Goal: Task Accomplishment & Management: Use online tool/utility

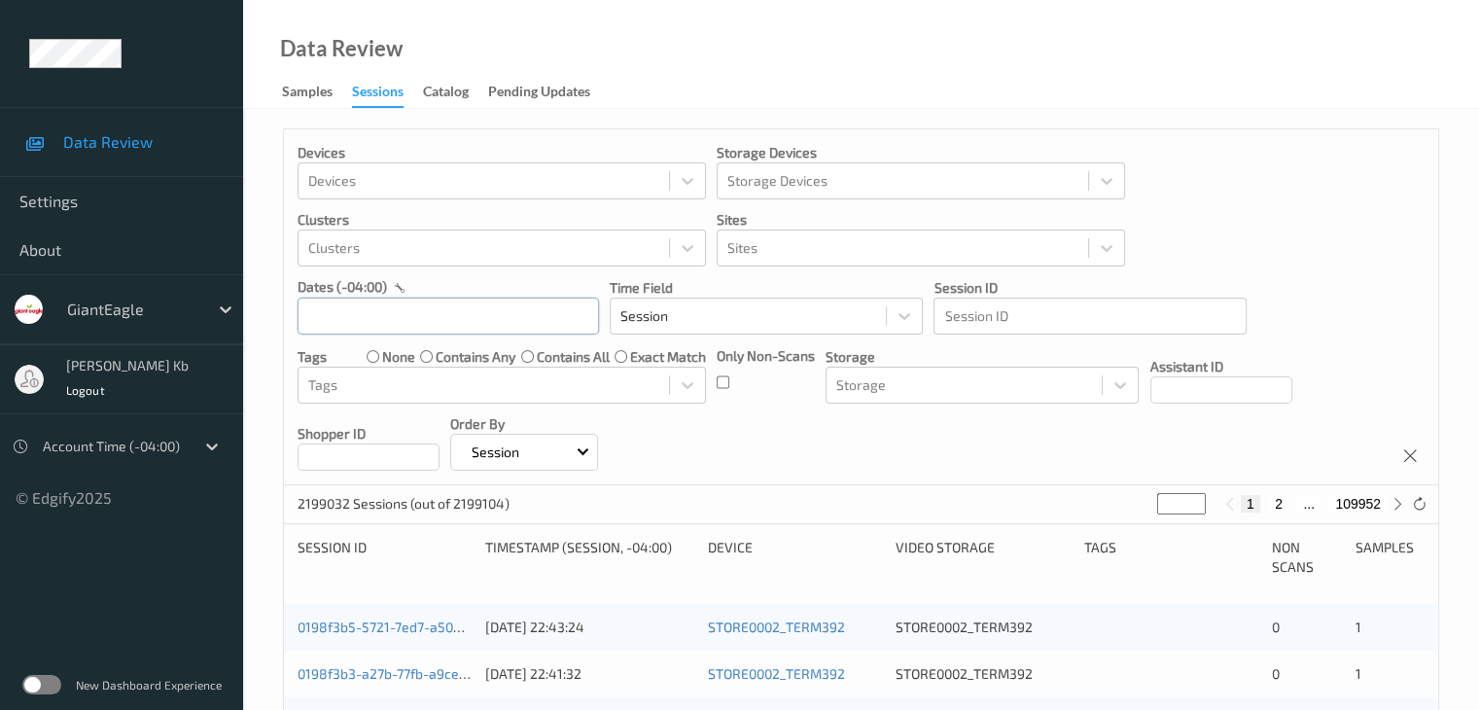
click at [401, 315] on input "text" at bounding box center [447, 315] width 301 height 37
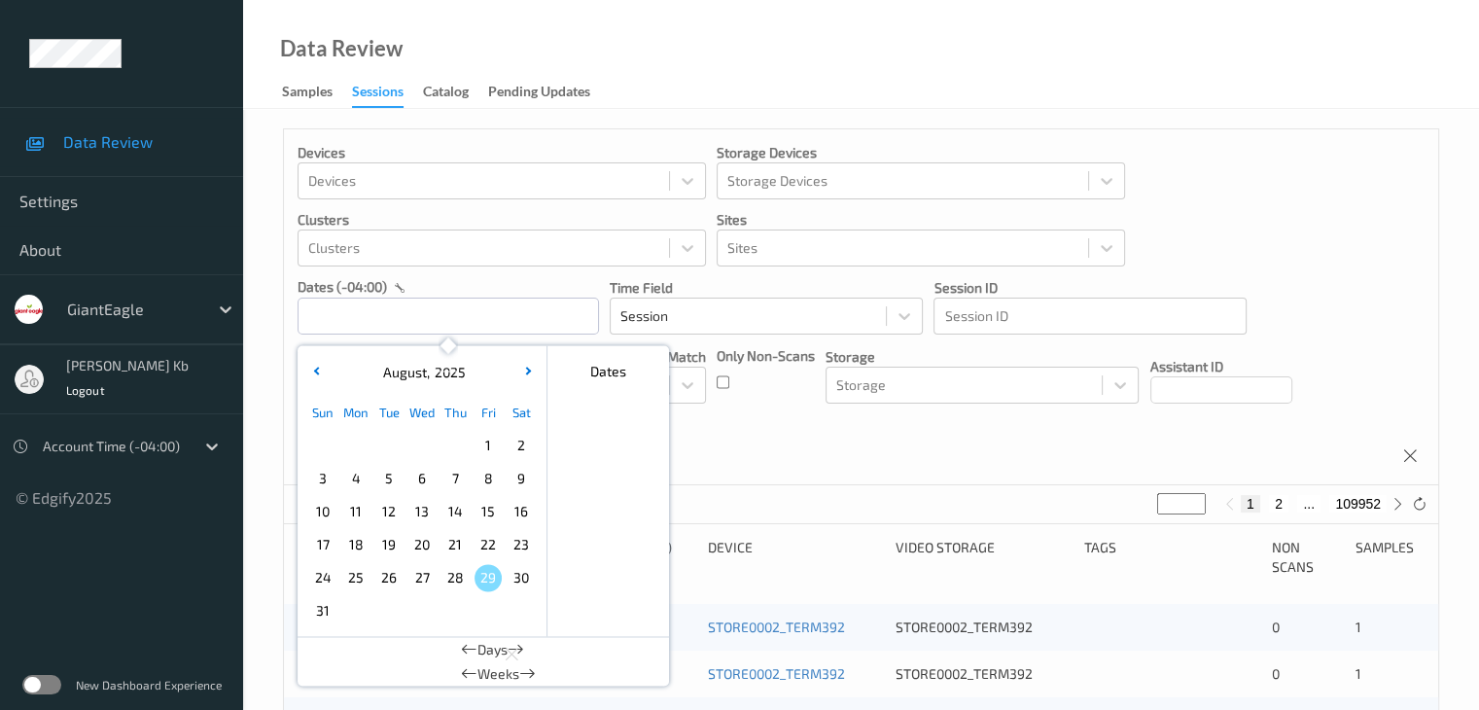
click at [528, 545] on span "23" at bounding box center [520, 544] width 27 height 27
type input "23/08/2025 00:00 -> 23/08/2025 23:59"
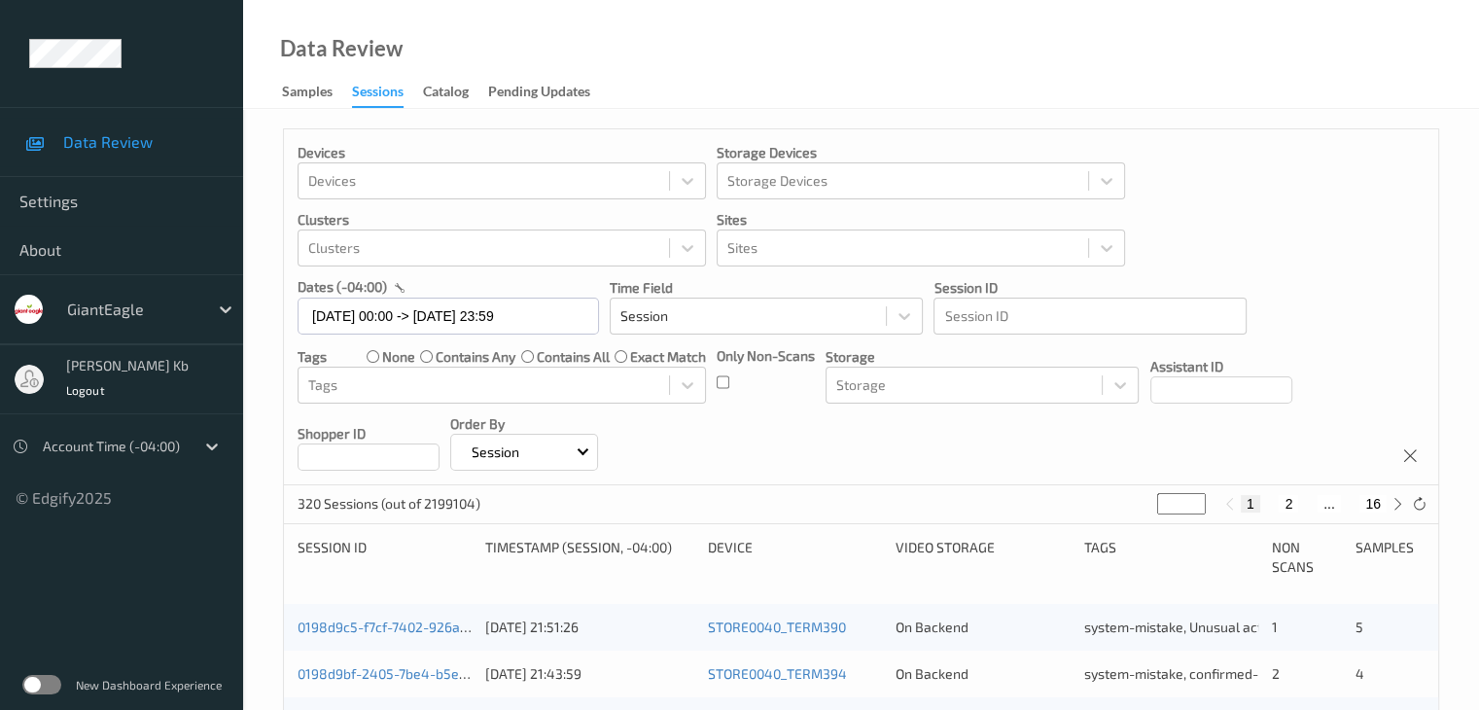
click at [1377, 502] on button "16" at bounding box center [1372, 503] width 27 height 17
type input "**"
click at [1333, 502] on button "15" at bounding box center [1329, 503] width 27 height 17
type input "**"
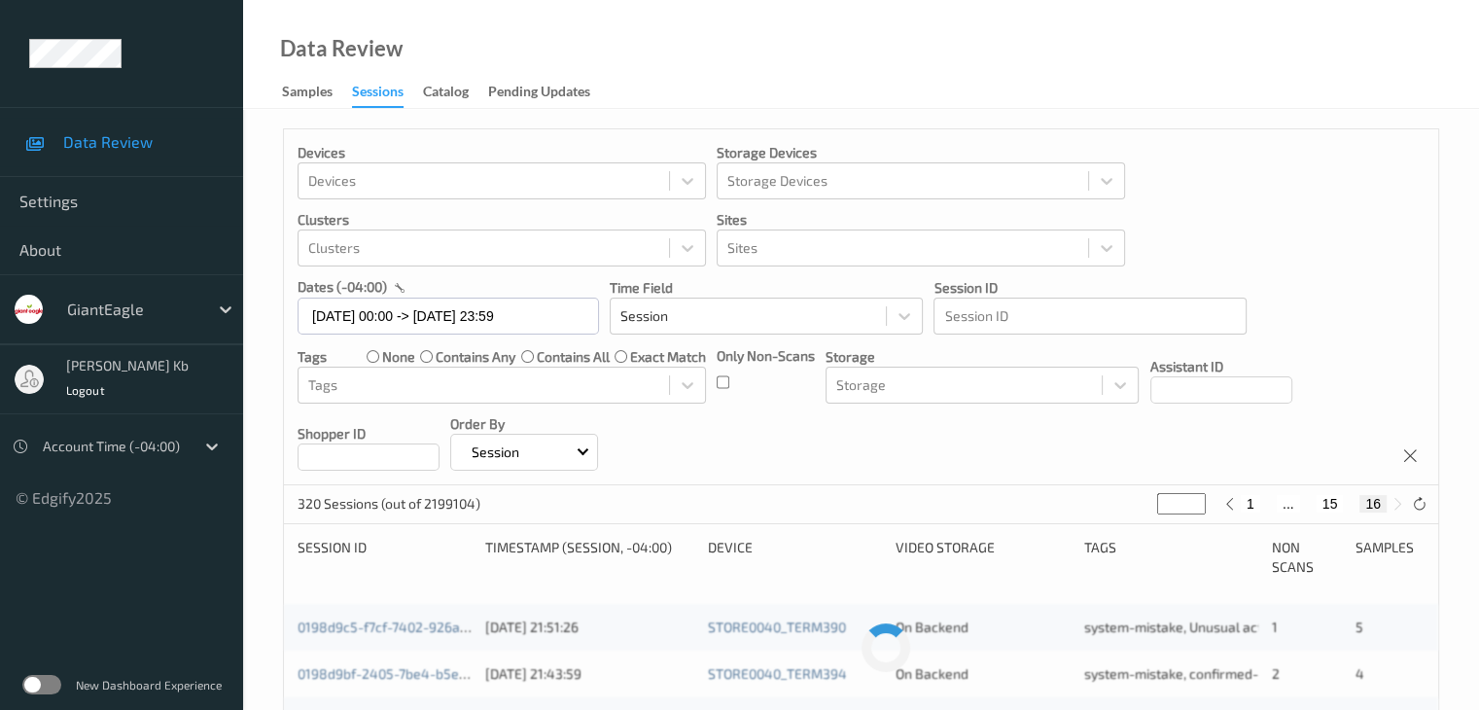
type input "**"
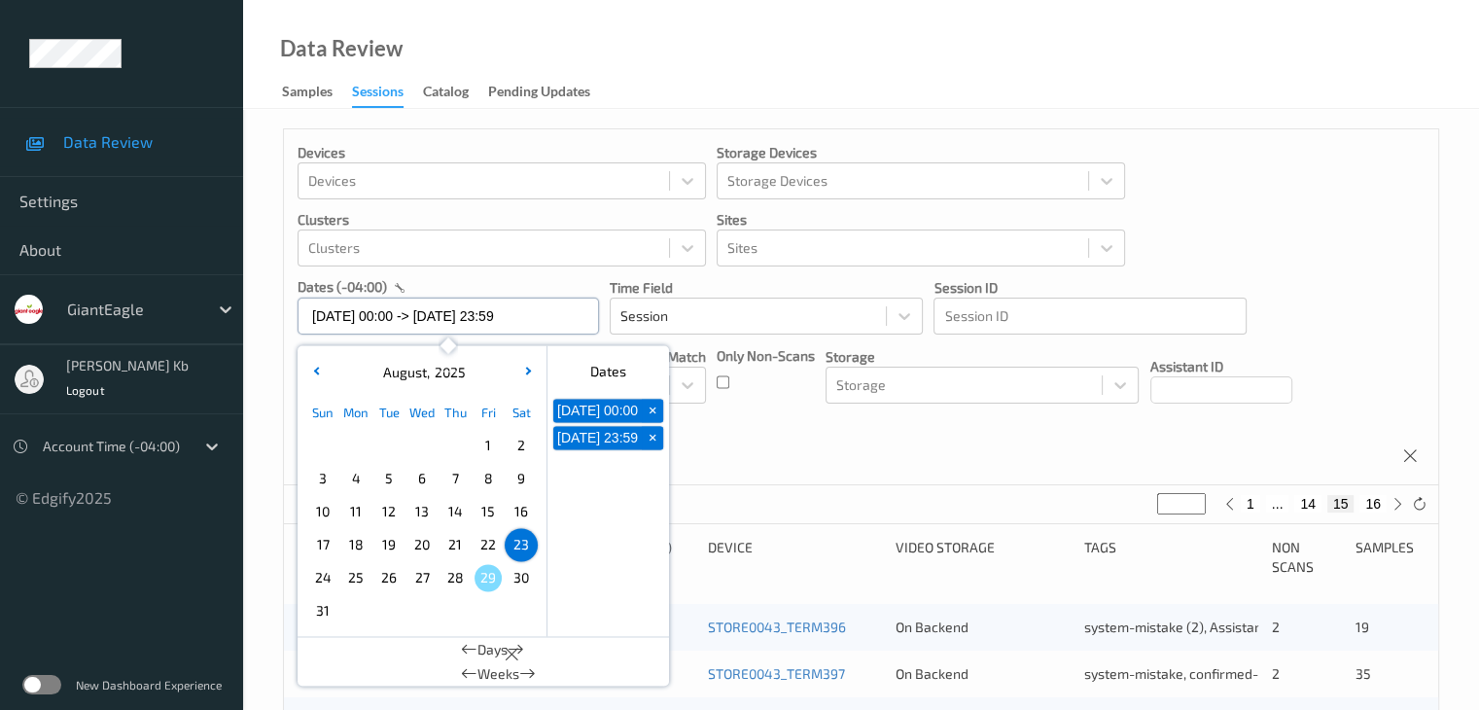
click at [568, 319] on input "23/08/2025 00:00 -> 23/08/2025 23:59" at bounding box center [447, 315] width 301 height 37
click at [653, 418] on span "+" at bounding box center [653, 411] width 20 height 20
type input "23/08/2025 00:00"
type input "*"
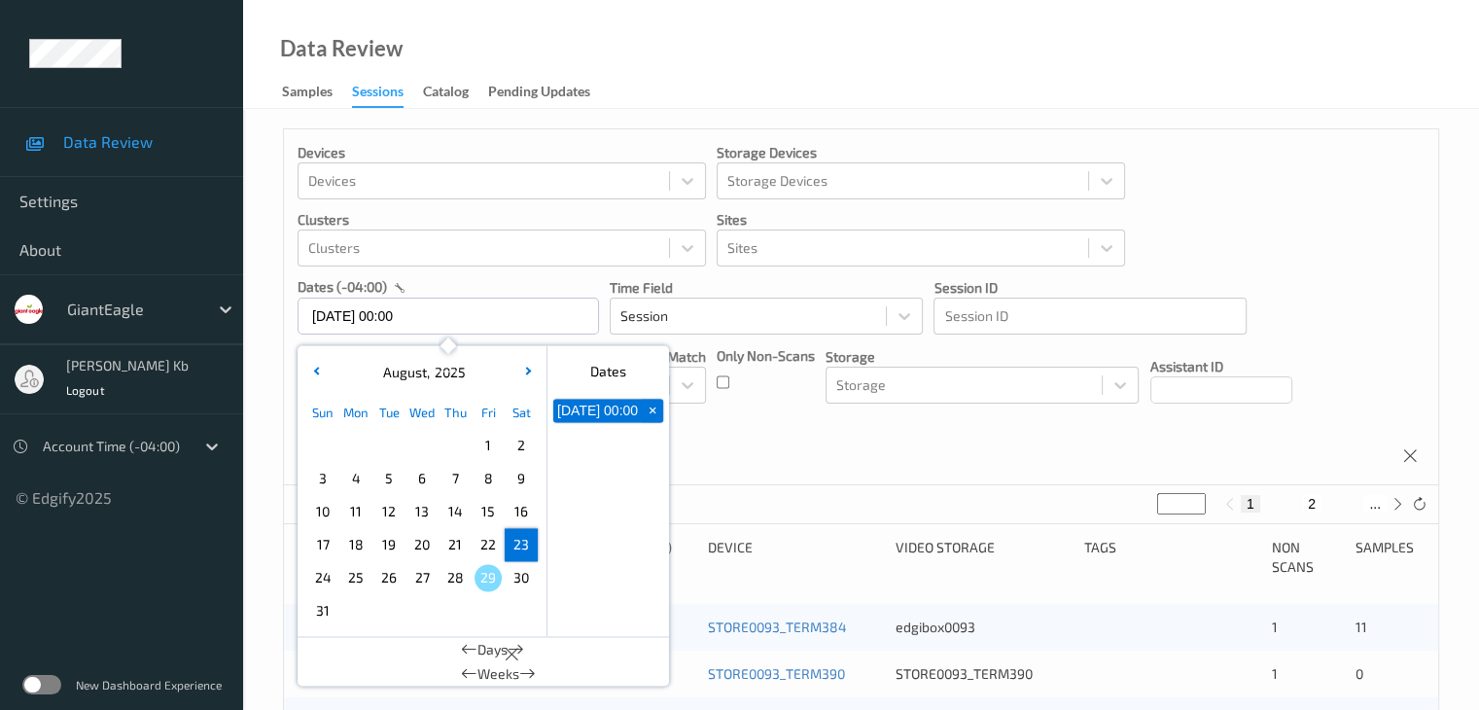
click at [653, 413] on span "+" at bounding box center [653, 411] width 20 height 20
click at [326, 575] on span "24" at bounding box center [322, 577] width 27 height 27
click at [334, 576] on span "24" at bounding box center [322, 577] width 27 height 27
type input "24/08/2025 00:00 -> 24/08/2025 23:59"
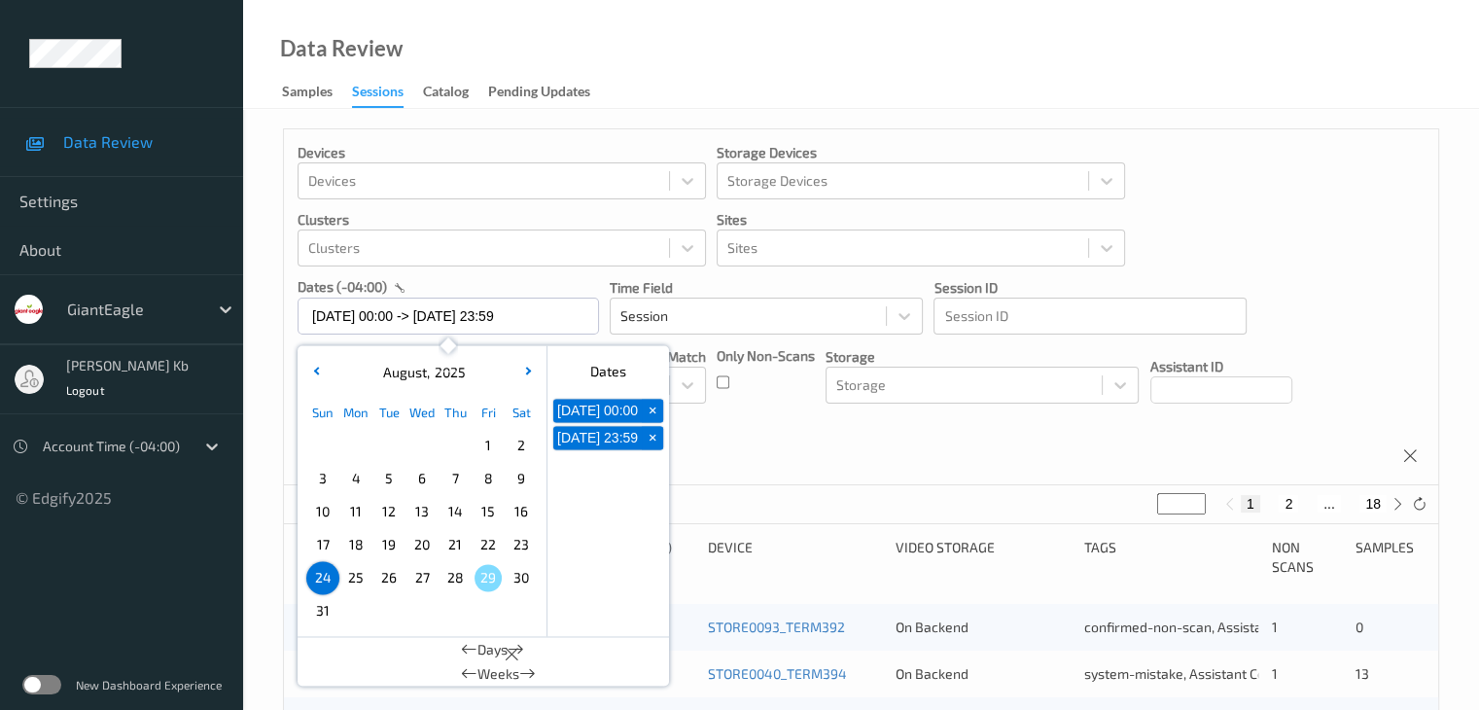
click at [986, 443] on div "Devices Devices Storage Devices Storage Devices Clusters Clusters Sites Sites d…" at bounding box center [861, 307] width 1154 height 356
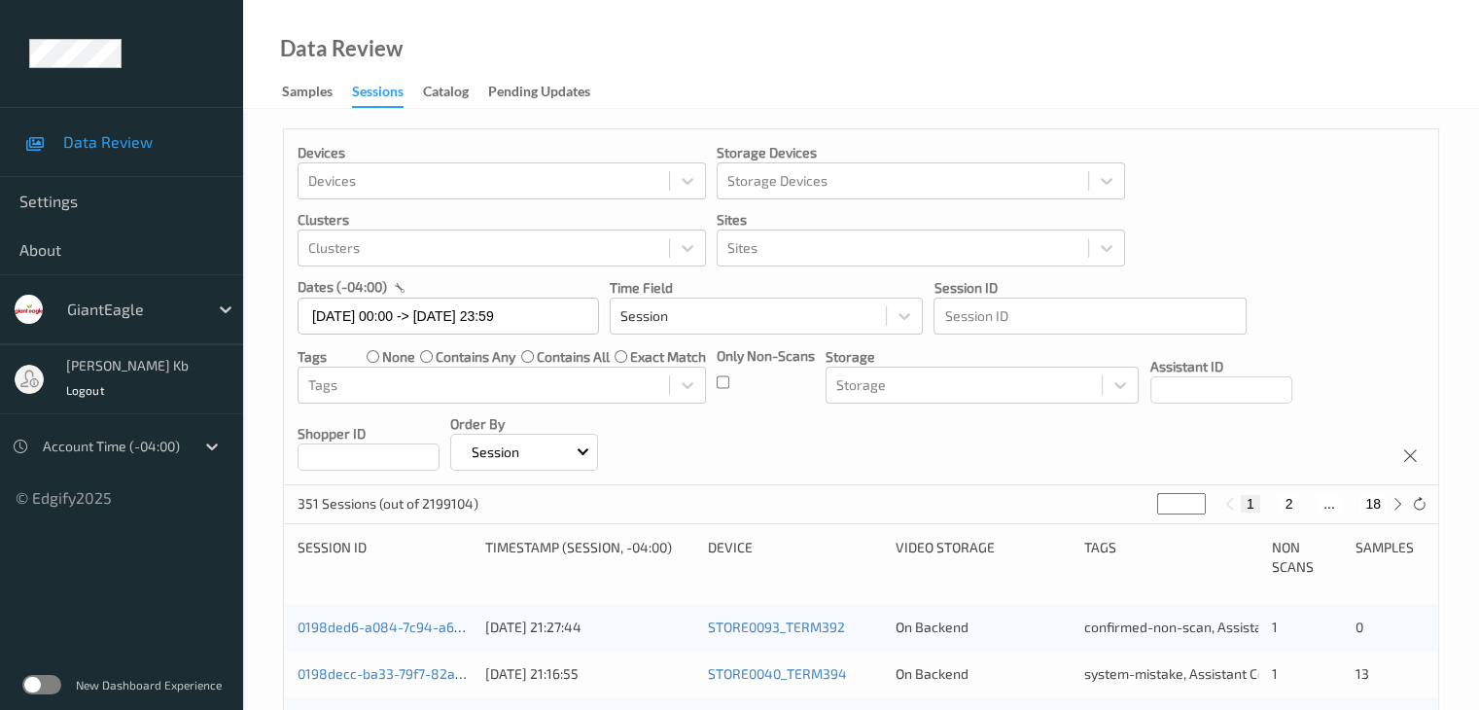
click at [1373, 506] on button "18" at bounding box center [1372, 503] width 27 height 17
type input "**"
click at [1330, 503] on button "17" at bounding box center [1329, 503] width 27 height 17
type input "**"
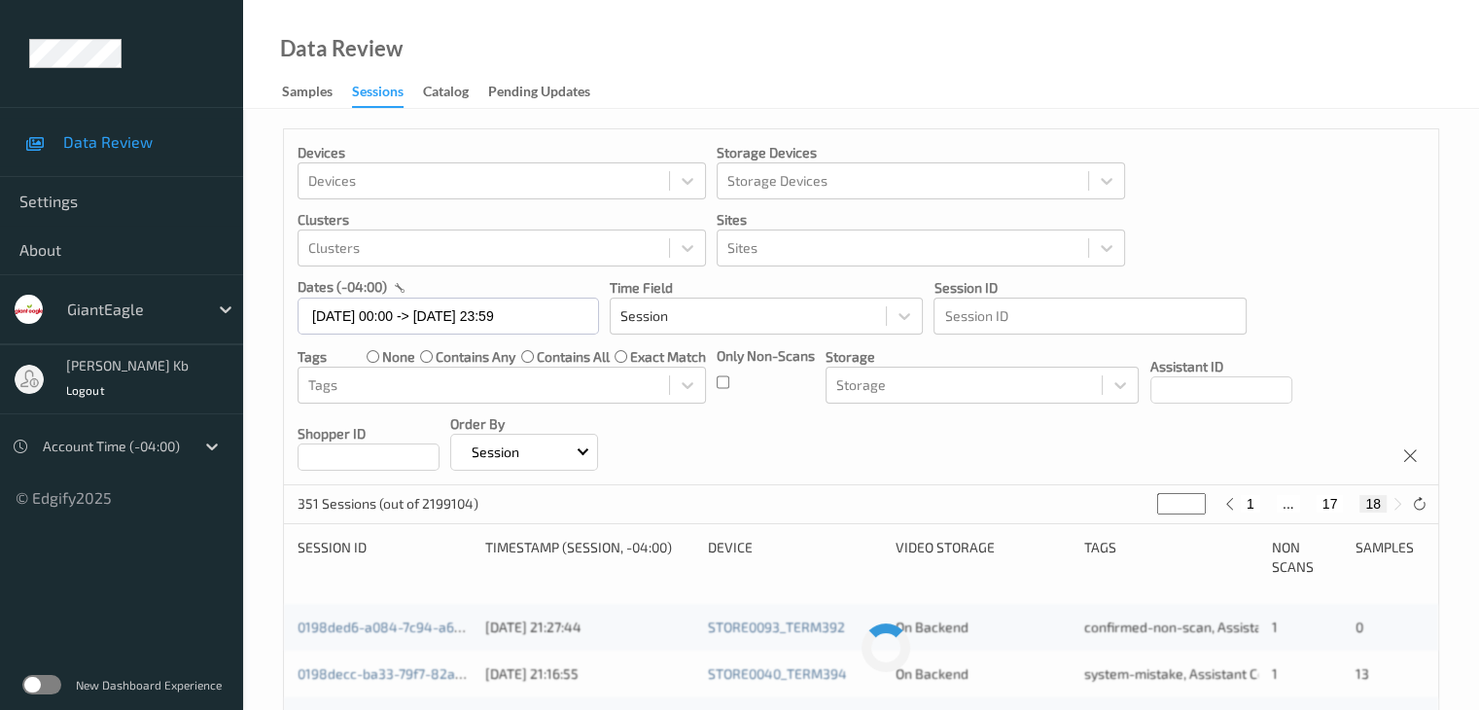
type input "**"
click at [1310, 502] on button "16" at bounding box center [1307, 503] width 27 height 17
type input "**"
click at [1299, 502] on button "15" at bounding box center [1292, 503] width 27 height 17
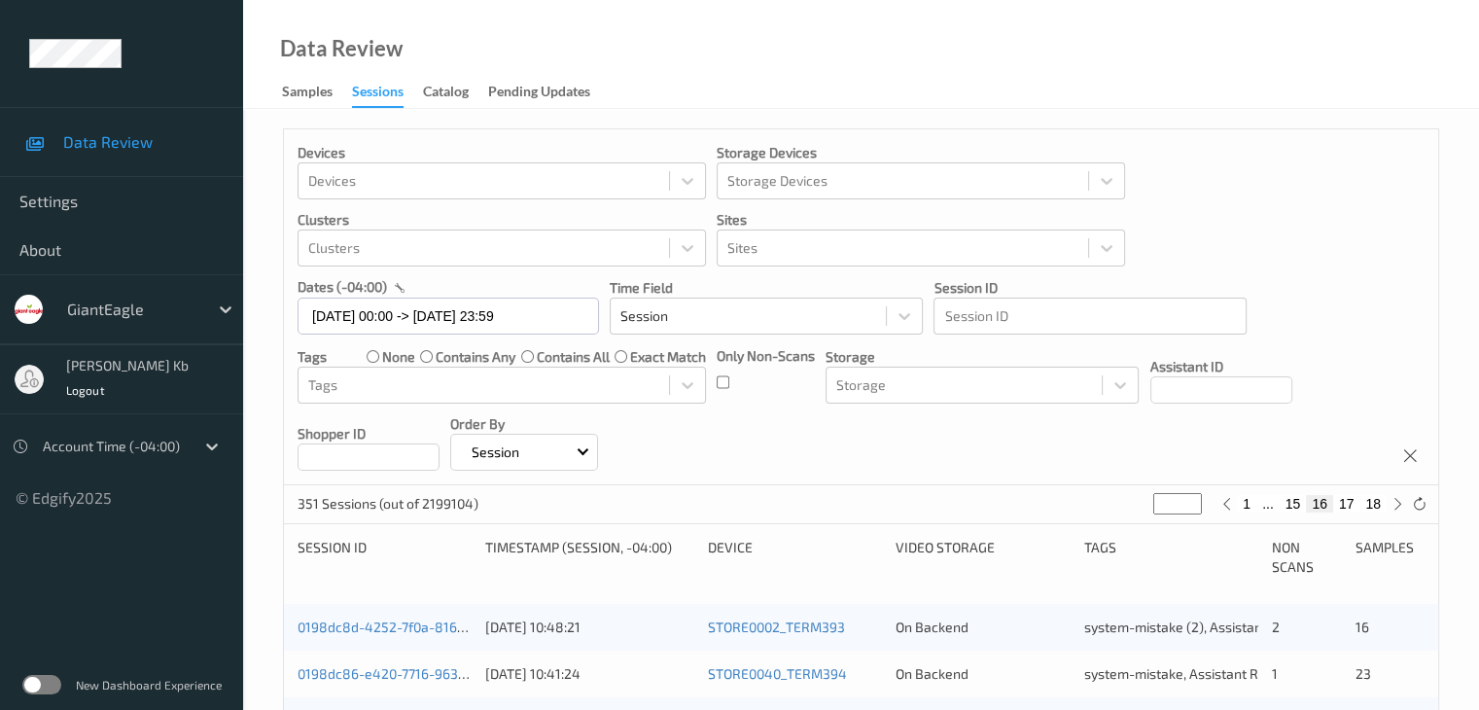
type input "**"
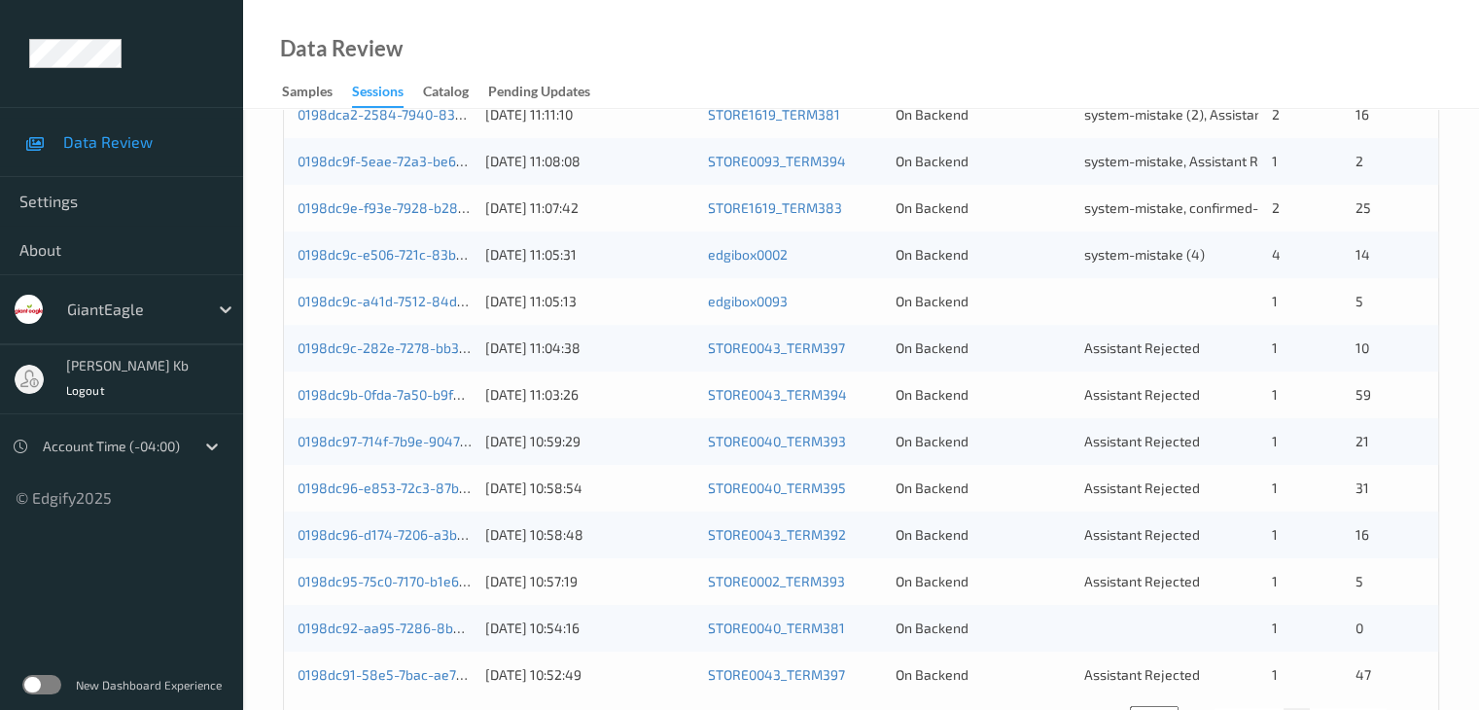
scroll to position [809, 0]
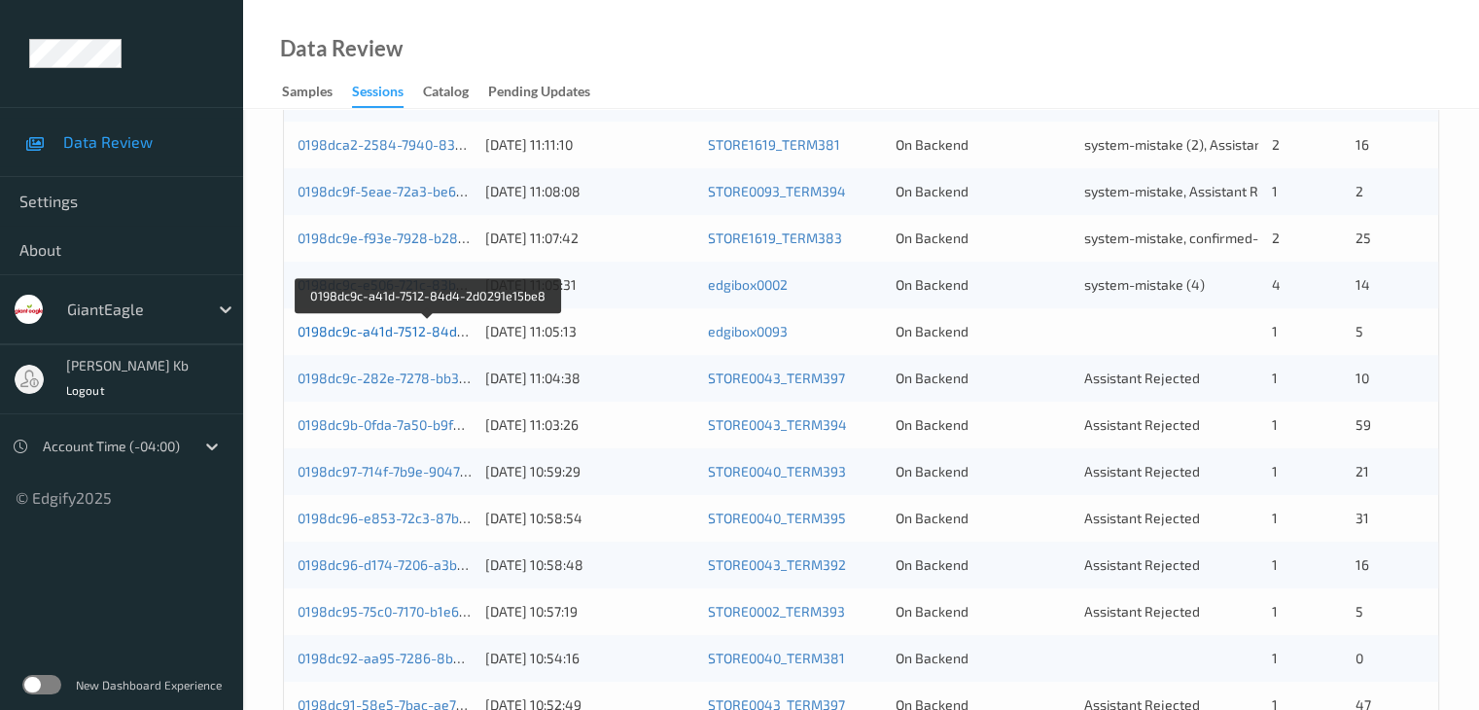
click at [381, 333] on link "0198dc9c-a41d-7512-84d4-2d0291e15be8" at bounding box center [429, 331] width 264 height 17
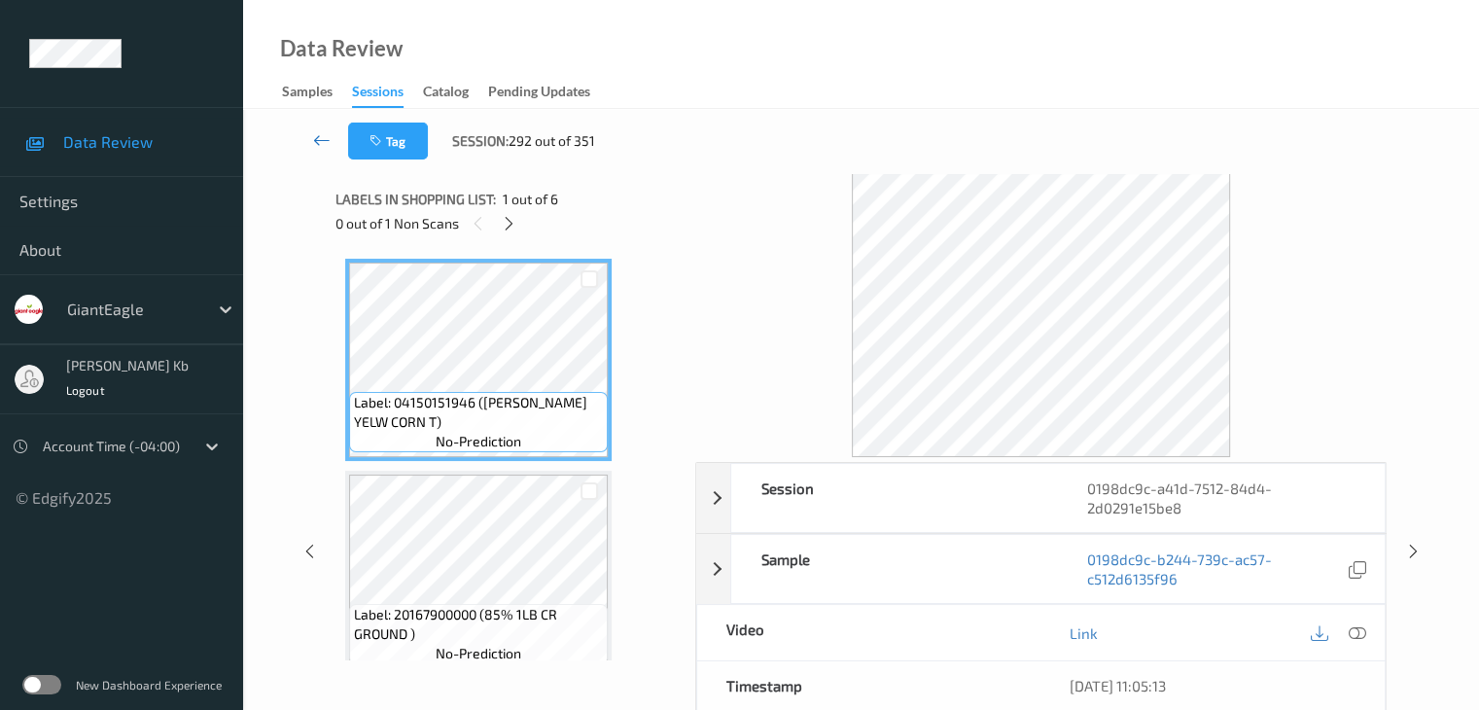
click at [323, 133] on icon at bounding box center [321, 139] width 17 height 19
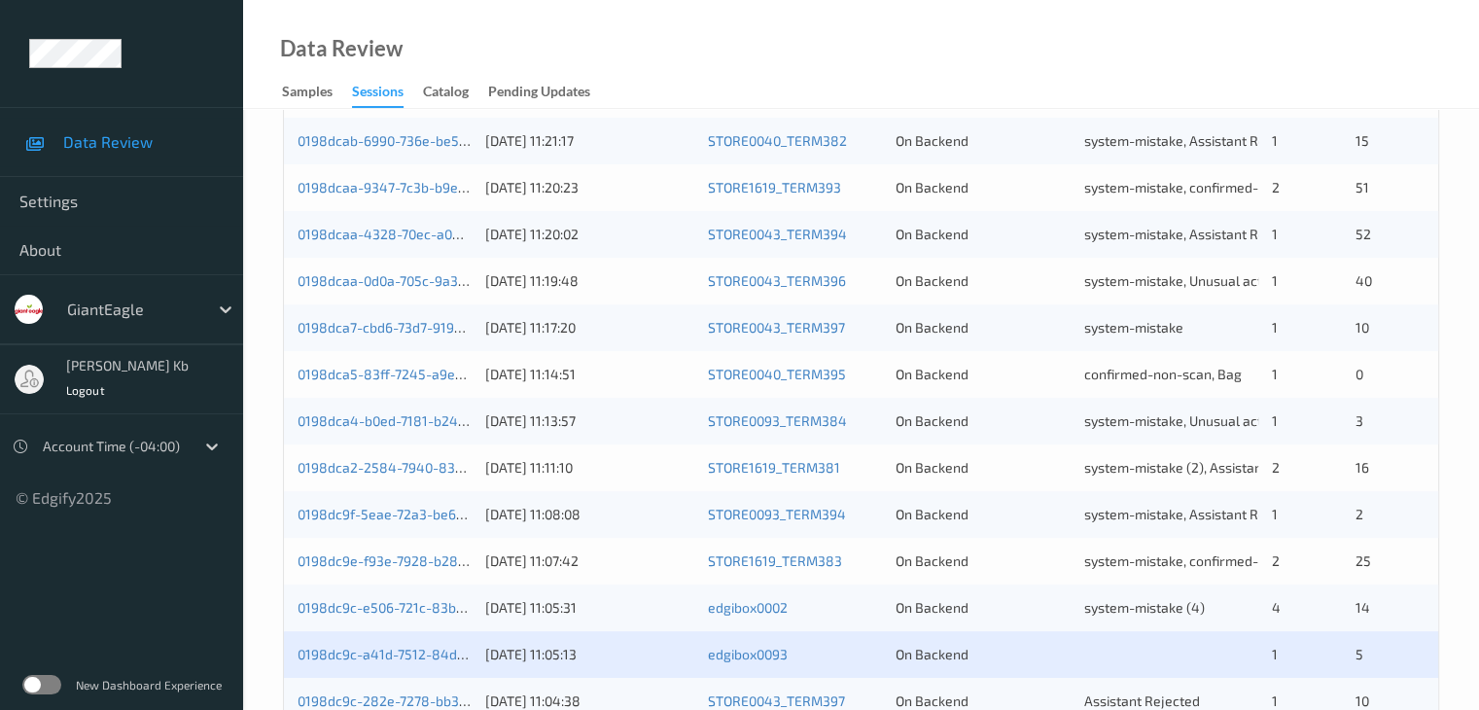
scroll to position [583, 0]
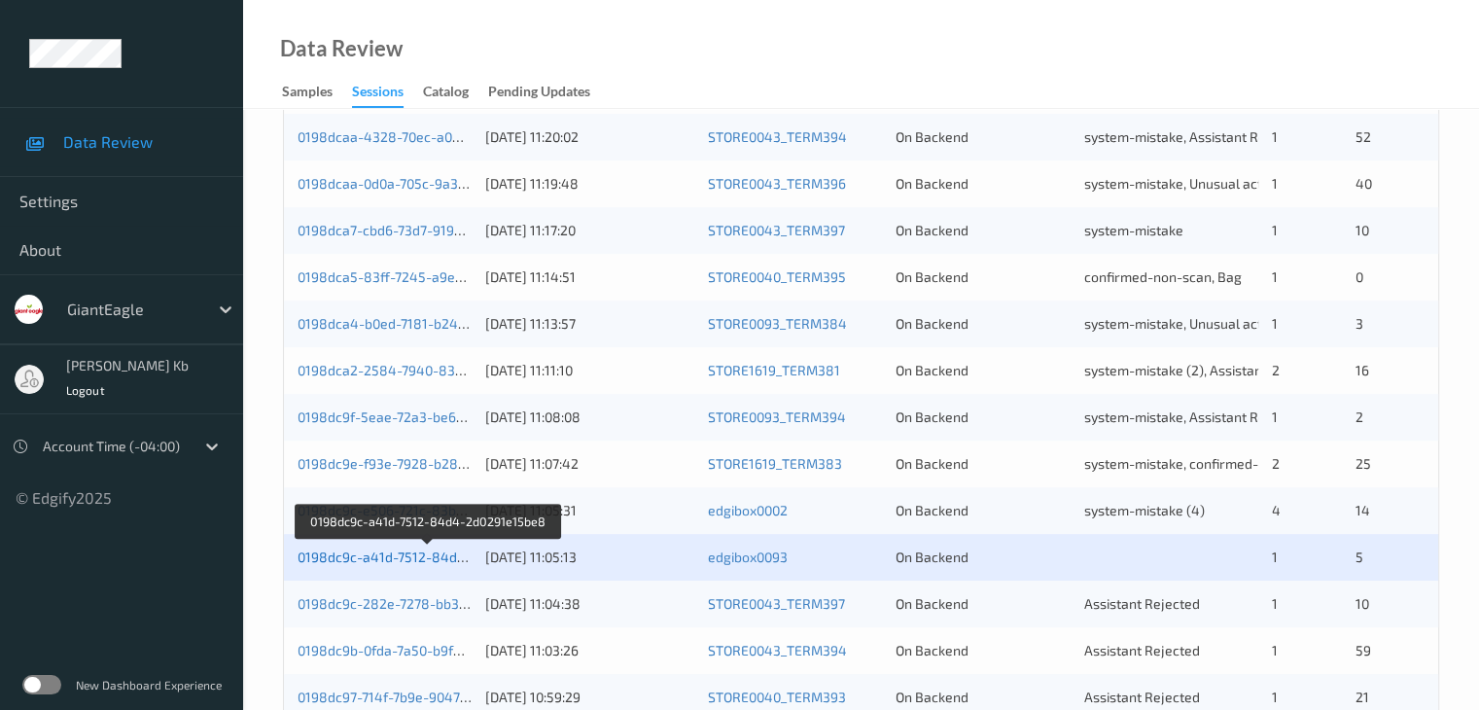
click at [418, 559] on link "0198dc9c-a41d-7512-84d4-2d0291e15be8" at bounding box center [429, 556] width 264 height 17
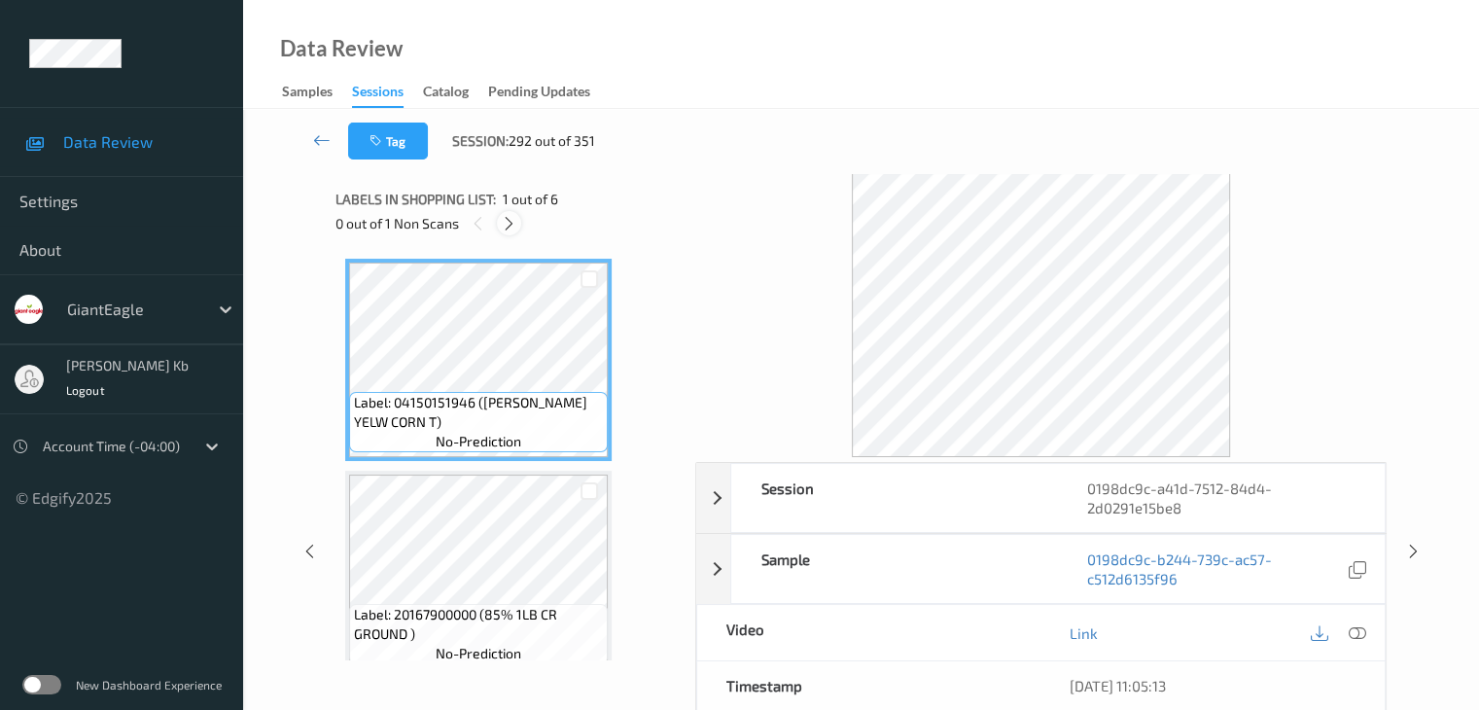
click at [514, 224] on icon at bounding box center [509, 223] width 17 height 17
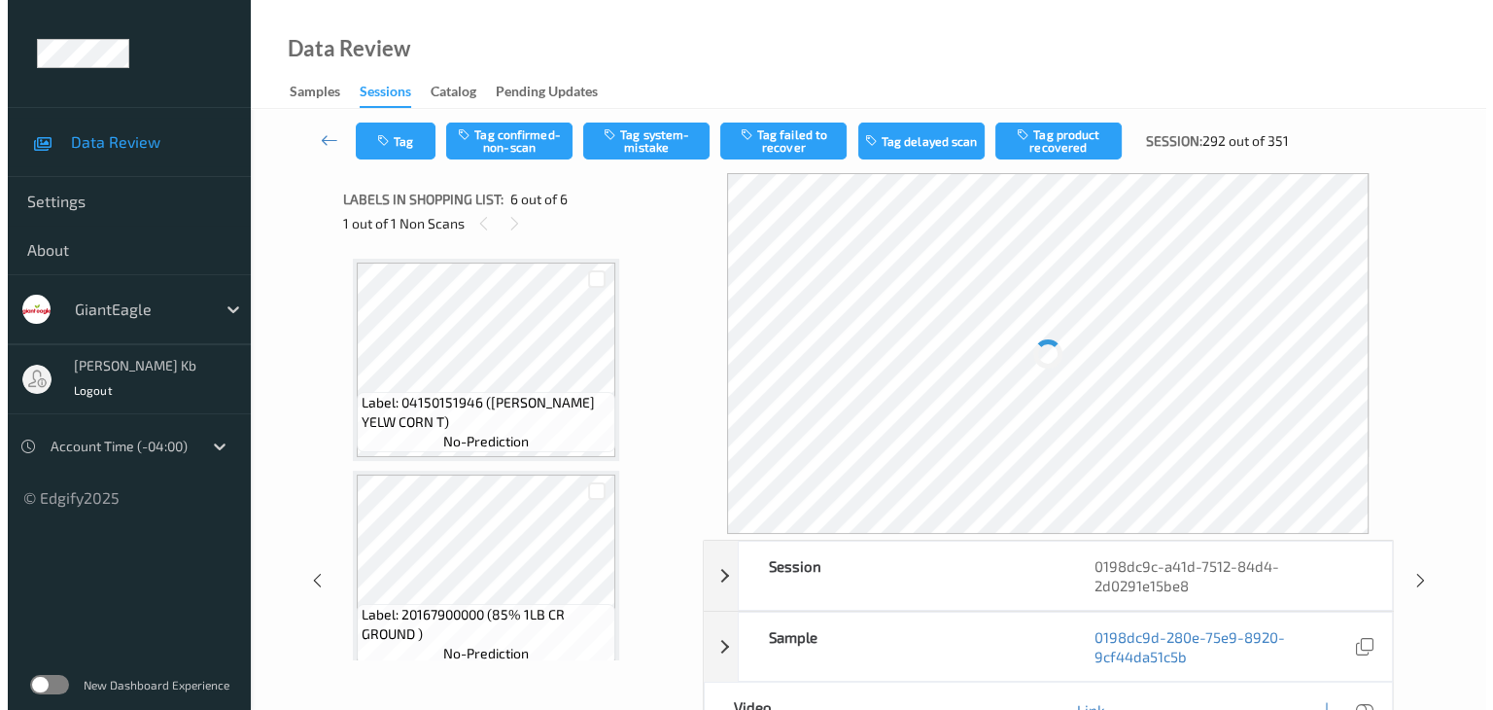
scroll to position [857, 0]
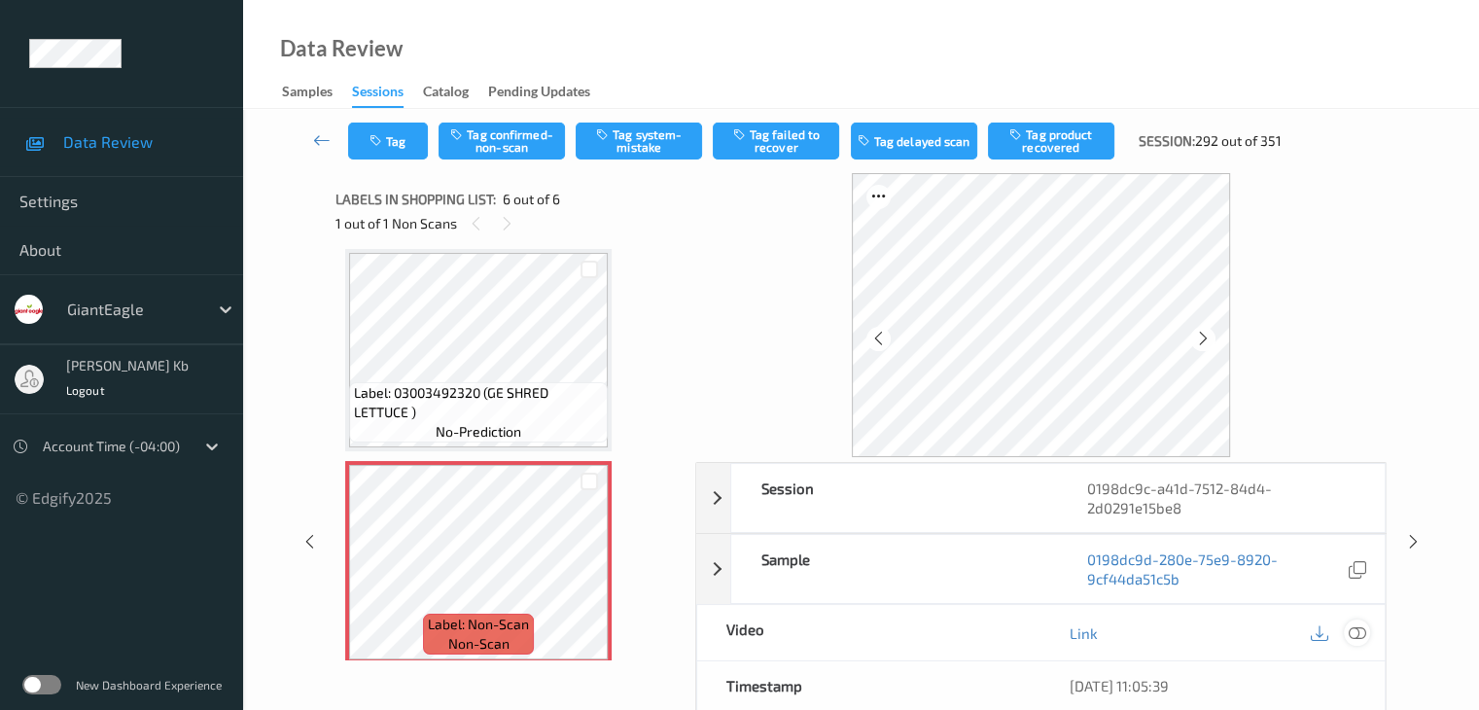
click at [1353, 631] on icon at bounding box center [1355, 632] width 17 height 17
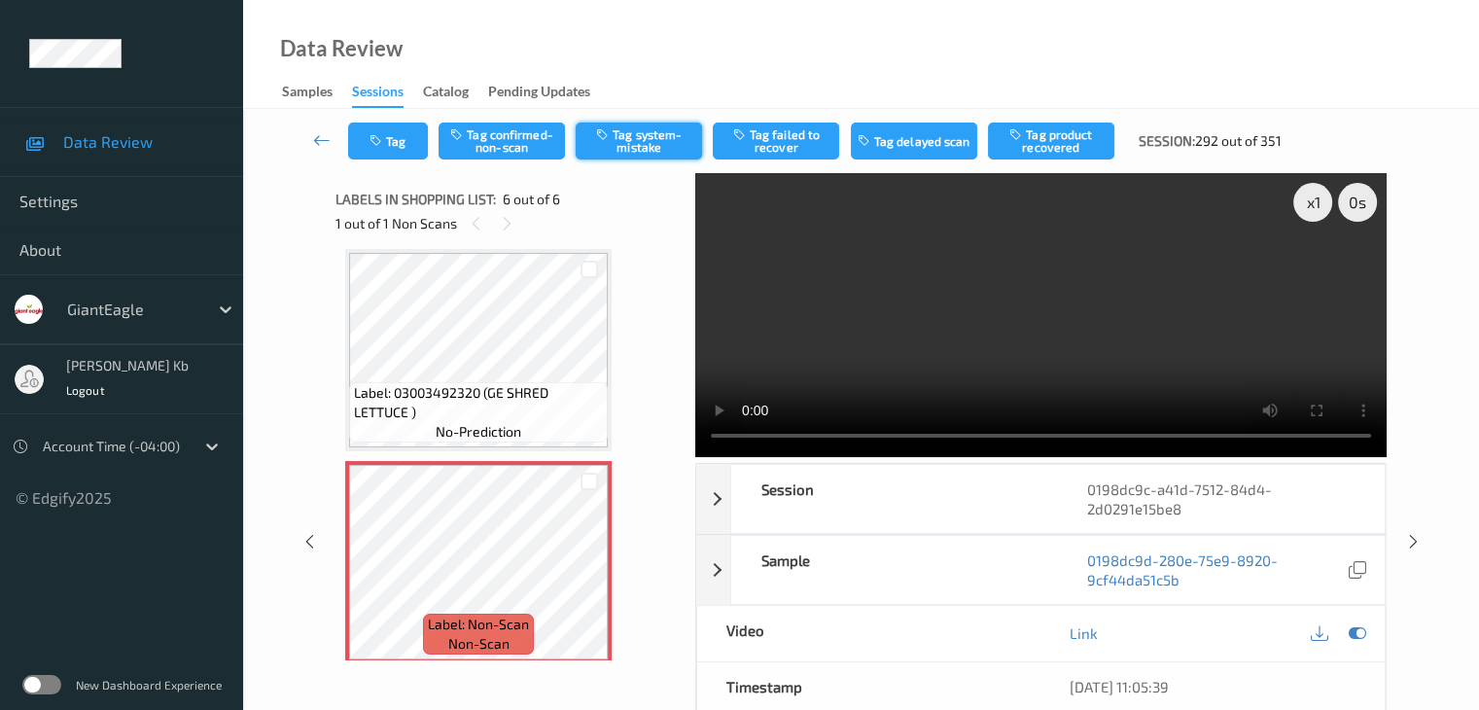
click at [645, 145] on button "Tag system-mistake" at bounding box center [638, 140] width 126 height 37
click at [417, 133] on button "Tag" at bounding box center [388, 140] width 80 height 37
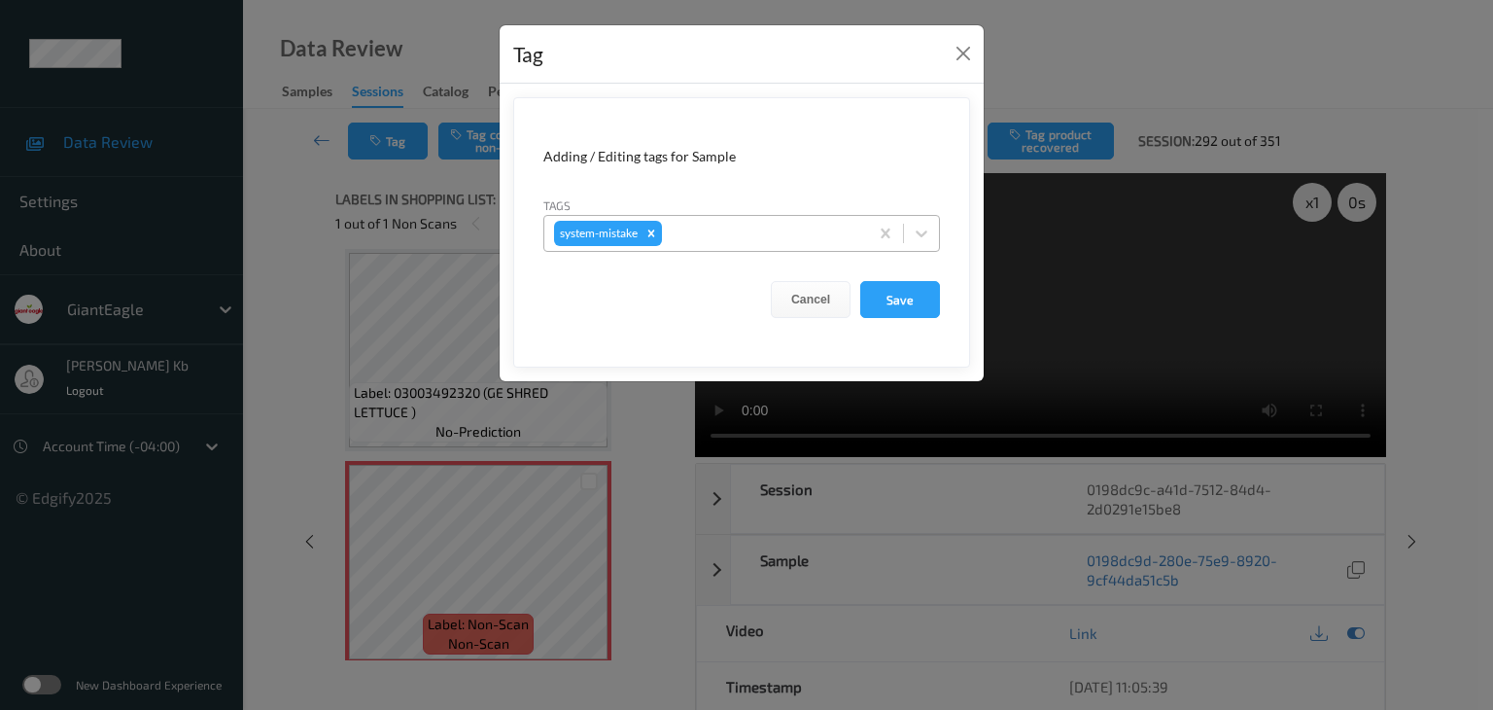
click at [732, 224] on div at bounding box center [762, 233] width 192 height 23
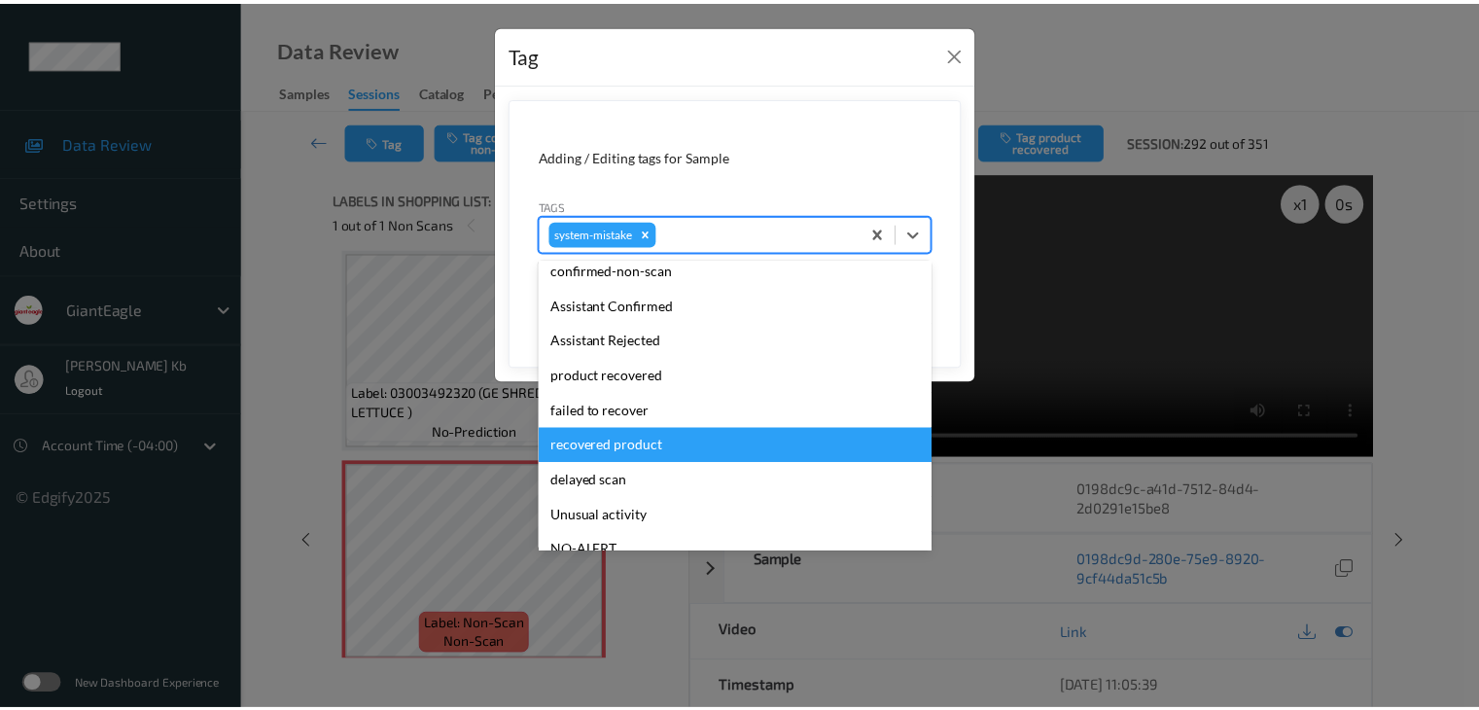
scroll to position [97, 0]
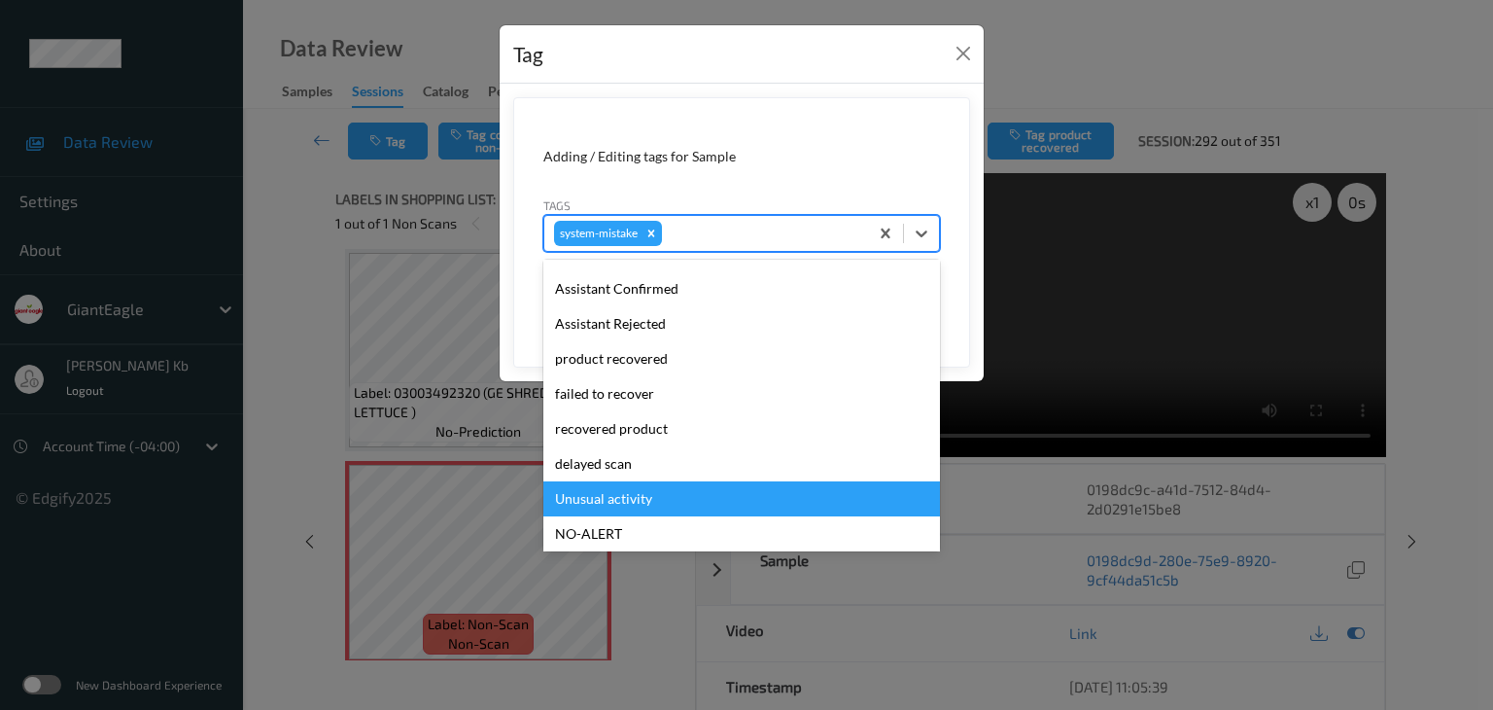
click at [646, 501] on div "Unusual activity" at bounding box center [741, 498] width 397 height 35
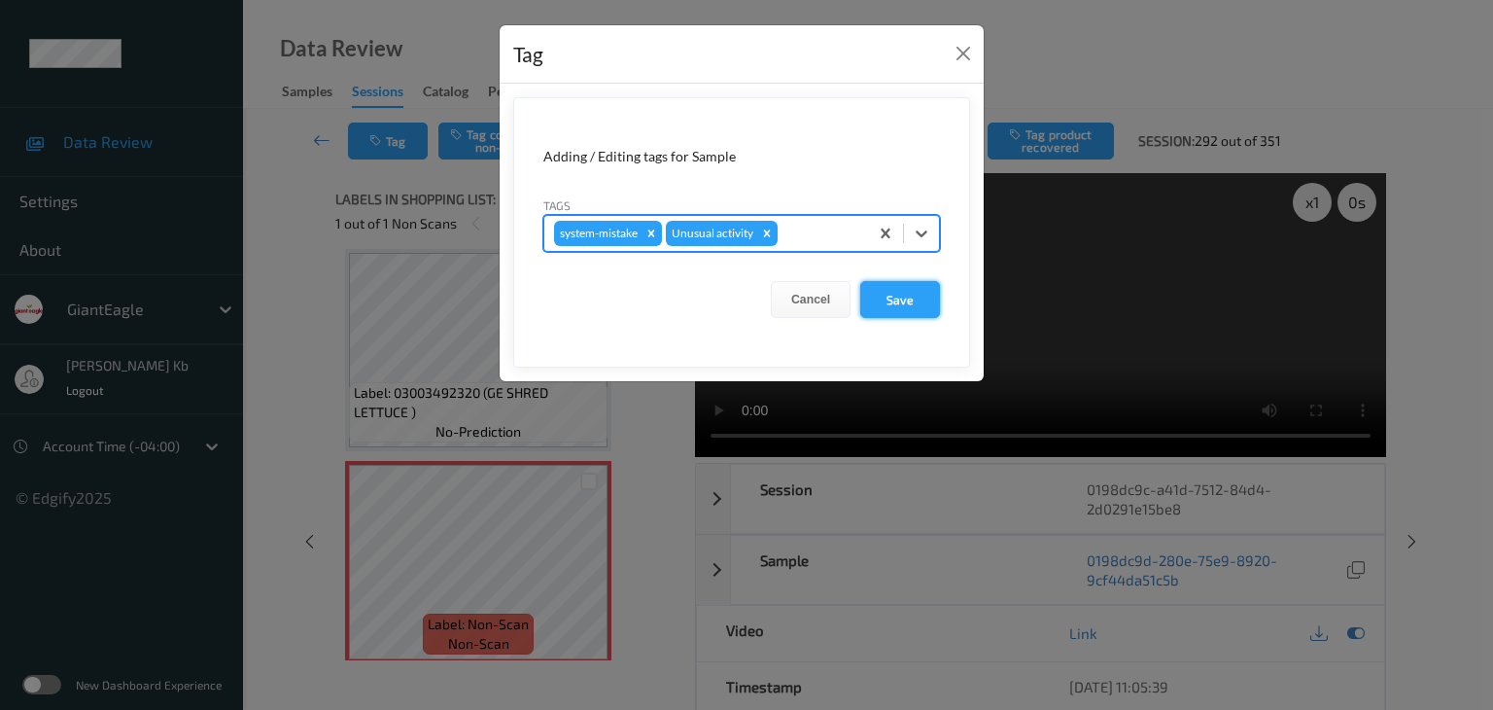
click at [902, 295] on button "Save" at bounding box center [900, 299] width 80 height 37
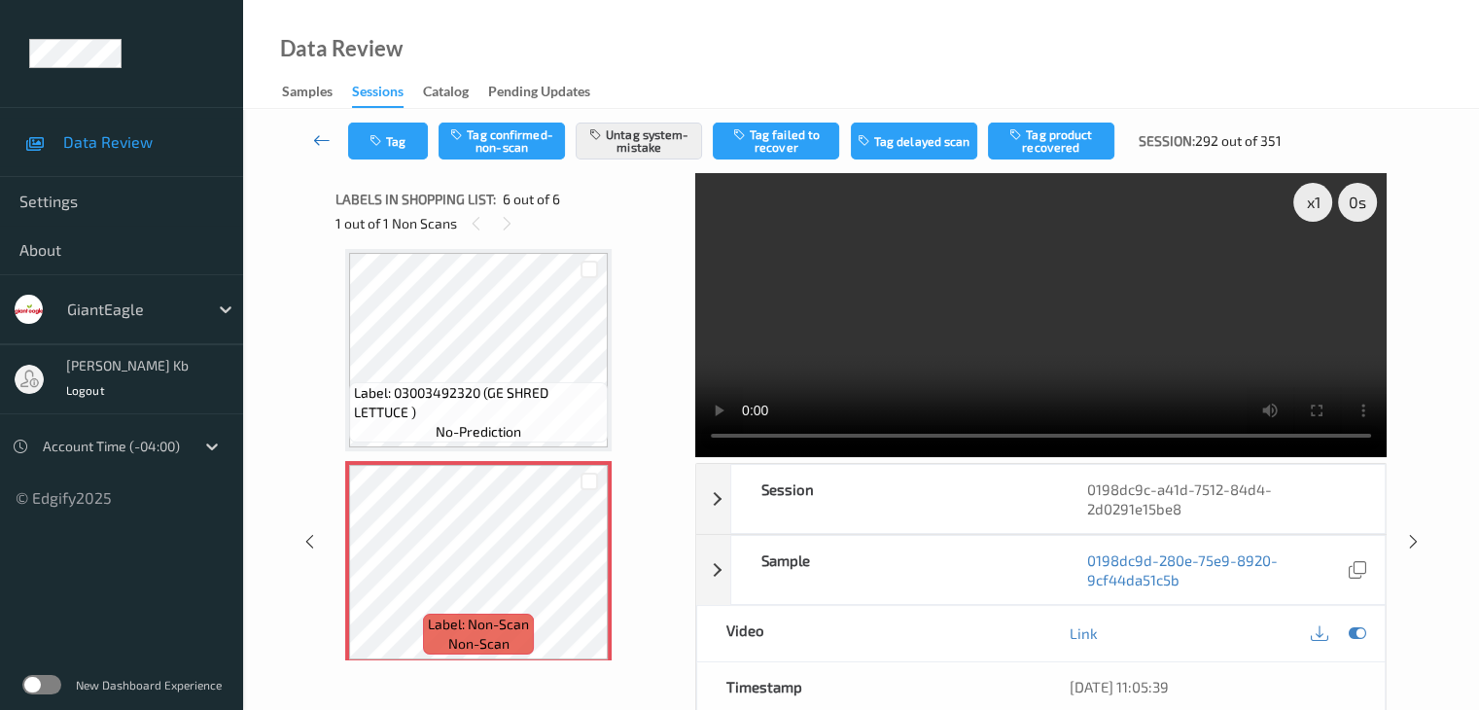
click at [316, 139] on icon at bounding box center [321, 139] width 17 height 19
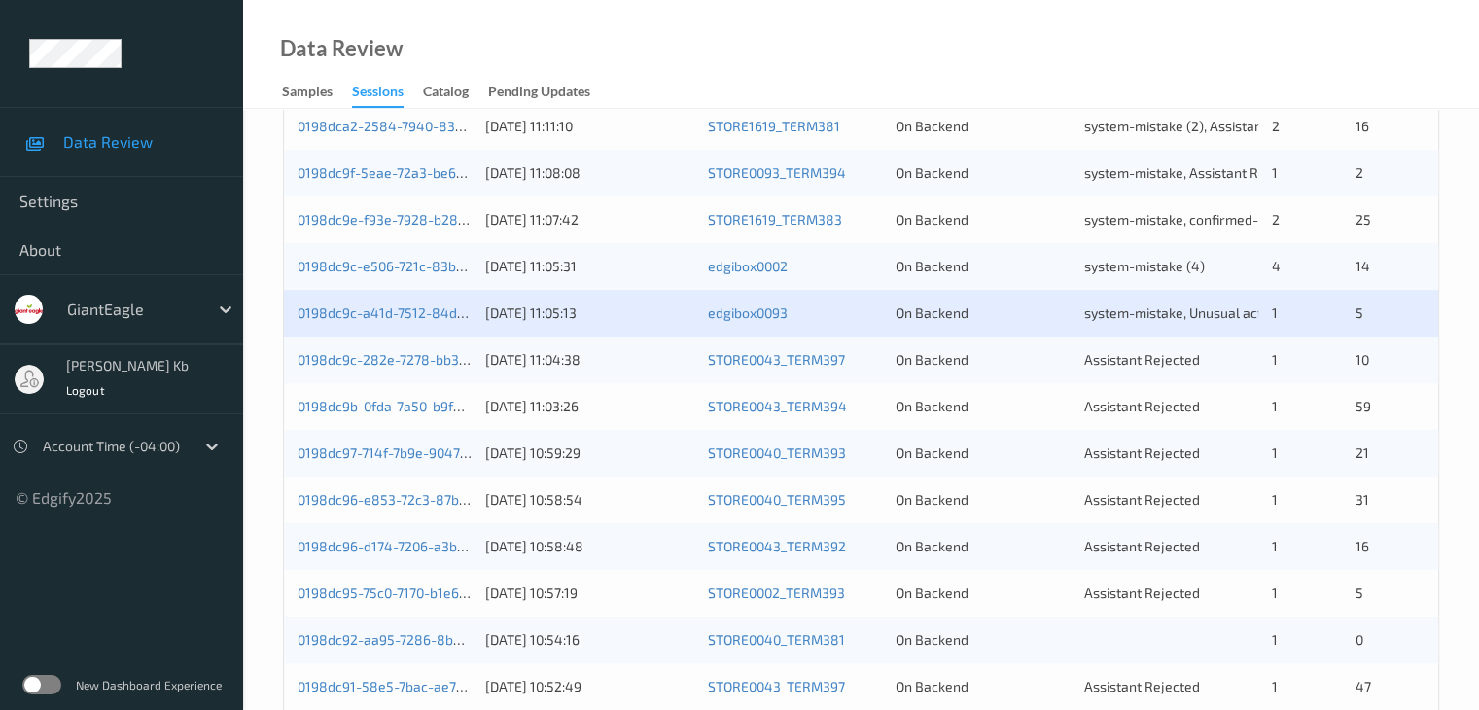
scroll to position [875, 0]
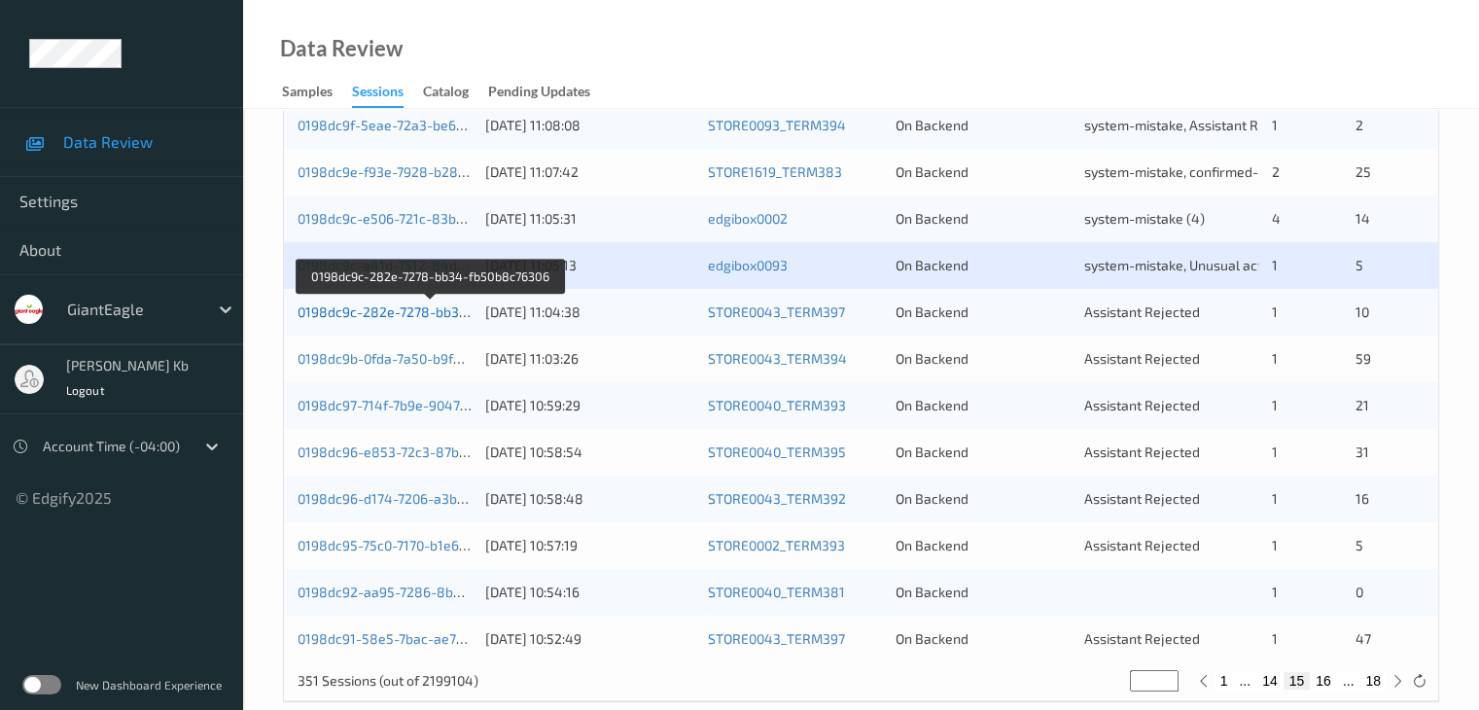
click at [420, 310] on link "0198dc9c-282e-7278-bb34-fb50b8c76306" at bounding box center [429, 311] width 265 height 17
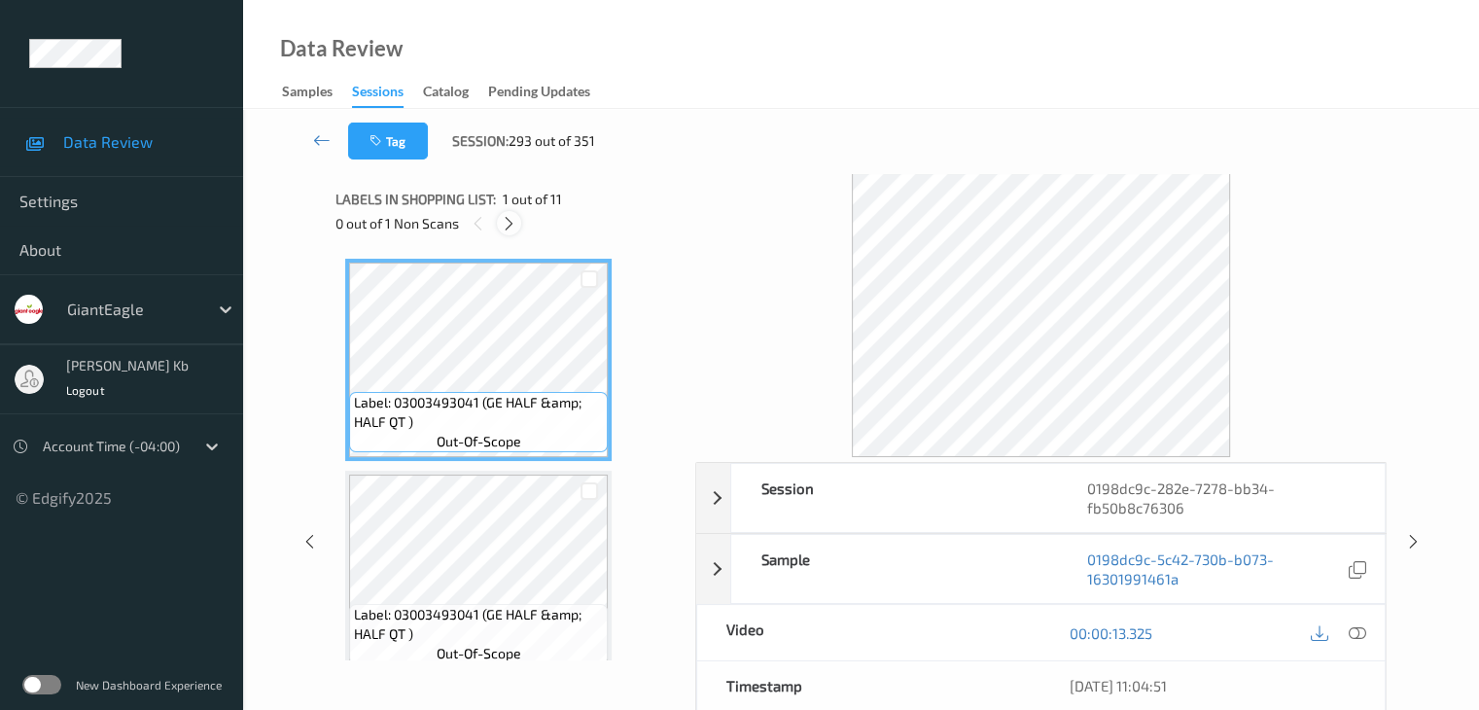
click at [505, 226] on icon at bounding box center [509, 223] width 17 height 17
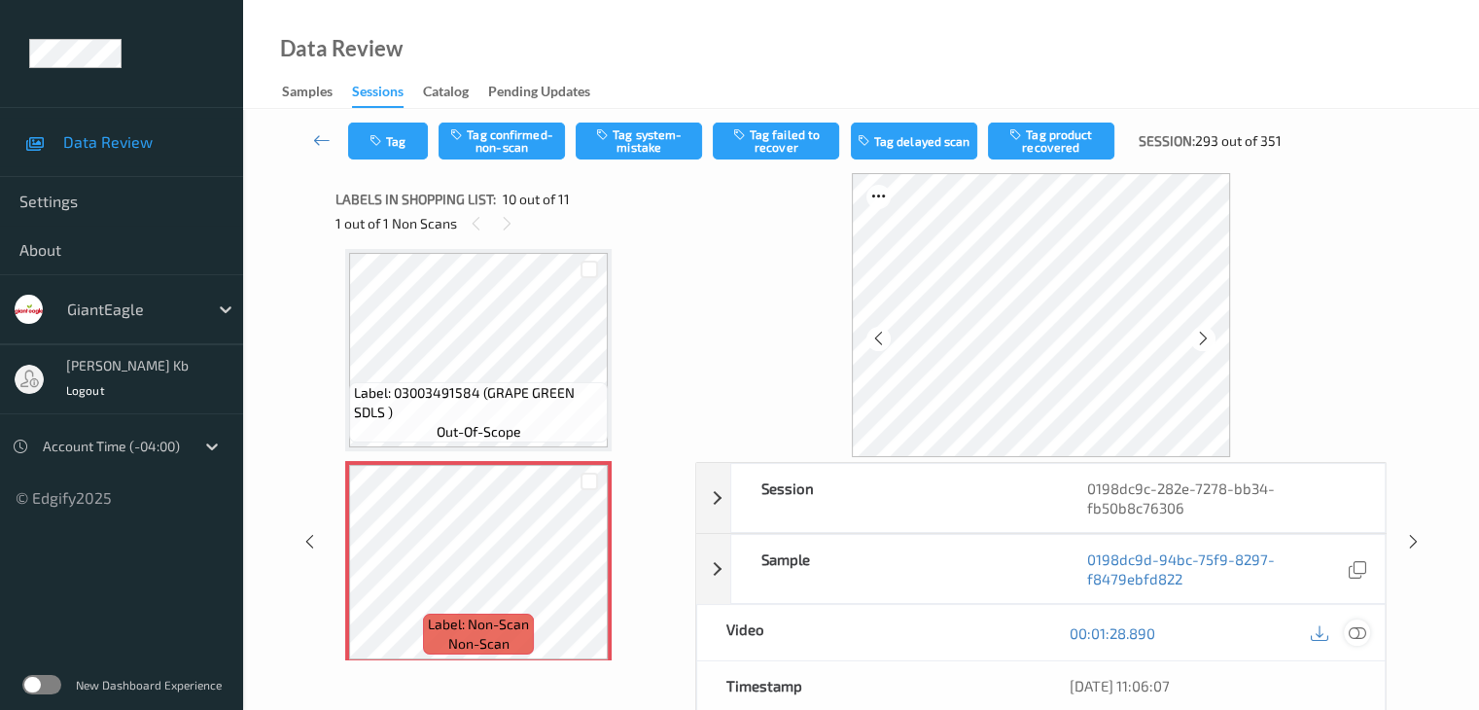
click at [1361, 628] on icon at bounding box center [1355, 632] width 17 height 17
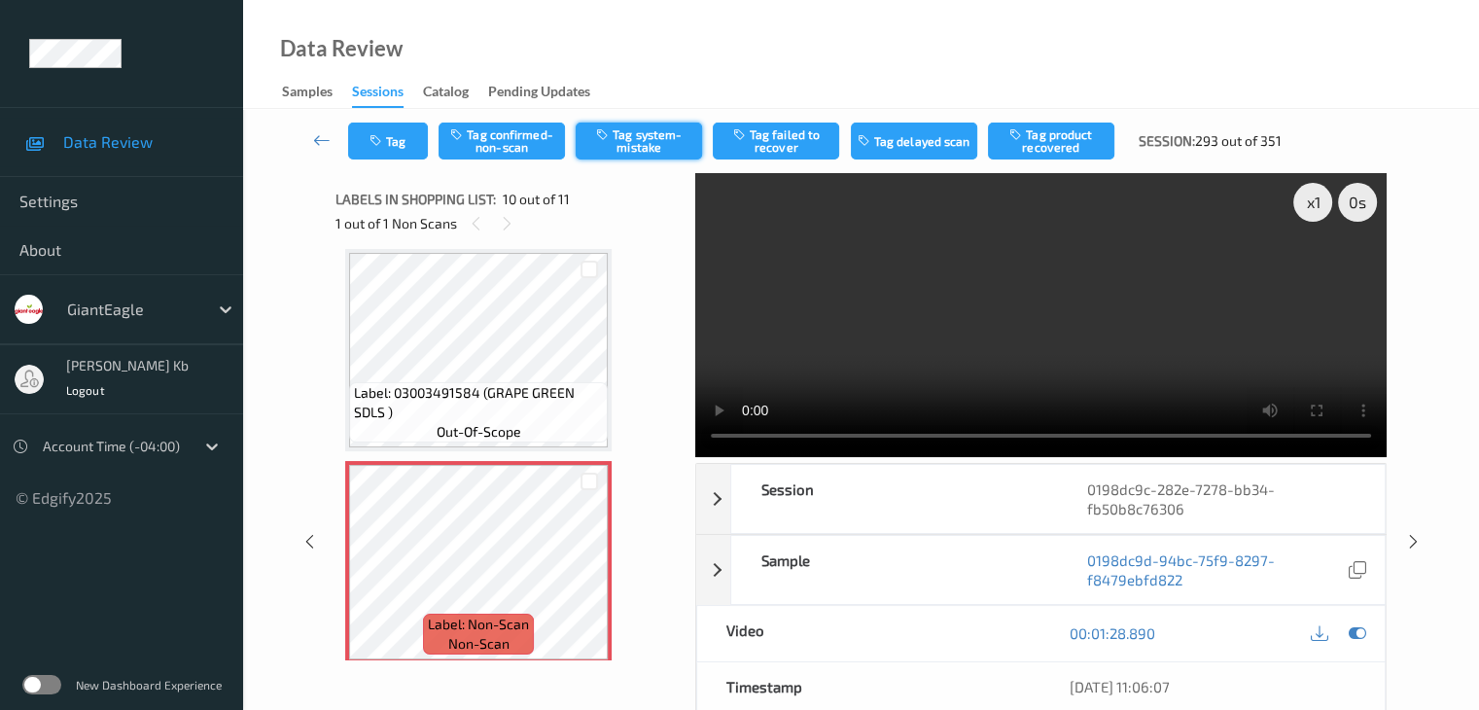
click at [668, 134] on button "Tag system-mistake" at bounding box center [638, 140] width 126 height 37
click at [318, 137] on icon at bounding box center [321, 139] width 17 height 19
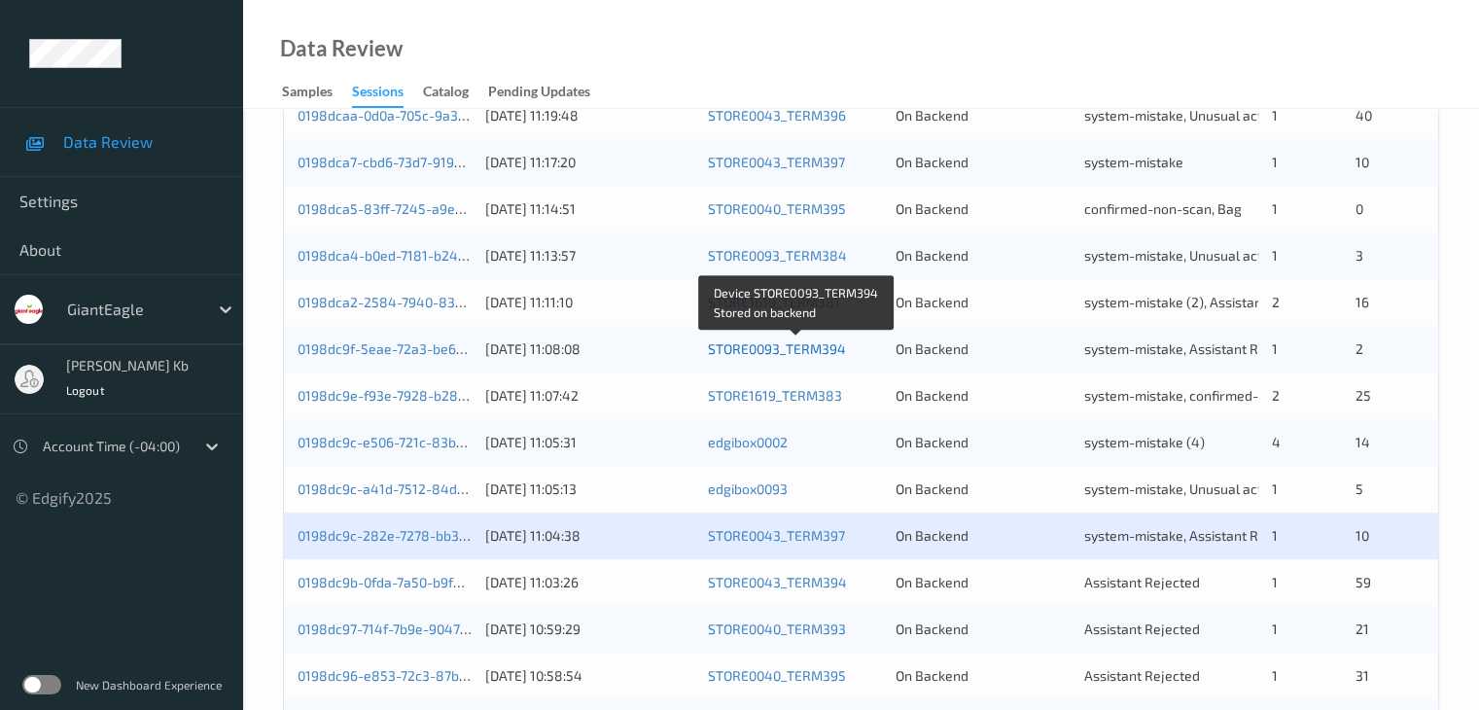
scroll to position [778, 0]
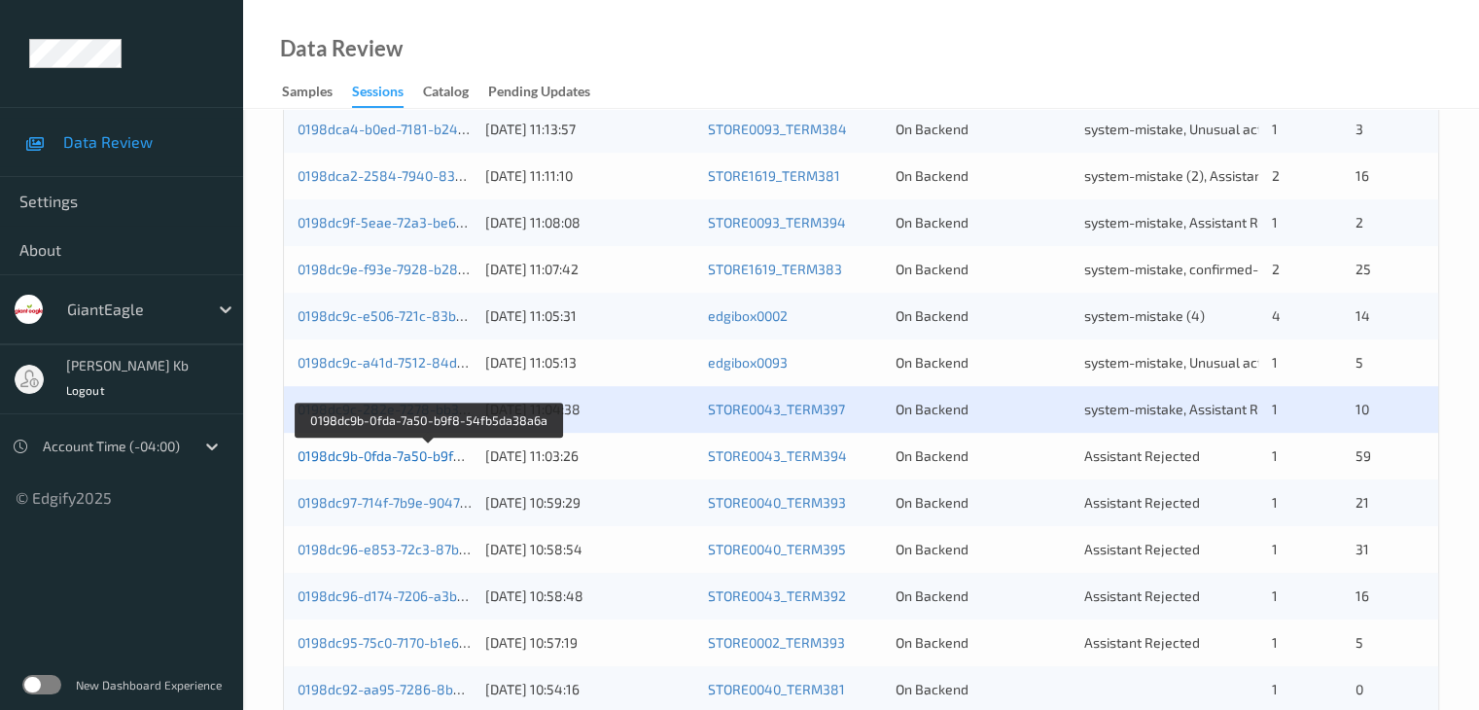
click at [375, 452] on link "0198dc9b-0fda-7a50-b9f8-54fb5da38a6a" at bounding box center [428, 455] width 262 height 17
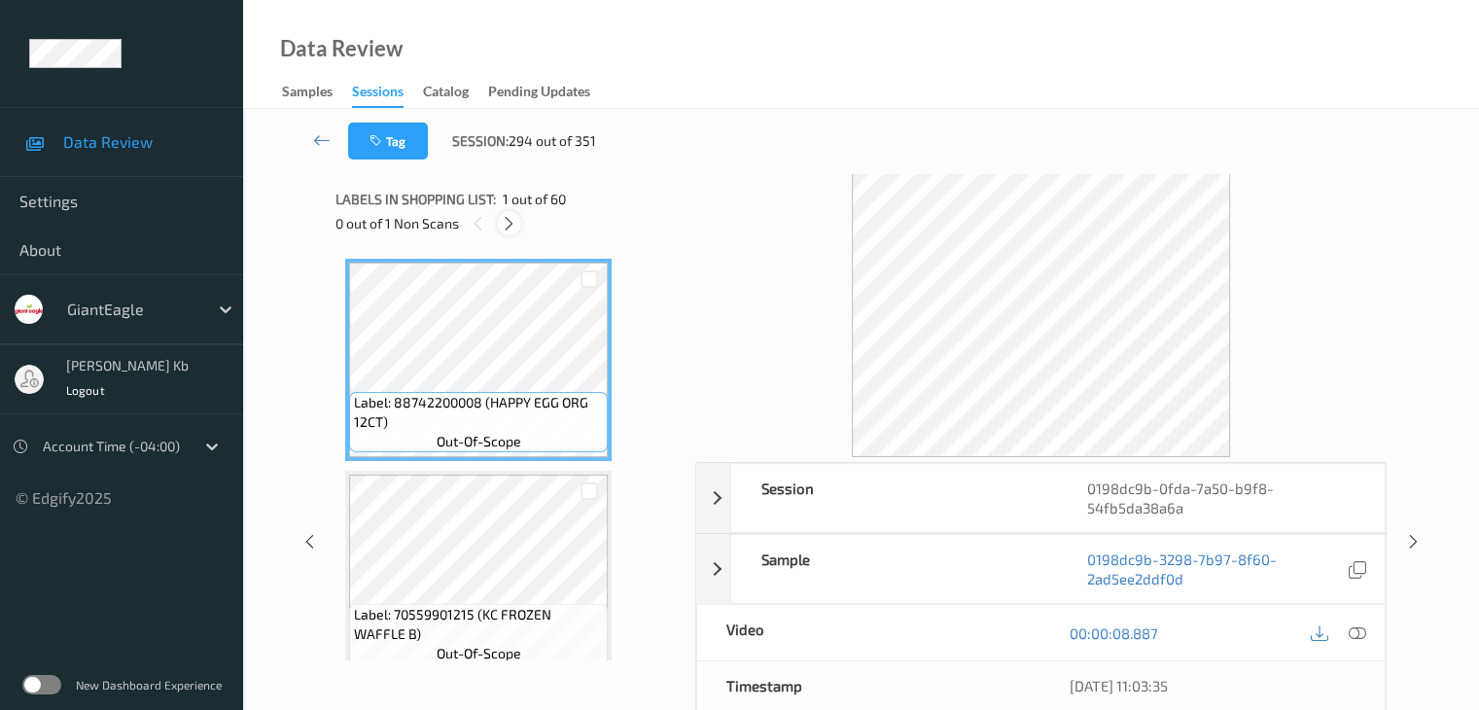
click at [513, 225] on icon at bounding box center [509, 223] width 17 height 17
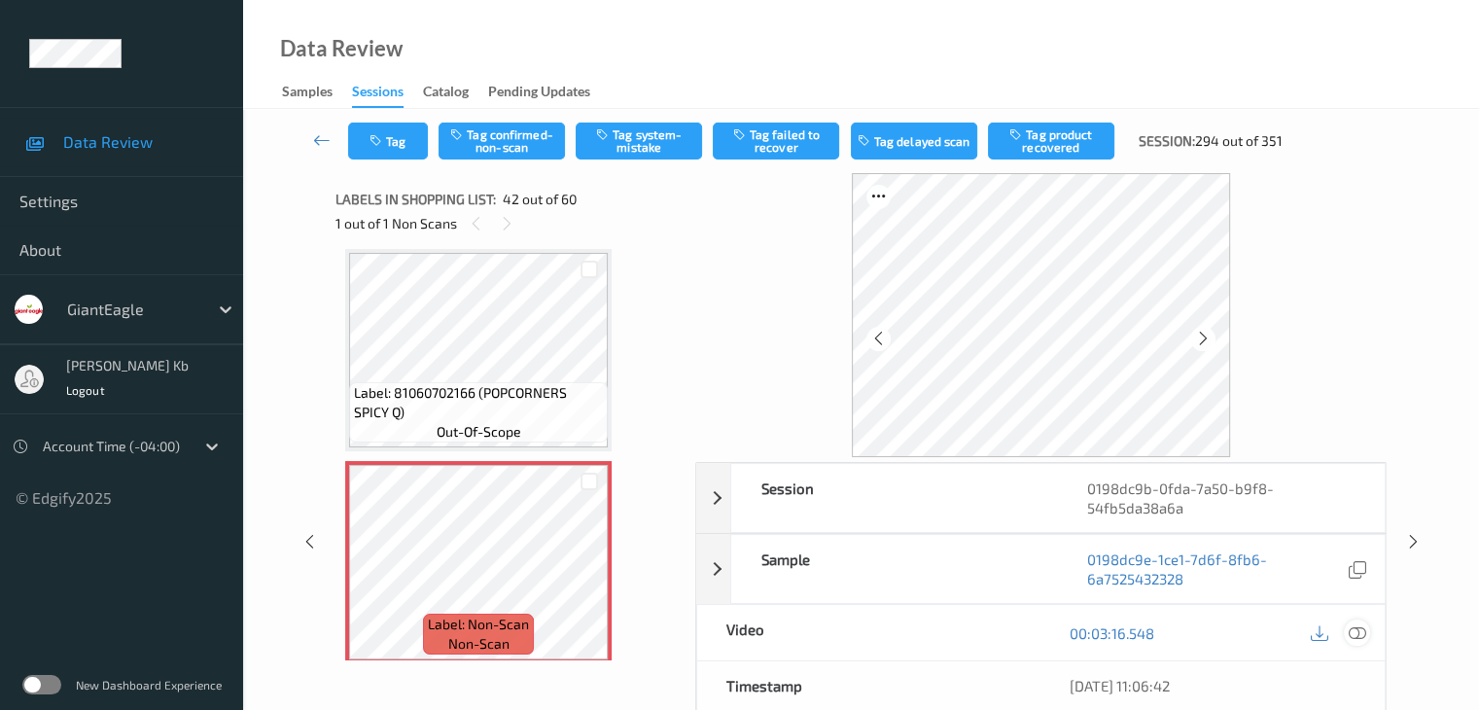
click at [1353, 631] on icon at bounding box center [1355, 632] width 17 height 17
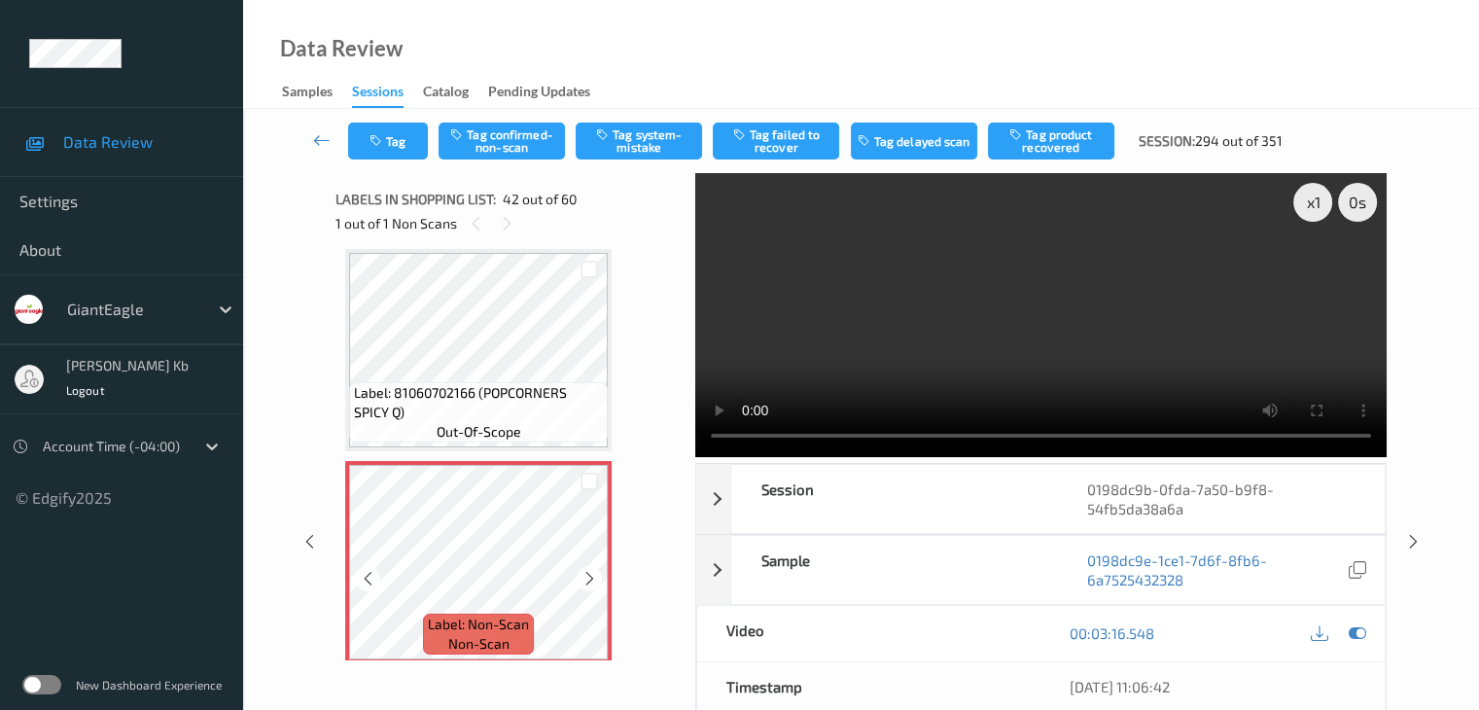
scroll to position [8681, 0]
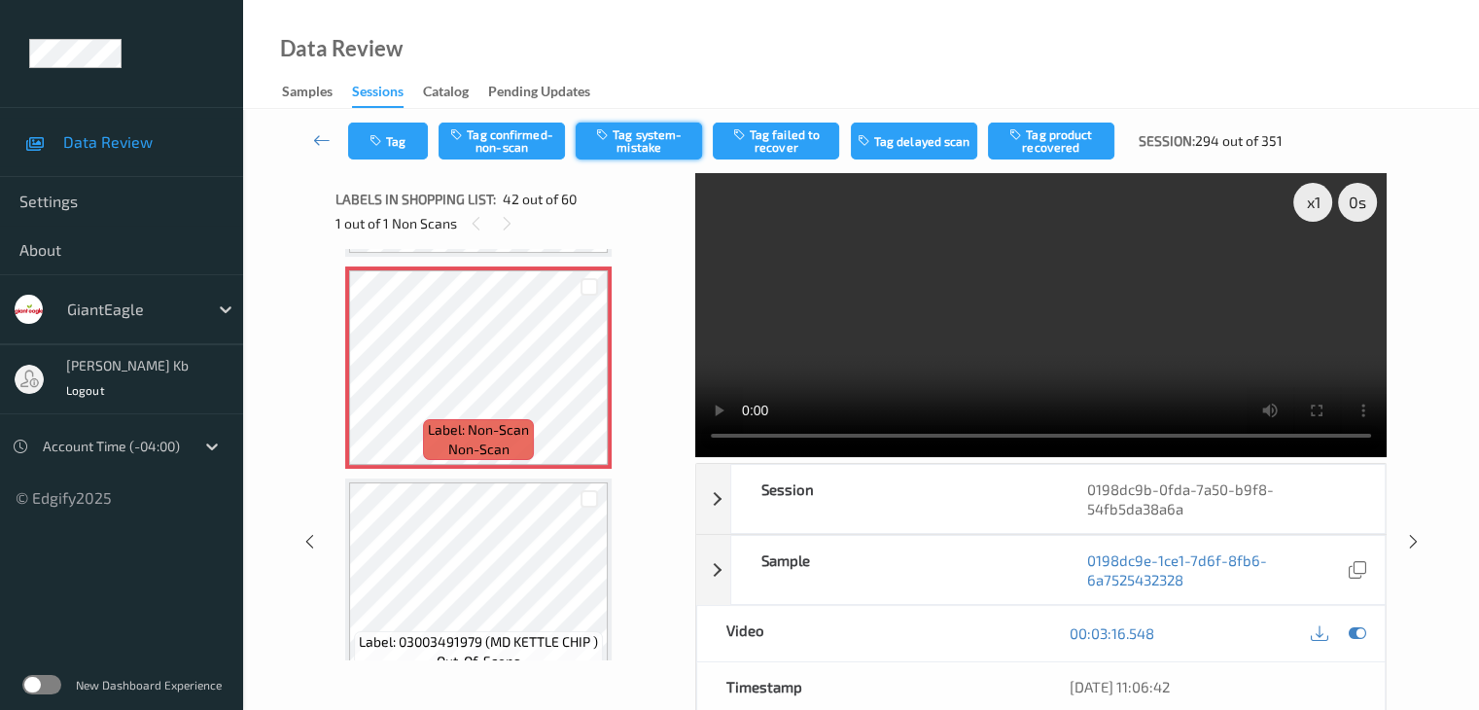
click at [654, 136] on button "Tag system-mistake" at bounding box center [638, 140] width 126 height 37
click at [318, 135] on icon at bounding box center [321, 139] width 17 height 19
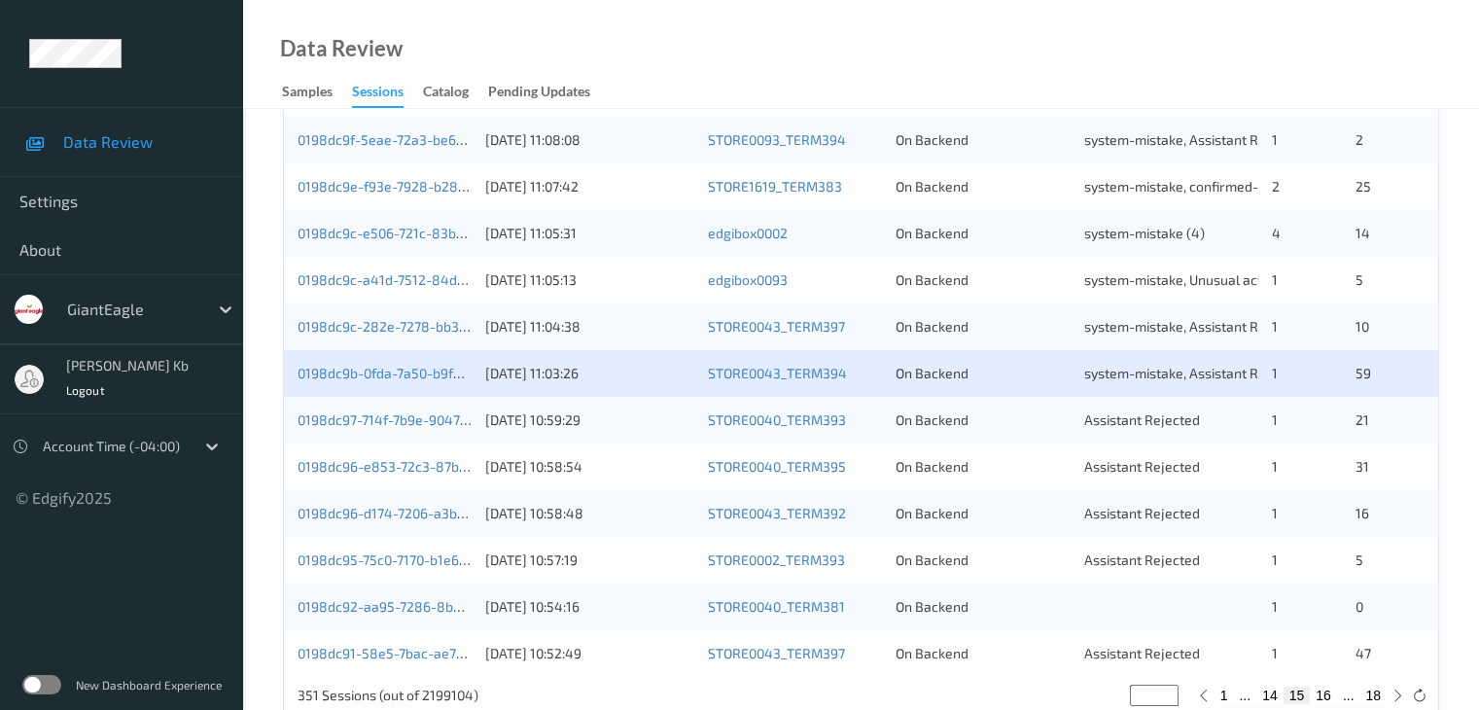
scroll to position [875, 0]
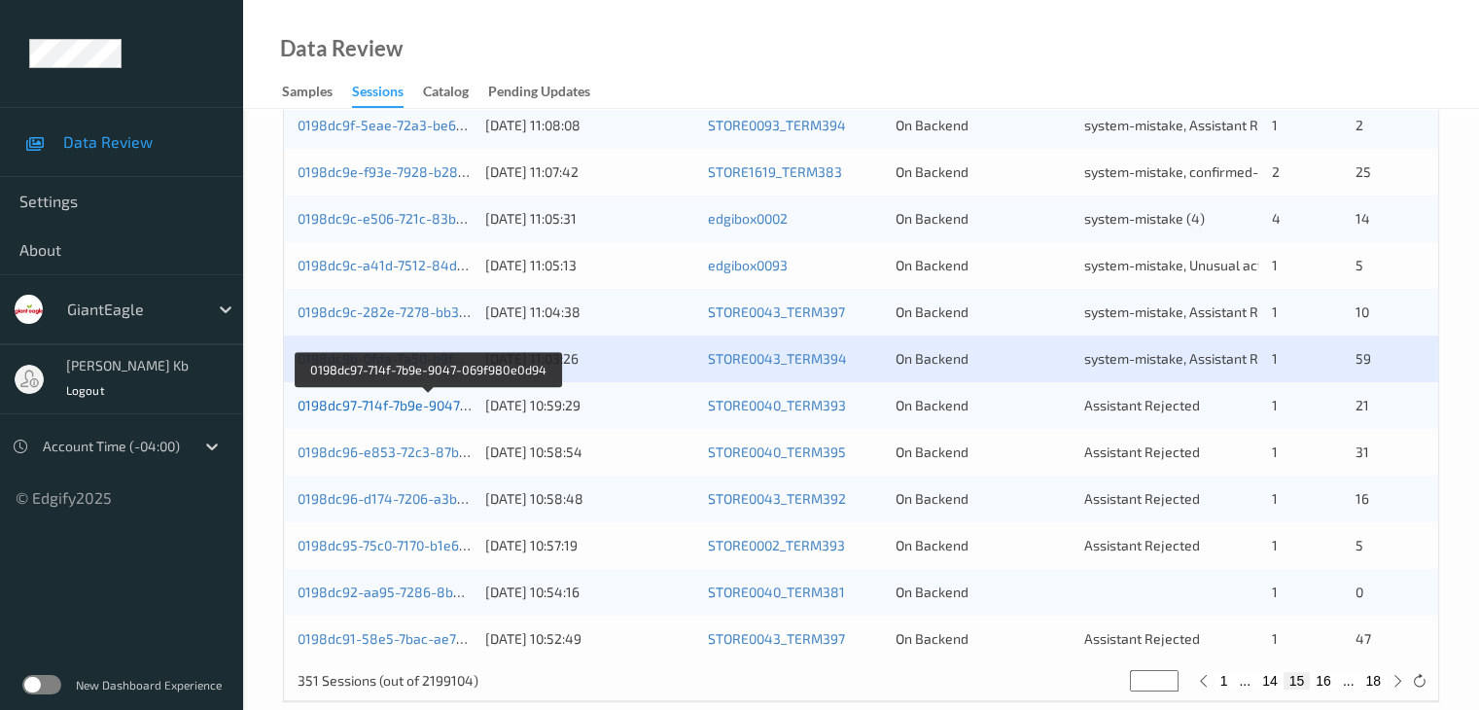
click at [391, 402] on link "0198dc97-714f-7b9e-9047-069f980e0d94" at bounding box center [427, 405] width 261 height 17
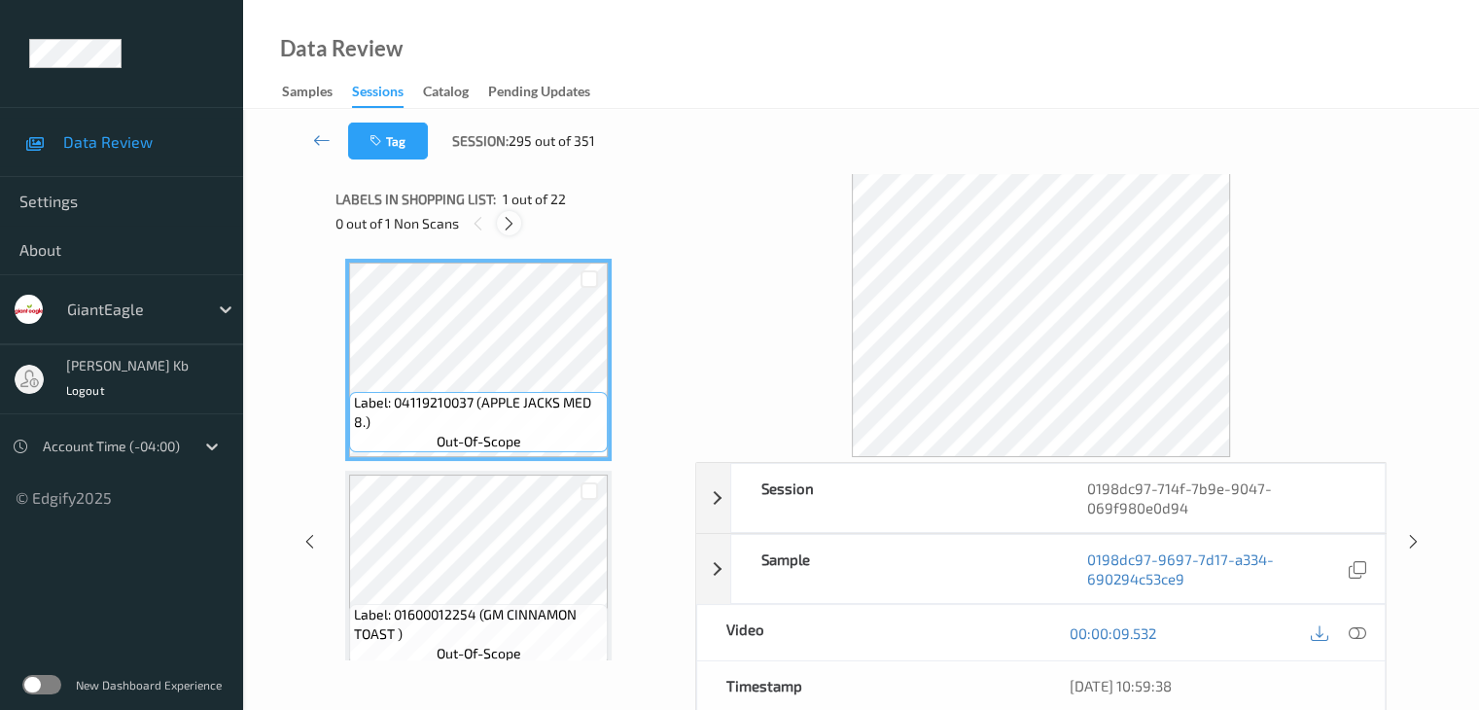
click at [513, 217] on icon at bounding box center [509, 223] width 17 height 17
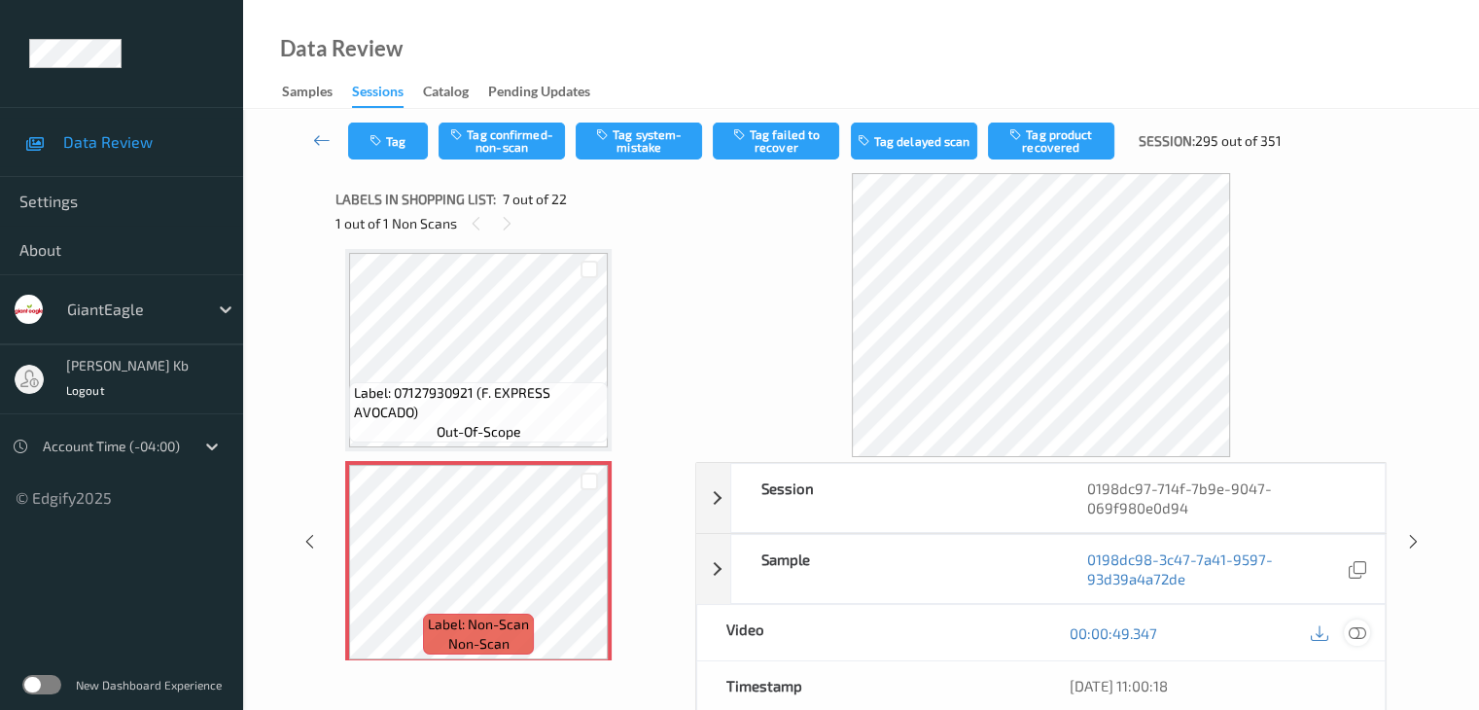
click at [1361, 633] on icon at bounding box center [1355, 632] width 17 height 17
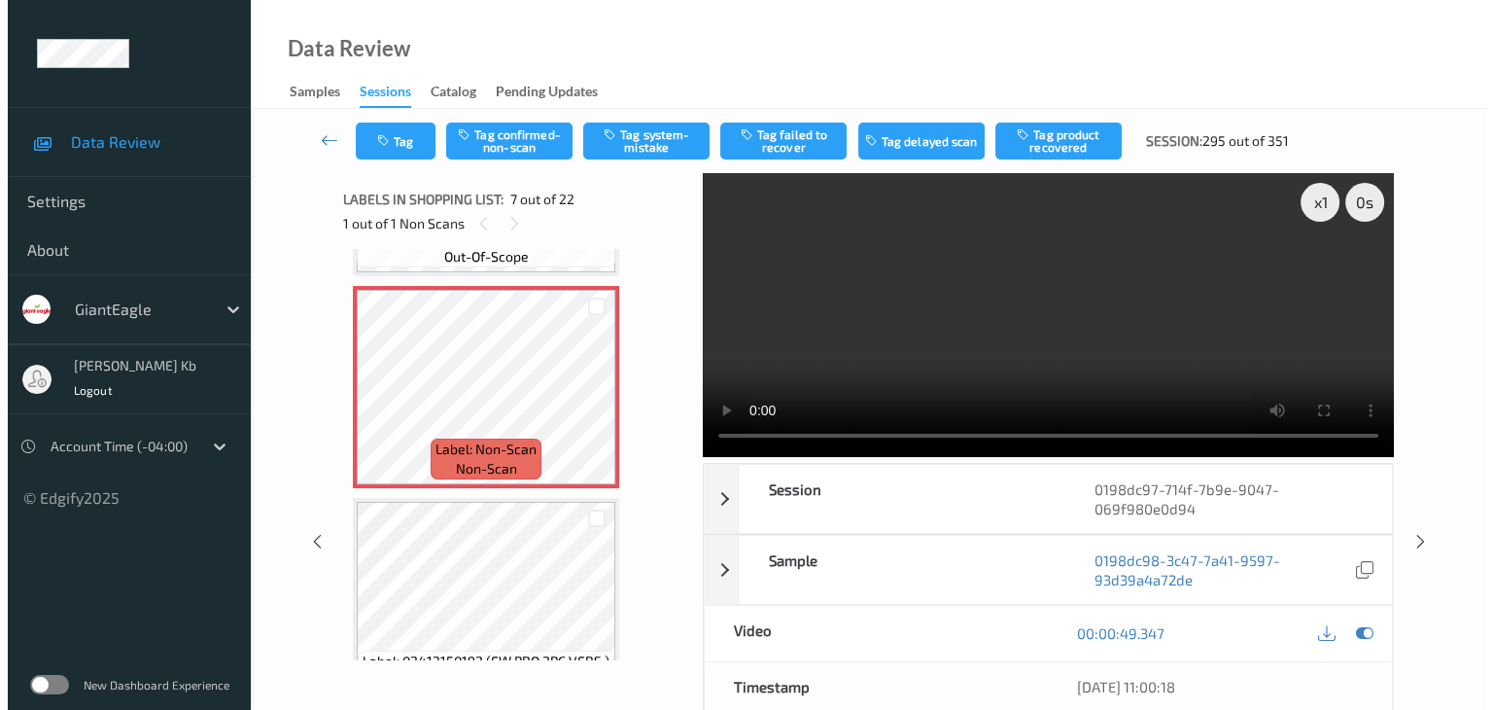
scroll to position [1264, 0]
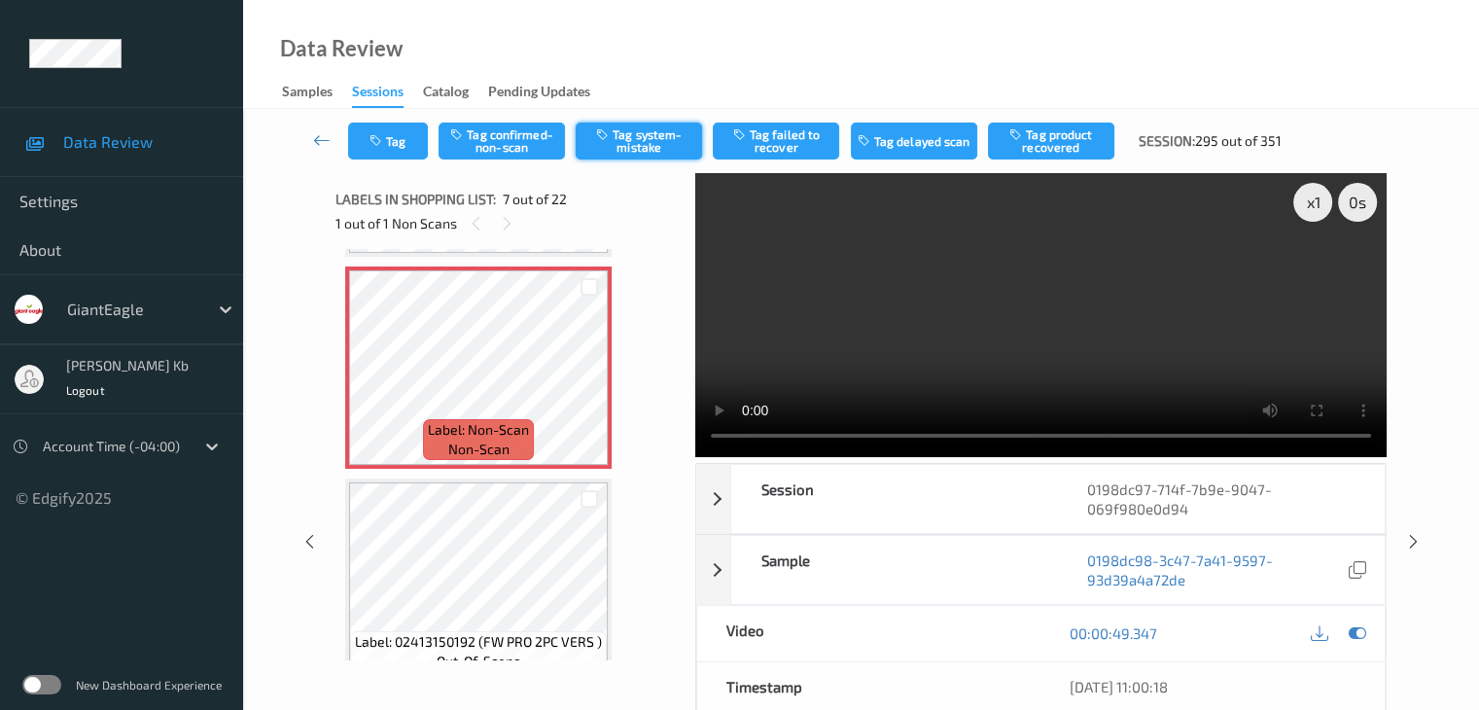
click at [645, 140] on button "Tag system-mistake" at bounding box center [638, 140] width 126 height 37
click at [404, 137] on button "Tag" at bounding box center [388, 140] width 80 height 37
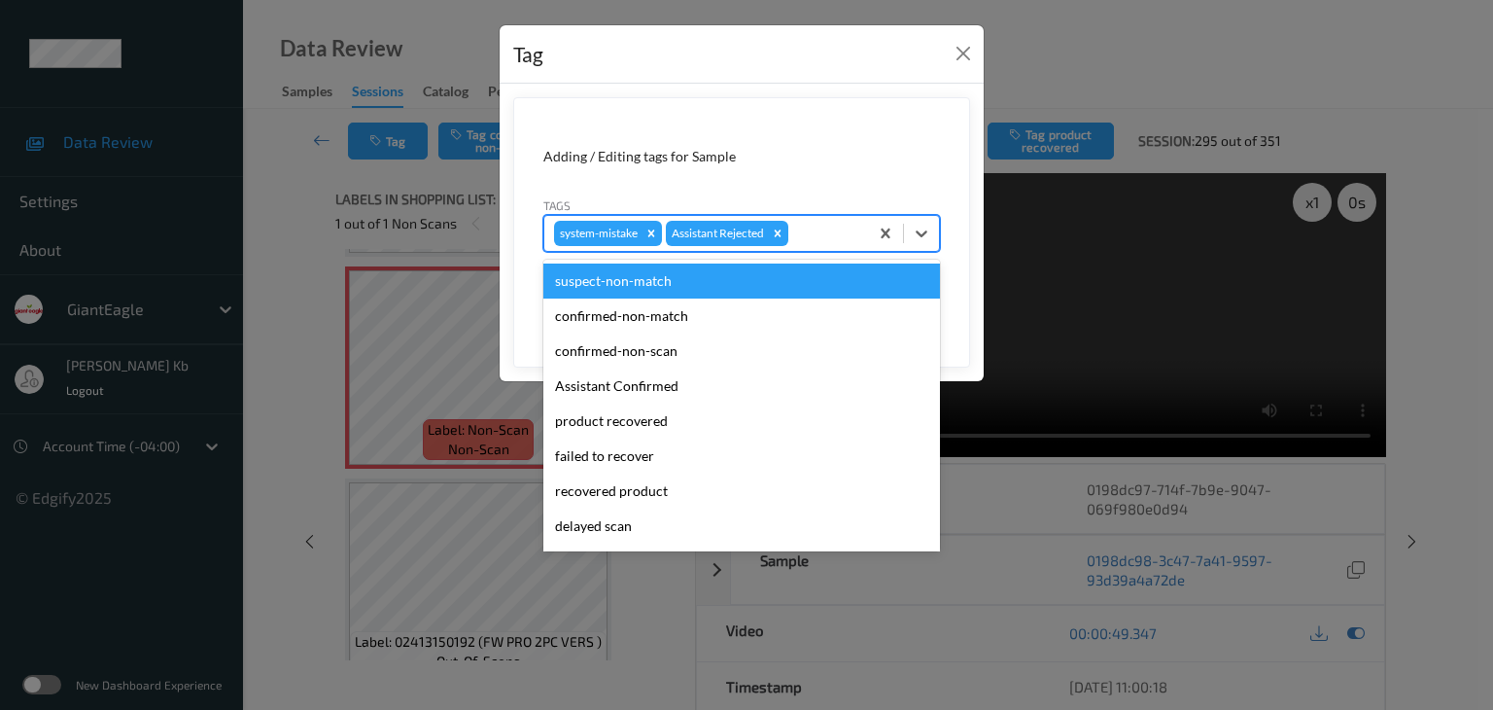
click at [817, 227] on div at bounding box center [825, 233] width 66 height 23
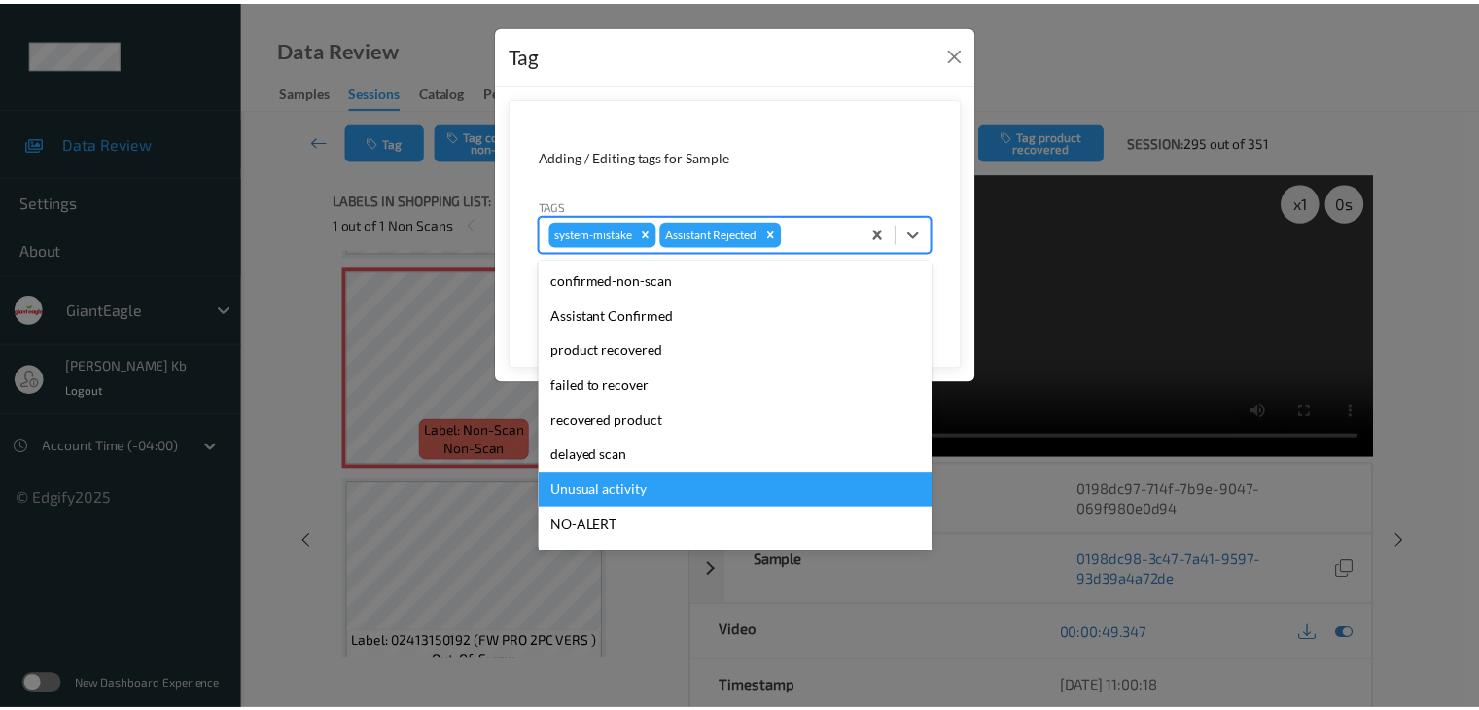
scroll to position [97, 0]
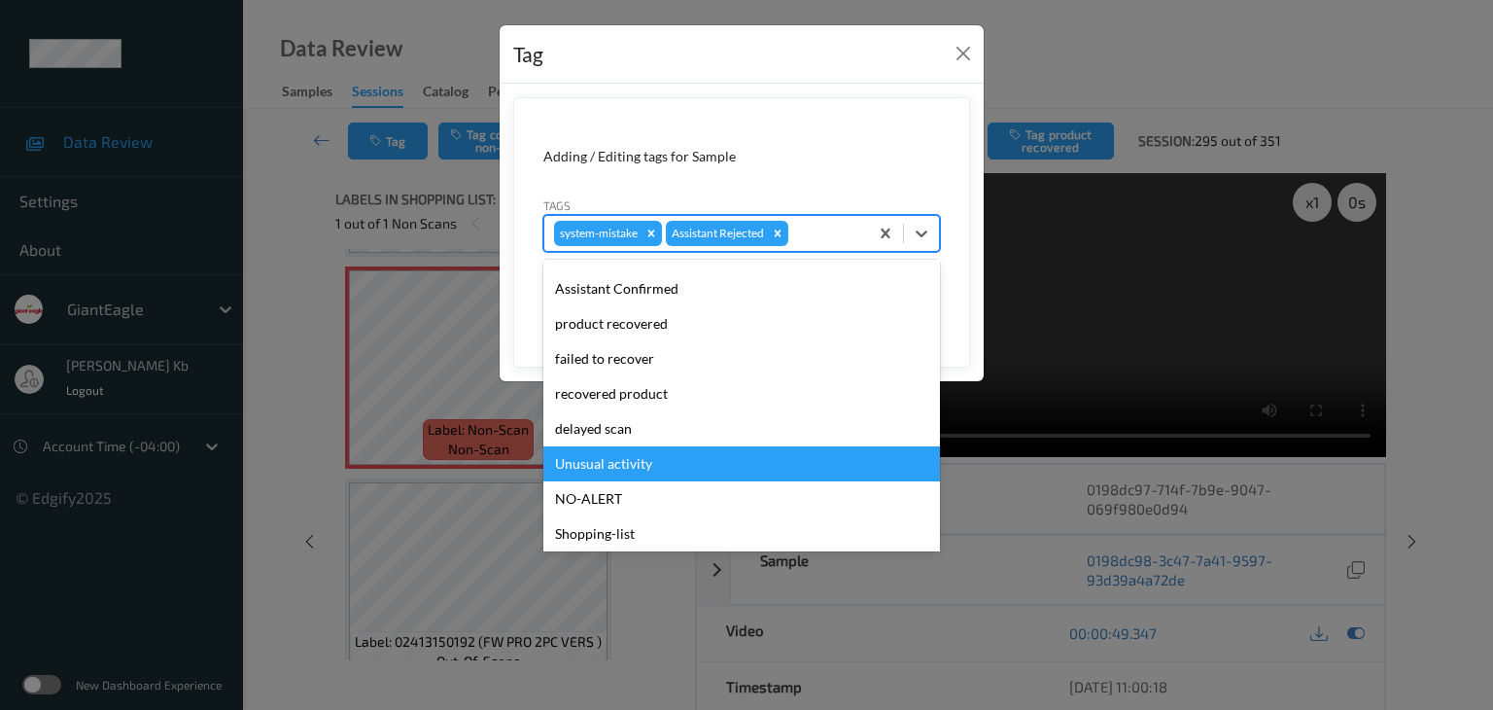
click at [645, 466] on div "Unusual activity" at bounding box center [741, 463] width 397 height 35
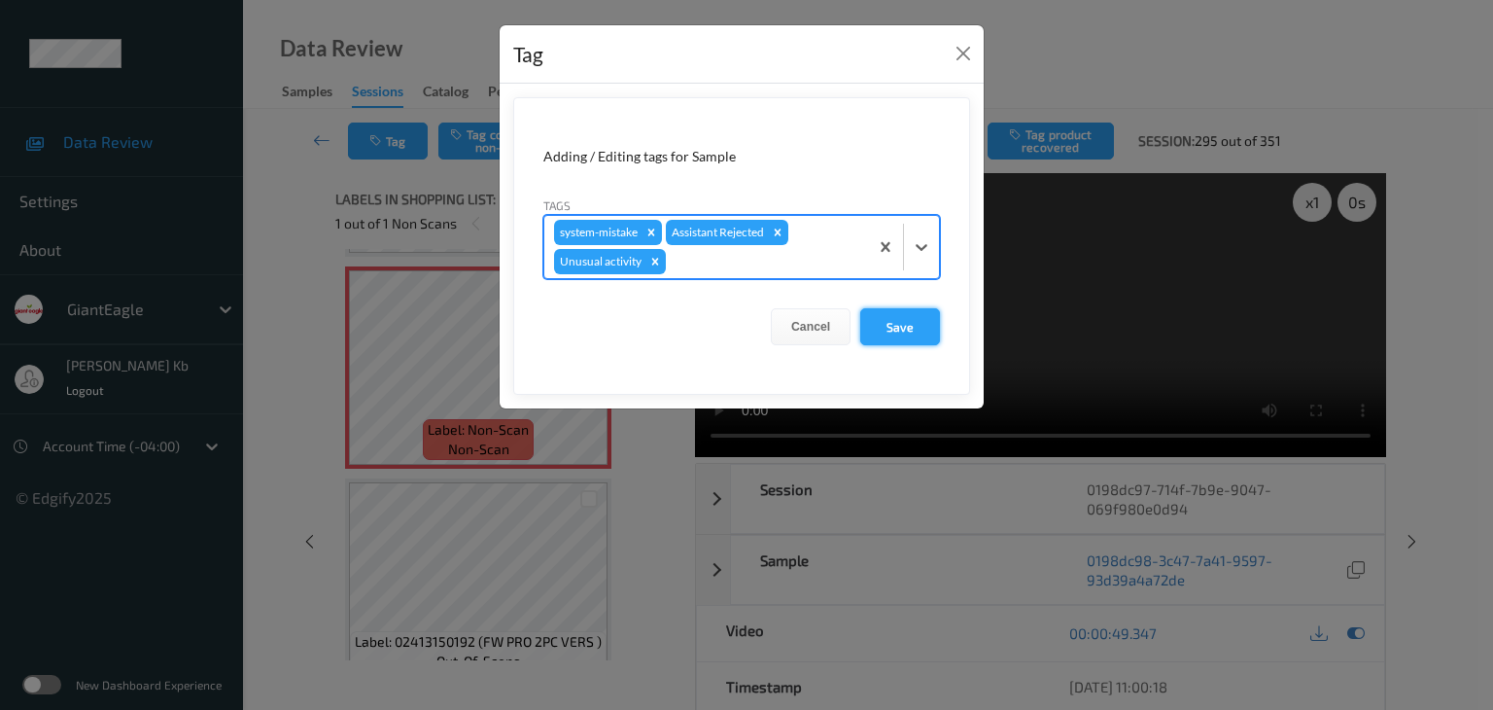
click at [910, 320] on button "Save" at bounding box center [900, 326] width 80 height 37
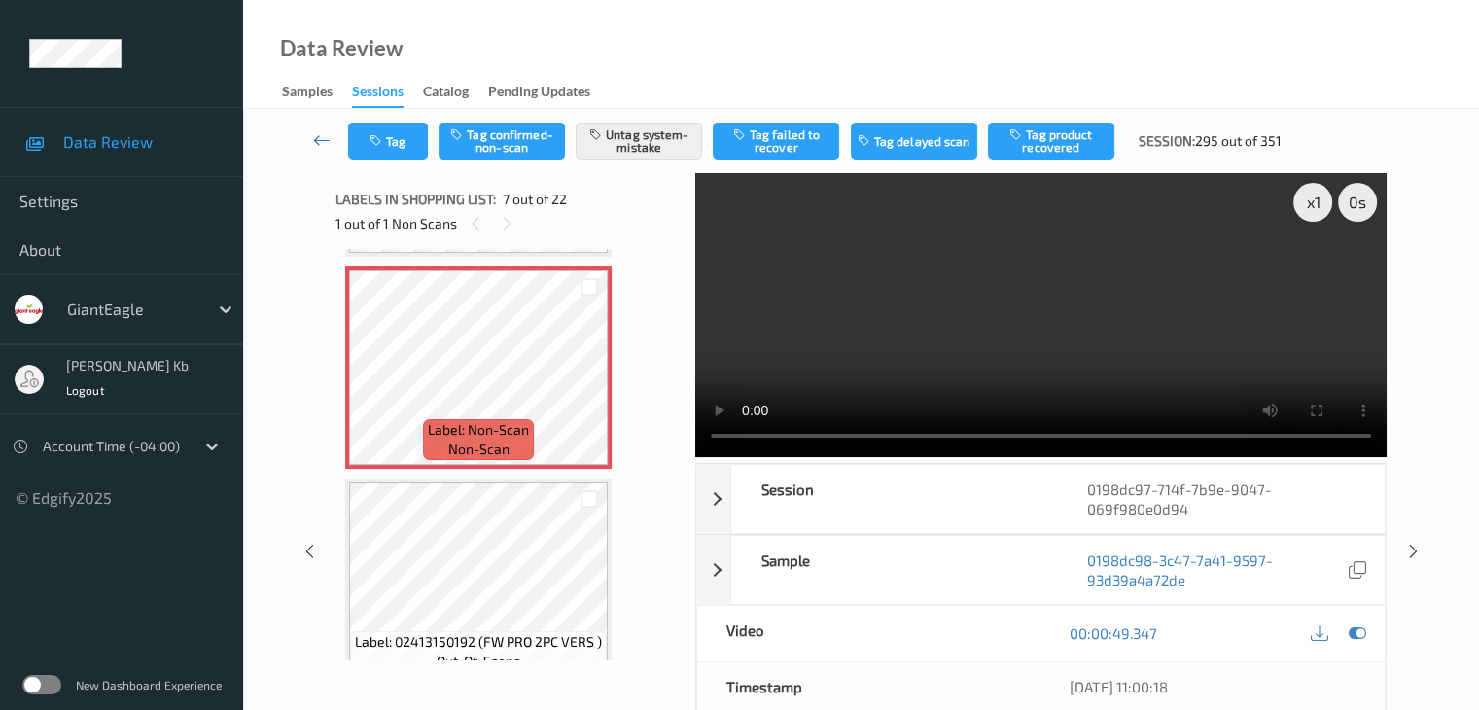
click at [324, 139] on icon at bounding box center [321, 139] width 17 height 19
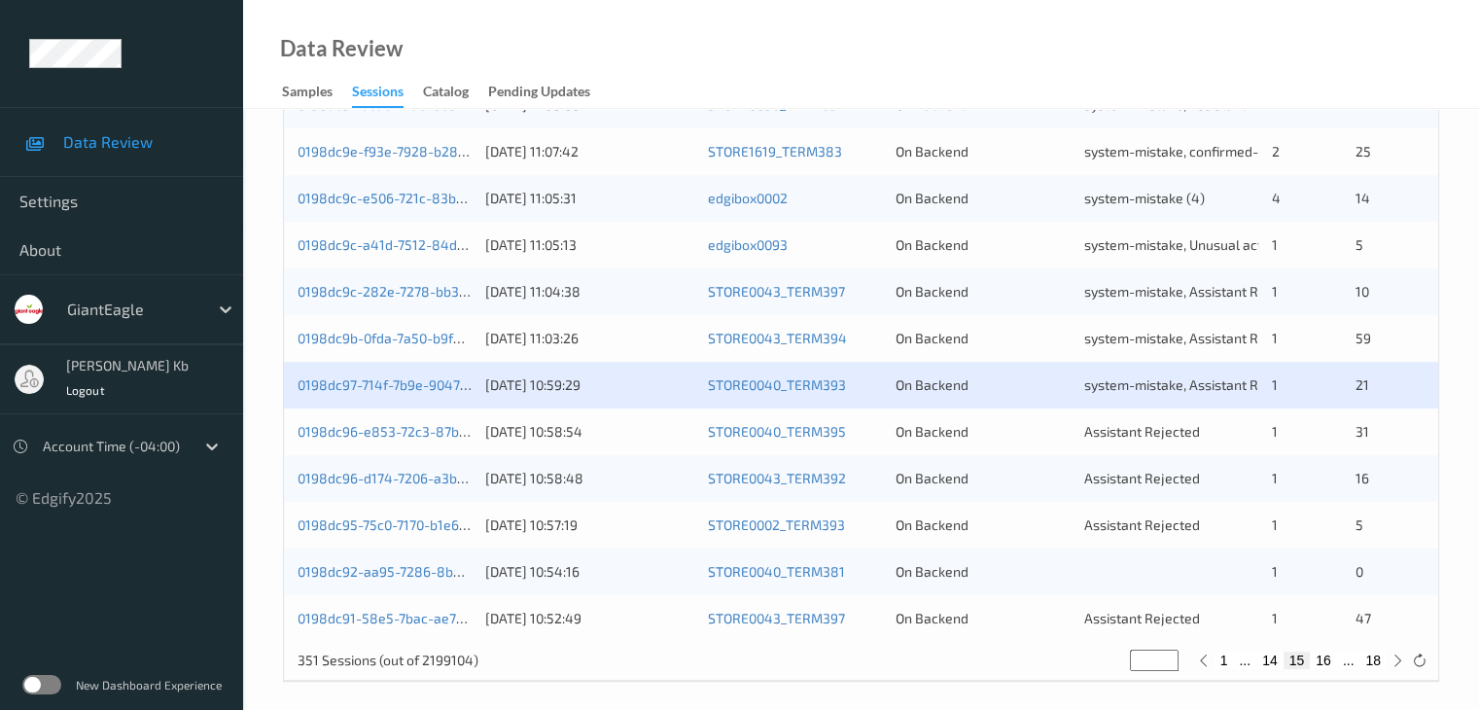
scroll to position [906, 0]
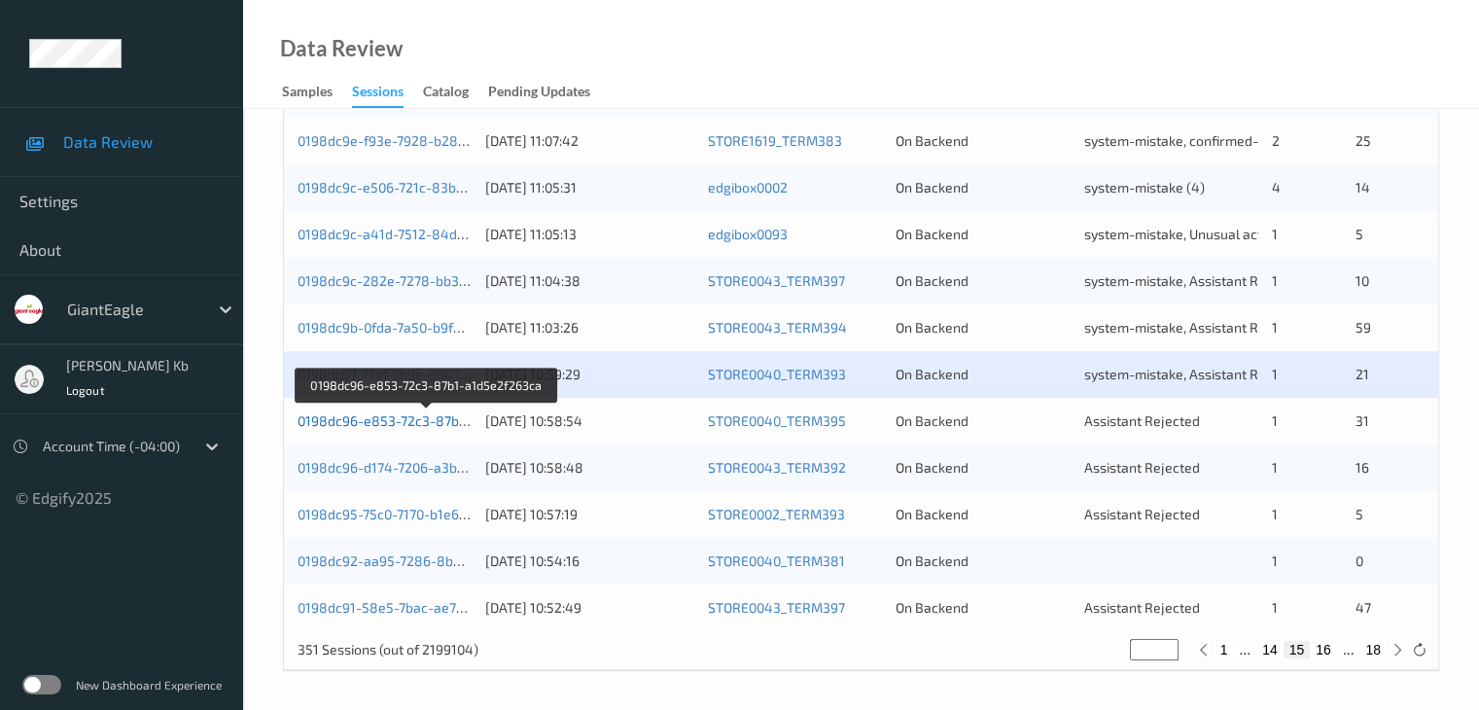
click at [385, 420] on link "0198dc96-e853-72c3-87b1-a1d5e2f263ca" at bounding box center [427, 420] width 261 height 17
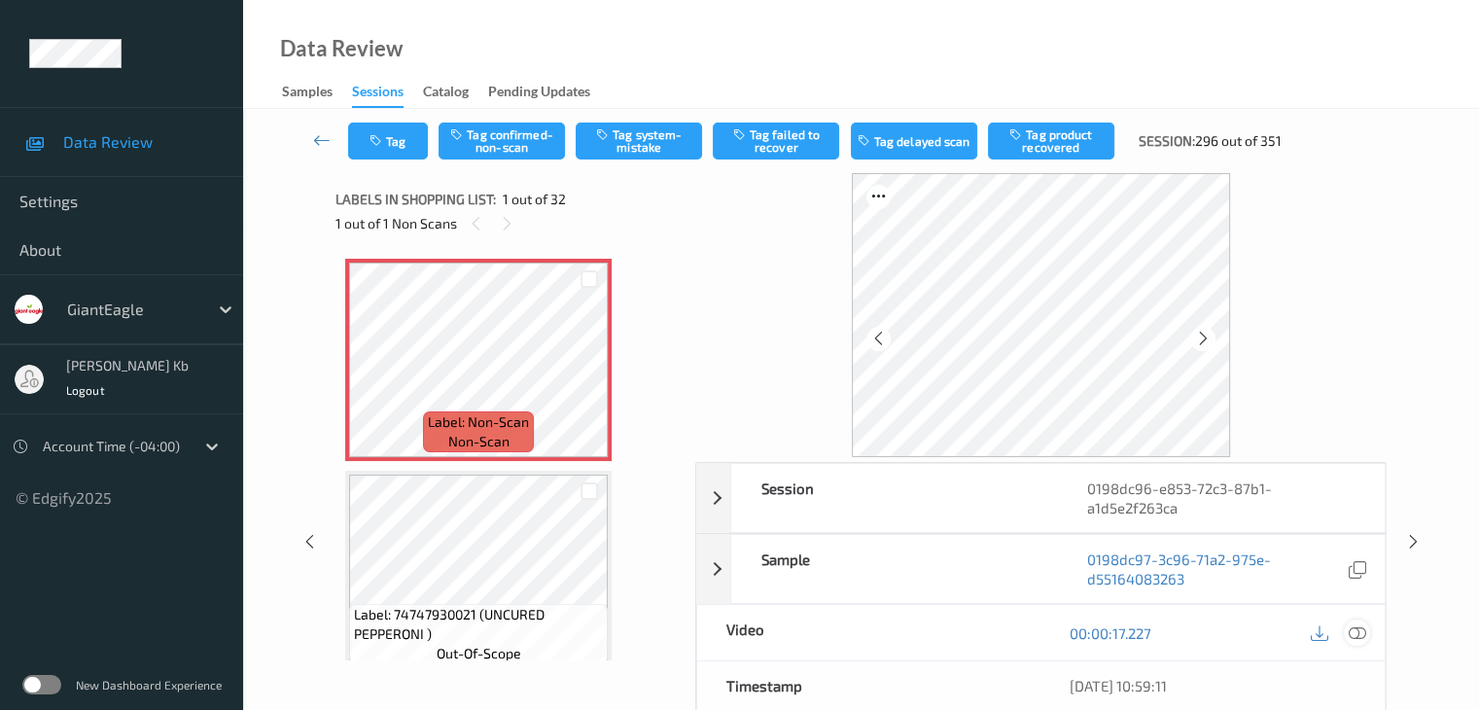
click at [1351, 630] on icon at bounding box center [1355, 632] width 17 height 17
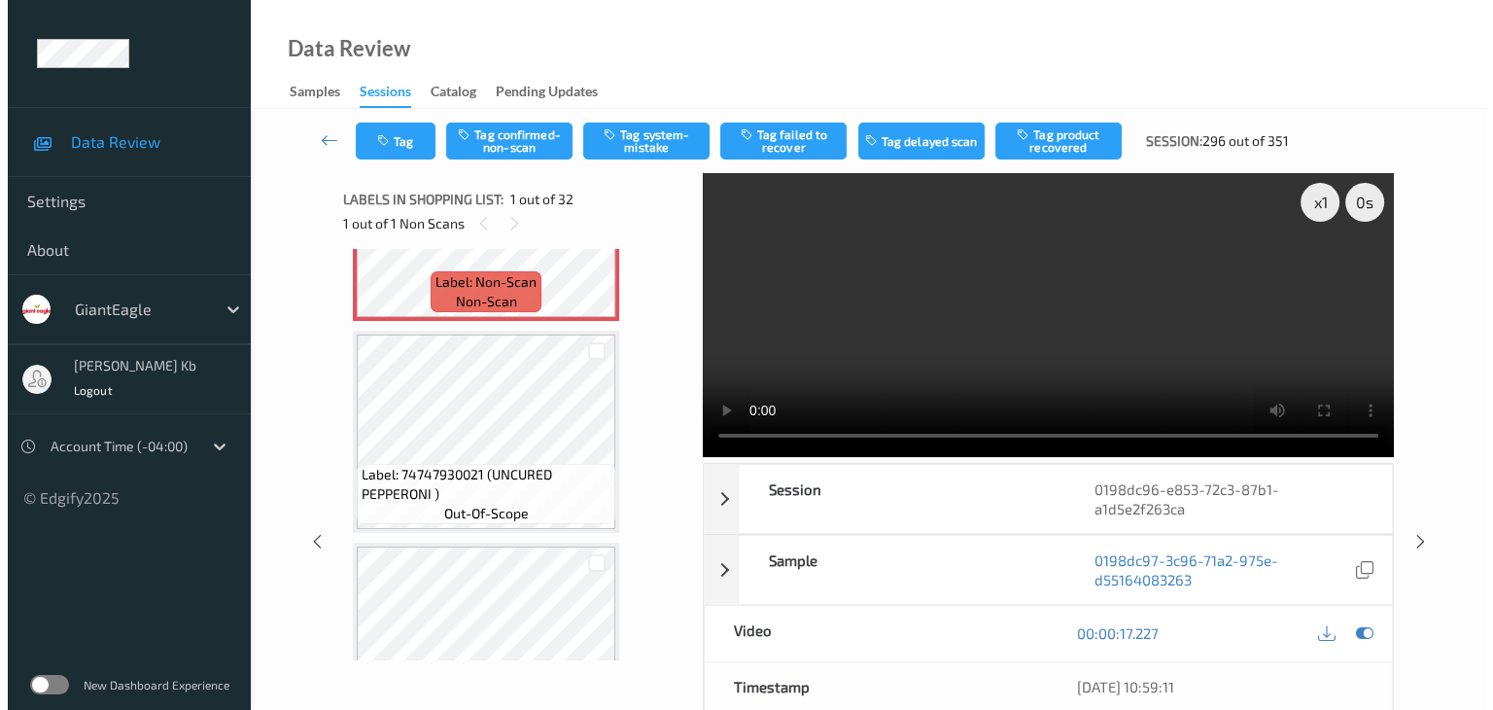
scroll to position [97, 0]
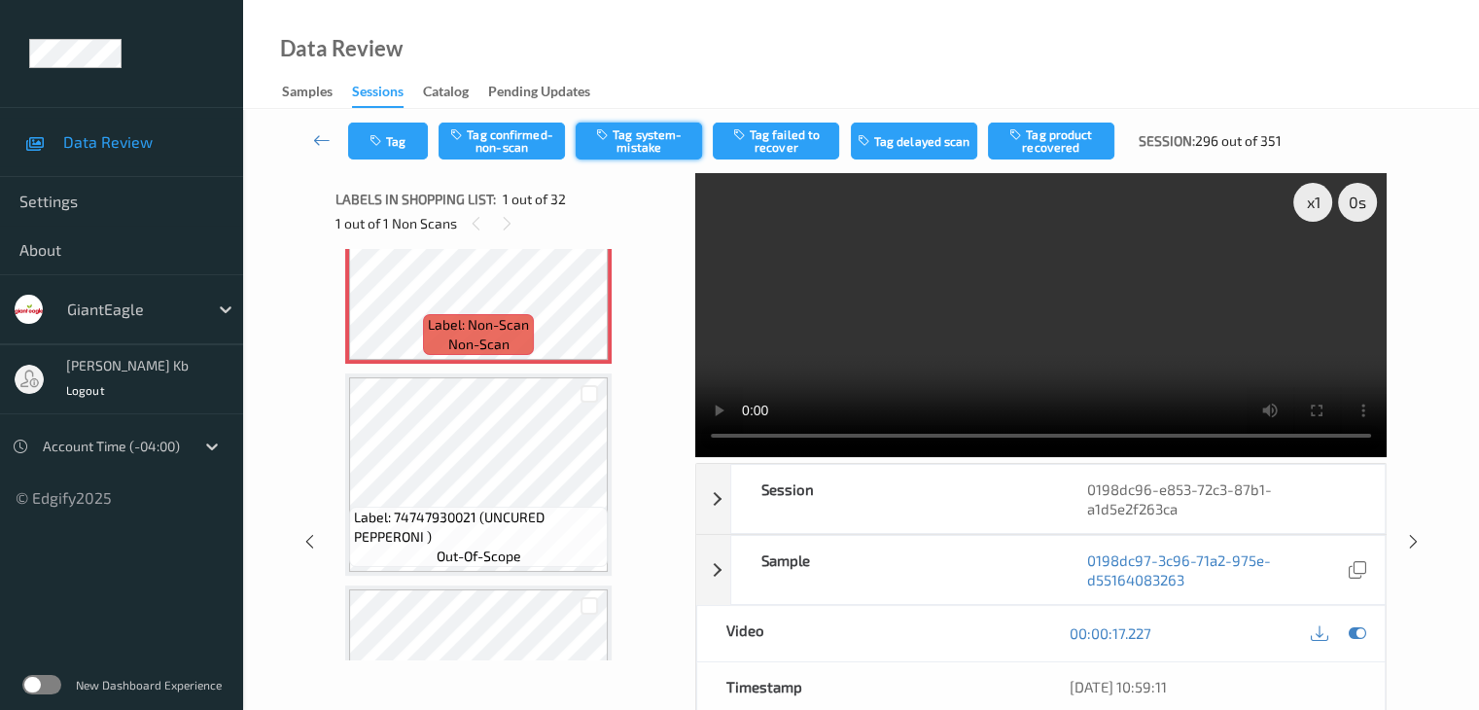
click at [661, 145] on button "Tag system-mistake" at bounding box center [638, 140] width 126 height 37
click at [414, 129] on button "Tag" at bounding box center [388, 140] width 80 height 37
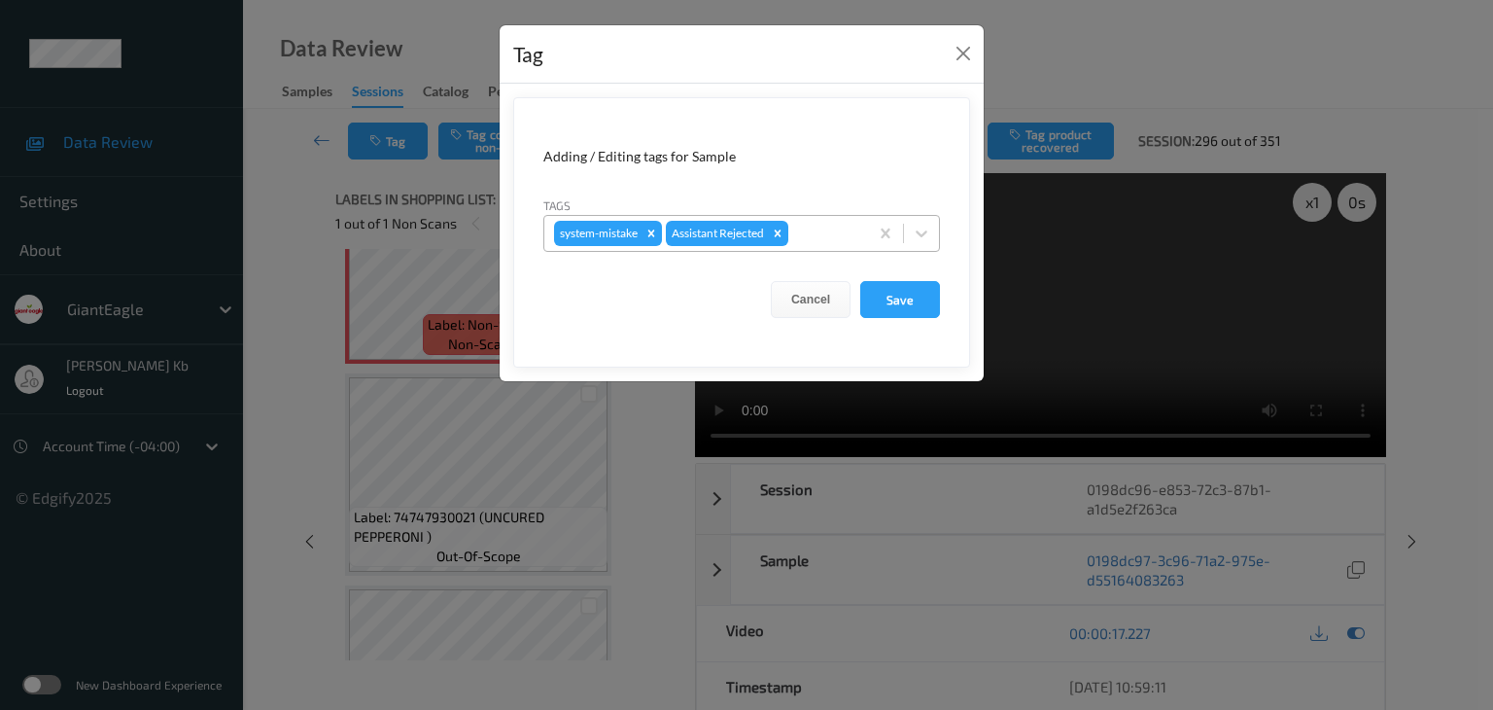
click at [813, 228] on div at bounding box center [825, 233] width 66 height 23
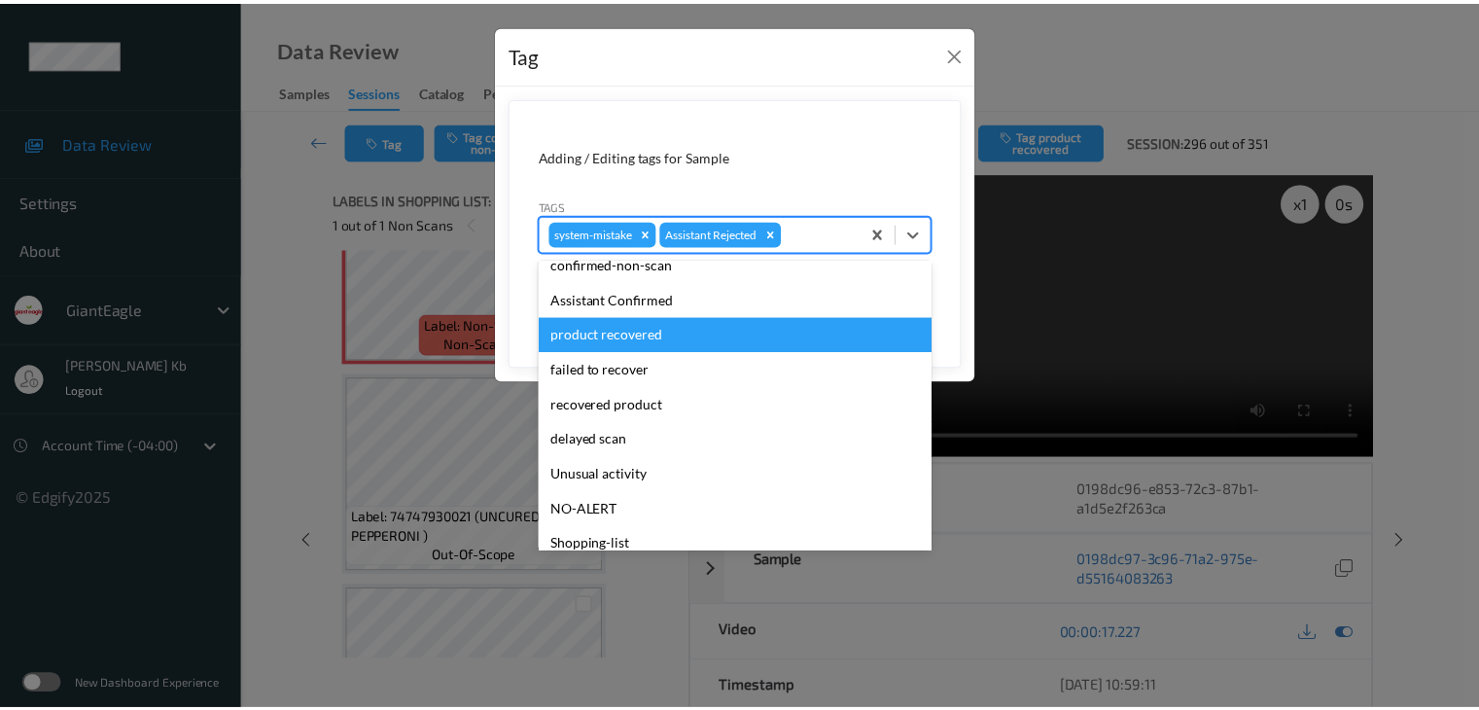
scroll to position [171, 0]
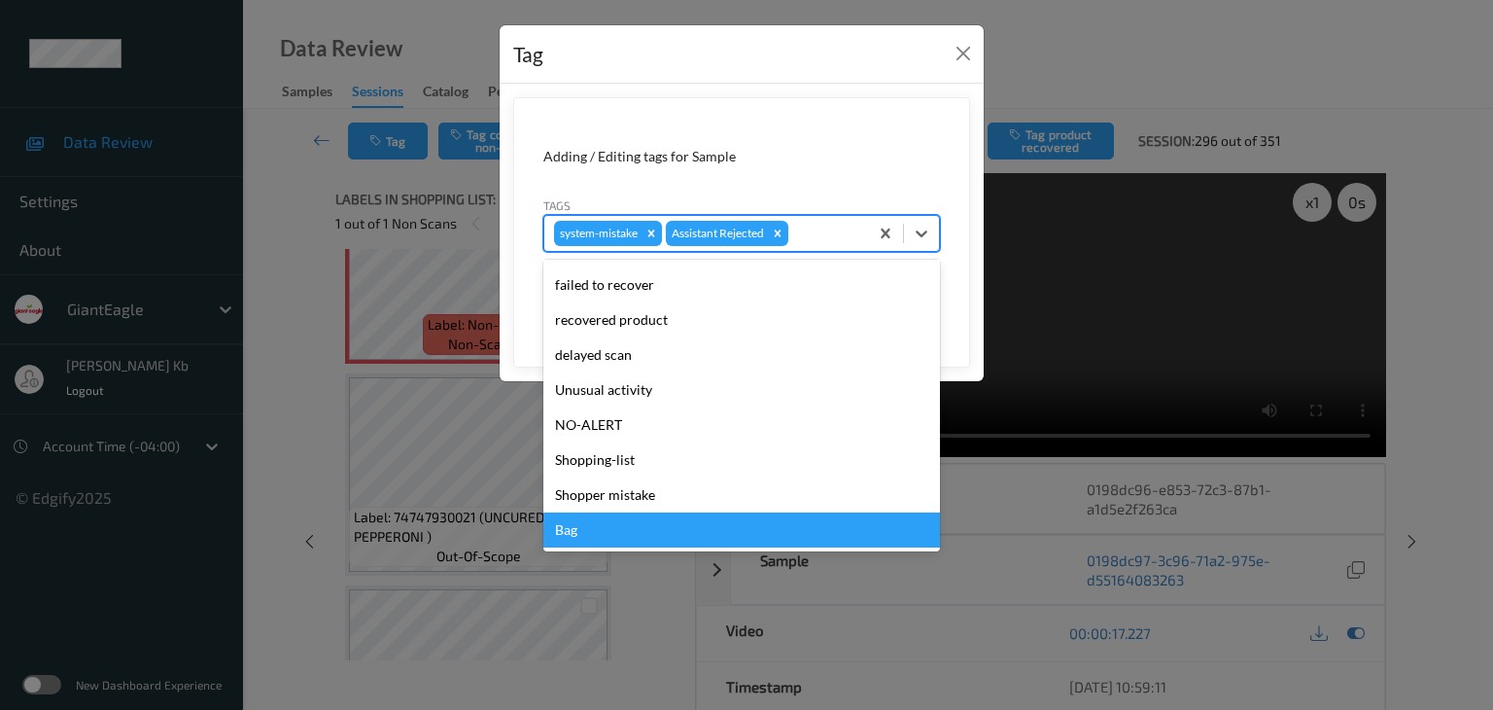
click at [600, 534] on div "Bag" at bounding box center [741, 529] width 397 height 35
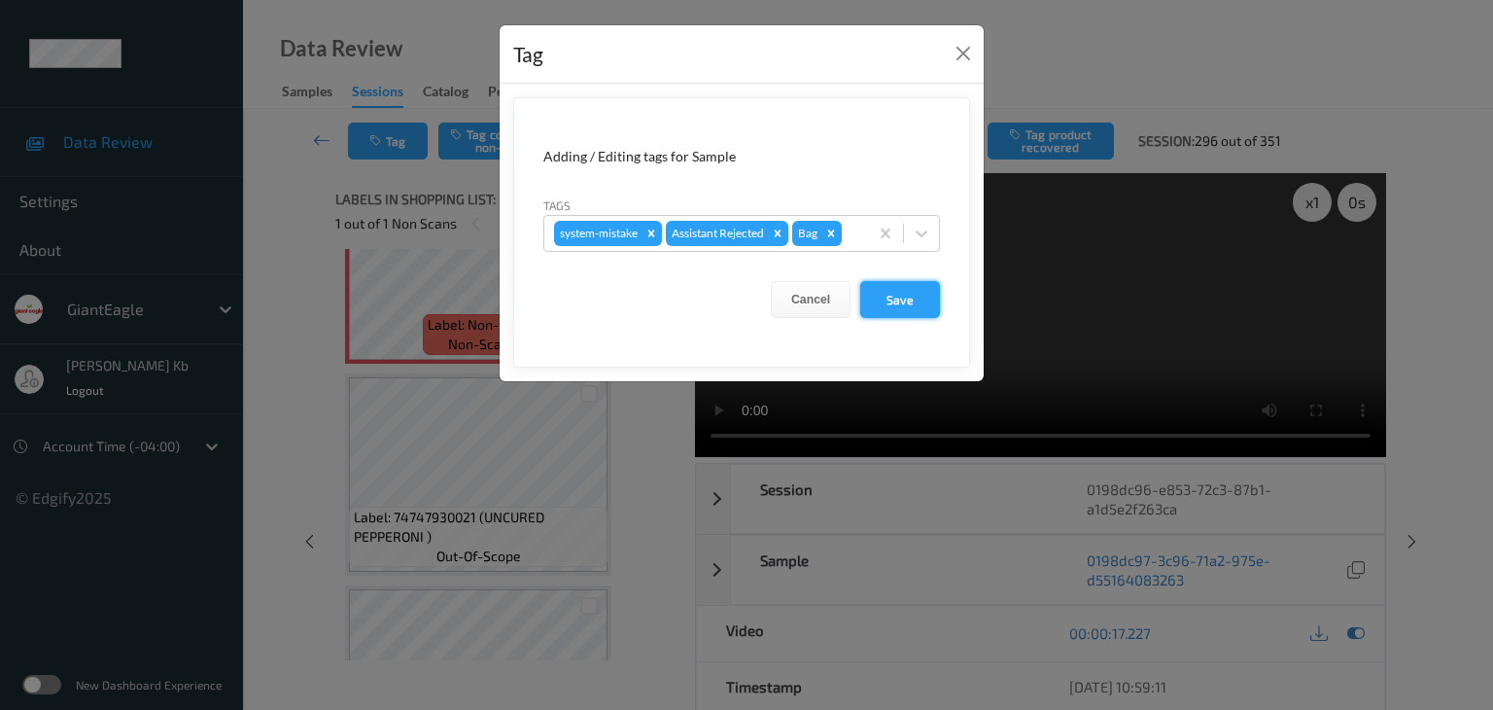
click at [917, 298] on button "Save" at bounding box center [900, 299] width 80 height 37
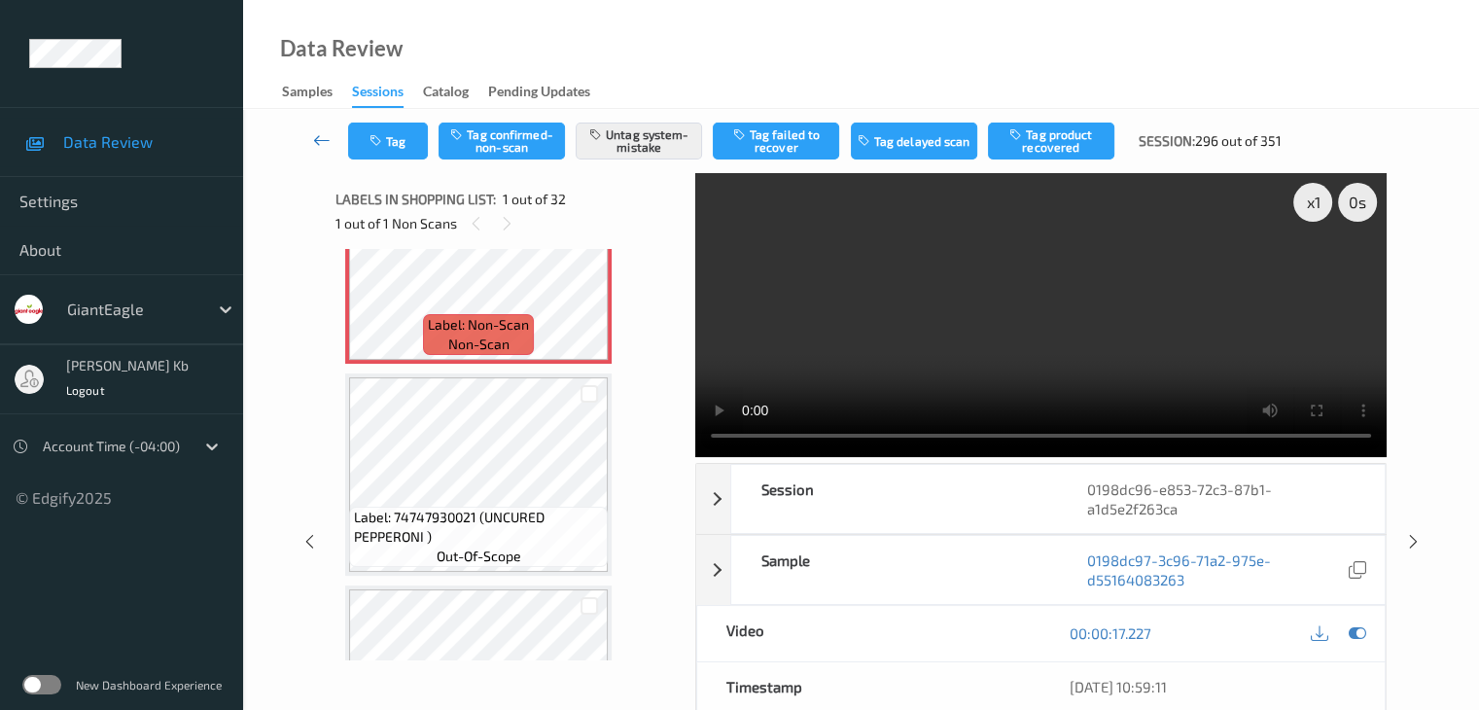
click at [324, 133] on icon at bounding box center [321, 139] width 17 height 19
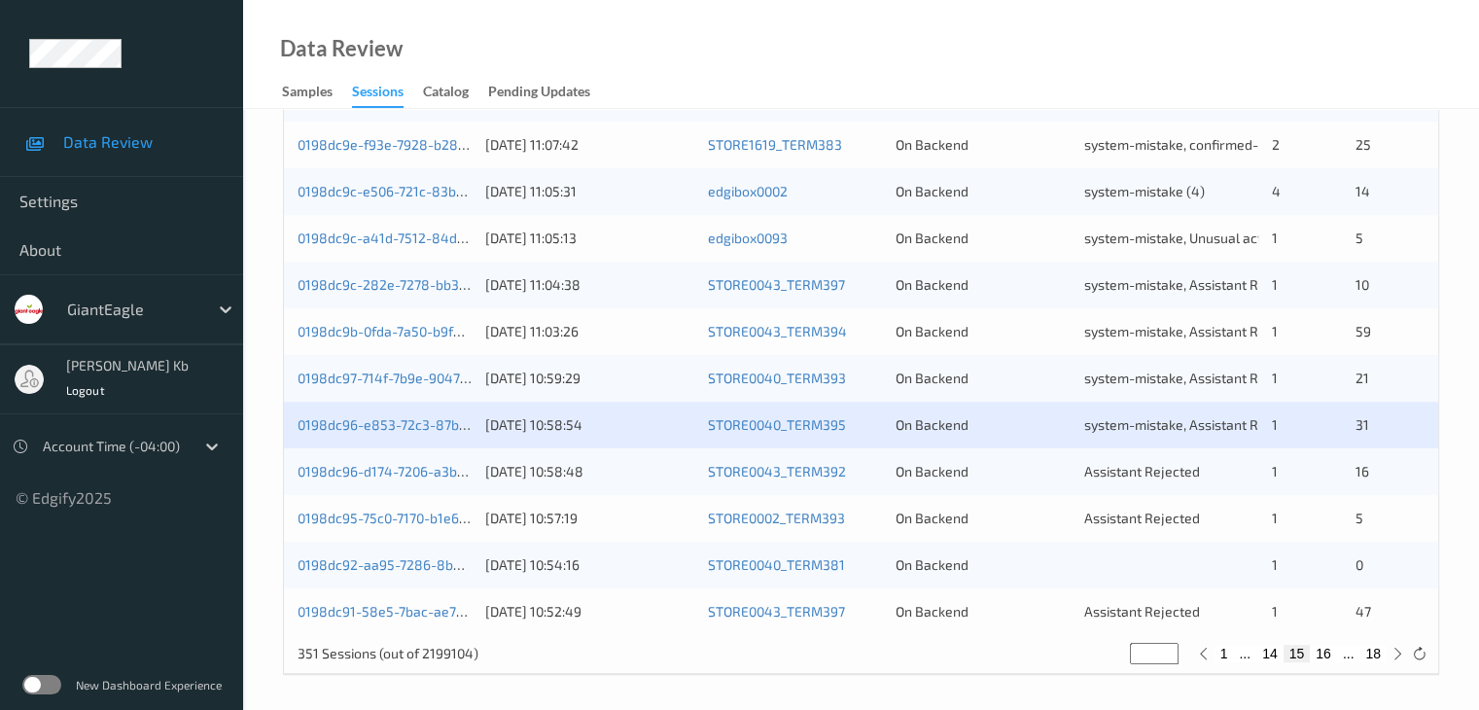
scroll to position [906, 0]
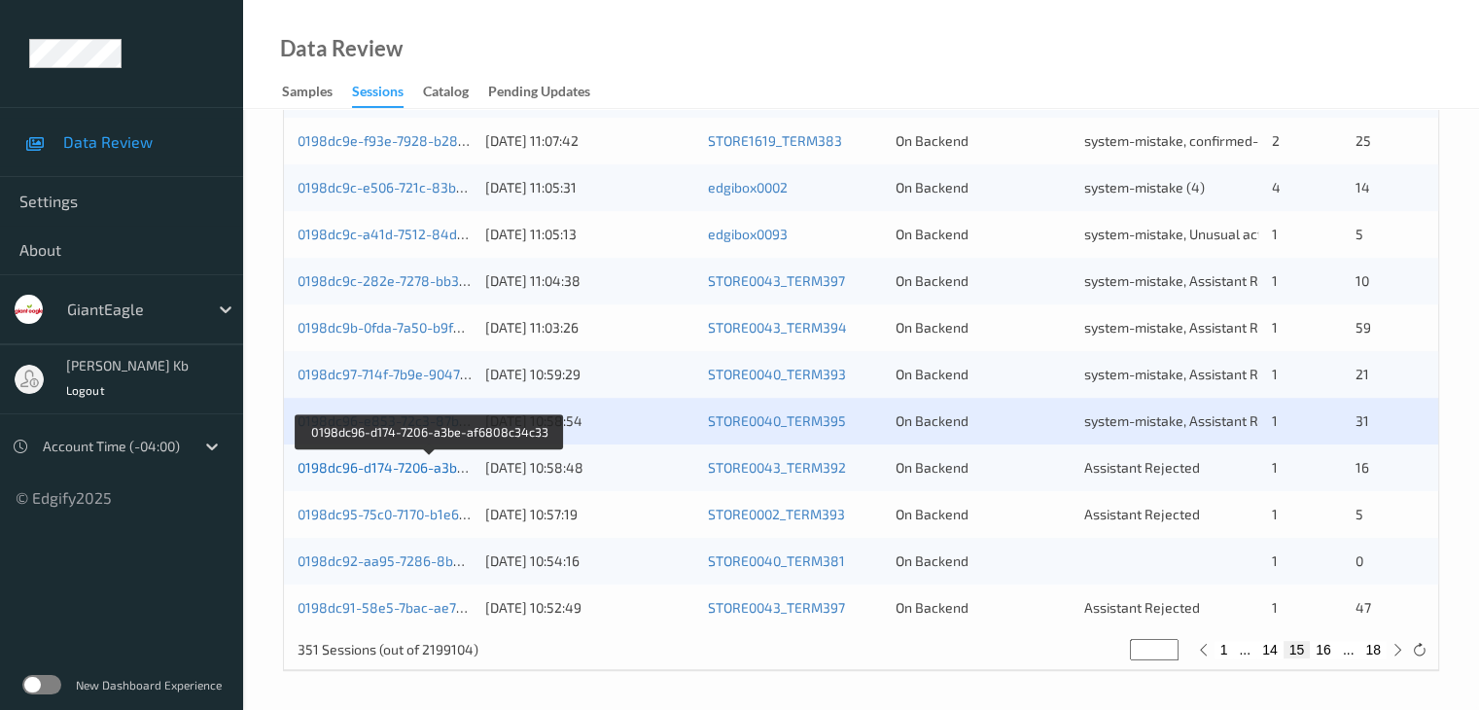
click at [423, 471] on link "0198dc96-d174-7206-a3be-af6808c34c33" at bounding box center [429, 467] width 264 height 17
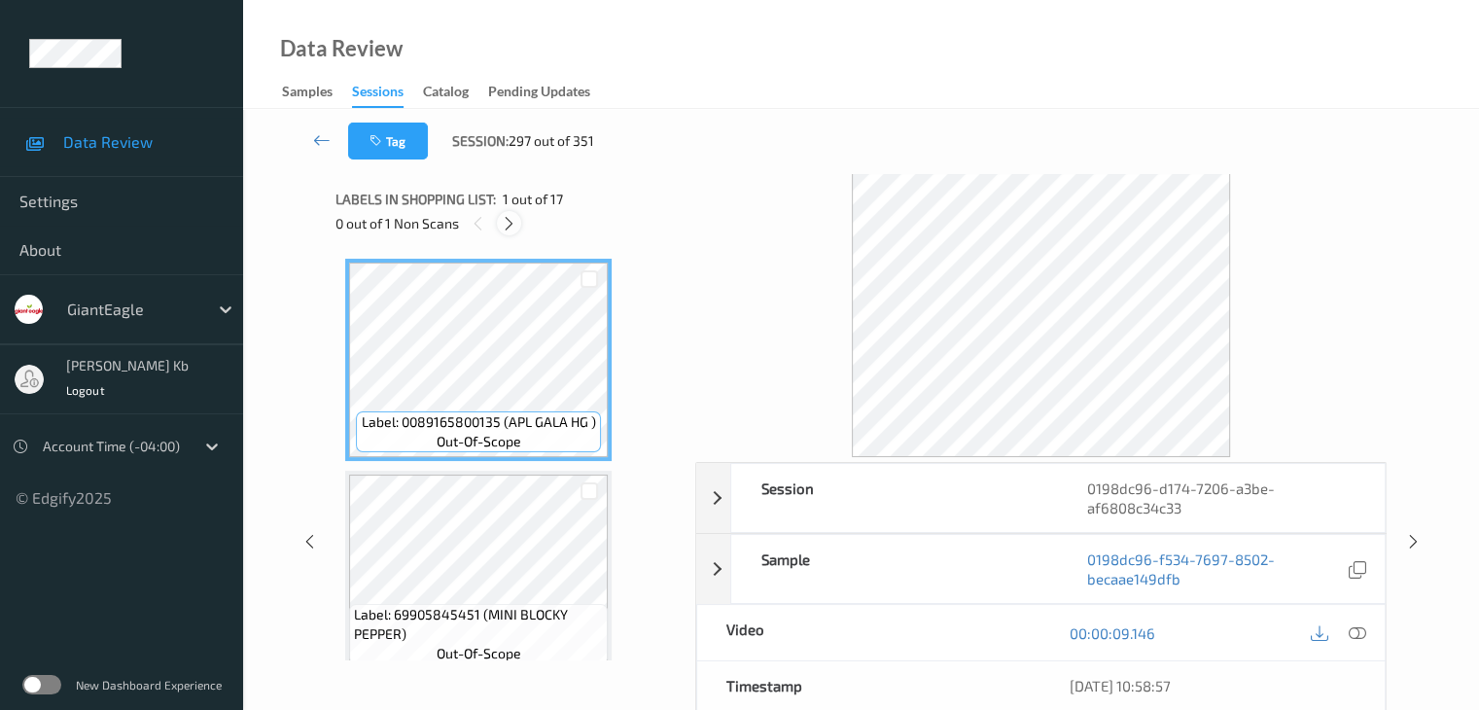
click at [509, 223] on icon at bounding box center [509, 223] width 17 height 17
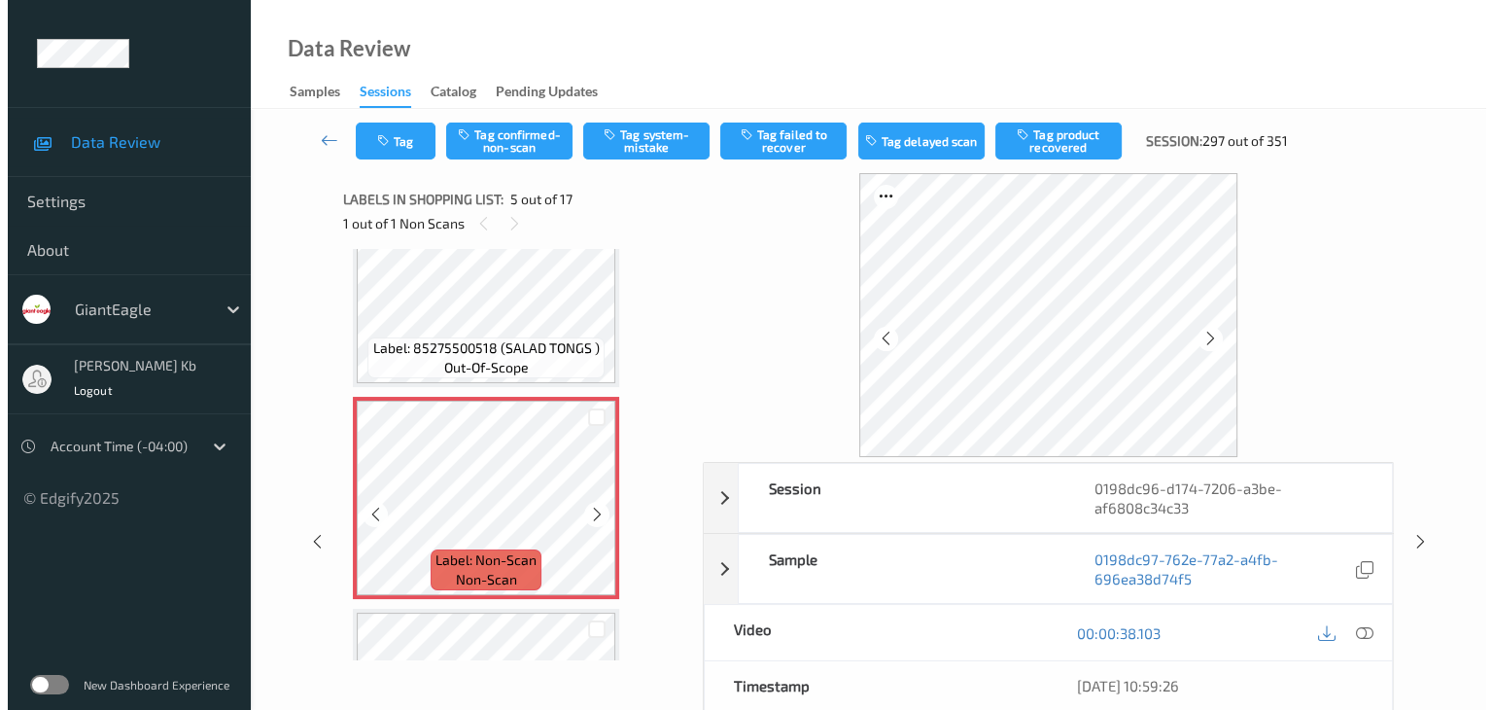
scroll to position [743, 0]
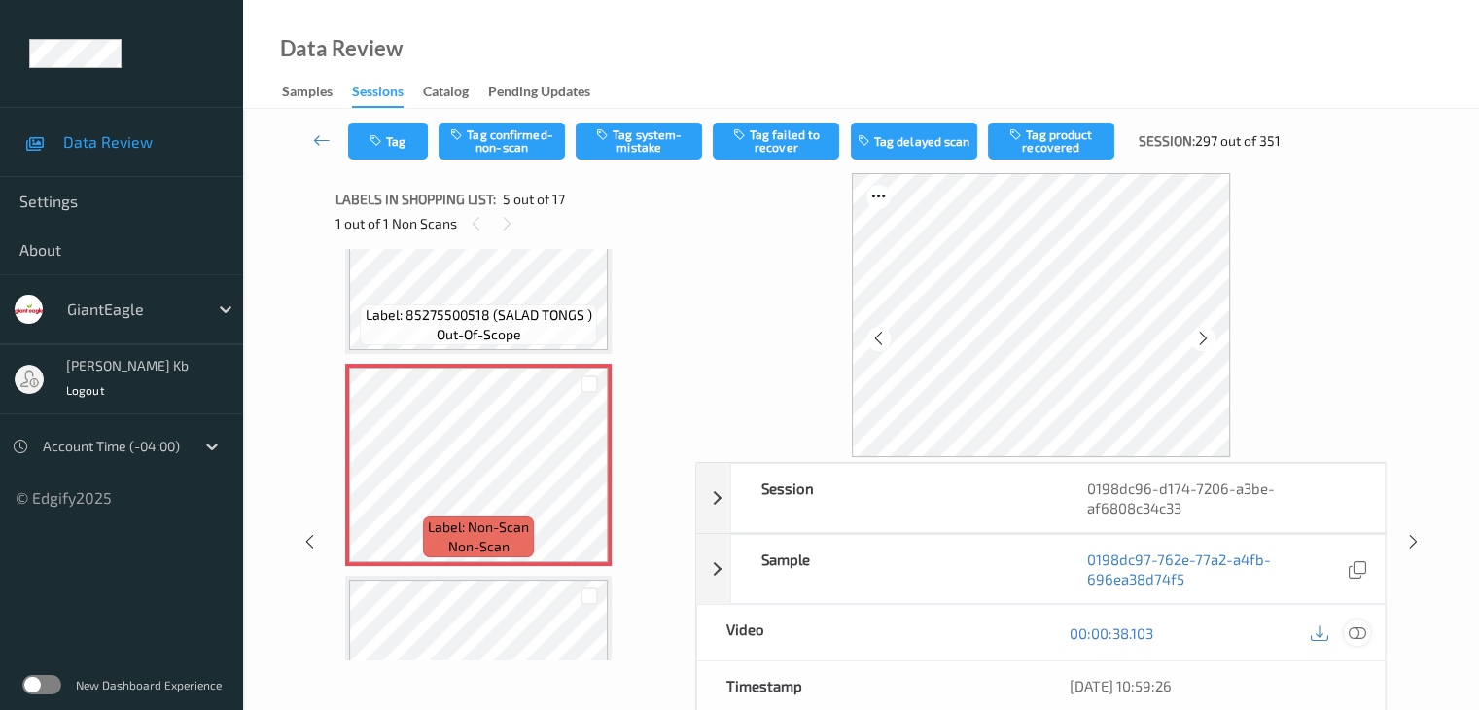
click at [1360, 633] on icon at bounding box center [1355, 632] width 17 height 17
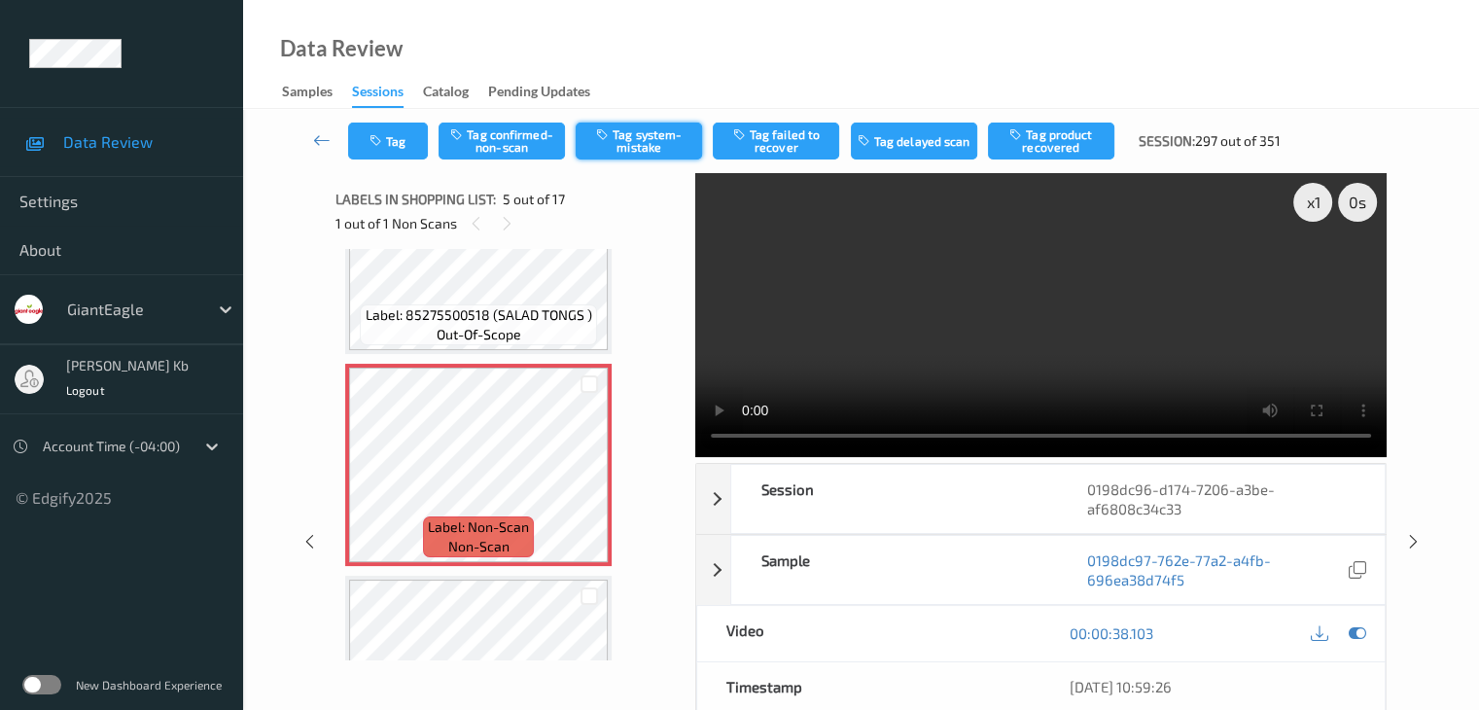
click at [647, 133] on button "Tag system-mistake" at bounding box center [638, 140] width 126 height 37
click at [417, 142] on button "Tag" at bounding box center [388, 140] width 80 height 37
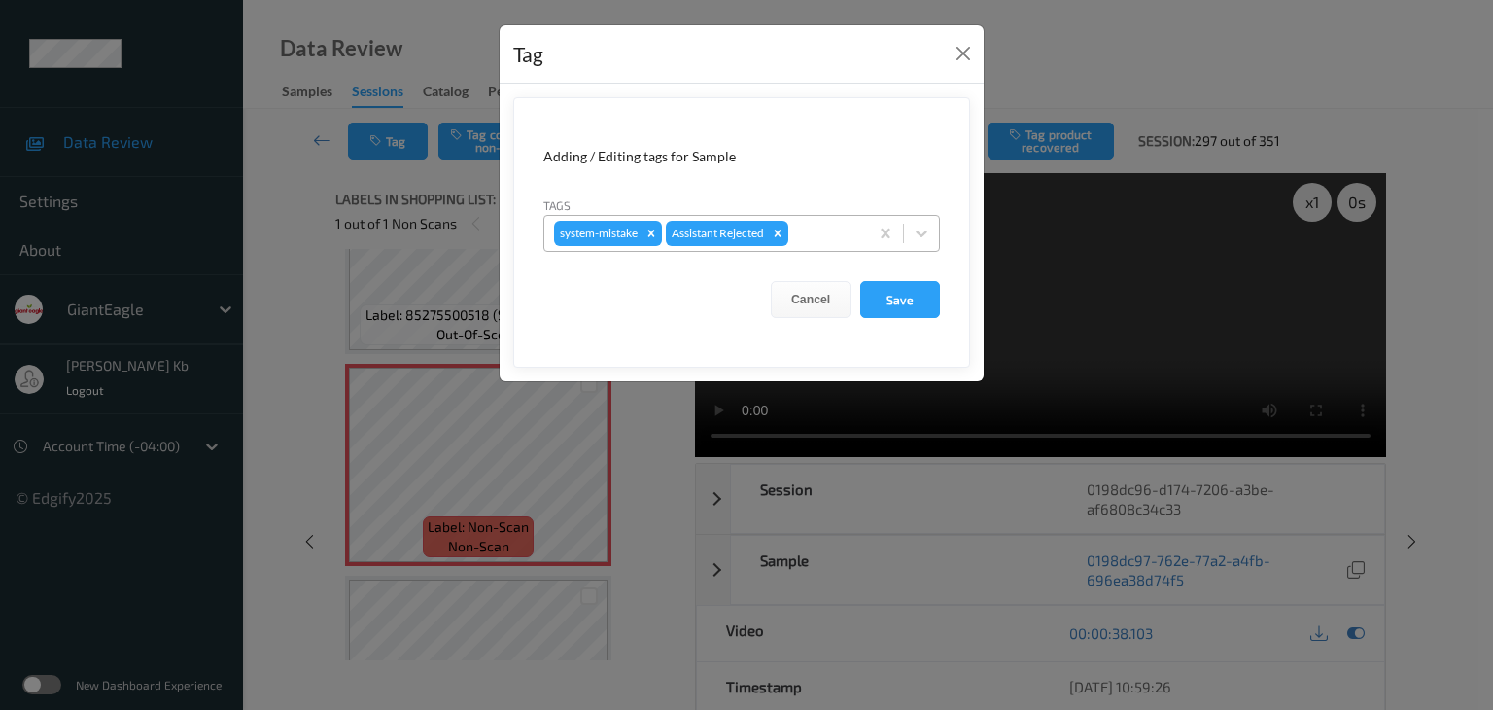
click at [836, 230] on div at bounding box center [825, 233] width 66 height 23
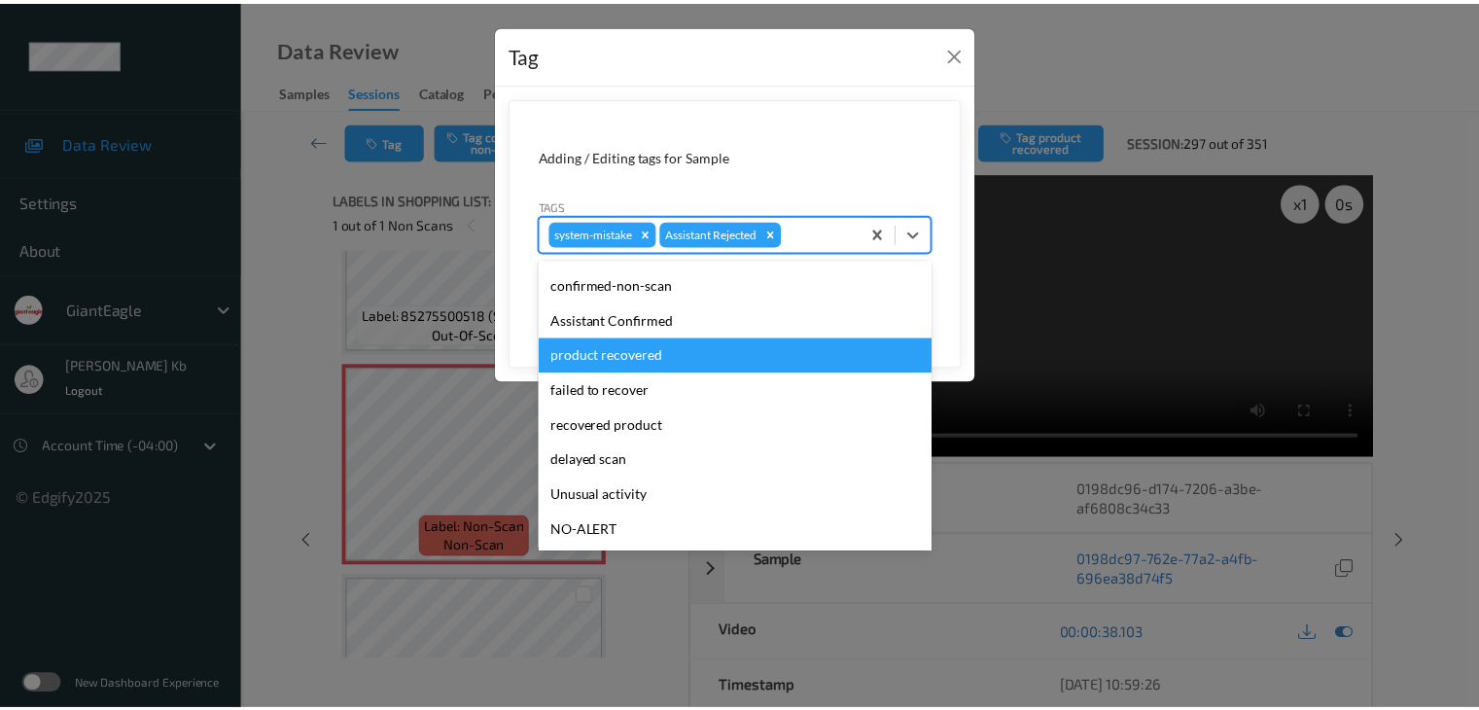
scroll to position [97, 0]
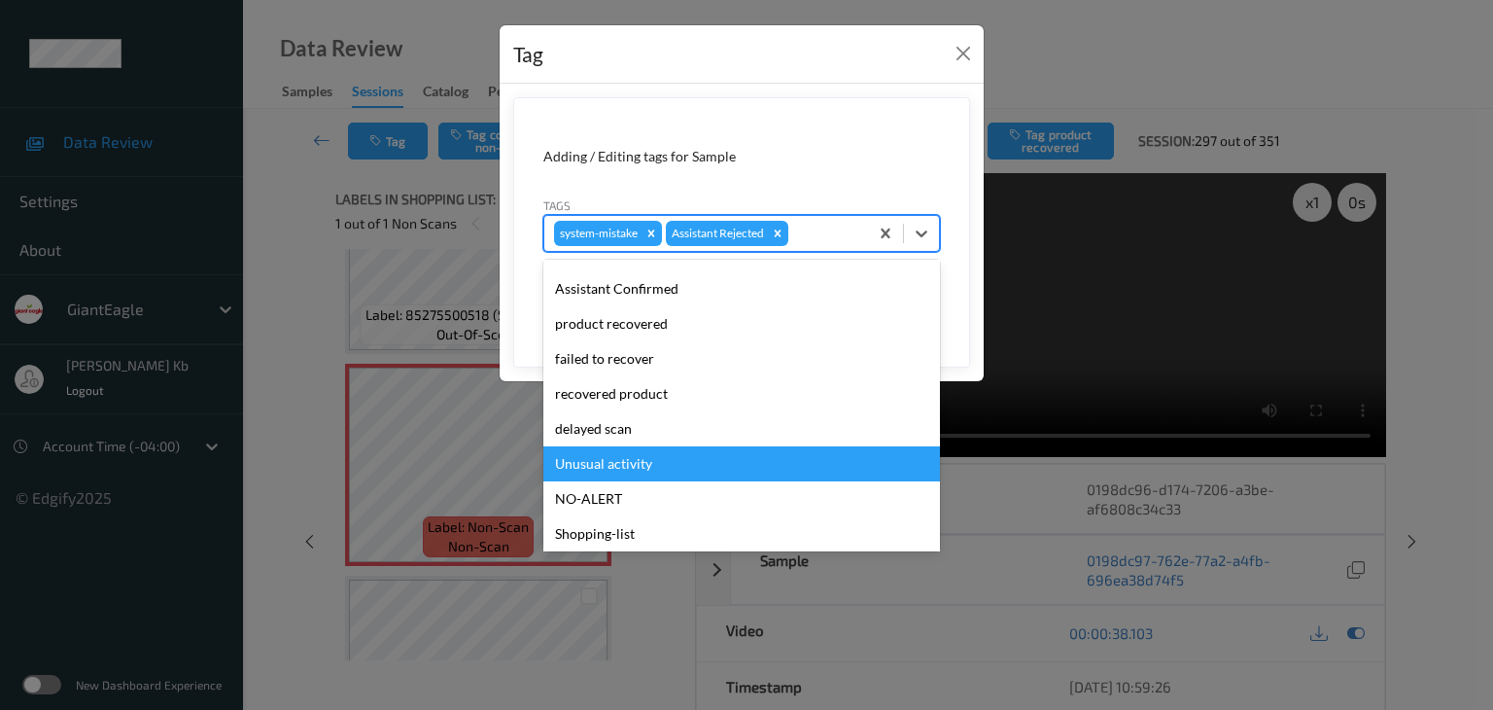
click at [644, 464] on div "Unusual activity" at bounding box center [741, 463] width 397 height 35
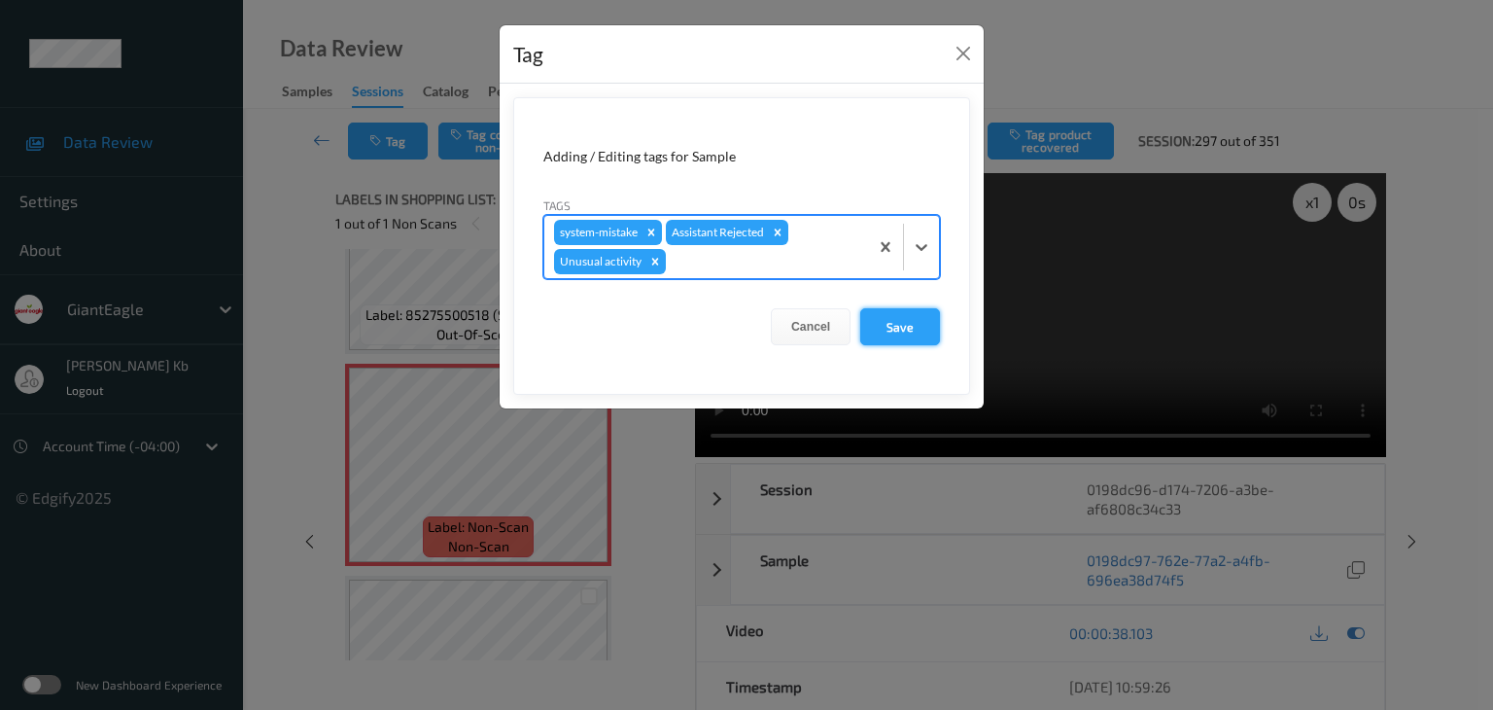
click at [915, 333] on button "Save" at bounding box center [900, 326] width 80 height 37
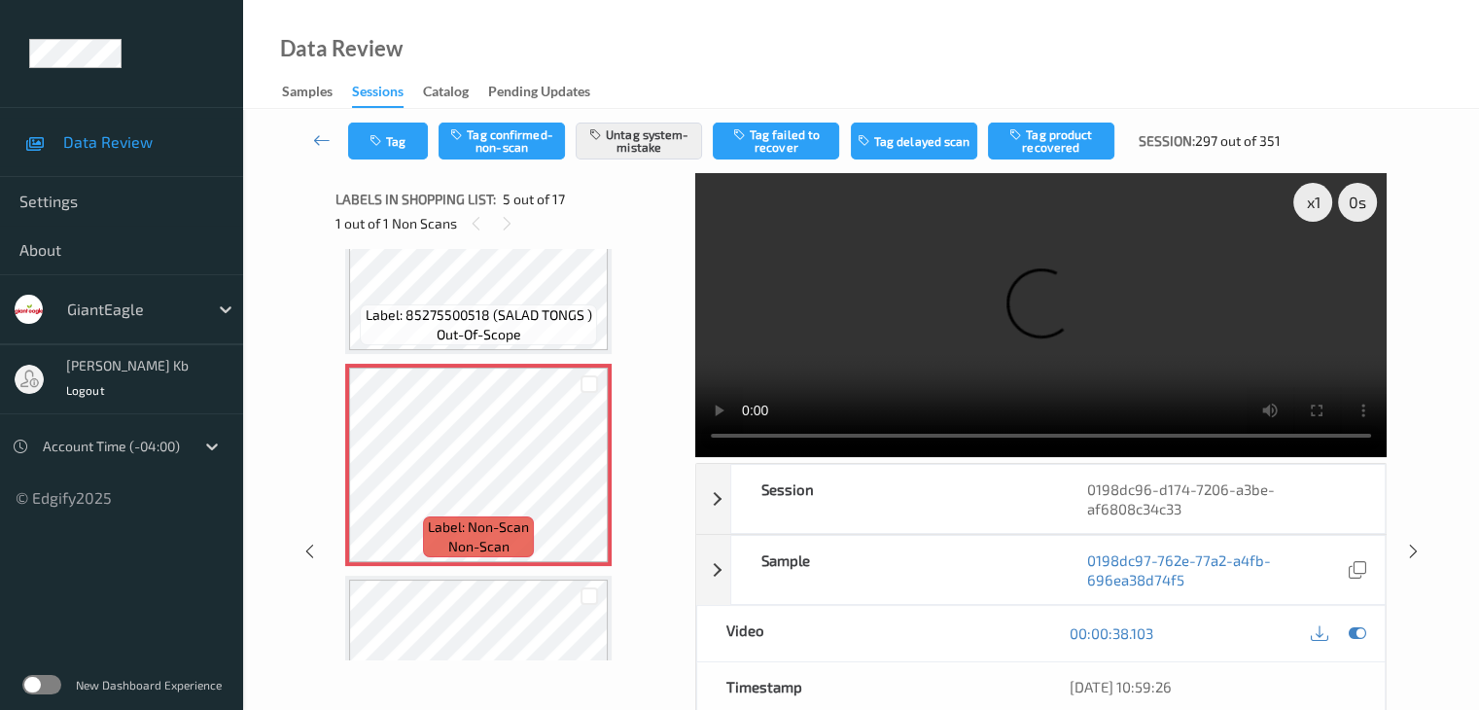
click at [321, 168] on div "Tag Tag confirmed-non-scan Untag system-mistake Tag failed to recover Tag delay…" at bounding box center [861, 141] width 1156 height 64
click at [316, 141] on icon at bounding box center [321, 139] width 17 height 19
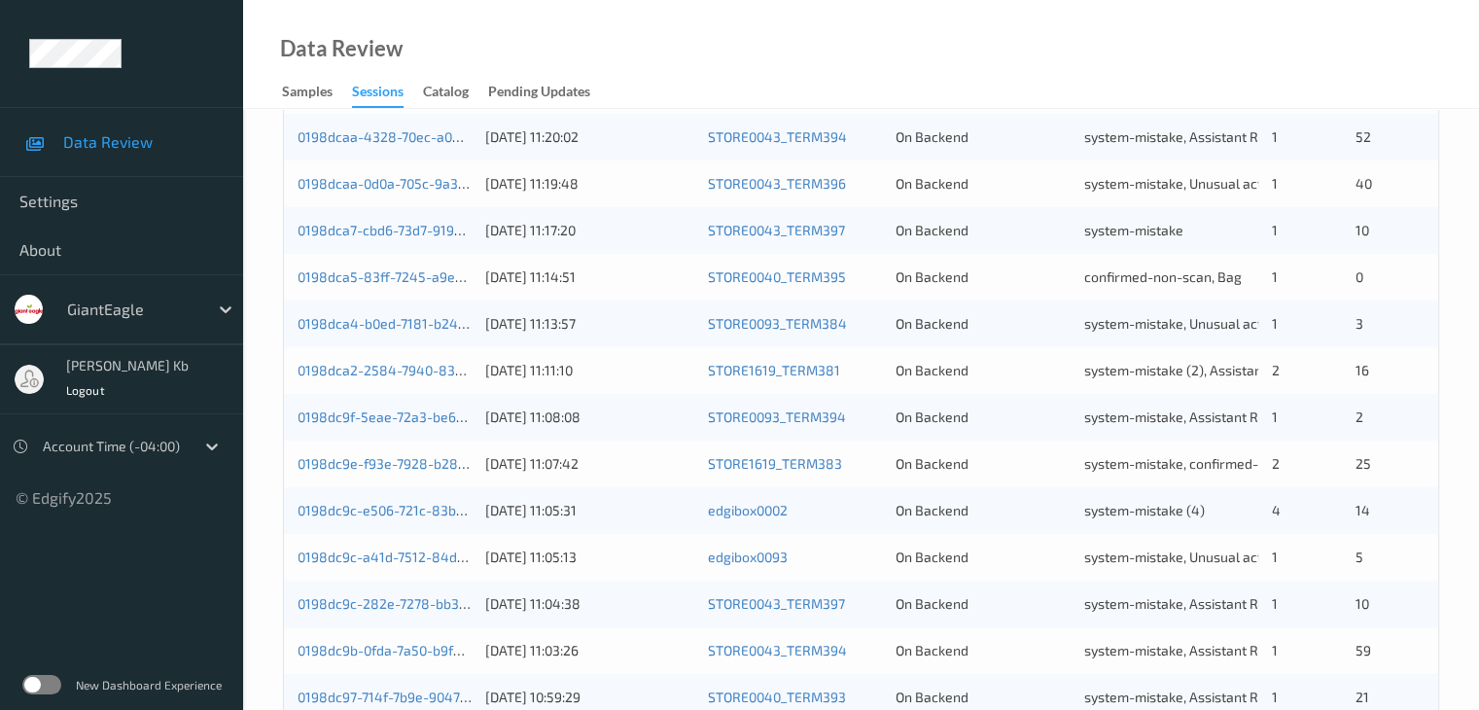
scroll to position [906, 0]
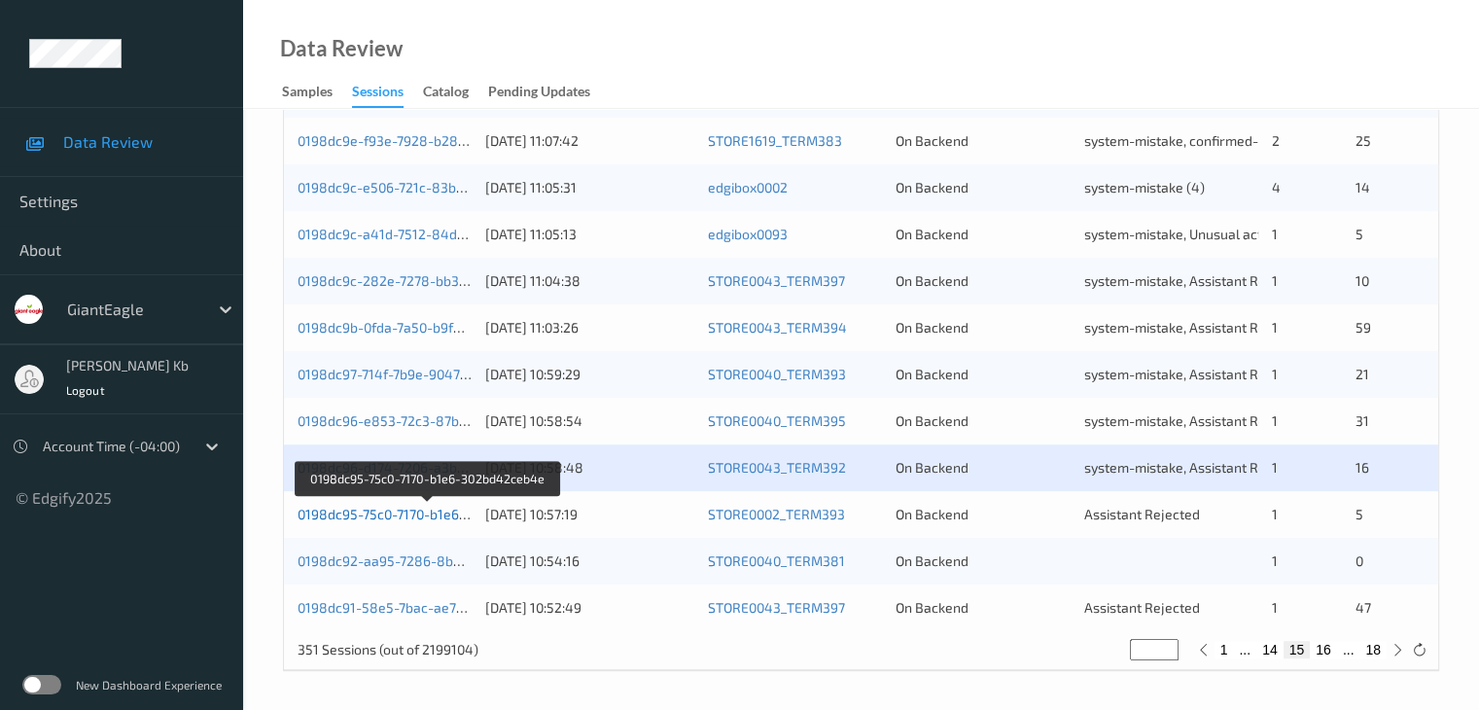
click at [405, 512] on link "0198dc95-75c0-7170-b1e6-302bd42ceb4e" at bounding box center [427, 513] width 261 height 17
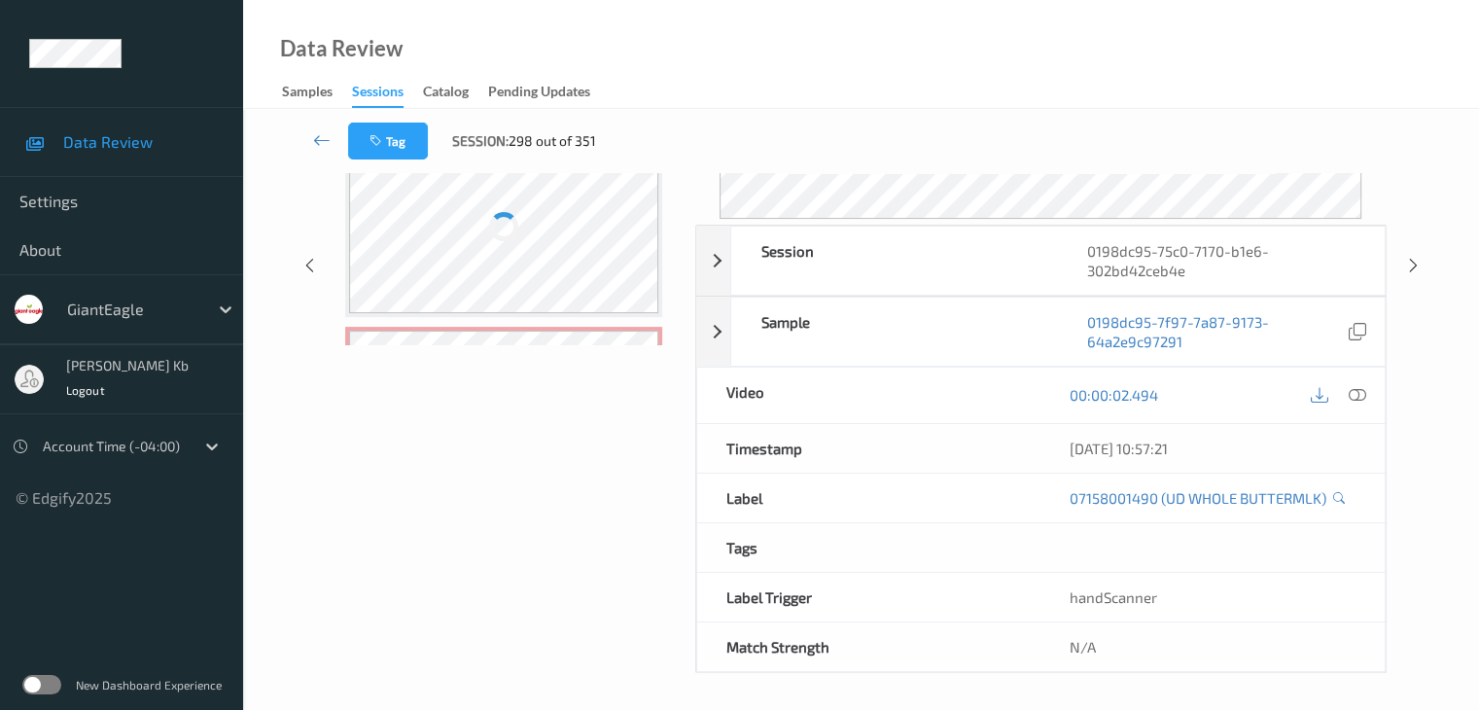
scroll to position [257, 0]
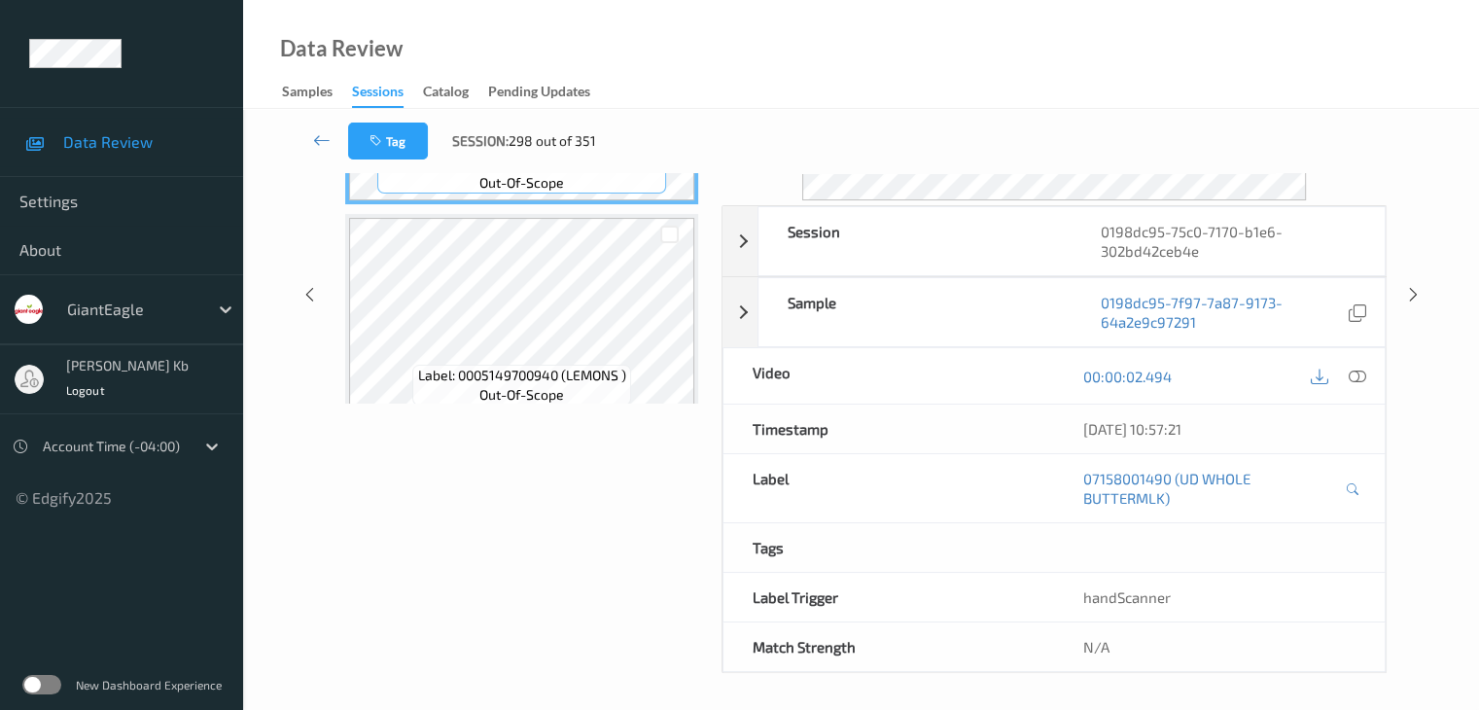
drag, startPoint x: 474, startPoint y: 0, endPoint x: 1000, endPoint y: 32, distance: 526.9
click at [1097, 43] on div "Data Review Samples Sessions Catalog Pending Updates" at bounding box center [861, 54] width 1236 height 109
drag, startPoint x: 875, startPoint y: 3, endPoint x: 973, endPoint y: 53, distance: 110.4
click at [1095, 70] on div "Data Review Samples Sessions Catalog Pending Updates" at bounding box center [861, 54] width 1236 height 109
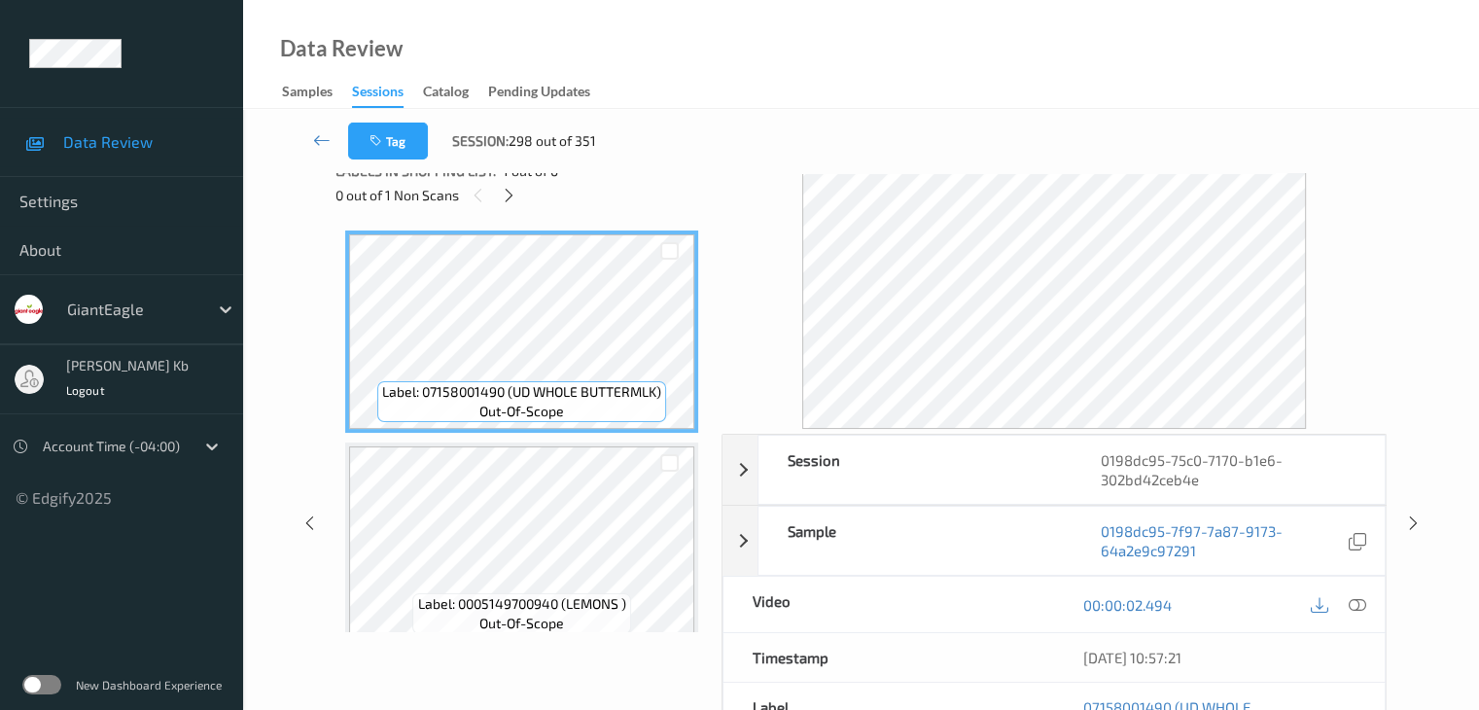
scroll to position [0, 0]
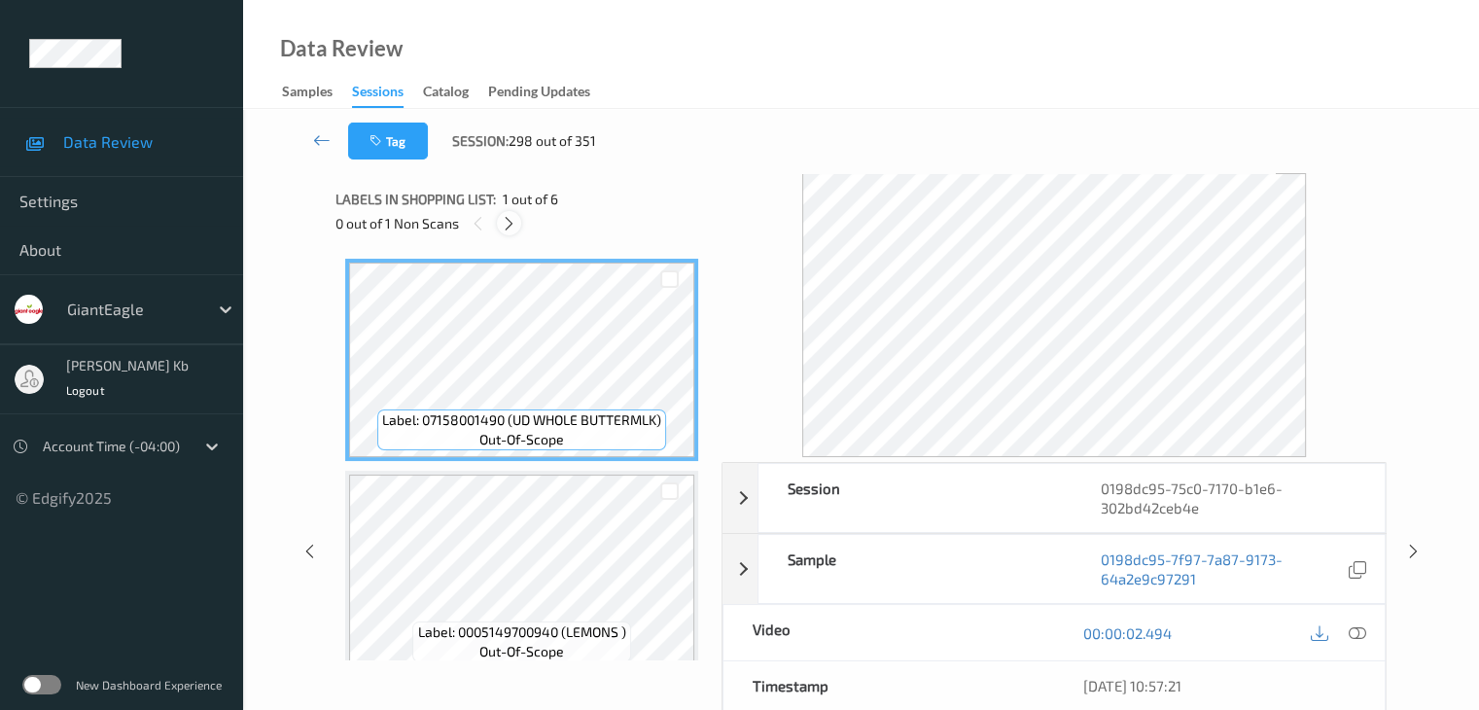
click at [500, 219] on div at bounding box center [509, 223] width 24 height 24
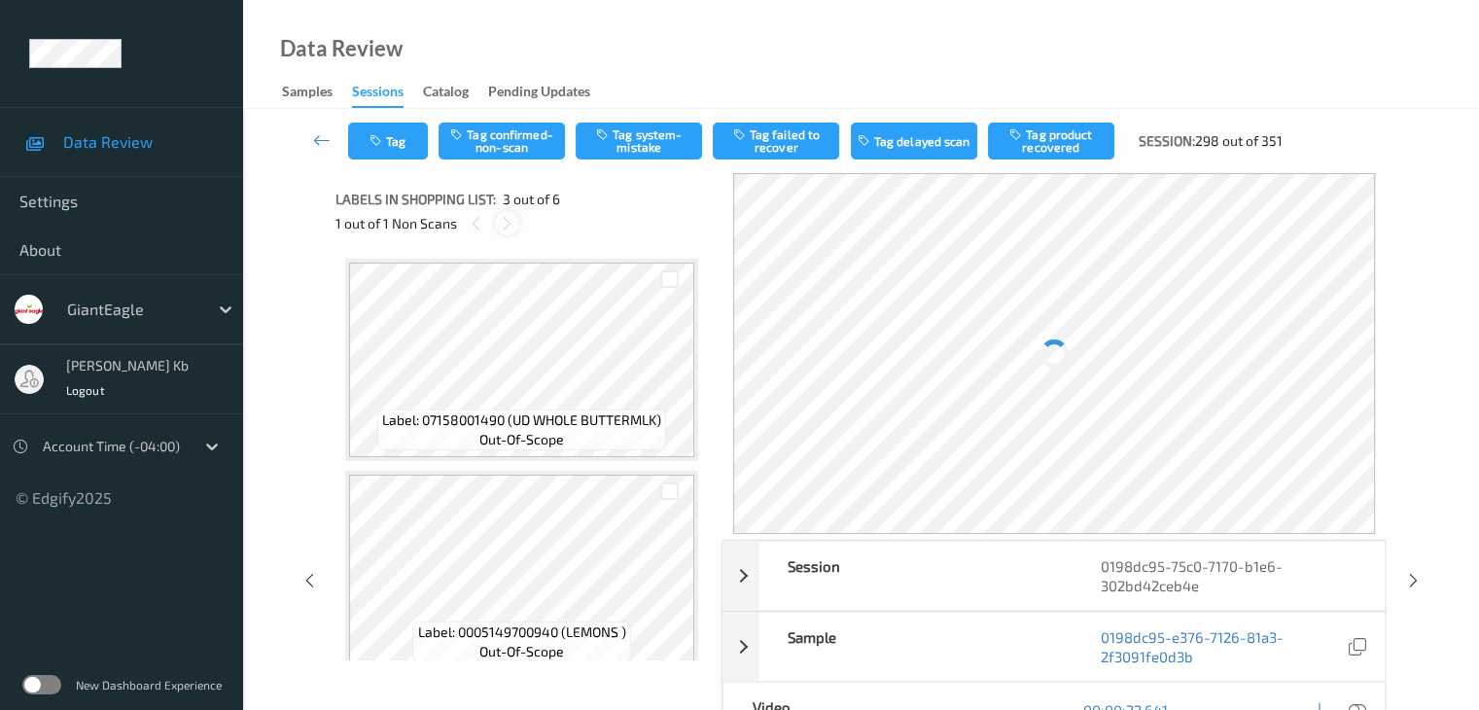
scroll to position [222, 0]
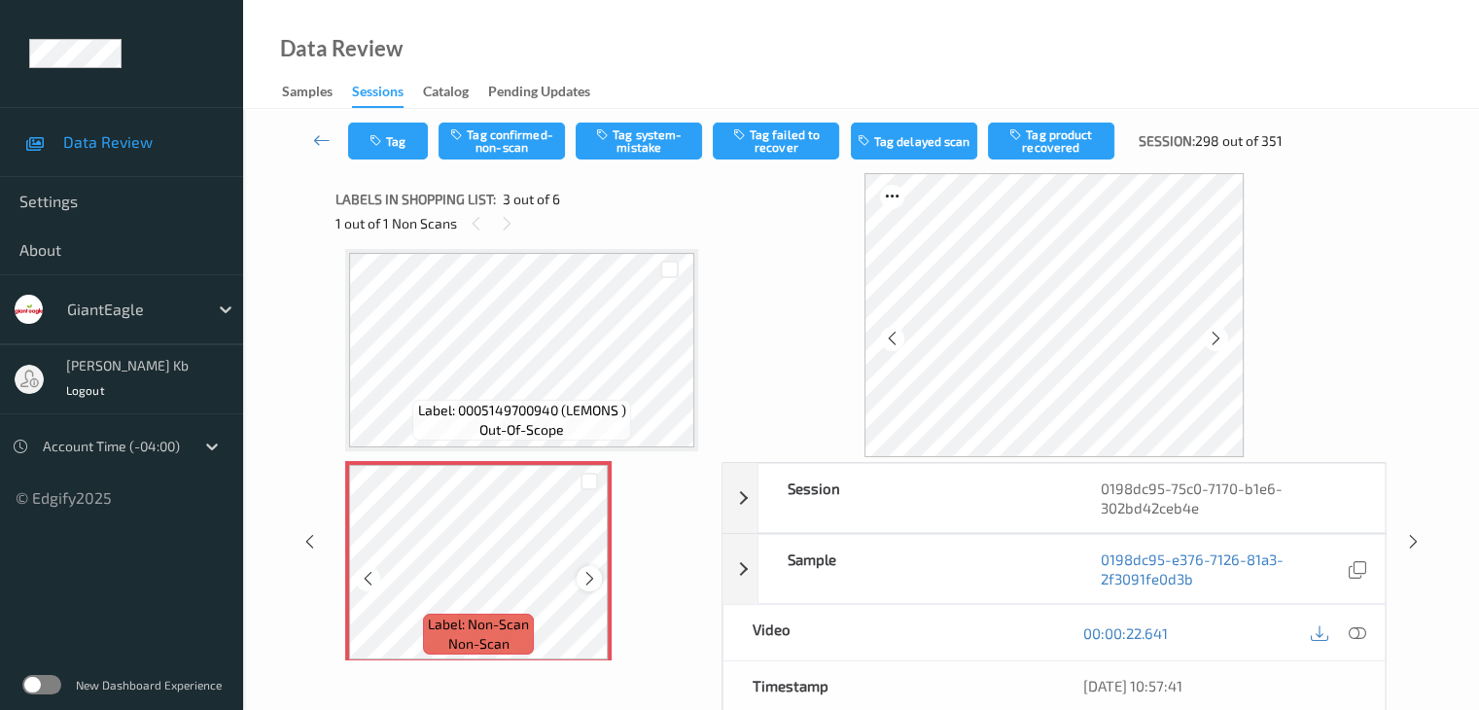
click at [594, 578] on icon at bounding box center [589, 578] width 17 height 17
click at [1359, 634] on icon at bounding box center [1355, 632] width 17 height 17
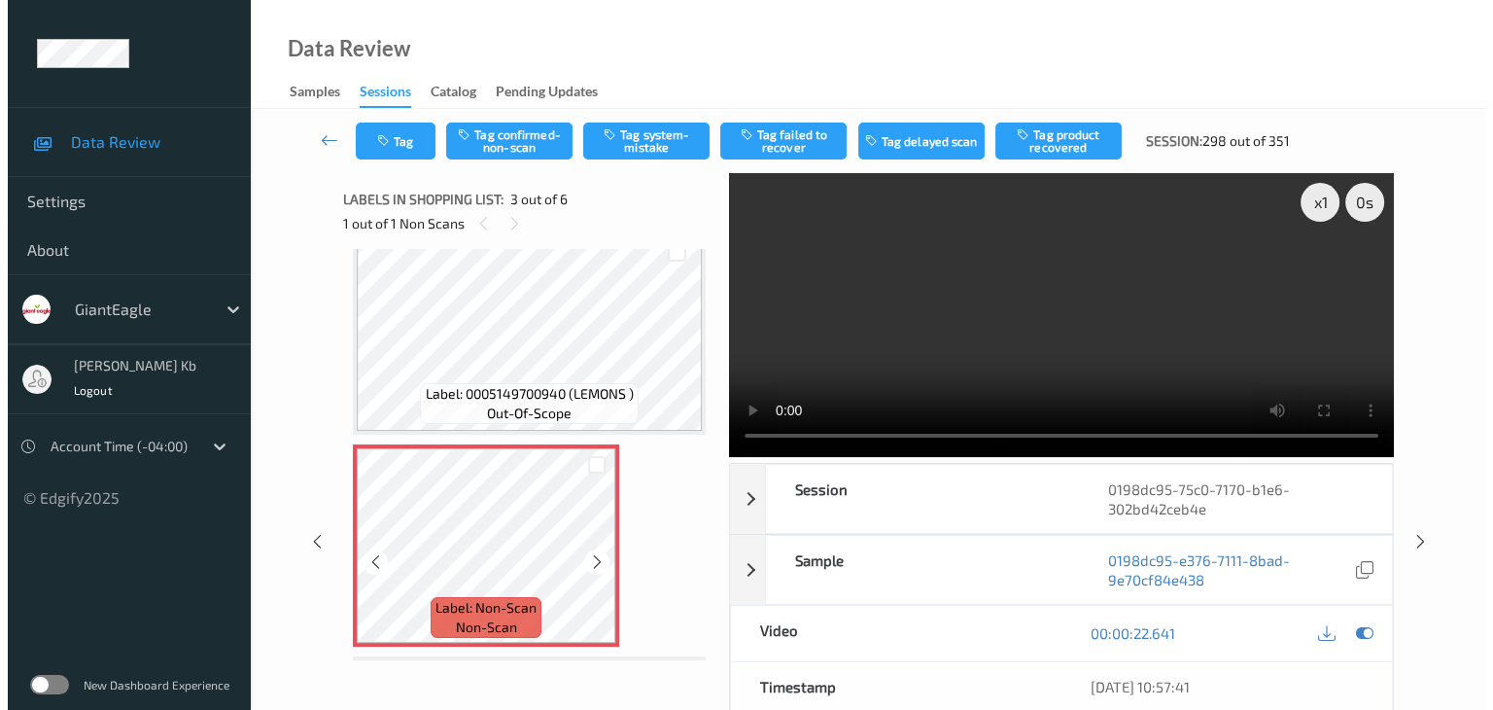
scroll to position [292, 0]
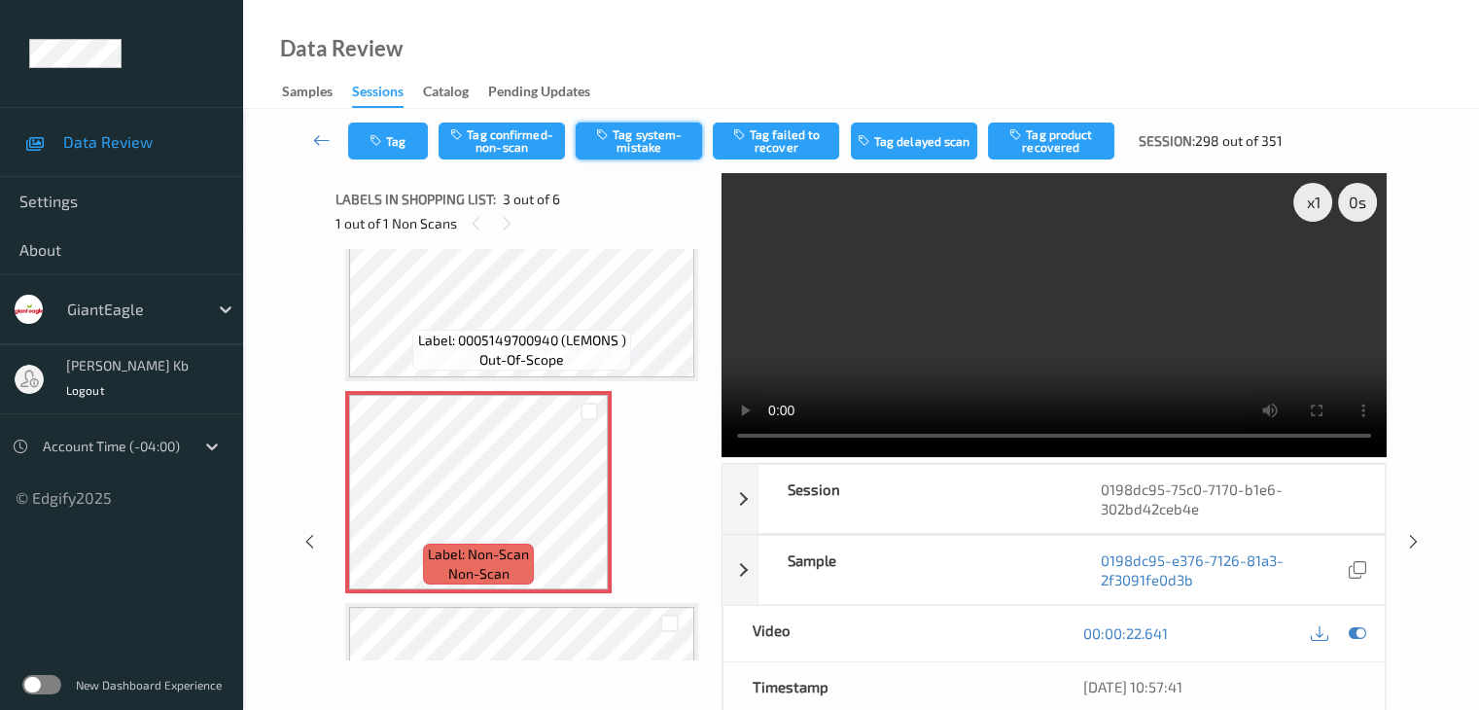
click at [688, 141] on button "Tag system-mistake" at bounding box center [638, 140] width 126 height 37
click at [401, 134] on button "Tag" at bounding box center [388, 140] width 80 height 37
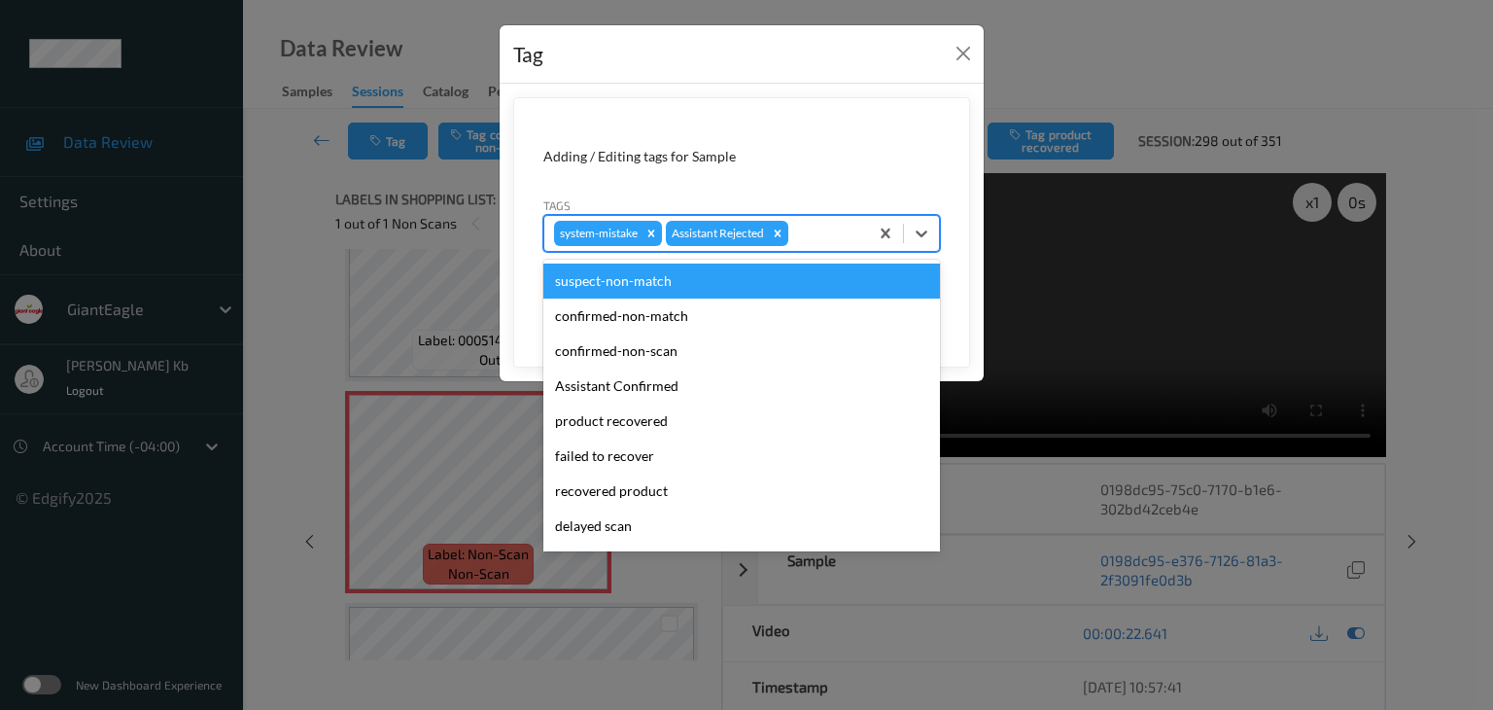
click at [844, 227] on div at bounding box center [825, 233] width 66 height 23
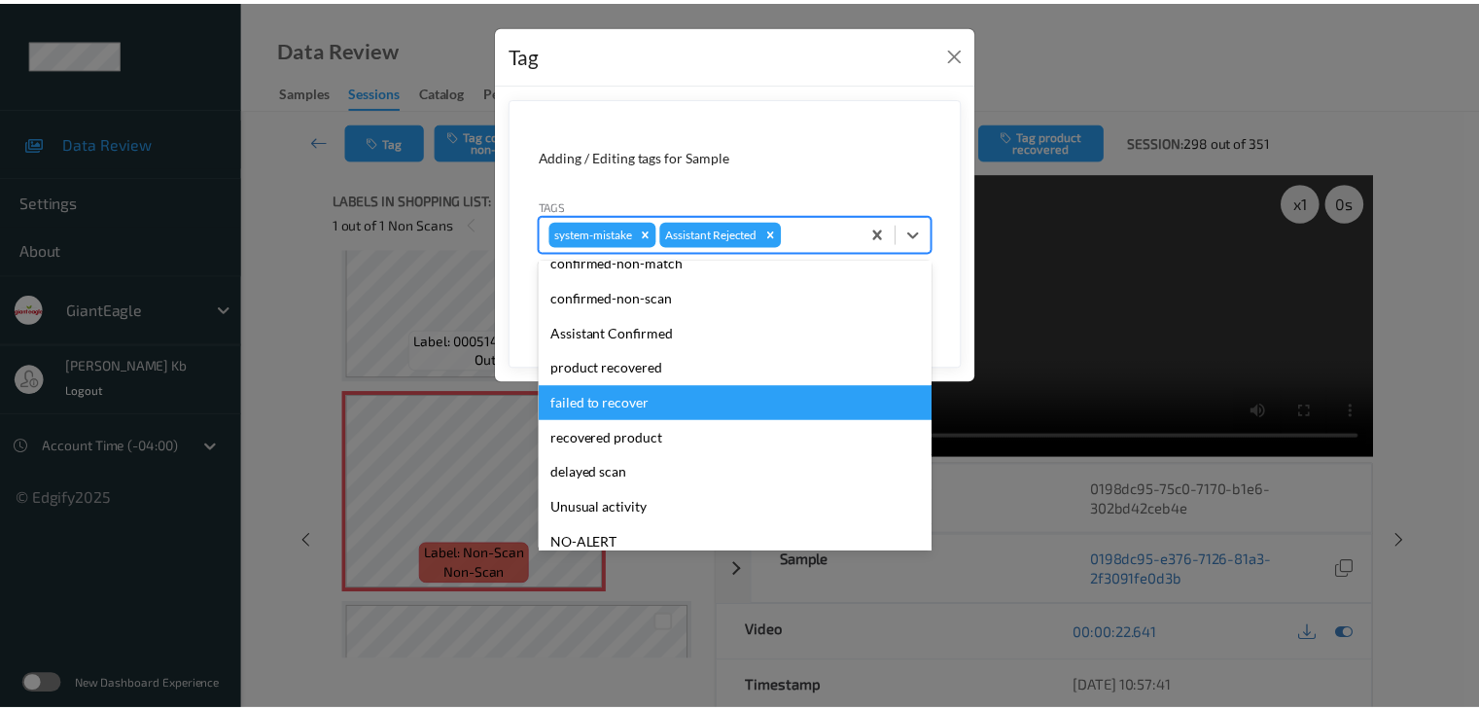
scroll to position [171, 0]
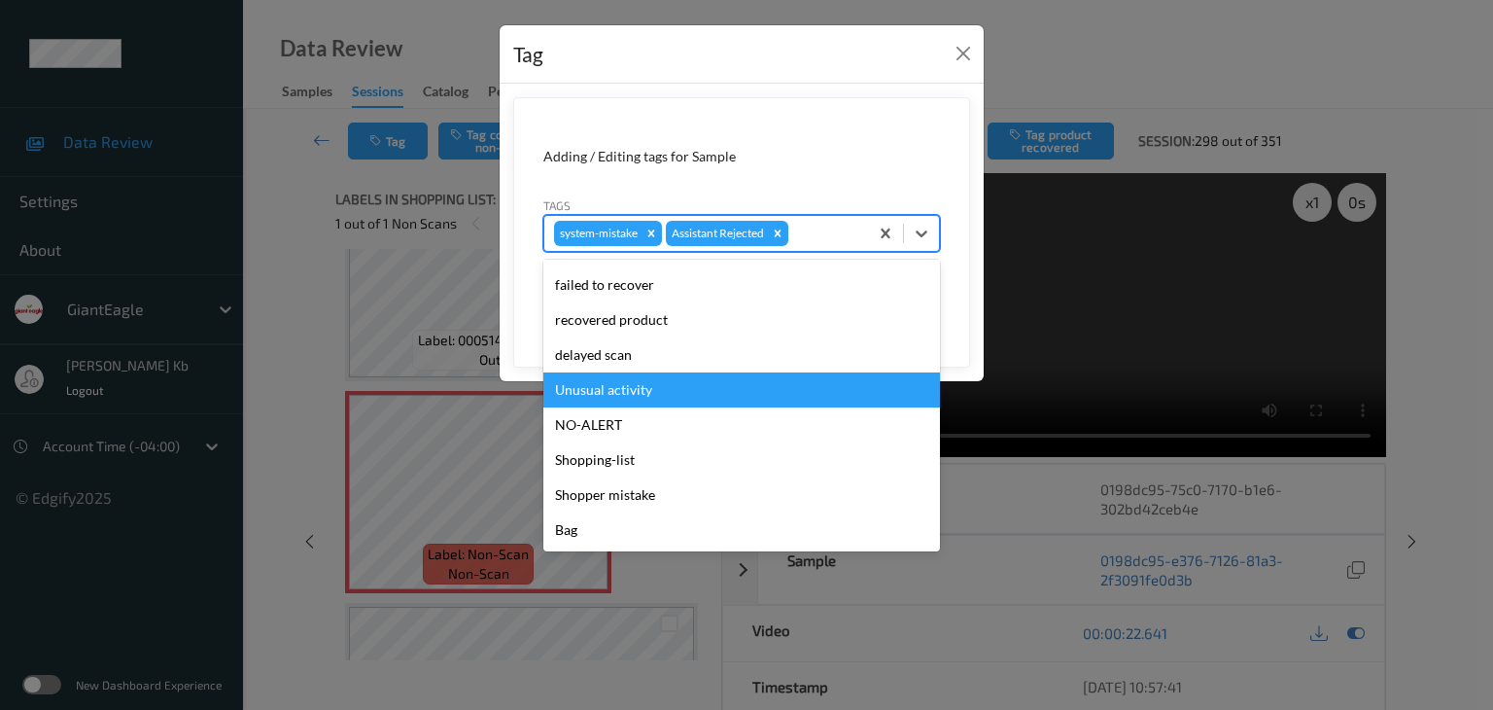
click at [640, 390] on div "Unusual activity" at bounding box center [741, 389] width 397 height 35
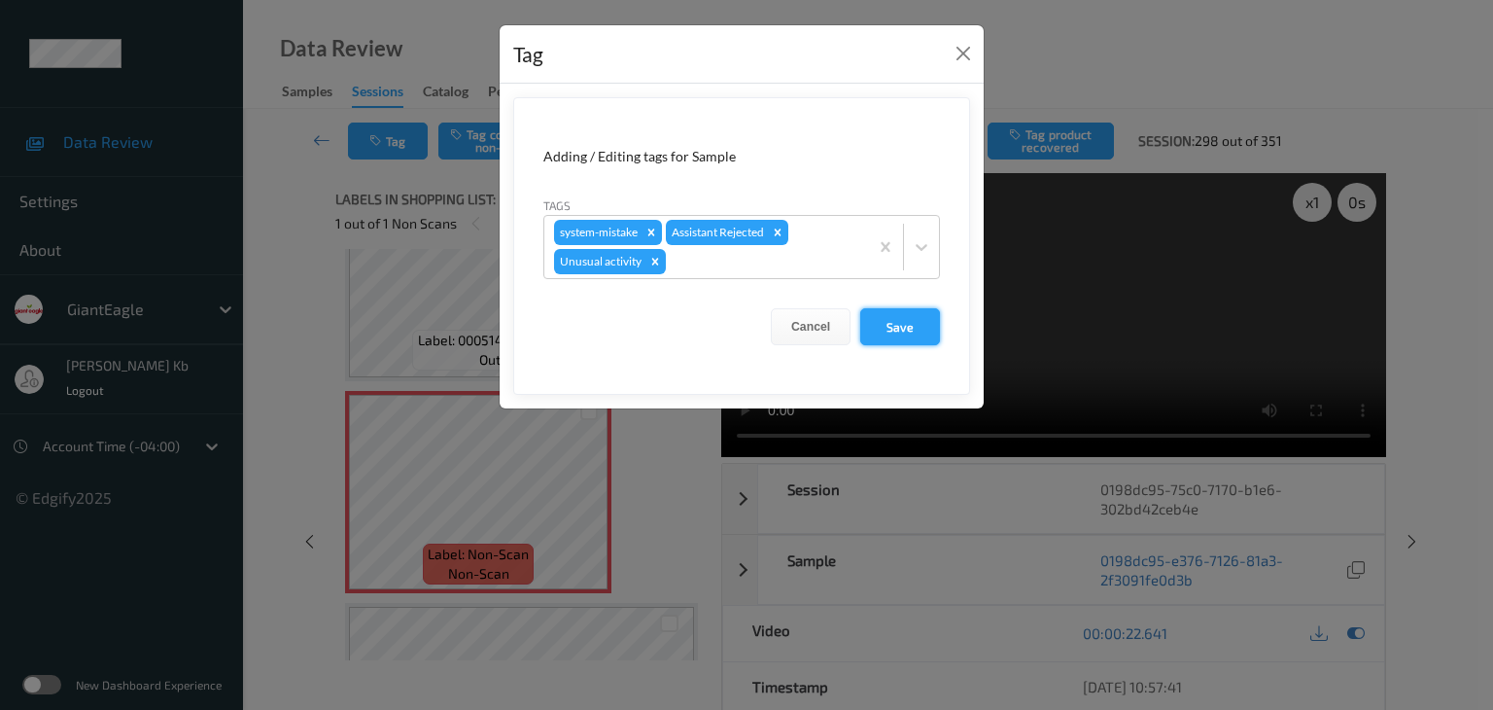
click at [906, 330] on button "Save" at bounding box center [900, 326] width 80 height 37
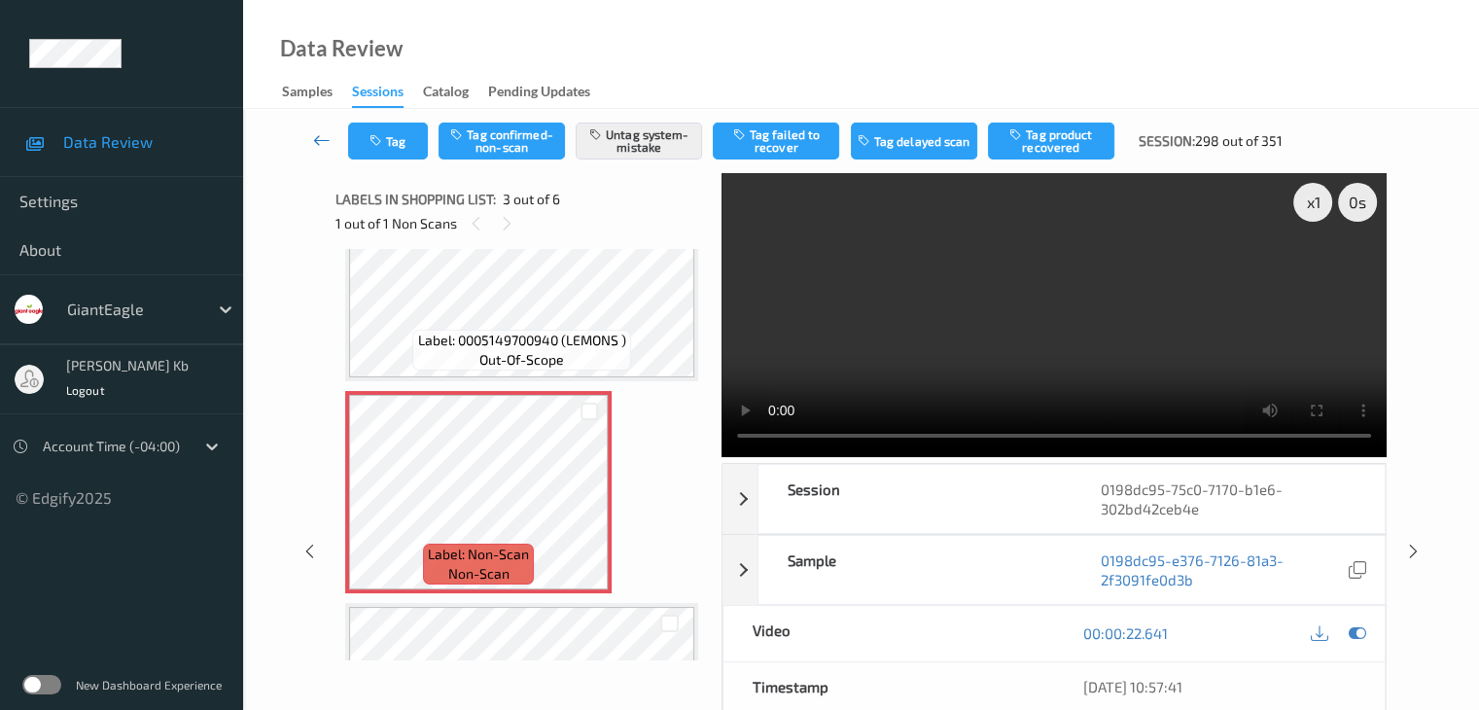
click at [325, 141] on icon at bounding box center [321, 139] width 17 height 19
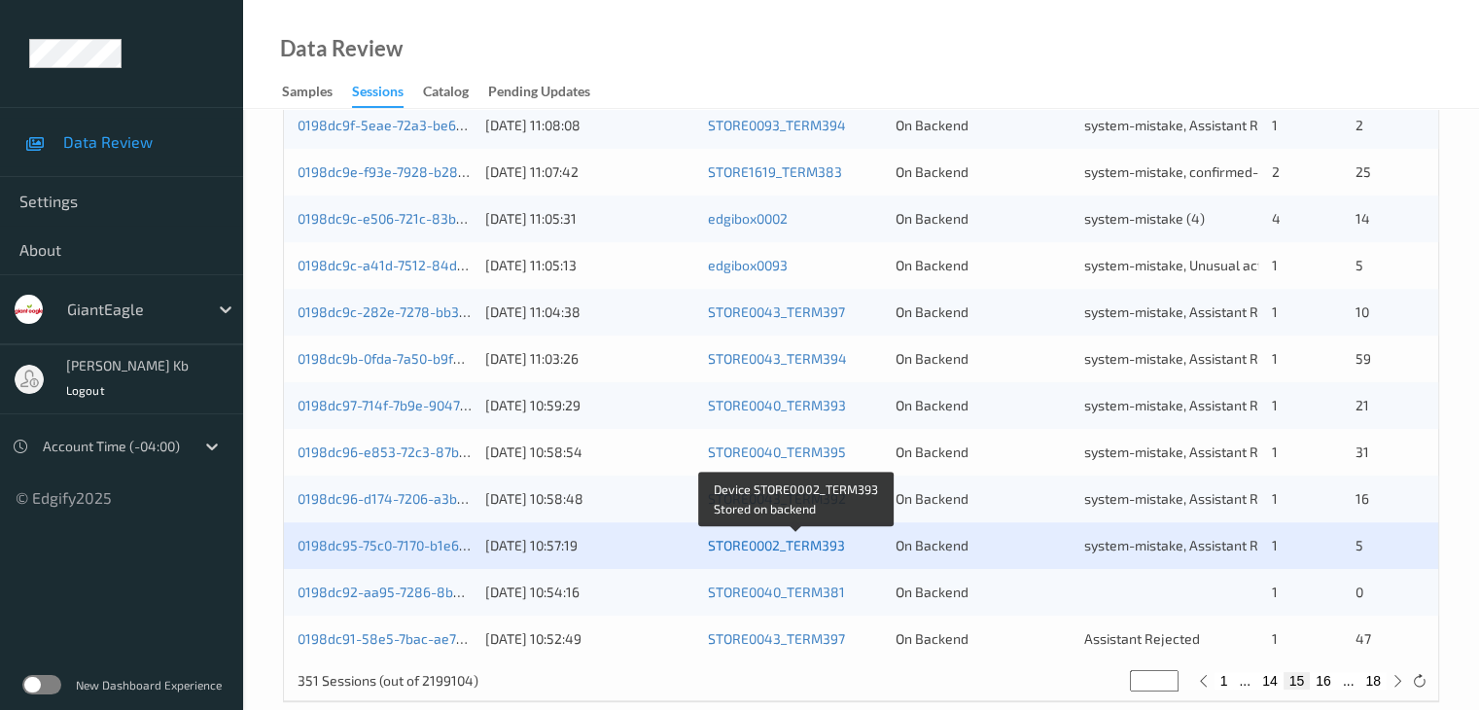
scroll to position [906, 0]
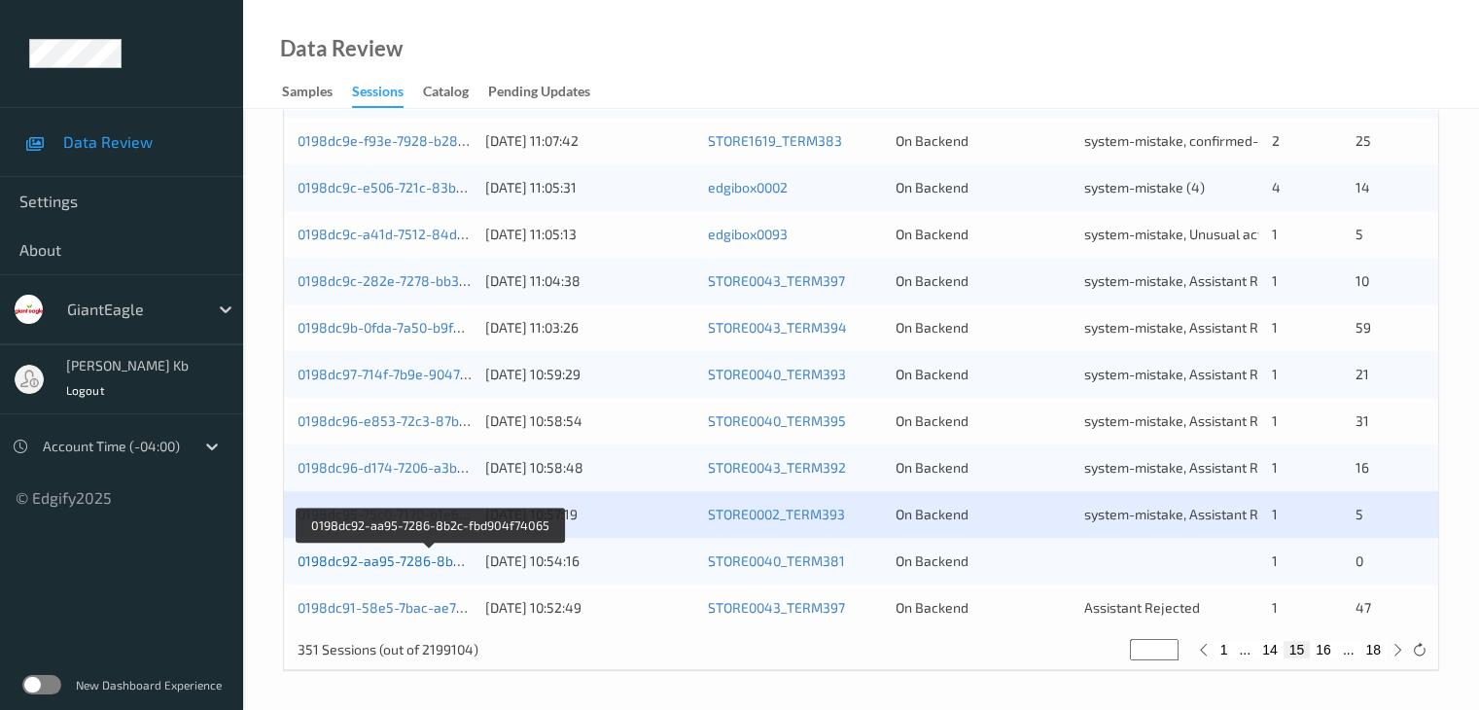
click at [405, 565] on link "0198dc92-aa95-7286-8b2c-fbd904f74065" at bounding box center [429, 560] width 264 height 17
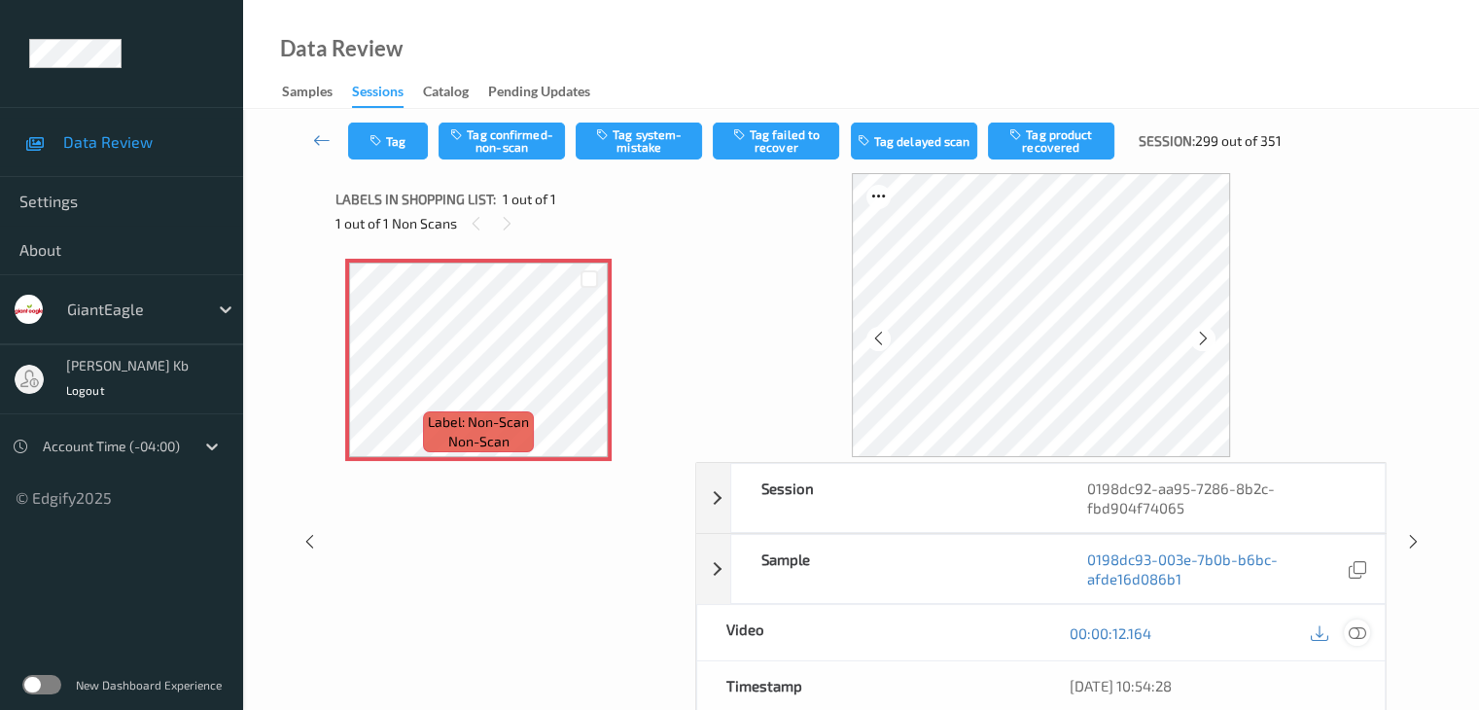
click at [1365, 633] on icon at bounding box center [1355, 632] width 17 height 17
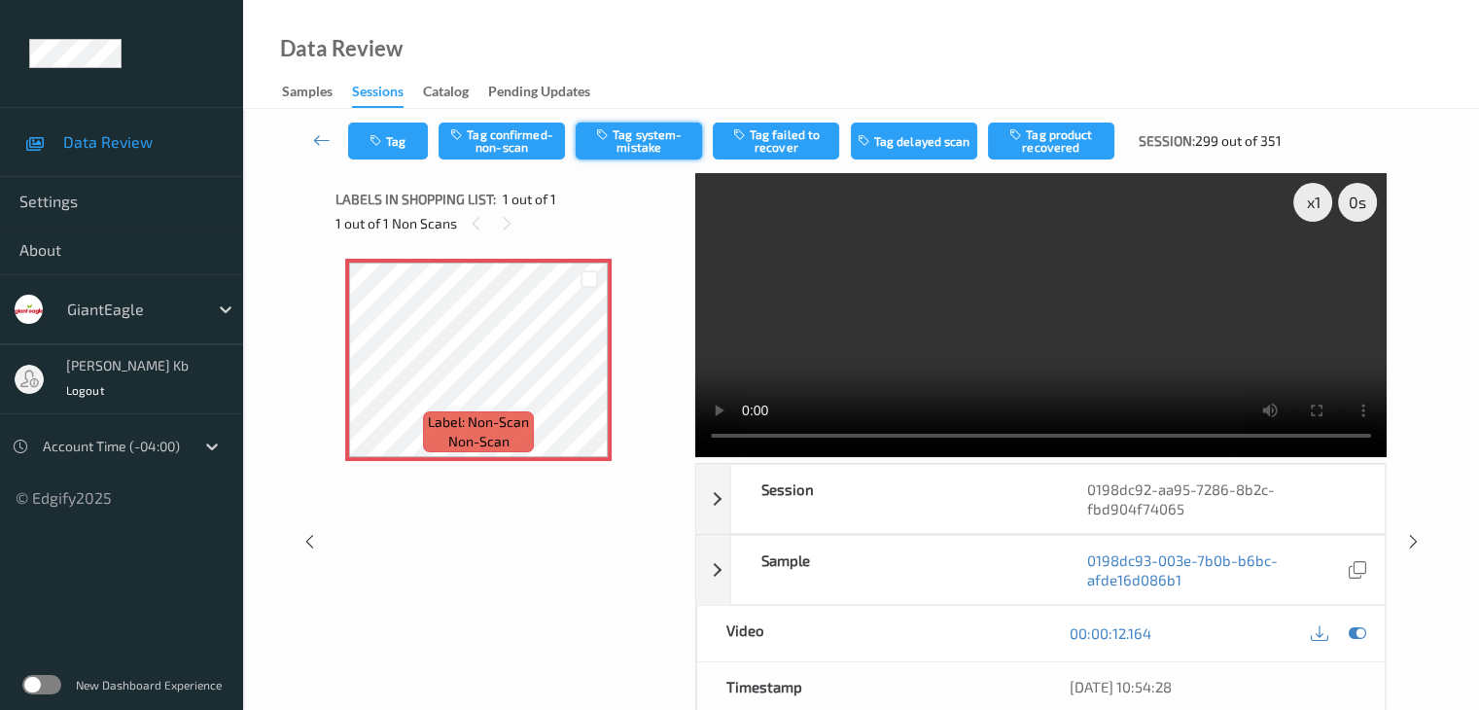
click at [663, 141] on button "Tag system-mistake" at bounding box center [638, 140] width 126 height 37
click at [413, 140] on button "Tag" at bounding box center [388, 140] width 80 height 37
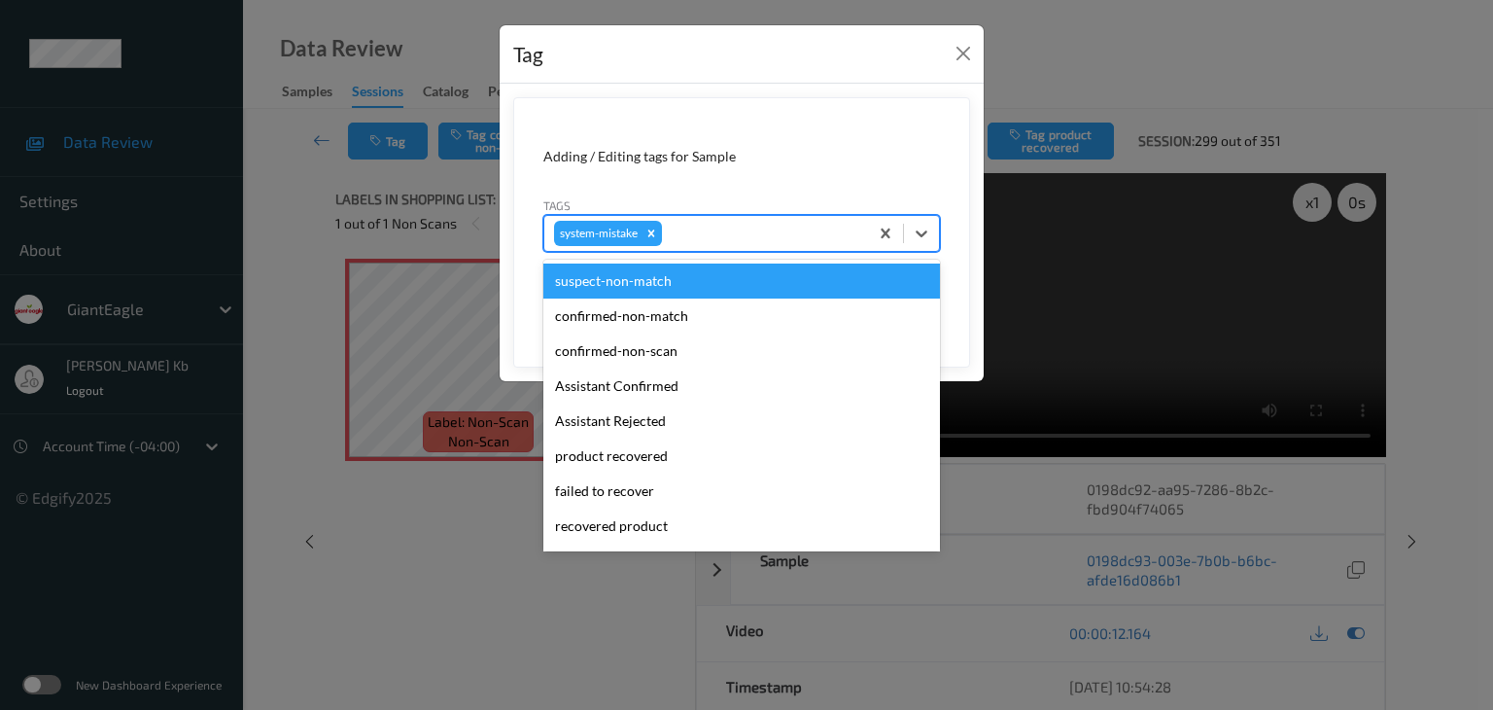
click at [738, 234] on div at bounding box center [762, 233] width 192 height 23
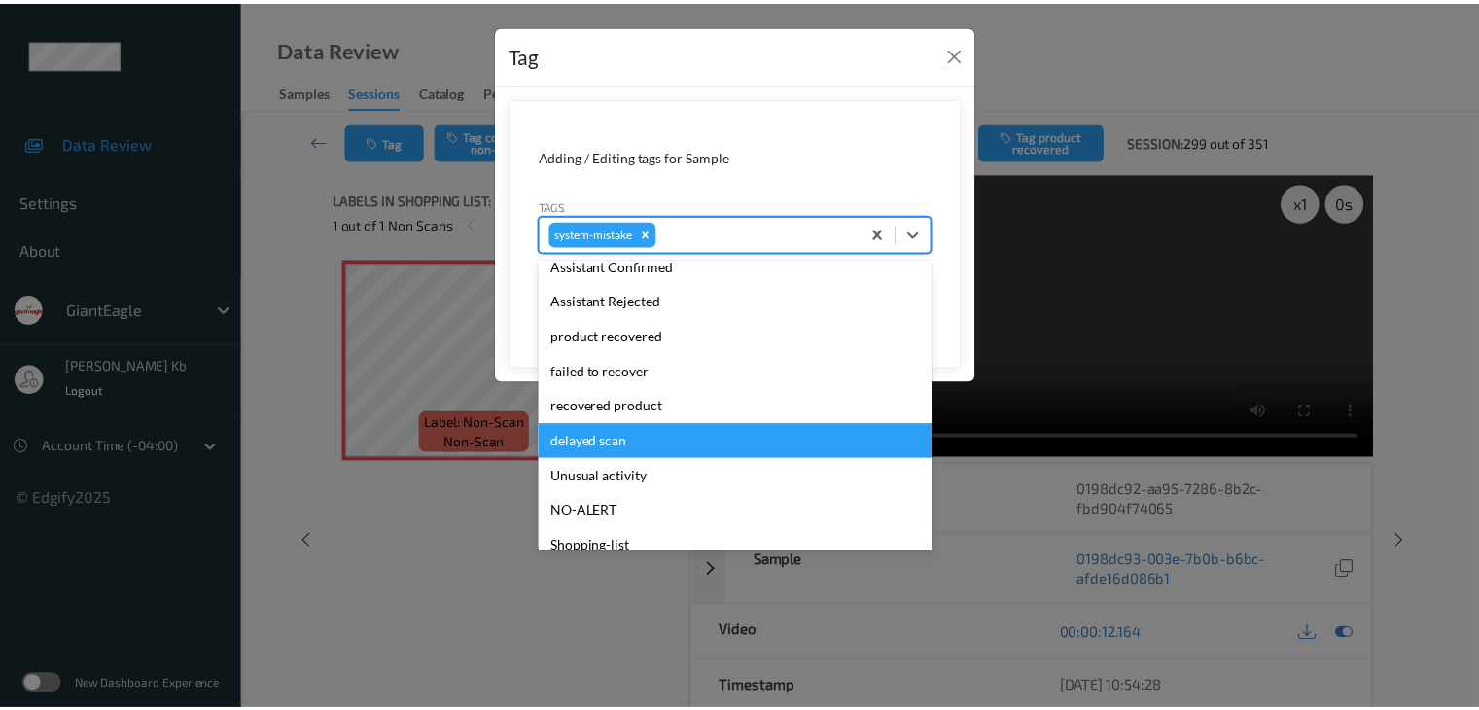
scroll to position [206, 0]
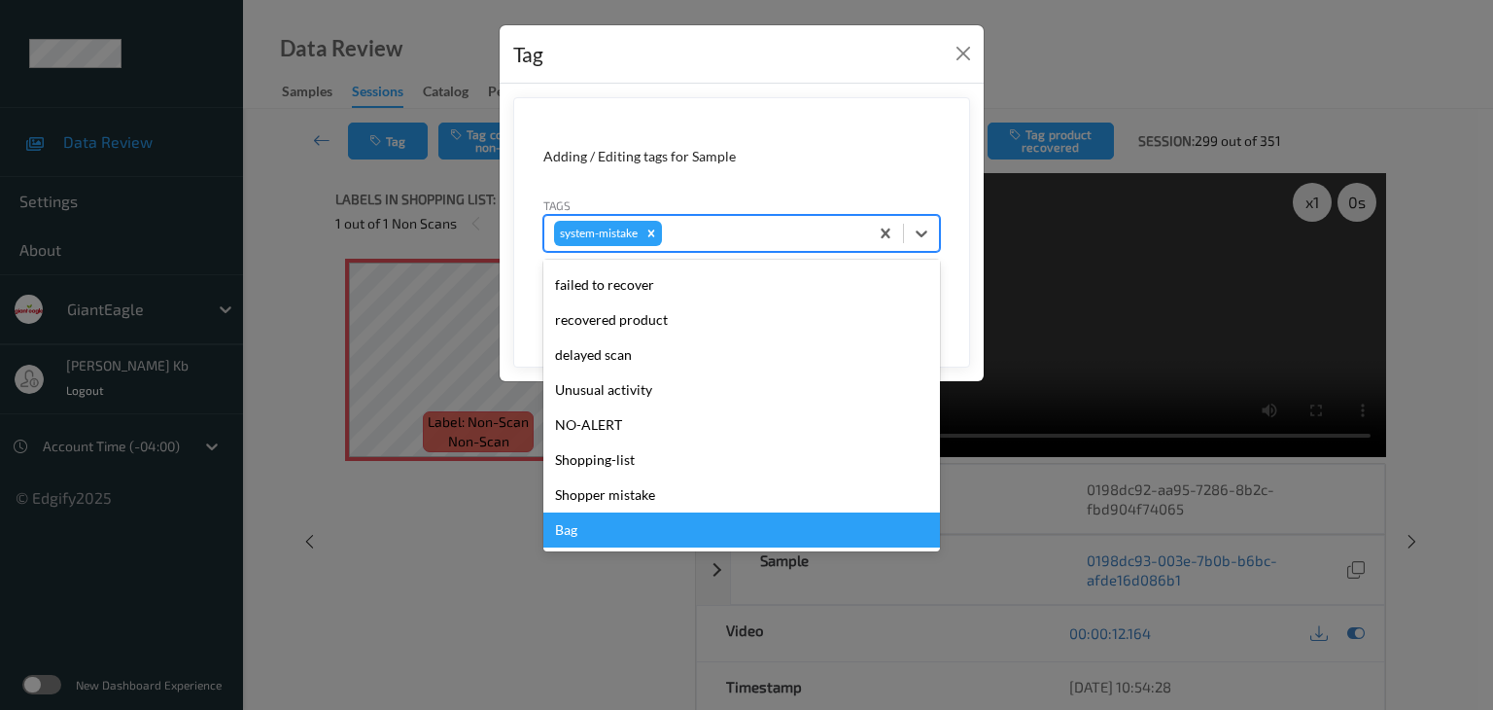
click at [596, 539] on div "Bag" at bounding box center [741, 529] width 397 height 35
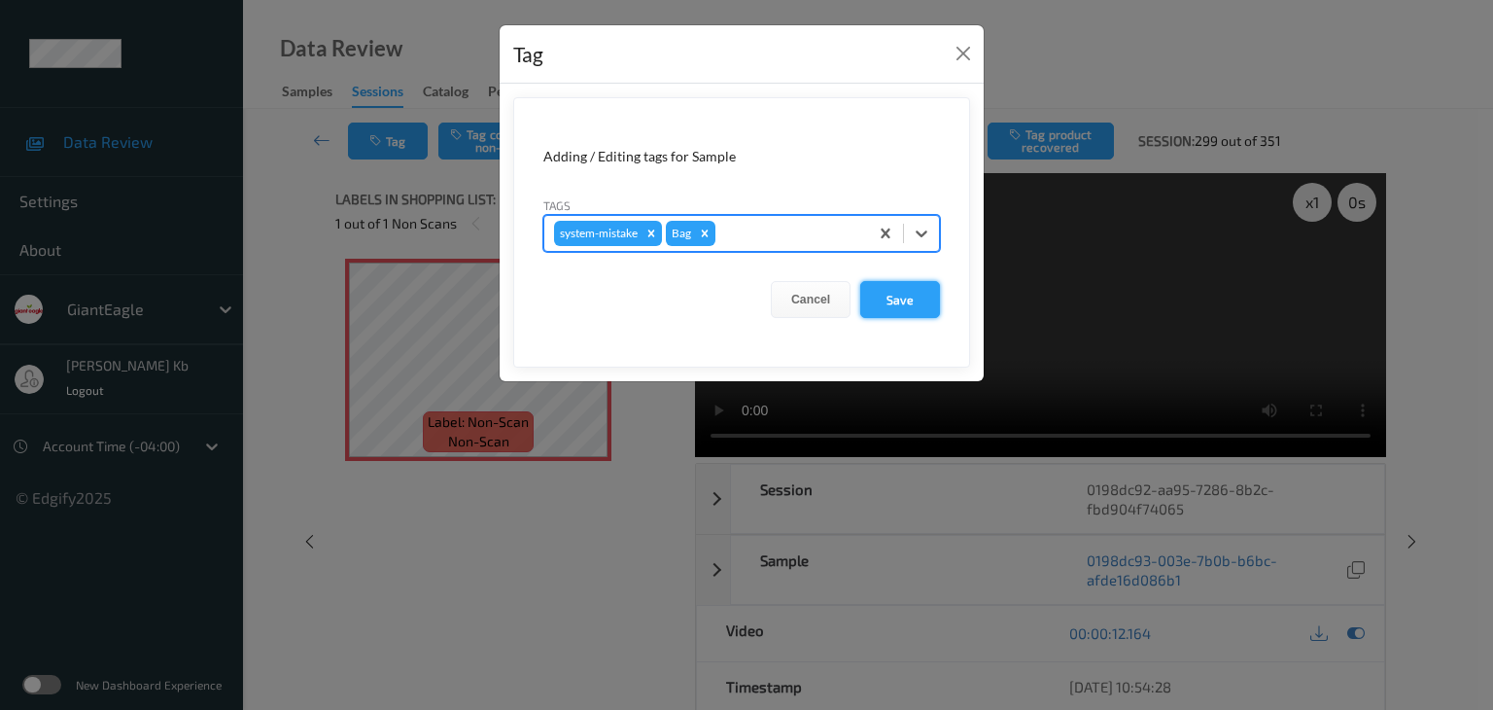
click at [898, 296] on button "Save" at bounding box center [900, 299] width 80 height 37
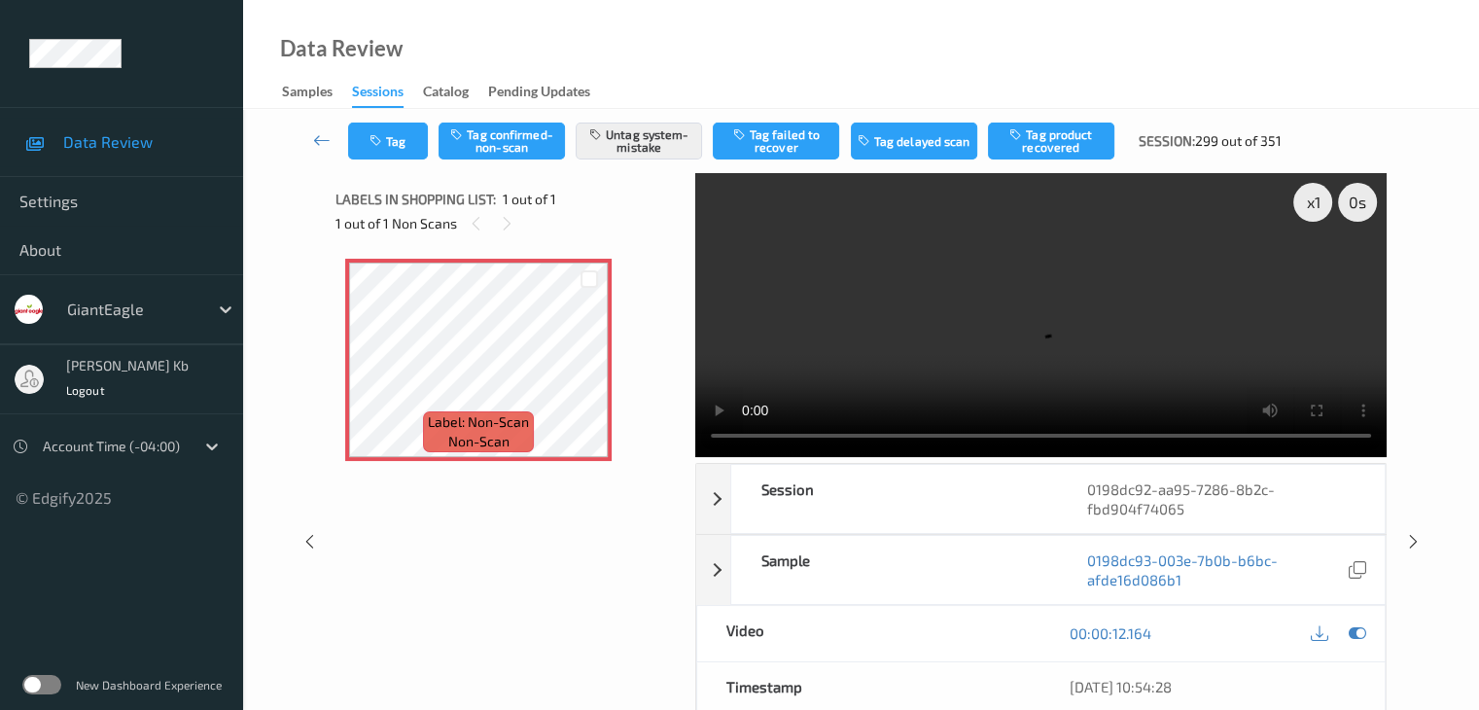
drag, startPoint x: 325, startPoint y: 142, endPoint x: 387, endPoint y: 31, distance: 127.1
click at [325, 142] on icon at bounding box center [321, 139] width 17 height 19
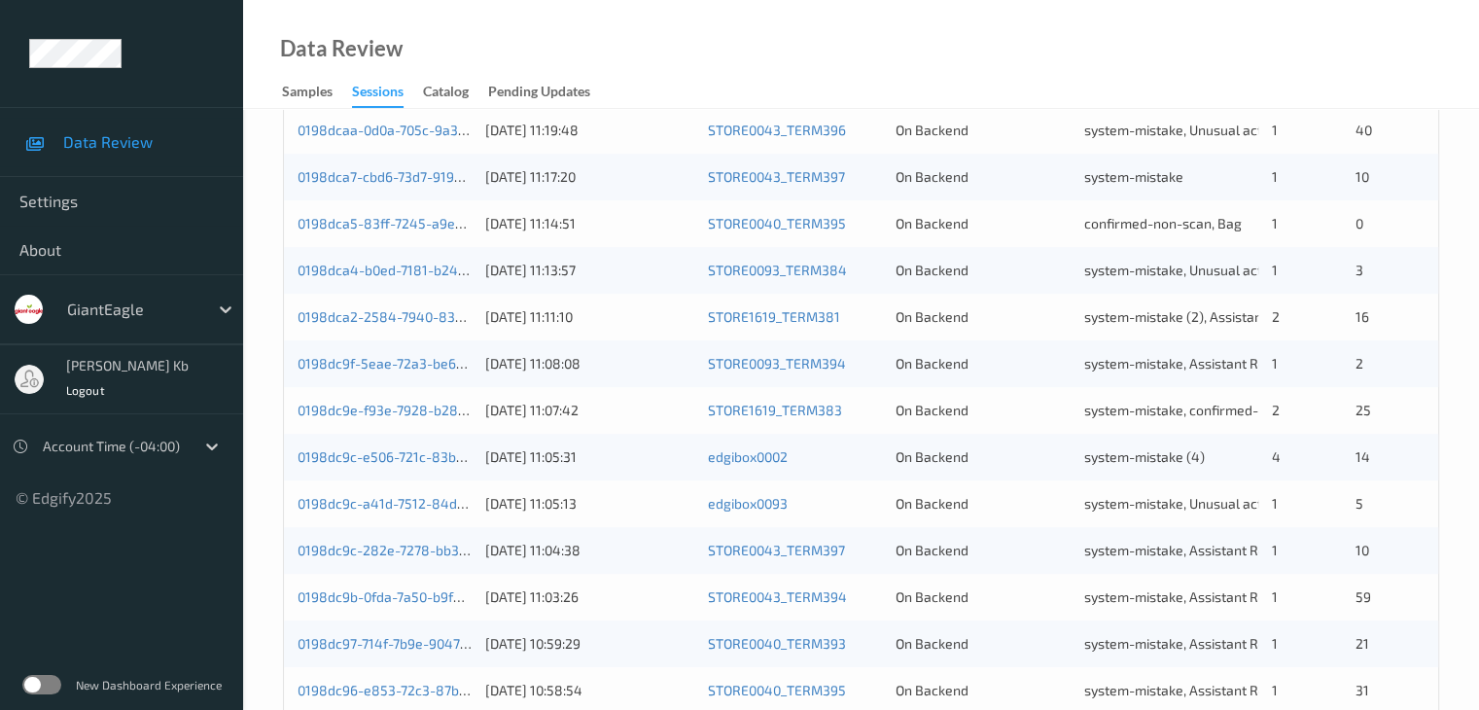
scroll to position [906, 0]
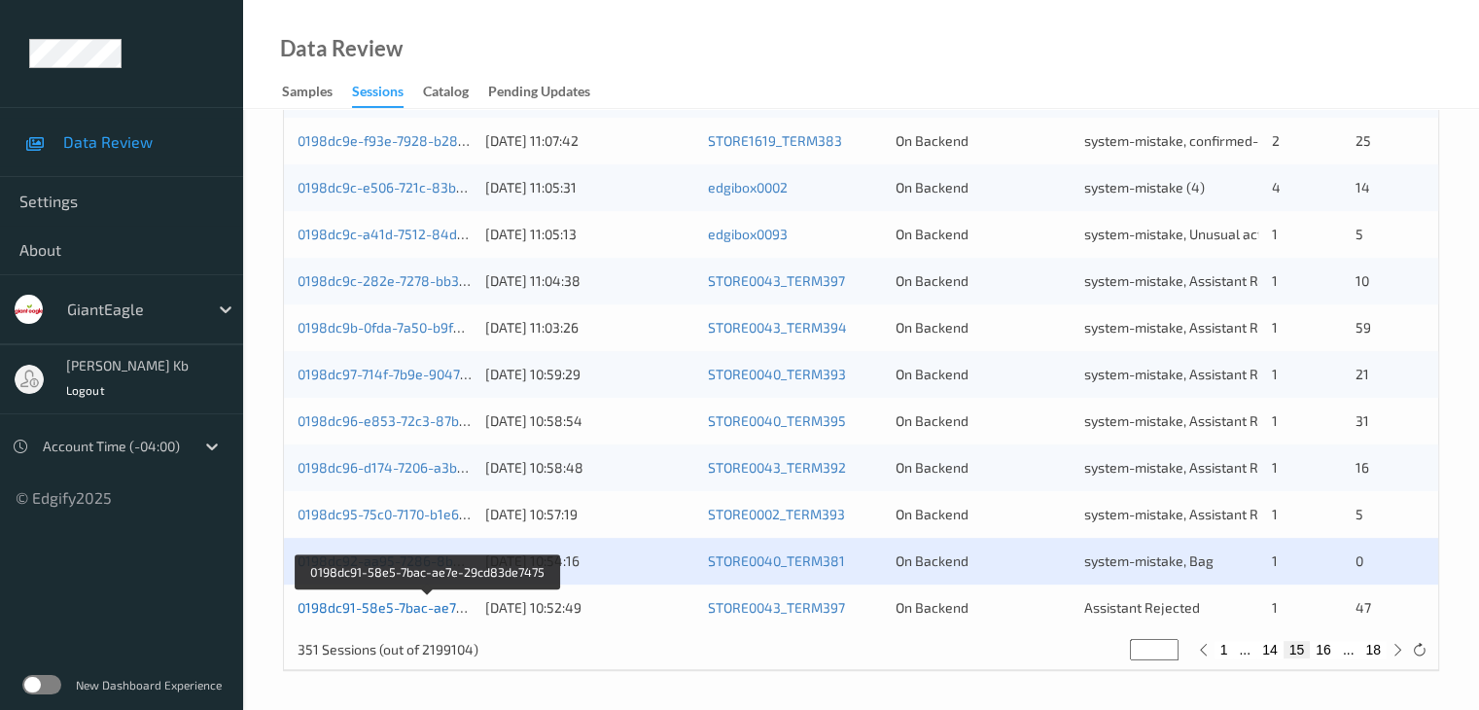
click at [403, 608] on link "0198dc91-58e5-7bac-ae7e-29cd83de7475" at bounding box center [429, 607] width 264 height 17
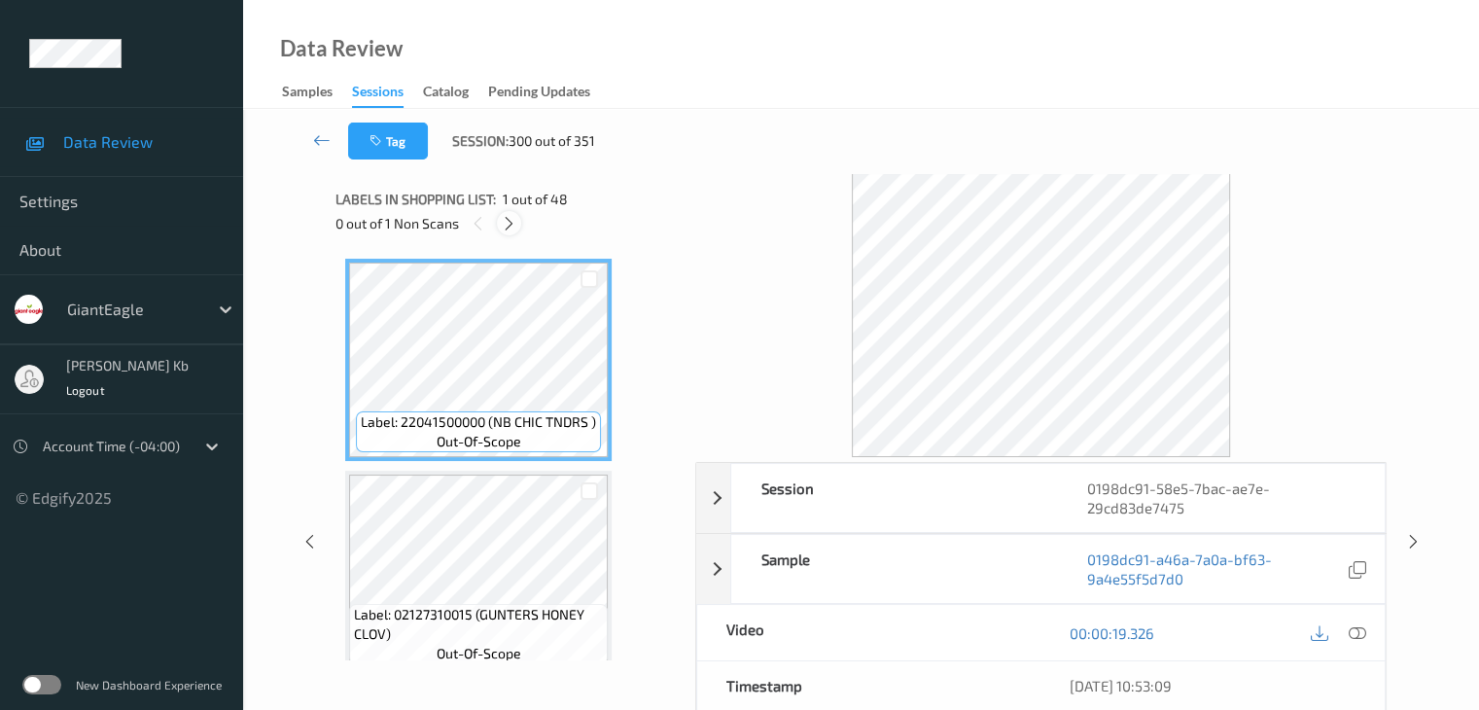
click at [509, 227] on icon at bounding box center [509, 223] width 17 height 17
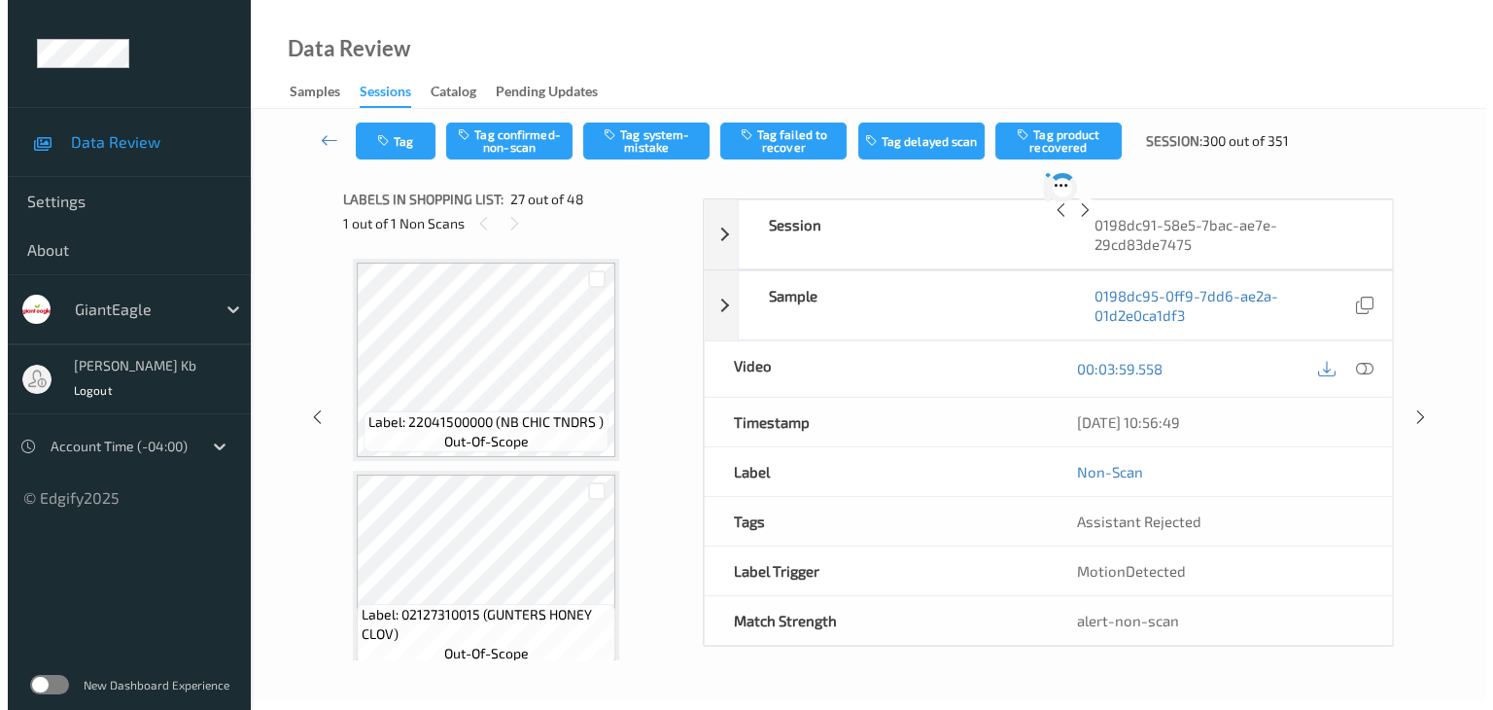
scroll to position [5308, 0]
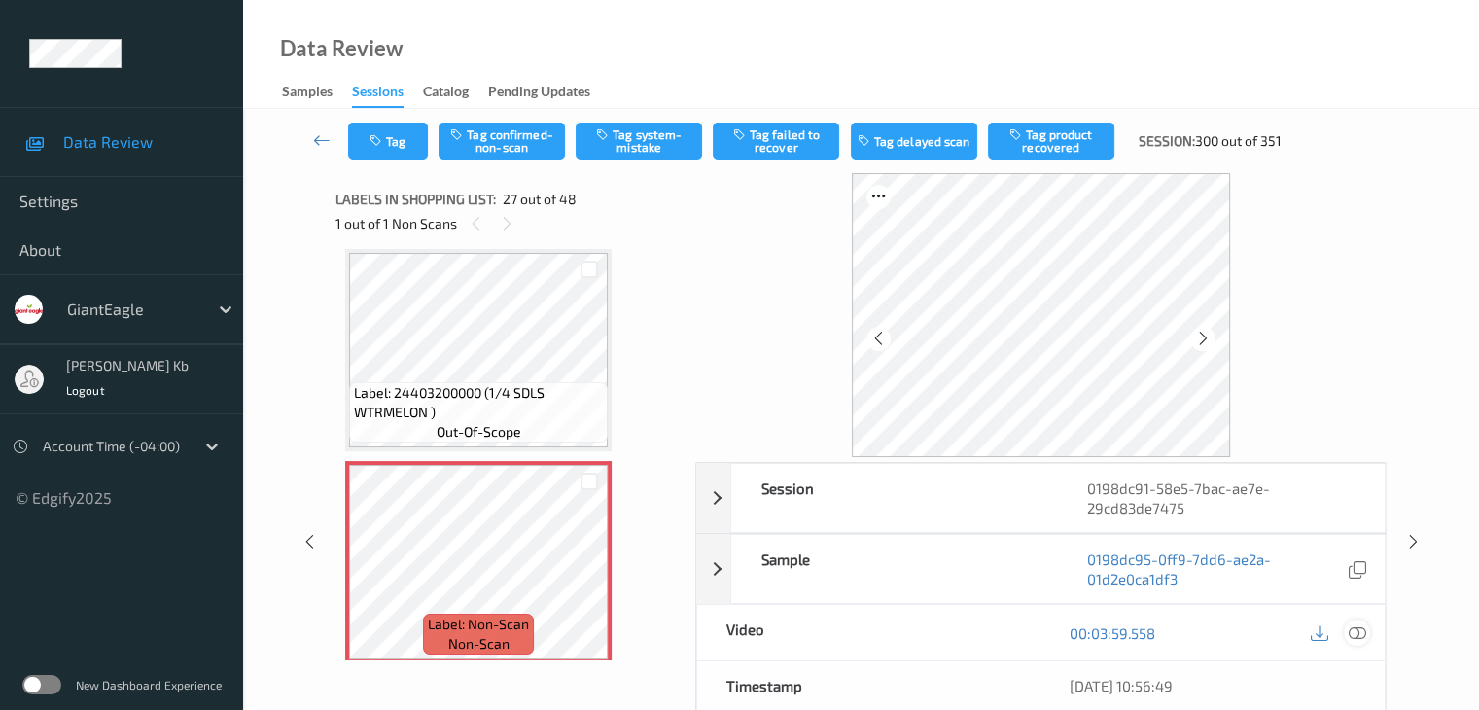
click at [1361, 633] on icon at bounding box center [1355, 632] width 17 height 17
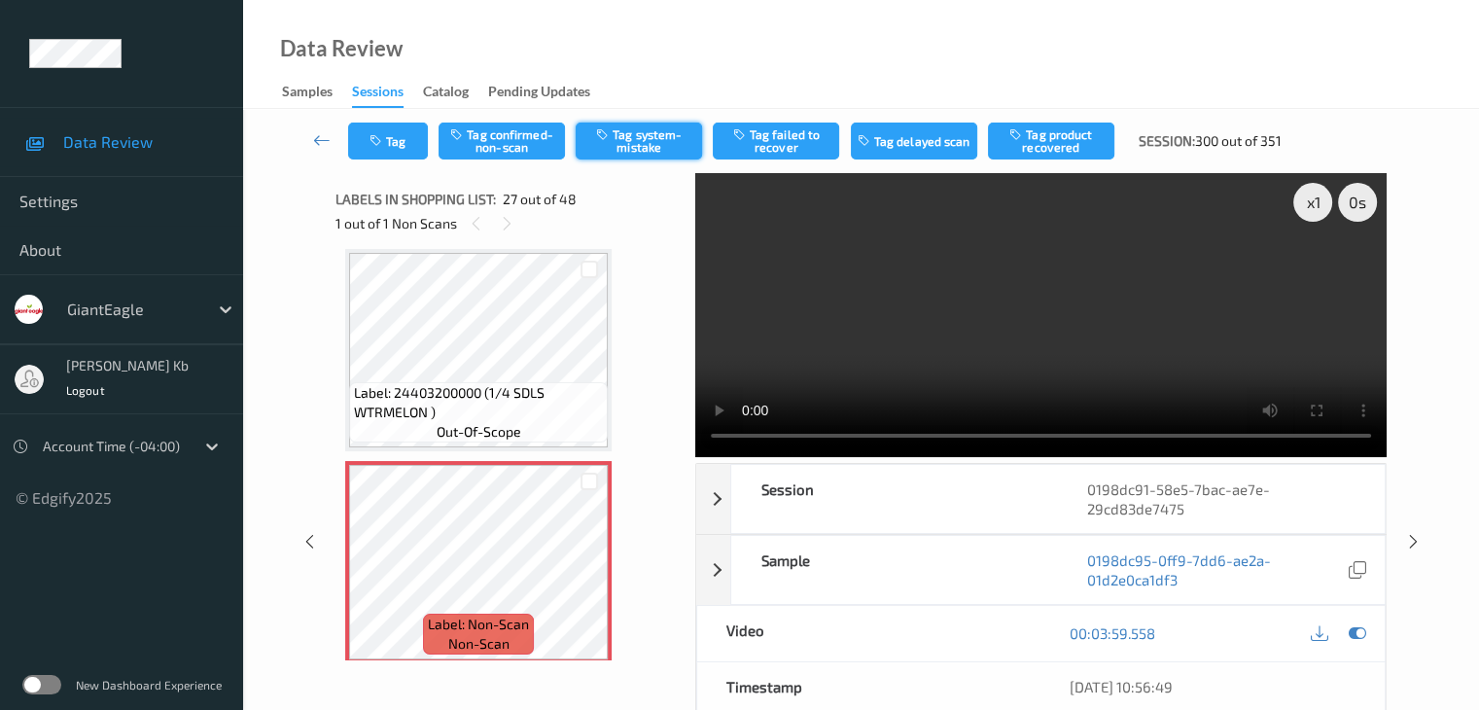
click at [643, 141] on button "Tag system-mistake" at bounding box center [638, 140] width 126 height 37
click at [414, 135] on button "Tag" at bounding box center [388, 140] width 80 height 37
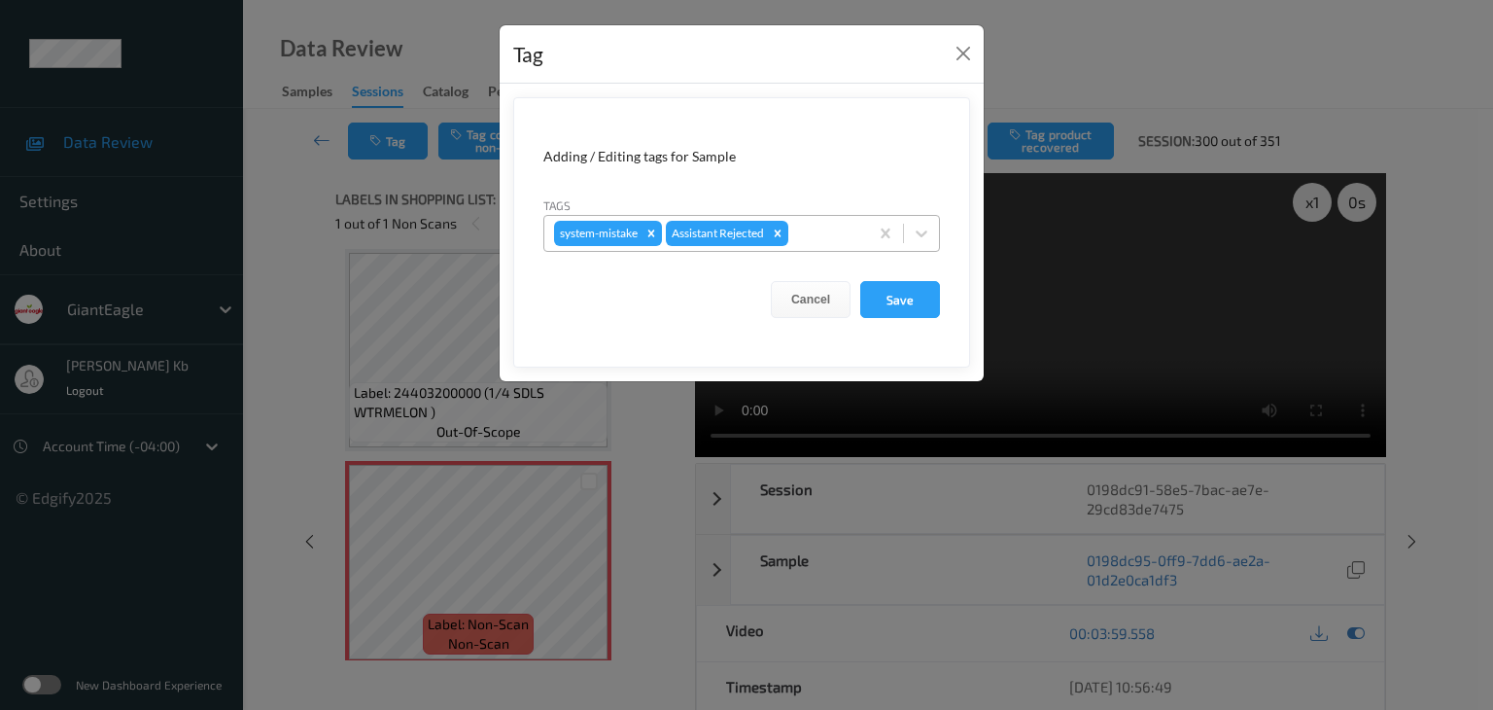
click at [828, 238] on div at bounding box center [825, 233] width 66 height 23
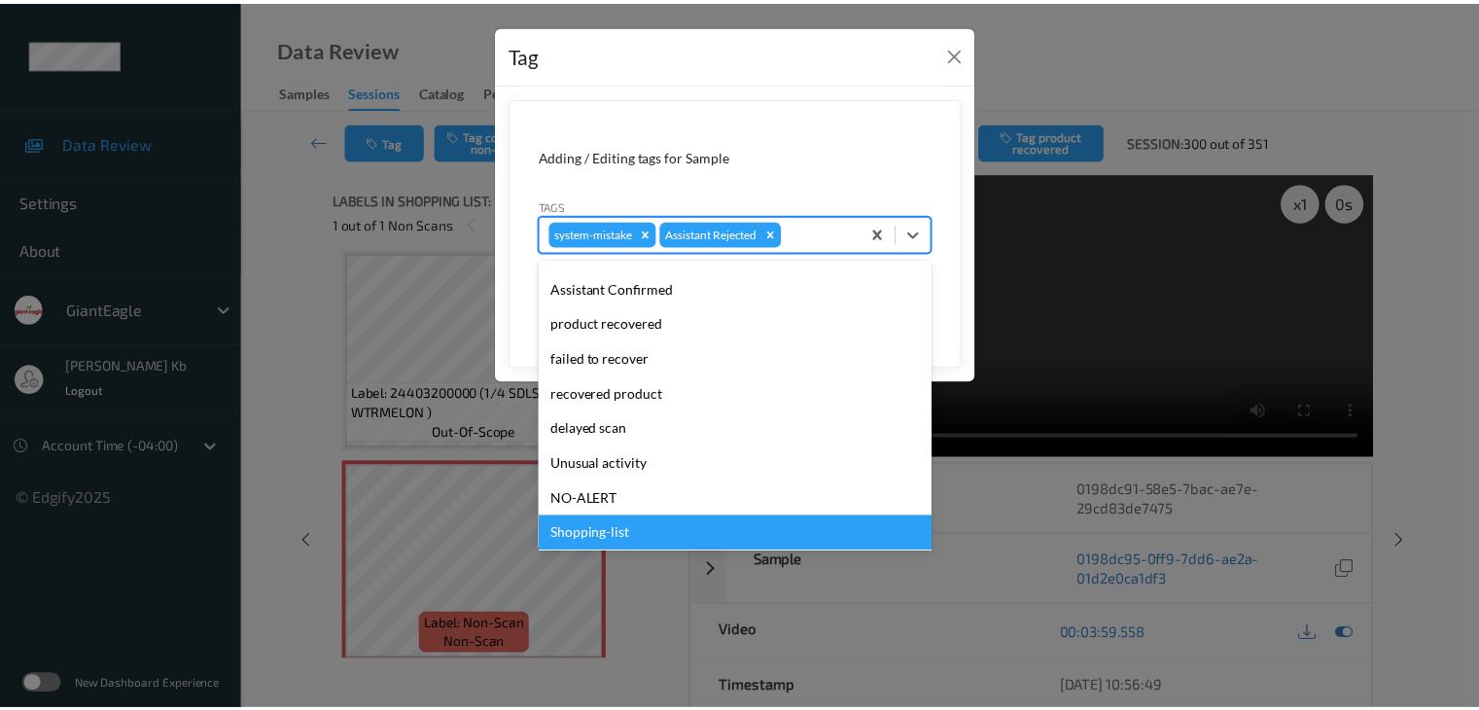
scroll to position [171, 0]
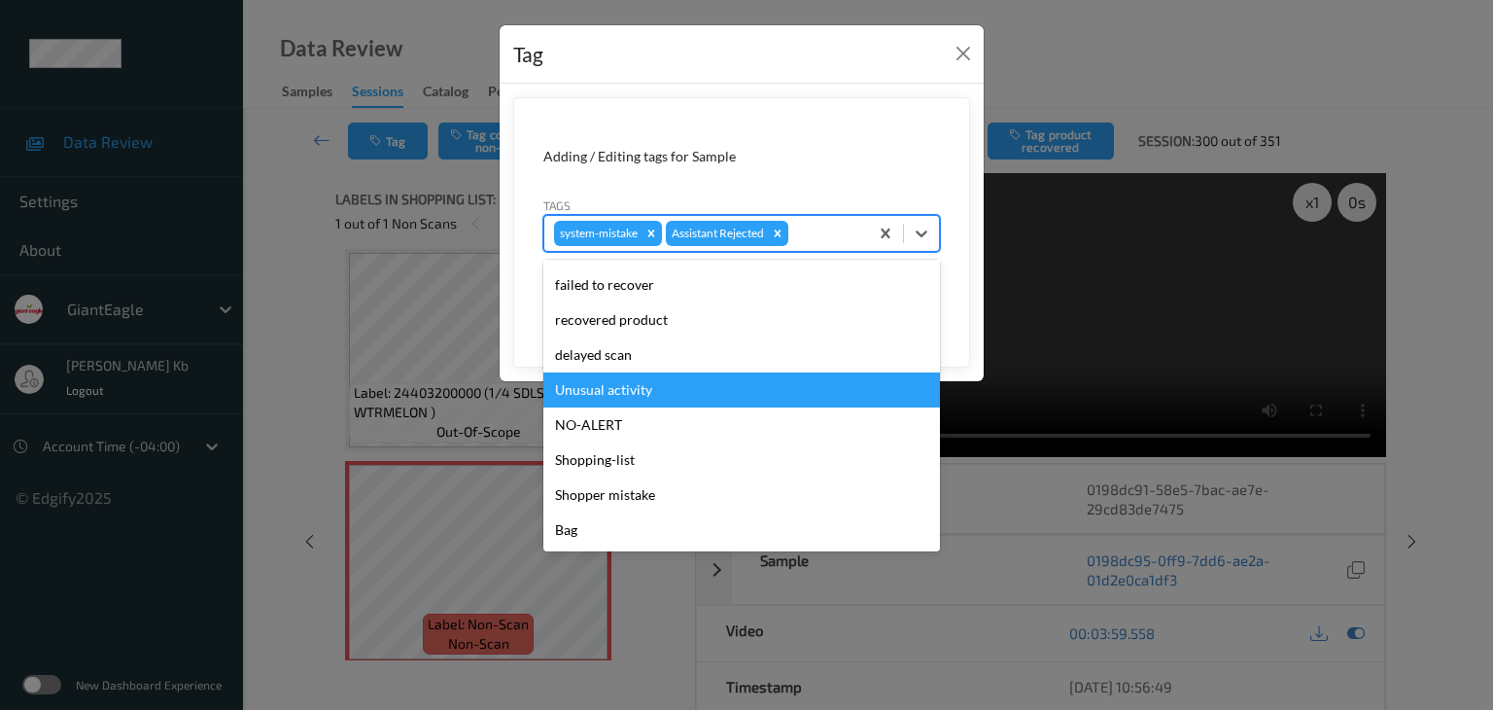
click at [642, 389] on div "Unusual activity" at bounding box center [741, 389] width 397 height 35
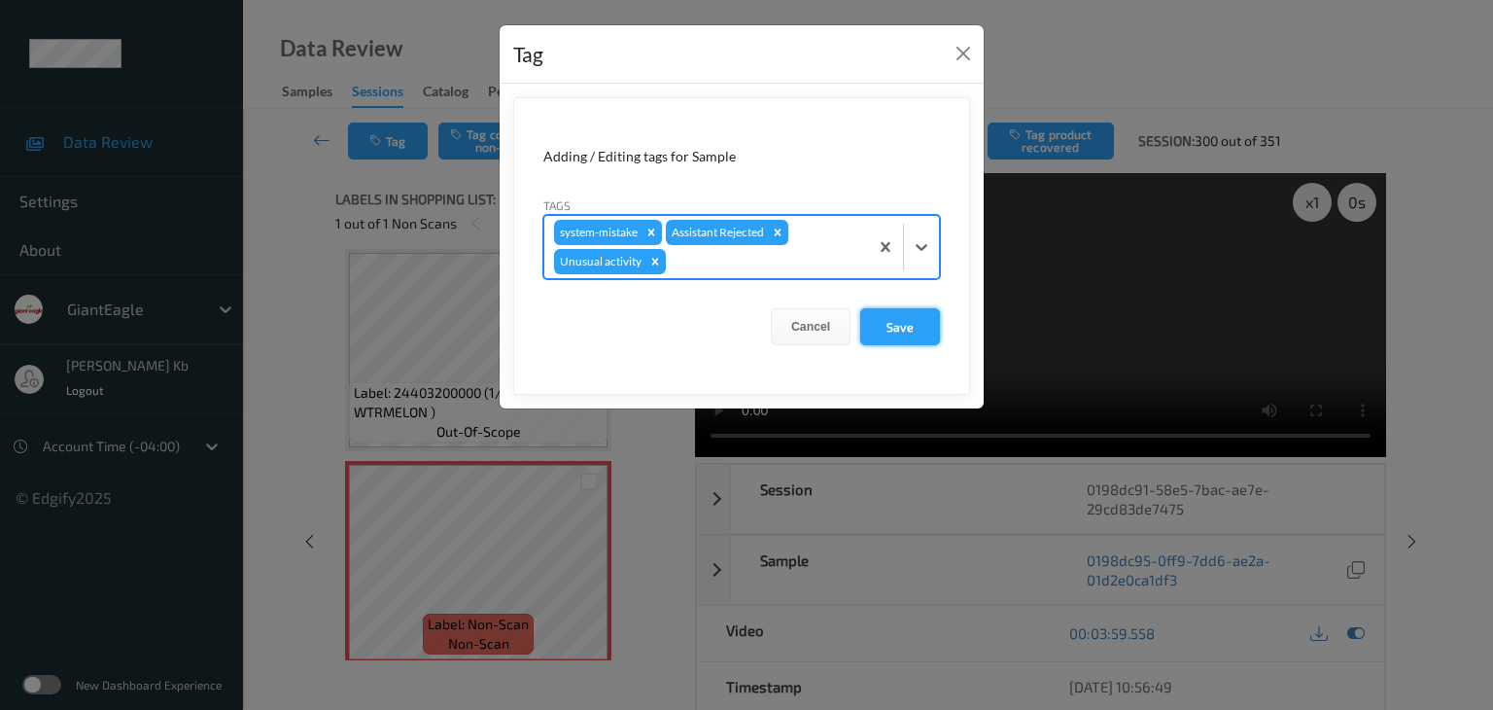
click at [899, 322] on button "Save" at bounding box center [900, 326] width 80 height 37
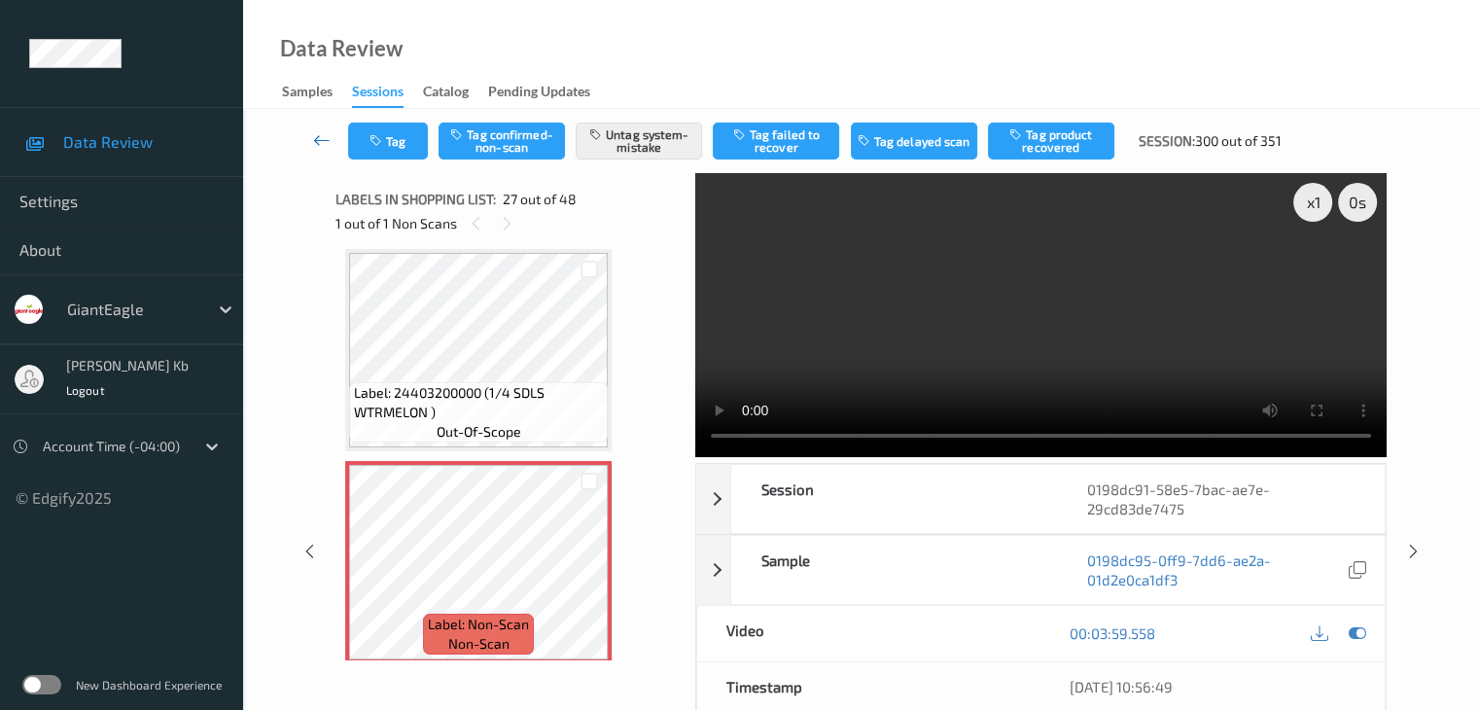
click at [320, 137] on icon at bounding box center [321, 139] width 17 height 19
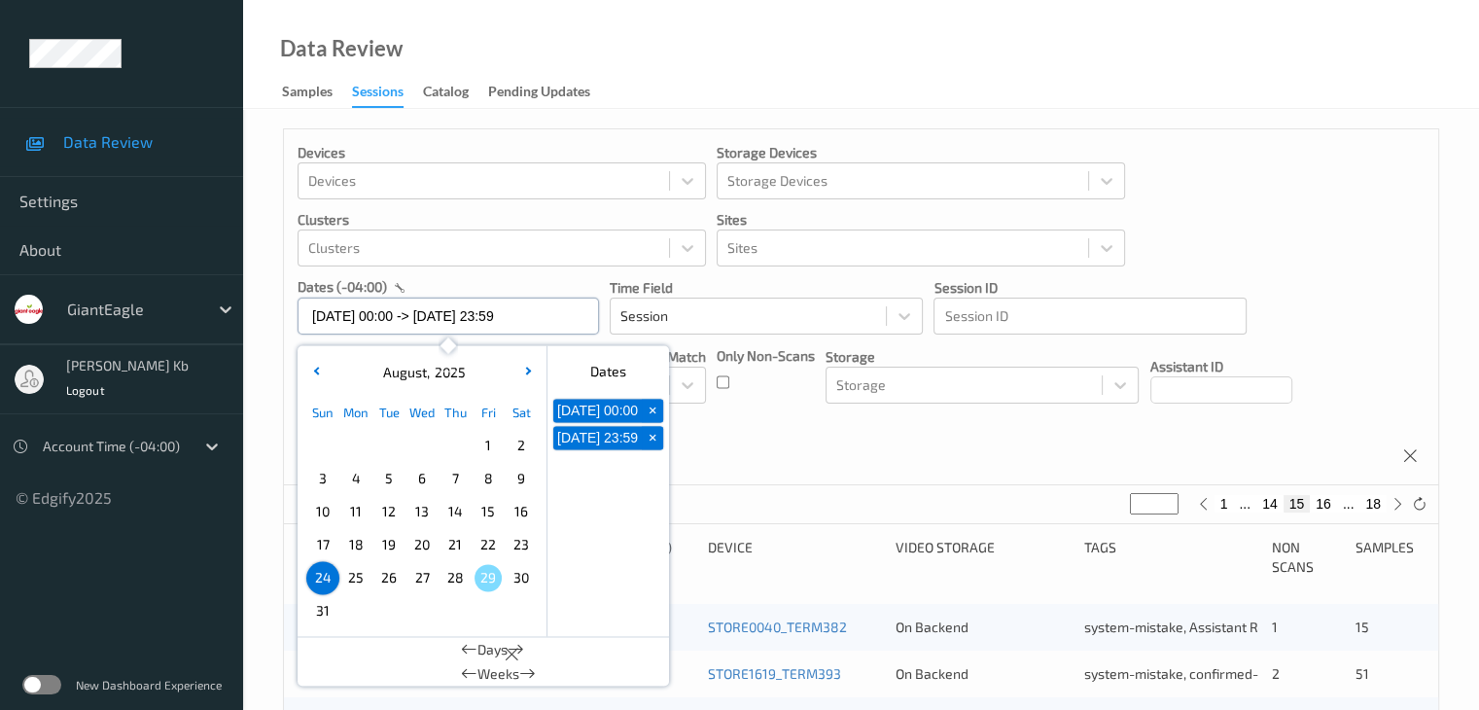
click at [563, 312] on input "24/08/2025 00:00 -> 24/08/2025 23:59" at bounding box center [447, 315] width 301 height 37
click at [654, 416] on span "+" at bounding box center [653, 411] width 20 height 20
type input "24/08/2025 00:00"
type input "*"
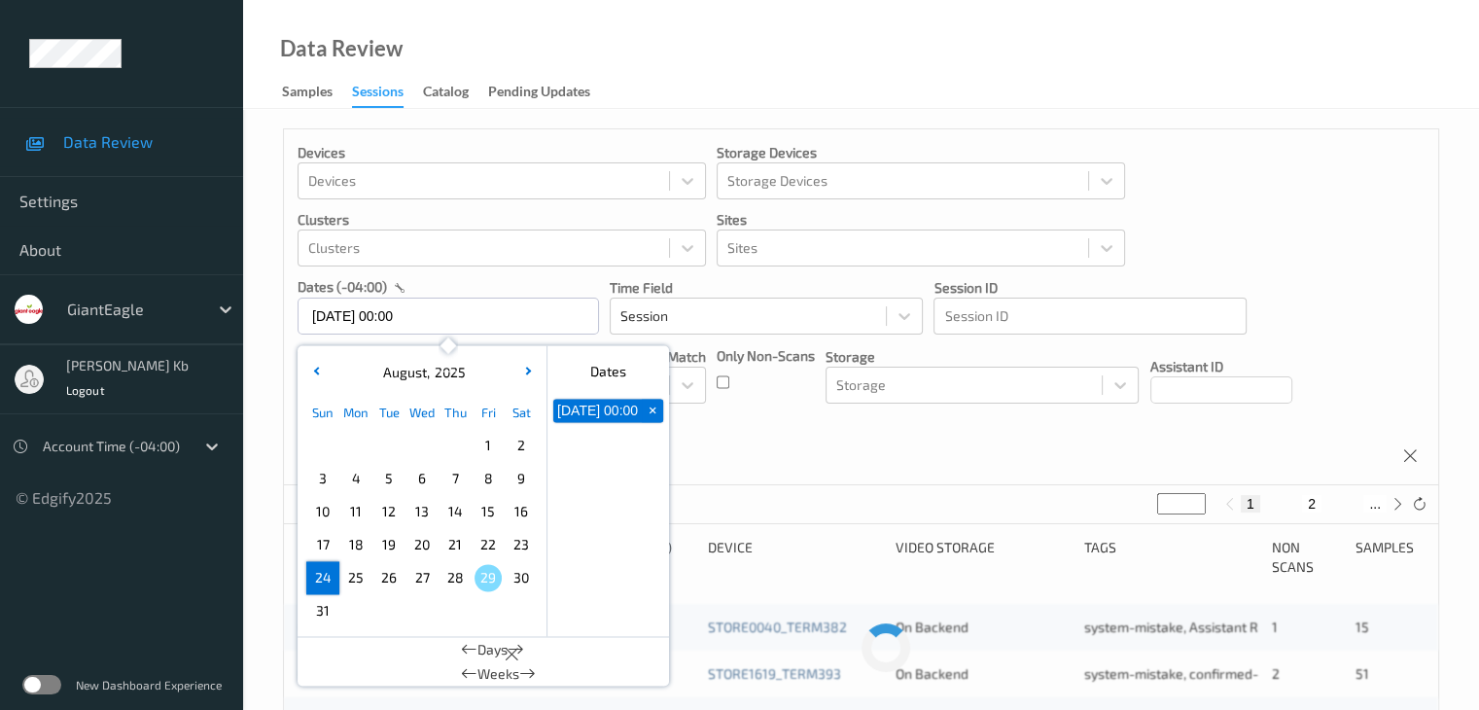
click at [653, 414] on span "+" at bounding box center [653, 411] width 20 height 20
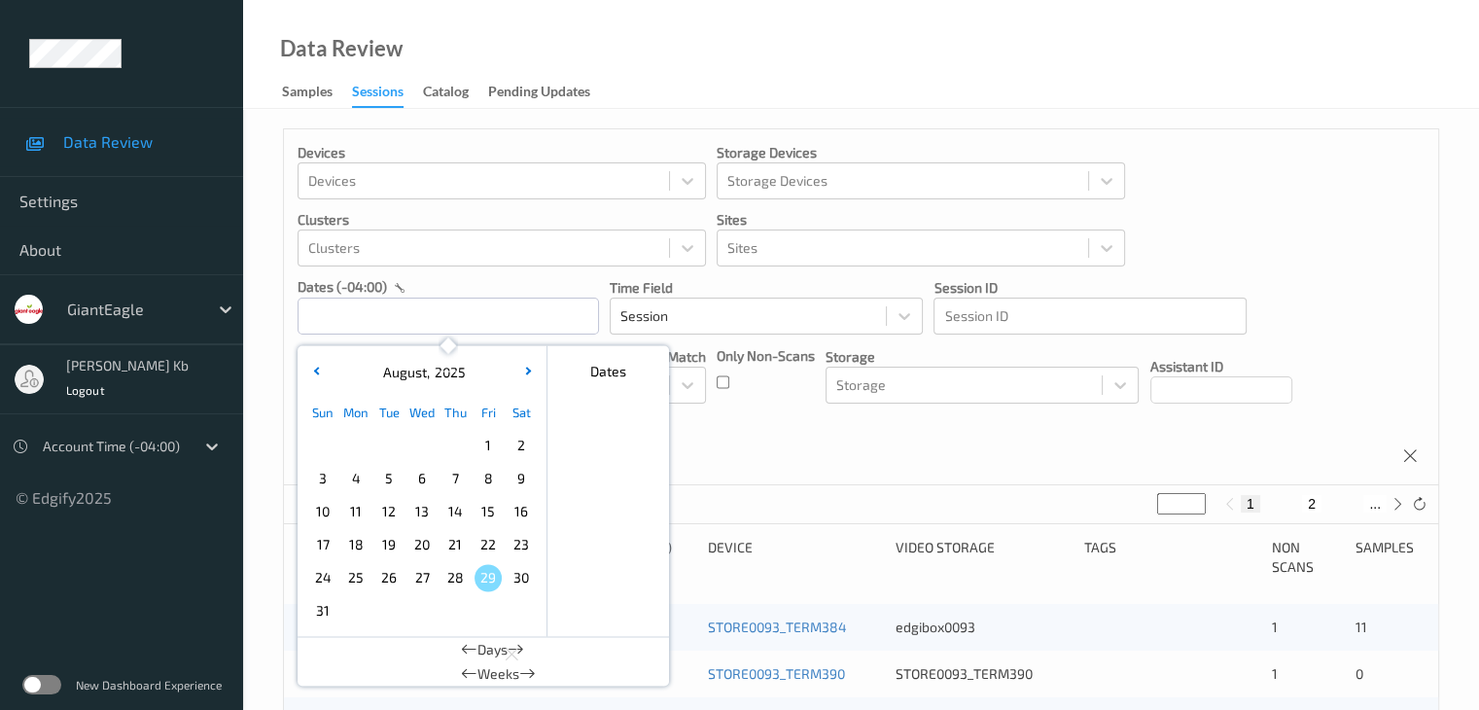
click at [359, 577] on span "25" at bounding box center [355, 577] width 27 height 27
type input "25/08/2025 00:00 -> 25/08/2025 23:59"
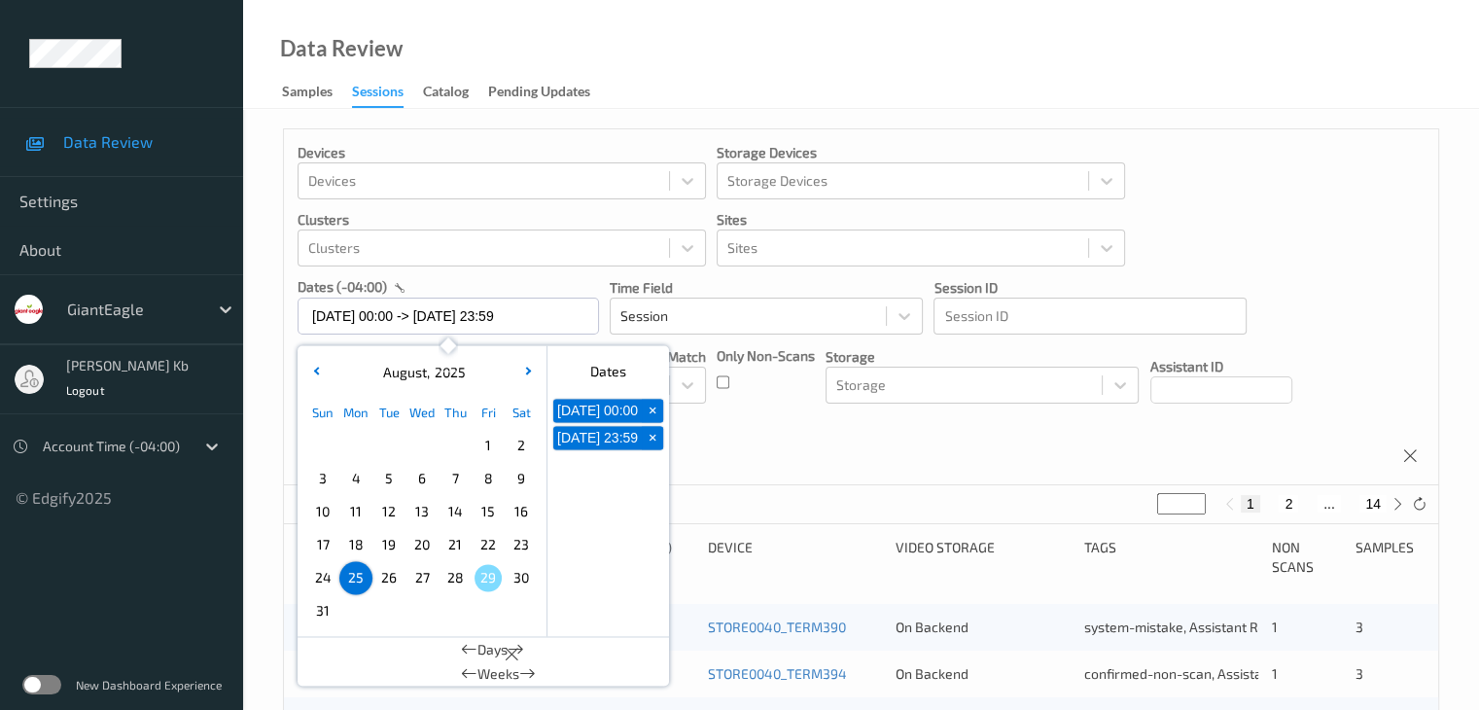
click at [1121, 437] on div "Devices Devices Storage Devices Storage Devices Clusters Clusters Sites Sites d…" at bounding box center [861, 307] width 1154 height 356
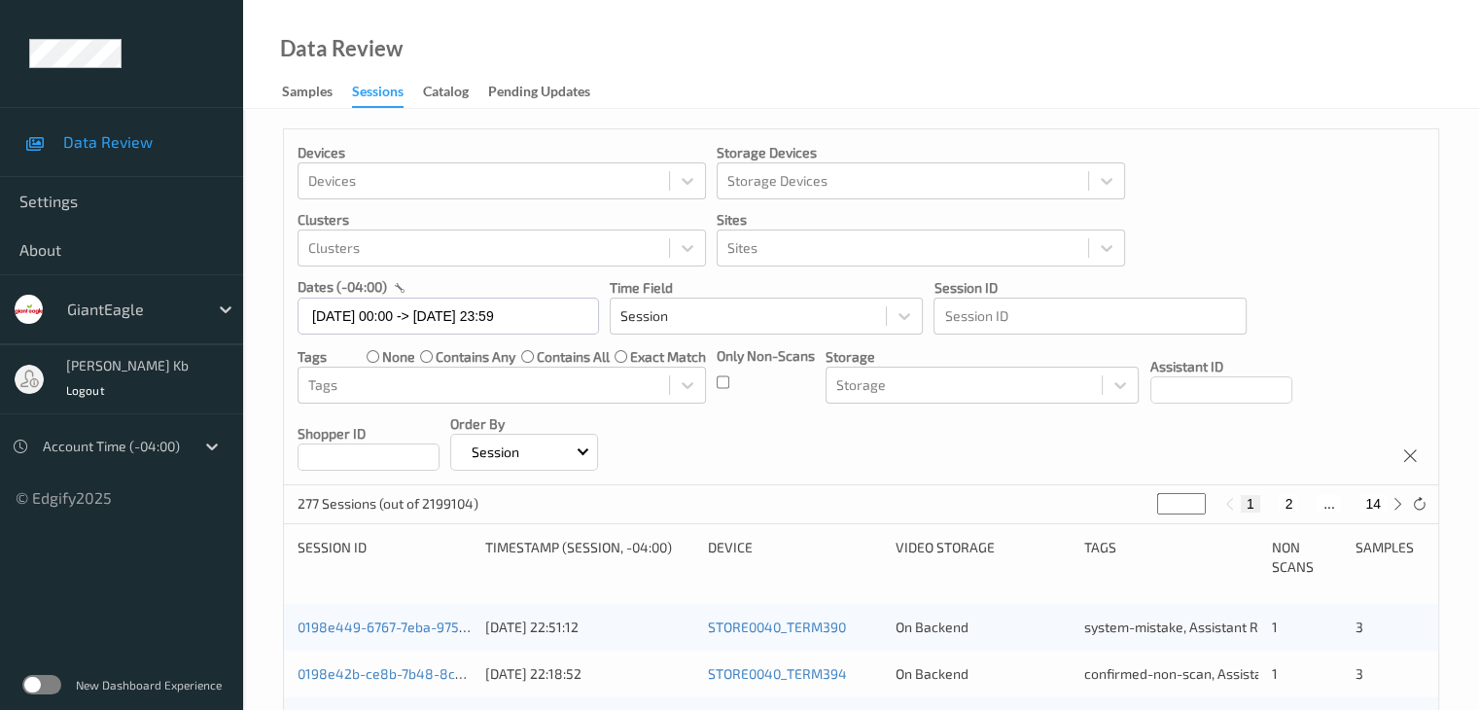
click at [1289, 504] on button "2" at bounding box center [1287, 503] width 19 height 17
type input "*"
click at [1303, 503] on button "3" at bounding box center [1307, 503] width 19 height 17
type input "*"
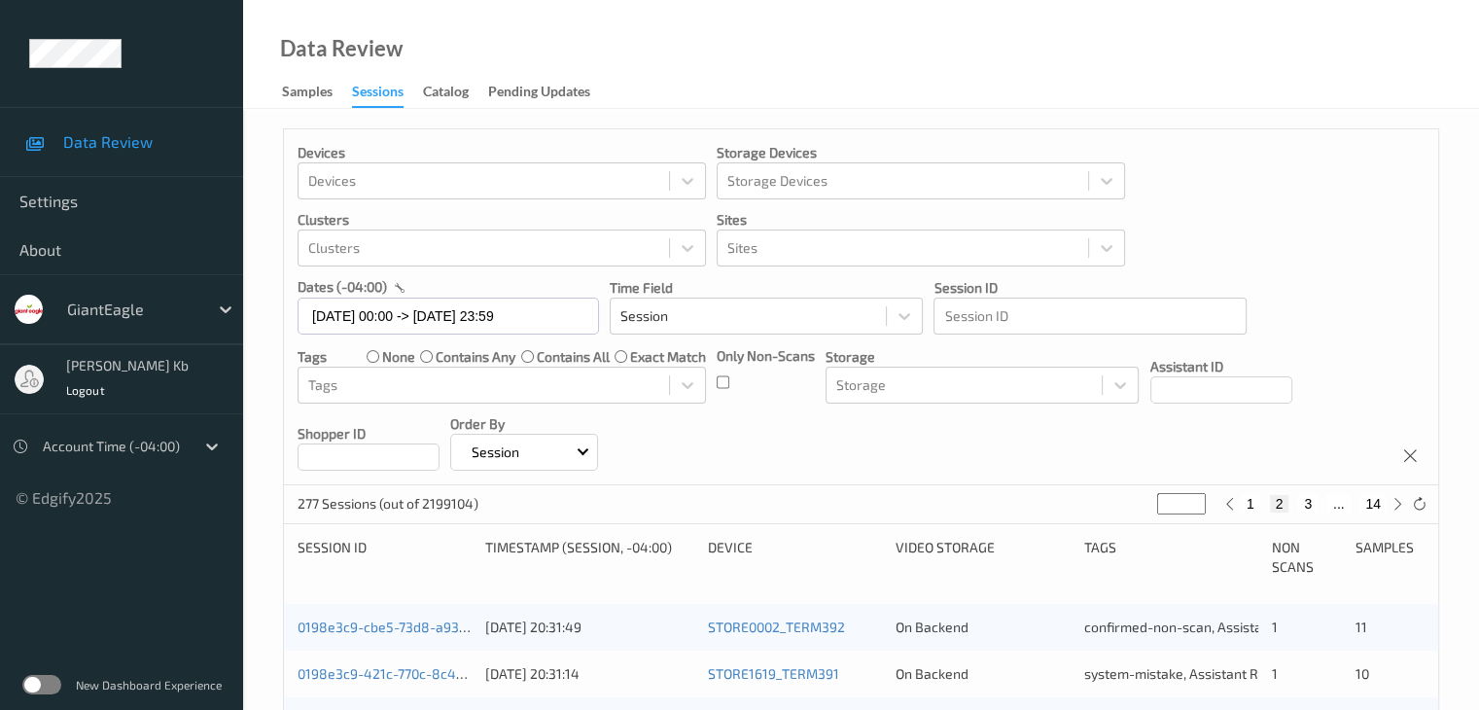
type input "*"
click at [1320, 503] on button "4" at bounding box center [1318, 503] width 19 height 17
type input "*"
click at [1320, 503] on button "5" at bounding box center [1326, 503] width 19 height 17
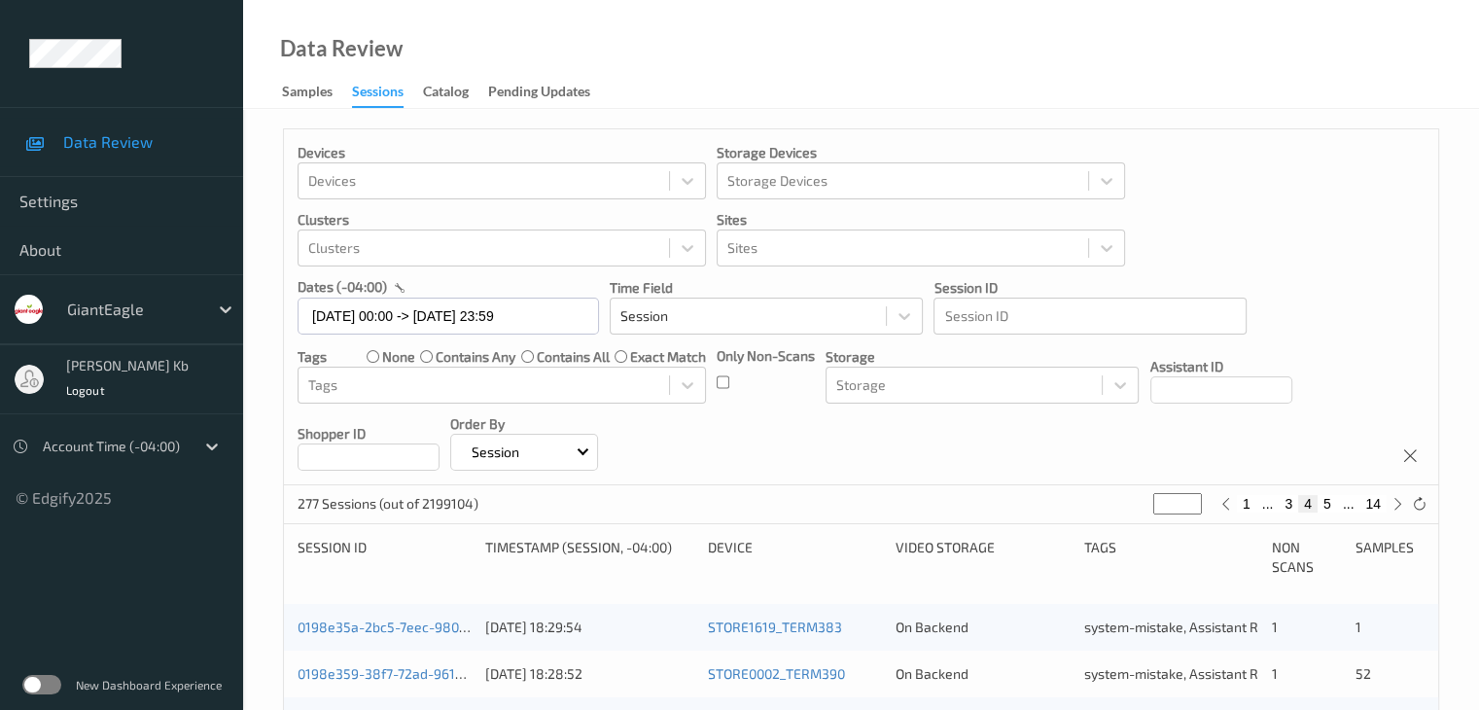
type input "*"
click at [1331, 504] on button "6" at bounding box center [1326, 503] width 19 height 17
type input "*"
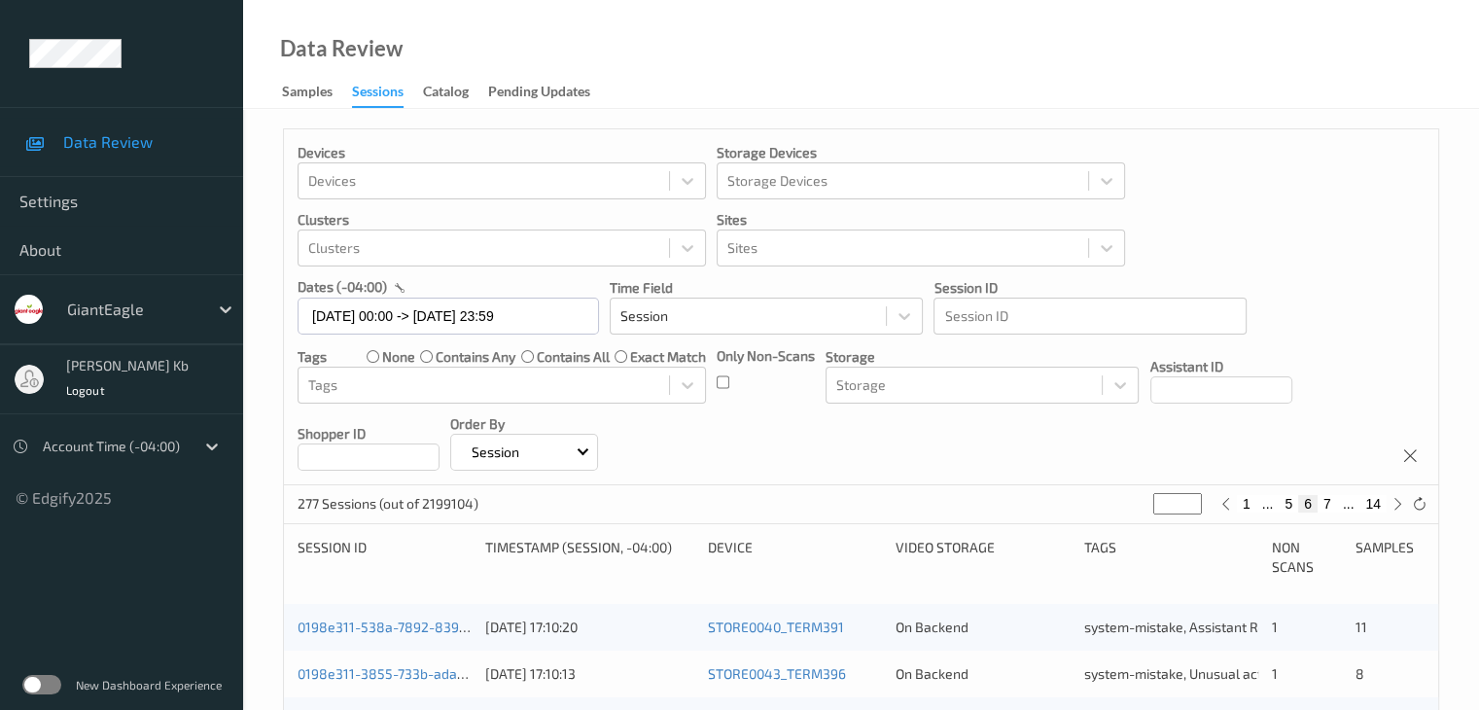
click at [1330, 503] on button "7" at bounding box center [1326, 503] width 19 height 17
type input "*"
click at [1330, 503] on button "8" at bounding box center [1326, 503] width 19 height 17
type input "*"
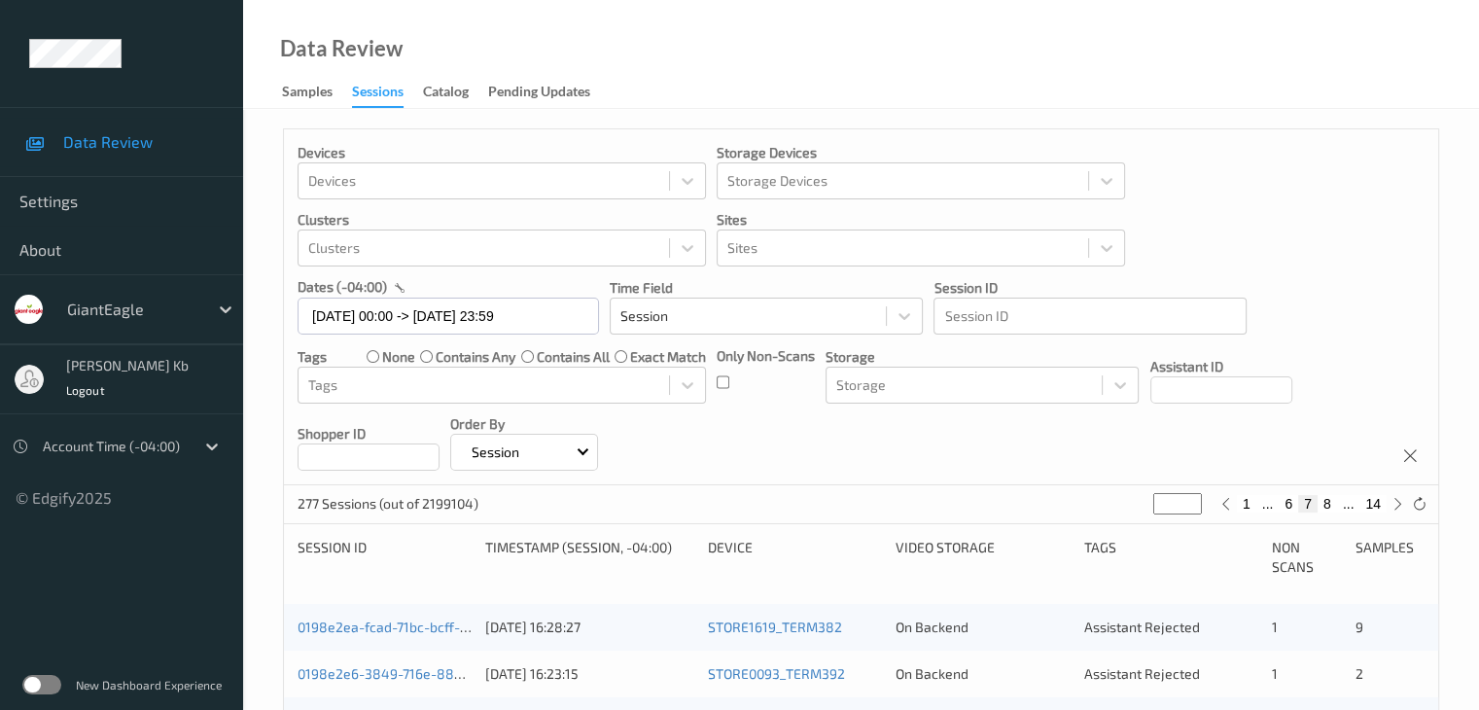
type input "*"
click at [1287, 508] on button "7" at bounding box center [1287, 503] width 19 height 17
type input "*"
click at [1326, 503] on button "8" at bounding box center [1326, 503] width 19 height 17
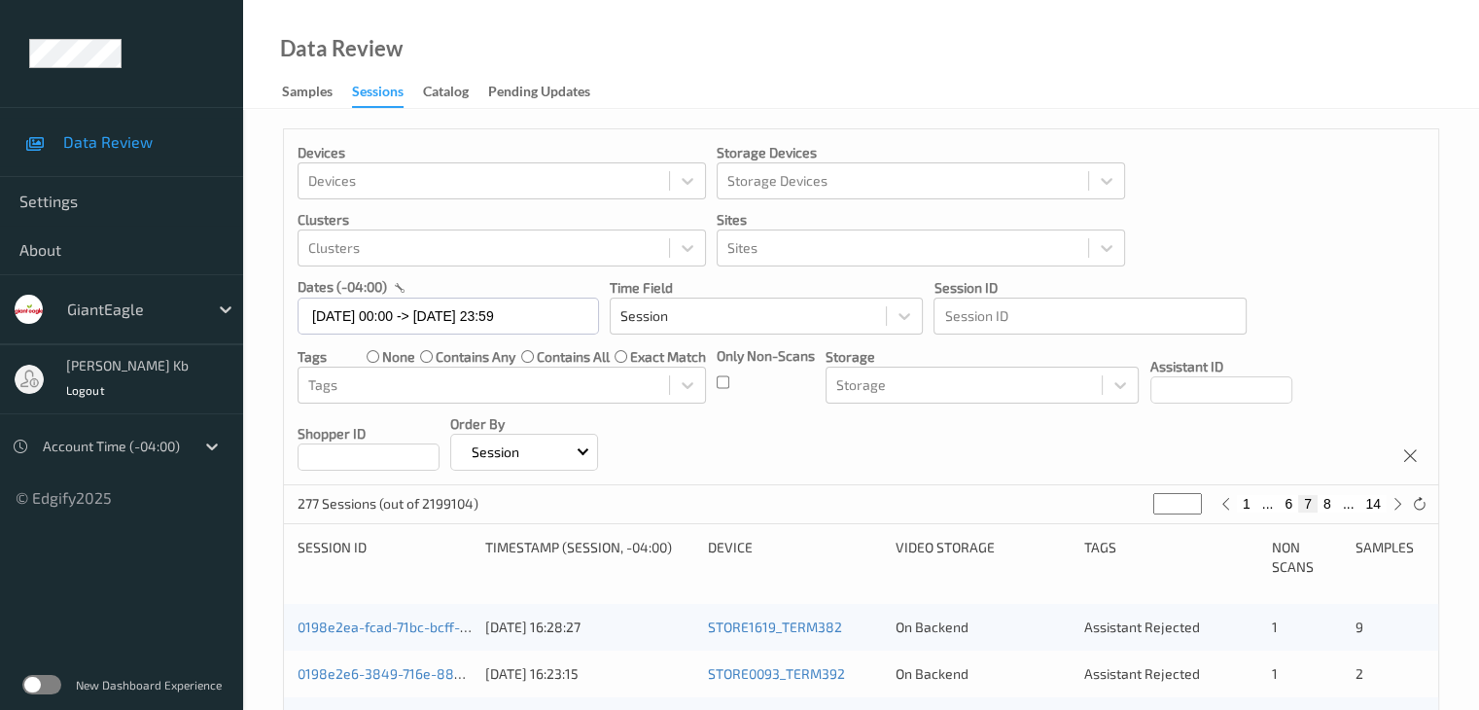
type input "*"
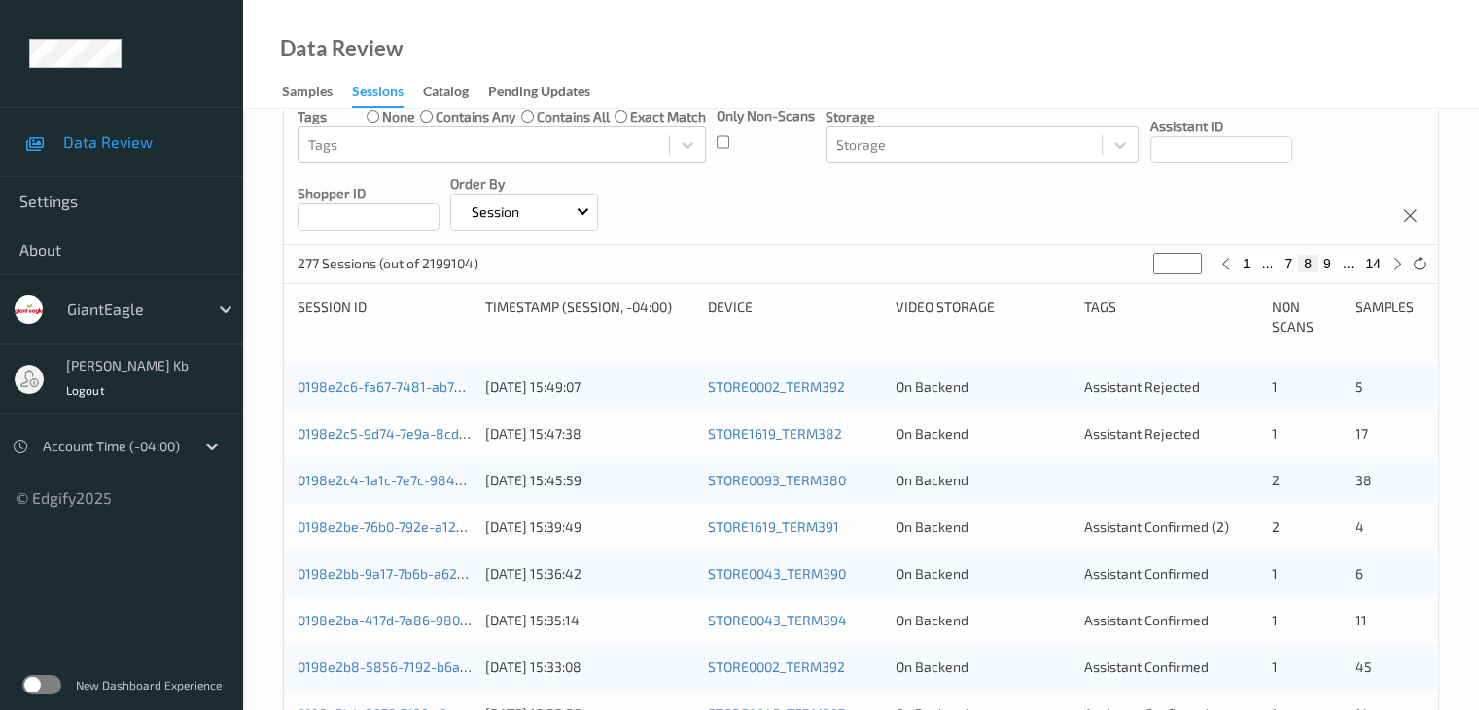
scroll to position [226, 0]
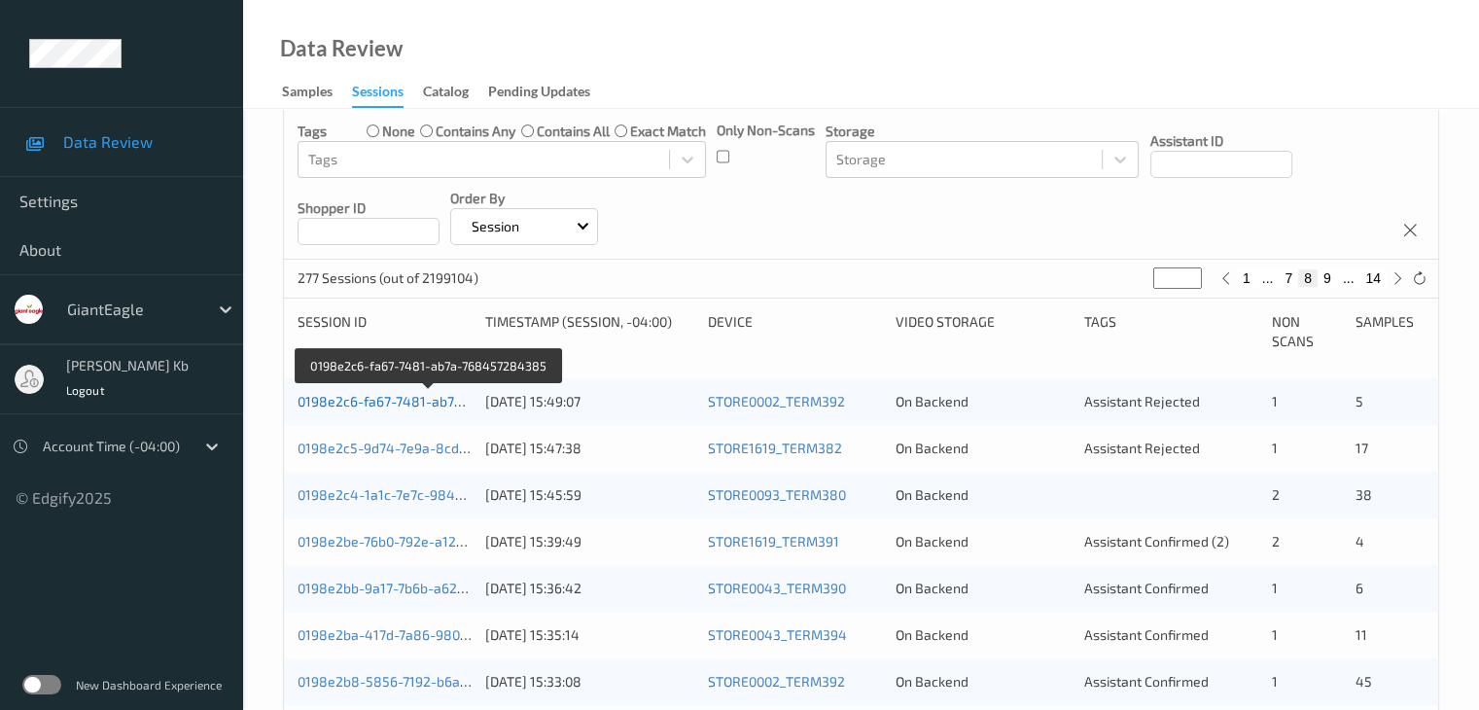
click at [412, 401] on link "0198e2c6-fa67-7481-ab7a-768457284385" at bounding box center [429, 401] width 265 height 17
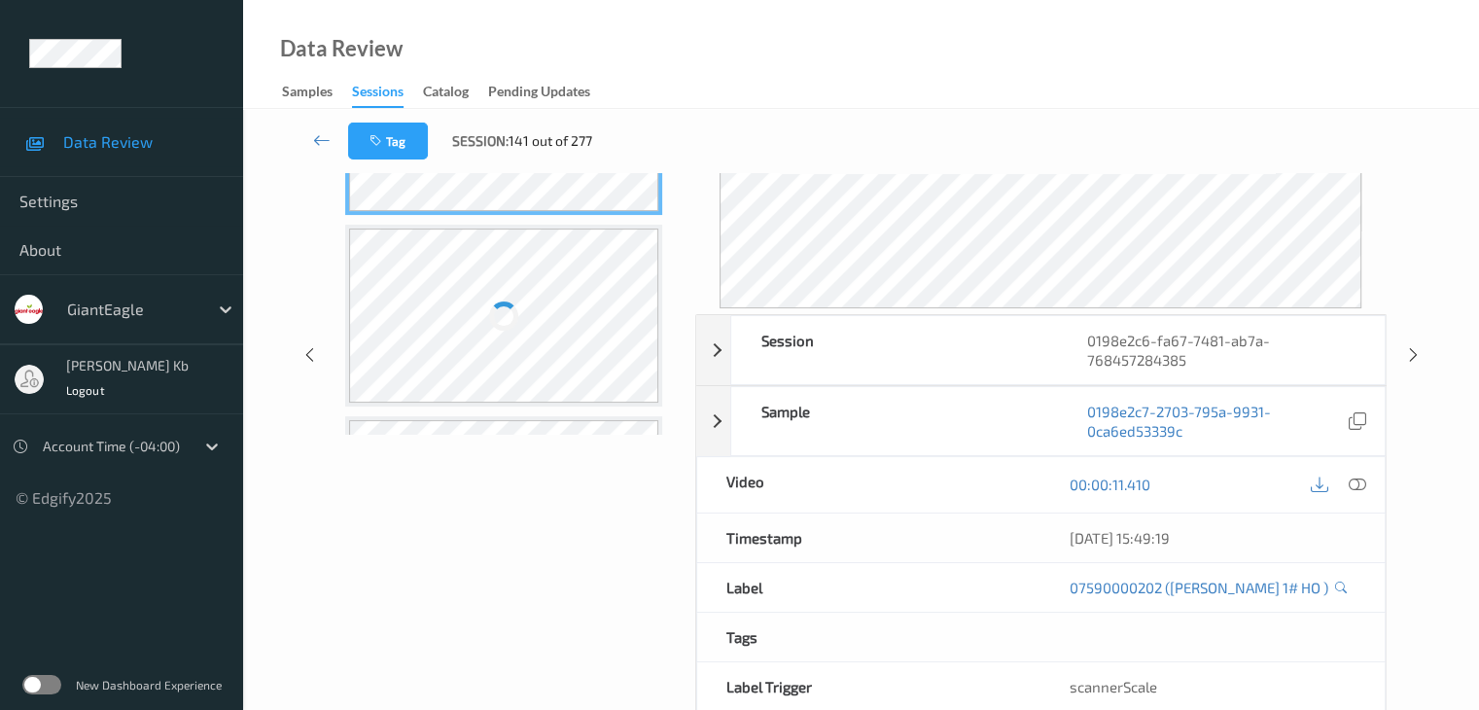
drag, startPoint x: 477, startPoint y: 1, endPoint x: 912, endPoint y: 20, distance: 435.0
click at [941, 23] on div "Data Review Samples Sessions Catalog Pending Updates" at bounding box center [861, 54] width 1236 height 109
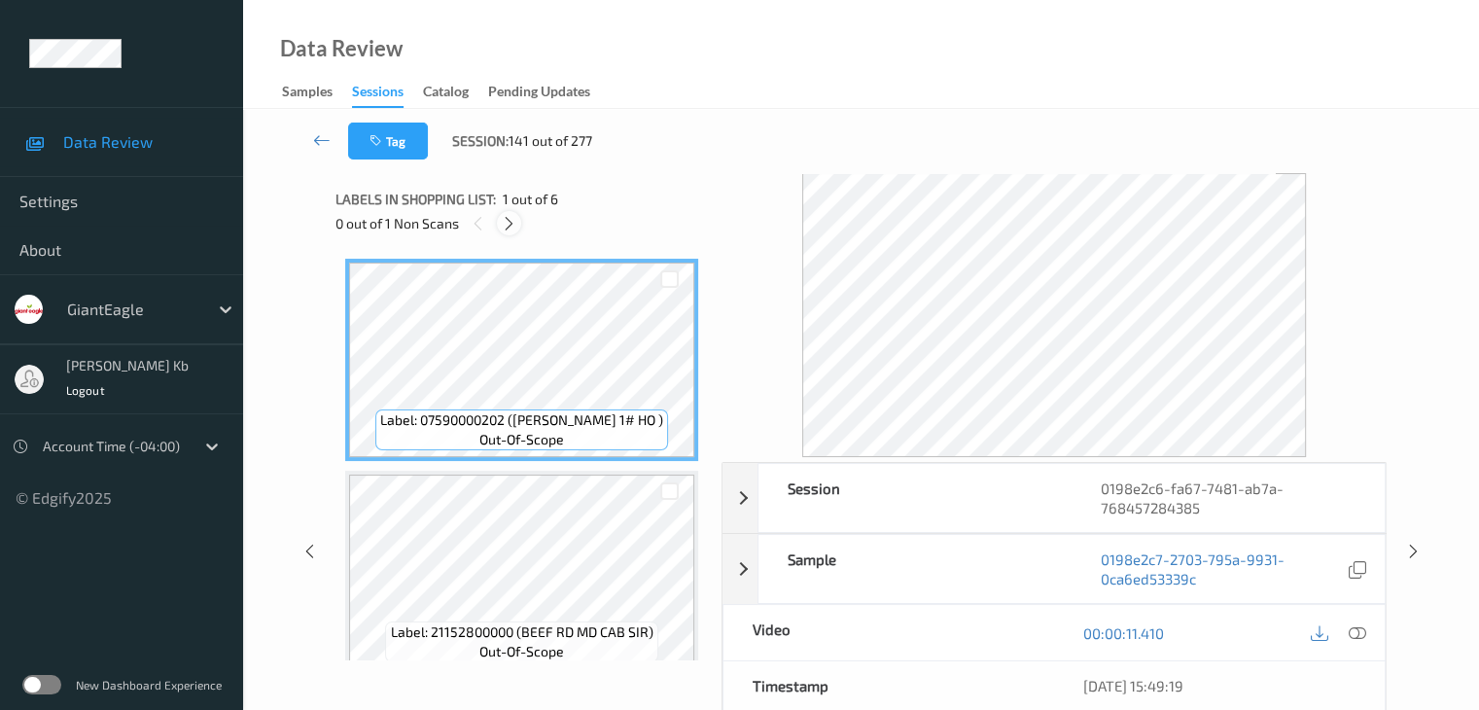
click at [508, 223] on icon at bounding box center [509, 223] width 17 height 17
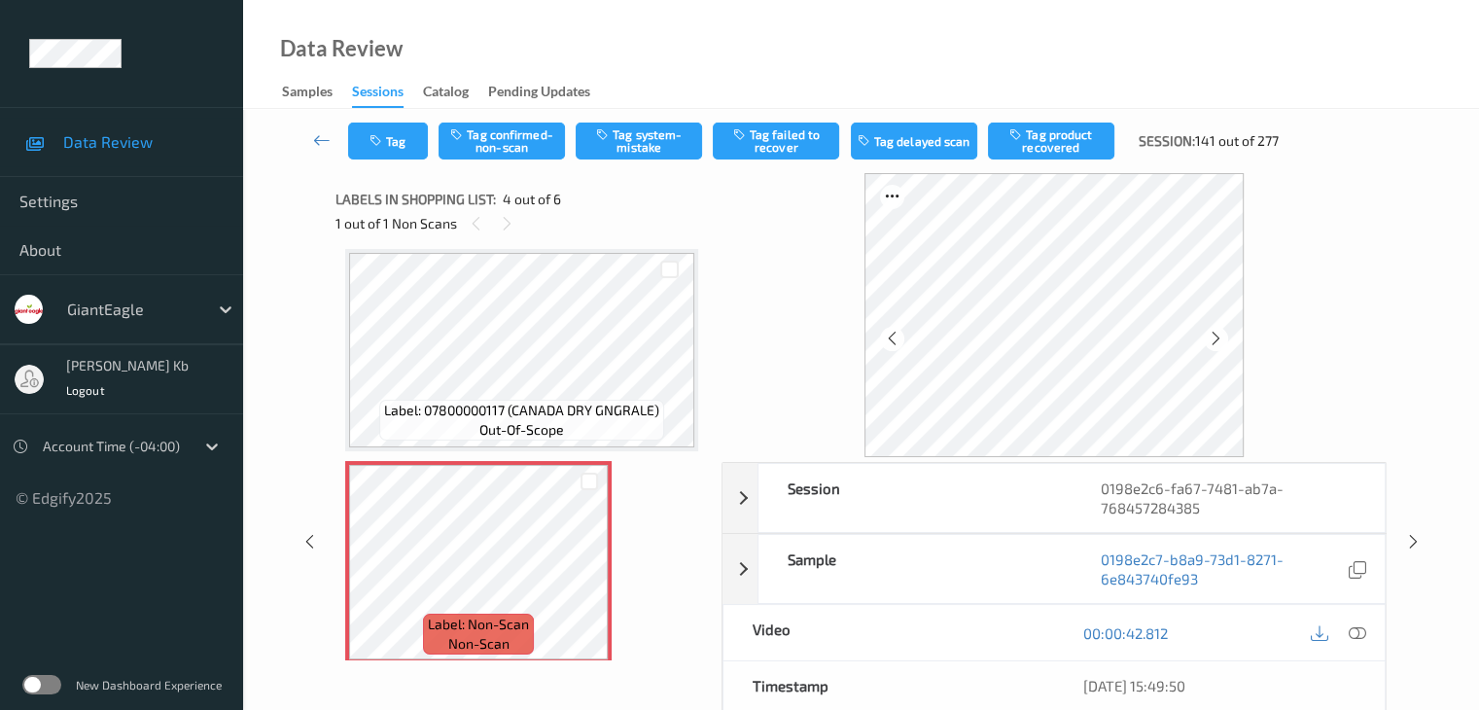
click at [1356, 631] on icon at bounding box center [1355, 632] width 17 height 17
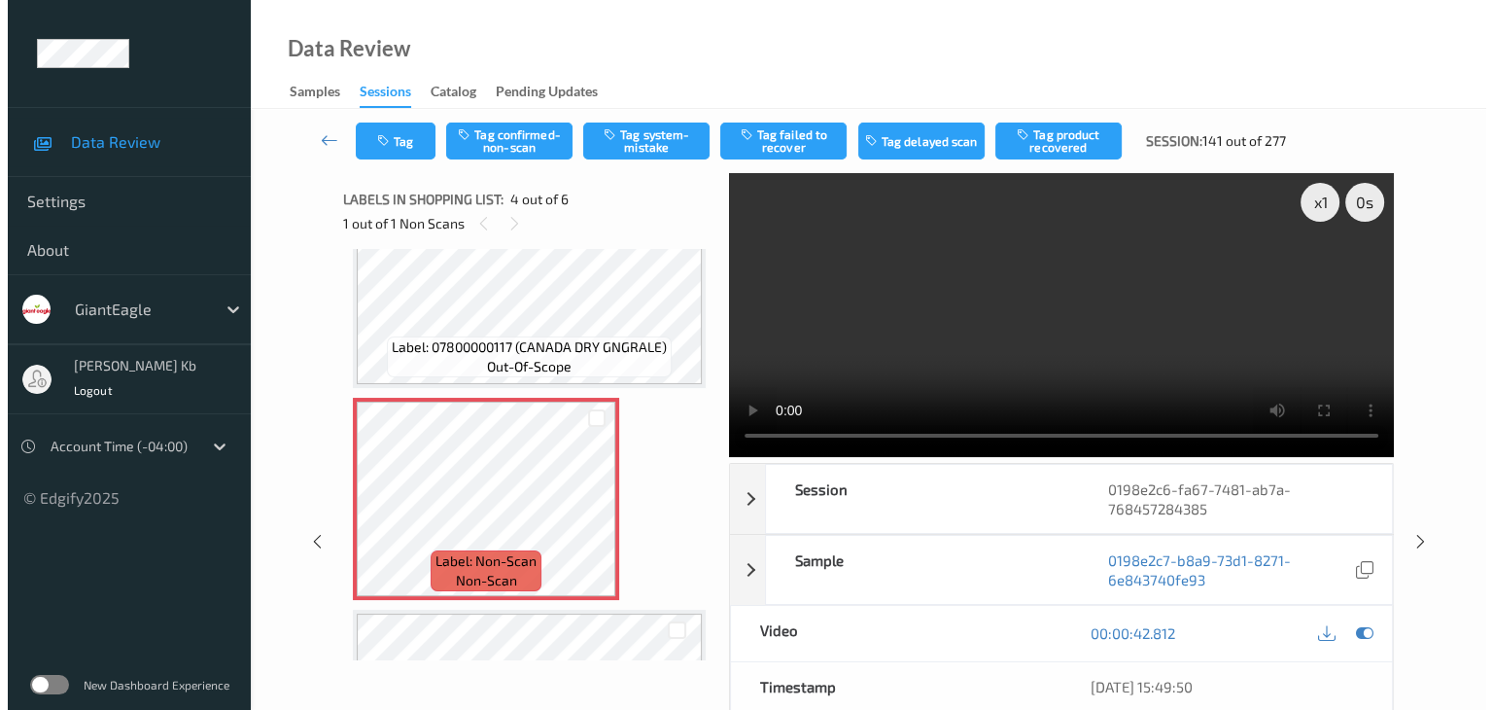
scroll to position [531, 0]
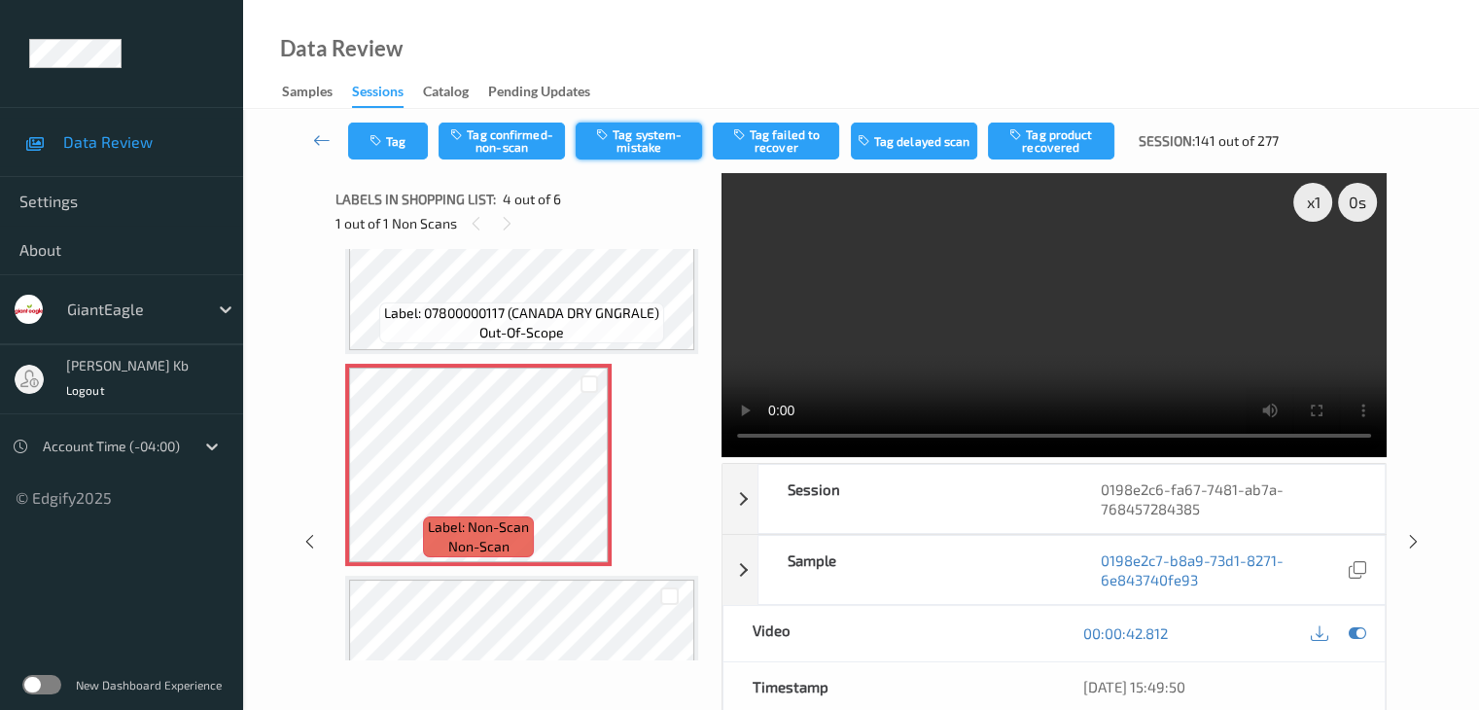
click at [676, 134] on button "Tag system-mistake" at bounding box center [638, 140] width 126 height 37
click at [410, 138] on button "Tag" at bounding box center [388, 140] width 80 height 37
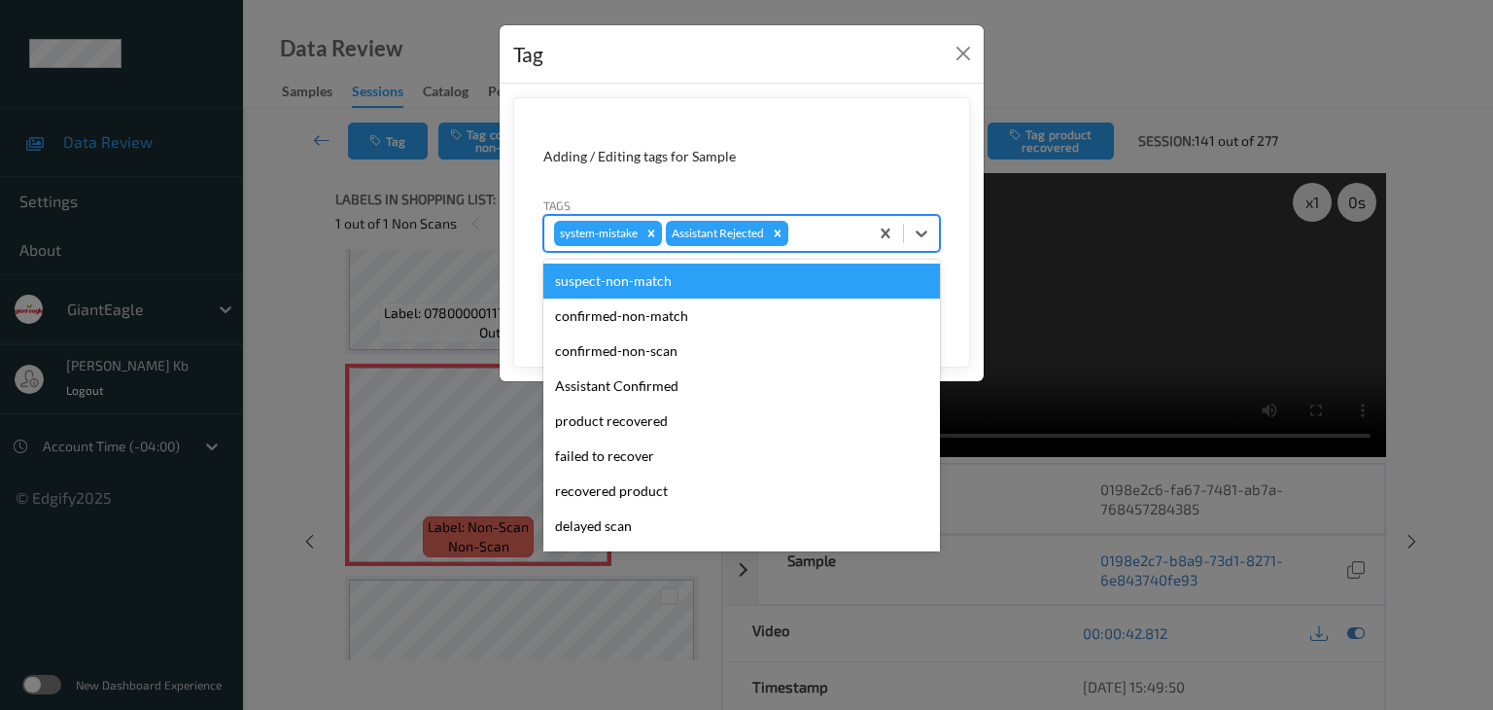
click at [817, 230] on div at bounding box center [825, 233] width 66 height 23
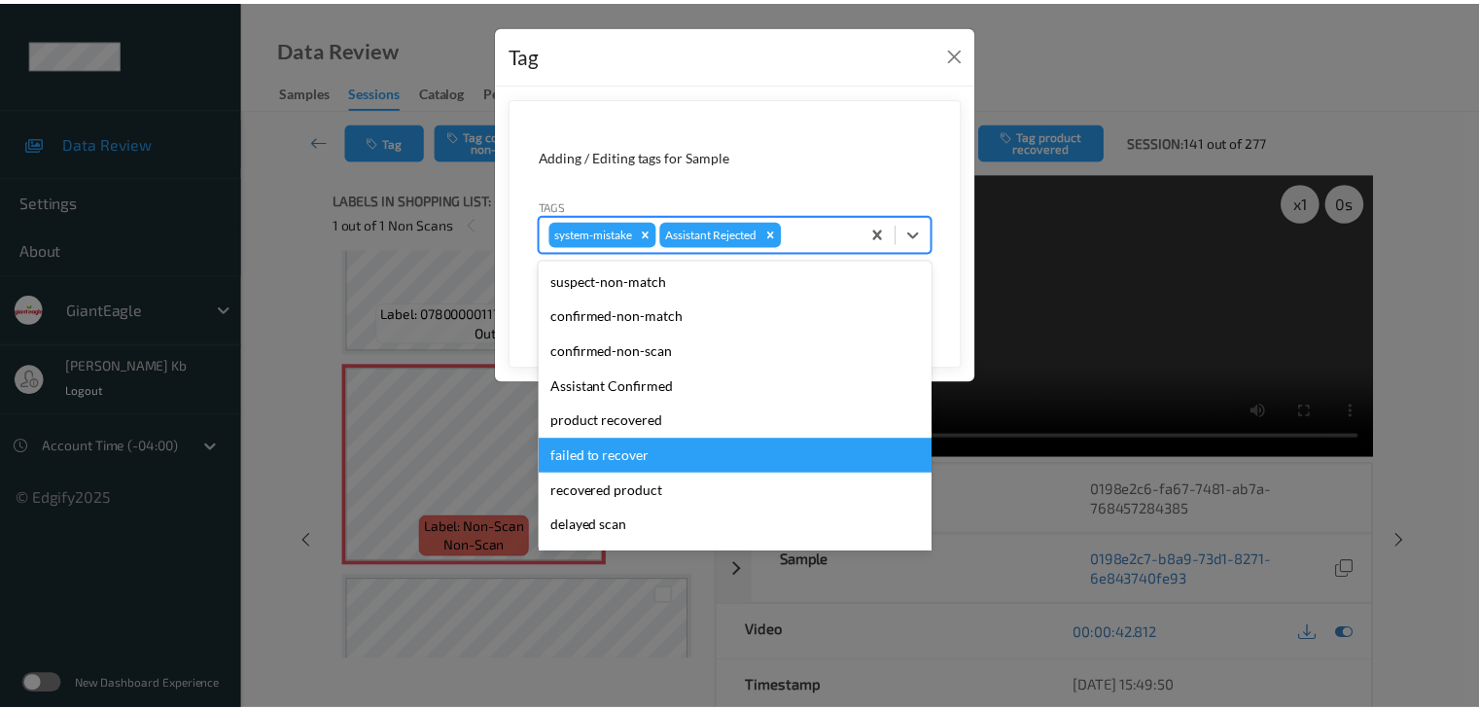
scroll to position [171, 0]
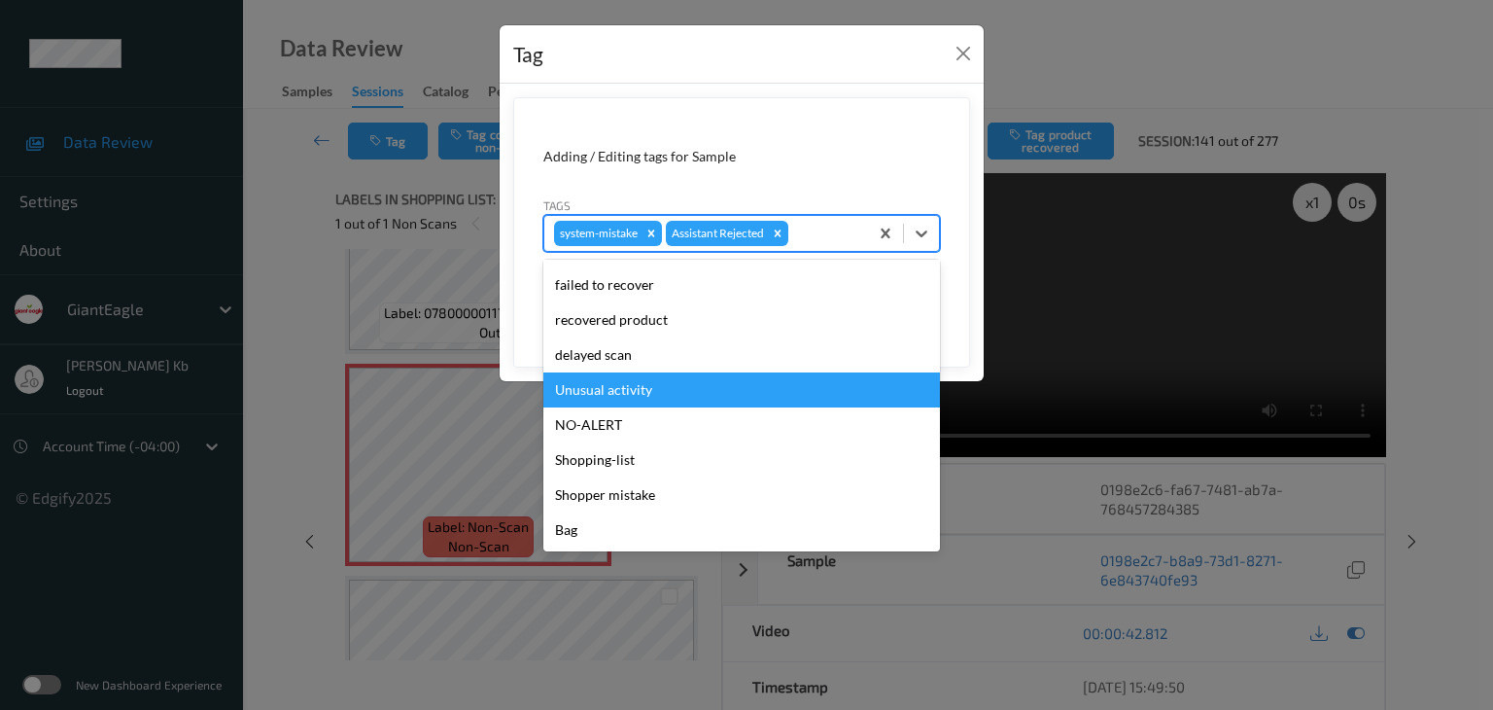
click at [640, 390] on div "Unusual activity" at bounding box center [741, 389] width 397 height 35
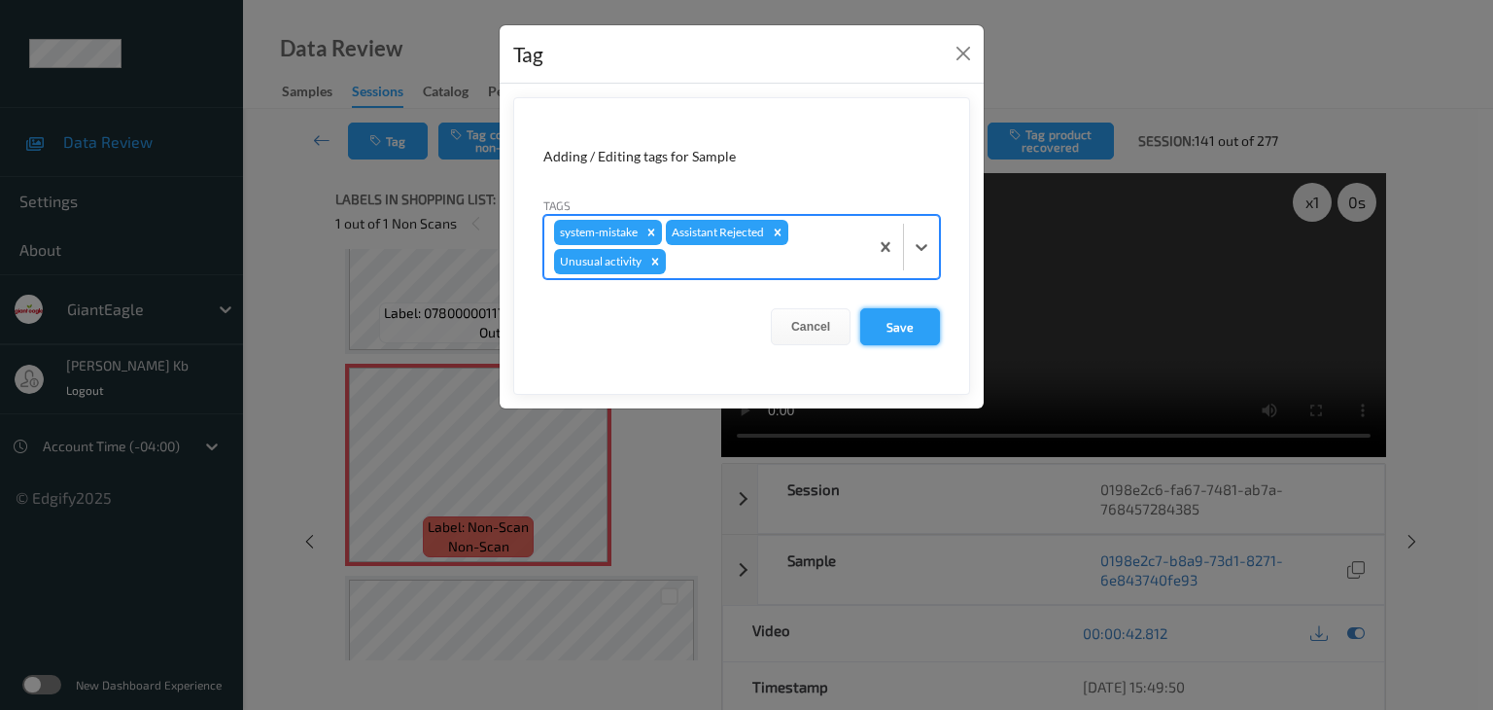
click at [902, 322] on button "Save" at bounding box center [900, 326] width 80 height 37
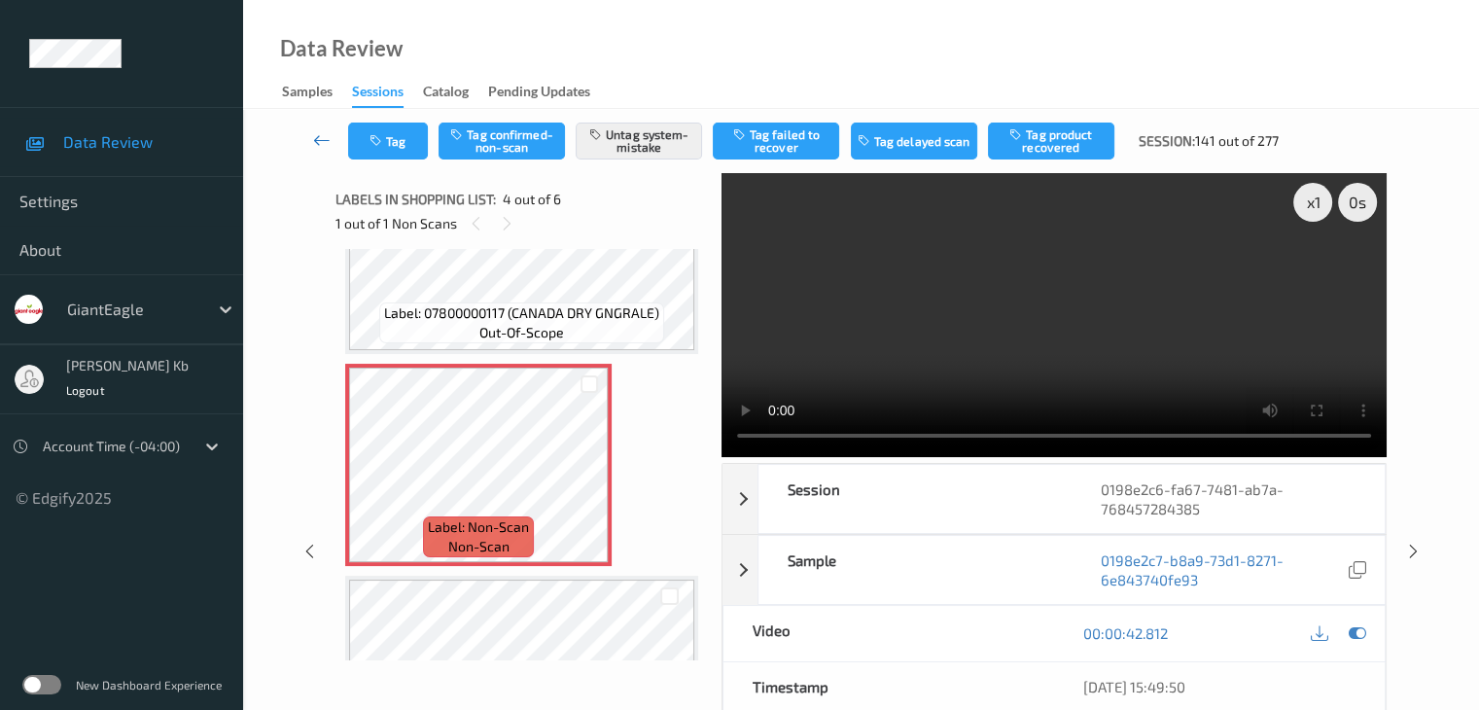
click at [319, 139] on icon at bounding box center [321, 139] width 17 height 19
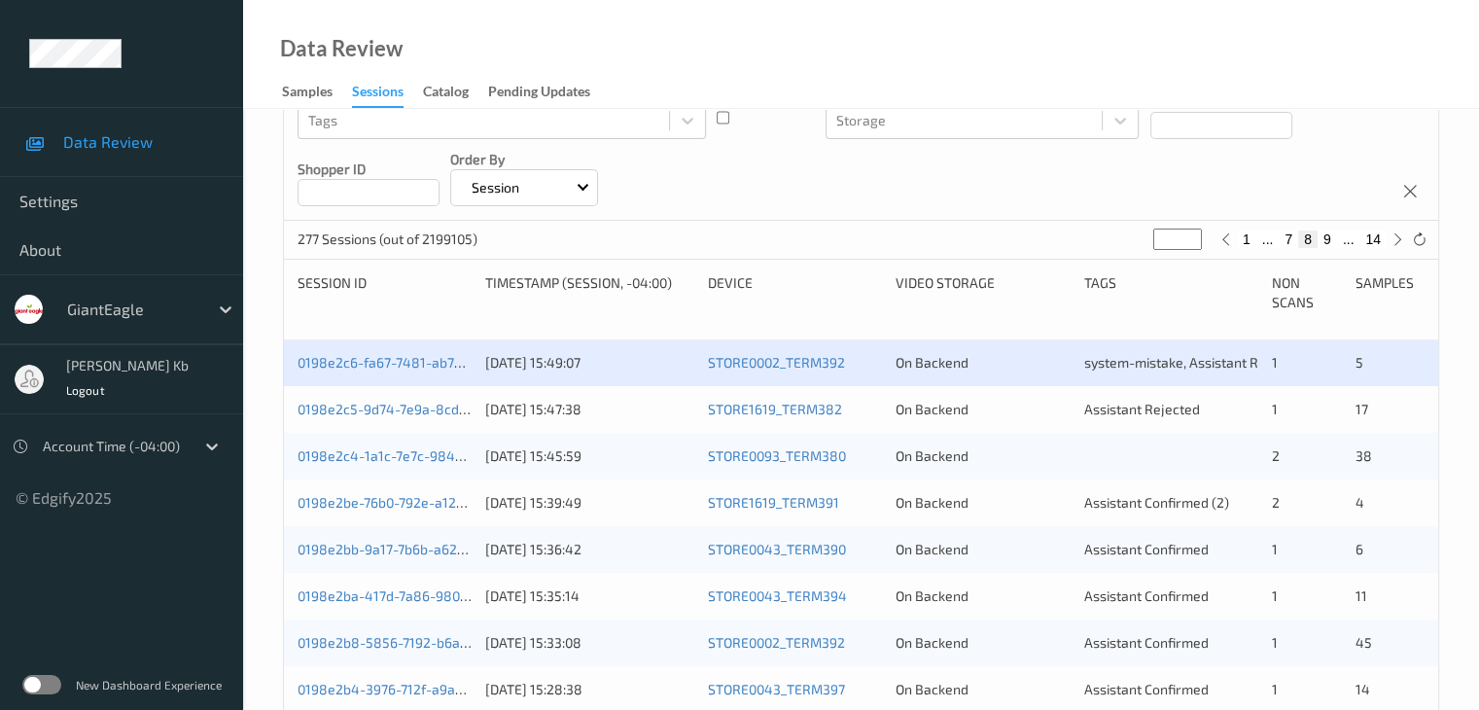
scroll to position [292, 0]
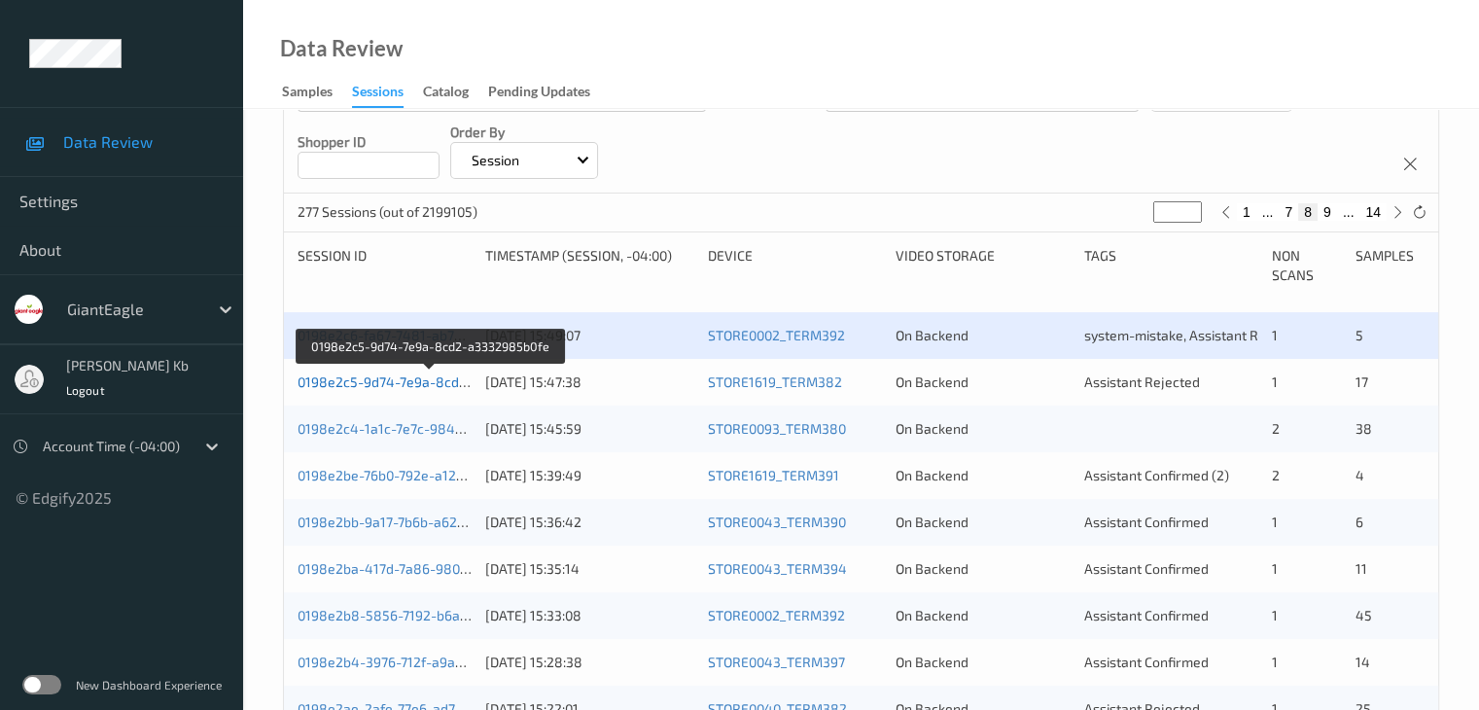
click at [383, 385] on link "0198e2c5-9d74-7e9a-8cd2-a3332985b0fe" at bounding box center [430, 381] width 266 height 17
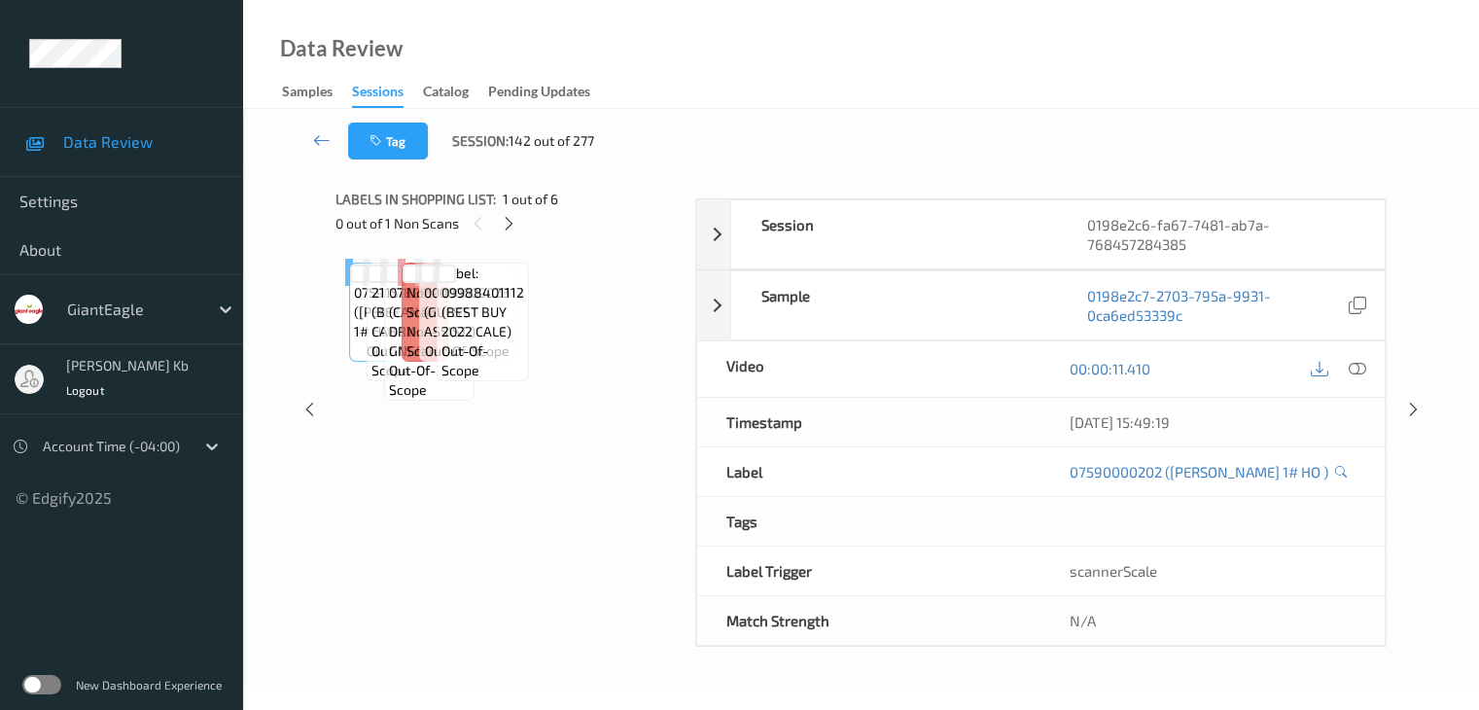
scroll to position [237, 0]
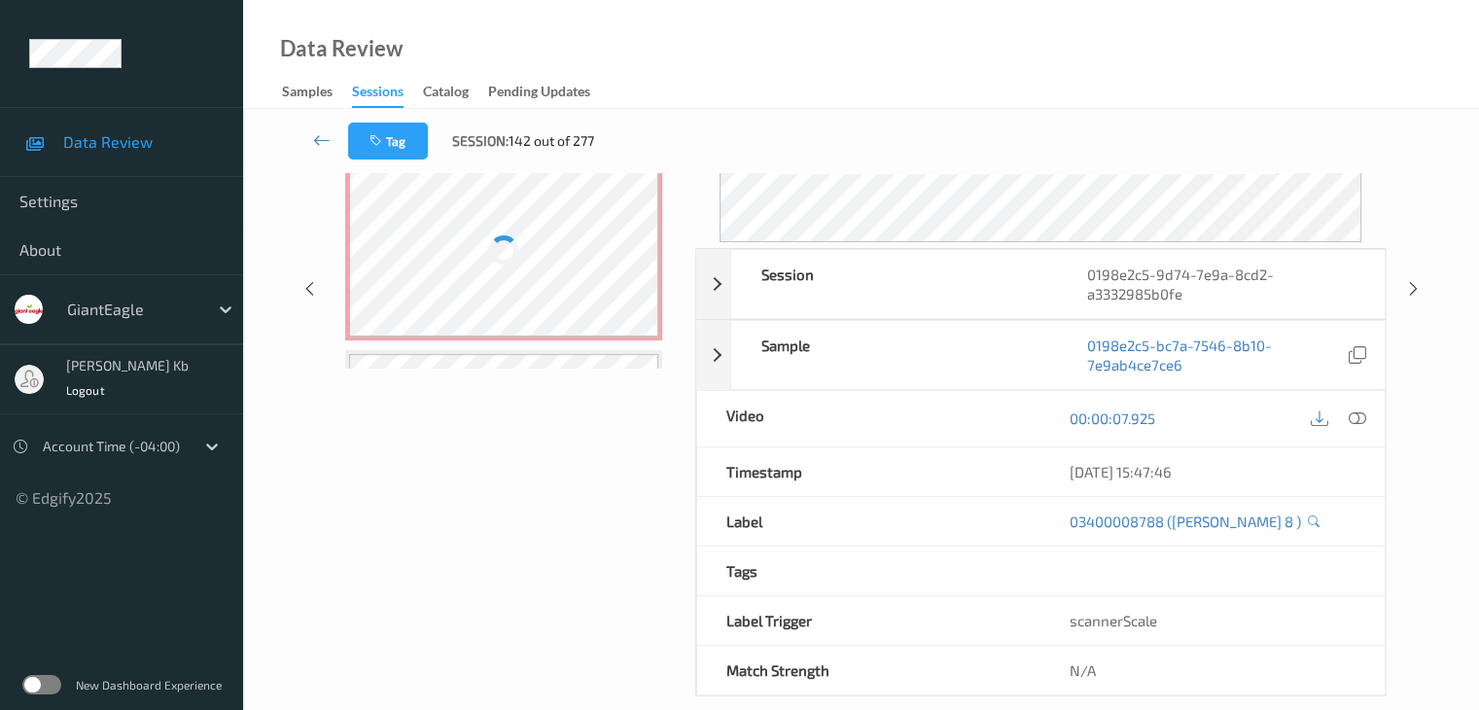
drag, startPoint x: 444, startPoint y: 1, endPoint x: 783, endPoint y: 24, distance: 339.1
click at [1046, 42] on div "Data Review Samples Sessions Catalog Pending Updates" at bounding box center [861, 54] width 1236 height 109
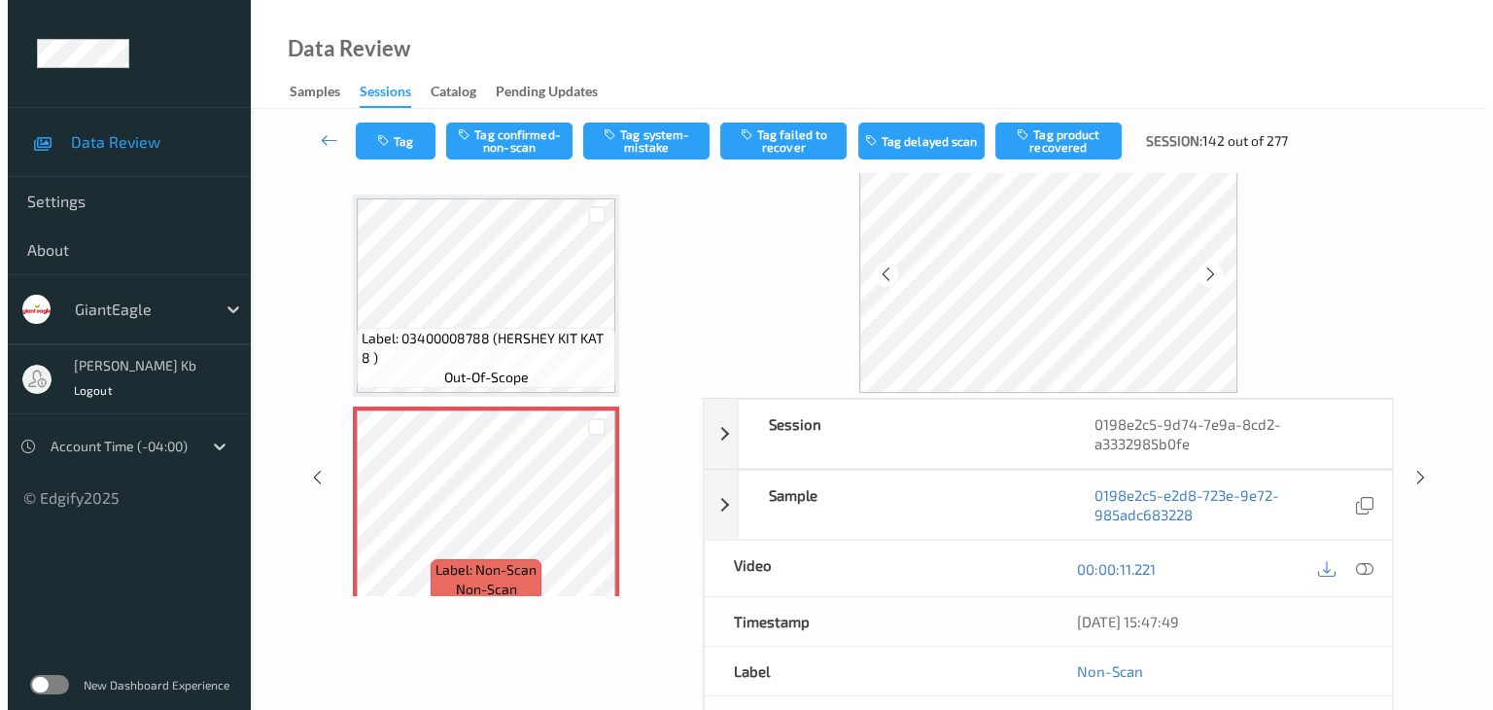
scroll to position [43, 0]
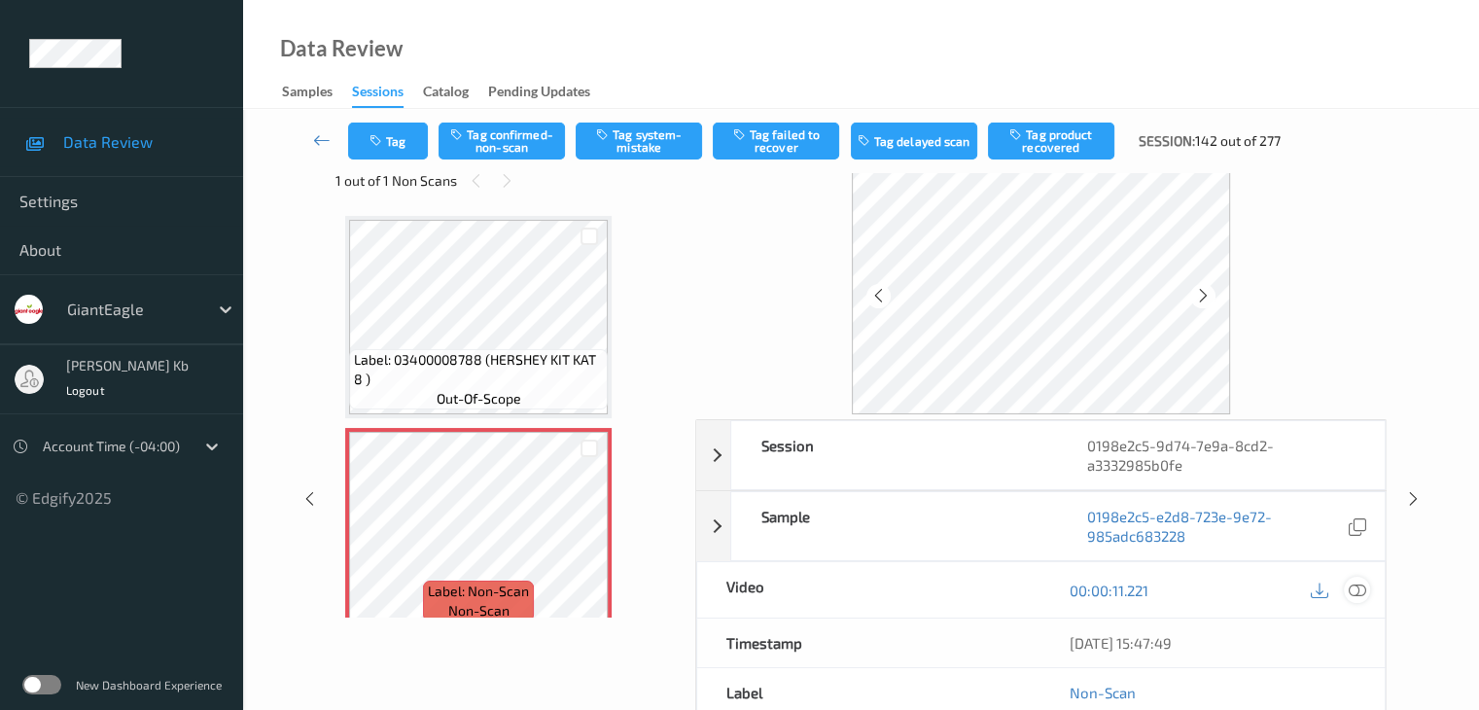
click at [1361, 587] on icon at bounding box center [1355, 589] width 17 height 17
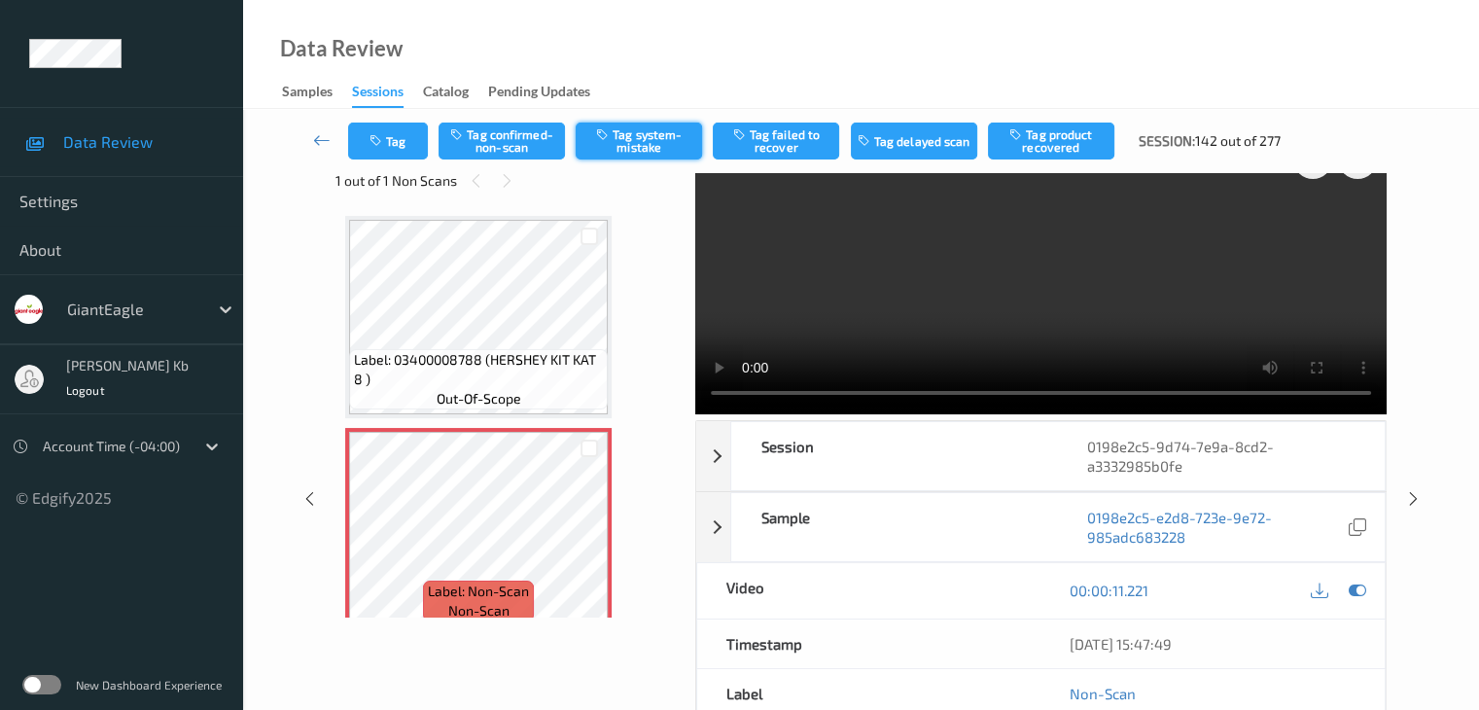
click at [658, 139] on button "Tag system-mistake" at bounding box center [638, 140] width 126 height 37
click at [415, 133] on button "Tag" at bounding box center [388, 140] width 80 height 37
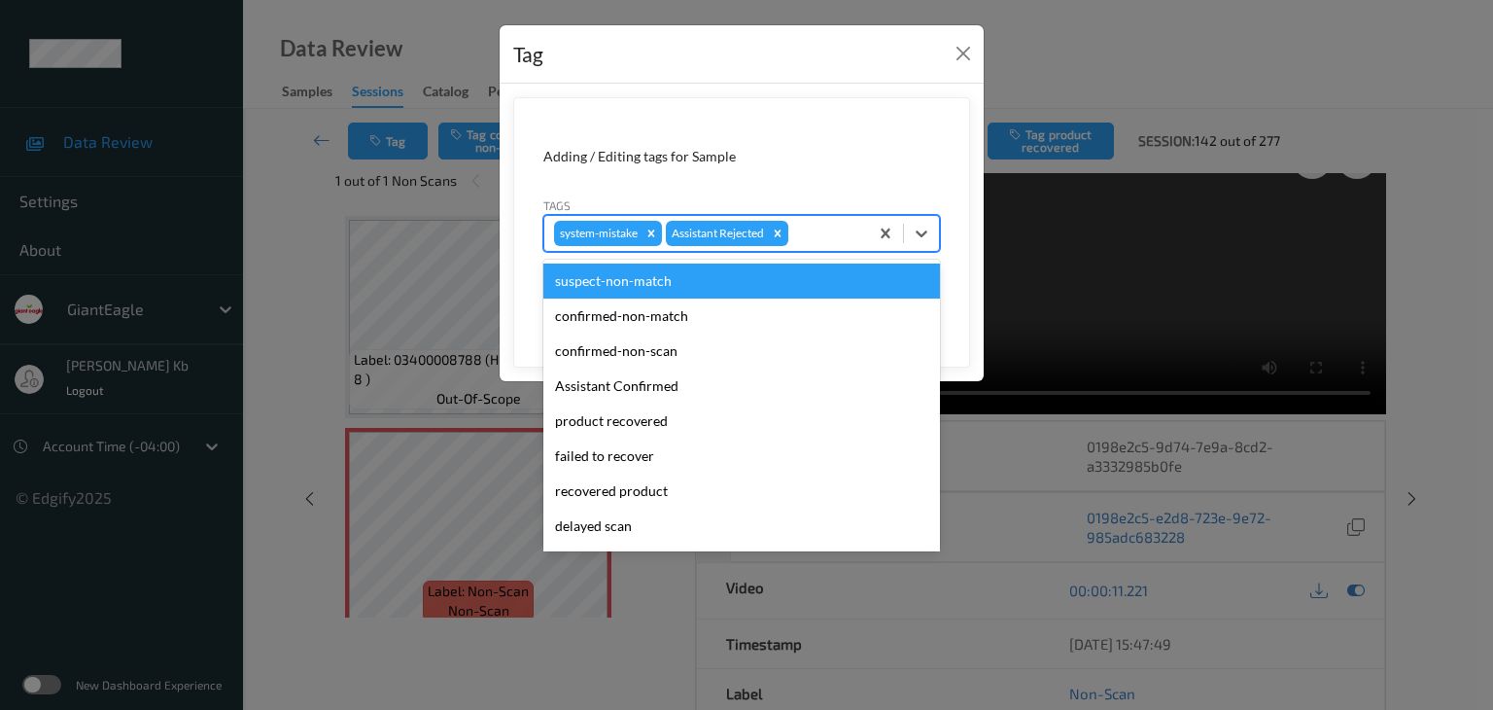
click at [809, 230] on div at bounding box center [825, 233] width 66 height 23
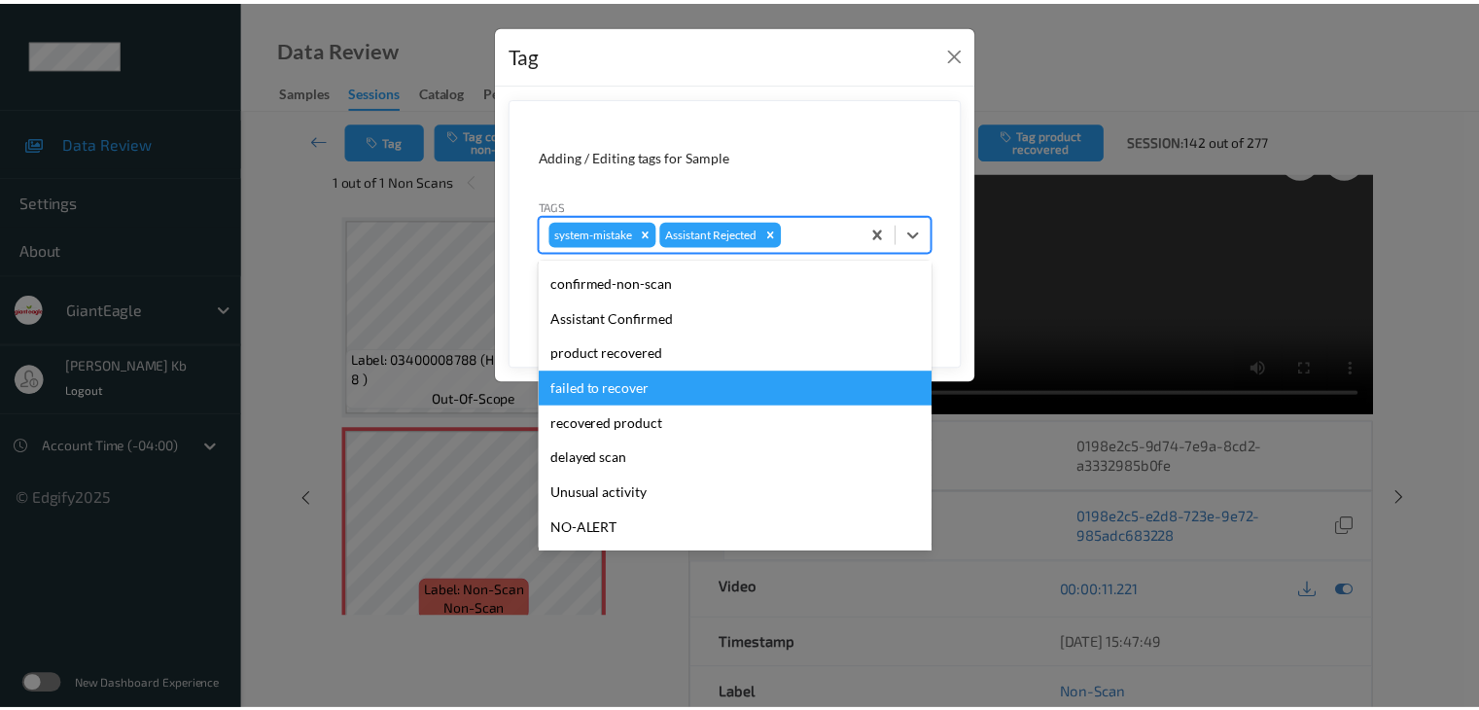
scroll to position [97, 0]
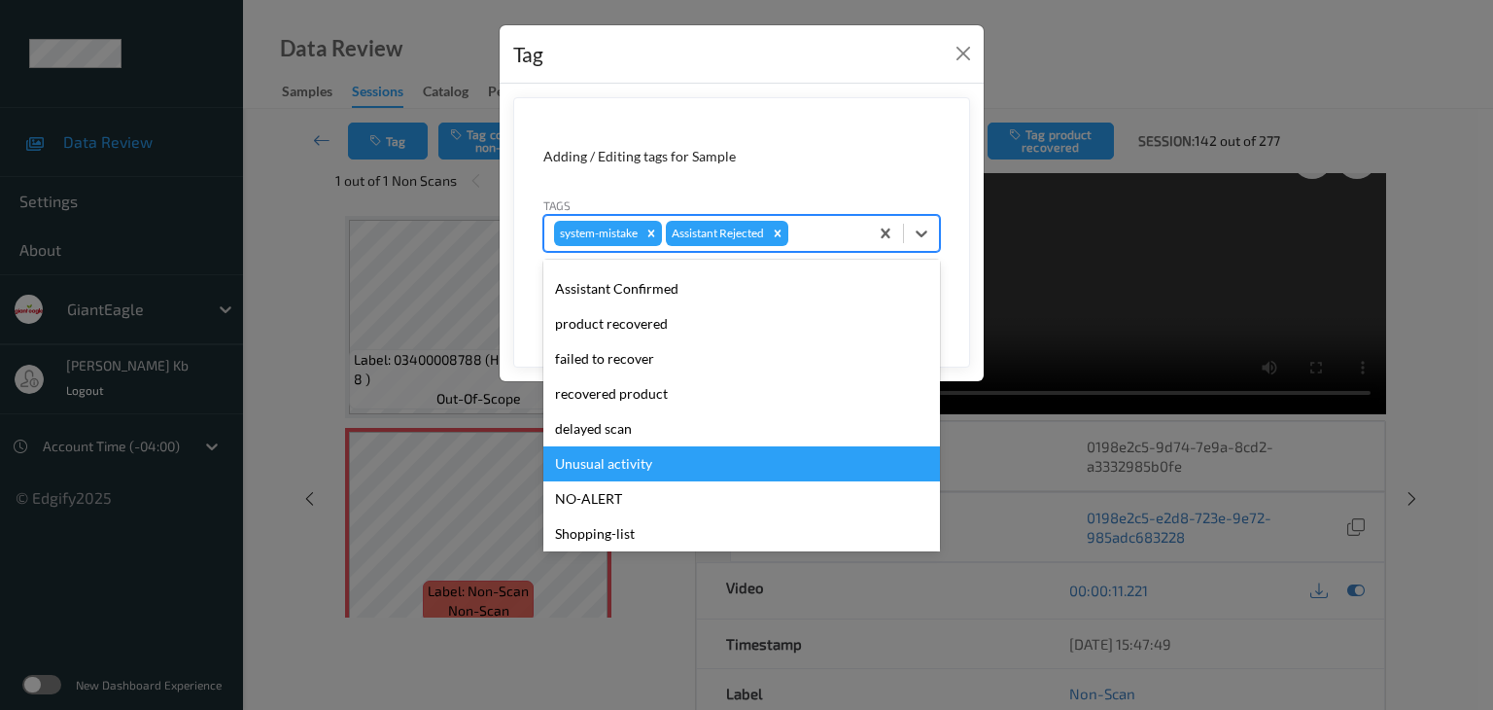
click at [630, 464] on div "Unusual activity" at bounding box center [741, 463] width 397 height 35
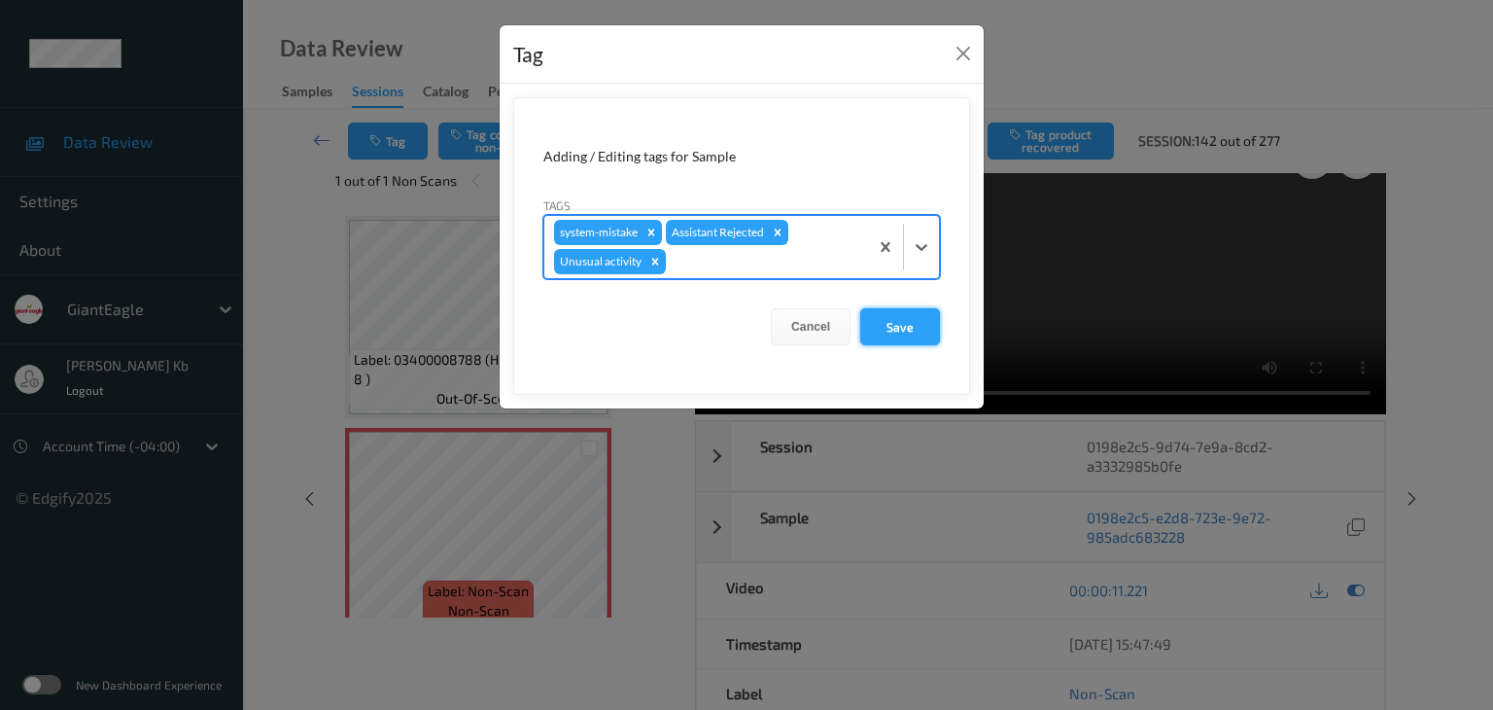
click at [913, 326] on button "Save" at bounding box center [900, 326] width 80 height 37
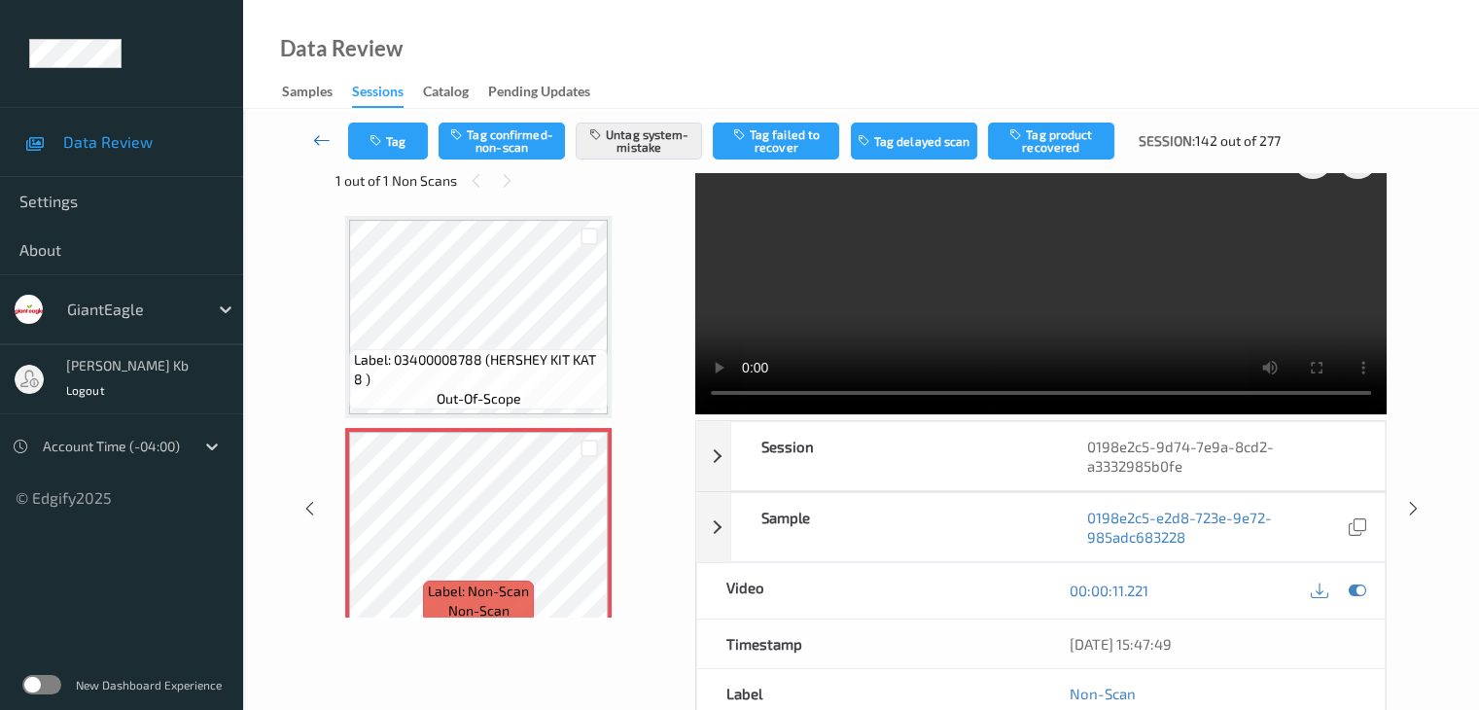
click at [315, 136] on icon at bounding box center [321, 139] width 17 height 19
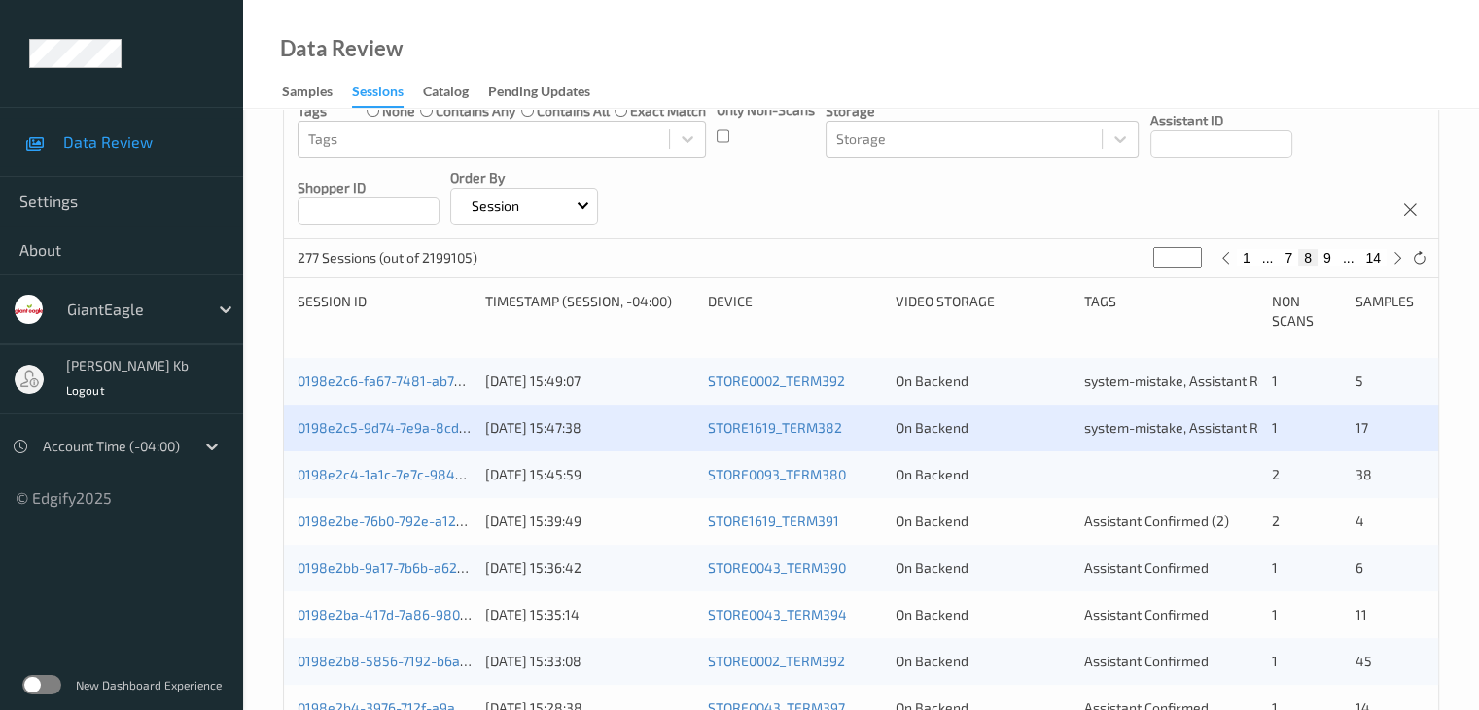
scroll to position [292, 0]
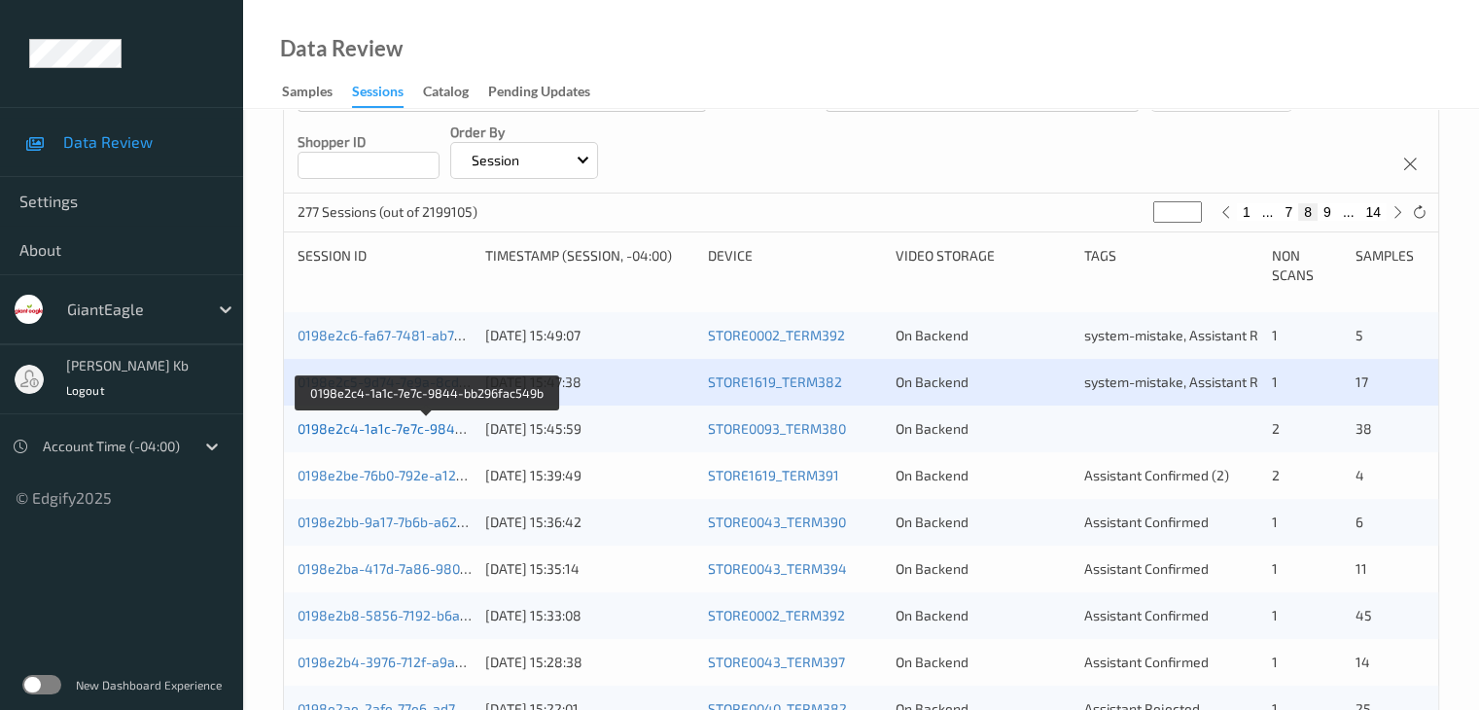
click at [406, 424] on link "0198e2c4-1a1c-7e7c-9844-bb296fac549b" at bounding box center [428, 428] width 262 height 17
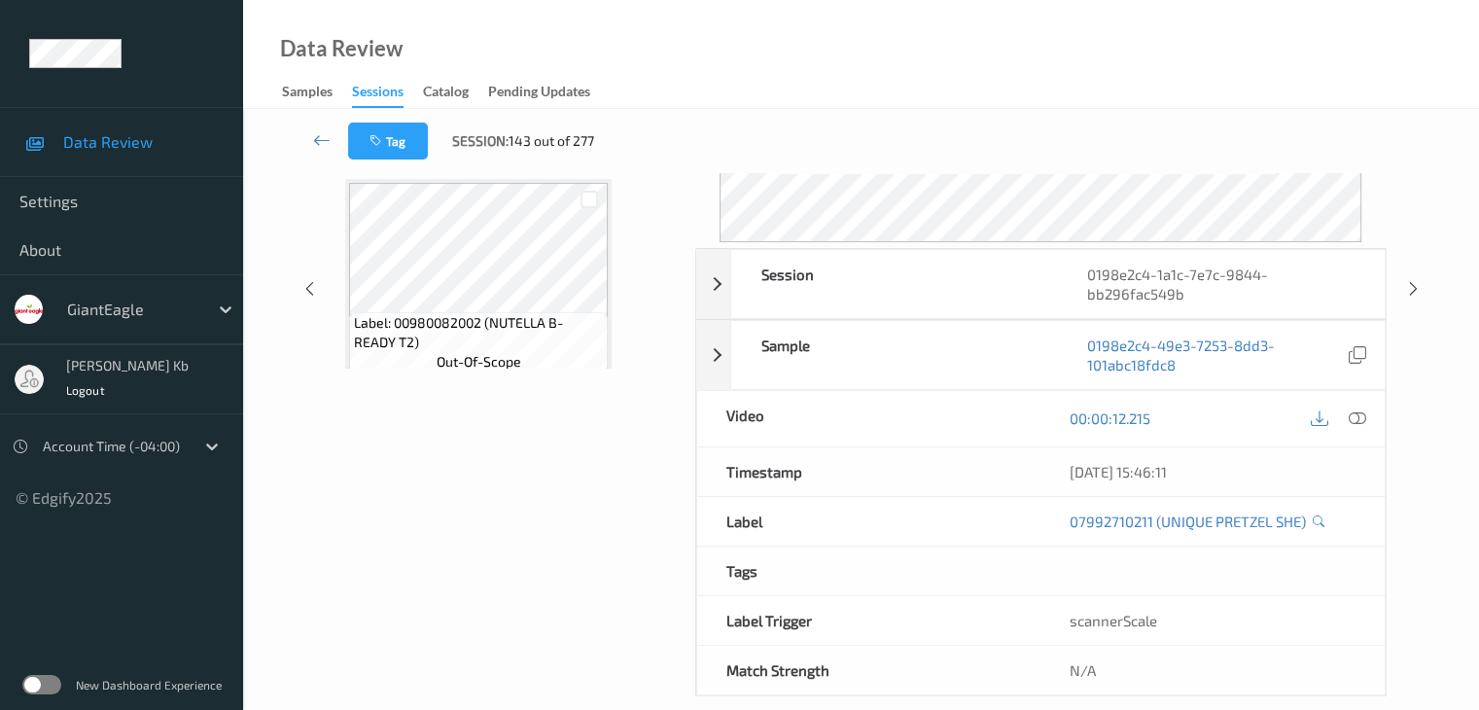
scroll to position [237, 0]
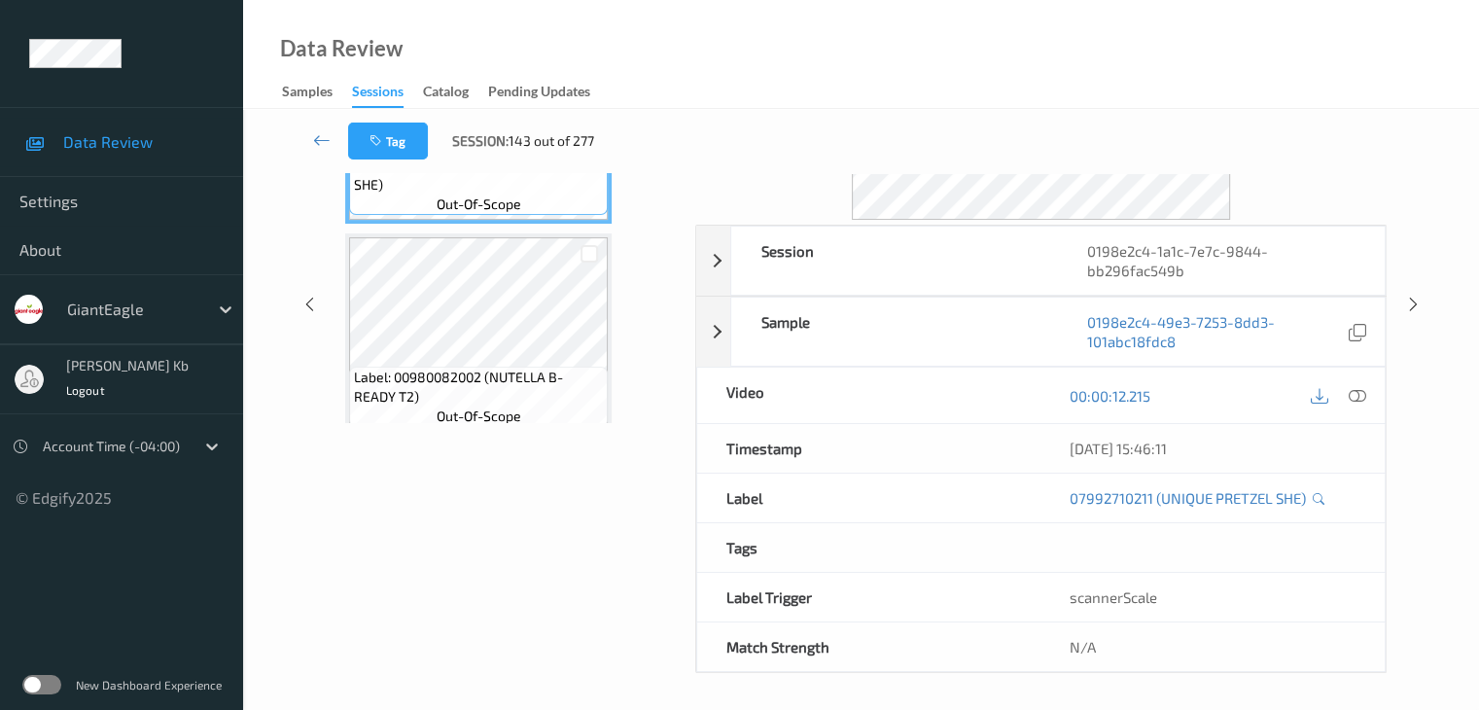
drag, startPoint x: 437, startPoint y: 0, endPoint x: 881, endPoint y: 35, distance: 444.7
click at [1027, 44] on div "Data Review Samples Sessions Catalog Pending Updates" at bounding box center [861, 54] width 1236 height 109
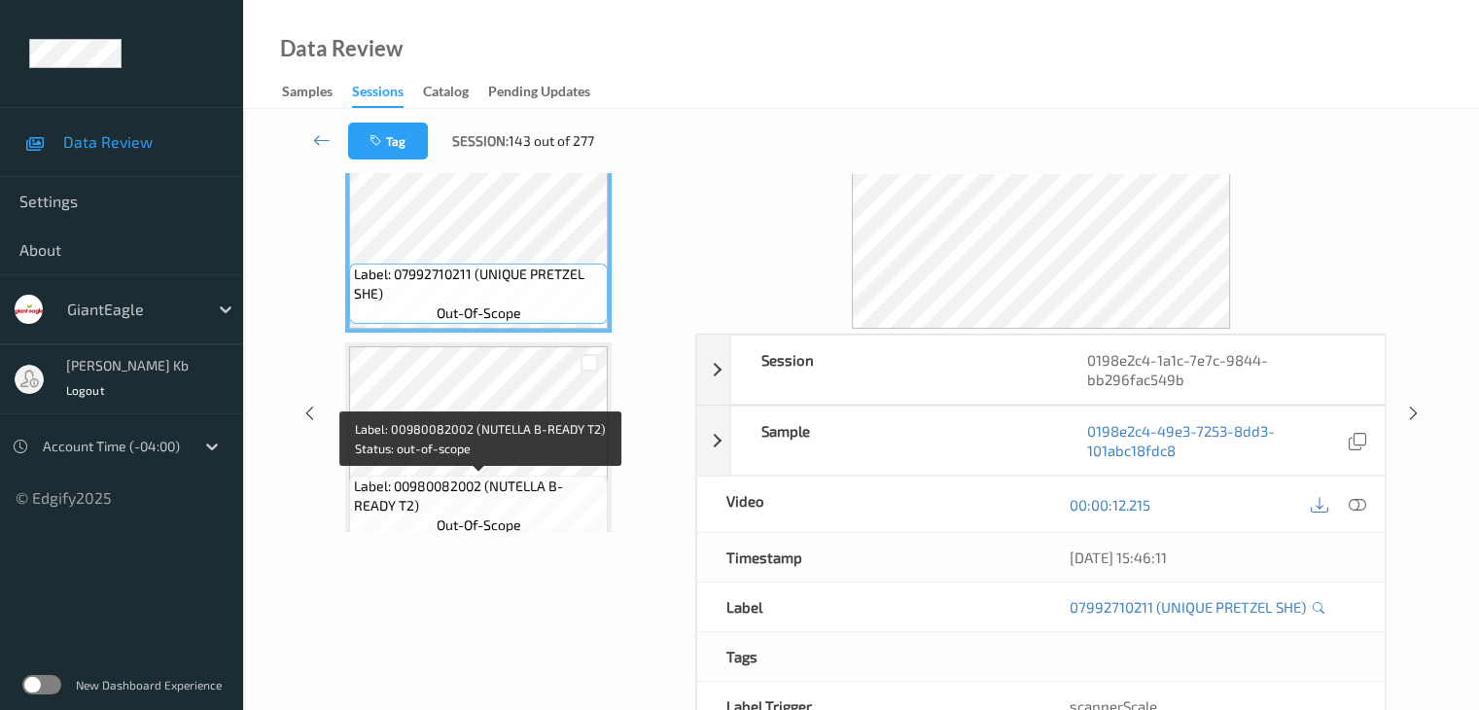
scroll to position [0, 0]
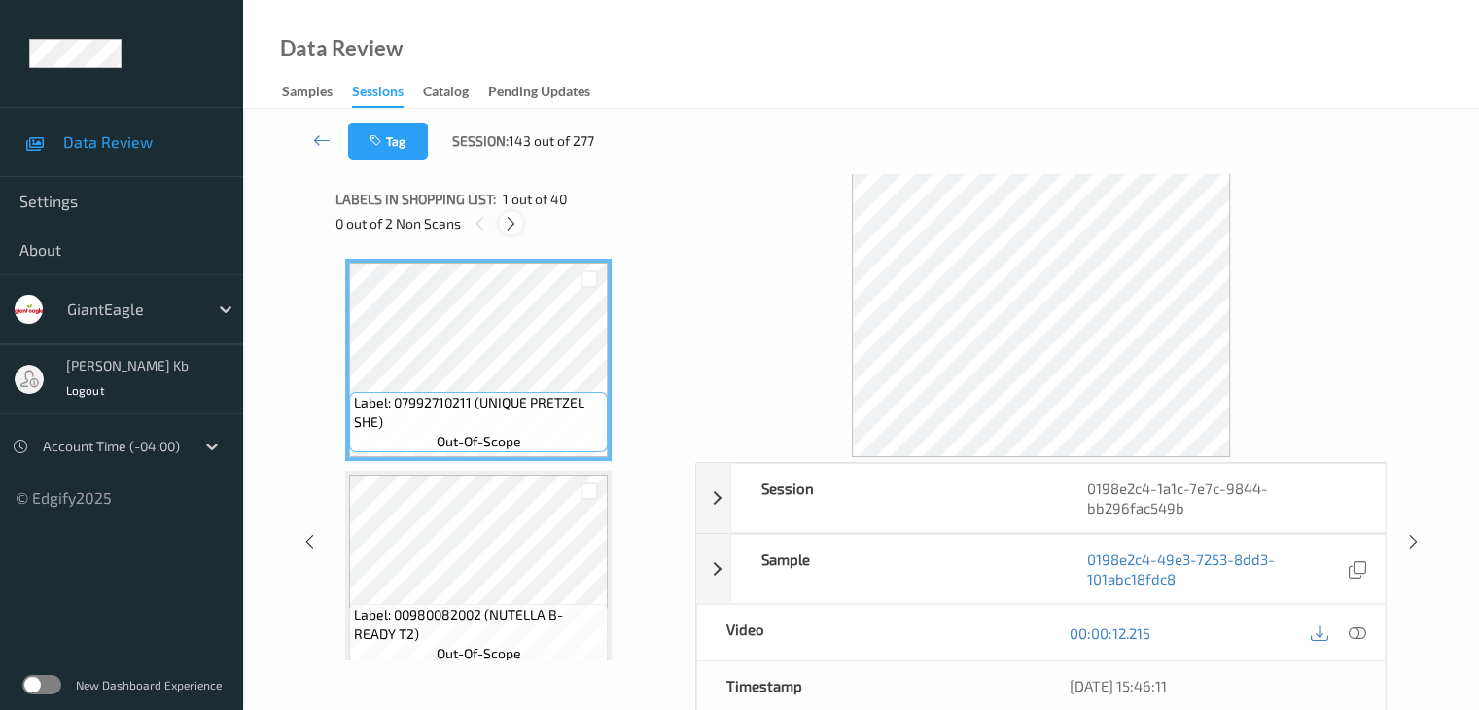
click at [511, 222] on icon at bounding box center [511, 223] width 17 height 17
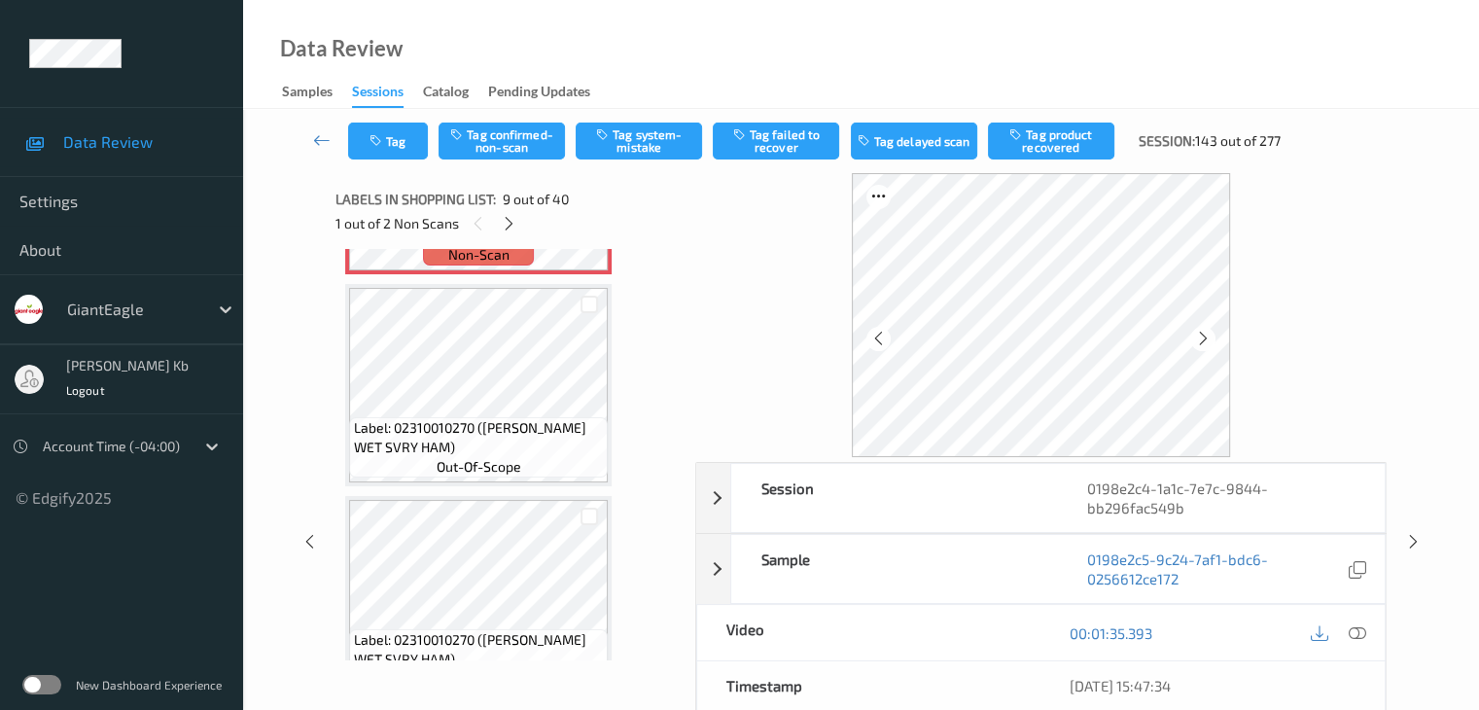
scroll to position [1688, 0]
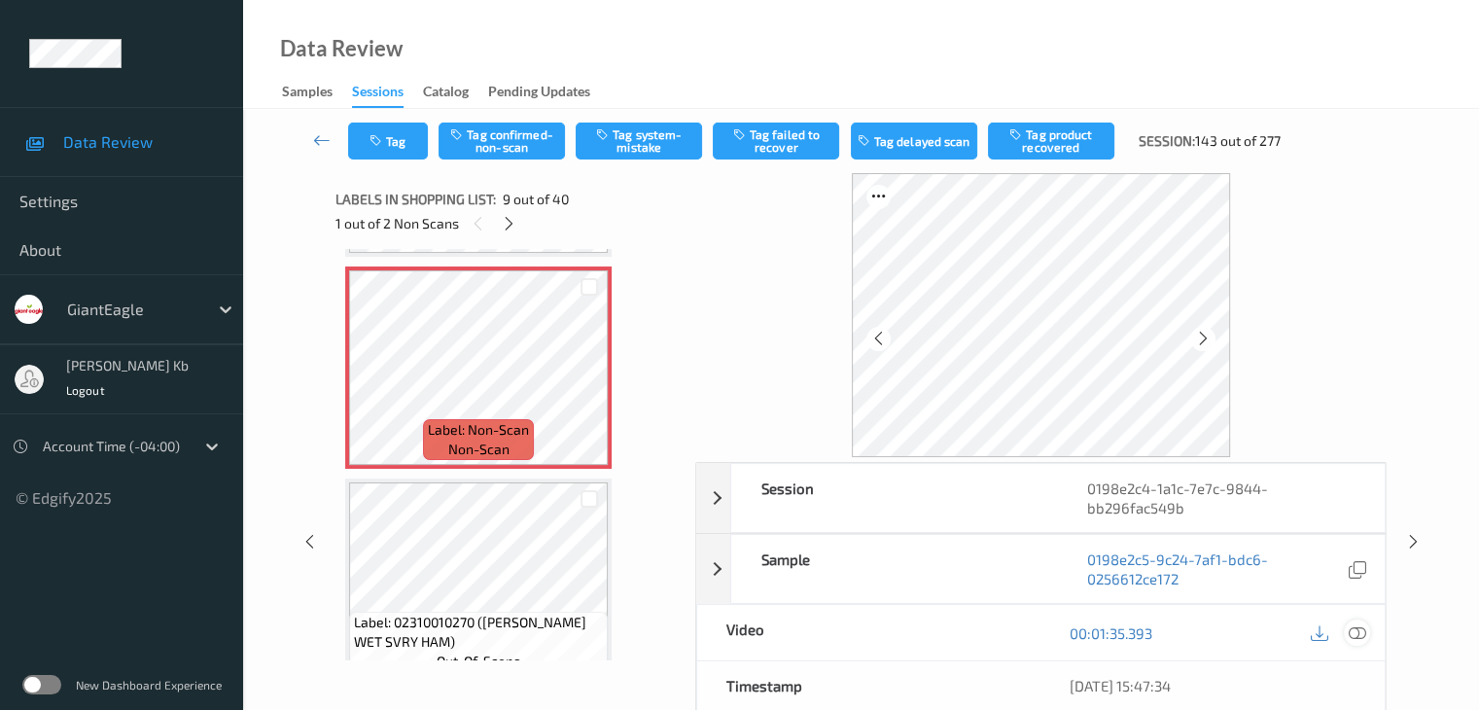
click at [1353, 631] on icon at bounding box center [1355, 632] width 17 height 17
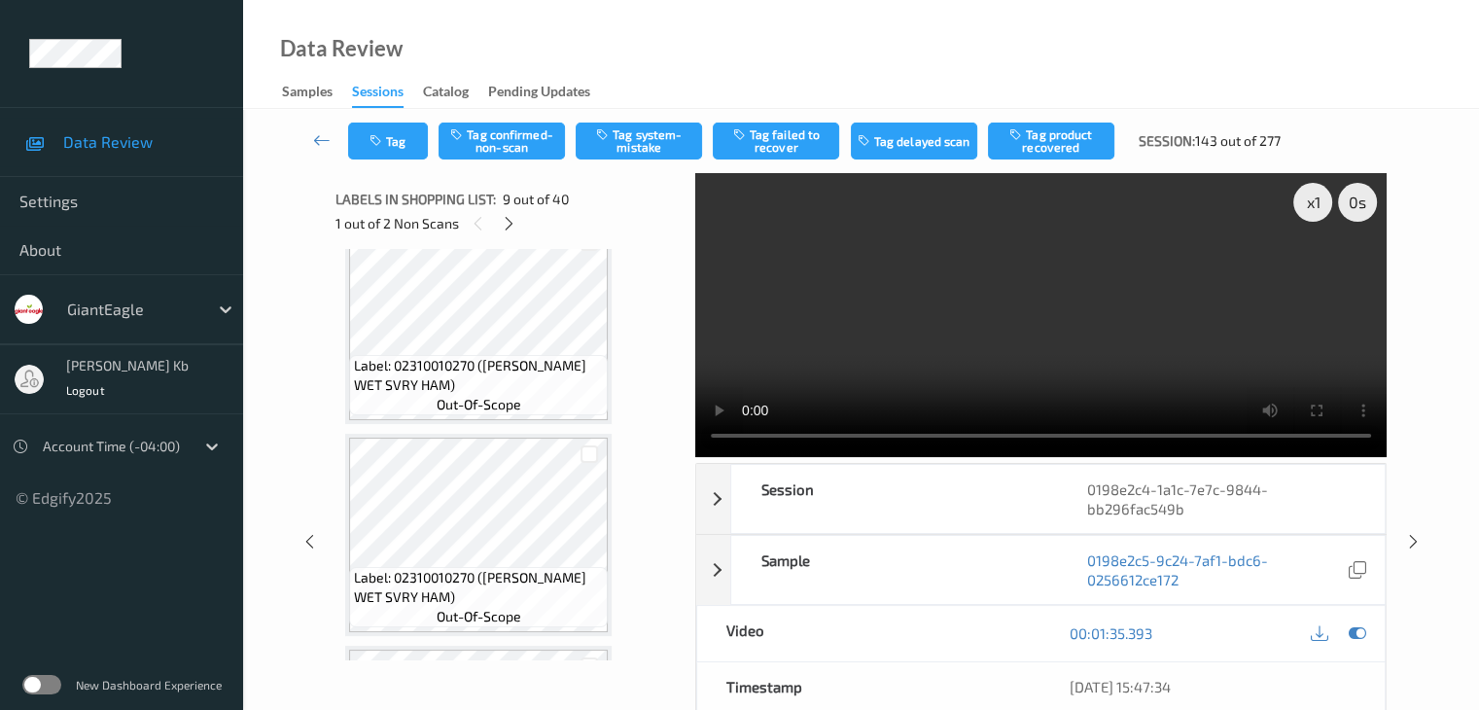
scroll to position [2368, 0]
click at [525, 142] on button "Tag confirmed-non-scan" at bounding box center [501, 140] width 126 height 37
click at [776, 137] on button "Tag failed to recover" at bounding box center [776, 140] width 126 height 37
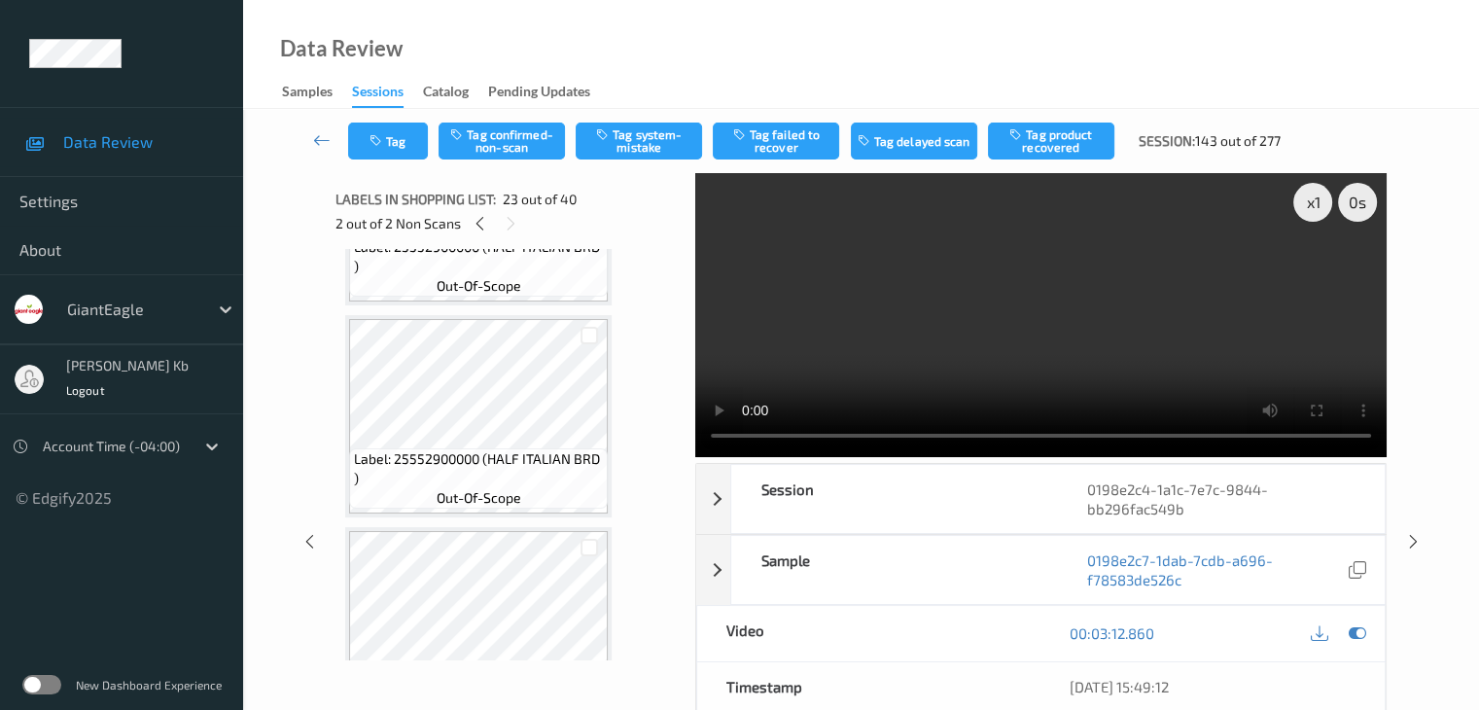
scroll to position [6451, 0]
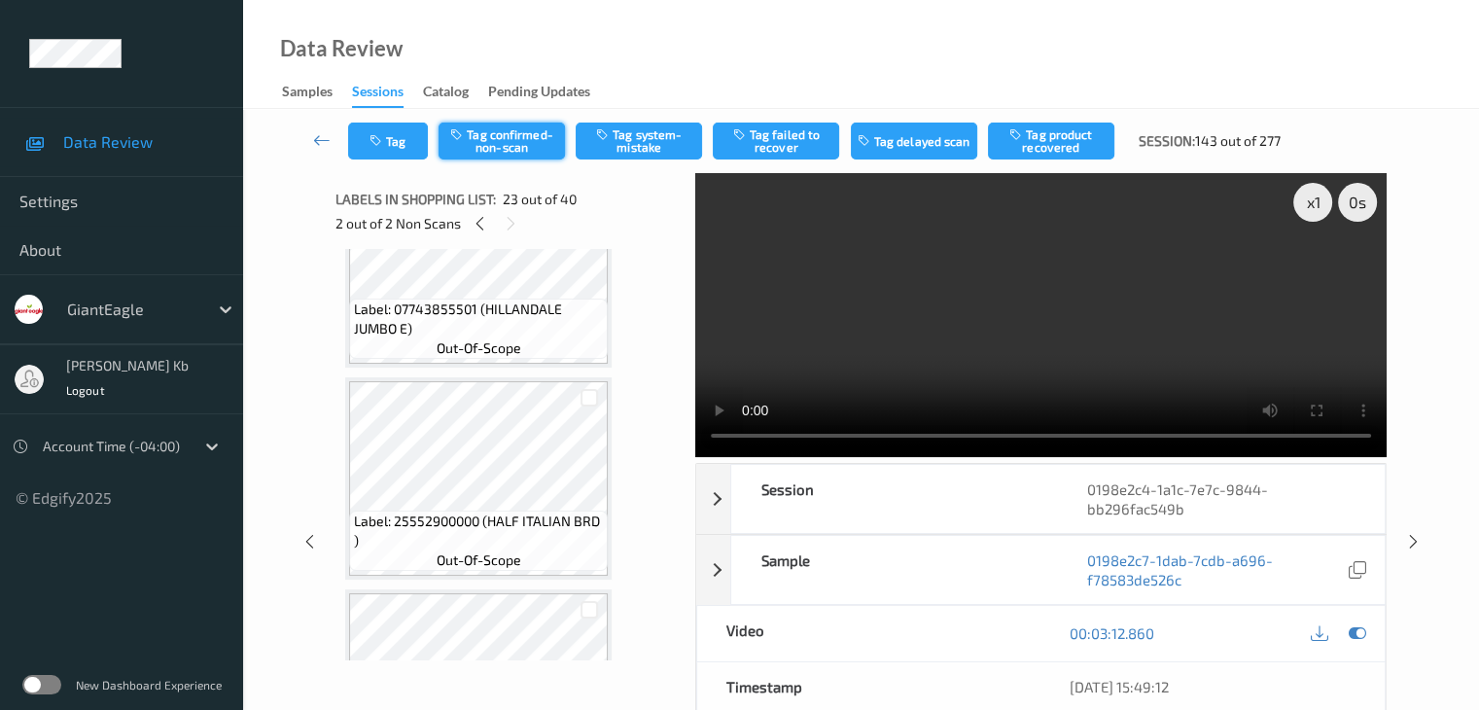
click at [514, 141] on button "Tag confirmed-non-scan" at bounding box center [501, 140] width 126 height 37
click at [779, 137] on button "Tag failed to recover" at bounding box center [776, 140] width 126 height 37
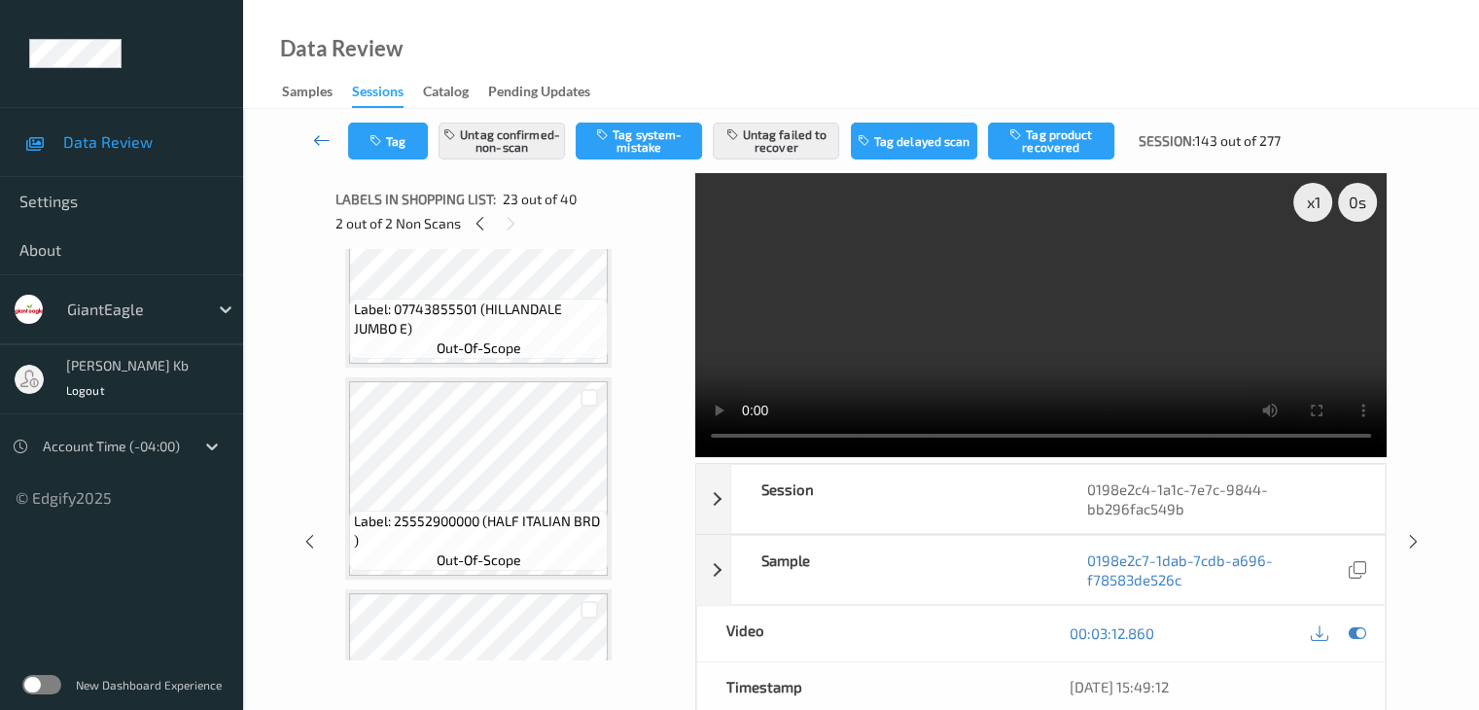
click at [321, 139] on icon at bounding box center [321, 139] width 17 height 19
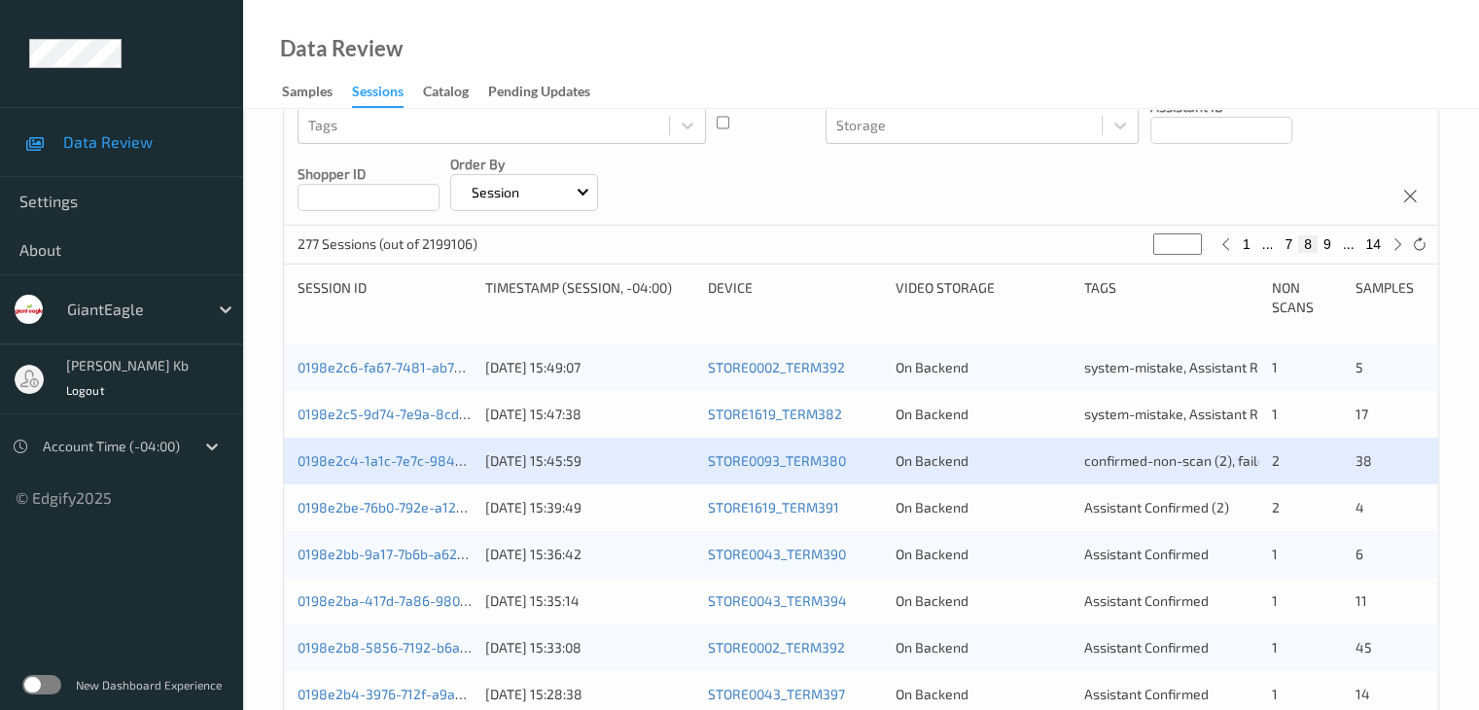
scroll to position [292, 0]
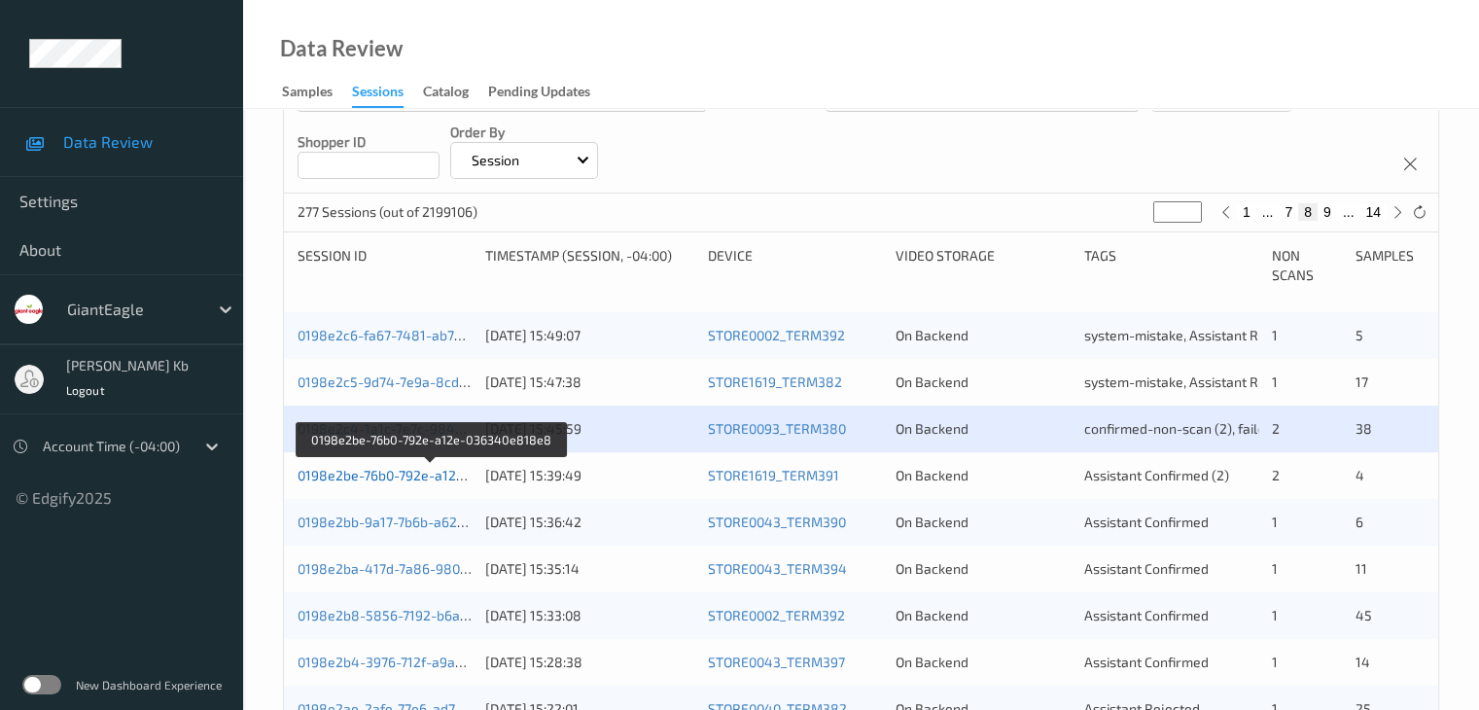
click at [413, 474] on link "0198e2be-76b0-792e-a12e-036340e818e8" at bounding box center [430, 475] width 267 height 17
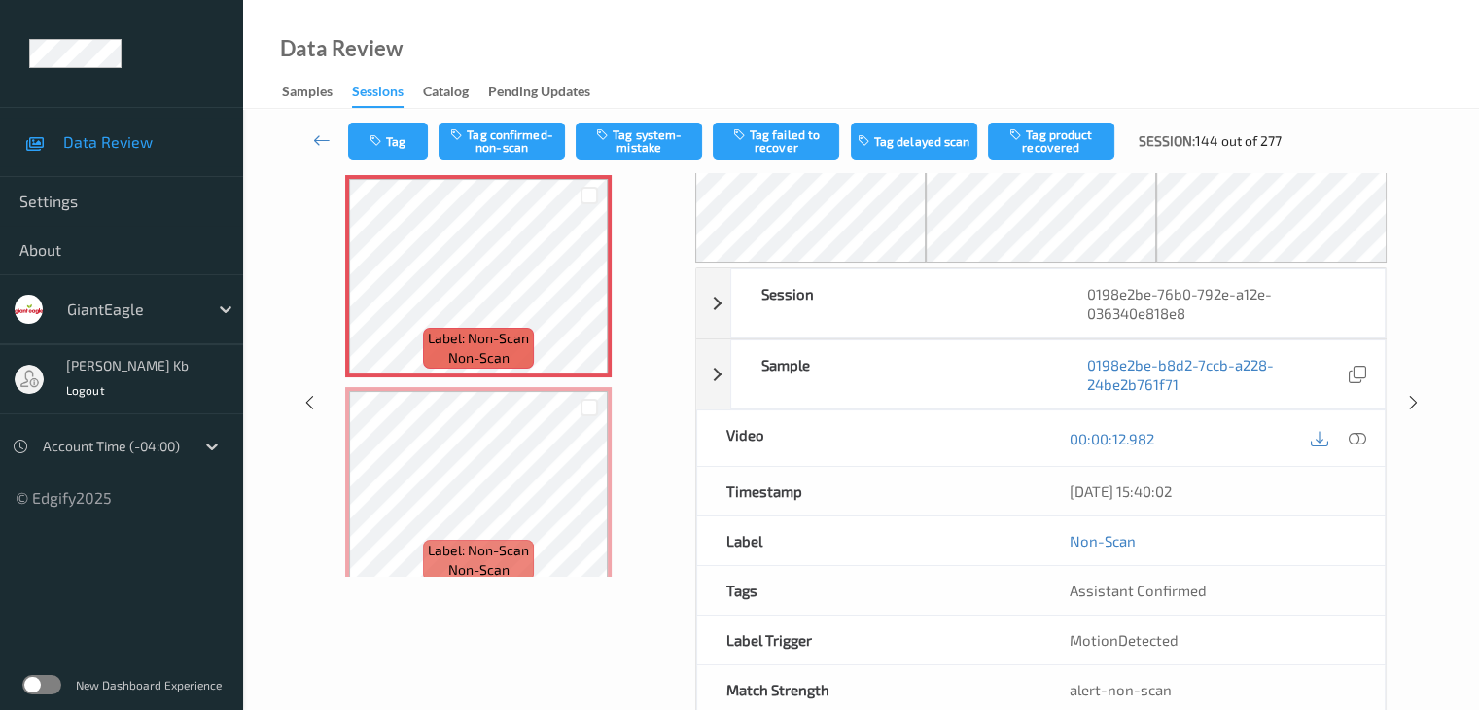
scroll to position [127, 0]
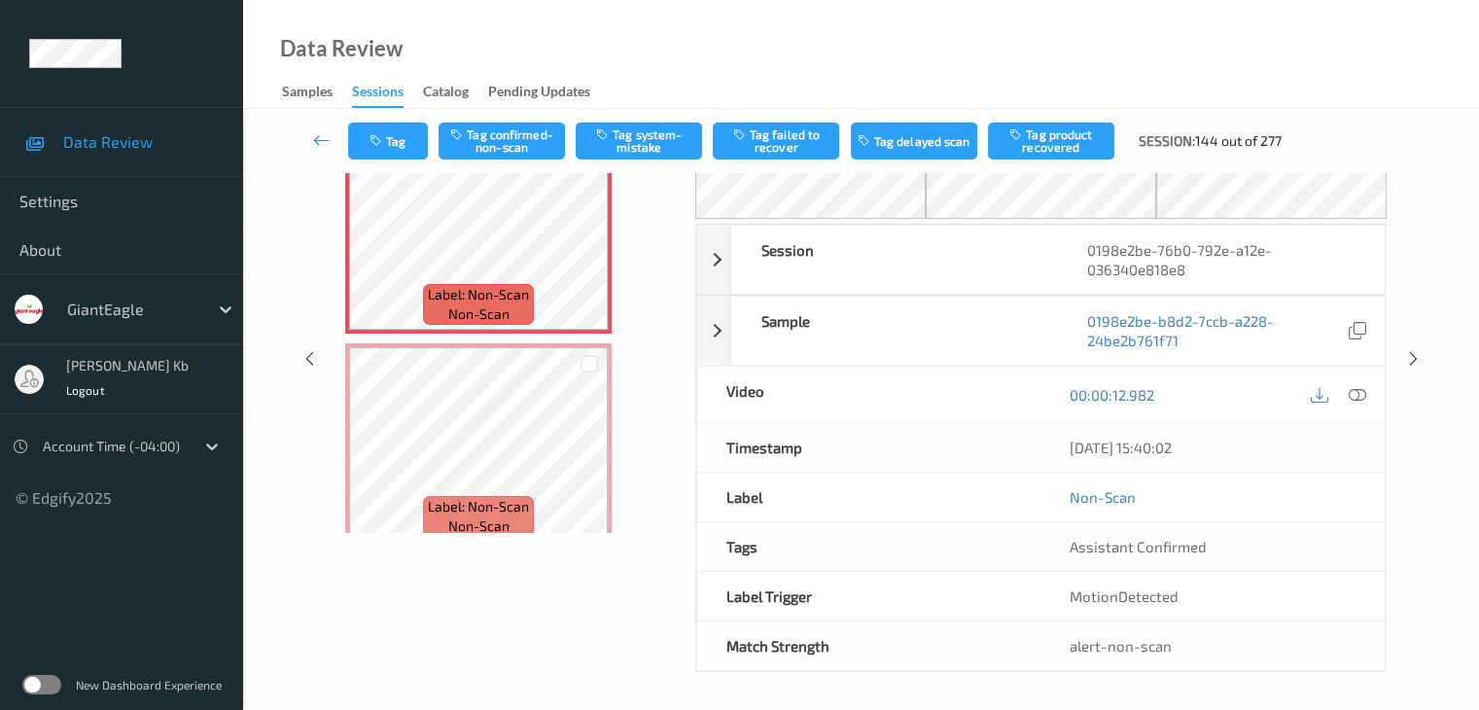
drag, startPoint x: 502, startPoint y: 2, endPoint x: 914, endPoint y: 22, distance: 412.7
click at [1054, 43] on div "Data Review Samples Sessions Catalog Pending Updates" at bounding box center [861, 54] width 1236 height 109
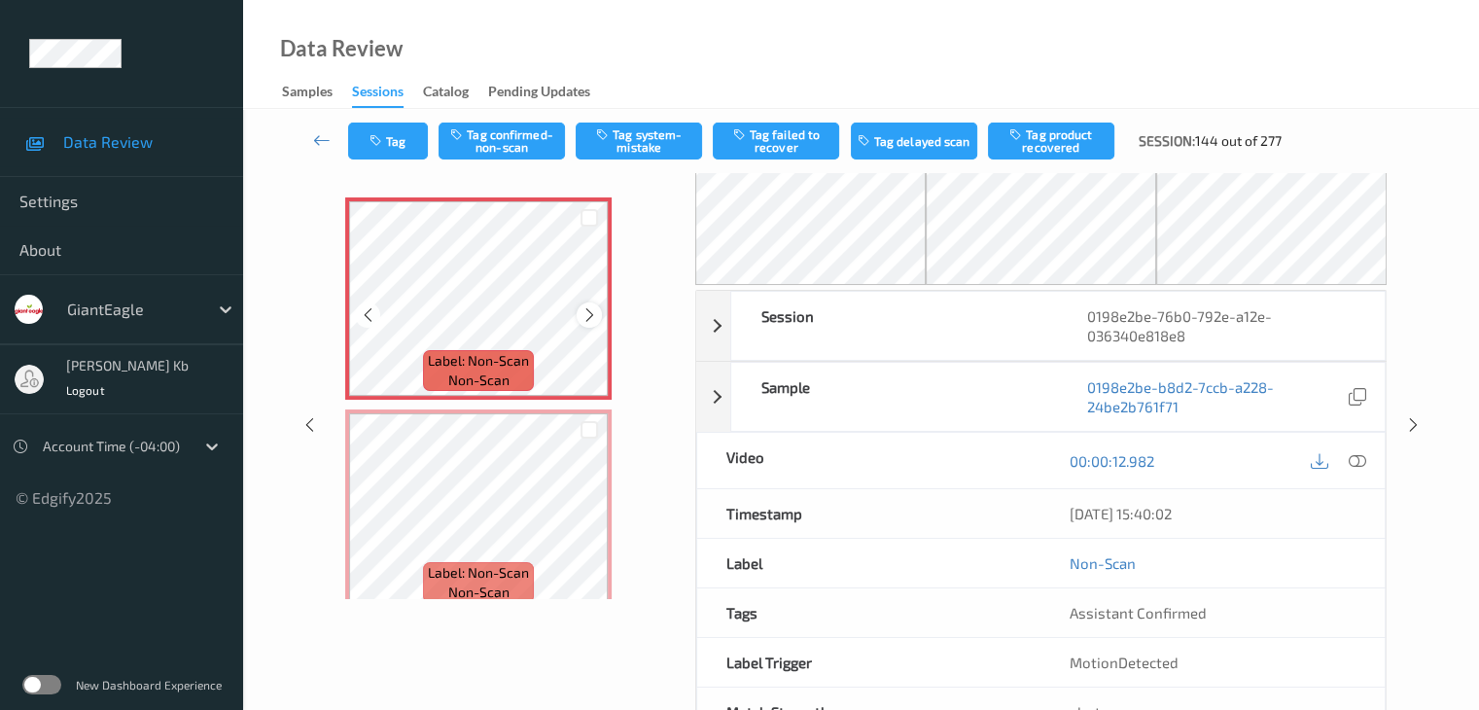
scroll to position [30, 0]
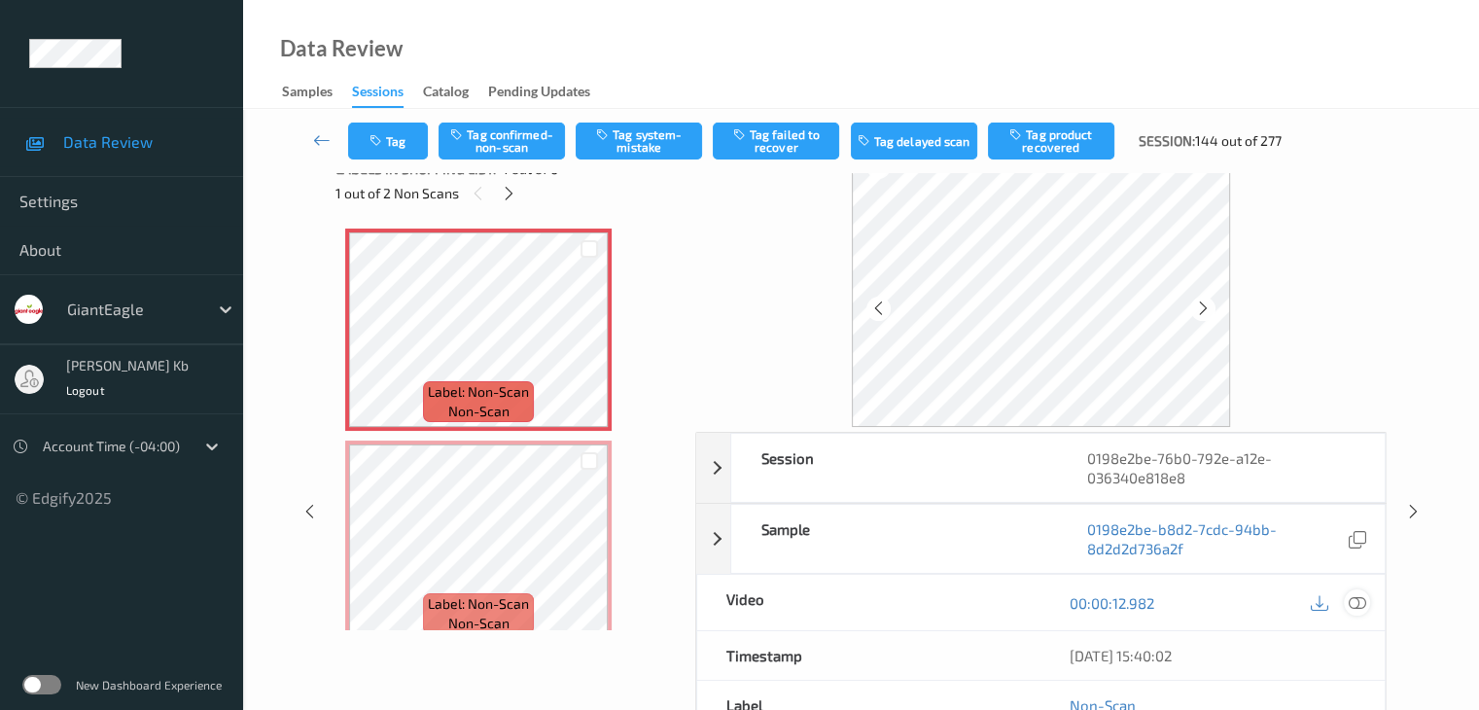
click at [1354, 601] on icon at bounding box center [1355, 602] width 17 height 17
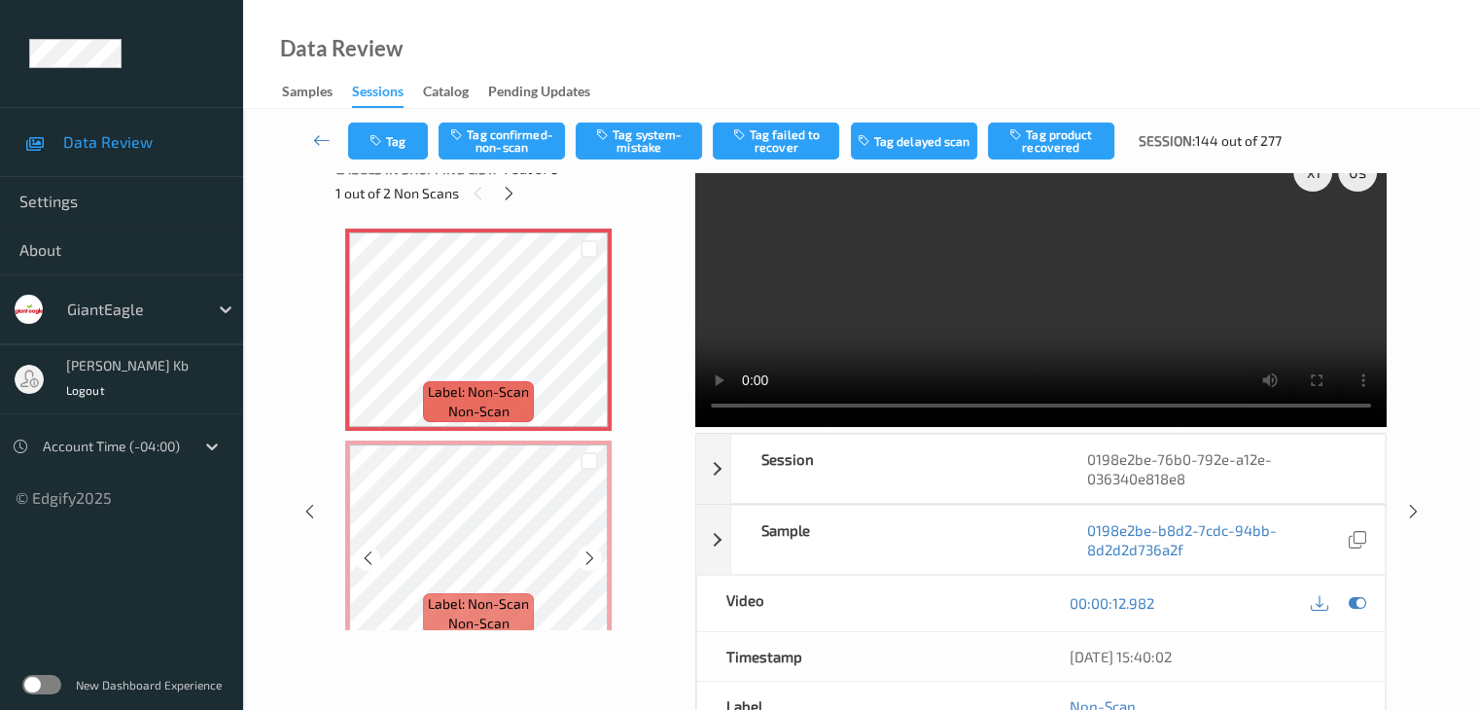
scroll to position [0, 0]
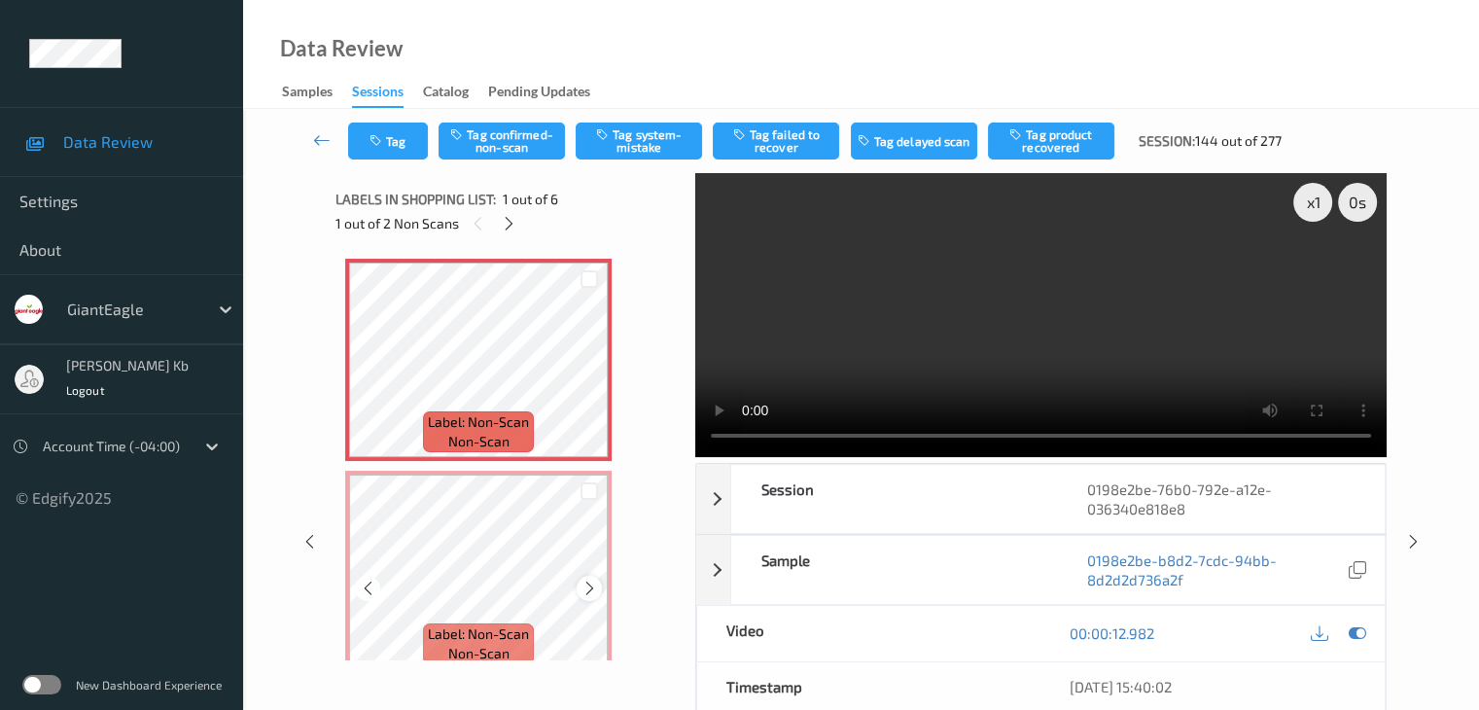
click at [588, 591] on icon at bounding box center [589, 587] width 17 height 17
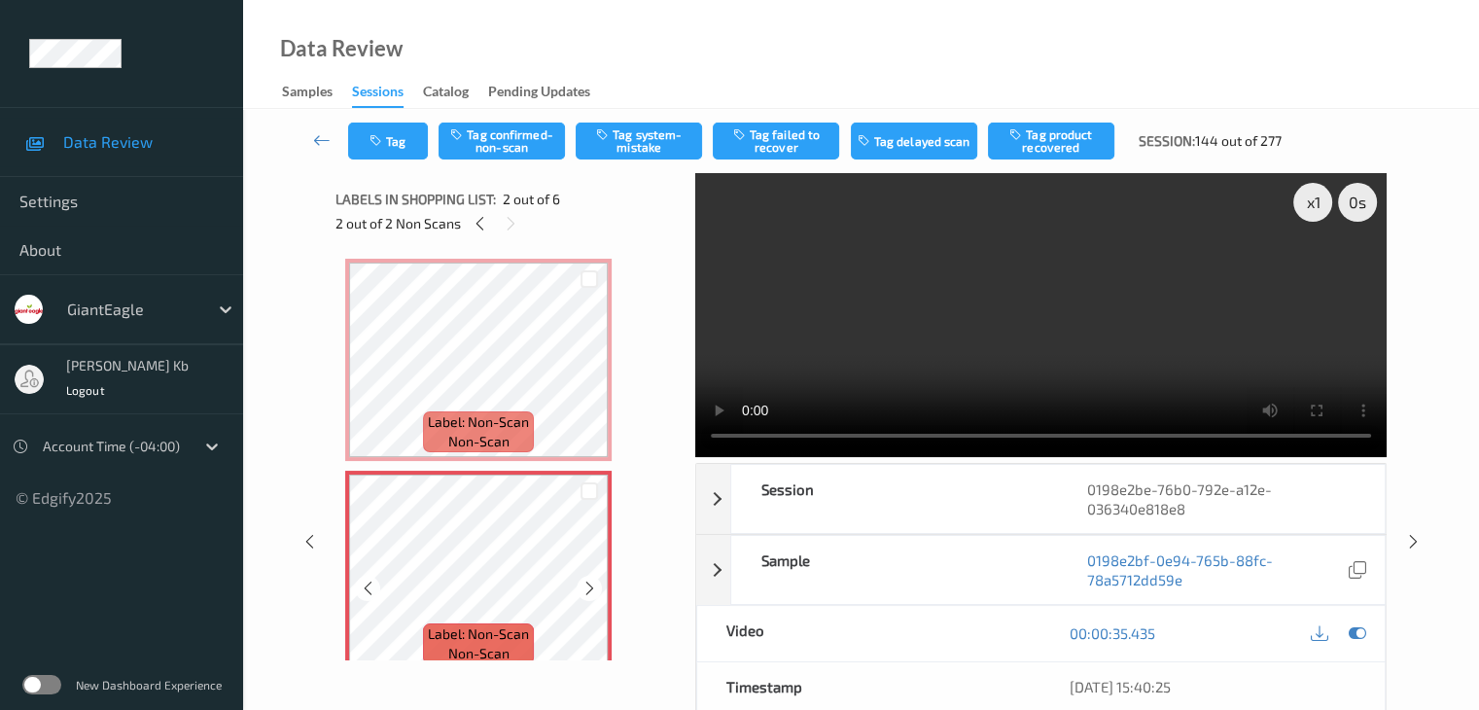
click at [588, 591] on icon at bounding box center [589, 587] width 17 height 17
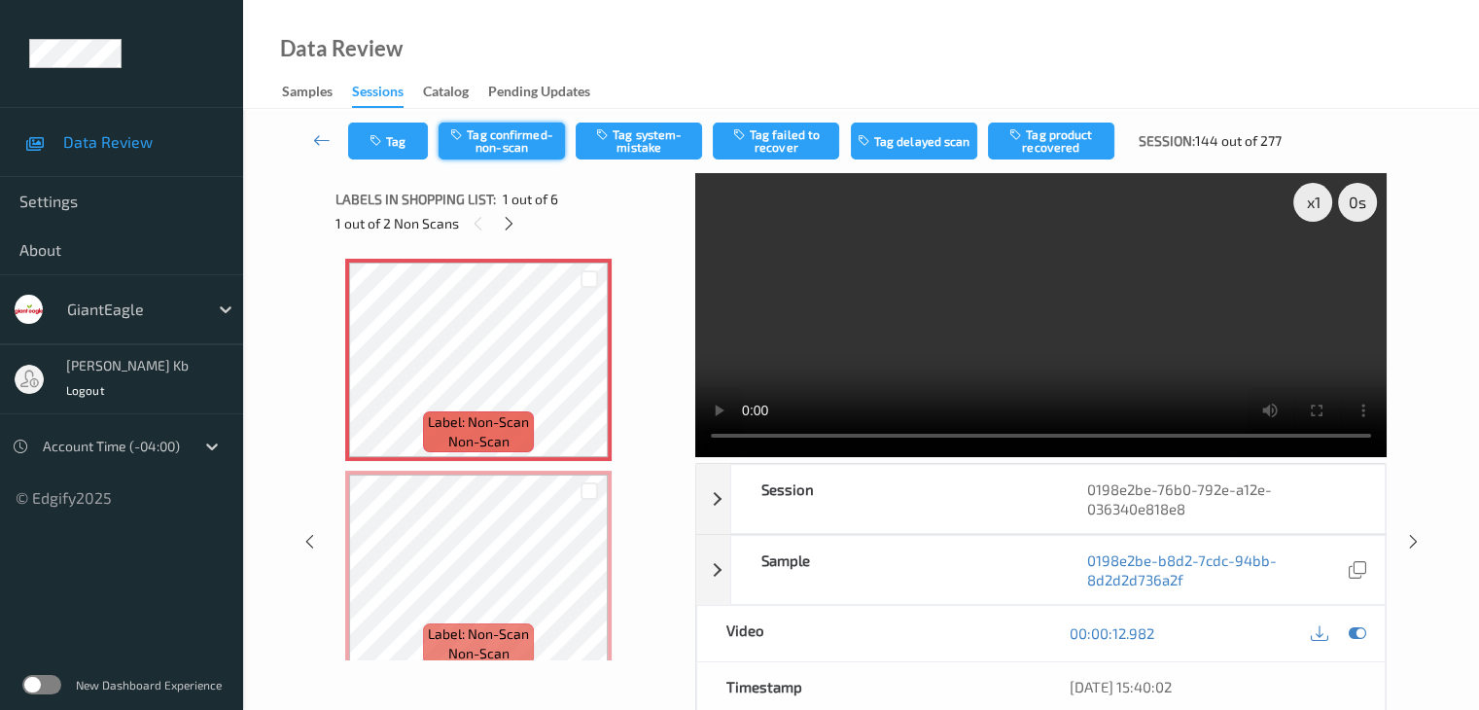
click at [529, 138] on button "Tag confirmed-non-scan" at bounding box center [501, 140] width 126 height 37
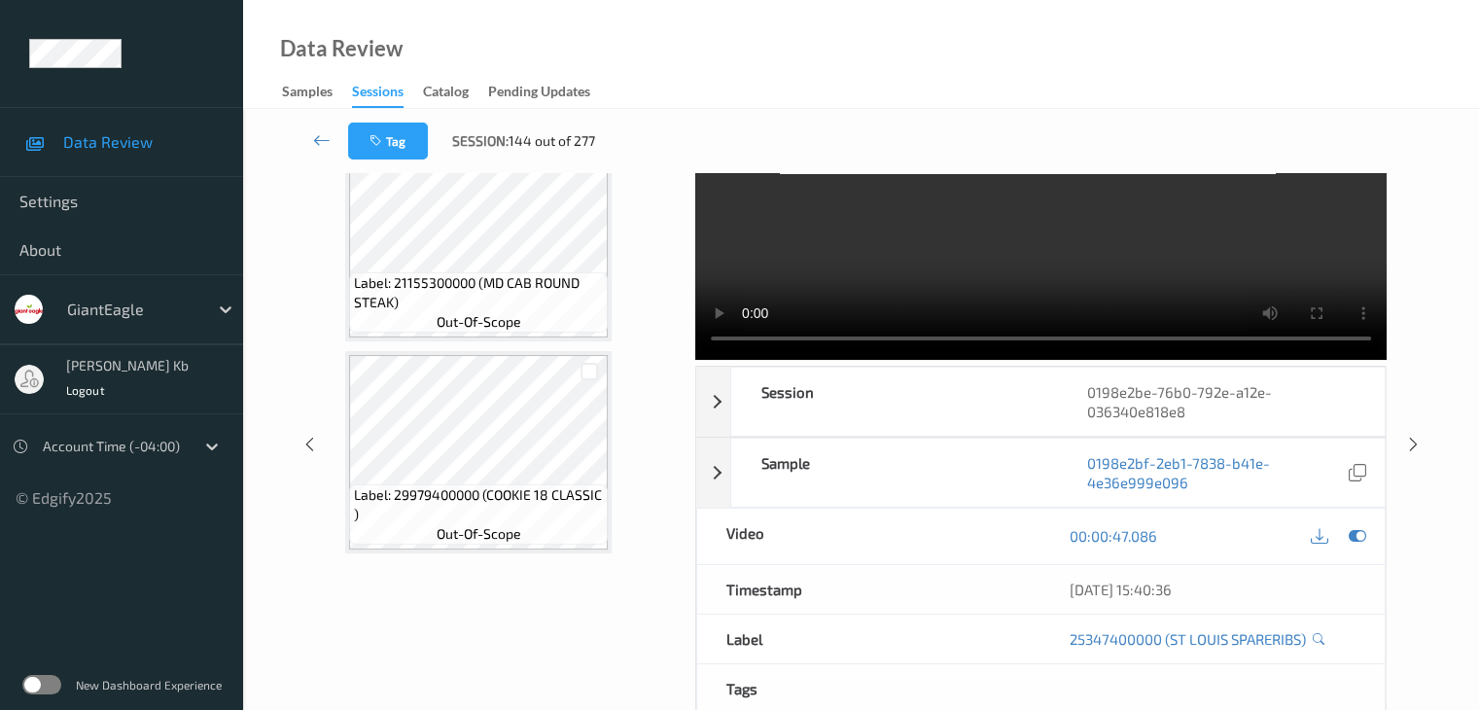
scroll to position [773, 0]
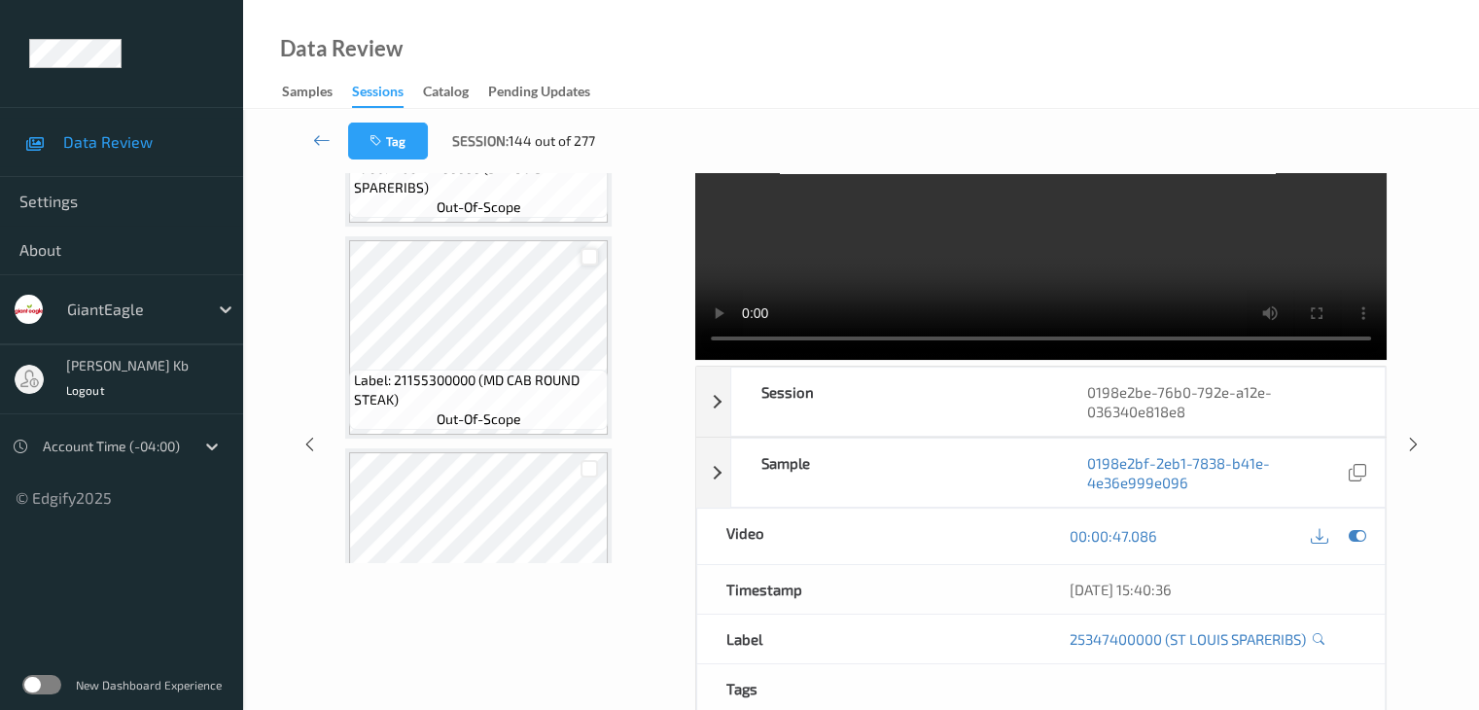
click at [584, 256] on div at bounding box center [589, 257] width 18 height 18
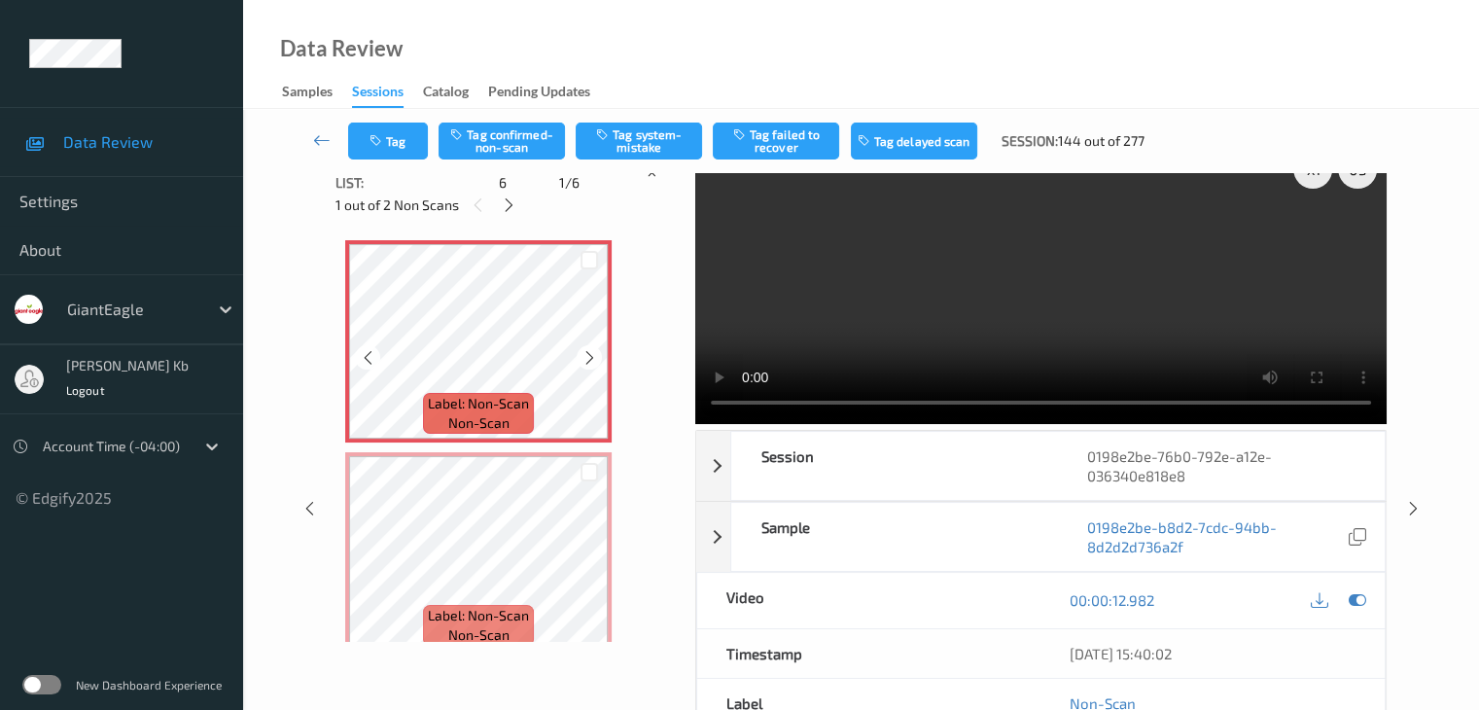
scroll to position [0, 0]
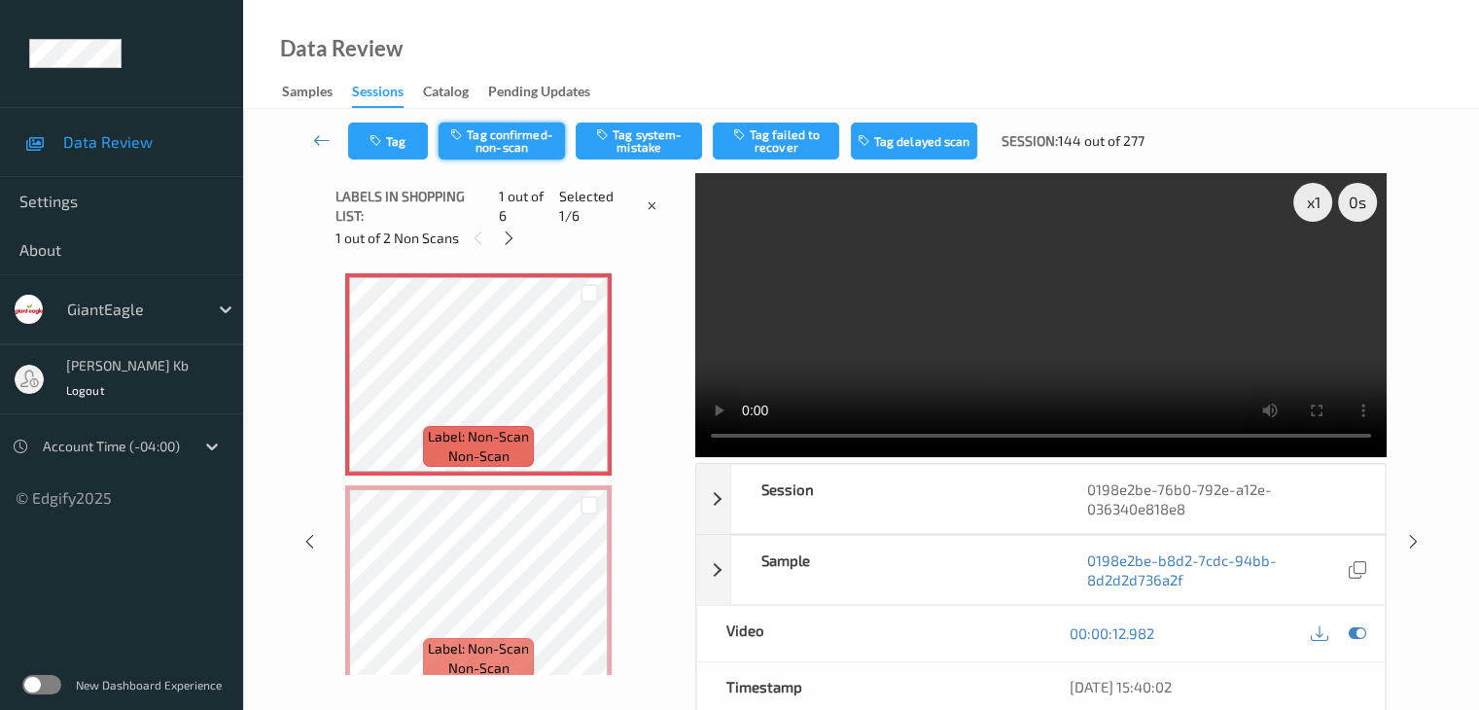
click at [521, 143] on button "Tag confirmed-non-scan" at bounding box center [501, 140] width 126 height 37
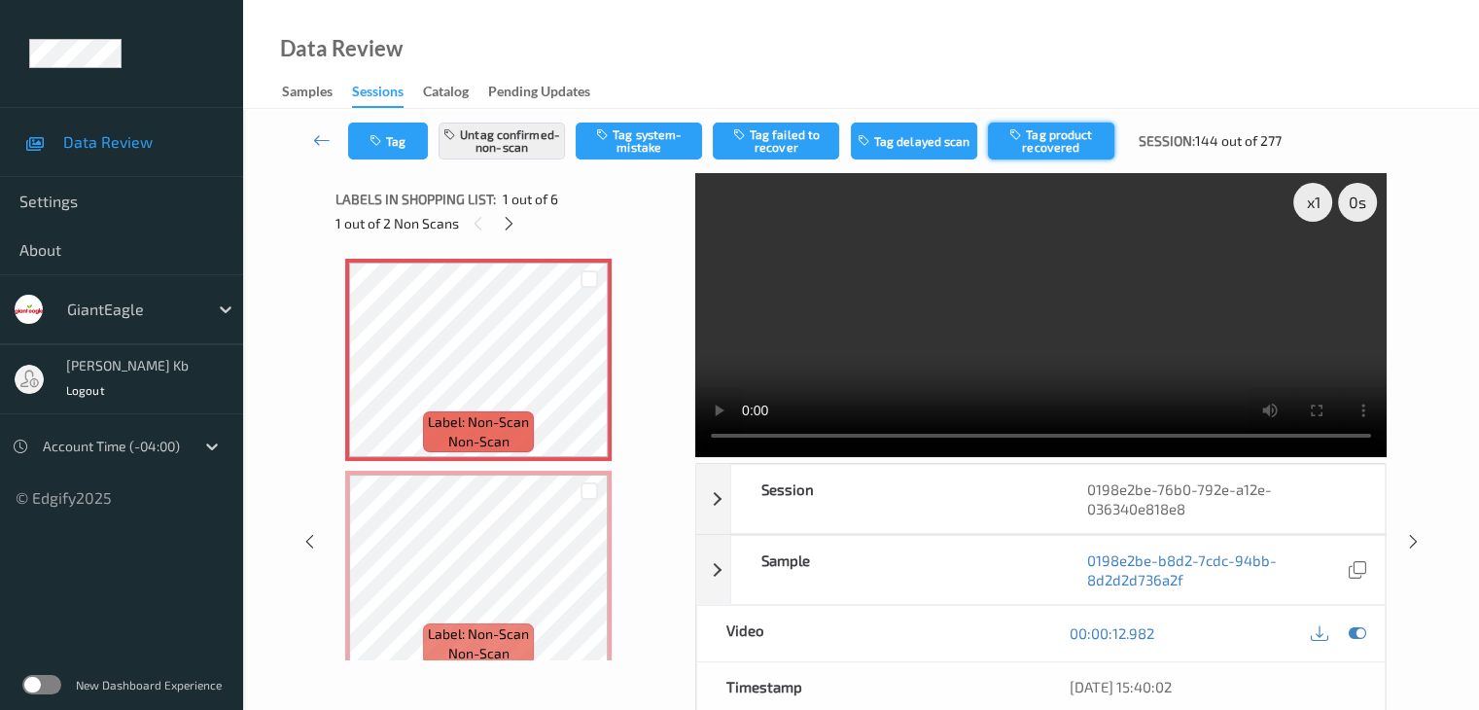
click at [1078, 133] on button "Tag product recovered" at bounding box center [1051, 140] width 126 height 37
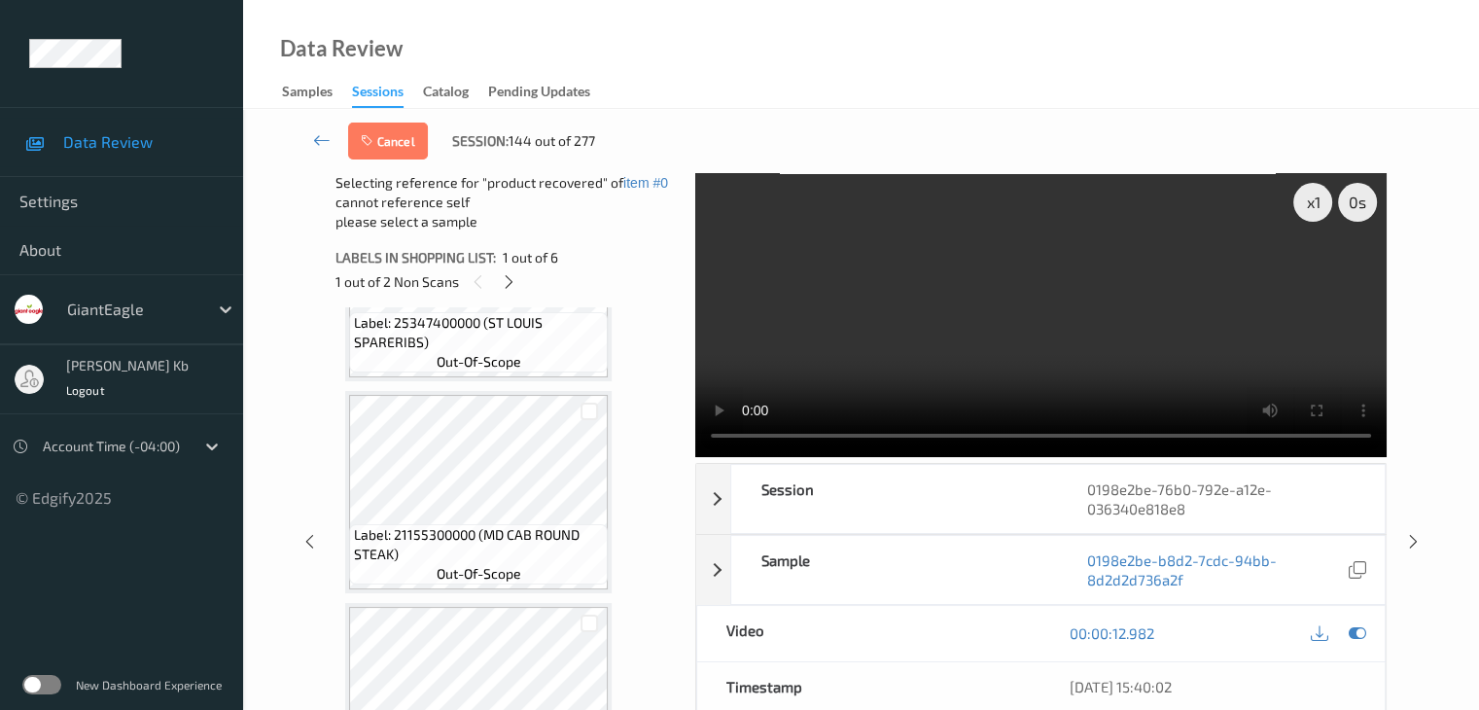
scroll to position [773, 0]
click at [588, 413] on div at bounding box center [589, 412] width 18 height 18
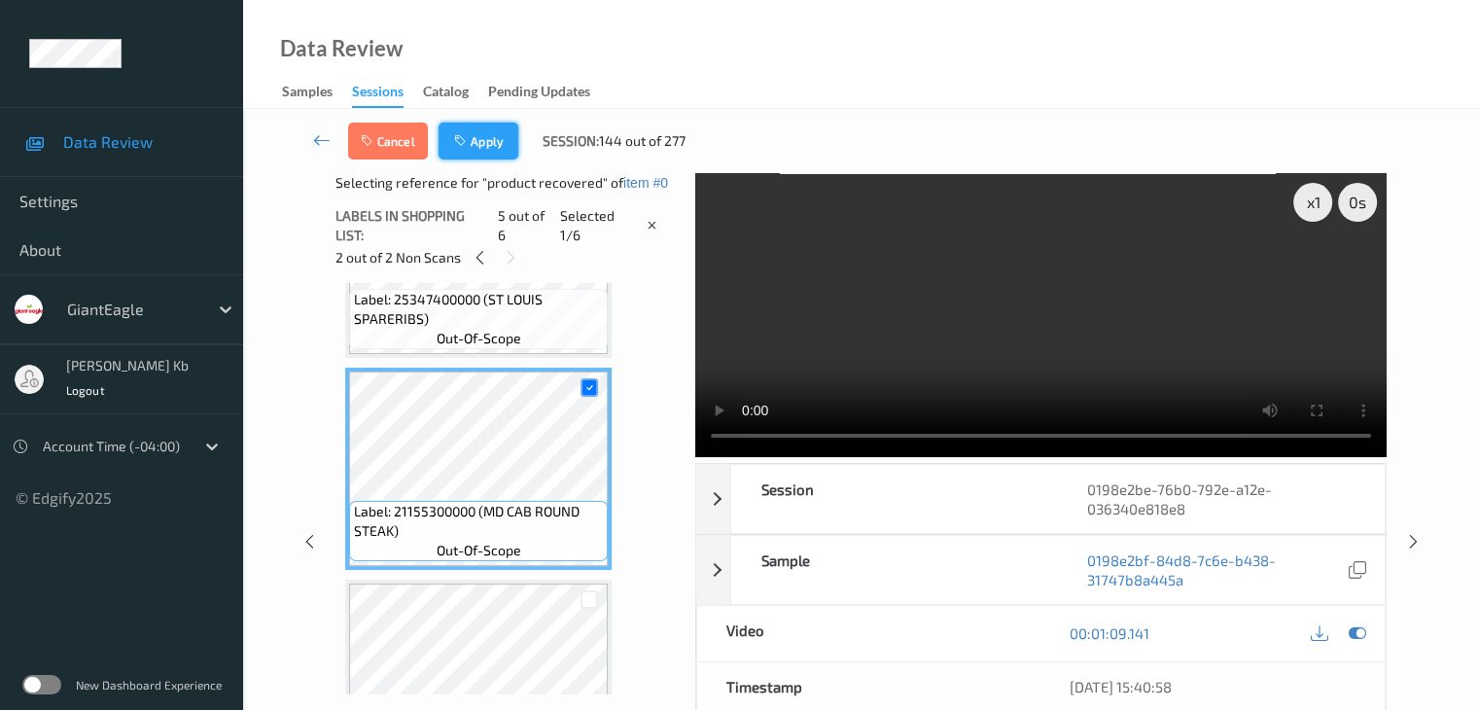
click at [487, 134] on button "Apply" at bounding box center [478, 140] width 80 height 37
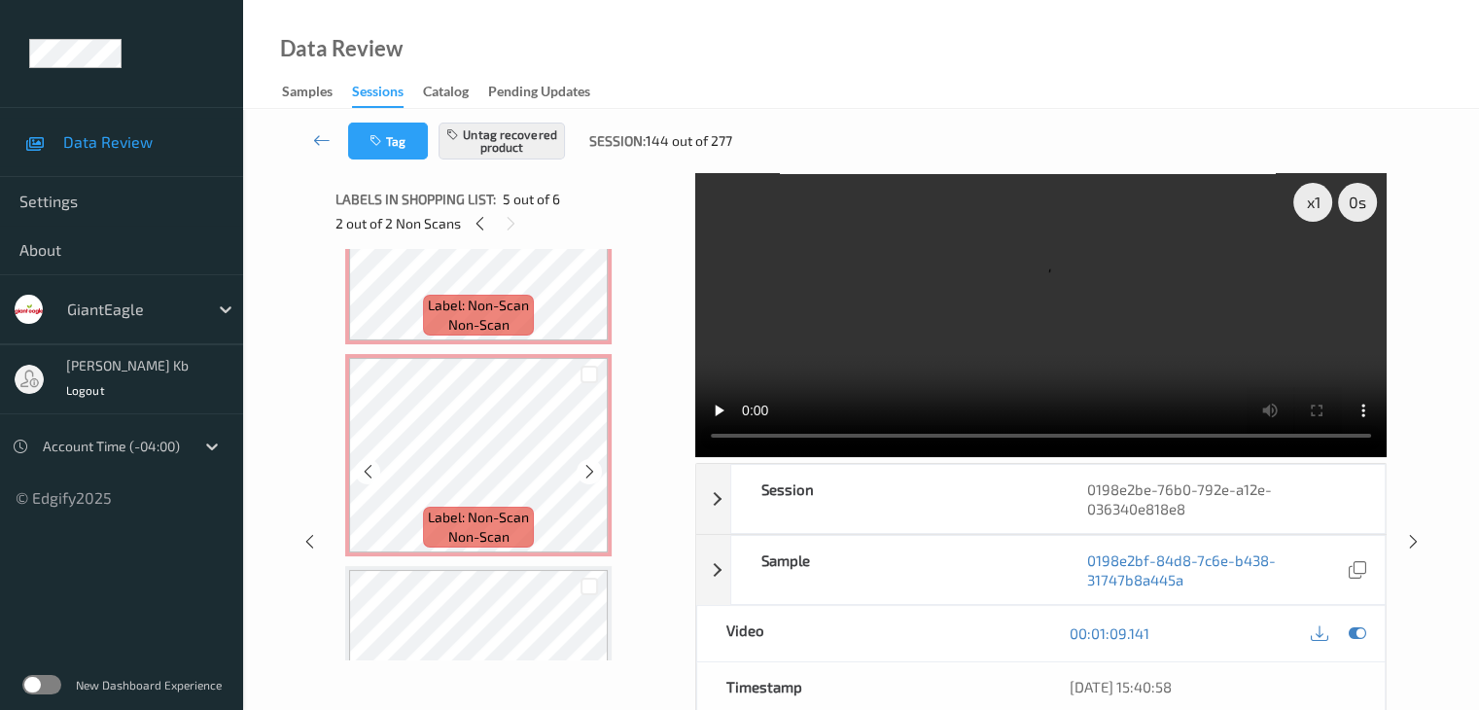
scroll to position [92, 0]
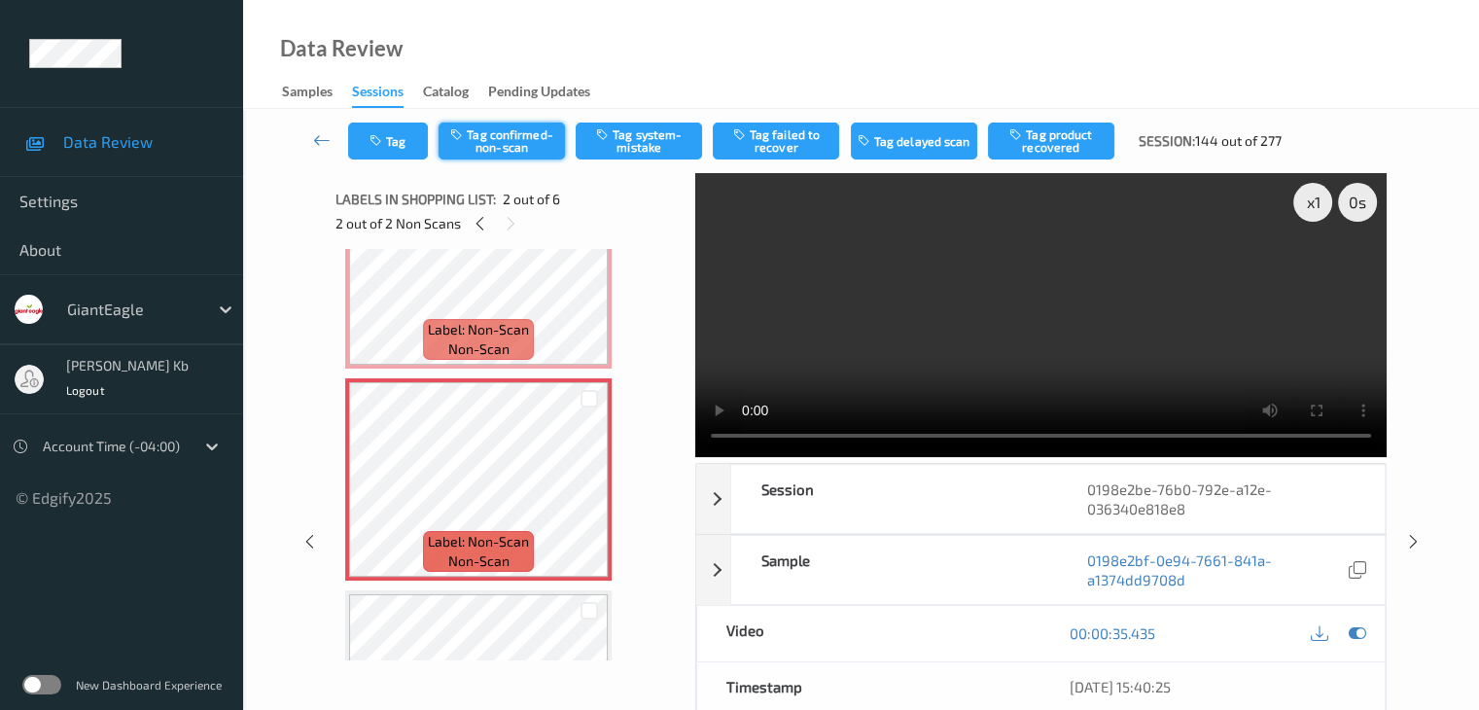
click at [500, 137] on button "Tag confirmed-non-scan" at bounding box center [501, 140] width 126 height 37
click at [1039, 134] on button "Tag product recovered" at bounding box center [1051, 140] width 126 height 37
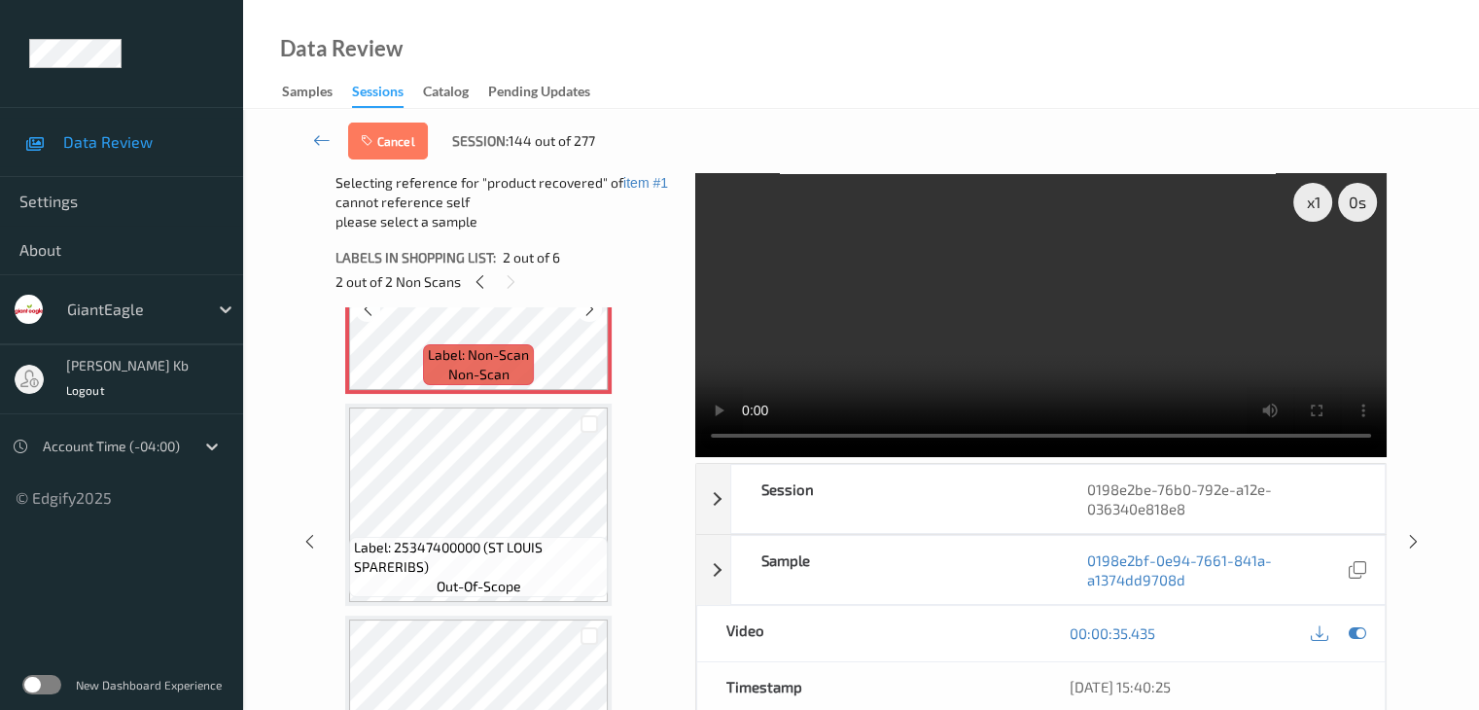
scroll to position [287, 0]
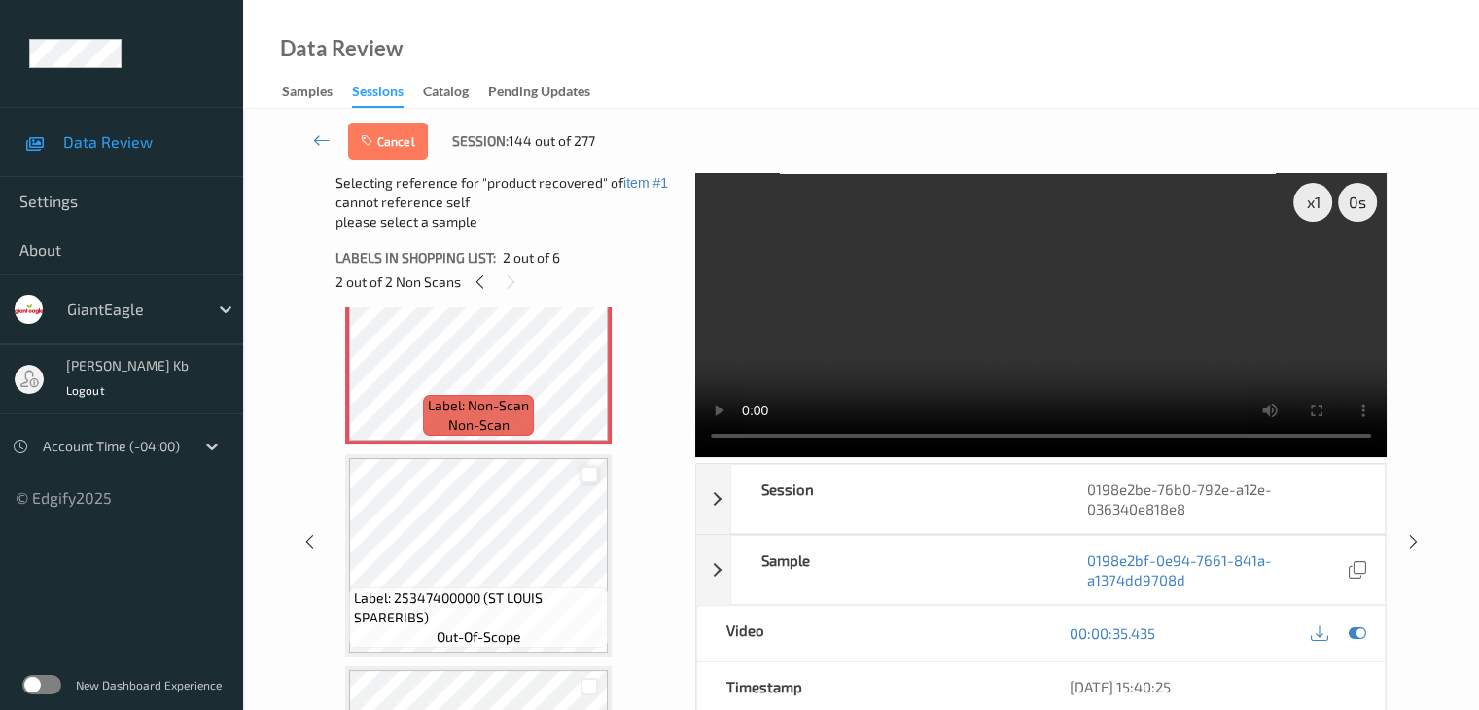
click at [594, 471] on div at bounding box center [589, 475] width 18 height 18
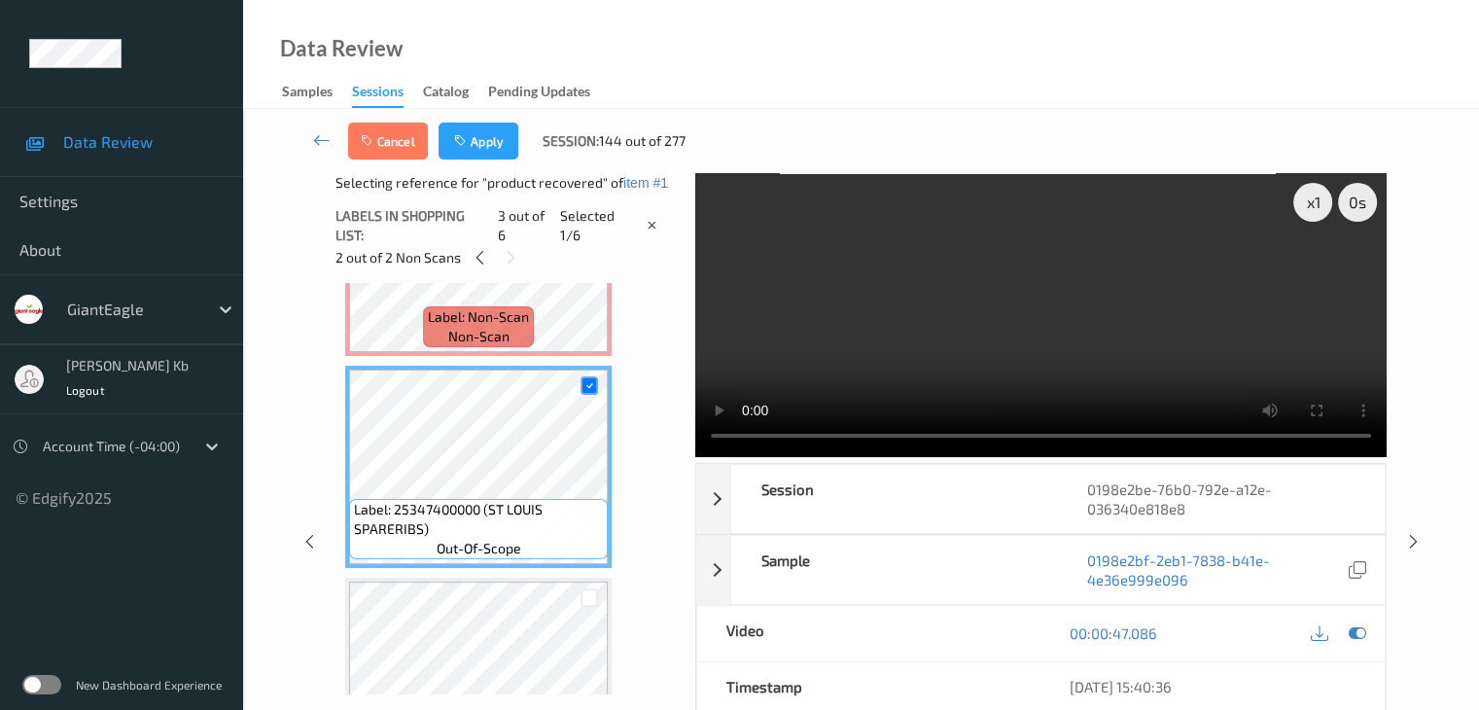
scroll to position [384, 0]
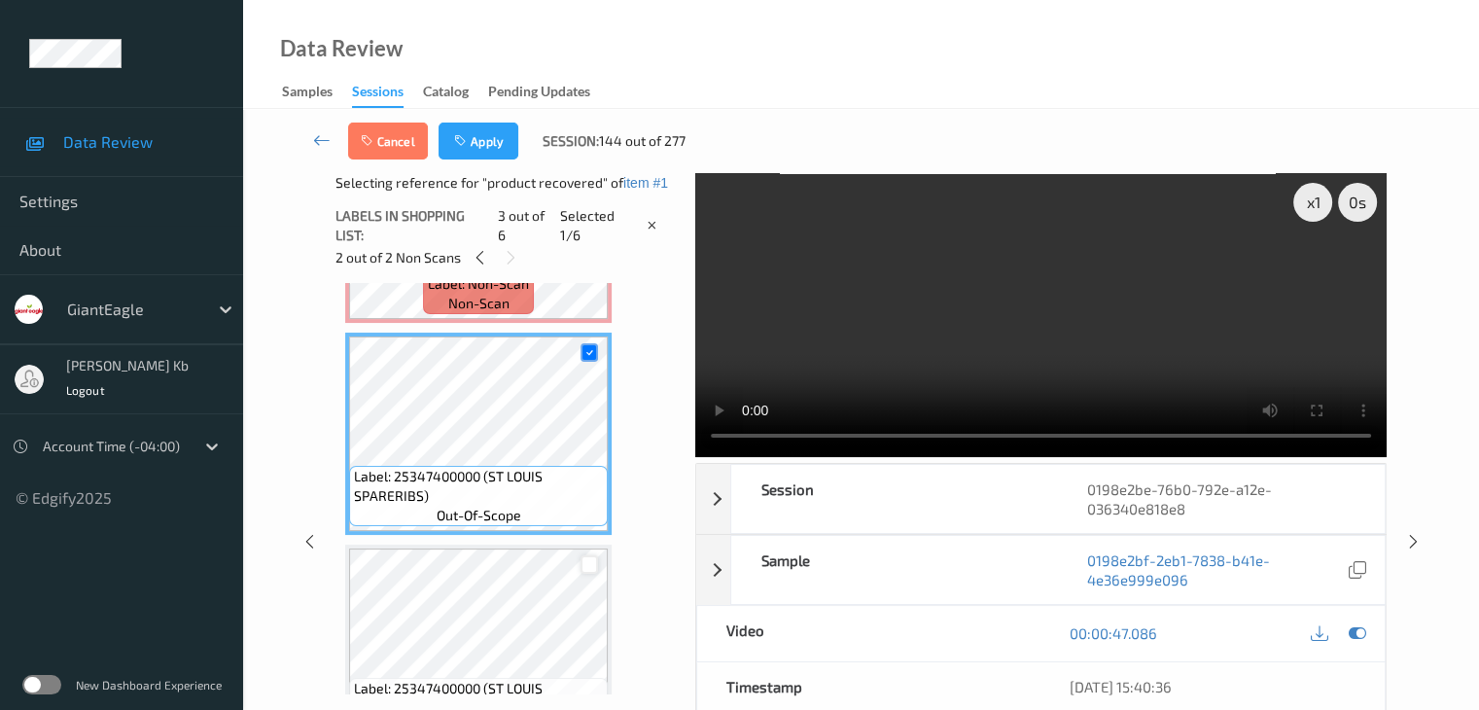
click at [589, 561] on div at bounding box center [589, 564] width 18 height 18
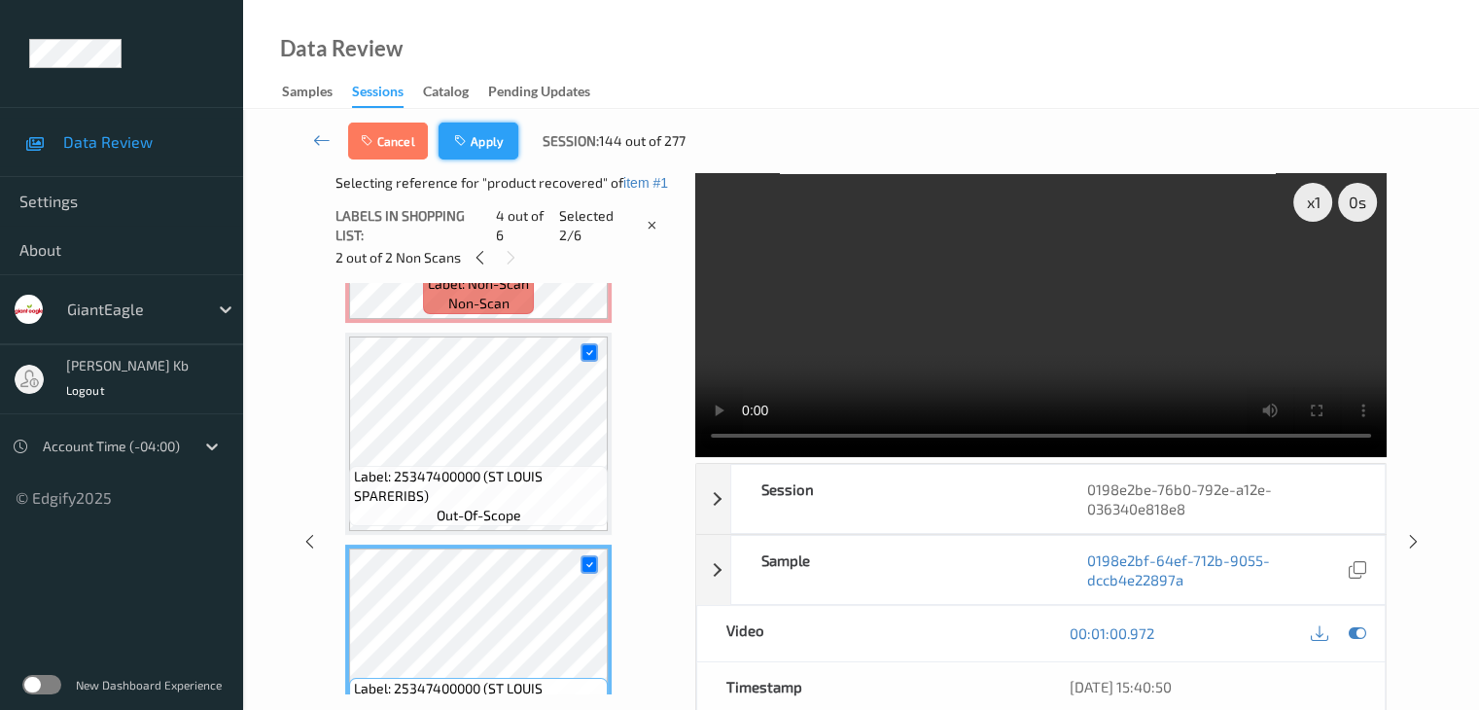
click at [498, 137] on button "Apply" at bounding box center [478, 140] width 80 height 37
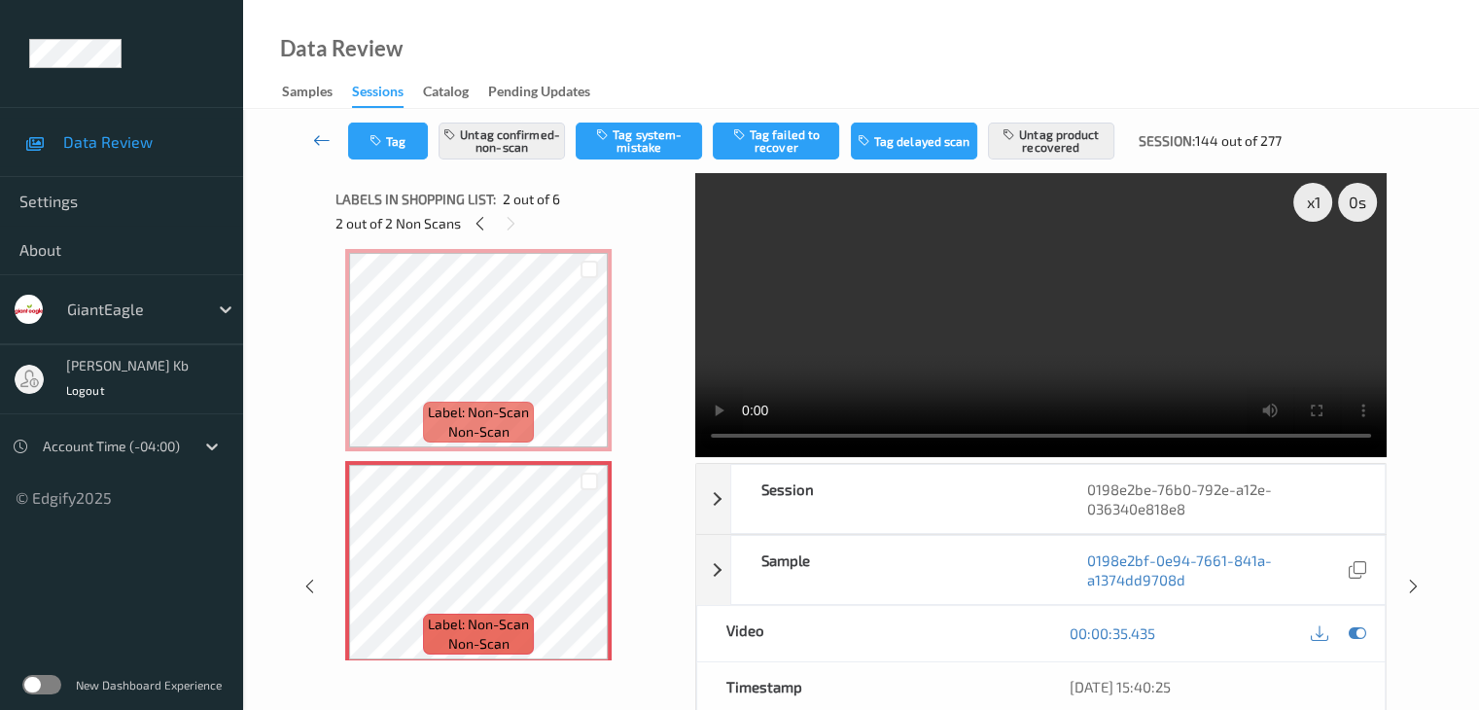
click at [319, 137] on icon at bounding box center [321, 139] width 17 height 19
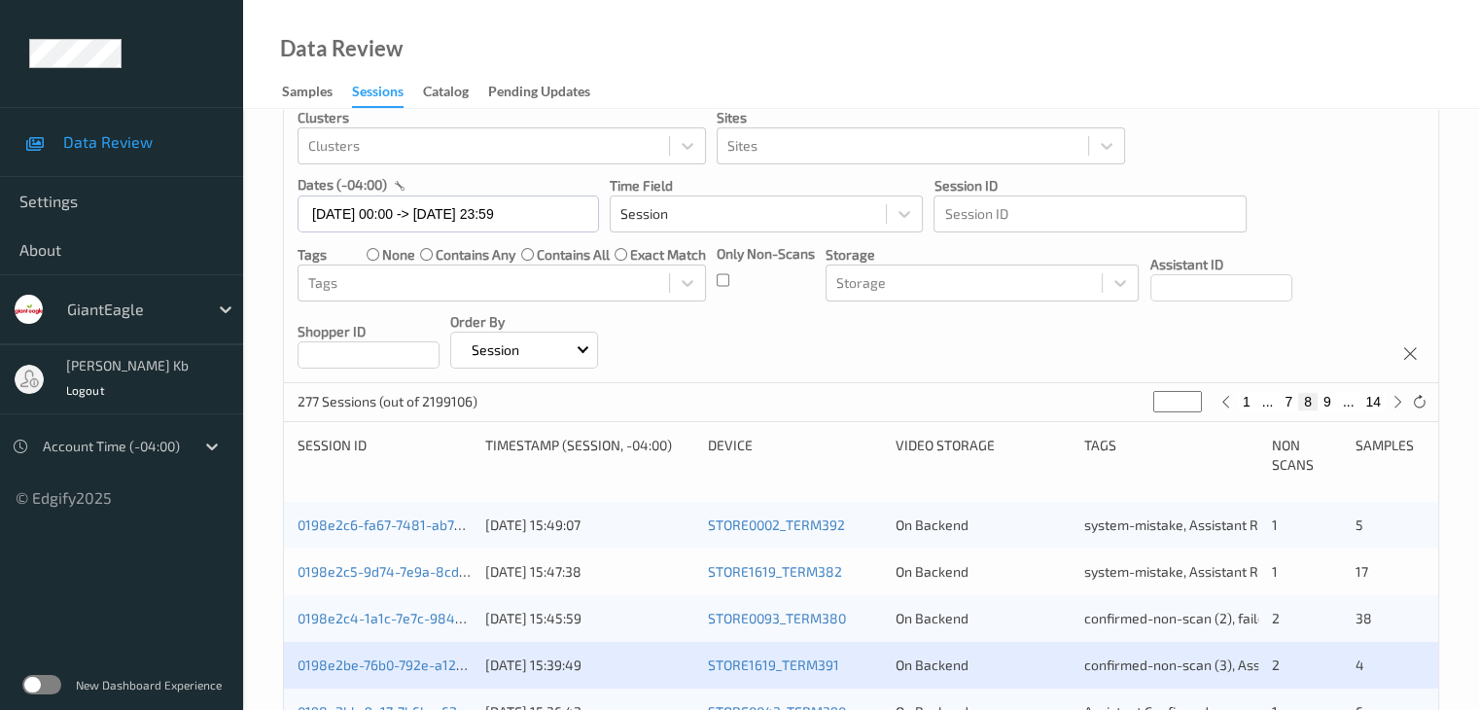
scroll to position [389, 0]
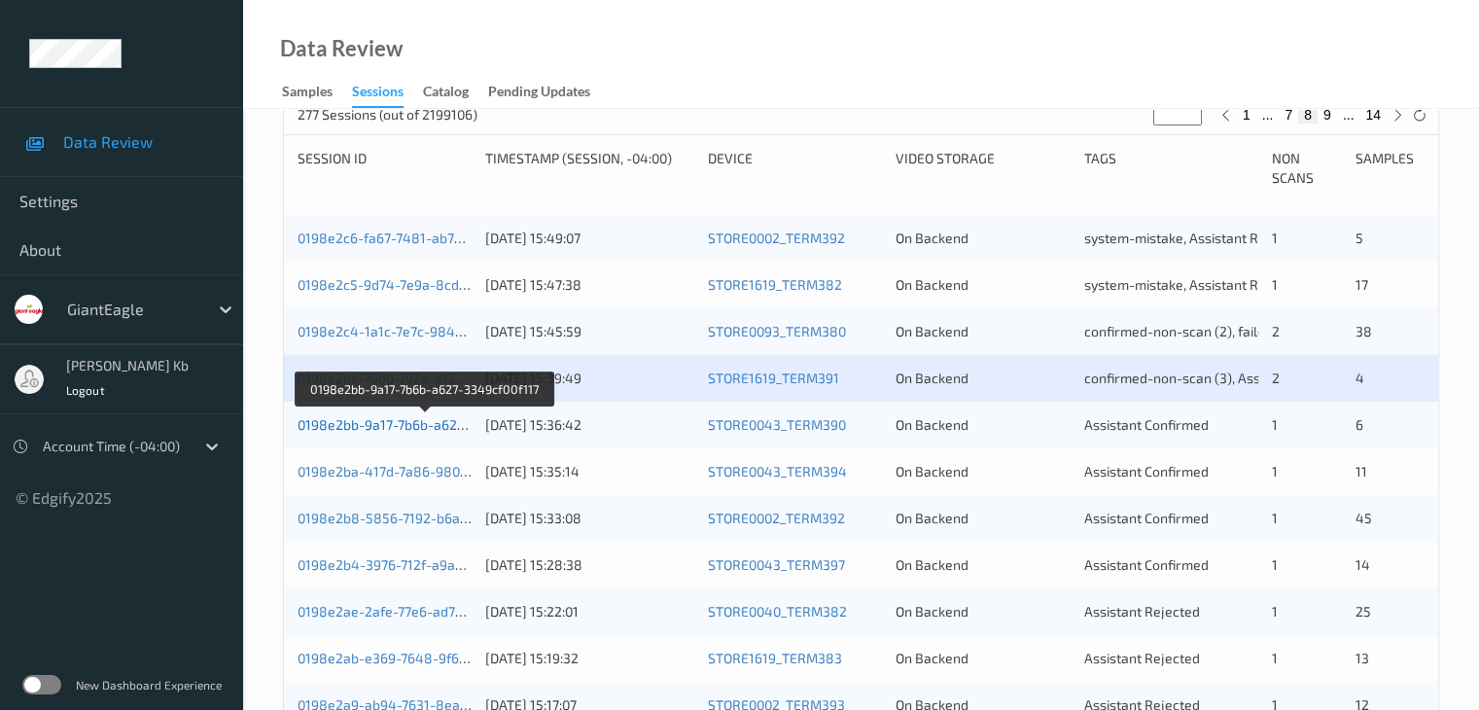
click at [437, 426] on link "0198e2bb-9a17-7b6b-a627-3349cf00f117" at bounding box center [424, 424] width 255 height 17
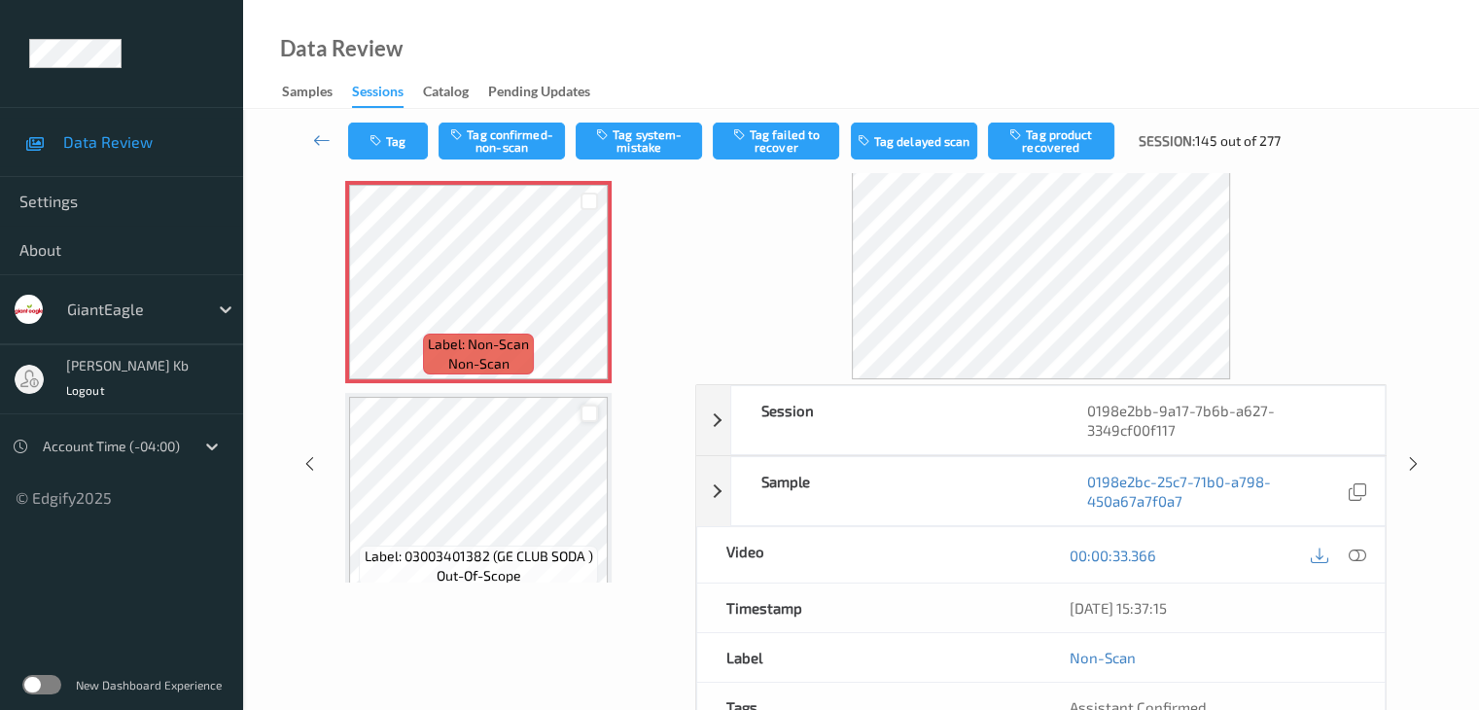
scroll to position [43, 0]
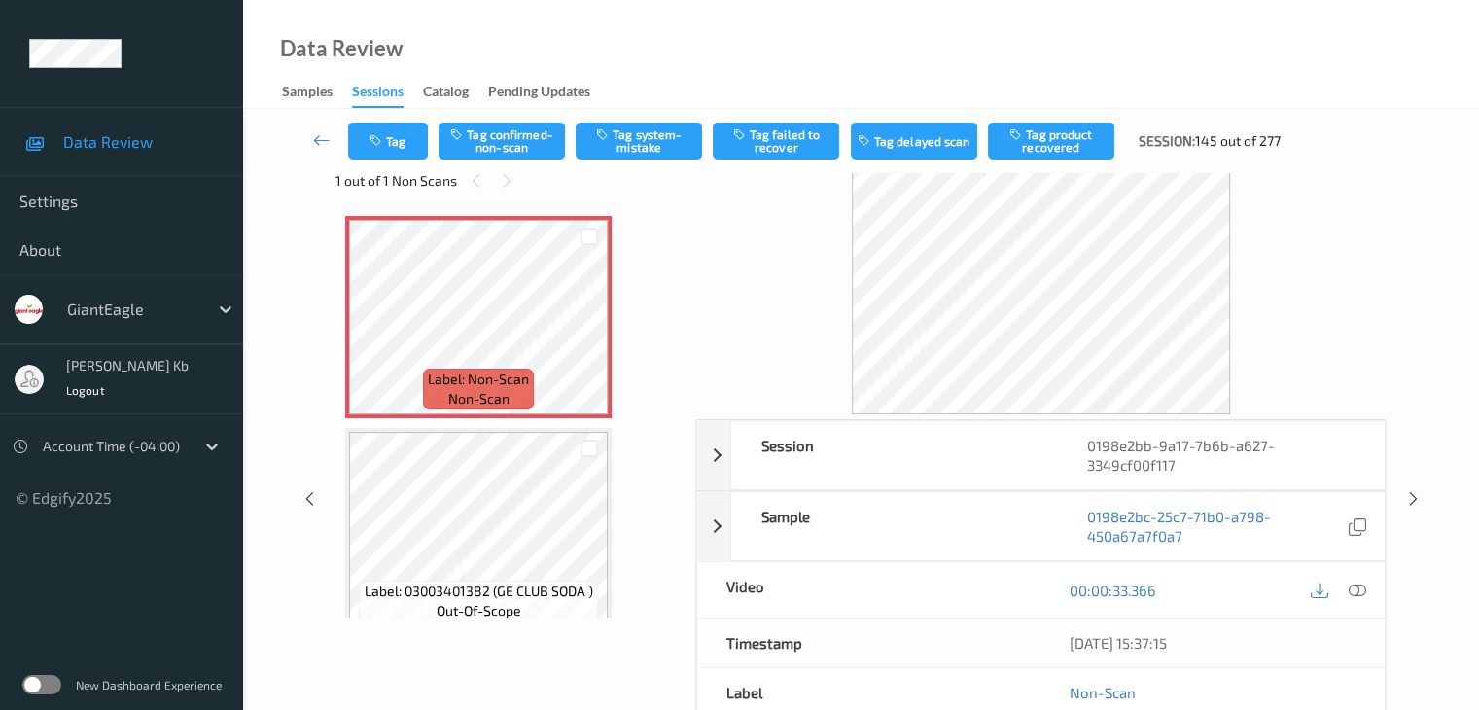
click at [1358, 585] on icon at bounding box center [1355, 589] width 17 height 17
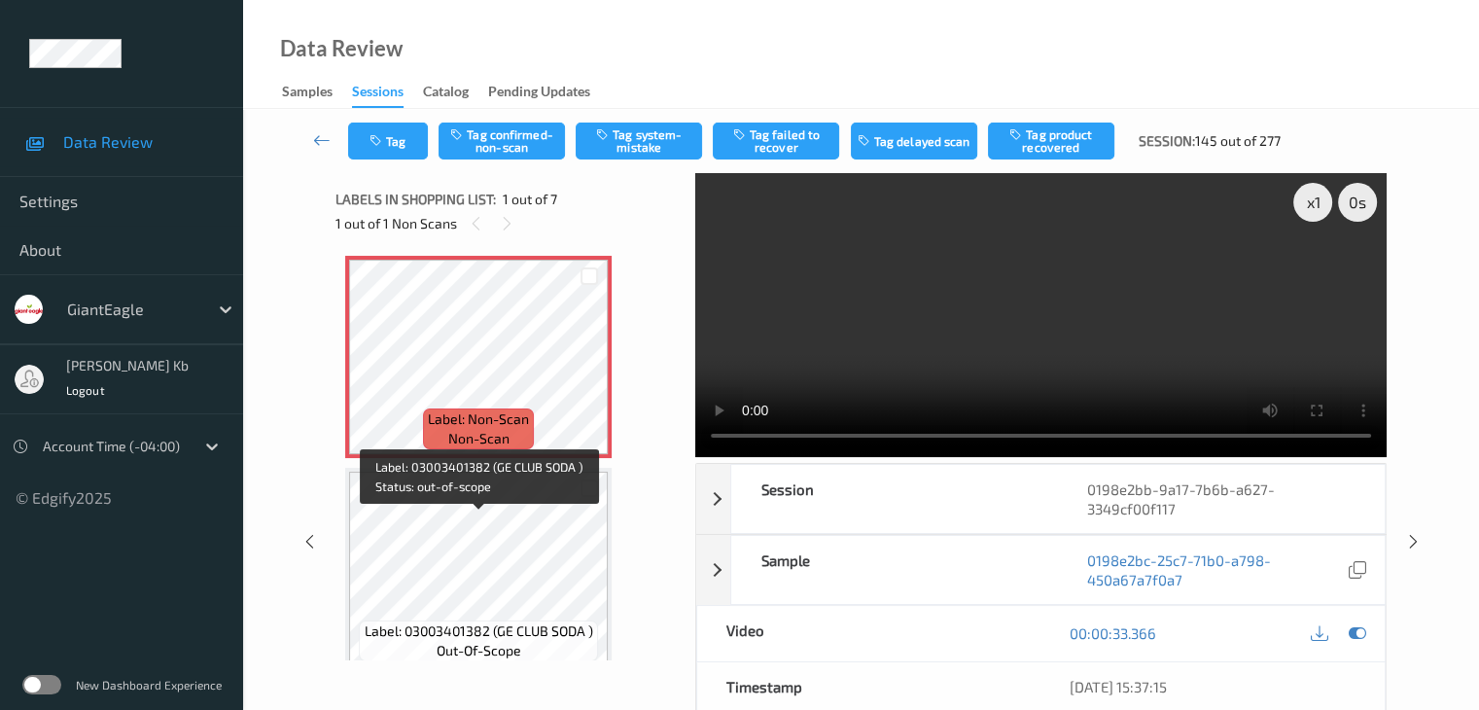
scroll to position [0, 0]
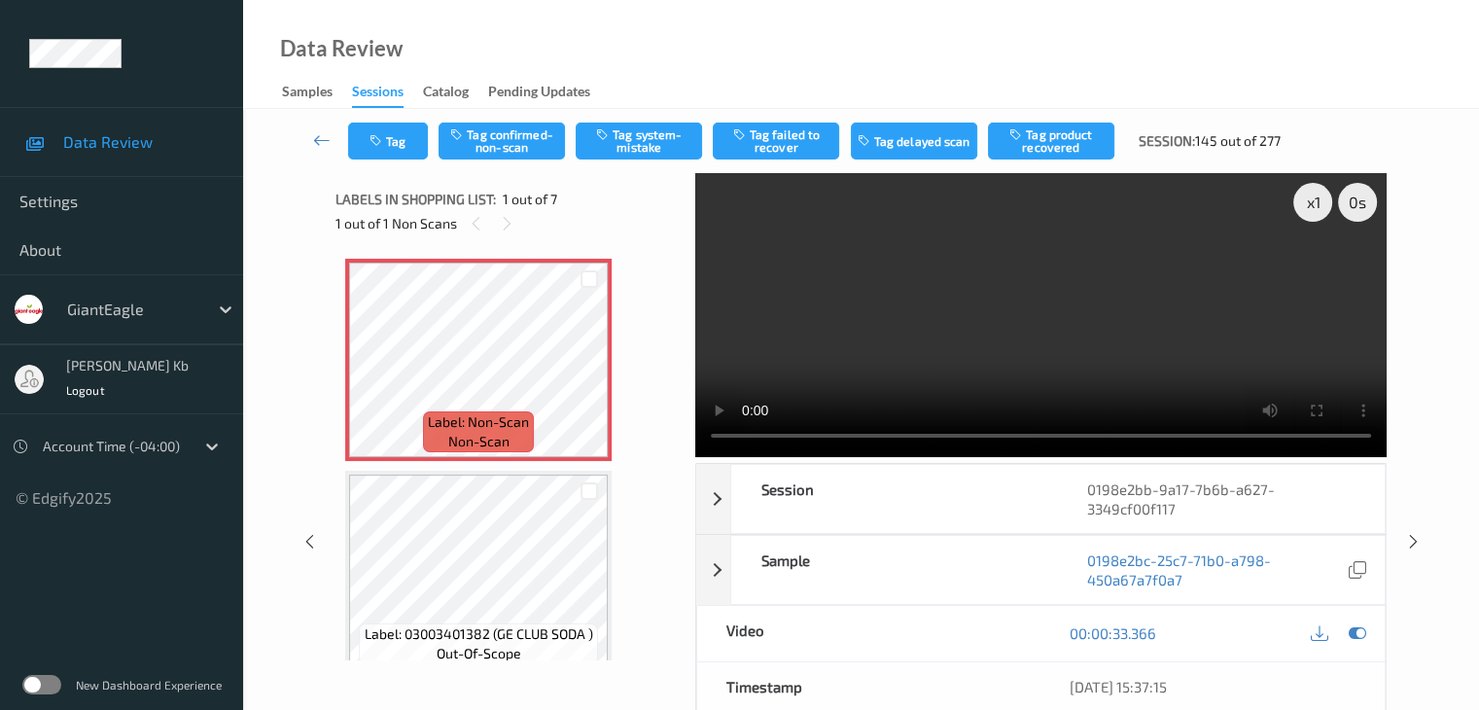
click at [717, 433] on video at bounding box center [1040, 315] width 691 height 284
click at [486, 137] on button "Tag confirmed-non-scan" at bounding box center [501, 140] width 126 height 37
drag, startPoint x: 798, startPoint y: 137, endPoint x: 731, endPoint y: 155, distance: 69.3
click at [798, 137] on button "Tag failed to recover" at bounding box center [776, 140] width 126 height 37
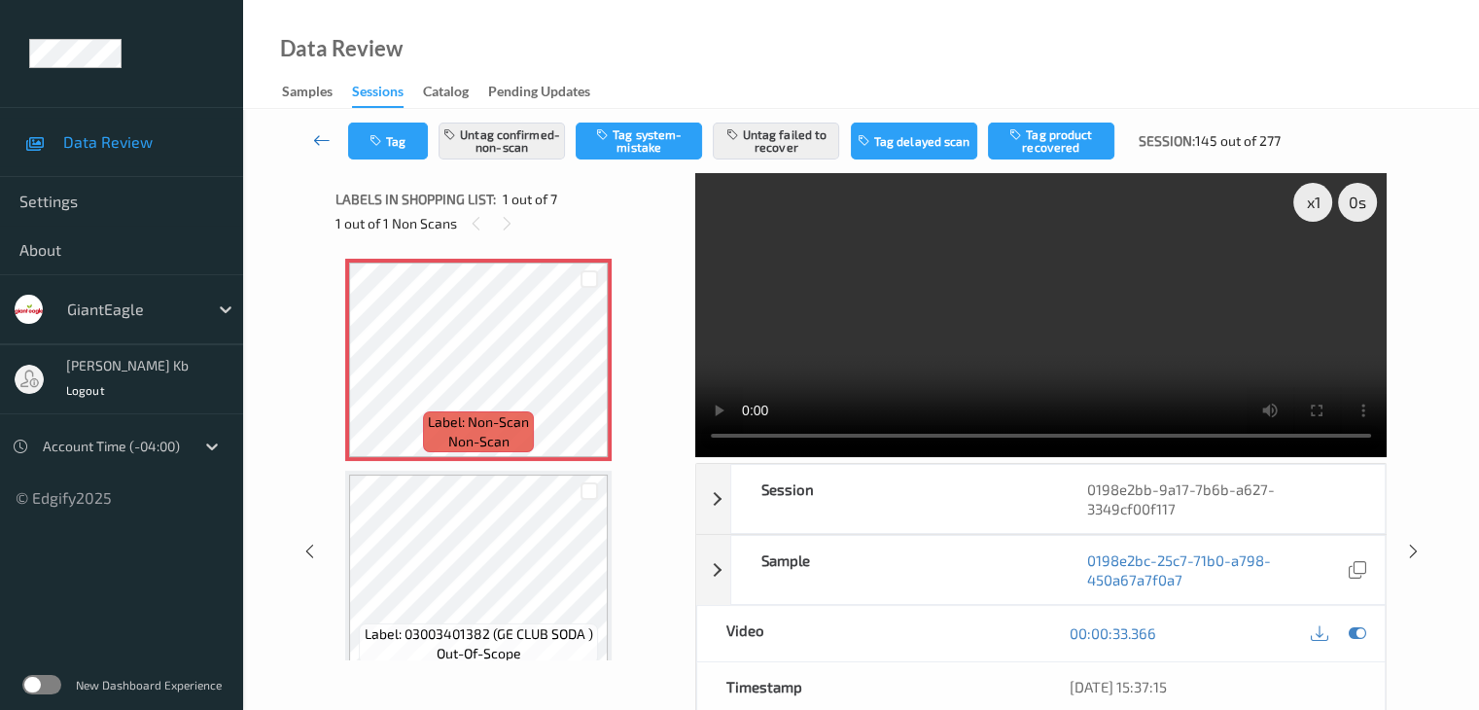
click at [324, 140] on icon at bounding box center [321, 139] width 17 height 19
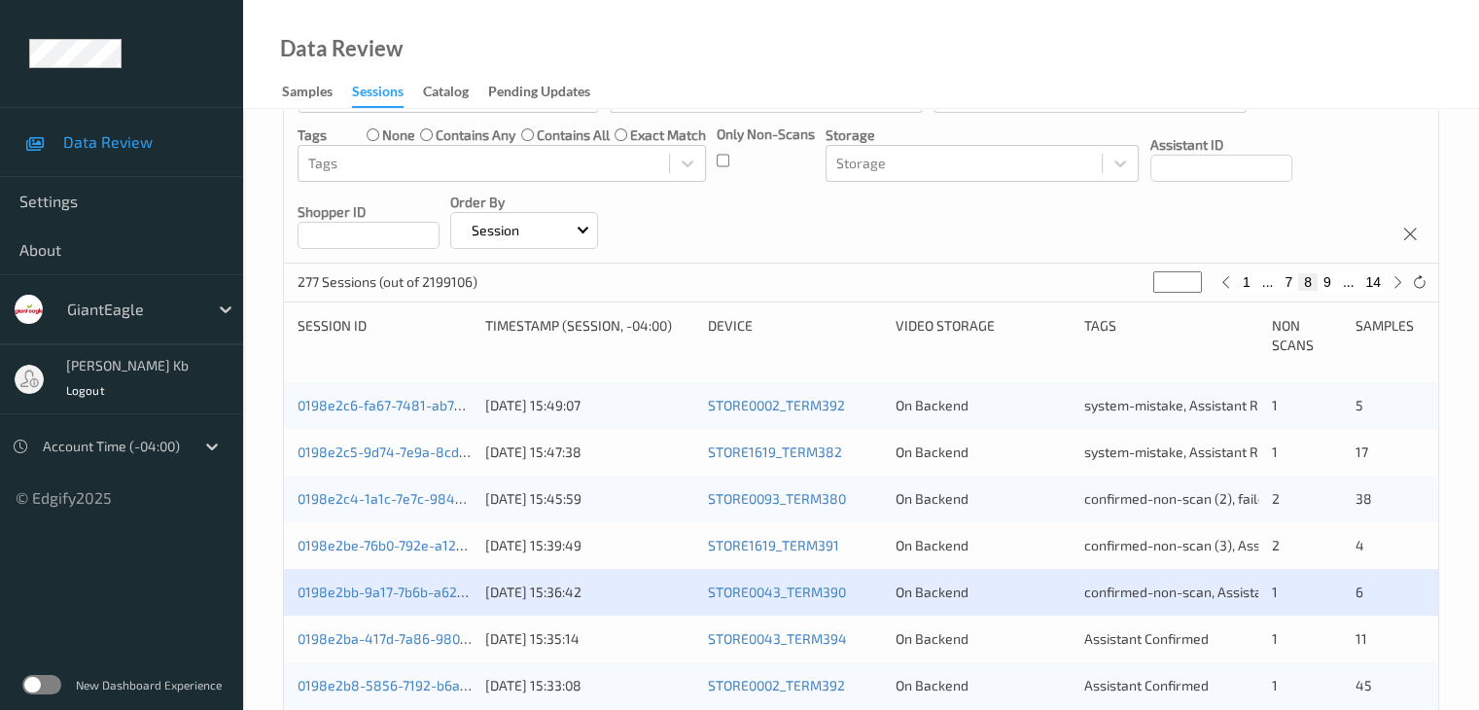
scroll to position [389, 0]
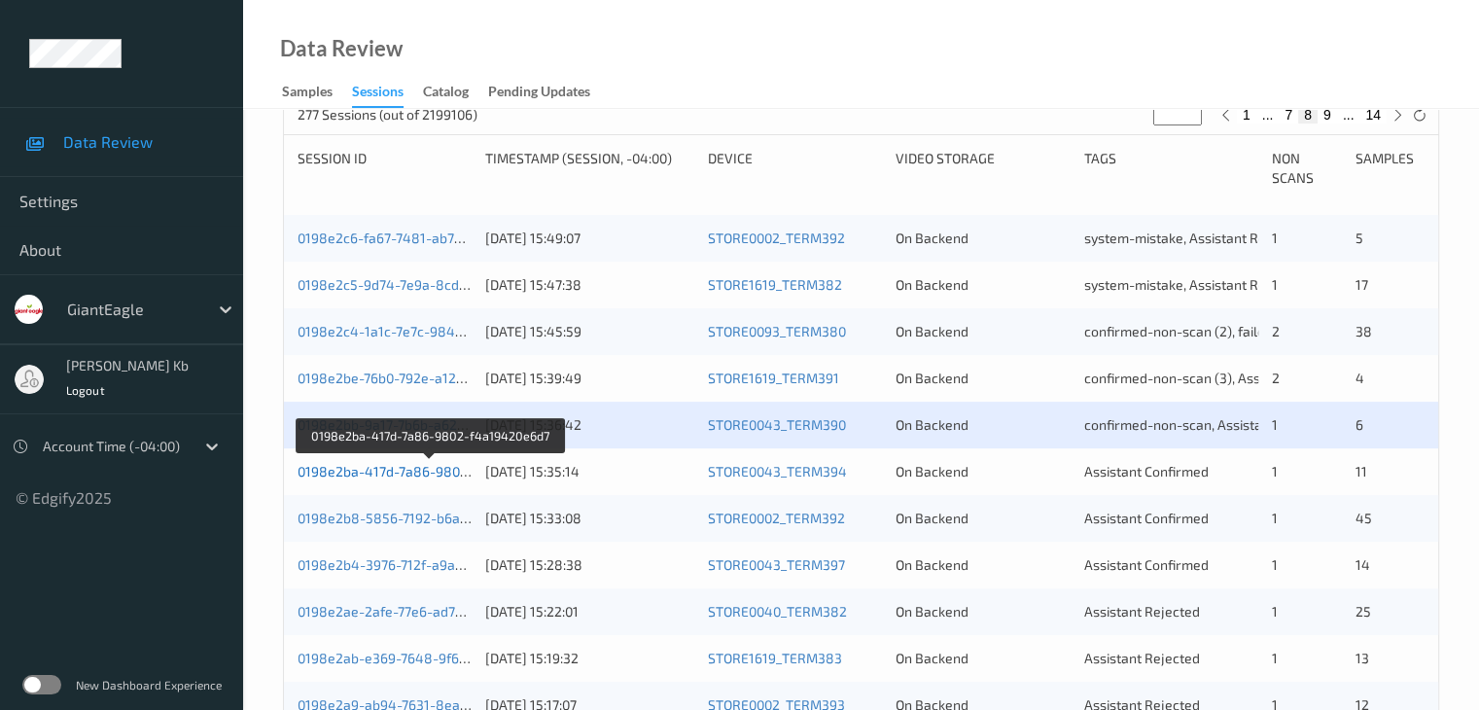
click at [414, 468] on link "0198e2ba-417d-7a86-9802-f4a19420e6d7" at bounding box center [429, 471] width 265 height 17
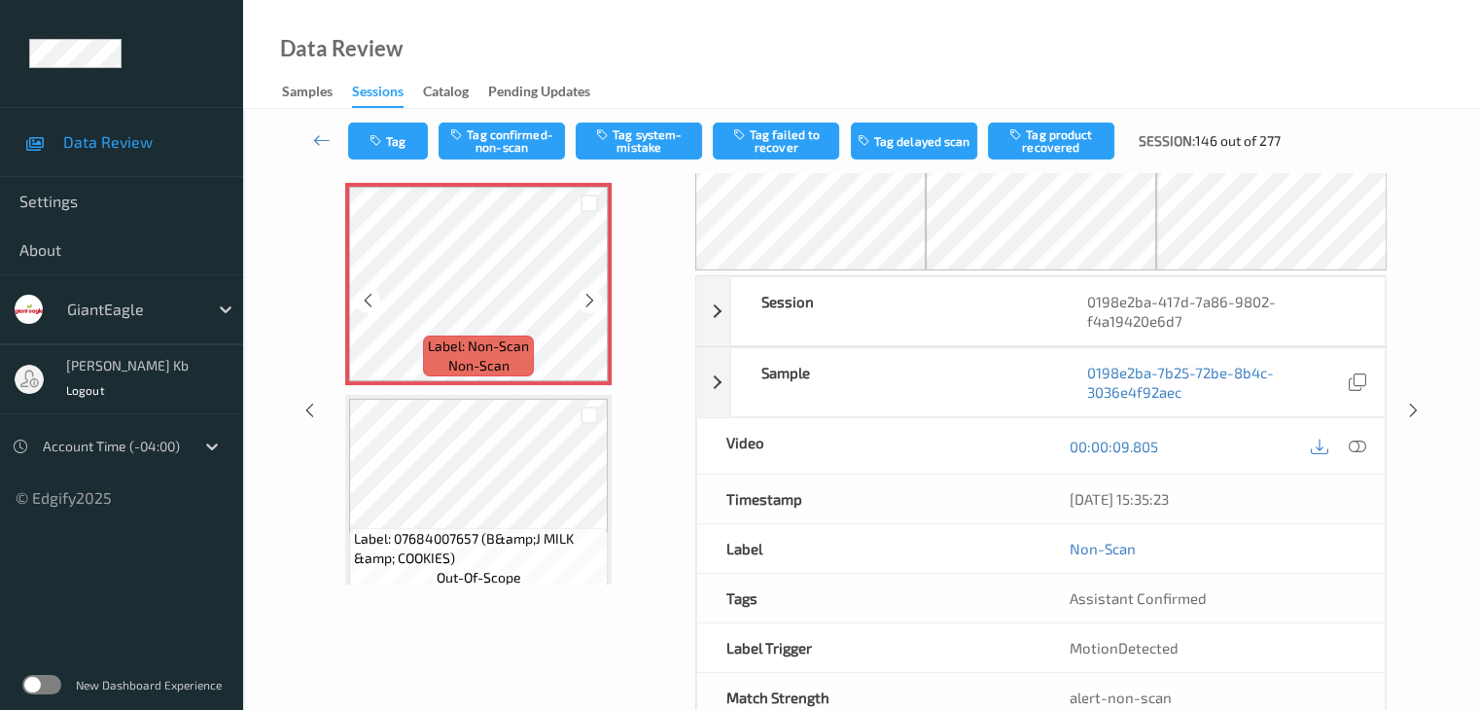
scroll to position [30, 0]
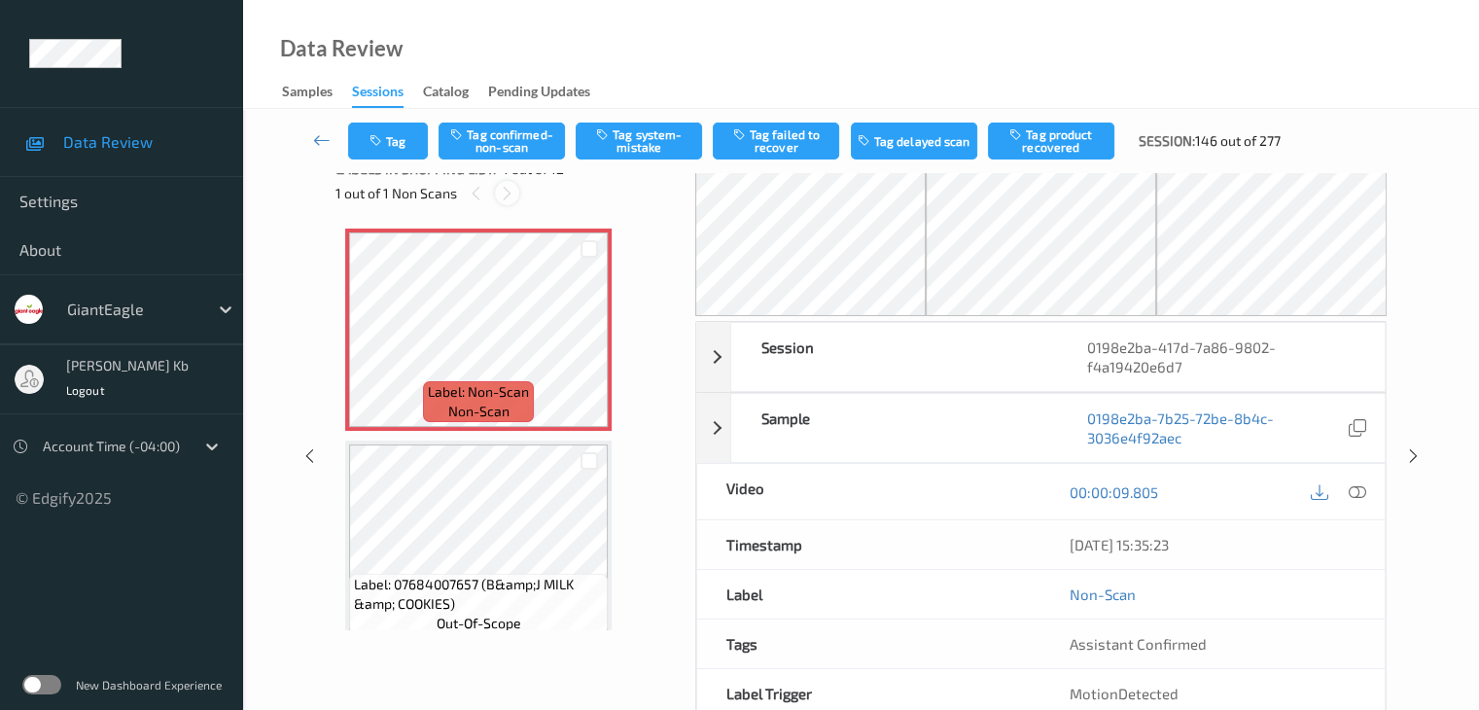
click at [505, 192] on icon at bounding box center [507, 193] width 17 height 17
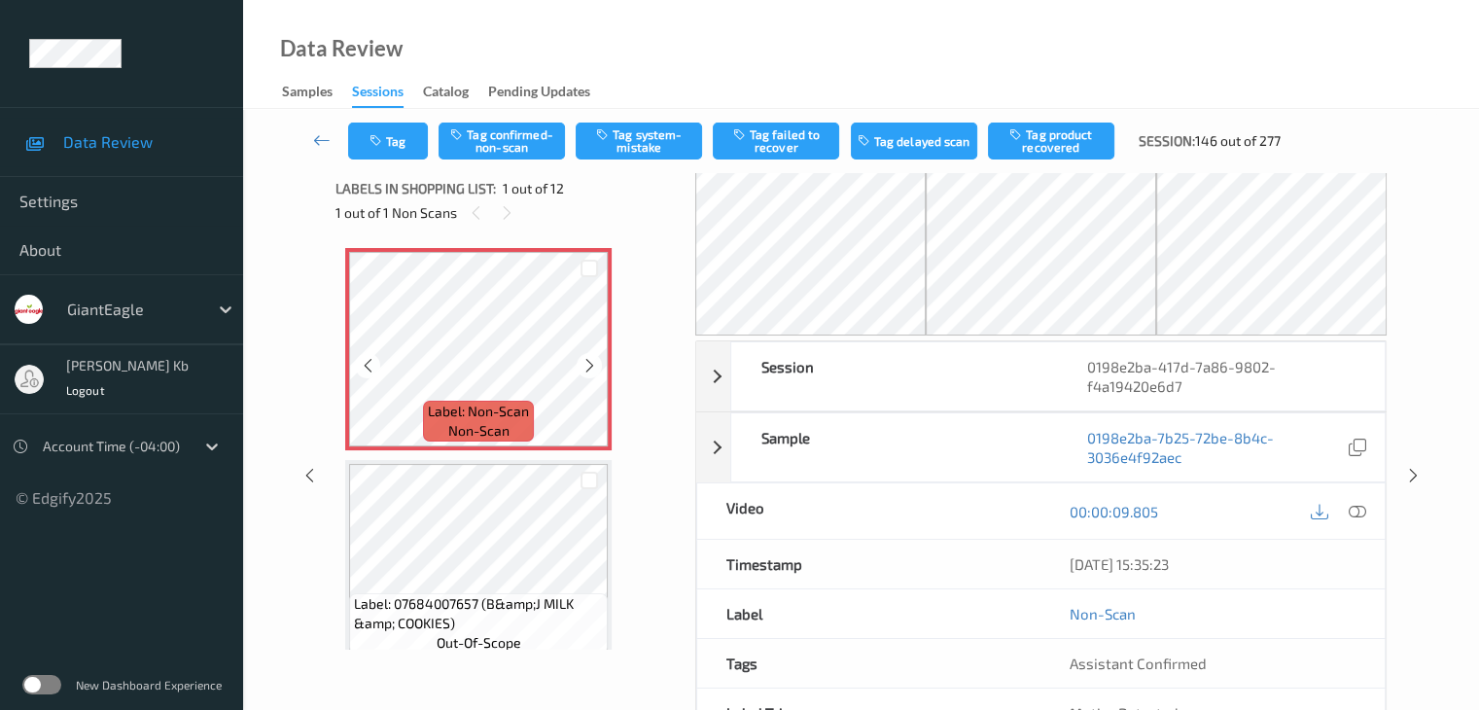
scroll to position [0, 0]
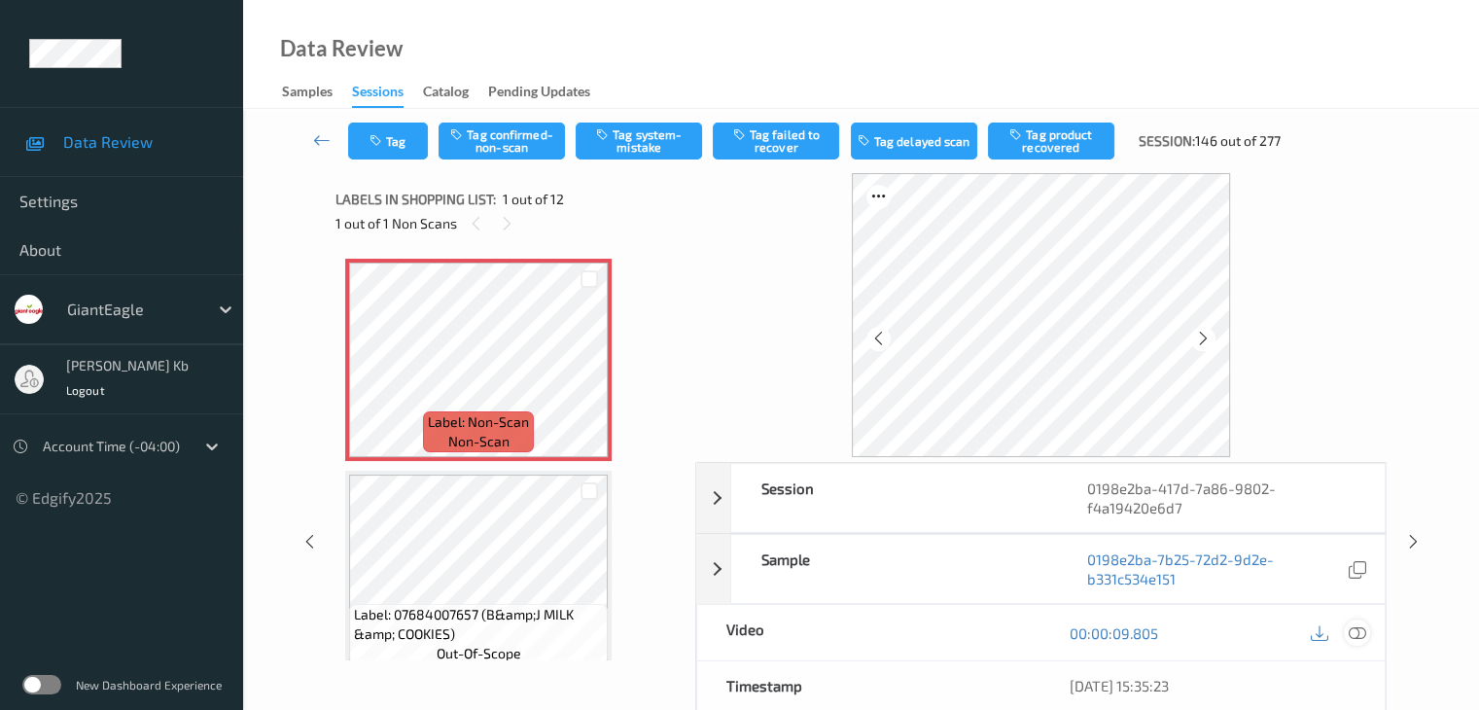
click at [1362, 631] on icon at bounding box center [1355, 632] width 17 height 17
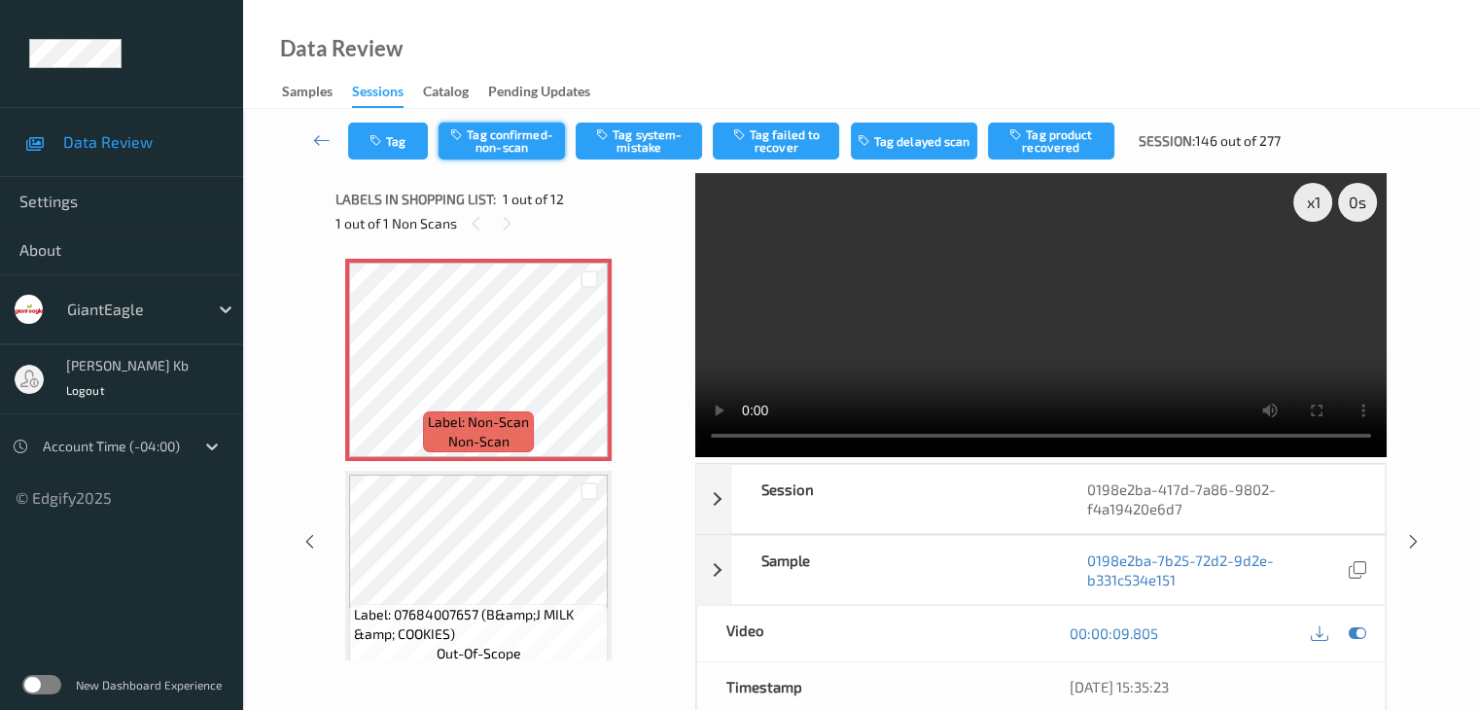
click at [516, 147] on button "Tag confirmed-non-scan" at bounding box center [501, 140] width 126 height 37
click at [1050, 144] on button "Tag product recovered" at bounding box center [1051, 140] width 126 height 37
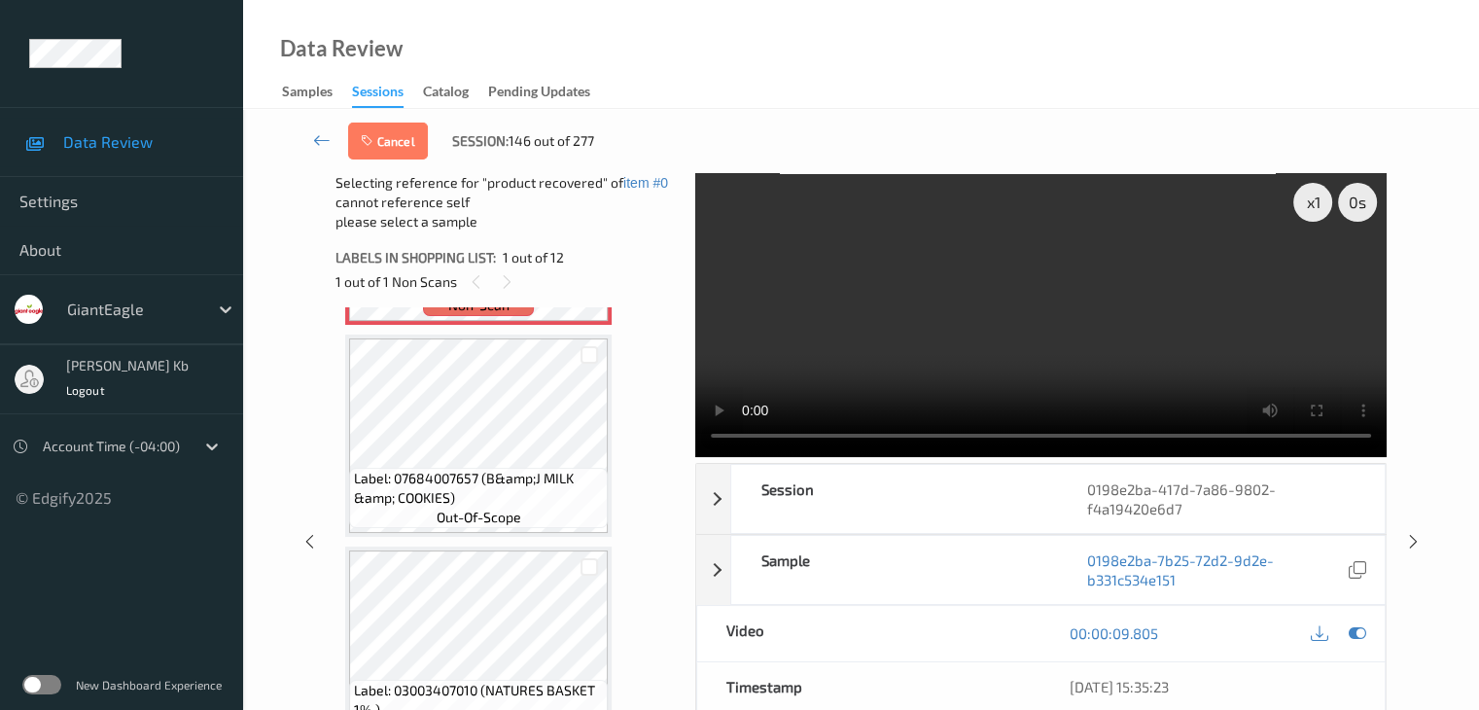
scroll to position [292, 0]
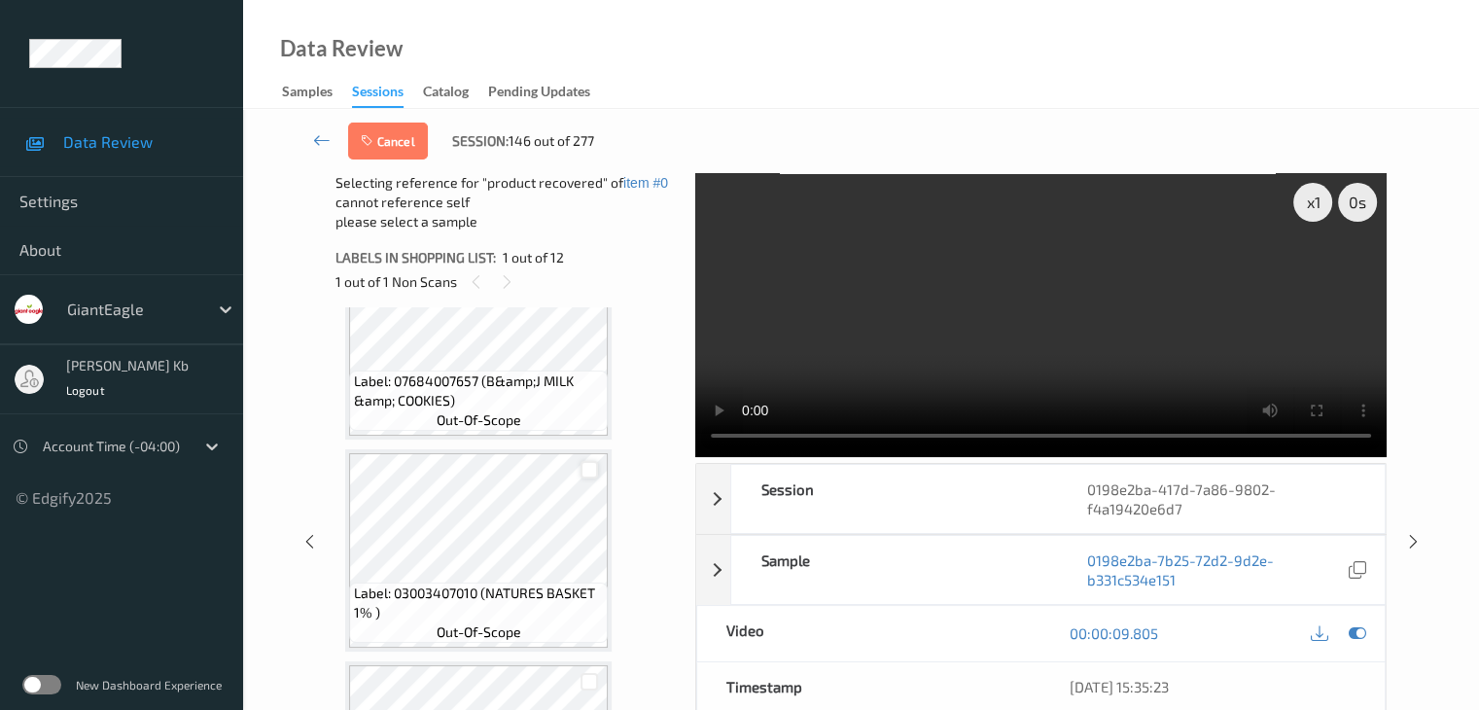
click at [591, 470] on div at bounding box center [589, 470] width 18 height 18
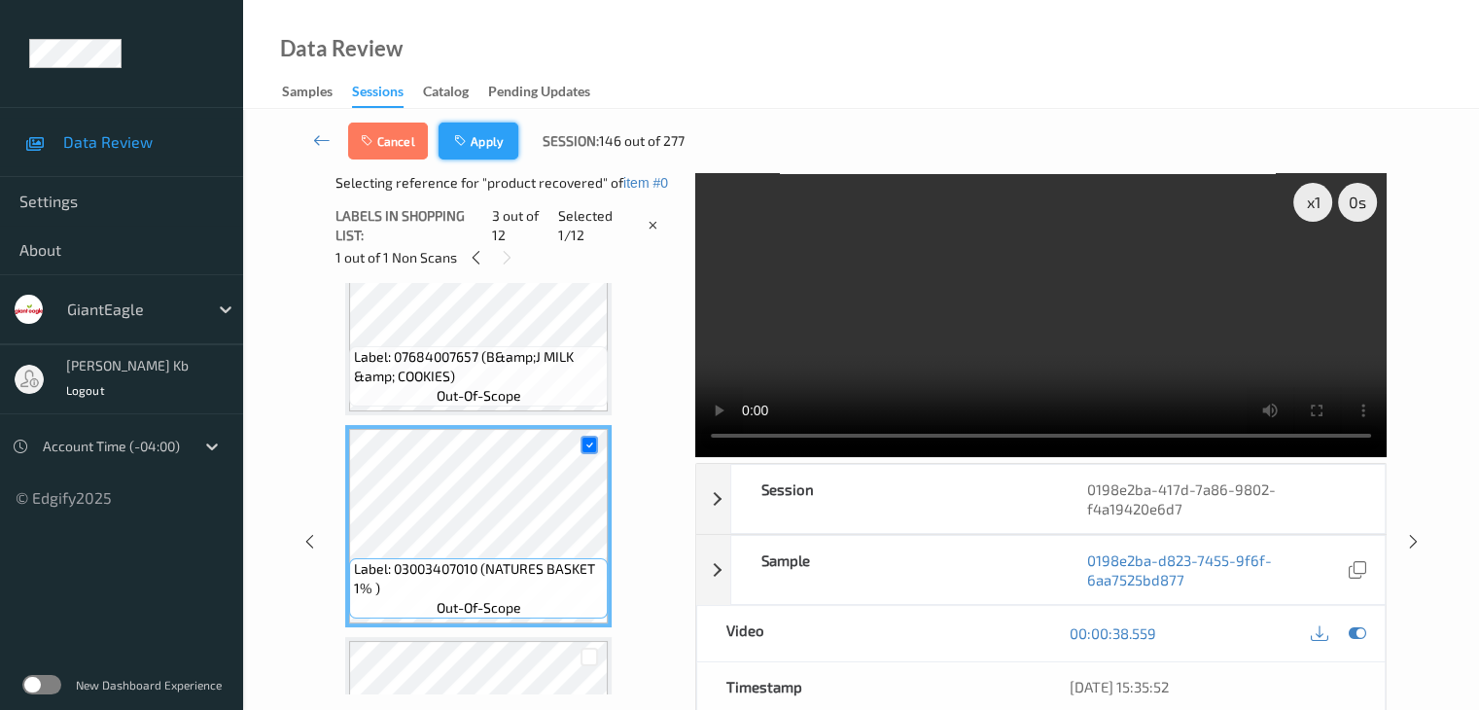
click at [500, 133] on button "Apply" at bounding box center [478, 140] width 80 height 37
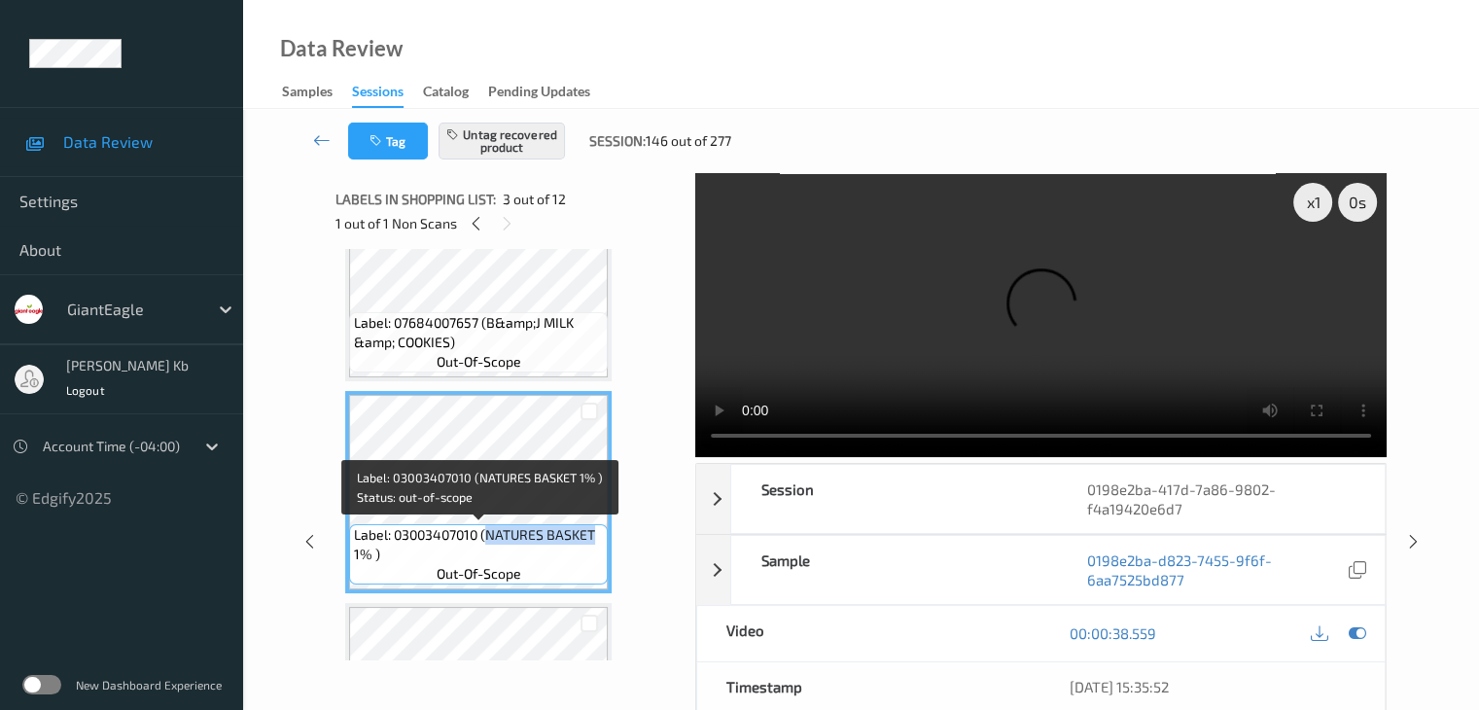
drag, startPoint x: 486, startPoint y: 532, endPoint x: 594, endPoint y: 530, distance: 107.9
click at [594, 530] on span "Label: 03003407010 (NATURES BASKET 1% )" at bounding box center [478, 544] width 249 height 39
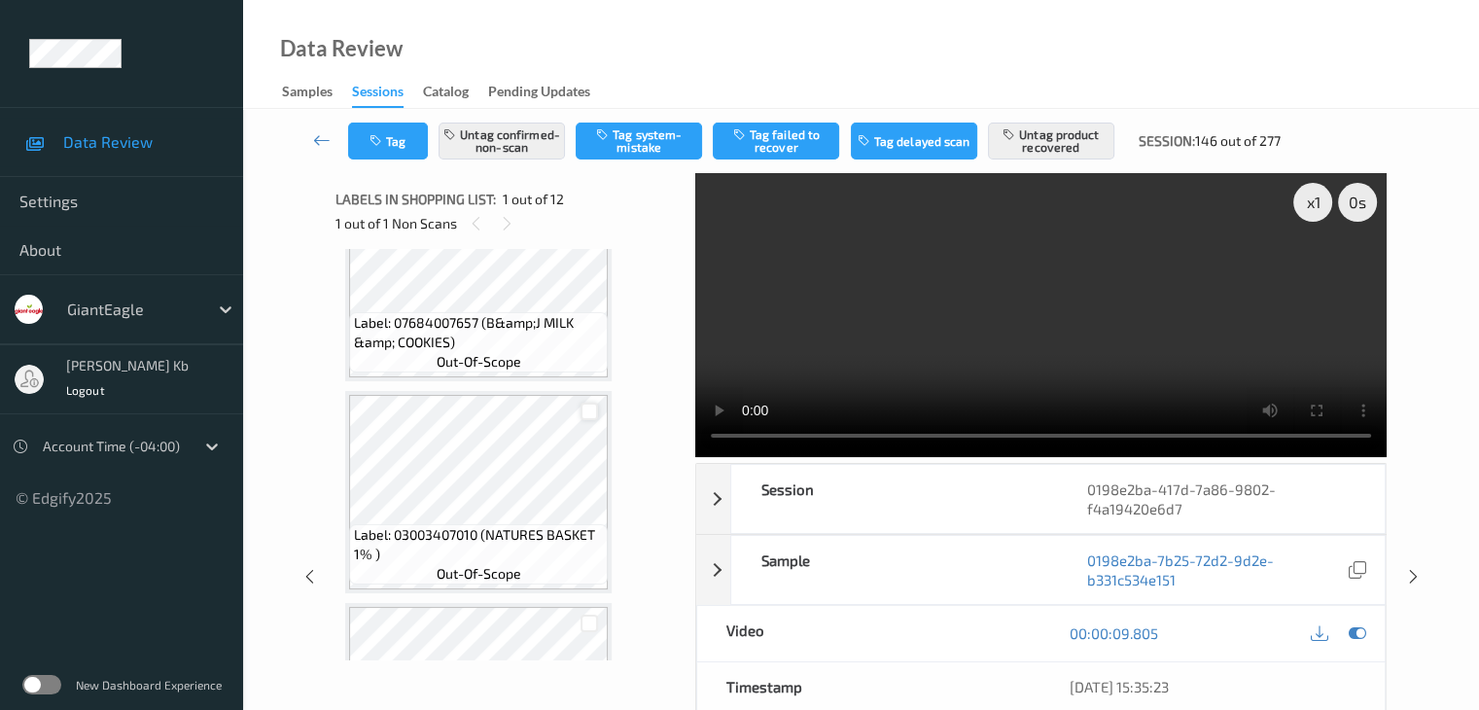
click at [591, 413] on div at bounding box center [589, 411] width 18 height 18
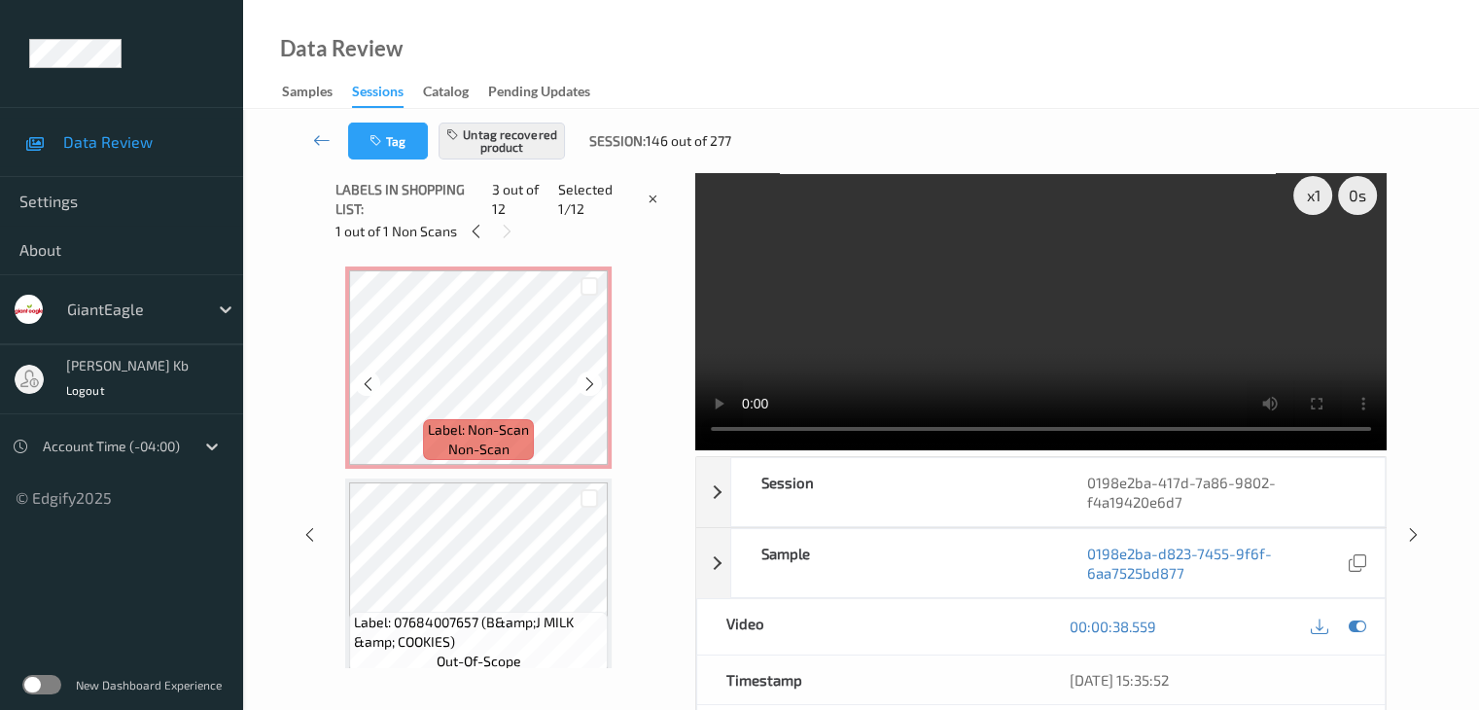
scroll to position [0, 0]
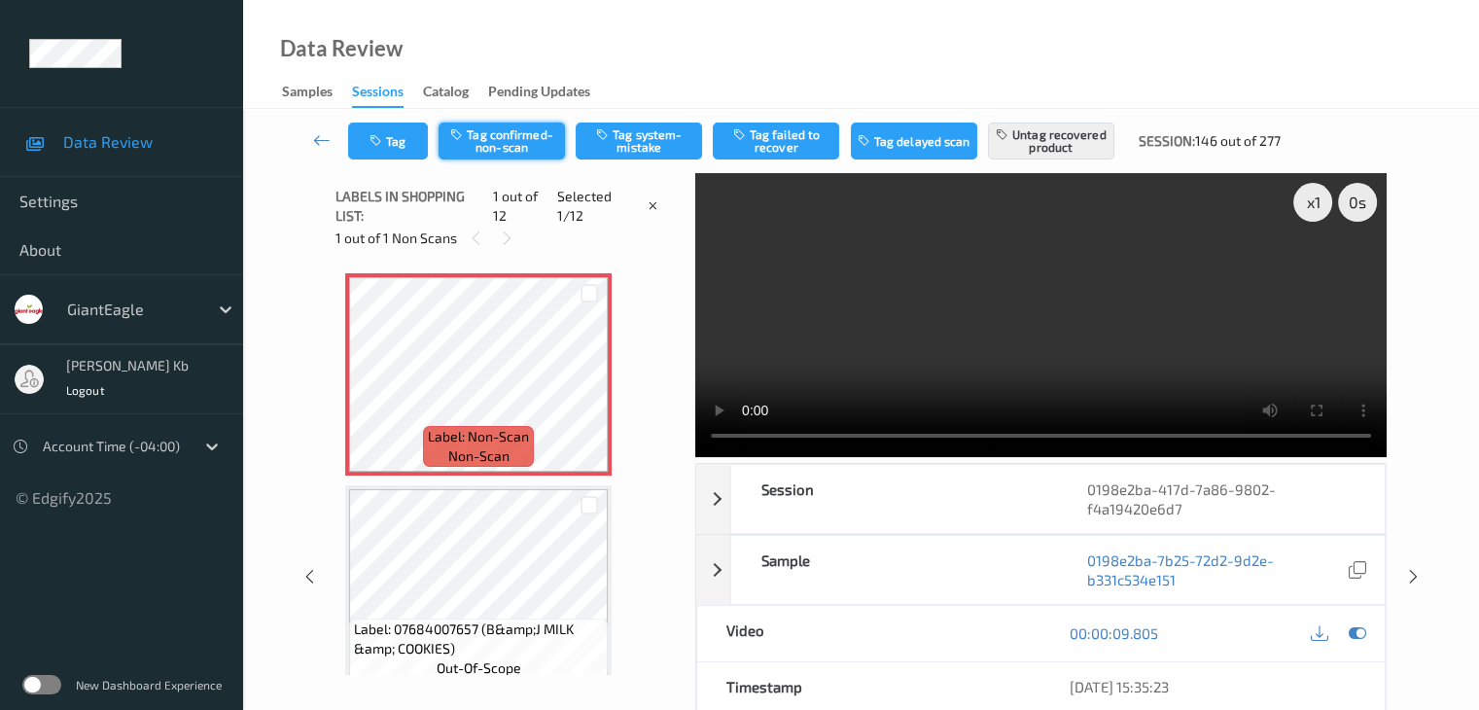
click at [528, 140] on button "Tag confirmed-non-scan" at bounding box center [501, 140] width 126 height 37
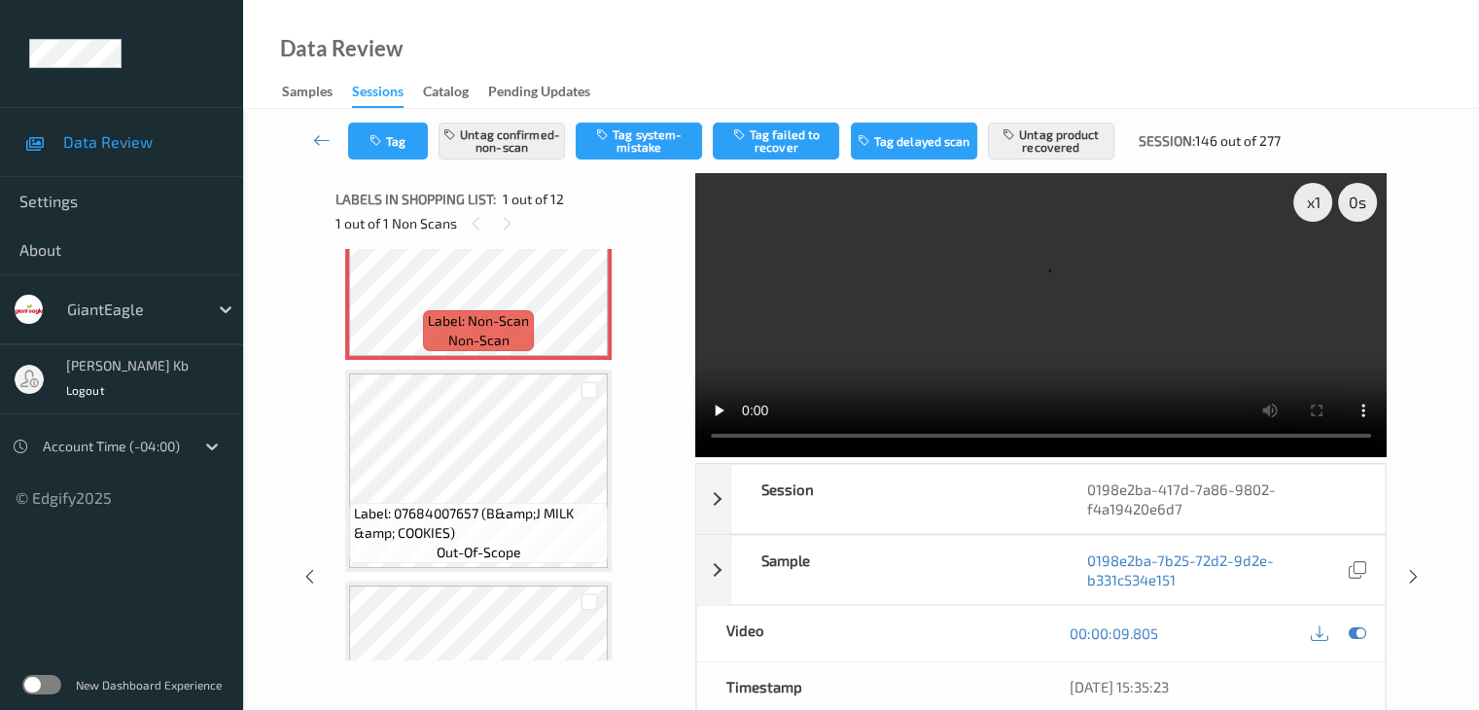
scroll to position [194, 0]
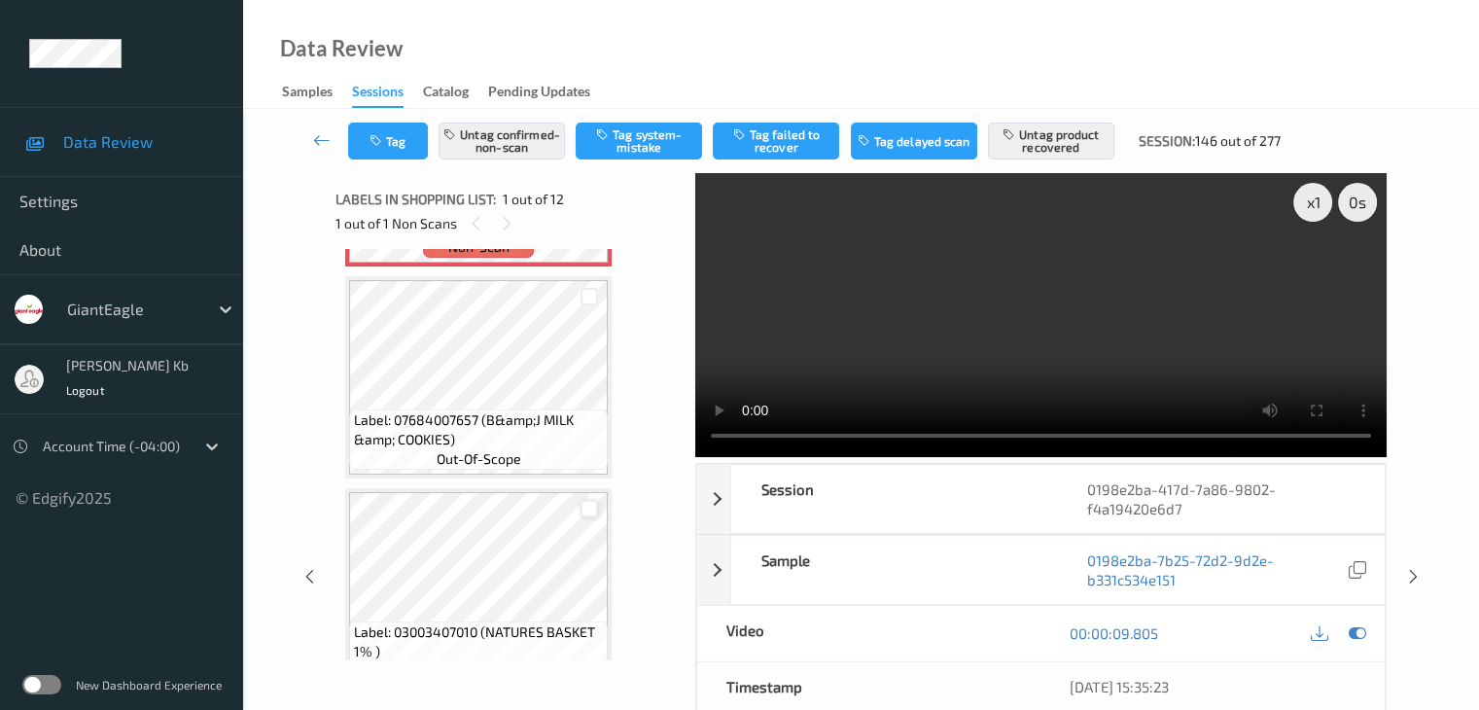
click at [595, 503] on div at bounding box center [589, 509] width 18 height 18
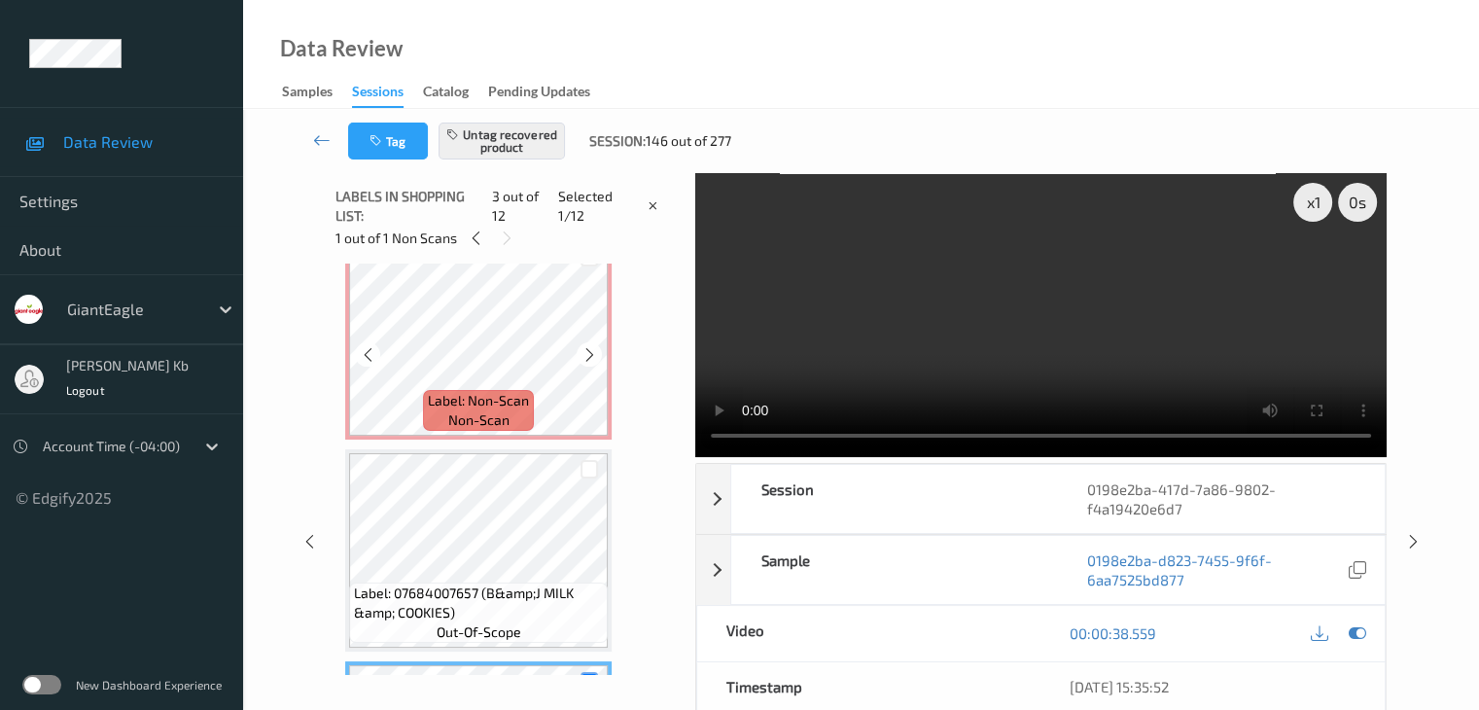
scroll to position [0, 0]
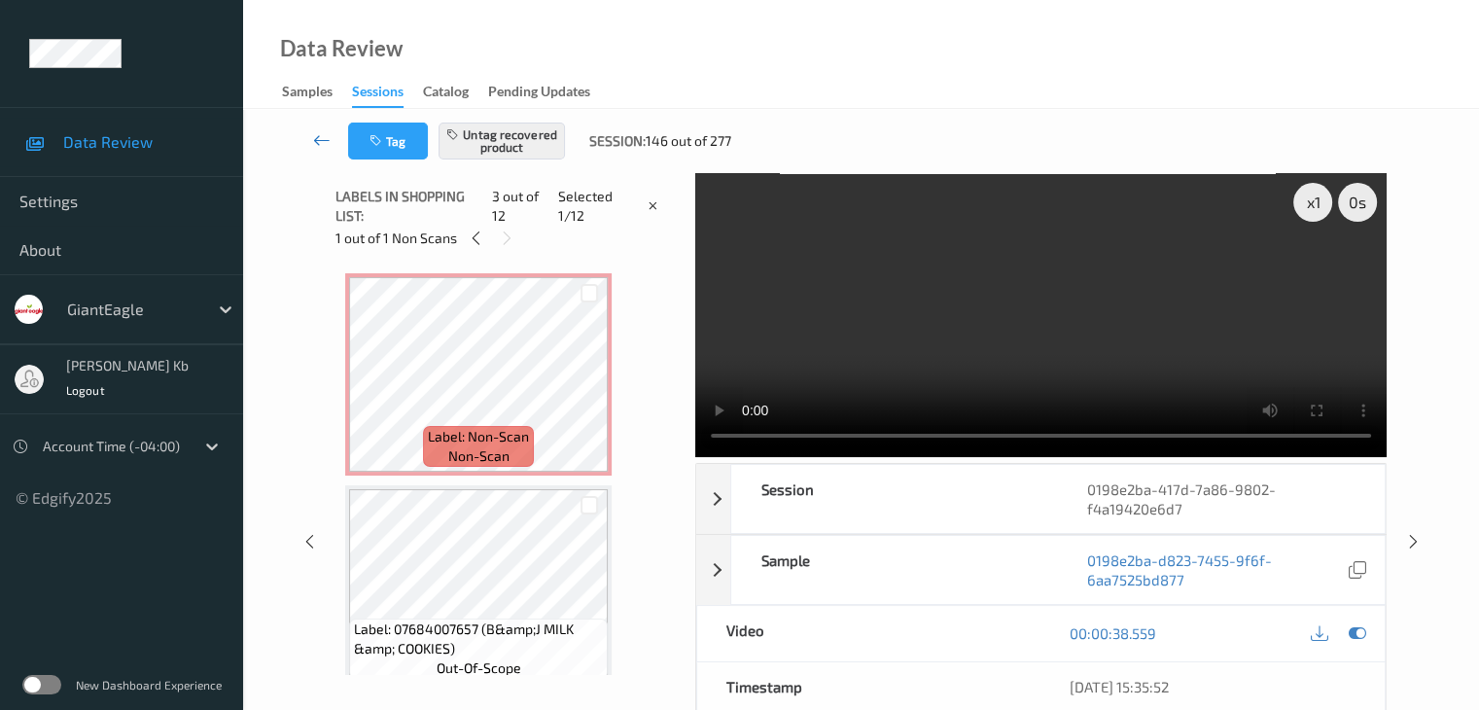
click at [314, 137] on icon at bounding box center [321, 139] width 17 height 19
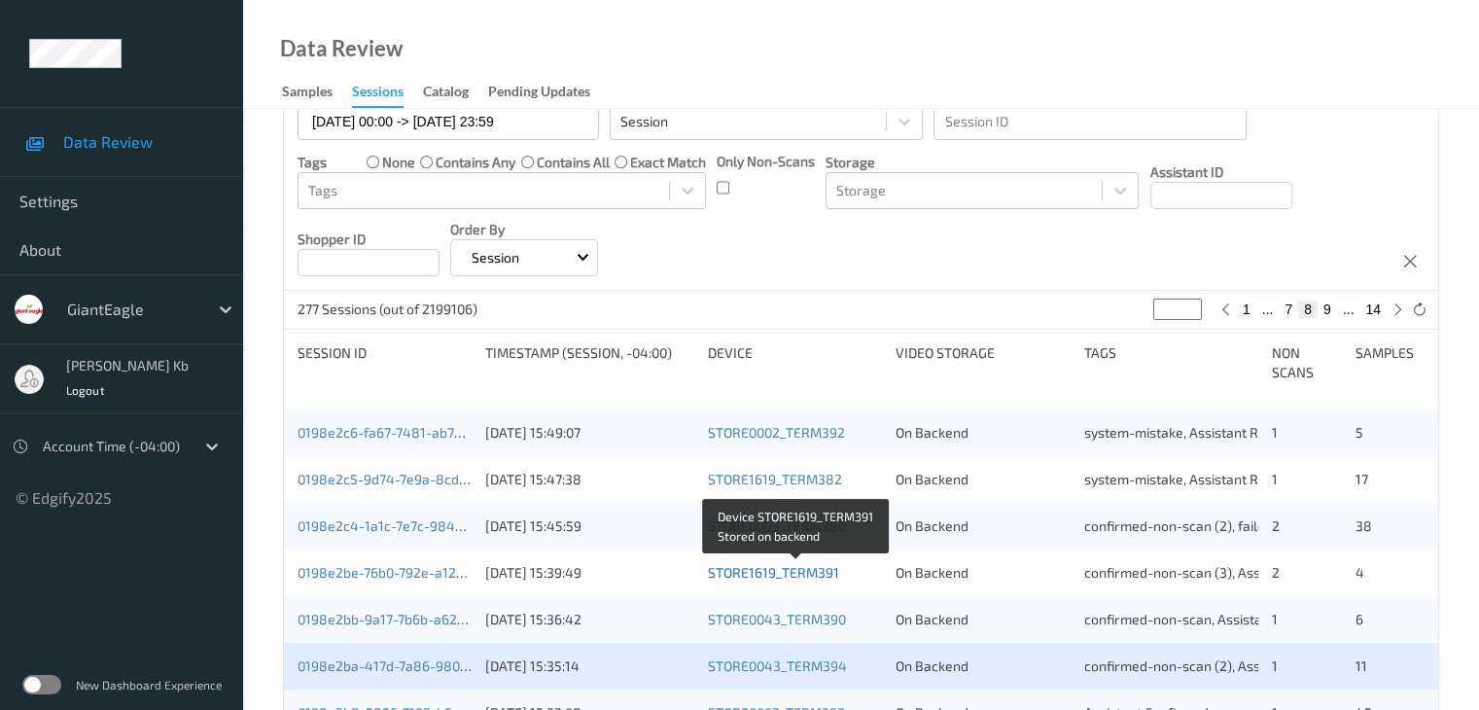
scroll to position [389, 0]
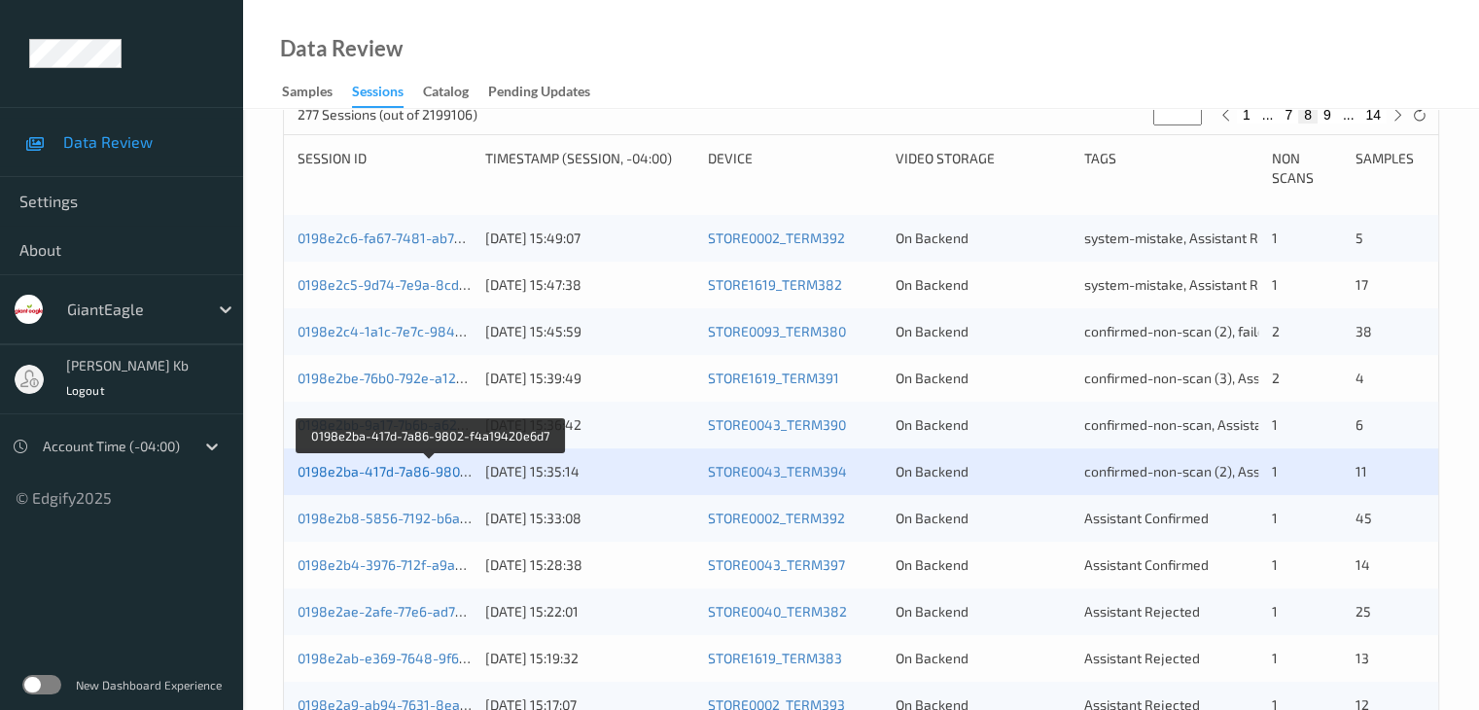
click at [408, 471] on link "0198e2ba-417d-7a86-9802-f4a19420e6d7" at bounding box center [429, 471] width 265 height 17
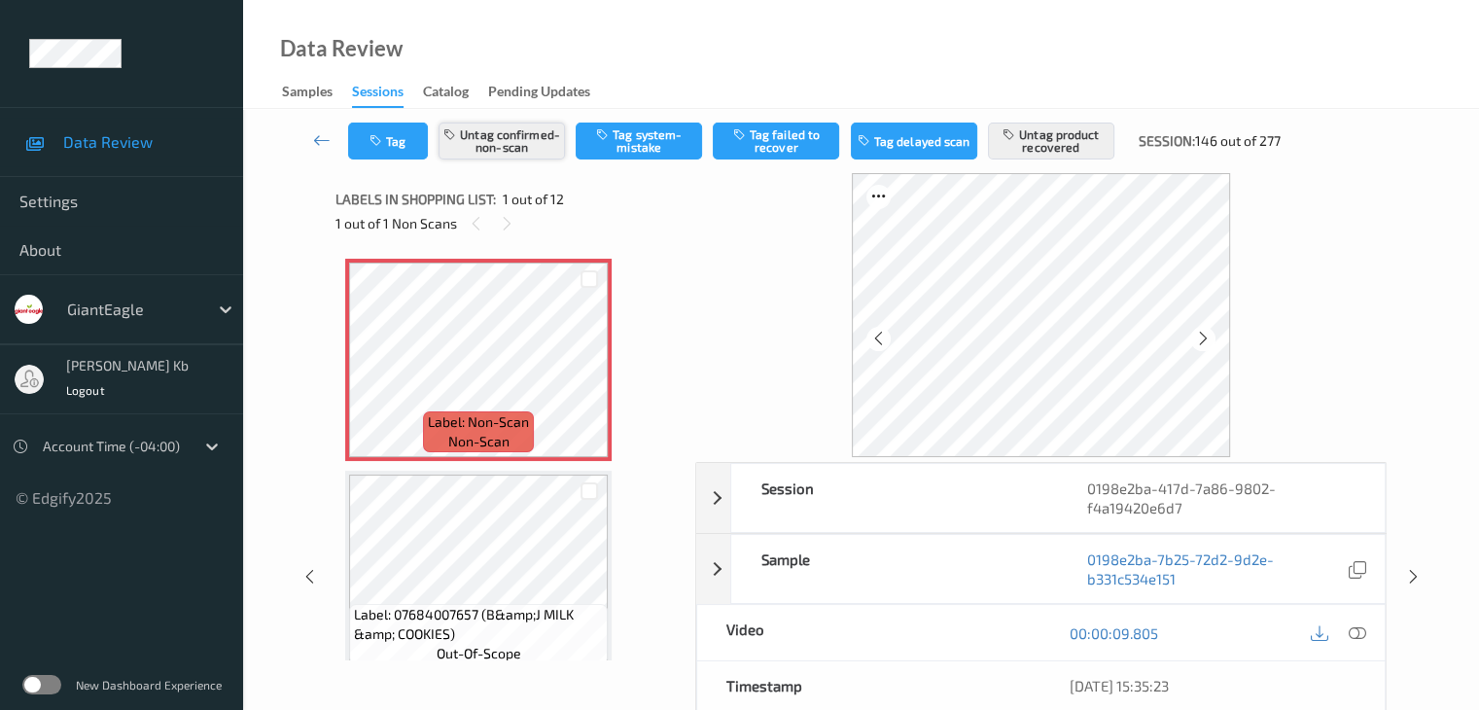
click at [537, 145] on button "Untag confirmed-non-scan" at bounding box center [501, 140] width 126 height 37
click at [1068, 133] on button "Untag product recovered" at bounding box center [1051, 140] width 126 height 37
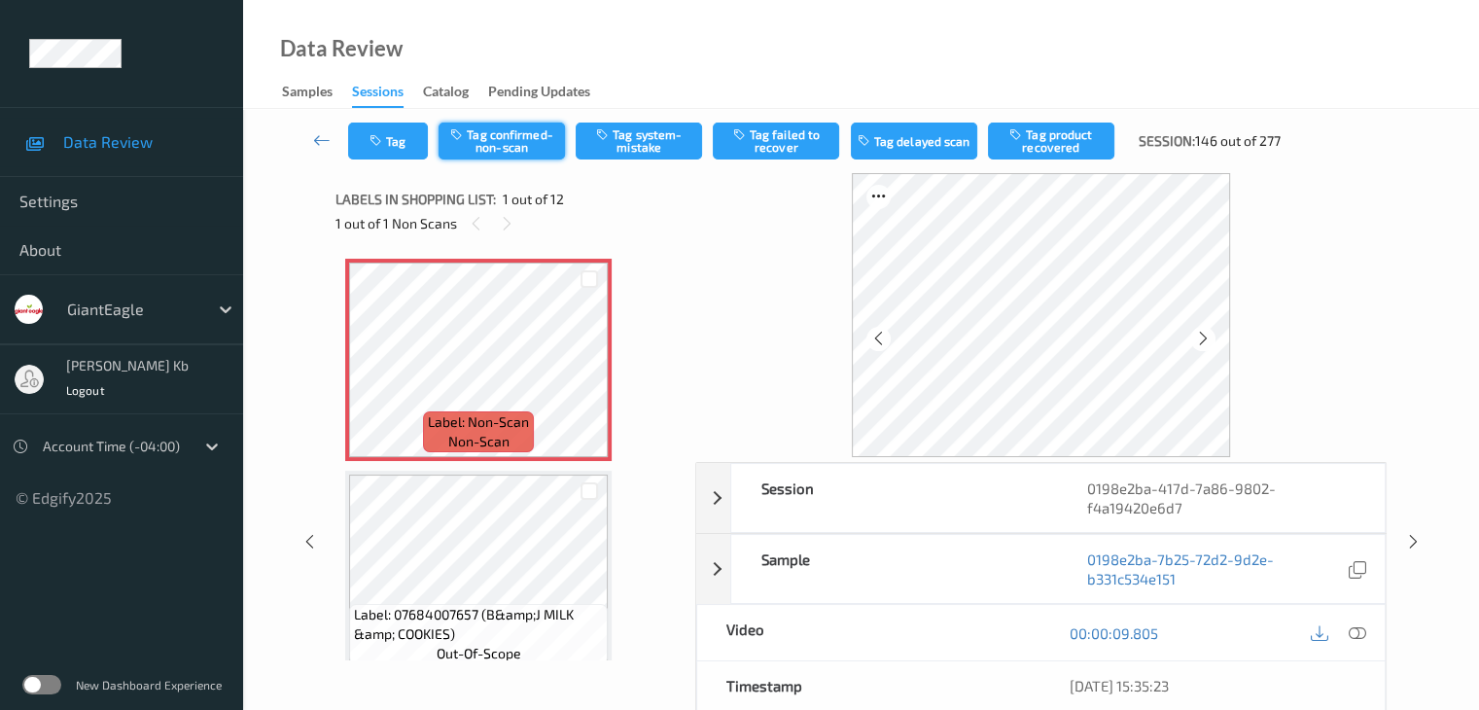
click at [521, 148] on button "Tag confirmed-non-scan" at bounding box center [501, 140] width 126 height 37
click at [1070, 140] on button "Tag product recovered" at bounding box center [1051, 140] width 126 height 37
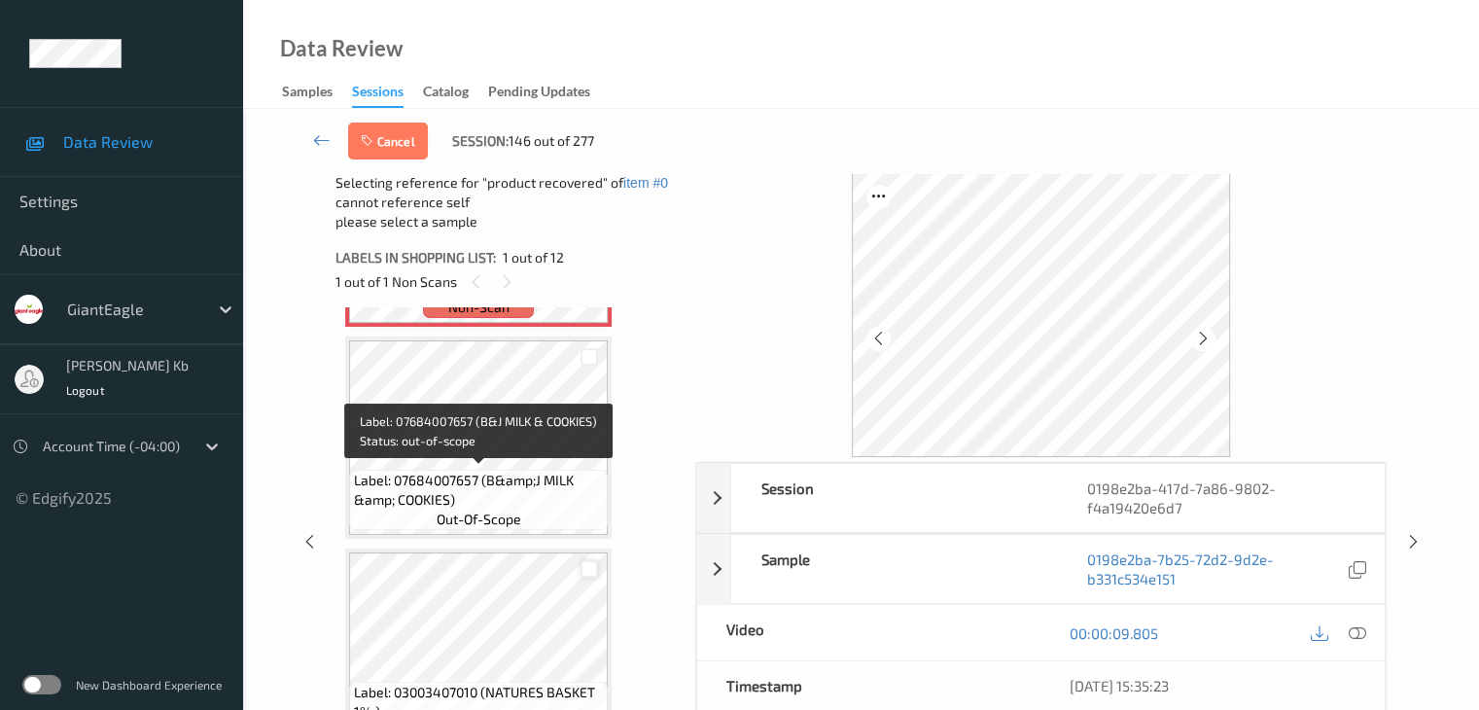
scroll to position [194, 0]
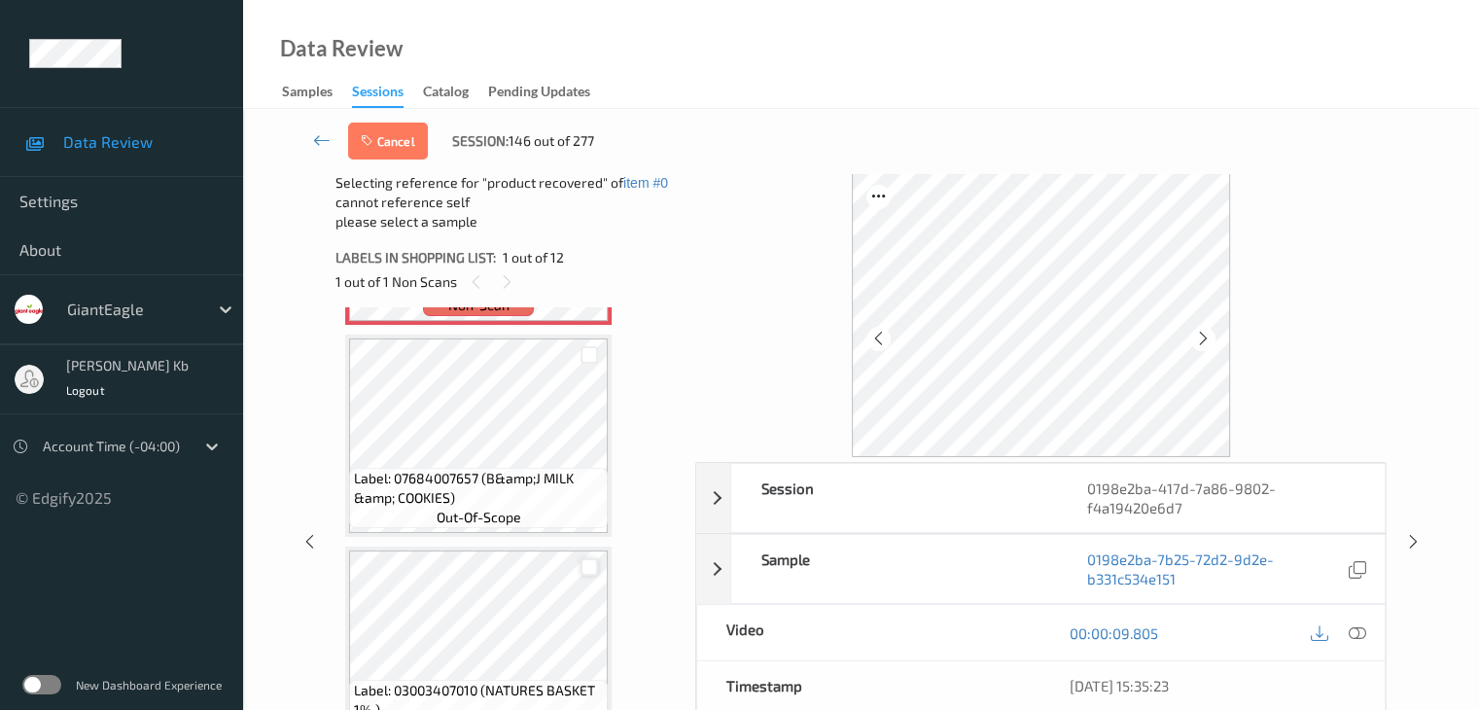
click at [591, 561] on div at bounding box center [589, 567] width 18 height 18
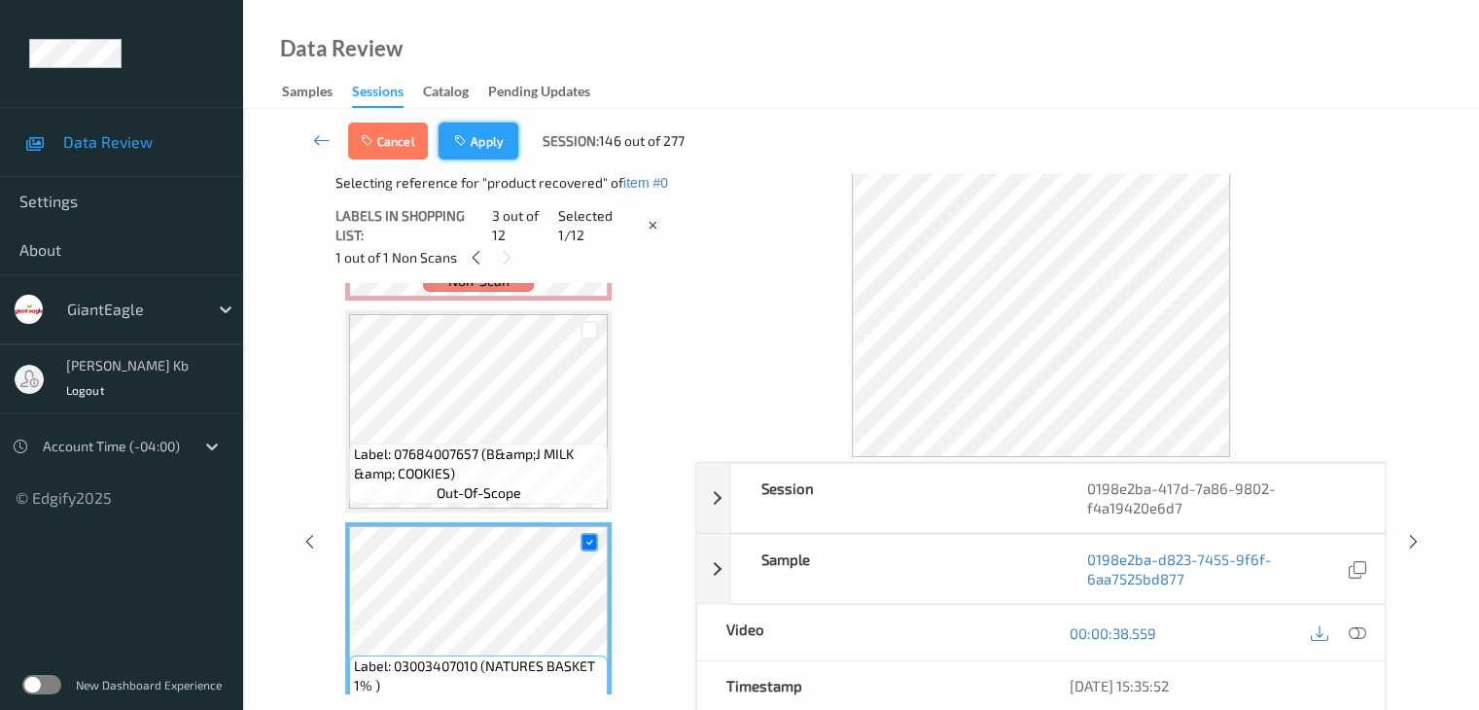
click at [496, 146] on button "Apply" at bounding box center [478, 140] width 80 height 37
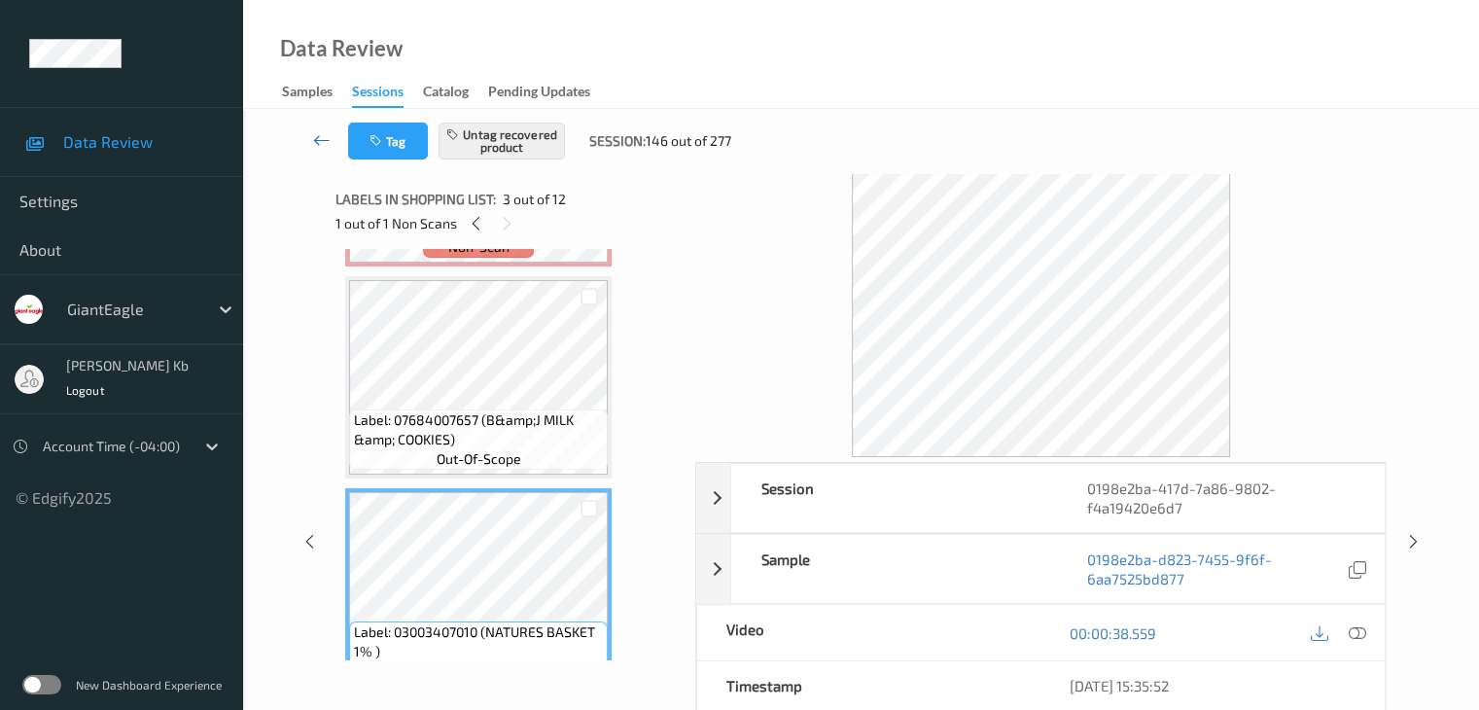
click at [331, 146] on icon at bounding box center [321, 139] width 17 height 19
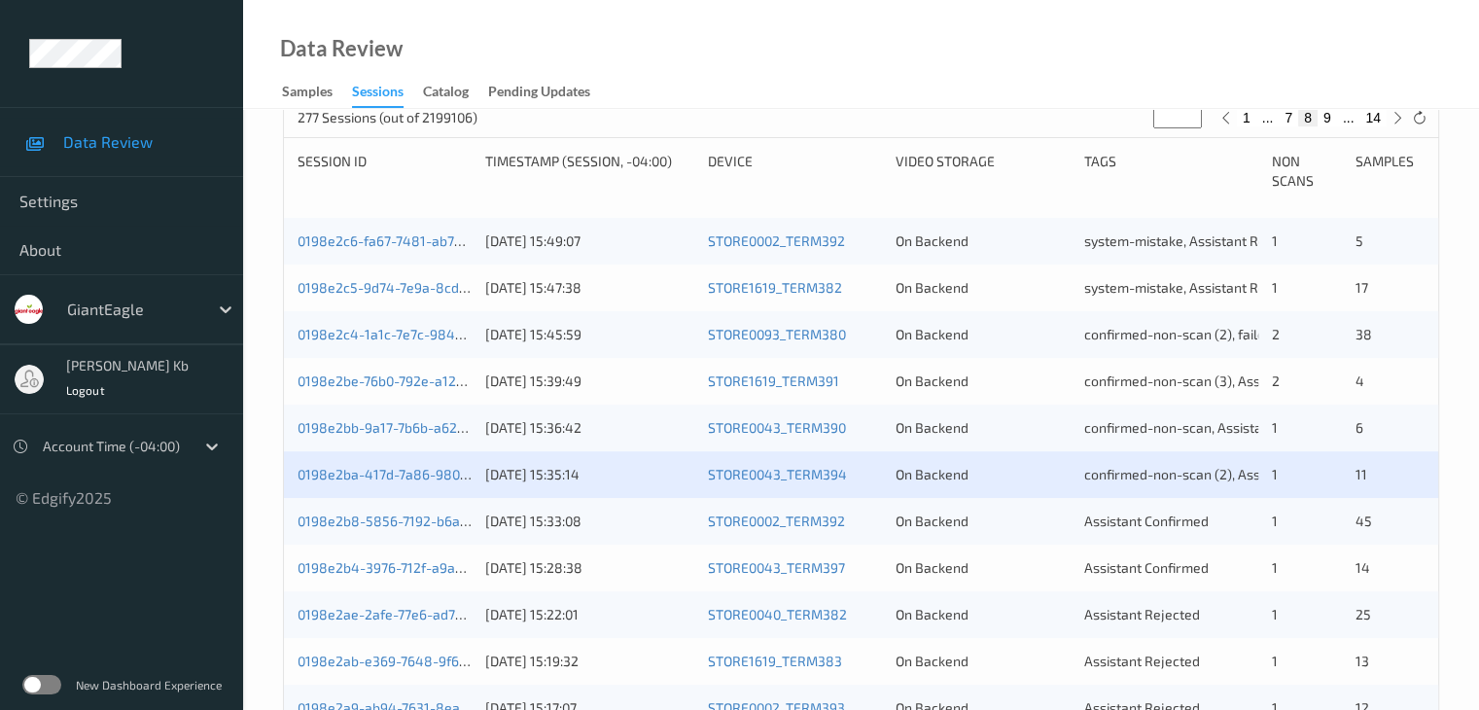
scroll to position [389, 0]
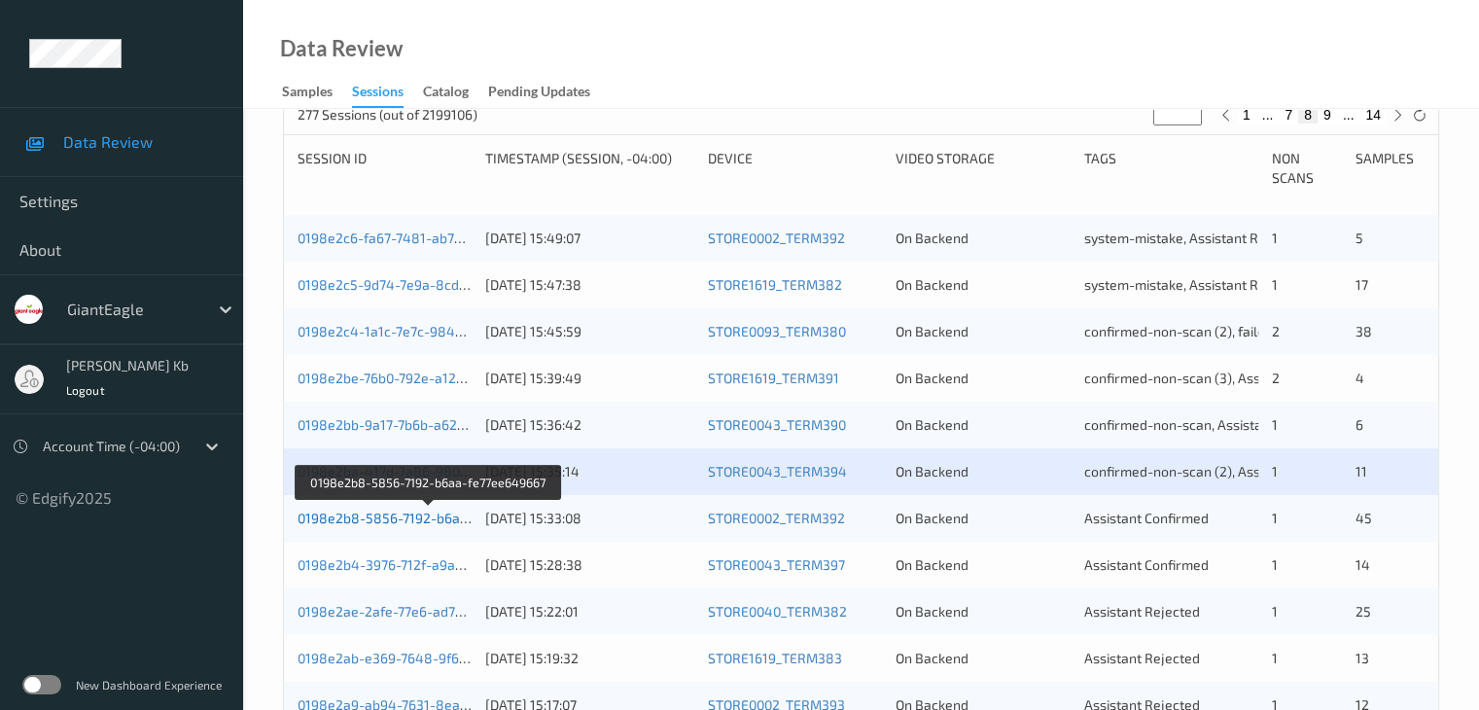
click at [406, 517] on link "0198e2b8-5856-7192-b6aa-fe77ee649667" at bounding box center [429, 517] width 264 height 17
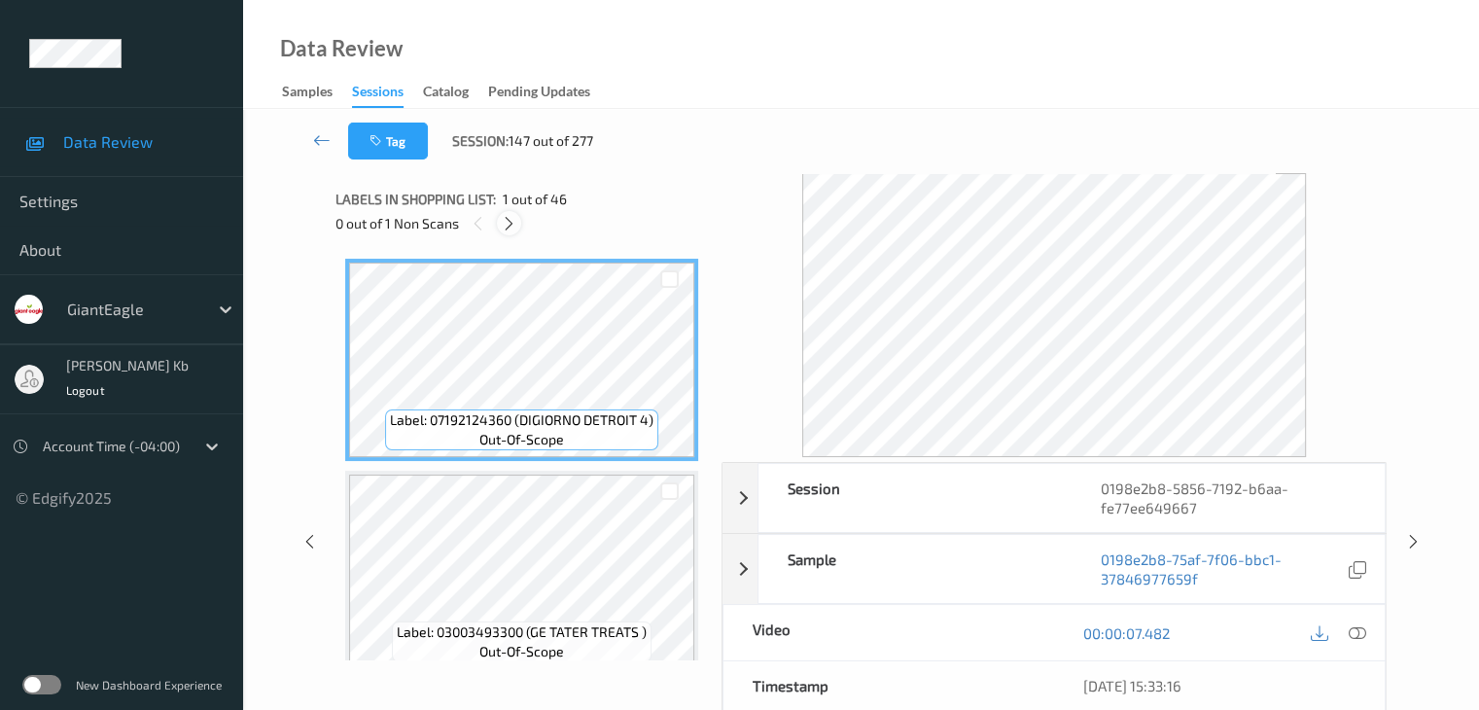
click at [508, 221] on icon at bounding box center [509, 223] width 17 height 17
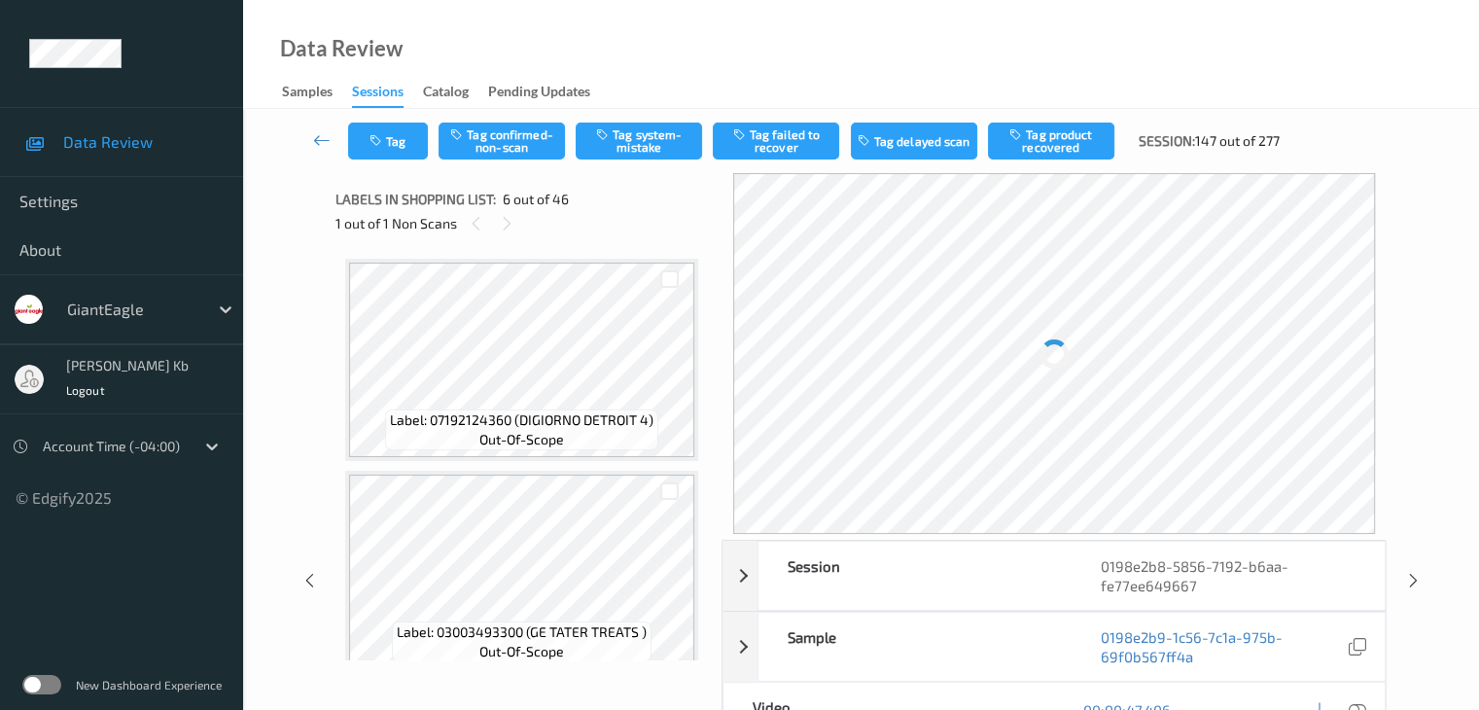
scroll to position [857, 0]
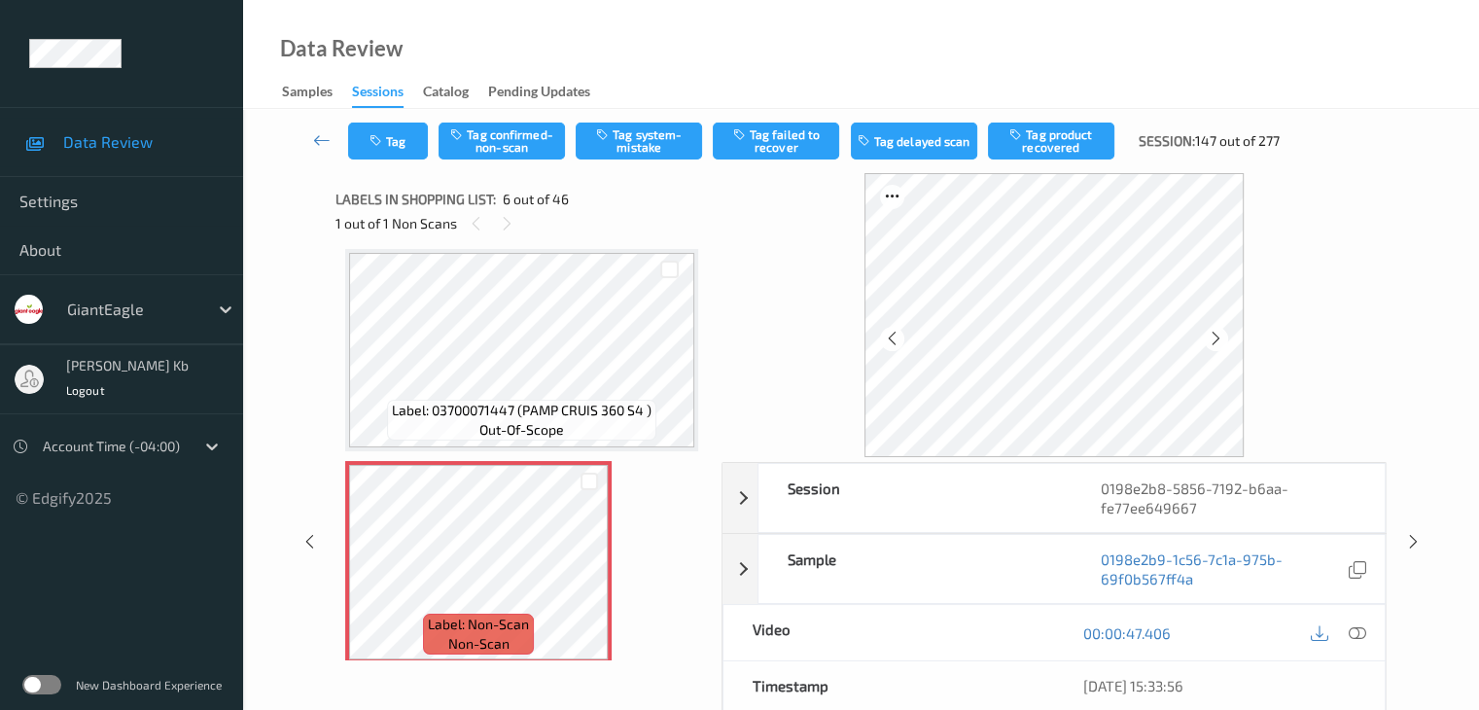
click at [1353, 633] on icon at bounding box center [1355, 632] width 17 height 17
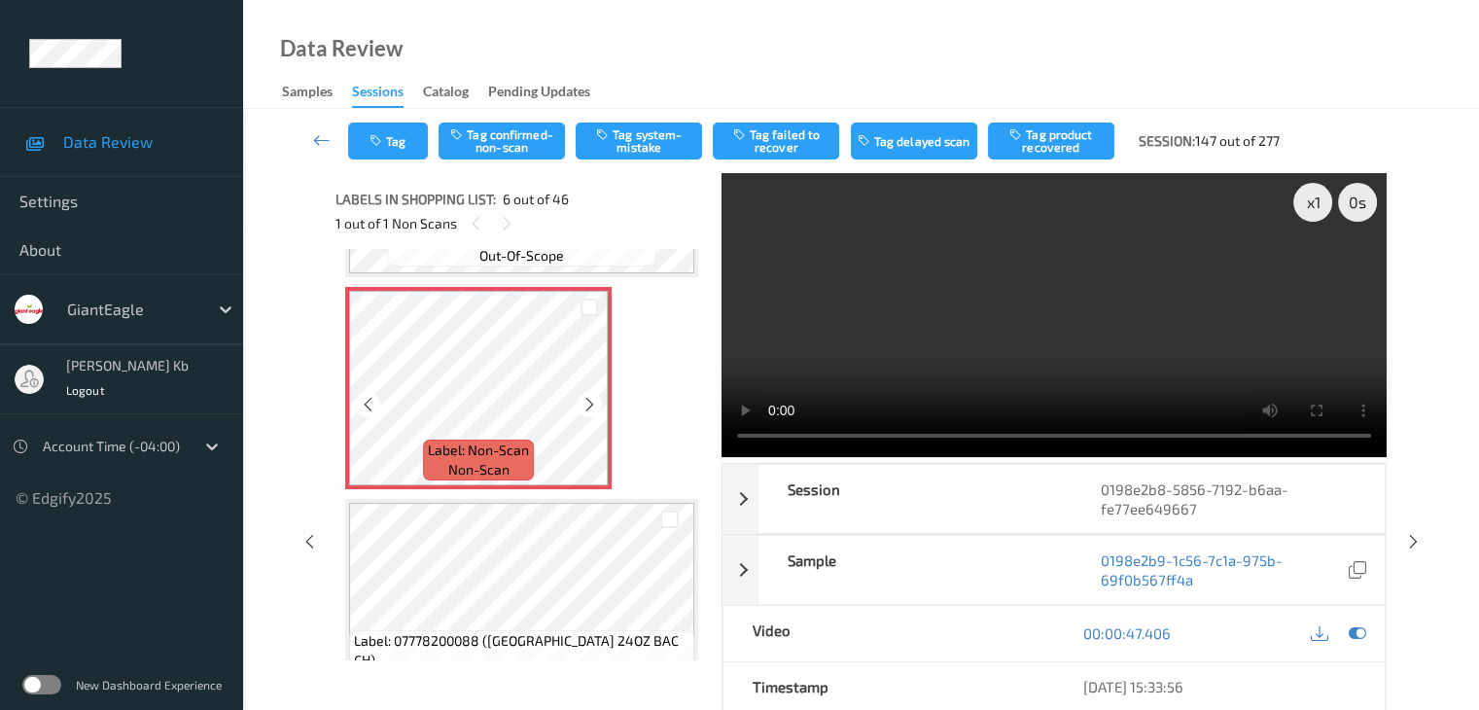
scroll to position [1052, 0]
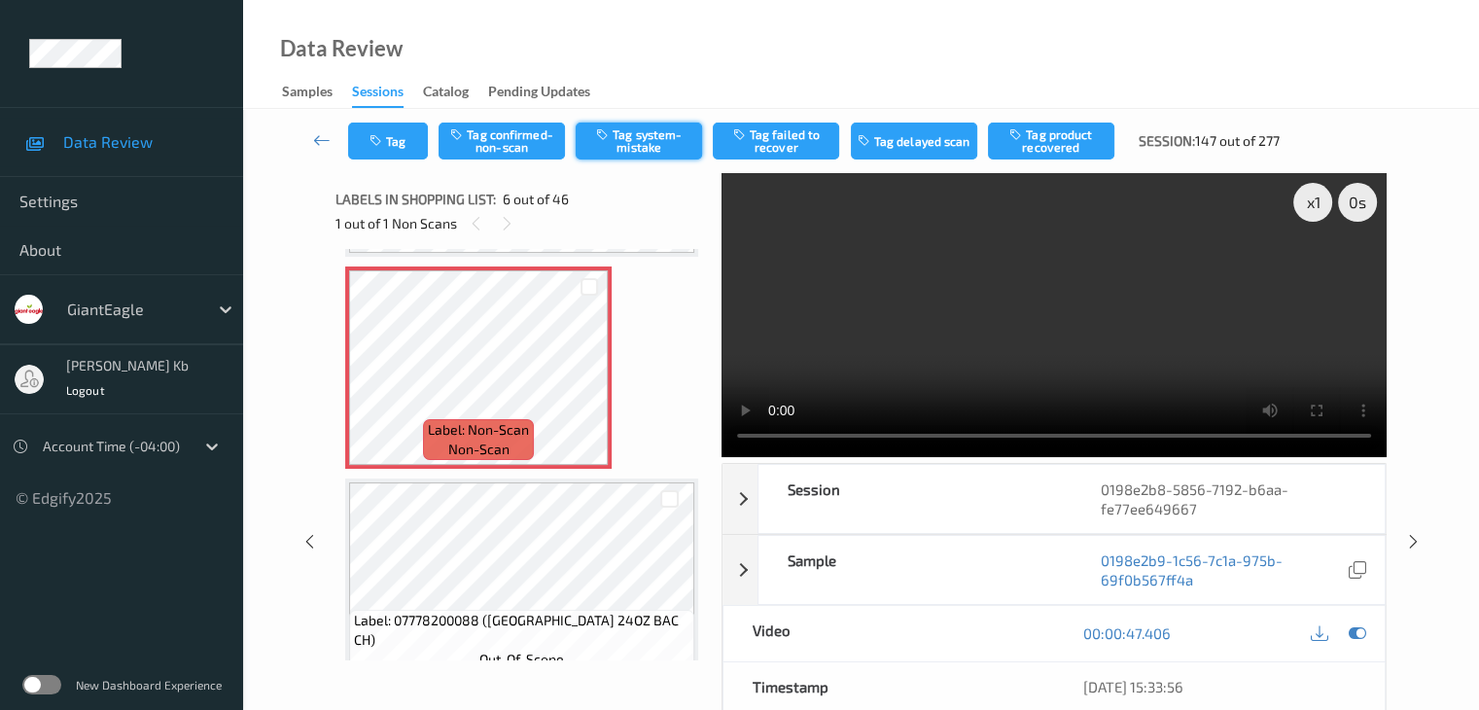
click at [668, 145] on button "Tag system-mistake" at bounding box center [638, 140] width 126 height 37
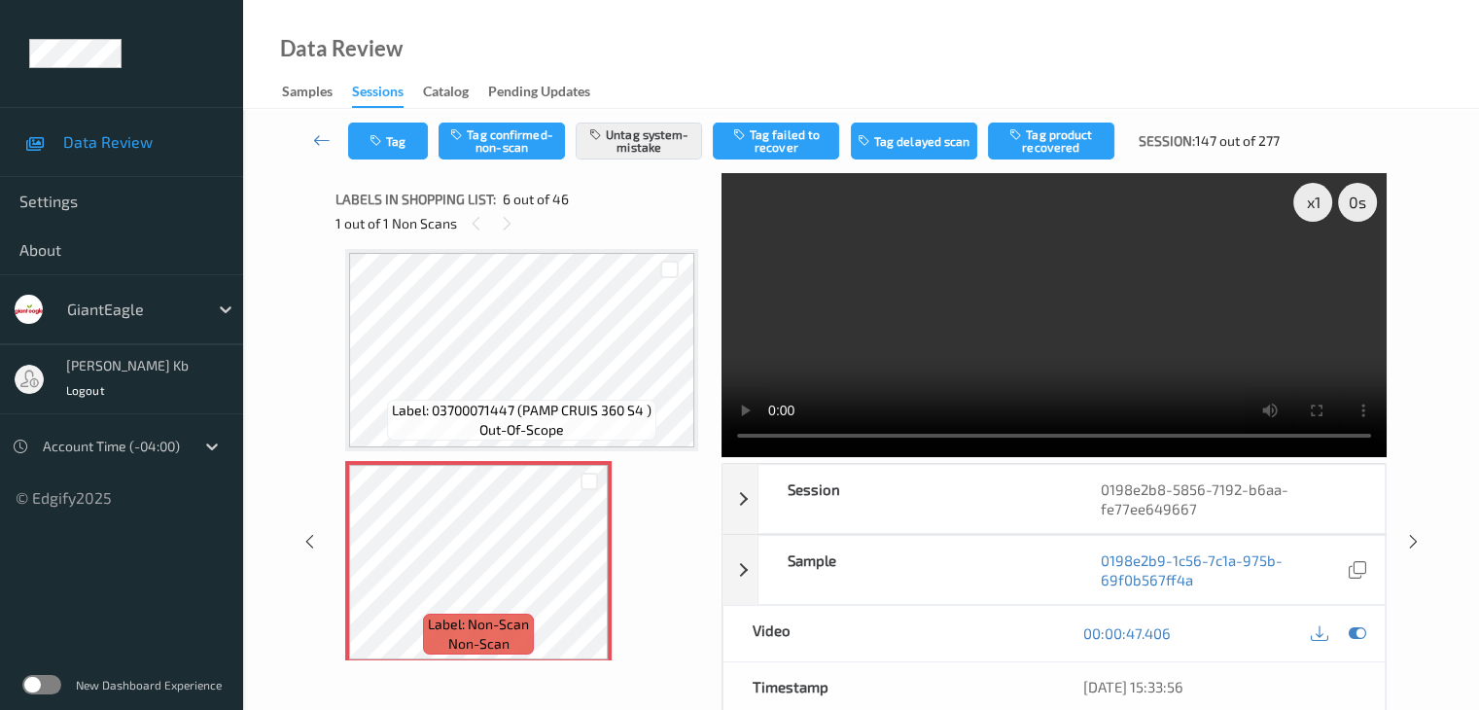
drag, startPoint x: 321, startPoint y: 132, endPoint x: 354, endPoint y: 33, distance: 104.5
click at [321, 132] on icon at bounding box center [321, 139] width 17 height 19
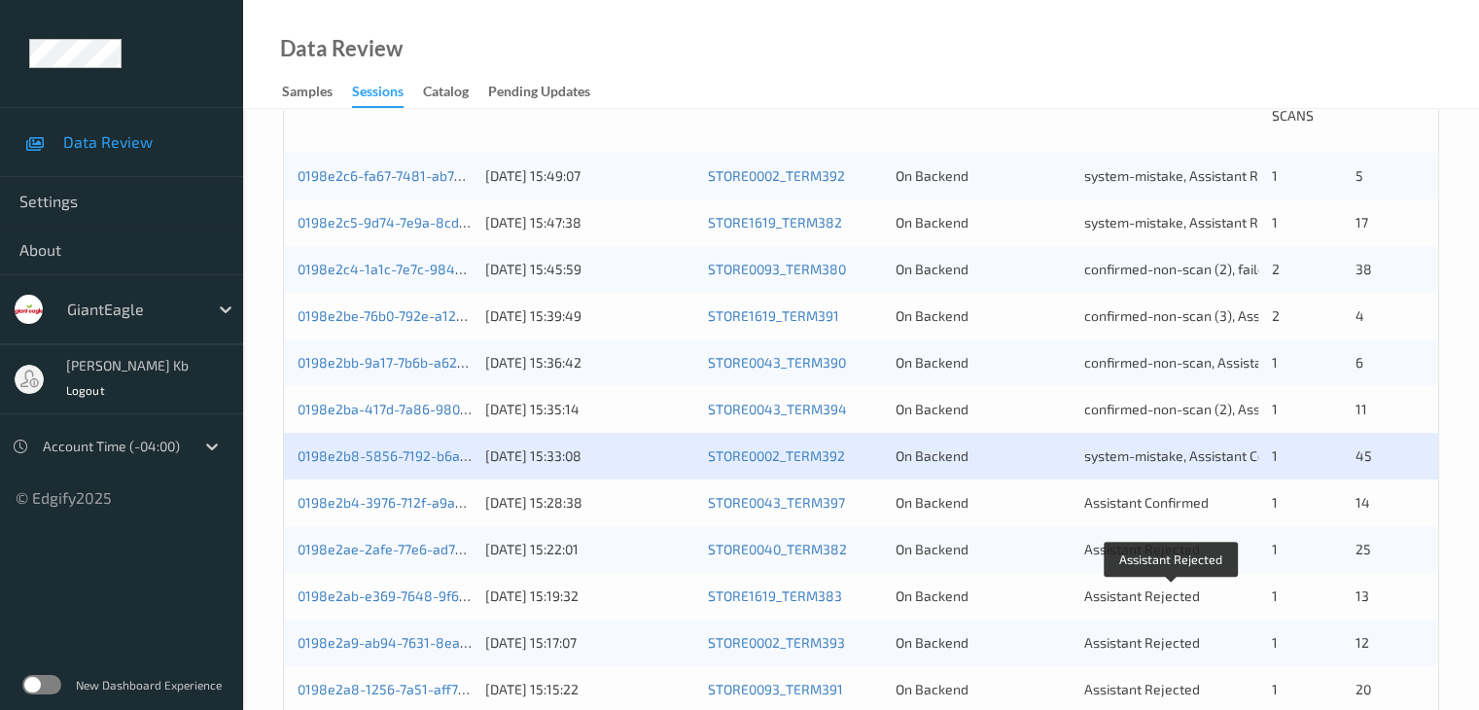
scroll to position [486, 0]
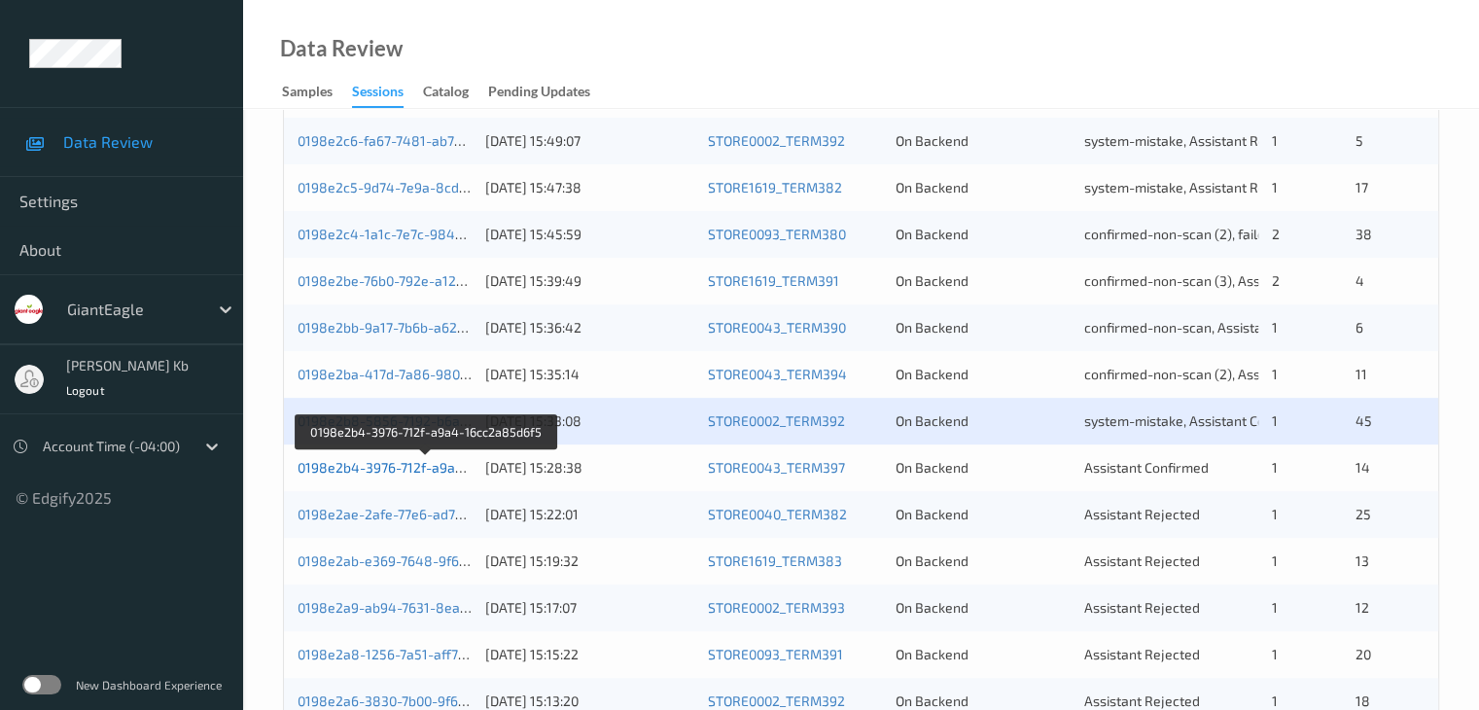
click at [418, 470] on link "0198e2b4-3976-712f-a9a4-16cc2a85d6f5" at bounding box center [427, 467] width 260 height 17
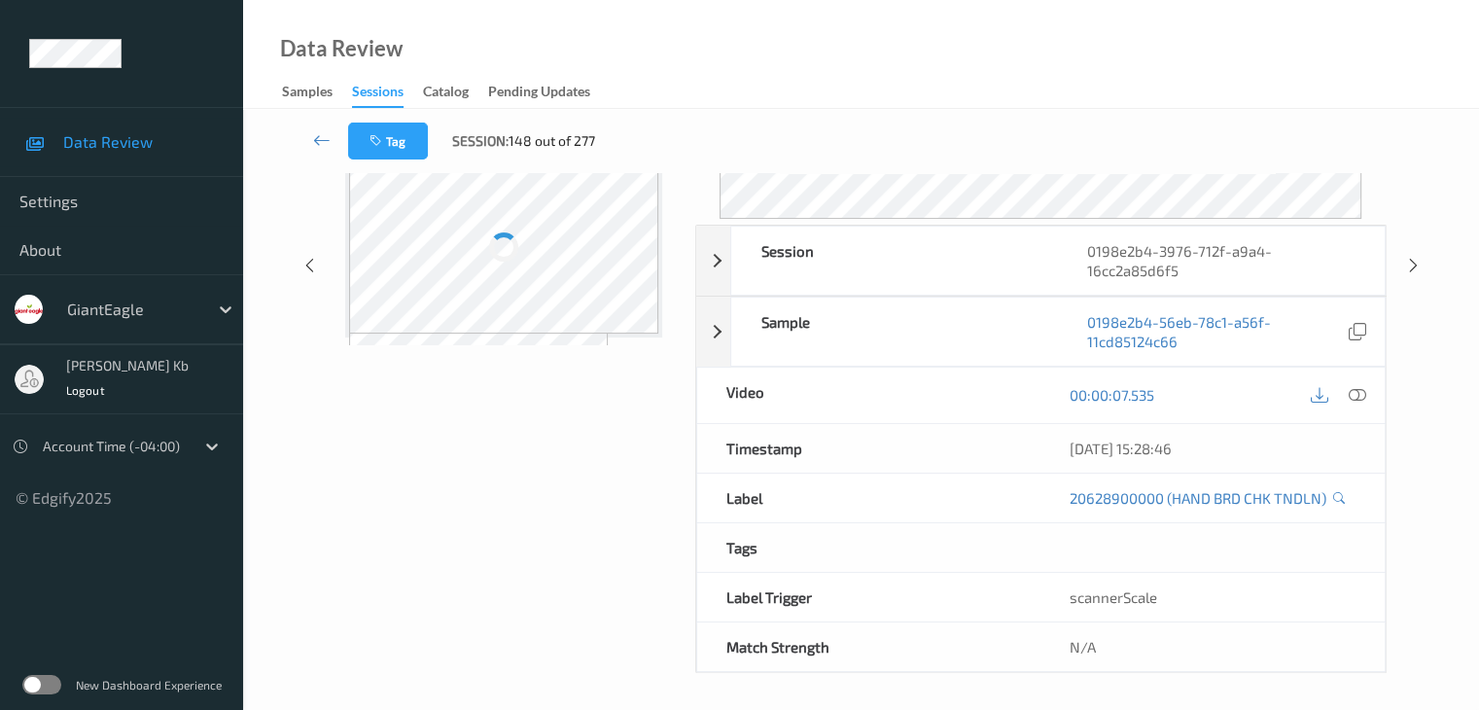
scroll to position [237, 0]
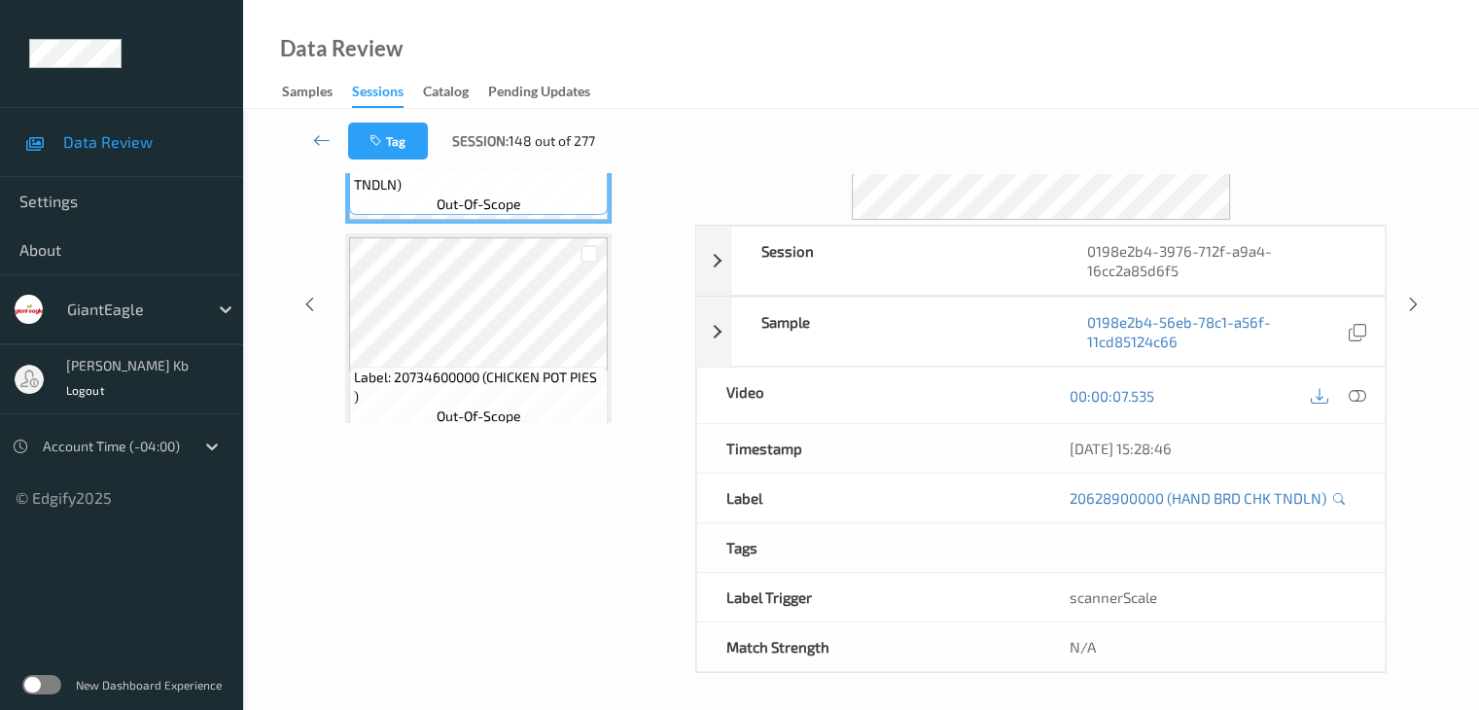
drag, startPoint x: 512, startPoint y: 0, endPoint x: 945, endPoint y: 33, distance: 433.8
click at [1093, 53] on div "Data Review Samples Sessions Catalog Pending Updates" at bounding box center [861, 54] width 1236 height 109
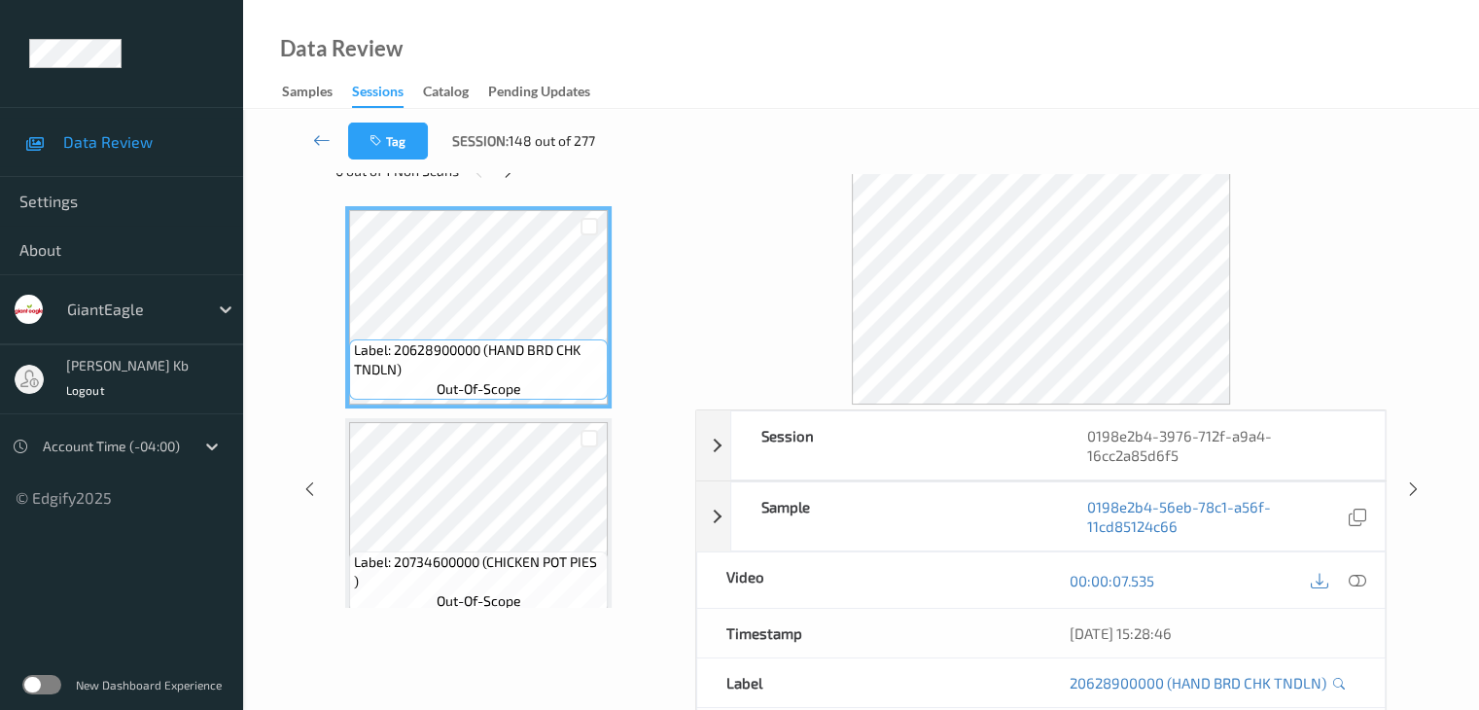
scroll to position [43, 0]
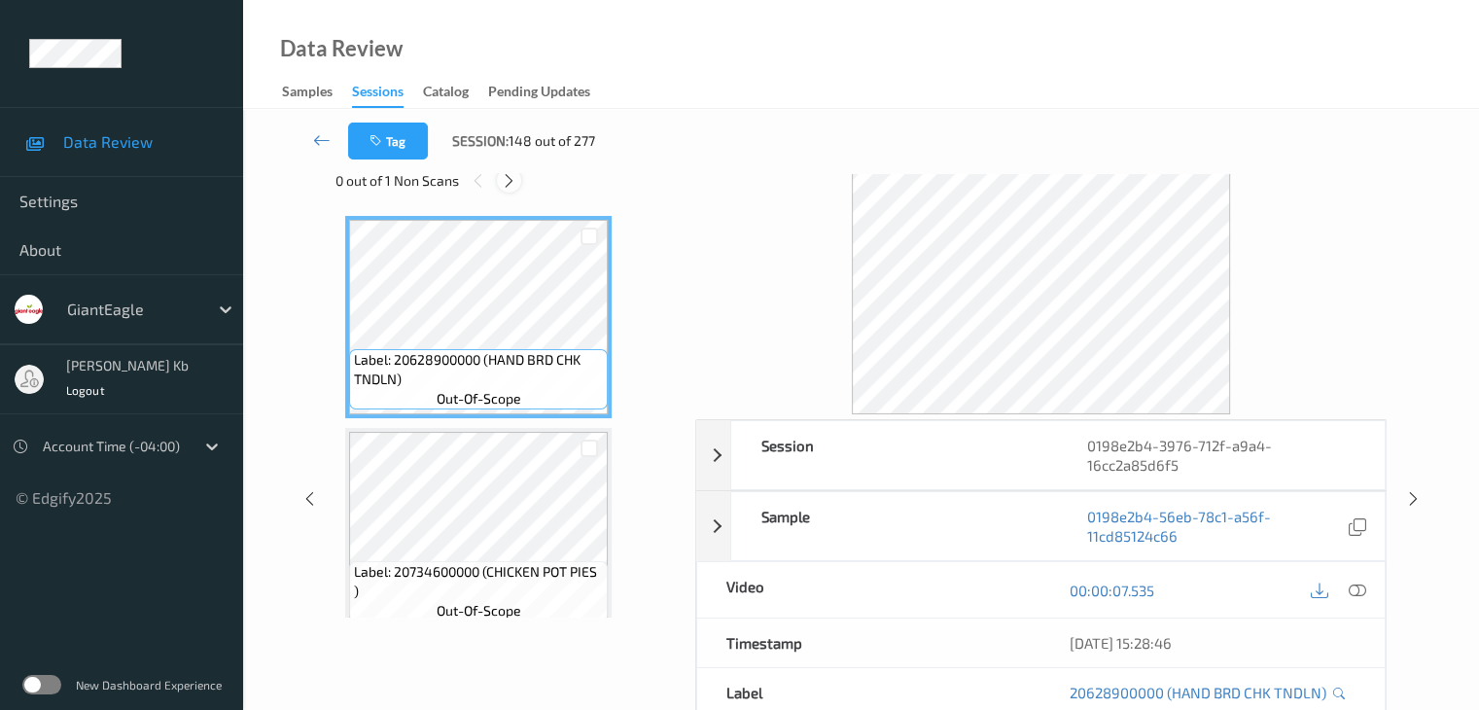
click at [513, 184] on icon at bounding box center [509, 180] width 17 height 17
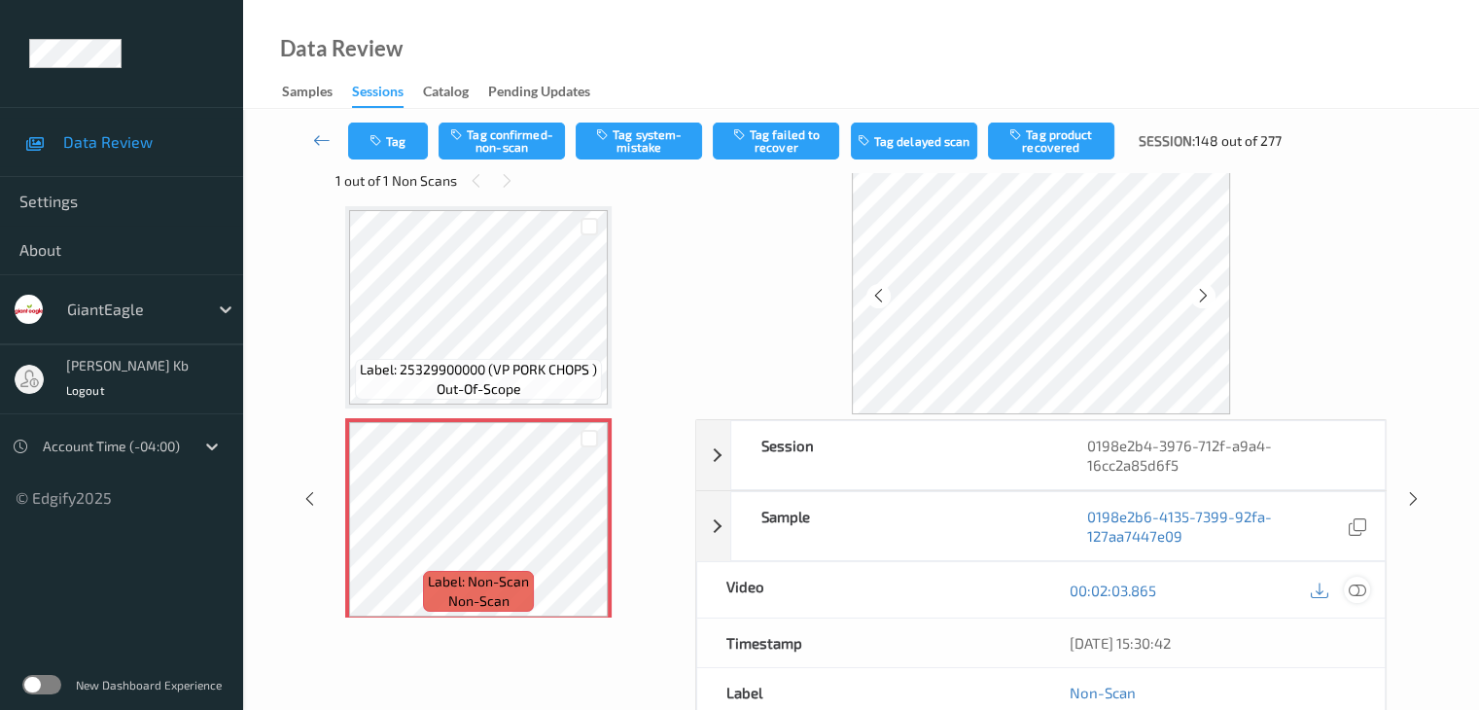
click at [1358, 589] on icon at bounding box center [1355, 589] width 17 height 17
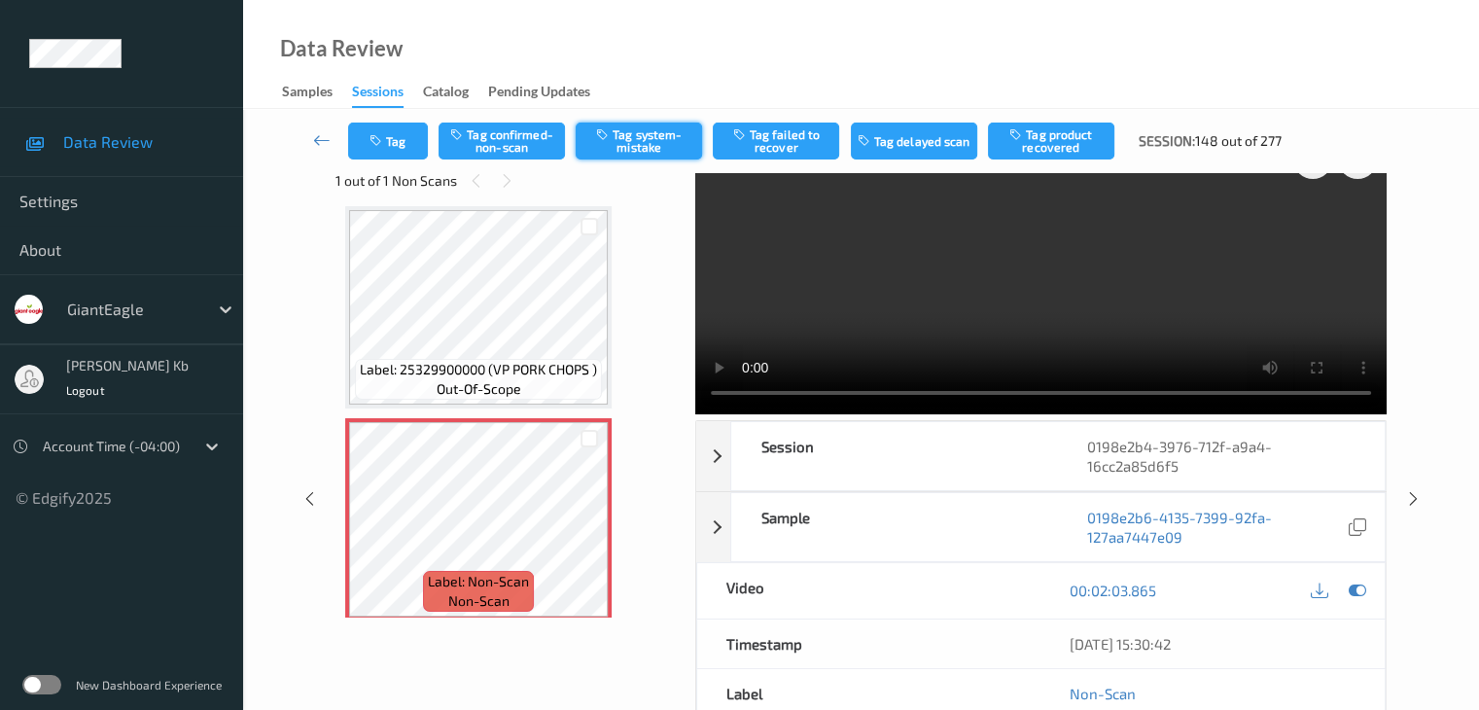
click at [673, 136] on button "Tag system-mistake" at bounding box center [638, 140] width 126 height 37
click at [319, 140] on icon at bounding box center [321, 139] width 17 height 19
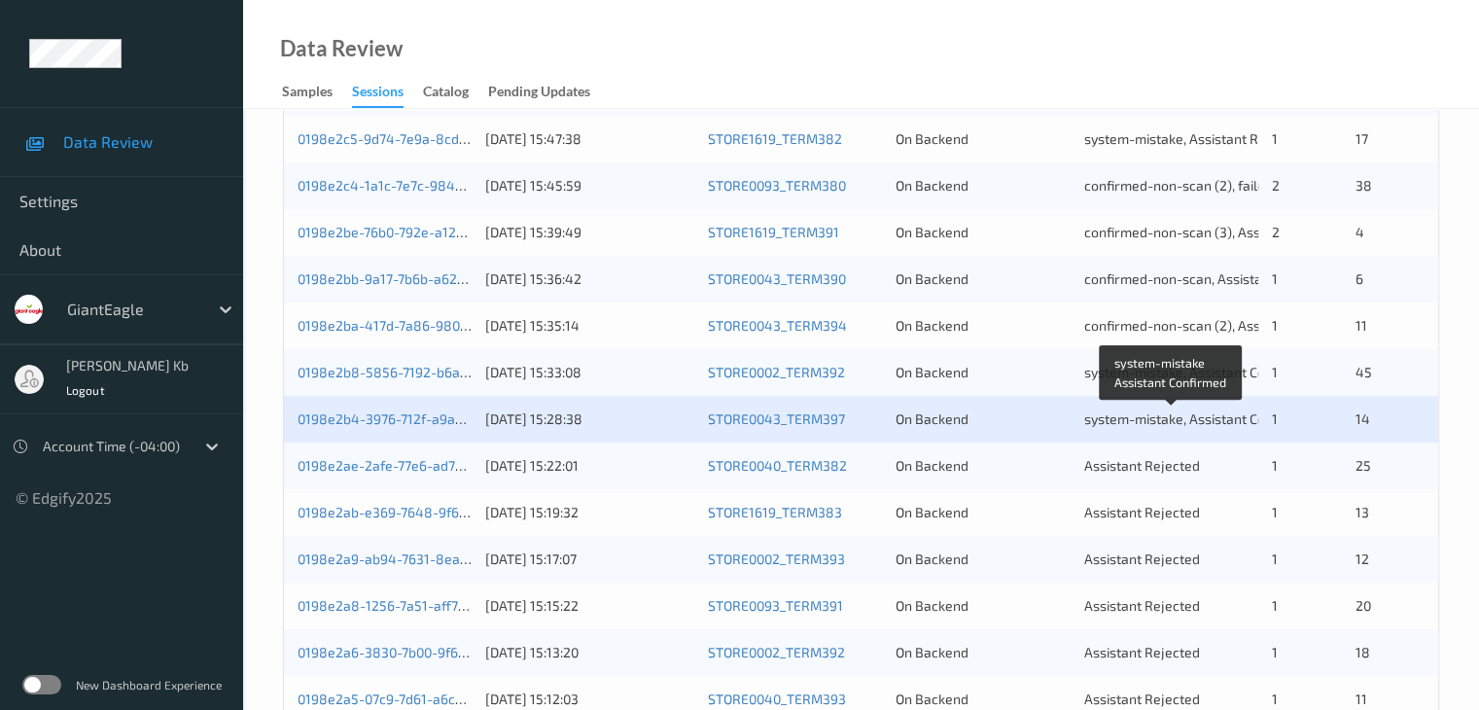
scroll to position [583, 0]
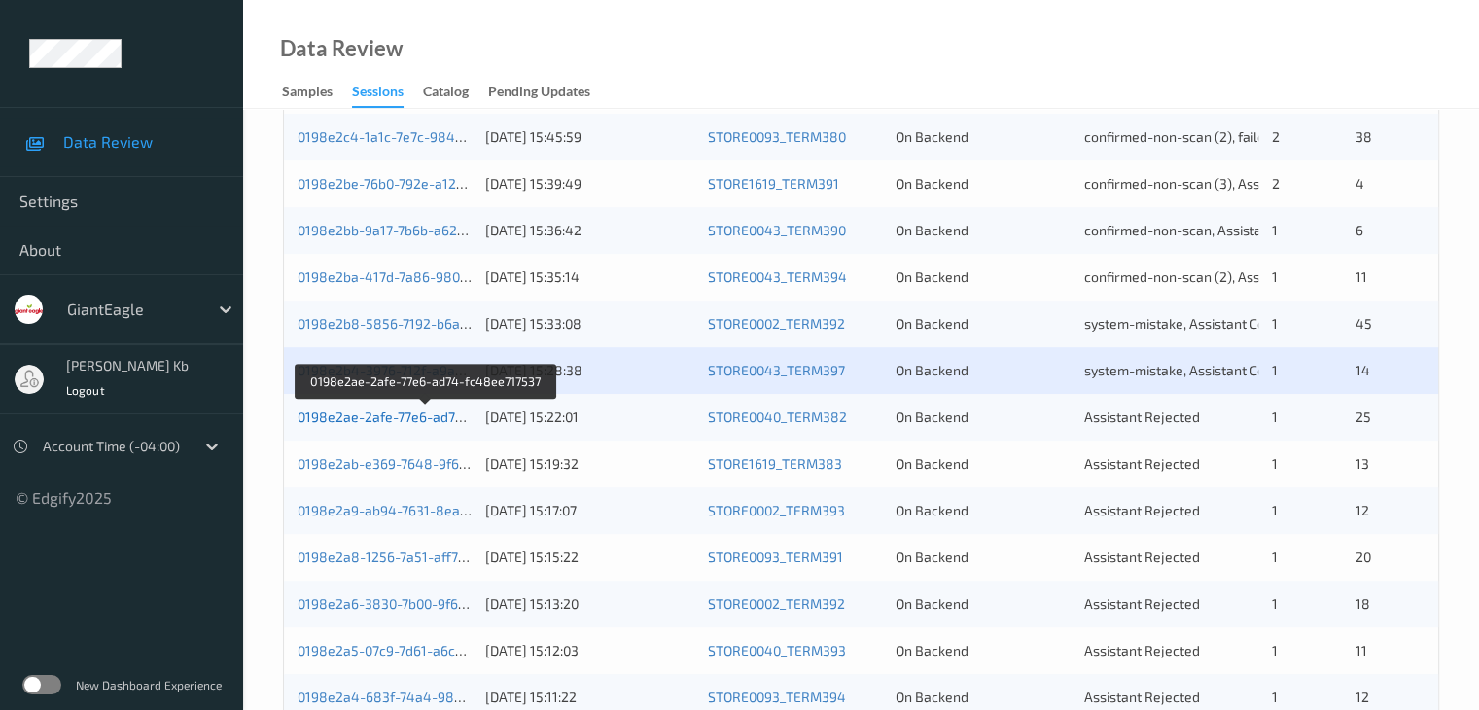
click at [391, 413] on link "0198e2ae-2afe-77e6-ad74-fc48ee717537" at bounding box center [426, 416] width 259 height 17
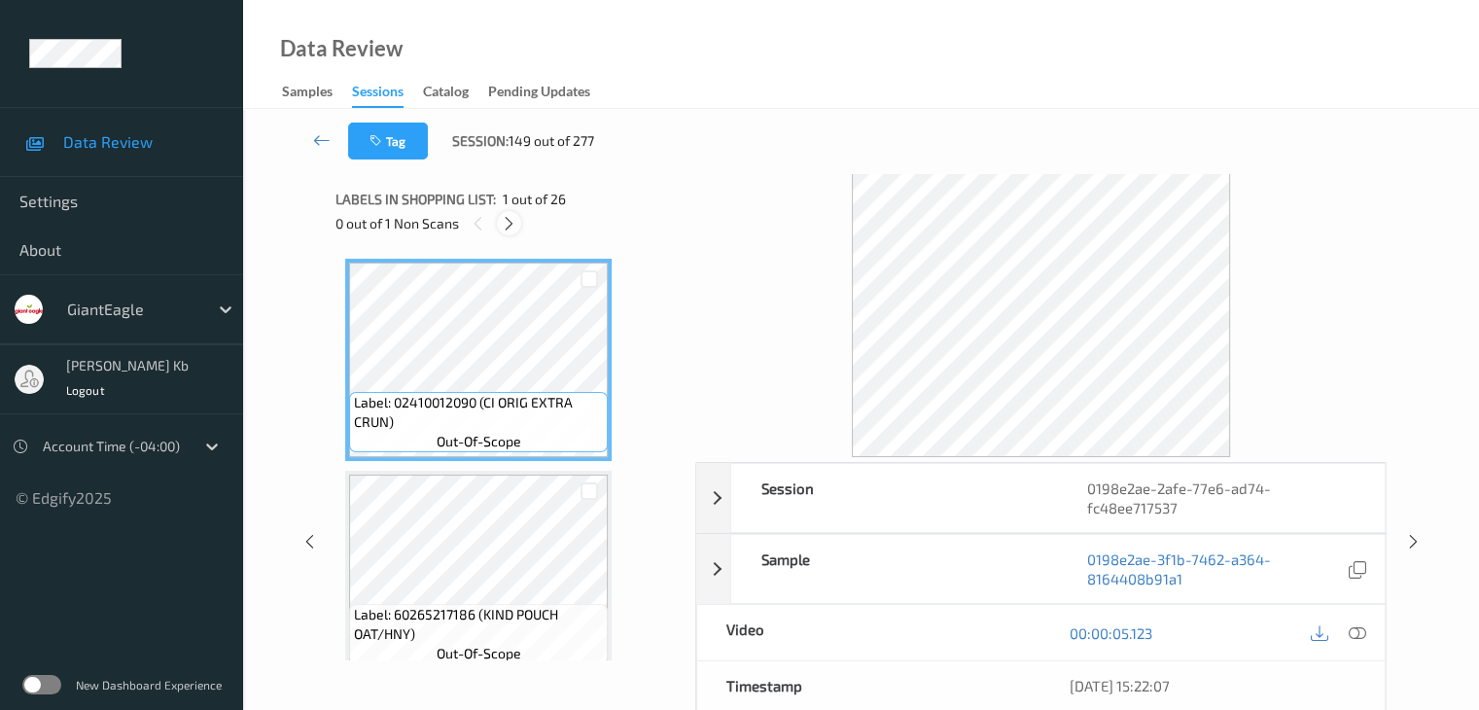
click at [511, 224] on icon at bounding box center [509, 223] width 17 height 17
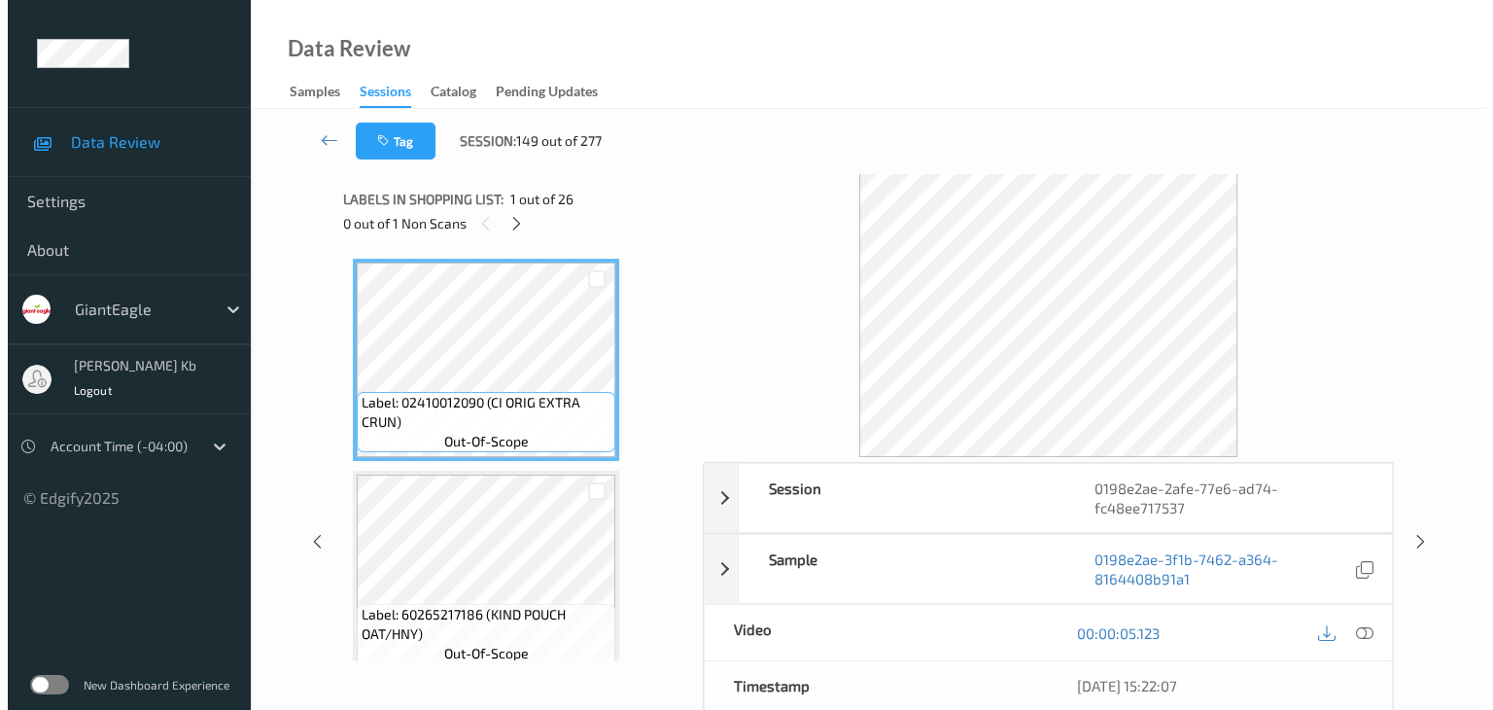
scroll to position [2977, 0]
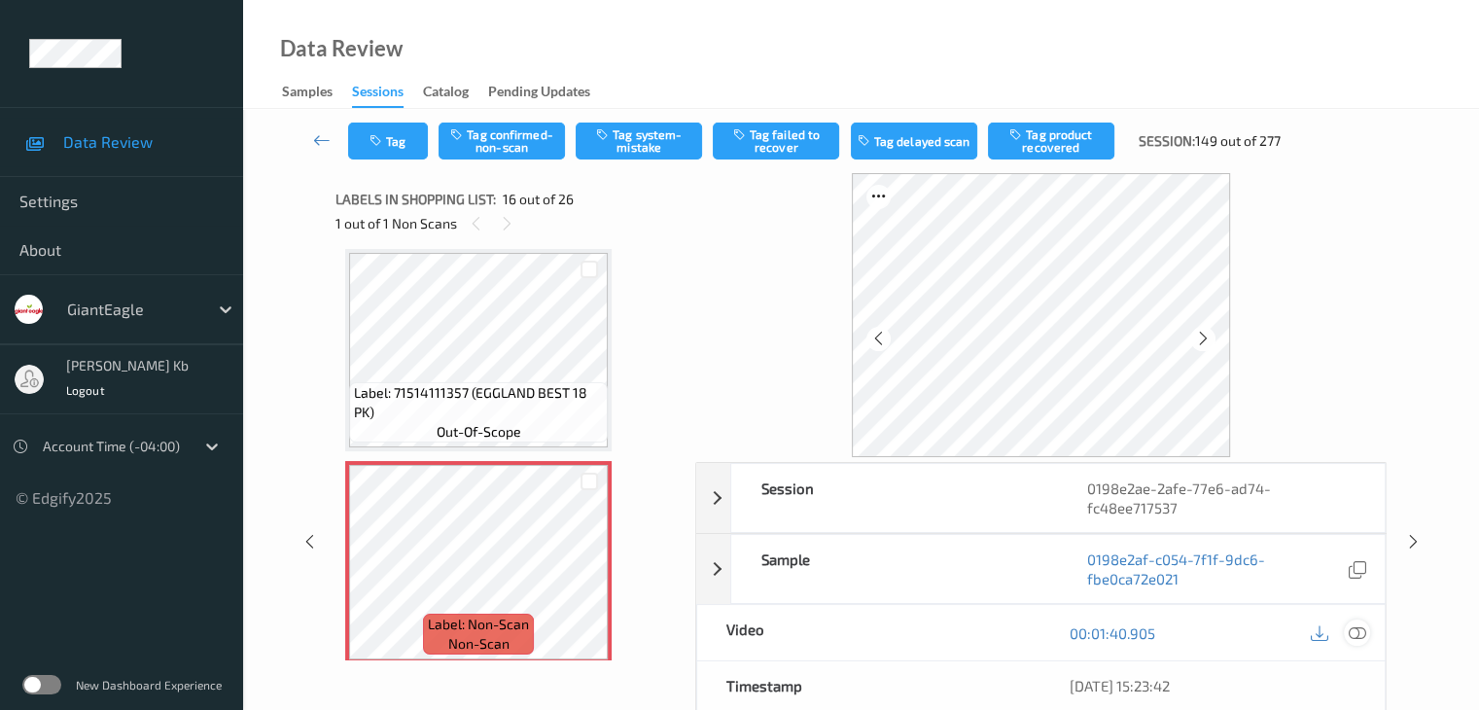
click at [1353, 633] on icon at bounding box center [1355, 632] width 17 height 17
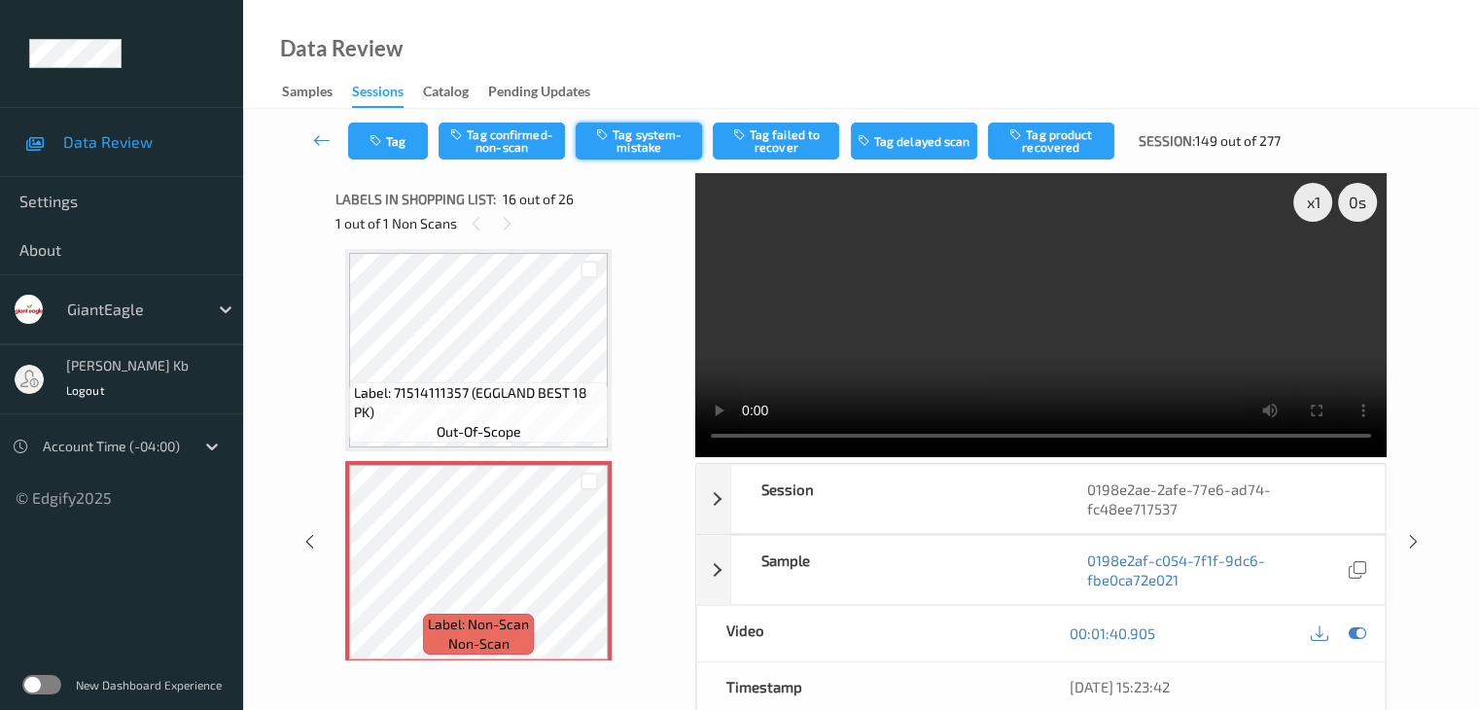
click at [663, 149] on button "Tag system-mistake" at bounding box center [638, 140] width 126 height 37
click at [401, 133] on button "Tag" at bounding box center [388, 140] width 80 height 37
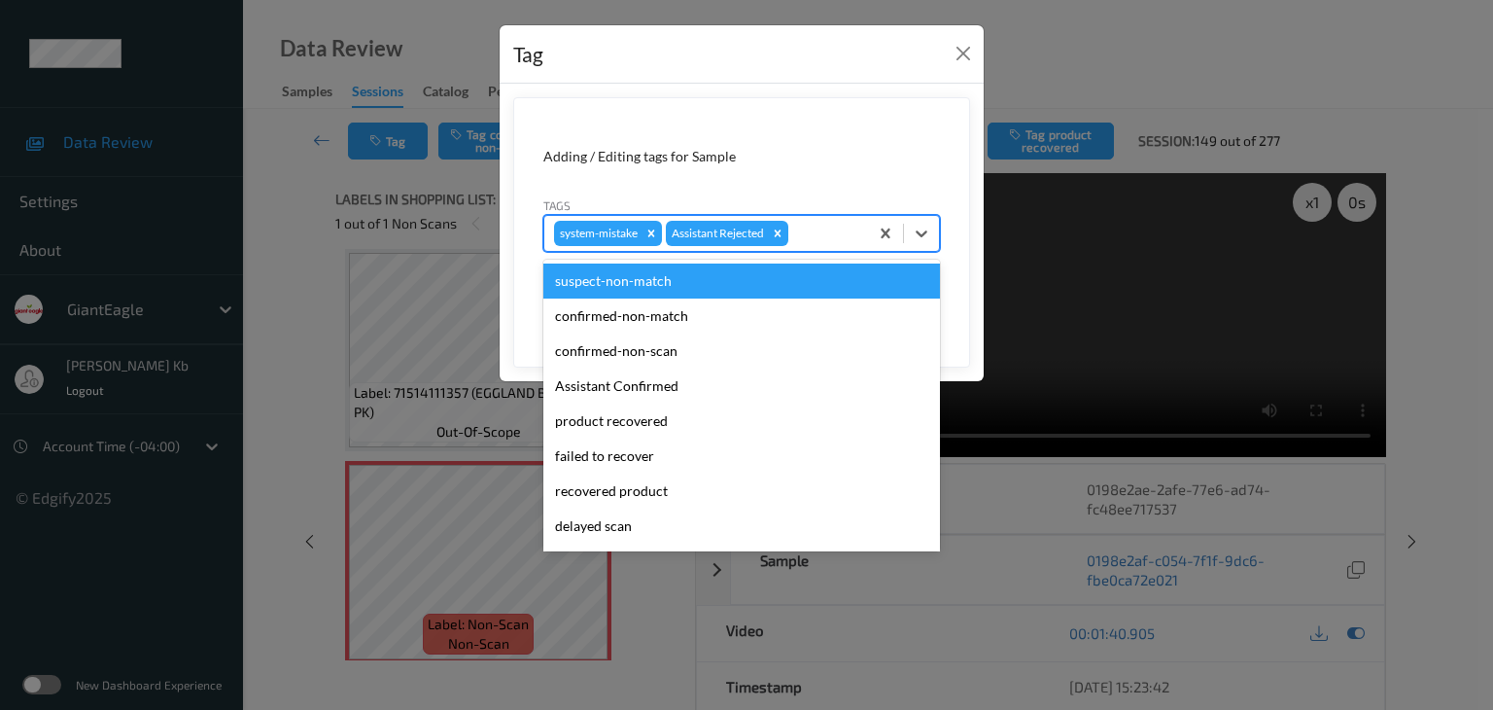
click at [811, 229] on div at bounding box center [825, 233] width 66 height 23
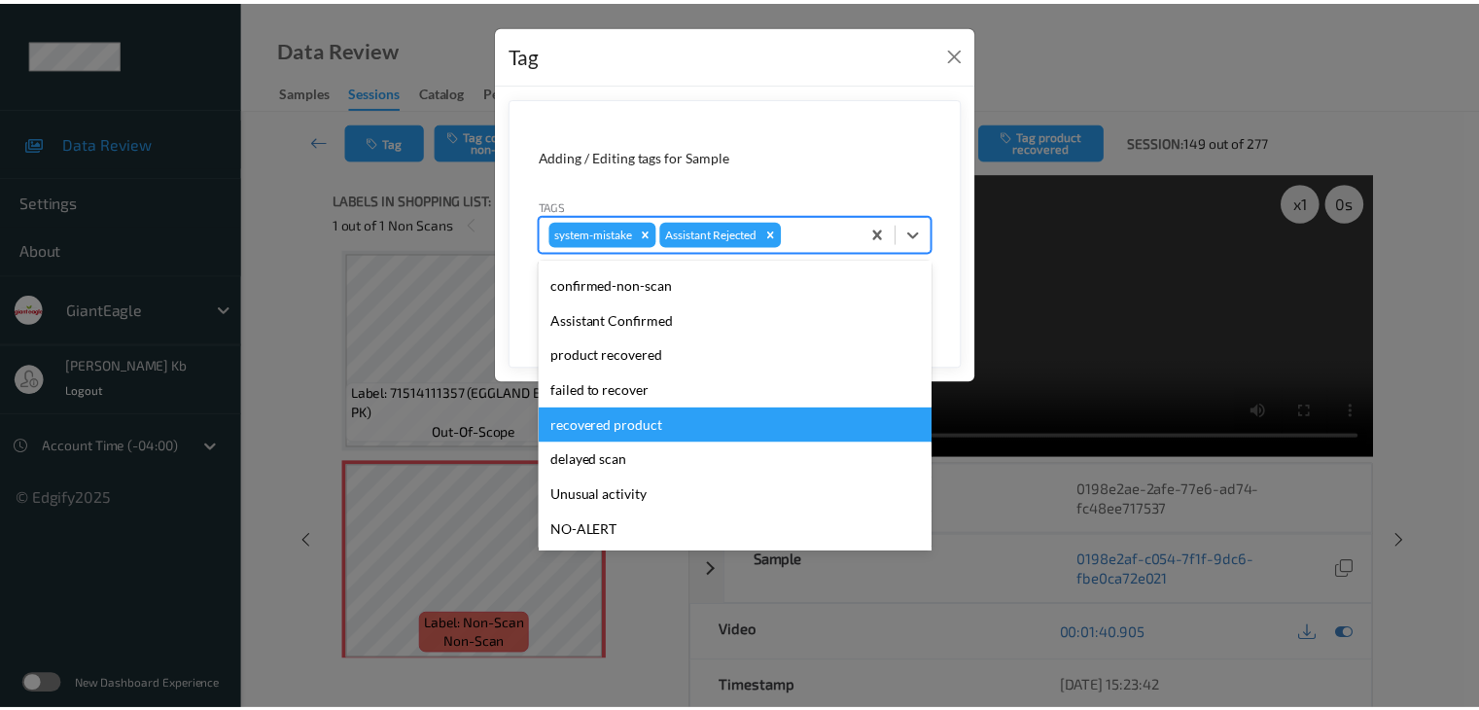
scroll to position [97, 0]
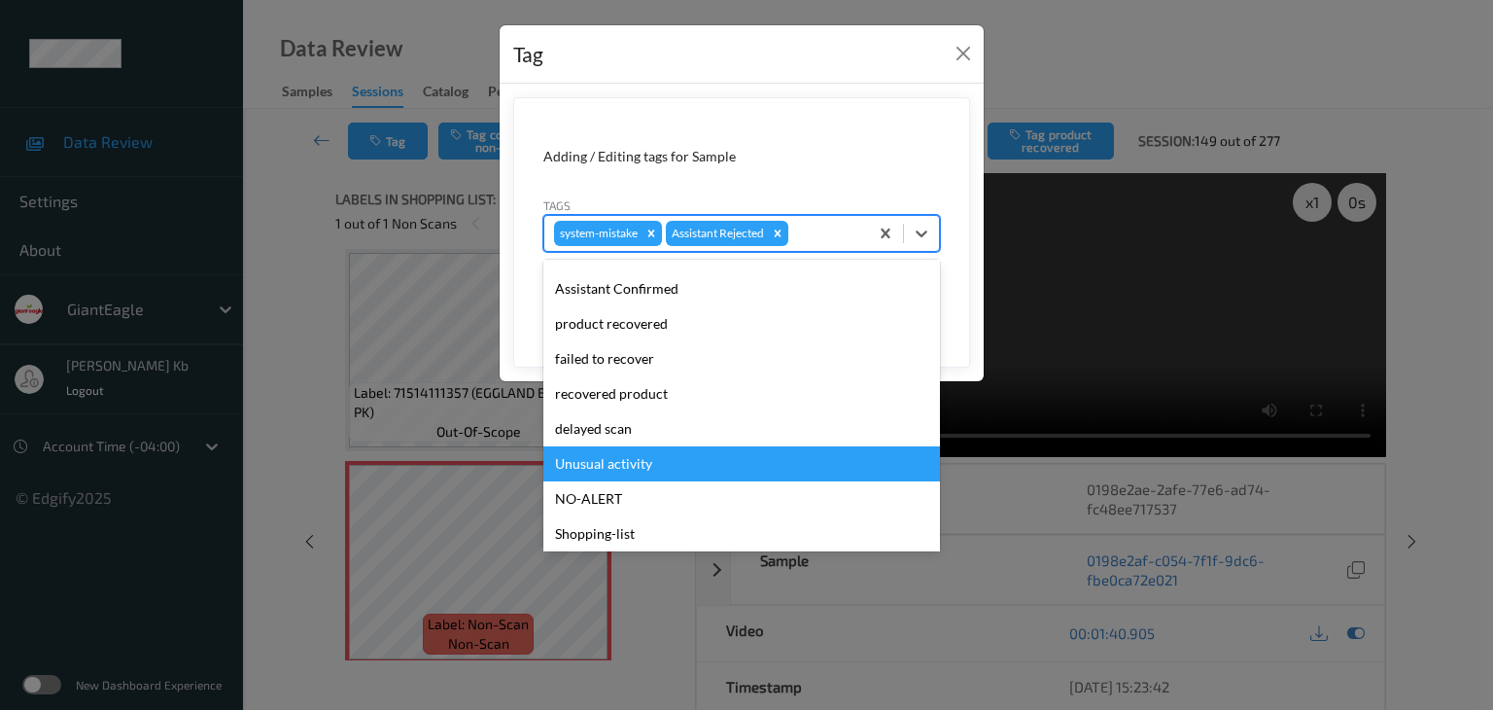
click at [622, 464] on div "Unusual activity" at bounding box center [741, 463] width 397 height 35
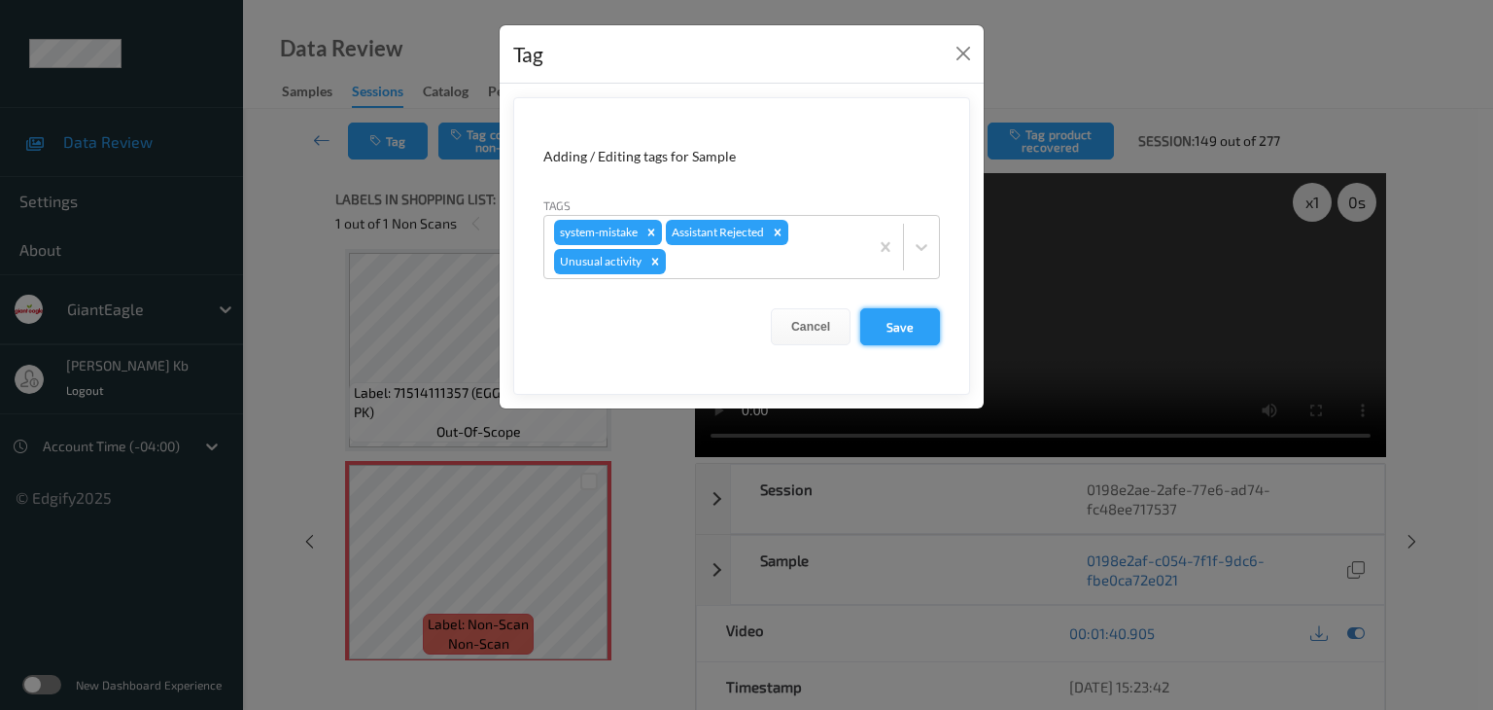
click at [906, 328] on button "Save" at bounding box center [900, 326] width 80 height 37
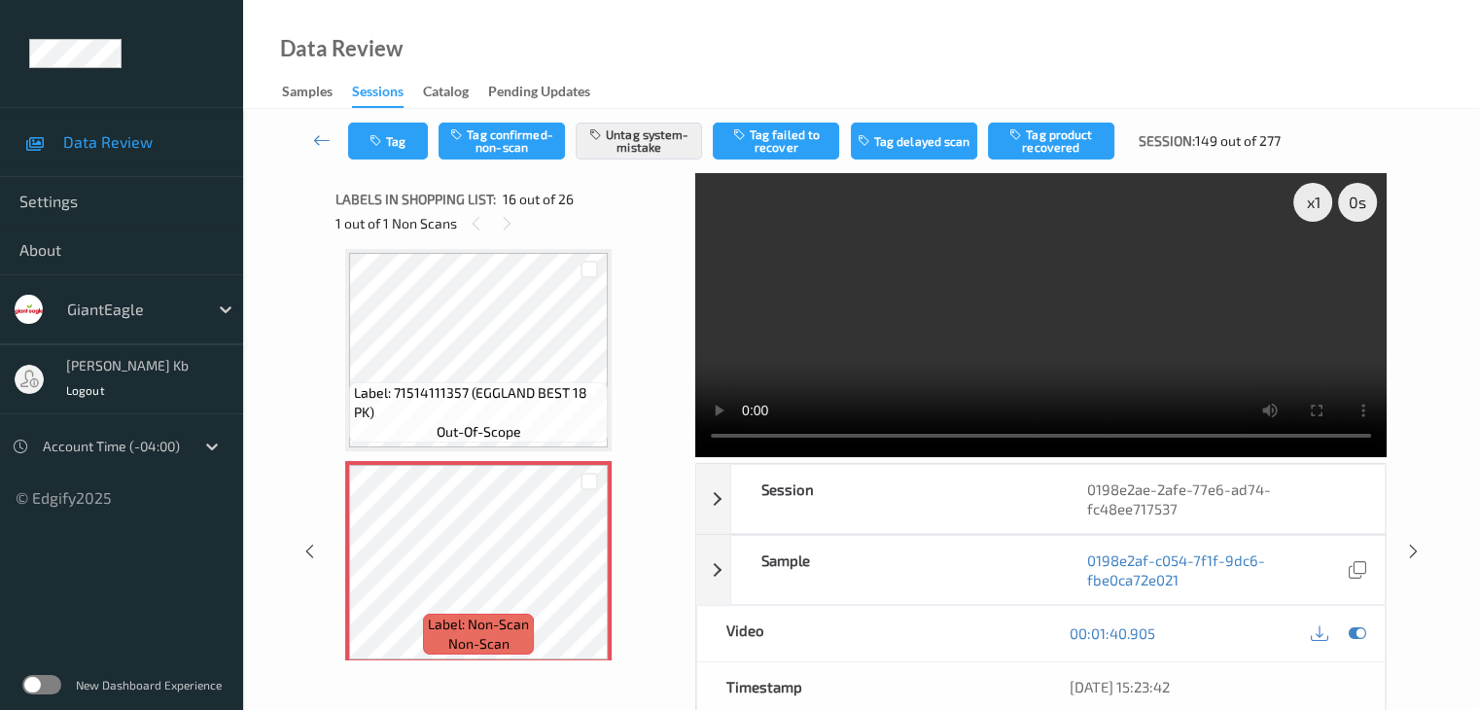
drag, startPoint x: 325, startPoint y: 141, endPoint x: 377, endPoint y: 109, distance: 61.5
click at [326, 140] on icon at bounding box center [321, 139] width 17 height 19
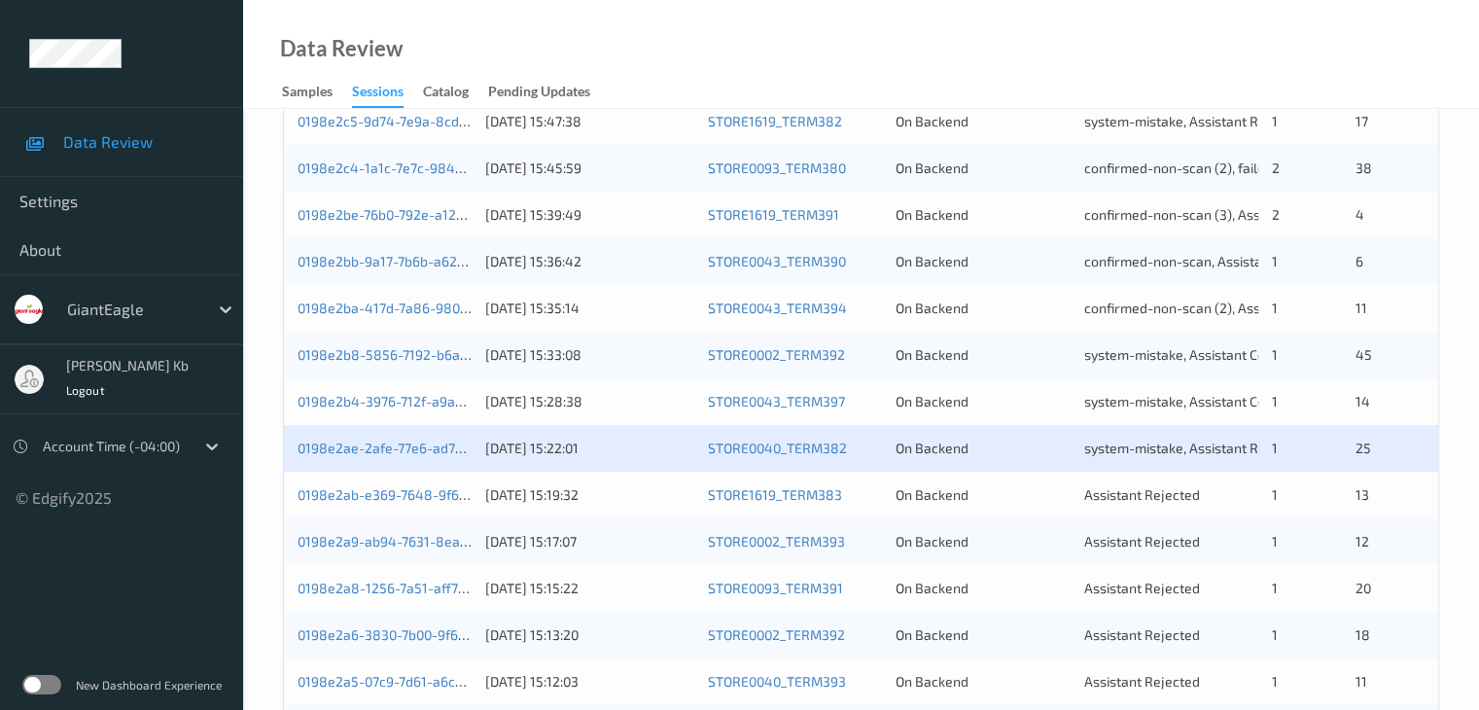
scroll to position [583, 0]
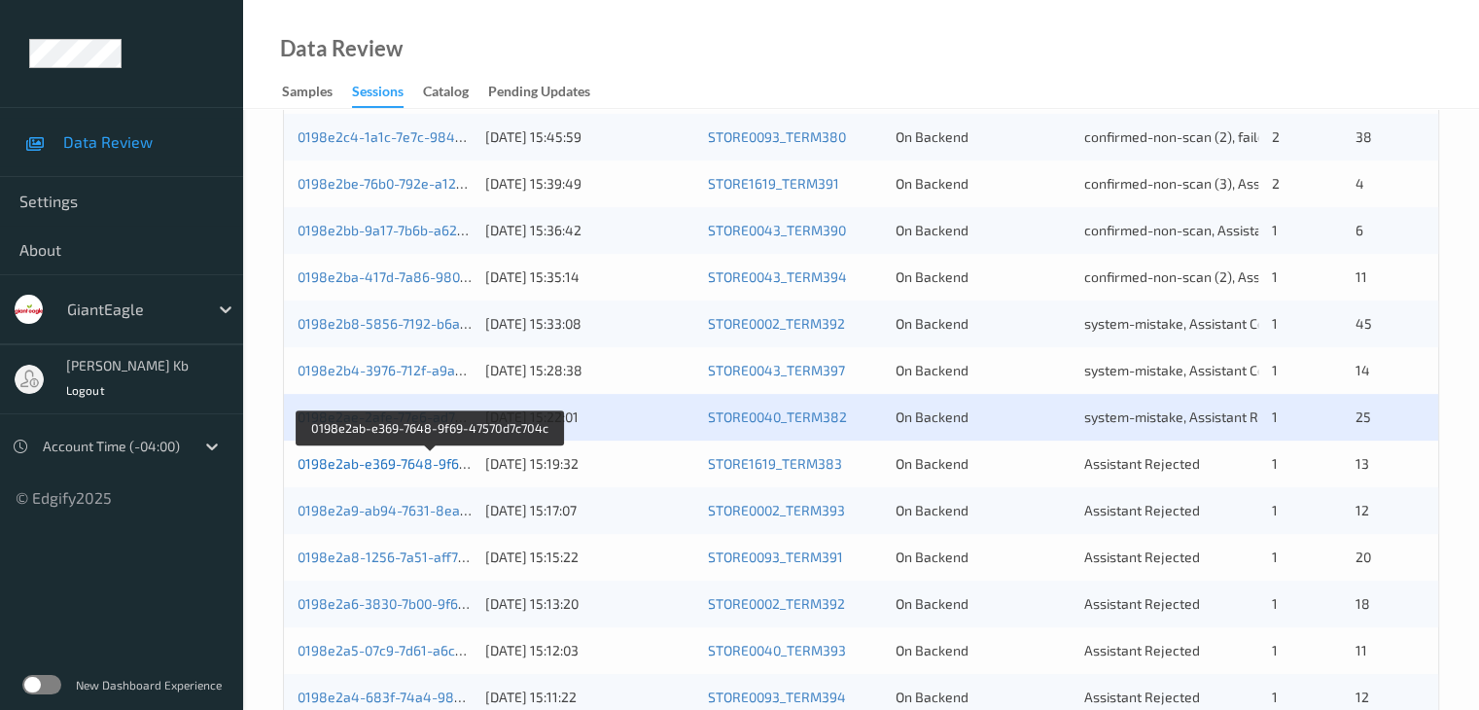
click at [408, 469] on link "0198e2ab-e369-7648-9f69-47570d7c704c" at bounding box center [429, 463] width 264 height 17
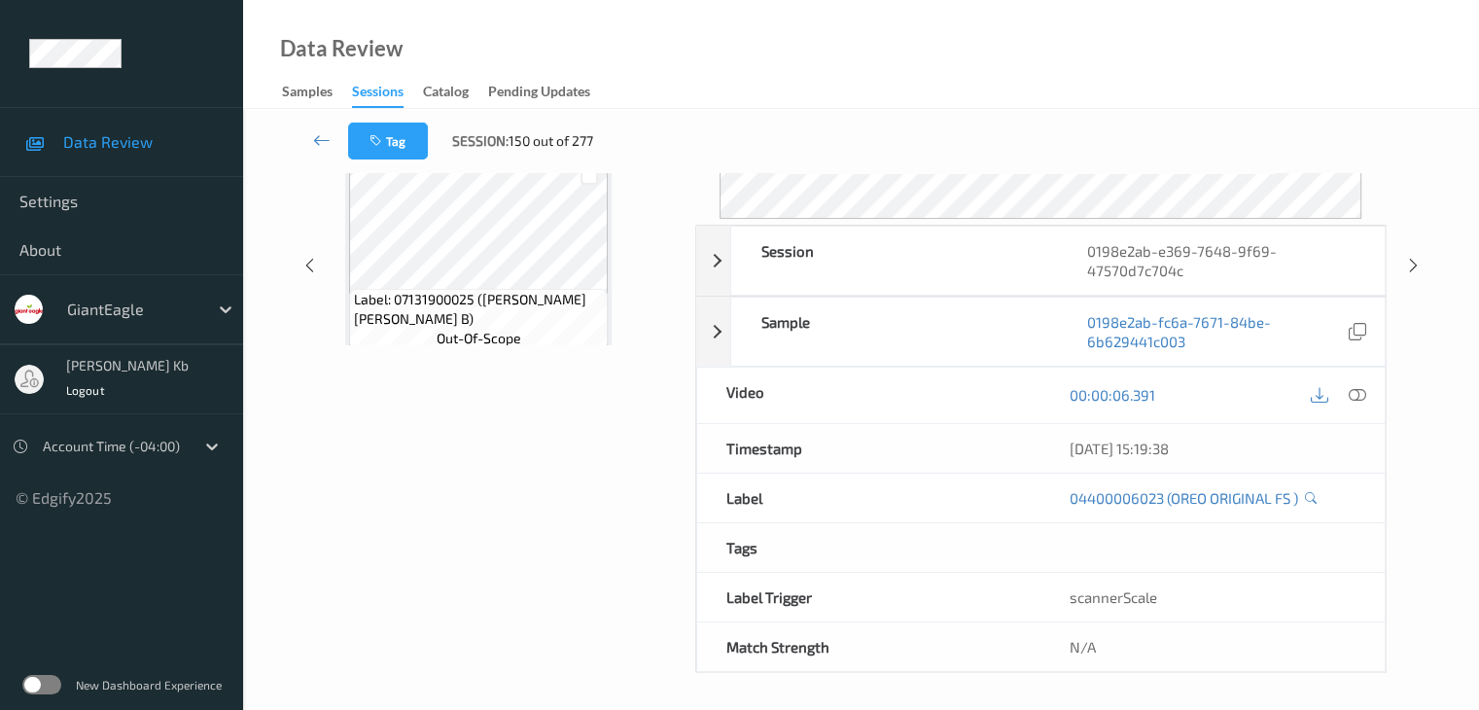
scroll to position [237, 0]
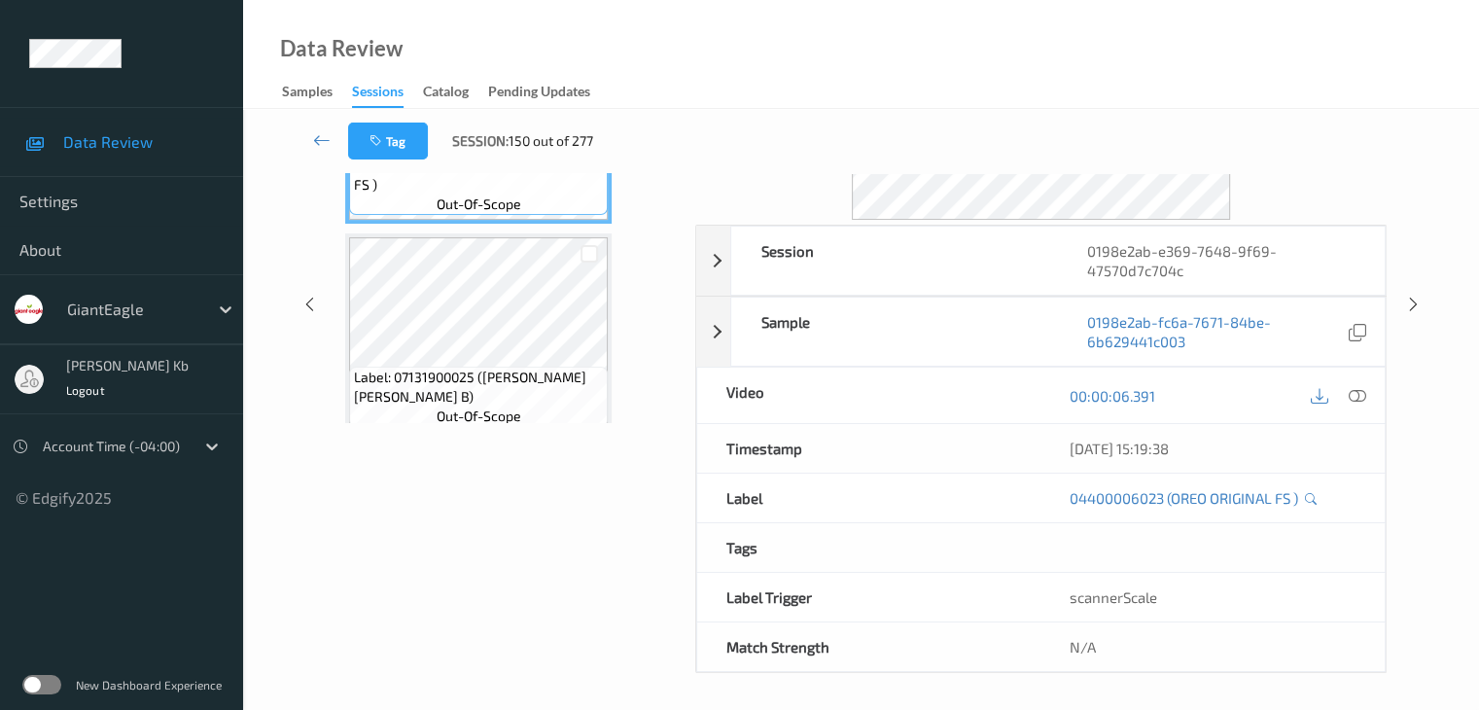
drag, startPoint x: 486, startPoint y: 1, endPoint x: 934, endPoint y: 41, distance: 449.9
click at [1030, 52] on div "Data Review Samples Sessions Catalog Pending Updates" at bounding box center [861, 54] width 1236 height 109
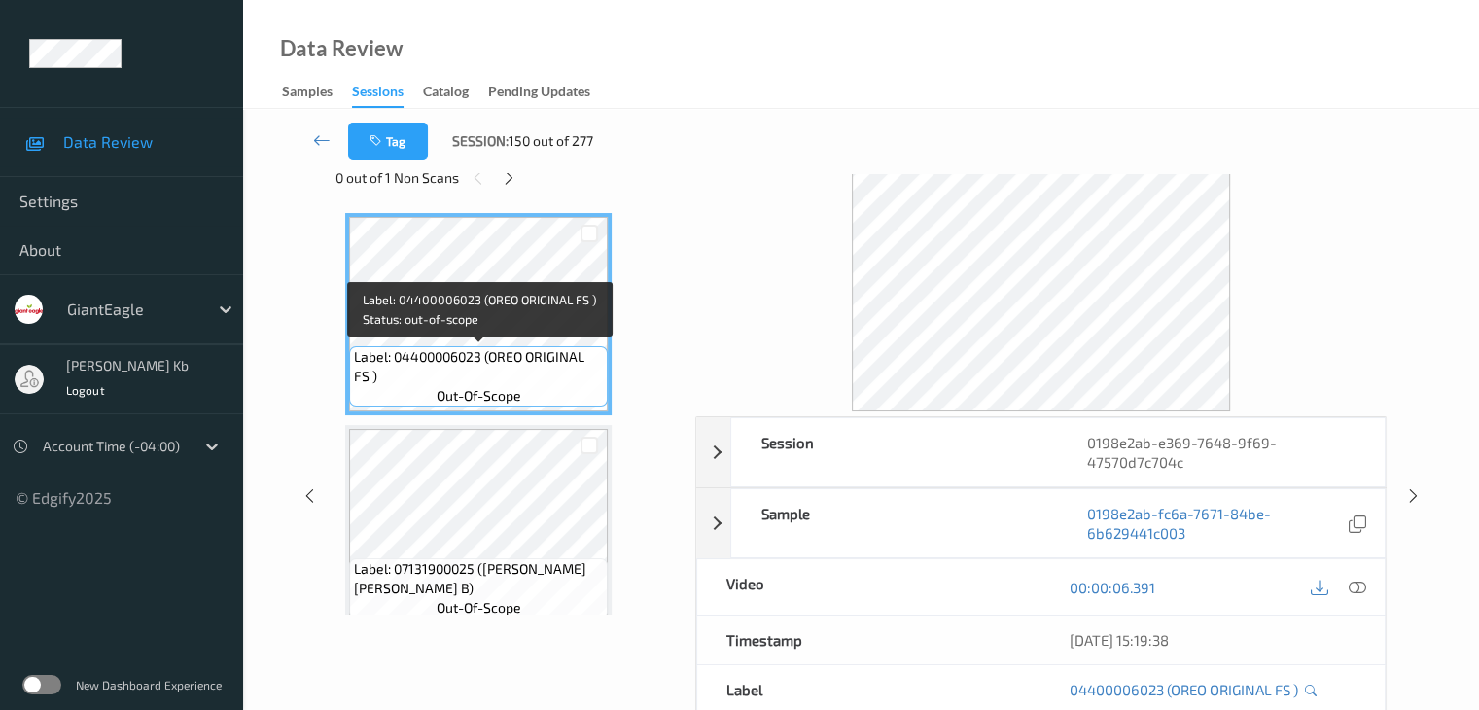
scroll to position [43, 0]
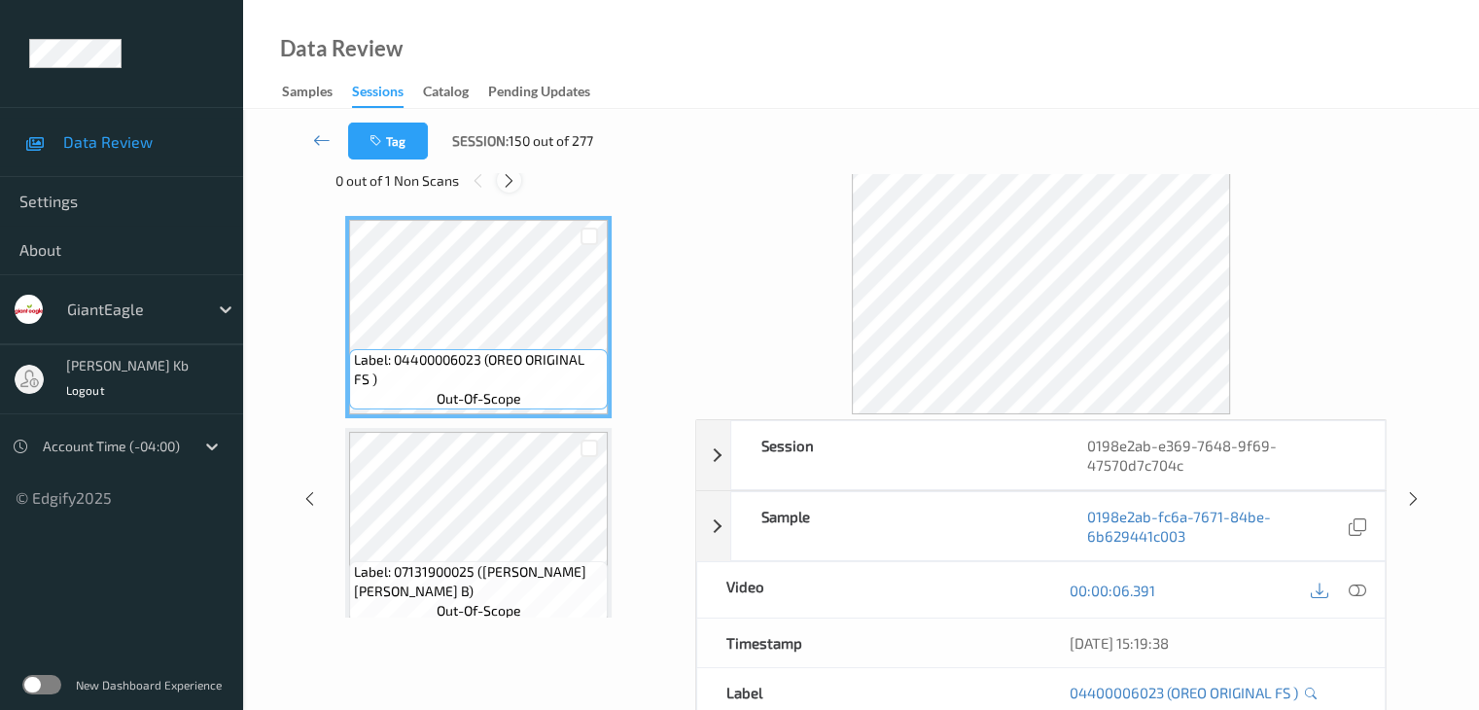
click at [513, 184] on icon at bounding box center [509, 180] width 17 height 17
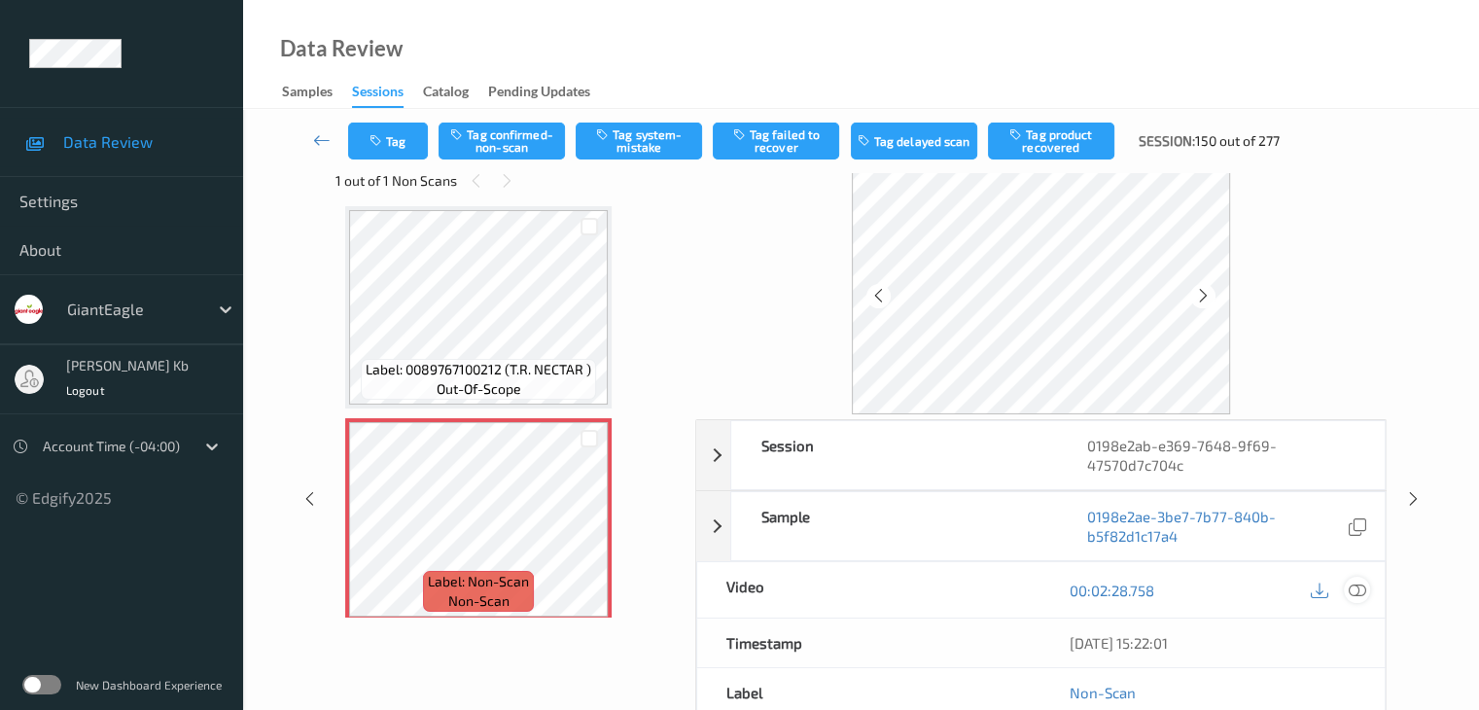
click at [1360, 588] on icon at bounding box center [1355, 589] width 17 height 17
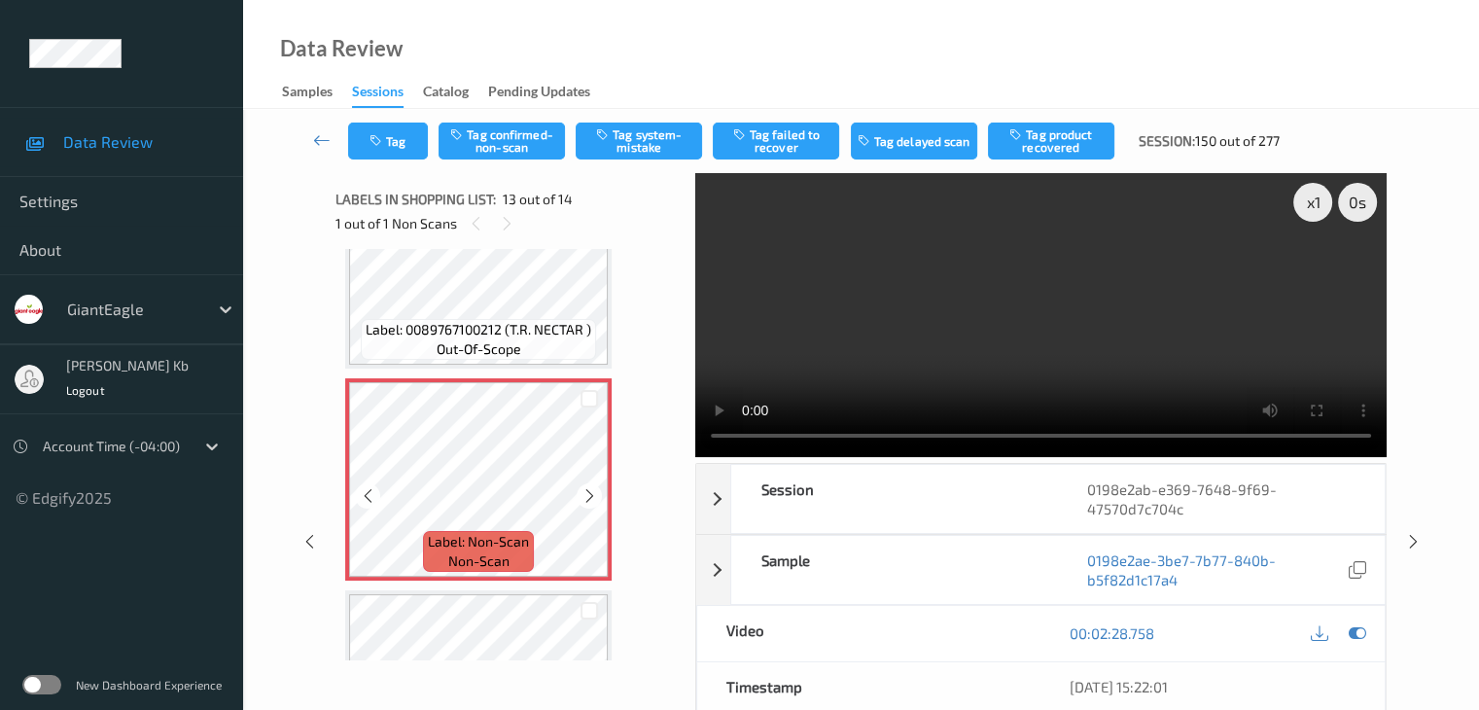
scroll to position [2468, 0]
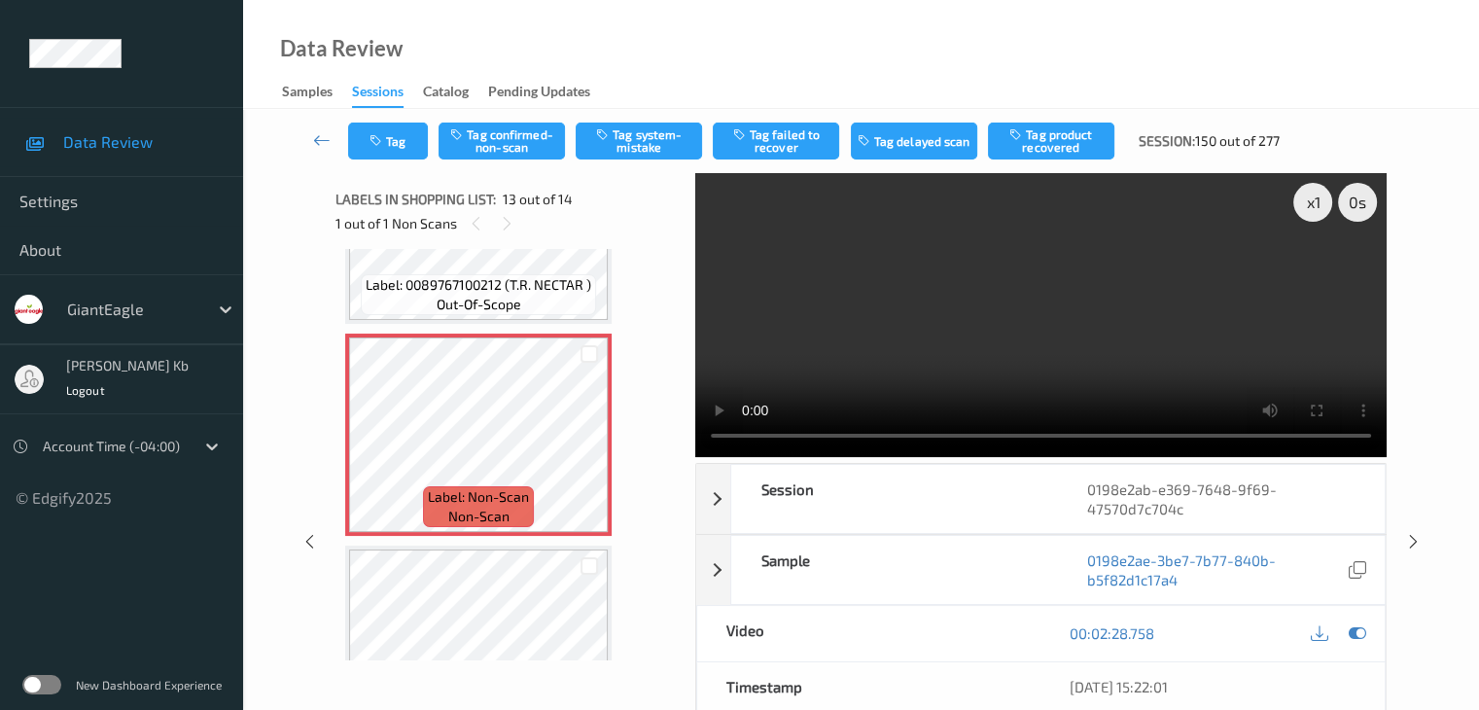
drag, startPoint x: 652, startPoint y: 145, endPoint x: 642, endPoint y: 161, distance: 19.7
click at [650, 145] on button "Tag system-mistake" at bounding box center [638, 140] width 126 height 37
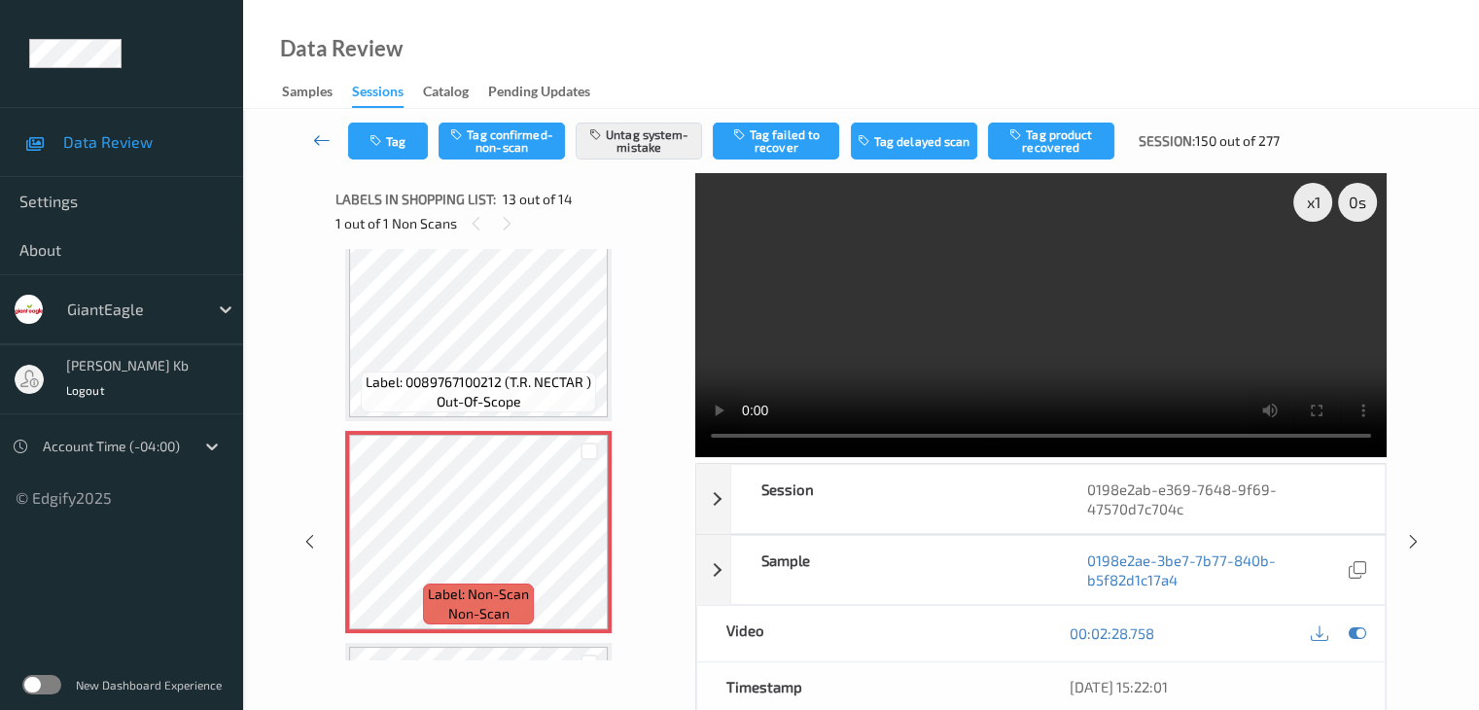
click at [319, 132] on icon at bounding box center [321, 139] width 17 height 19
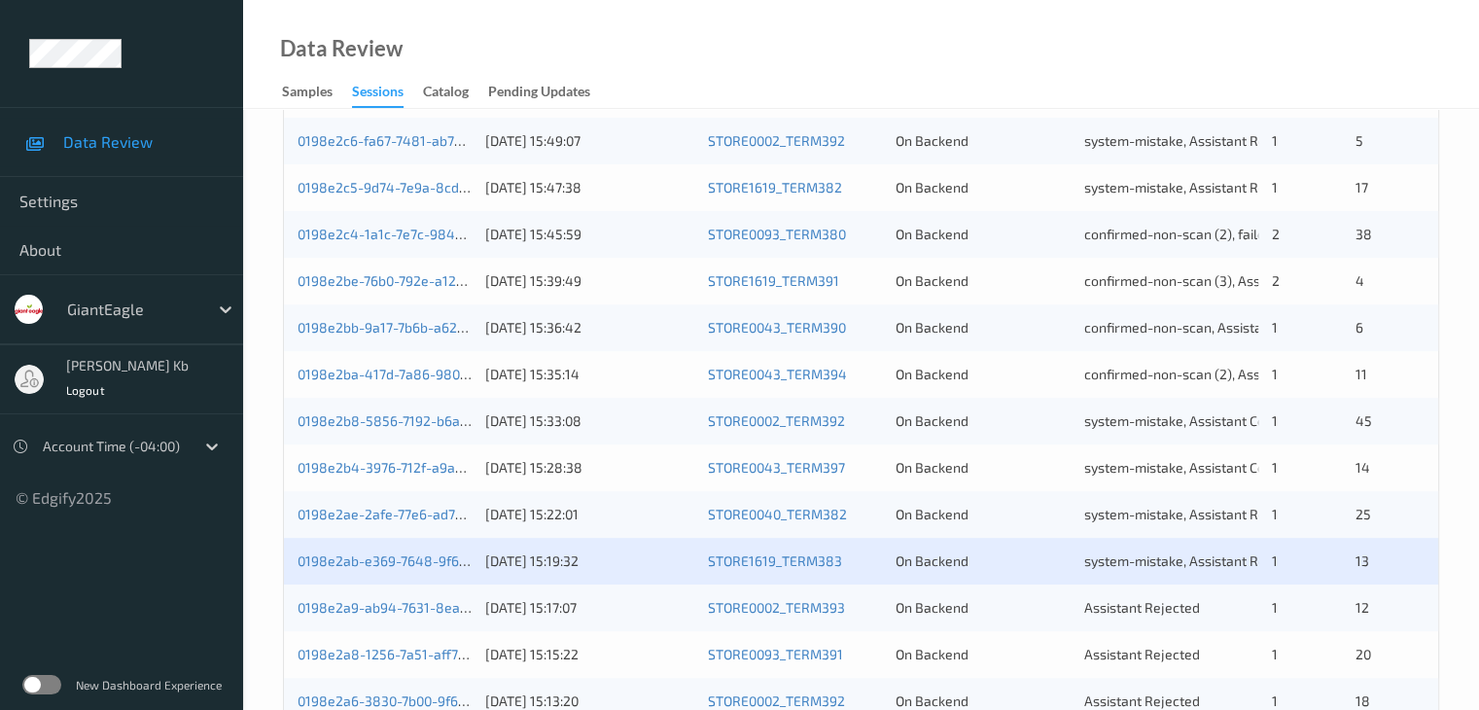
scroll to position [680, 0]
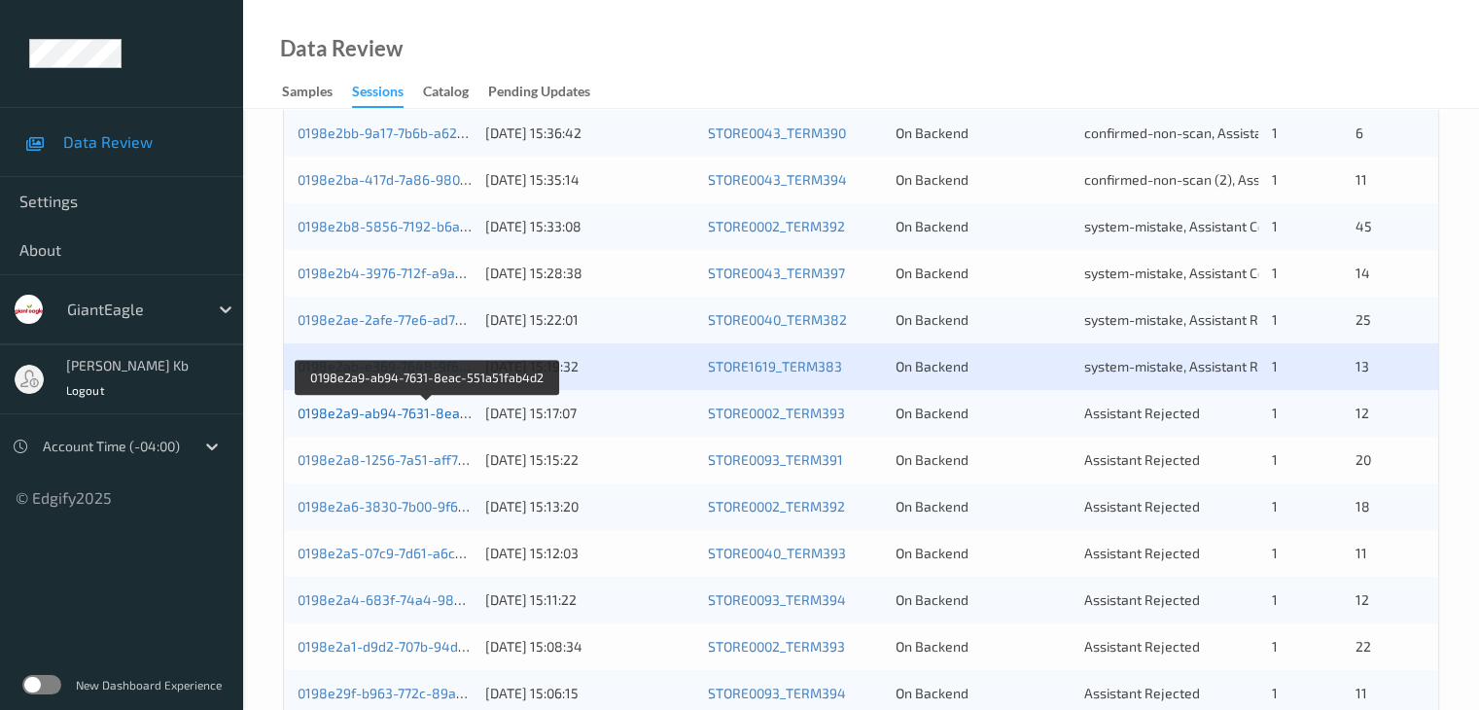
click at [386, 414] on link "0198e2a9-ab94-7631-8eac-551a51fab4d2" at bounding box center [428, 412] width 262 height 17
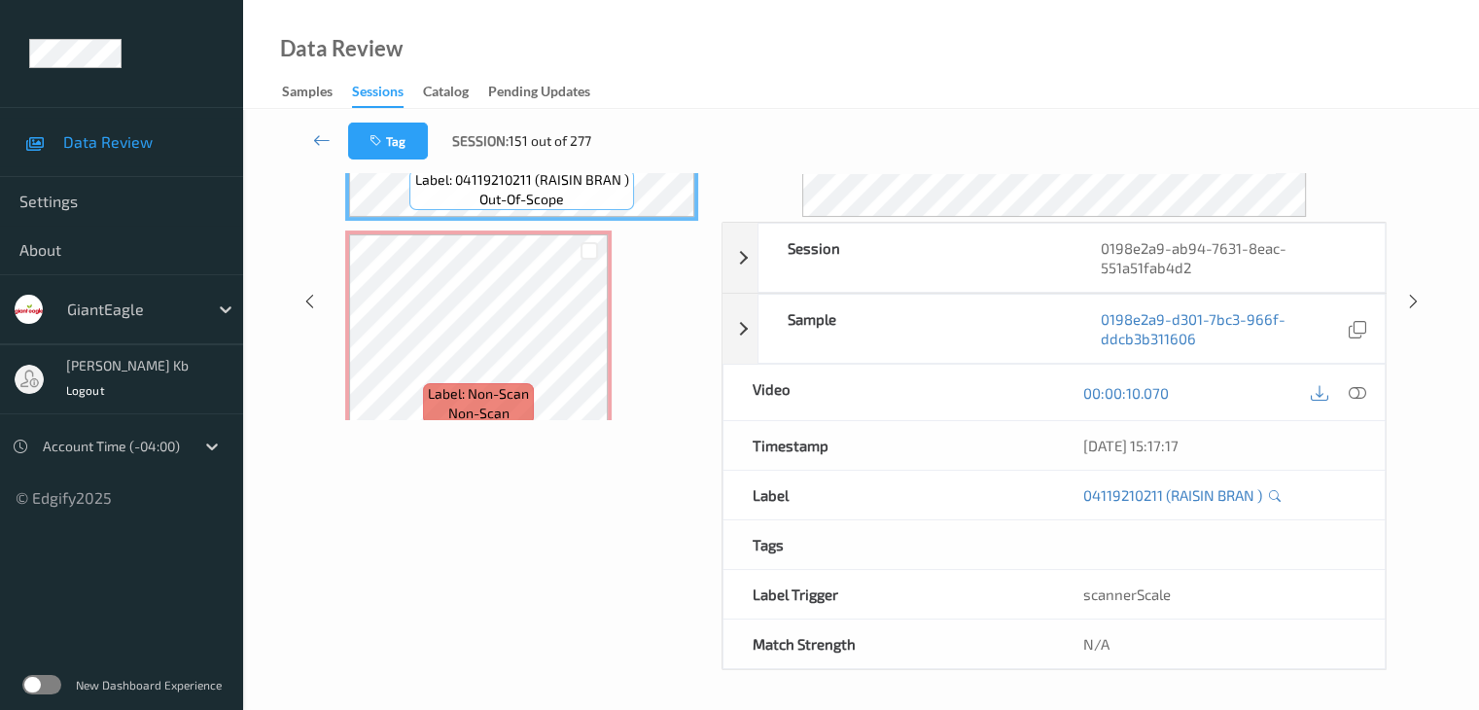
scroll to position [237, 0]
drag, startPoint x: 427, startPoint y: 2, endPoint x: 1060, endPoint y: 30, distance: 633.5
click at [1060, 30] on div "Data Review Samples Sessions Catalog Pending Updates" at bounding box center [861, 54] width 1236 height 109
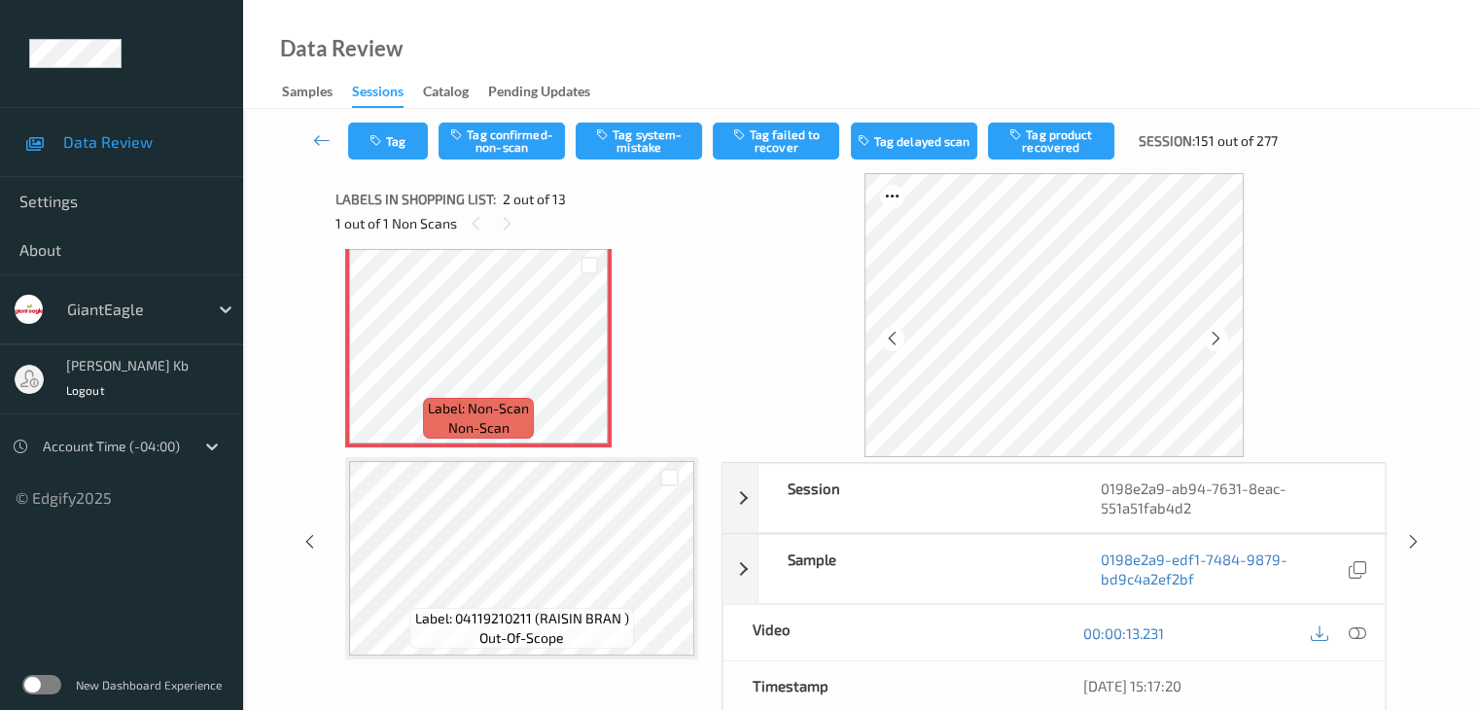
scroll to position [194, 0]
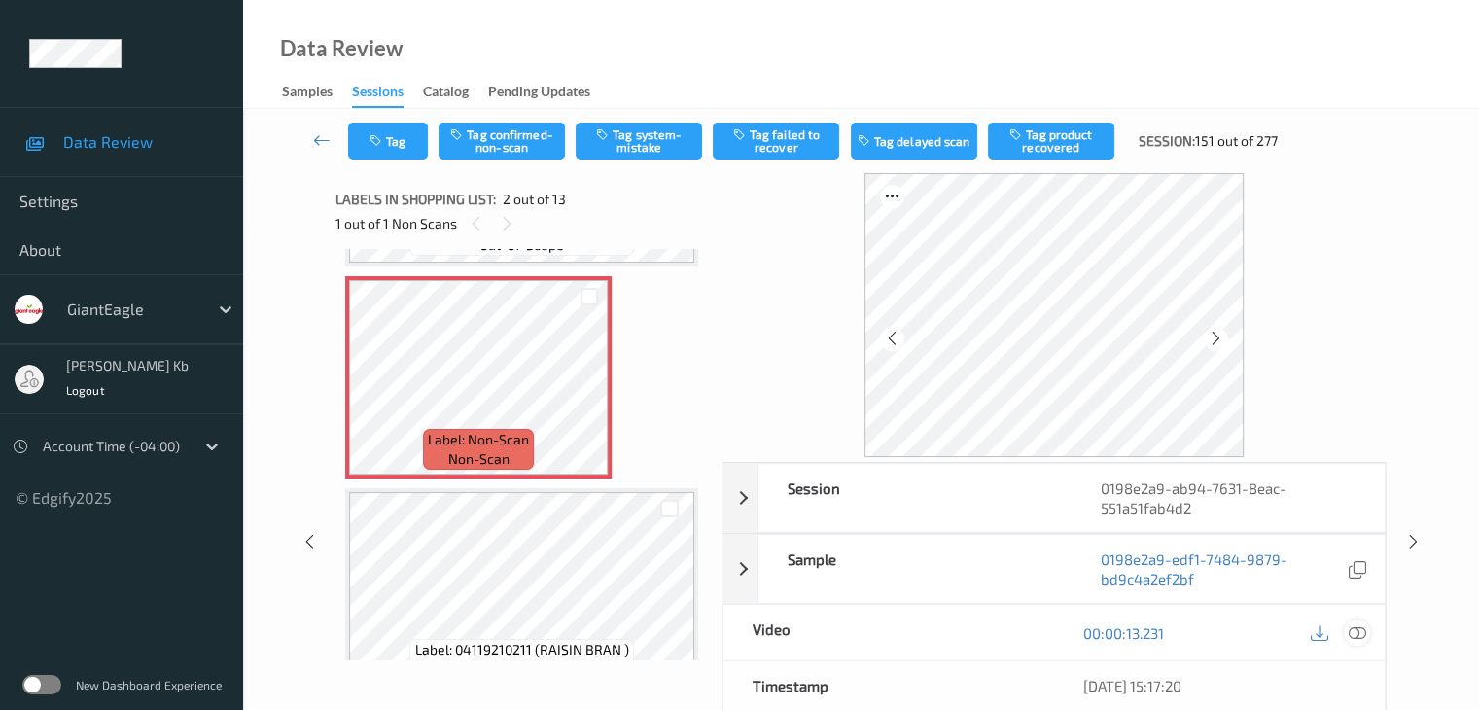
click at [1364, 635] on icon at bounding box center [1355, 632] width 17 height 17
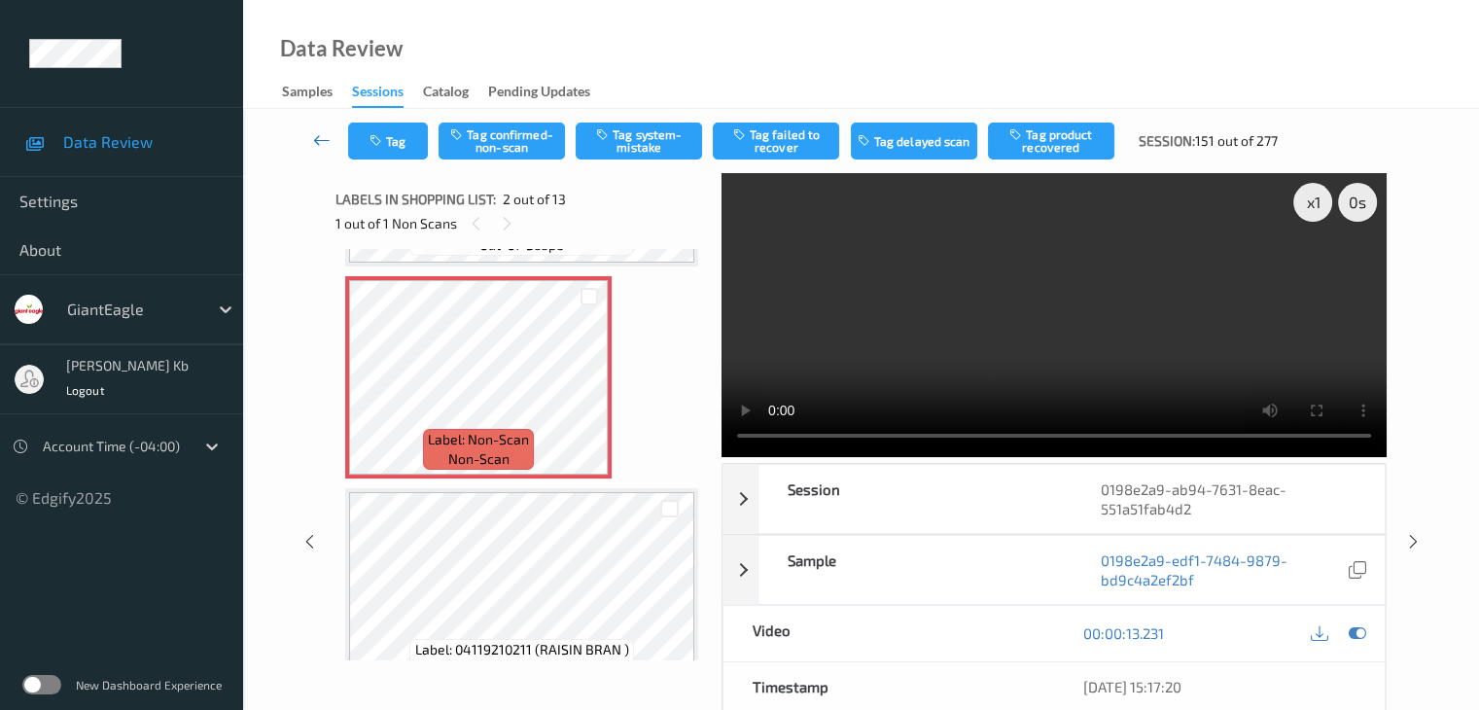
click at [321, 136] on icon at bounding box center [321, 139] width 17 height 19
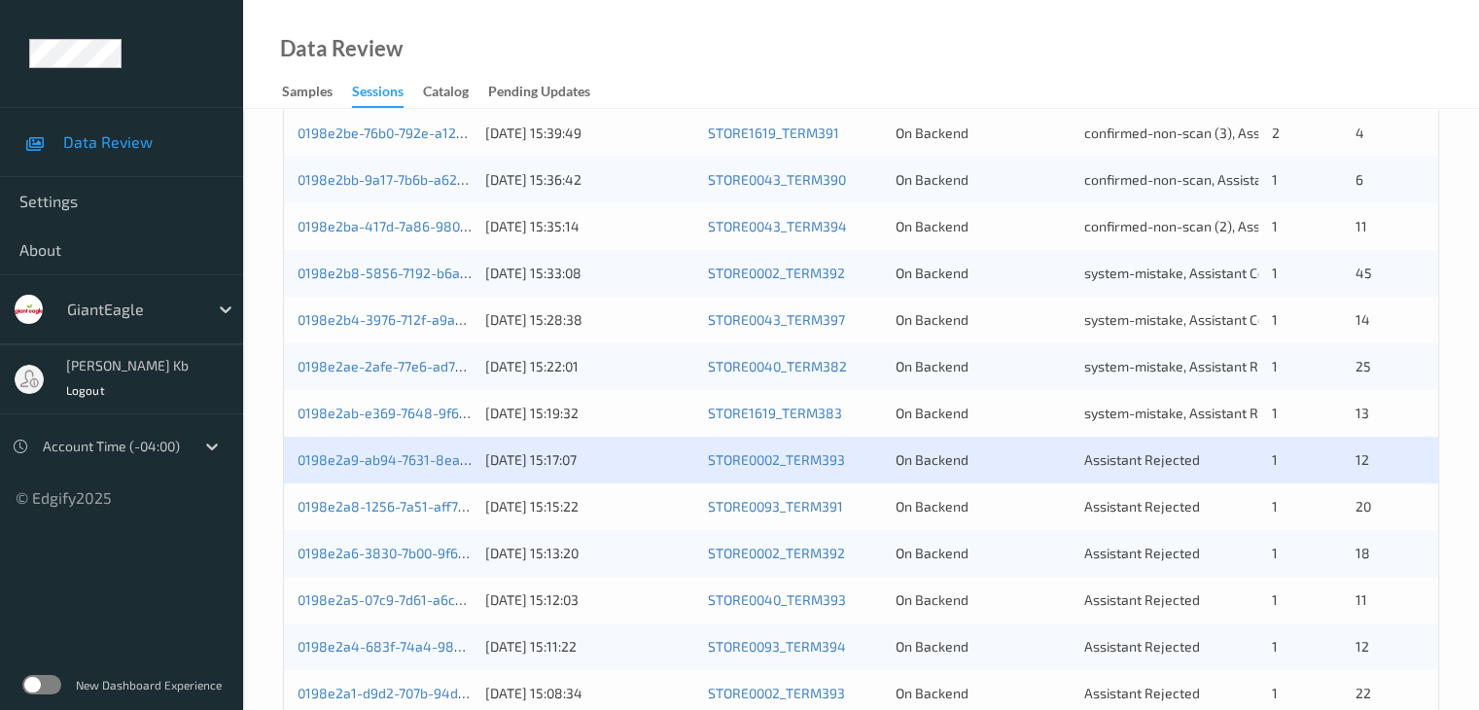
scroll to position [614, 0]
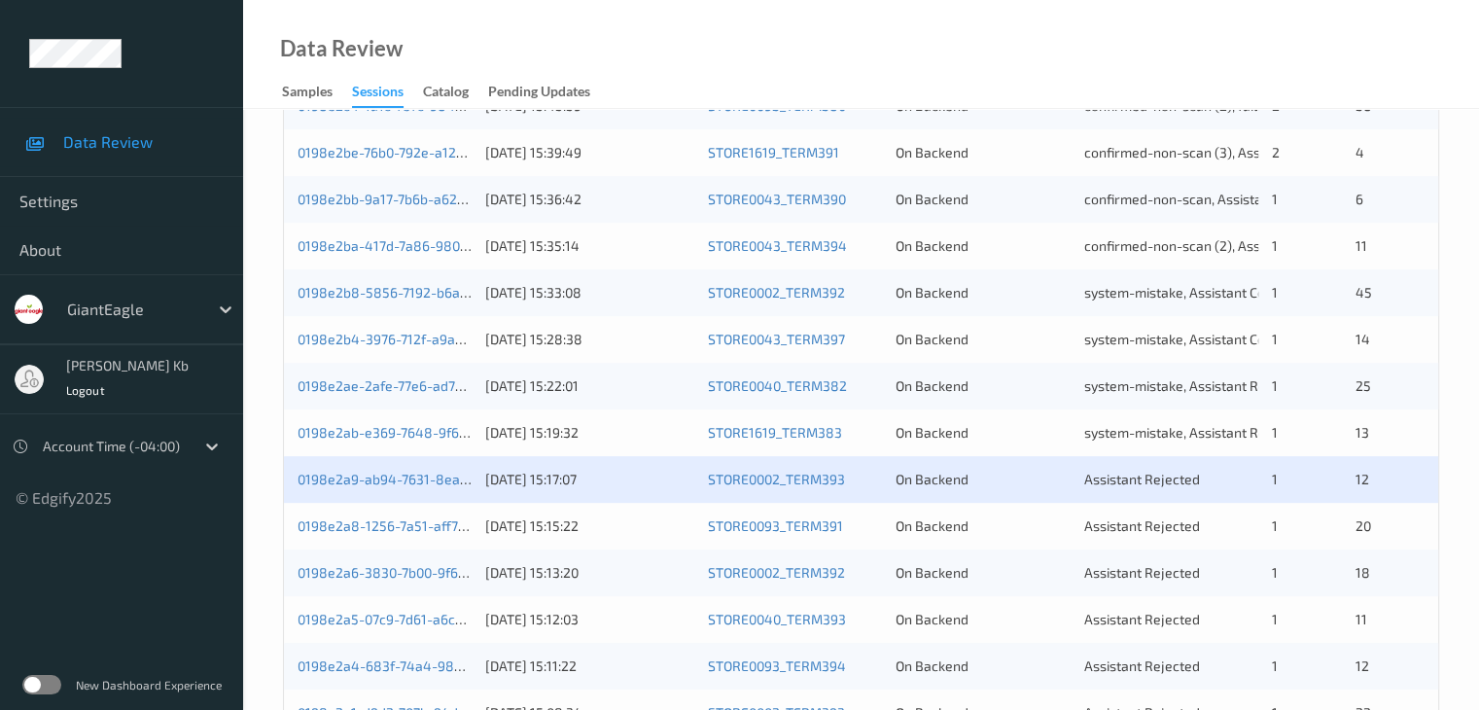
click at [405, 363] on div "0198e2ae-2afe-77e6-ad74-fc48ee717537 25/08/2025 15:22:01 STORE0040_TERM382 On B…" at bounding box center [861, 386] width 1154 height 47
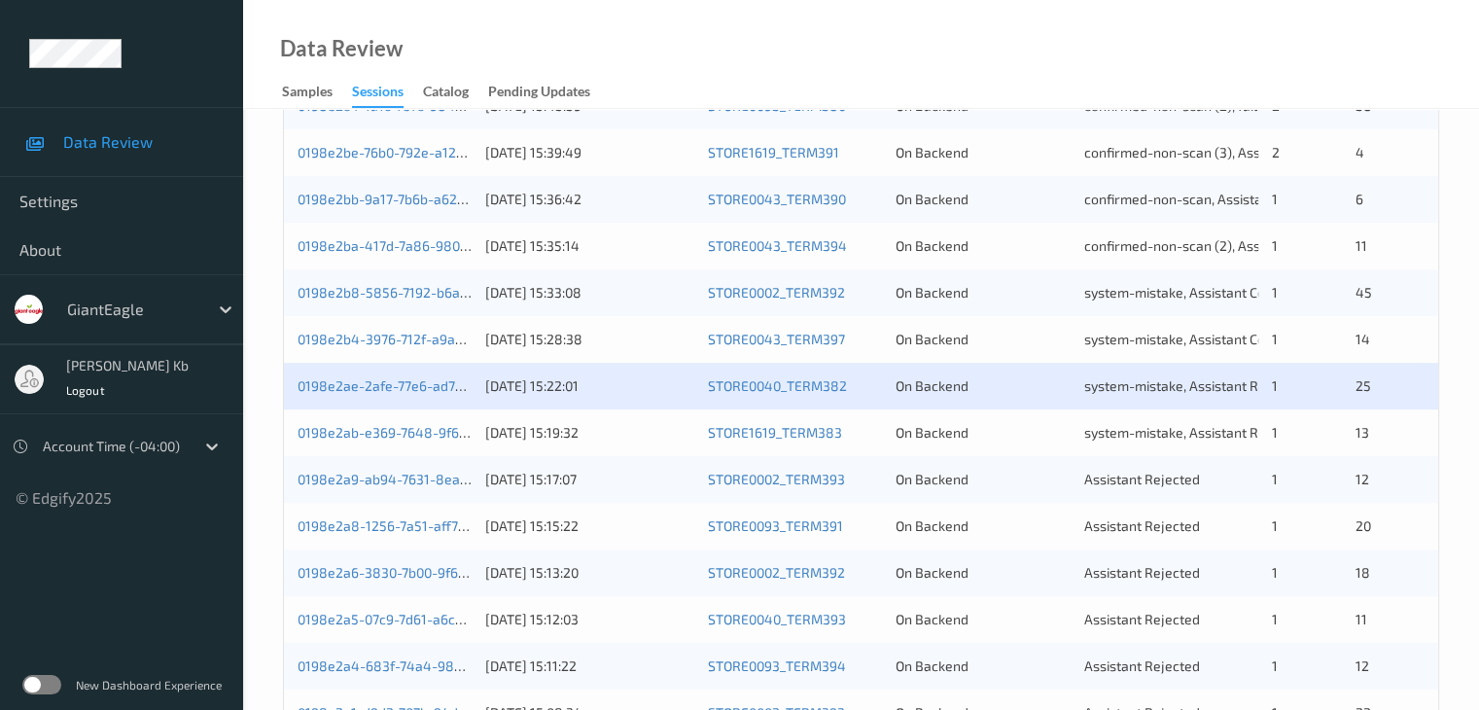
click at [407, 364] on div "0198e2ae-2afe-77e6-ad74-fc48ee717537 25/08/2025 15:22:01 STORE0040_TERM382 On B…" at bounding box center [861, 386] width 1154 height 47
click at [1369, 23] on div "Data Review Samples Sessions Catalog Pending Updates" at bounding box center [861, 54] width 1236 height 109
click at [1368, 32] on div "Data Review Samples Sessions Catalog Pending Updates" at bounding box center [861, 54] width 1236 height 109
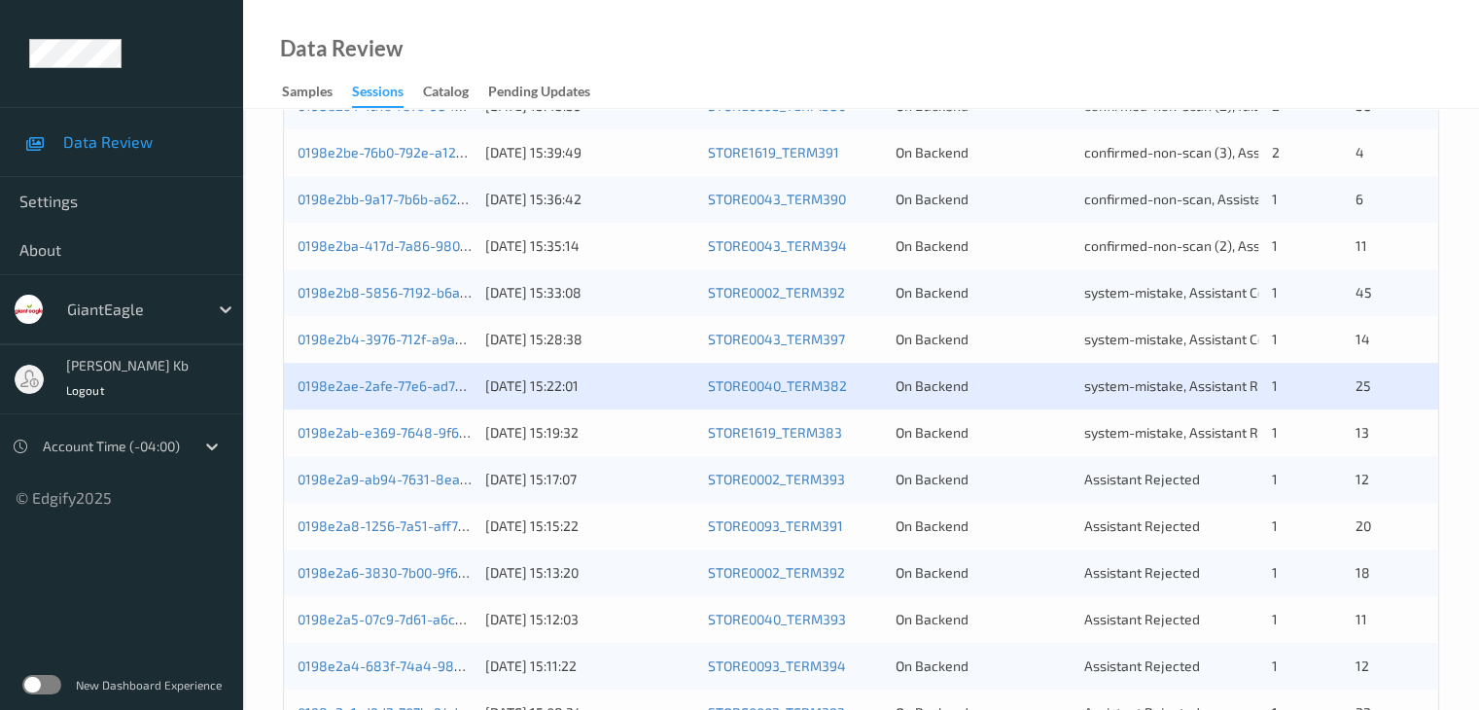
click at [1368, 32] on div "Data Review Samples Sessions Catalog Pending Updates" at bounding box center [861, 54] width 1236 height 109
click at [1367, 32] on div "Data Review Samples Sessions Catalog Pending Updates" at bounding box center [861, 54] width 1236 height 109
click at [429, 376] on div "0198e2ae-2afe-77e6-ad74-fc48ee717537" at bounding box center [384, 385] width 174 height 19
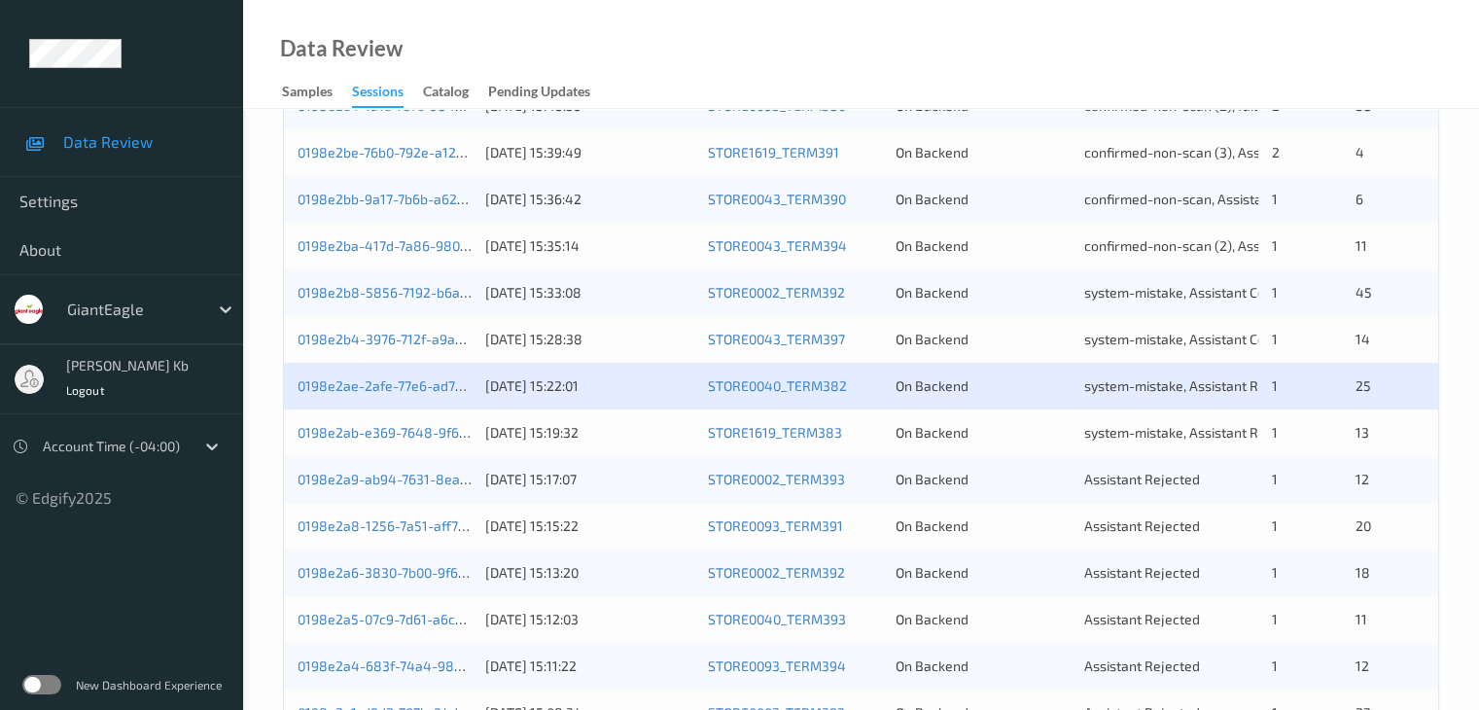
click at [429, 376] on div "0198e2ae-2afe-77e6-ad74-fc48ee717537" at bounding box center [384, 385] width 174 height 19
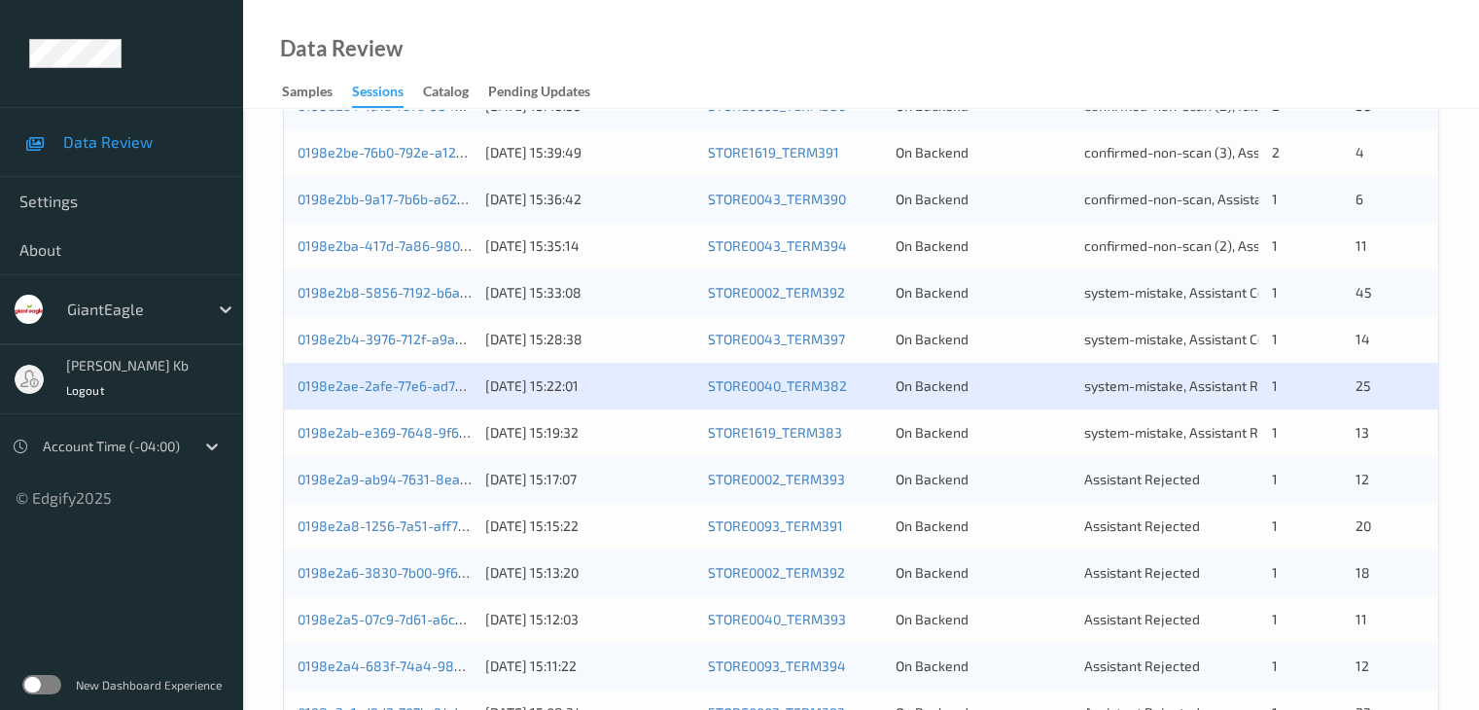
click at [432, 366] on div "0198e2ae-2afe-77e6-ad74-fc48ee717537 25/08/2025 15:22:01 STORE0040_TERM382 On B…" at bounding box center [861, 386] width 1154 height 47
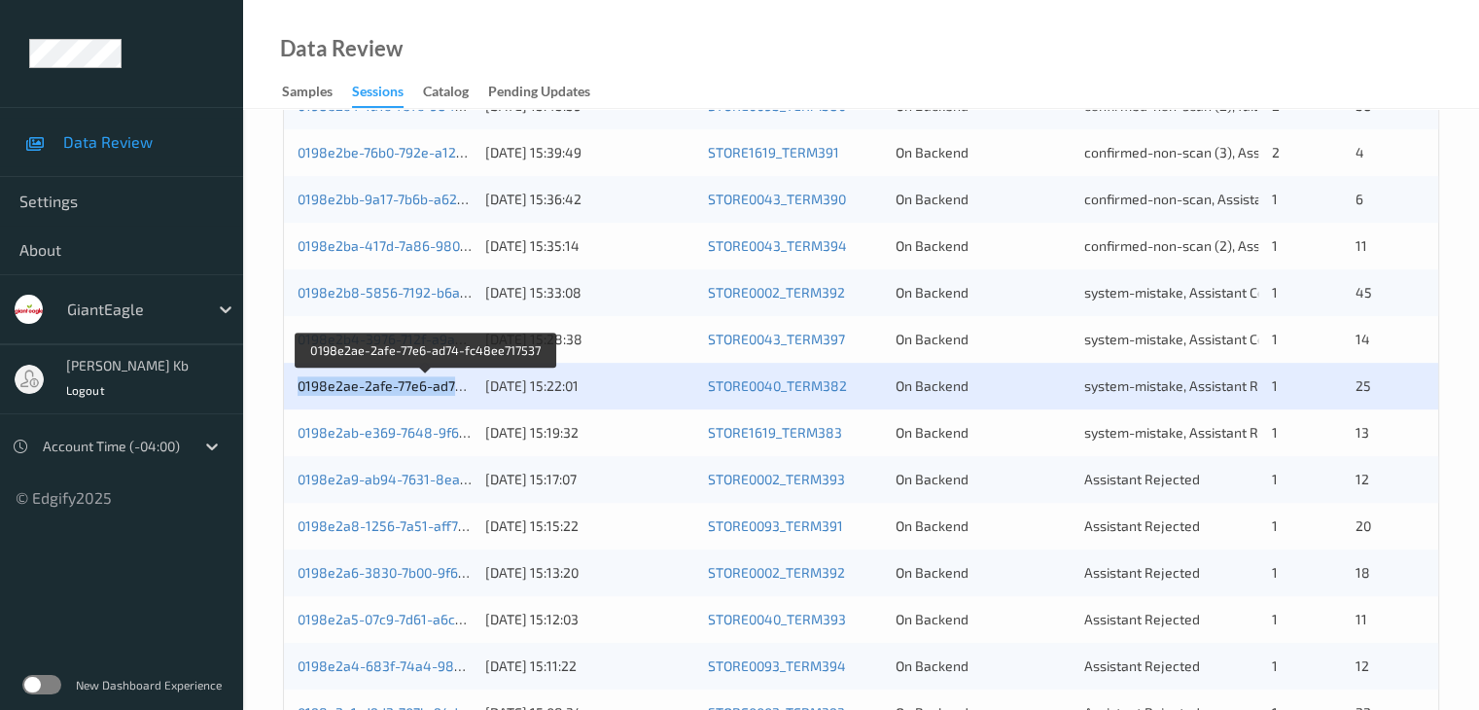
click at [416, 389] on link "0198e2ae-2afe-77e6-ad74-fc48ee717537" at bounding box center [426, 385] width 259 height 17
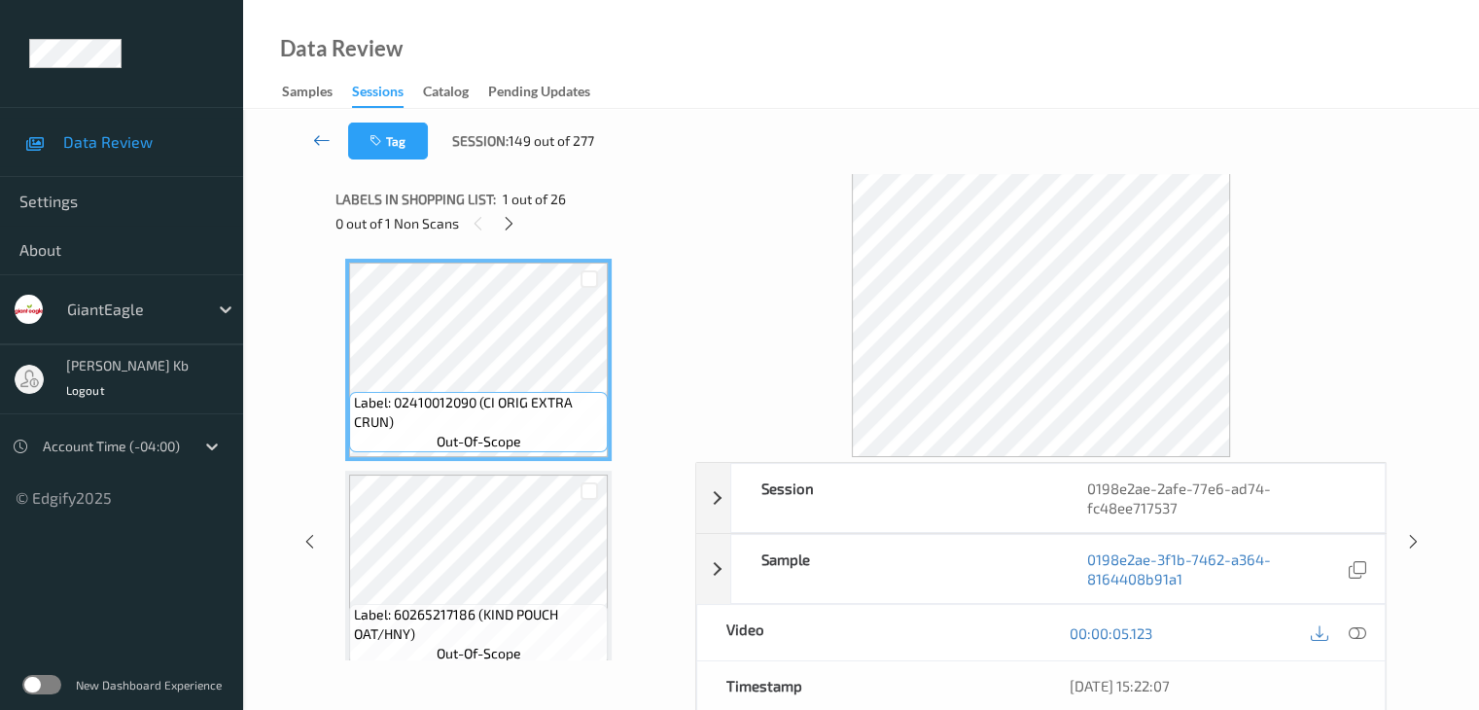
click at [318, 137] on icon at bounding box center [321, 139] width 17 height 19
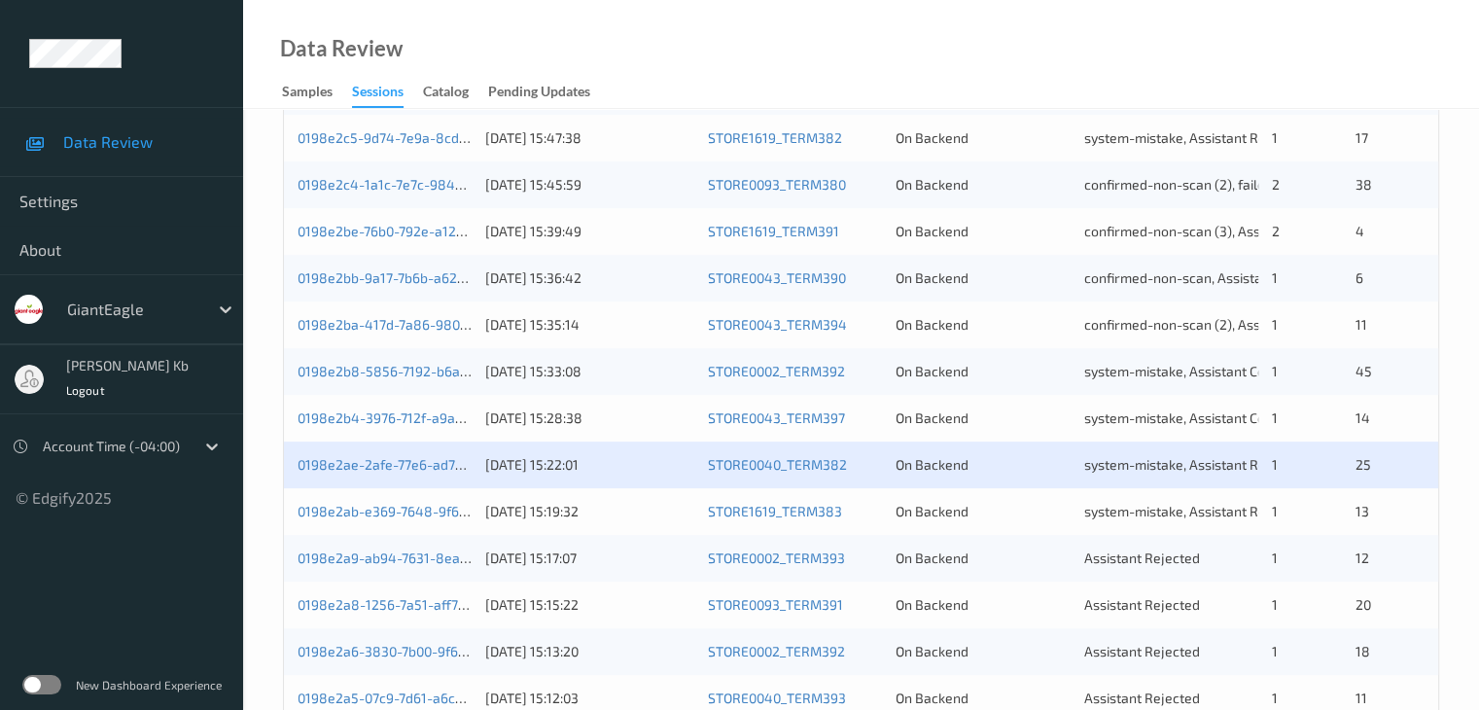
scroll to position [680, 0]
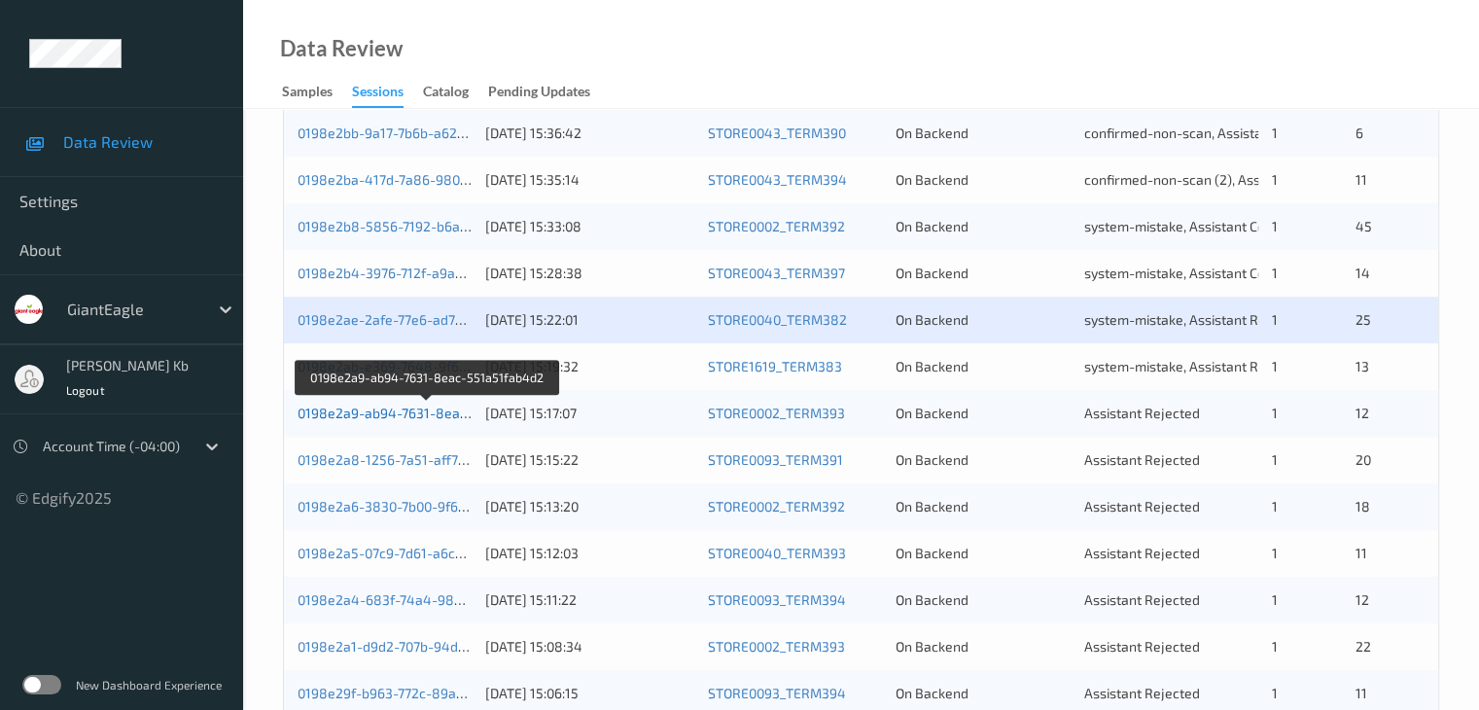
click at [418, 417] on link "0198e2a9-ab94-7631-8eac-551a51fab4d2" at bounding box center [428, 412] width 262 height 17
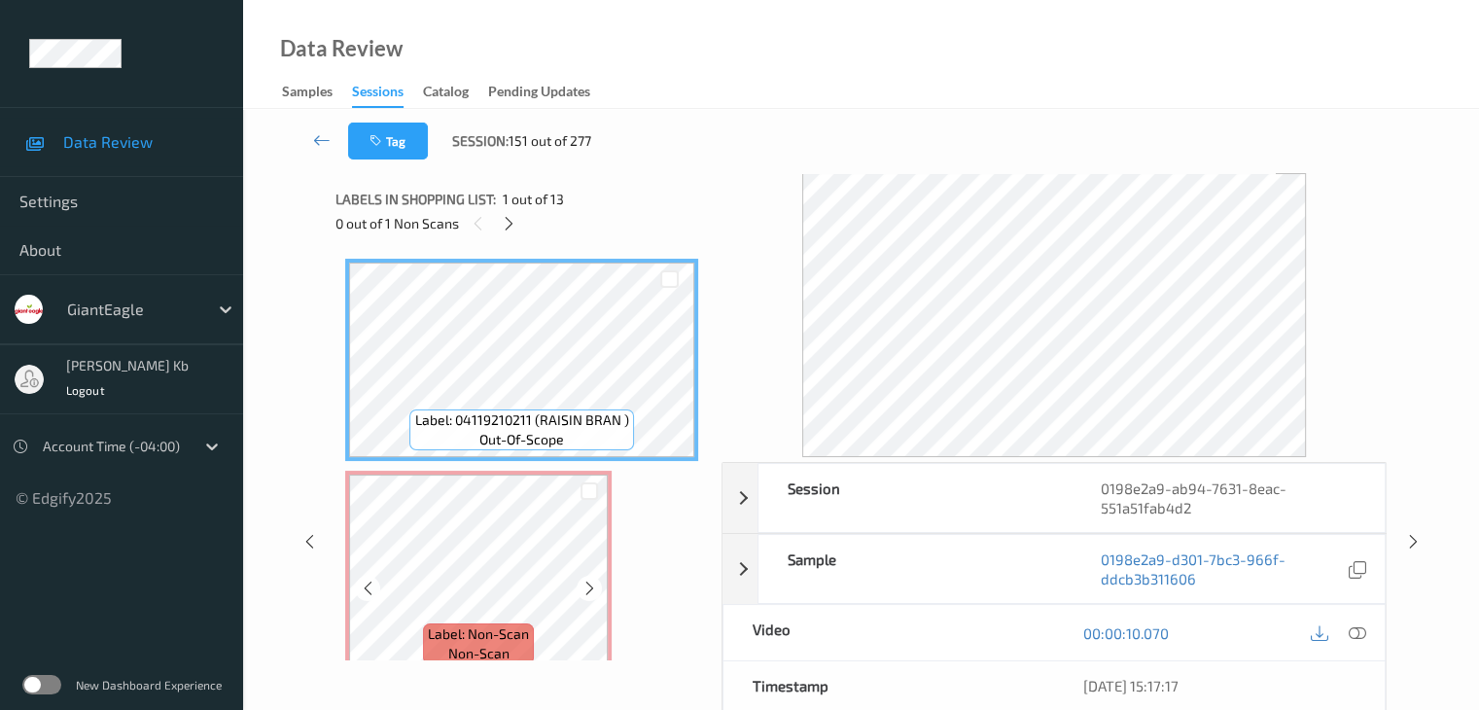
scroll to position [97, 0]
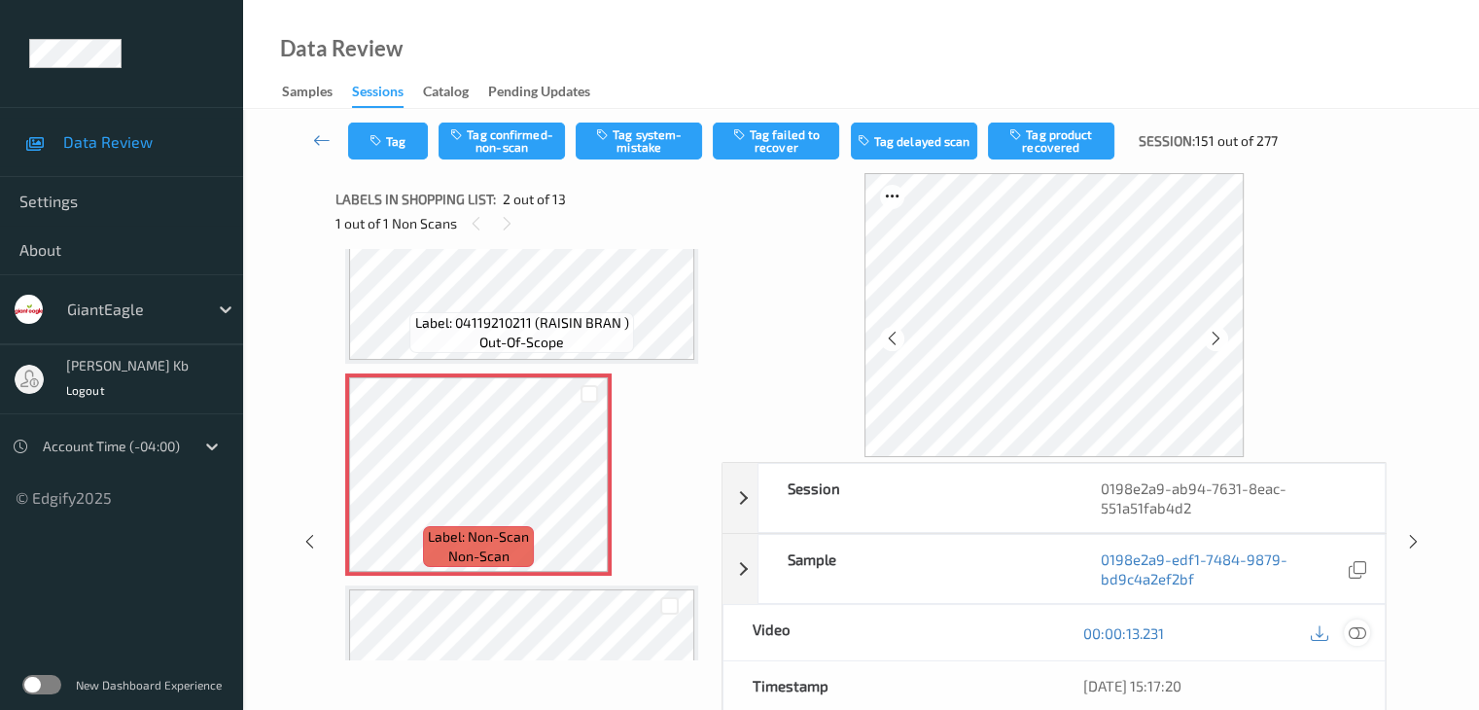
click at [1361, 631] on icon at bounding box center [1355, 632] width 17 height 17
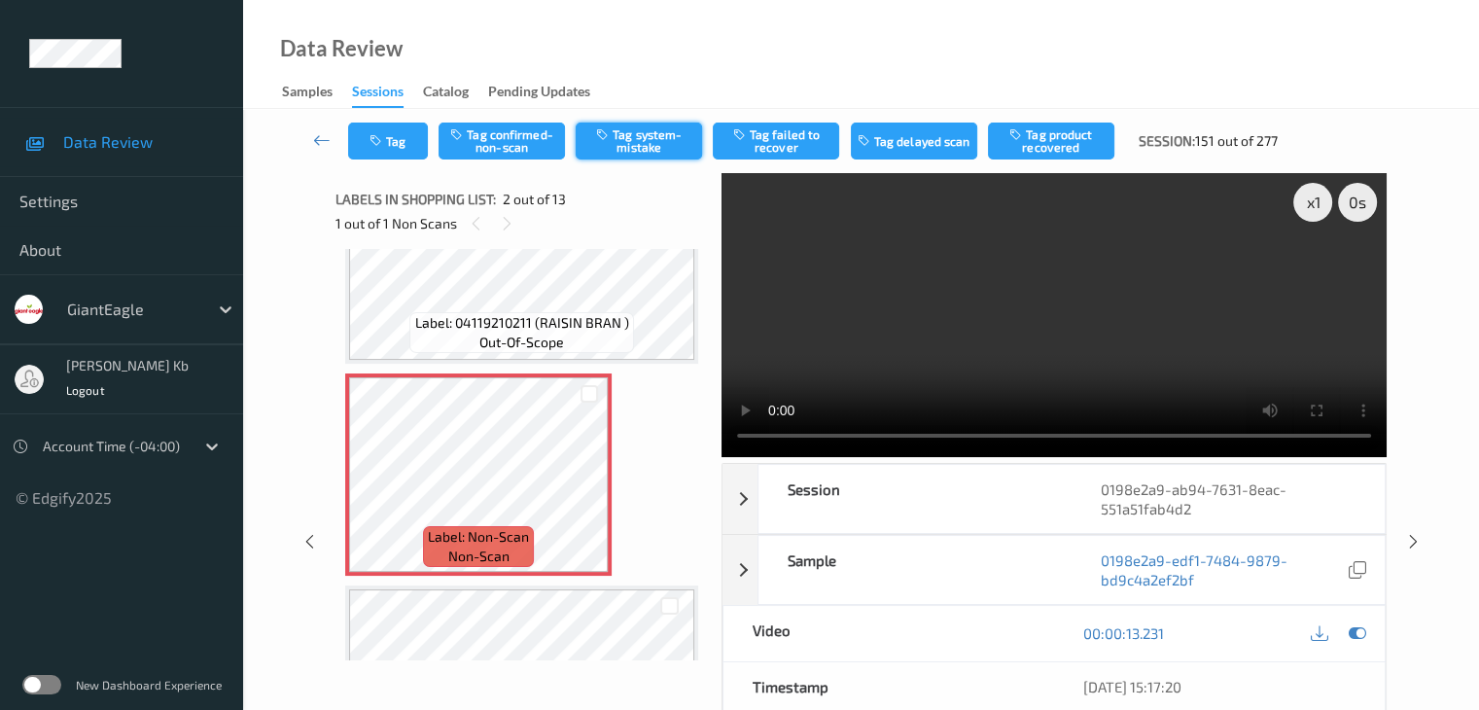
click at [634, 142] on button "Tag system-mistake" at bounding box center [638, 140] width 126 height 37
click at [326, 140] on icon at bounding box center [321, 139] width 17 height 19
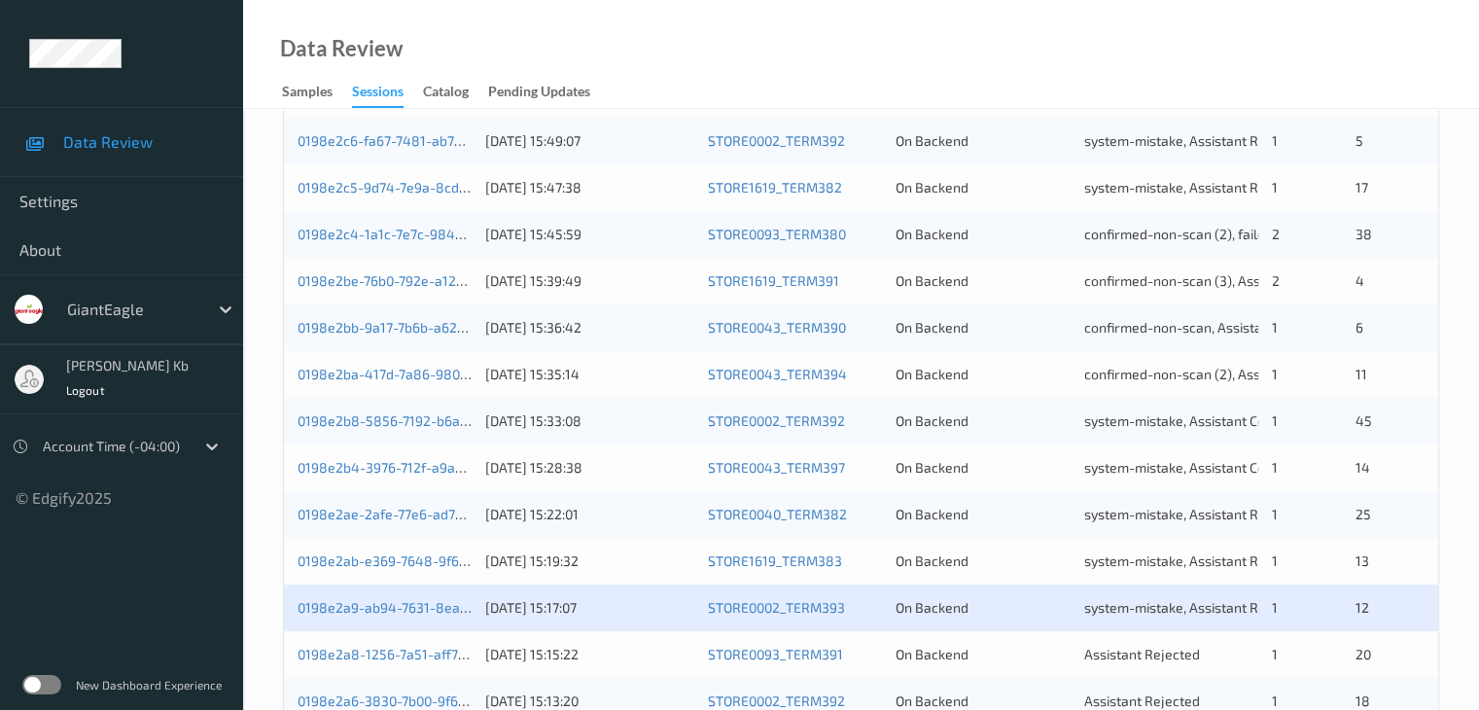
scroll to position [875, 0]
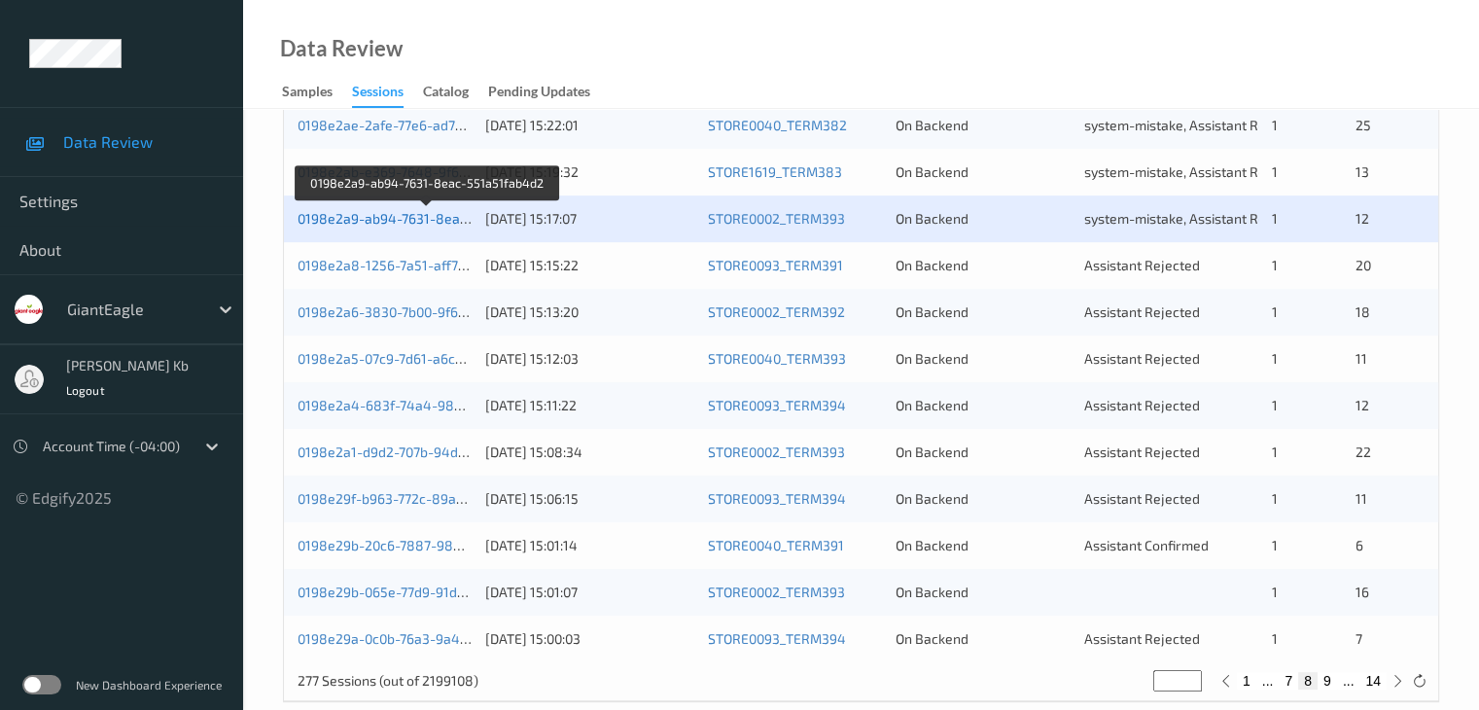
click at [455, 217] on link "0198e2a9-ab94-7631-8eac-551a51fab4d2" at bounding box center [428, 218] width 262 height 17
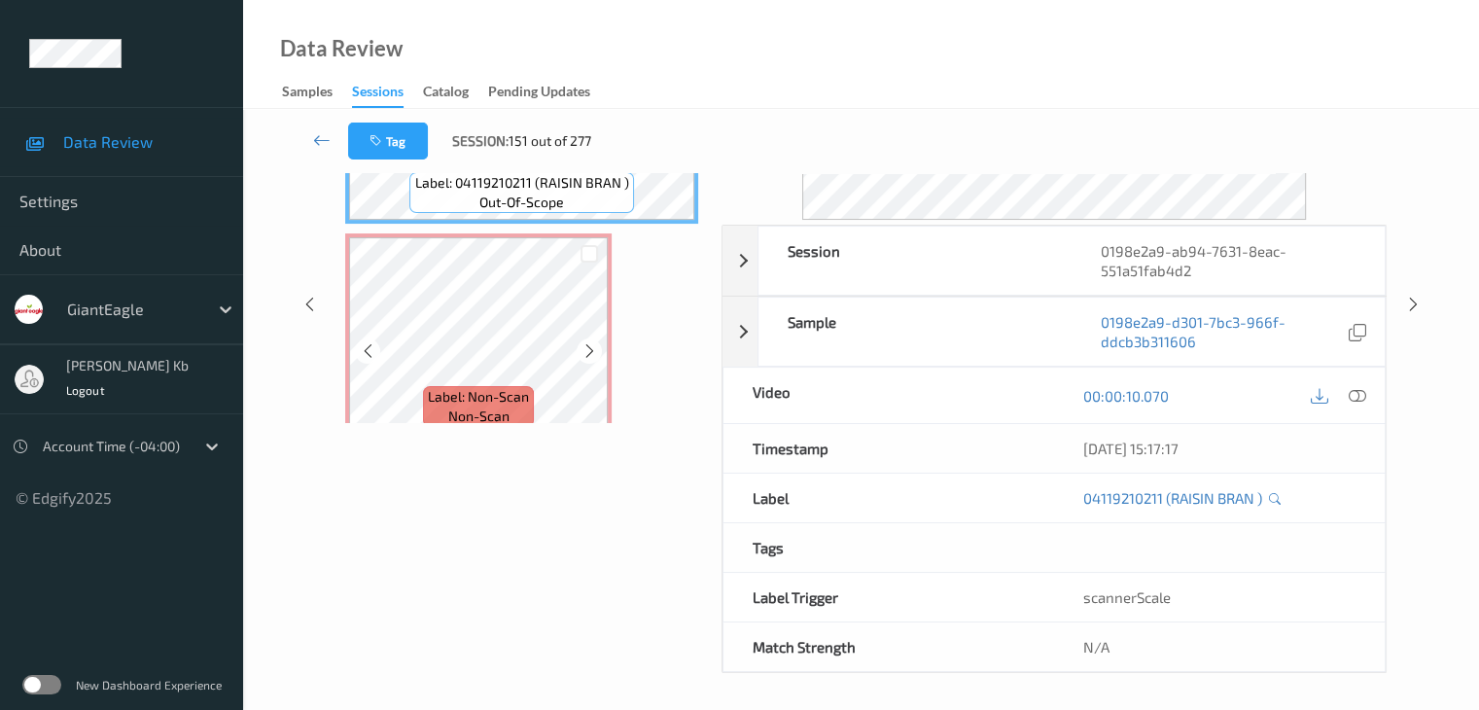
drag, startPoint x: 491, startPoint y: 0, endPoint x: 1054, endPoint y: 53, distance: 565.4
click at [1054, 53] on div "Data Review Samples Sessions Catalog Pending Updates" at bounding box center [861, 54] width 1236 height 109
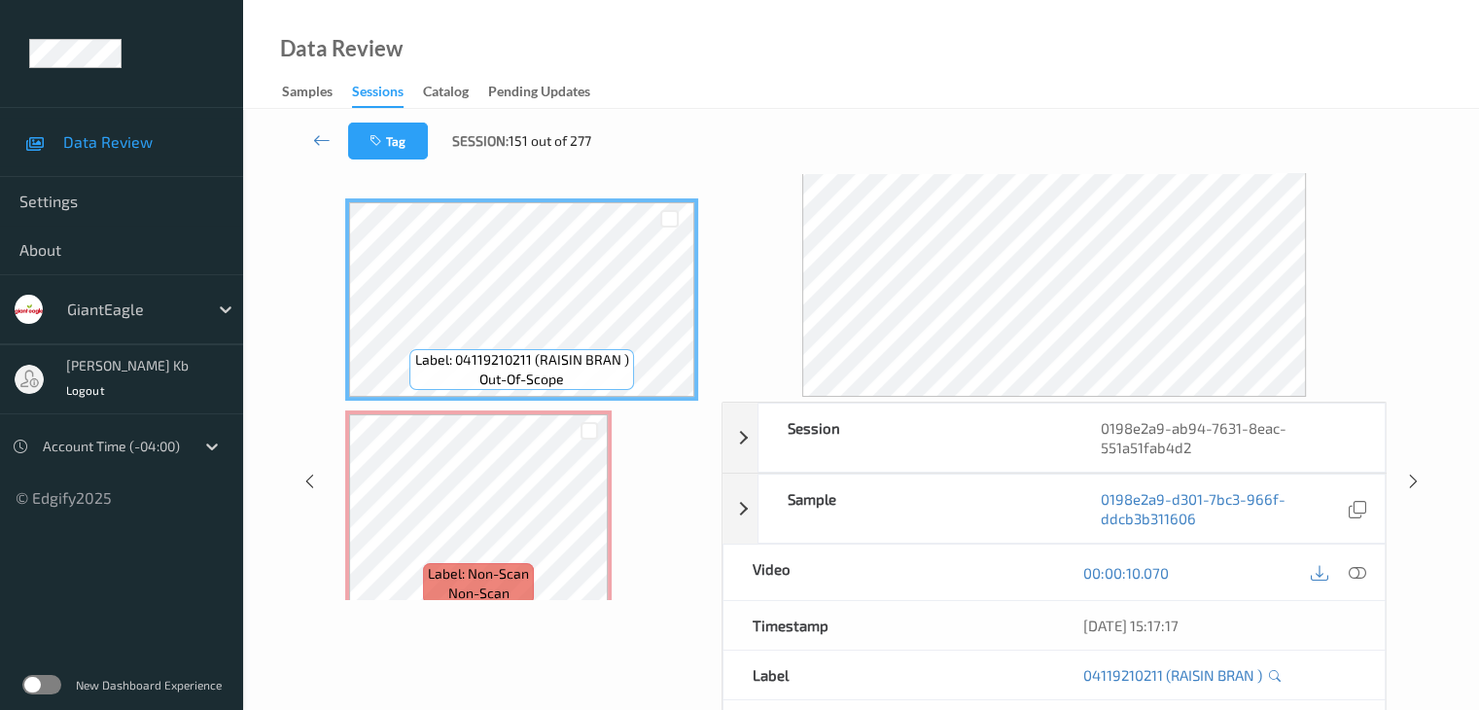
scroll to position [43, 0]
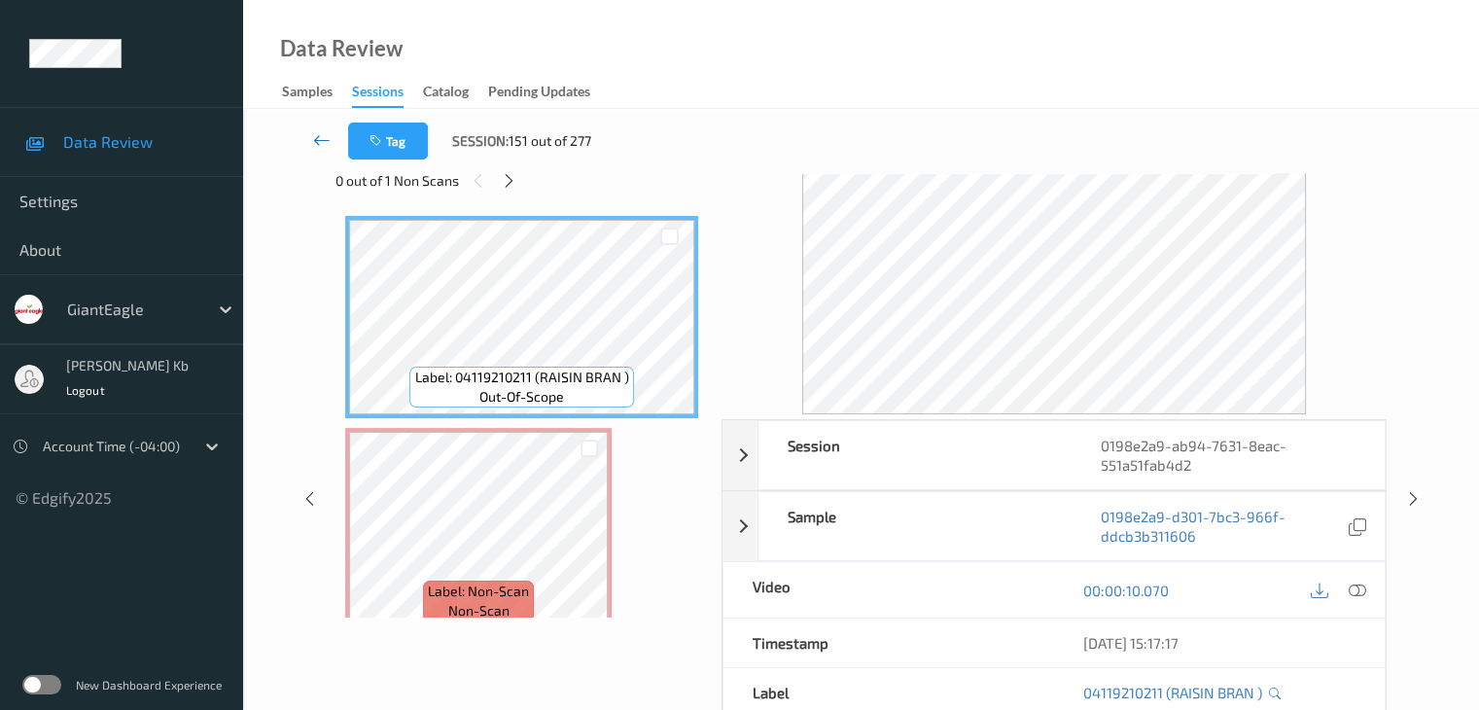
click at [330, 139] on icon at bounding box center [321, 139] width 17 height 19
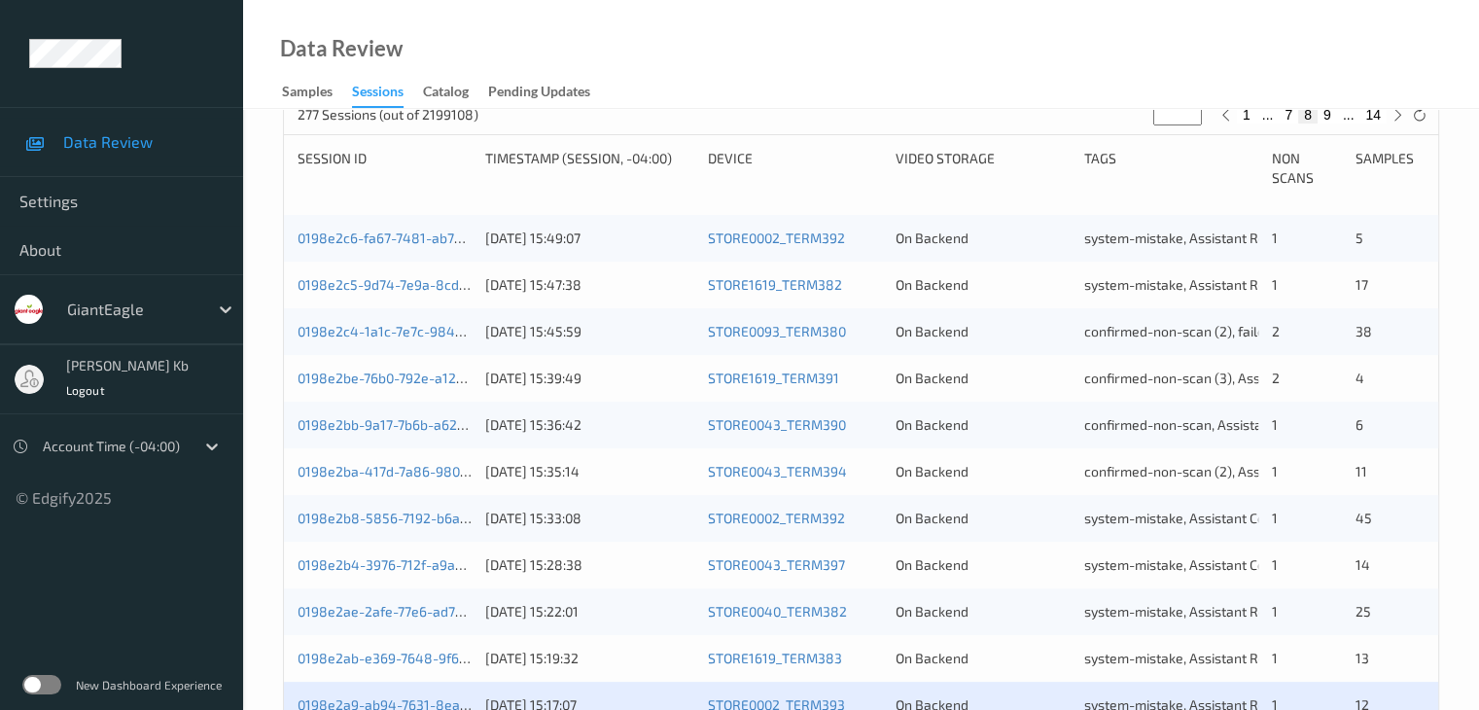
scroll to position [778, 0]
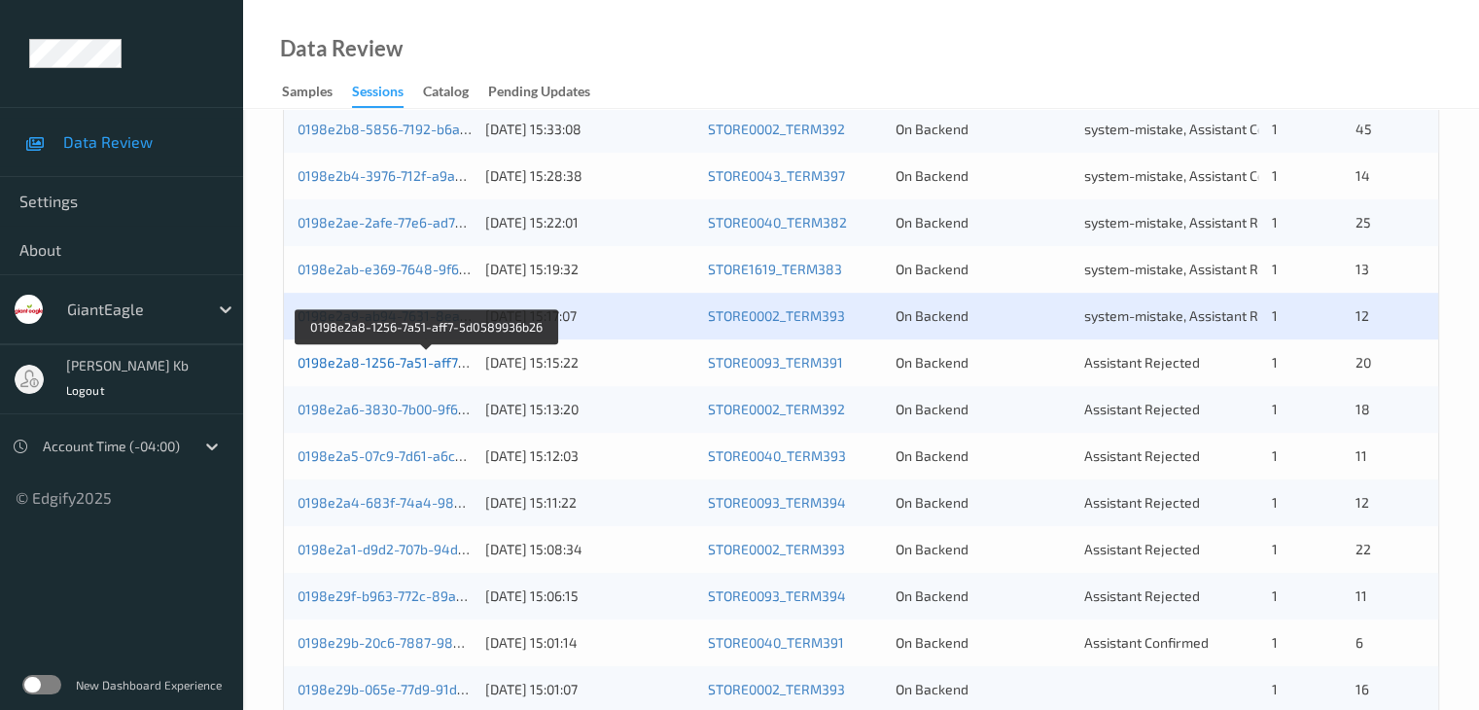
click at [412, 361] on link "0198e2a8-1256-7a51-aff7-5d0589936b26" at bounding box center [427, 362] width 261 height 17
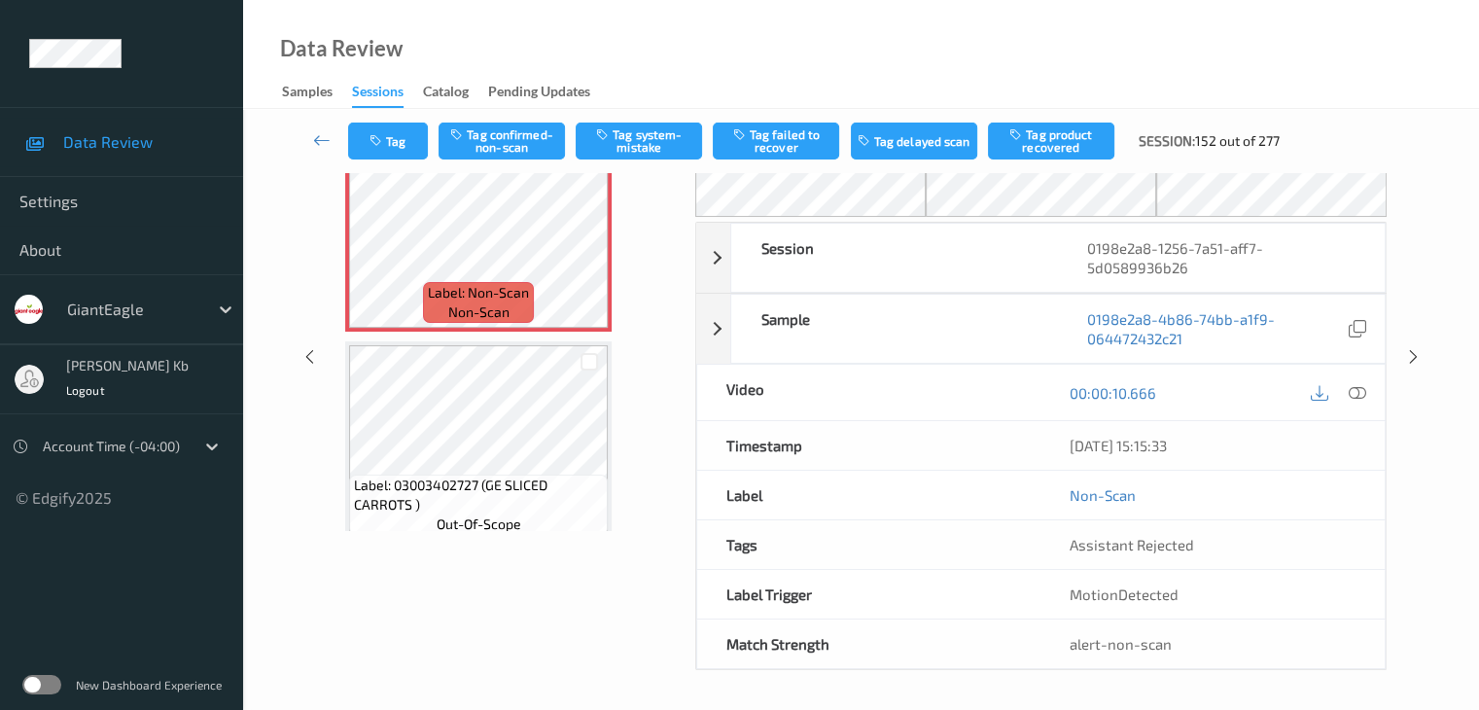
scroll to position [127, 0]
click at [331, 137] on icon at bounding box center [321, 139] width 17 height 19
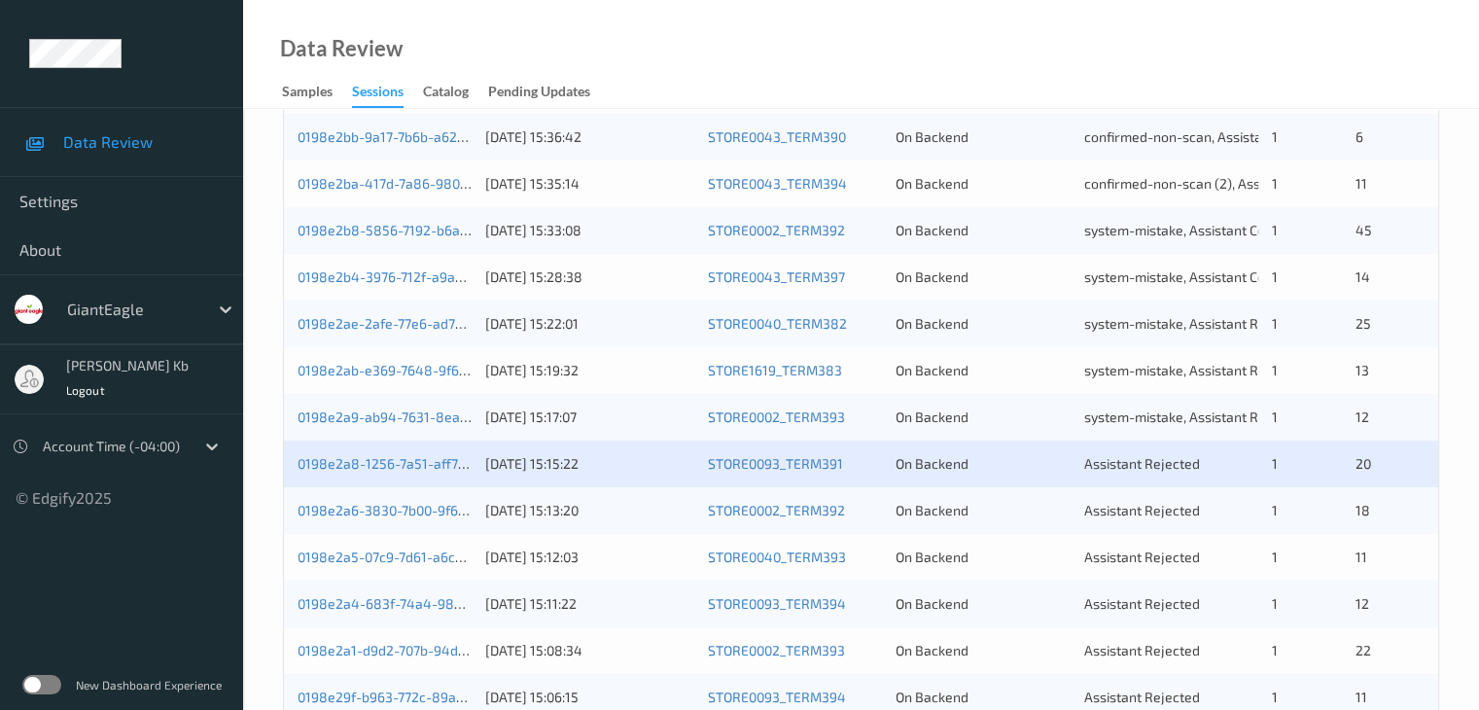
scroll to position [680, 0]
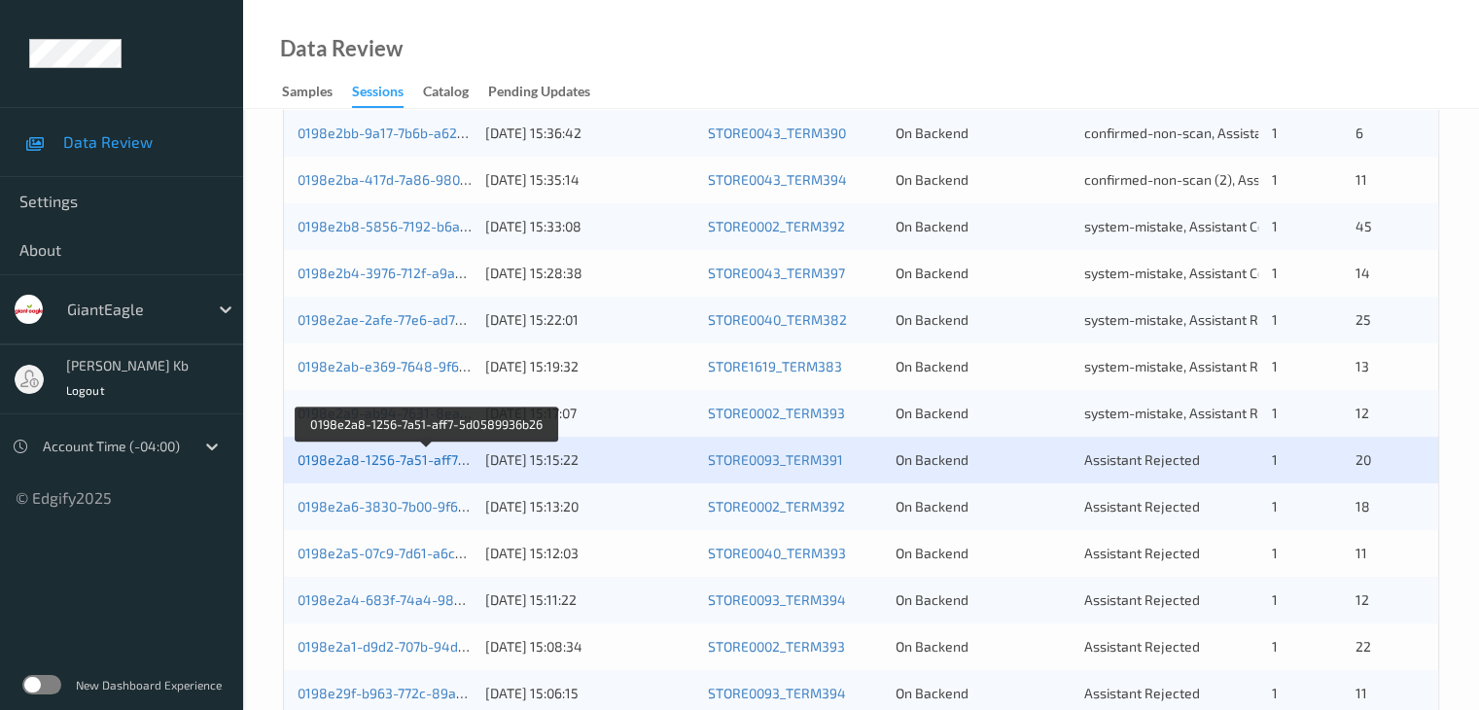
click at [369, 464] on link "0198e2a8-1256-7a51-aff7-5d0589936b26" at bounding box center [427, 459] width 261 height 17
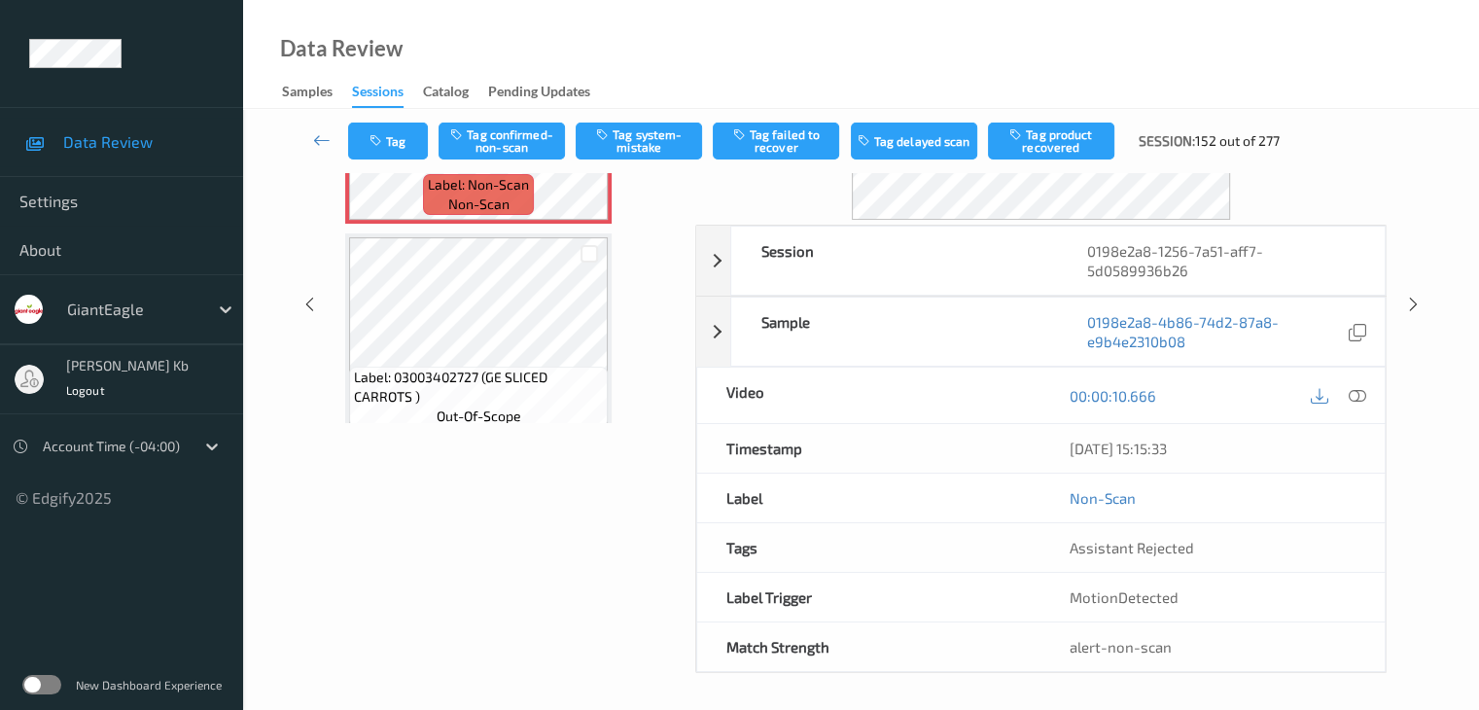
scroll to position [43, 0]
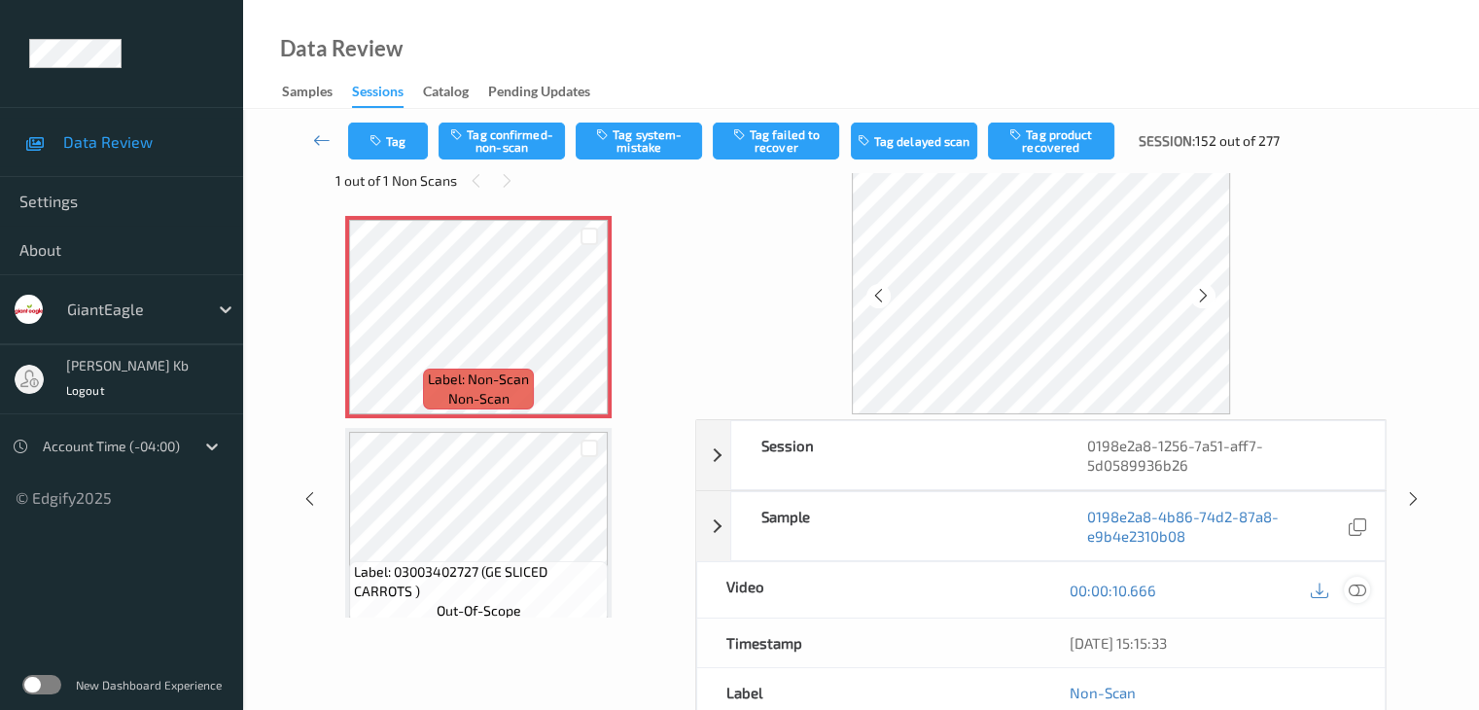
click at [1357, 591] on icon at bounding box center [1355, 589] width 17 height 17
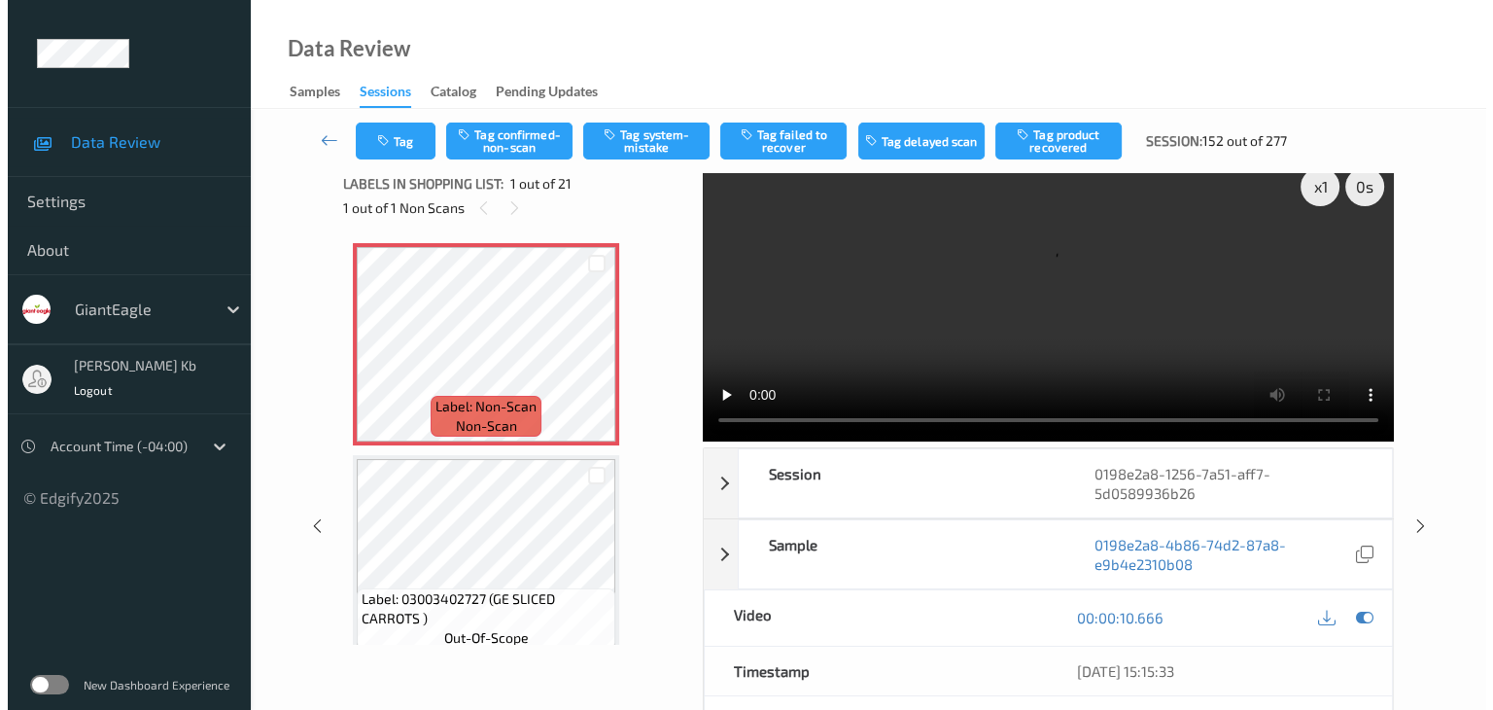
scroll to position [0, 0]
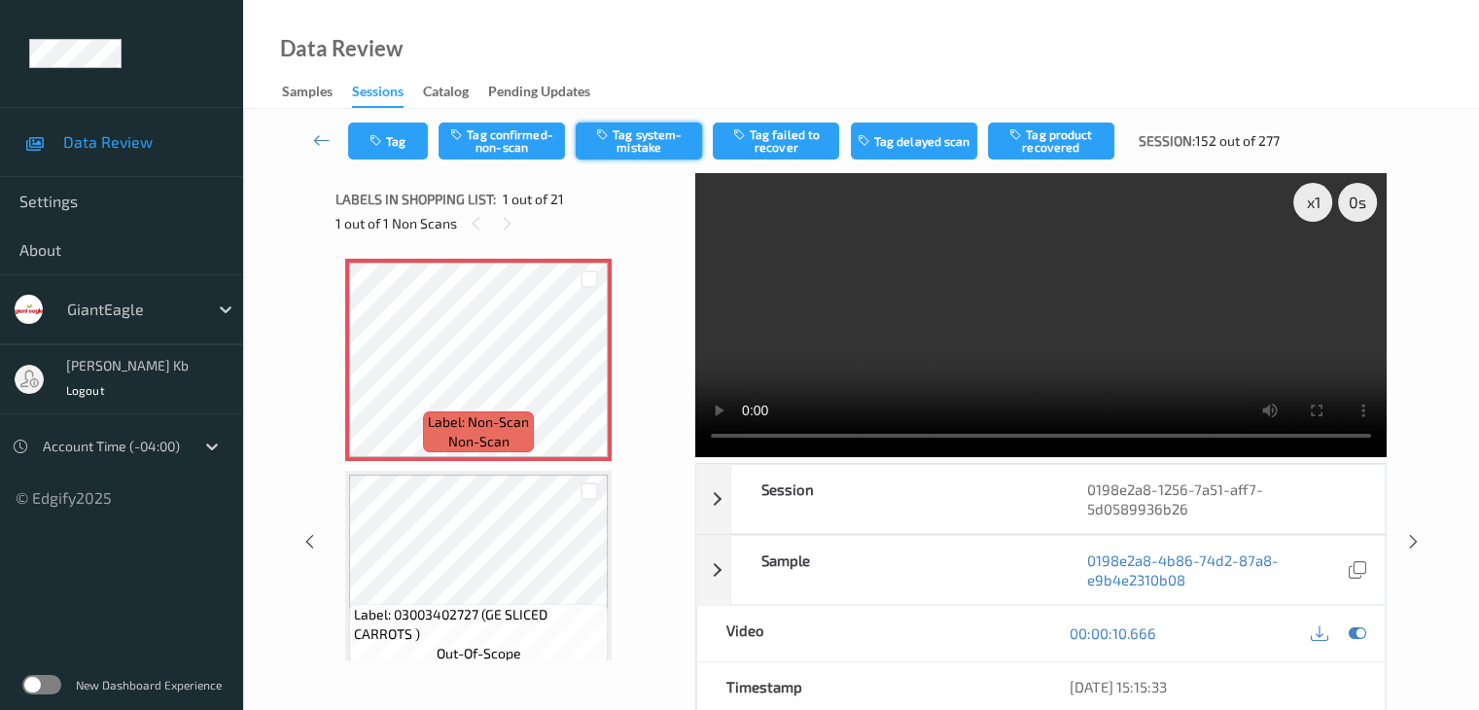
click at [658, 144] on button "Tag system-mistake" at bounding box center [638, 140] width 126 height 37
click at [407, 135] on button "Tag" at bounding box center [388, 140] width 80 height 37
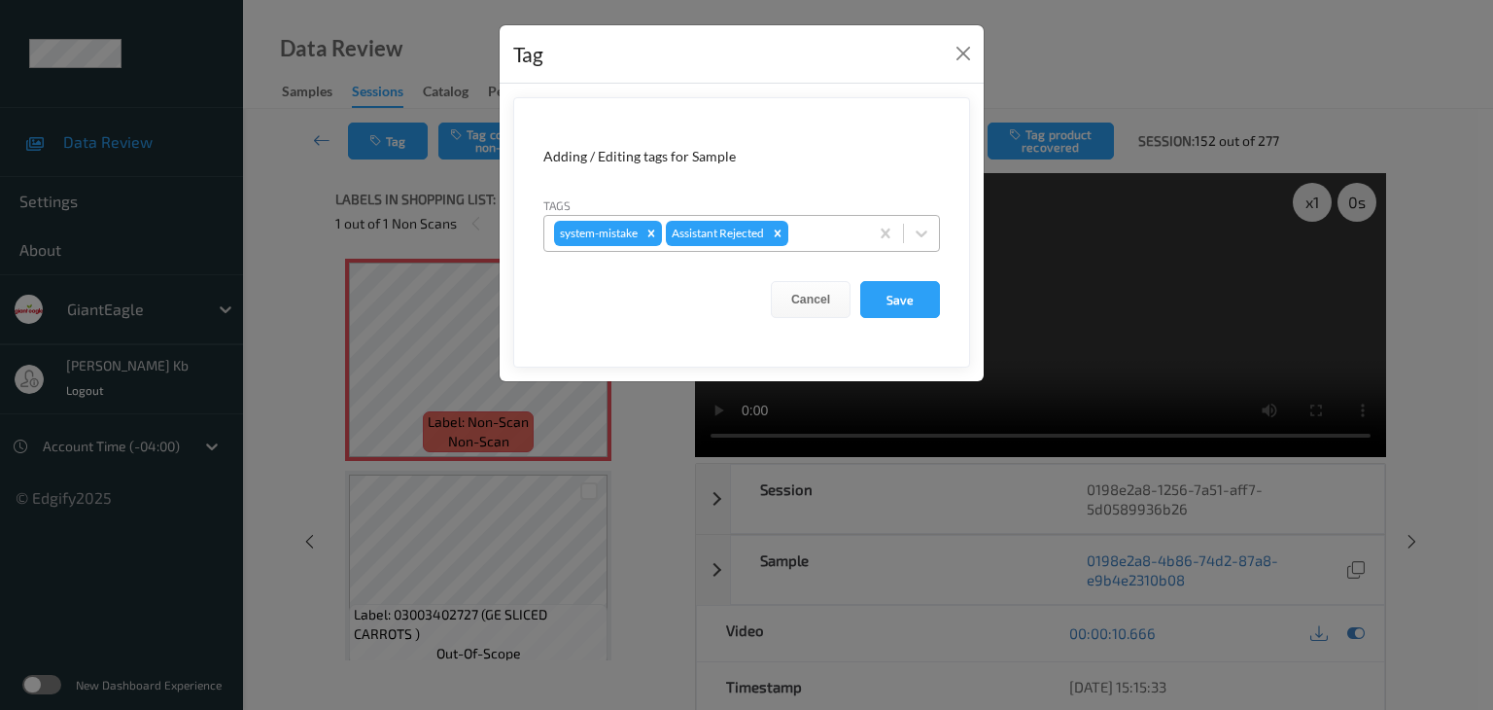
drag, startPoint x: 840, startPoint y: 223, endPoint x: 820, endPoint y: 248, distance: 31.9
click at [841, 223] on div at bounding box center [825, 233] width 66 height 23
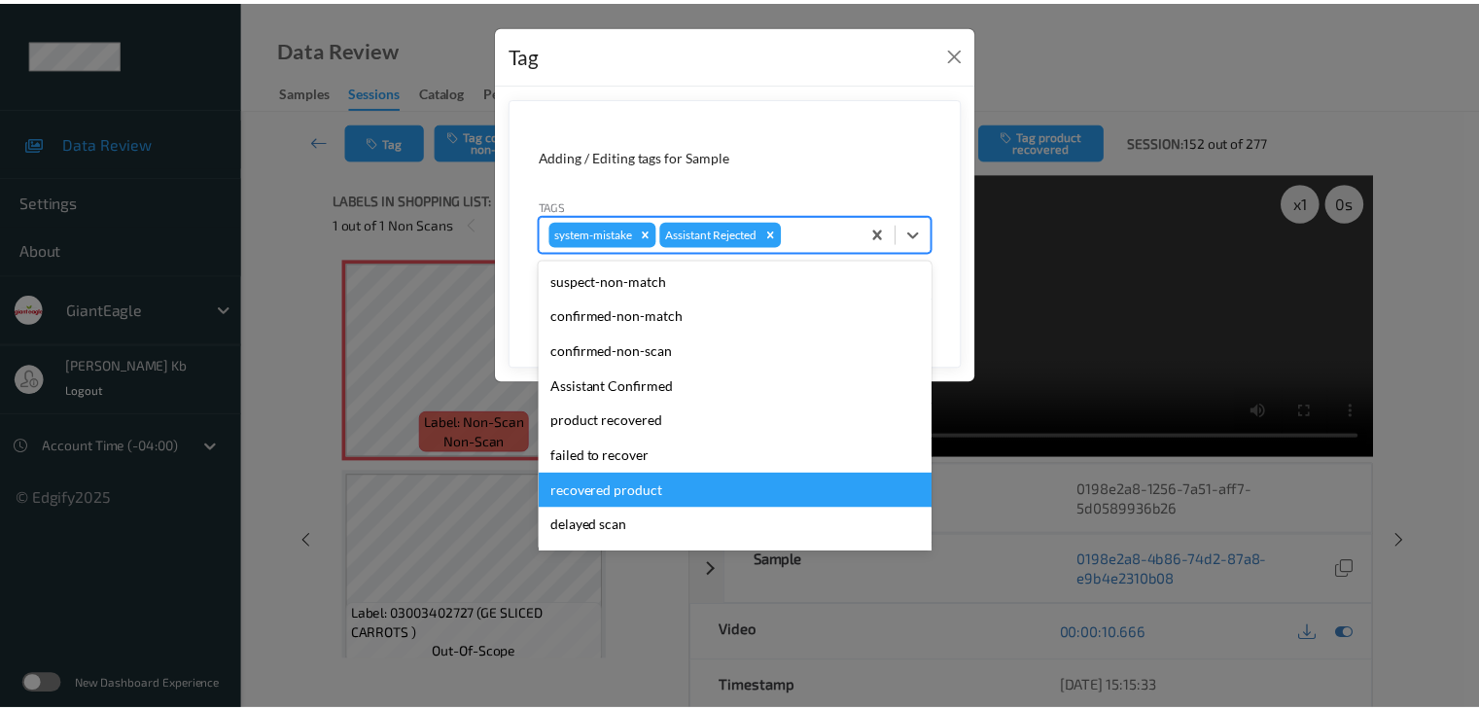
scroll to position [171, 0]
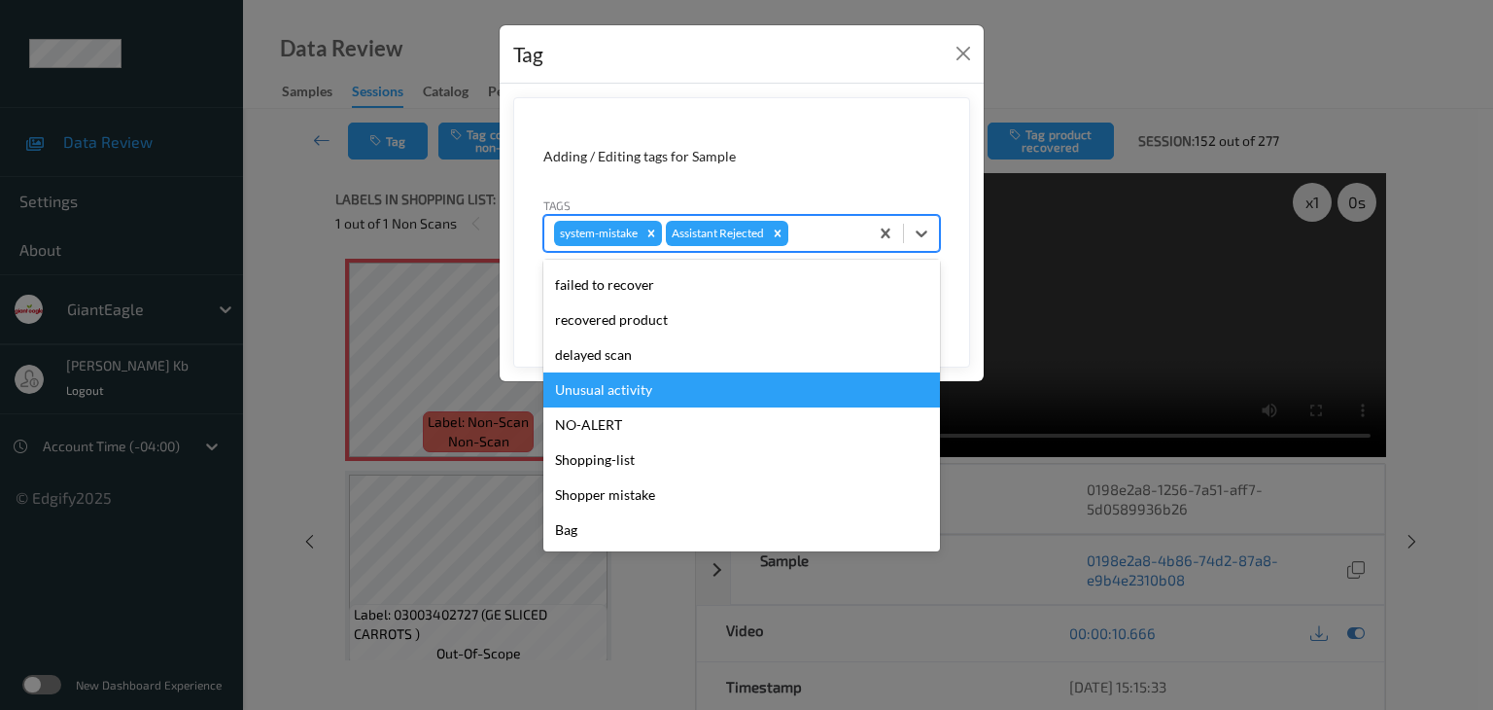
click at [624, 388] on div "Unusual activity" at bounding box center [741, 389] width 397 height 35
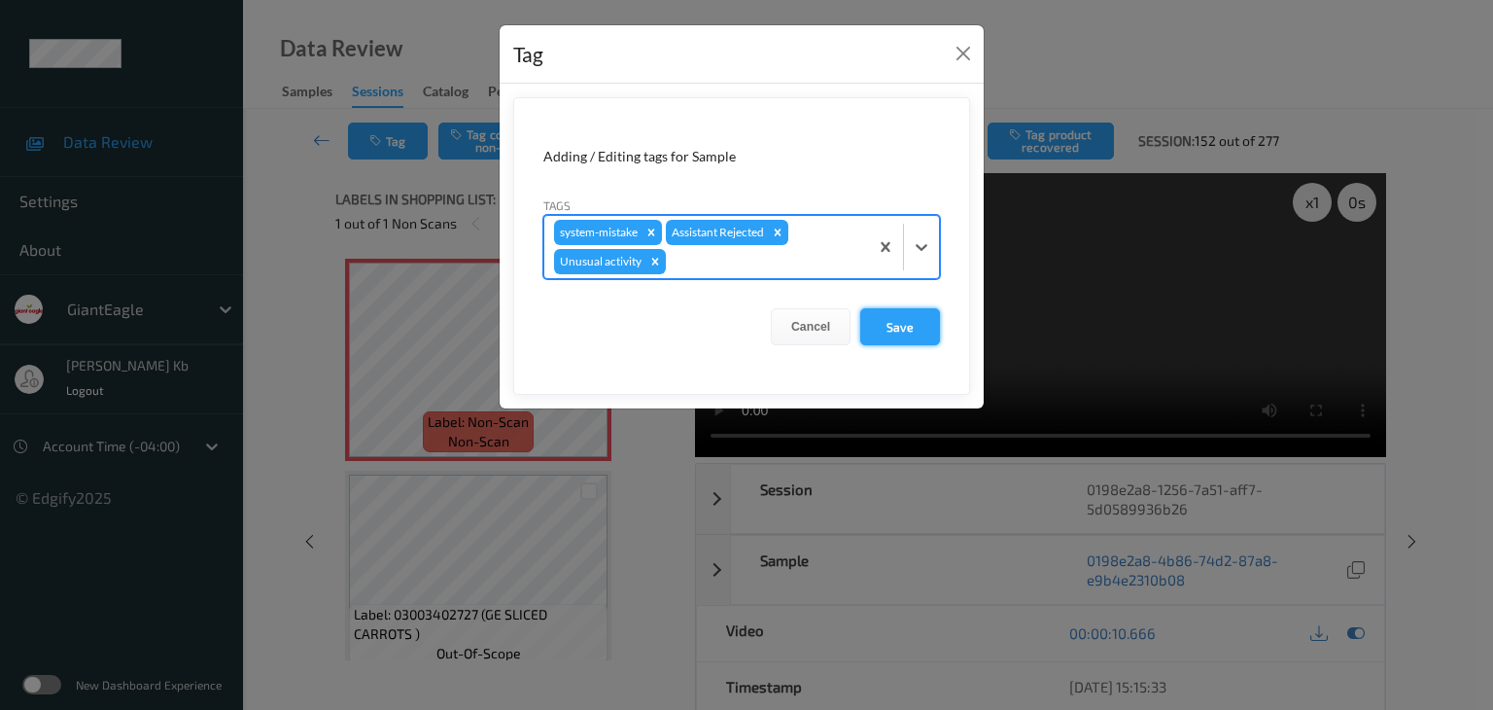
click at [902, 329] on button "Save" at bounding box center [900, 326] width 80 height 37
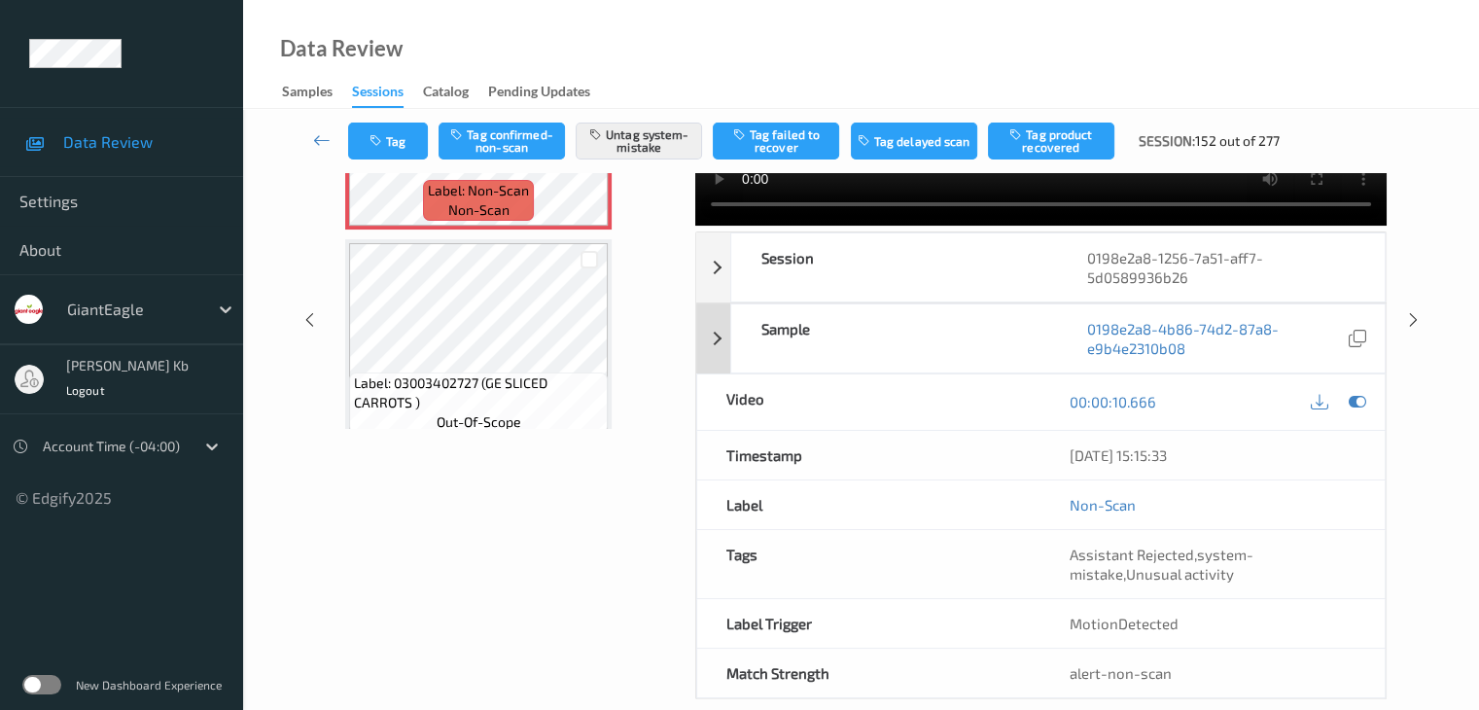
scroll to position [257, 0]
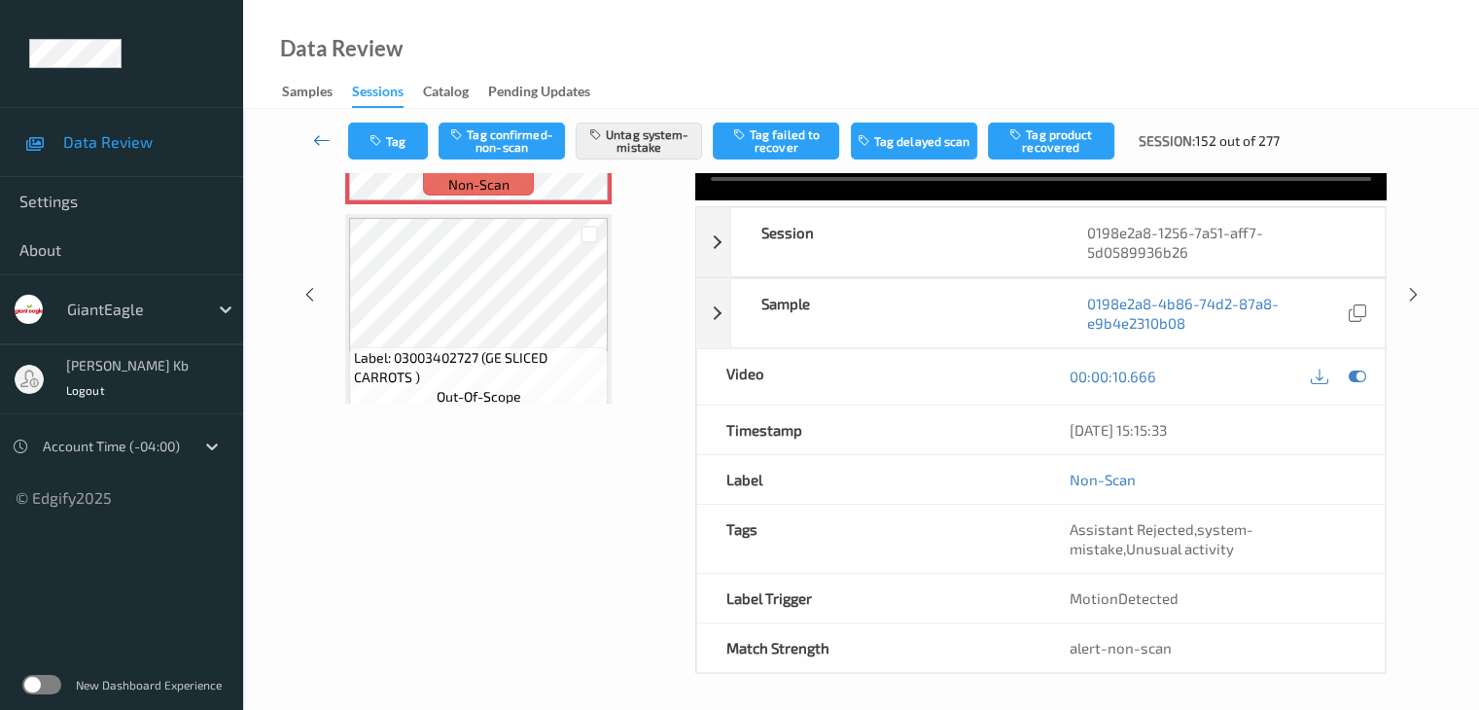
click at [316, 134] on icon at bounding box center [321, 139] width 17 height 19
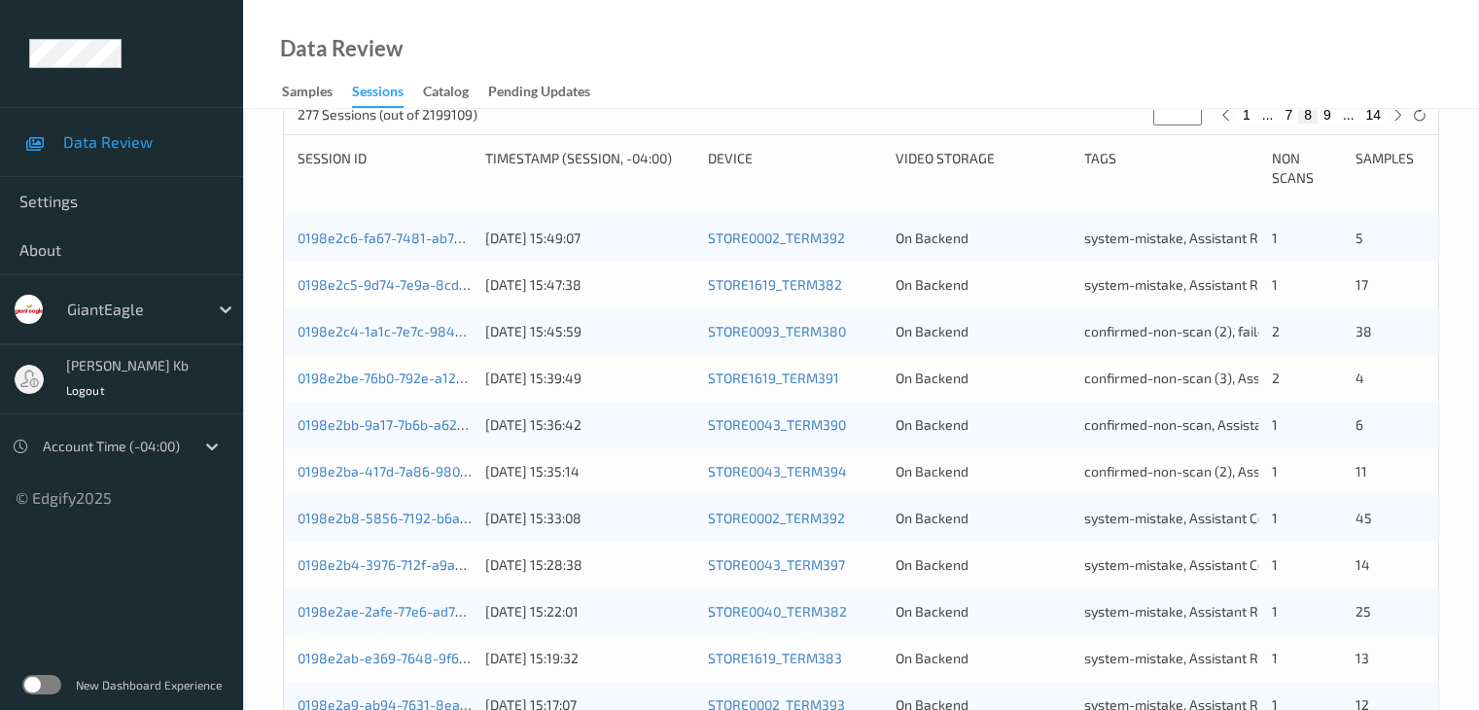
scroll to position [680, 0]
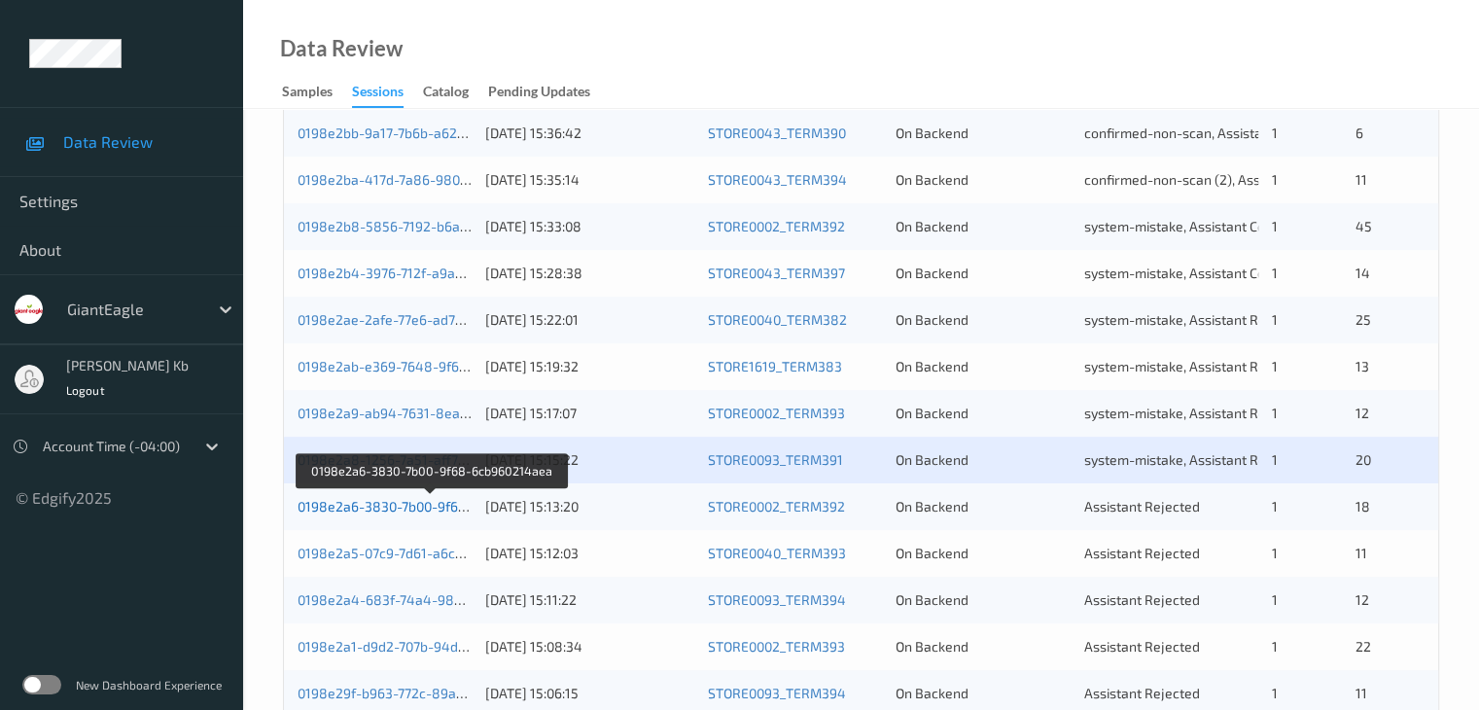
click at [401, 510] on link "0198e2a6-3830-7b00-9f68-6cb960214aea" at bounding box center [430, 506] width 266 height 17
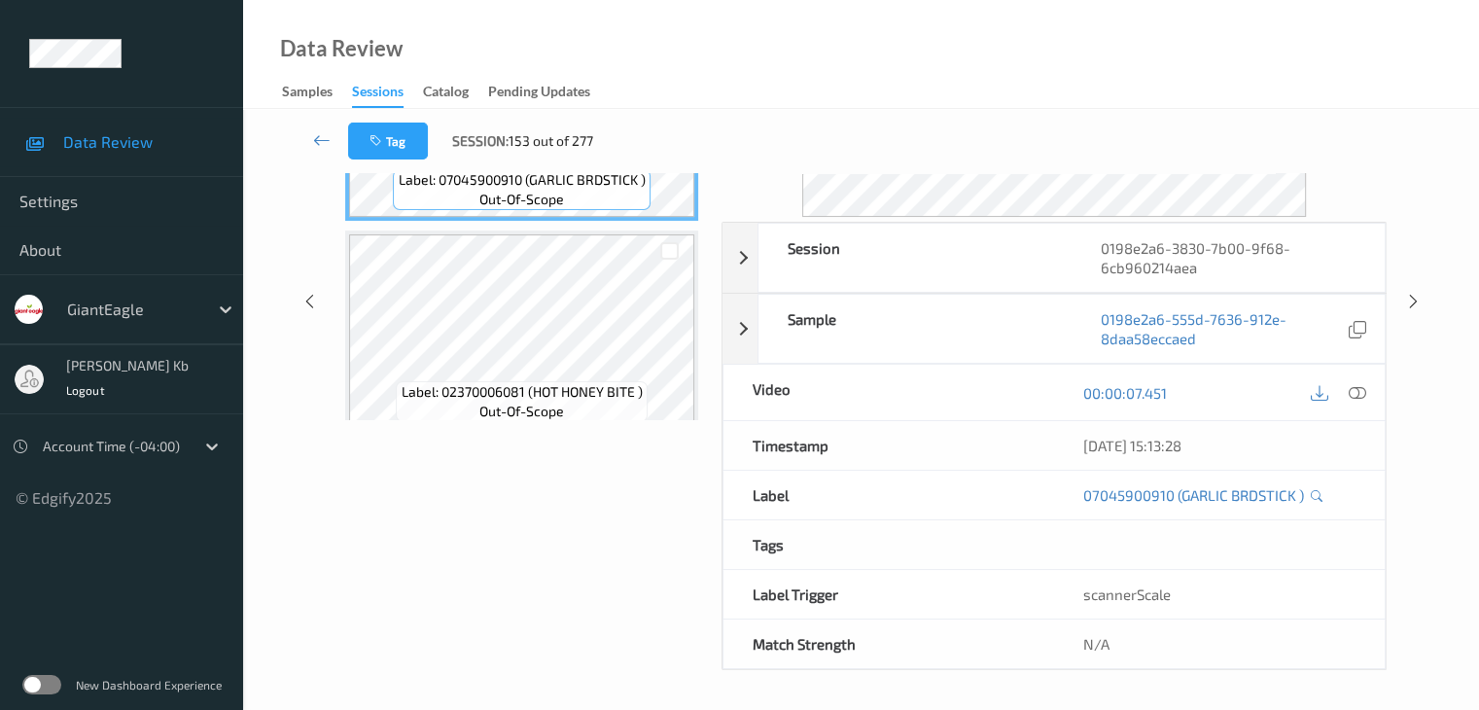
scroll to position [237, 0]
drag, startPoint x: 459, startPoint y: 1, endPoint x: 838, endPoint y: 36, distance: 380.7
click at [992, 46] on div "Data Review Samples Sessions Catalog Pending Updates" at bounding box center [861, 54] width 1236 height 109
drag, startPoint x: 583, startPoint y: 1, endPoint x: 715, endPoint y: 1, distance: 132.2
click at [1033, 44] on div "Data Review Samples Sessions Catalog Pending Updates" at bounding box center [861, 54] width 1236 height 109
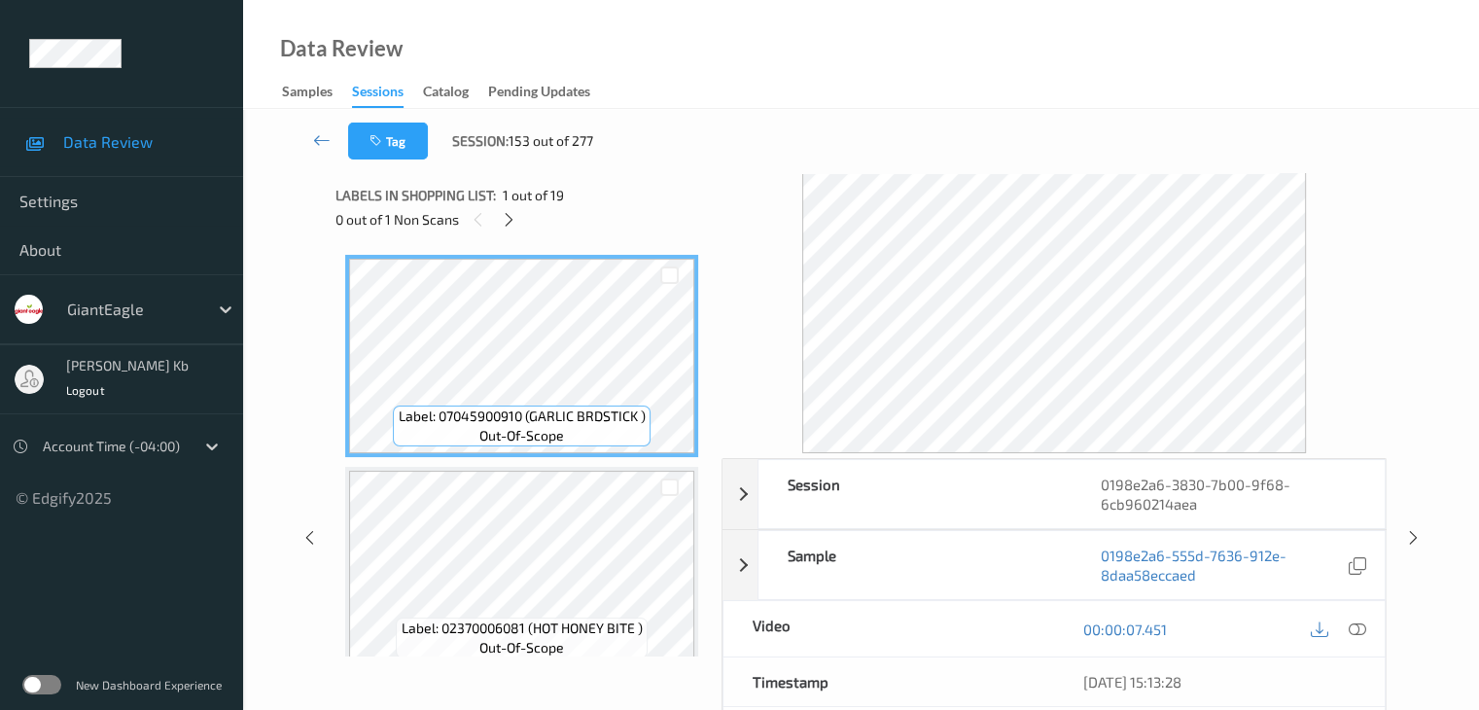
scroll to position [0, 0]
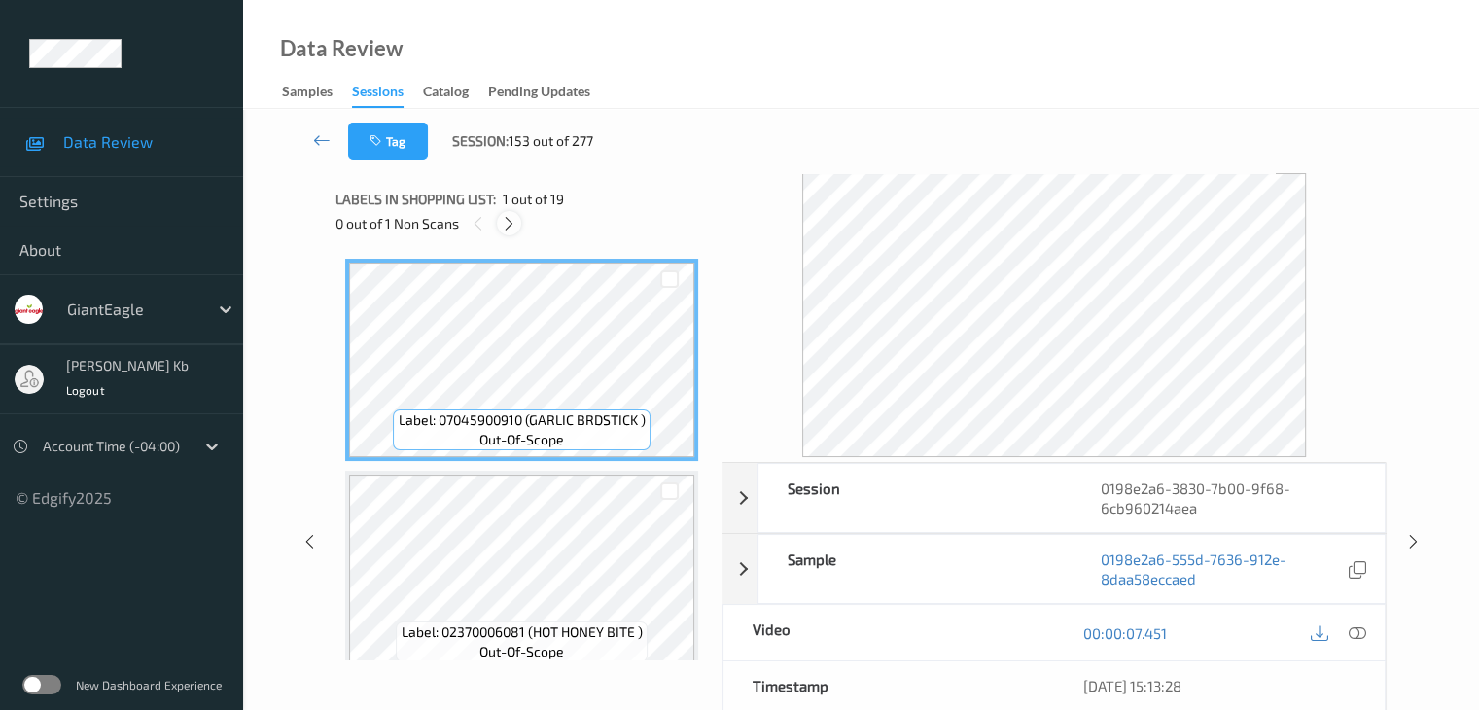
click at [505, 224] on icon at bounding box center [509, 223] width 17 height 17
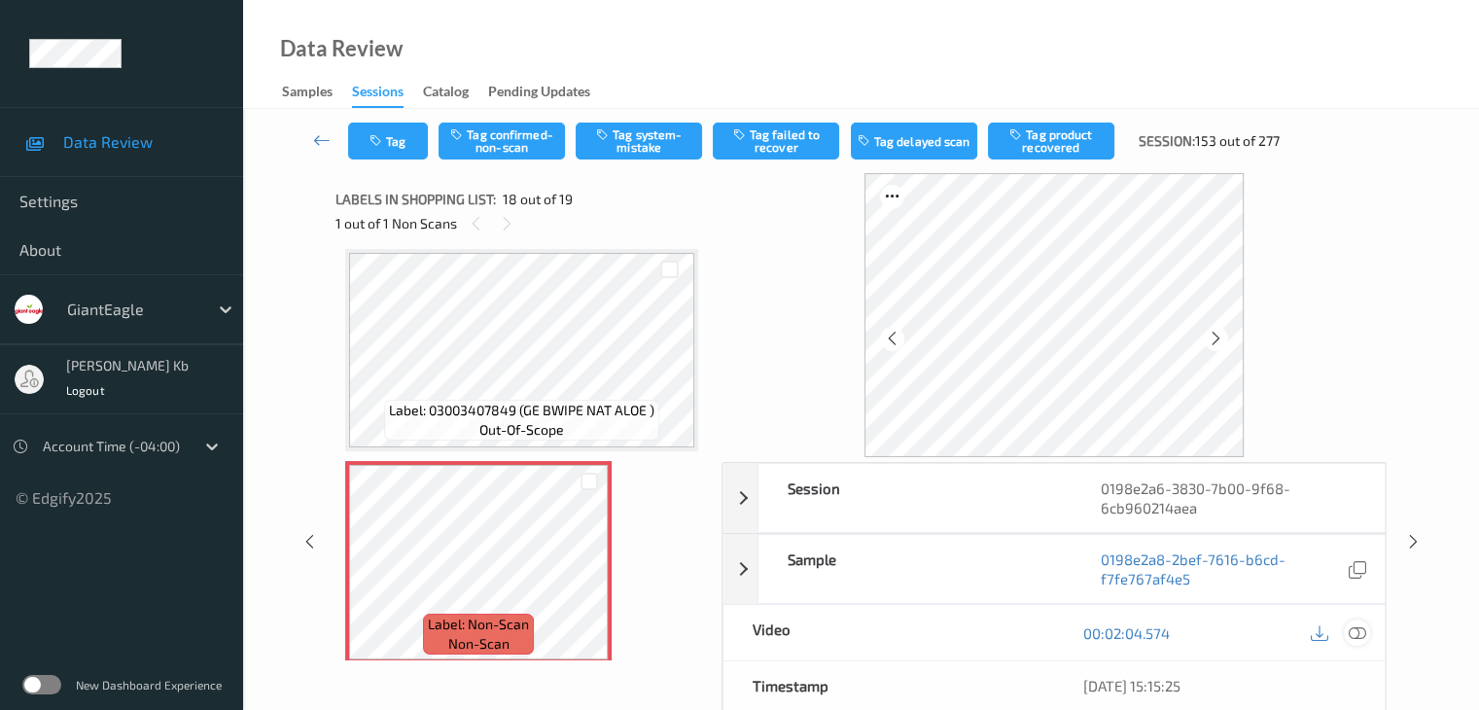
click at [1362, 635] on icon at bounding box center [1355, 632] width 17 height 17
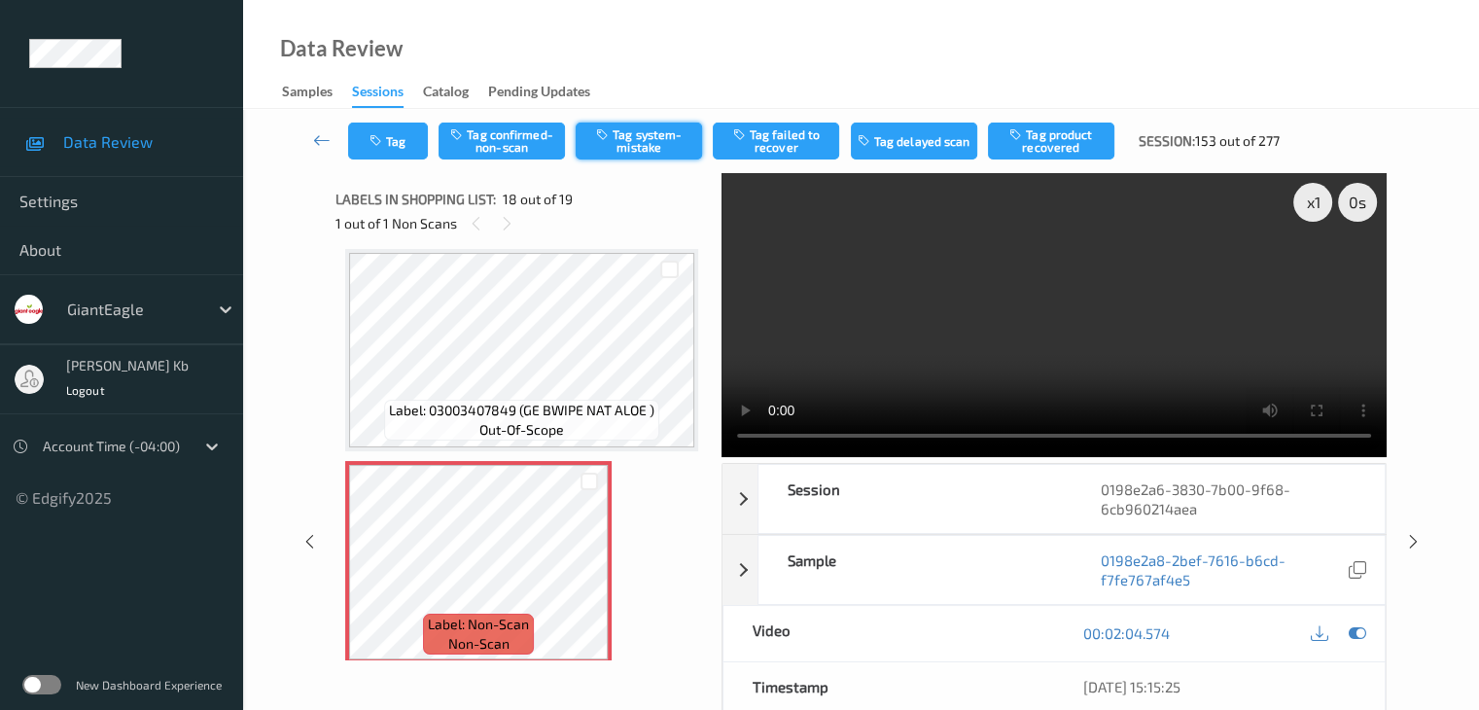
click at [657, 138] on button "Tag system-mistake" at bounding box center [638, 140] width 126 height 37
click at [416, 134] on button "Tag" at bounding box center [388, 140] width 80 height 37
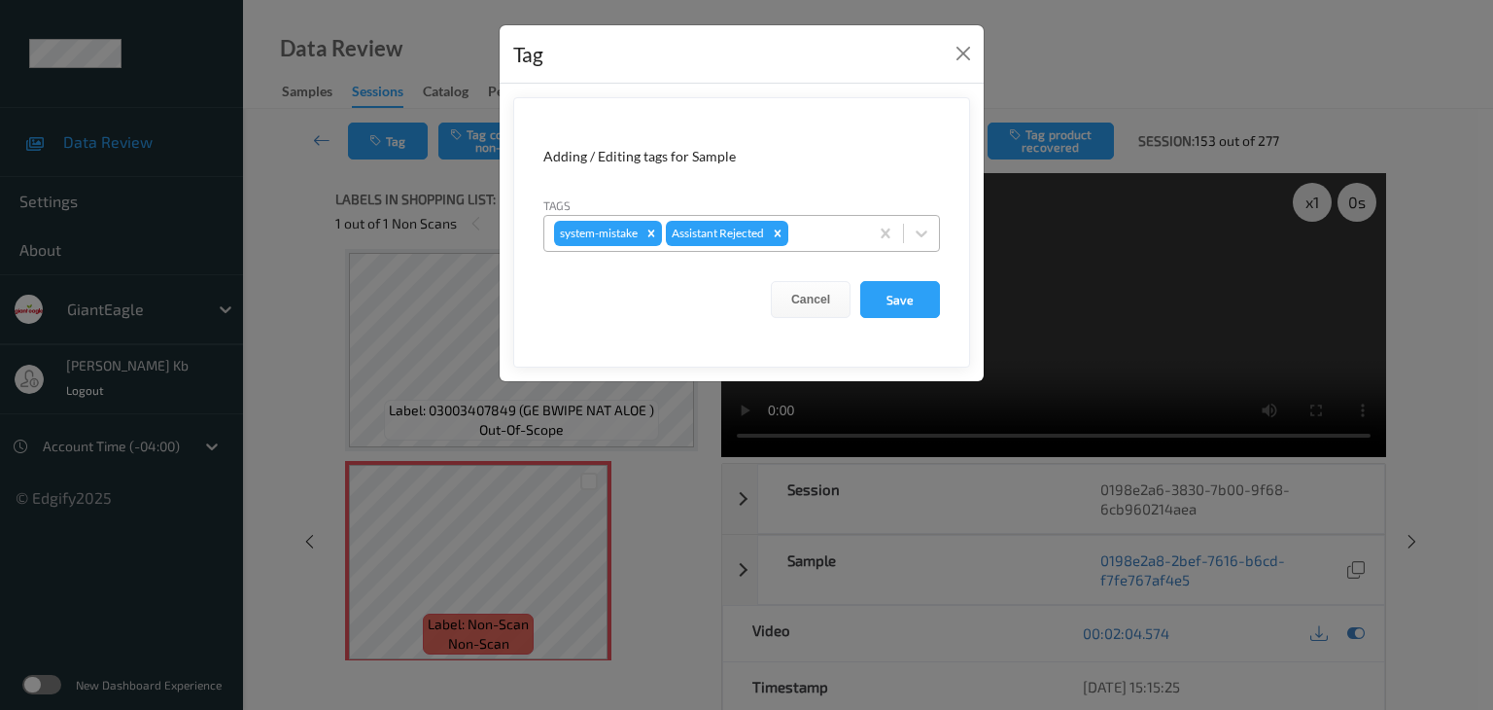
click at [820, 230] on div at bounding box center [825, 233] width 66 height 23
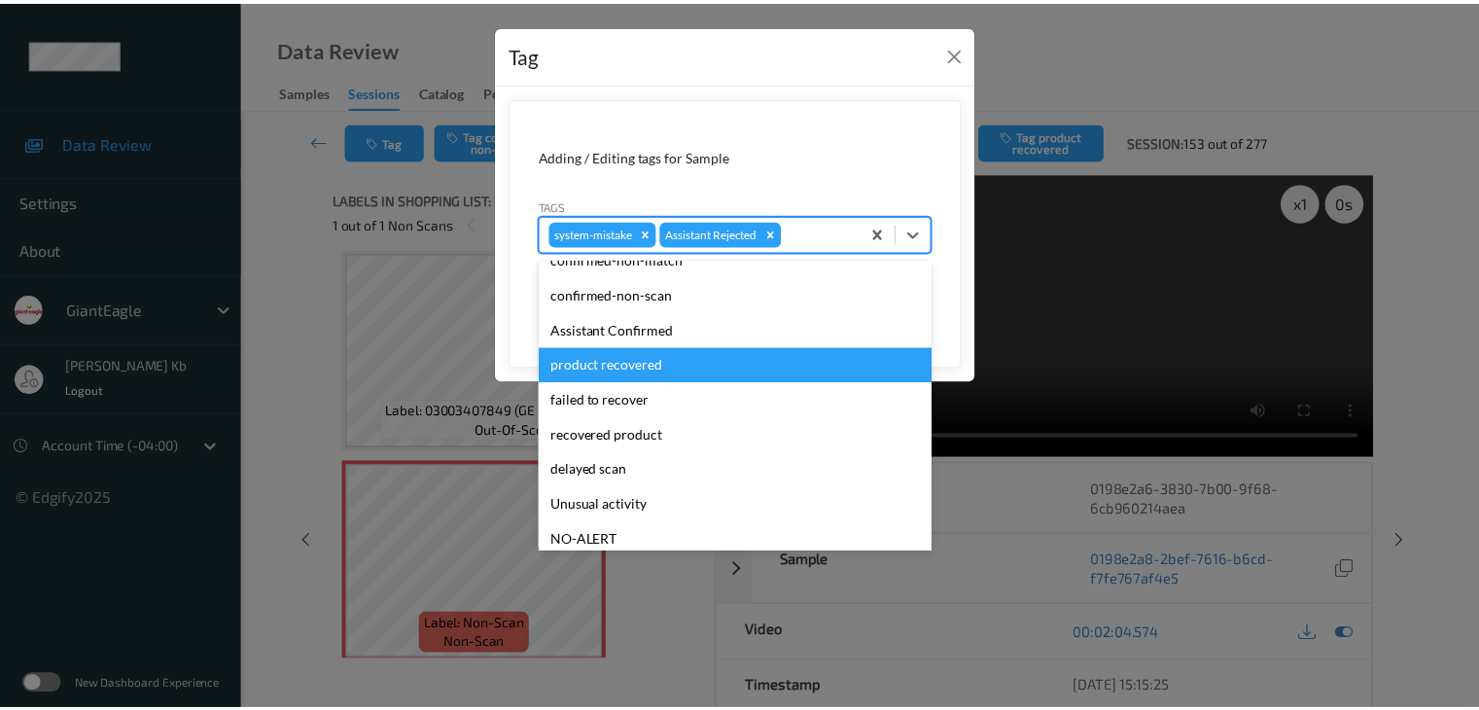
scroll to position [97, 0]
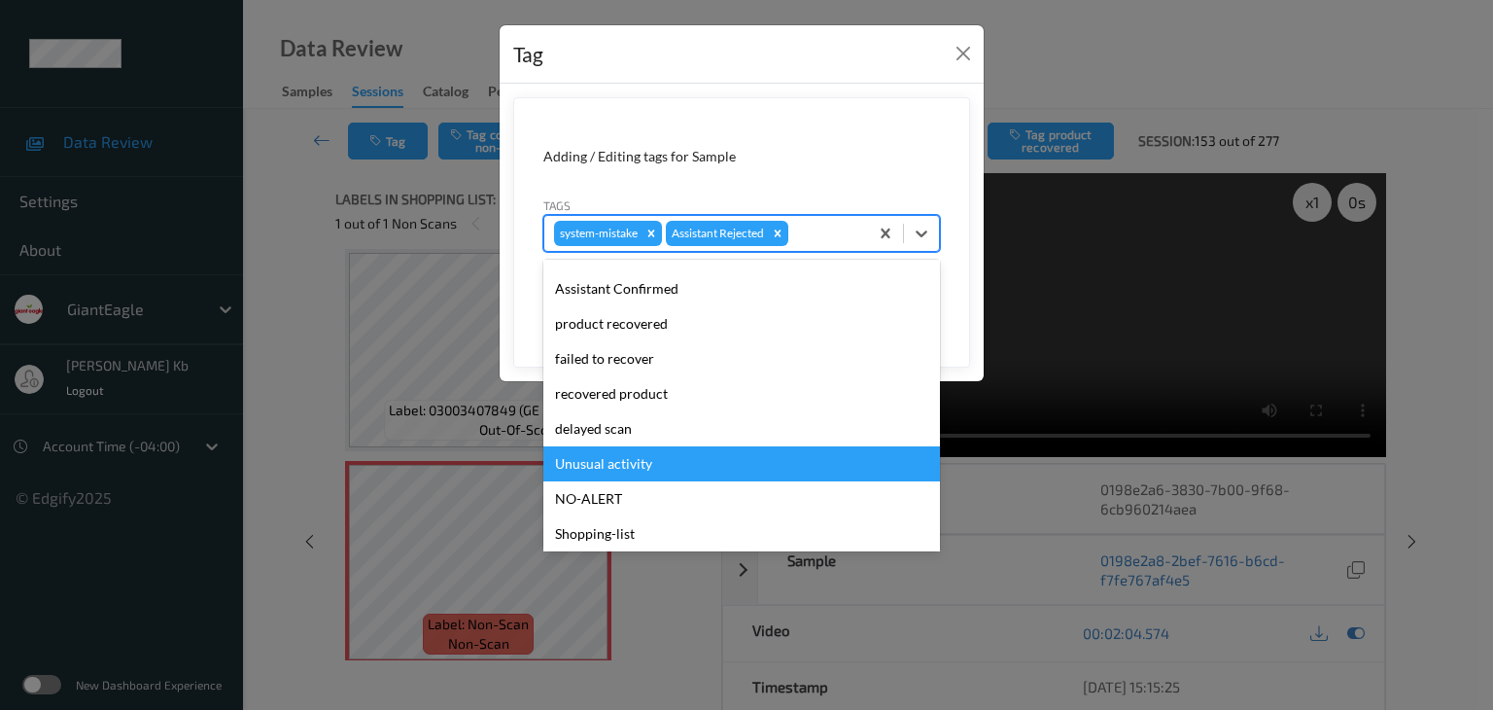
click at [635, 464] on div "Unusual activity" at bounding box center [741, 463] width 397 height 35
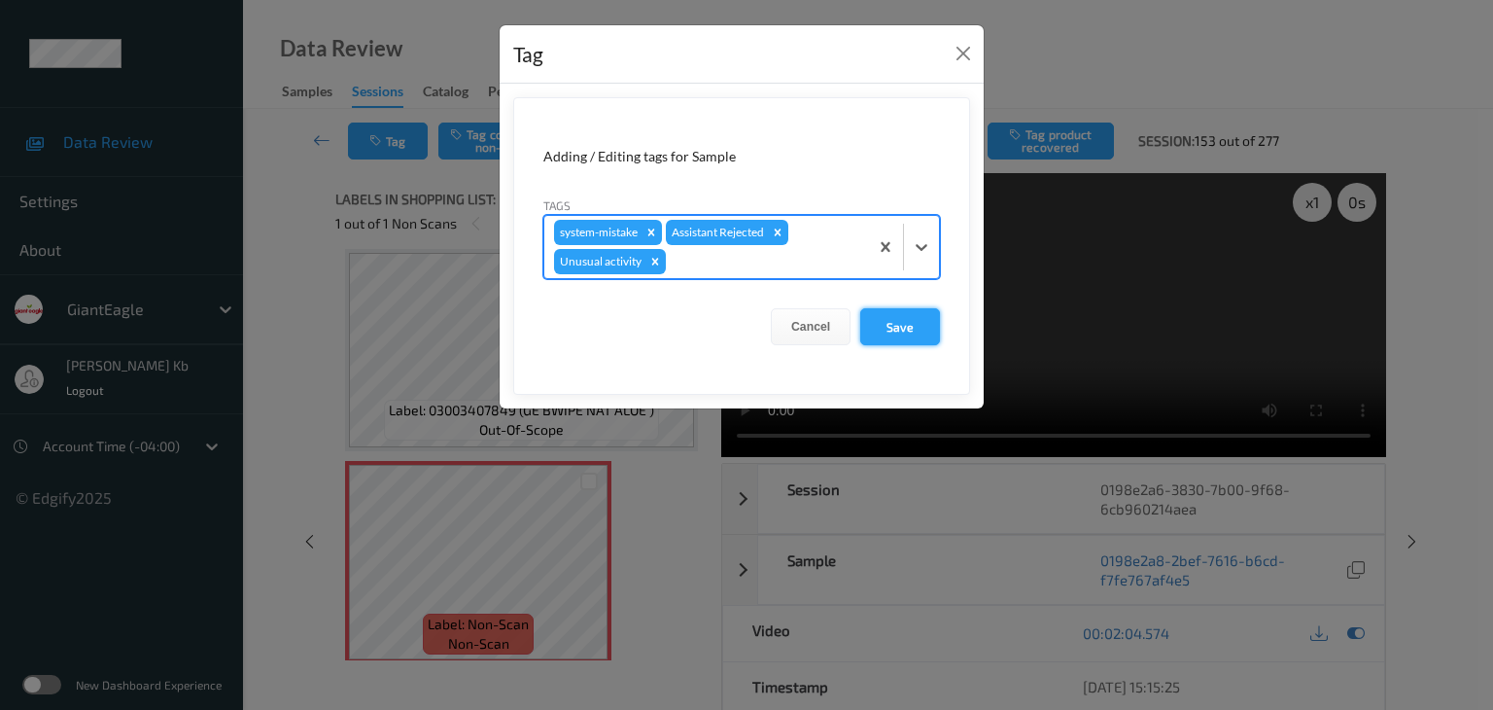
click at [912, 320] on button "Save" at bounding box center [900, 326] width 80 height 37
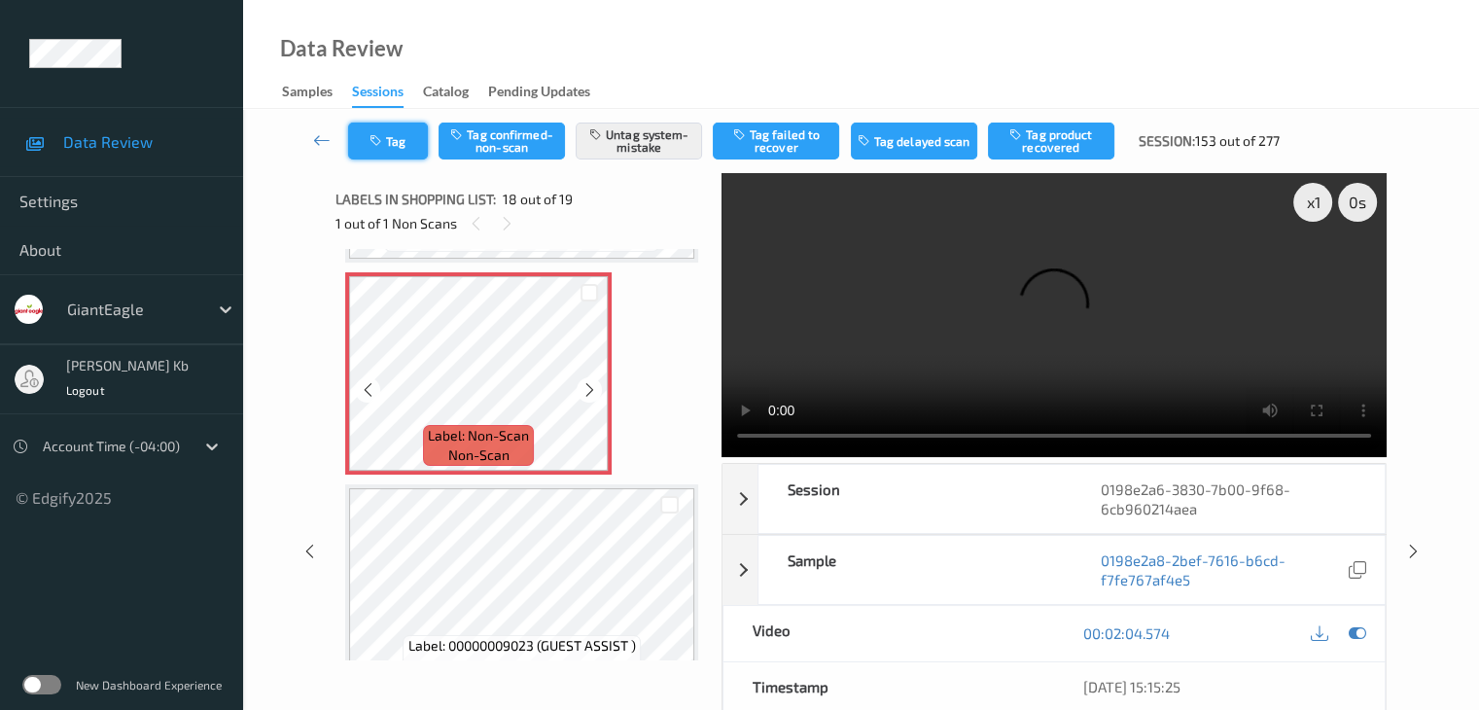
scroll to position [3595, 0]
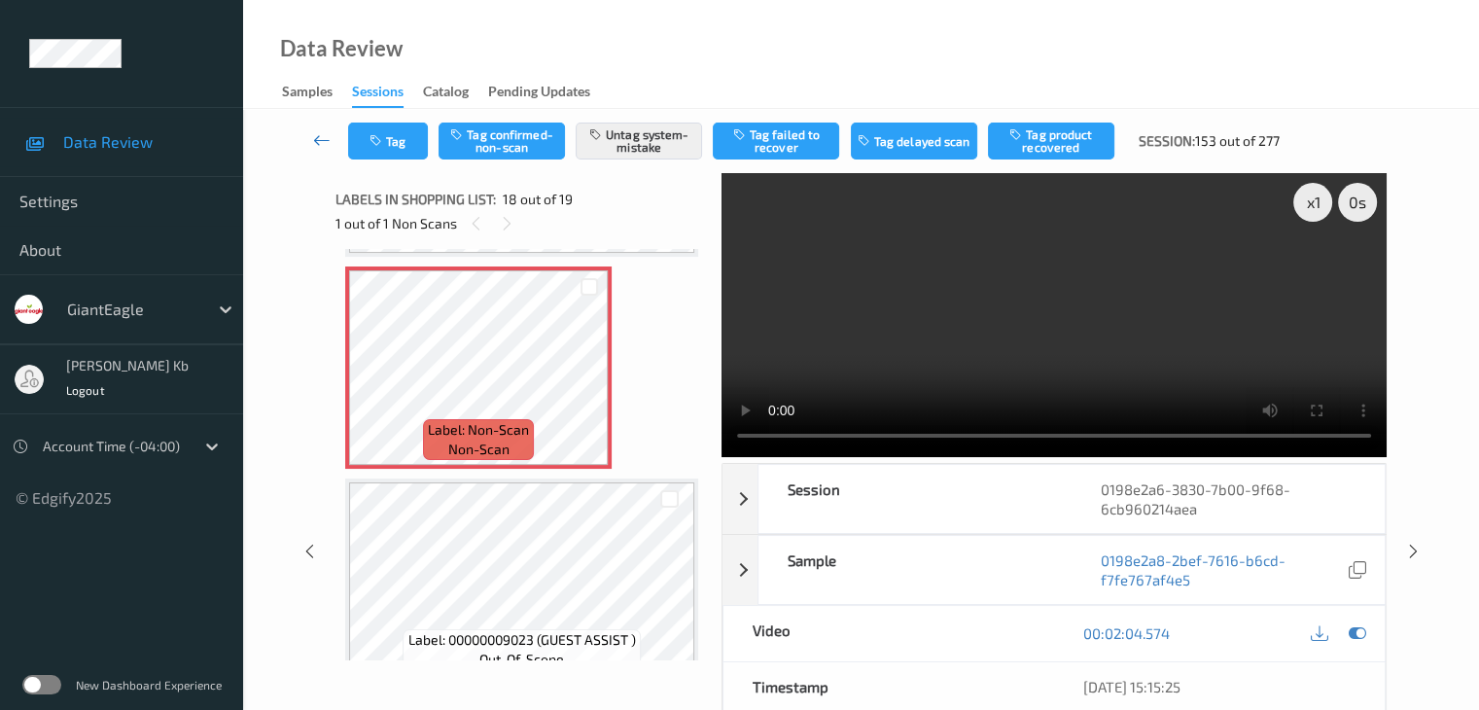
click at [323, 133] on icon at bounding box center [321, 139] width 17 height 19
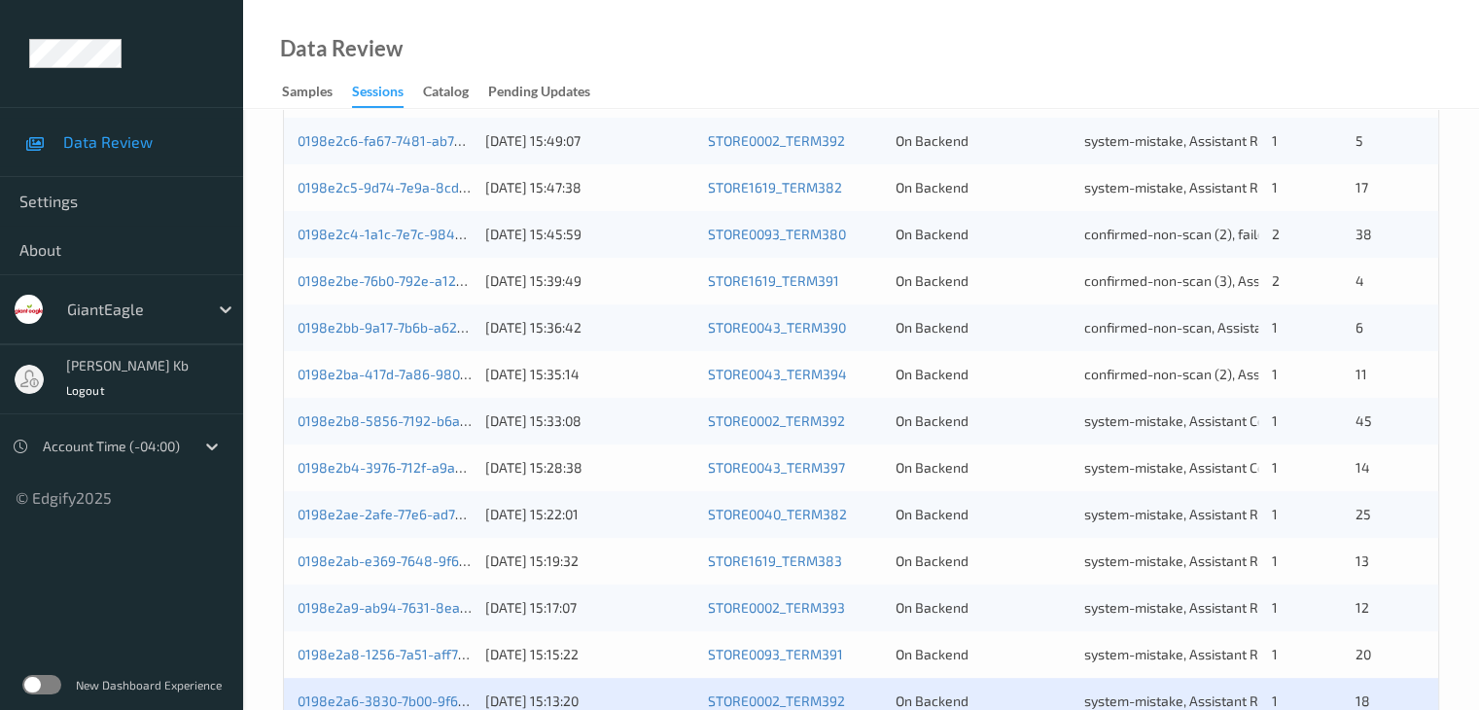
scroll to position [778, 0]
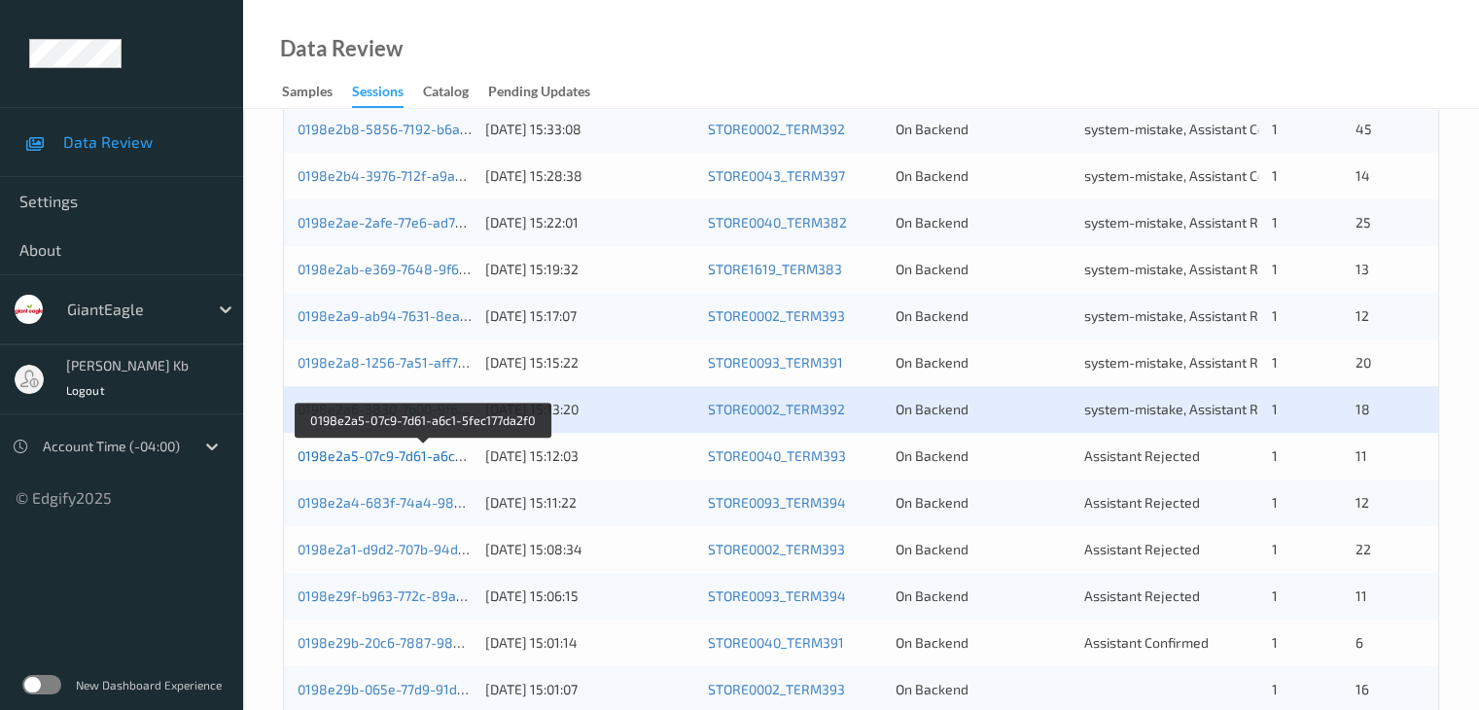
click at [428, 456] on link "0198e2a5-07c9-7d61-a6c1-5fec177da2f0" at bounding box center [423, 455] width 252 height 17
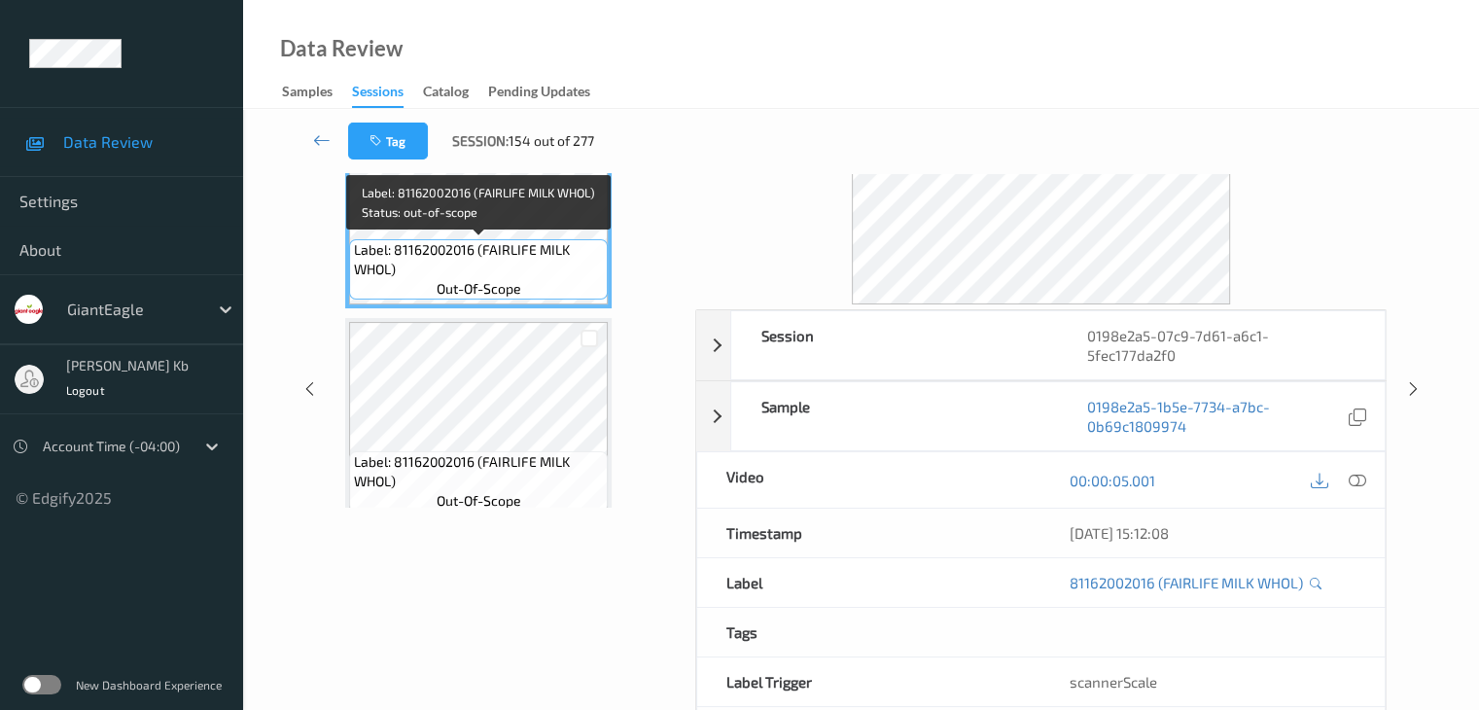
scroll to position [23, 0]
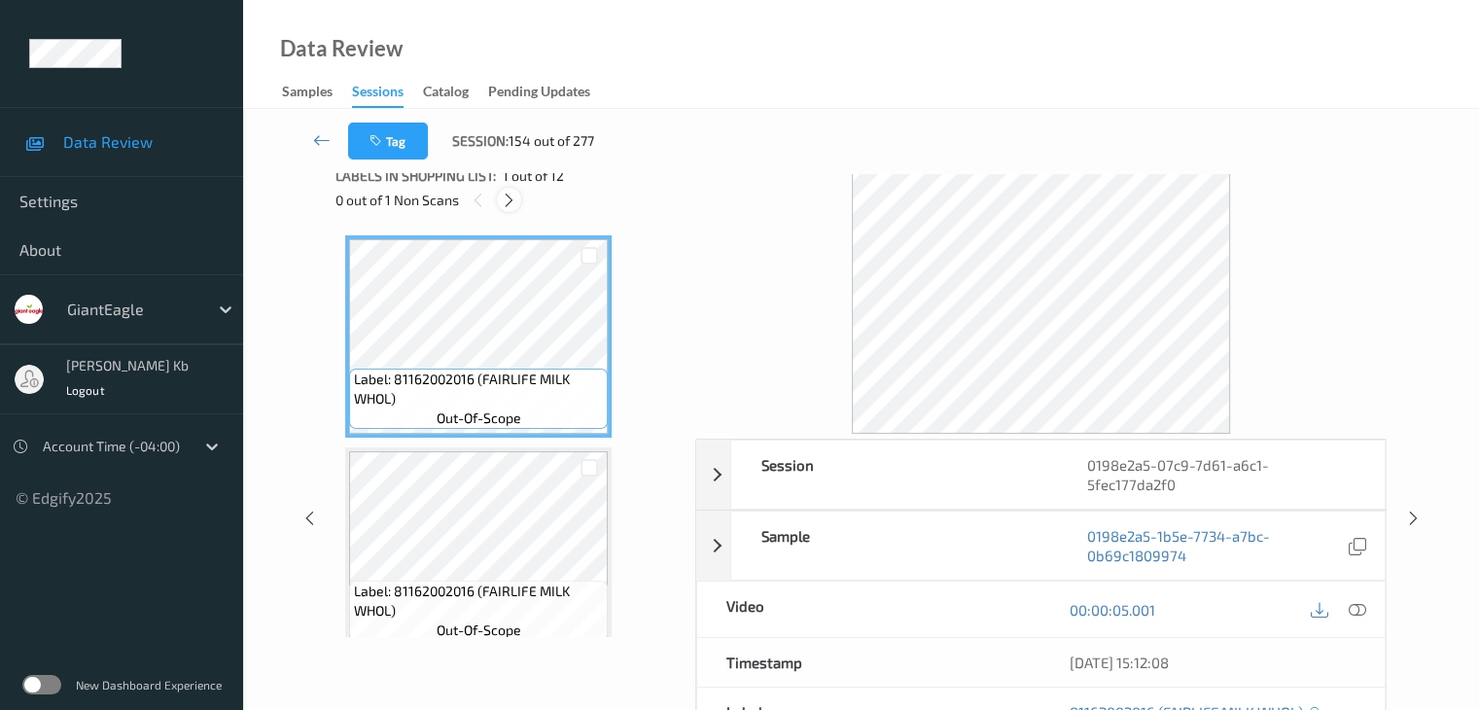
click at [518, 205] on div at bounding box center [509, 200] width 24 height 24
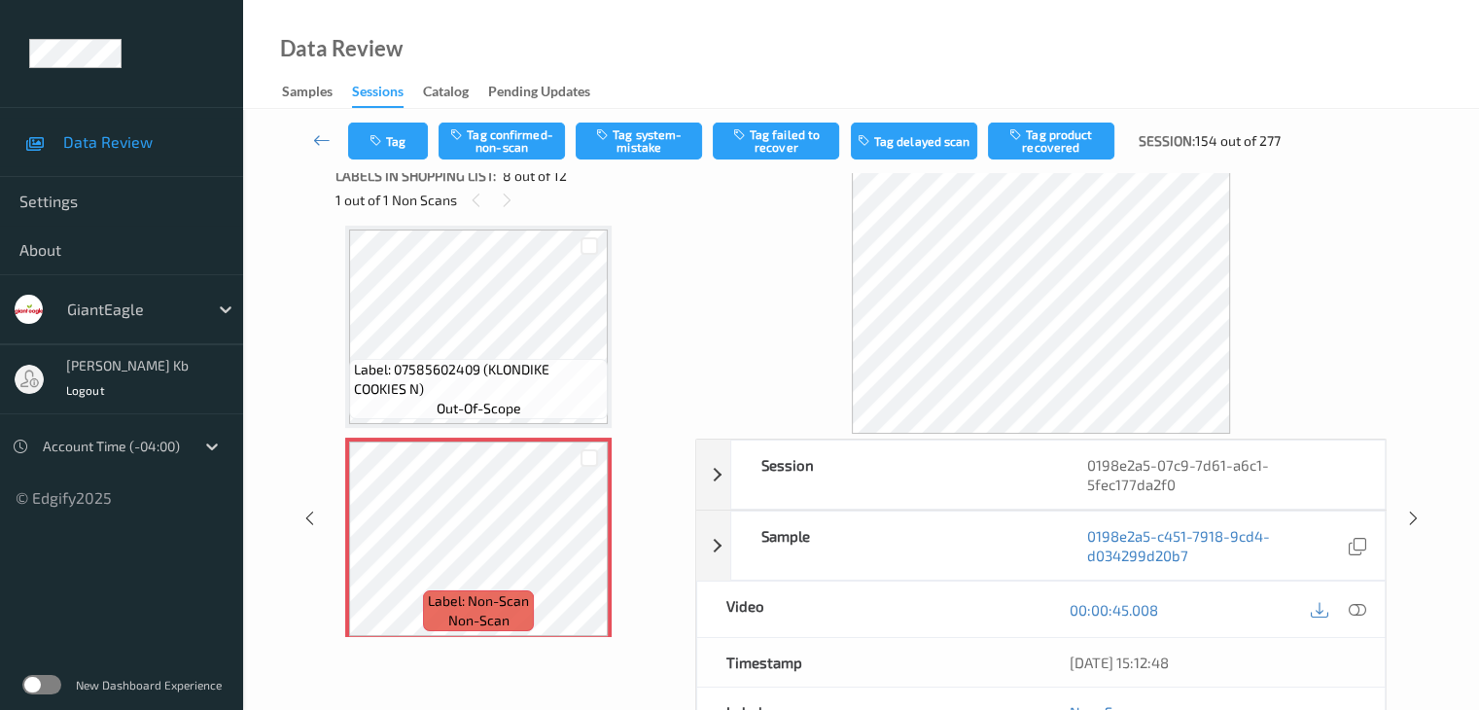
scroll to position [0, 0]
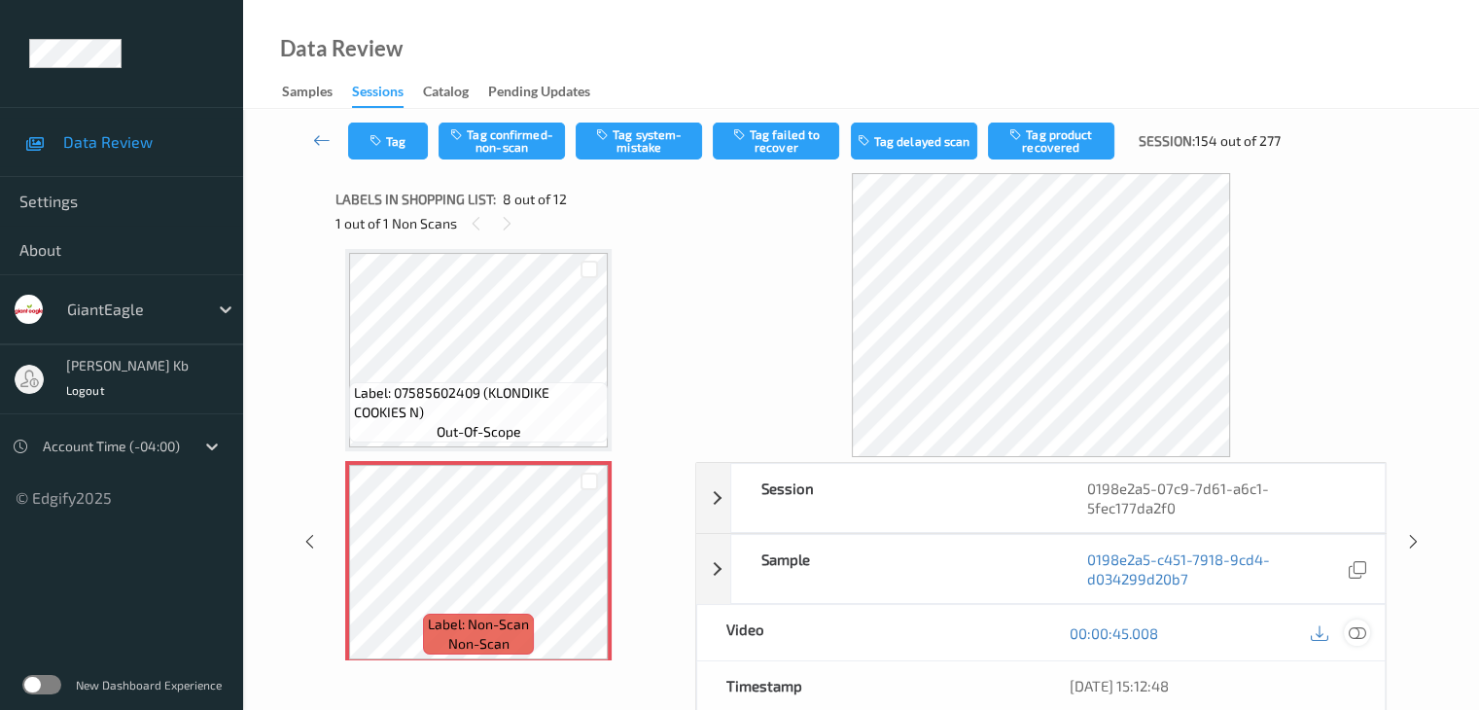
click at [1357, 624] on icon at bounding box center [1355, 632] width 17 height 17
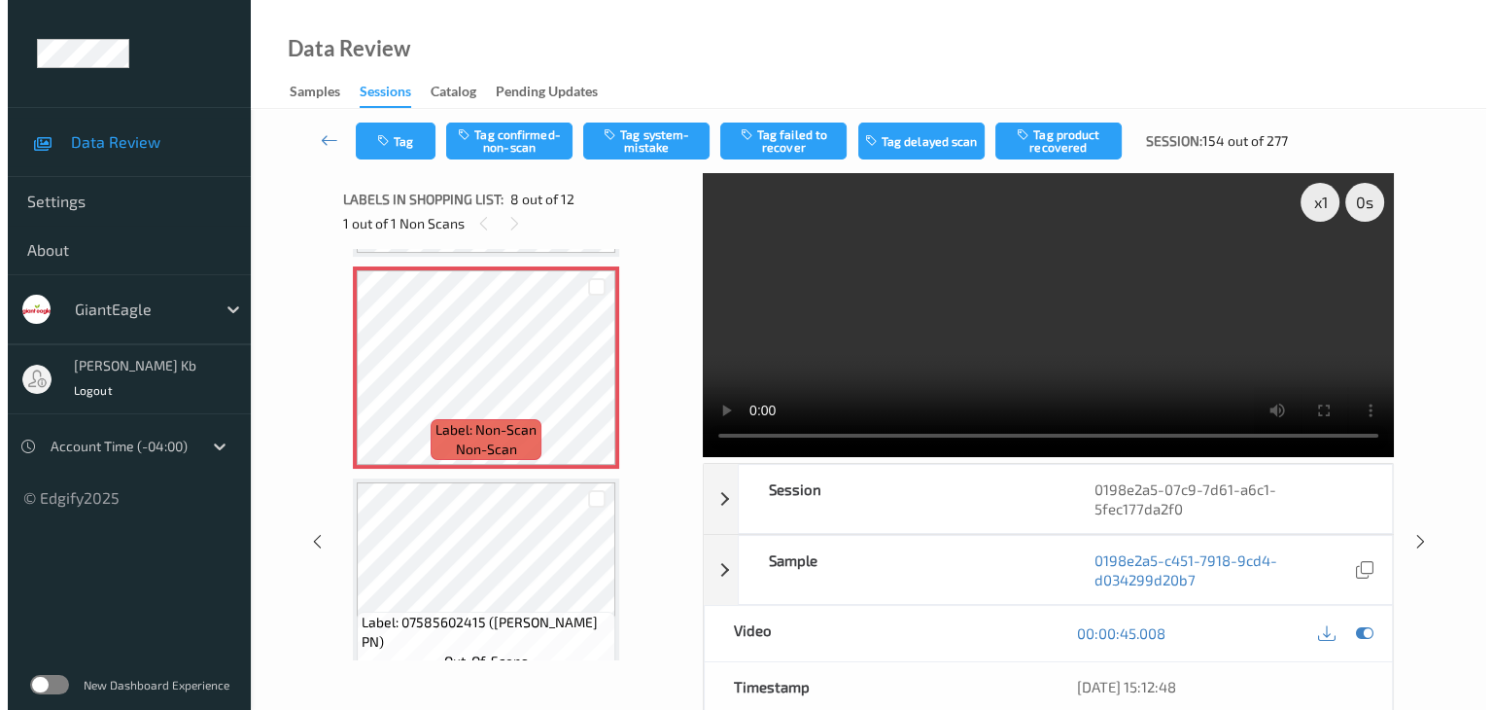
scroll to position [1378, 0]
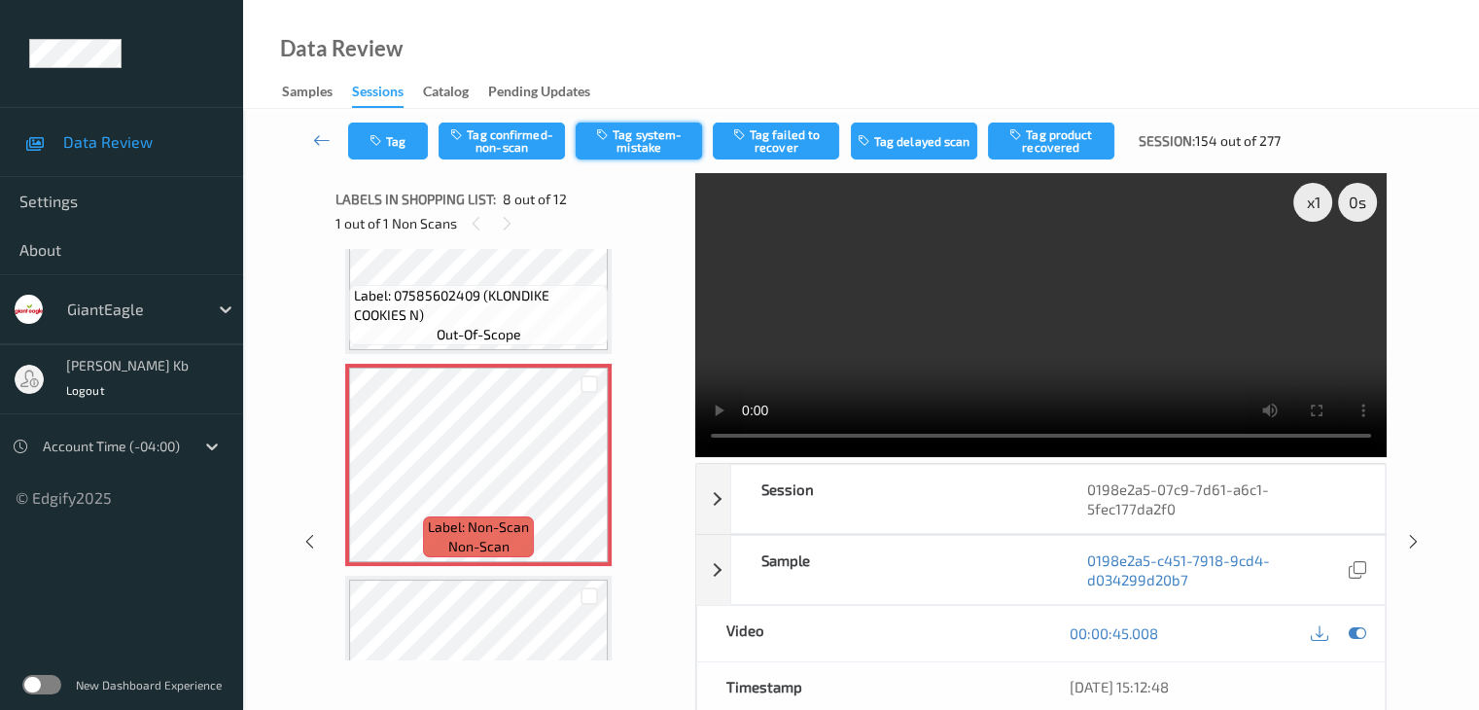
click at [671, 149] on button "Tag system-mistake" at bounding box center [638, 140] width 126 height 37
click at [404, 140] on button "Tag" at bounding box center [388, 140] width 80 height 37
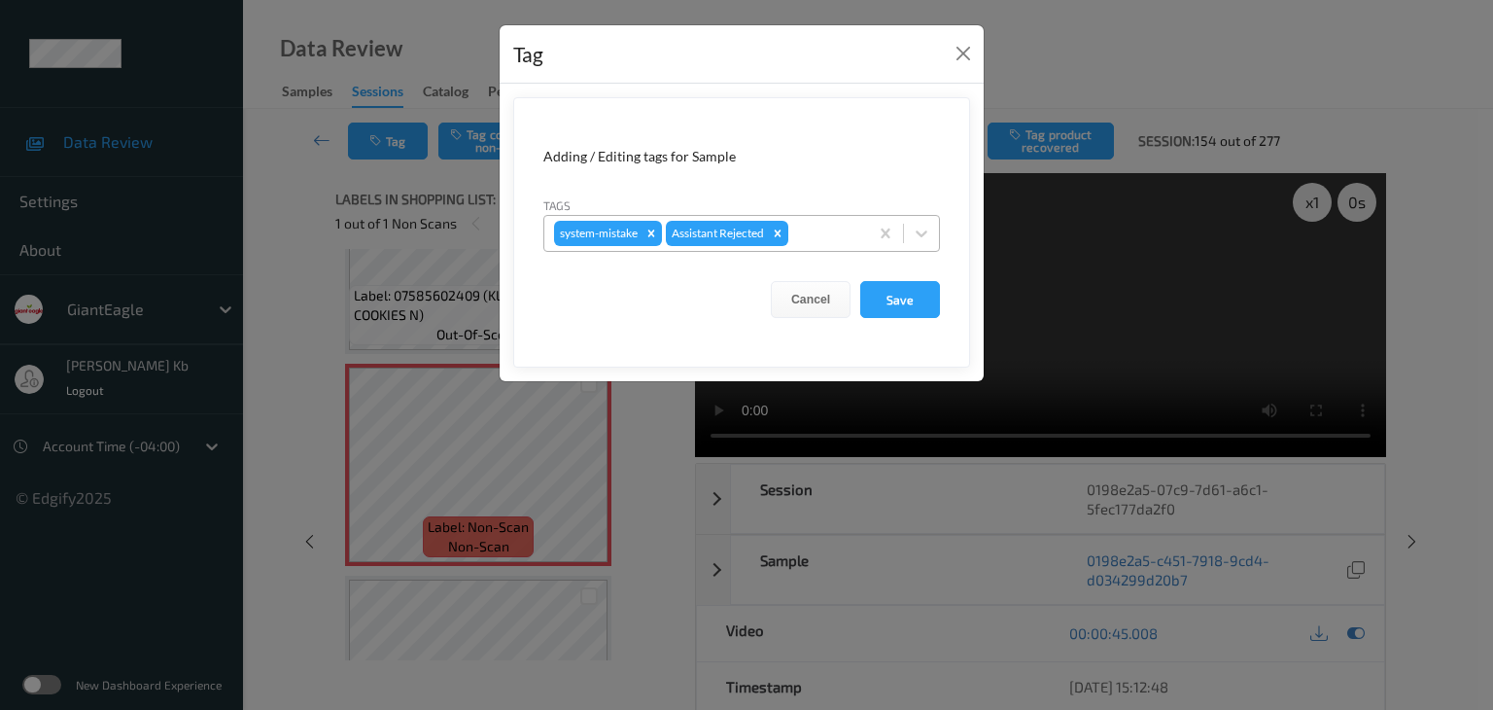
click at [816, 227] on div at bounding box center [825, 233] width 66 height 23
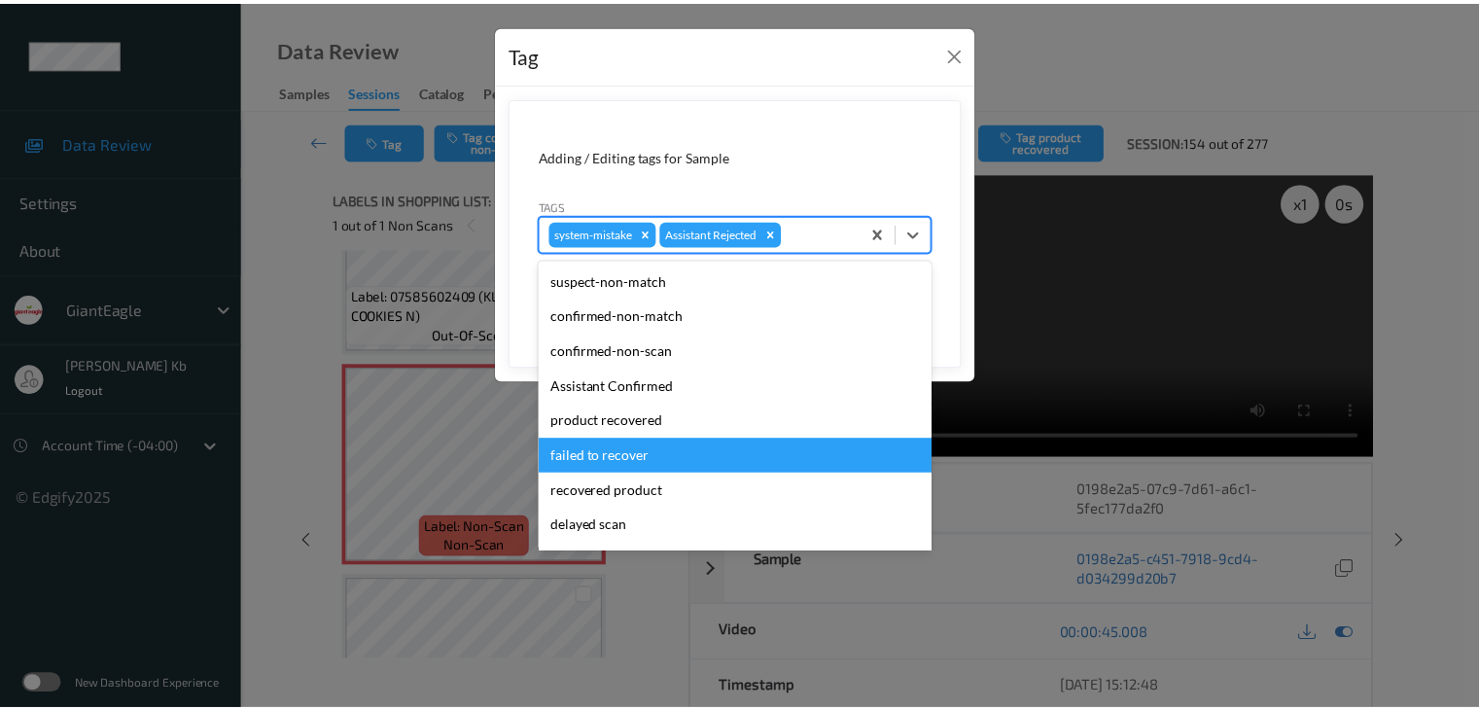
scroll to position [97, 0]
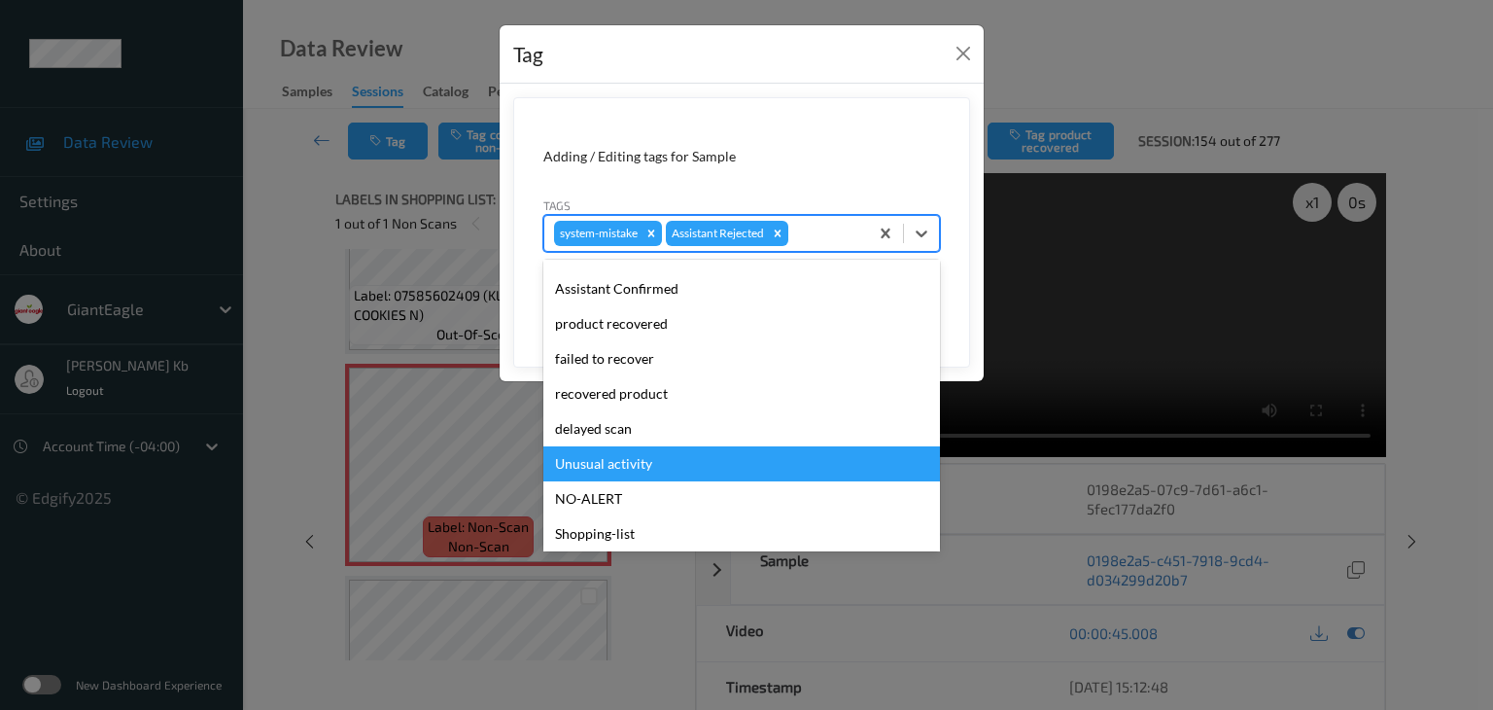
click at [621, 464] on div "Unusual activity" at bounding box center [741, 463] width 397 height 35
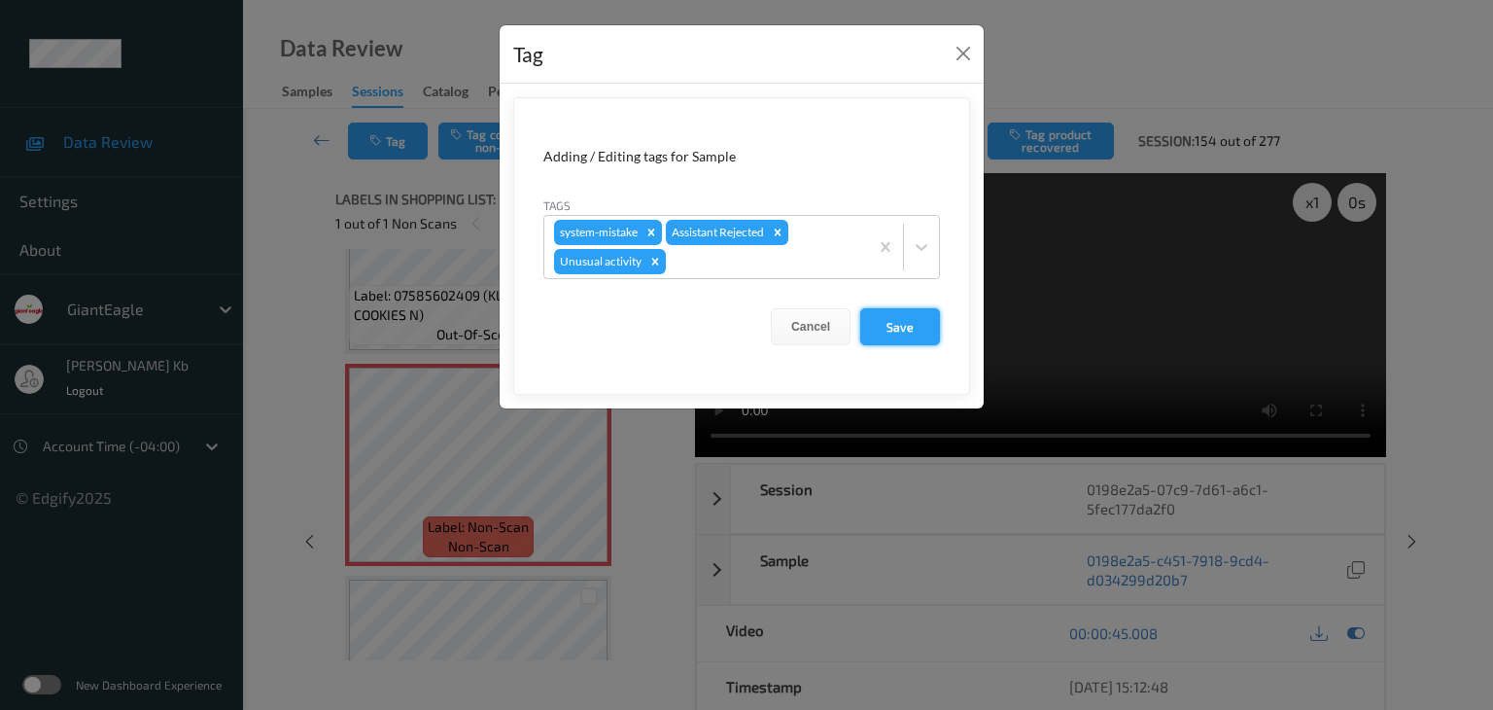
click at [915, 322] on button "Save" at bounding box center [900, 326] width 80 height 37
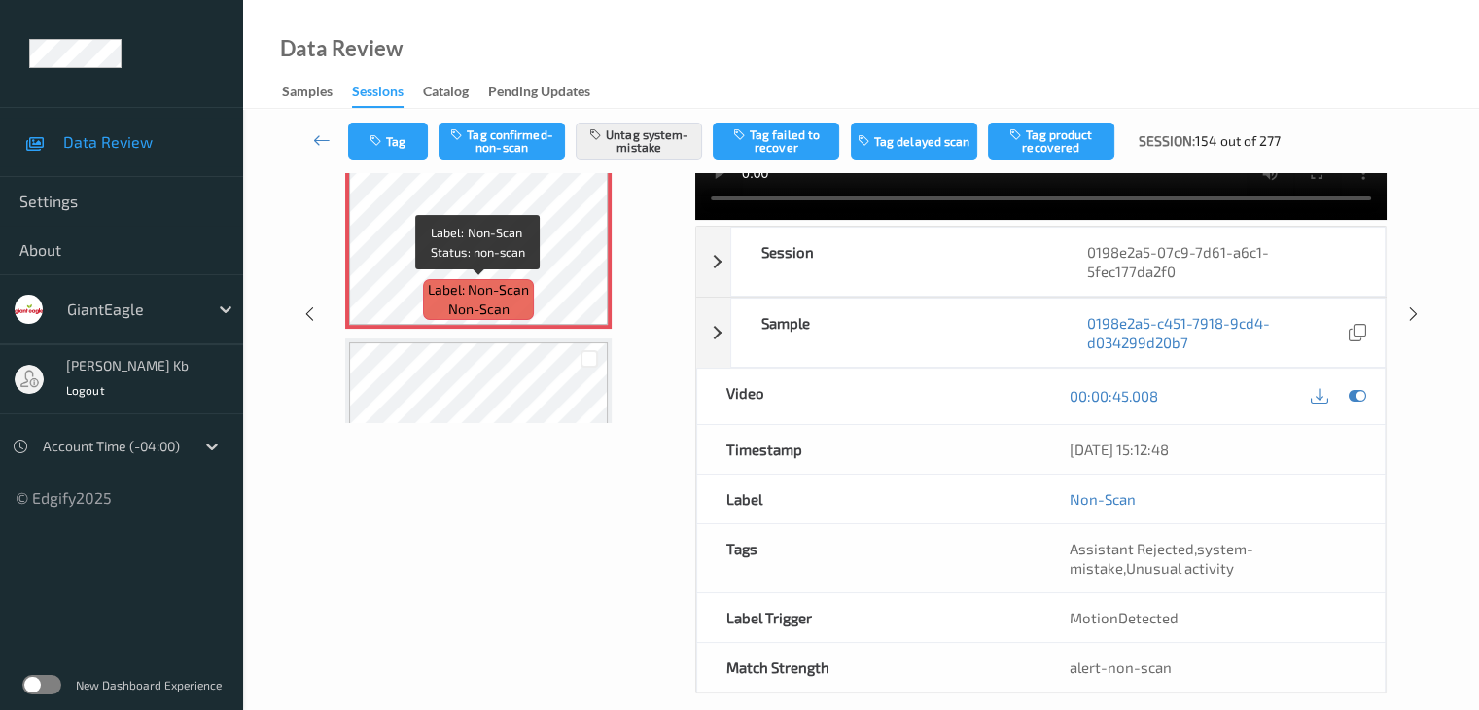
scroll to position [1281, 0]
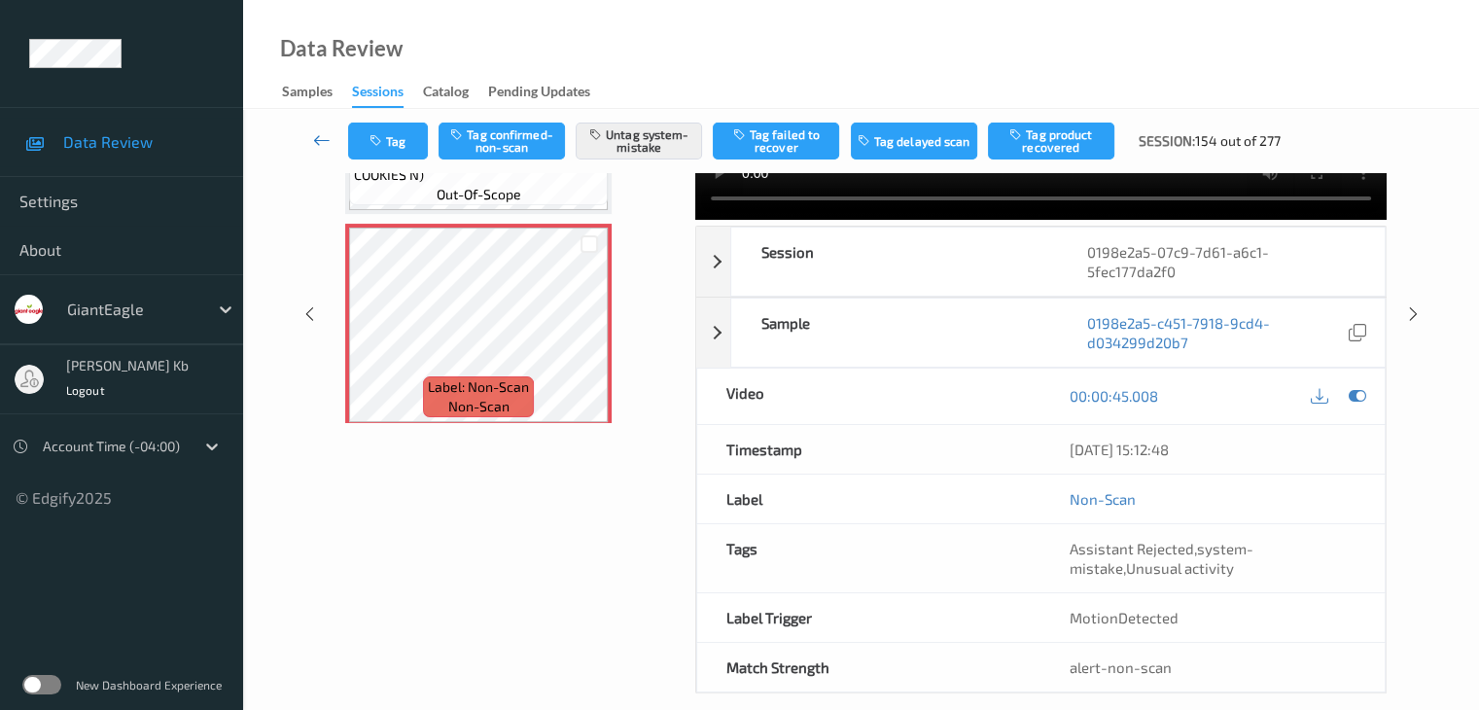
click at [330, 141] on icon at bounding box center [321, 139] width 17 height 19
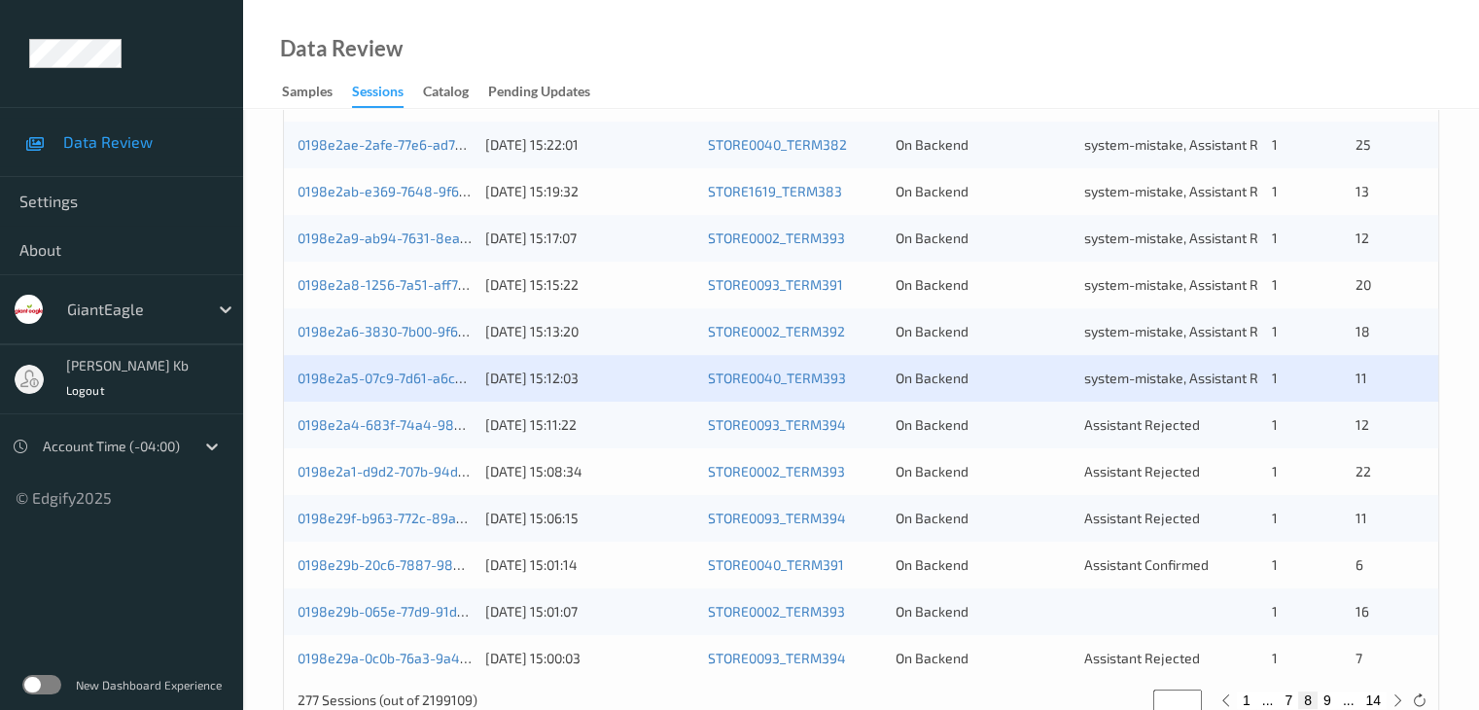
scroll to position [875, 0]
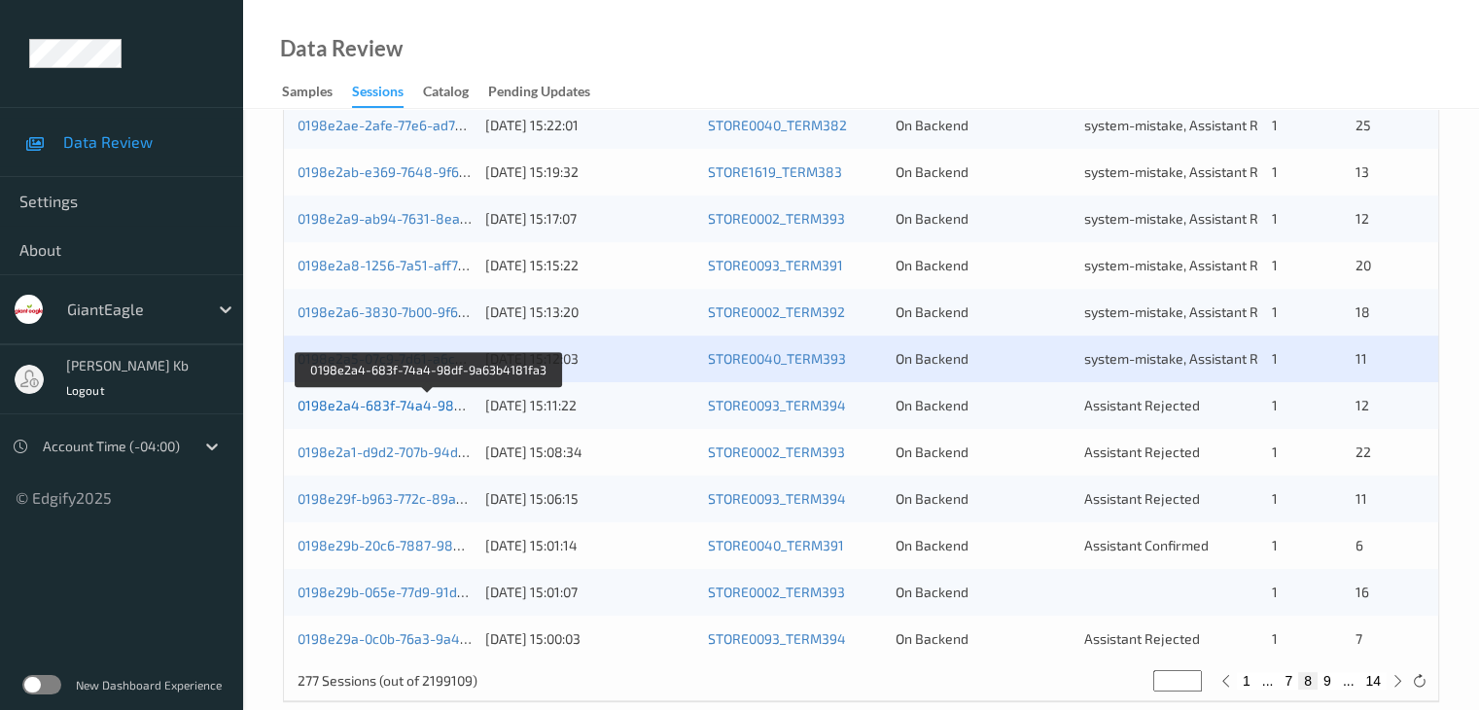
click at [401, 405] on link "0198e2a4-683f-74a4-98df-9a63b4181fa3" at bounding box center [428, 405] width 263 height 17
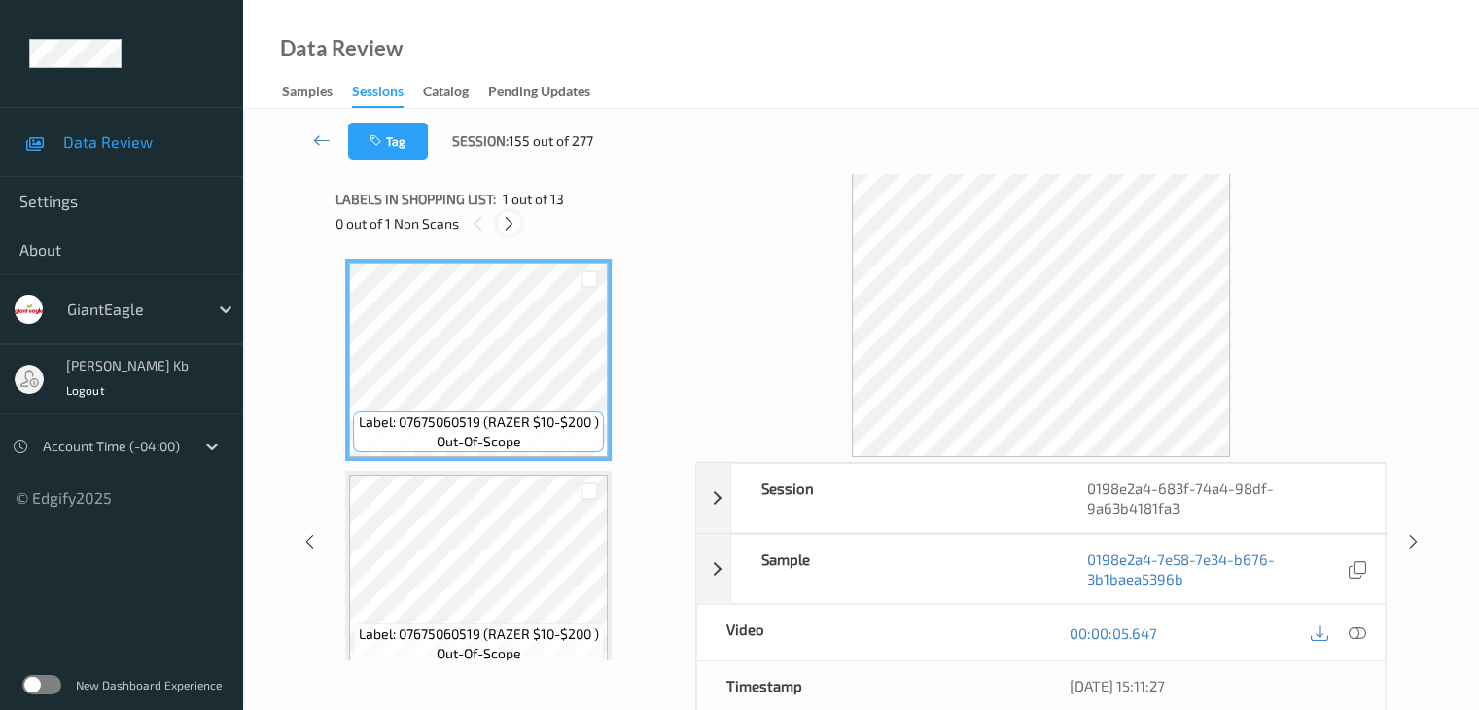
click at [509, 222] on icon at bounding box center [509, 223] width 17 height 17
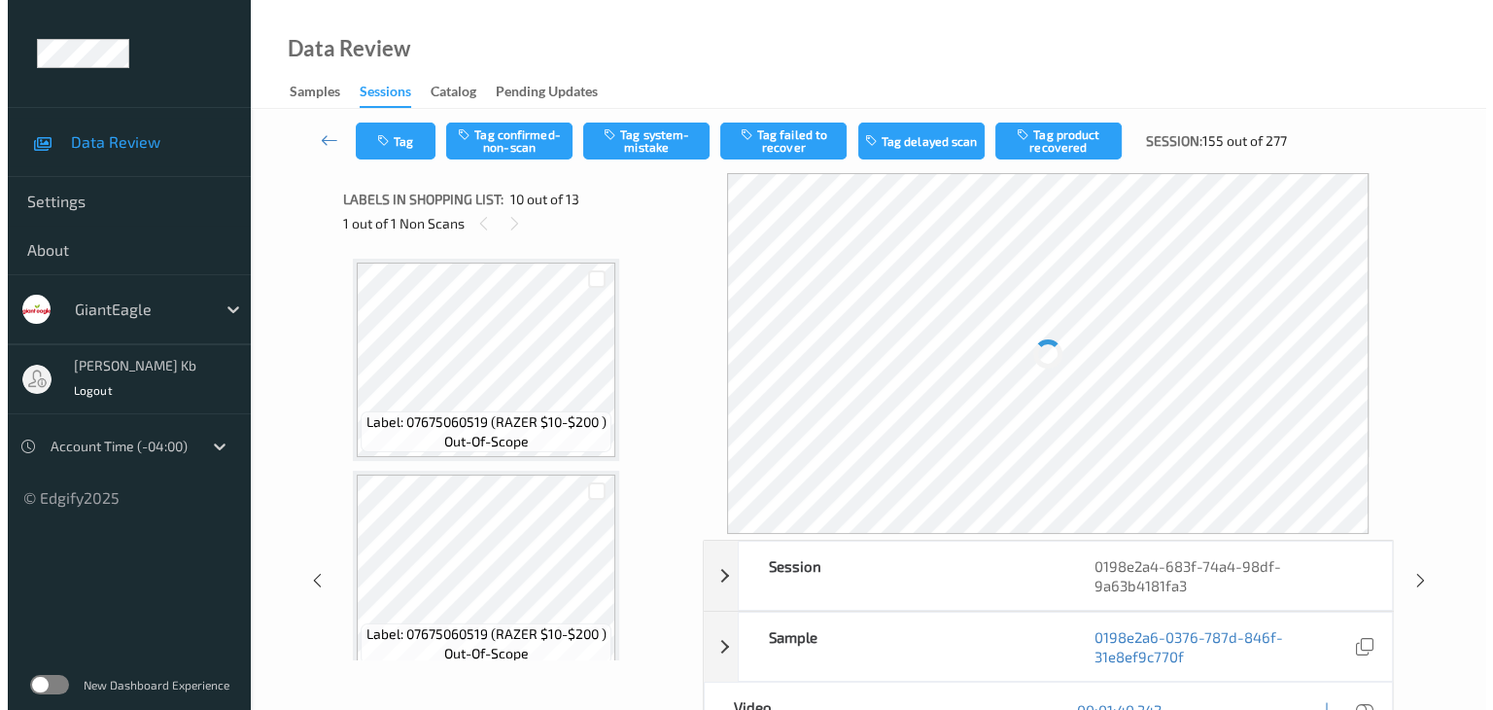
scroll to position [1705, 0]
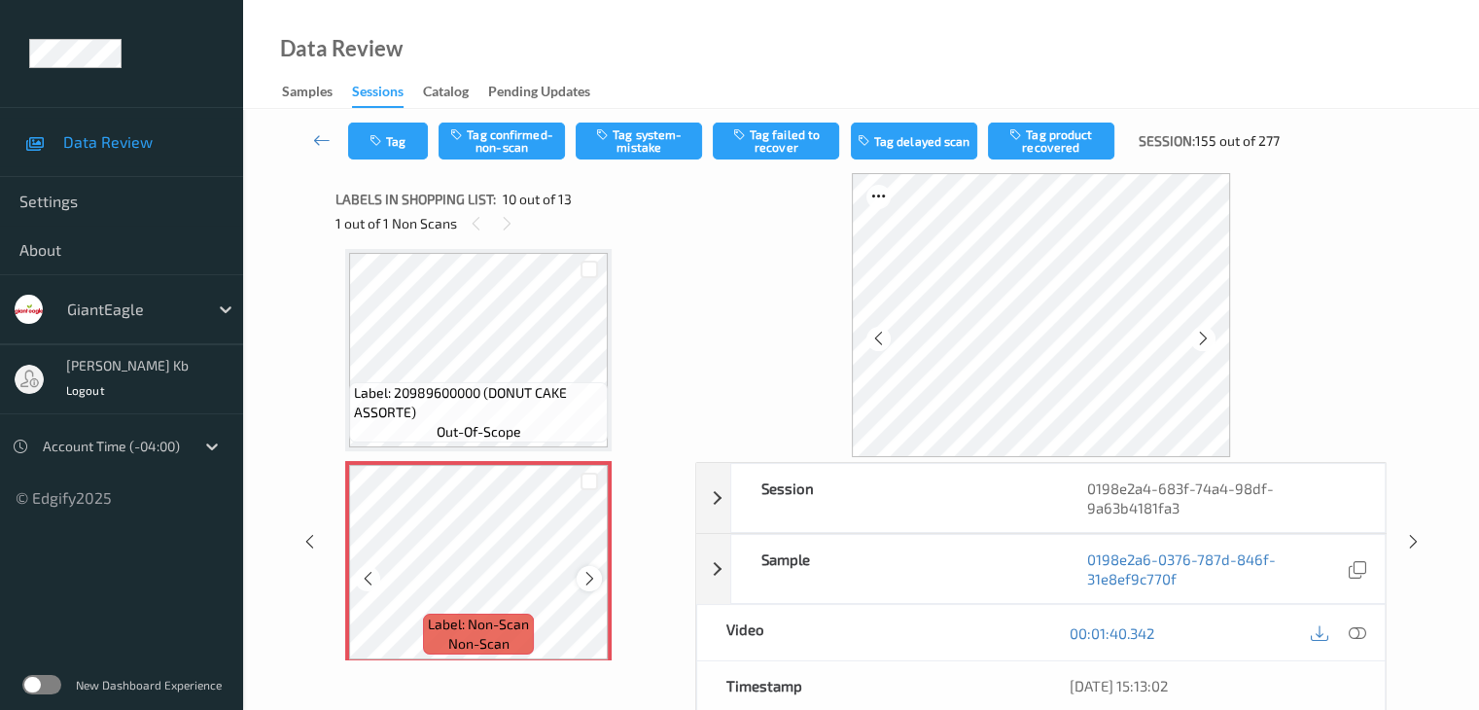
click at [586, 572] on icon at bounding box center [589, 578] width 17 height 17
click at [1362, 635] on icon at bounding box center [1355, 632] width 17 height 17
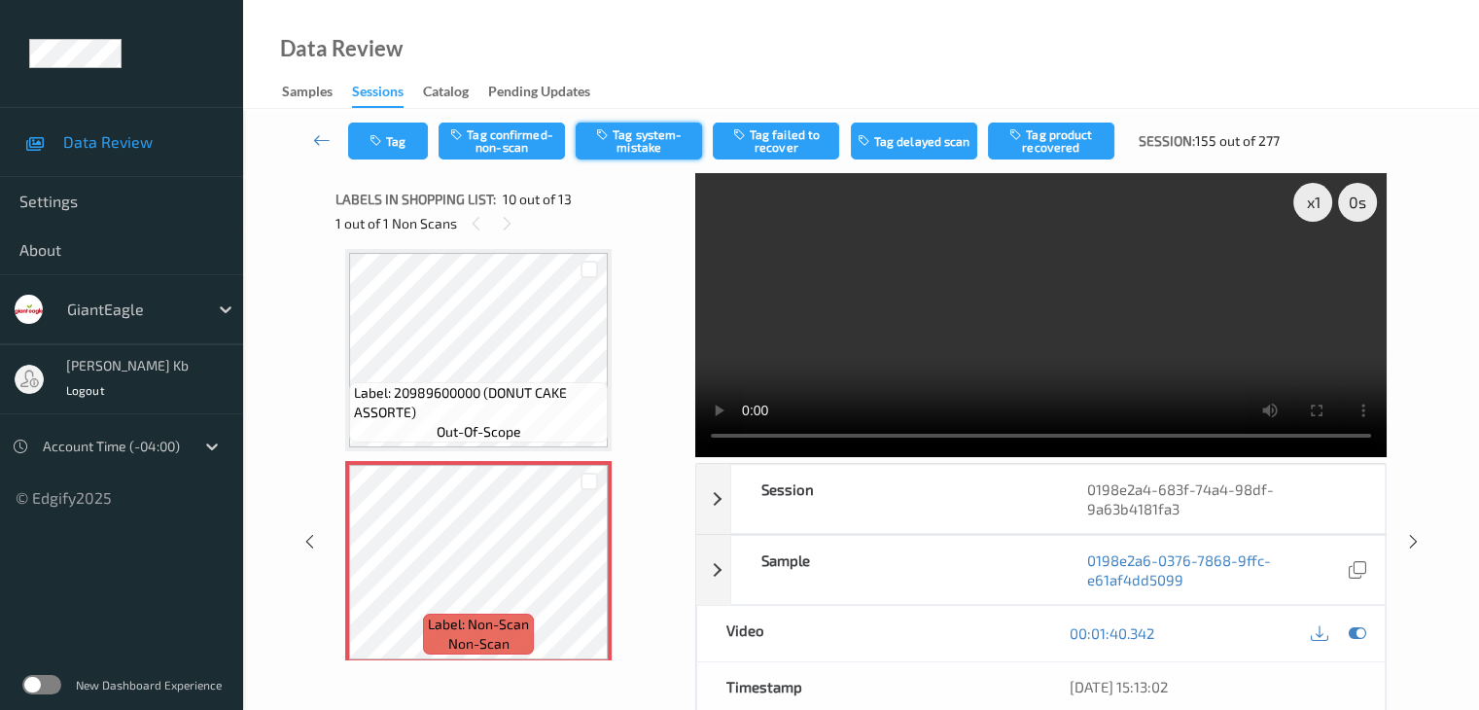
click at [673, 133] on button "Tag system-mistake" at bounding box center [638, 140] width 126 height 37
click at [414, 135] on button "Tag" at bounding box center [388, 140] width 80 height 37
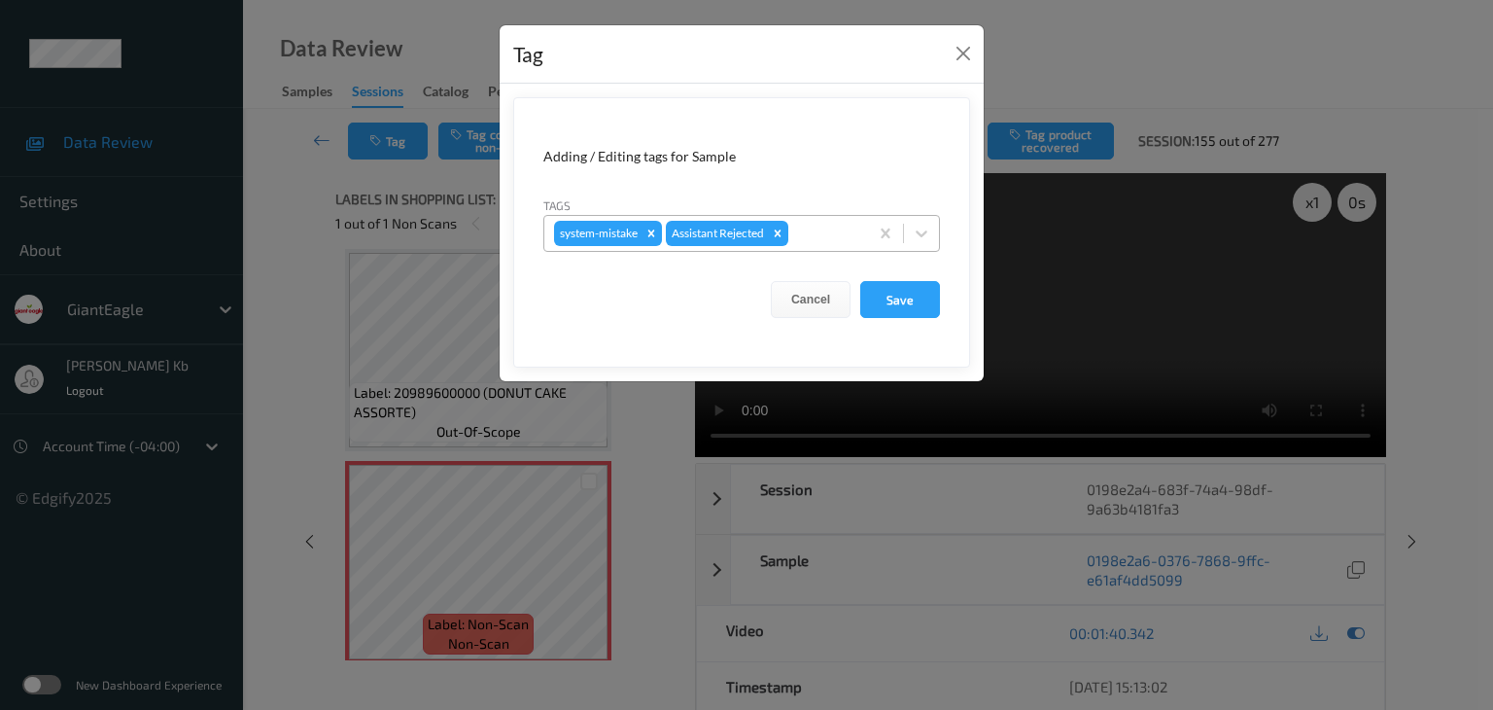
click at [836, 233] on div at bounding box center [825, 233] width 66 height 23
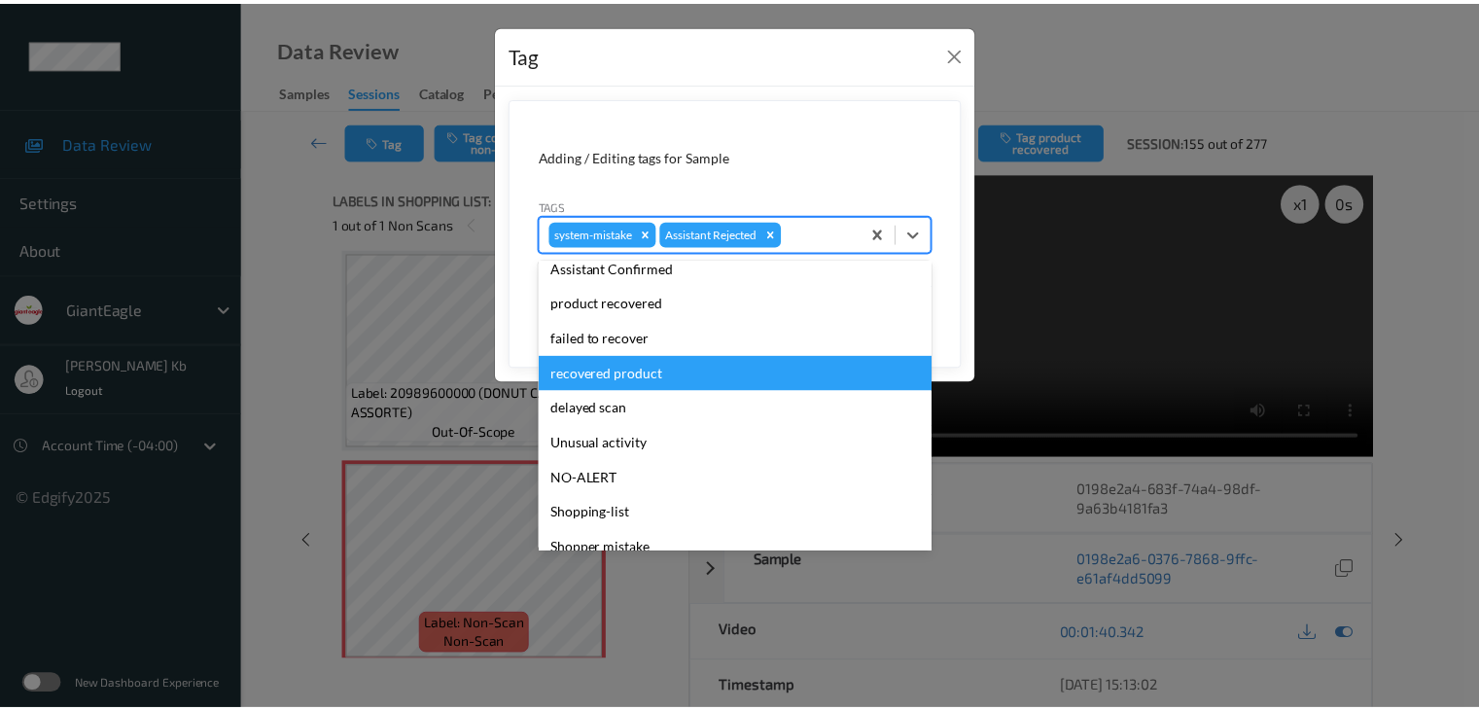
scroll to position [171, 0]
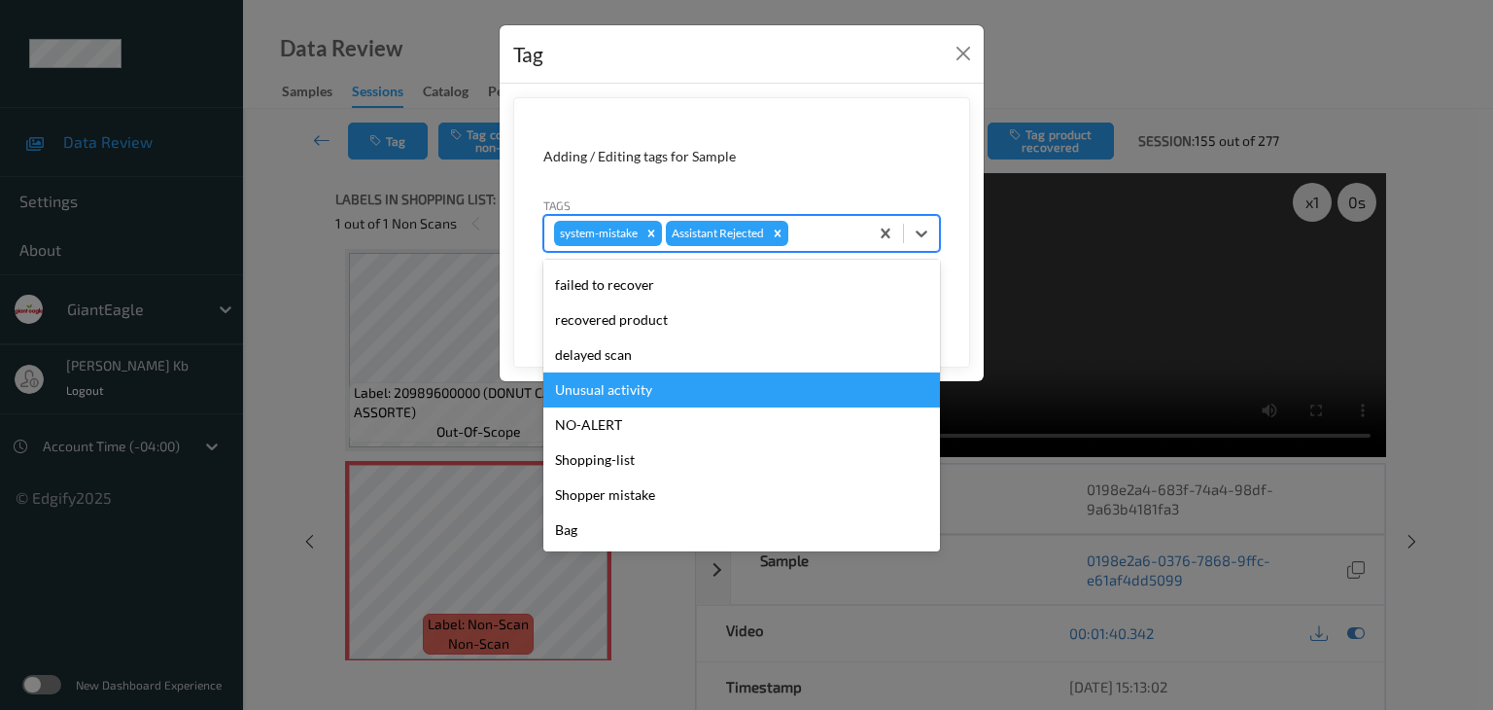
drag, startPoint x: 624, startPoint y: 387, endPoint x: 653, endPoint y: 382, distance: 29.6
click at [625, 387] on div "Unusual activity" at bounding box center [741, 389] width 397 height 35
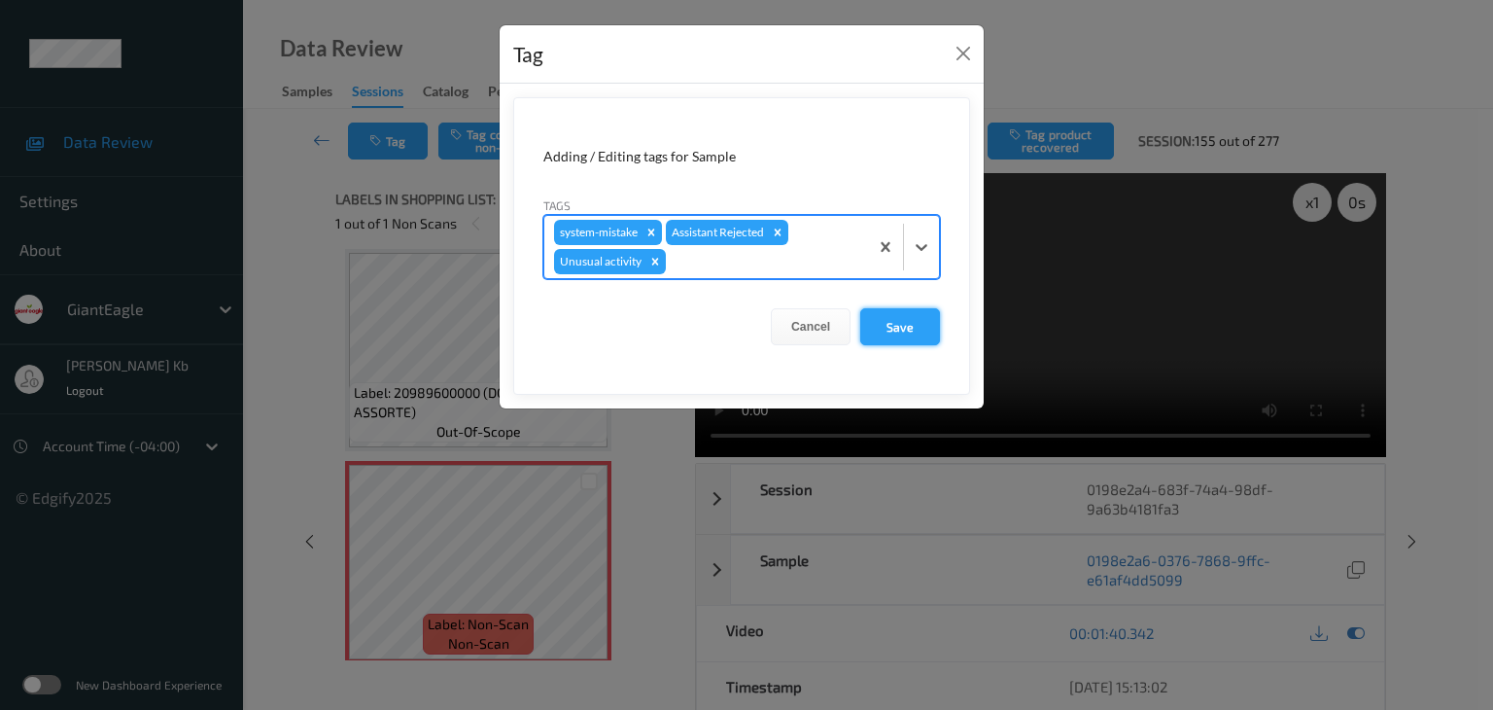
click at [910, 324] on button "Save" at bounding box center [900, 326] width 80 height 37
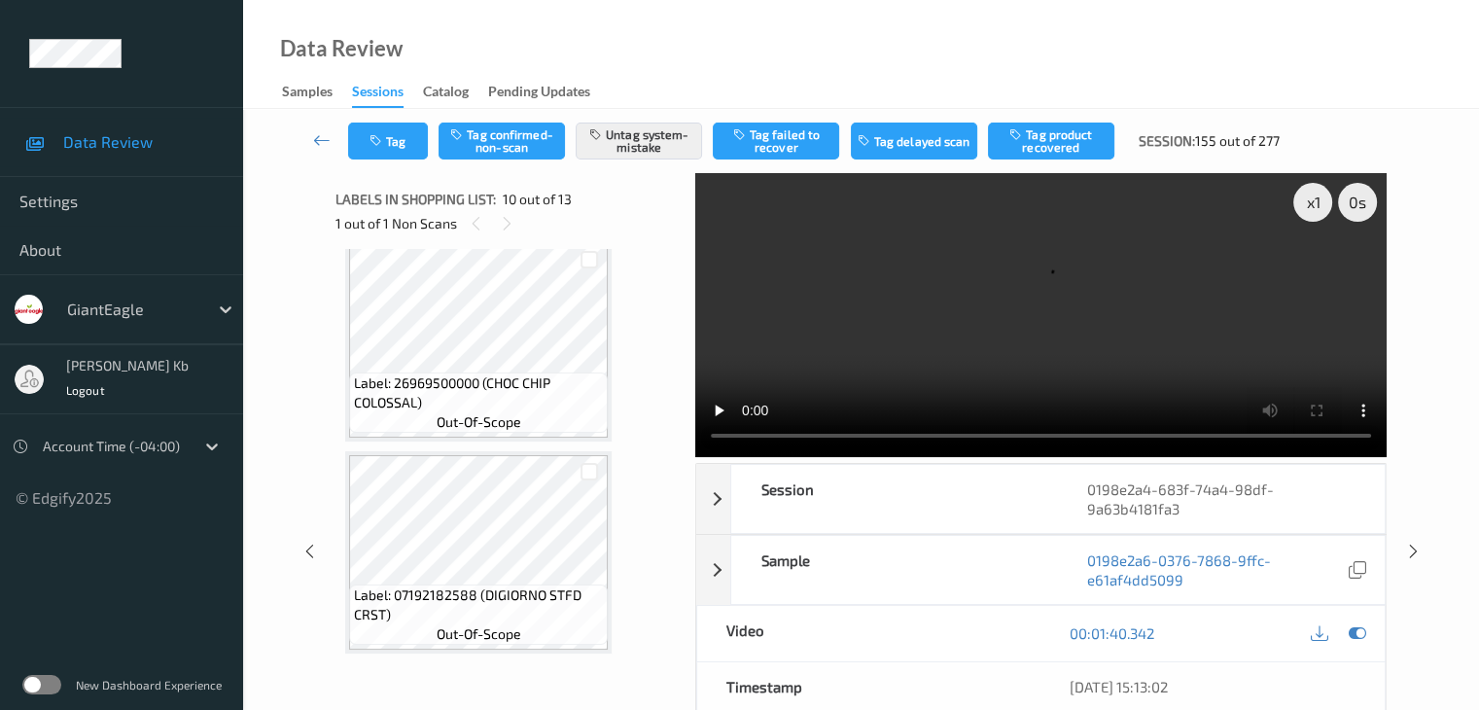
scroll to position [2353, 0]
click at [323, 140] on icon at bounding box center [321, 139] width 17 height 19
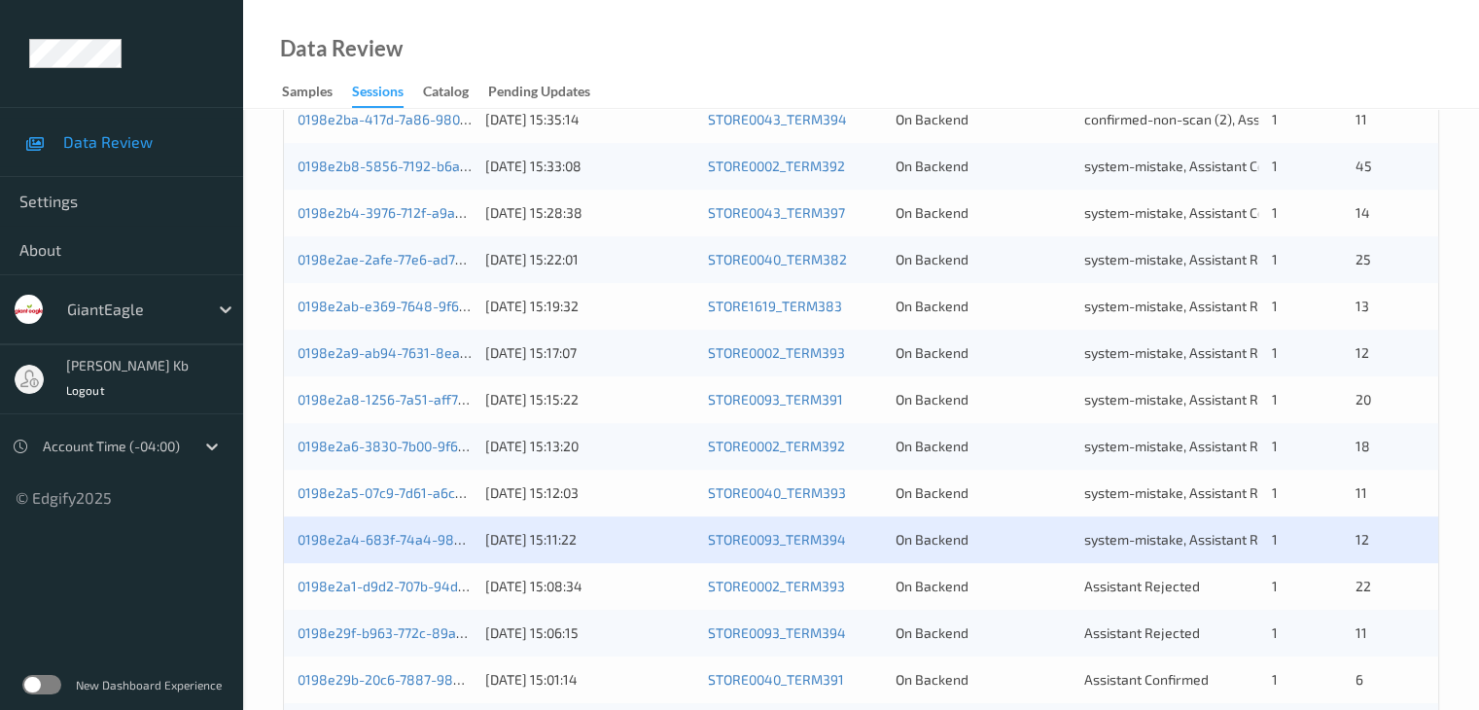
scroll to position [906, 0]
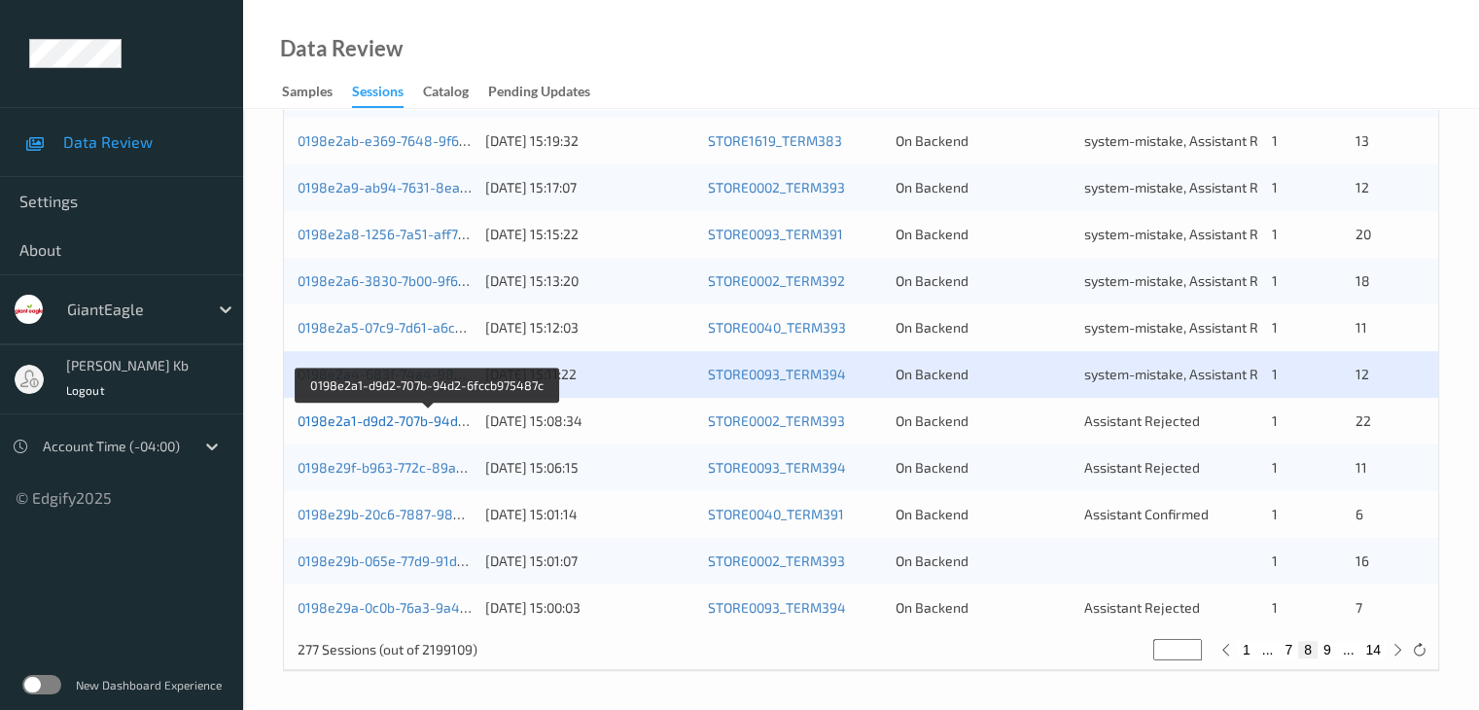
click at [410, 422] on link "0198e2a1-d9d2-707b-94d2-6fccb975487c" at bounding box center [427, 420] width 261 height 17
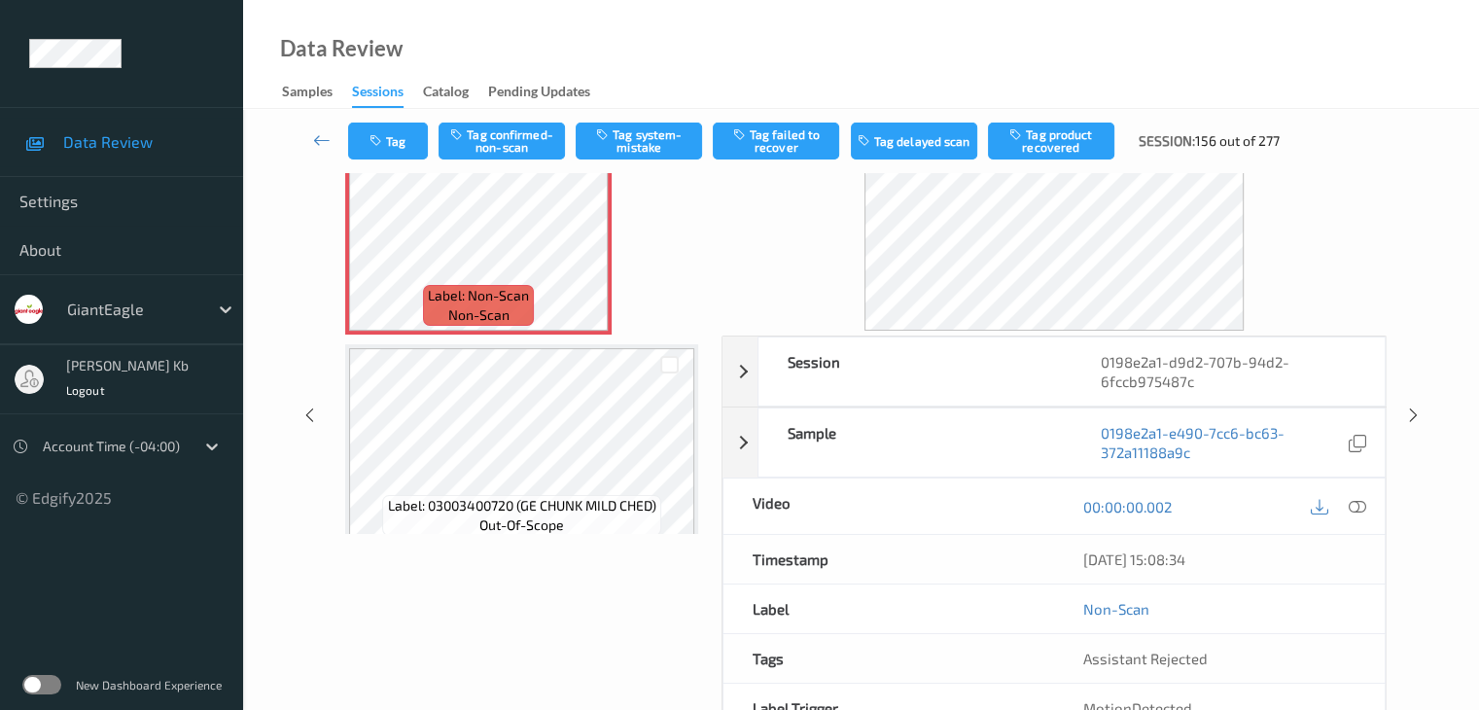
scroll to position [43, 0]
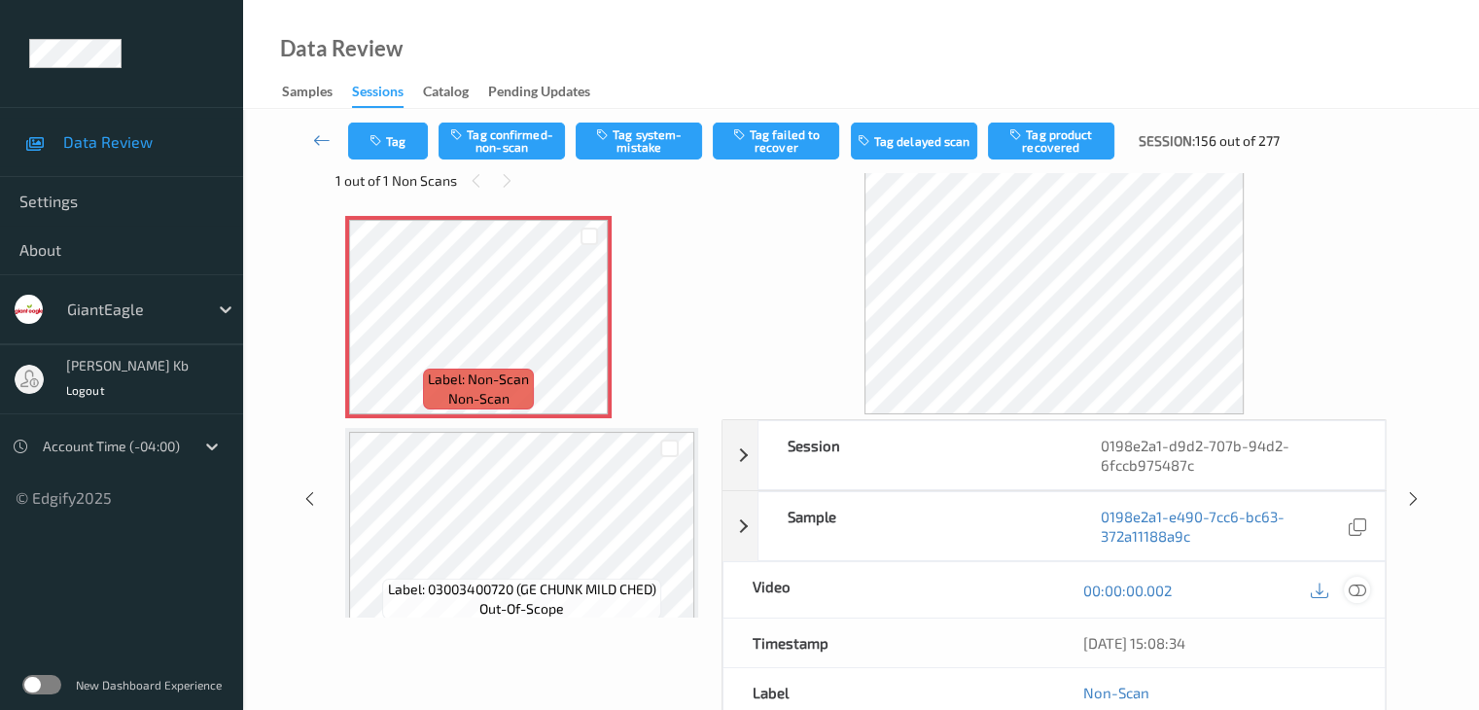
click at [1358, 588] on icon at bounding box center [1355, 589] width 17 height 17
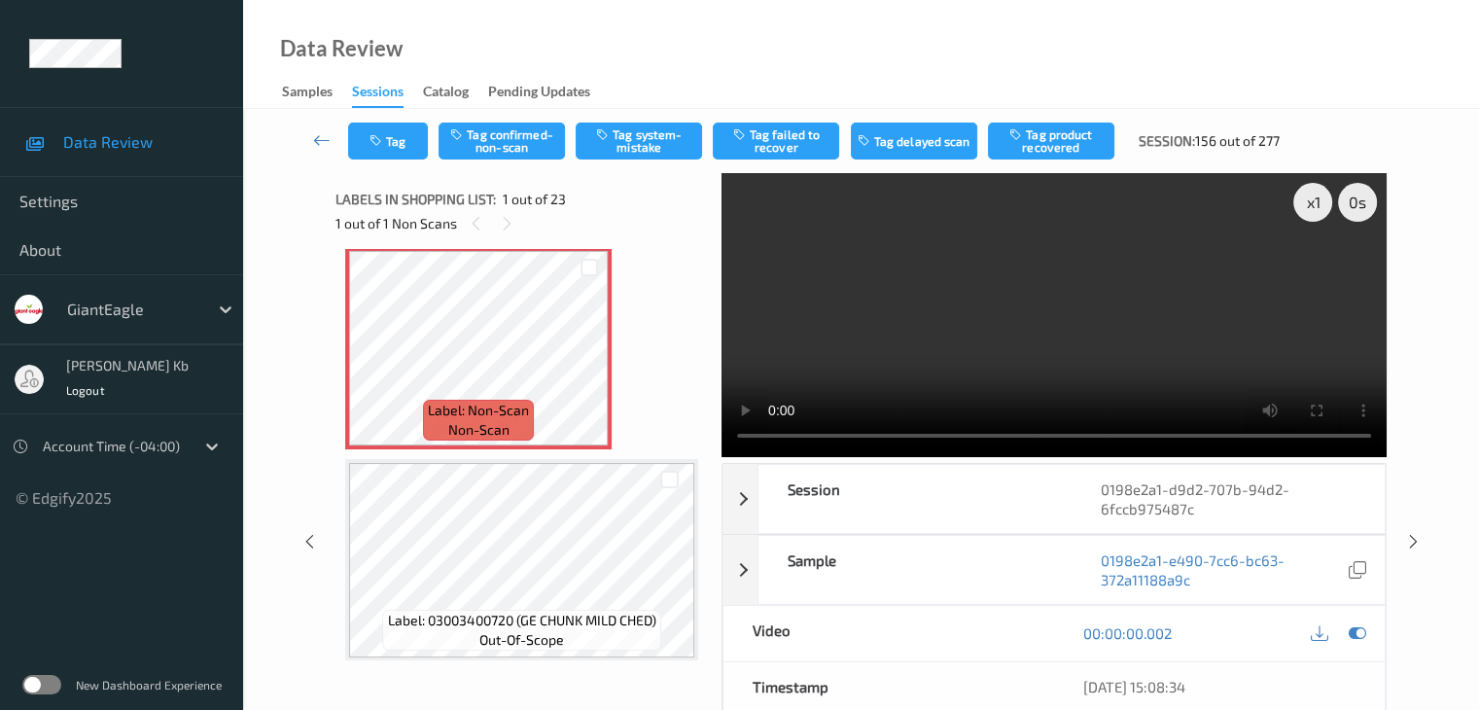
scroll to position [0, 0]
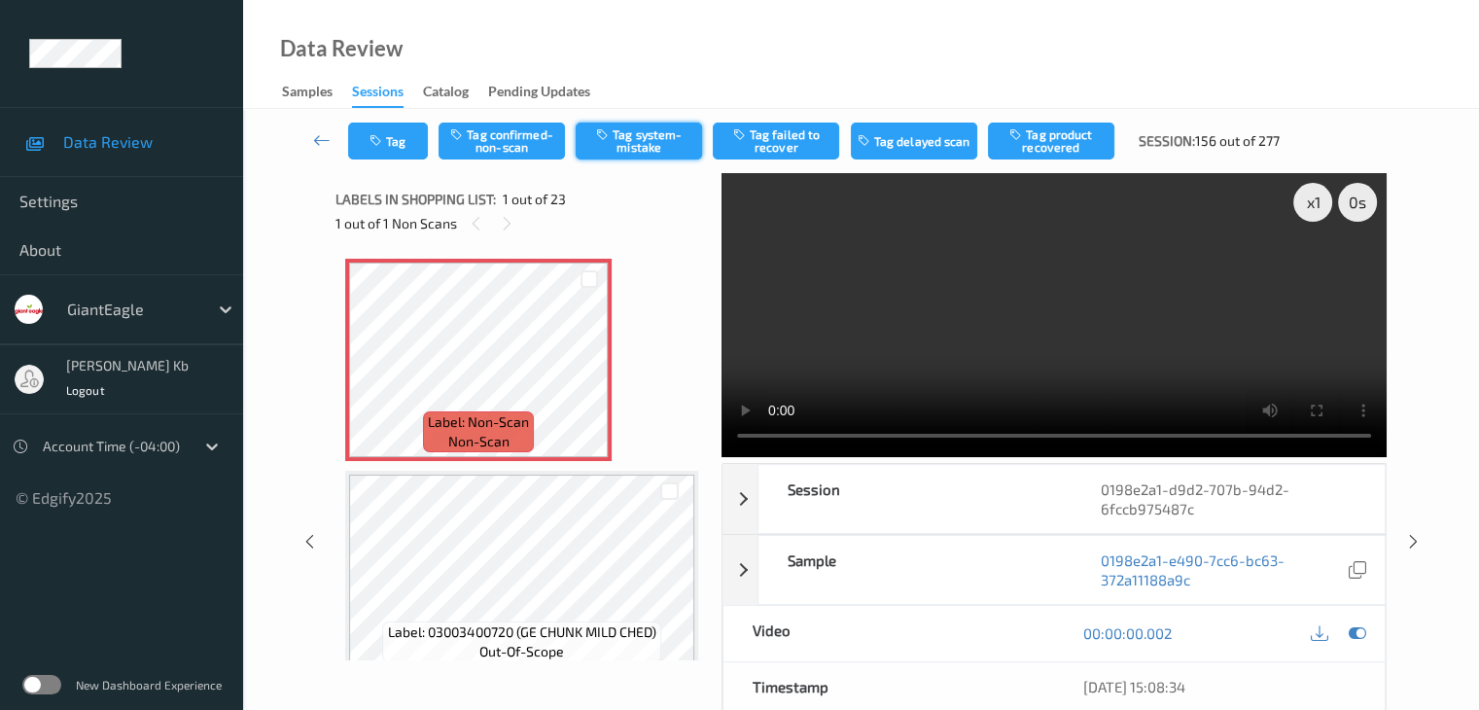
click at [632, 141] on button "Tag system-mistake" at bounding box center [638, 140] width 126 height 37
click at [317, 140] on icon at bounding box center [321, 139] width 17 height 19
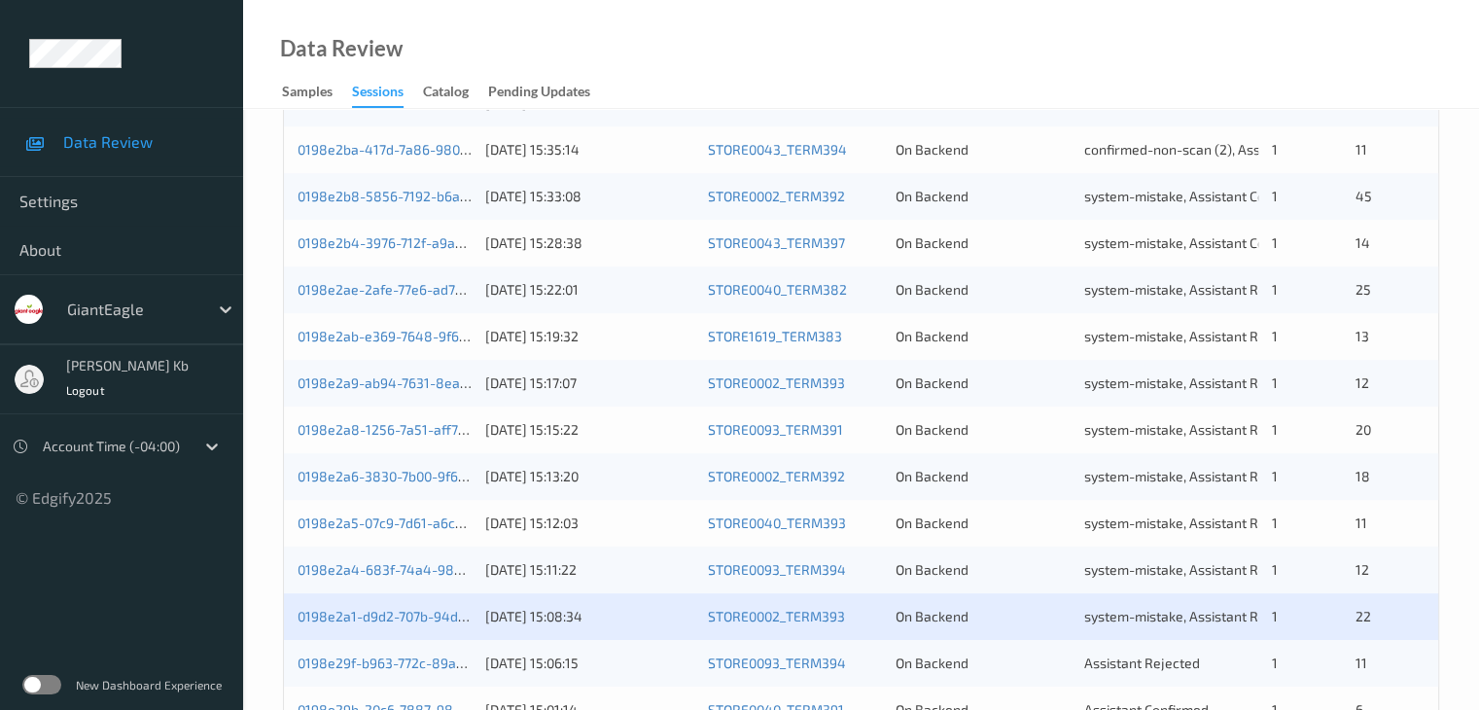
scroll to position [906, 0]
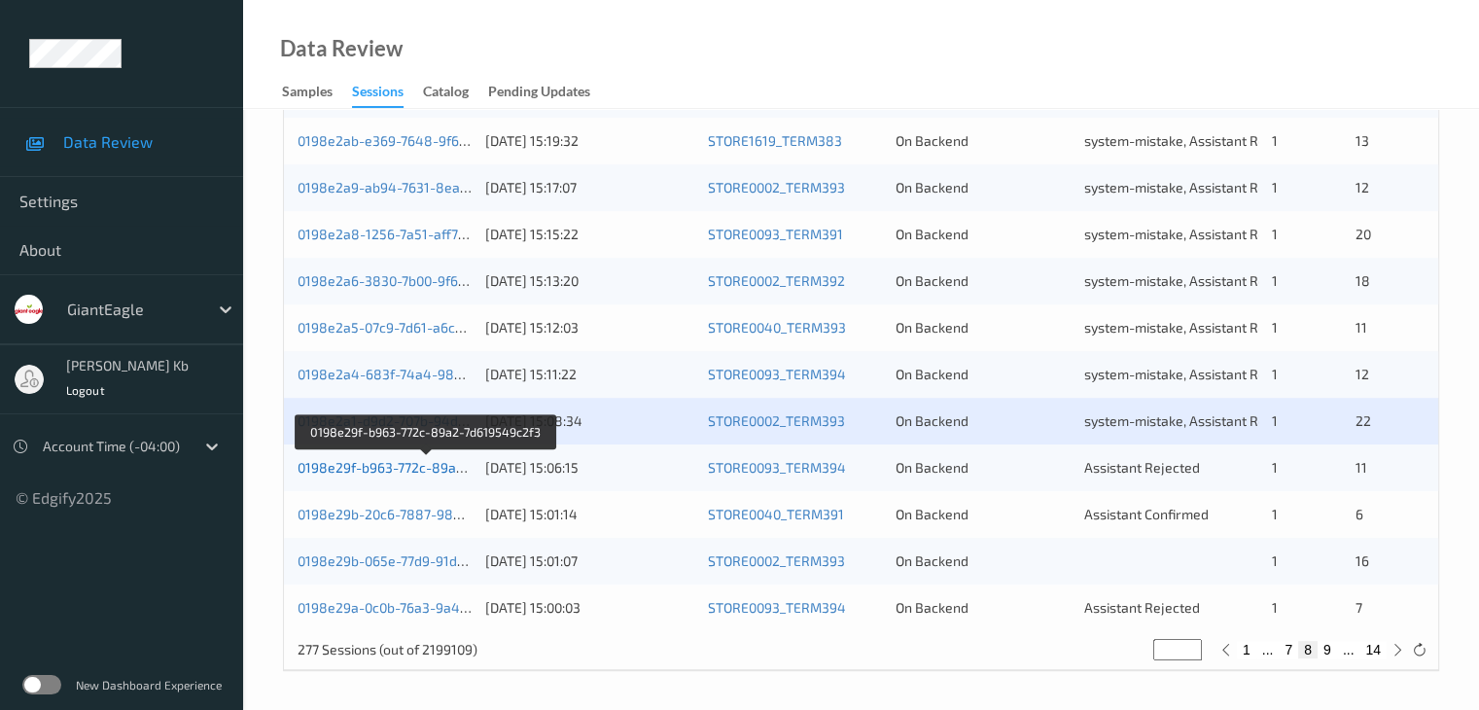
click at [409, 468] on link "0198e29f-b963-772c-89a2-7d619549c2f3" at bounding box center [426, 467] width 259 height 17
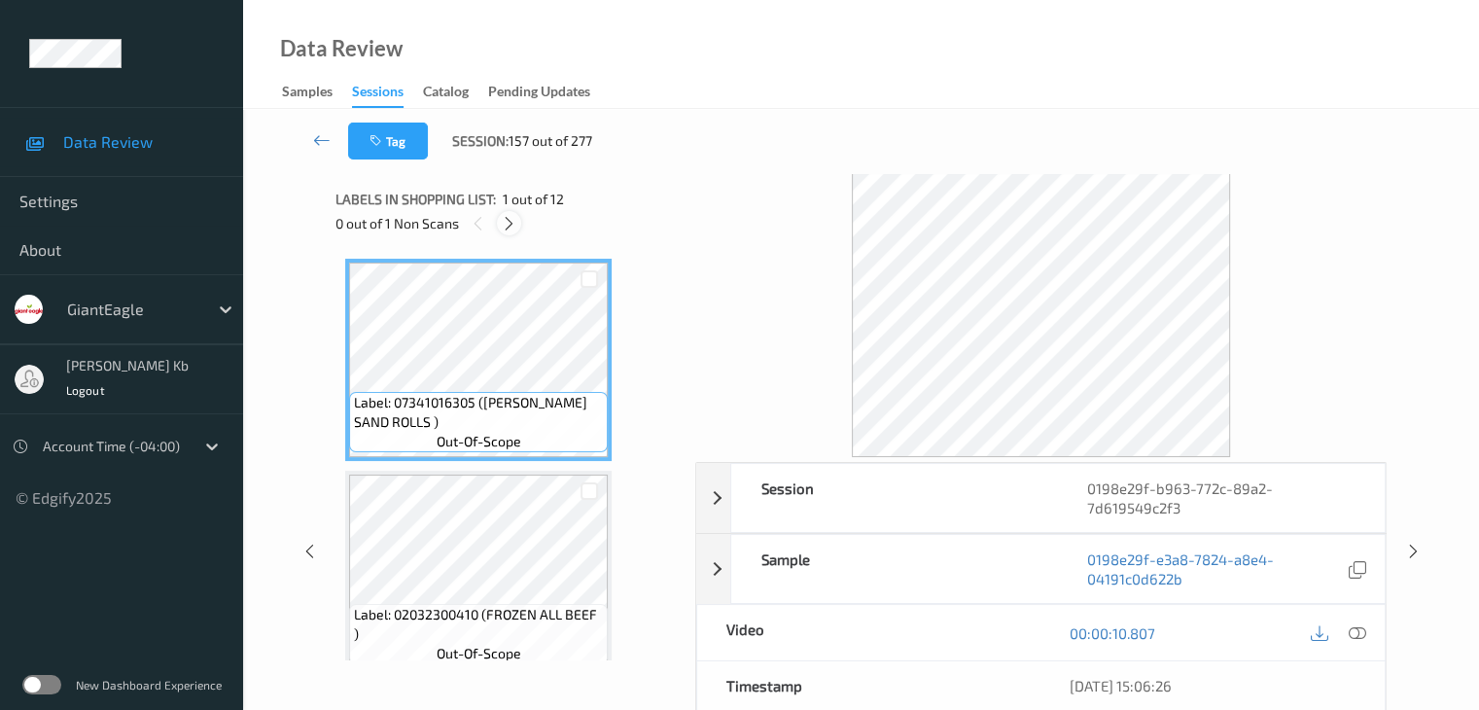
click at [512, 225] on icon at bounding box center [509, 223] width 17 height 17
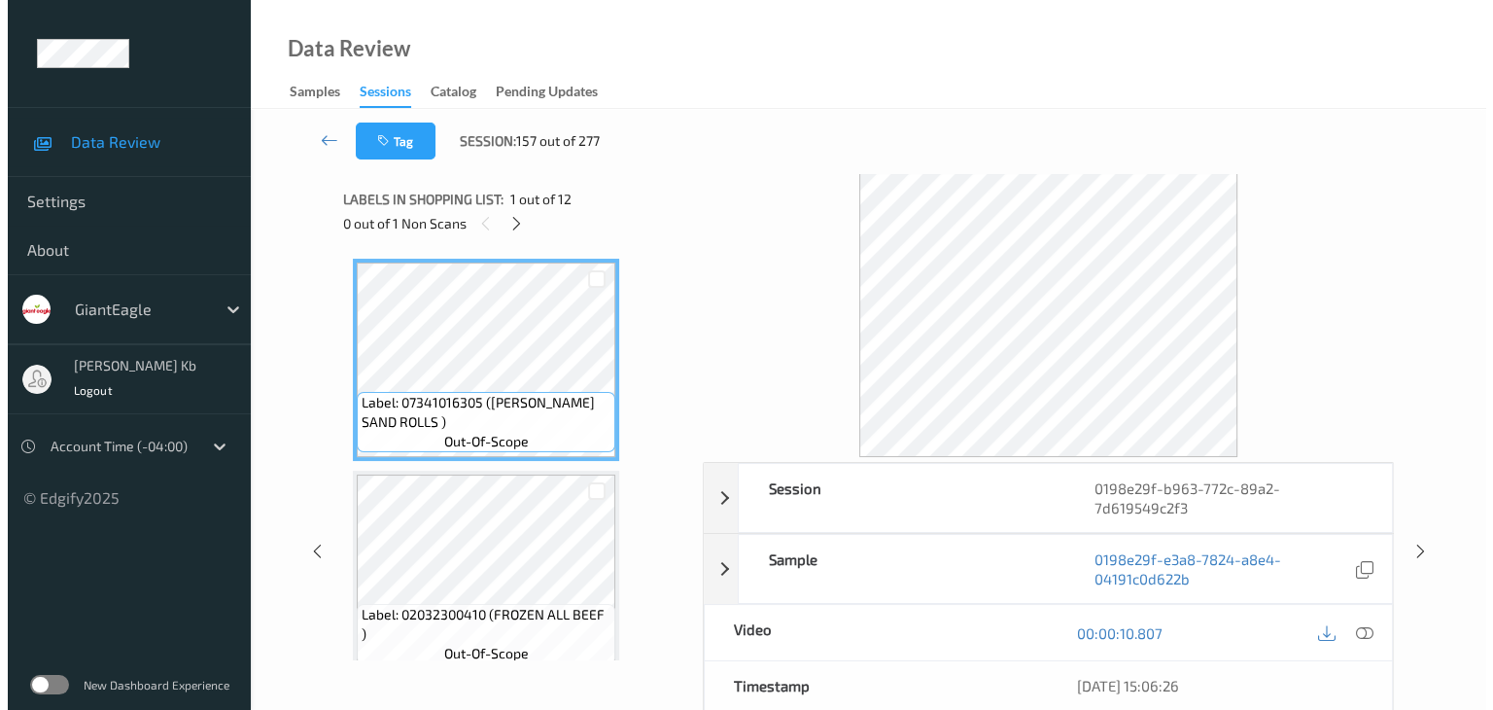
scroll to position [1705, 0]
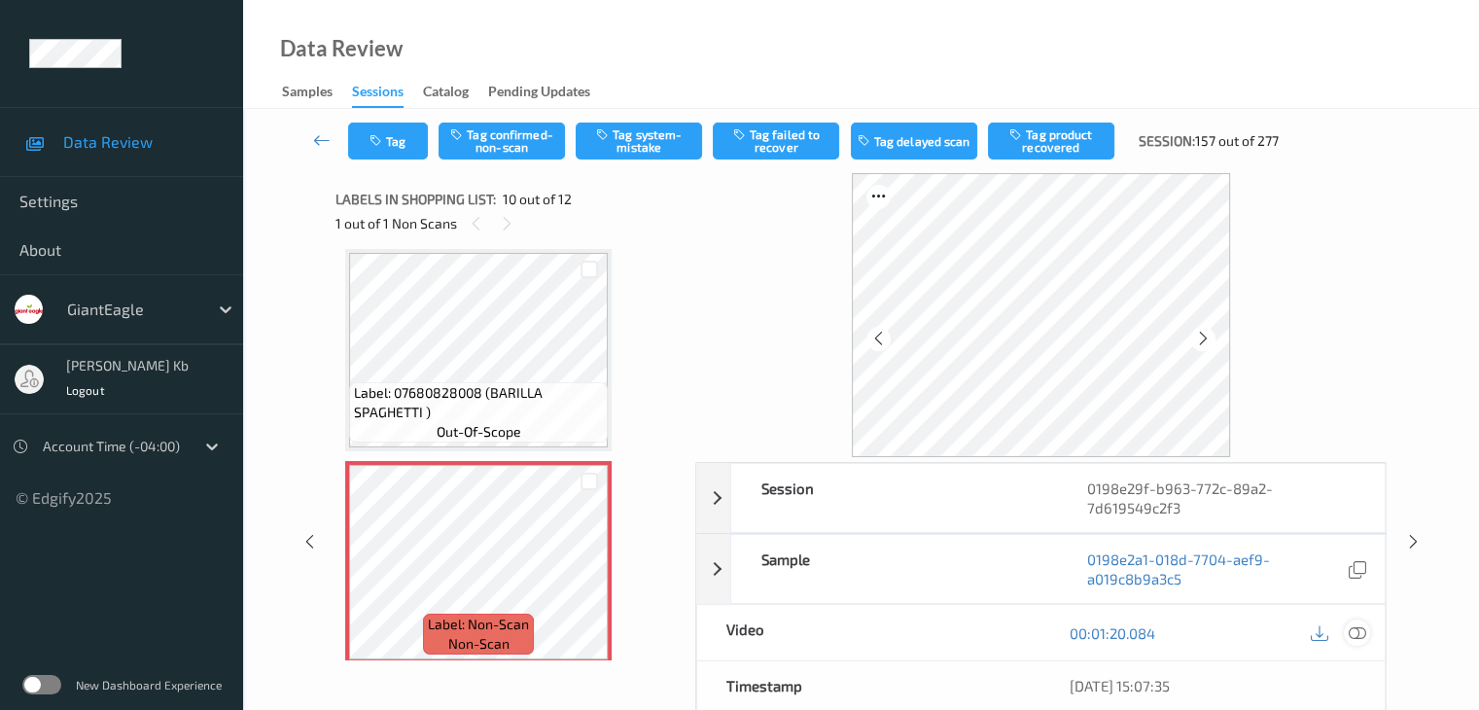
click at [1356, 627] on icon at bounding box center [1355, 632] width 17 height 17
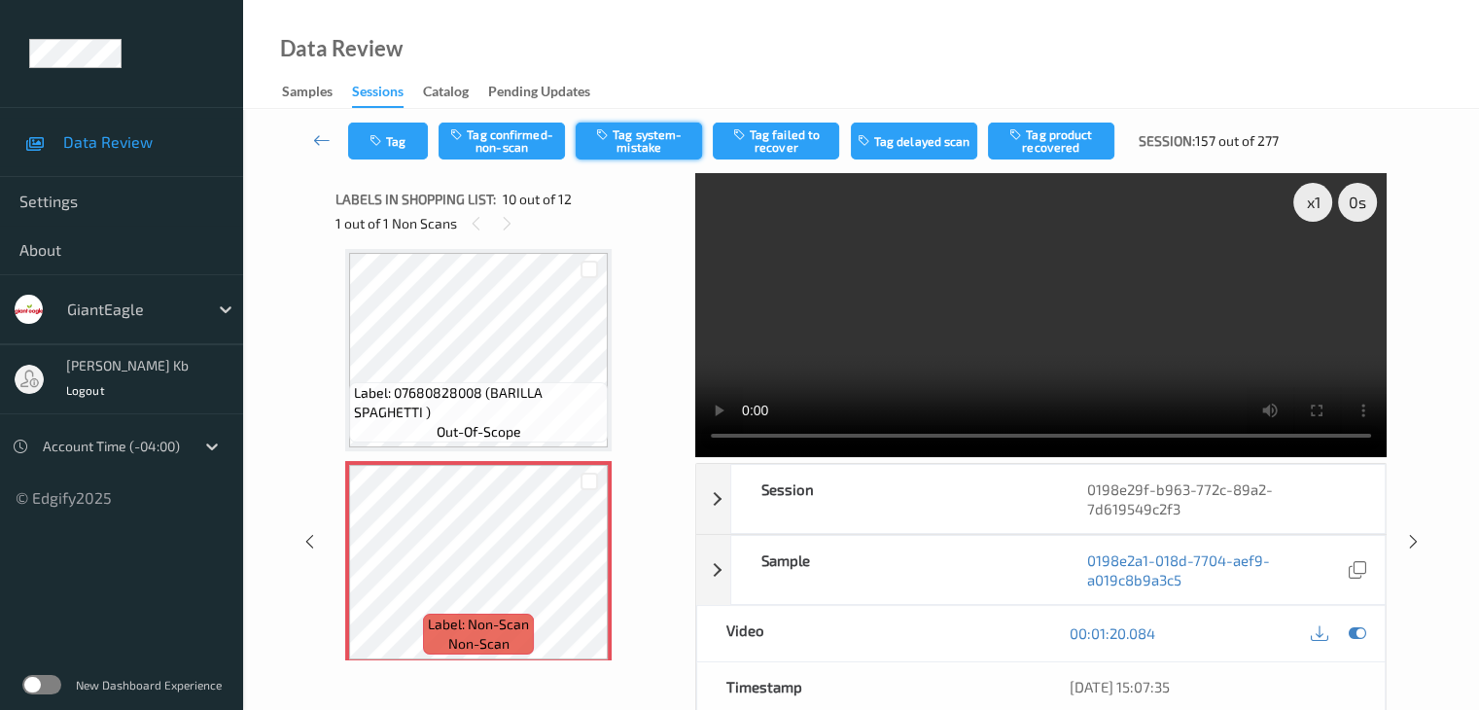
click at [667, 140] on button "Tag system-mistake" at bounding box center [638, 140] width 126 height 37
click at [424, 133] on button "Tag" at bounding box center [388, 140] width 80 height 37
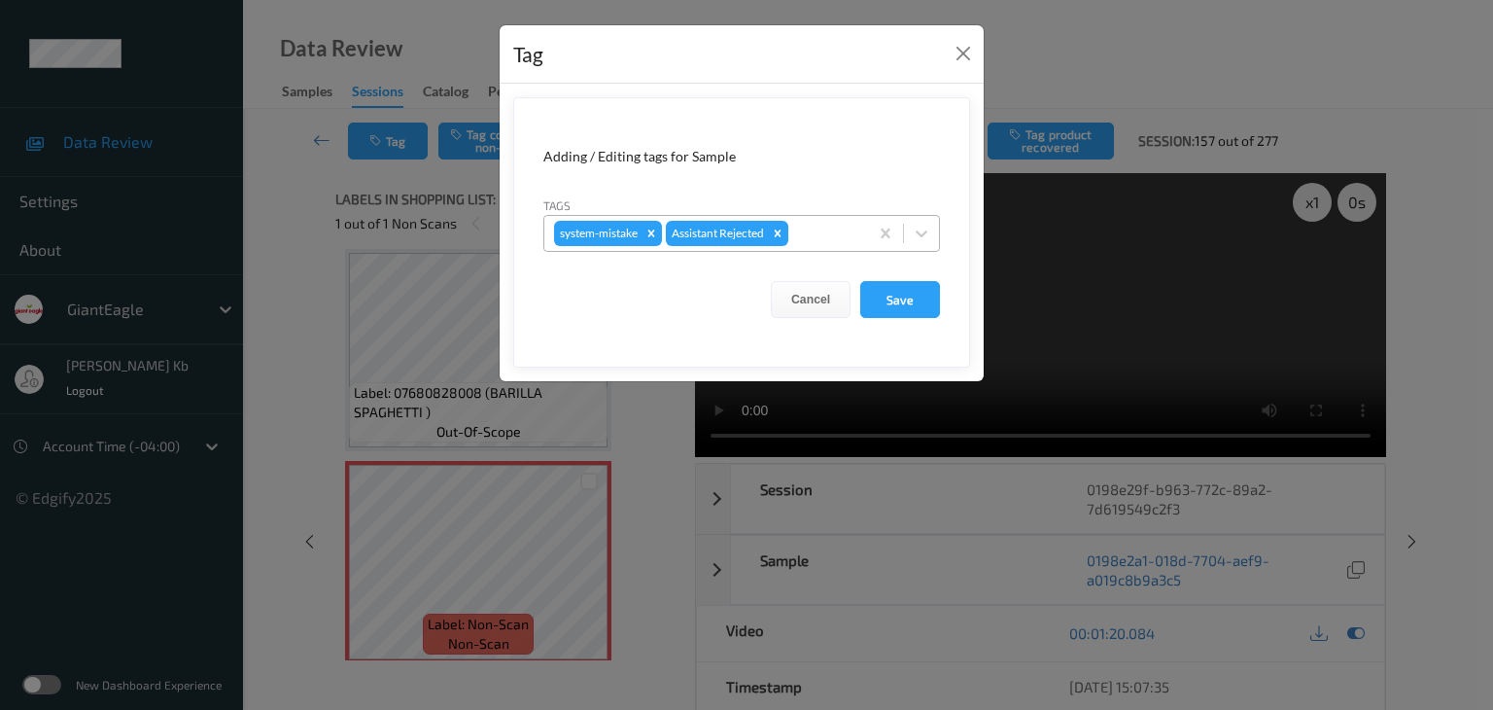
click at [841, 233] on div at bounding box center [825, 233] width 66 height 23
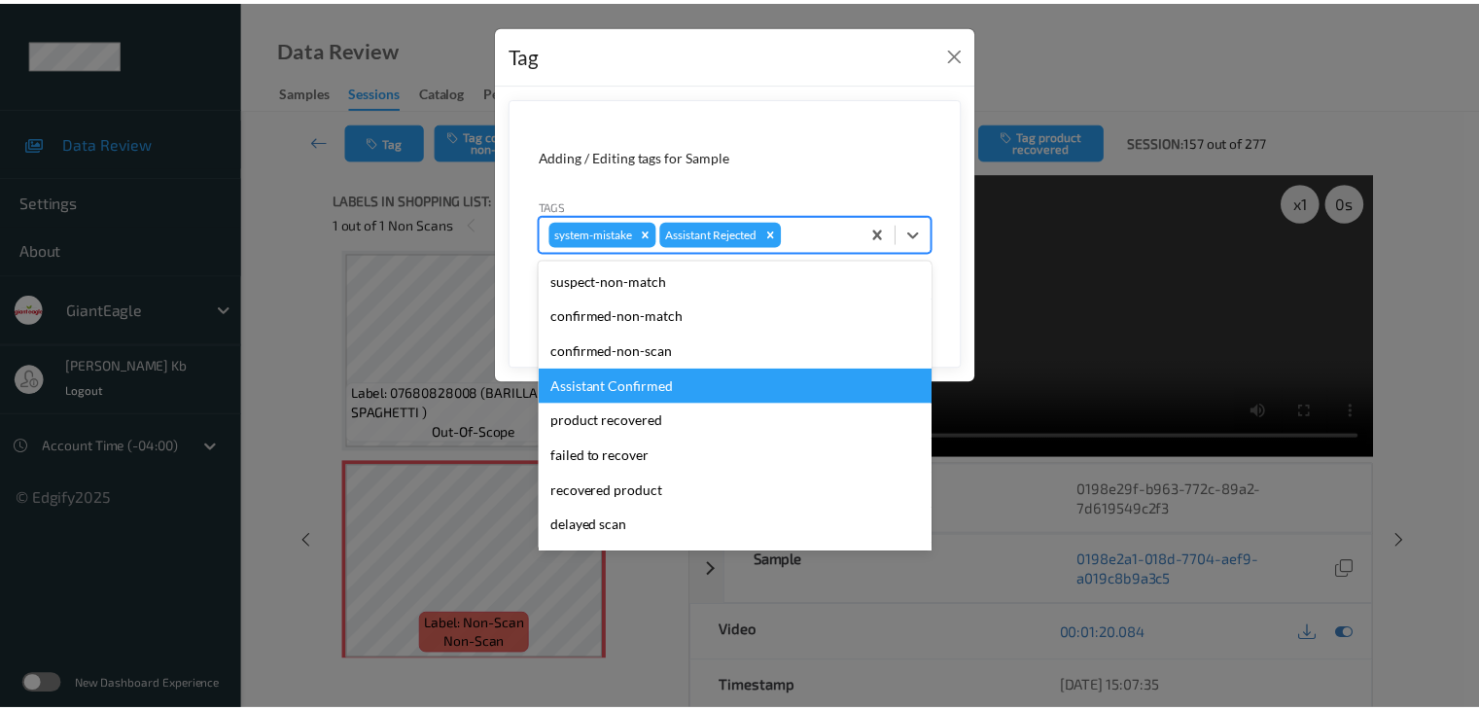
scroll to position [171, 0]
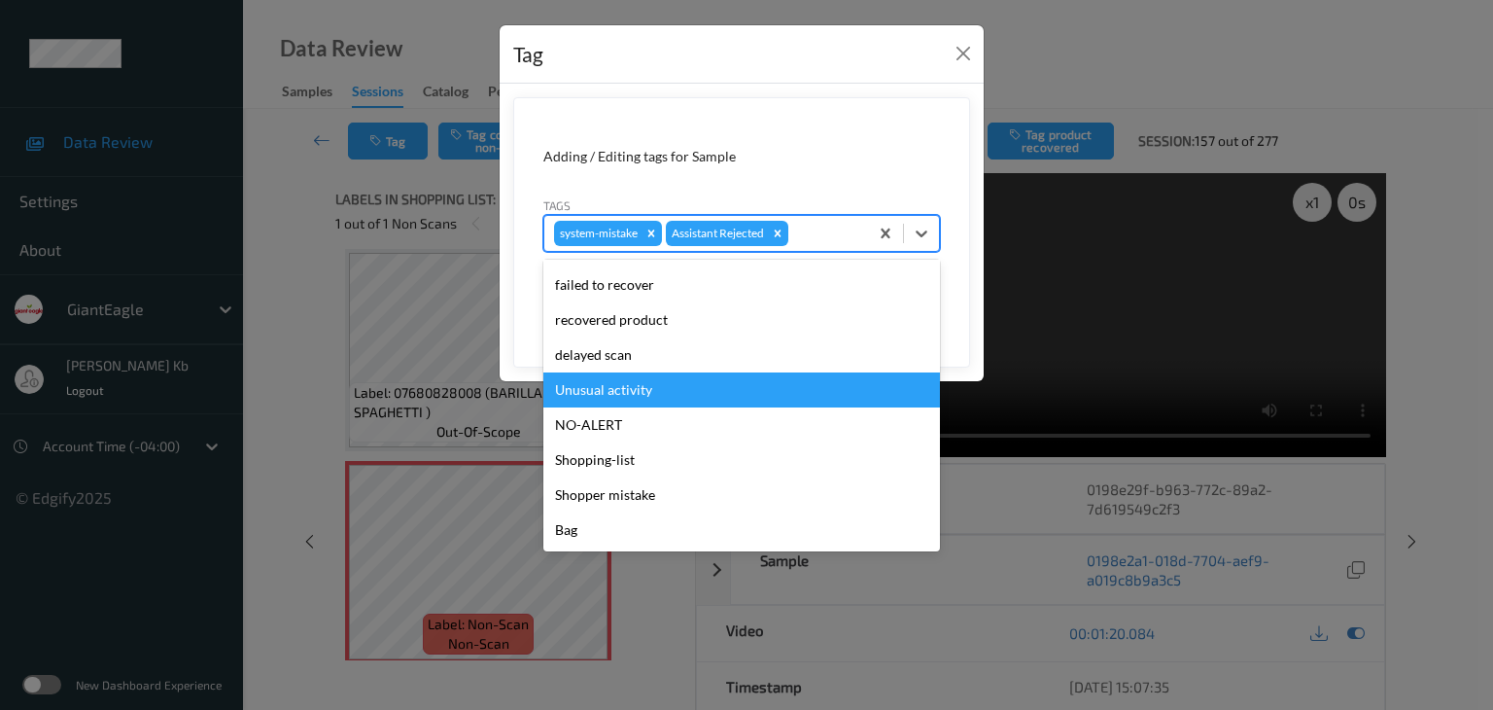
click at [608, 388] on div "Unusual activity" at bounding box center [741, 389] width 397 height 35
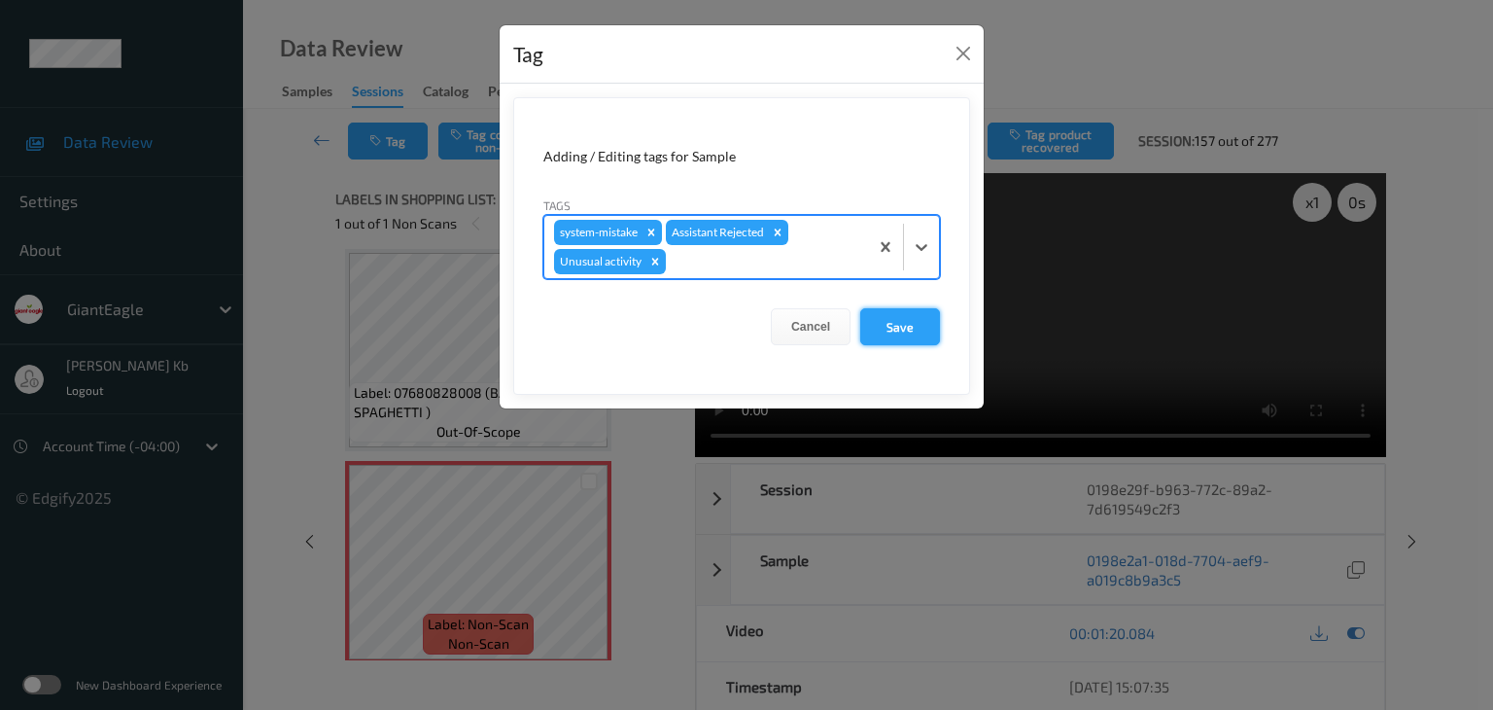
click at [897, 326] on button "Save" at bounding box center [900, 326] width 80 height 37
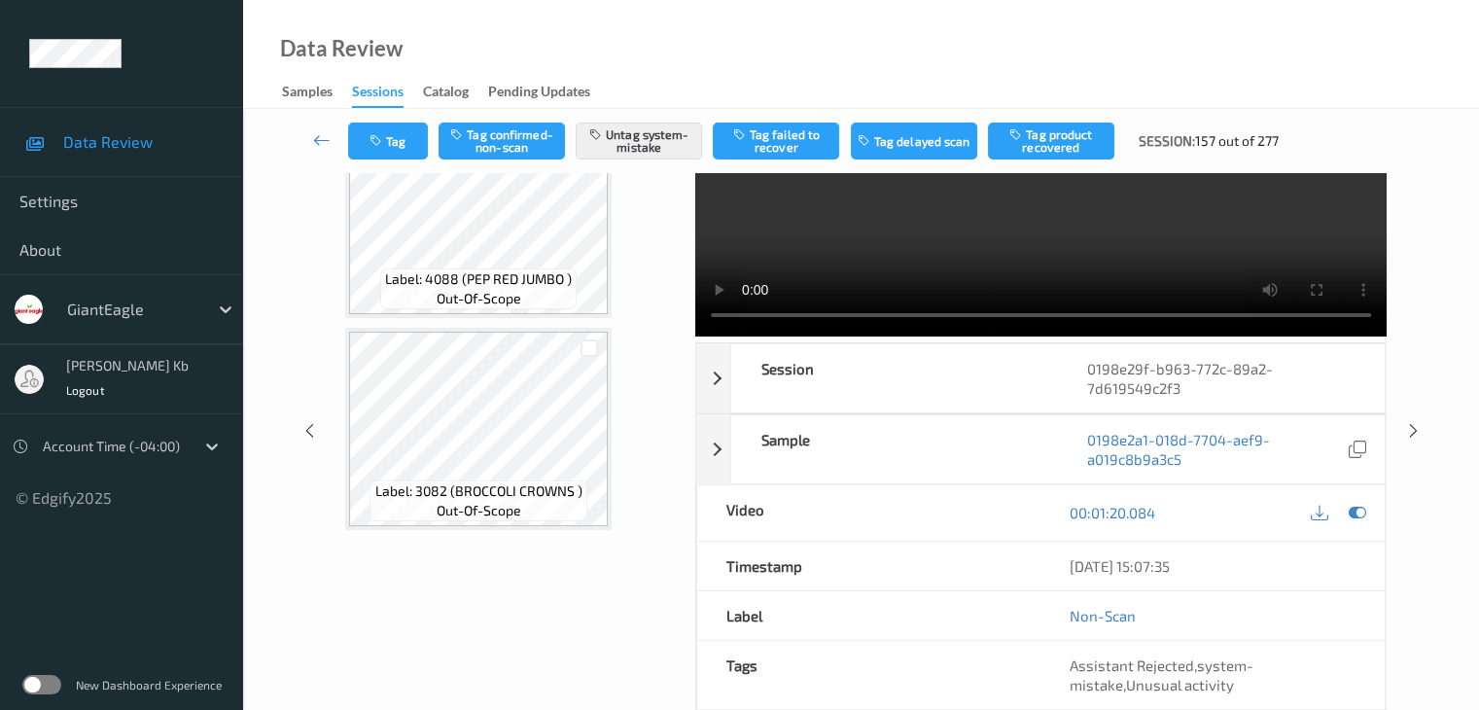
scroll to position [0, 0]
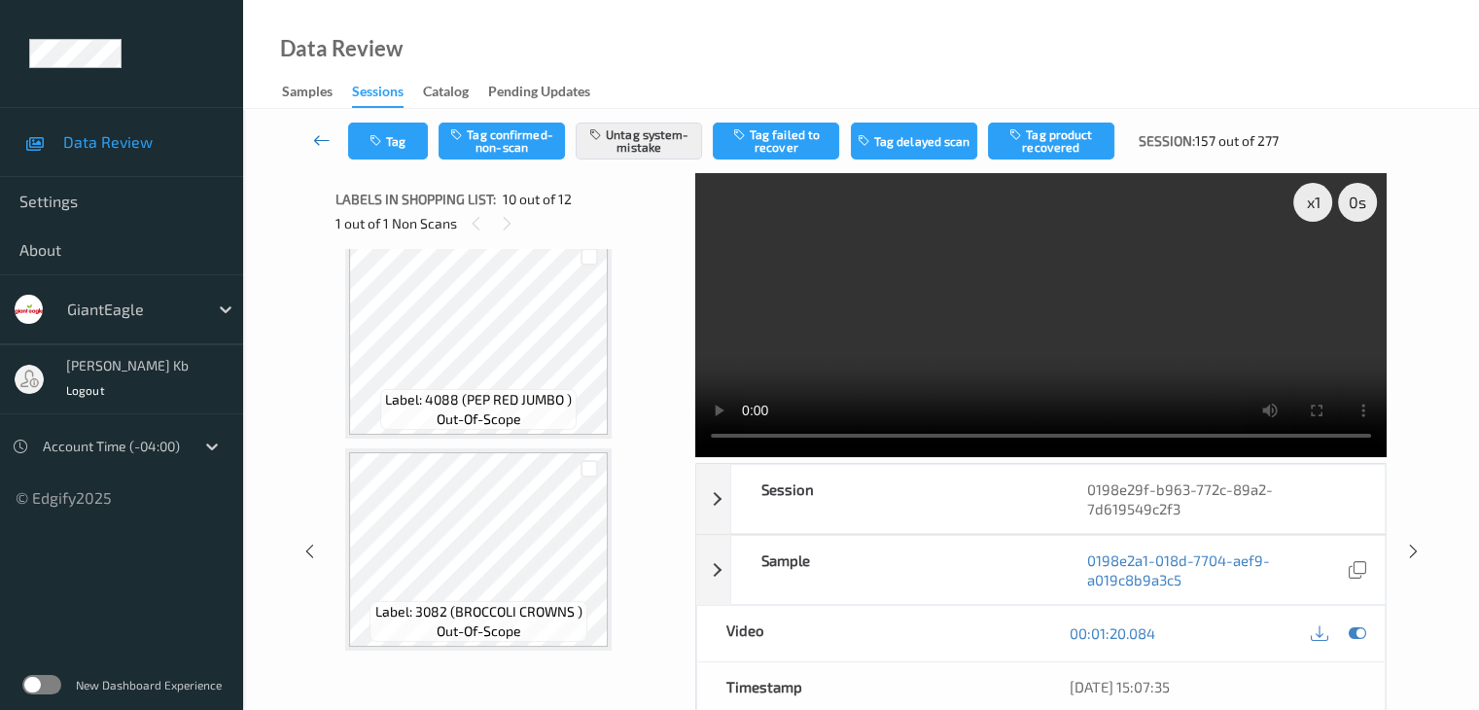
click at [324, 142] on icon at bounding box center [321, 139] width 17 height 19
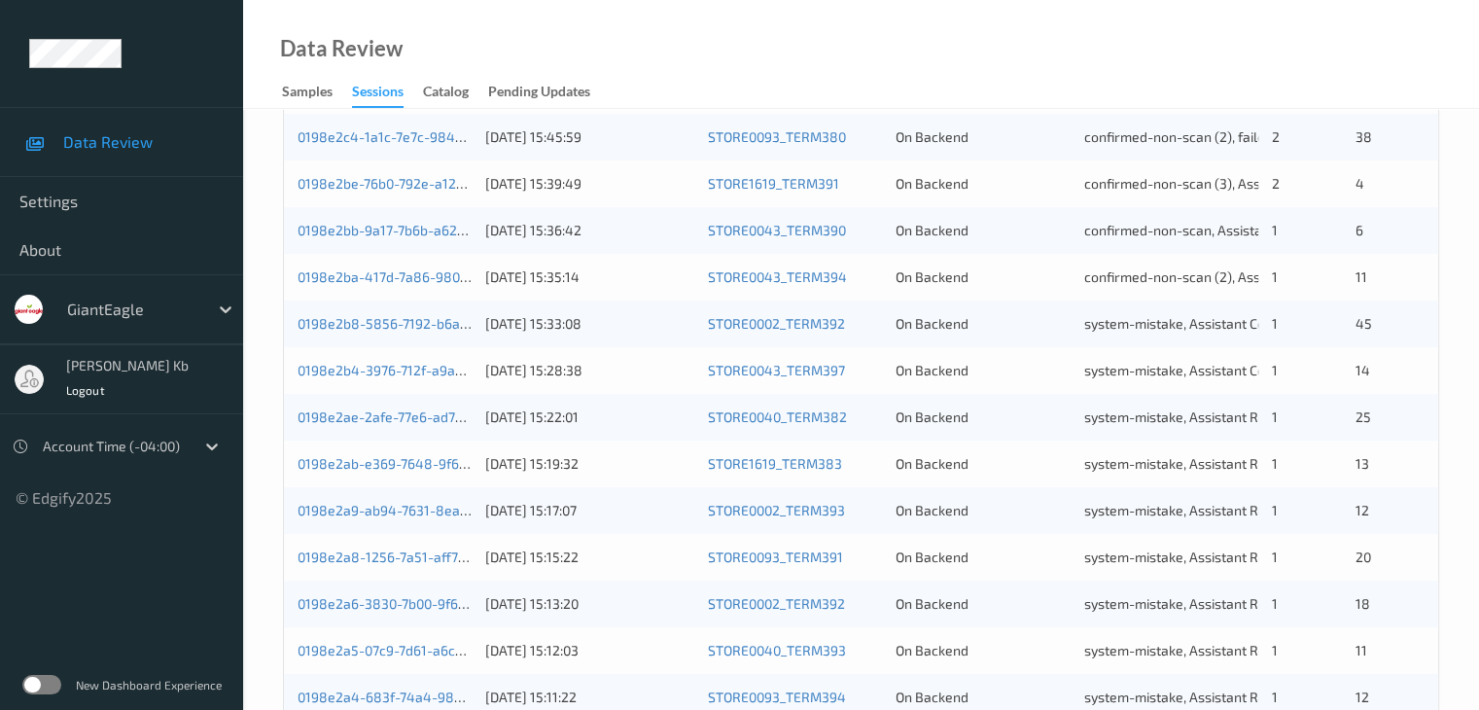
scroll to position [906, 0]
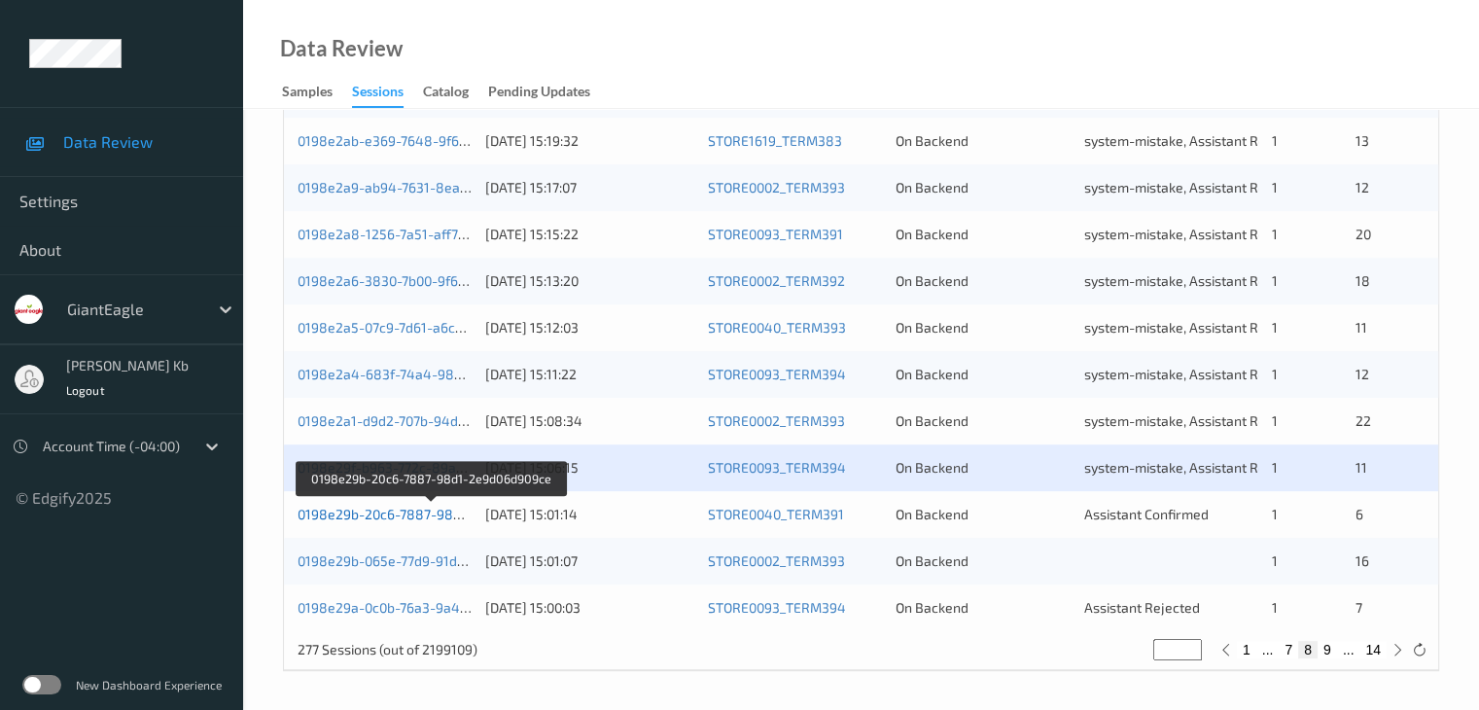
click at [422, 516] on link "0198e29b-20c6-7887-98d1-2e9d06d909ce" at bounding box center [430, 513] width 267 height 17
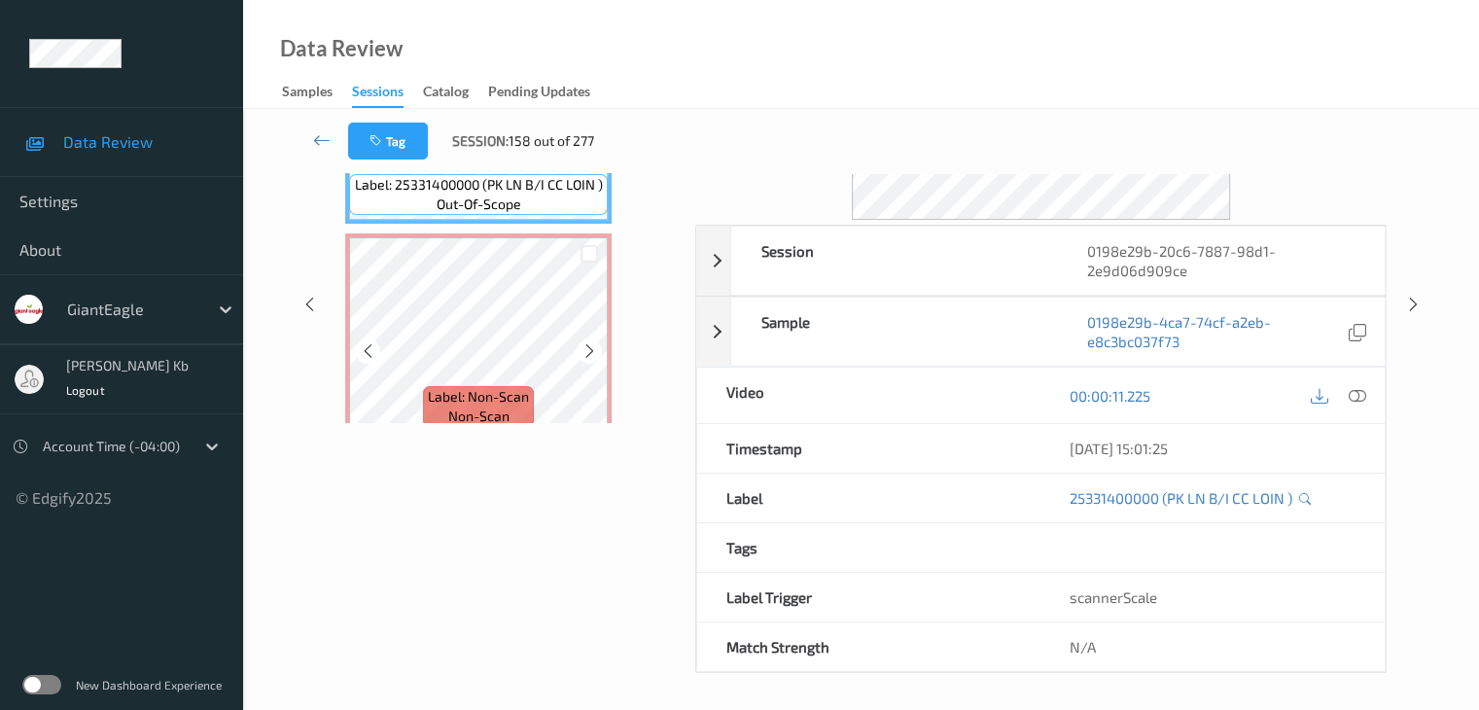
scroll to position [43, 0]
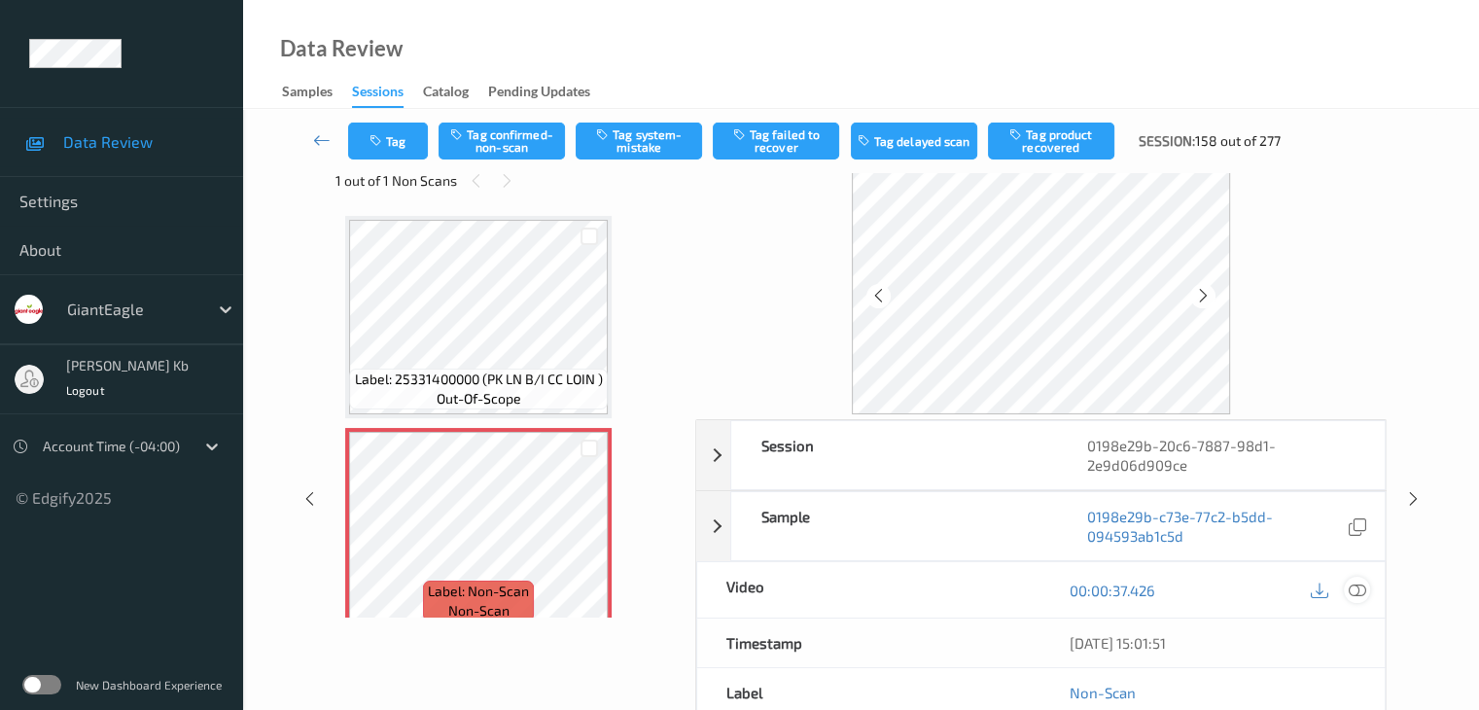
click at [1357, 590] on icon at bounding box center [1355, 589] width 17 height 17
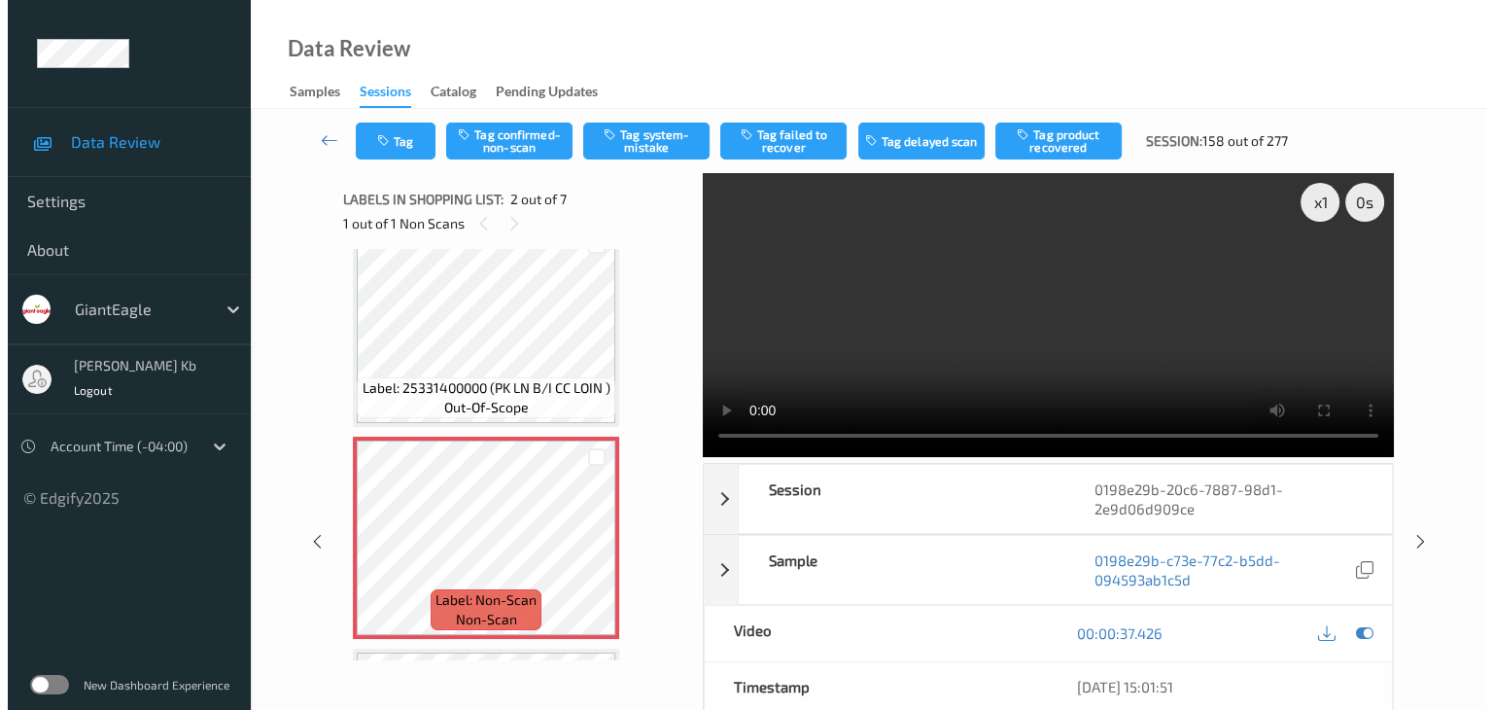
scroll to position [0, 0]
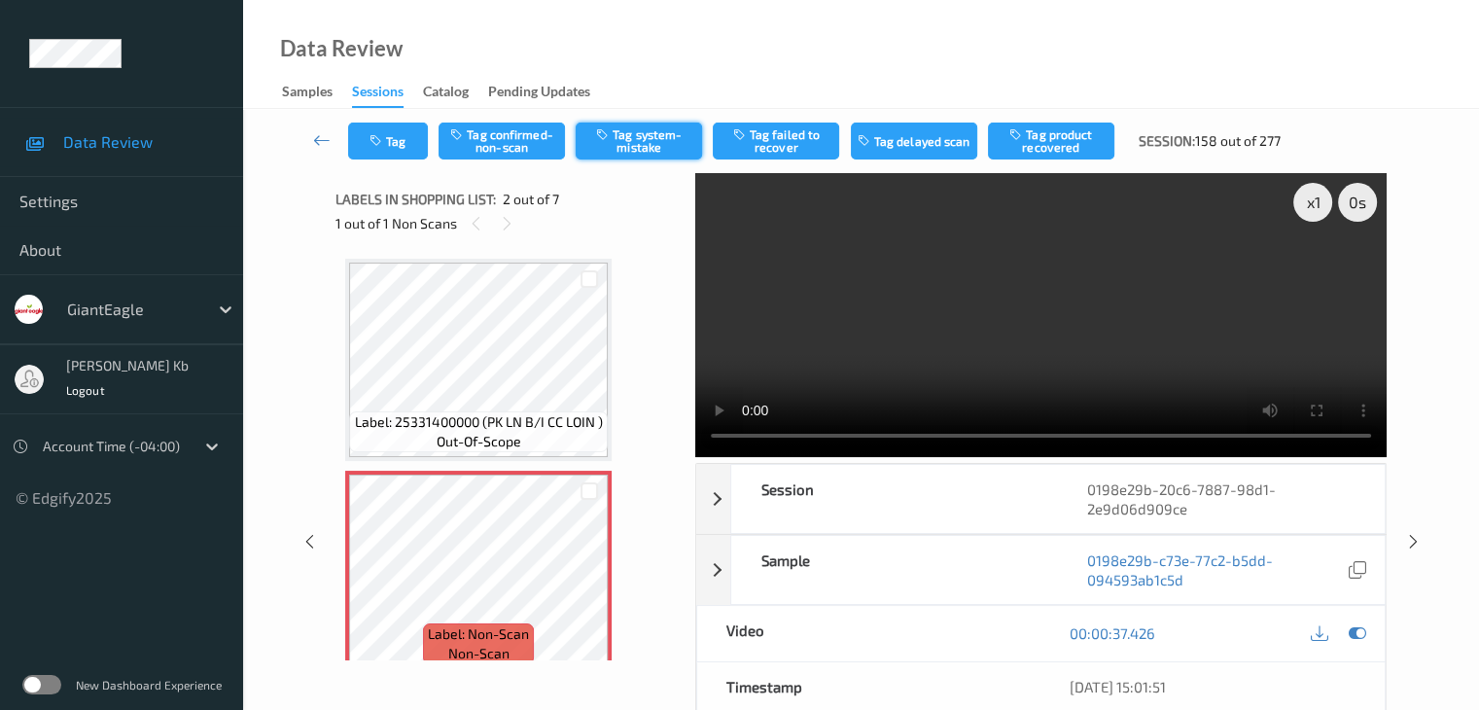
click at [660, 142] on button "Tag system-mistake" at bounding box center [638, 140] width 126 height 37
click at [401, 133] on button "Tag" at bounding box center [388, 140] width 80 height 37
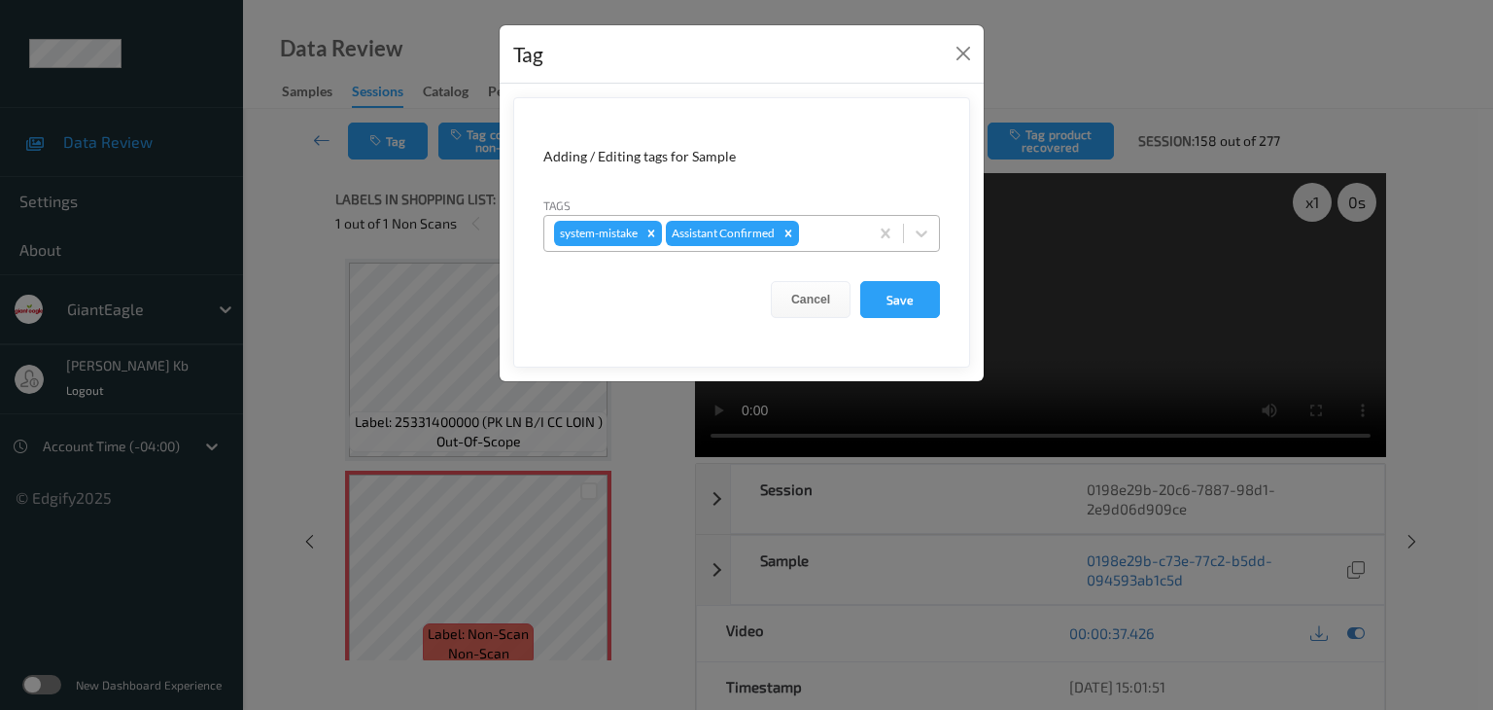
click at [832, 226] on div at bounding box center [830, 233] width 55 height 23
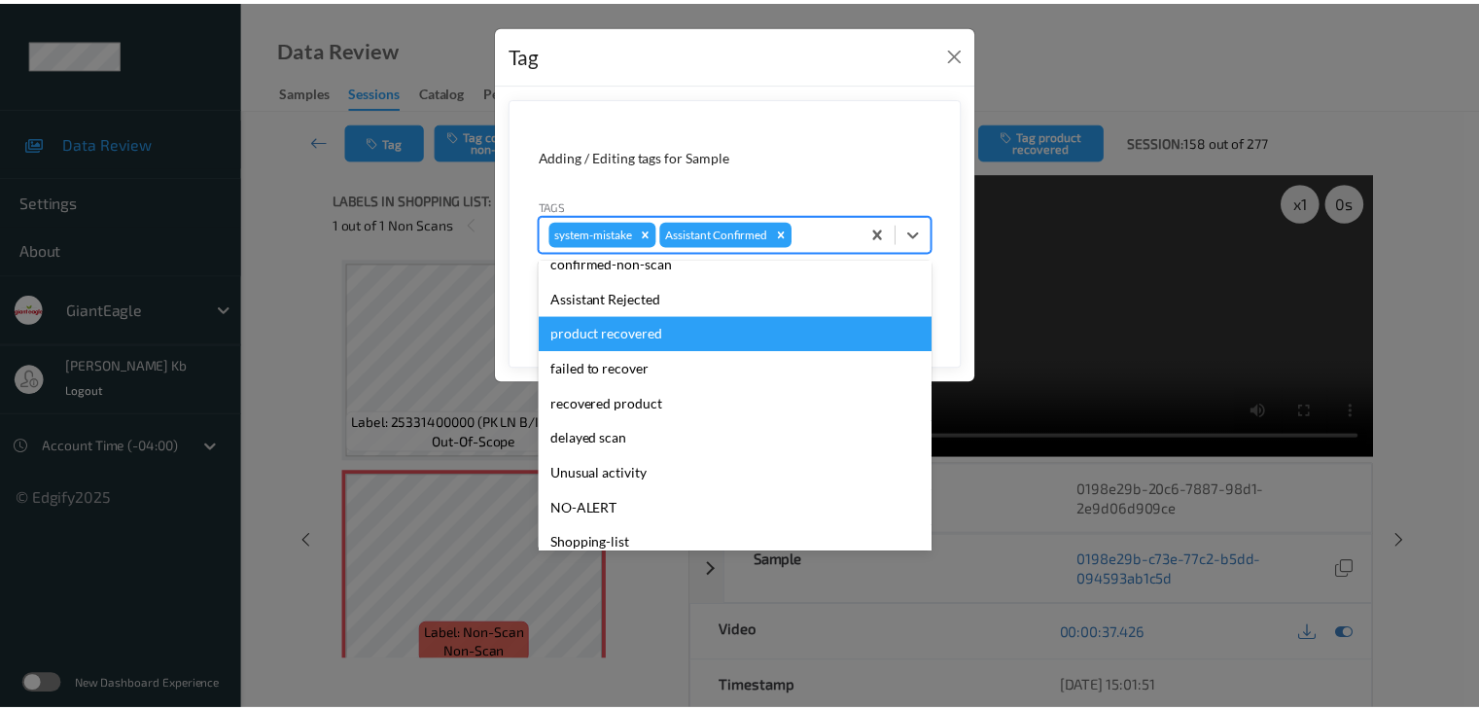
scroll to position [171, 0]
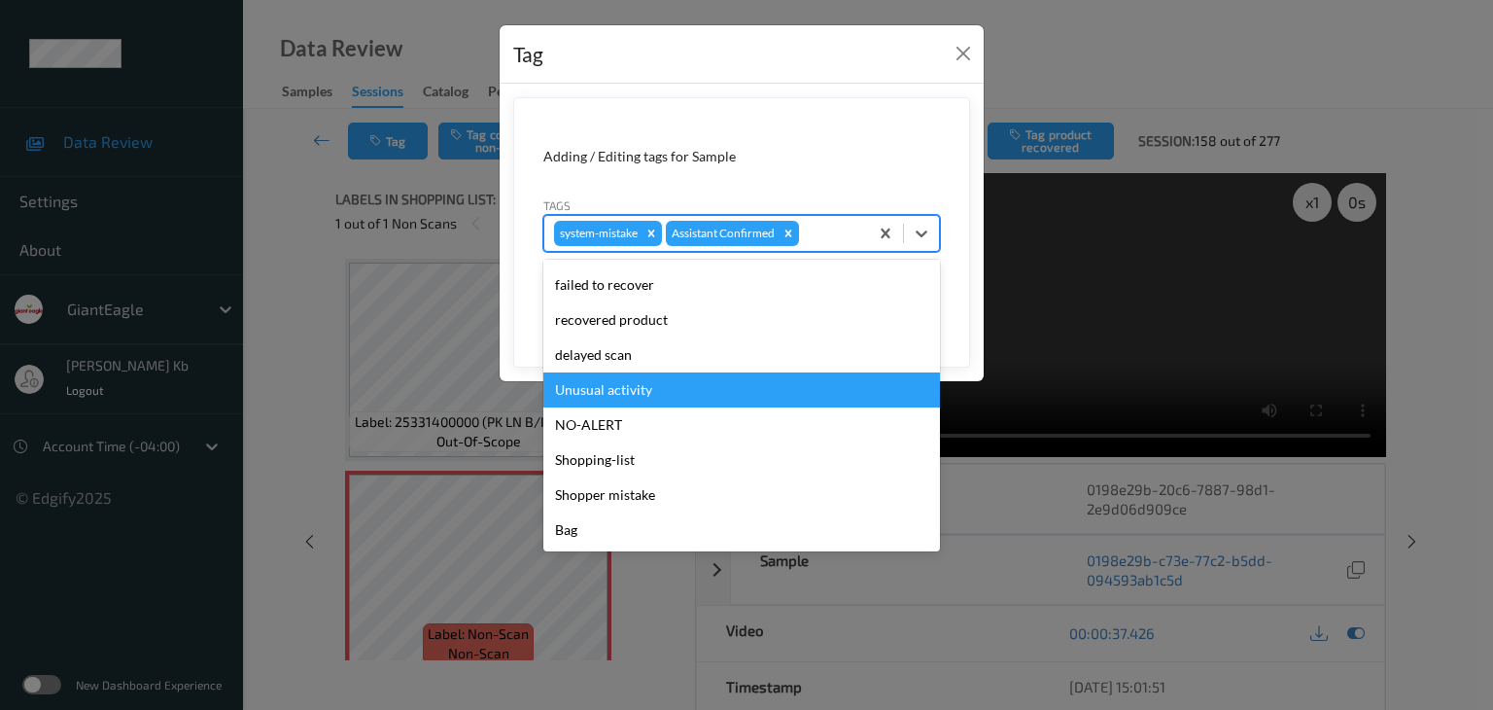
click at [633, 389] on div "Unusual activity" at bounding box center [741, 389] width 397 height 35
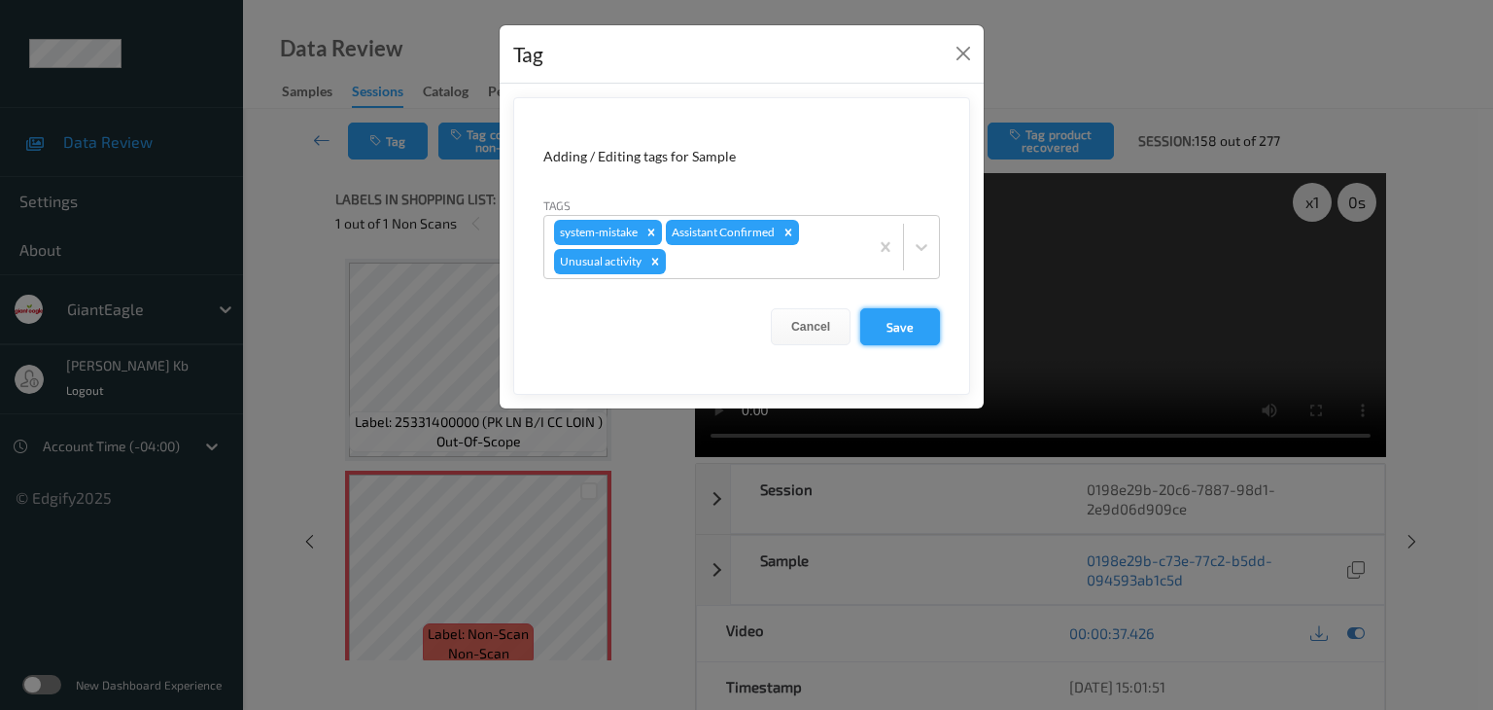
click at [906, 327] on button "Save" at bounding box center [900, 326] width 80 height 37
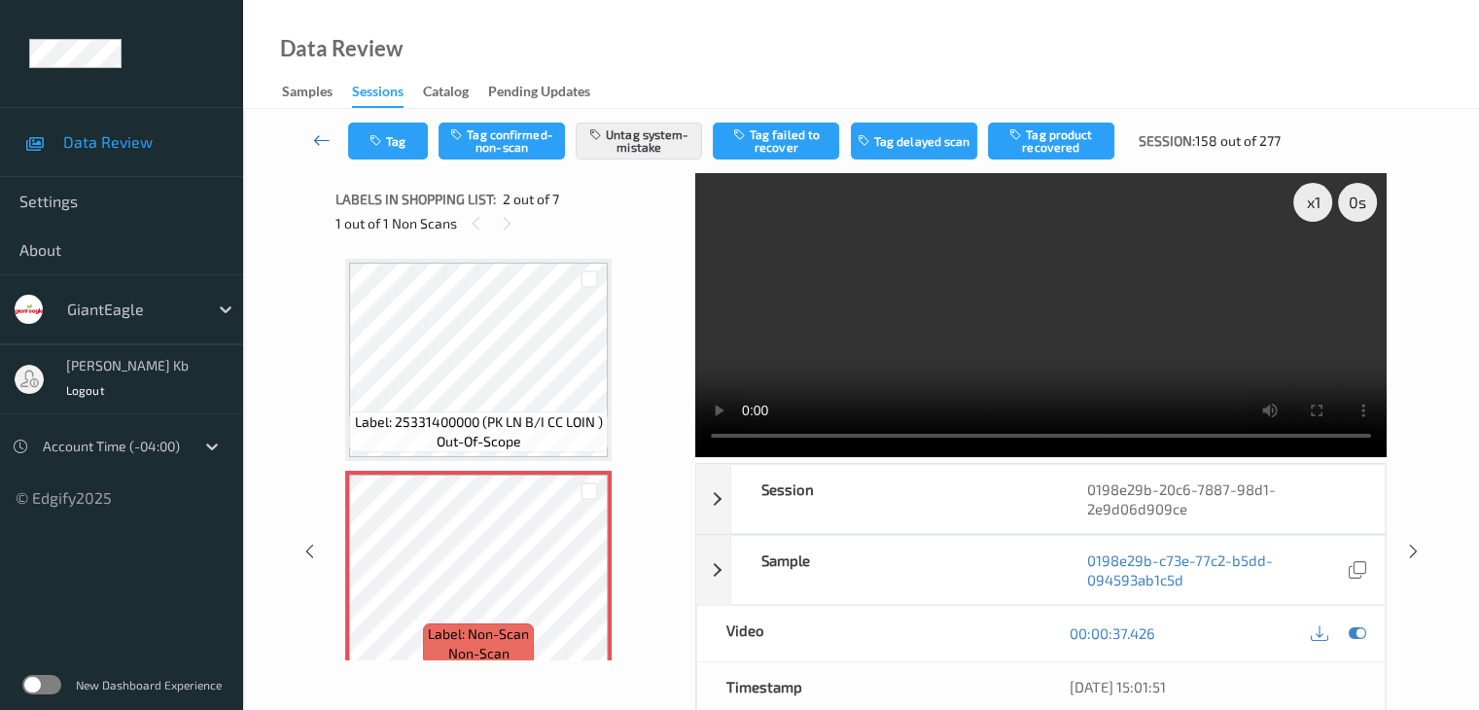
click at [328, 138] on icon at bounding box center [321, 139] width 17 height 19
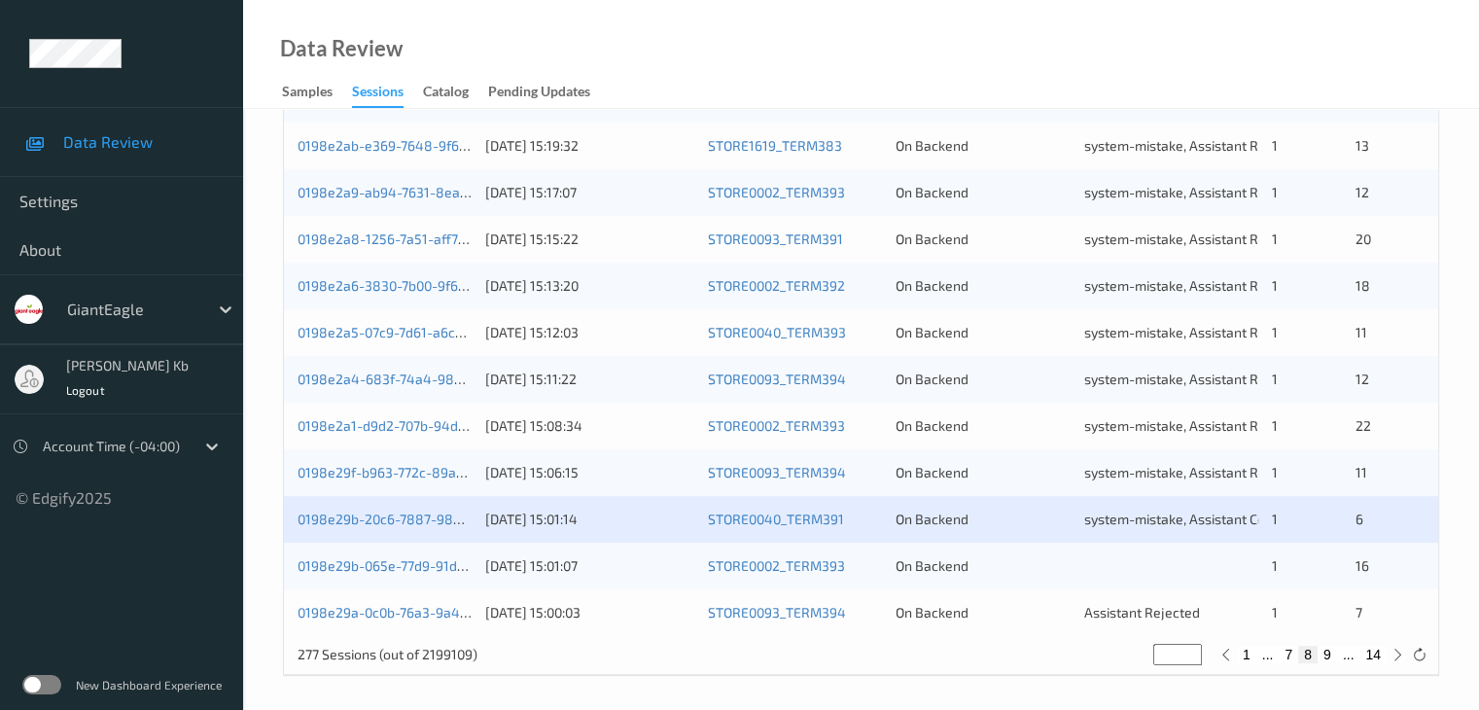
scroll to position [906, 0]
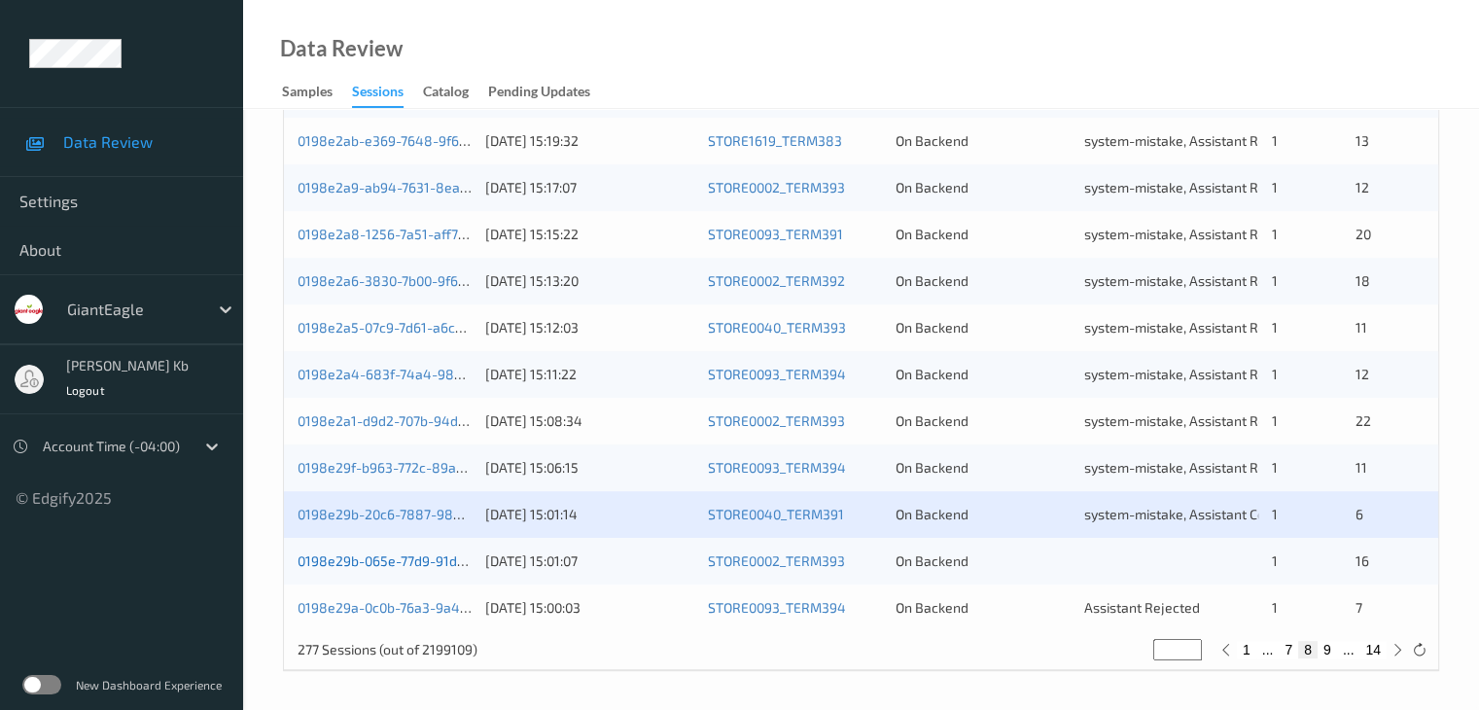
click at [395, 565] on link "0198e29b-065e-77d9-91df-86b11e02e682" at bounding box center [427, 560] width 261 height 17
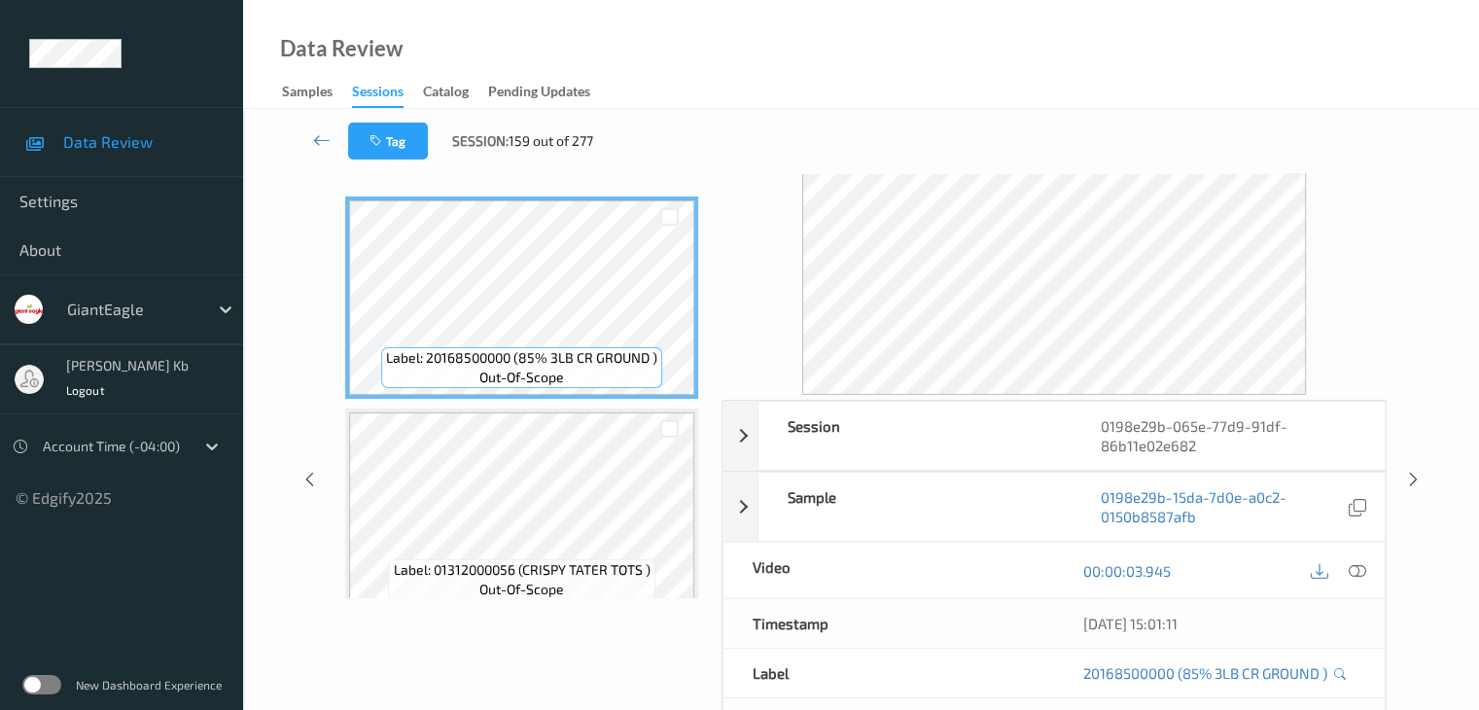
scroll to position [43, 0]
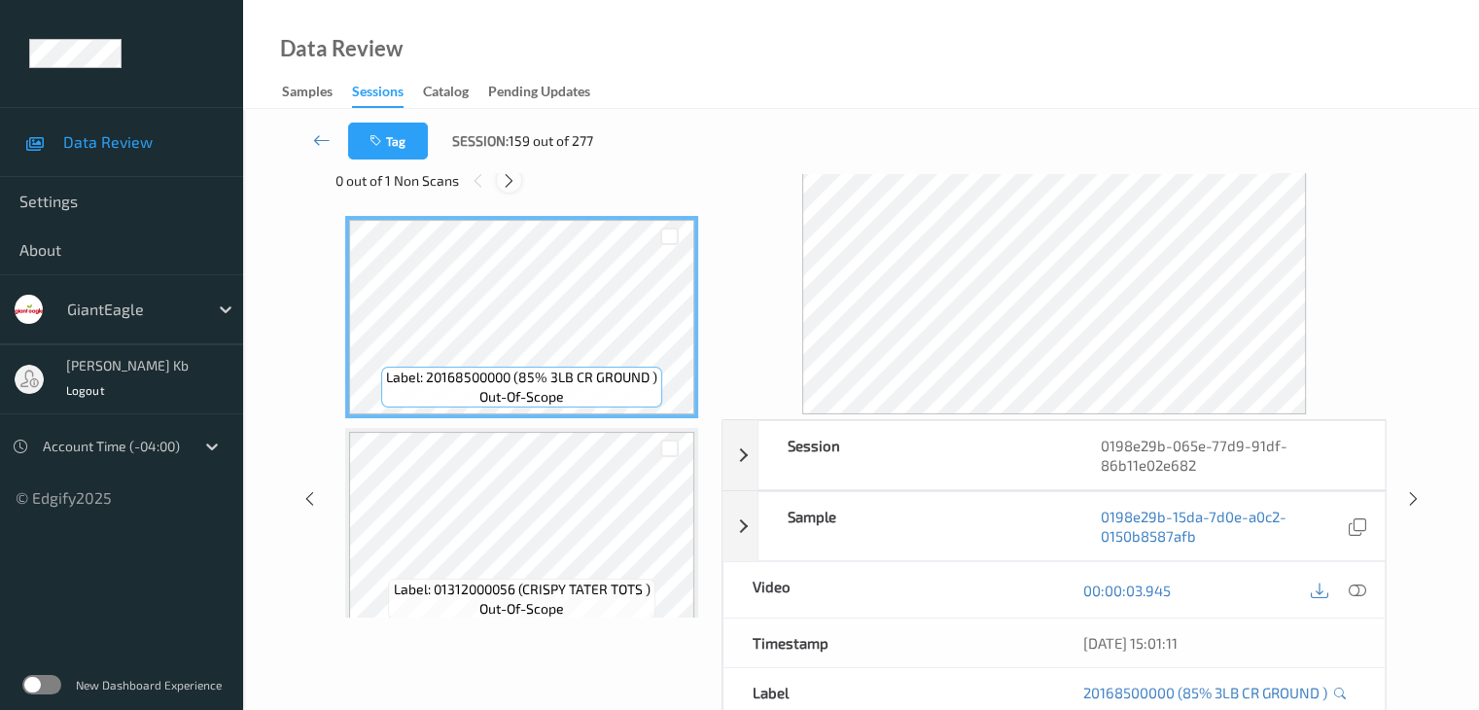
click at [510, 179] on icon at bounding box center [509, 180] width 17 height 17
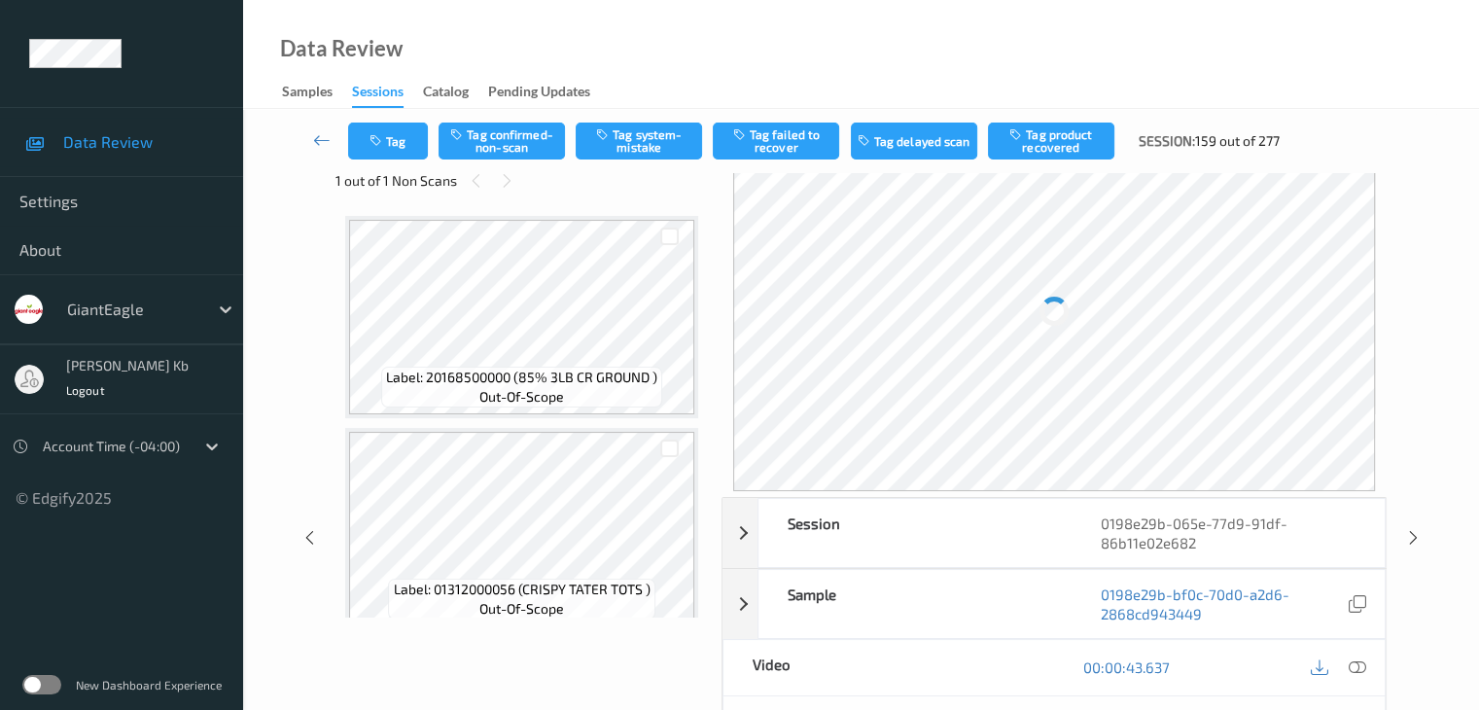
scroll to position [857, 0]
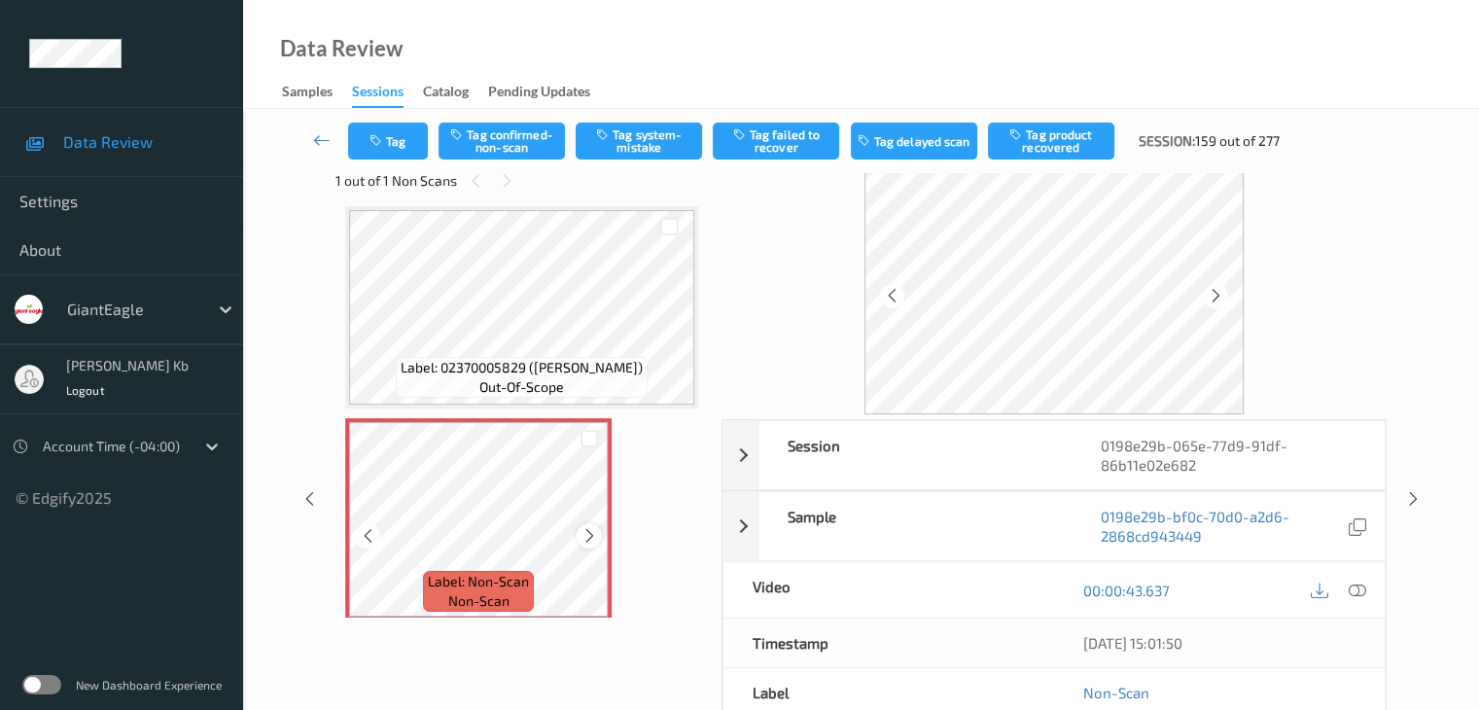
click at [597, 532] on icon at bounding box center [589, 535] width 17 height 17
click at [587, 531] on icon at bounding box center [589, 535] width 17 height 17
click at [1350, 587] on icon at bounding box center [1355, 589] width 17 height 17
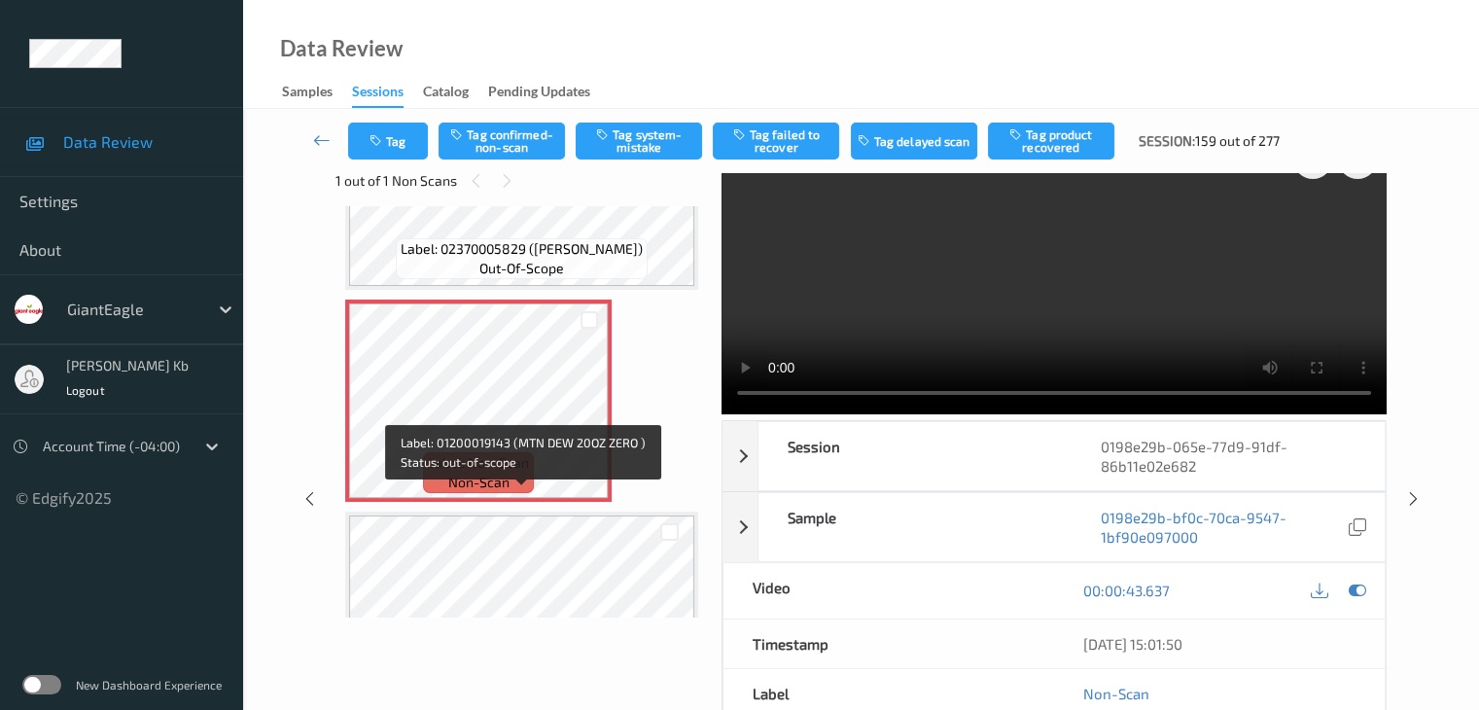
scroll to position [955, 0]
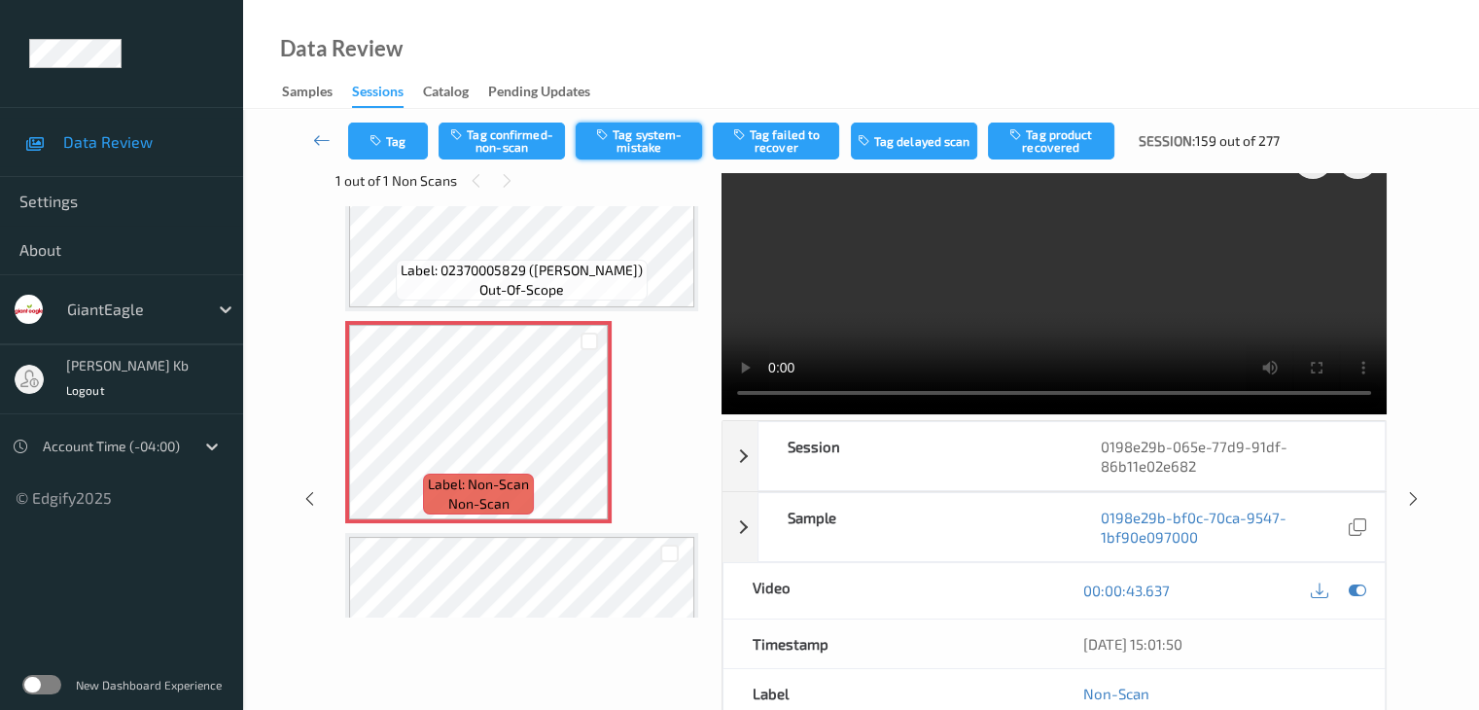
click at [644, 135] on button "Tag system-mistake" at bounding box center [638, 140] width 126 height 37
click at [327, 139] on icon at bounding box center [321, 139] width 17 height 19
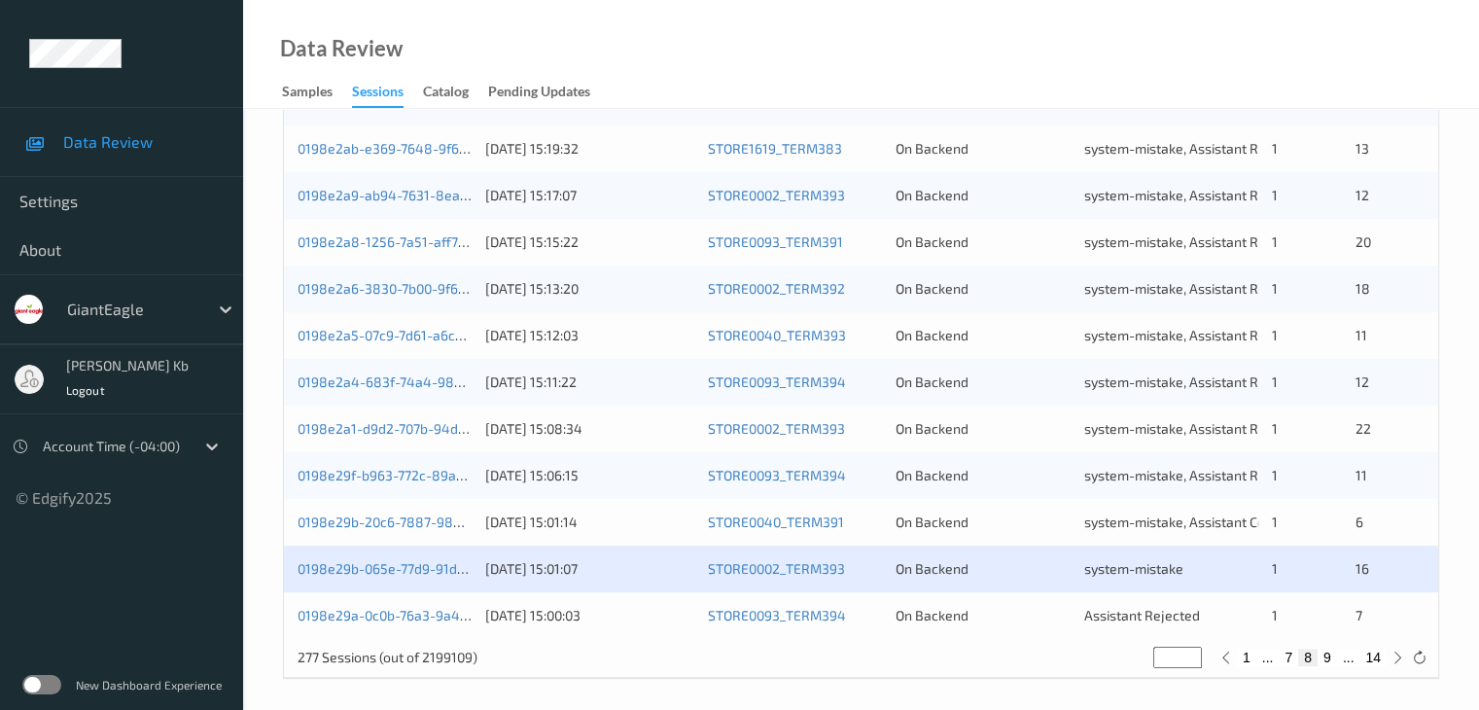
scroll to position [906, 0]
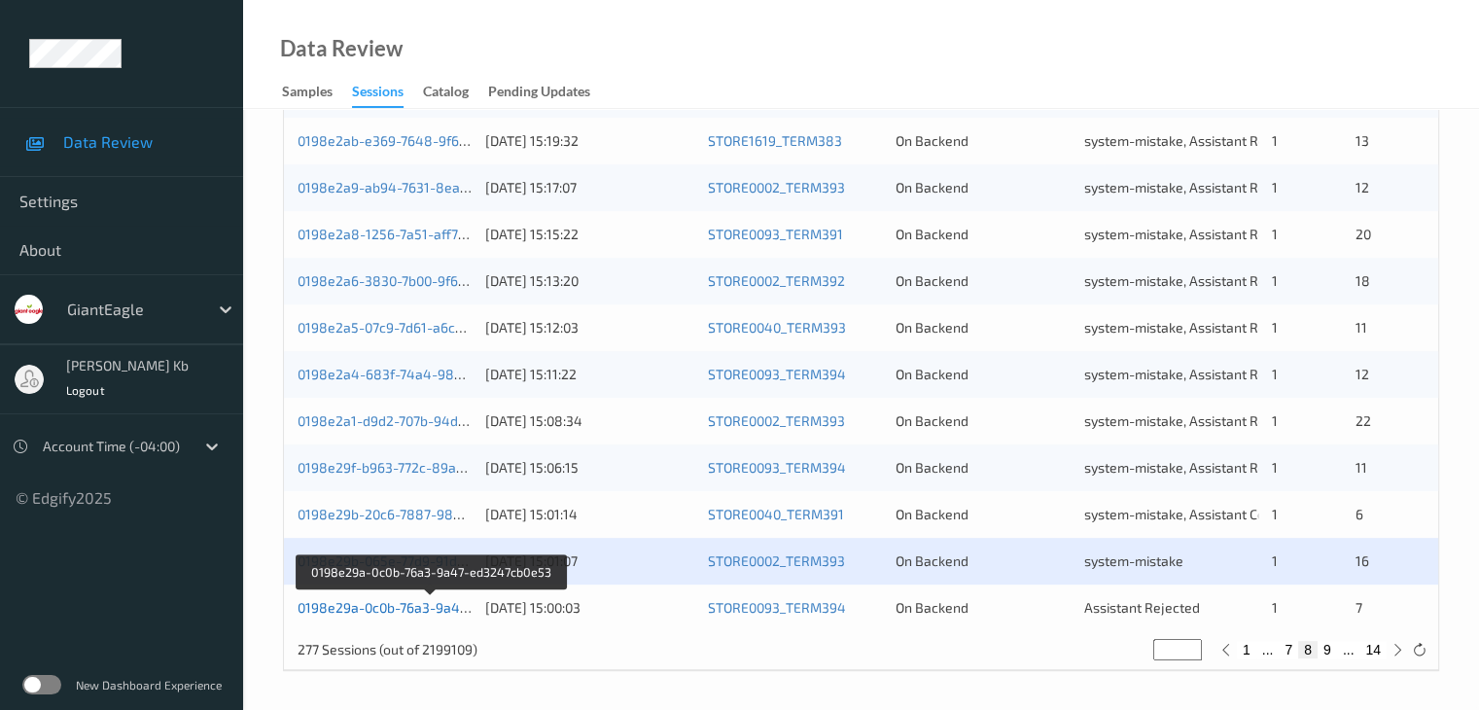
click at [383, 611] on link "0198e29a-0c0b-76a3-9a47-ed3247cb0e53" at bounding box center [430, 607] width 267 height 17
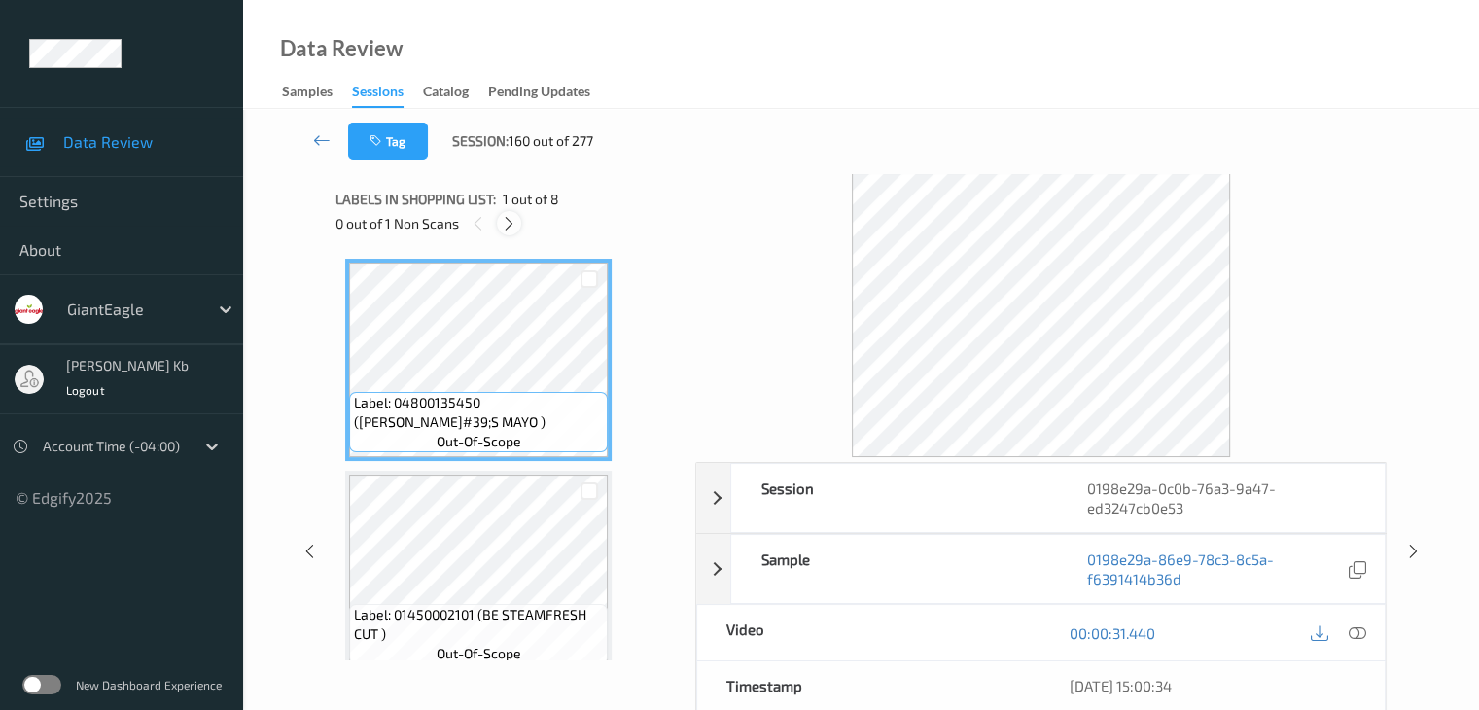
click at [505, 223] on icon at bounding box center [509, 223] width 17 height 17
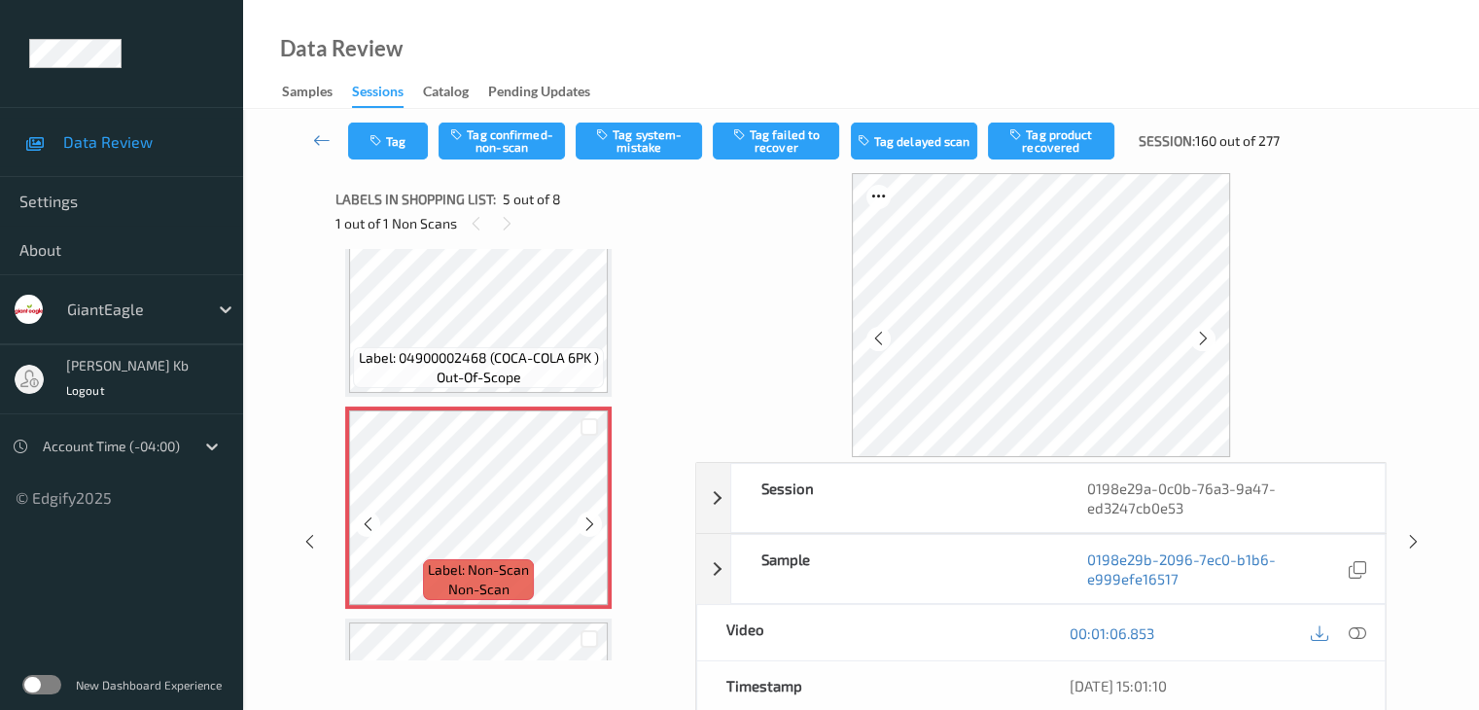
scroll to position [743, 0]
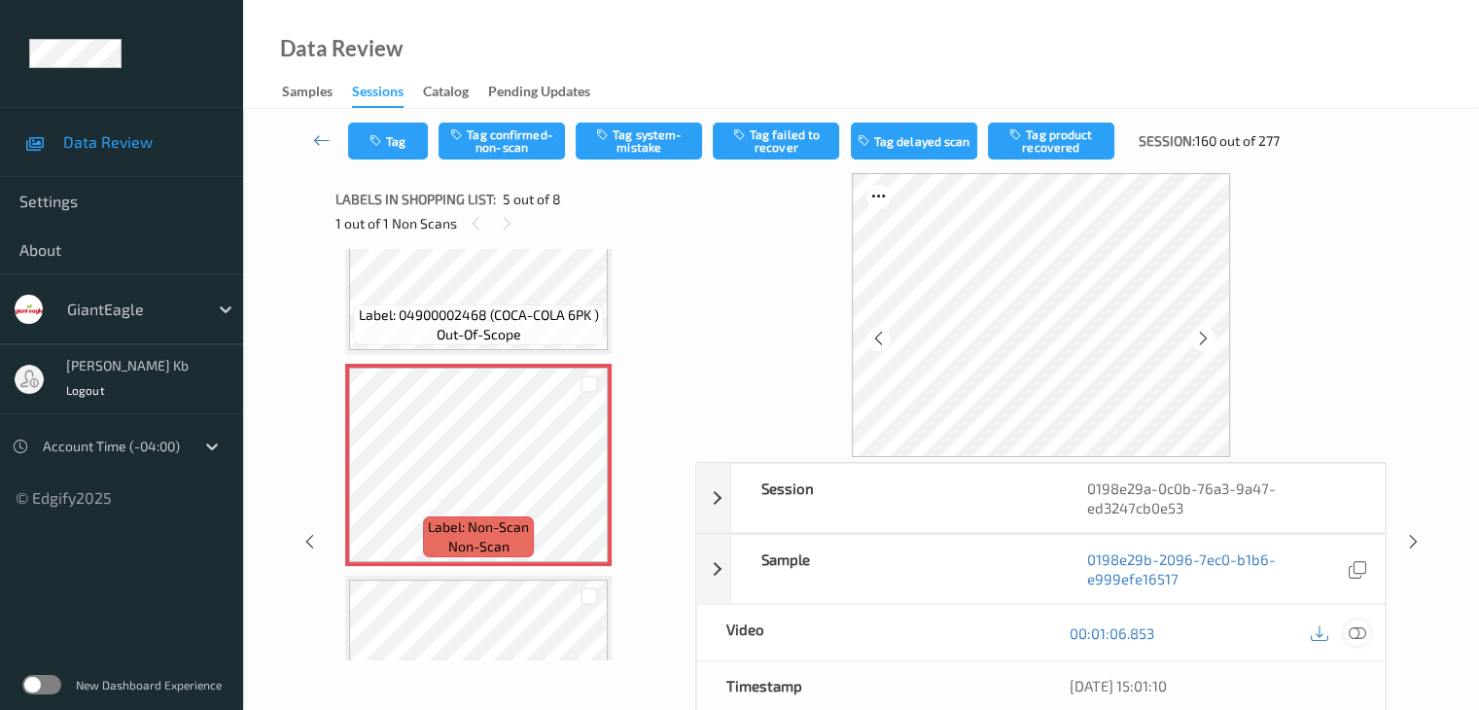
click at [1353, 632] on icon at bounding box center [1355, 632] width 17 height 17
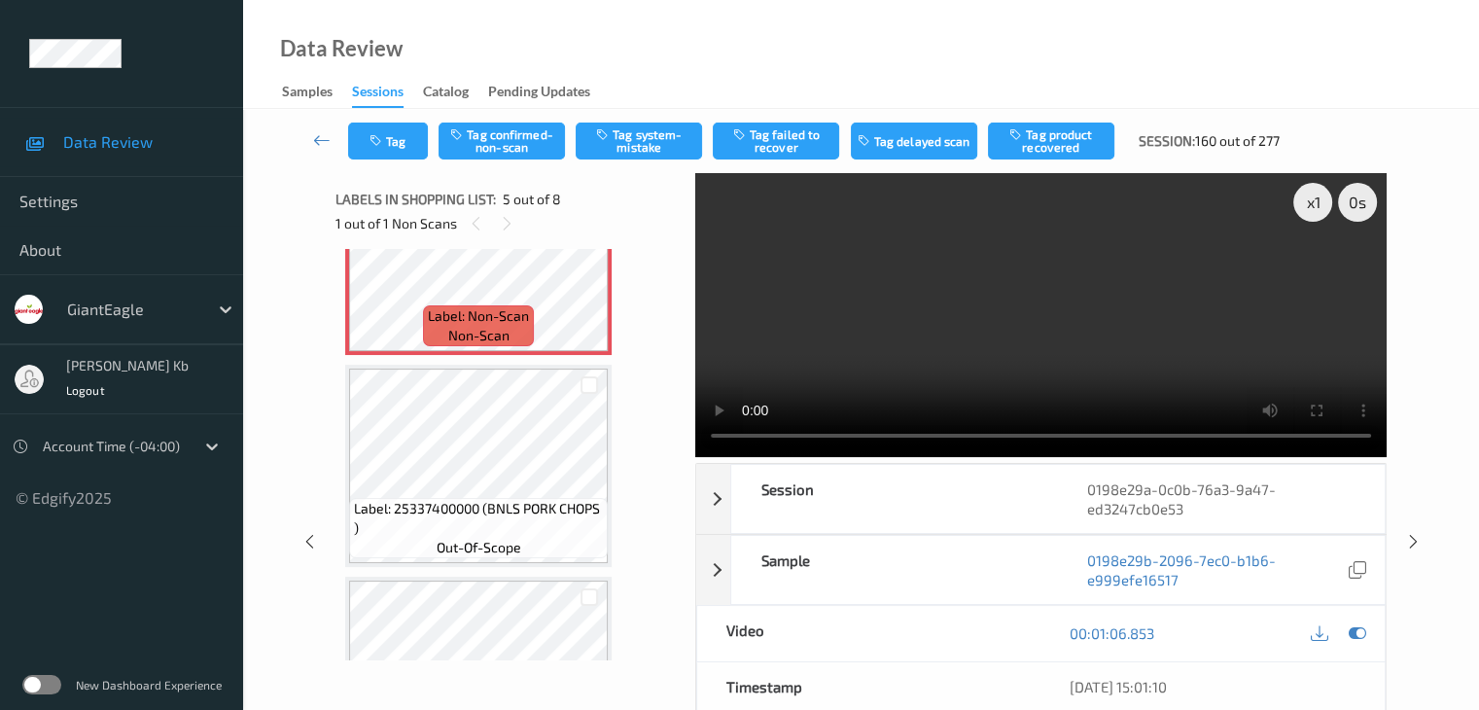
scroll to position [937, 0]
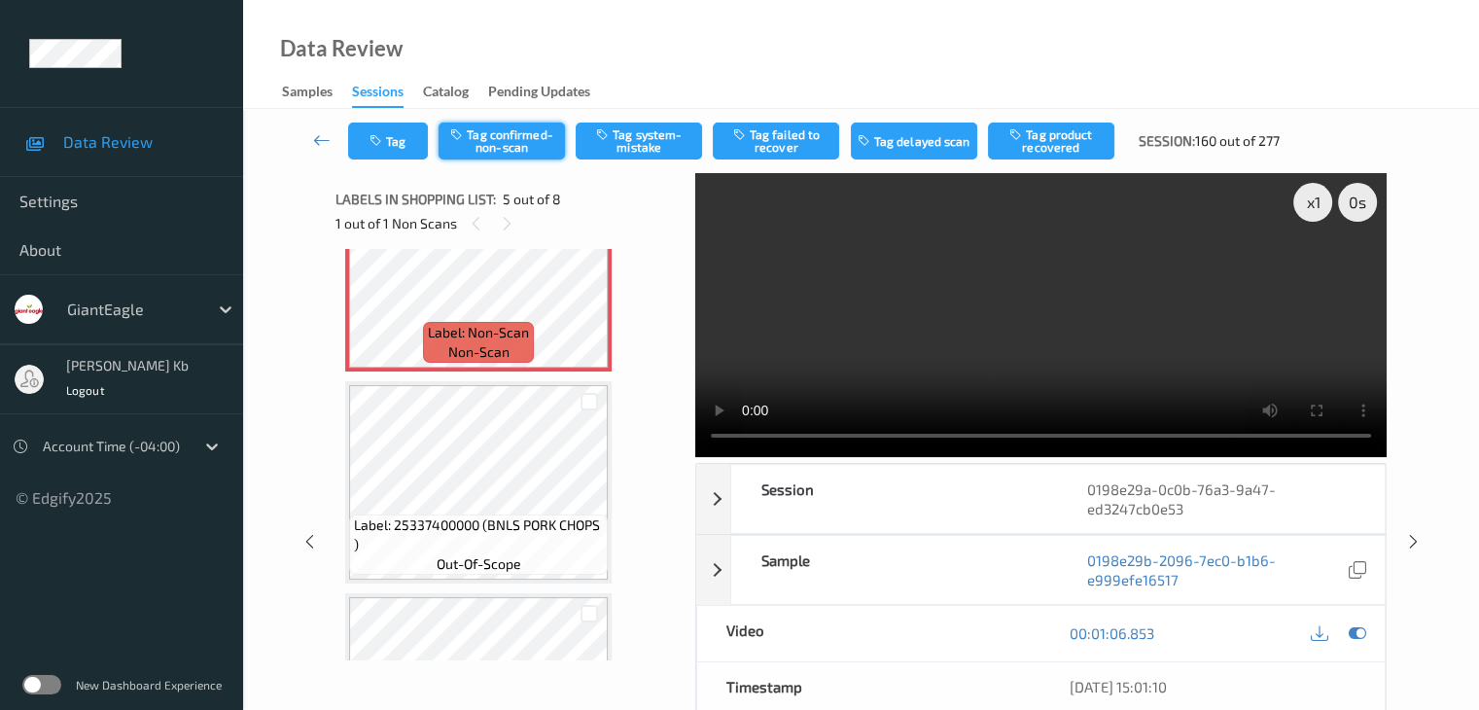
click at [513, 138] on button "Tag confirmed-non-scan" at bounding box center [501, 140] width 126 height 37
click at [1055, 140] on button "Tag product recovered" at bounding box center [1051, 140] width 126 height 37
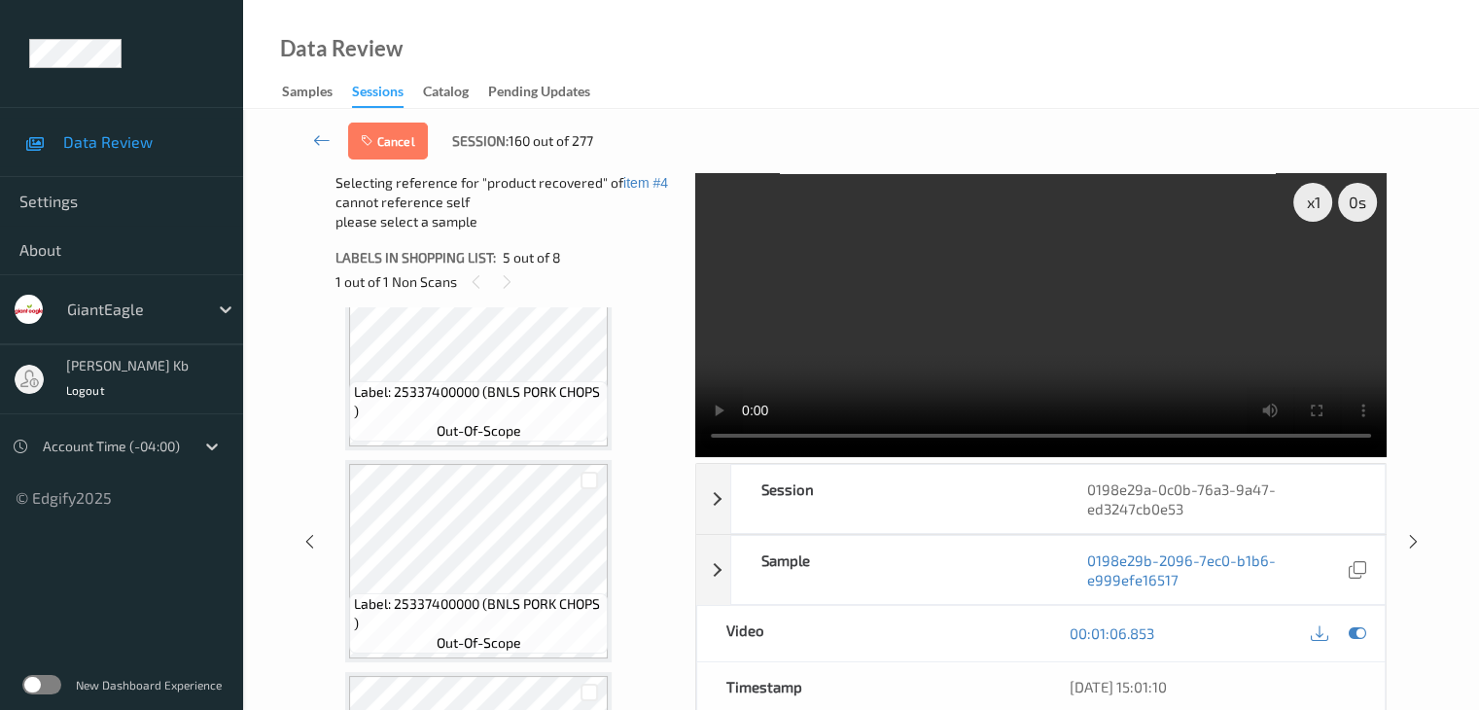
scroll to position [1099, 0]
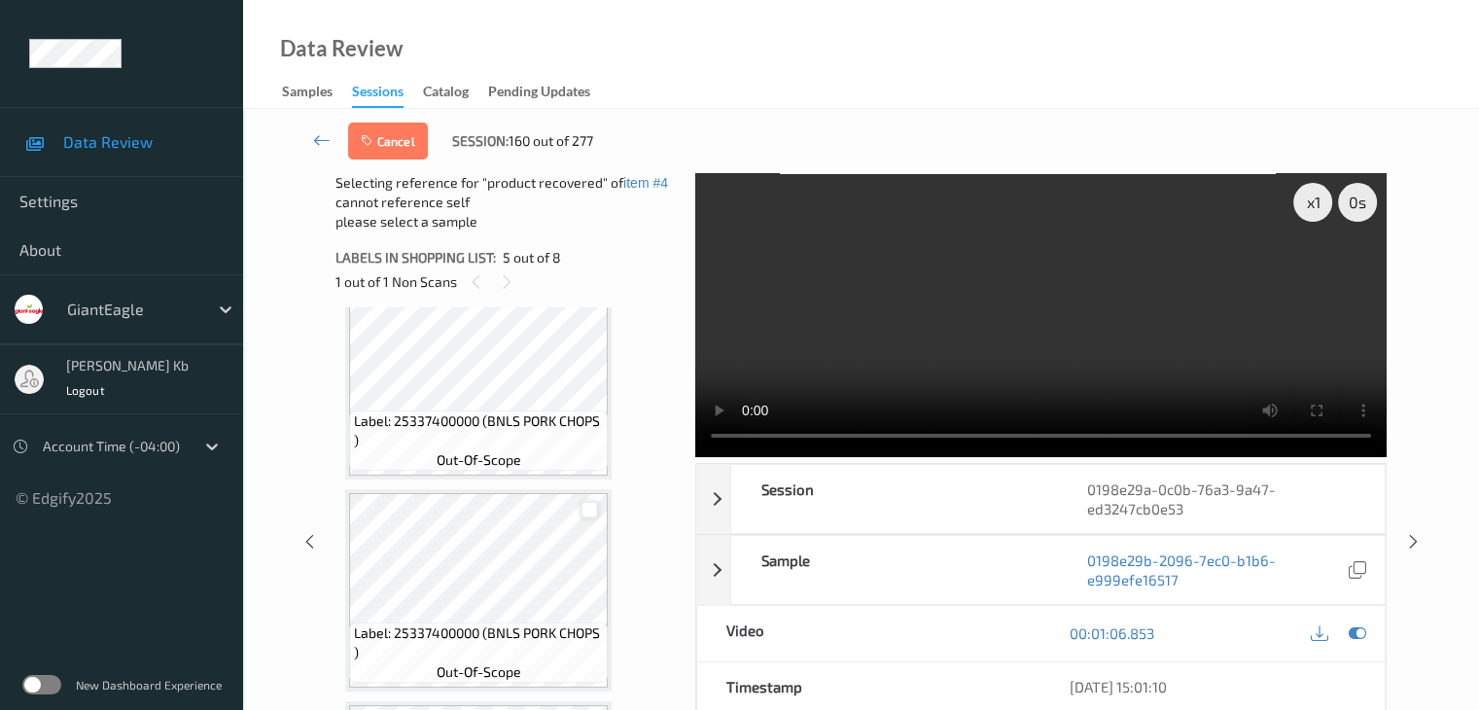
click at [590, 509] on div at bounding box center [589, 510] width 18 height 18
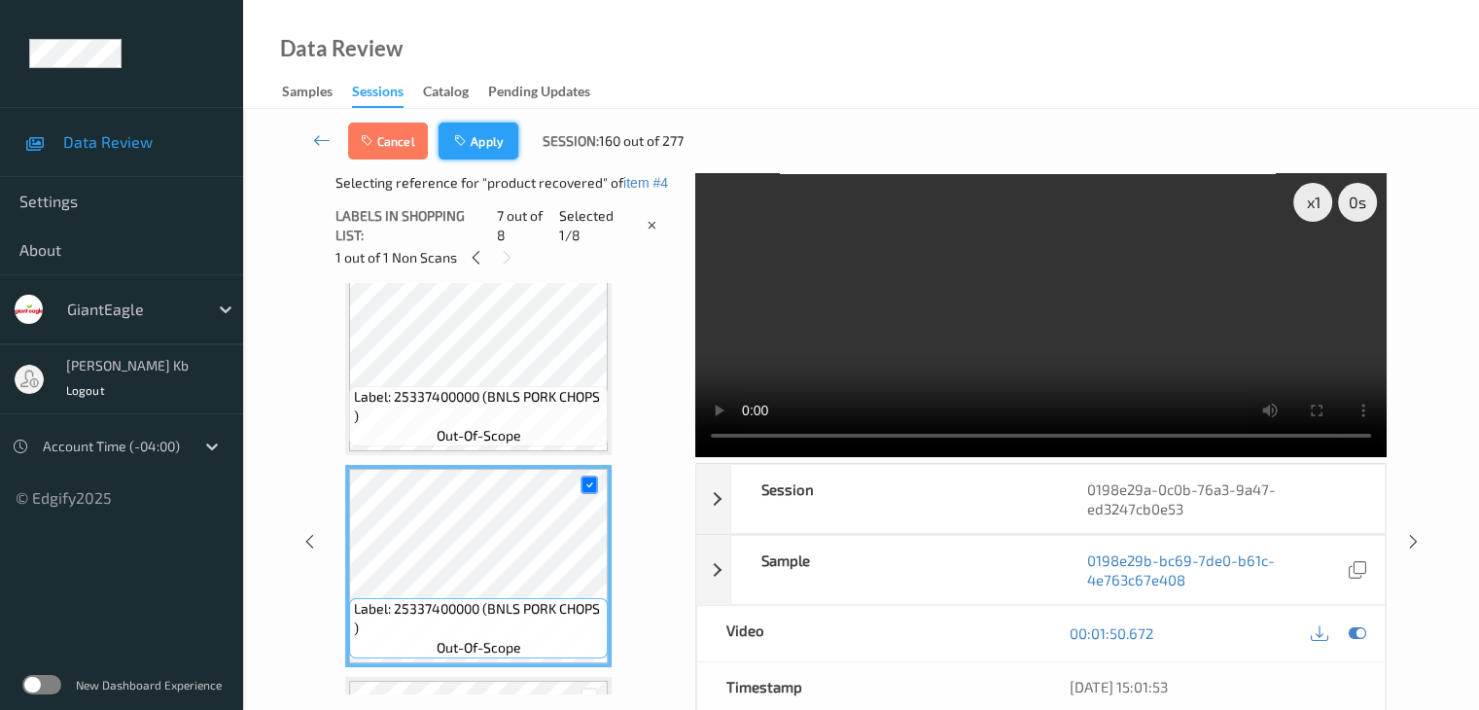
click at [482, 138] on button "Apply" at bounding box center [478, 140] width 80 height 37
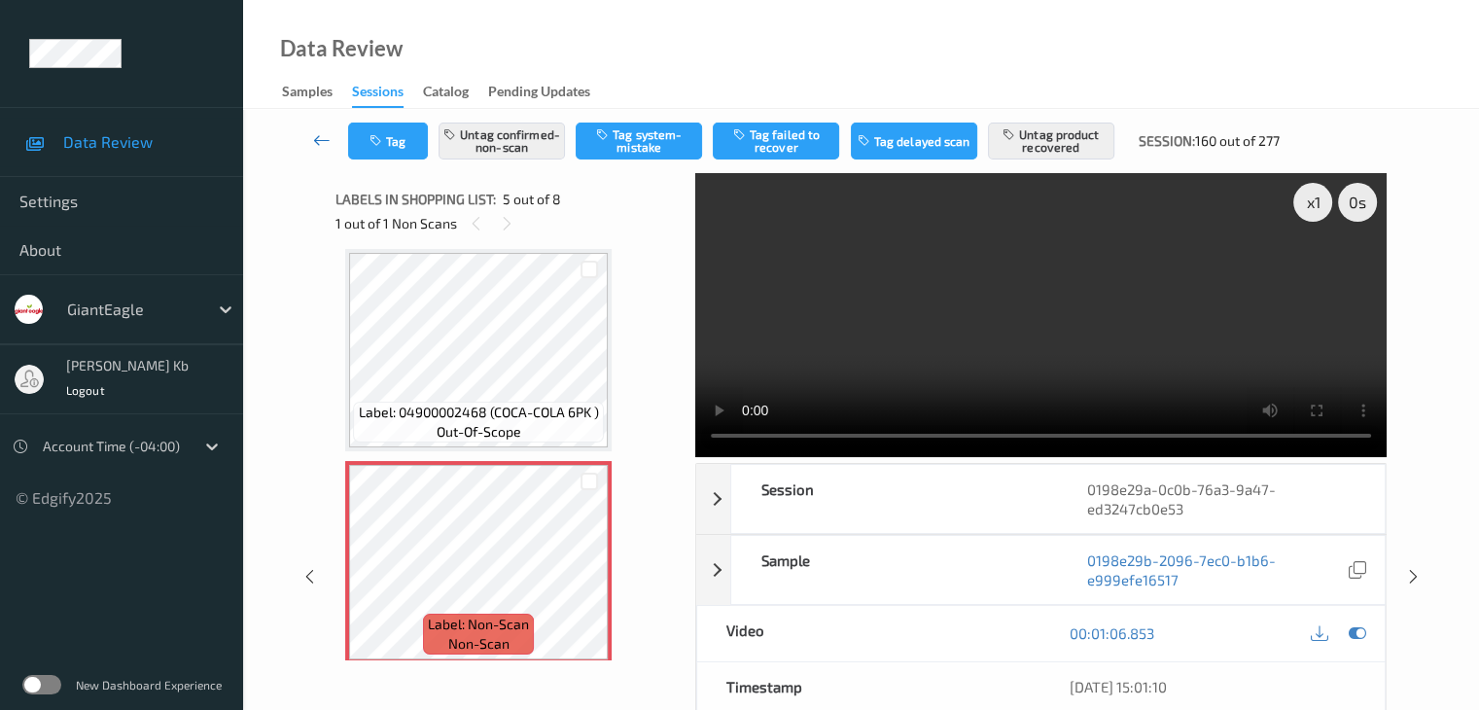
click at [318, 139] on icon at bounding box center [321, 139] width 17 height 19
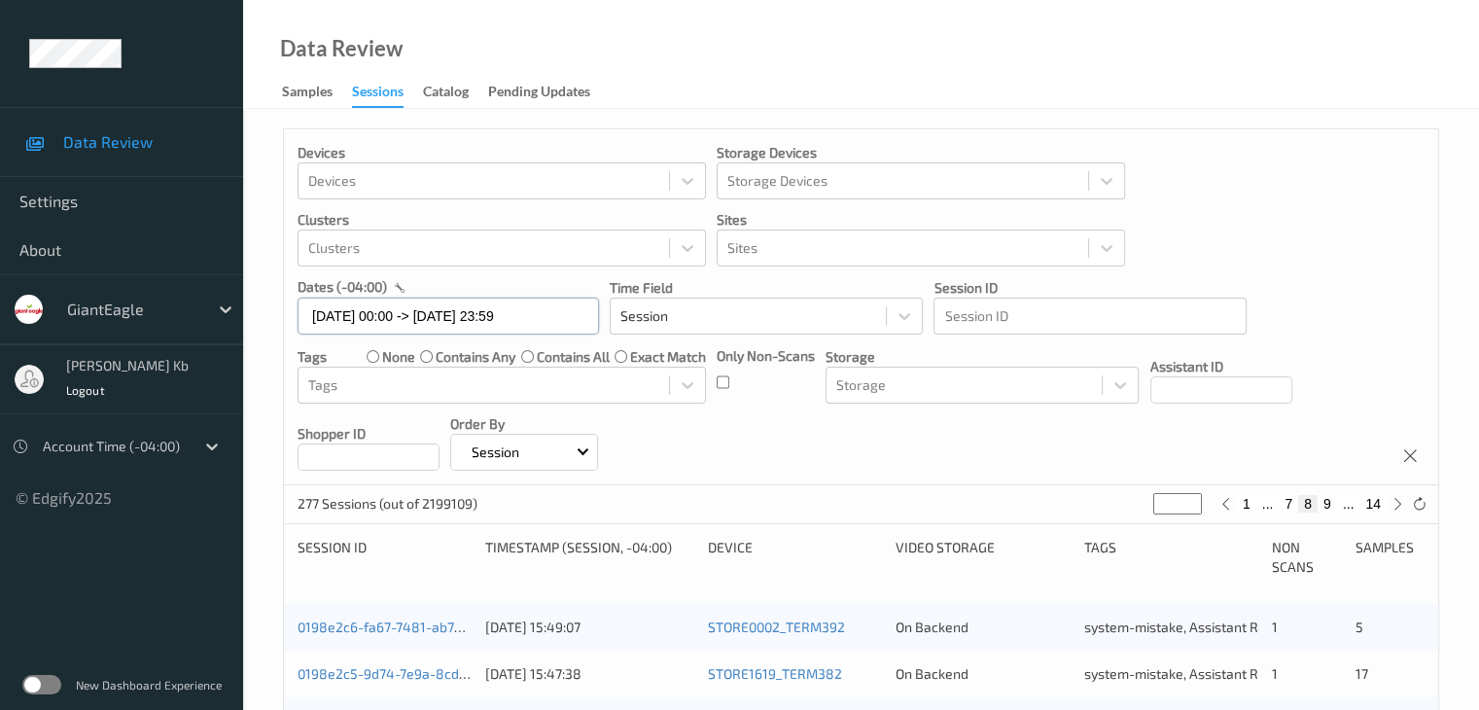
click at [573, 313] on input "25/08/2025 00:00 -> 25/08/2025 23:59" at bounding box center [447, 315] width 301 height 37
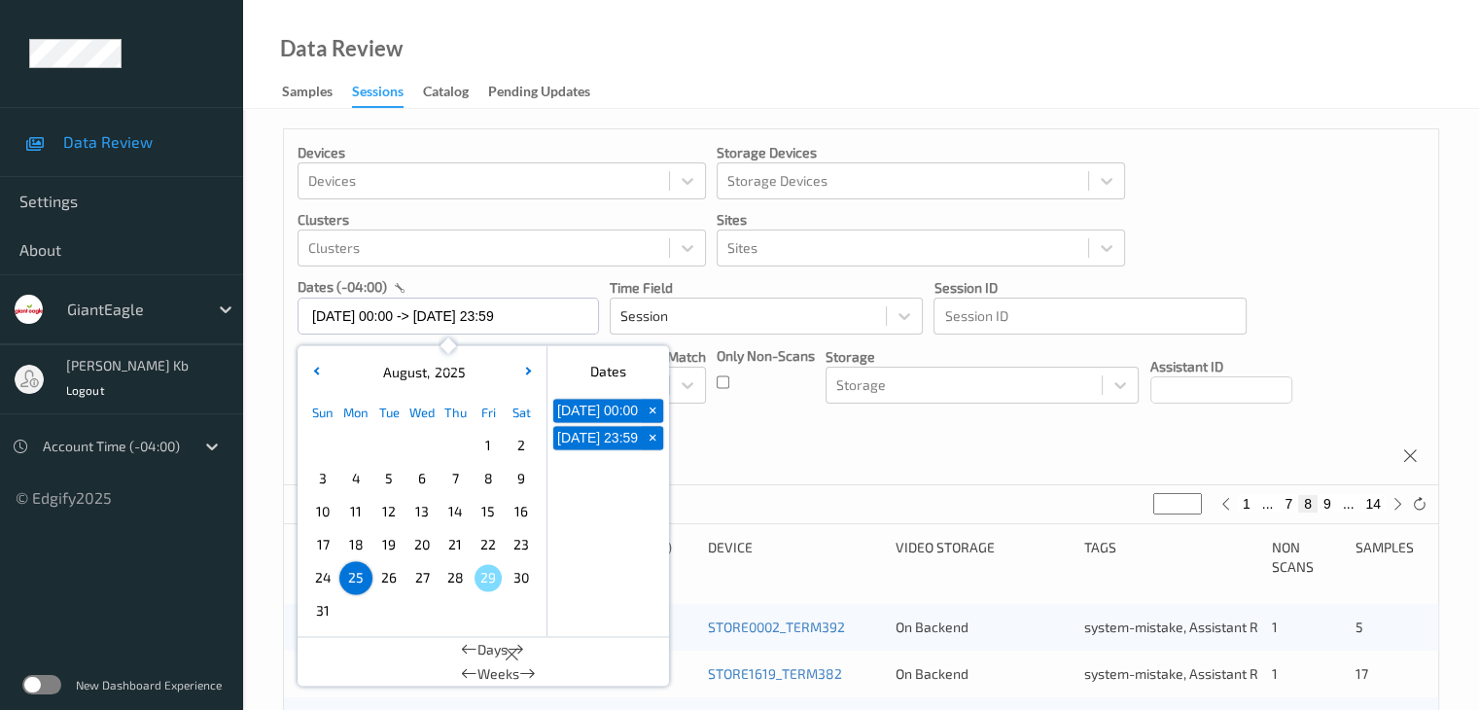
click at [650, 417] on span "+" at bounding box center [653, 411] width 20 height 20
type input "25/08/2025 00:00"
type input "*"
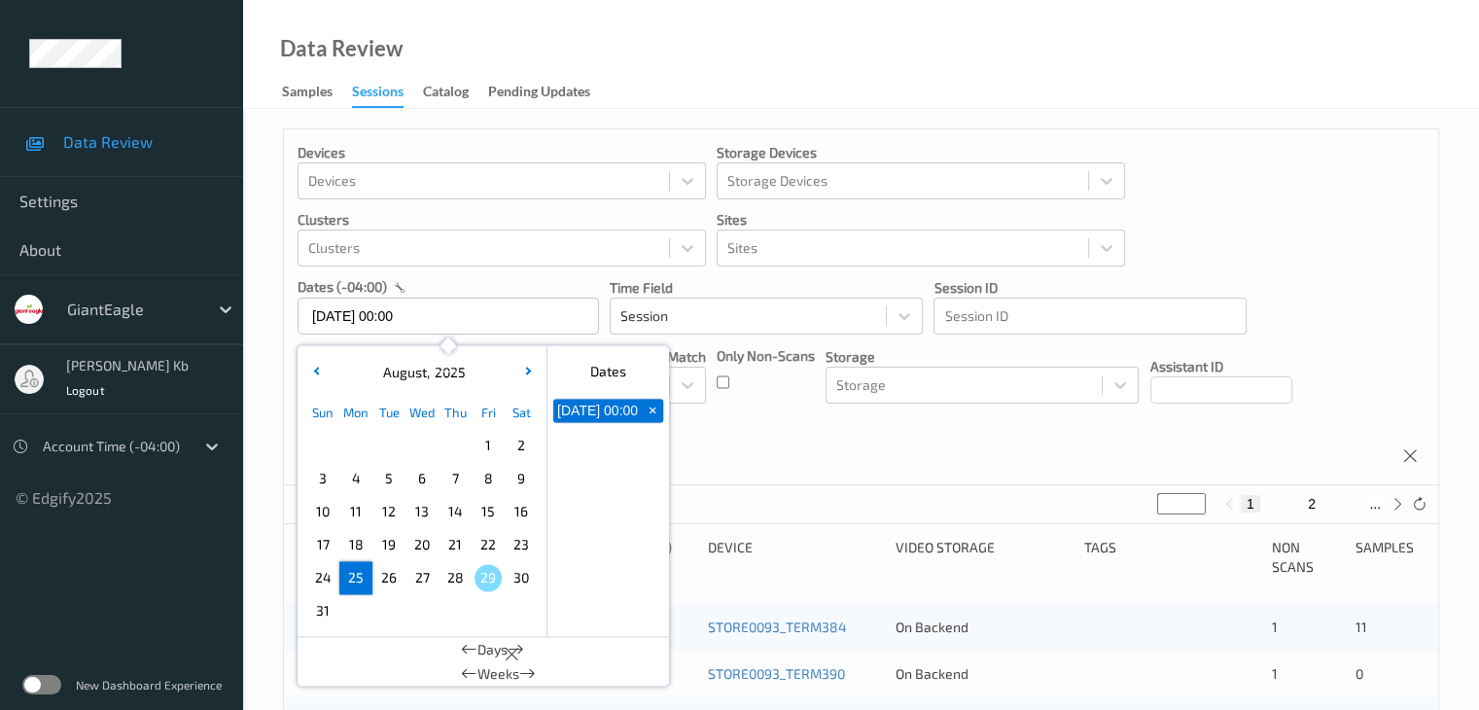
click at [654, 415] on span "+" at bounding box center [653, 411] width 20 height 20
click at [394, 577] on span "26" at bounding box center [388, 577] width 27 height 27
type input "26/08/2025 00:00 -> 26/08/2025 23:59"
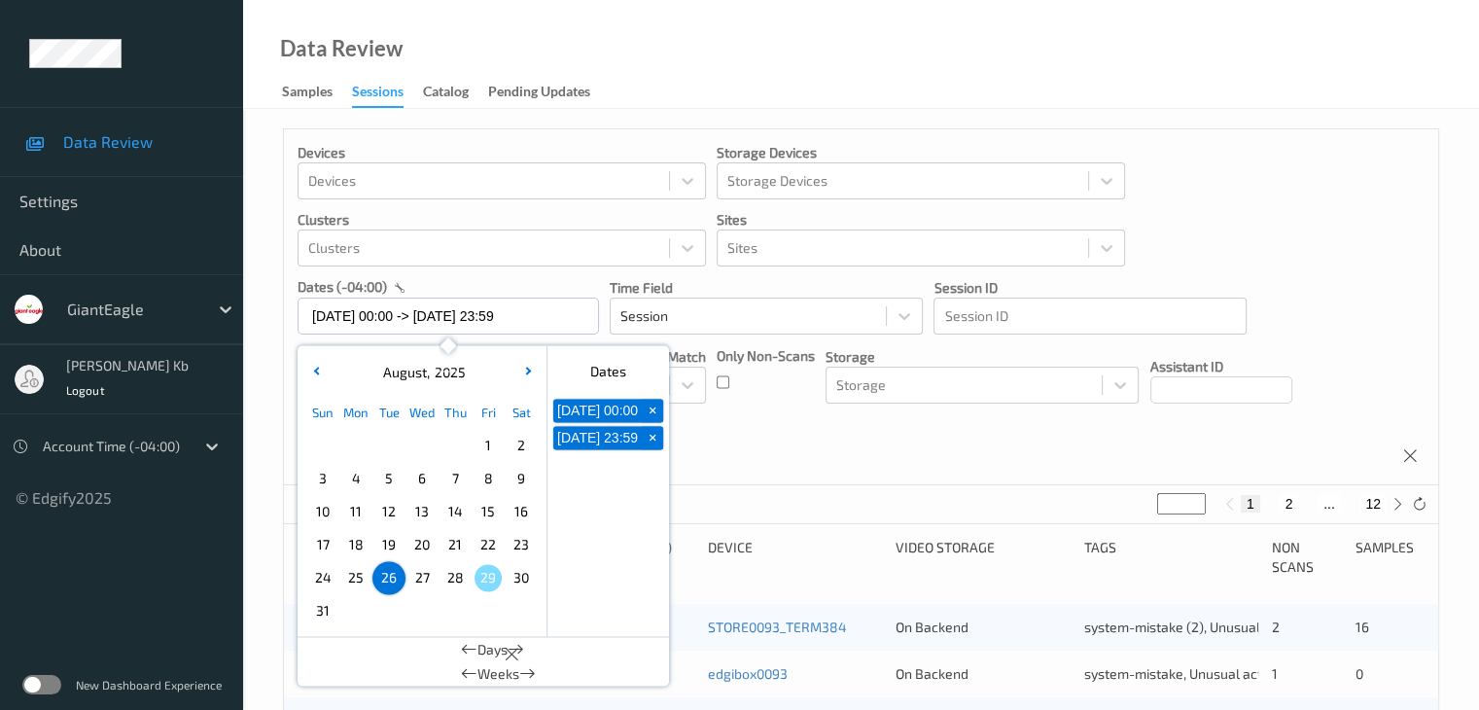
click at [996, 447] on div "Devices Devices Storage Devices Storage Devices Clusters Clusters Sites Sites d…" at bounding box center [861, 307] width 1154 height 356
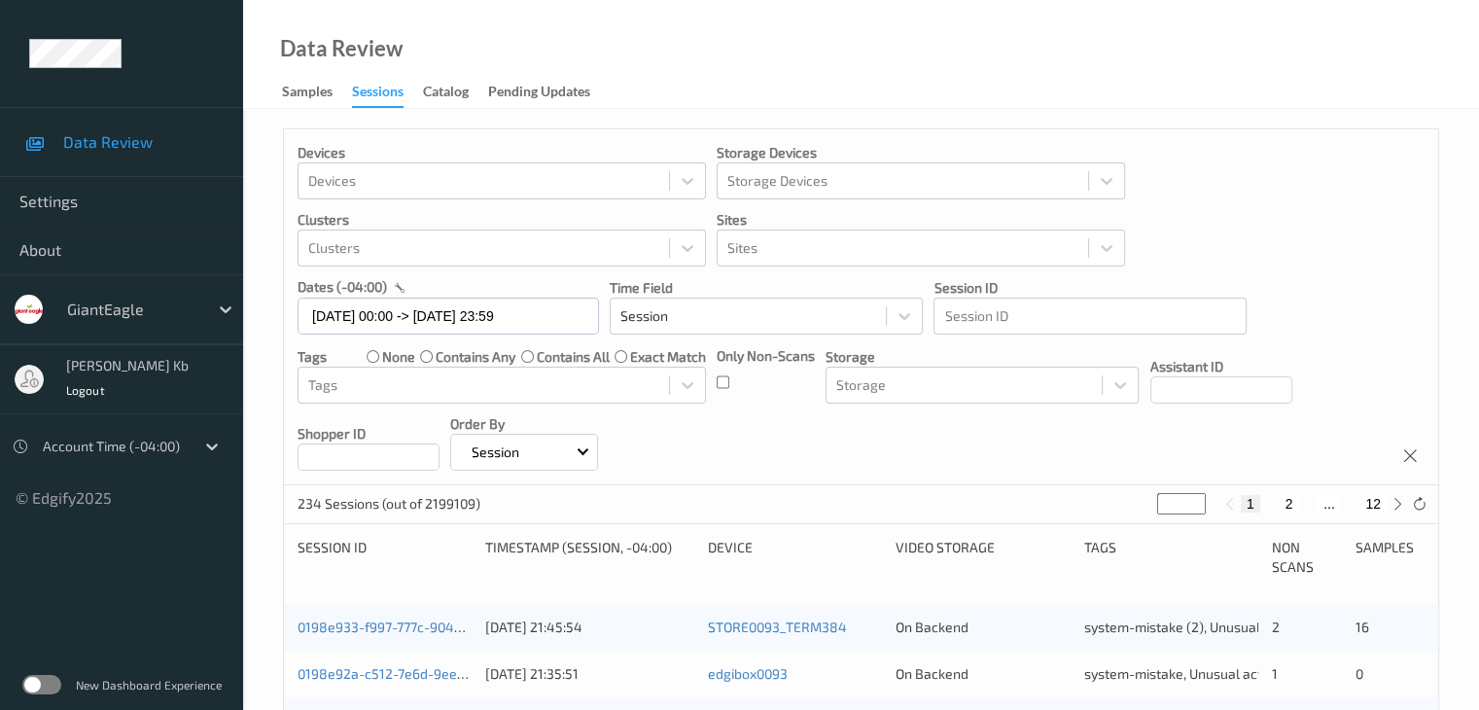
click at [1289, 506] on button "2" at bounding box center [1287, 503] width 19 height 17
type input "*"
click at [1307, 499] on button "3" at bounding box center [1307, 503] width 19 height 17
type input "*"
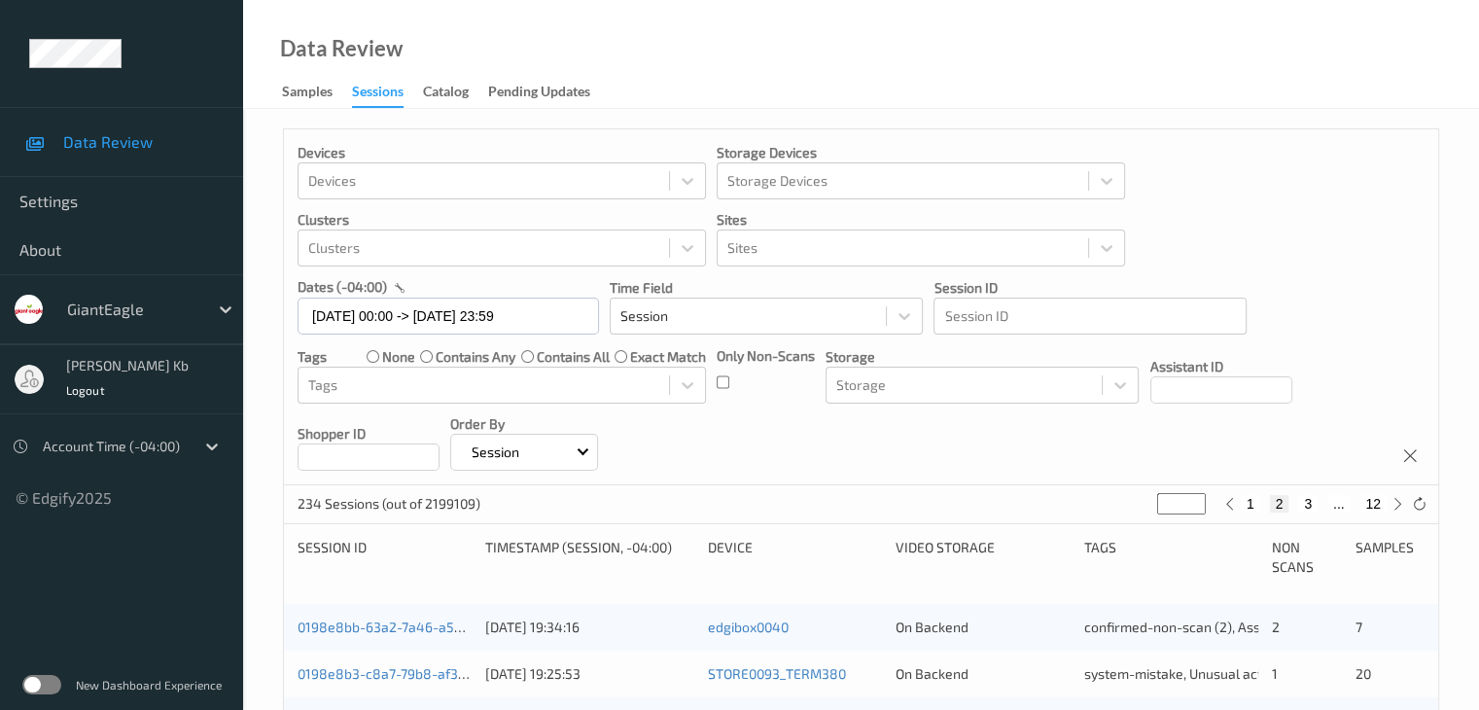
type input "*"
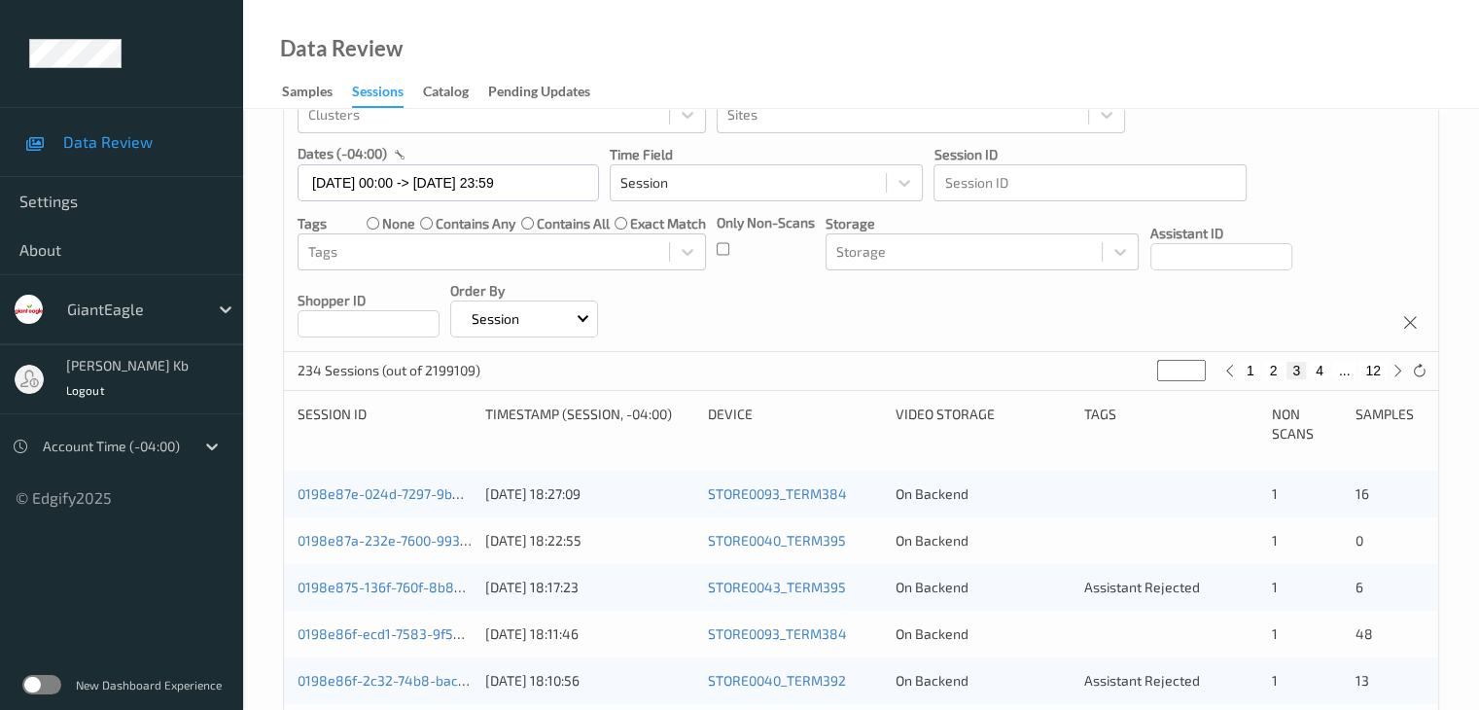
scroll to position [194, 0]
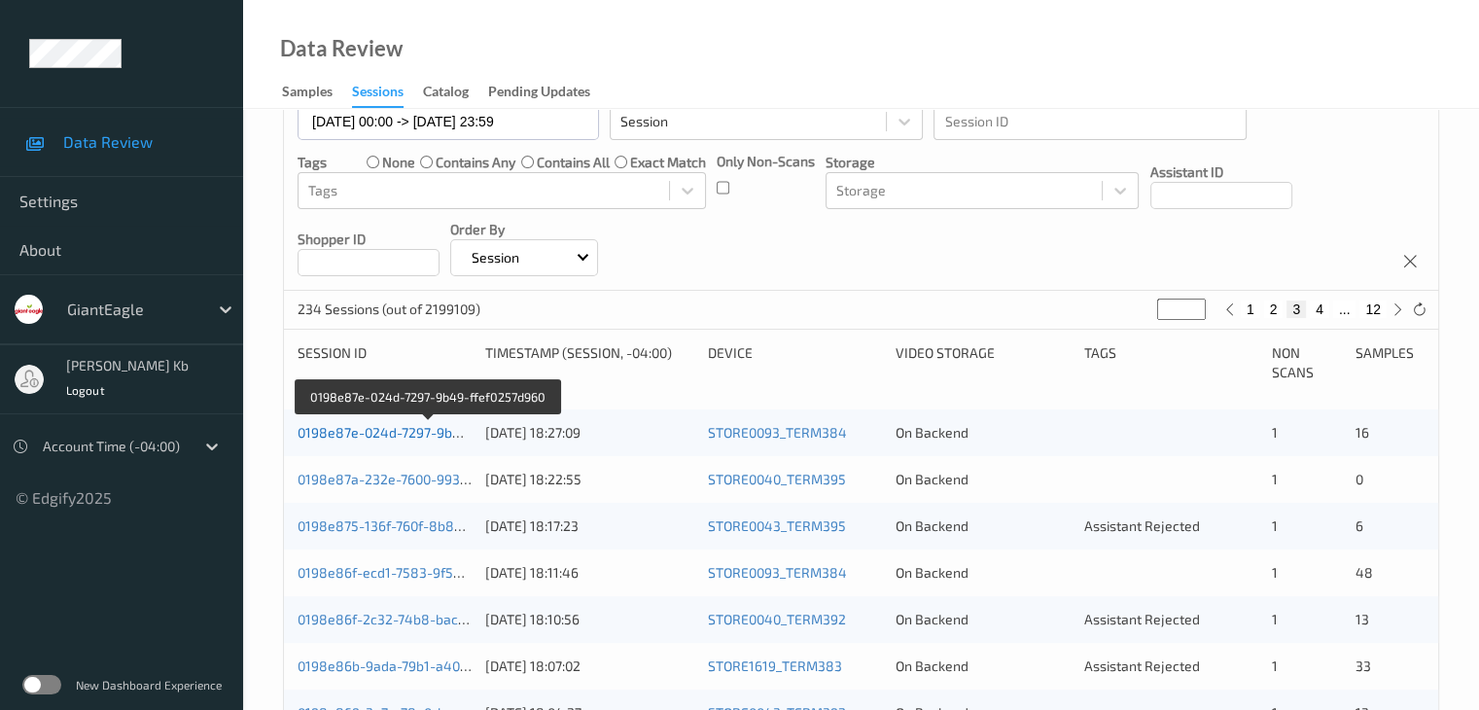
click at [402, 435] on link "0198e87e-024d-7297-9b49-ffef0257d960" at bounding box center [427, 432] width 261 height 17
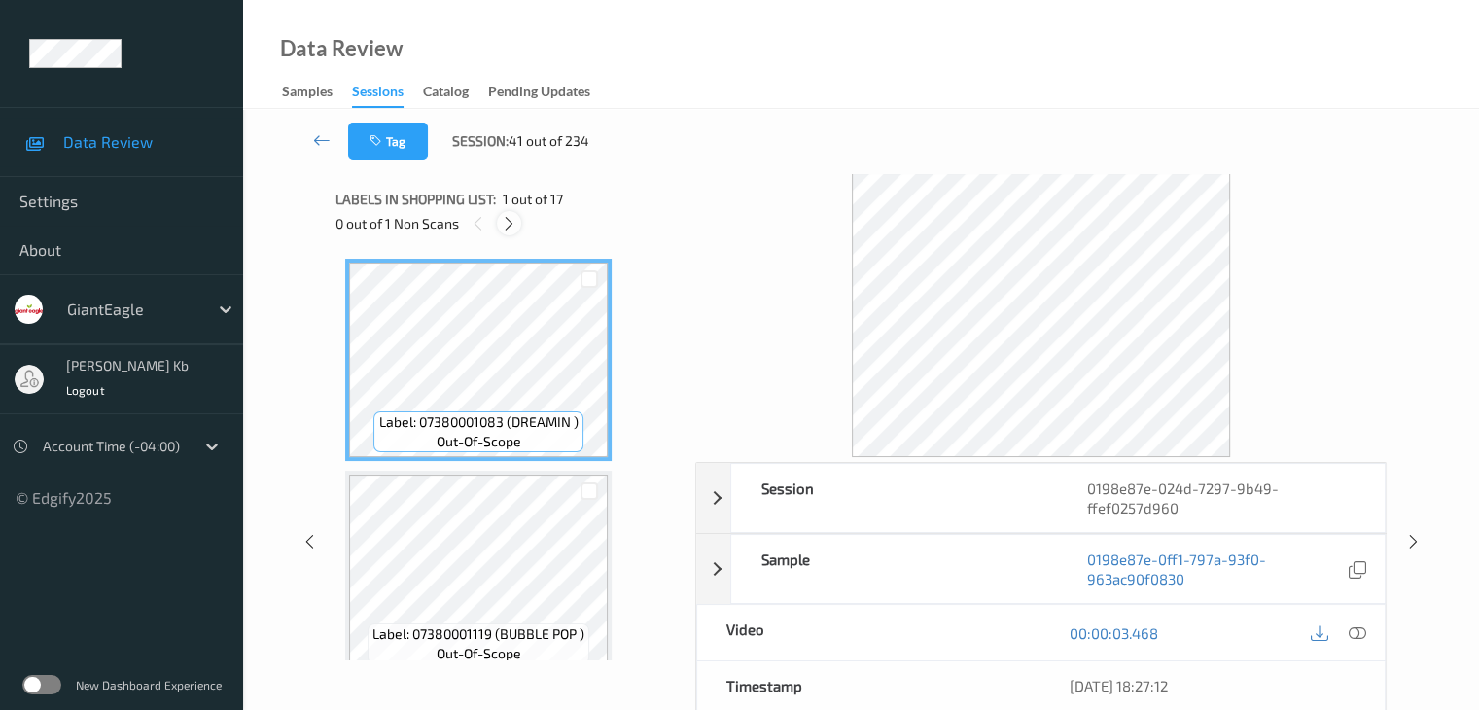
click at [511, 226] on icon at bounding box center [509, 223] width 17 height 17
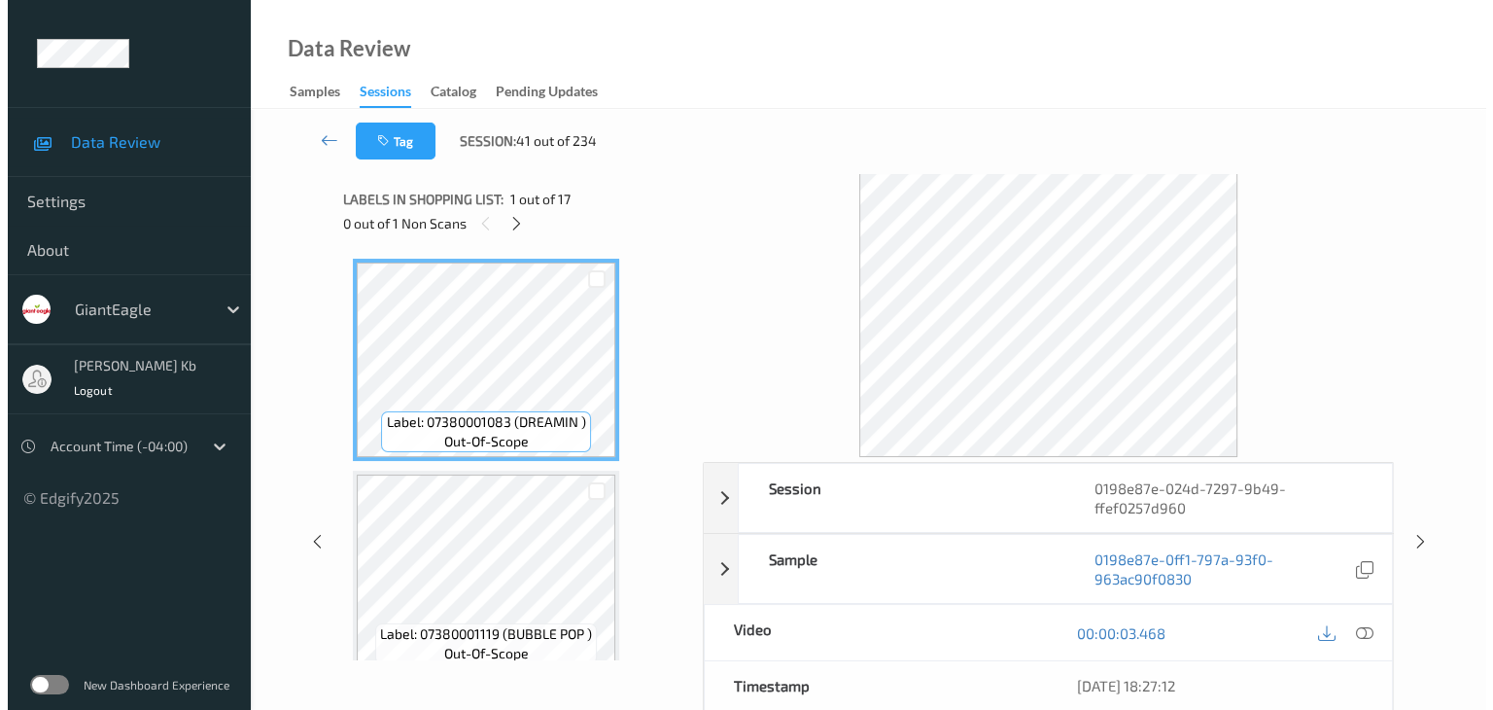
scroll to position [2341, 0]
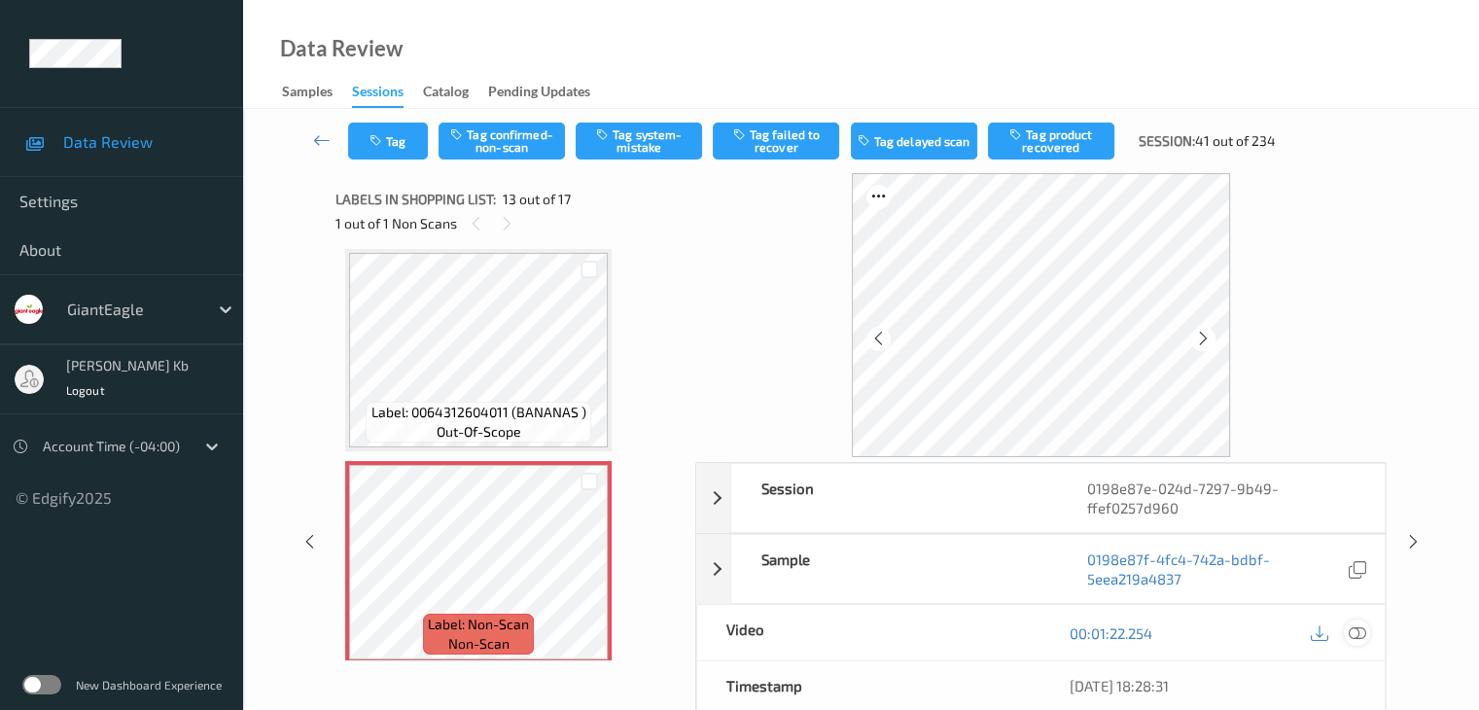
click at [1356, 633] on icon at bounding box center [1355, 632] width 17 height 17
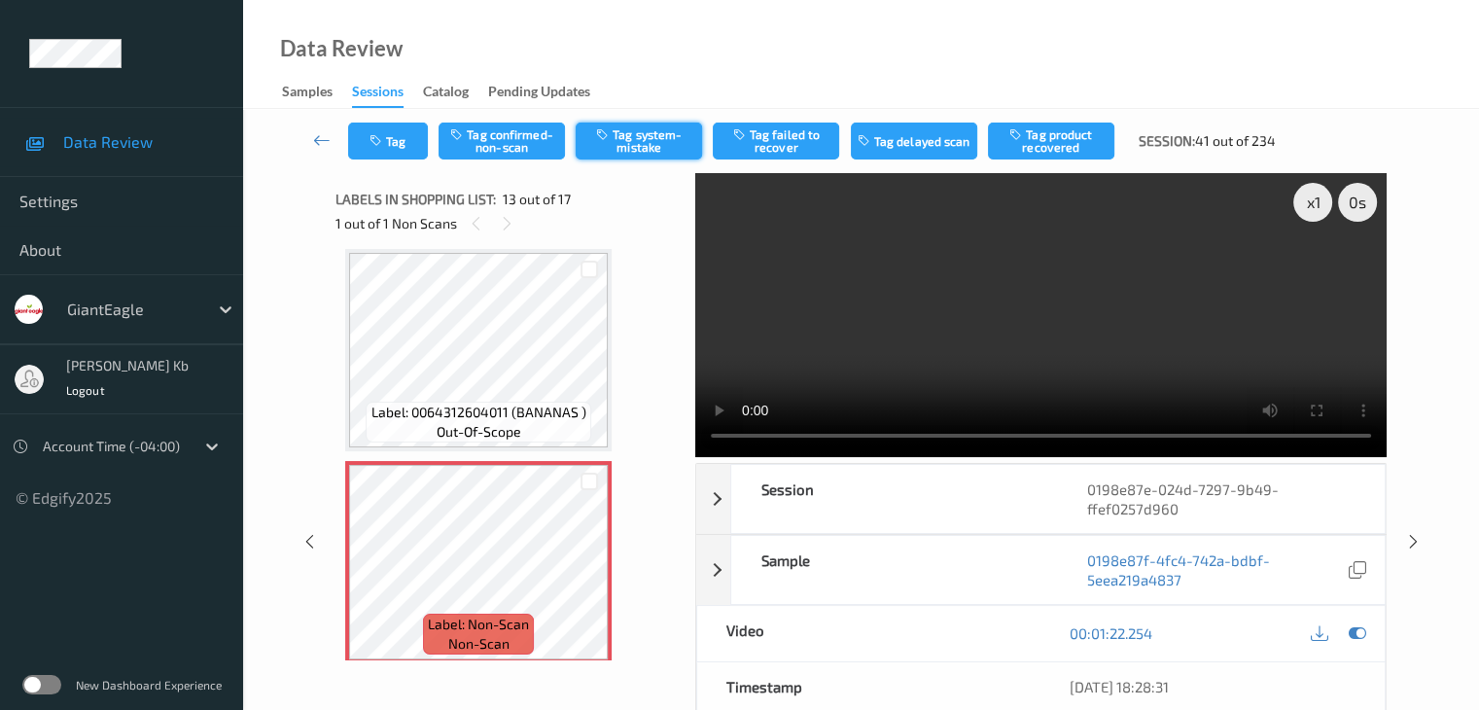
click at [669, 141] on button "Tag system-mistake" at bounding box center [638, 140] width 126 height 37
click at [391, 143] on button "Tag" at bounding box center [388, 140] width 80 height 37
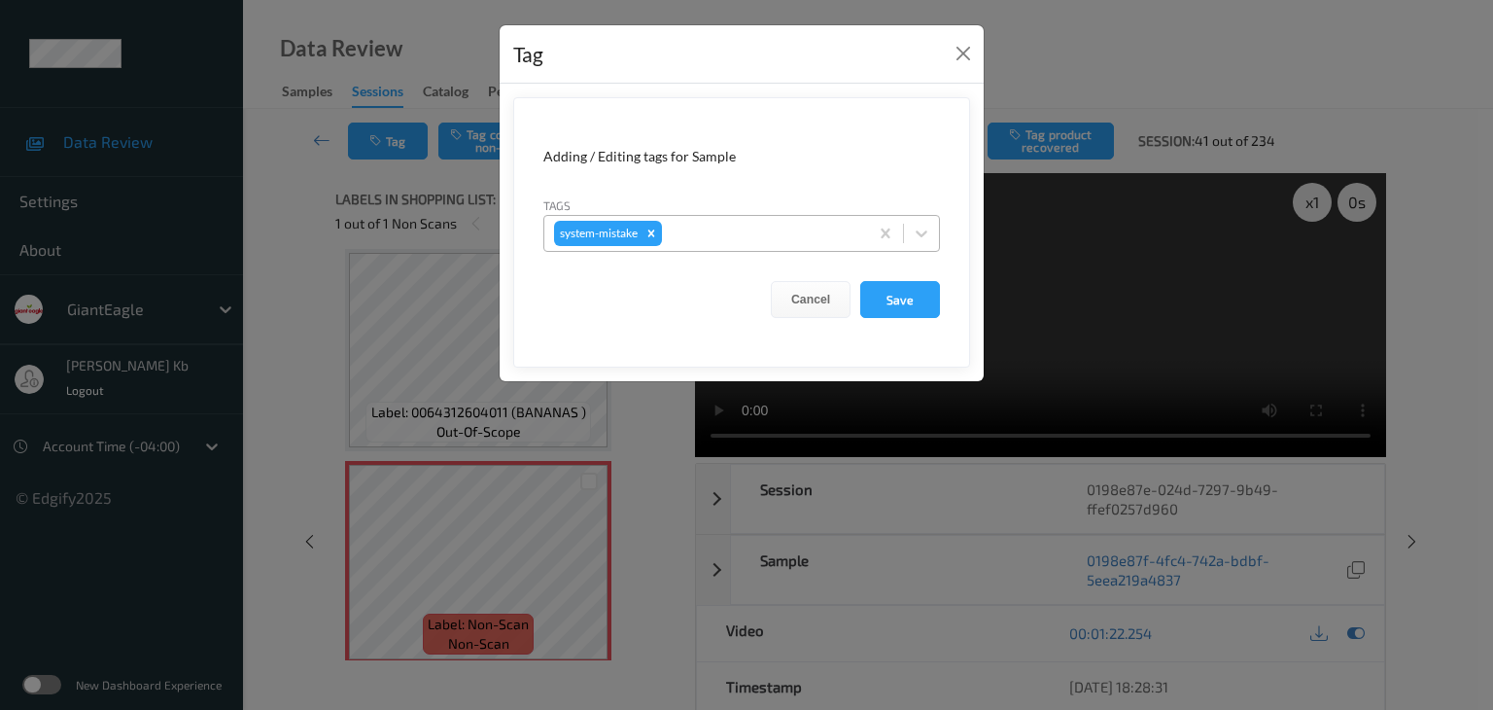
click at [696, 232] on div at bounding box center [762, 233] width 192 height 23
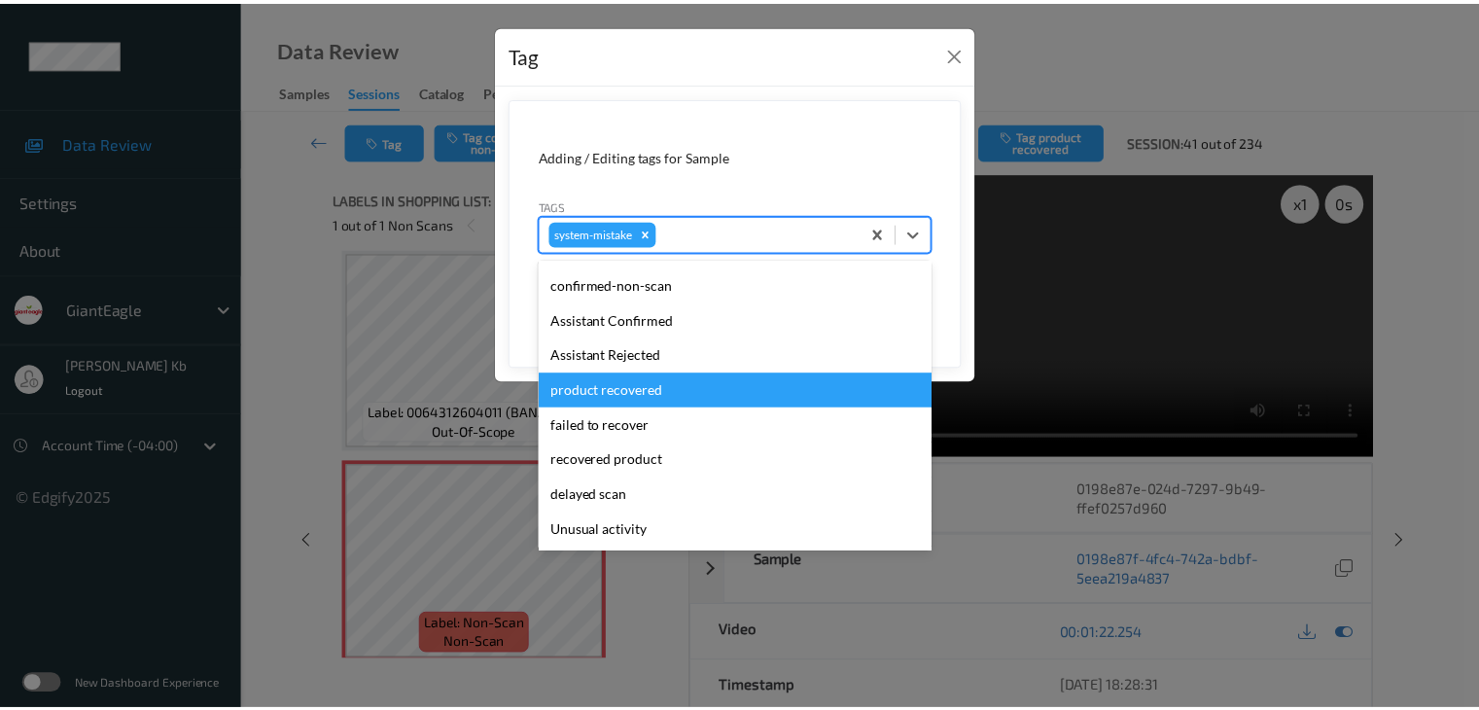
scroll to position [97, 0]
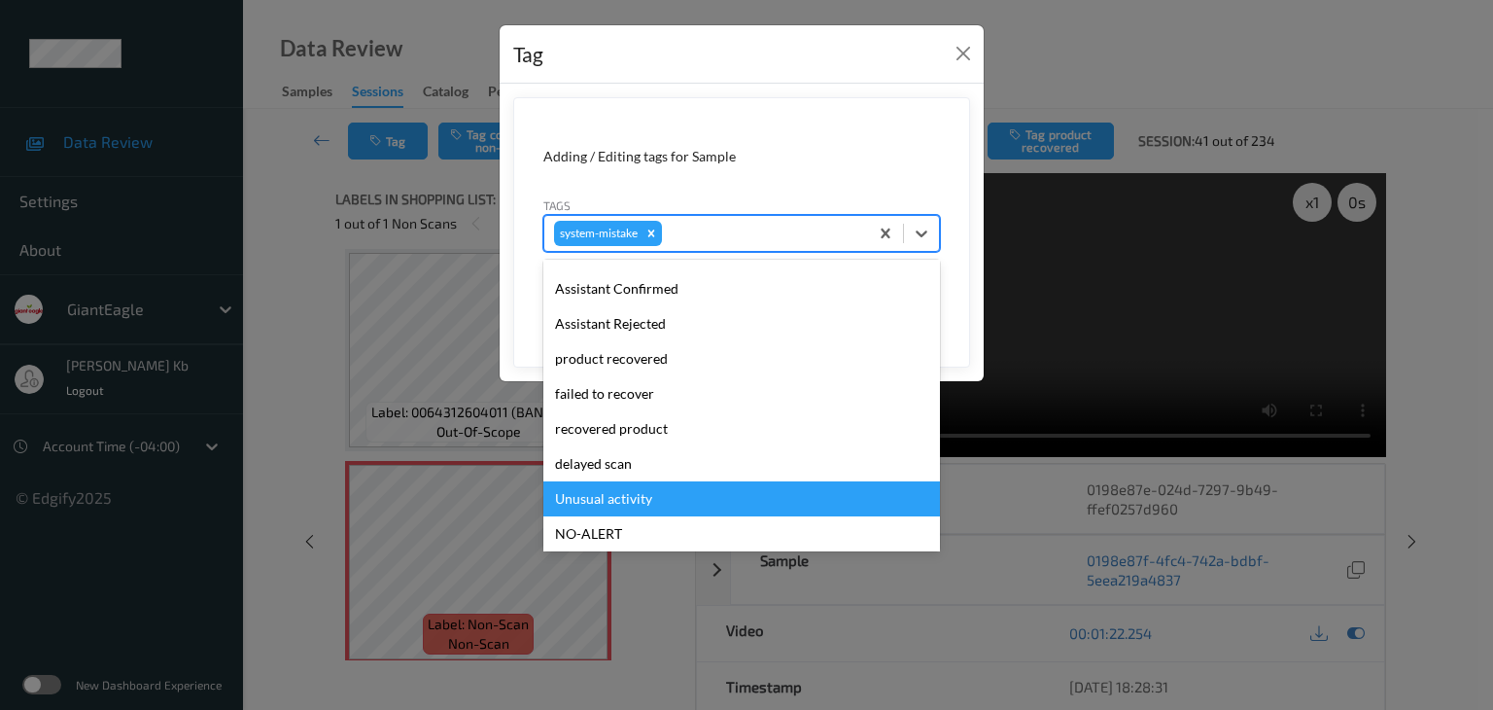
click at [626, 495] on div "Unusual activity" at bounding box center [741, 498] width 397 height 35
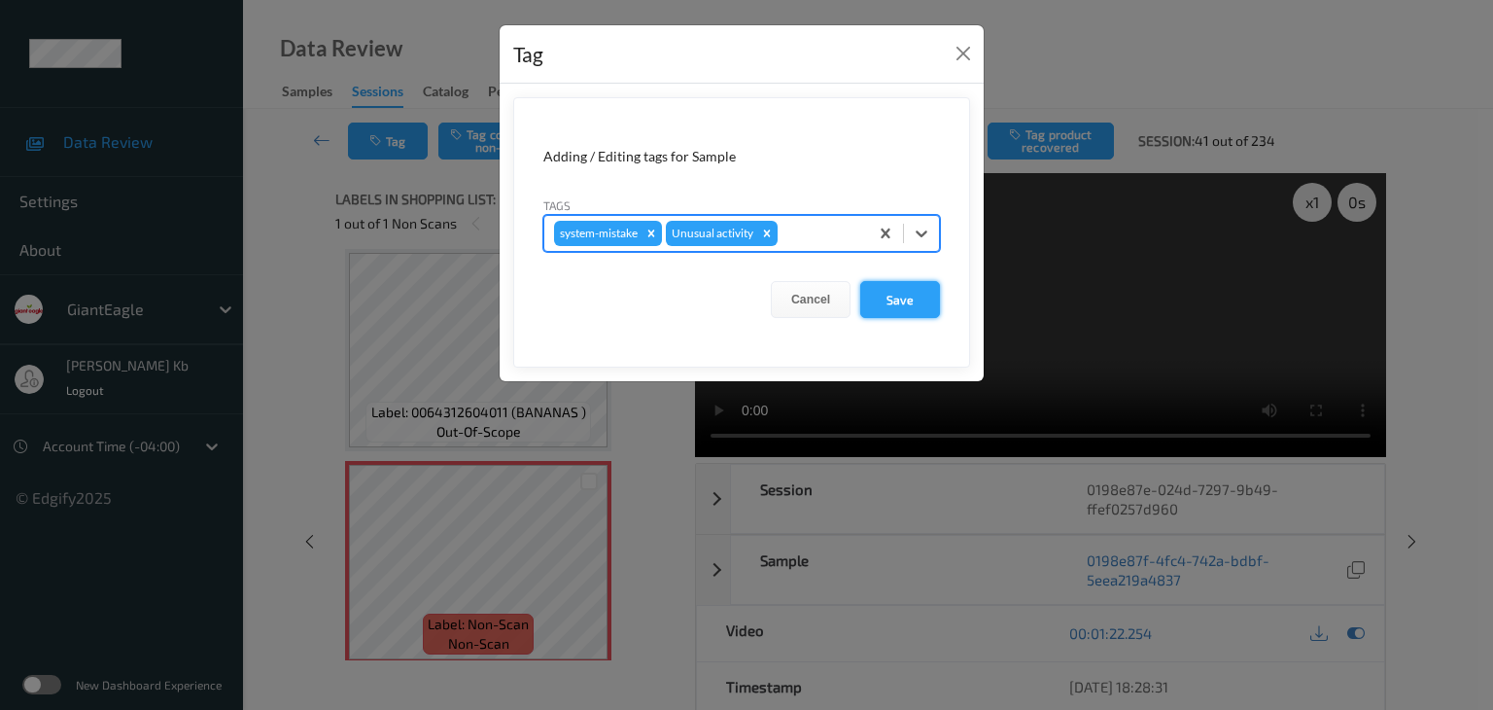
click at [900, 299] on button "Save" at bounding box center [900, 299] width 80 height 37
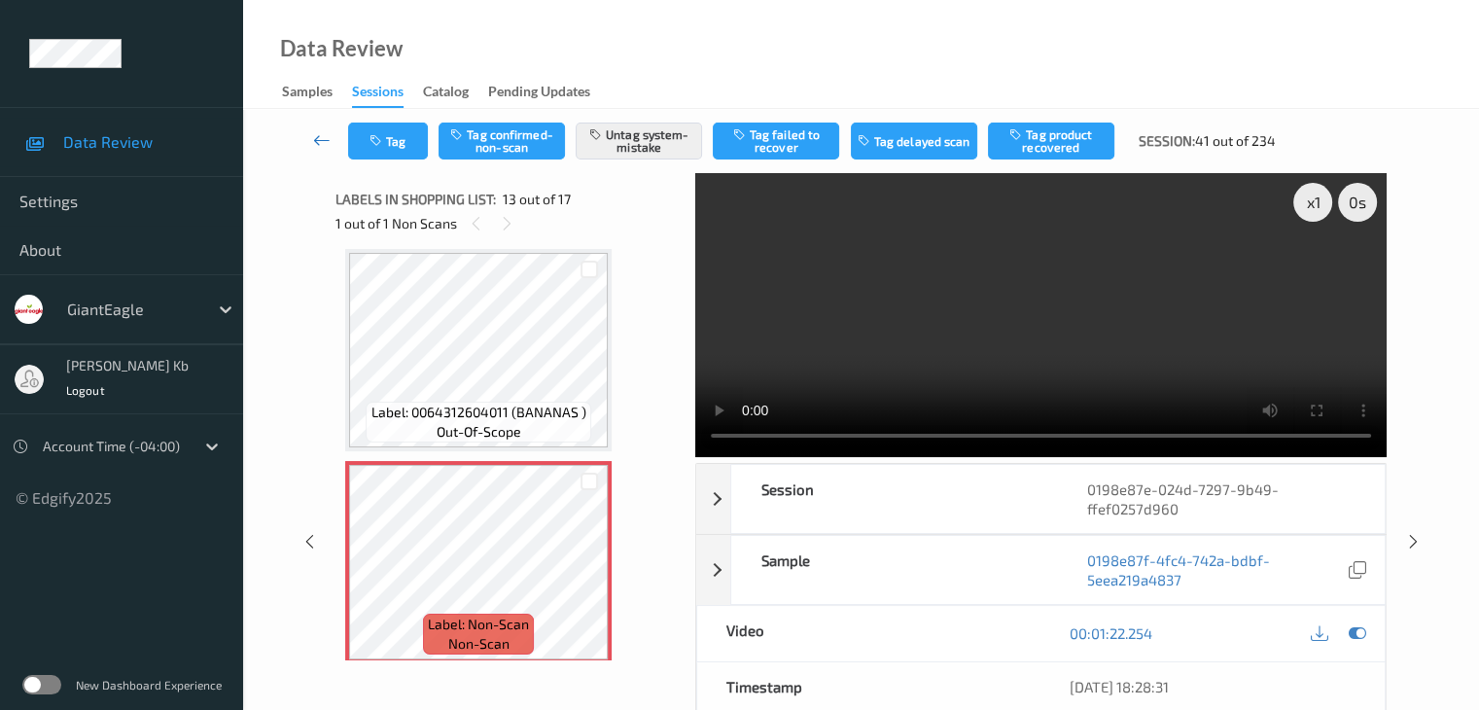
click at [319, 141] on icon at bounding box center [321, 139] width 17 height 19
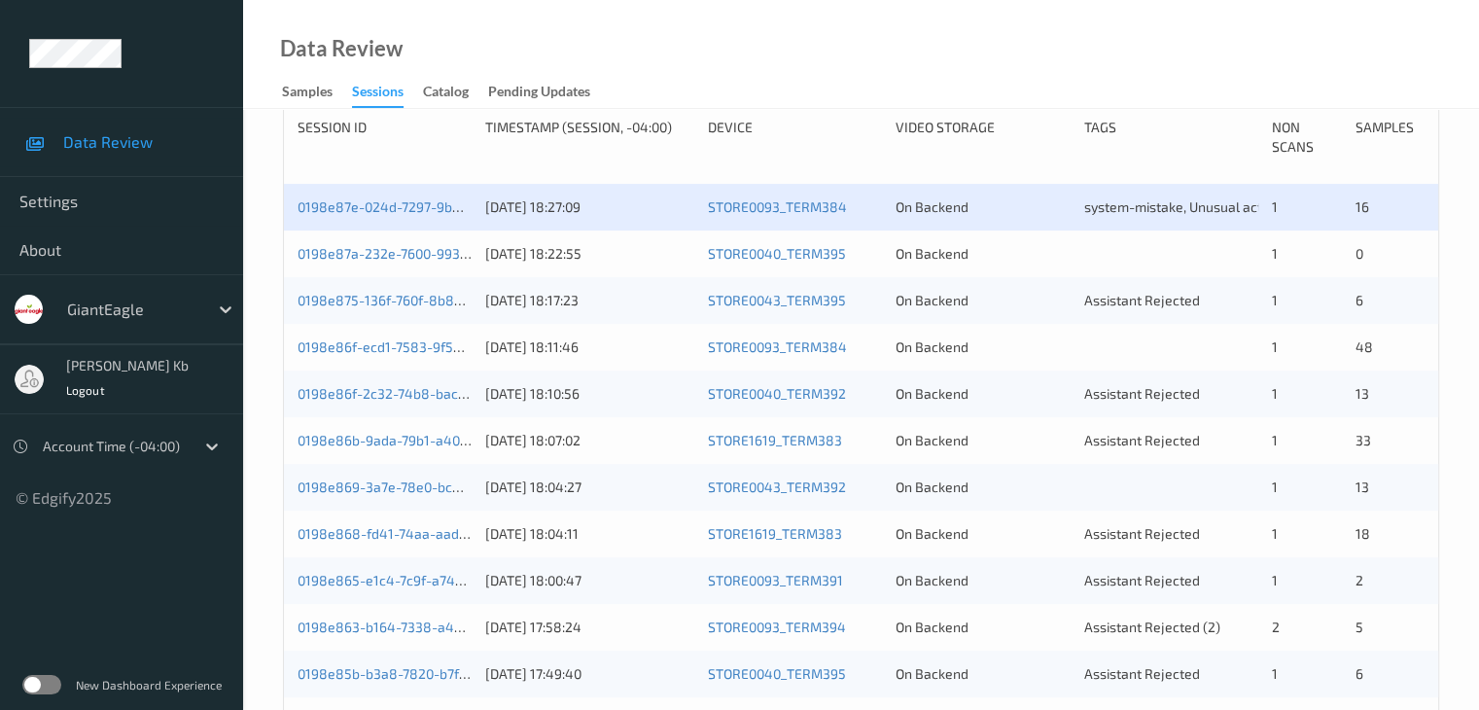
scroll to position [323, 0]
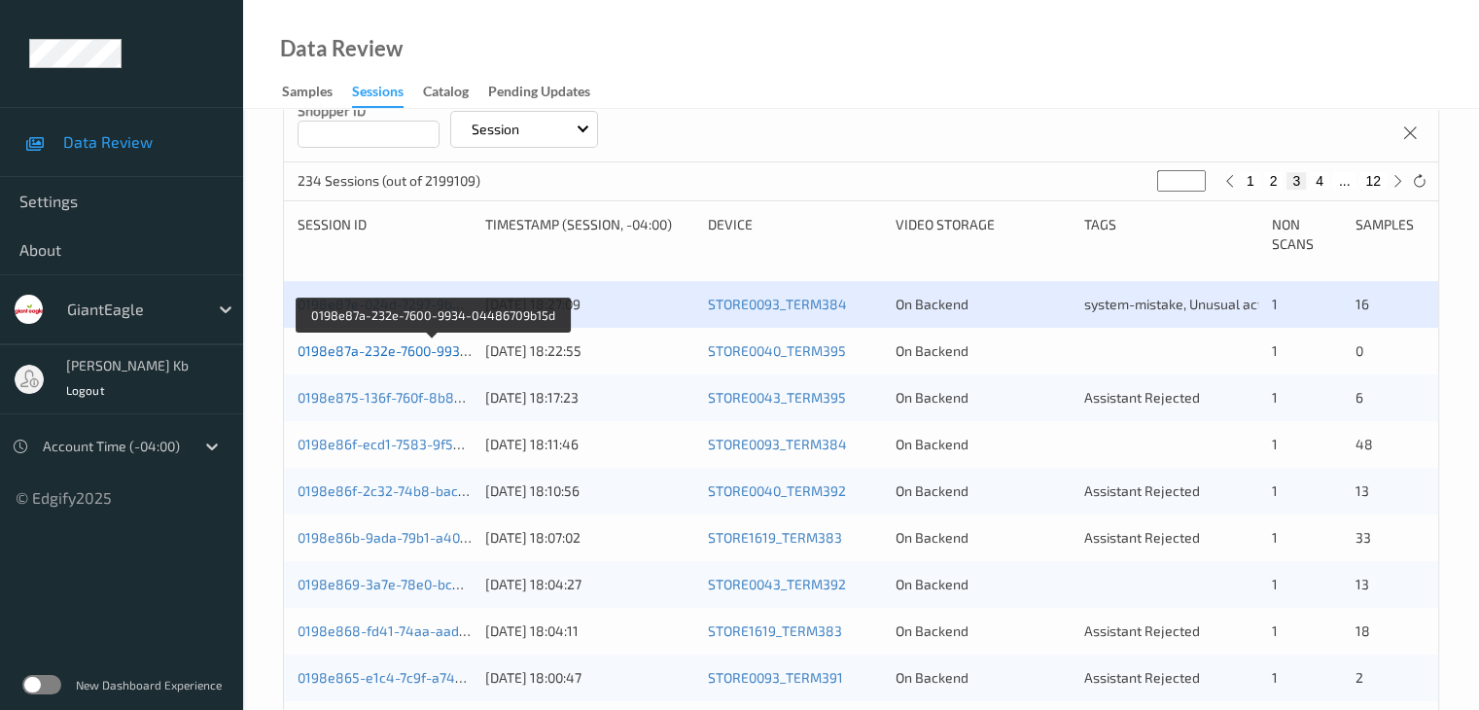
click at [439, 351] on link "0198e87a-232e-7600-9934-04486709b15d" at bounding box center [432, 350] width 270 height 17
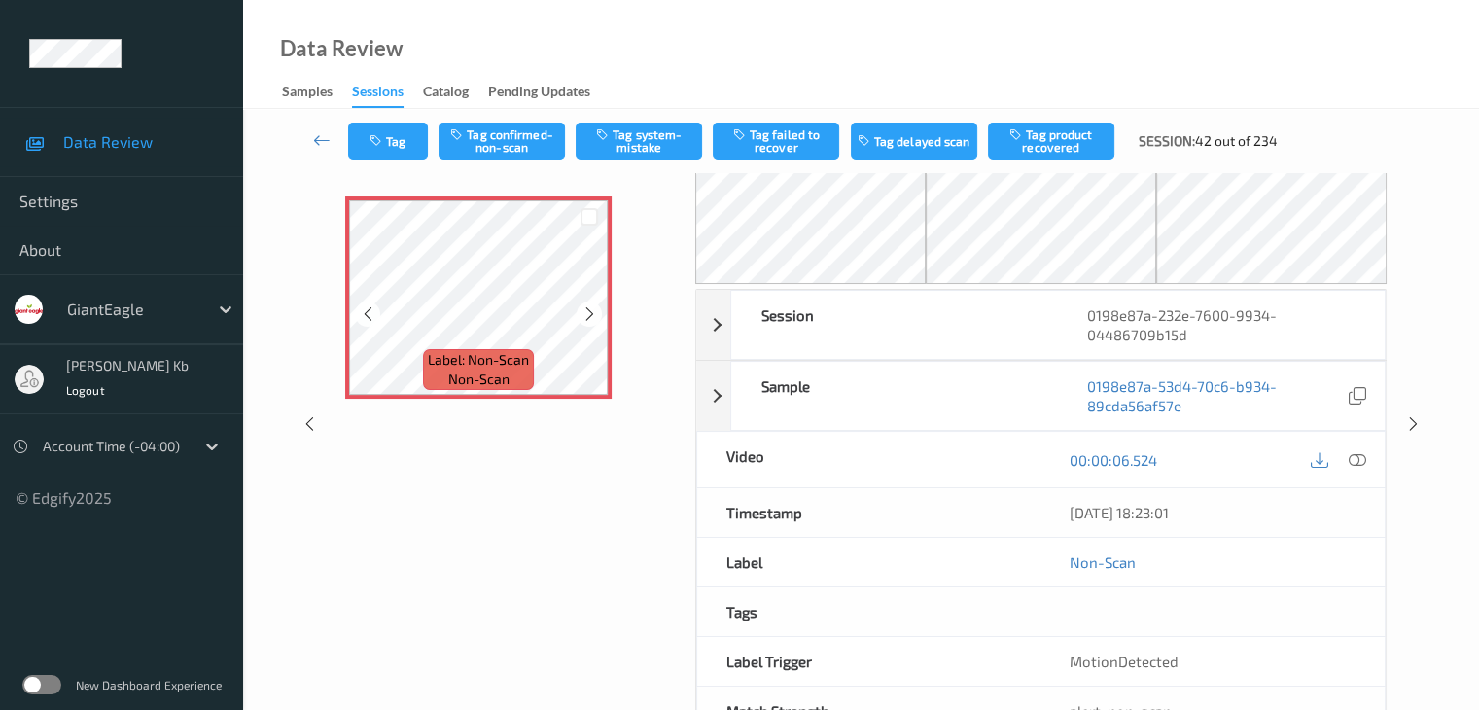
scroll to position [30, 0]
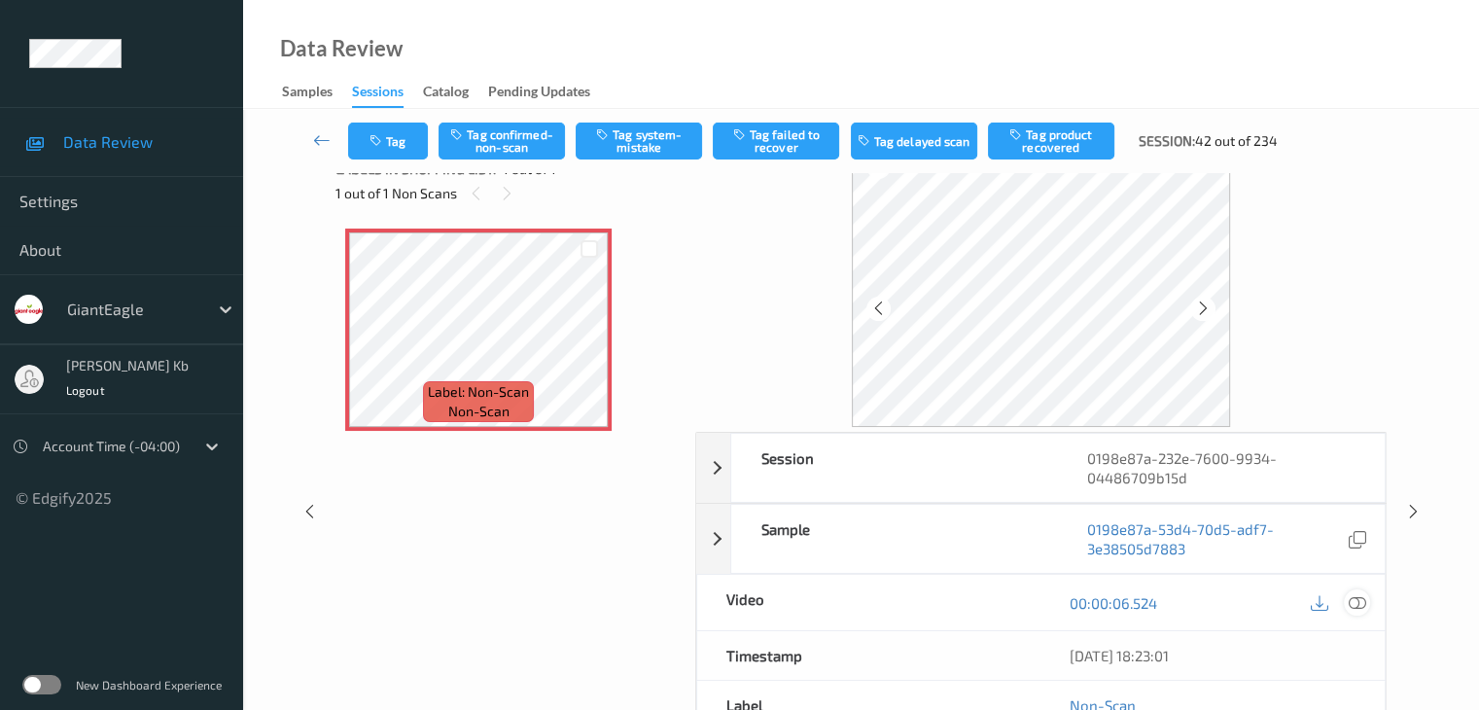
click at [1361, 601] on icon at bounding box center [1355, 602] width 17 height 17
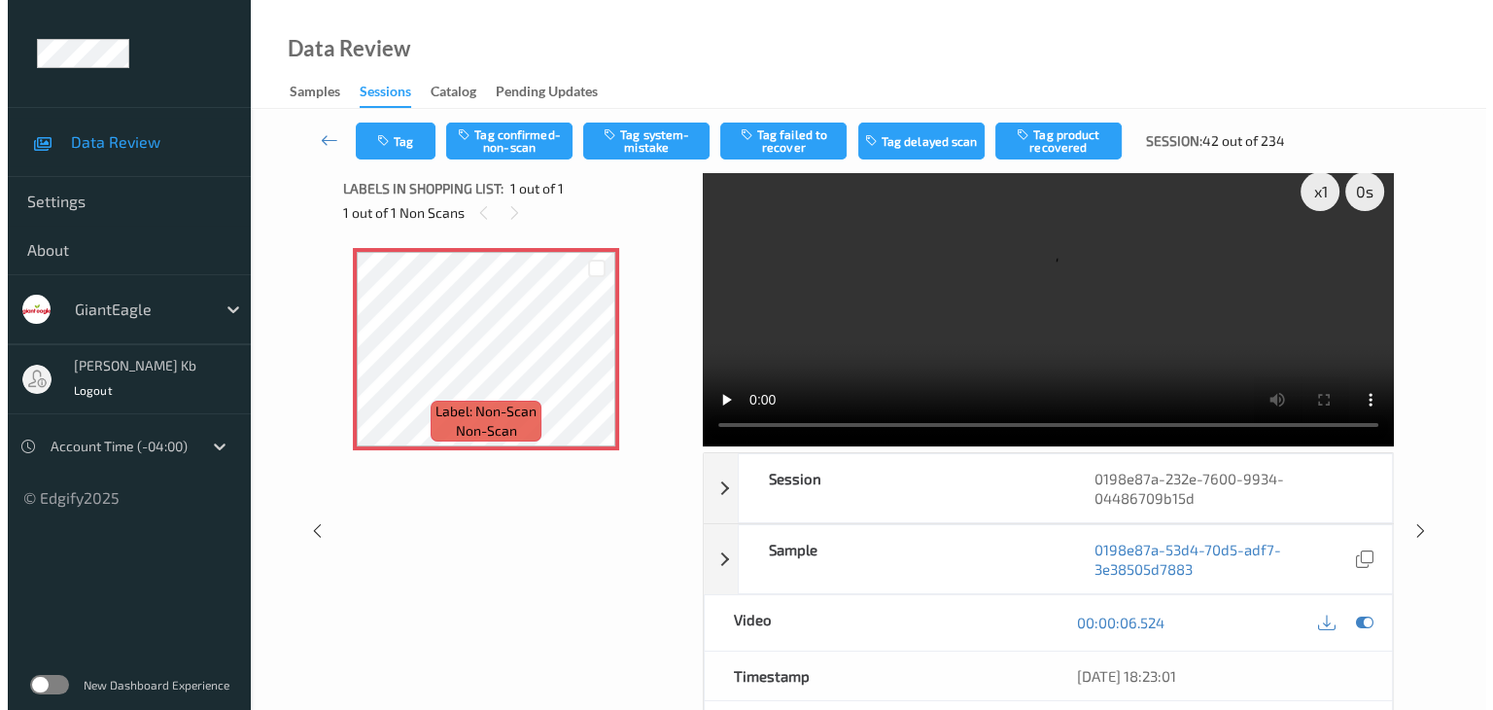
scroll to position [0, 0]
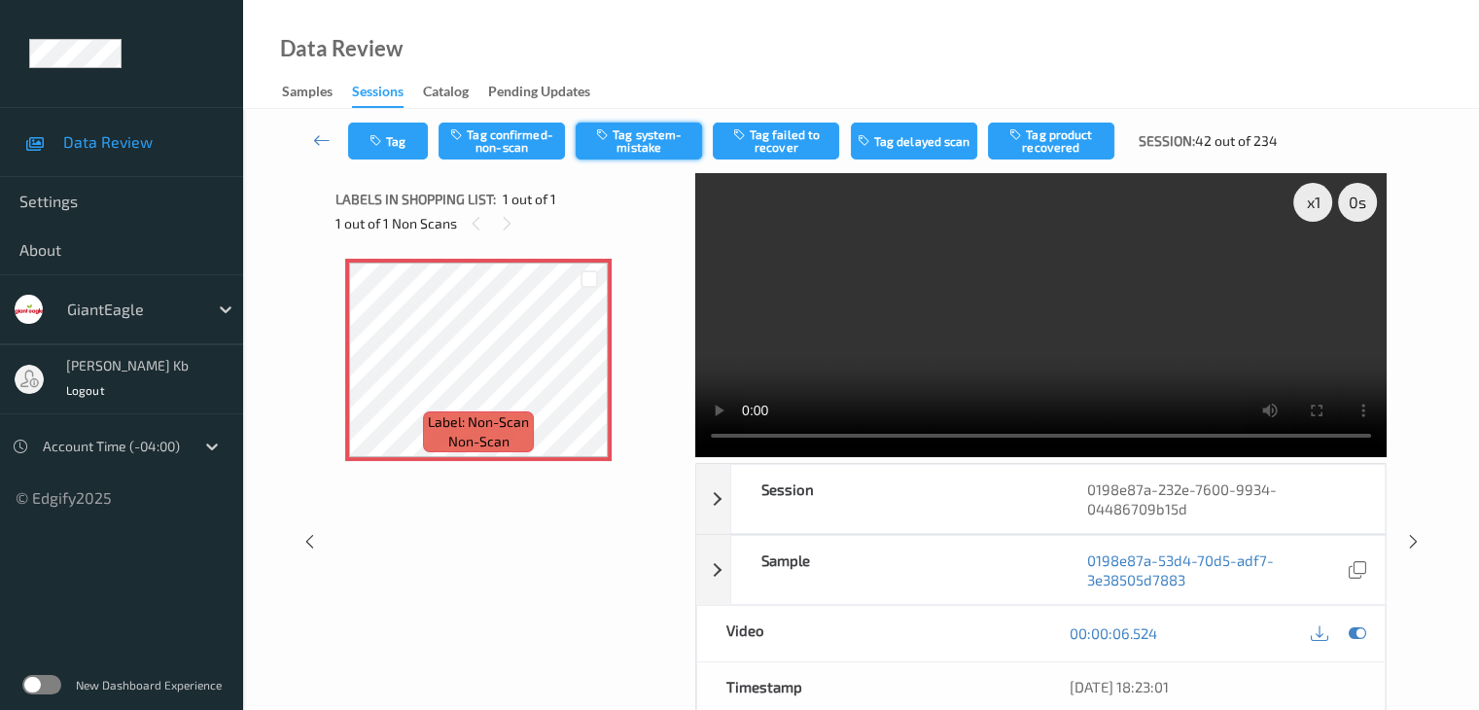
click at [639, 133] on button "Tag system-mistake" at bounding box center [638, 140] width 126 height 37
click at [411, 133] on button "Tag" at bounding box center [388, 140] width 80 height 37
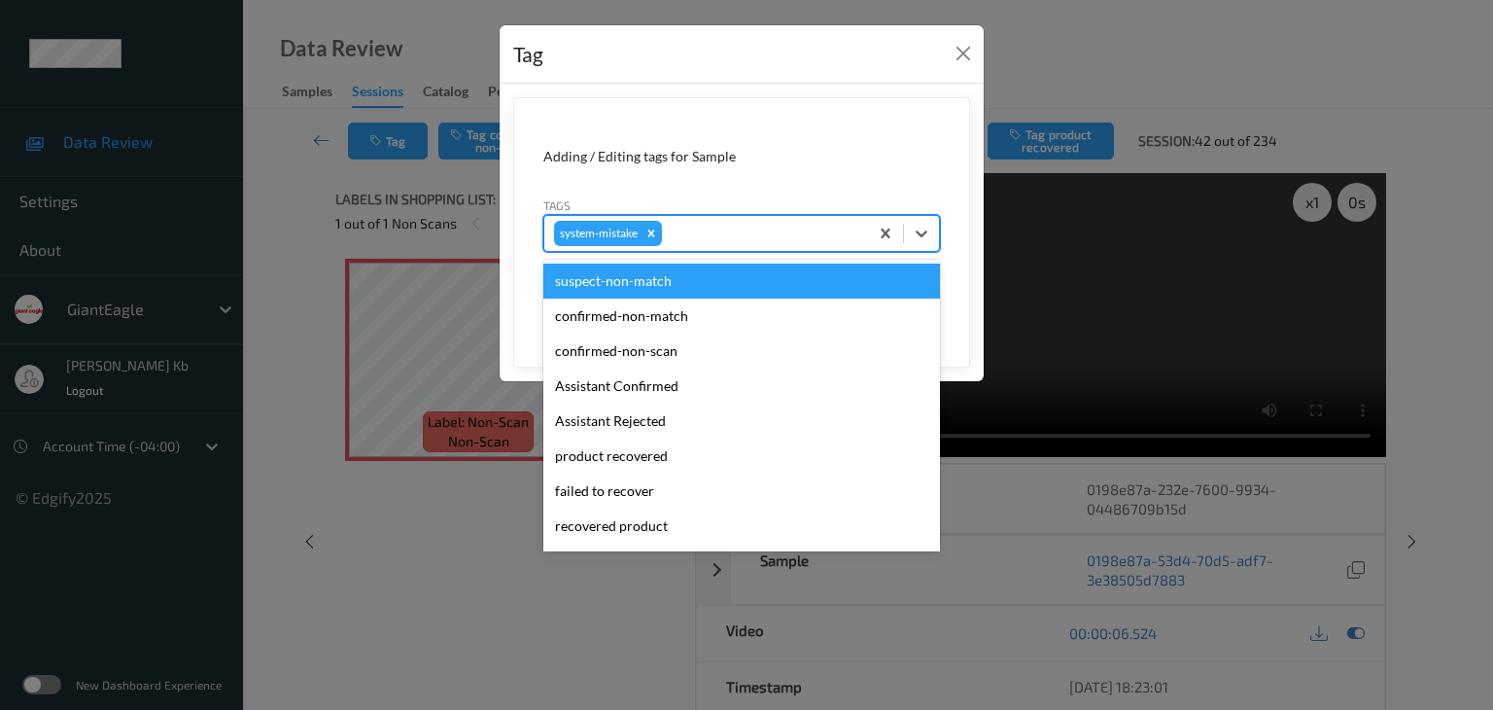
click at [753, 232] on div at bounding box center [762, 233] width 192 height 23
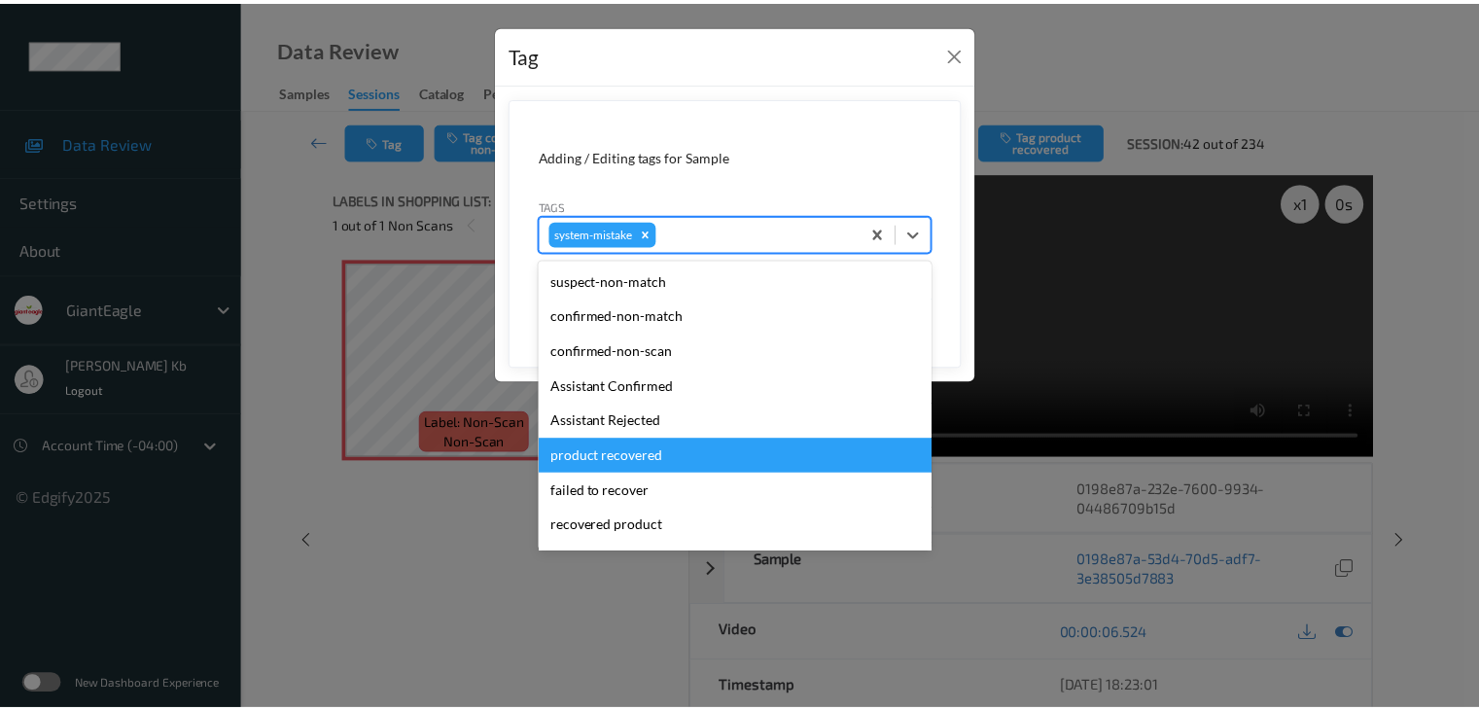
scroll to position [206, 0]
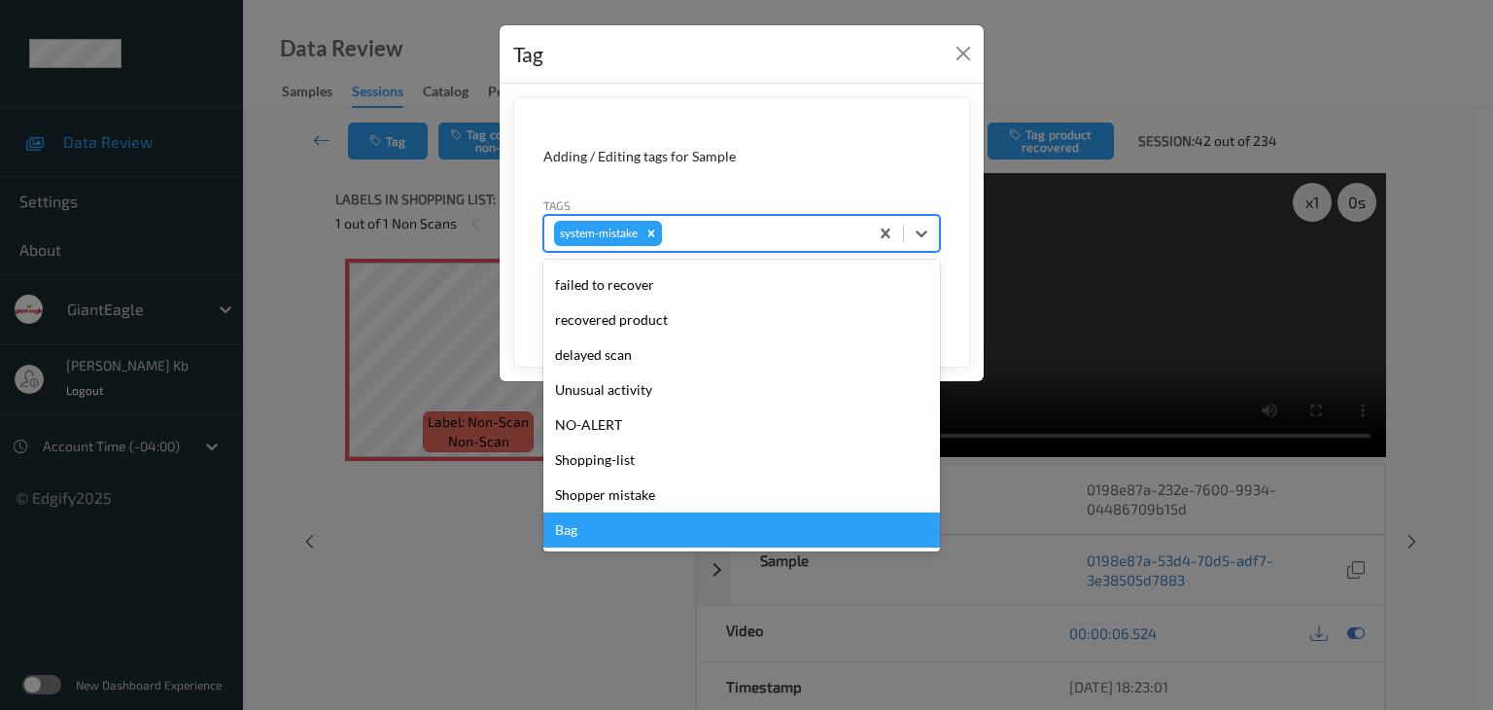
click at [598, 522] on div "Bag" at bounding box center [741, 529] width 397 height 35
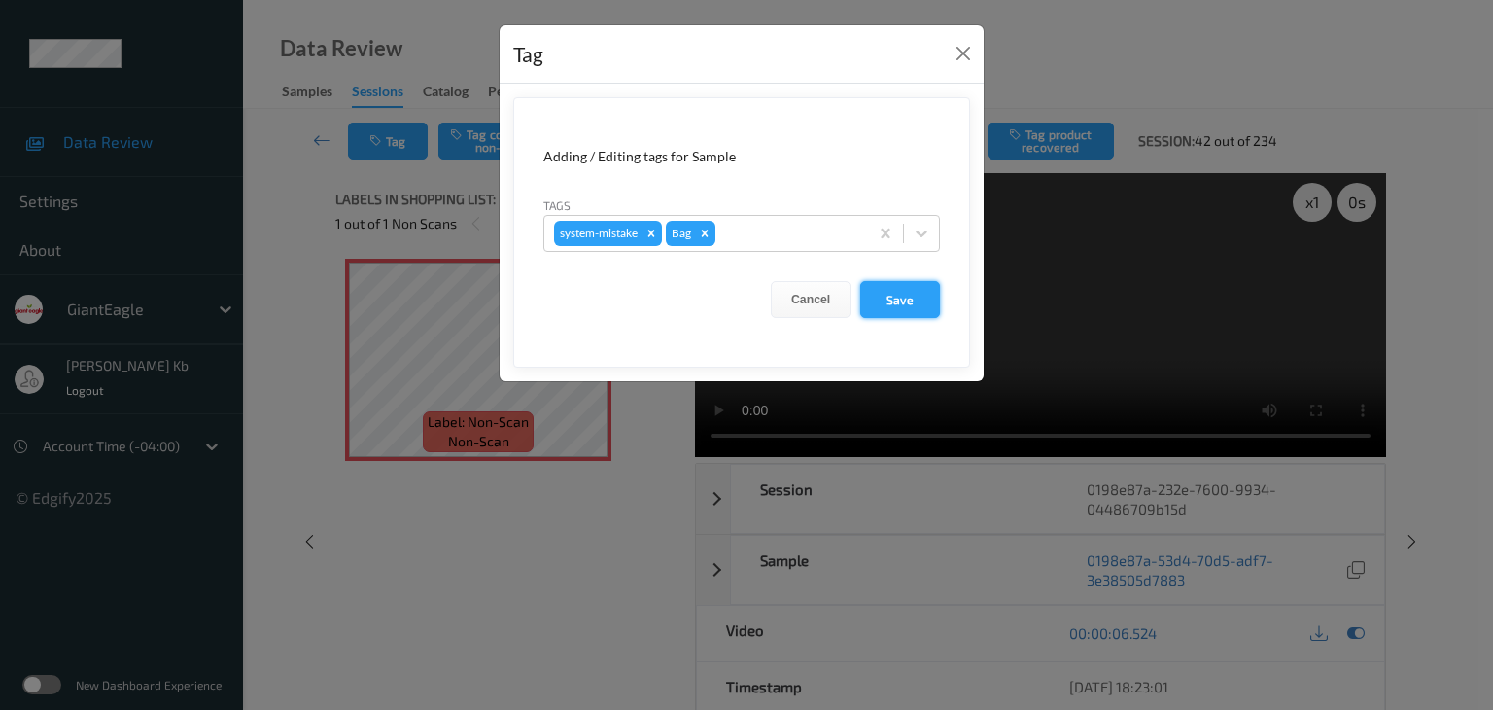
click at [898, 296] on button "Save" at bounding box center [900, 299] width 80 height 37
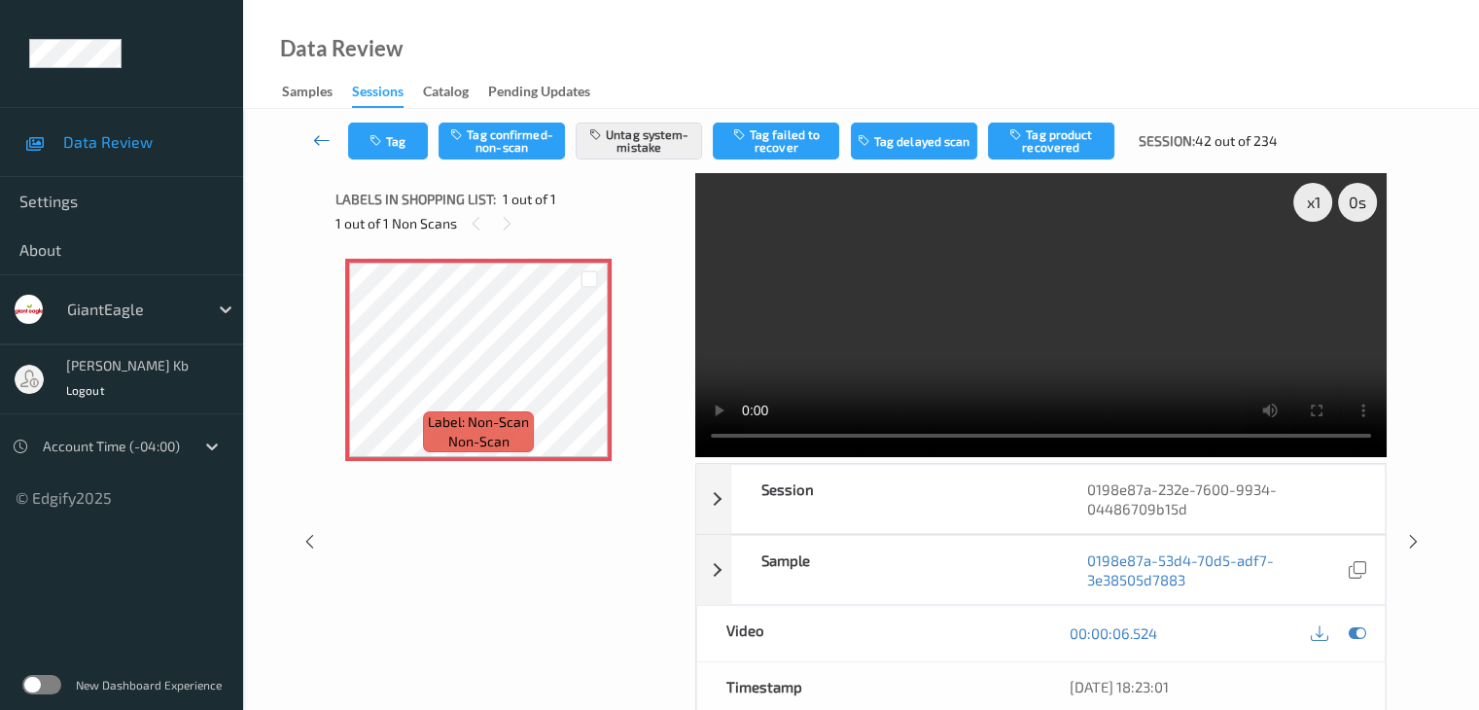
click at [320, 140] on icon at bounding box center [321, 139] width 17 height 19
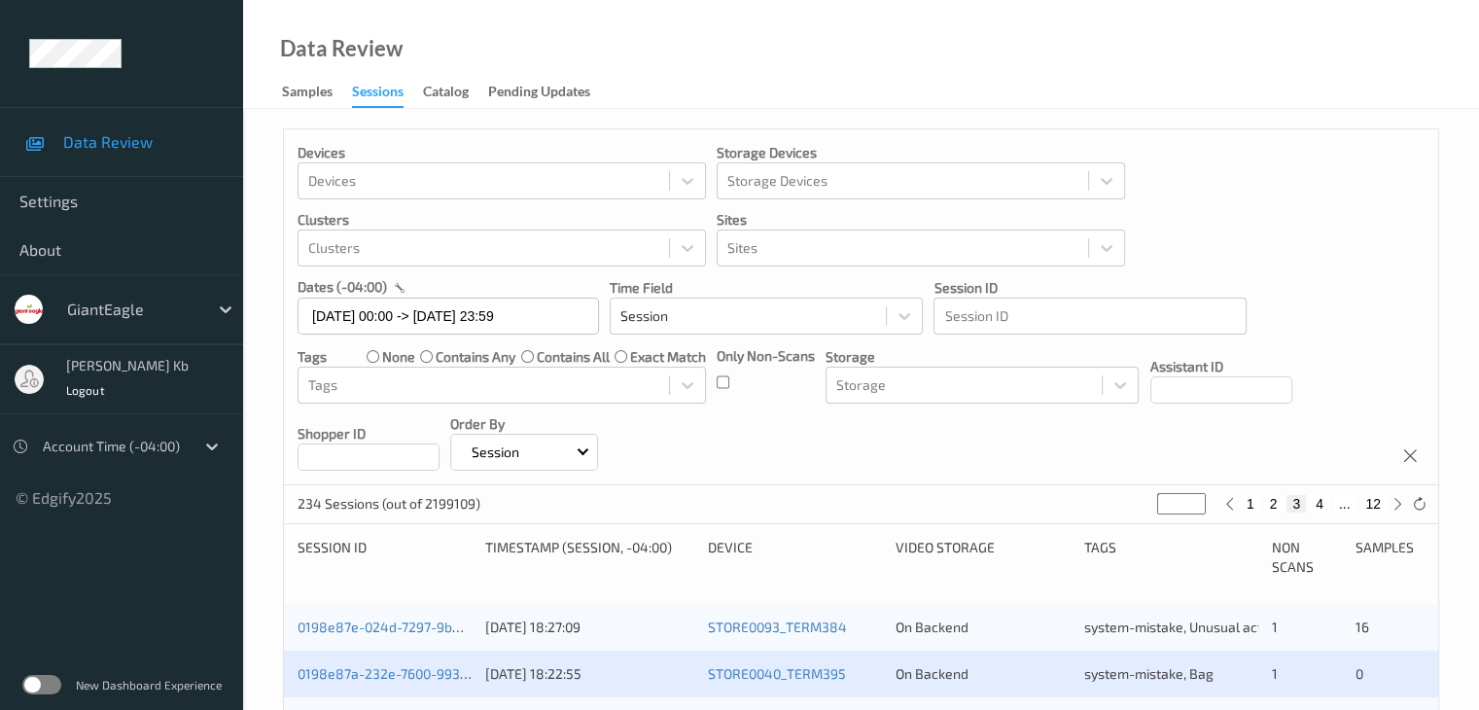
scroll to position [389, 0]
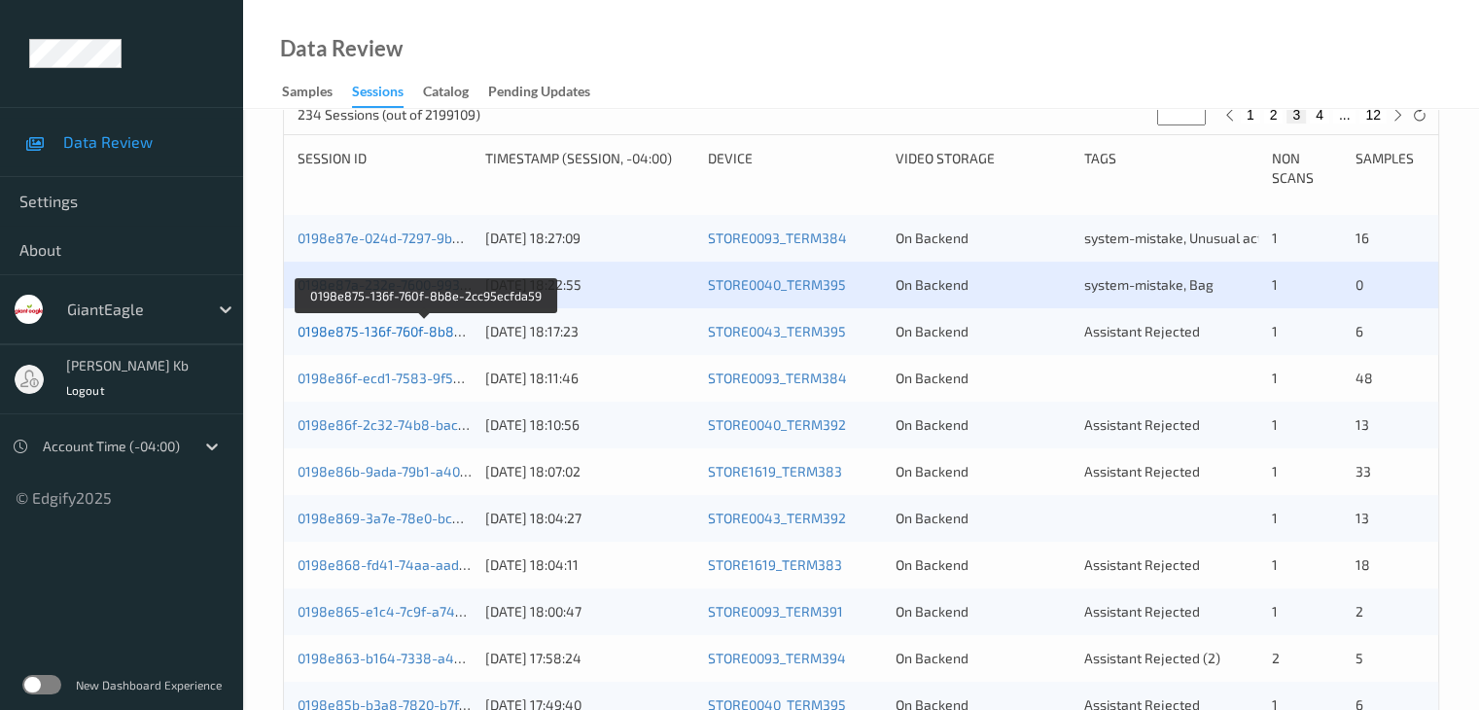
click at [398, 331] on link "0198e875-136f-760f-8b8e-2cc95ecfda59" at bounding box center [426, 331] width 258 height 17
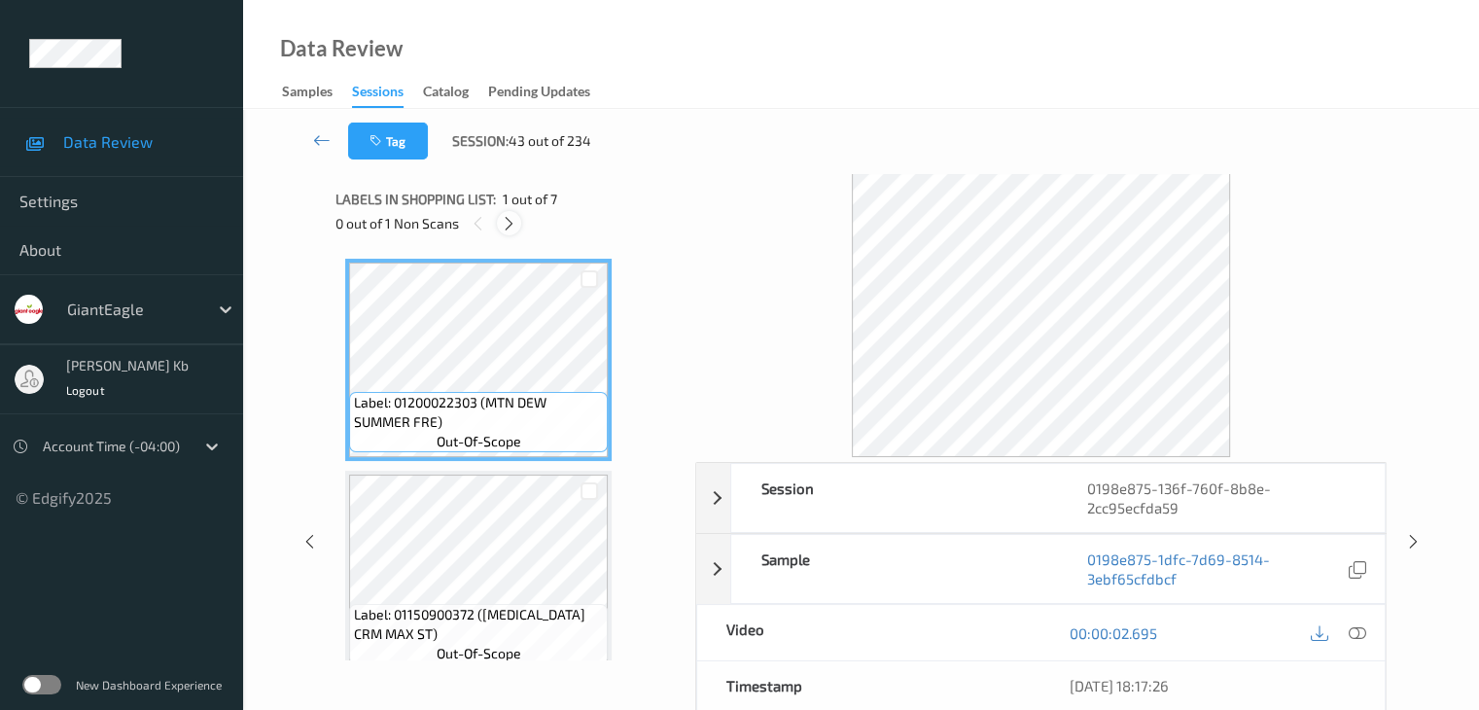
click at [515, 217] on icon at bounding box center [509, 223] width 17 height 17
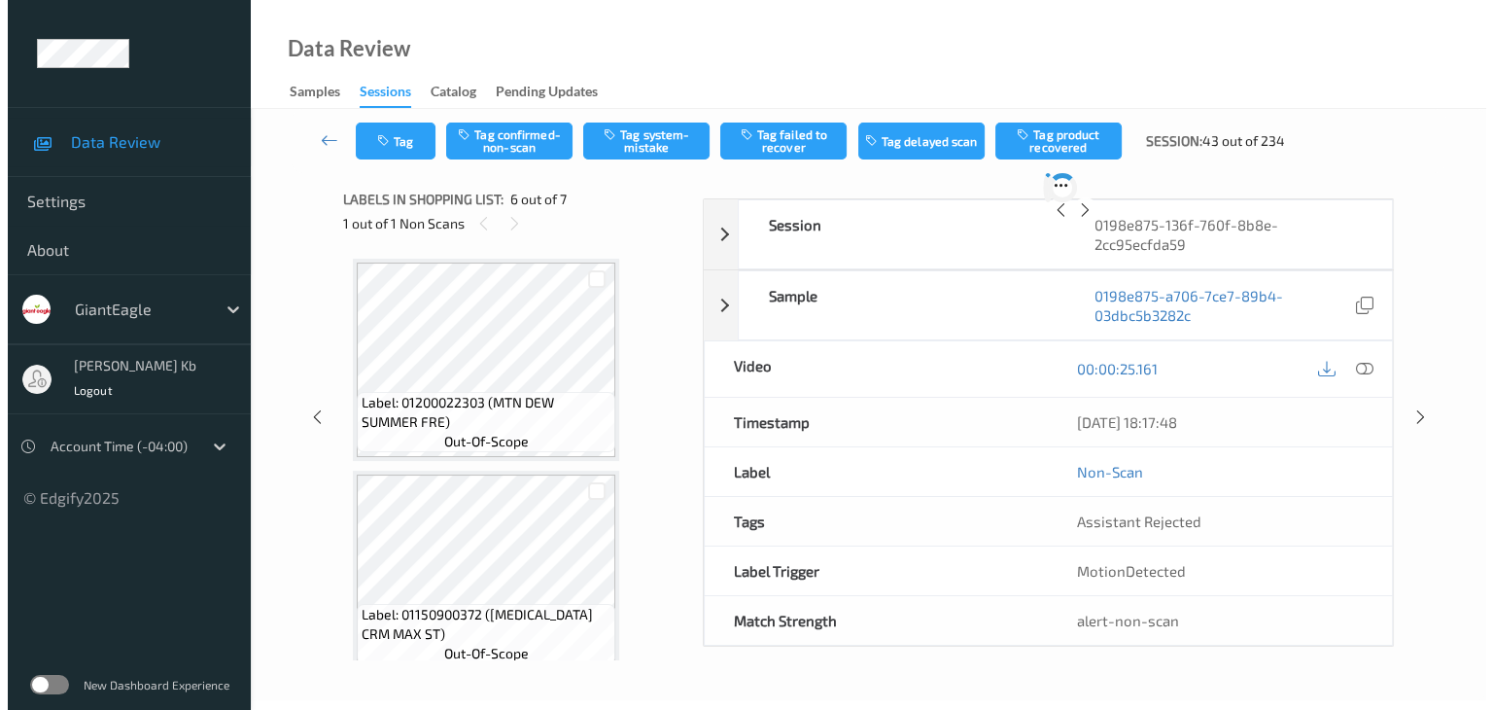
scroll to position [857, 0]
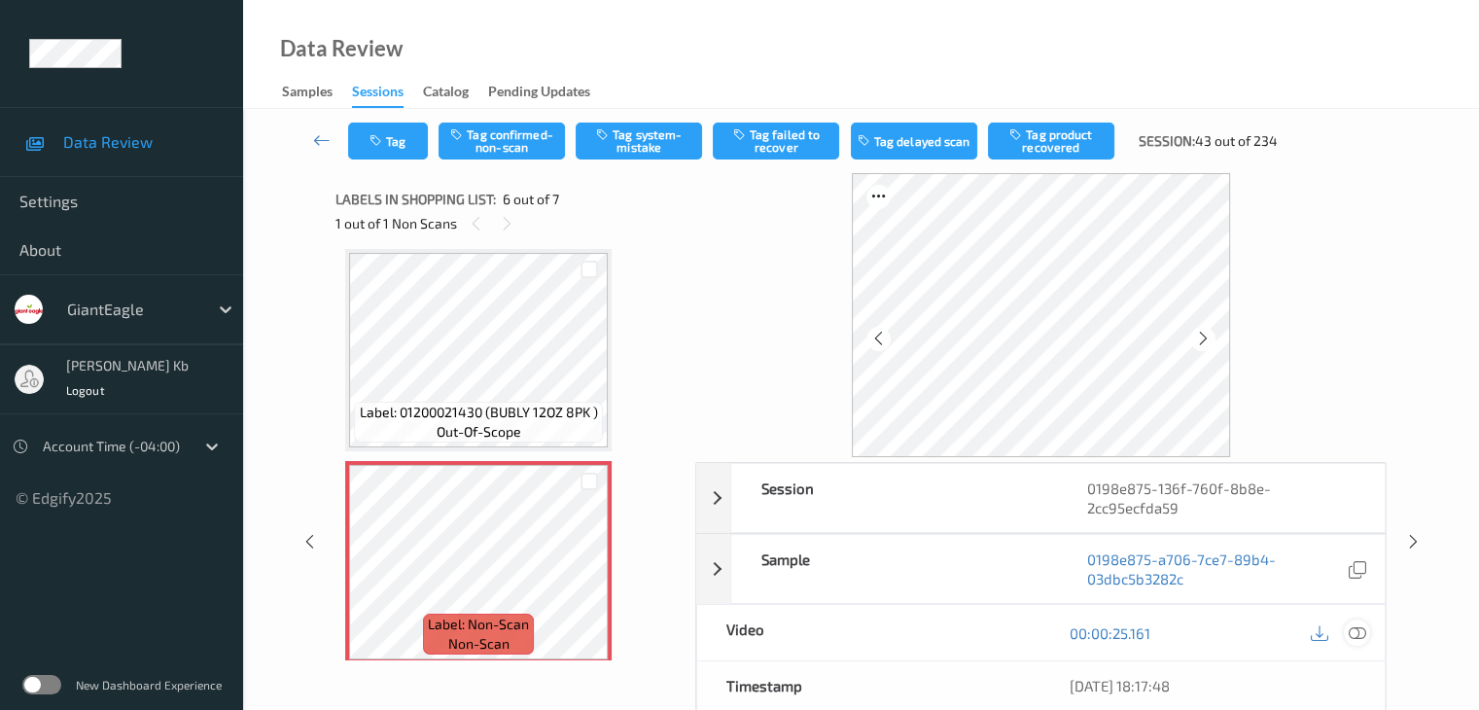
click at [1357, 631] on icon at bounding box center [1355, 632] width 17 height 17
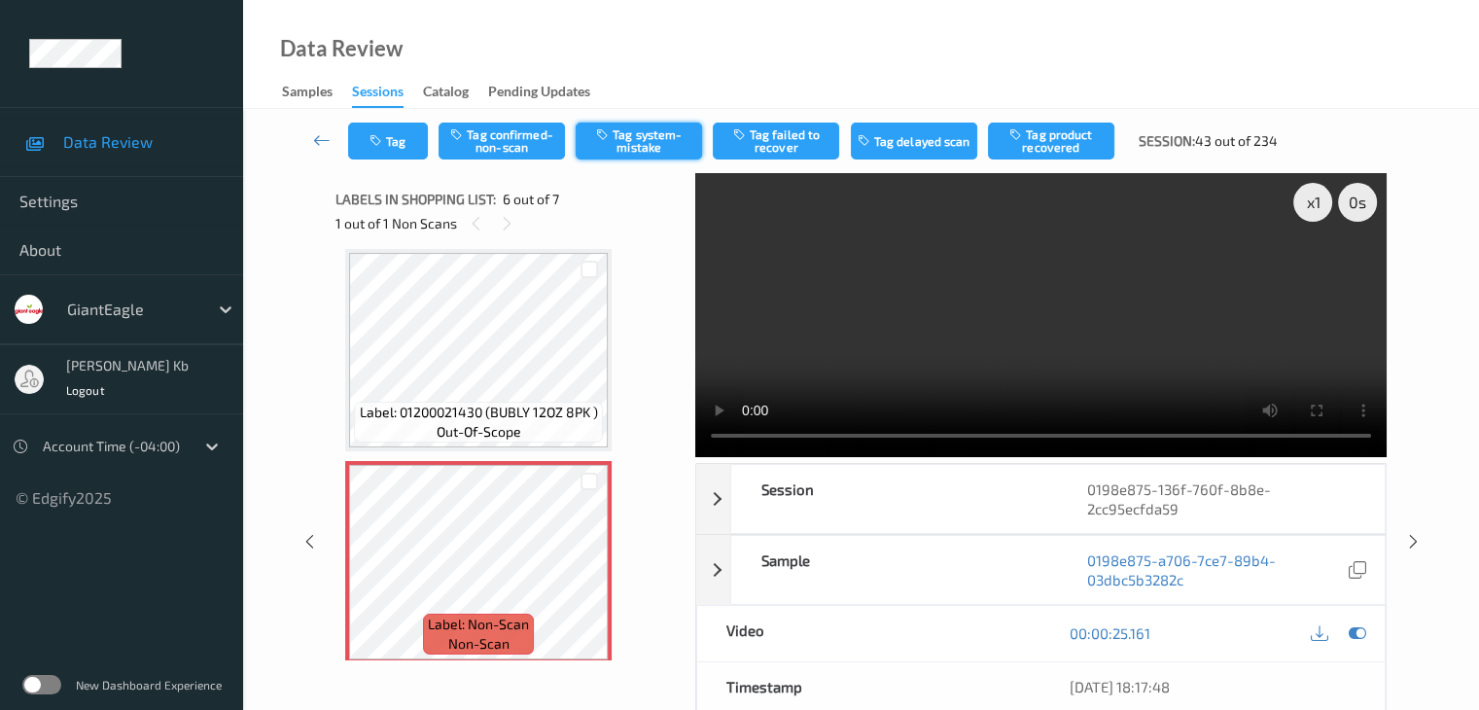
click at [670, 141] on button "Tag system-mistake" at bounding box center [638, 140] width 126 height 37
click at [407, 135] on button "Tag" at bounding box center [388, 140] width 80 height 37
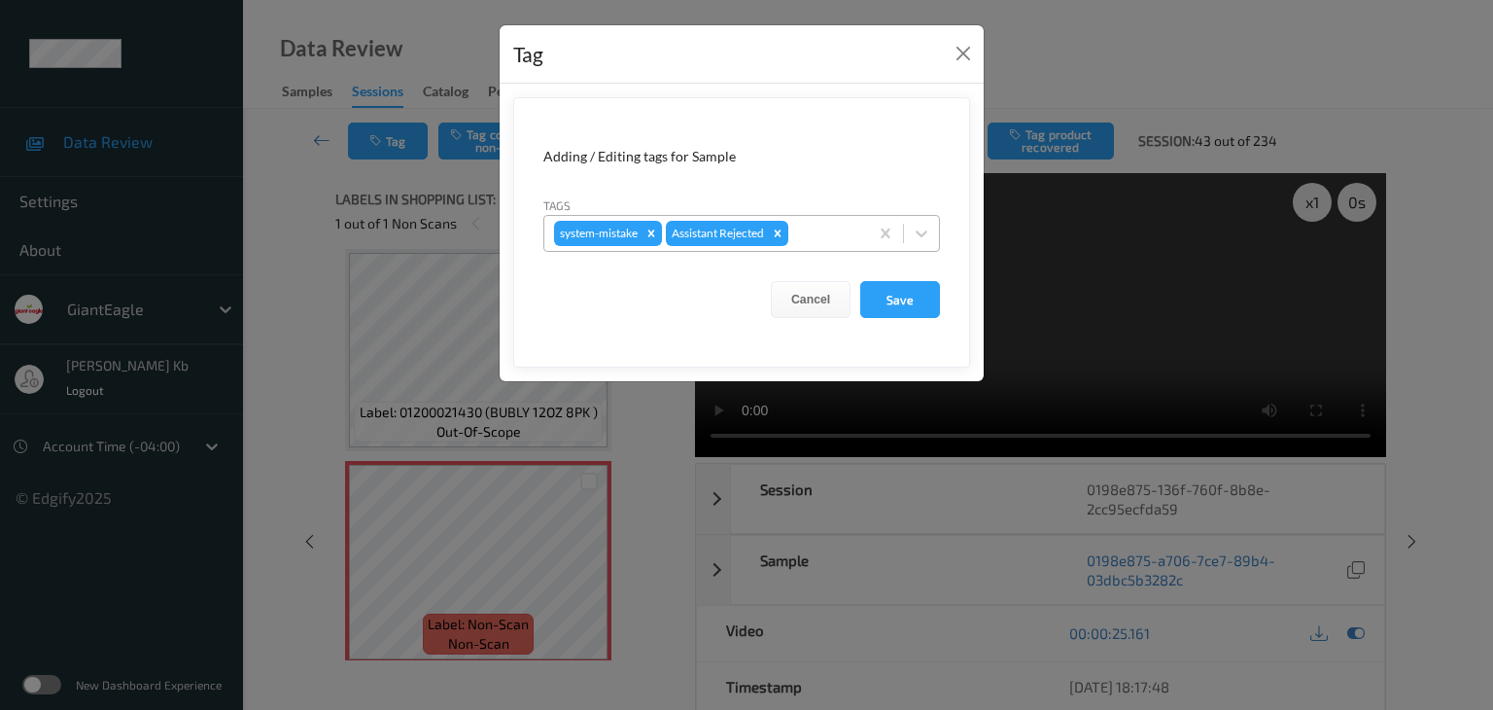
click at [820, 234] on div at bounding box center [825, 233] width 66 height 23
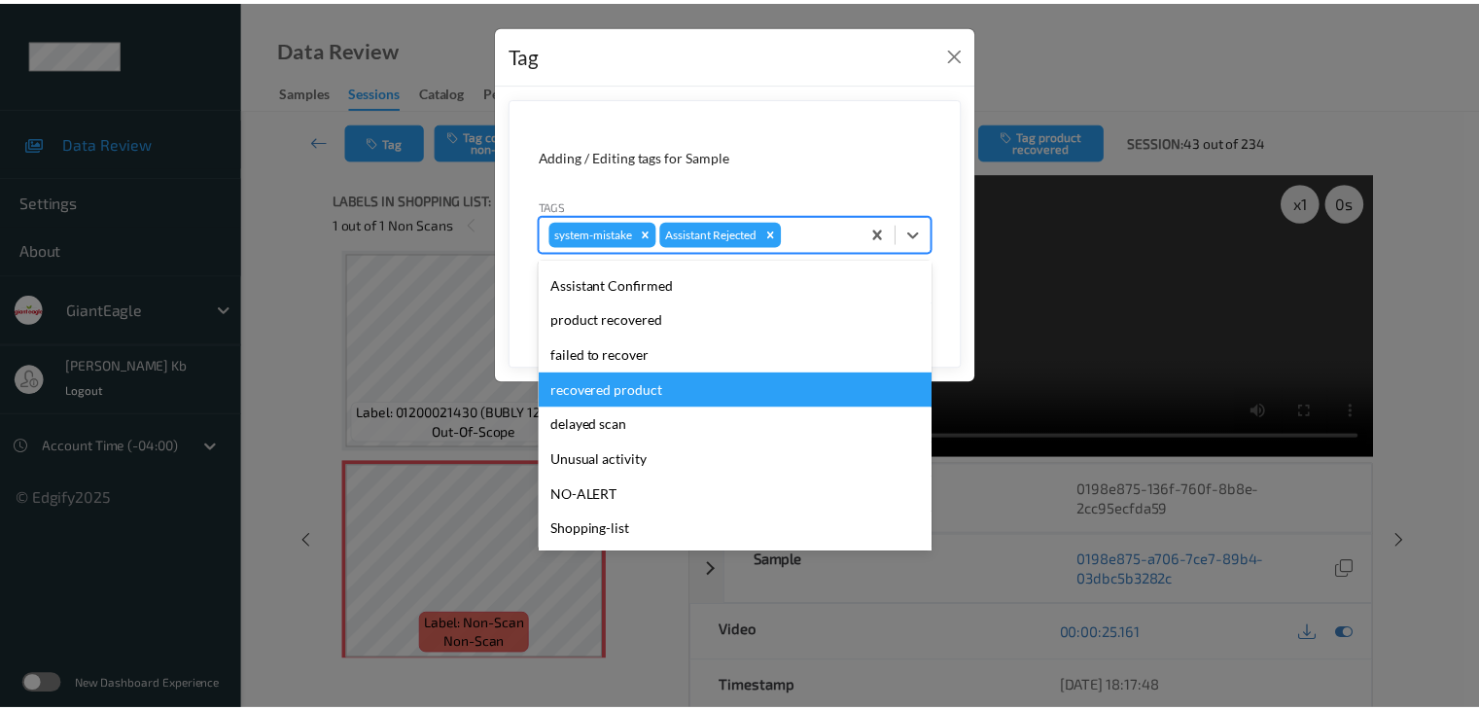
scroll to position [171, 0]
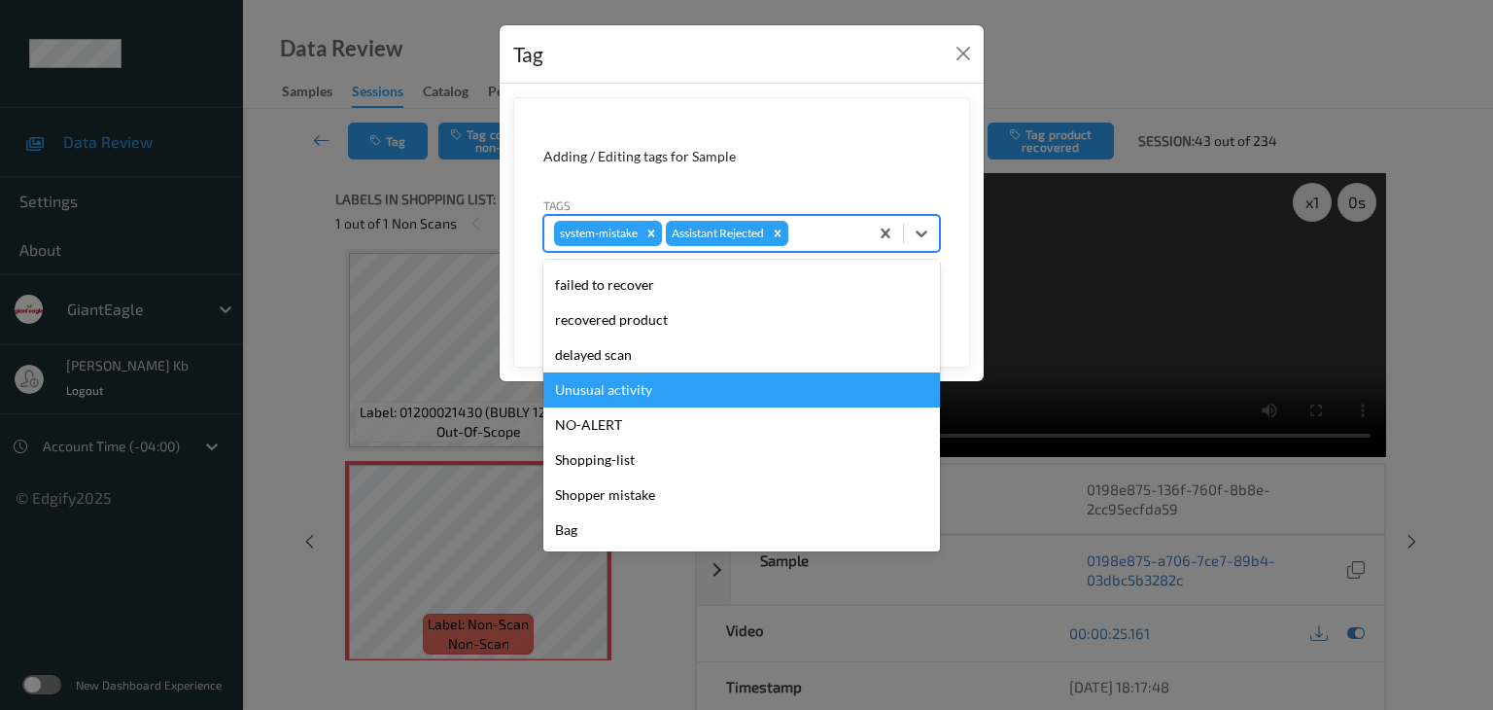
click at [635, 388] on div "Unusual activity" at bounding box center [741, 389] width 397 height 35
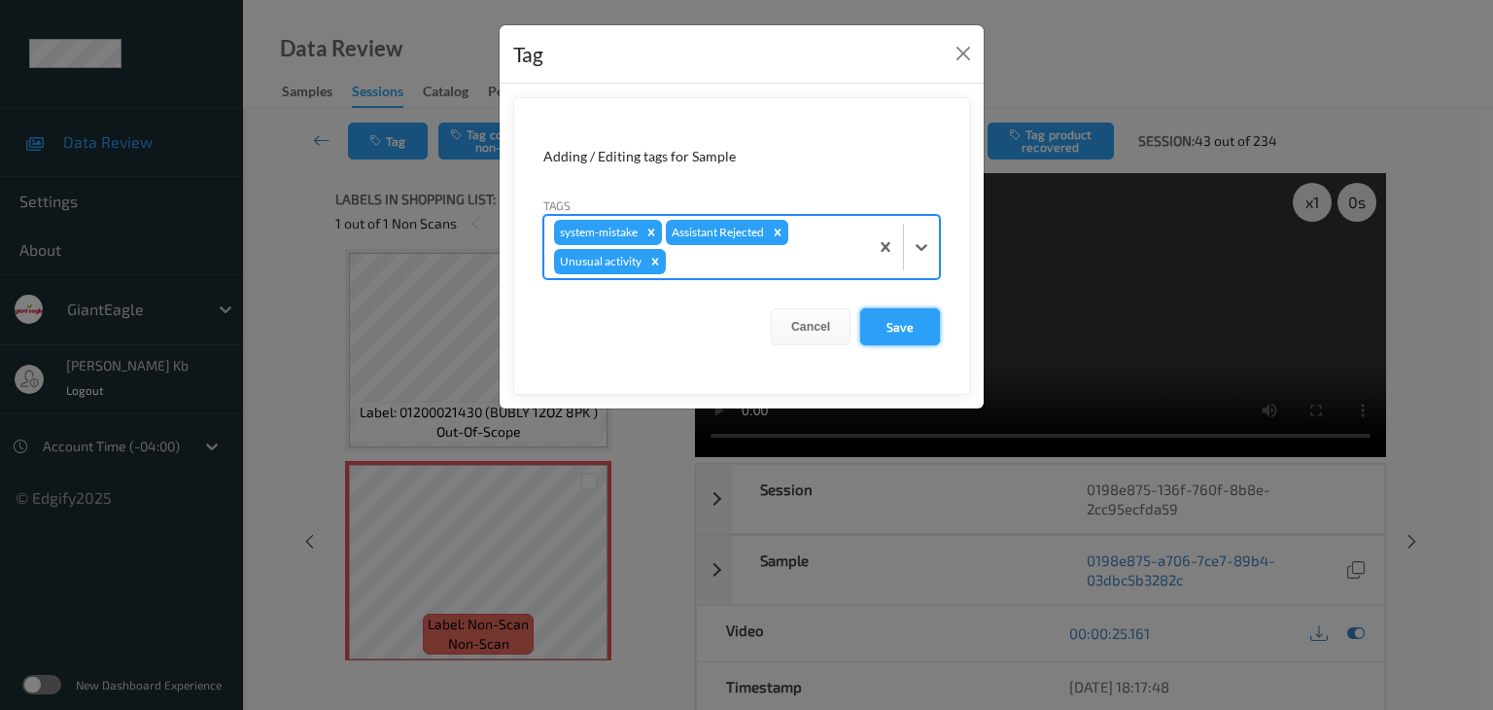
click at [899, 331] on button "Save" at bounding box center [900, 326] width 80 height 37
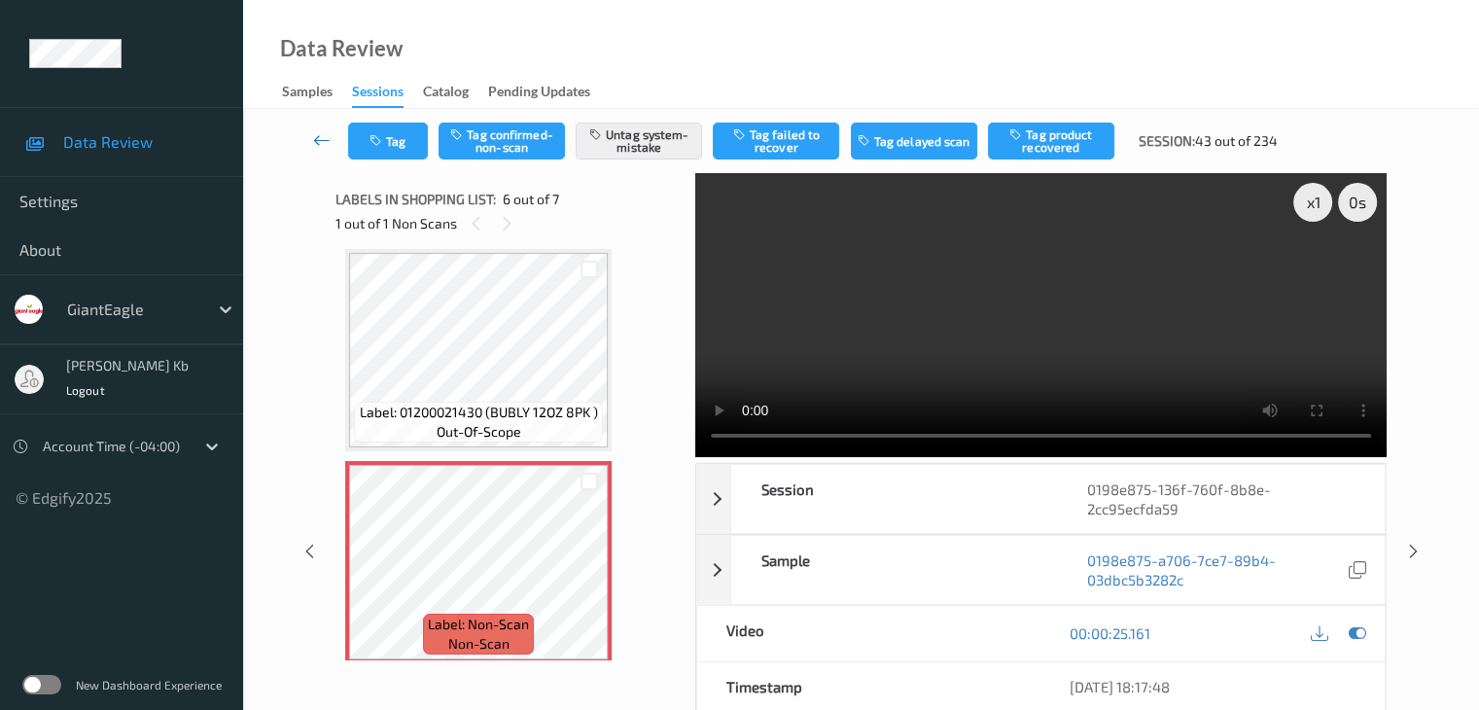
click at [322, 137] on icon at bounding box center [321, 139] width 17 height 19
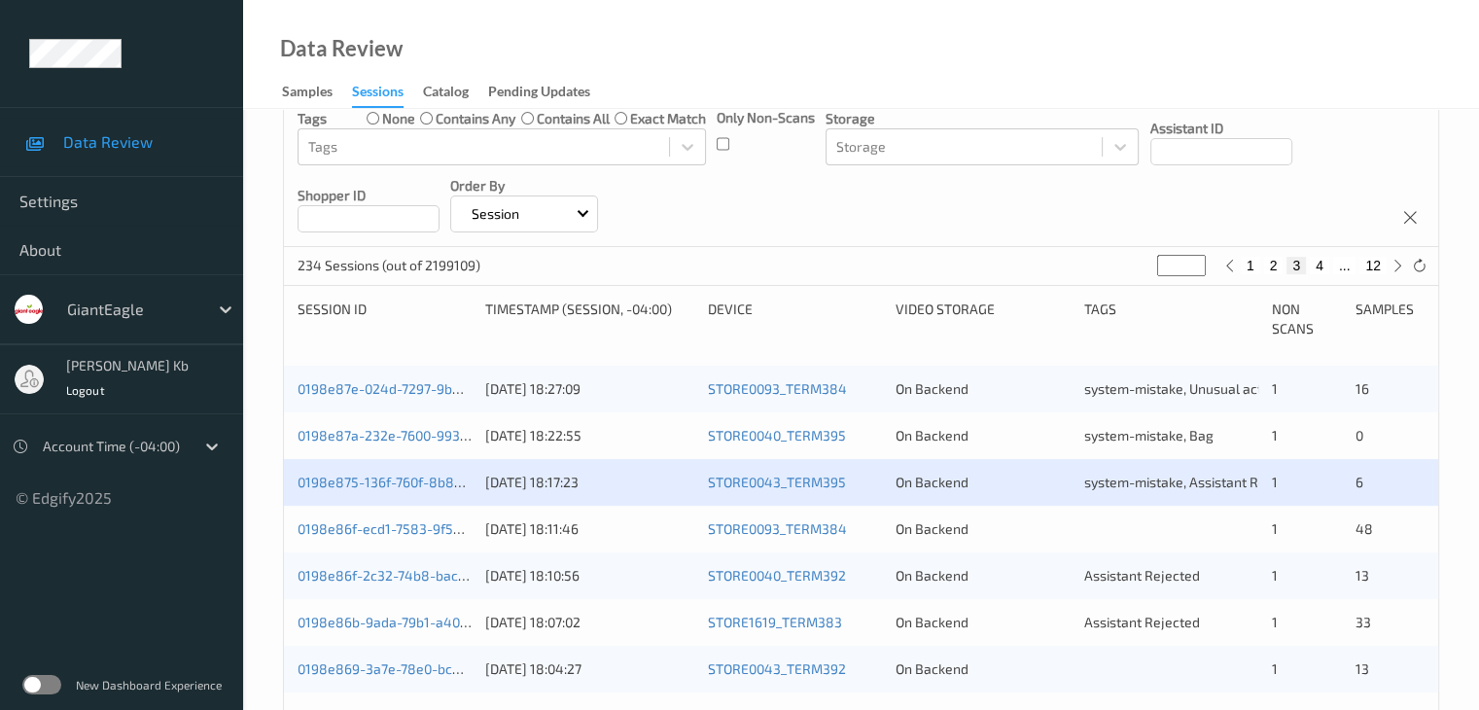
scroll to position [389, 0]
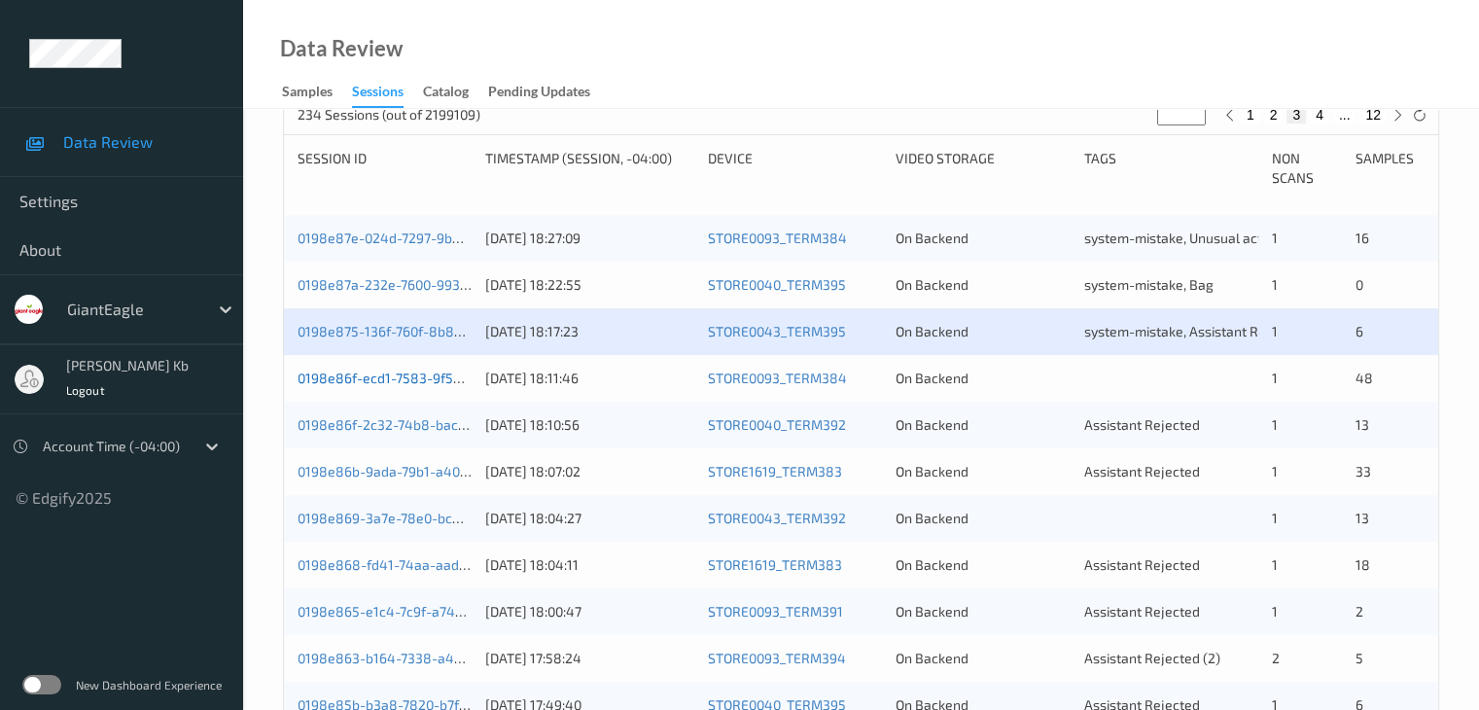
click at [397, 378] on link "0198e86f-ecd1-7583-9f58-957966da2001" at bounding box center [427, 377] width 261 height 17
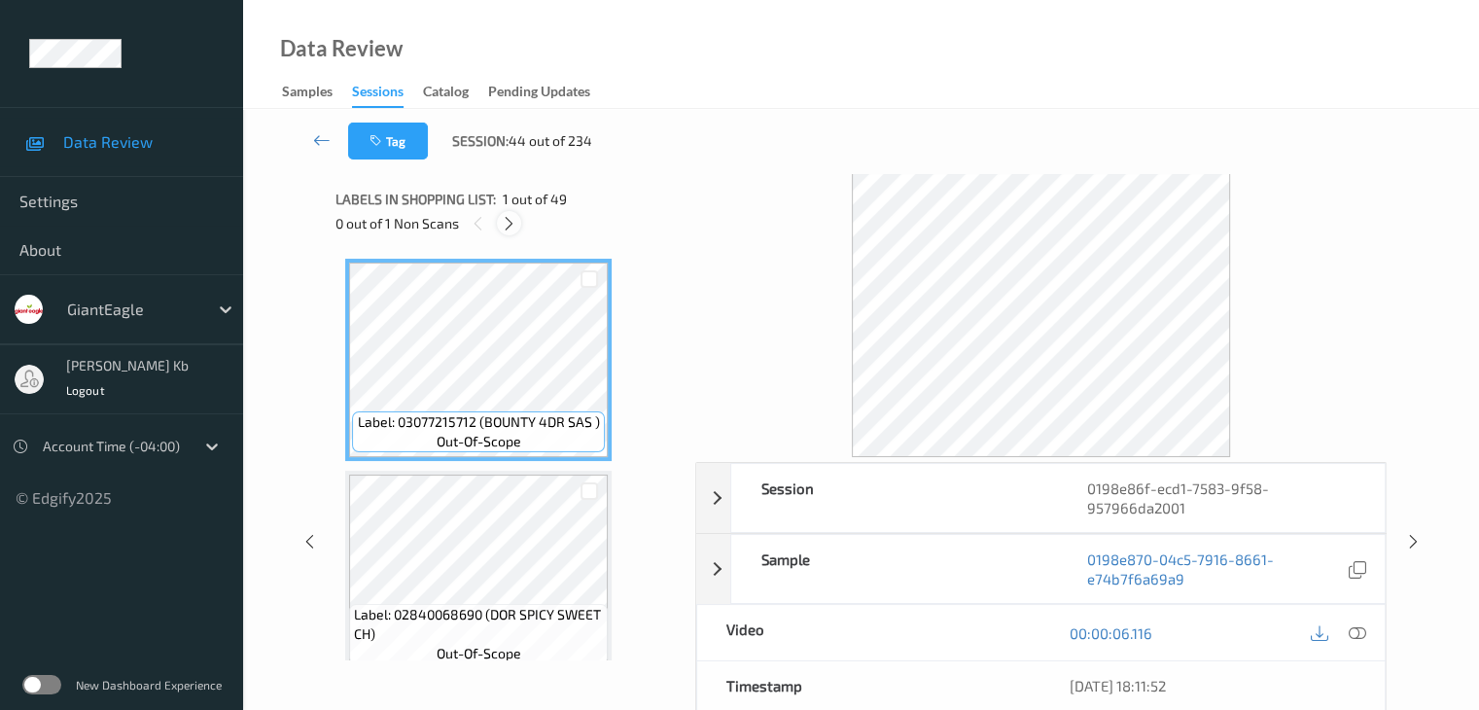
click at [512, 219] on icon at bounding box center [509, 223] width 17 height 17
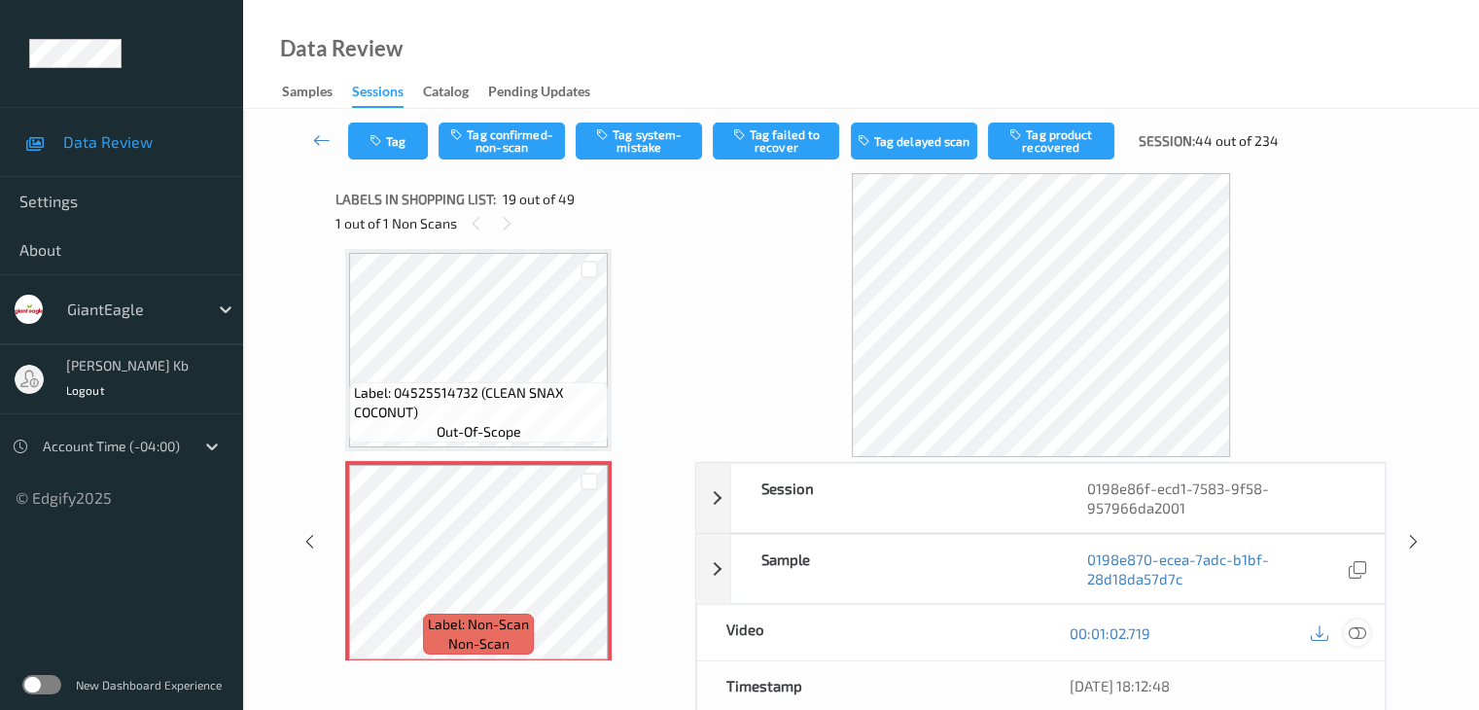
click at [1359, 632] on icon at bounding box center [1355, 632] width 17 height 17
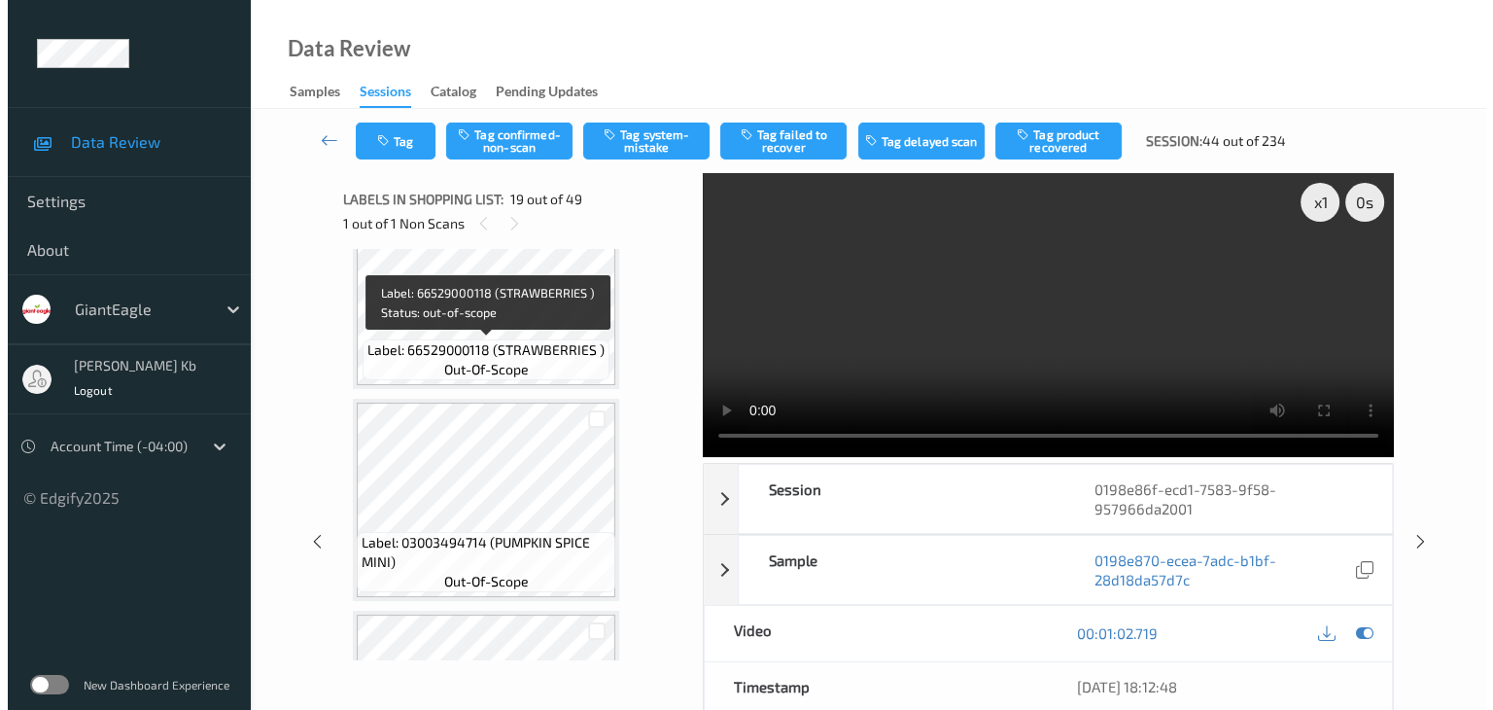
scroll to position [3904, 0]
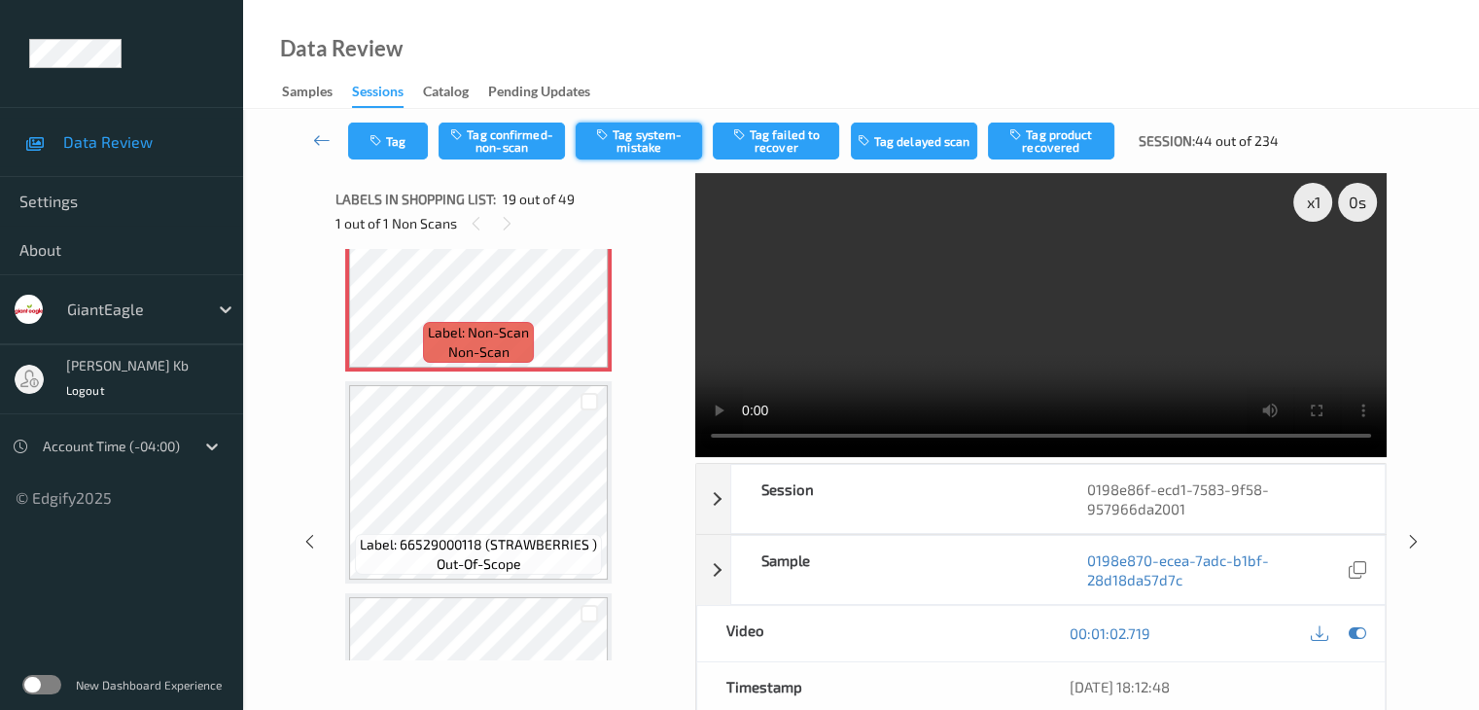
click at [642, 139] on button "Tag system-mistake" at bounding box center [638, 140] width 126 height 37
click at [402, 134] on button "Tag" at bounding box center [388, 140] width 80 height 37
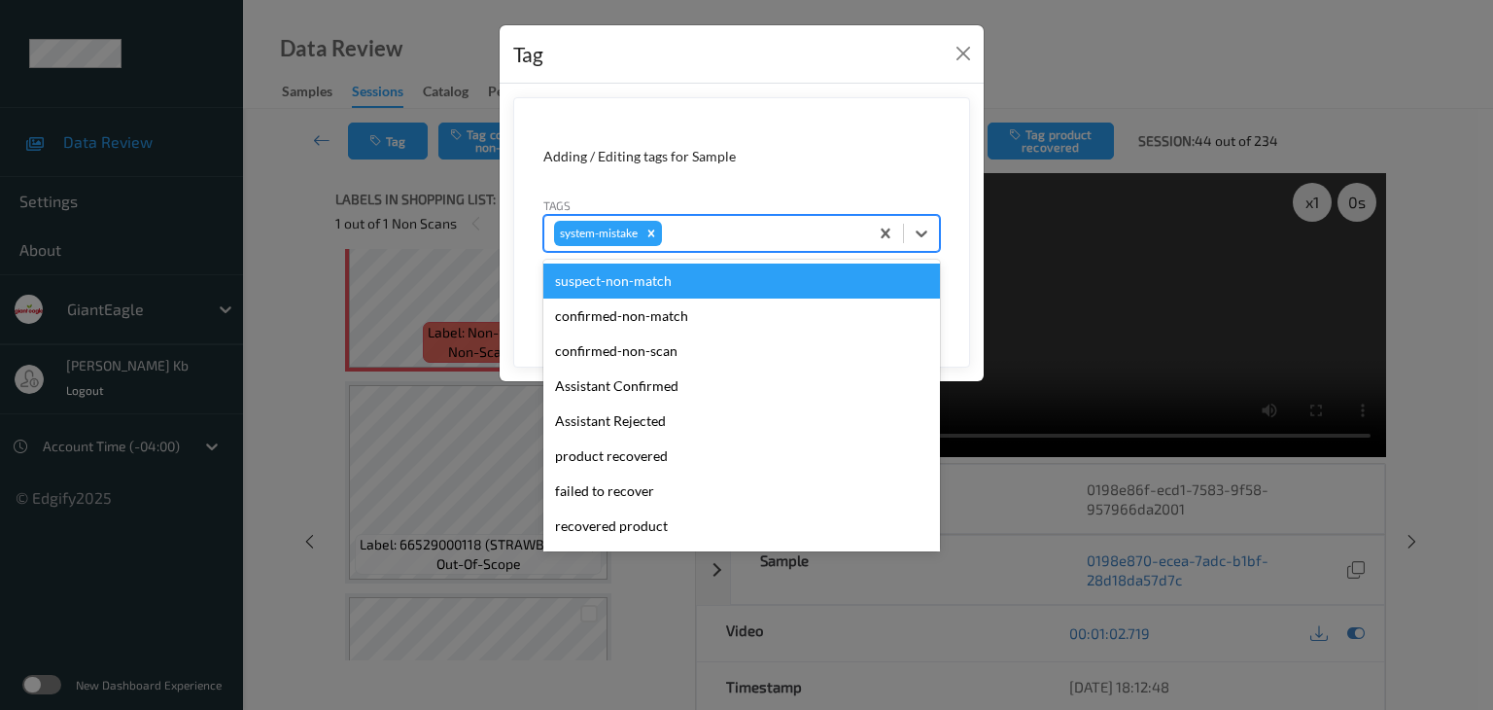
click at [739, 231] on div at bounding box center [762, 233] width 192 height 23
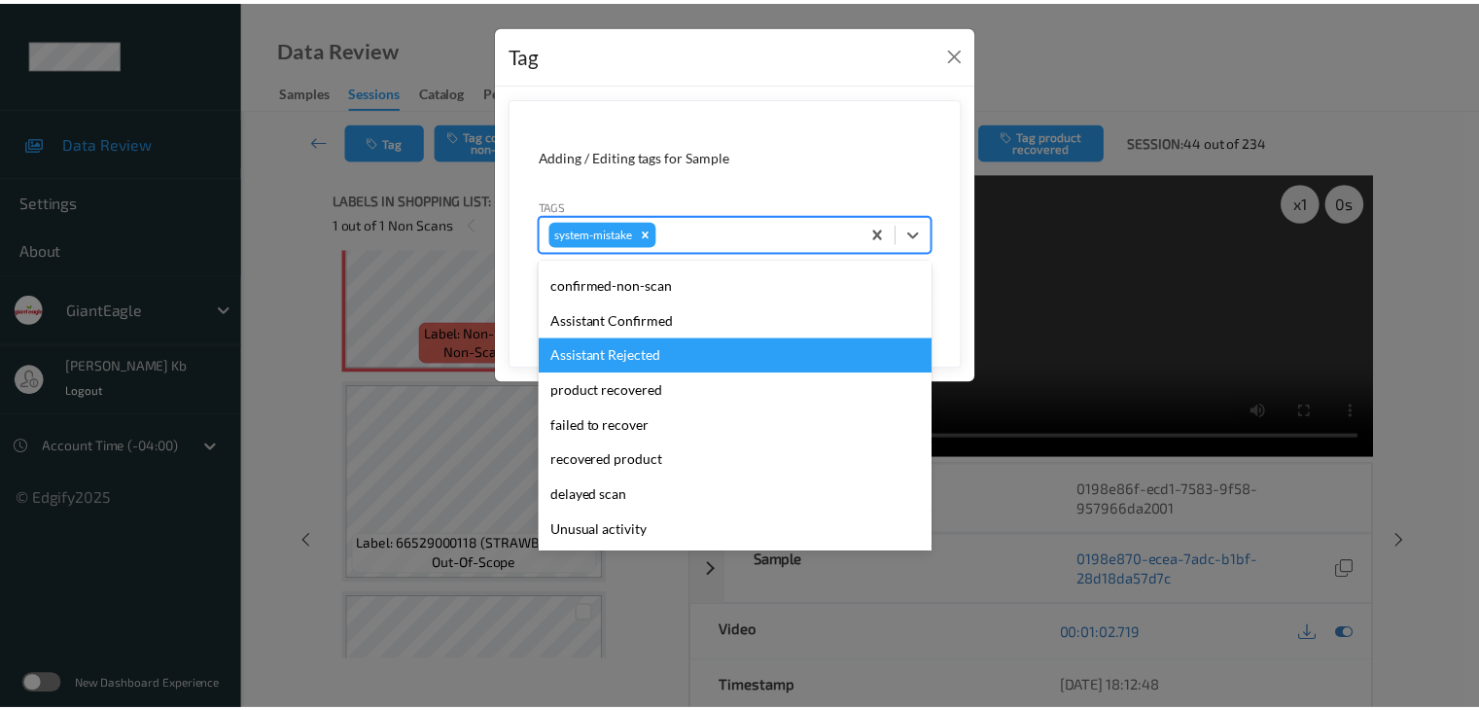
scroll to position [97, 0]
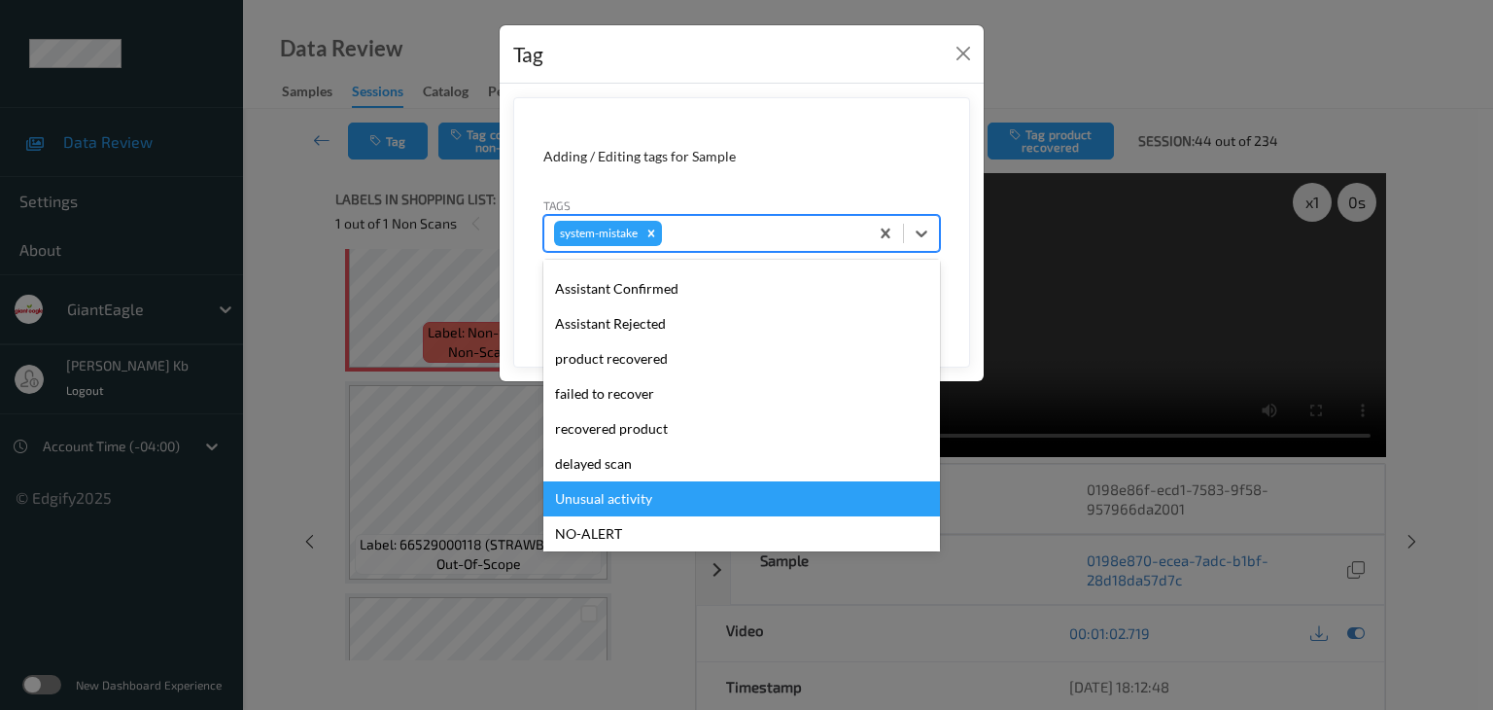
click at [637, 498] on div "Unusual activity" at bounding box center [741, 498] width 397 height 35
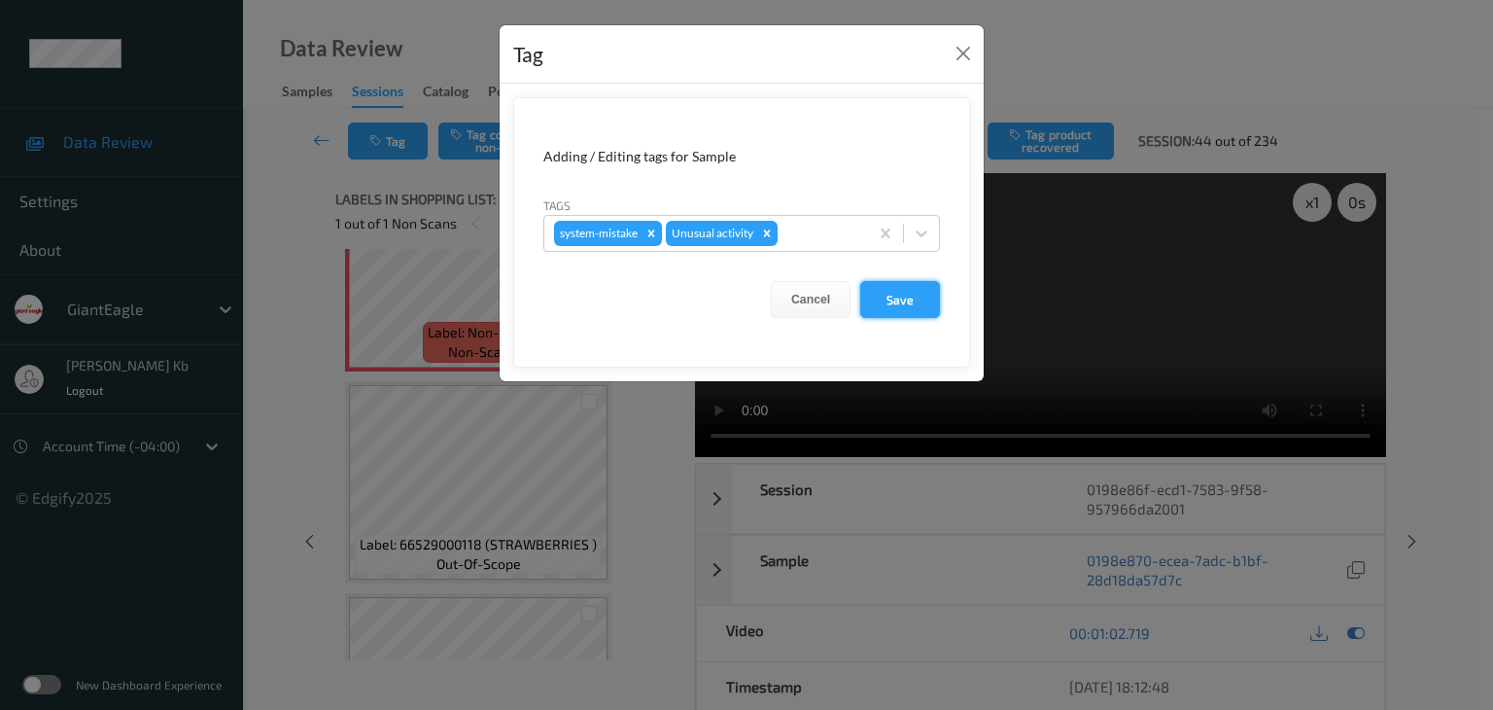
click at [899, 302] on button "Save" at bounding box center [900, 299] width 80 height 37
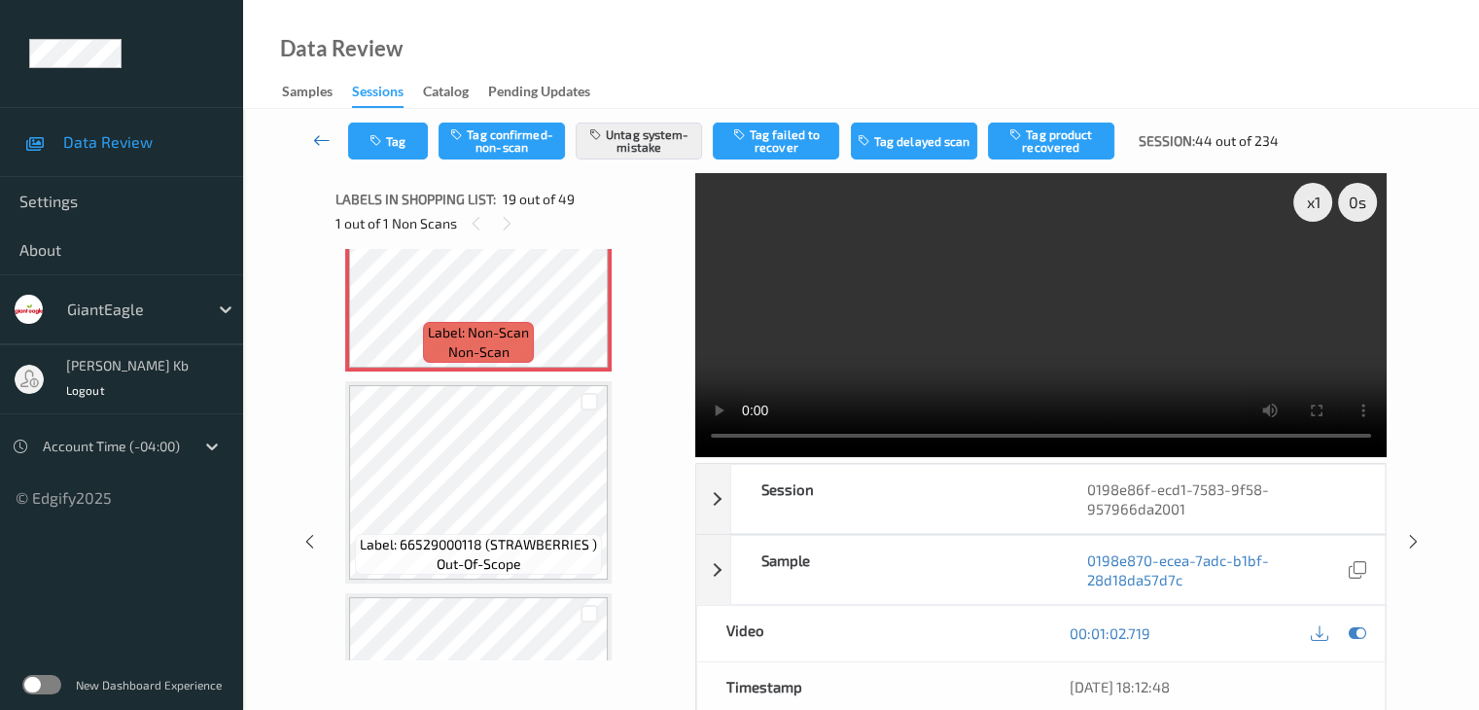
click at [313, 138] on icon at bounding box center [321, 139] width 17 height 19
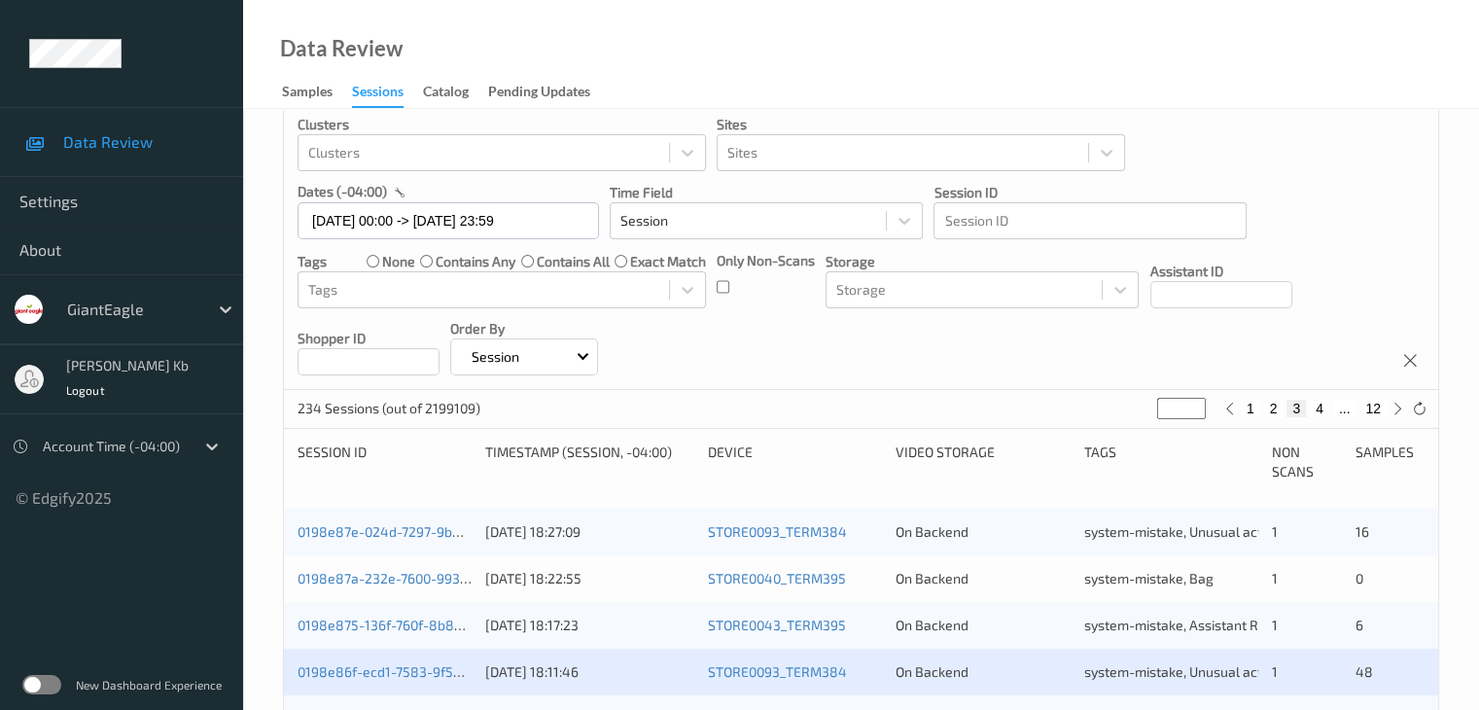
scroll to position [583, 0]
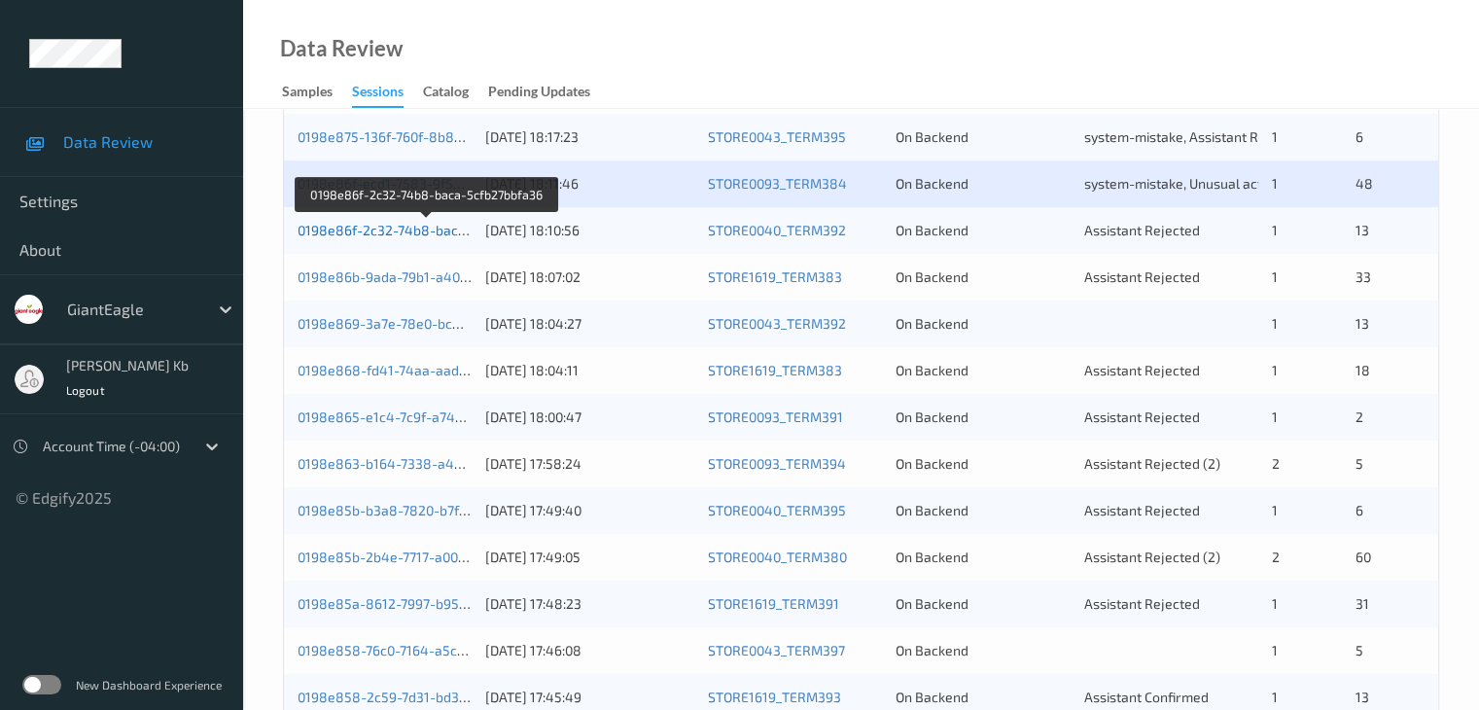
click at [407, 231] on link "0198e86f-2c32-74b8-baca-5cfb27bbfa36" at bounding box center [427, 230] width 260 height 17
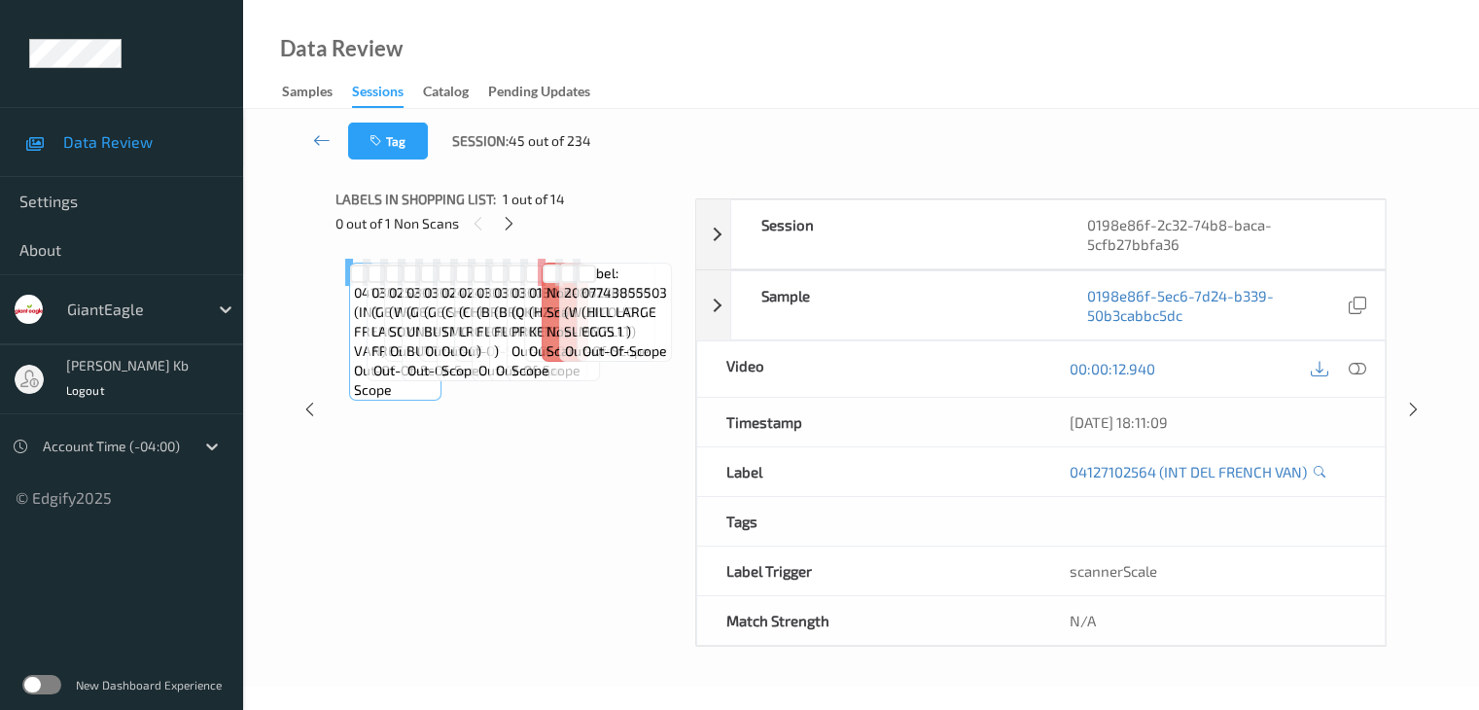
scroll to position [237, 0]
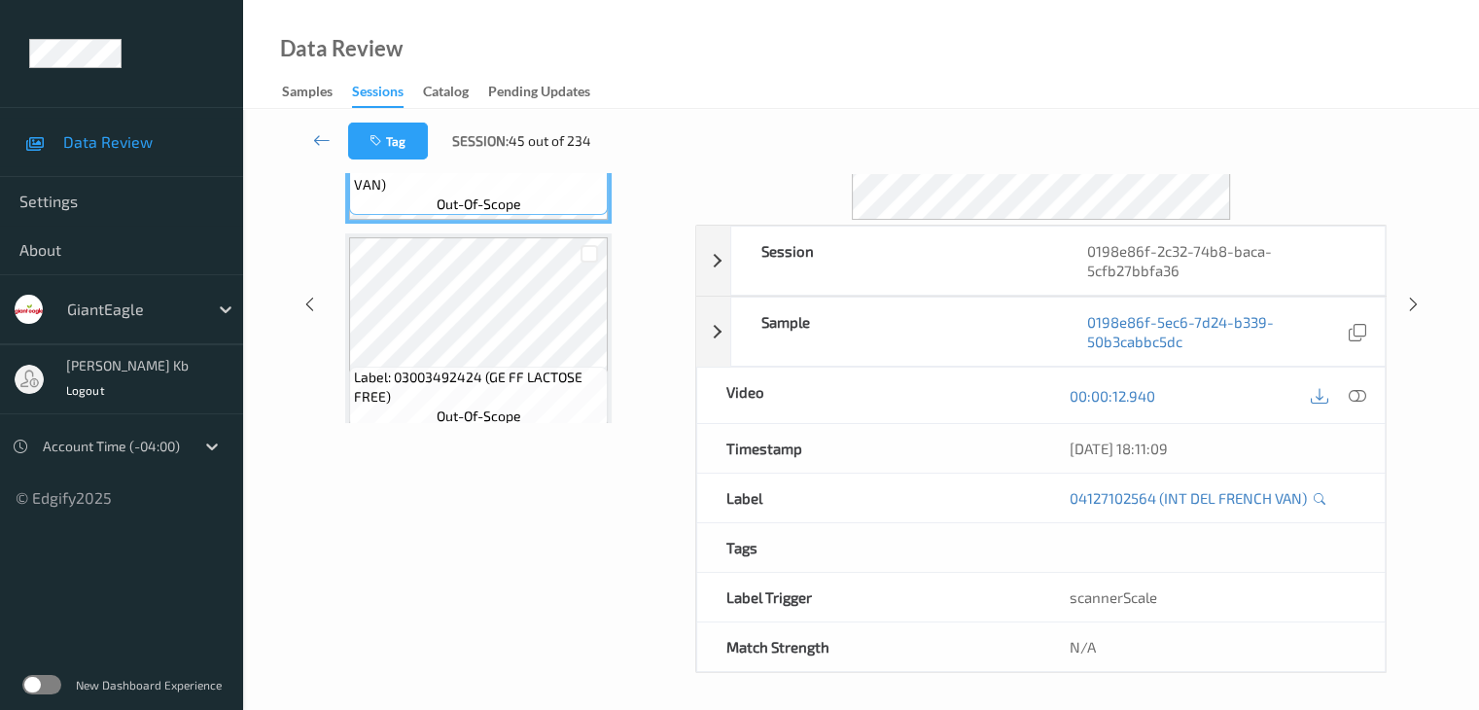
drag, startPoint x: 467, startPoint y: 1, endPoint x: 1021, endPoint y: 34, distance: 555.1
click at [1030, 35] on div "Data Review Samples Sessions Catalog Pending Updates" at bounding box center [861, 54] width 1236 height 109
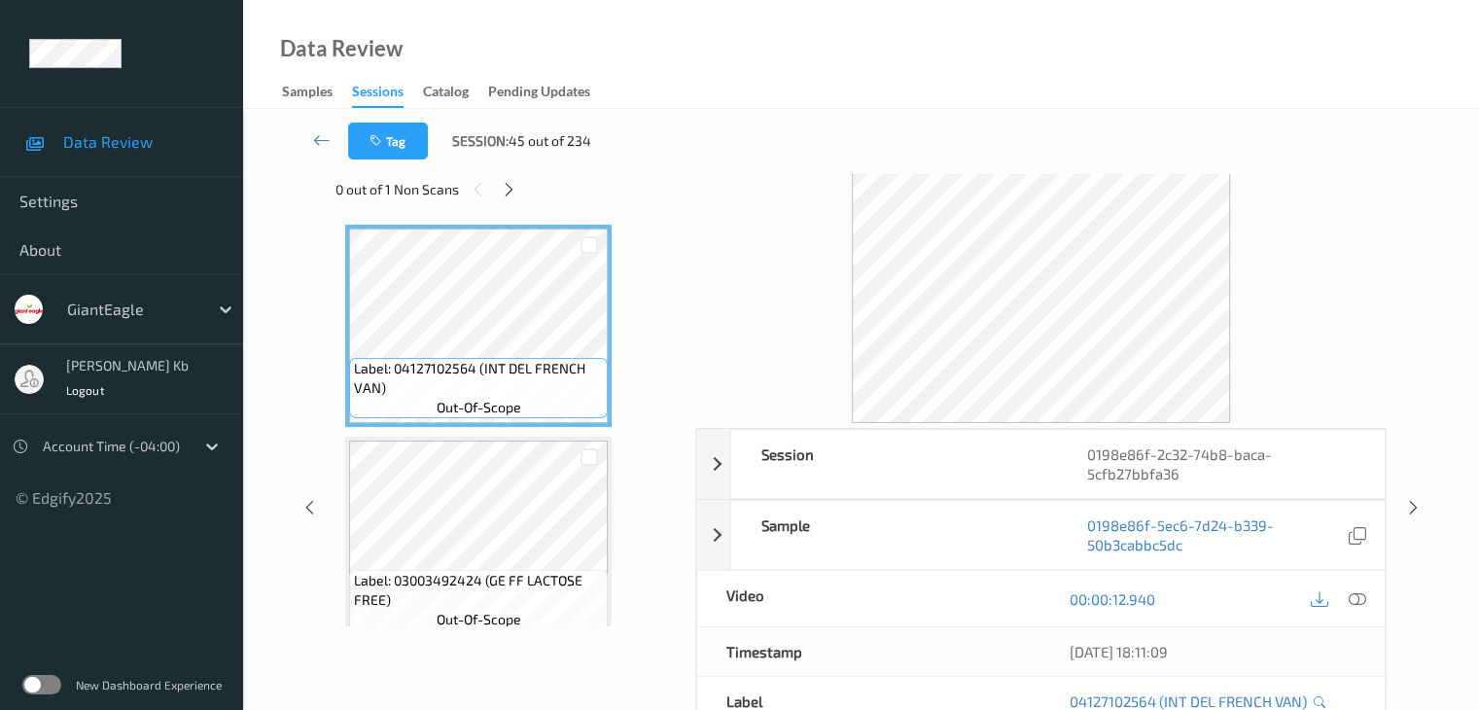
scroll to position [0, 0]
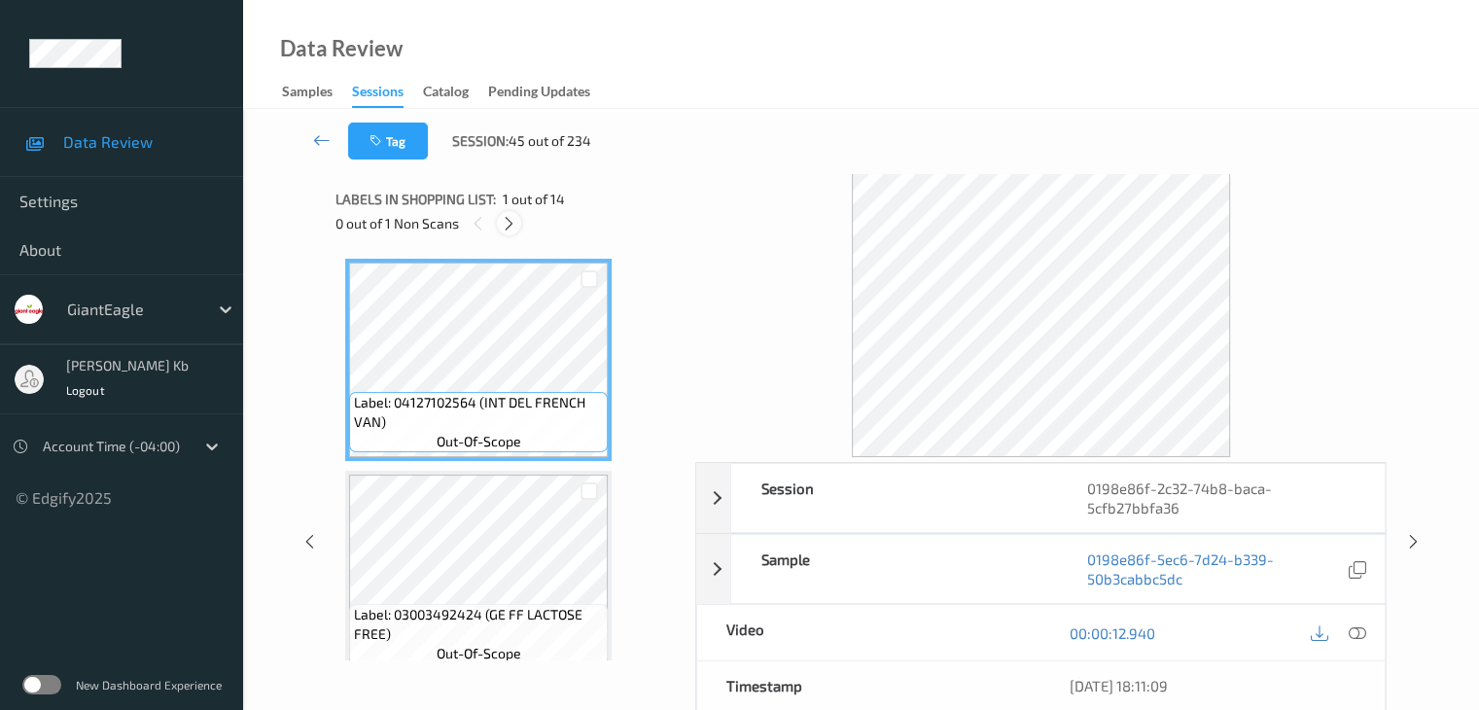
click at [513, 227] on icon at bounding box center [509, 223] width 17 height 17
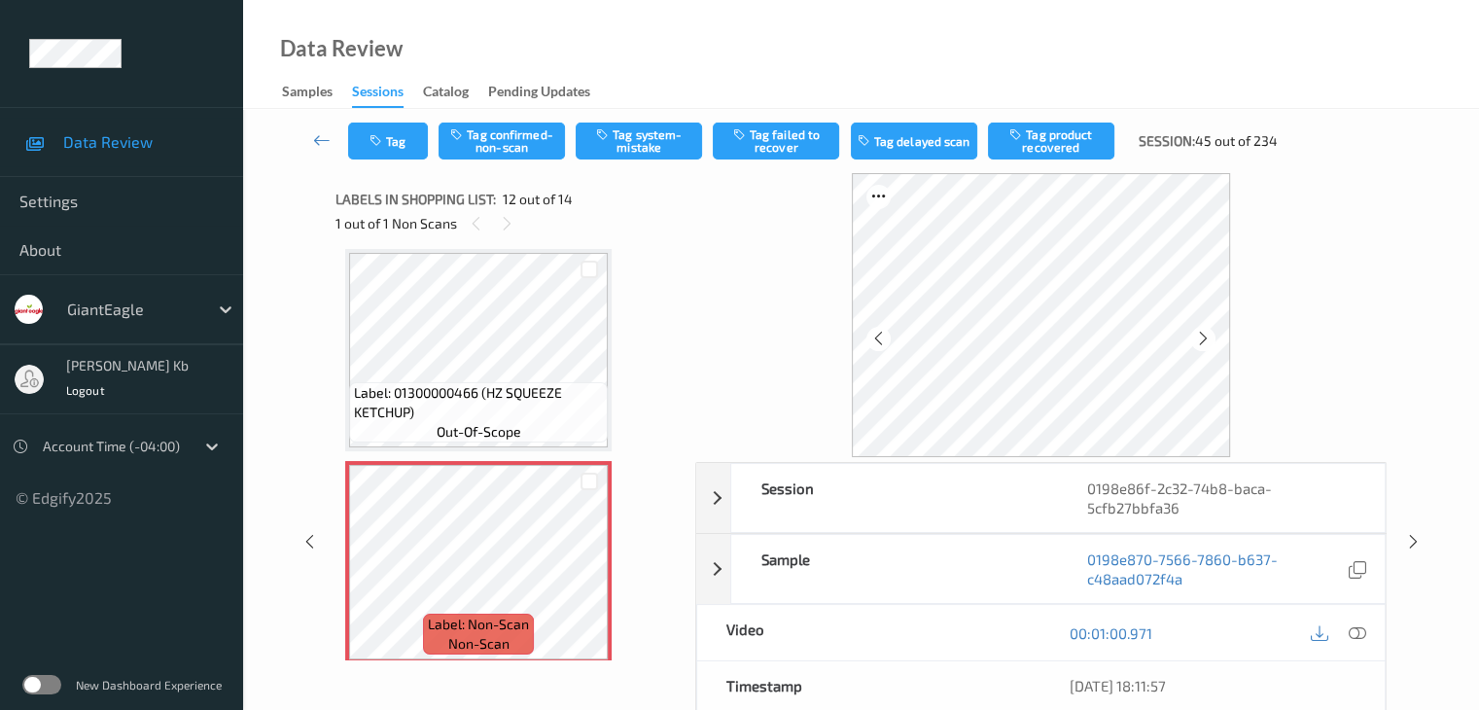
click at [1362, 633] on icon at bounding box center [1355, 632] width 17 height 17
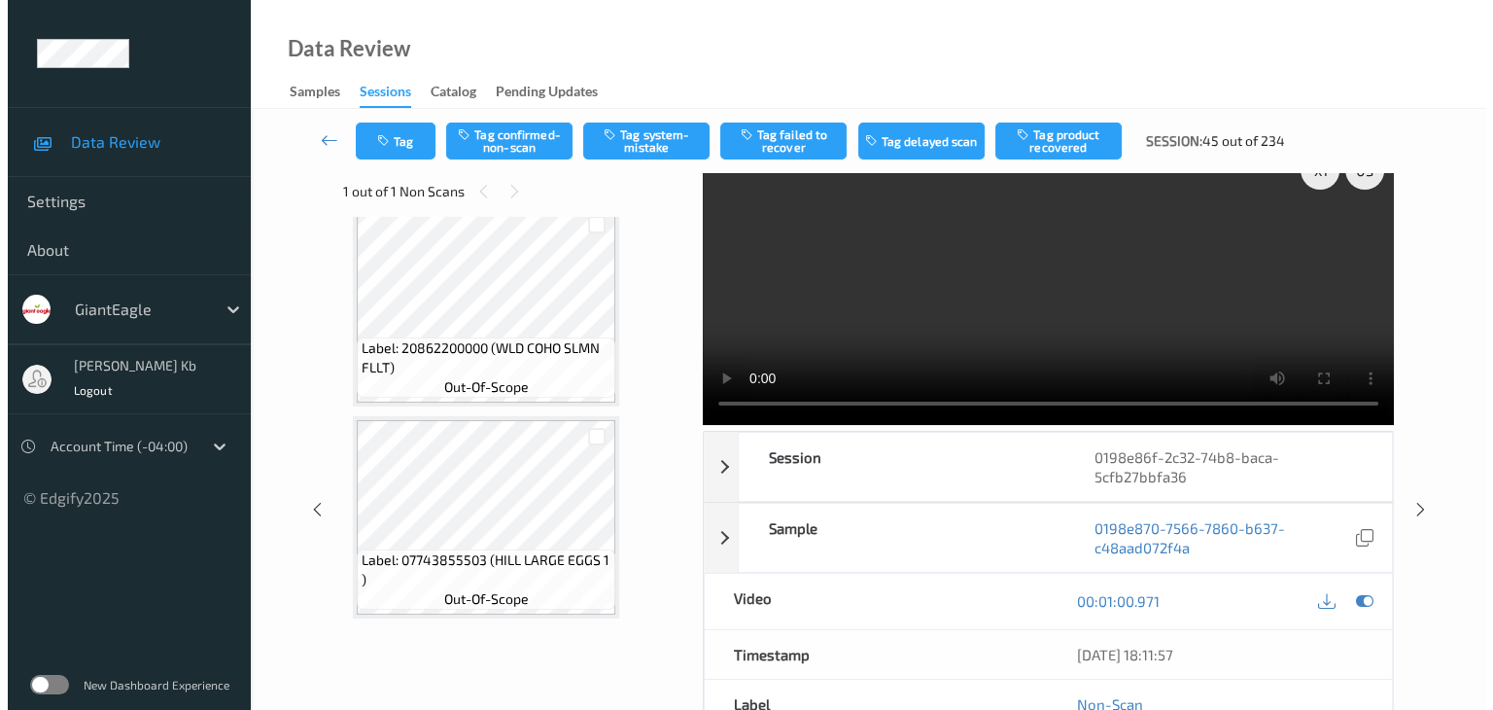
scroll to position [0, 0]
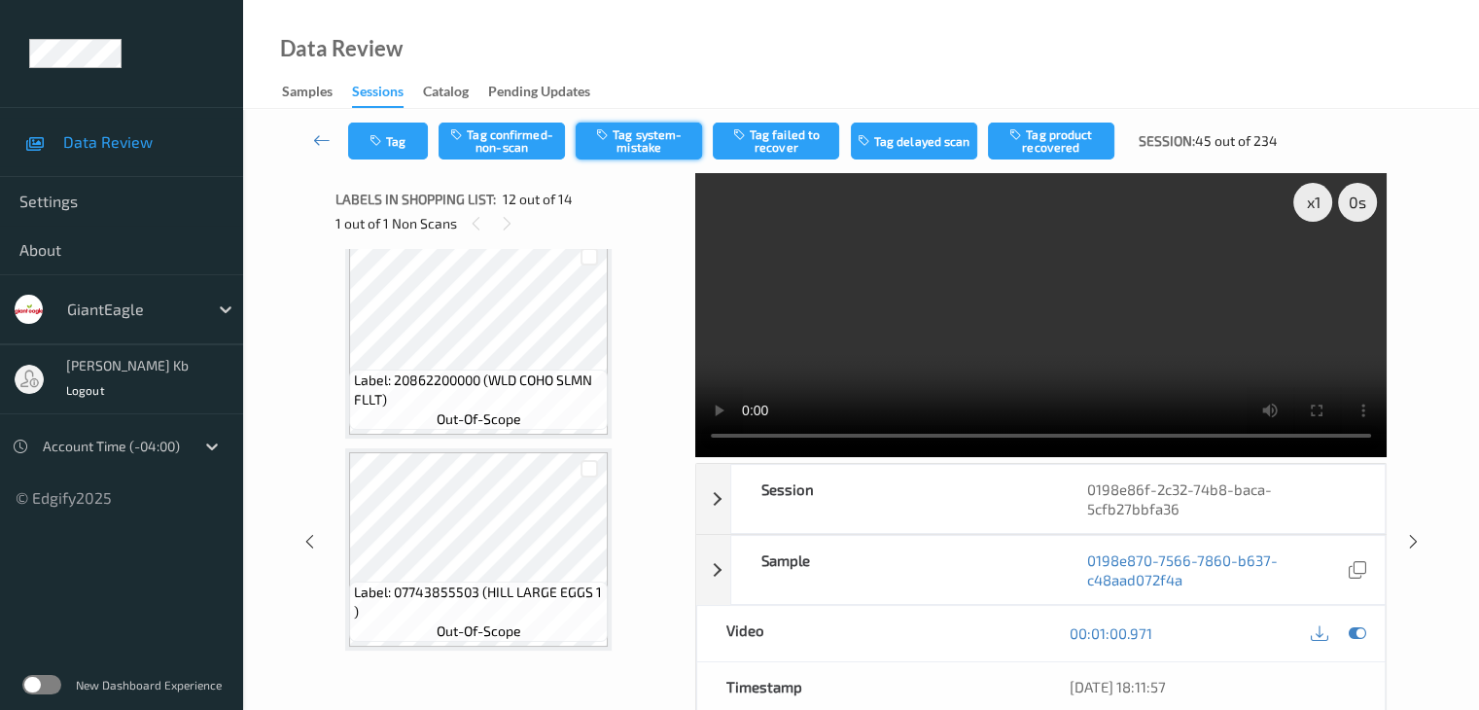
click at [658, 137] on button "Tag system-mistake" at bounding box center [638, 140] width 126 height 37
click at [408, 130] on button "Tag" at bounding box center [388, 140] width 80 height 37
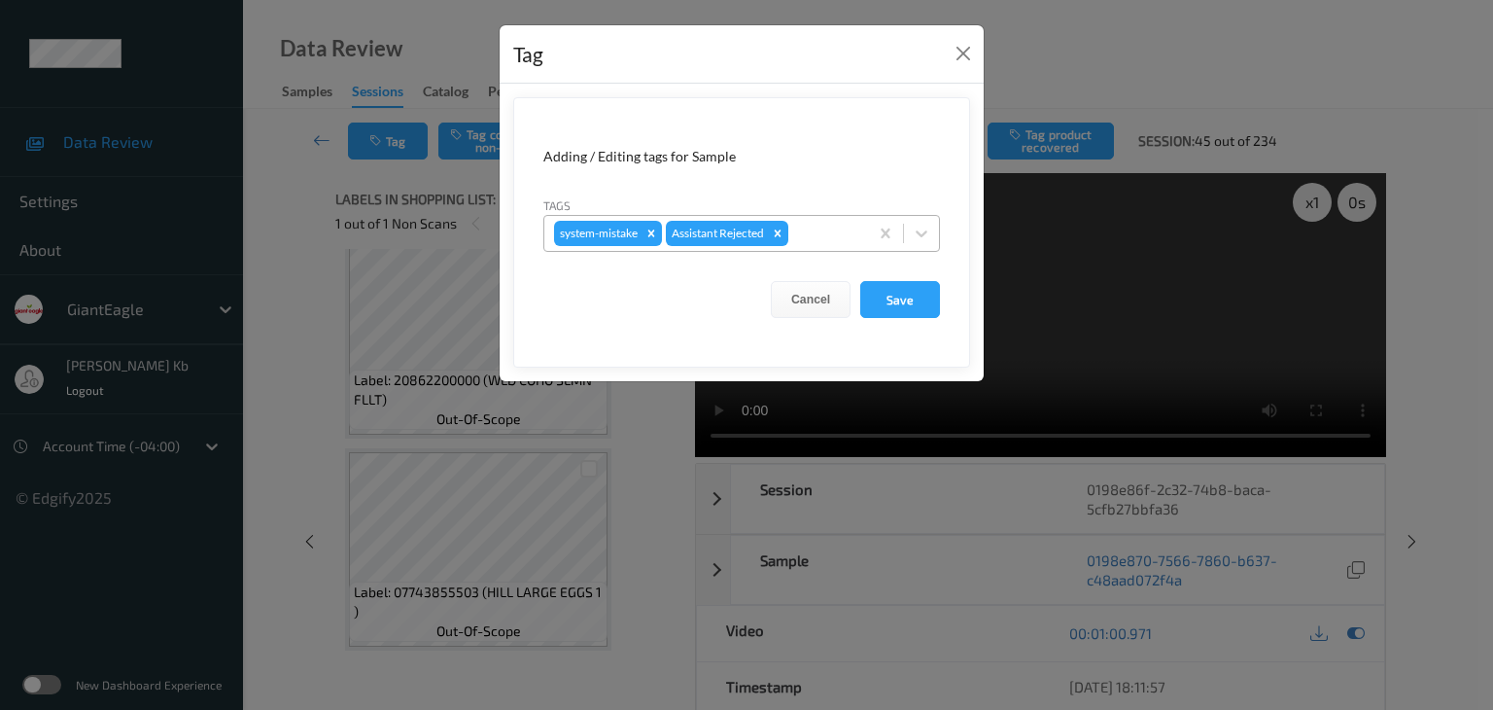
click at [832, 232] on div at bounding box center [825, 233] width 66 height 23
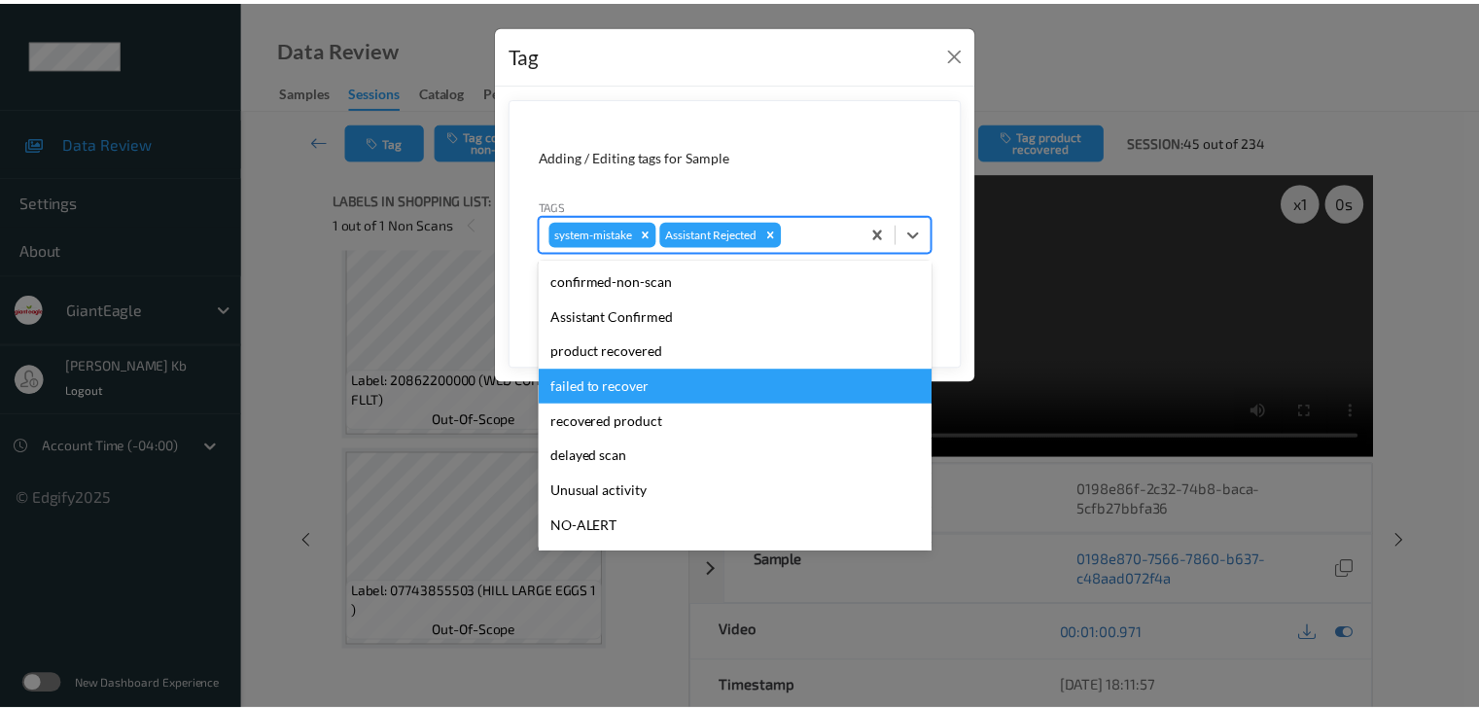
scroll to position [97, 0]
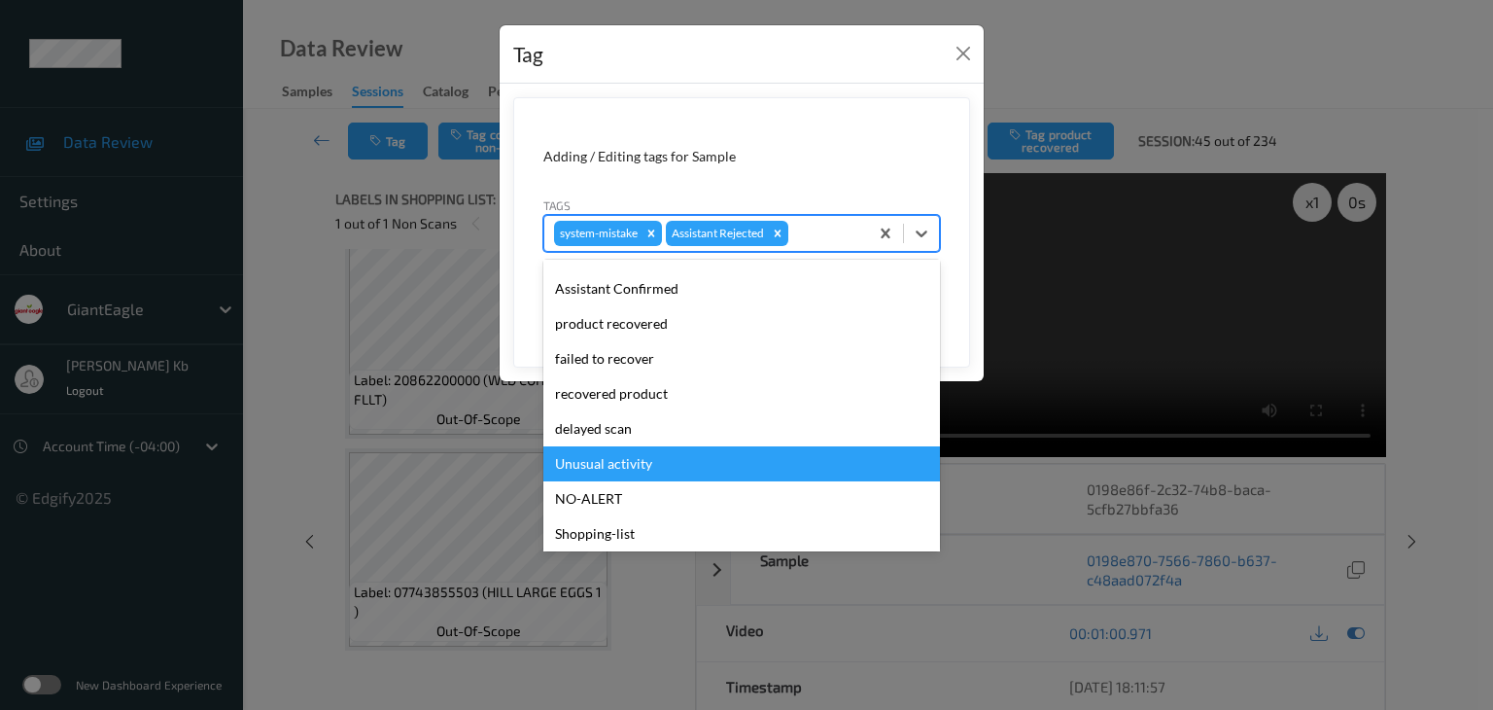
click at [625, 464] on div "Unusual activity" at bounding box center [741, 463] width 397 height 35
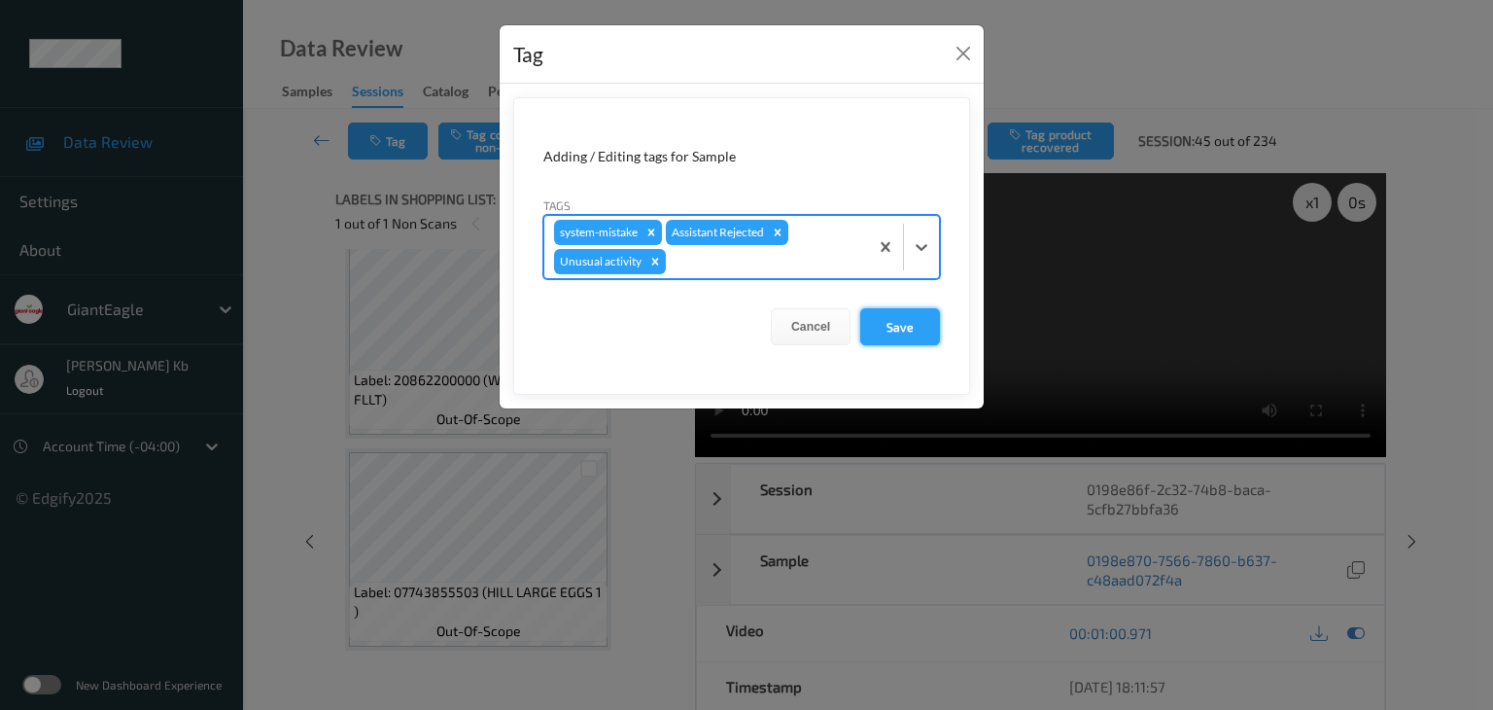
click at [922, 328] on button "Save" at bounding box center [900, 326] width 80 height 37
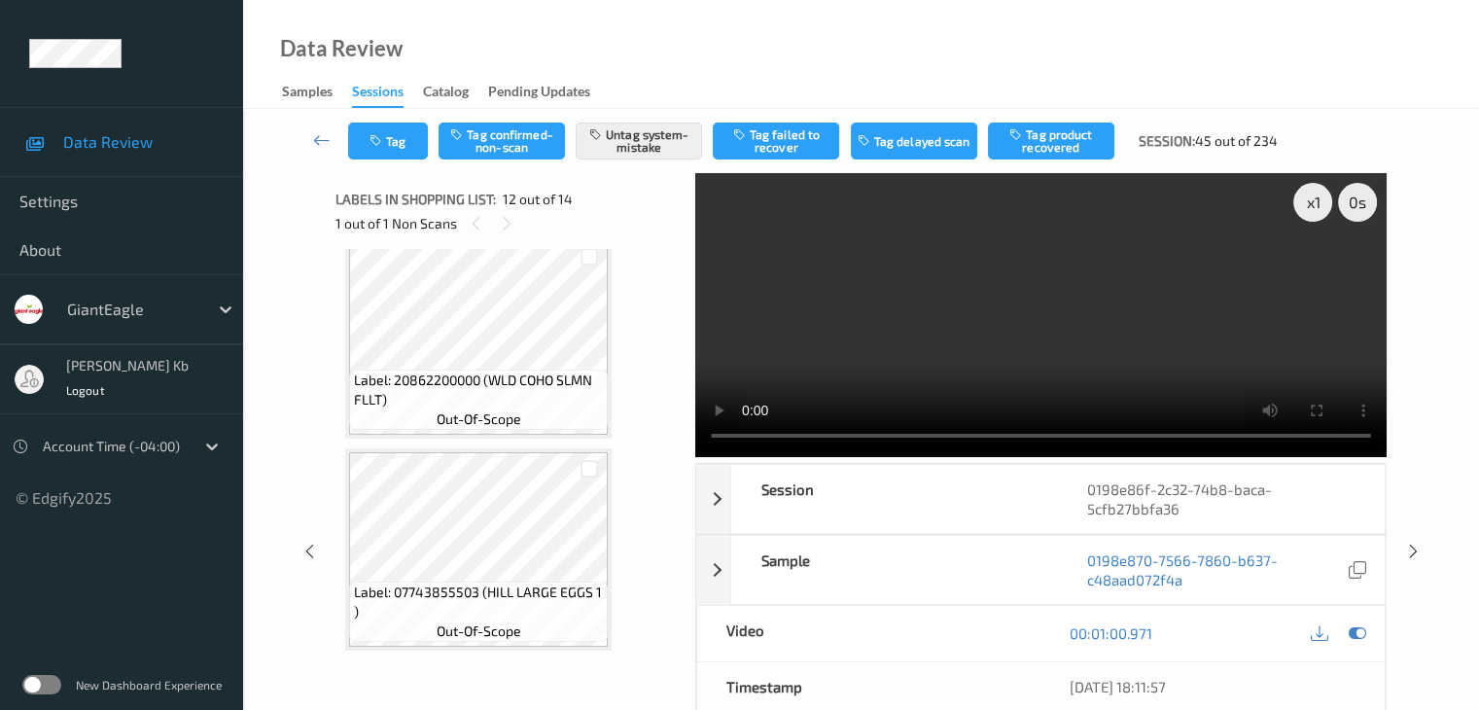
drag, startPoint x: 315, startPoint y: 139, endPoint x: 343, endPoint y: 111, distance: 39.9
click at [316, 139] on icon at bounding box center [321, 139] width 17 height 19
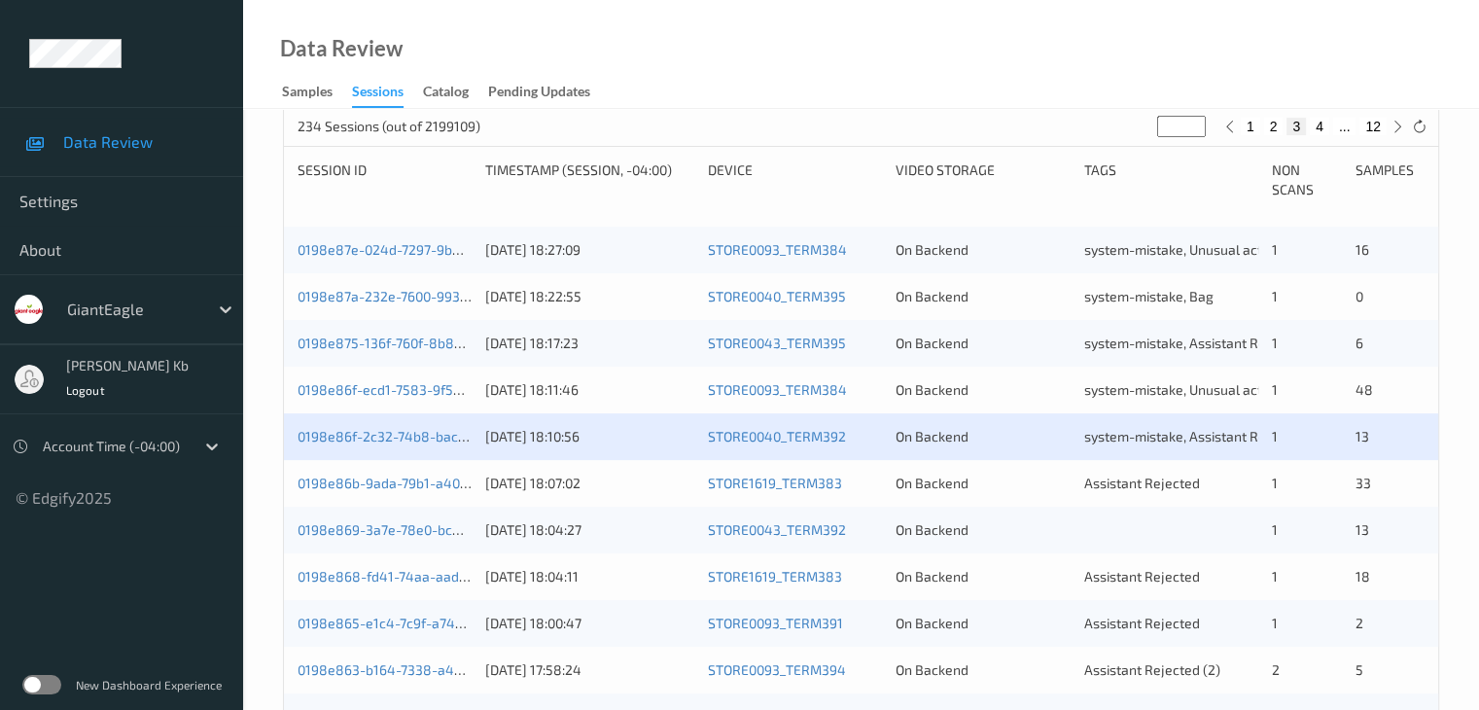
scroll to position [389, 0]
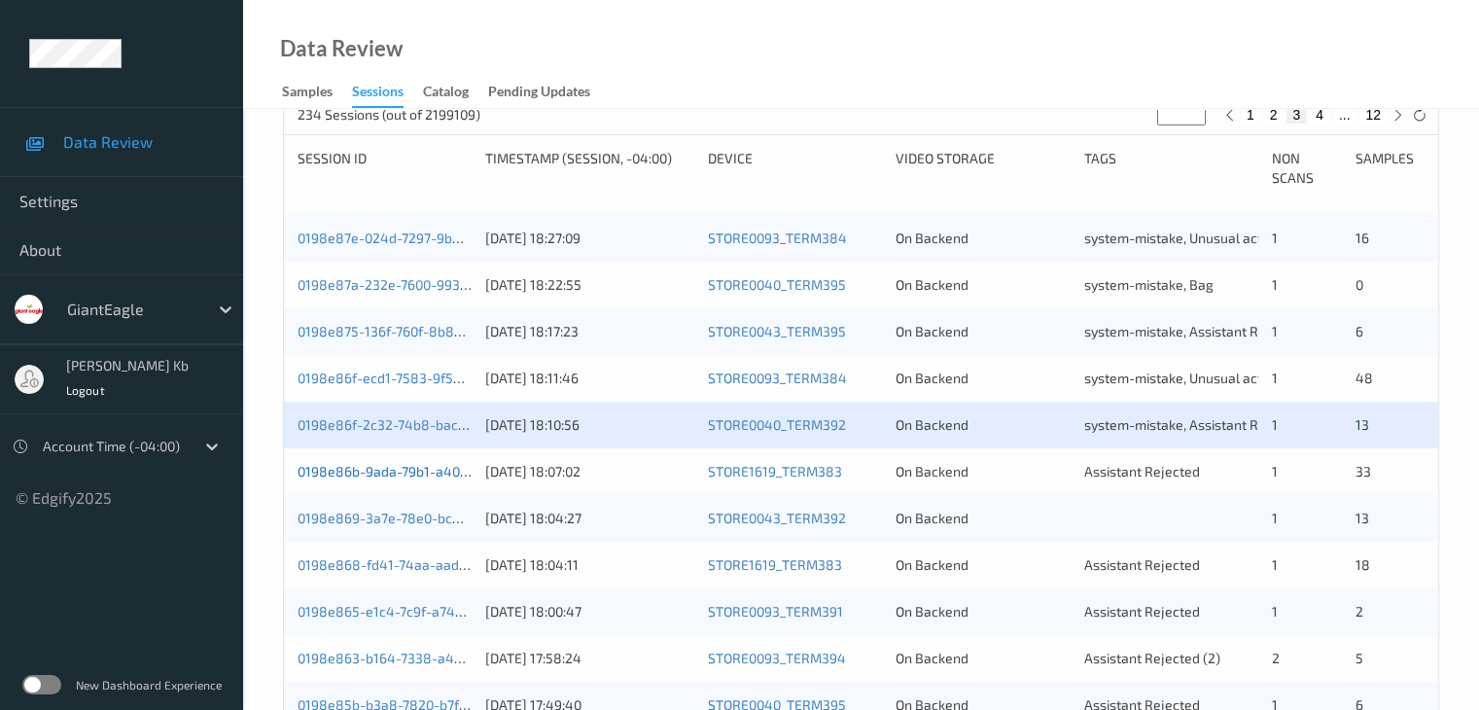
click at [377, 473] on link "0198e86b-9ada-79b1-a404-2ee531de0816" at bounding box center [430, 471] width 267 height 17
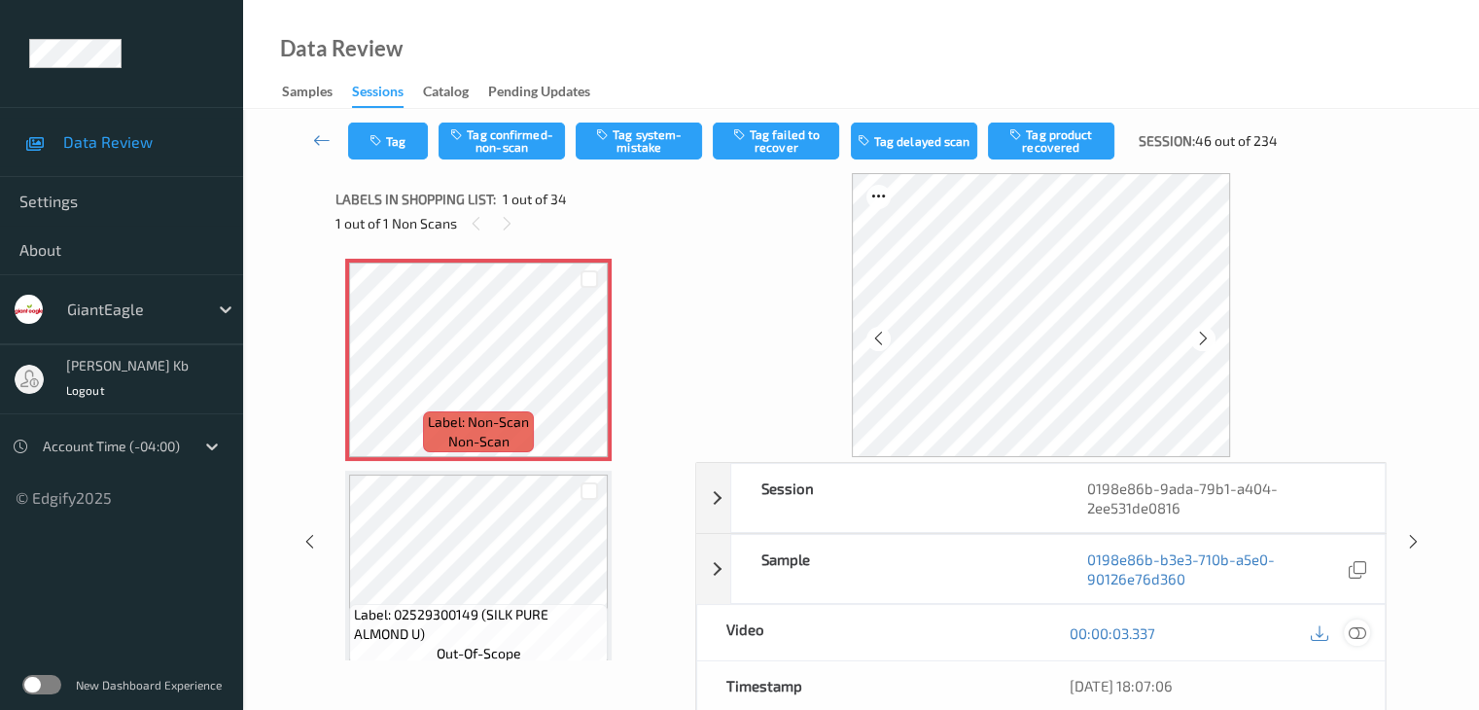
click at [1359, 631] on icon at bounding box center [1355, 632] width 17 height 17
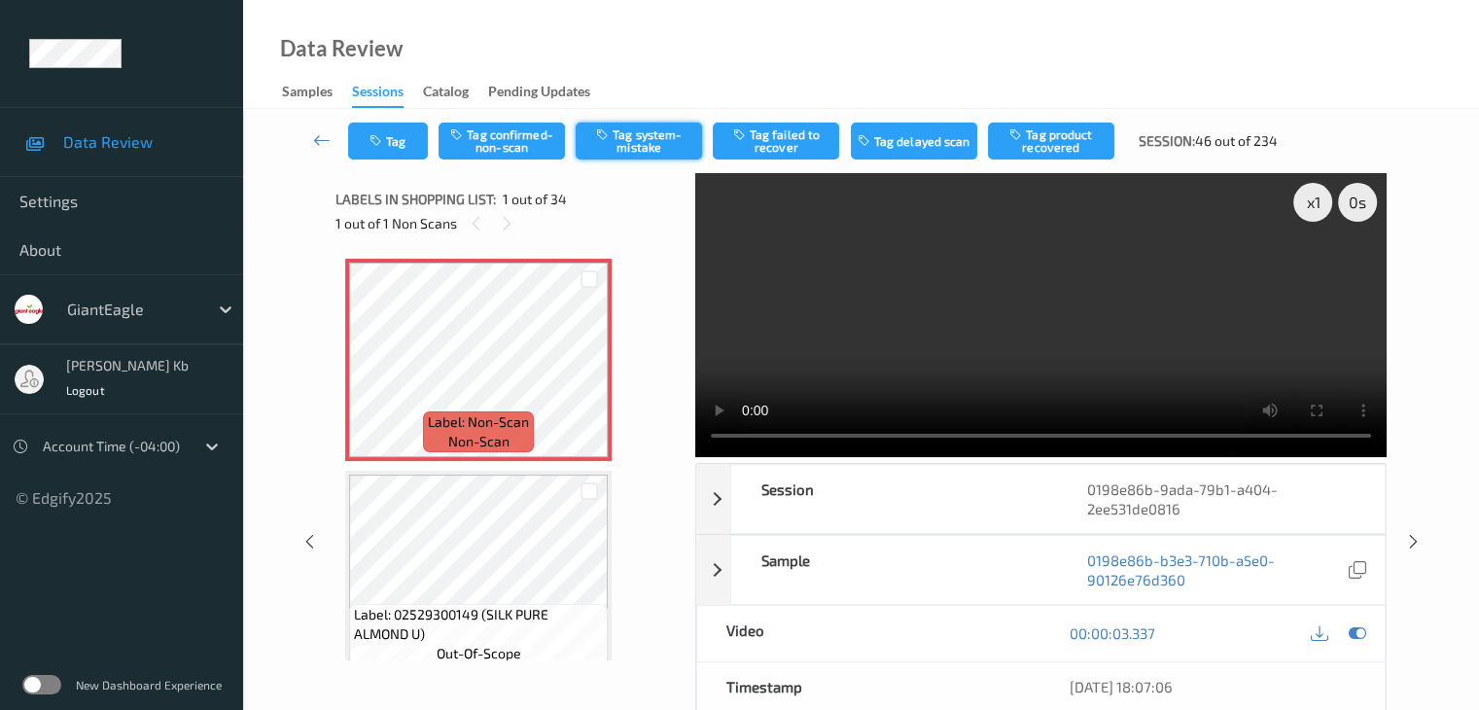
click at [649, 149] on button "Tag system-mistake" at bounding box center [638, 140] width 126 height 37
click at [320, 141] on icon at bounding box center [321, 139] width 17 height 19
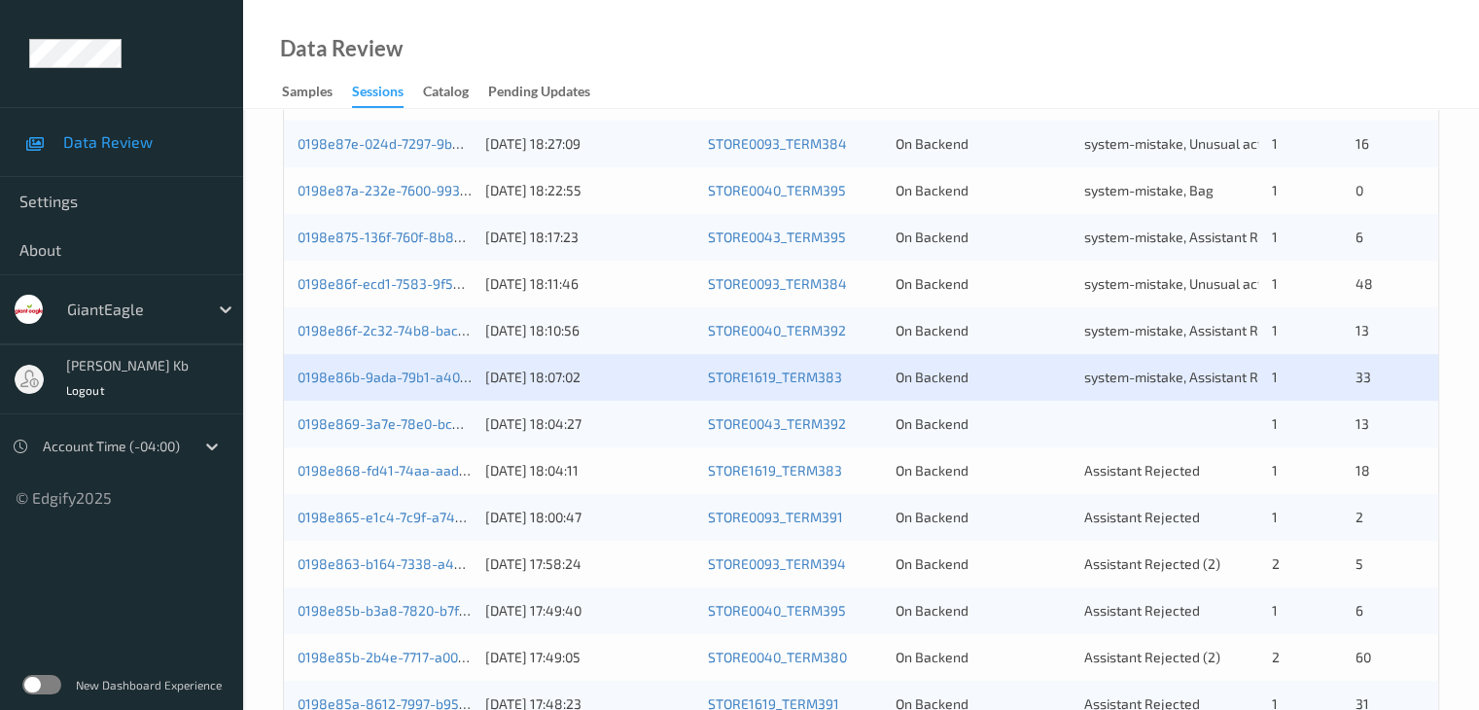
scroll to position [486, 0]
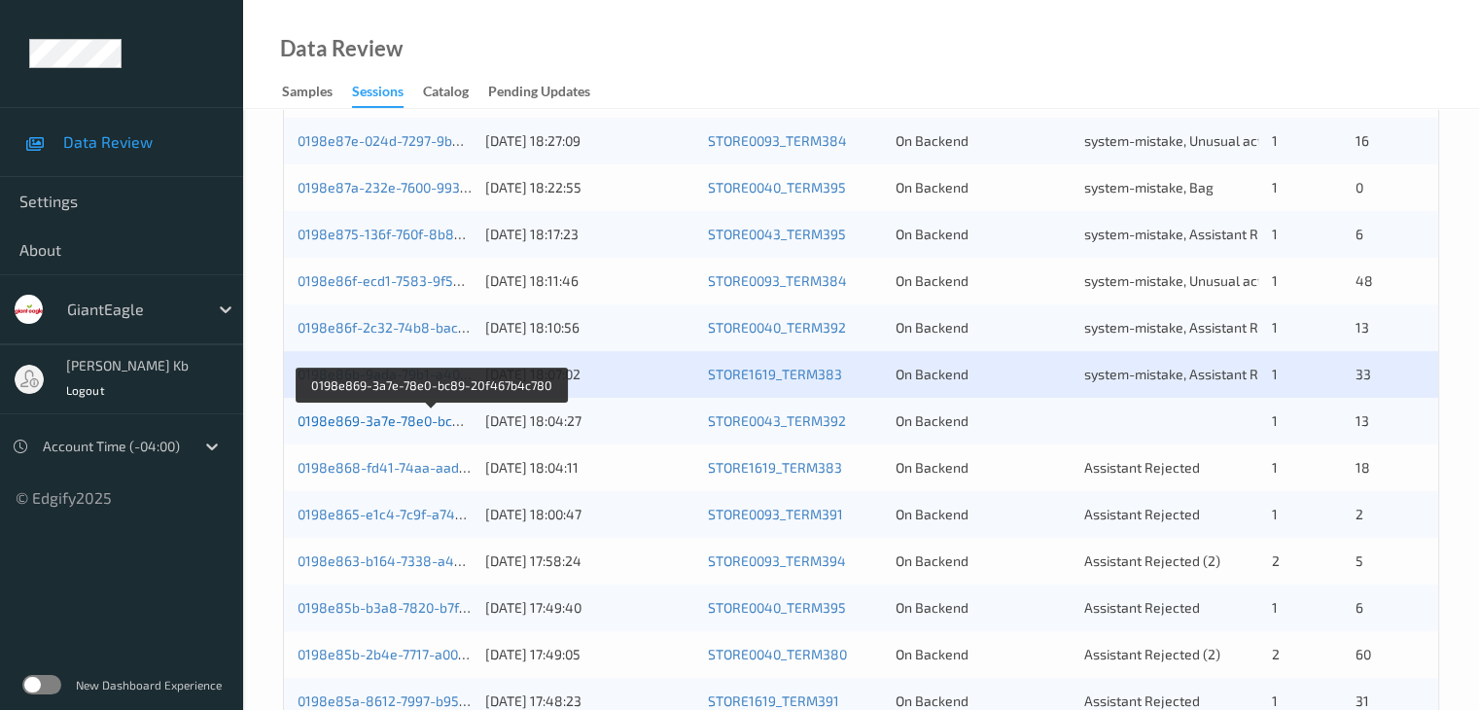
click at [427, 418] on link "0198e869-3a7e-78e0-bc89-20f467b4c780" at bounding box center [430, 420] width 267 height 17
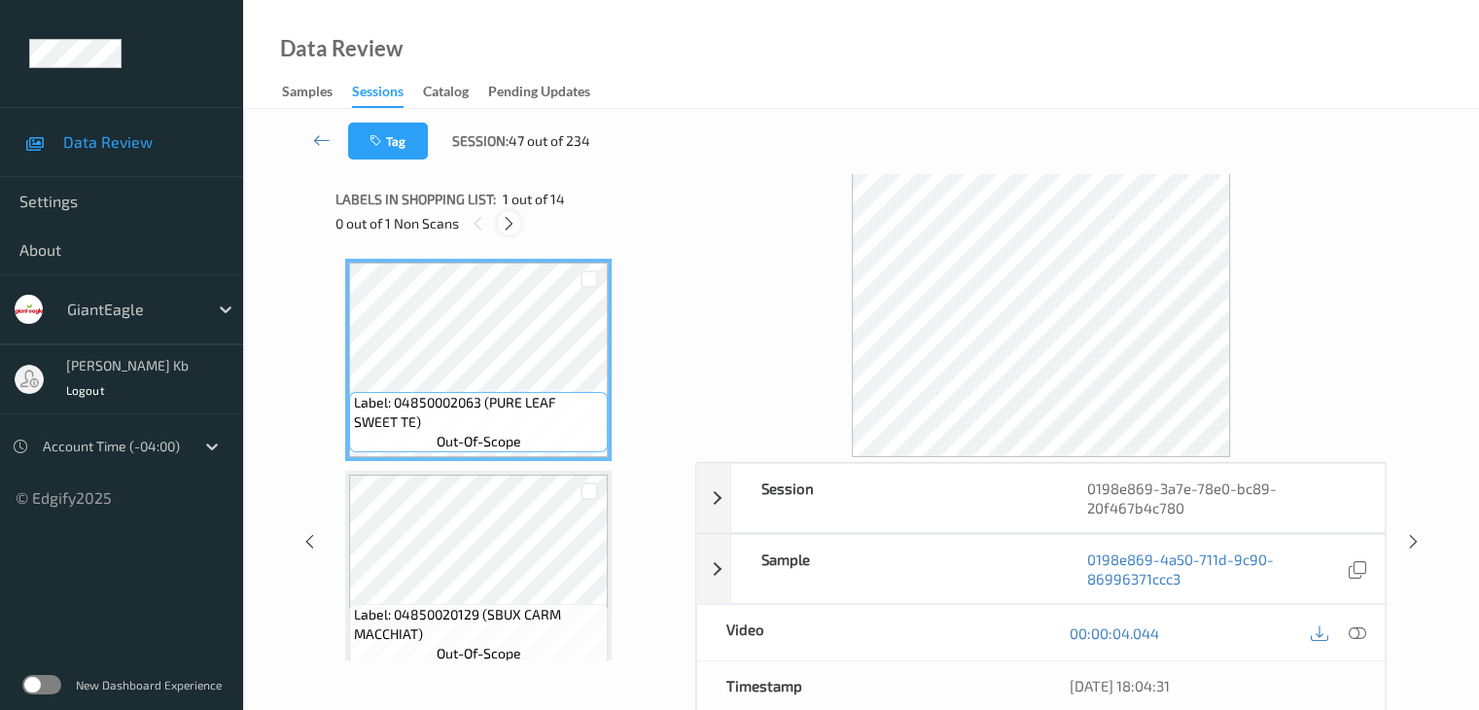
click at [507, 226] on icon at bounding box center [509, 223] width 17 height 17
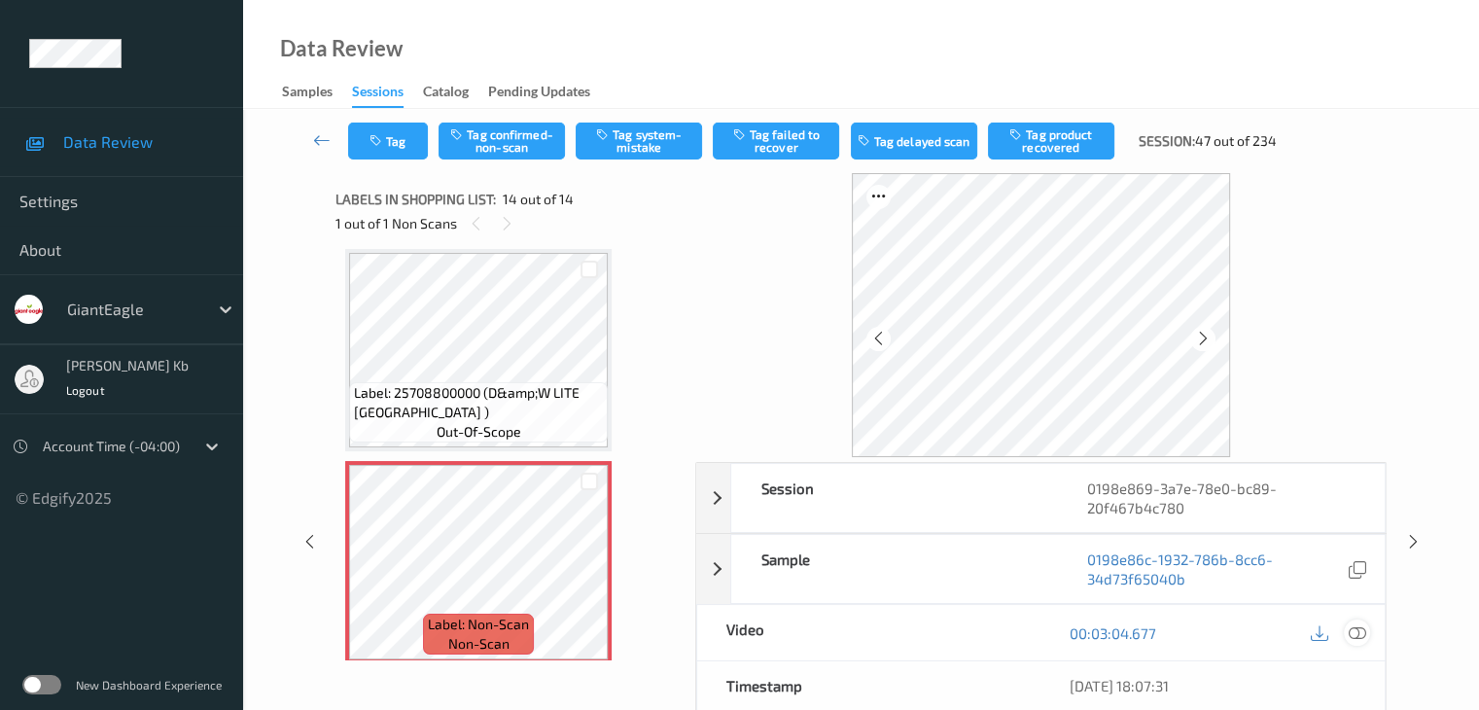
click at [1358, 636] on icon at bounding box center [1355, 632] width 17 height 17
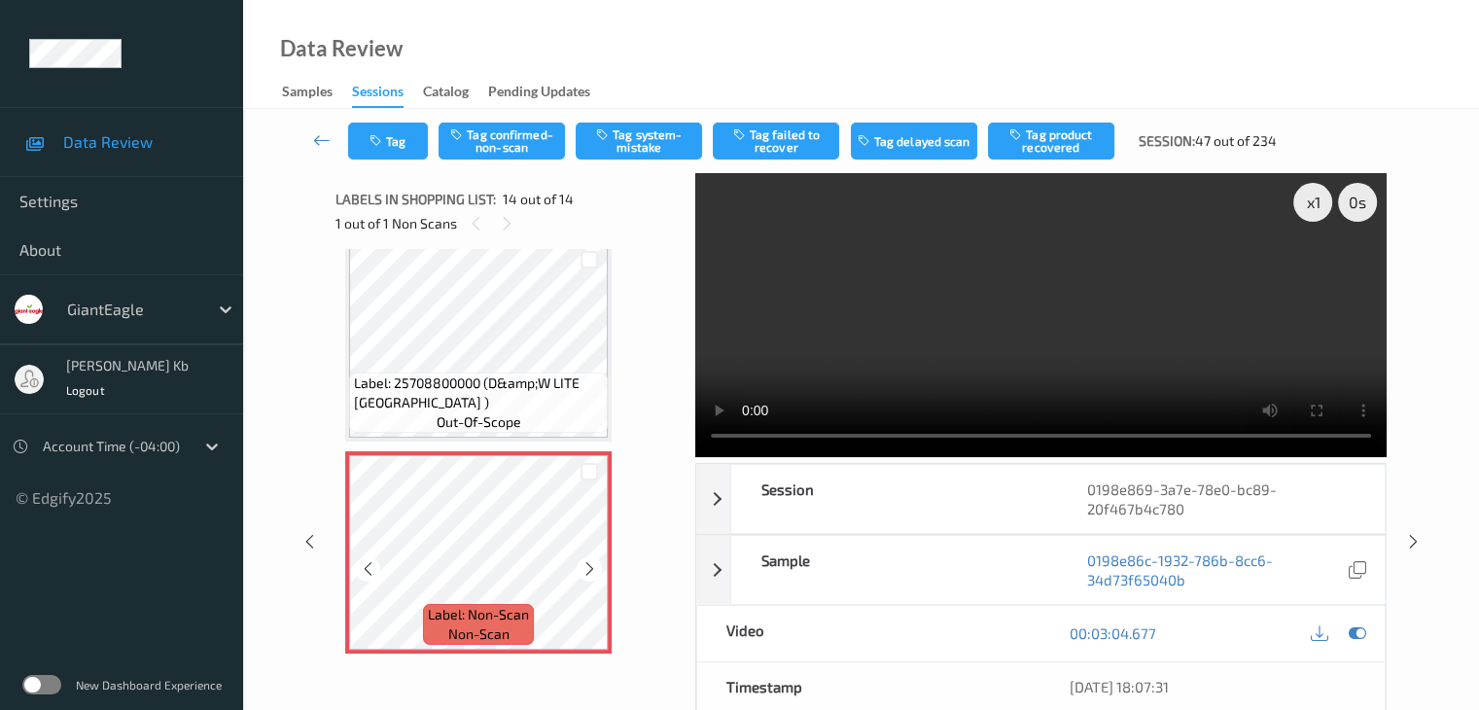
scroll to position [2565, 0]
click at [590, 565] on icon at bounding box center [589, 565] width 17 height 17
click at [590, 566] on icon at bounding box center [589, 565] width 17 height 17
click at [654, 140] on button "Tag system-mistake" at bounding box center [638, 140] width 126 height 37
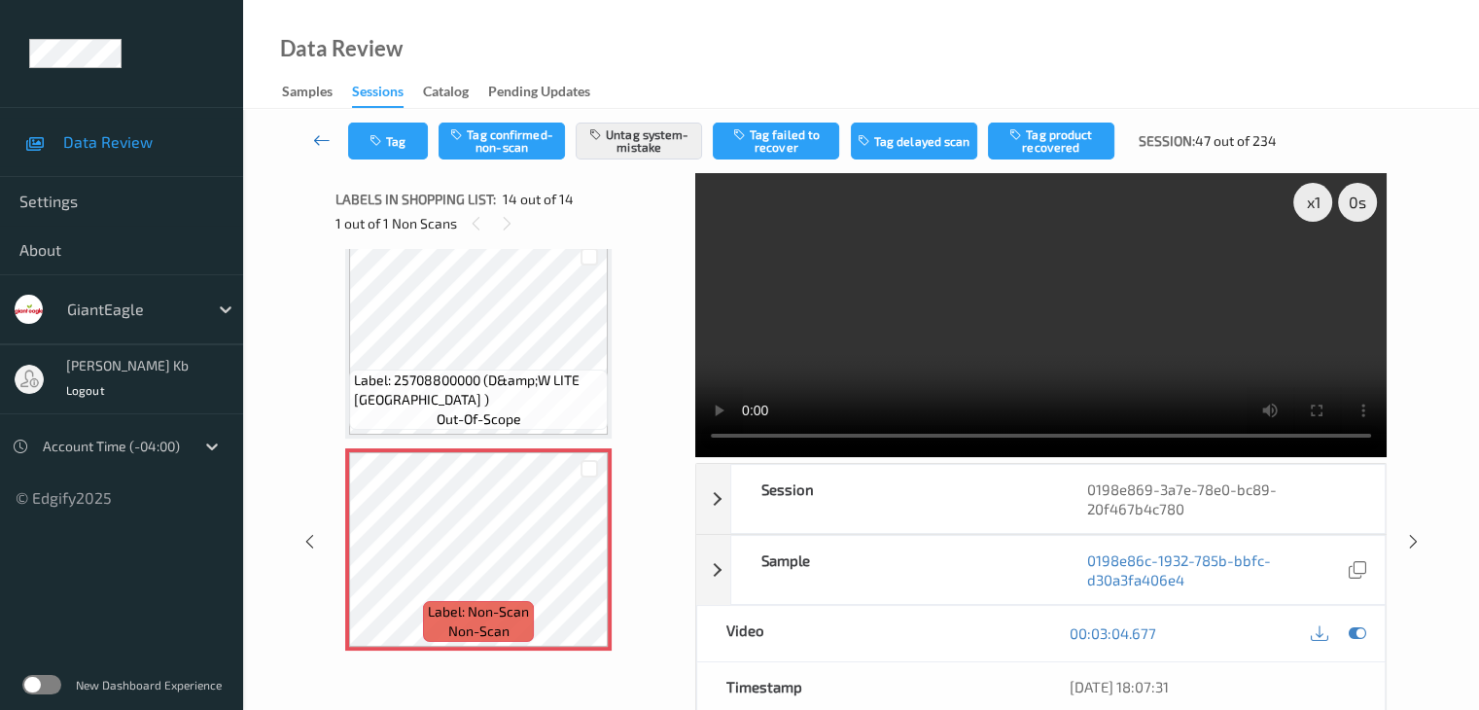
click at [327, 135] on icon at bounding box center [321, 139] width 17 height 19
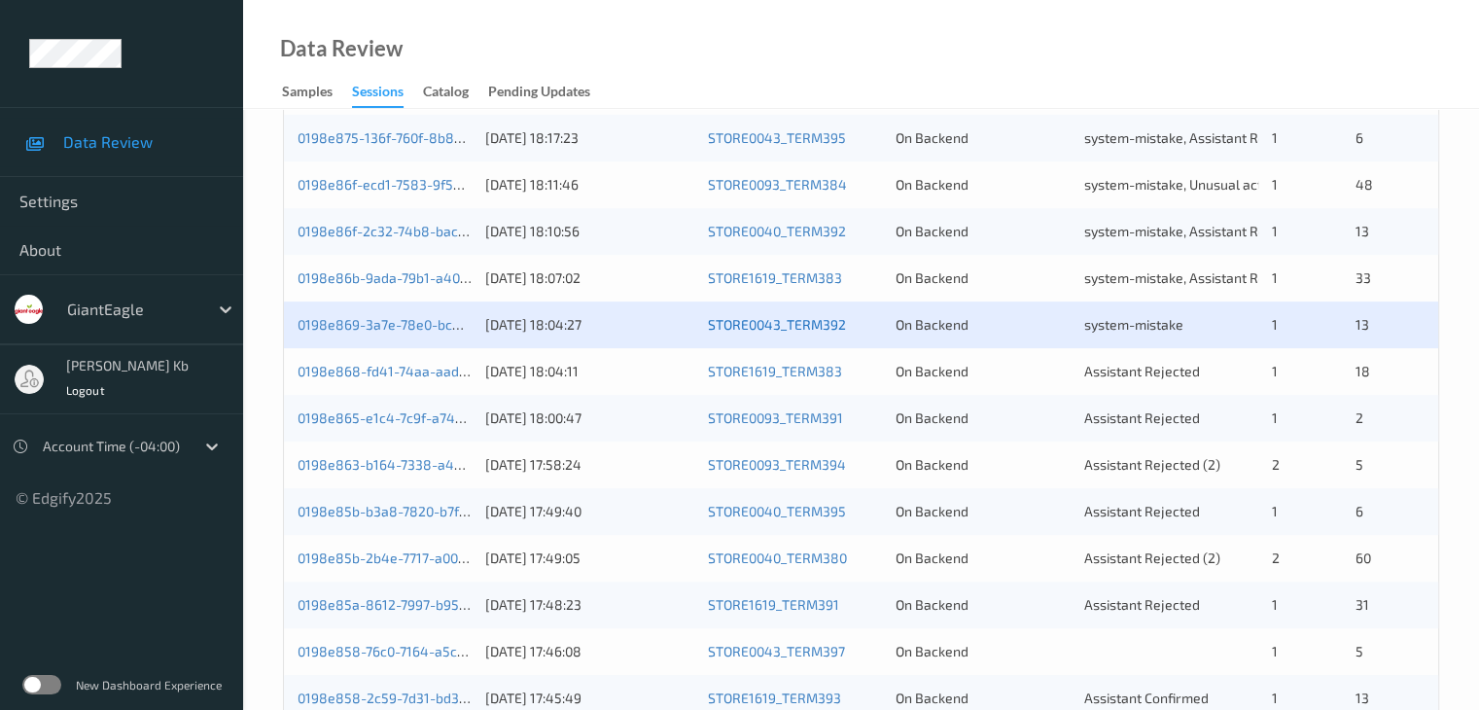
scroll to position [583, 0]
click at [428, 376] on link "0198e868-fd41-74aa-aade-8b342e457938" at bounding box center [432, 370] width 271 height 17
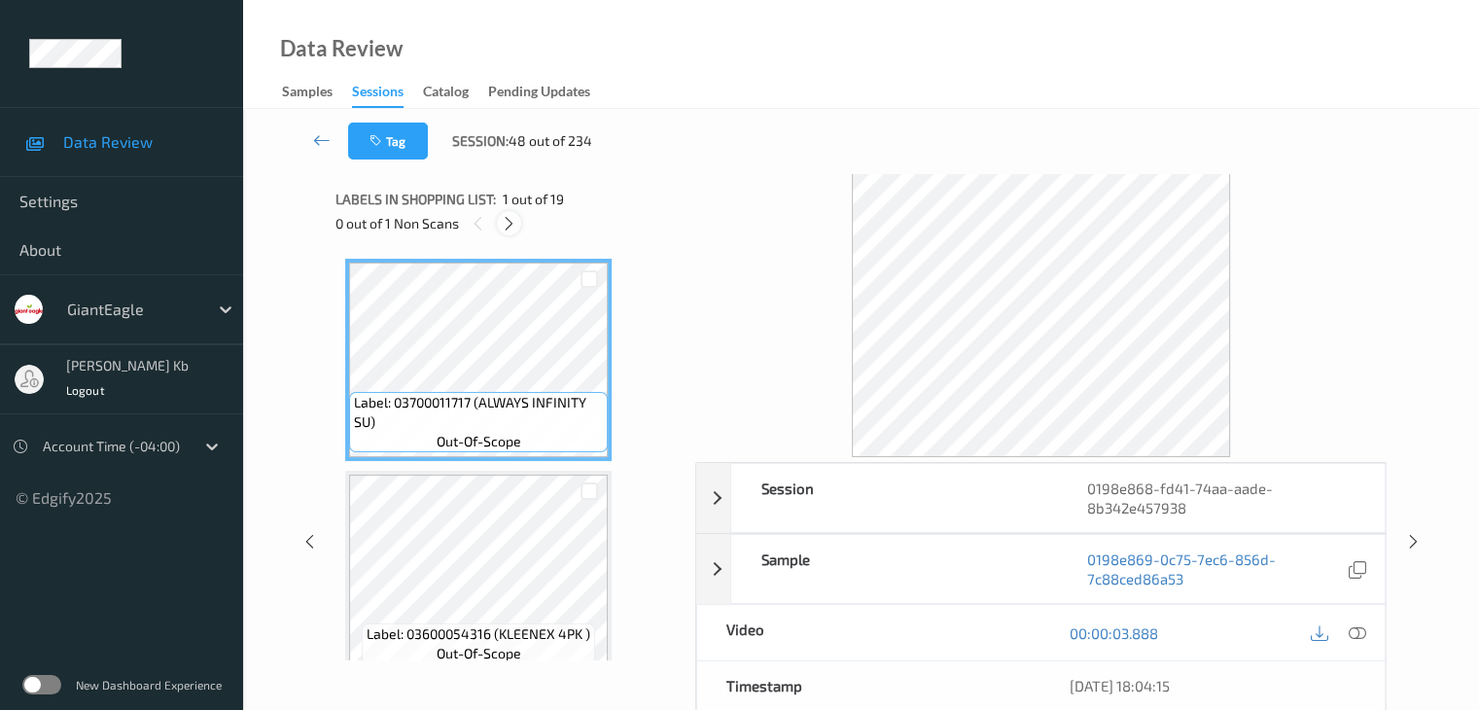
click at [517, 224] on div at bounding box center [509, 223] width 24 height 24
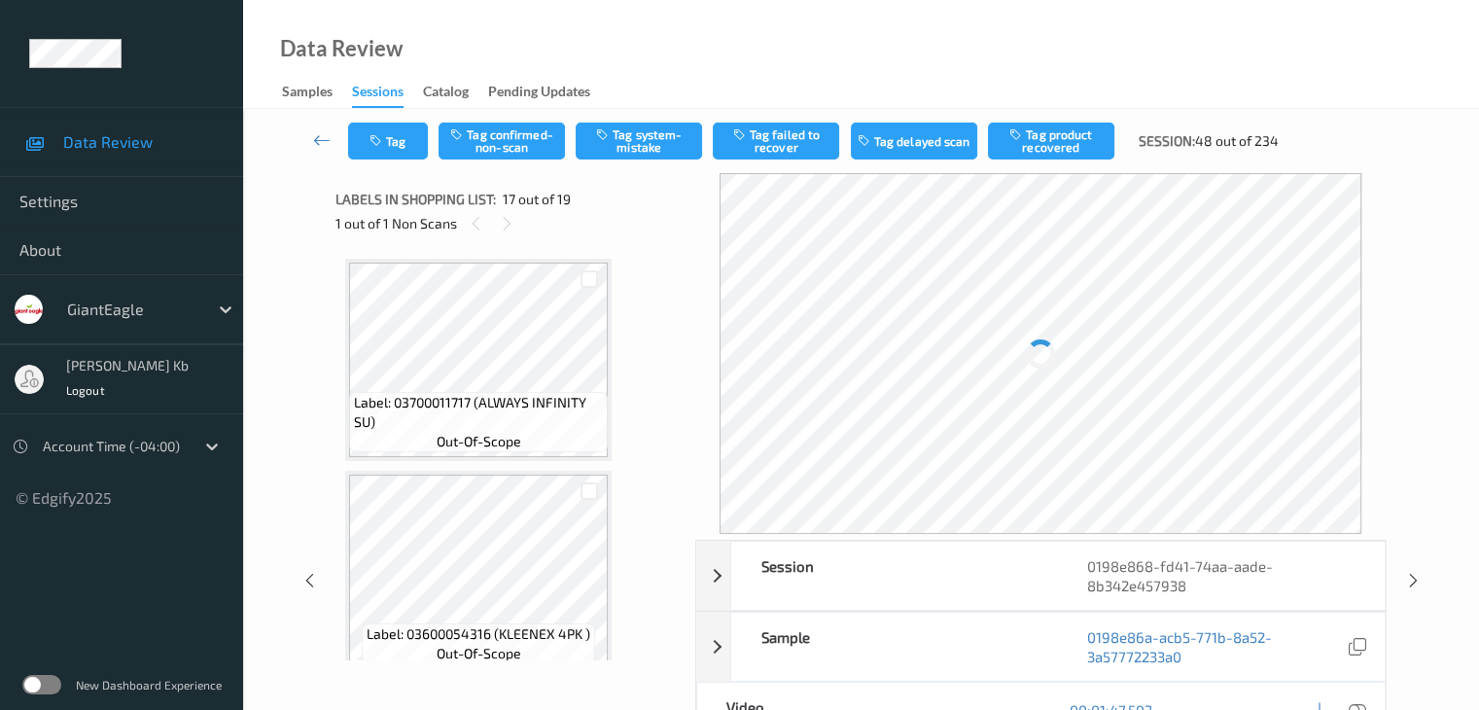
scroll to position [3188, 0]
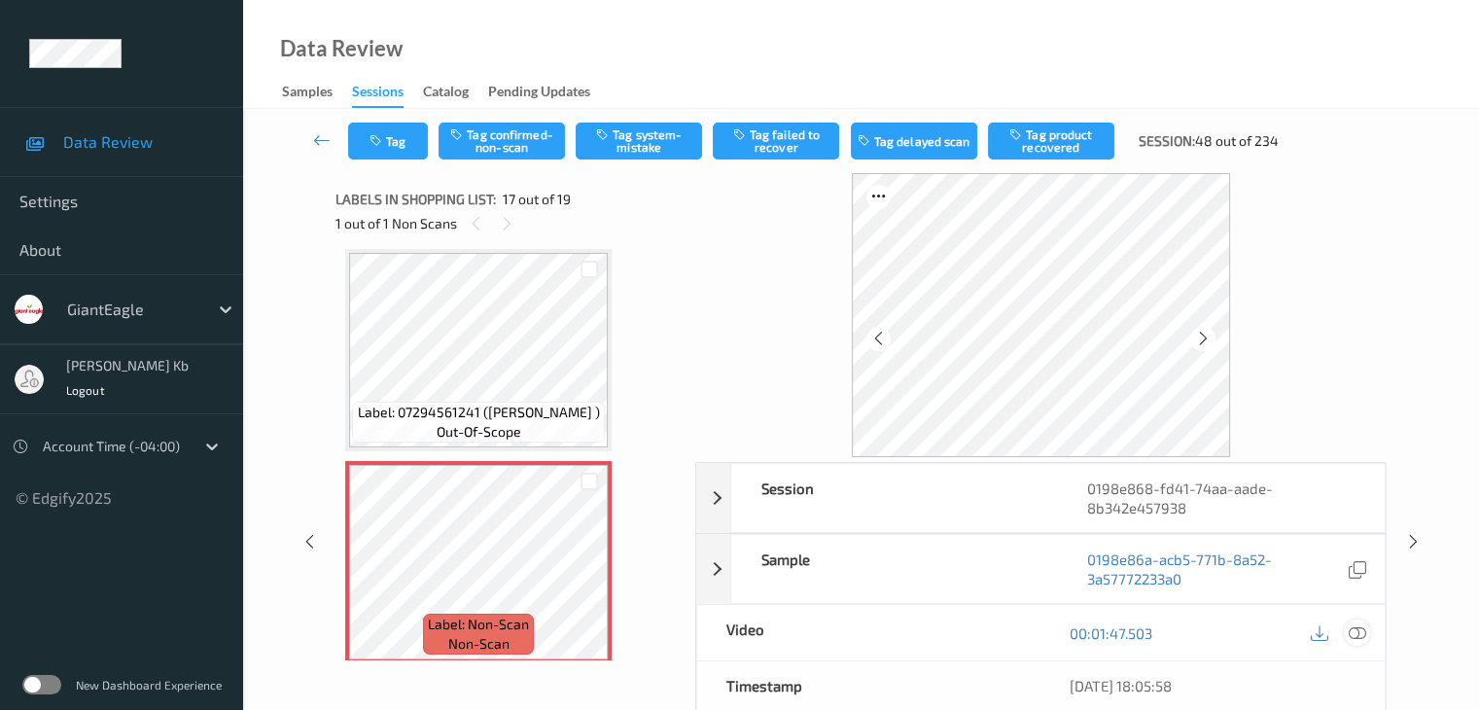
click at [1357, 631] on icon at bounding box center [1355, 632] width 17 height 17
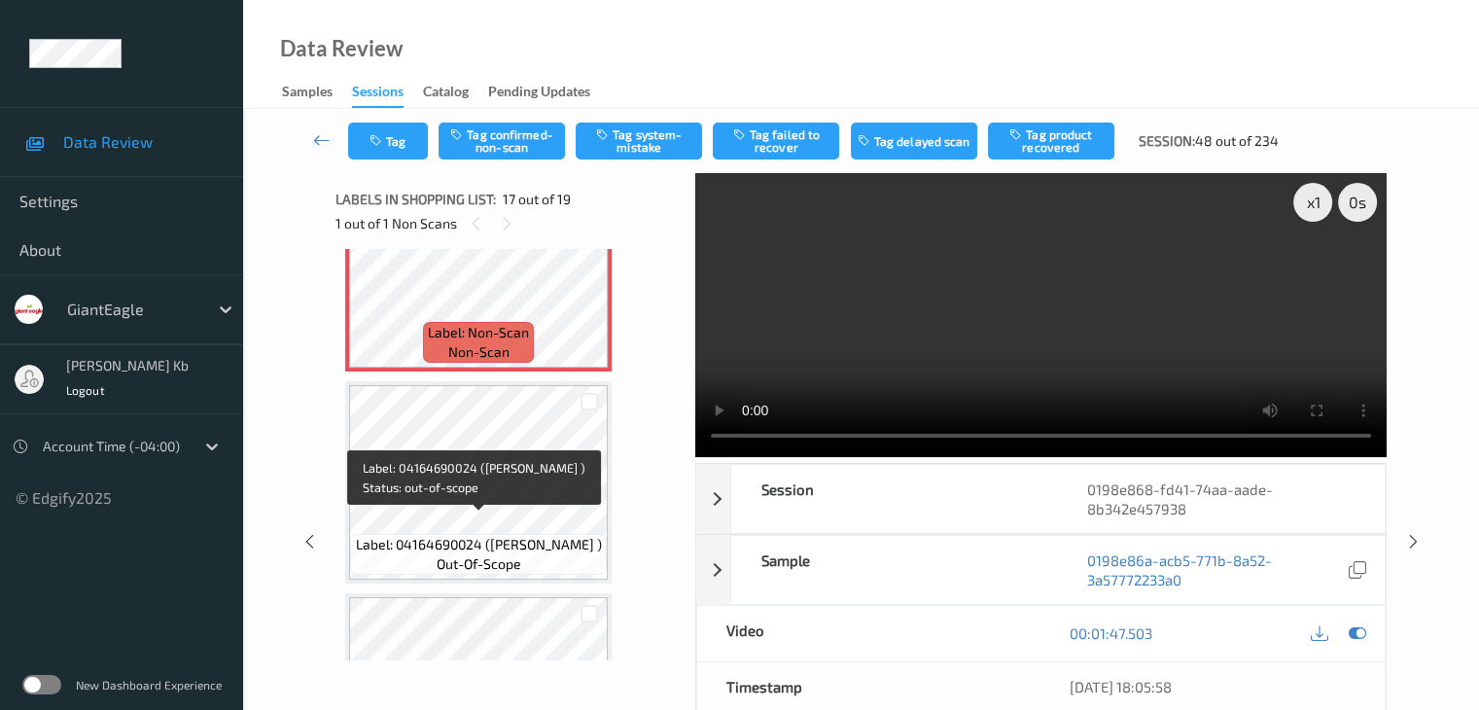
scroll to position [3383, 0]
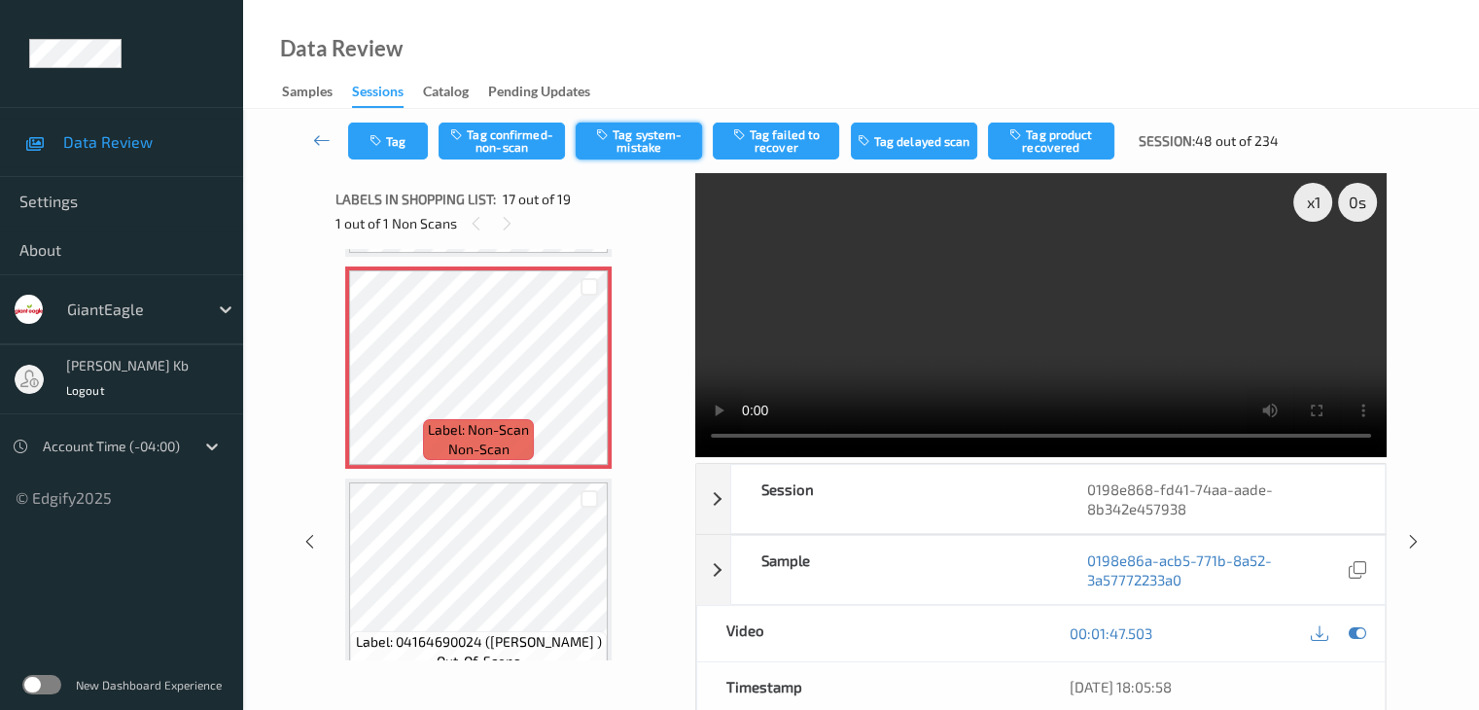
click at [634, 150] on button "Tag system-mistake" at bounding box center [638, 140] width 126 height 37
click at [327, 140] on icon at bounding box center [321, 139] width 17 height 19
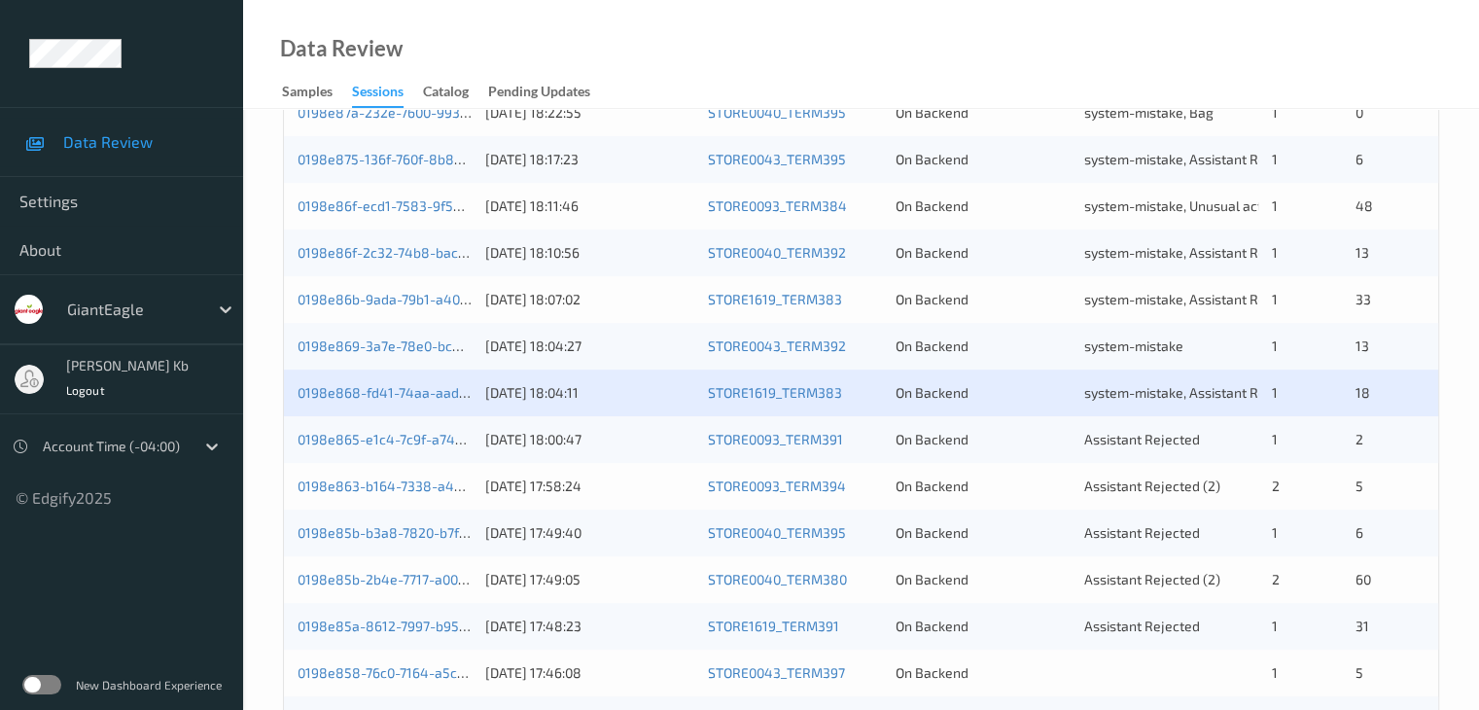
scroll to position [583, 0]
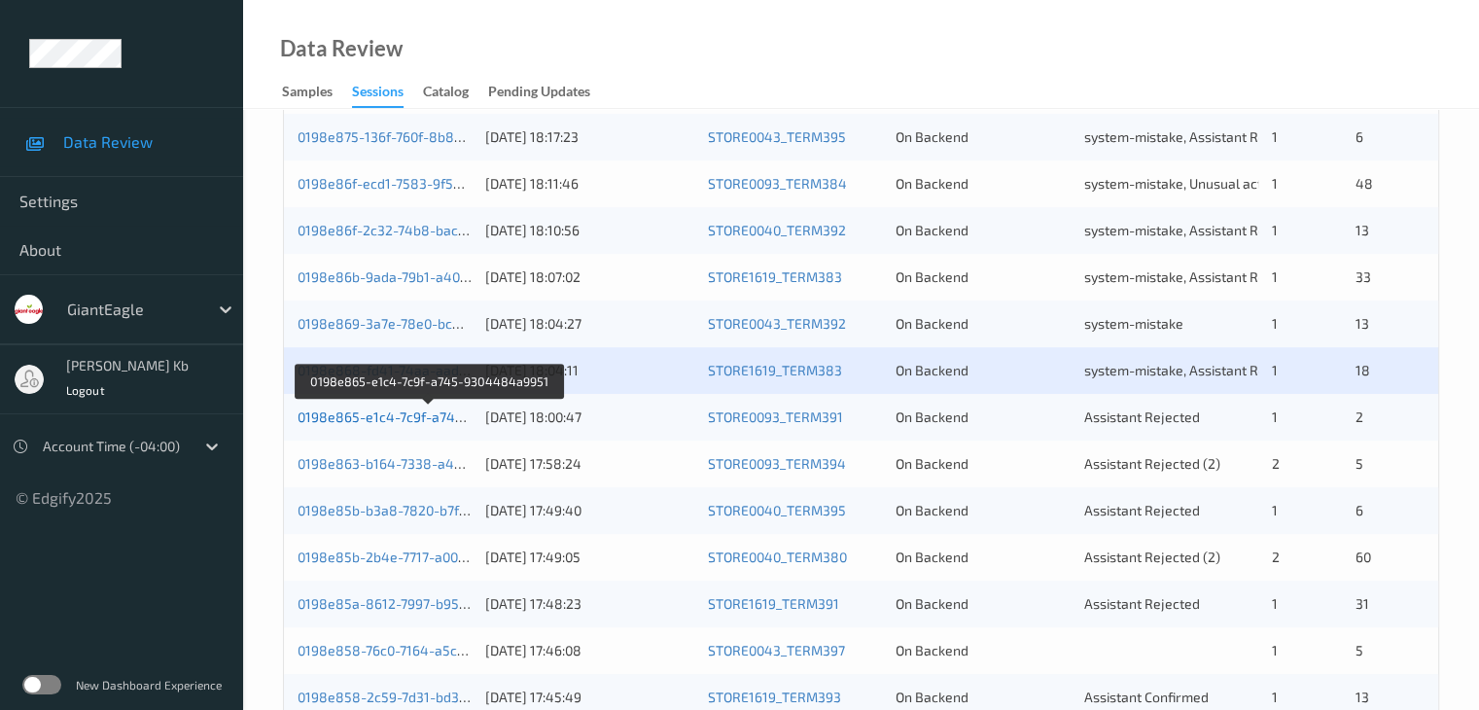
click at [393, 418] on link "0198e865-e1c4-7c9f-a745-9304484a9951" at bounding box center [430, 416] width 266 height 17
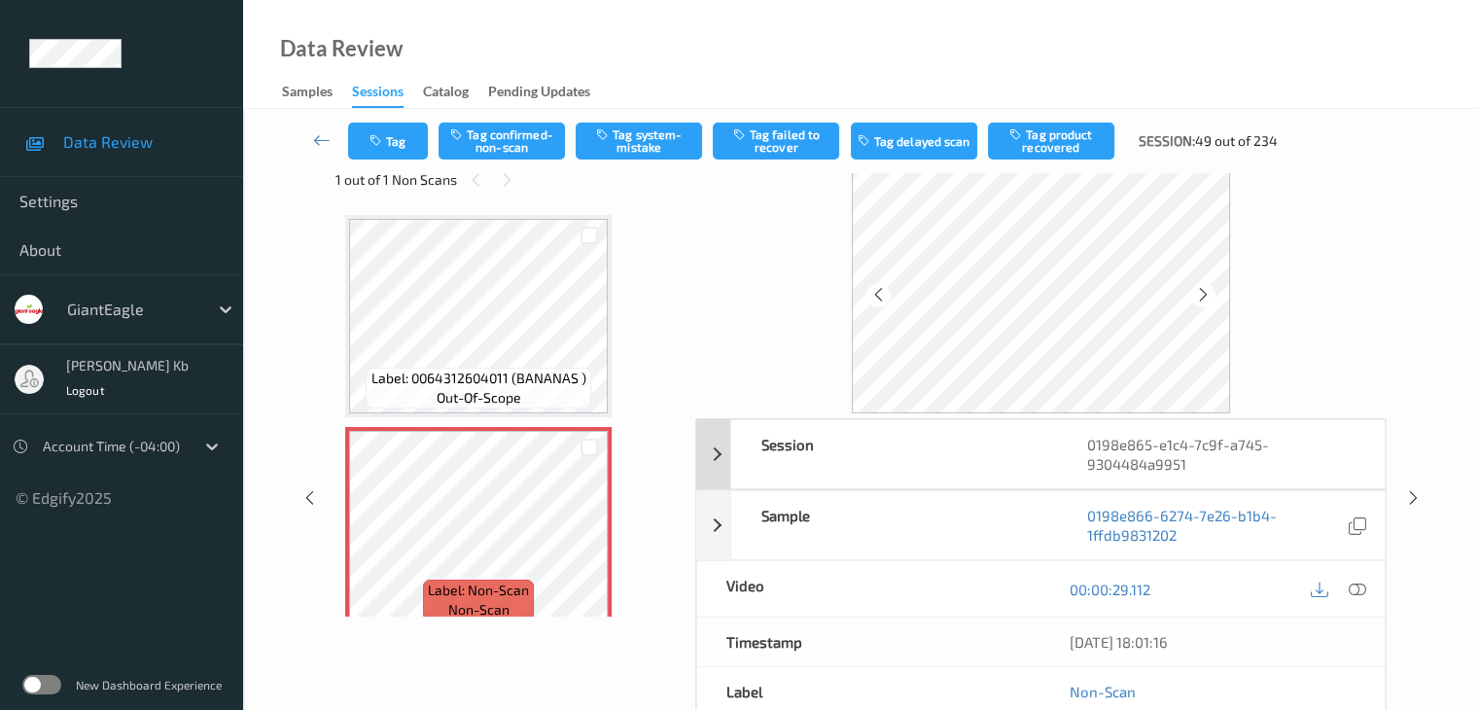
scroll to position [43, 0]
click at [1359, 588] on icon at bounding box center [1355, 589] width 17 height 17
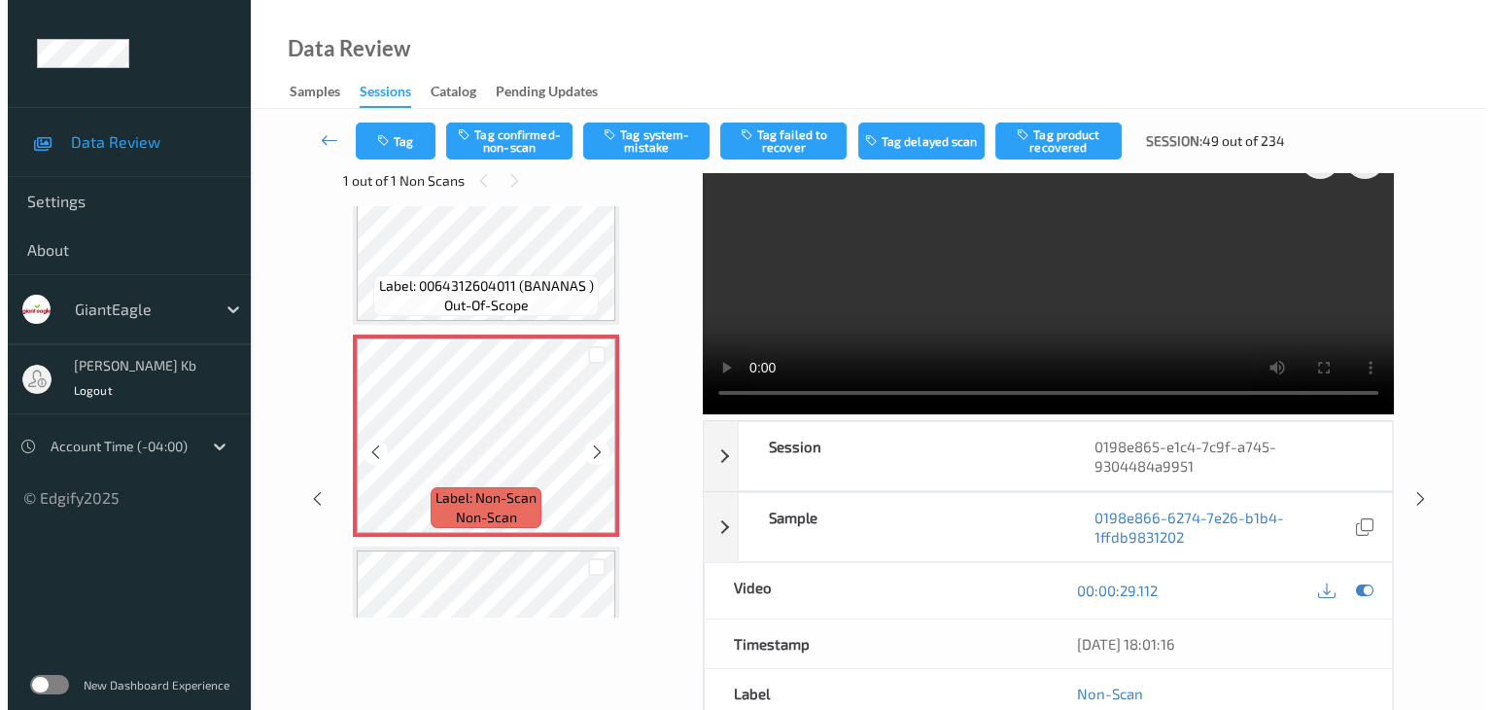
scroll to position [194, 0]
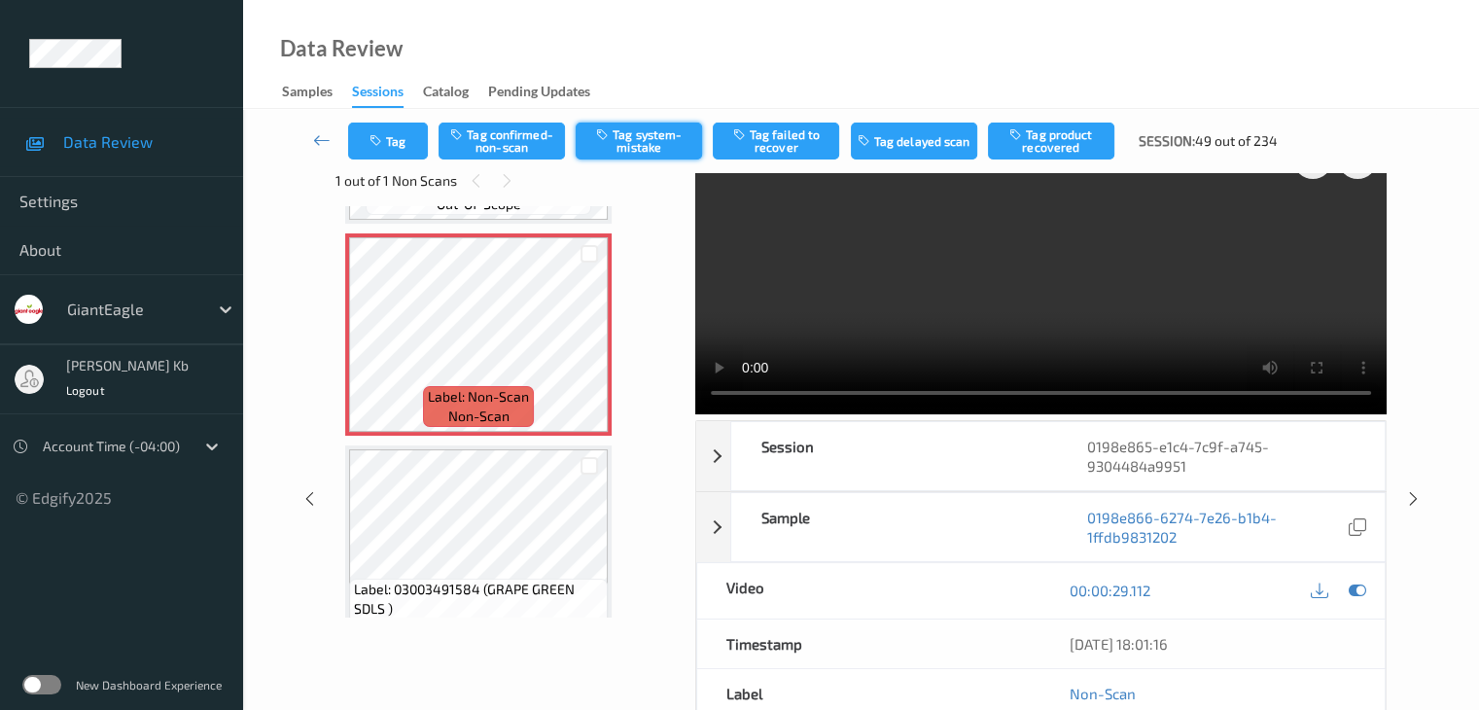
click at [650, 139] on button "Tag system-mistake" at bounding box center [638, 140] width 126 height 37
click at [403, 137] on button "Tag" at bounding box center [388, 140] width 80 height 37
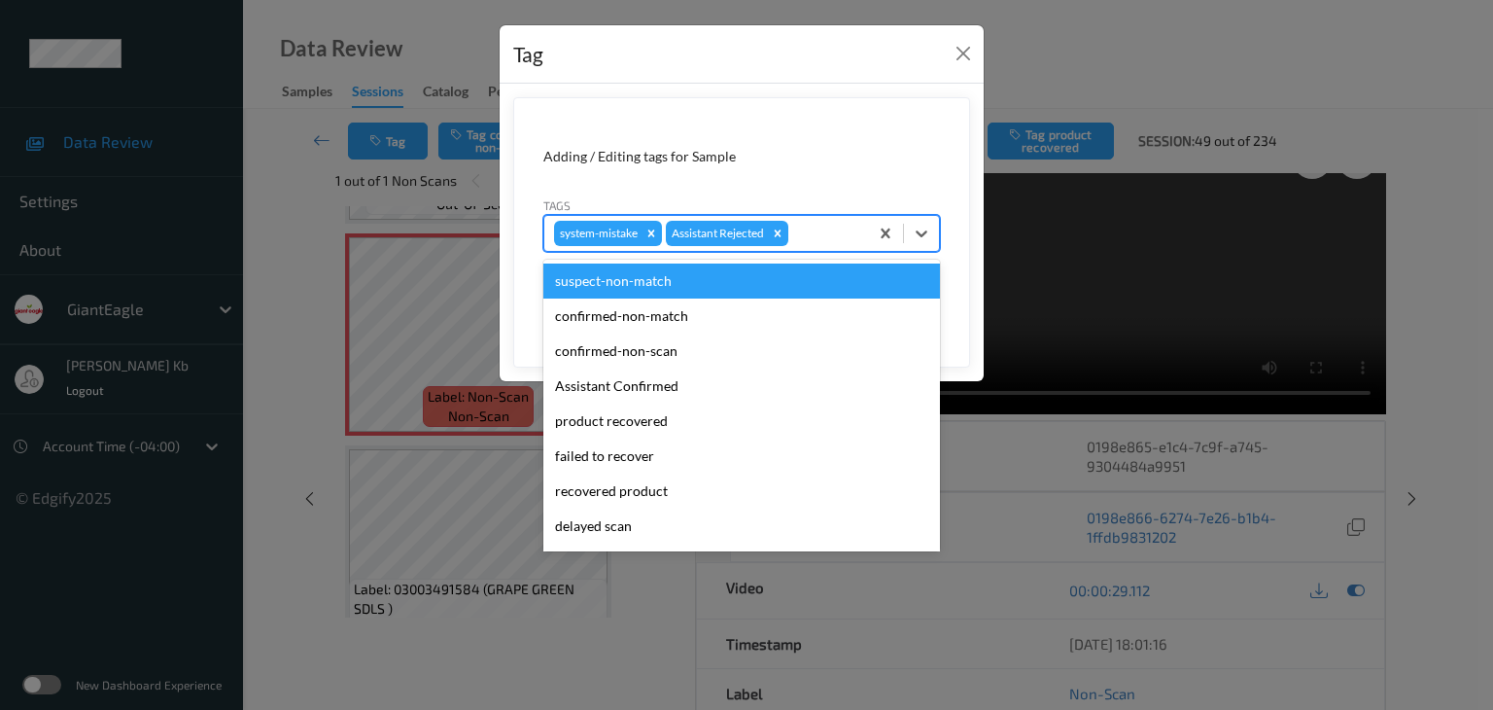
click at [833, 228] on div at bounding box center [825, 233] width 66 height 23
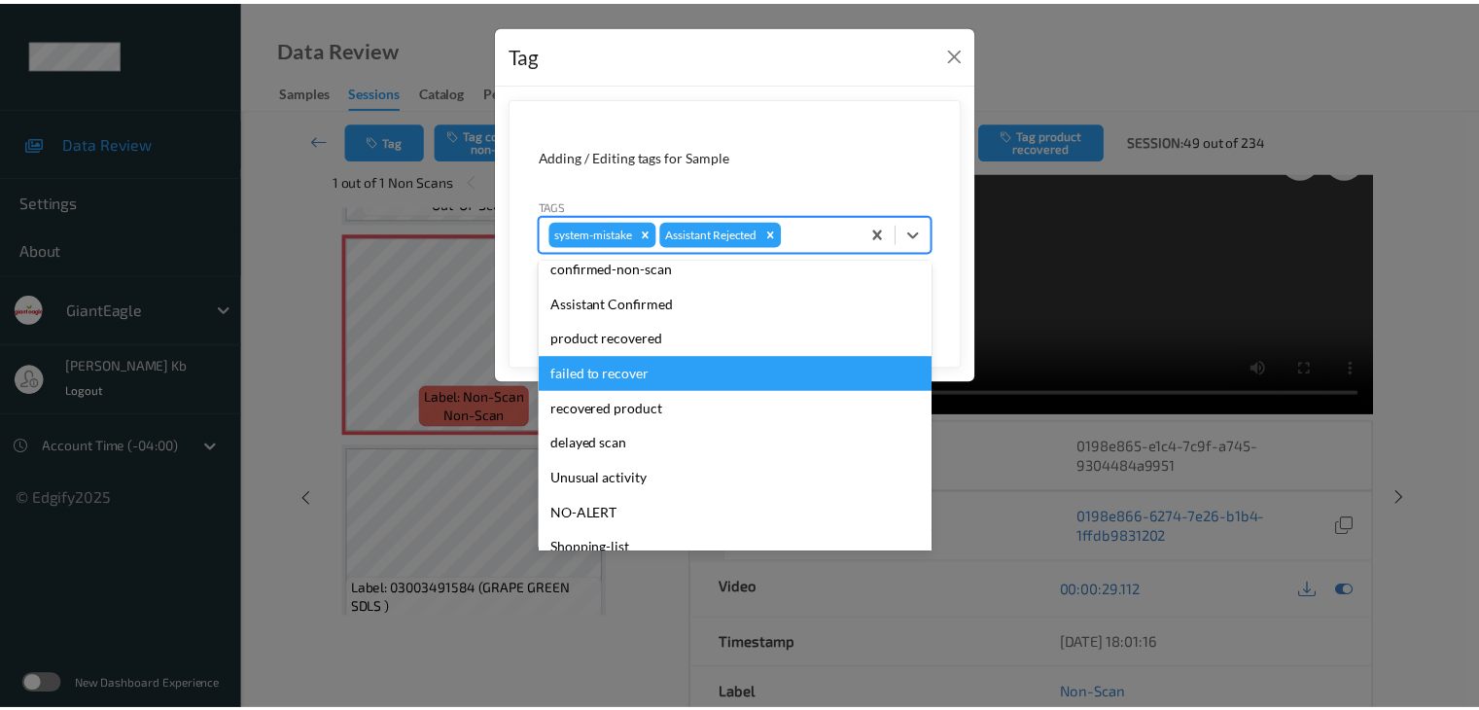
scroll to position [97, 0]
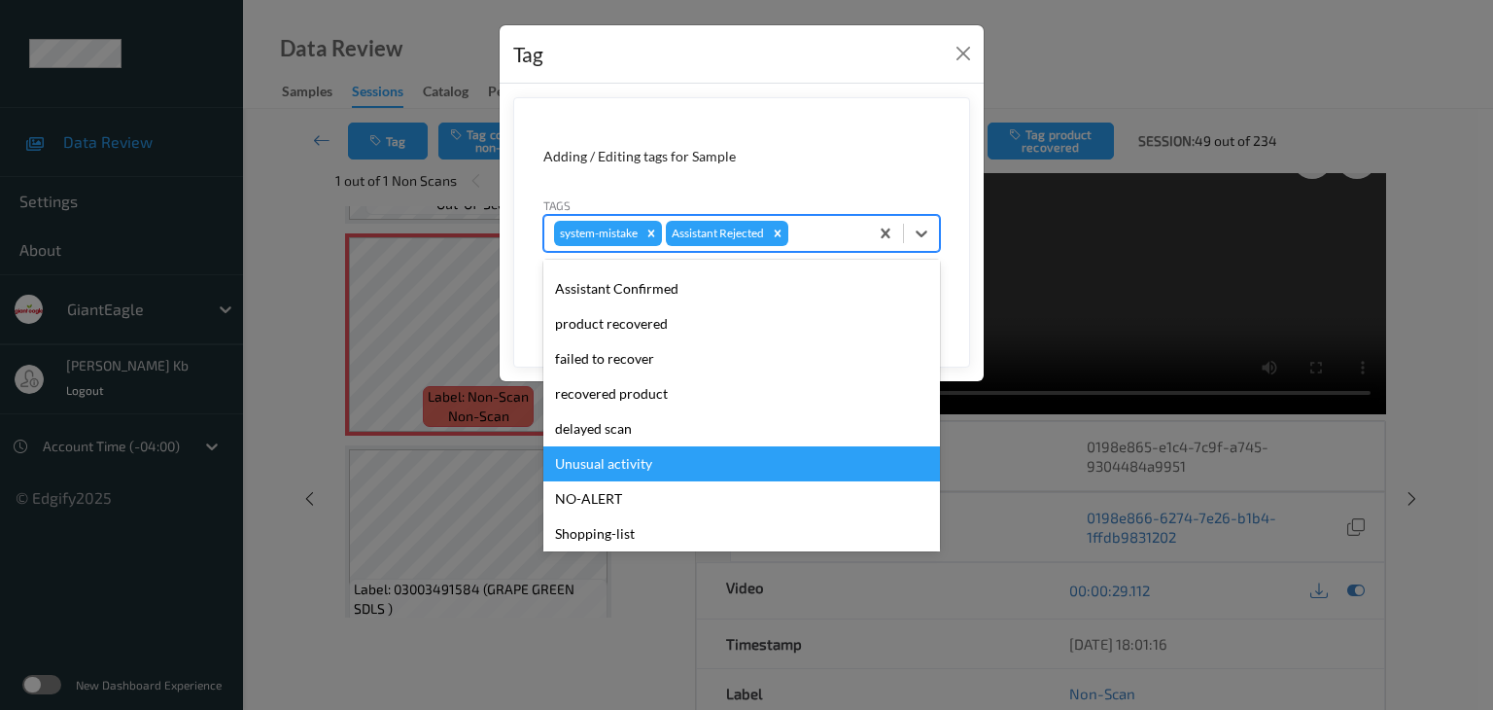
click at [636, 461] on div "Unusual activity" at bounding box center [741, 463] width 397 height 35
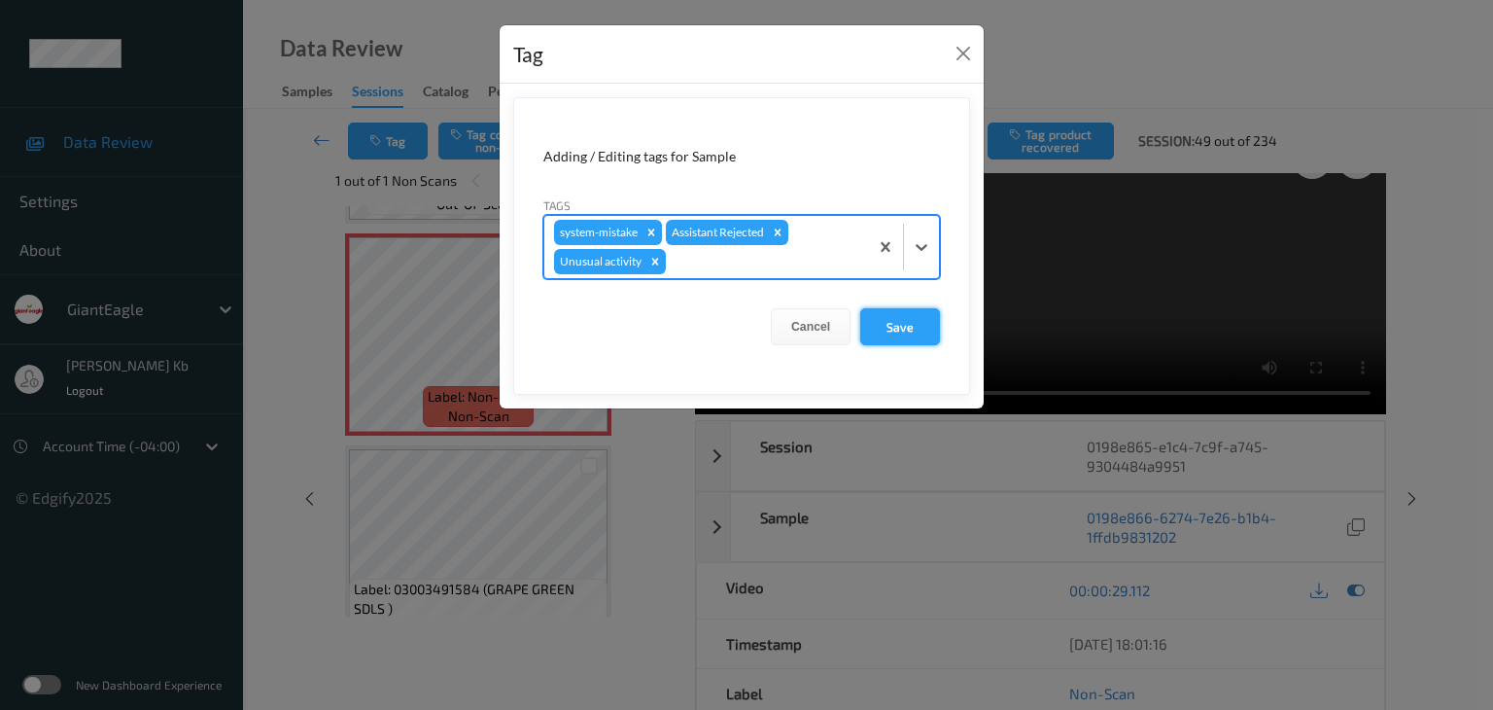
click at [906, 328] on button "Save" at bounding box center [900, 326] width 80 height 37
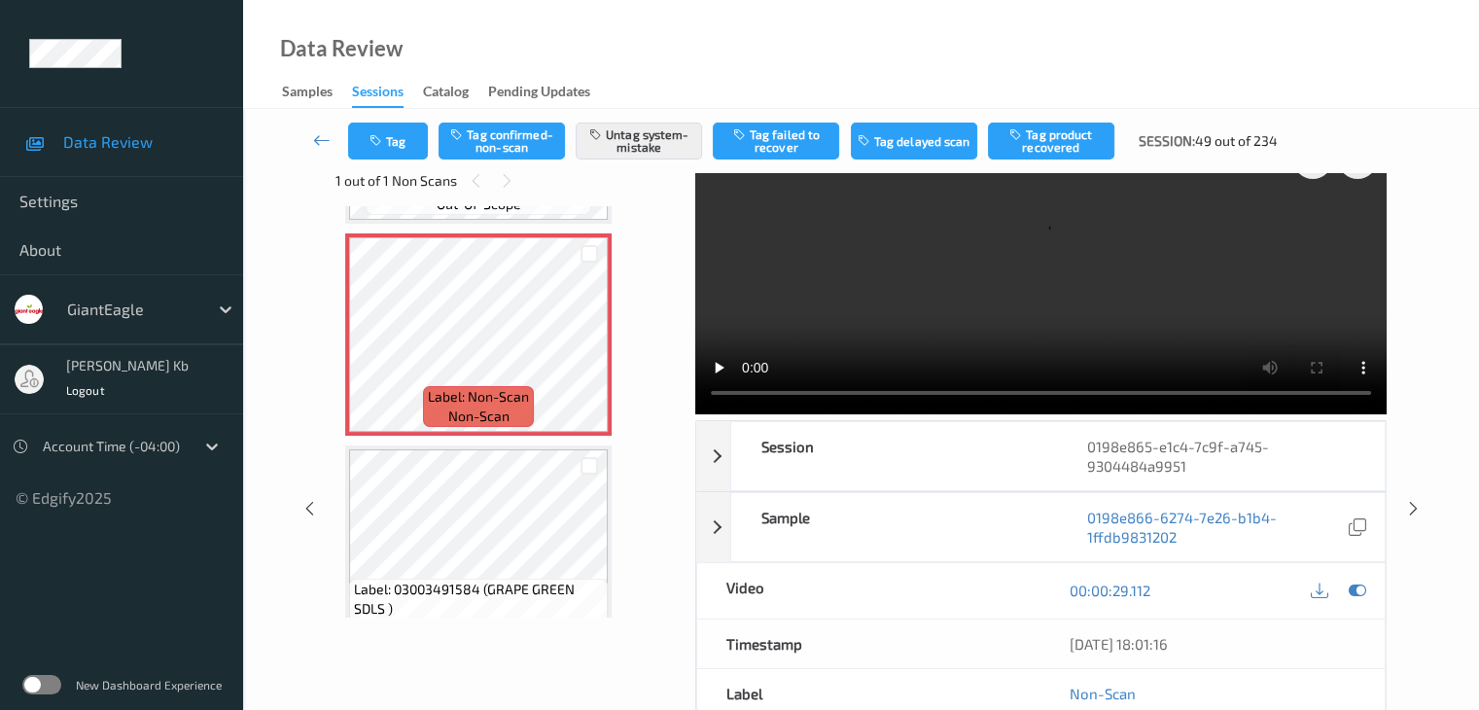
scroll to position [0, 0]
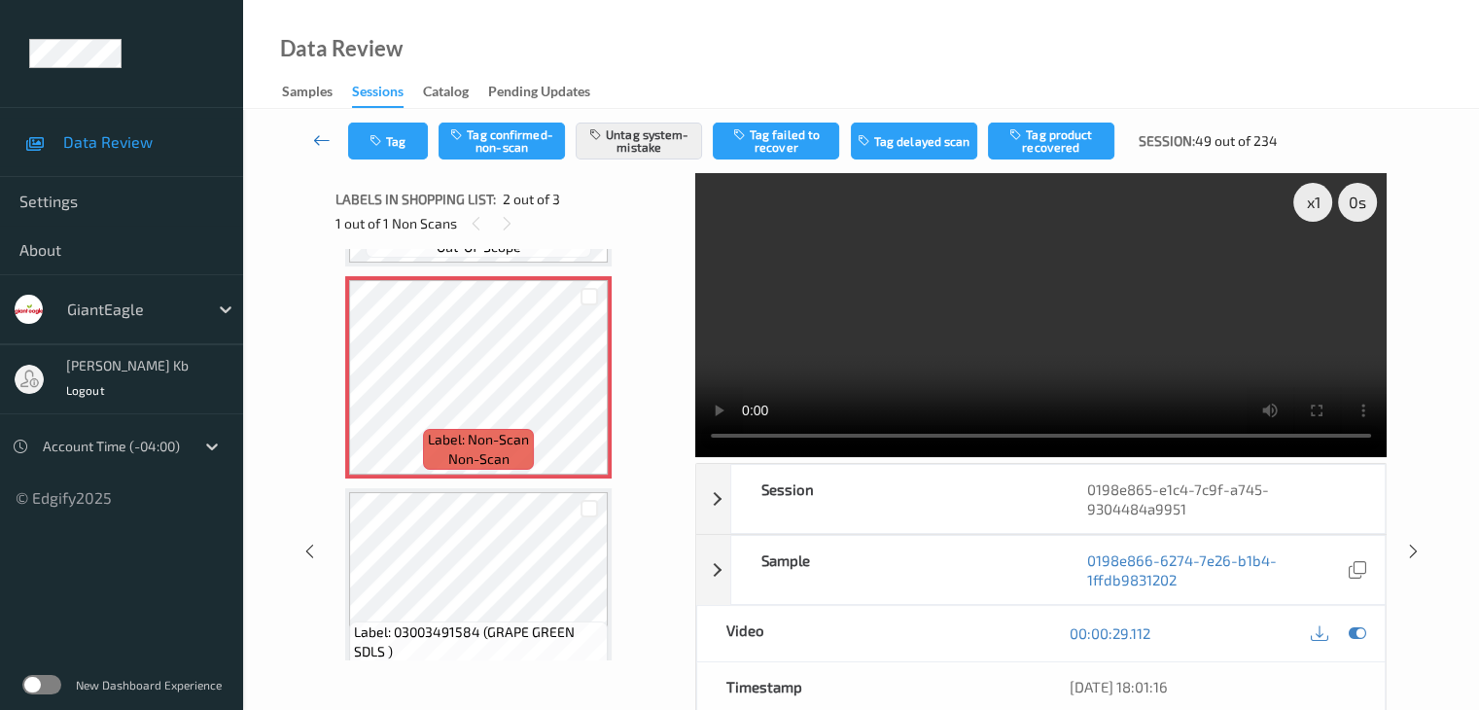
click at [323, 138] on icon at bounding box center [321, 139] width 17 height 19
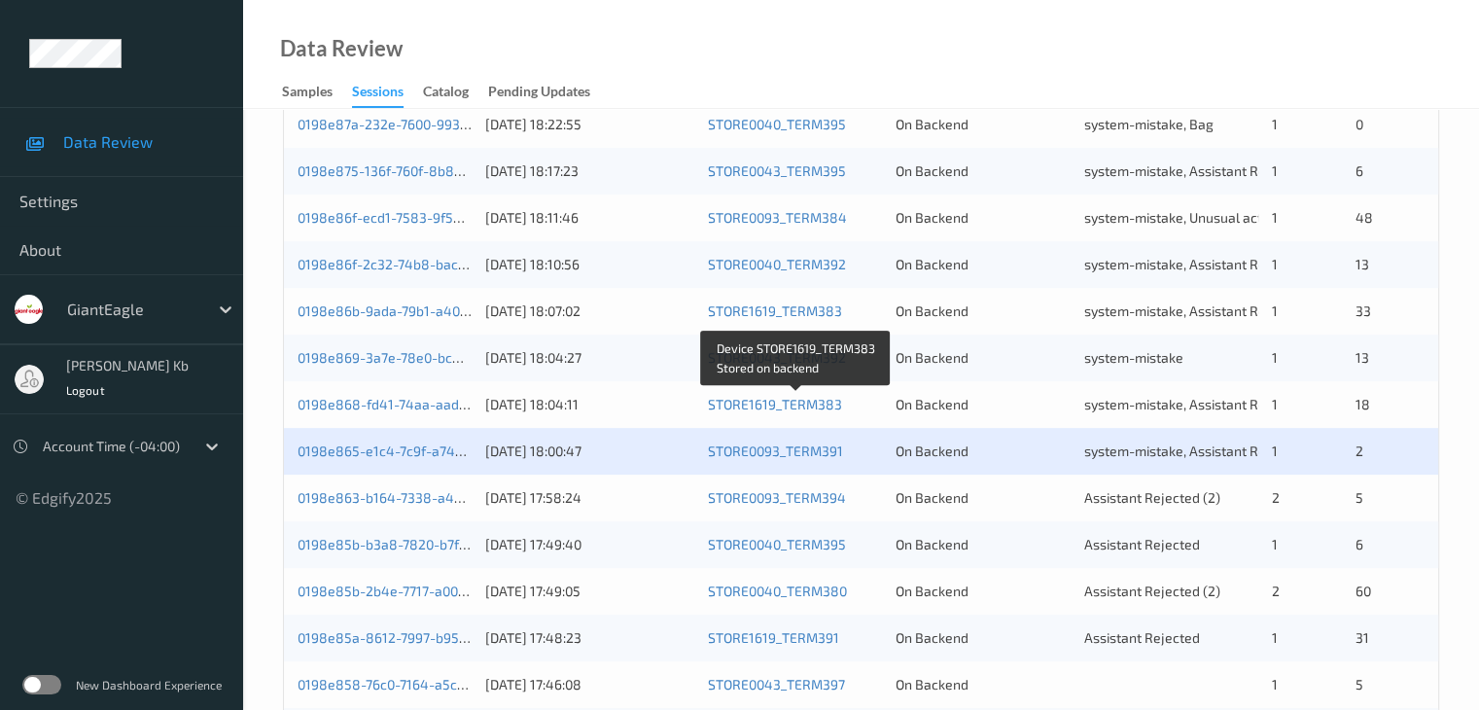
scroll to position [583, 0]
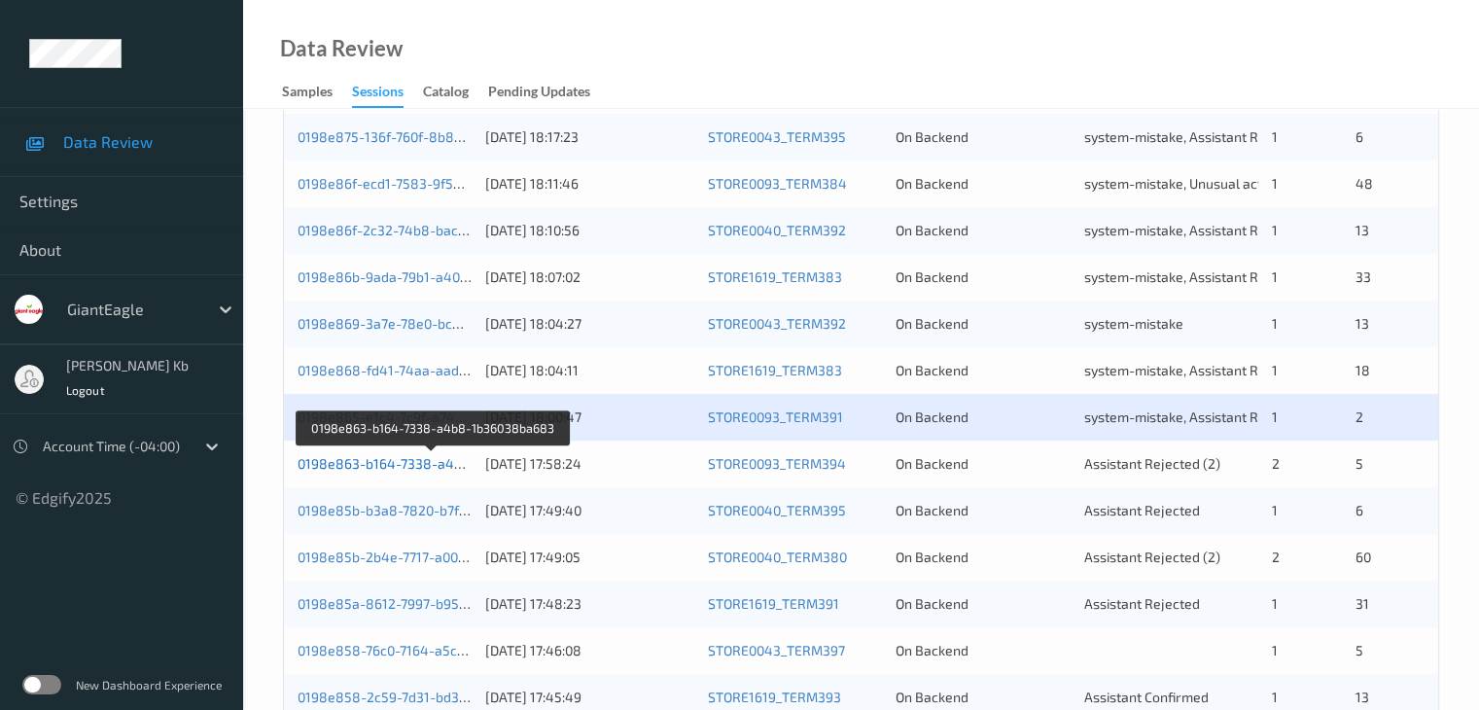
click at [406, 465] on link "0198e863-b164-7338-a4b8-1b36038ba683" at bounding box center [433, 463] width 272 height 17
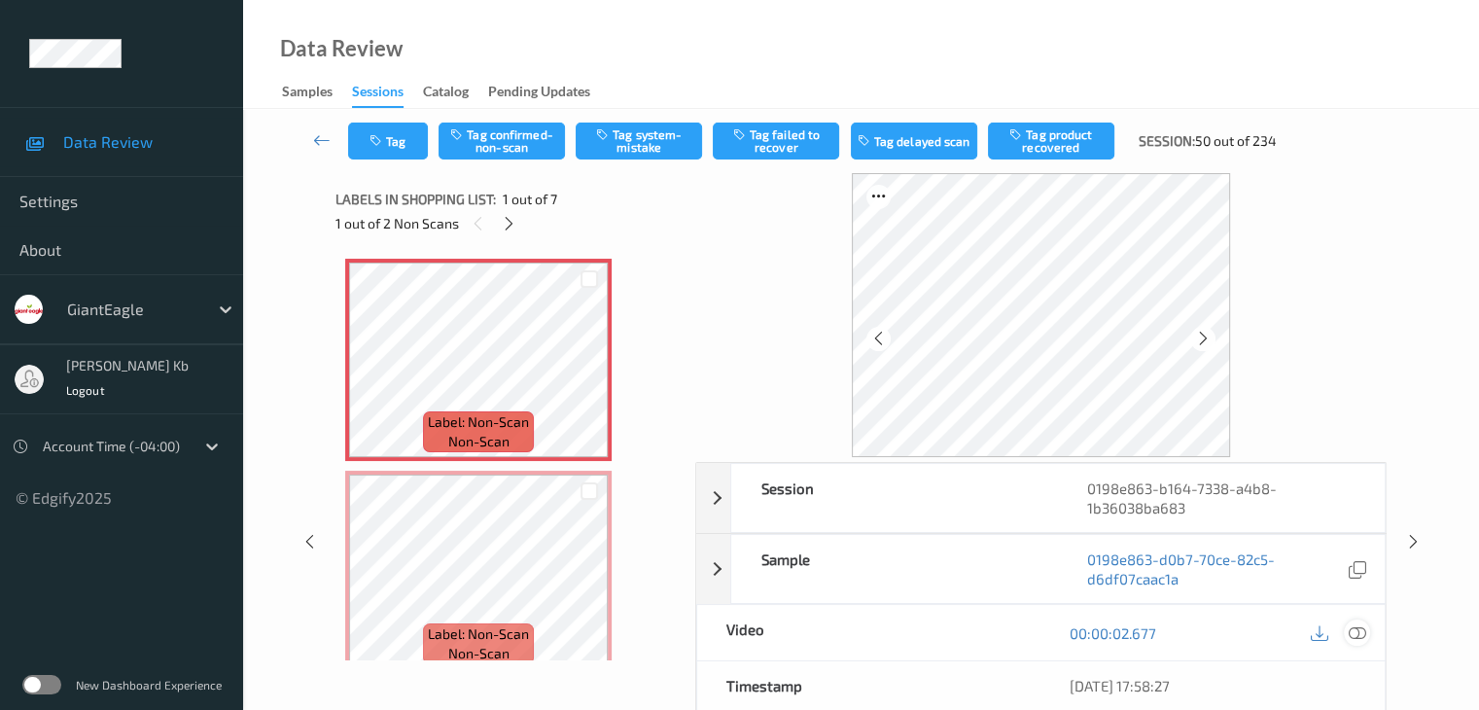
click at [1358, 631] on icon at bounding box center [1355, 632] width 17 height 17
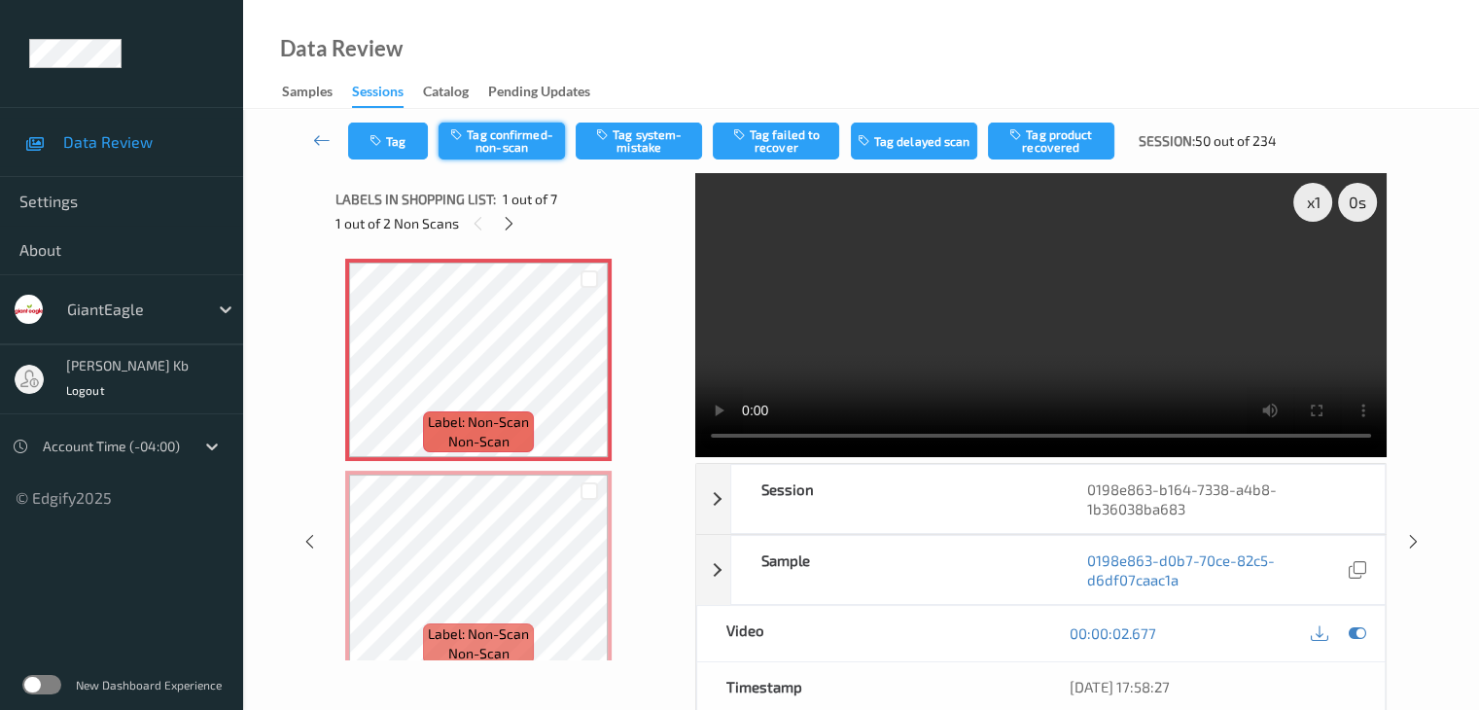
click at [521, 148] on button "Tag confirmed-non-scan" at bounding box center [501, 140] width 126 height 37
click at [1039, 144] on button "Tag product recovered" at bounding box center [1051, 140] width 126 height 37
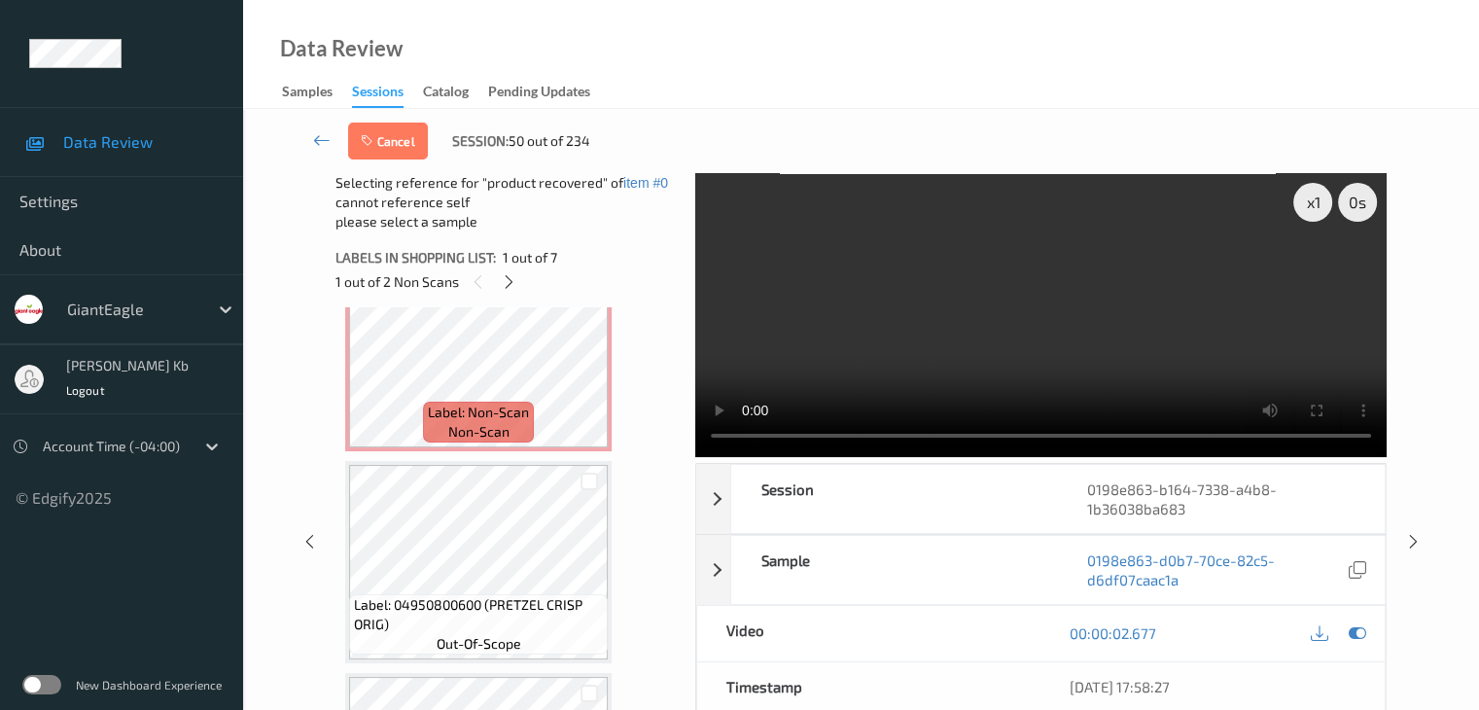
scroll to position [292, 0]
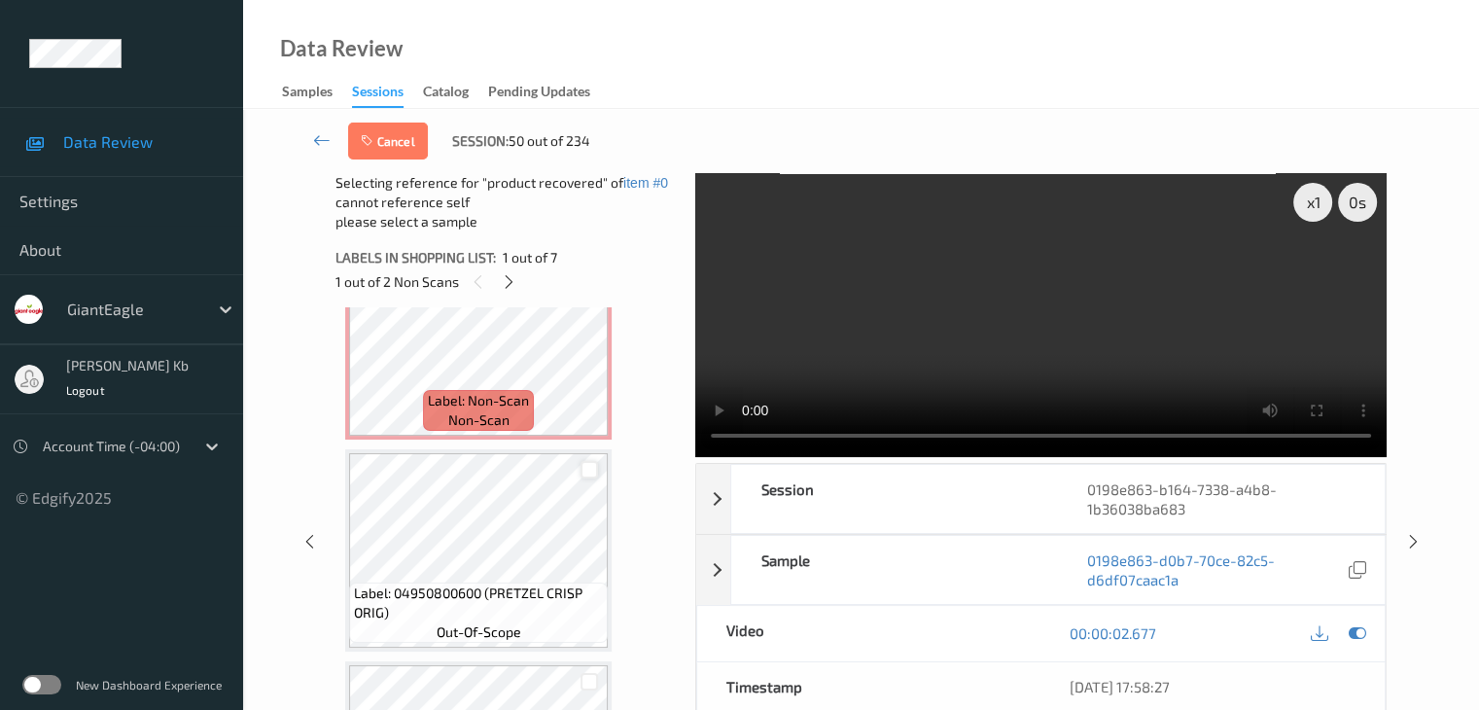
click at [593, 471] on div at bounding box center [589, 470] width 18 height 18
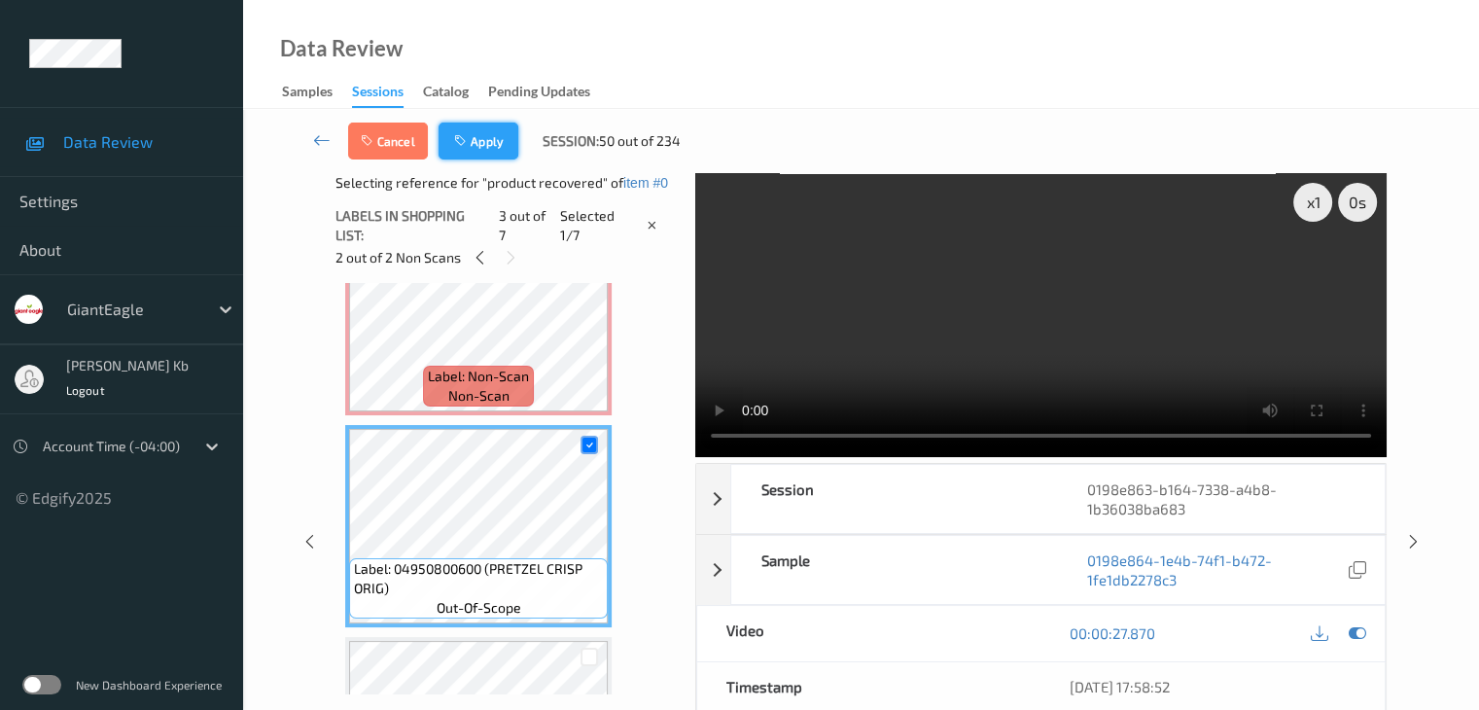
click at [486, 145] on button "Apply" at bounding box center [478, 140] width 80 height 37
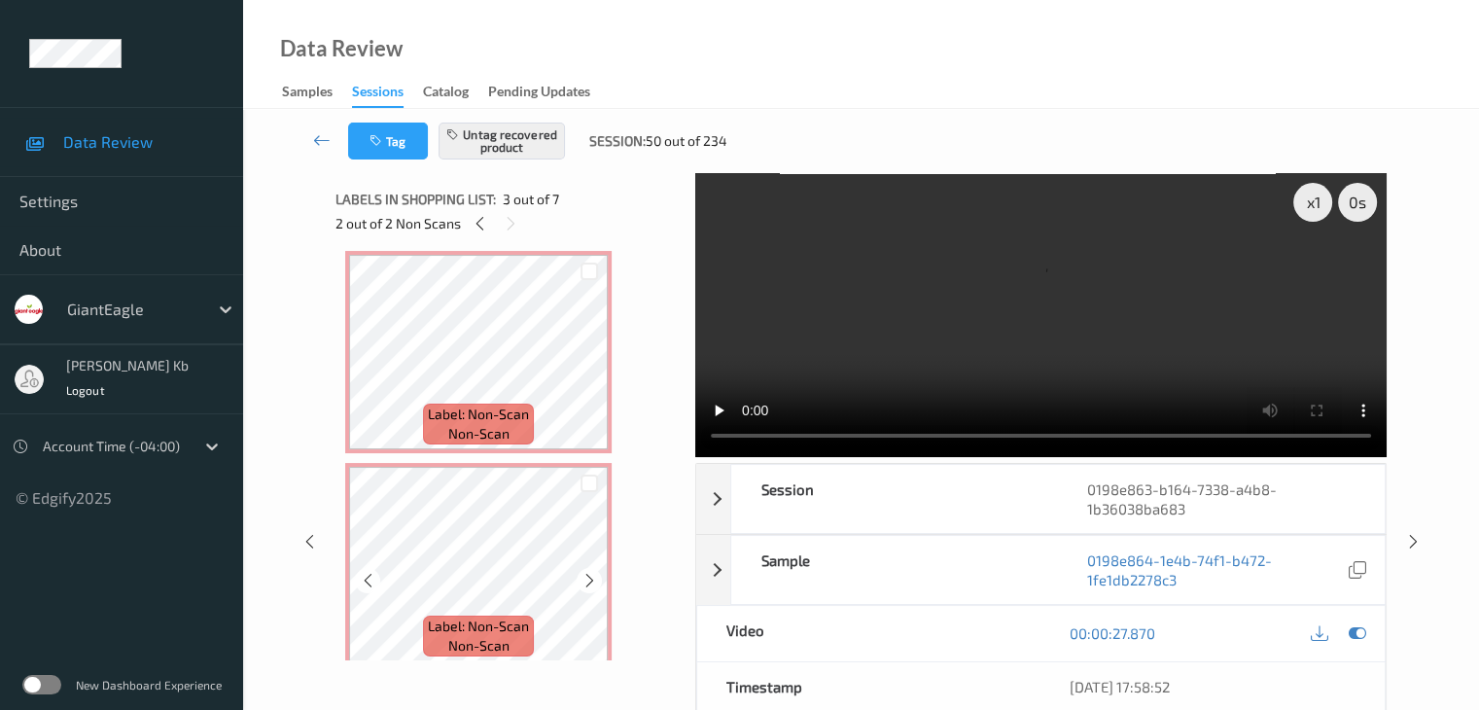
scroll to position [0, 0]
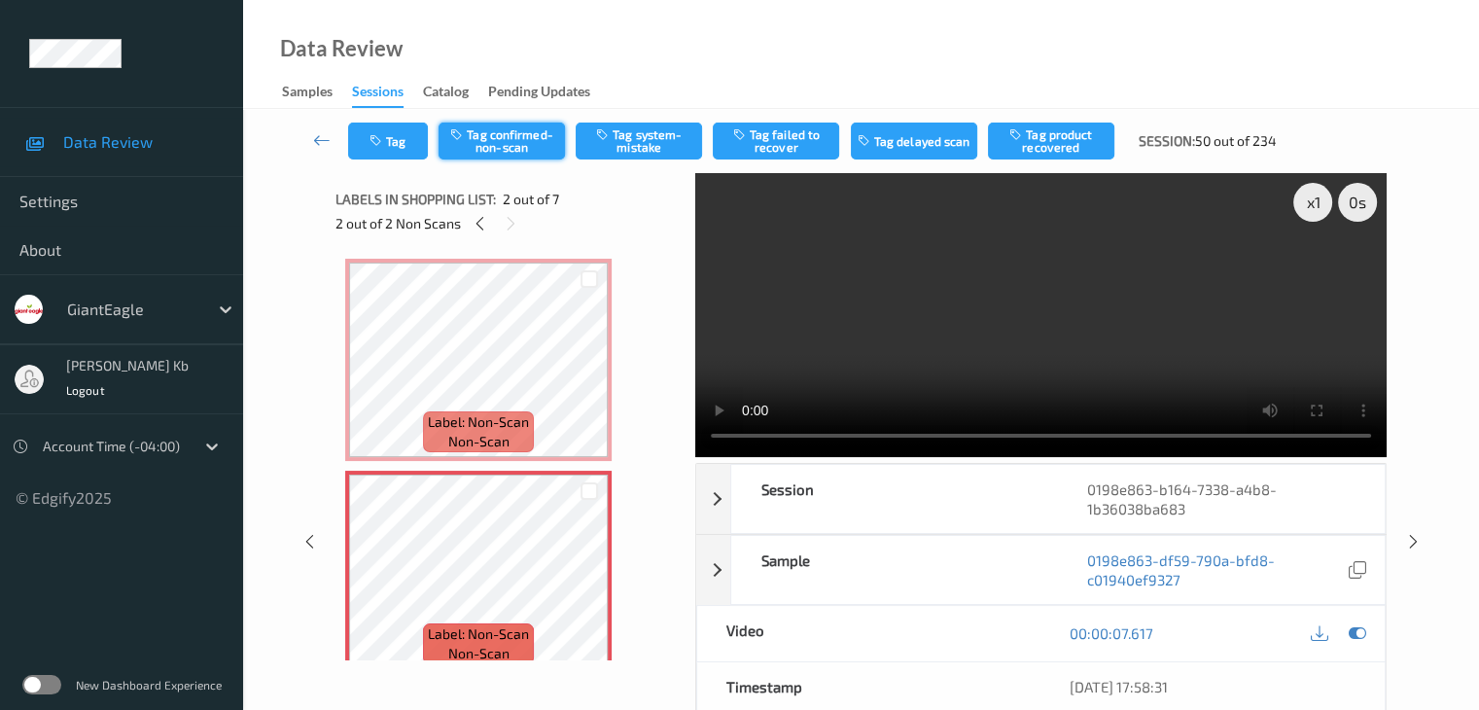
click at [519, 145] on button "Tag confirmed-non-scan" at bounding box center [501, 140] width 126 height 37
click at [1064, 137] on button "Tag product recovered" at bounding box center [1051, 140] width 126 height 37
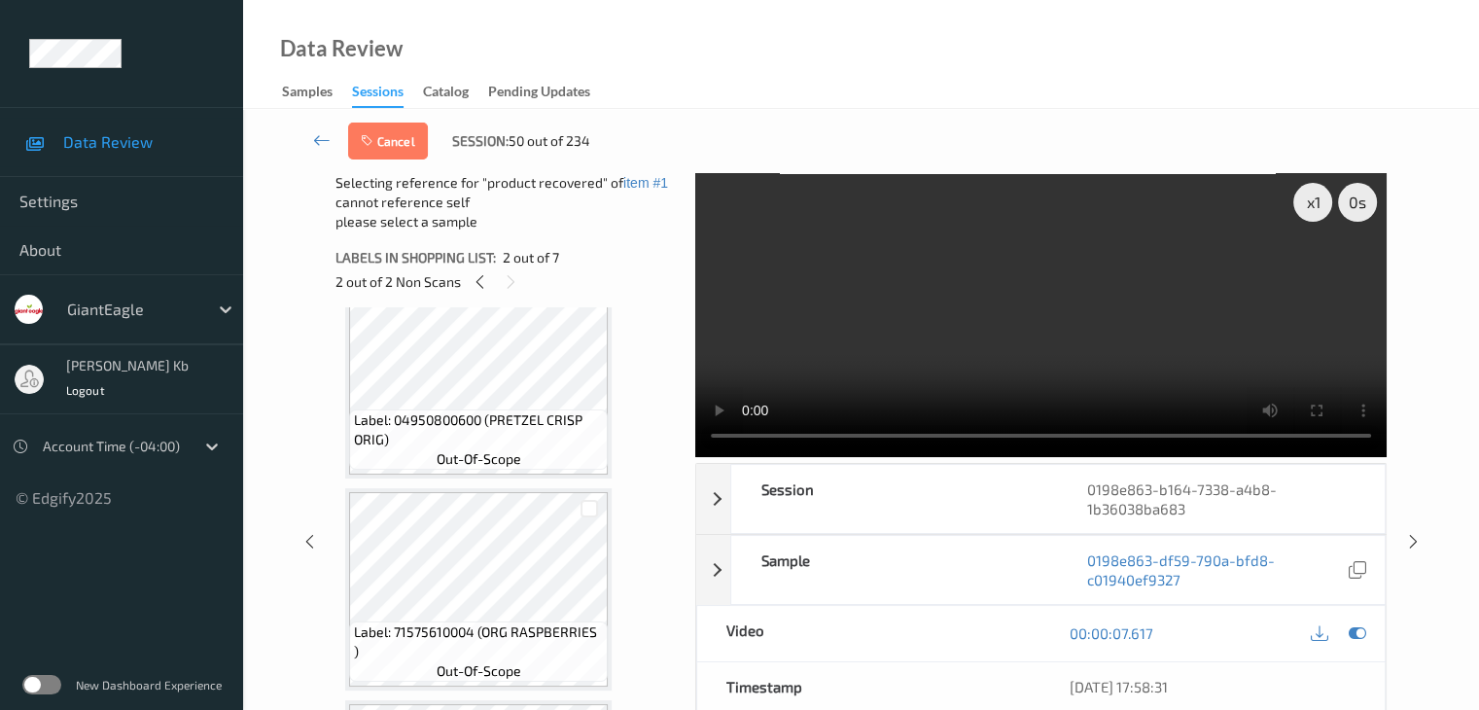
scroll to position [486, 0]
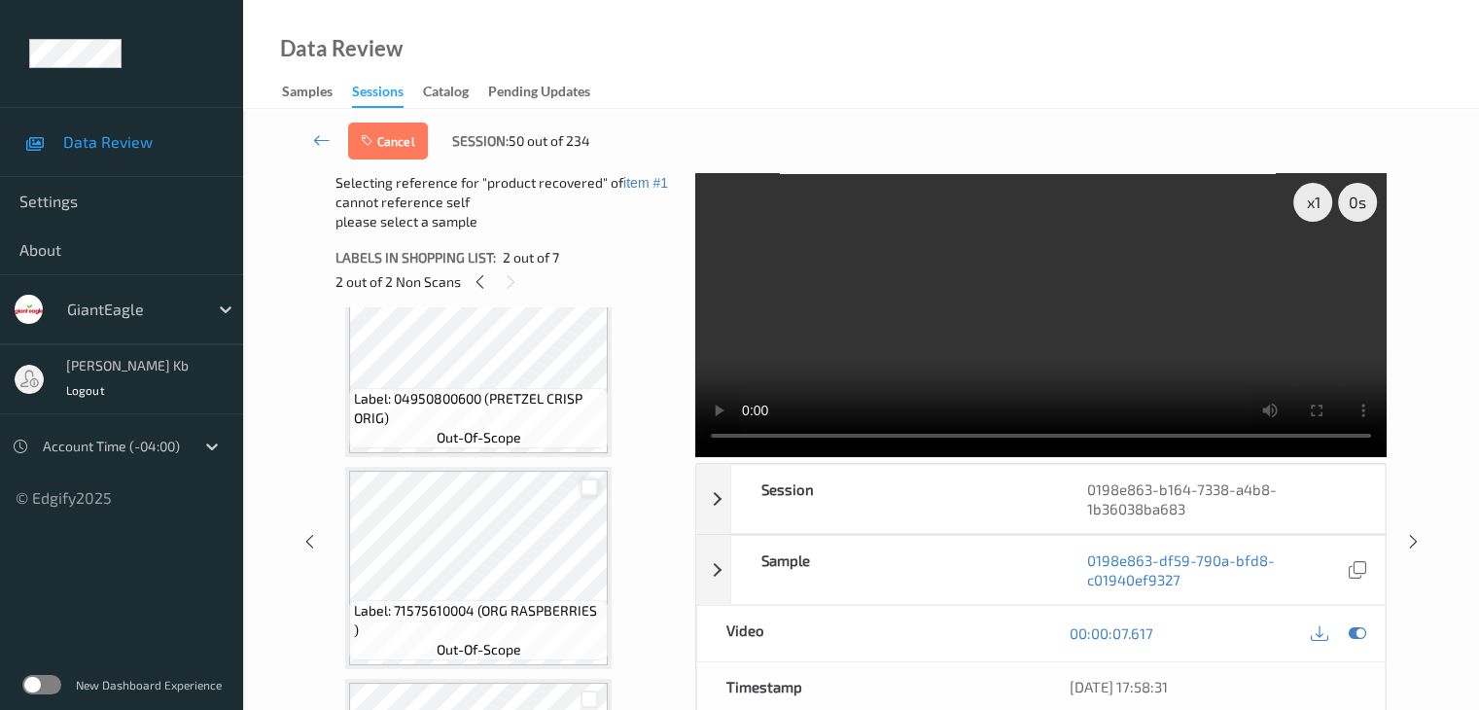
click at [589, 482] on div at bounding box center [589, 487] width 18 height 18
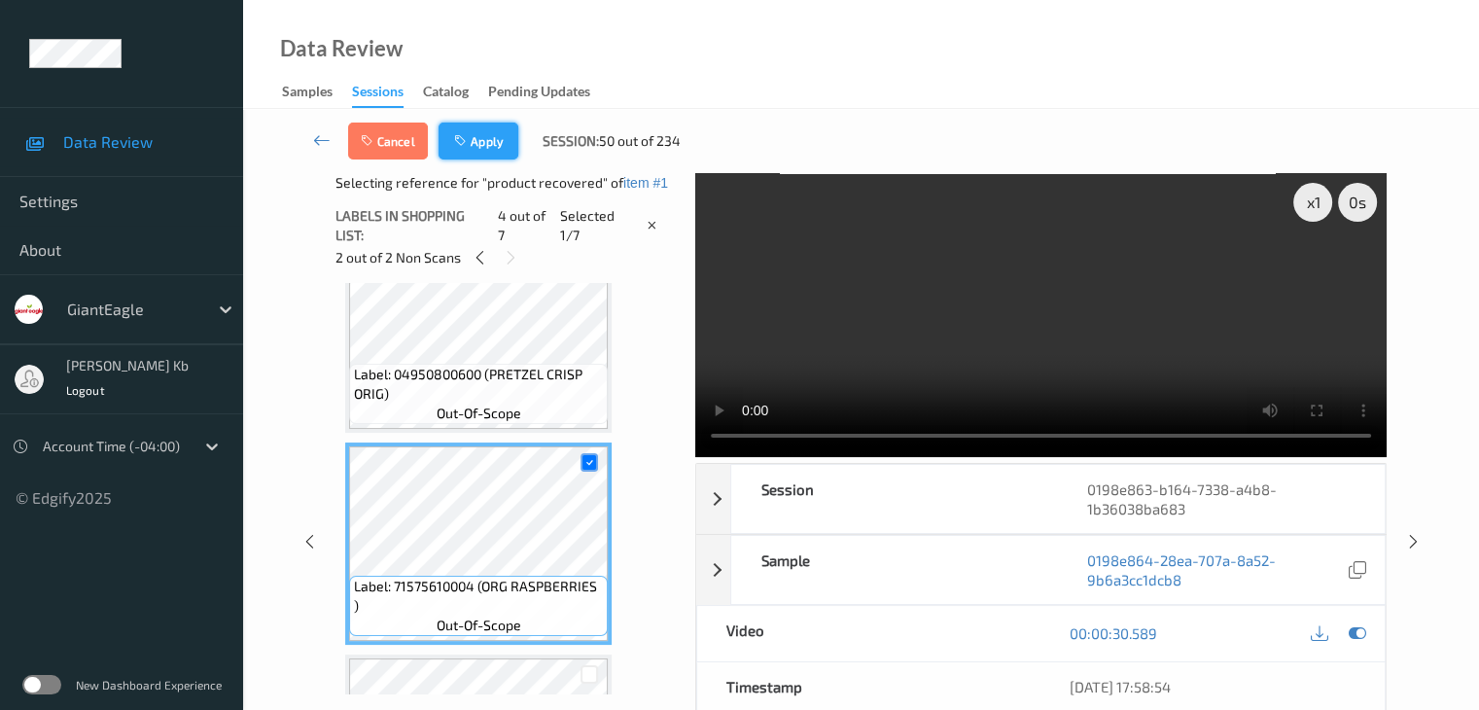
click at [482, 138] on button "Apply" at bounding box center [478, 140] width 80 height 37
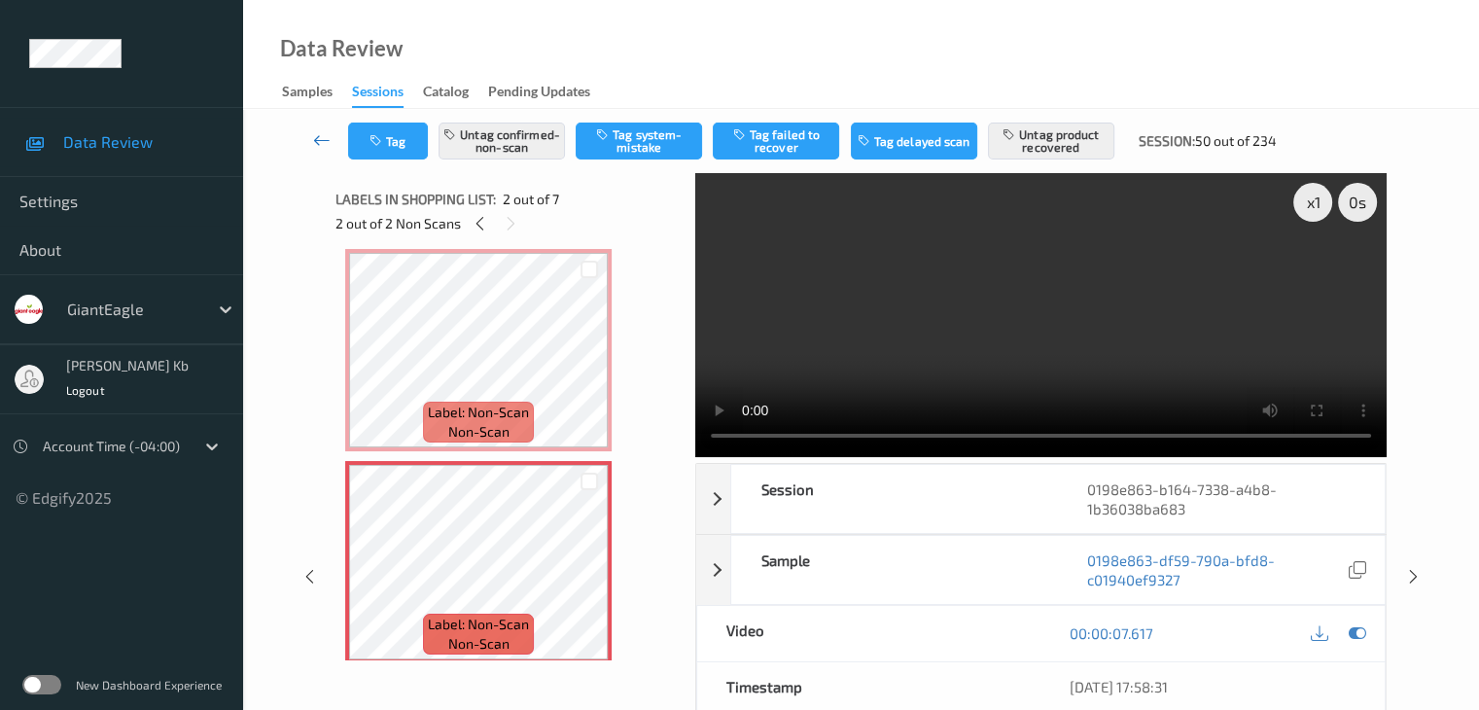
click at [318, 144] on icon at bounding box center [321, 139] width 17 height 19
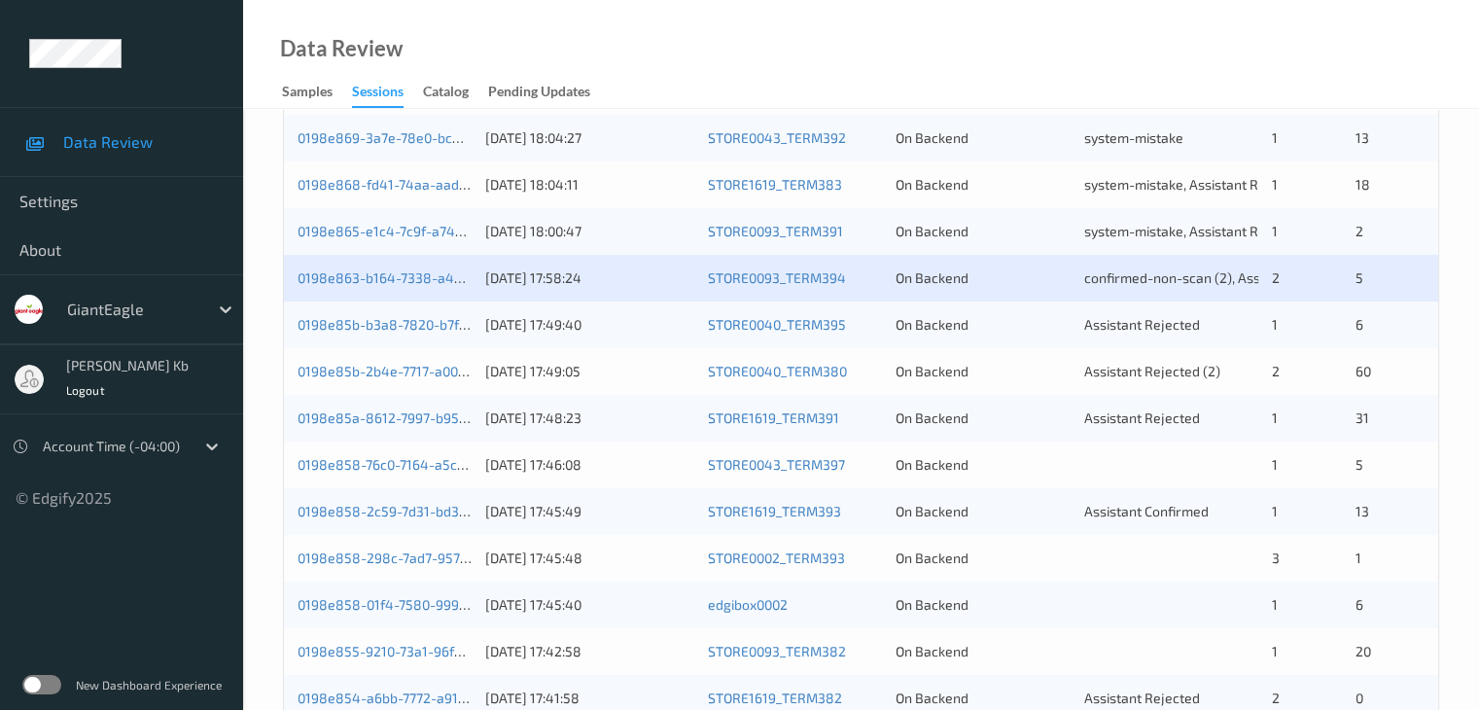
scroll to position [778, 0]
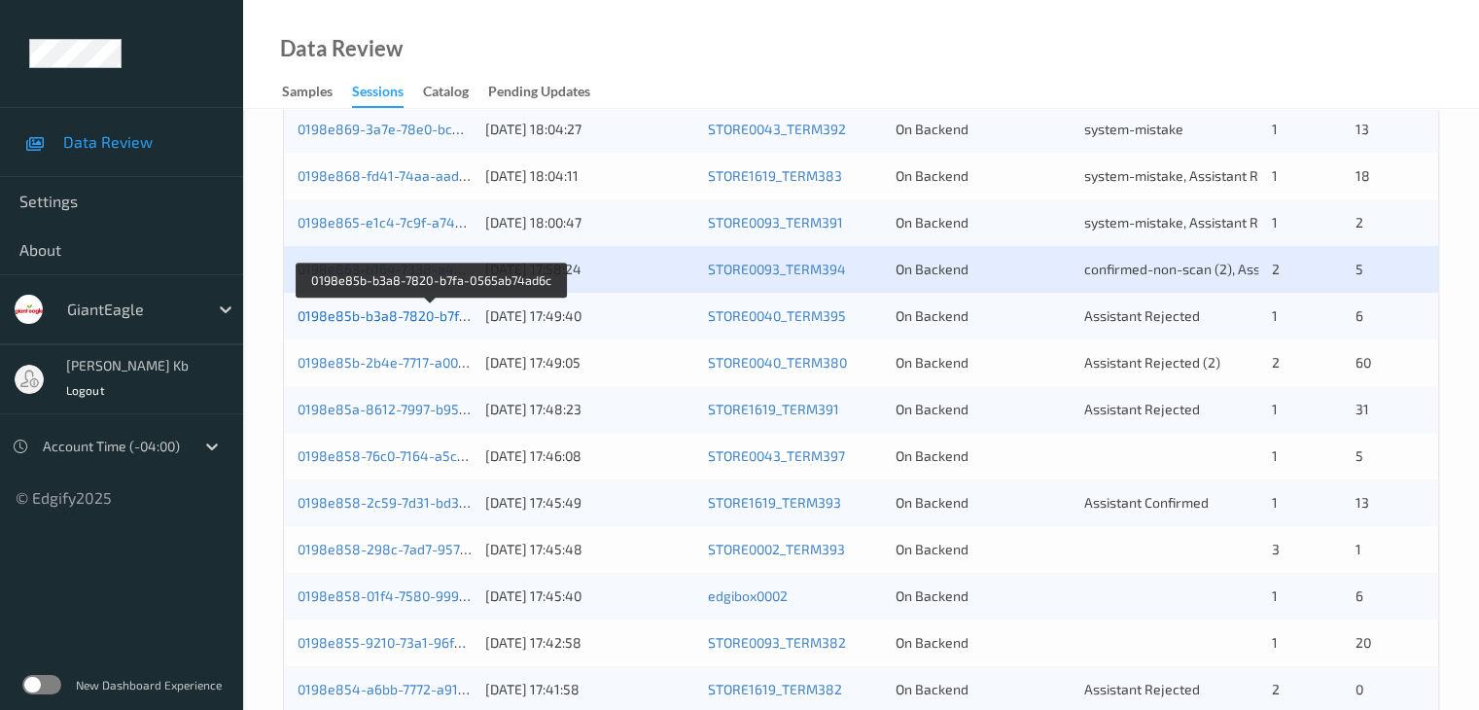
click at [413, 316] on link "0198e85b-b3a8-7820-b7fa-0565ab74ad6c" at bounding box center [430, 315] width 267 height 17
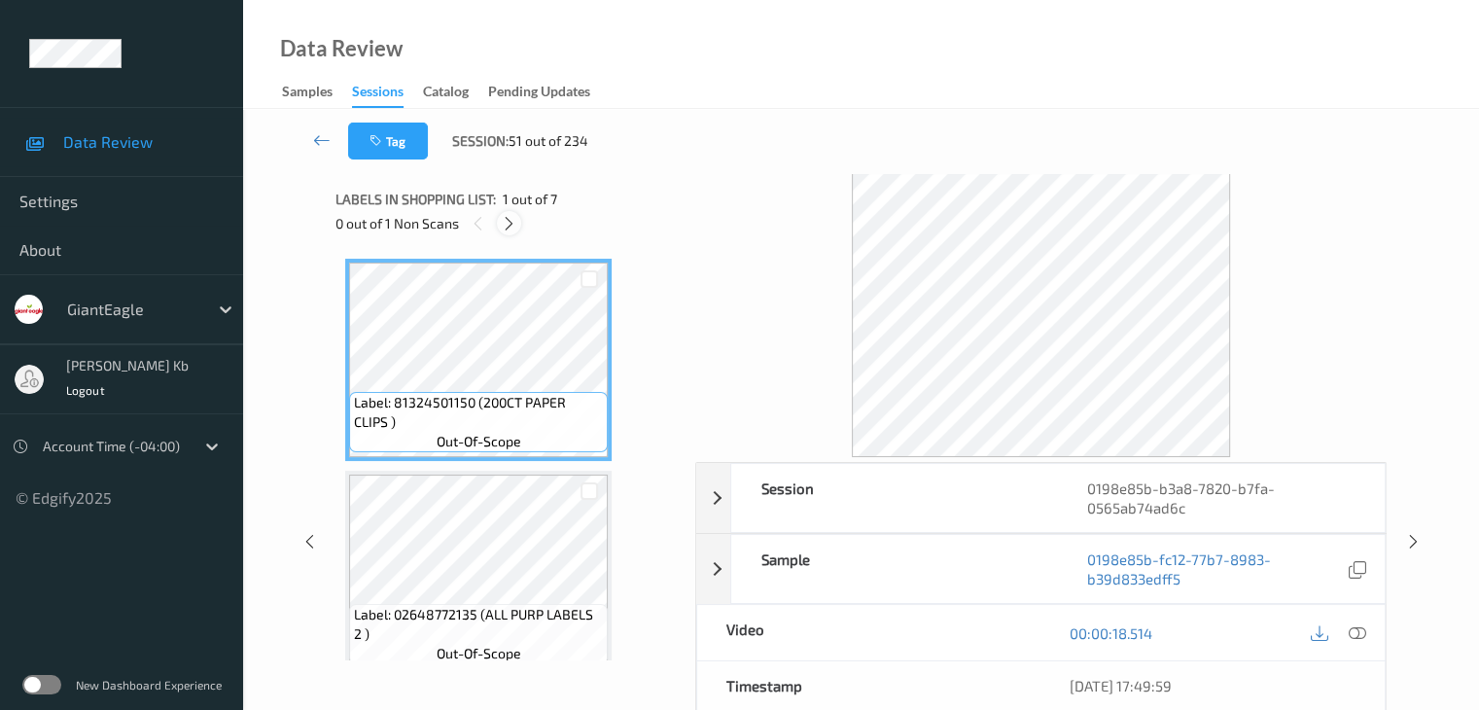
click at [509, 226] on icon at bounding box center [509, 223] width 17 height 17
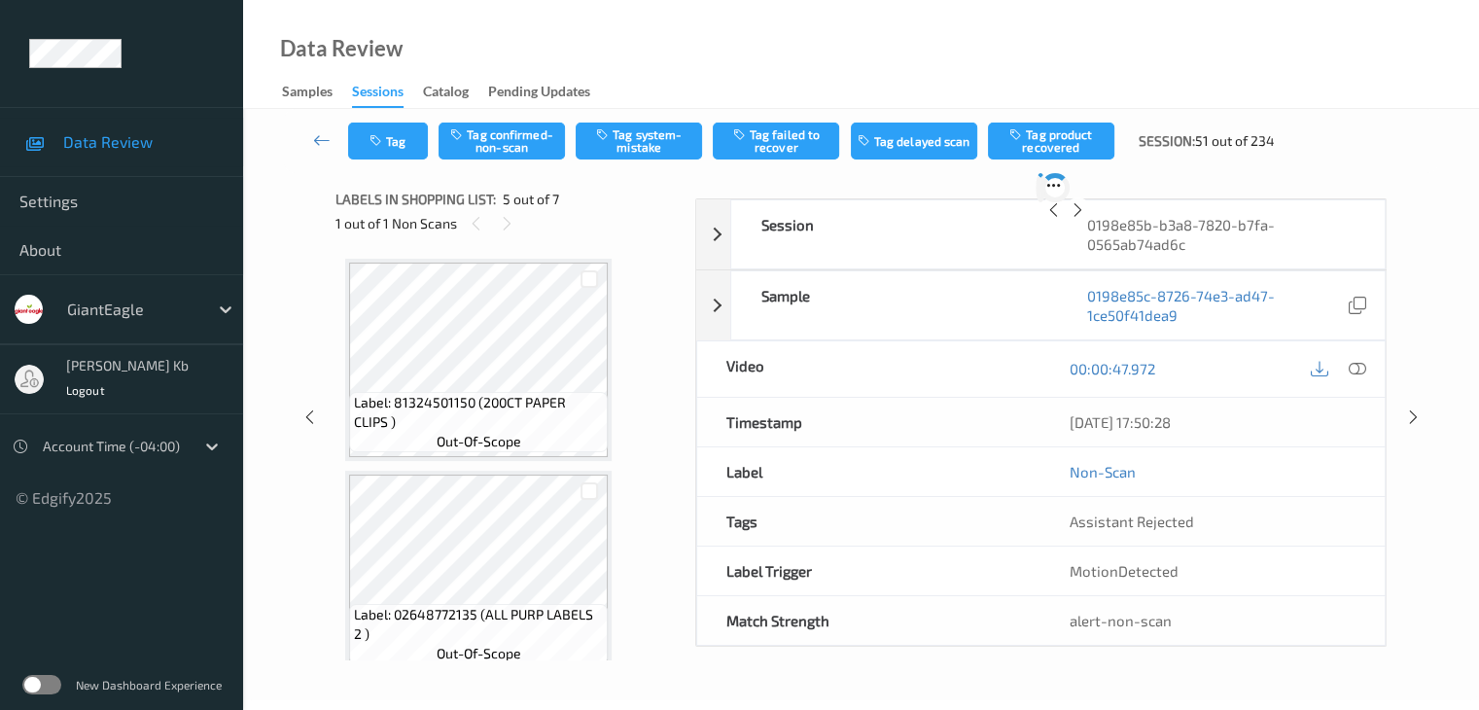
scroll to position [645, 0]
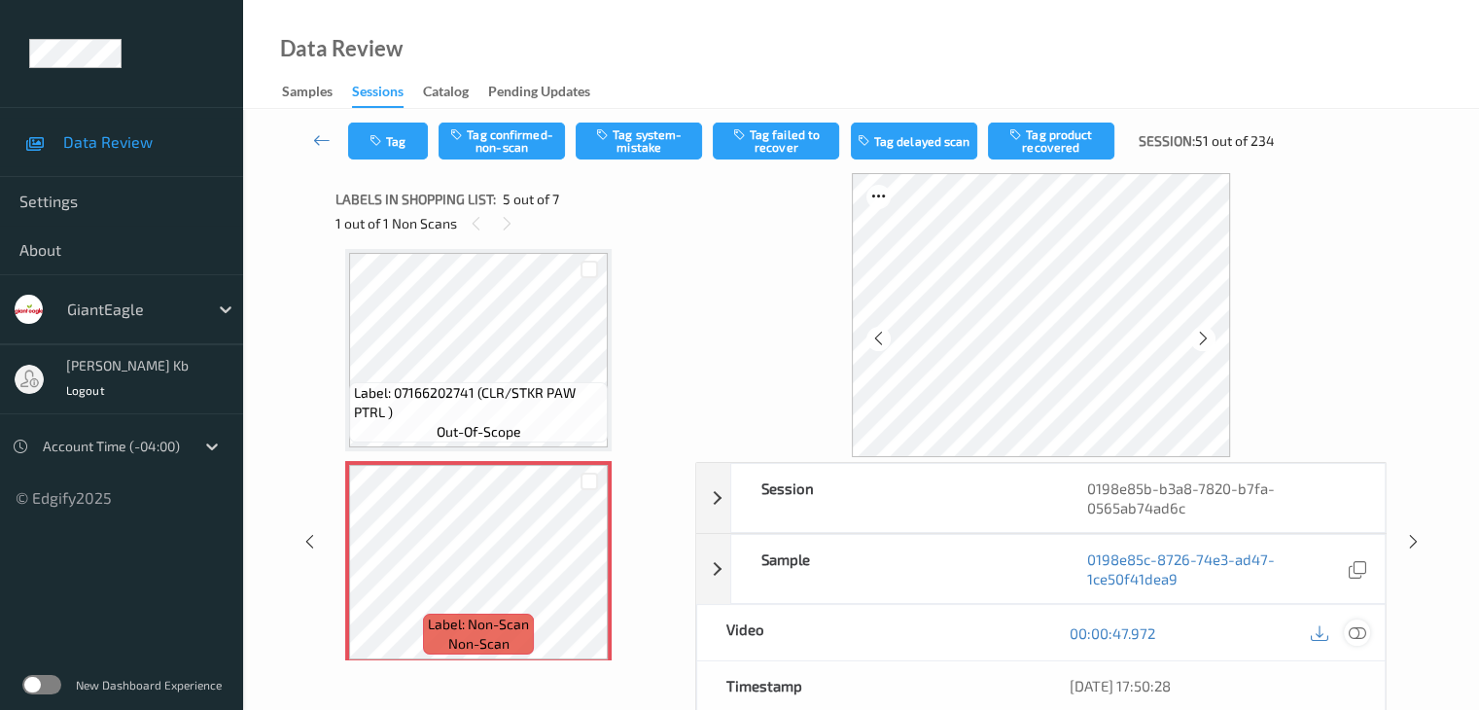
click at [1362, 633] on icon at bounding box center [1355, 632] width 17 height 17
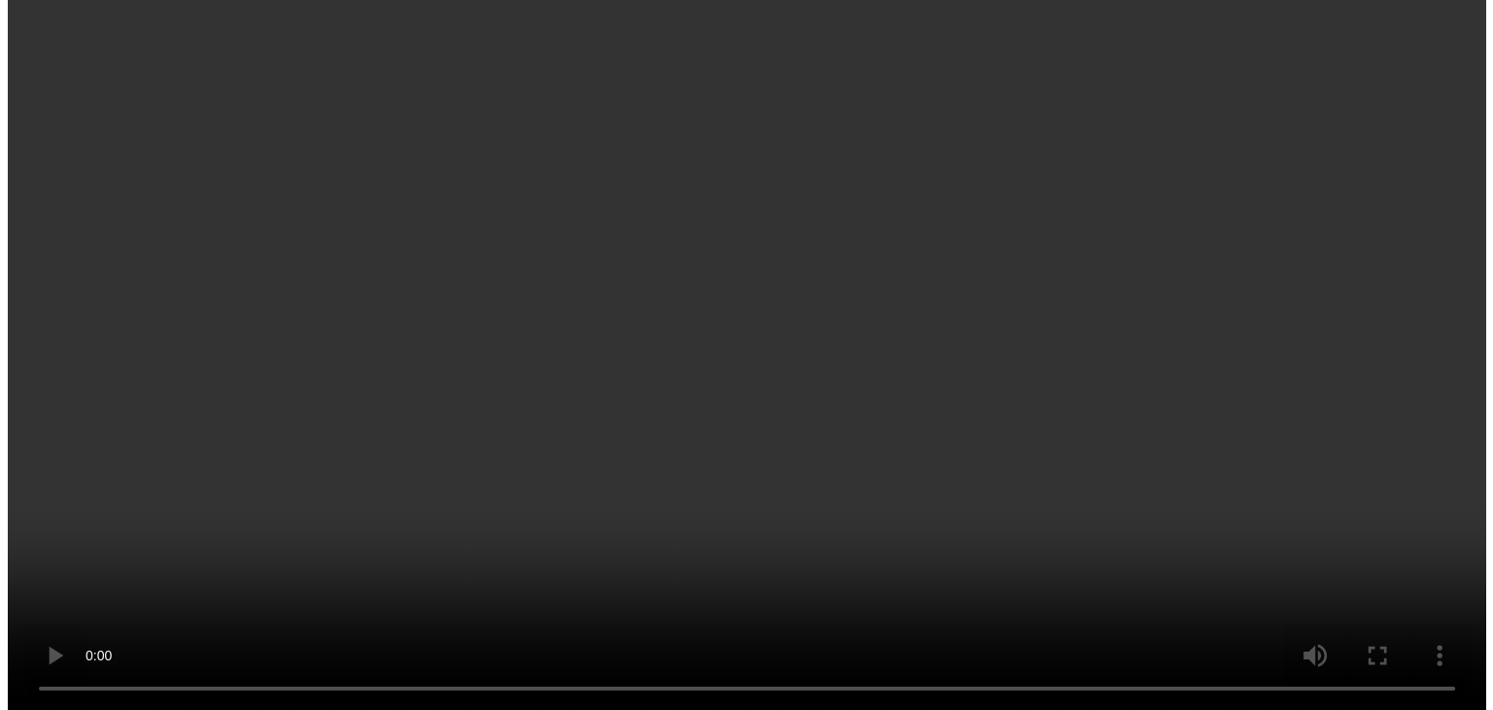
scroll to position [743, 0]
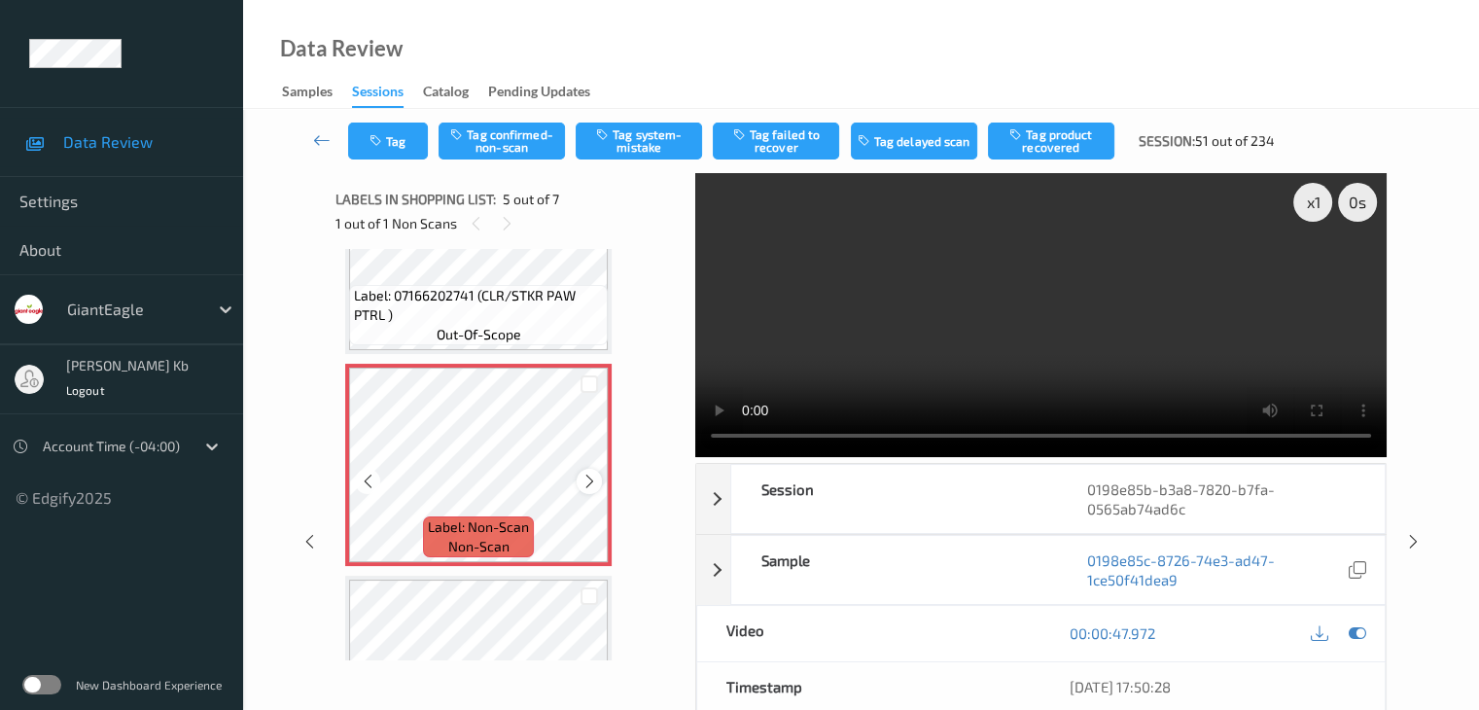
click at [585, 477] on icon at bounding box center [589, 480] width 17 height 17
click at [632, 134] on button "Tag system-mistake" at bounding box center [638, 140] width 126 height 37
click at [418, 141] on button "Tag" at bounding box center [388, 140] width 80 height 37
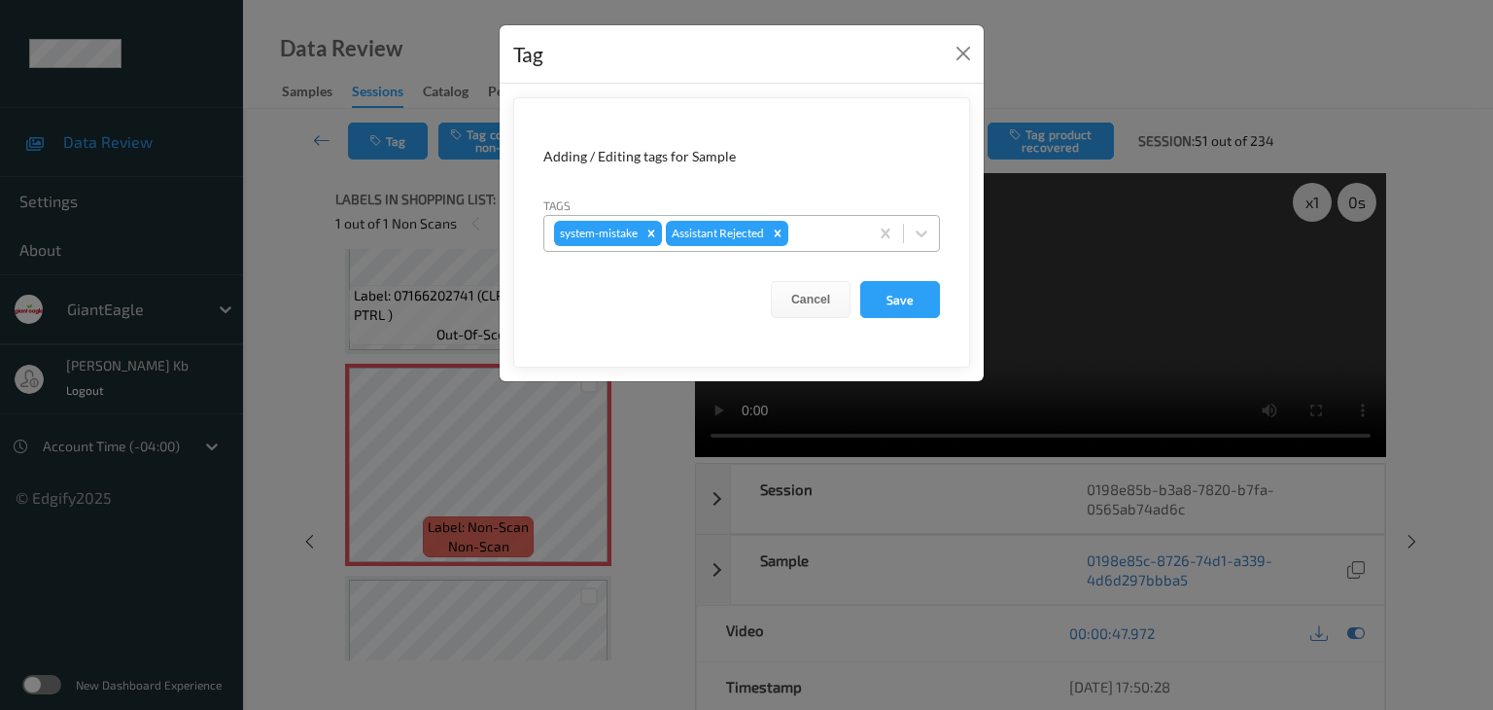
click at [830, 238] on div at bounding box center [825, 233] width 66 height 23
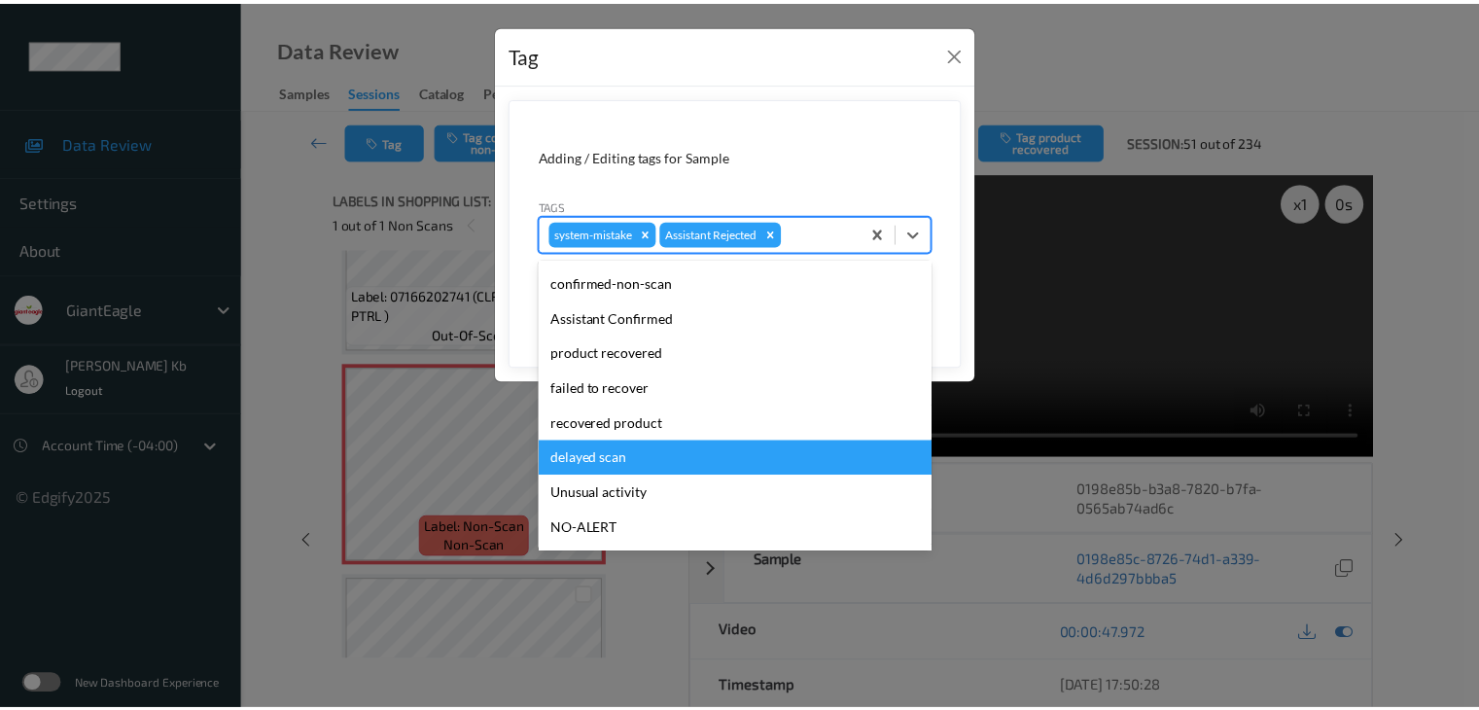
scroll to position [97, 0]
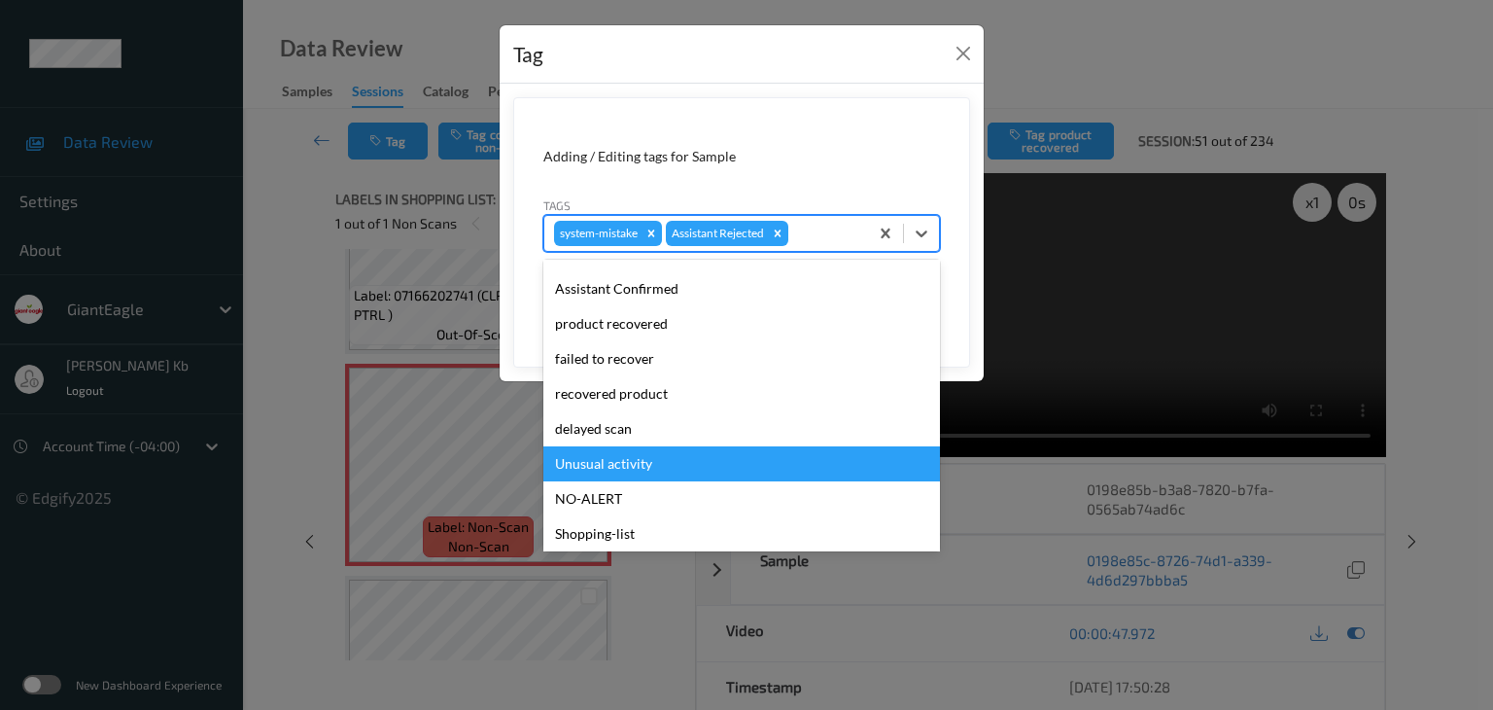
click at [624, 463] on div "Unusual activity" at bounding box center [741, 463] width 397 height 35
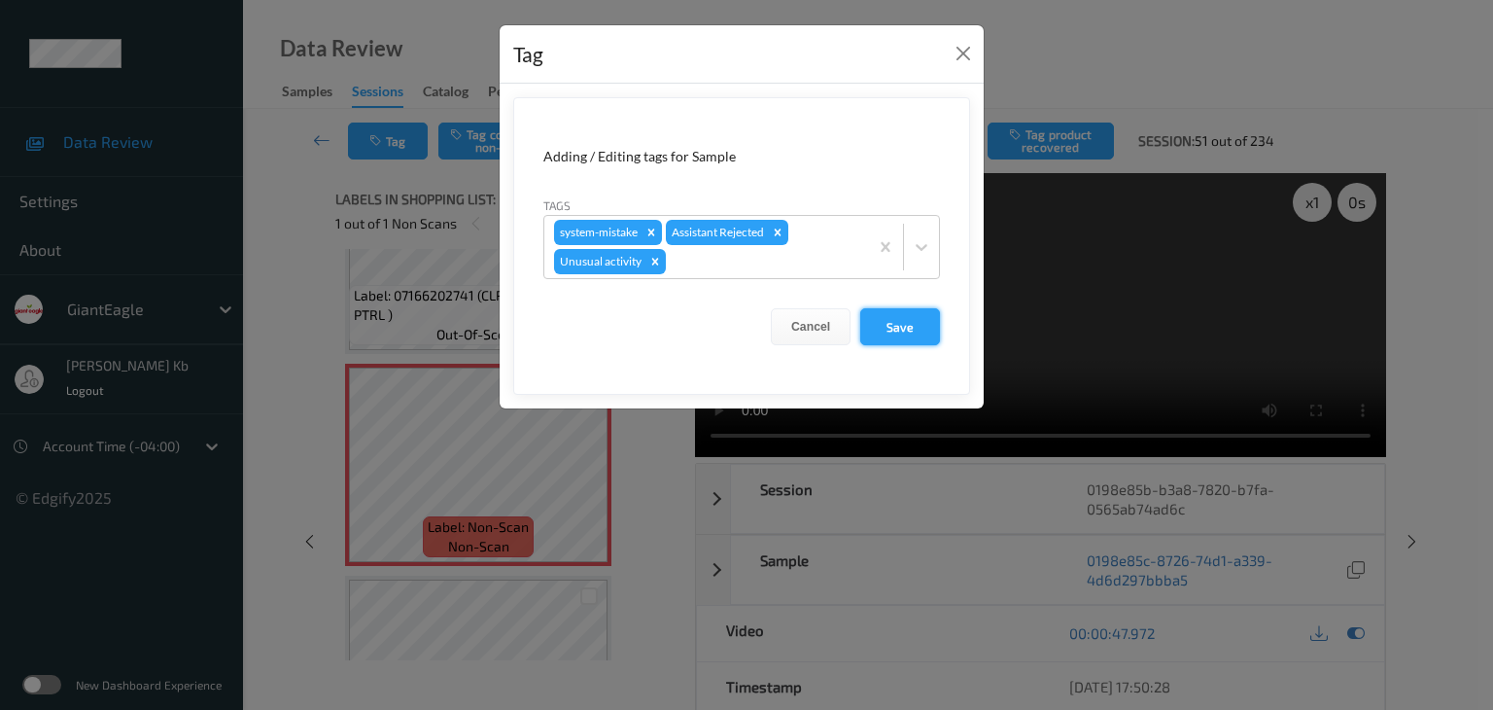
drag, startPoint x: 901, startPoint y: 325, endPoint x: 877, endPoint y: 325, distance: 24.3
click at [901, 326] on button "Save" at bounding box center [900, 326] width 80 height 37
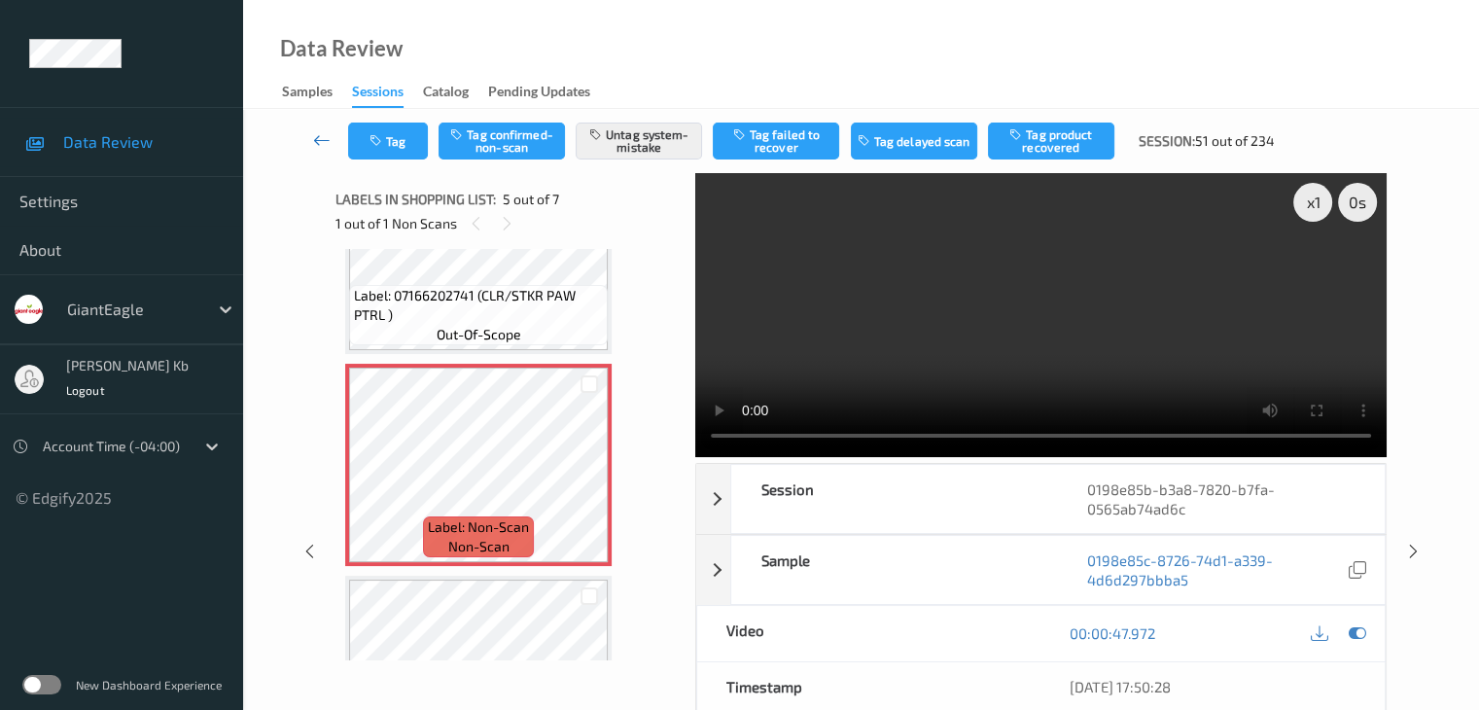
click at [323, 139] on icon at bounding box center [321, 139] width 17 height 19
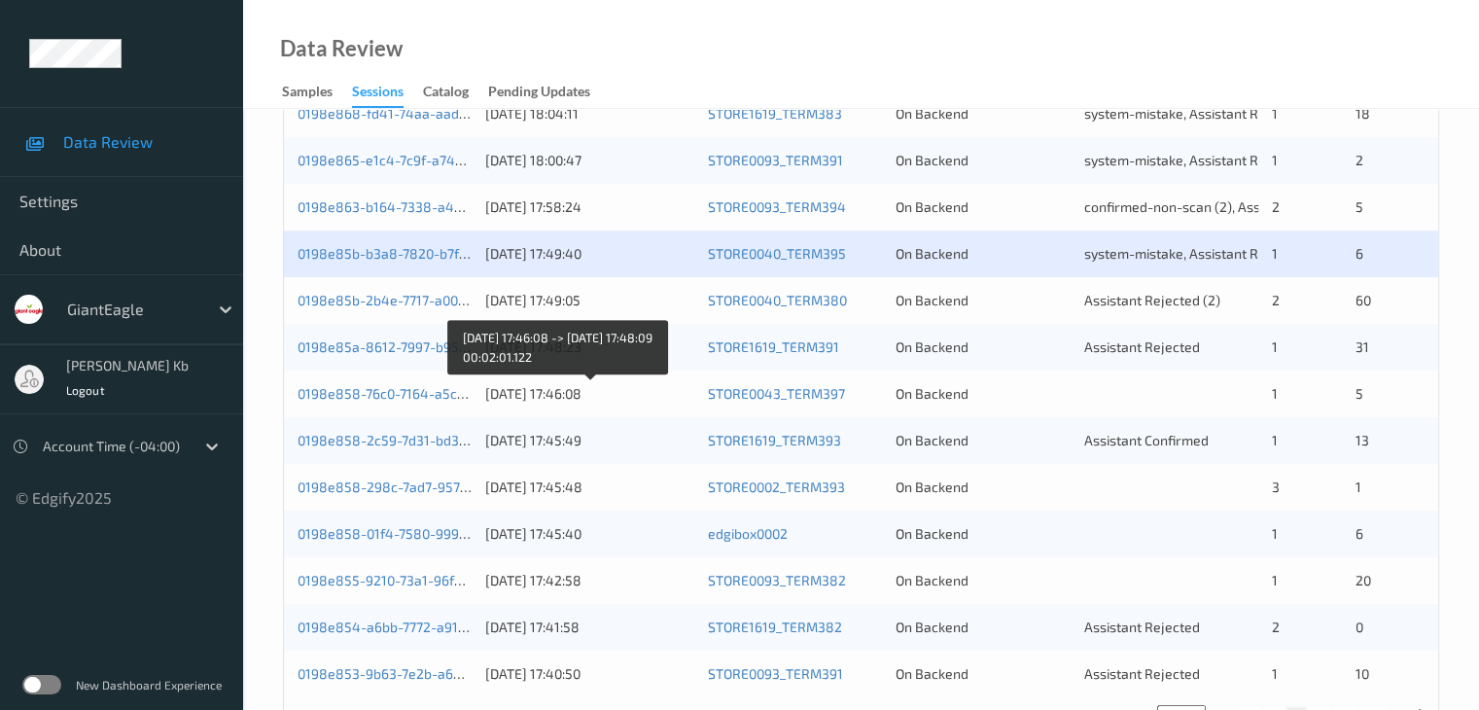
scroll to position [875, 0]
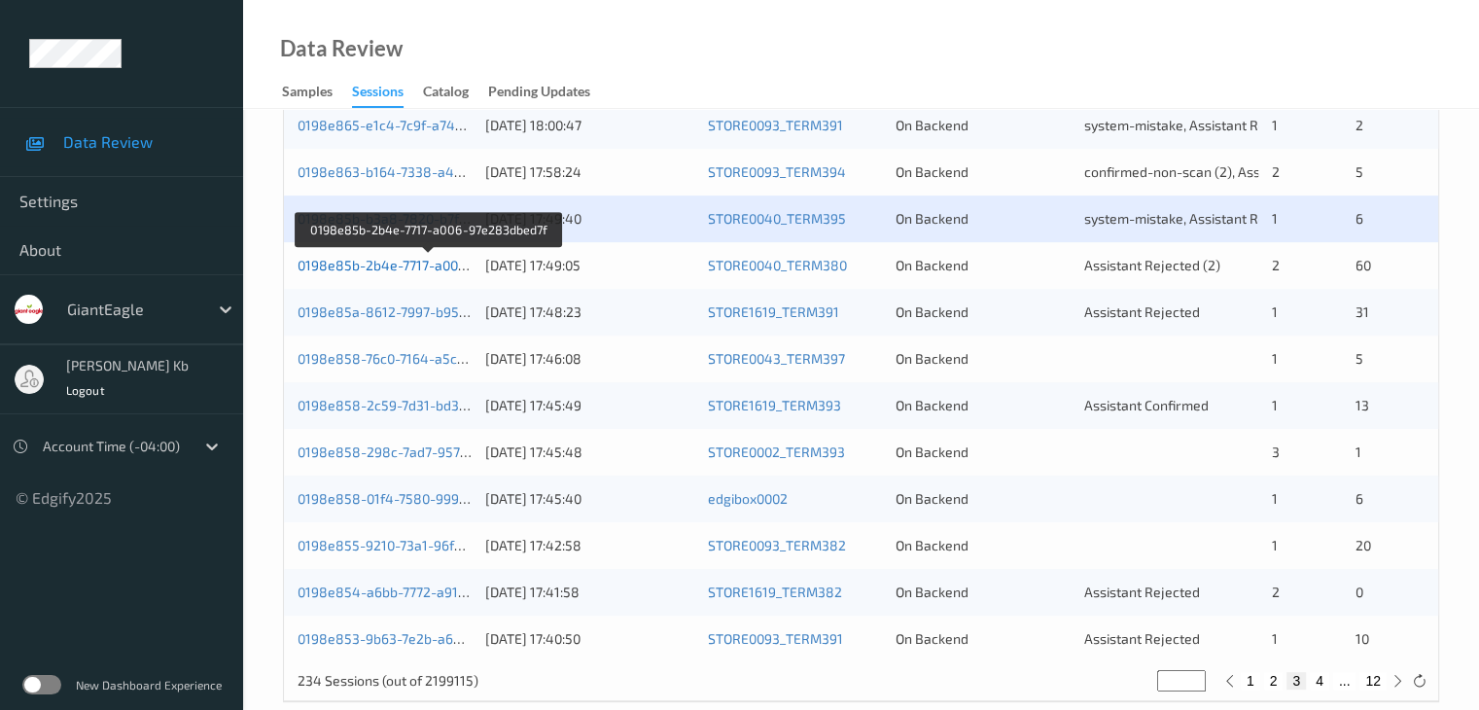
click at [410, 261] on link "0198e85b-2b4e-7717-a006-97e283dbed7f" at bounding box center [428, 265] width 263 height 17
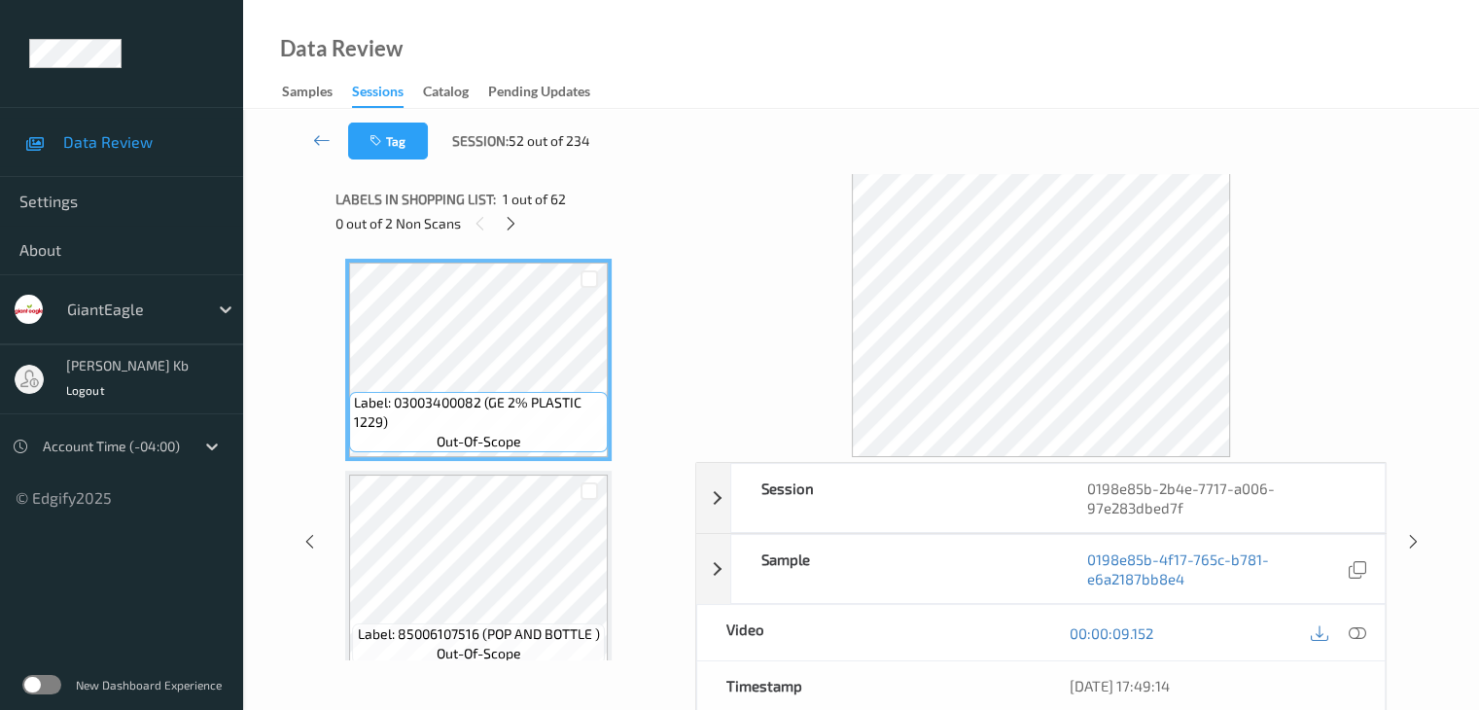
drag, startPoint x: 511, startPoint y: 218, endPoint x: 524, endPoint y: 226, distance: 15.4
click at [511, 218] on icon at bounding box center [511, 223] width 17 height 17
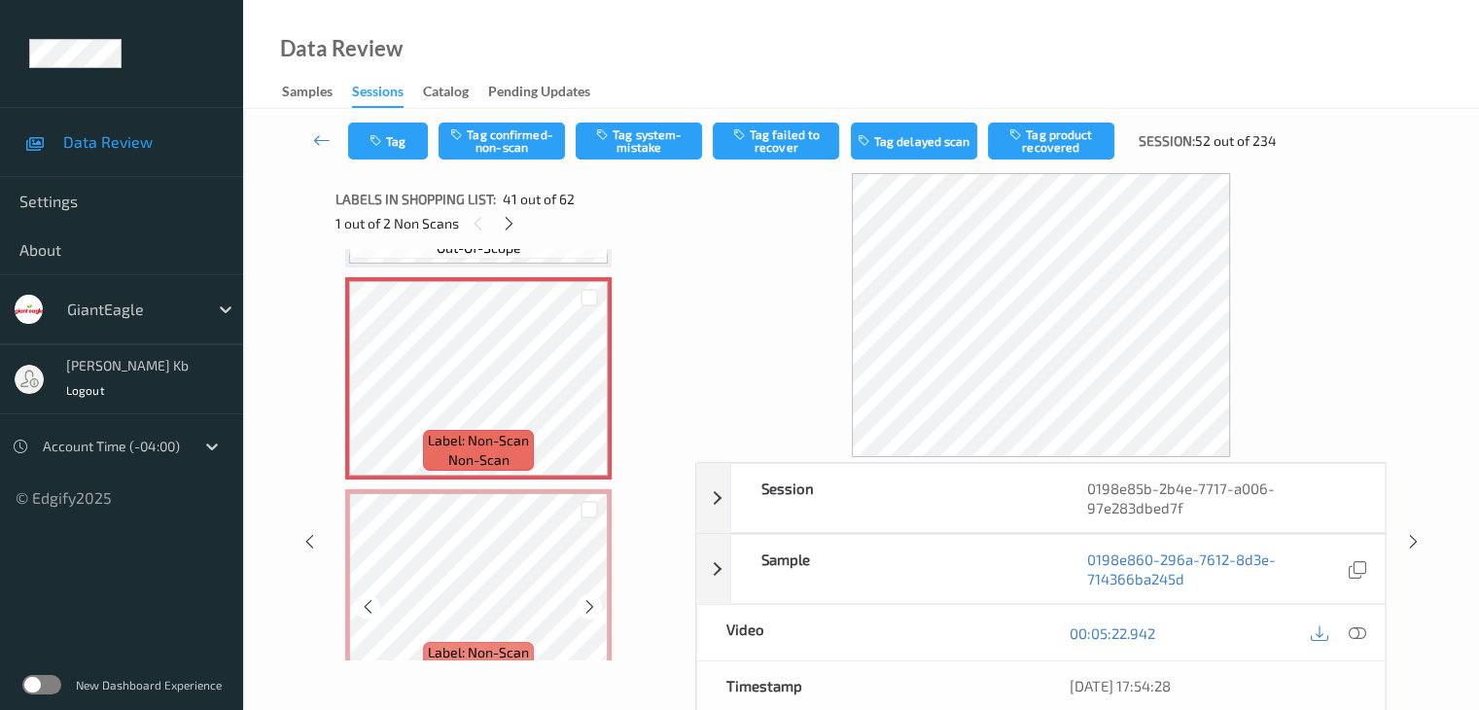
scroll to position [8372, 0]
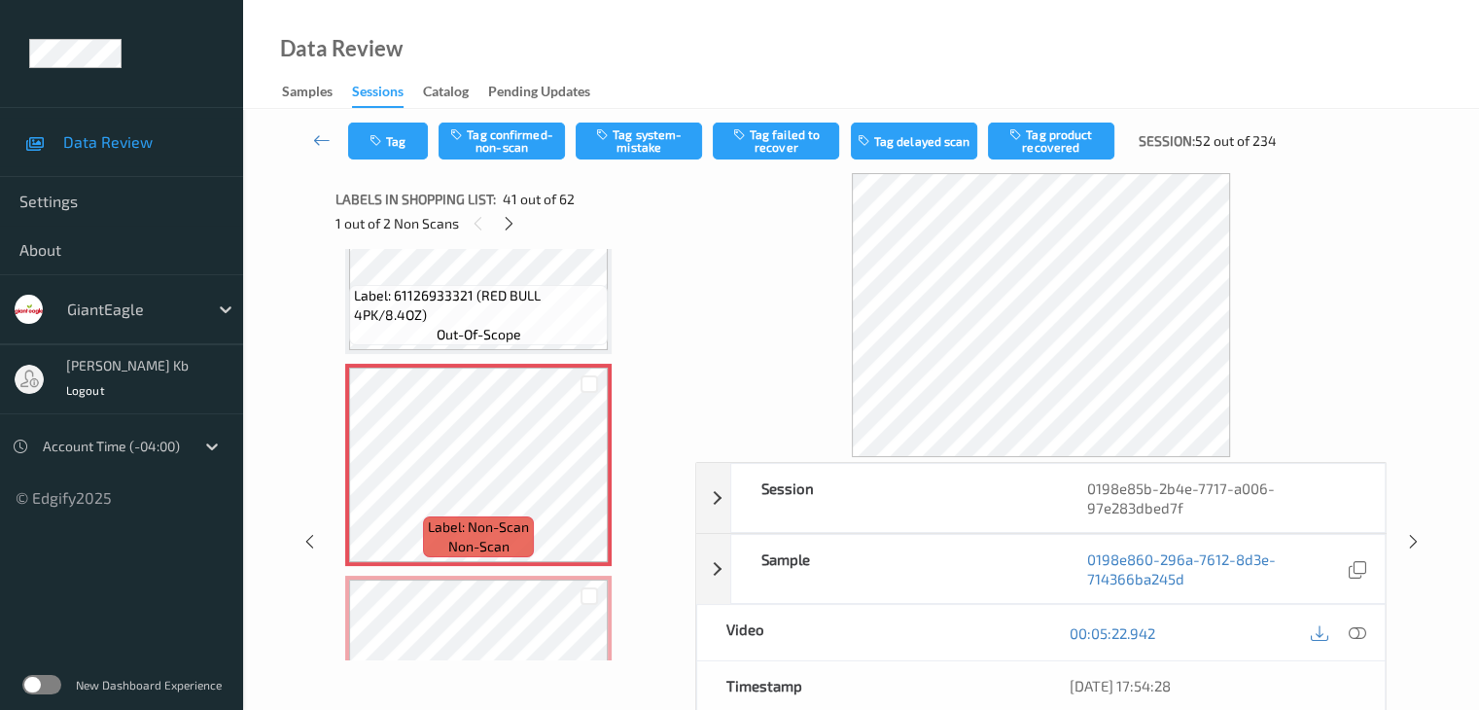
click at [1360, 632] on icon at bounding box center [1355, 632] width 17 height 17
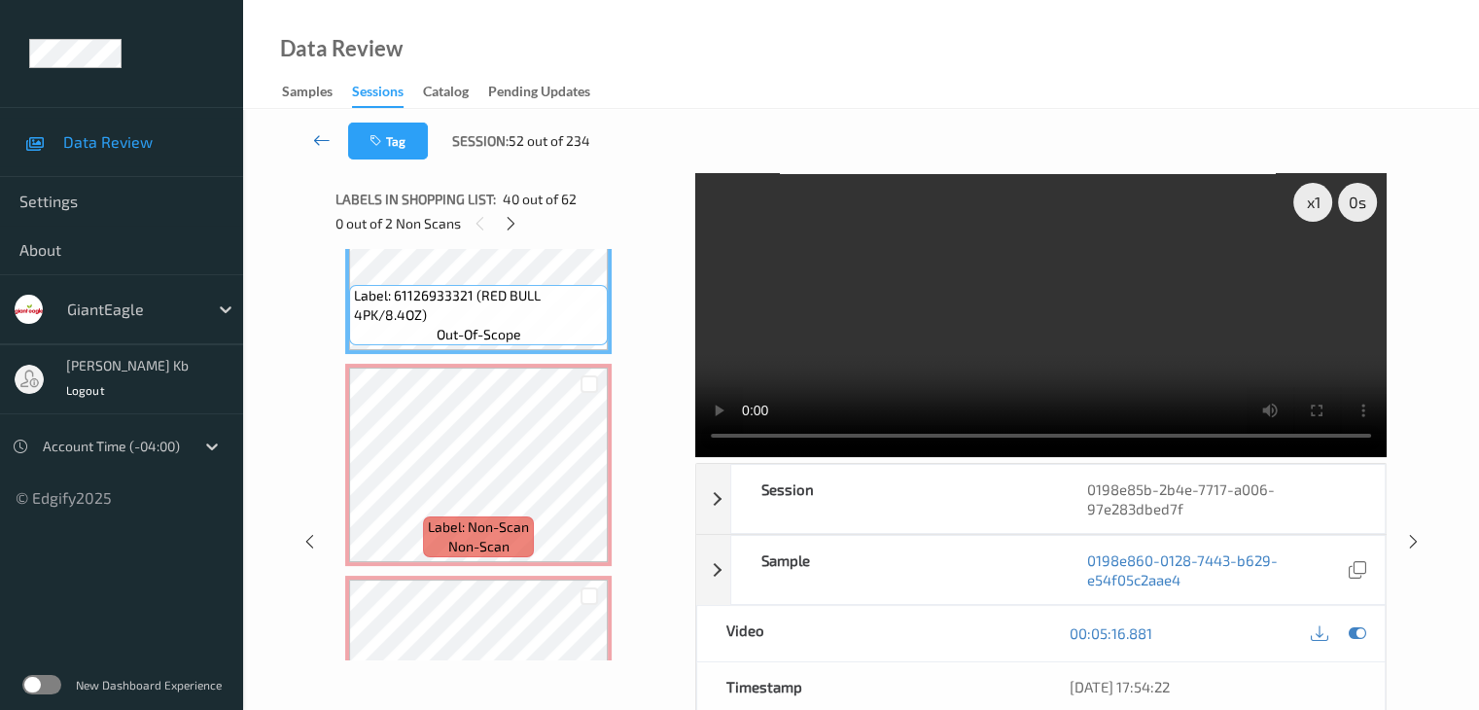
click at [320, 137] on icon at bounding box center [321, 139] width 17 height 19
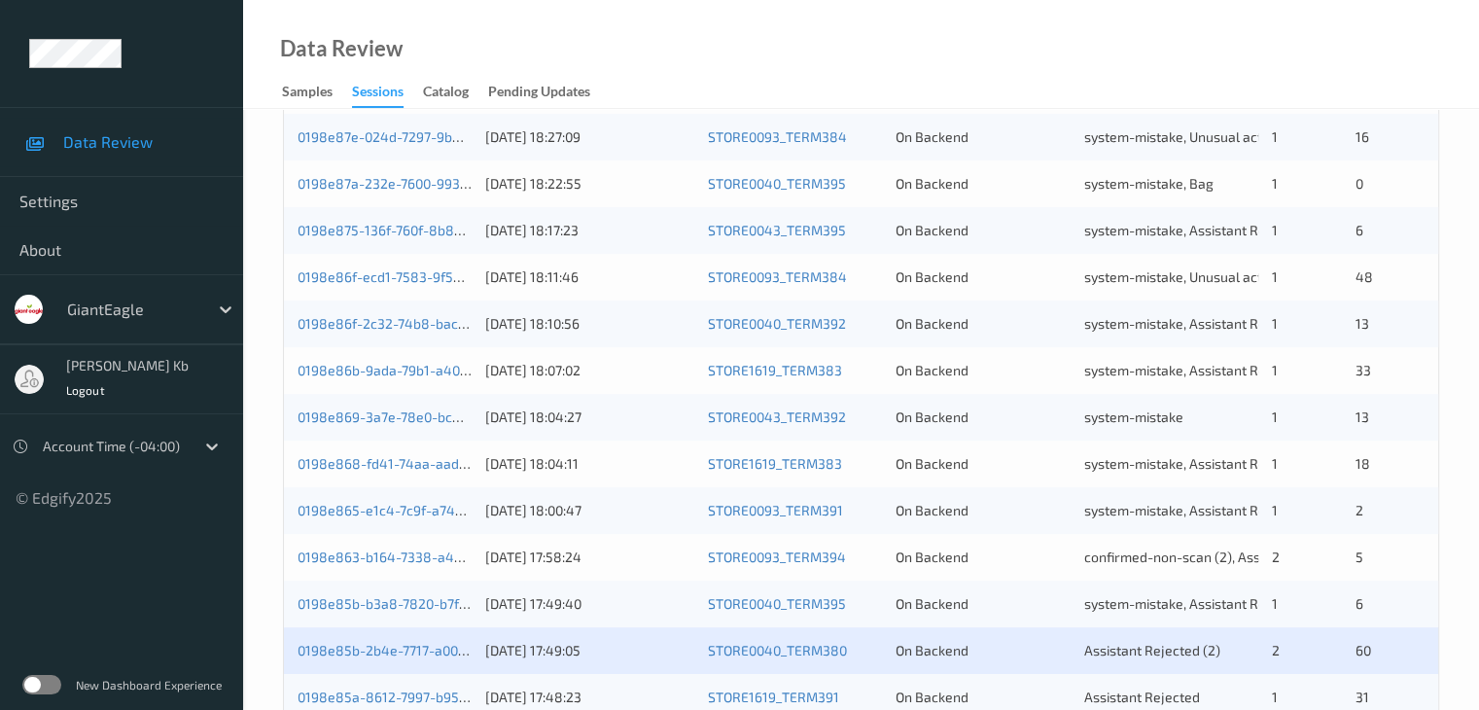
scroll to position [680, 0]
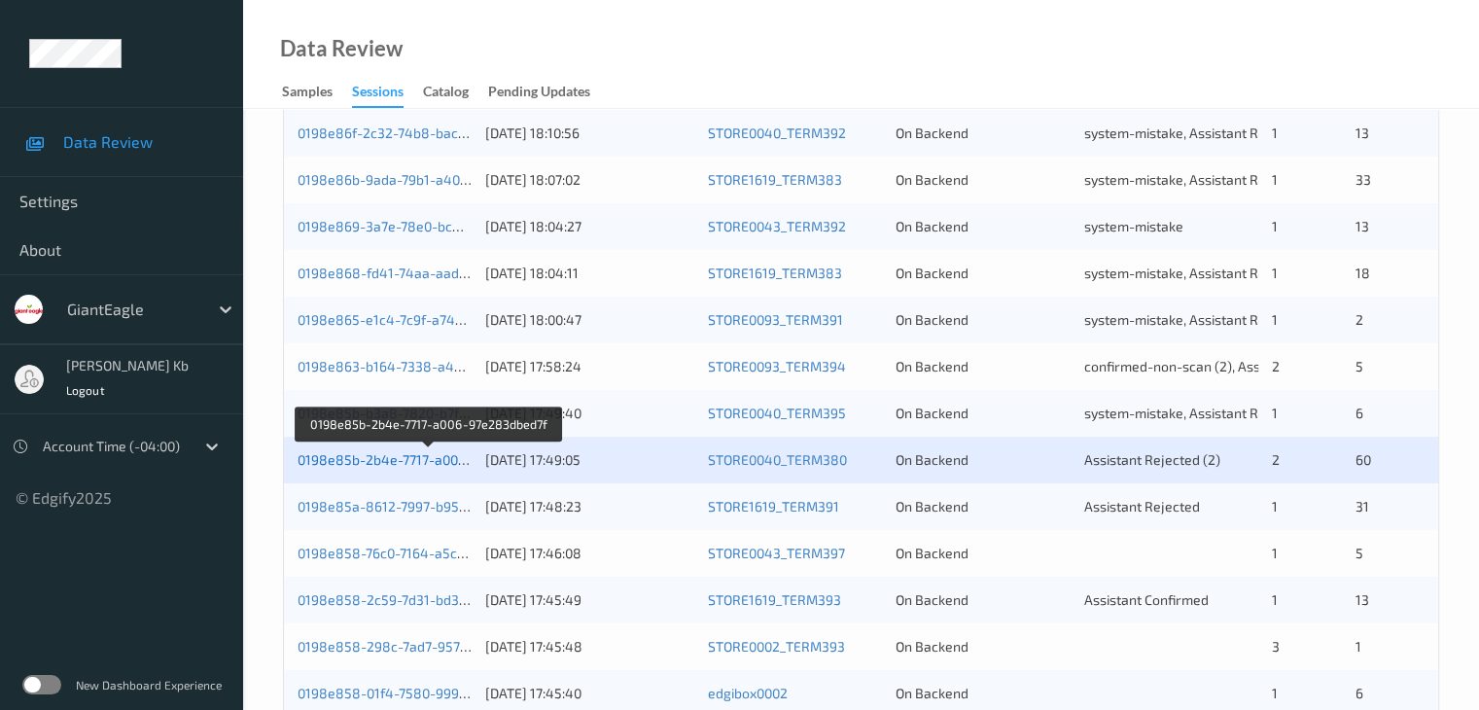
click at [420, 464] on link "0198e85b-2b4e-7717-a006-97e283dbed7f" at bounding box center [428, 459] width 263 height 17
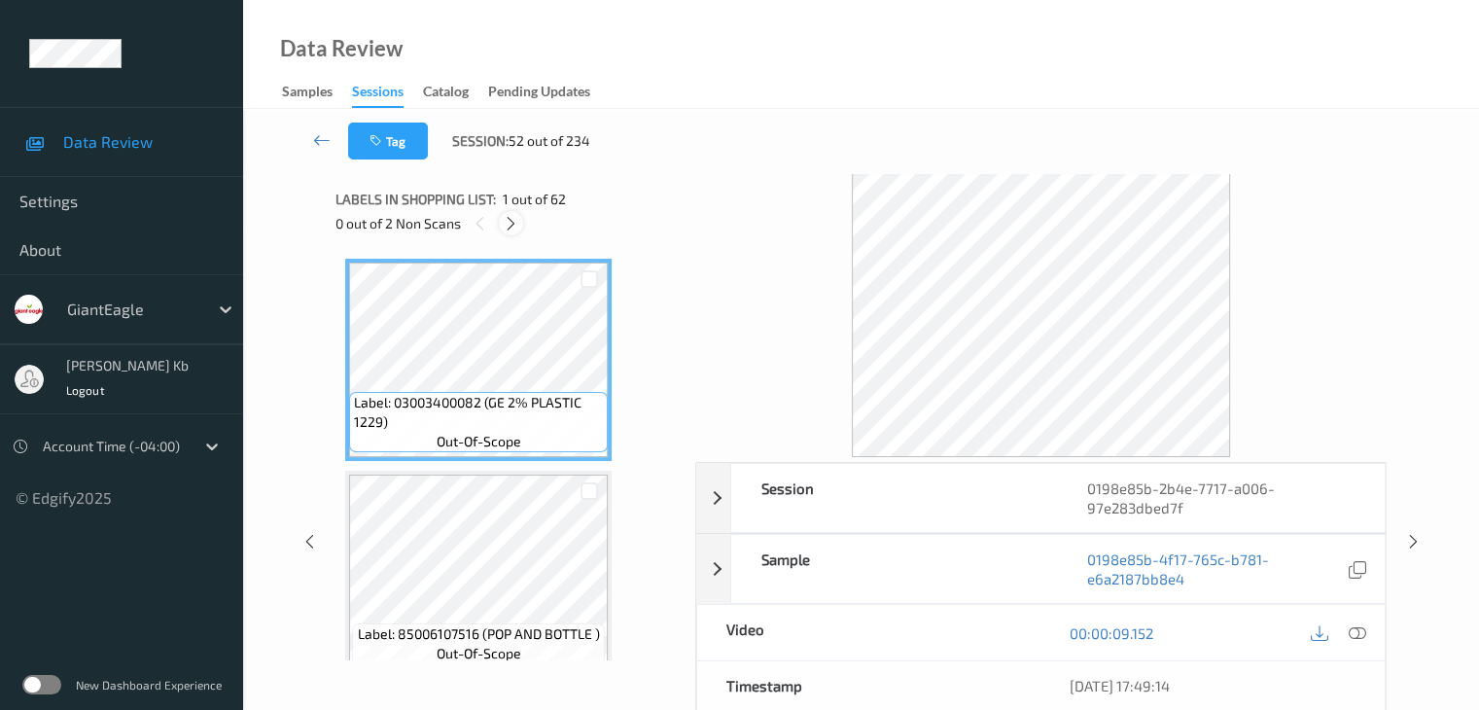
click at [514, 223] on icon at bounding box center [511, 223] width 17 height 17
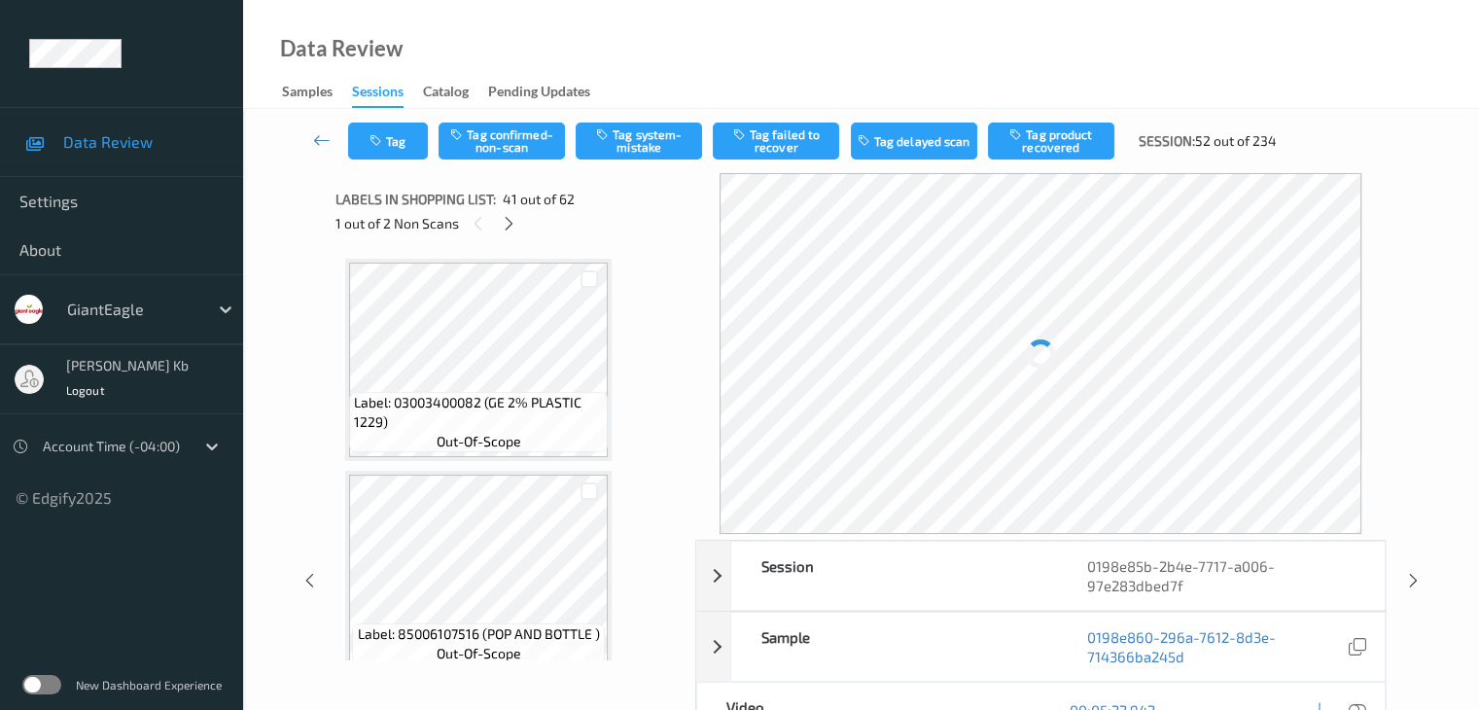
scroll to position [8275, 0]
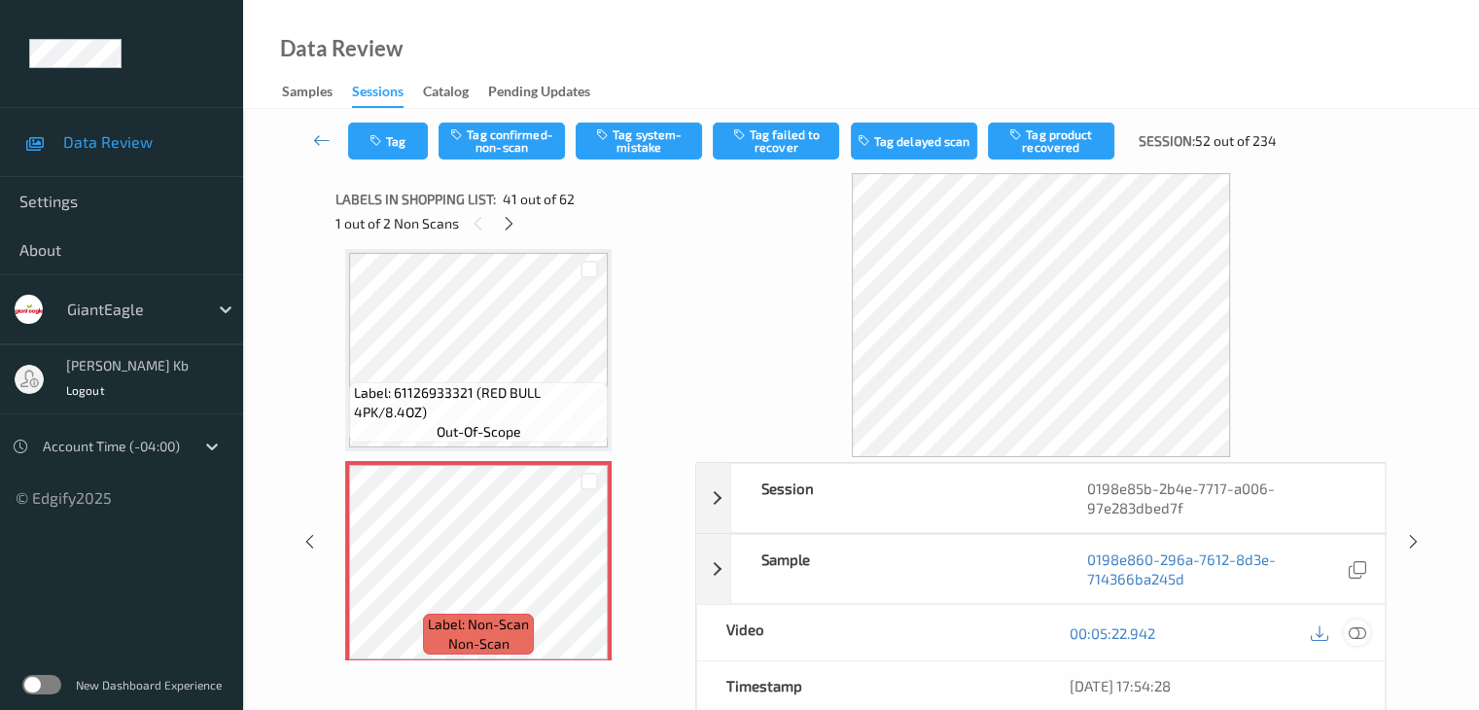
click at [1359, 632] on icon at bounding box center [1355, 632] width 17 height 17
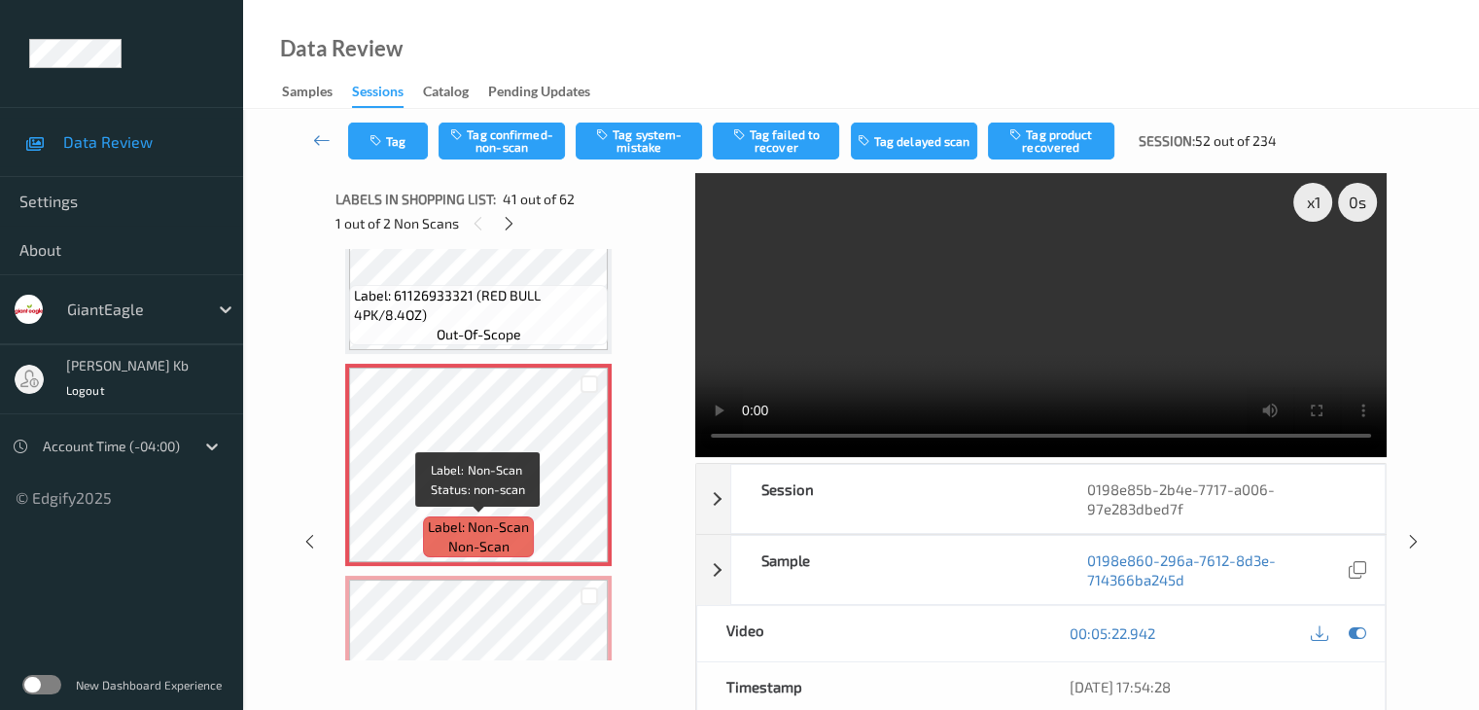
scroll to position [8469, 0]
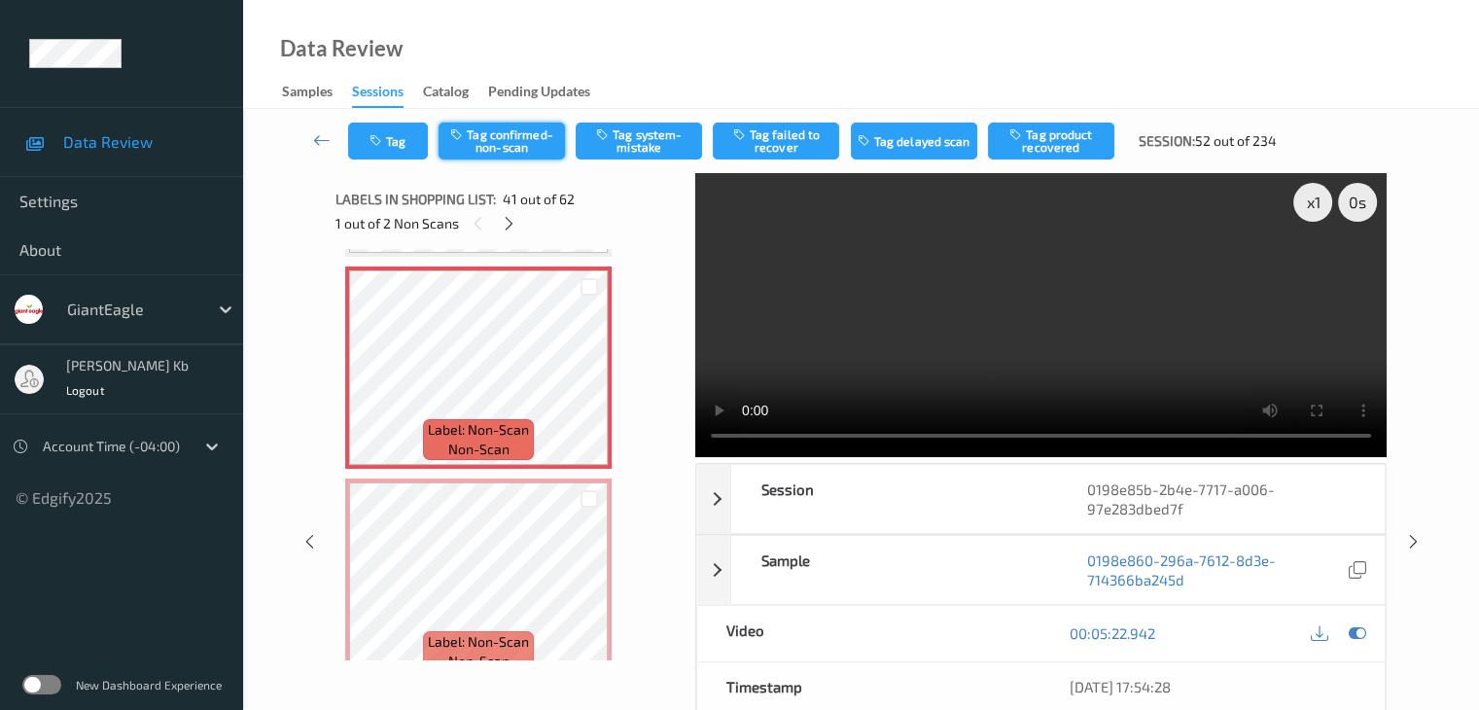
click at [522, 138] on button "Tag confirmed-non-scan" at bounding box center [501, 140] width 126 height 37
click at [1046, 146] on button "Tag product recovered" at bounding box center [1051, 140] width 126 height 37
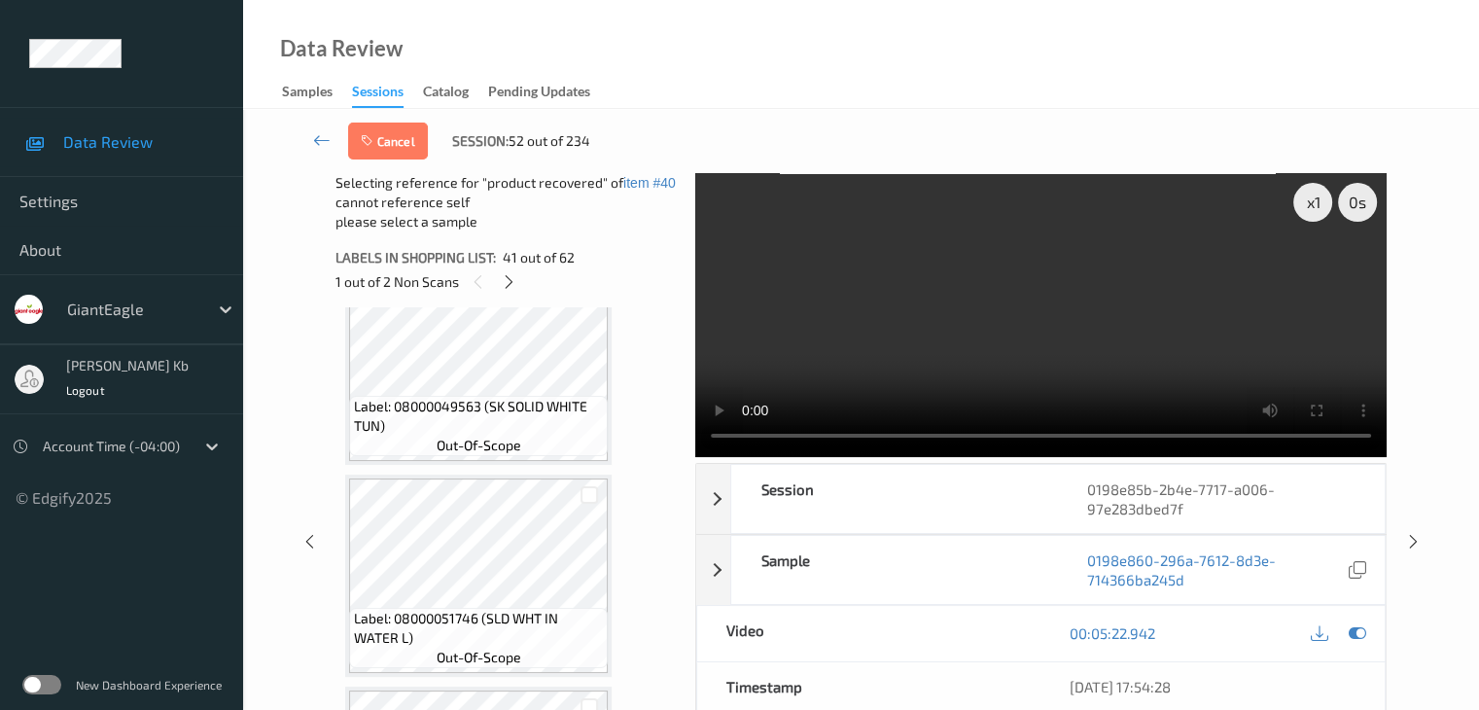
scroll to position [8858, 0]
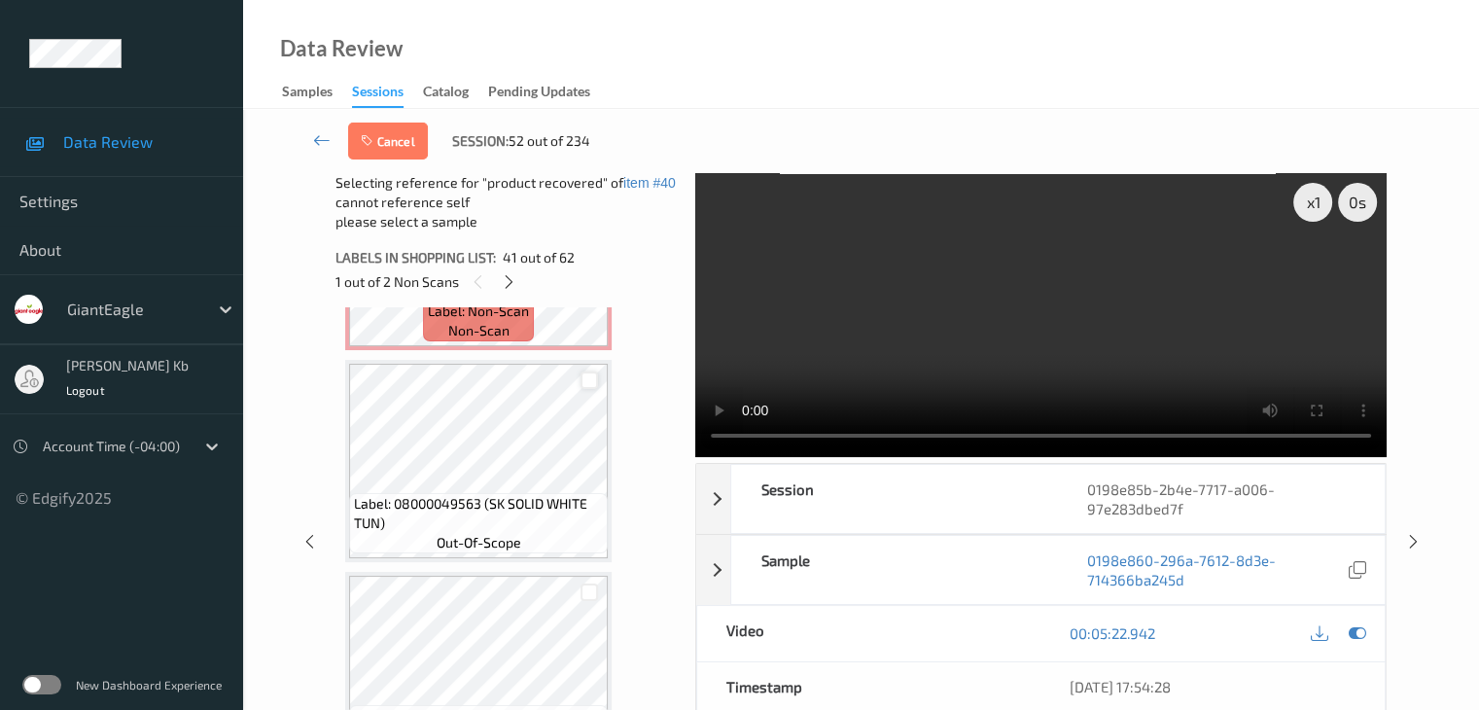
click at [587, 384] on div at bounding box center [589, 380] width 18 height 18
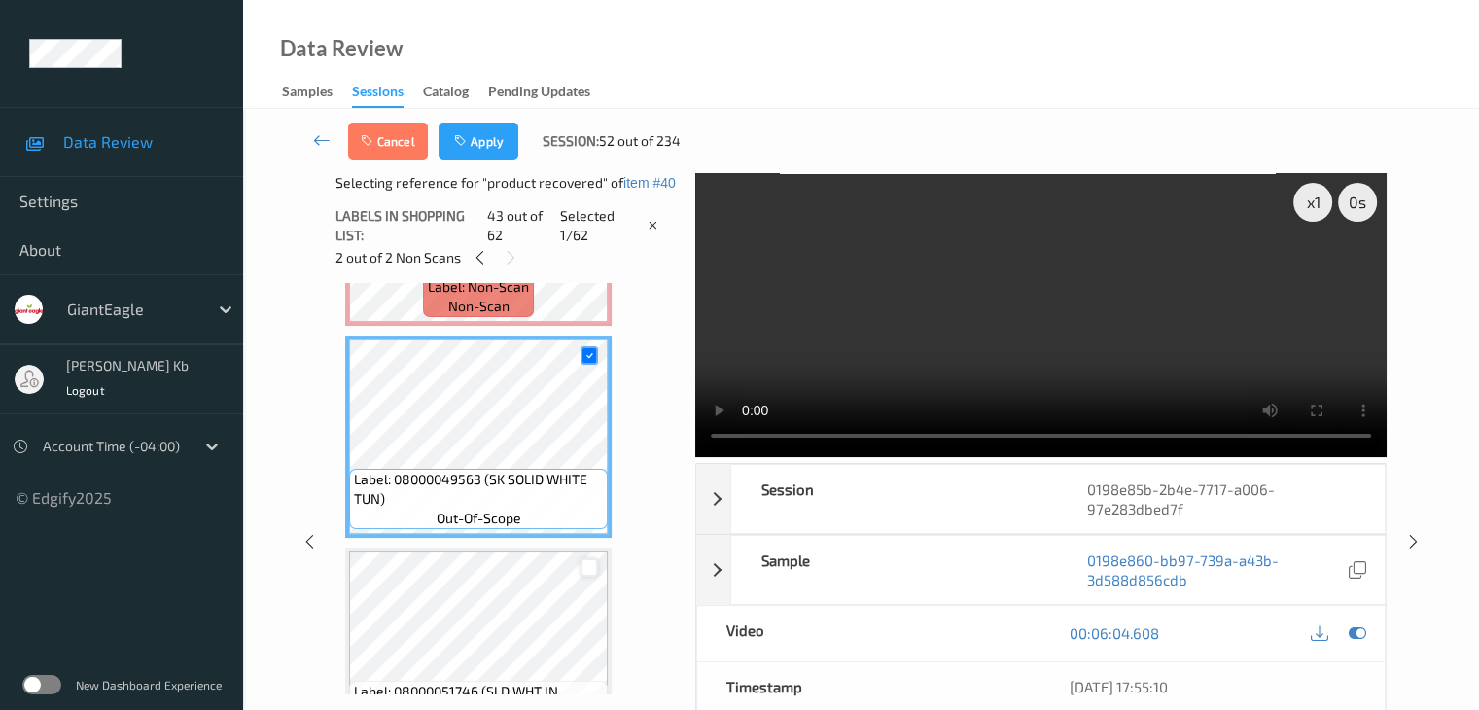
click at [590, 569] on div at bounding box center [589, 567] width 18 height 18
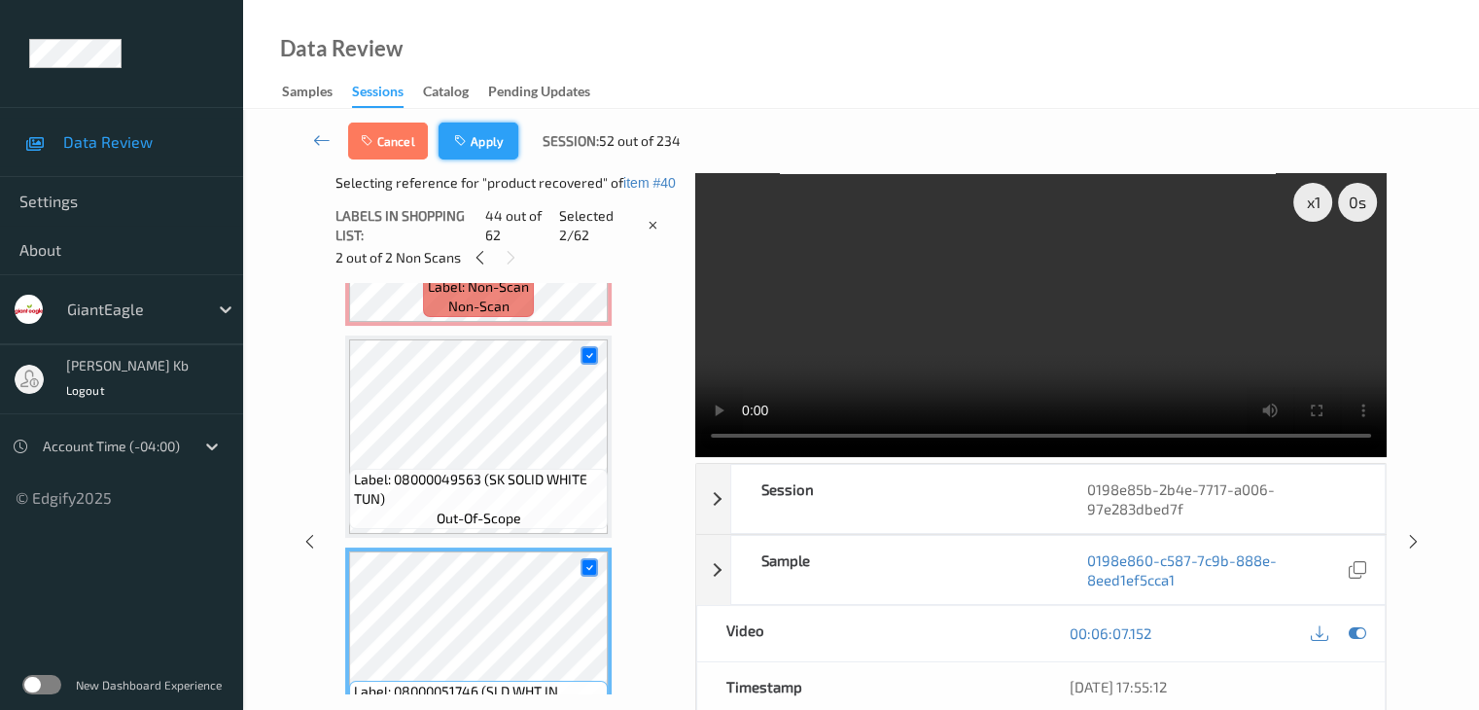
click at [492, 132] on button "Apply" at bounding box center [478, 140] width 80 height 37
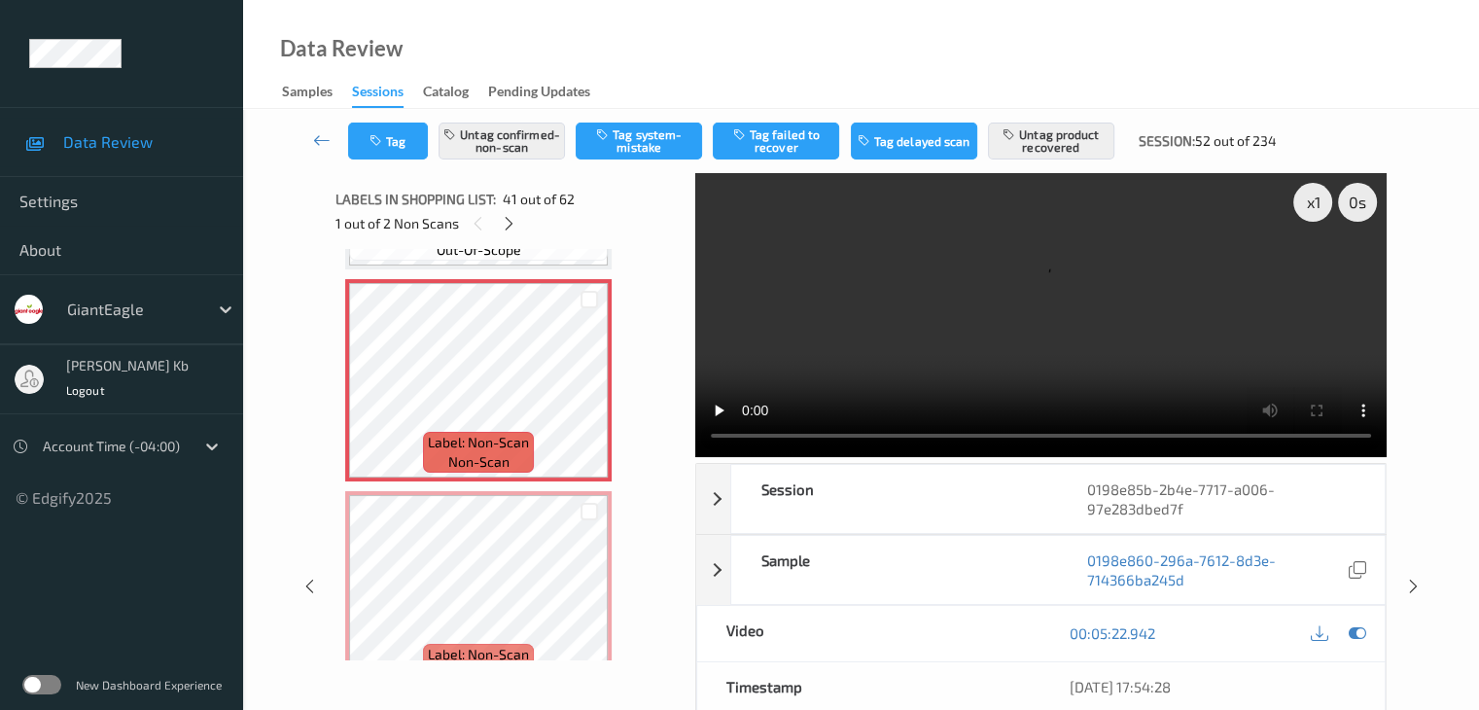
scroll to position [8566, 0]
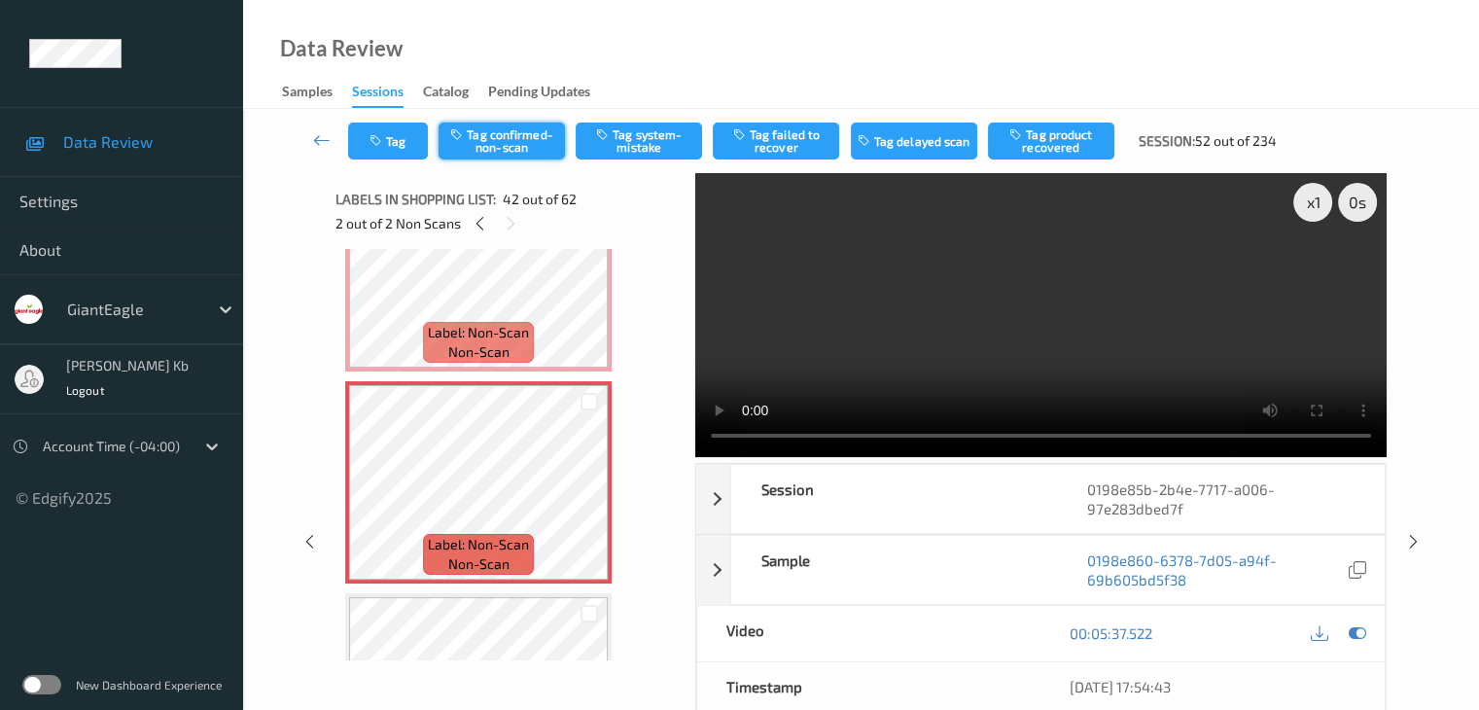
click at [513, 145] on button "Tag confirmed-non-scan" at bounding box center [501, 140] width 126 height 37
click at [787, 145] on button "Tag failed to recover" at bounding box center [776, 140] width 126 height 37
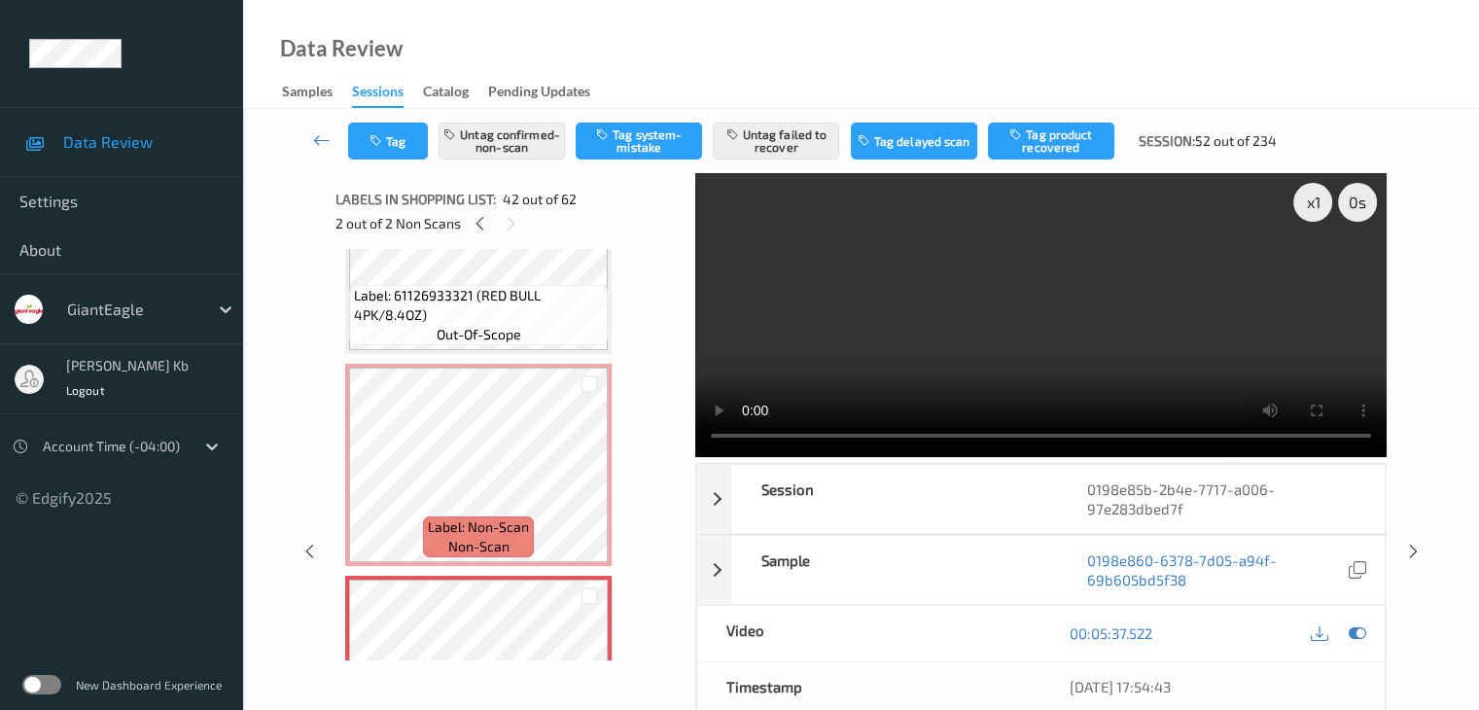
scroll to position [8275, 0]
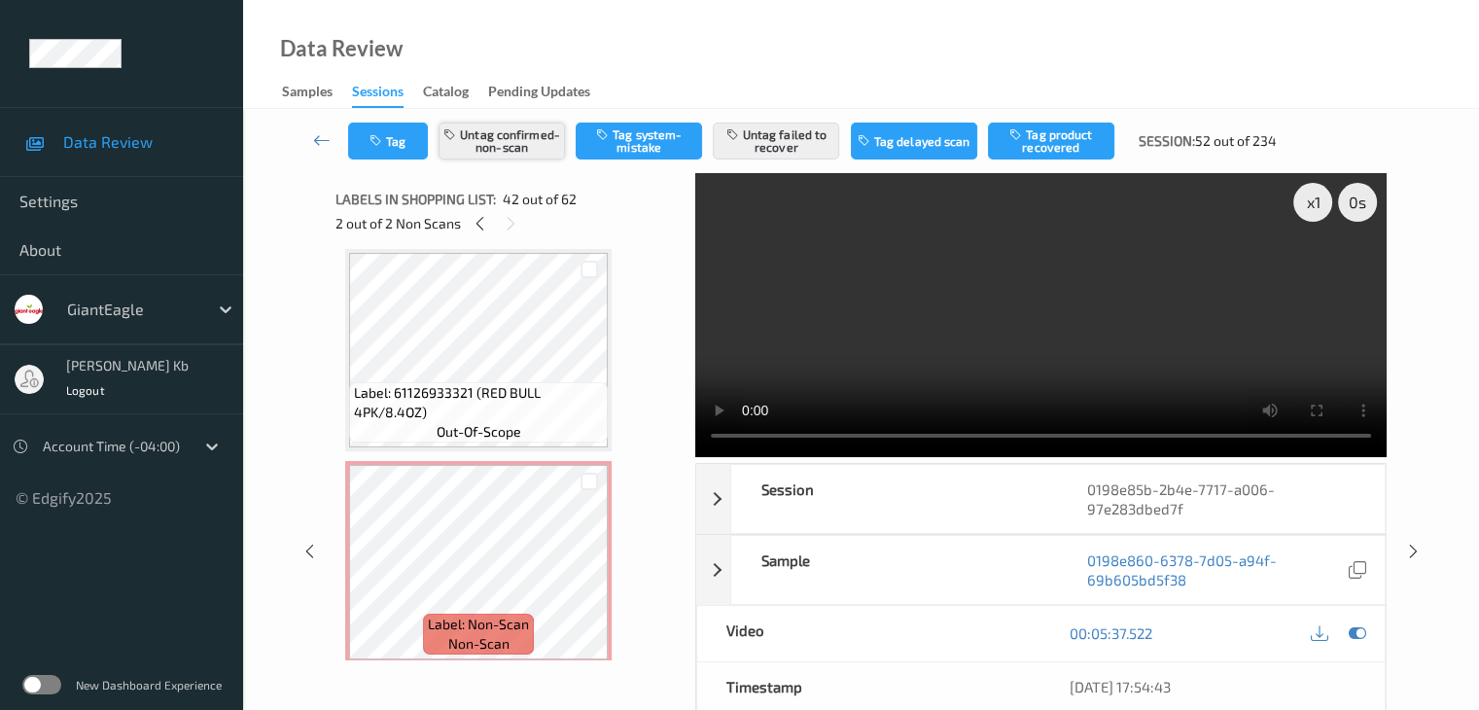
click at [529, 137] on button "Untag confirmed-non-scan" at bounding box center [501, 140] width 126 height 37
click at [774, 143] on button "Untag failed to recover" at bounding box center [776, 140] width 126 height 37
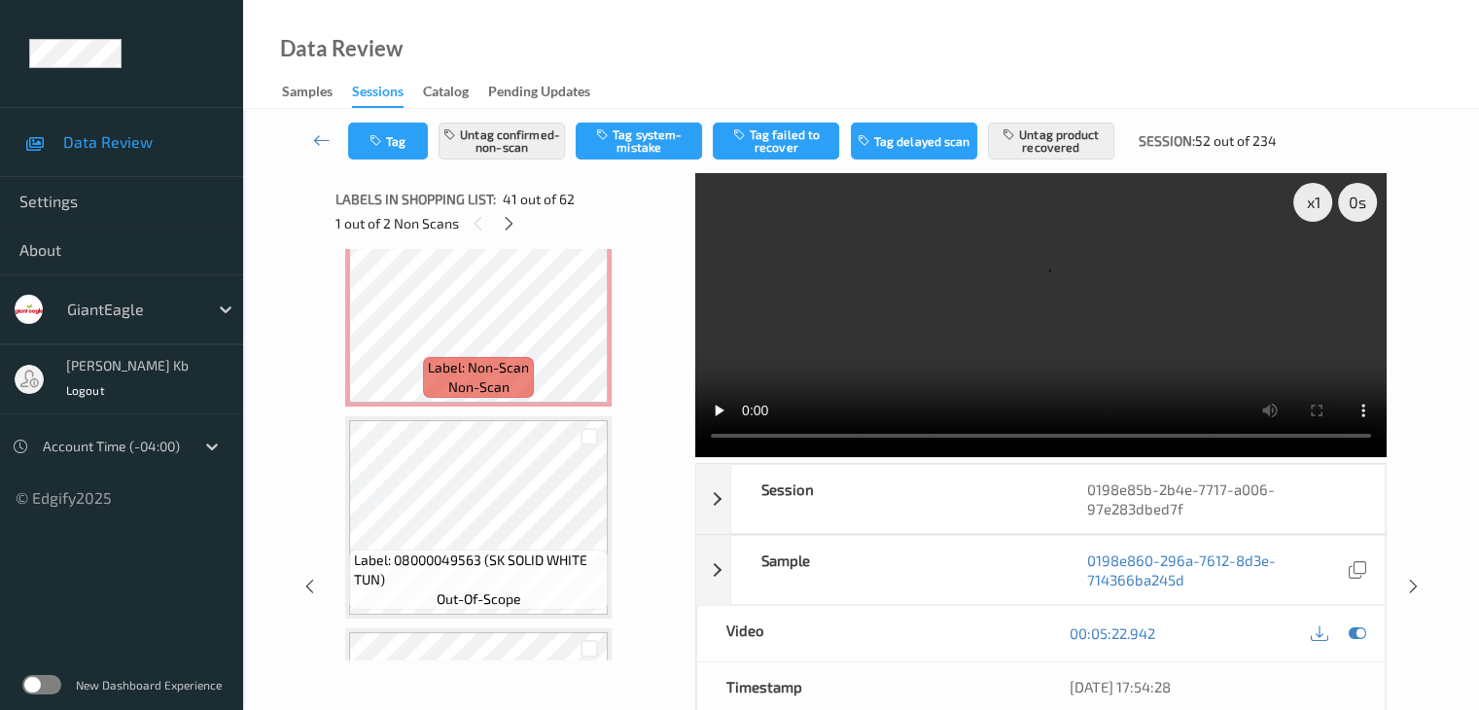
scroll to position [8663, 0]
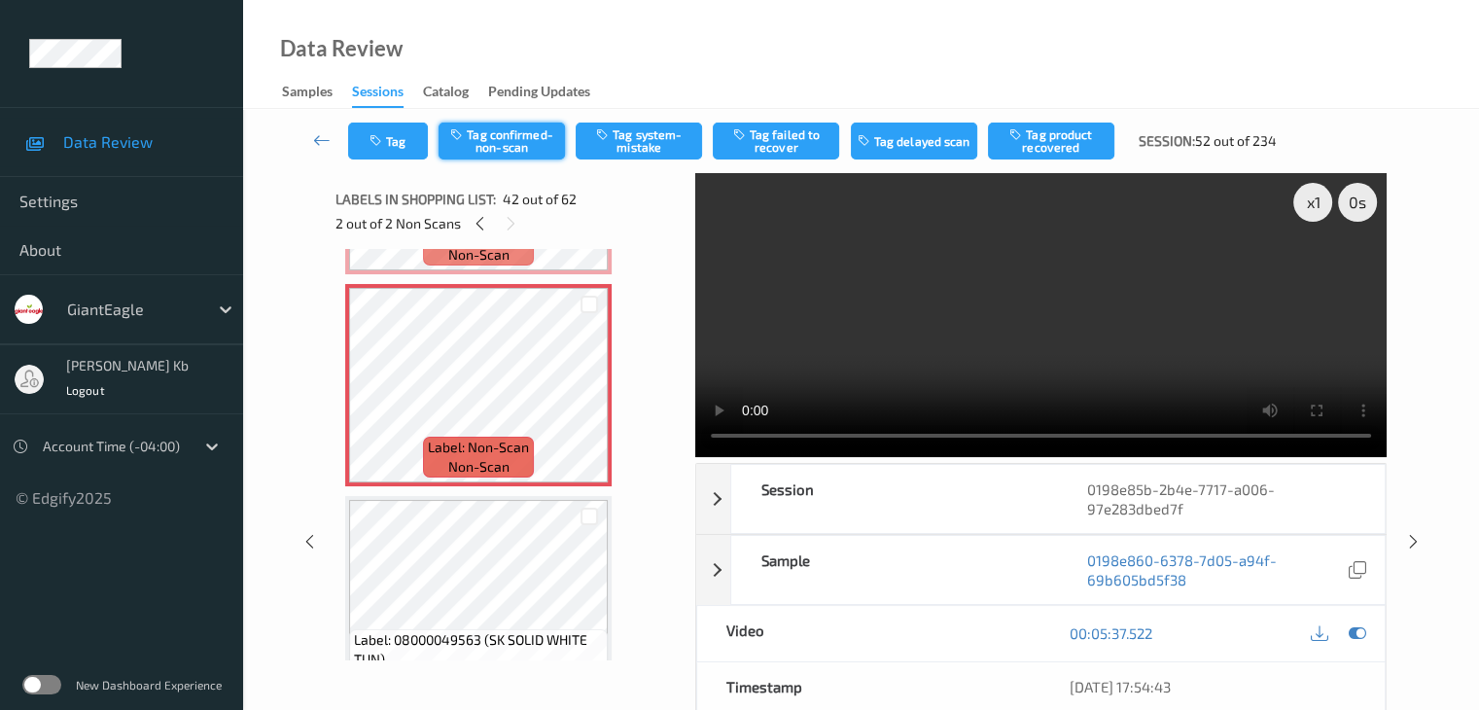
click at [510, 142] on button "Tag confirmed-non-scan" at bounding box center [501, 140] width 126 height 37
click at [784, 142] on button "Tag failed to recover" at bounding box center [776, 140] width 126 height 37
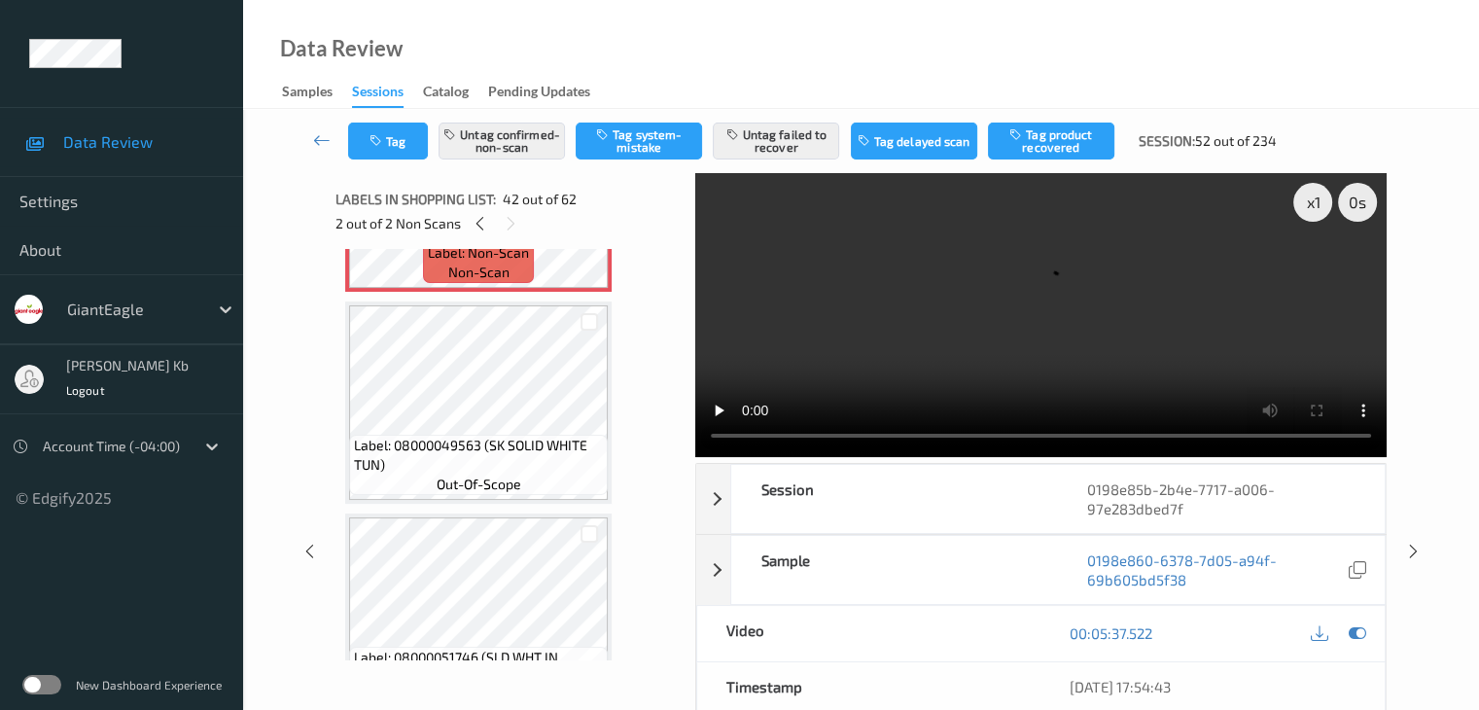
scroll to position [8761, 0]
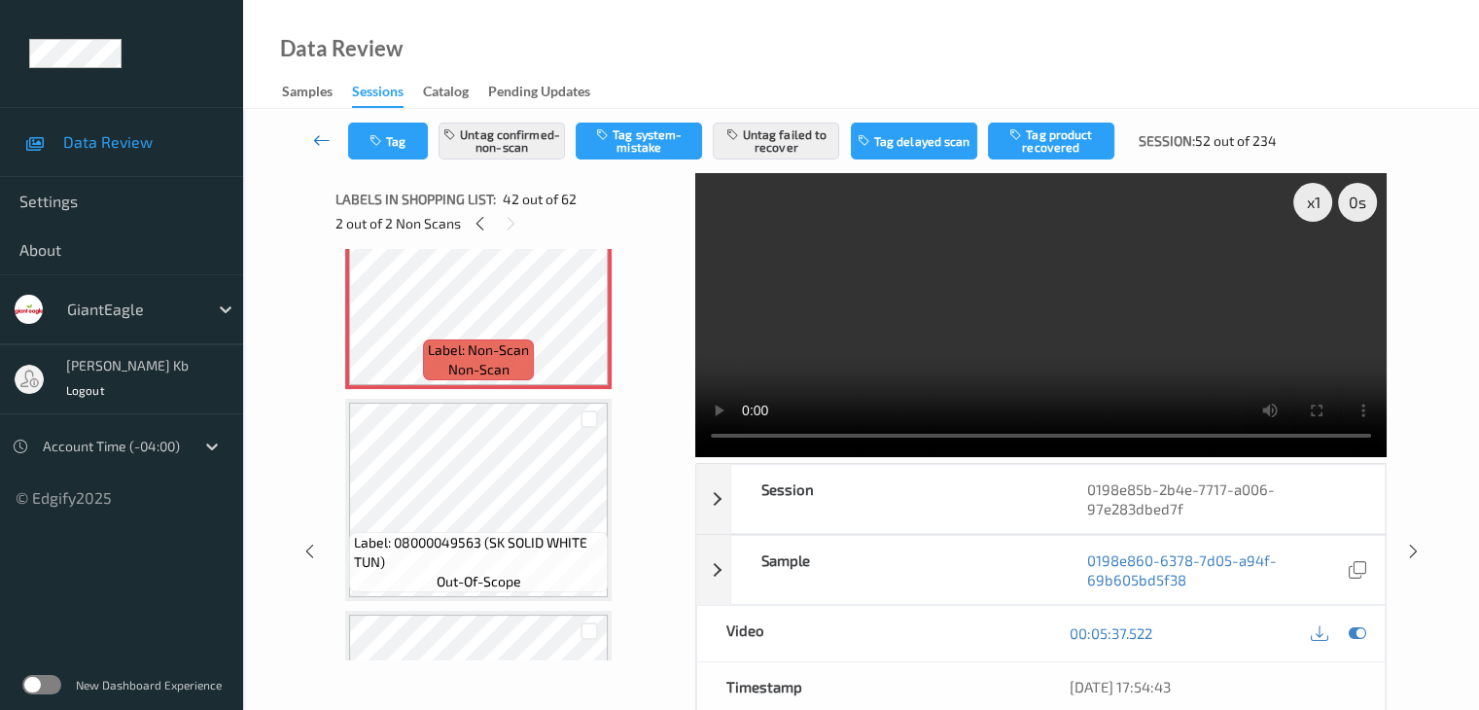
click at [324, 137] on icon at bounding box center [321, 139] width 17 height 19
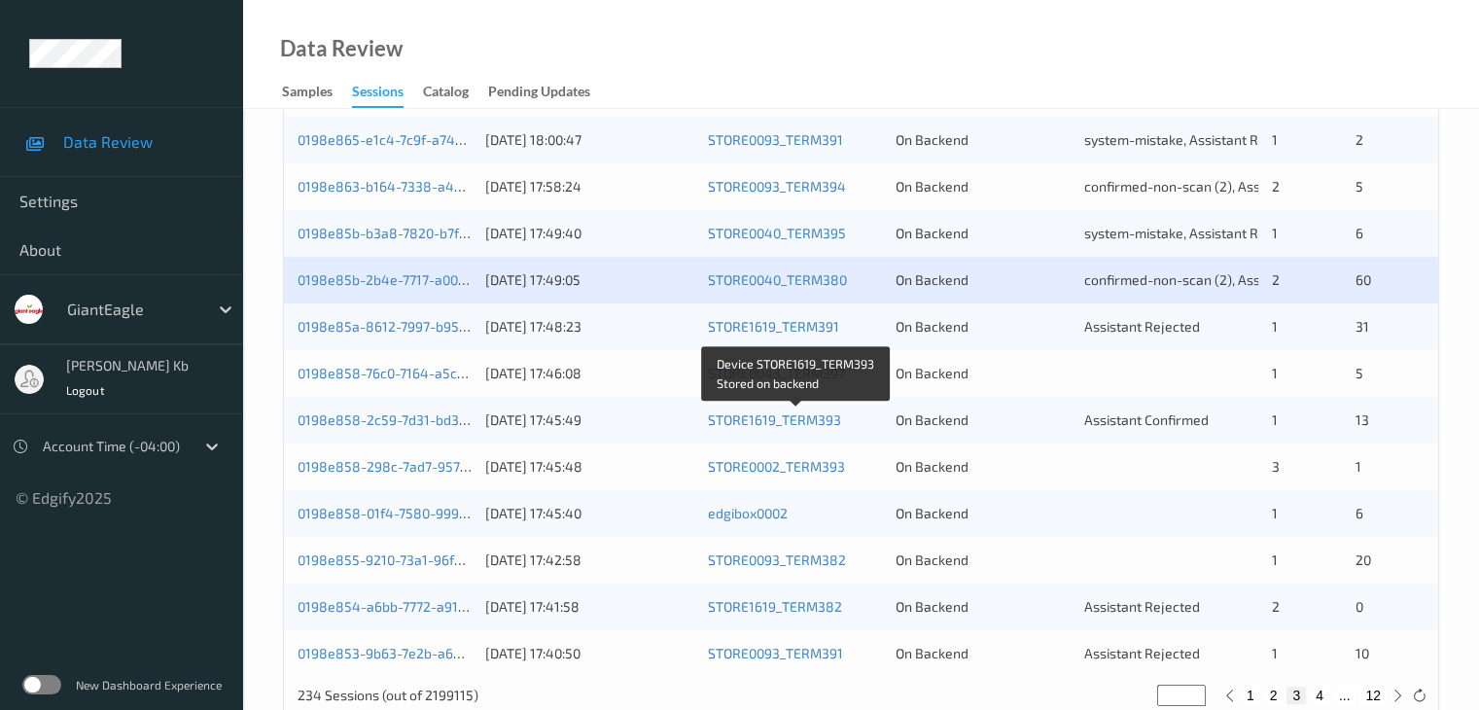
scroll to position [875, 0]
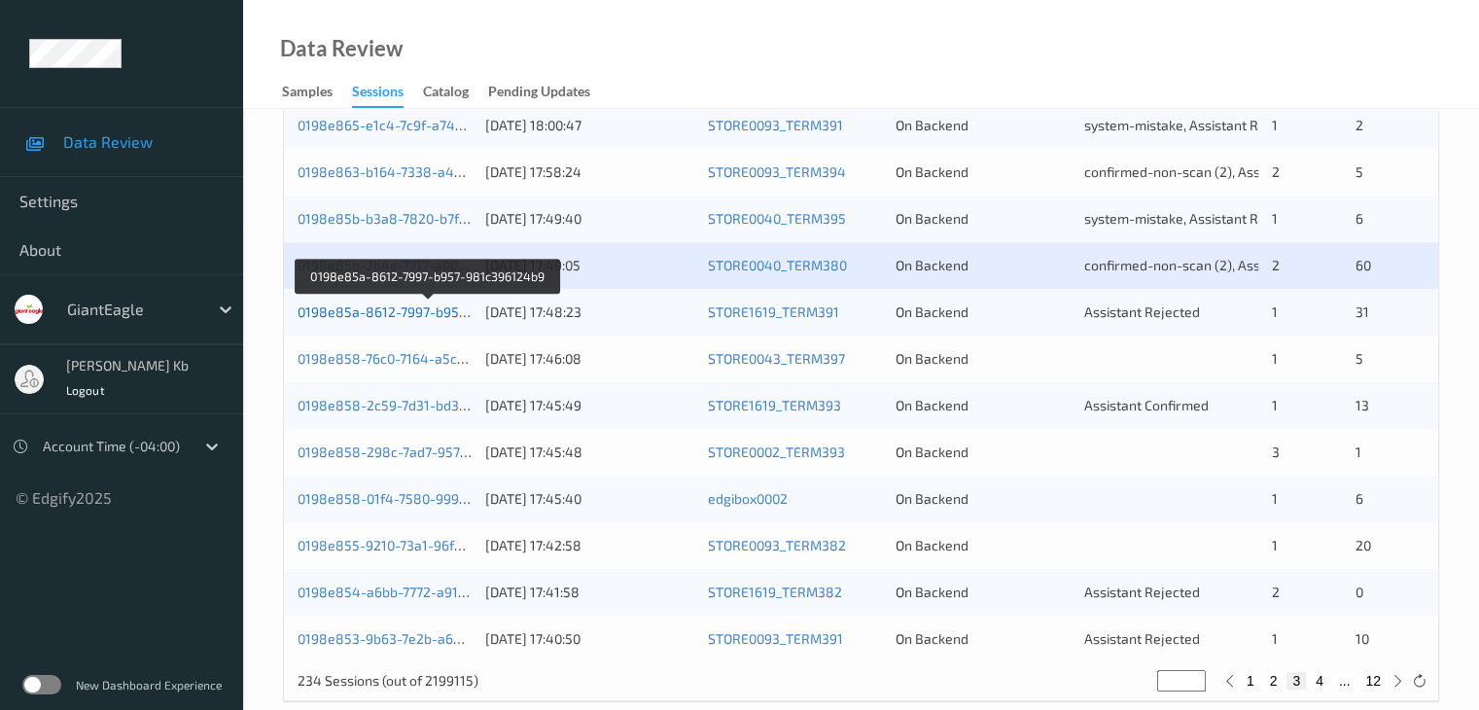
click at [398, 311] on link "0198e85a-8612-7997-b957-981c396124b9" at bounding box center [429, 311] width 264 height 17
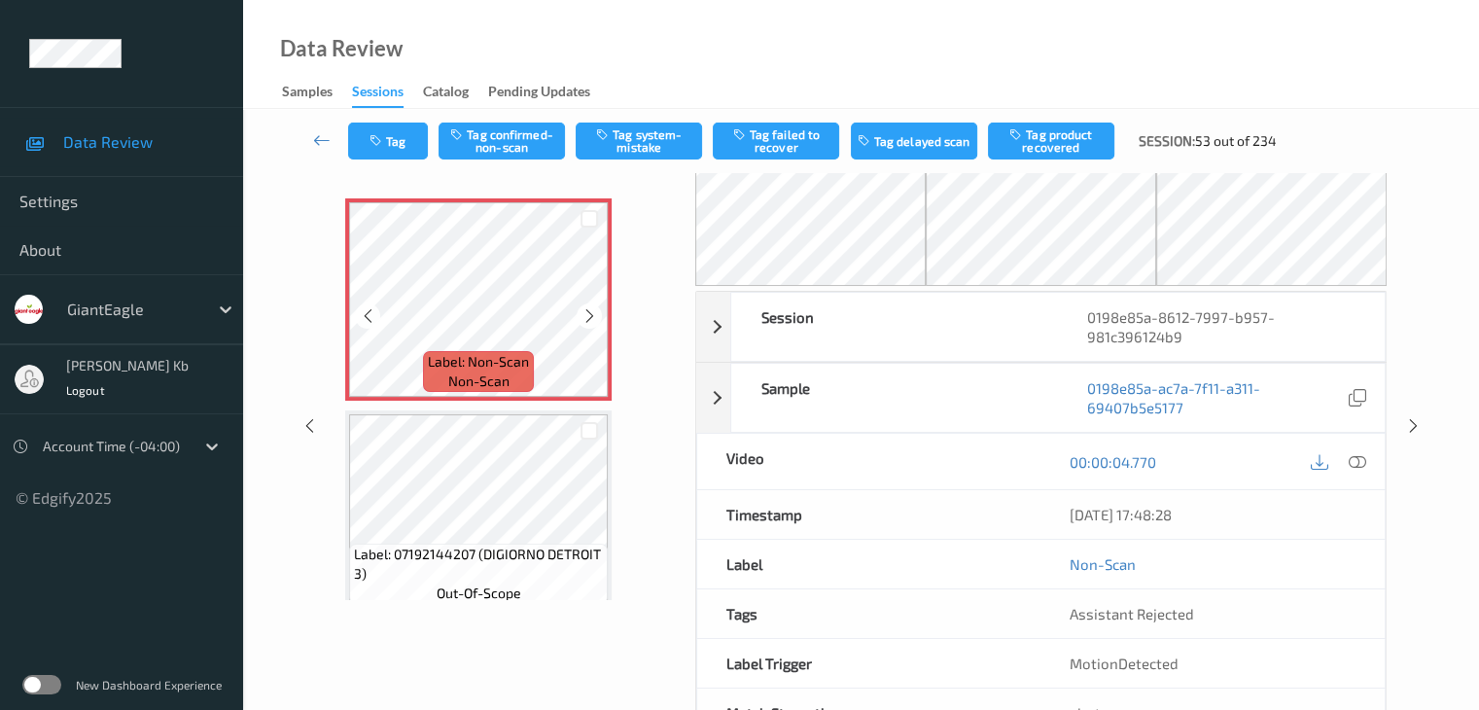
scroll to position [30, 0]
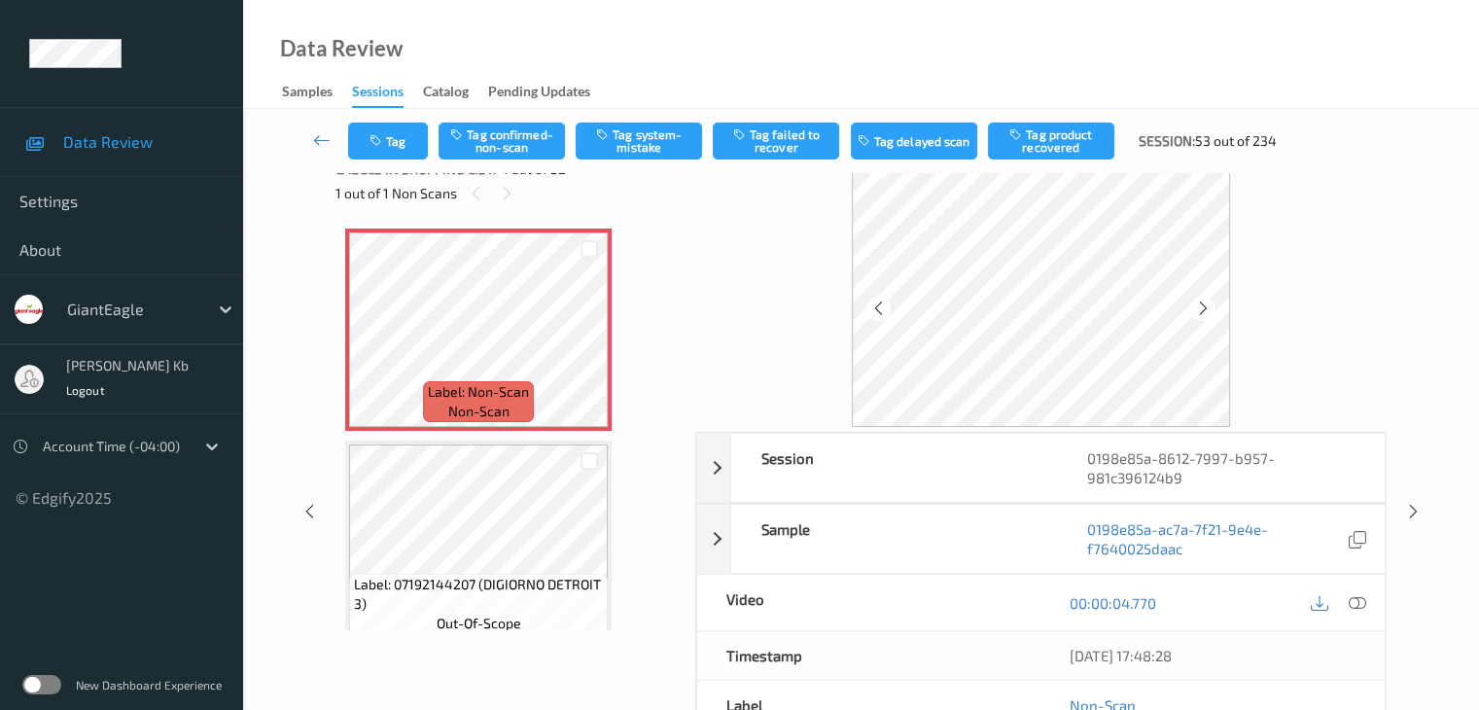
click at [1355, 604] on icon at bounding box center [1355, 602] width 17 height 17
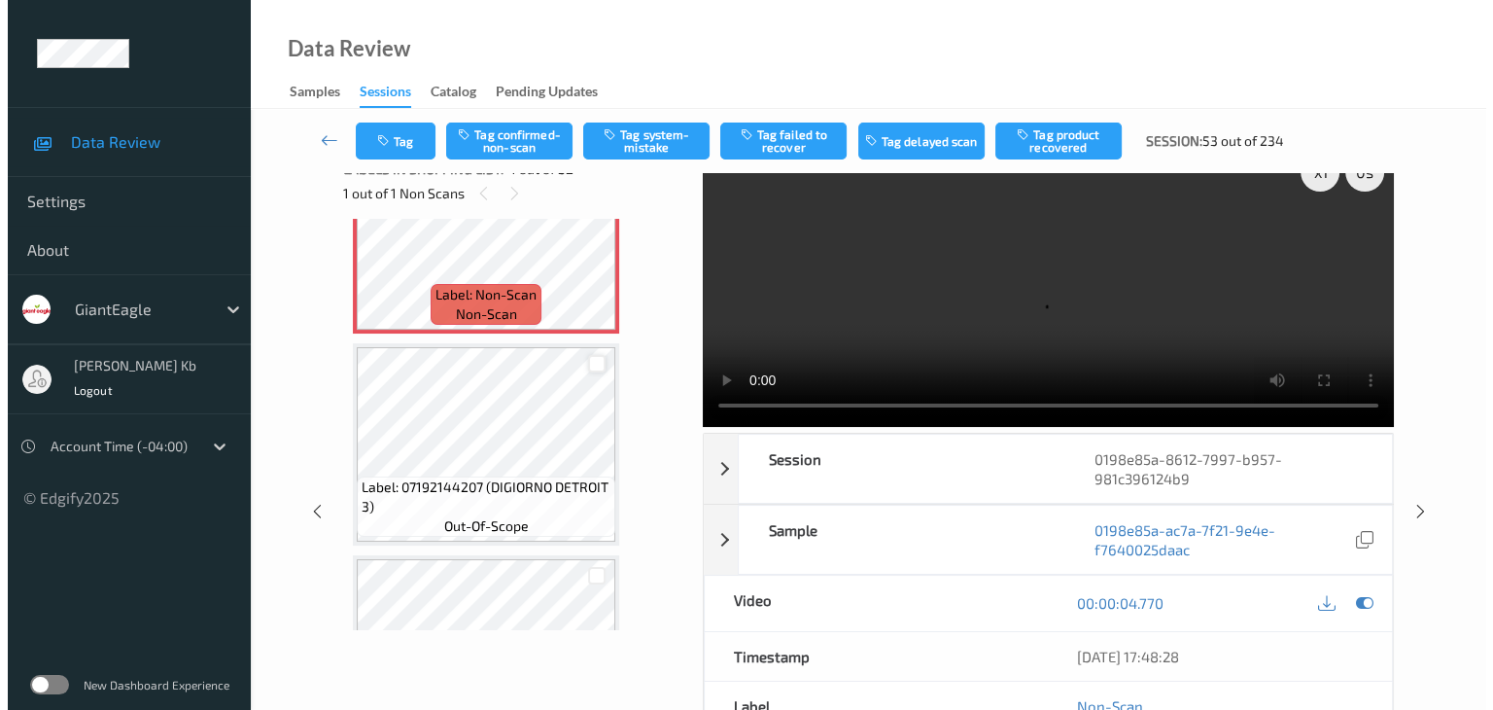
scroll to position [0, 0]
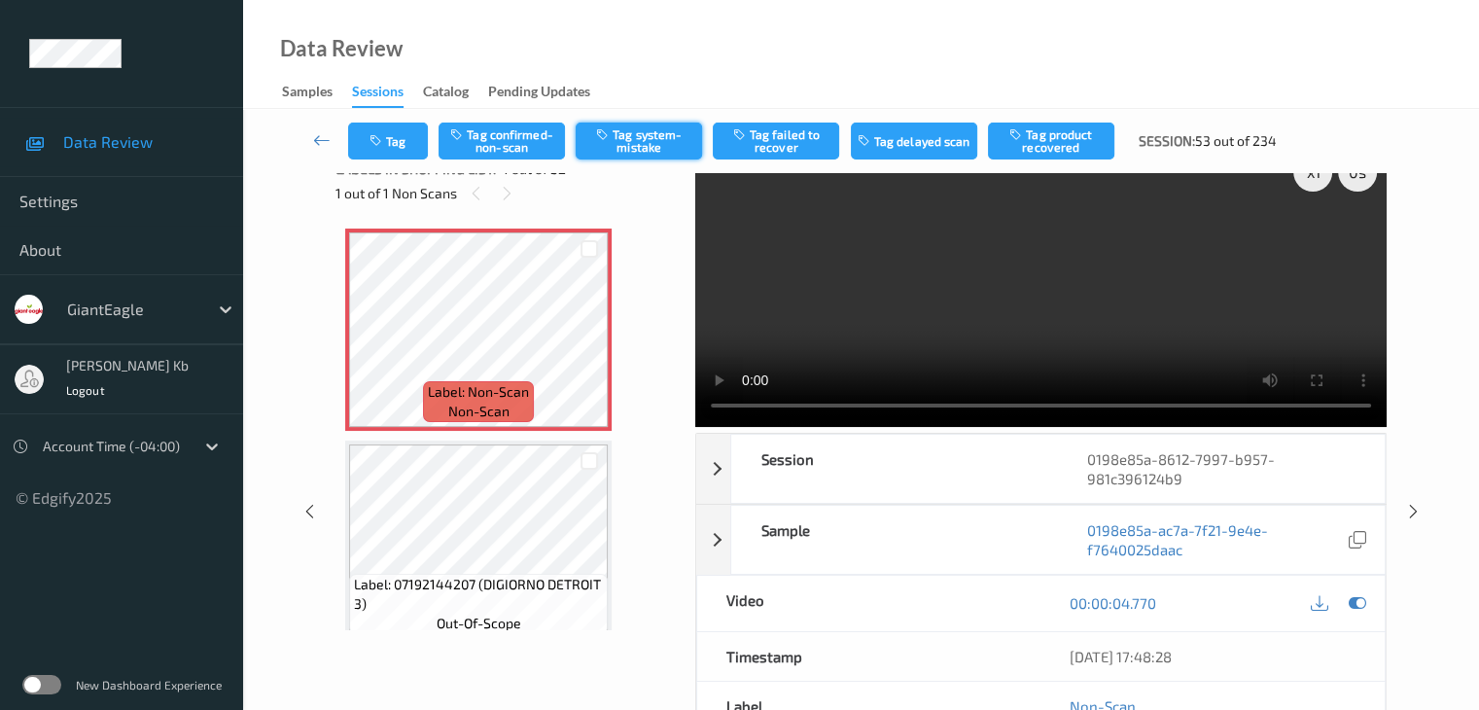
click at [643, 137] on button "Tag system-mistake" at bounding box center [638, 140] width 126 height 37
click at [402, 143] on button "Tag" at bounding box center [388, 140] width 80 height 37
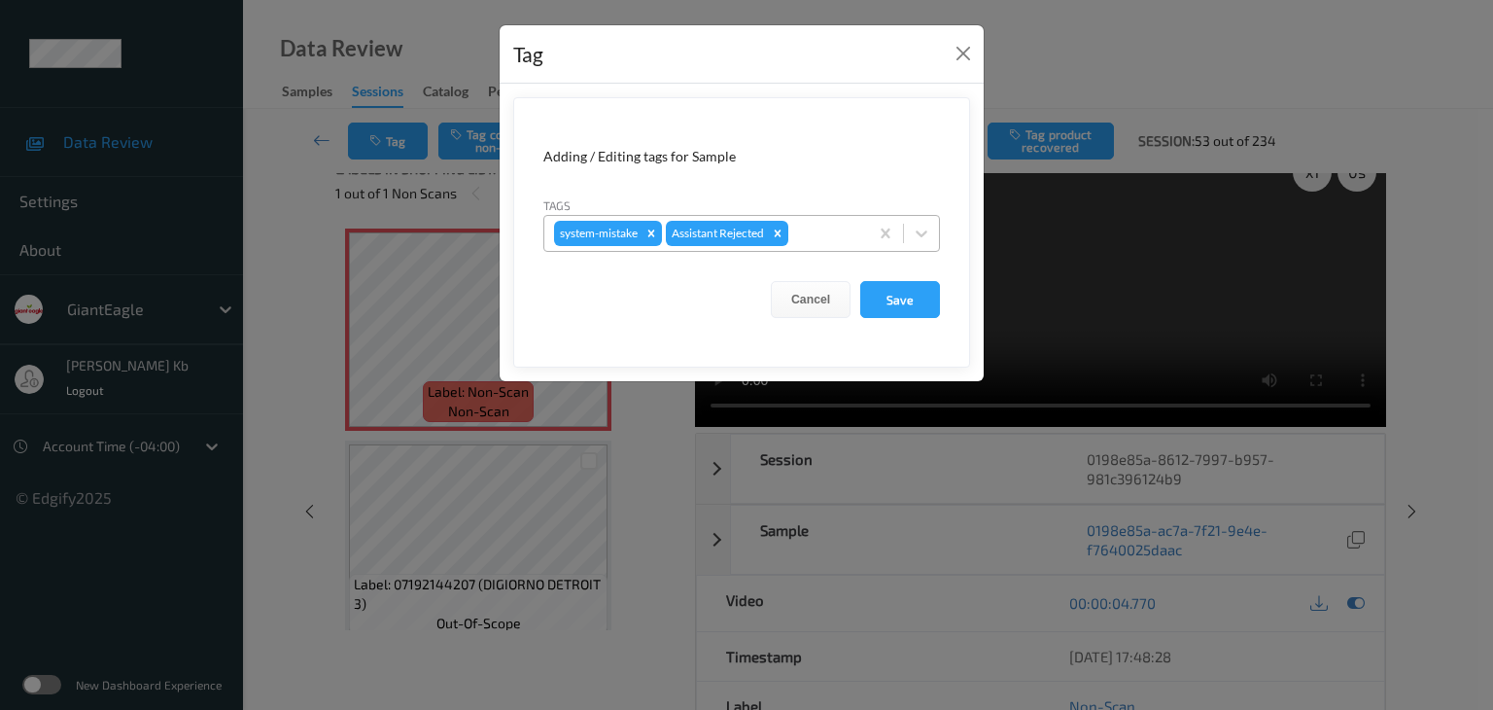
click at [822, 228] on div at bounding box center [825, 233] width 66 height 23
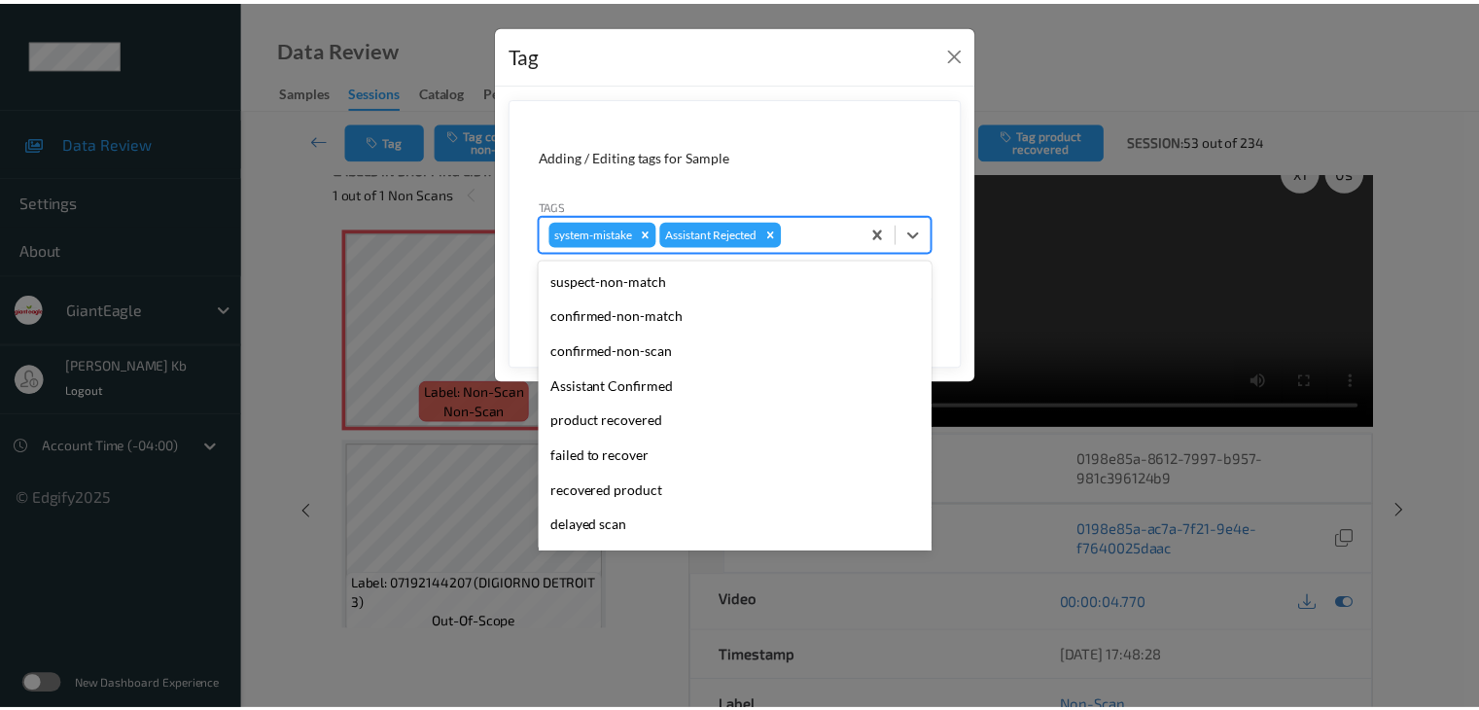
scroll to position [171, 0]
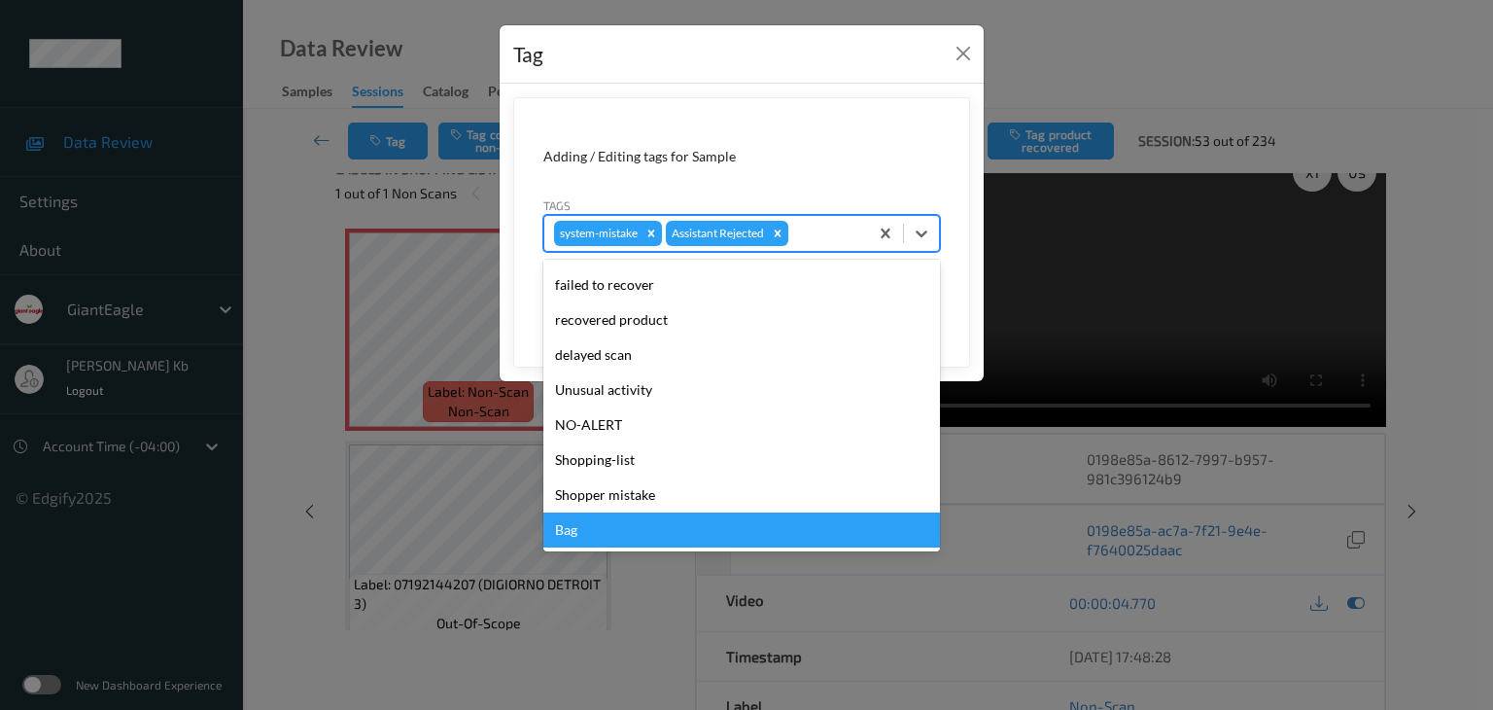
click at [610, 533] on div "Bag" at bounding box center [741, 529] width 397 height 35
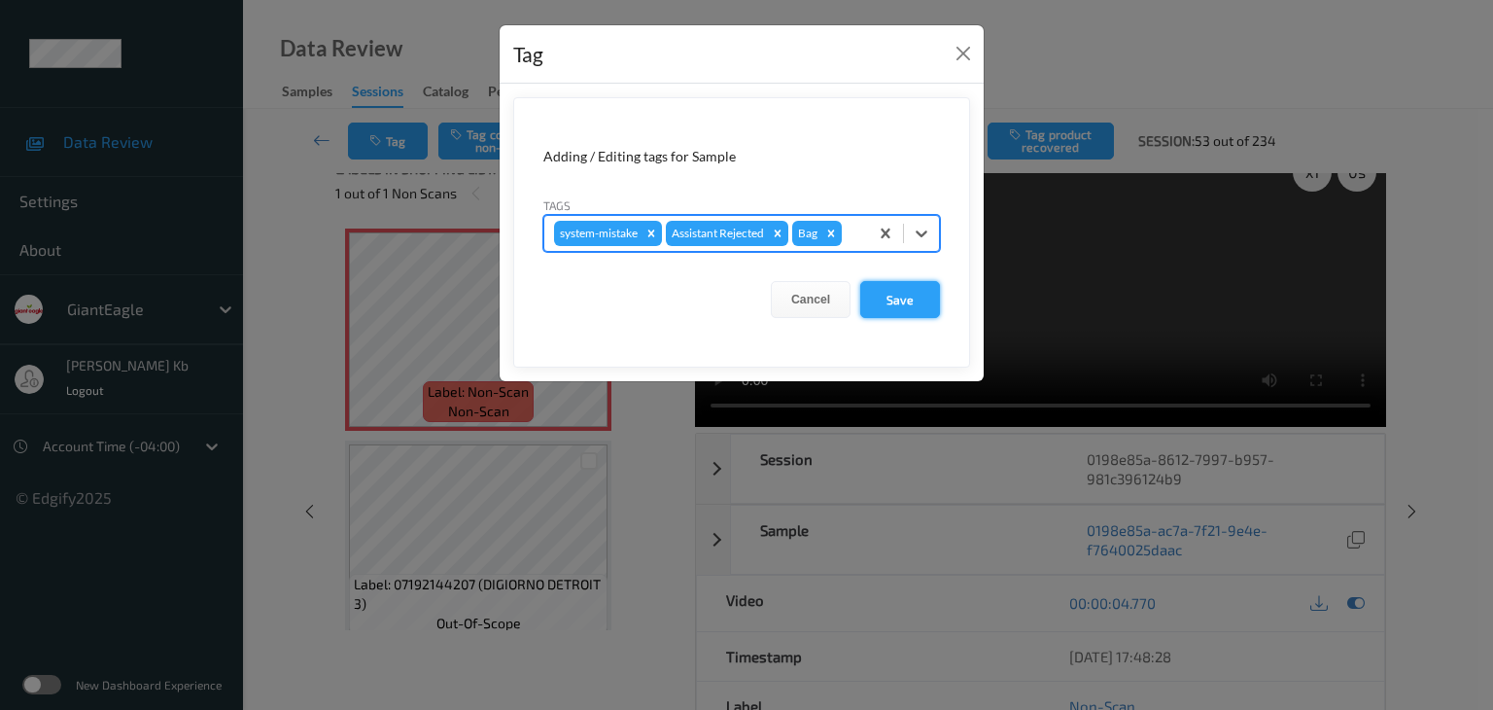
click at [902, 302] on button "Save" at bounding box center [900, 299] width 80 height 37
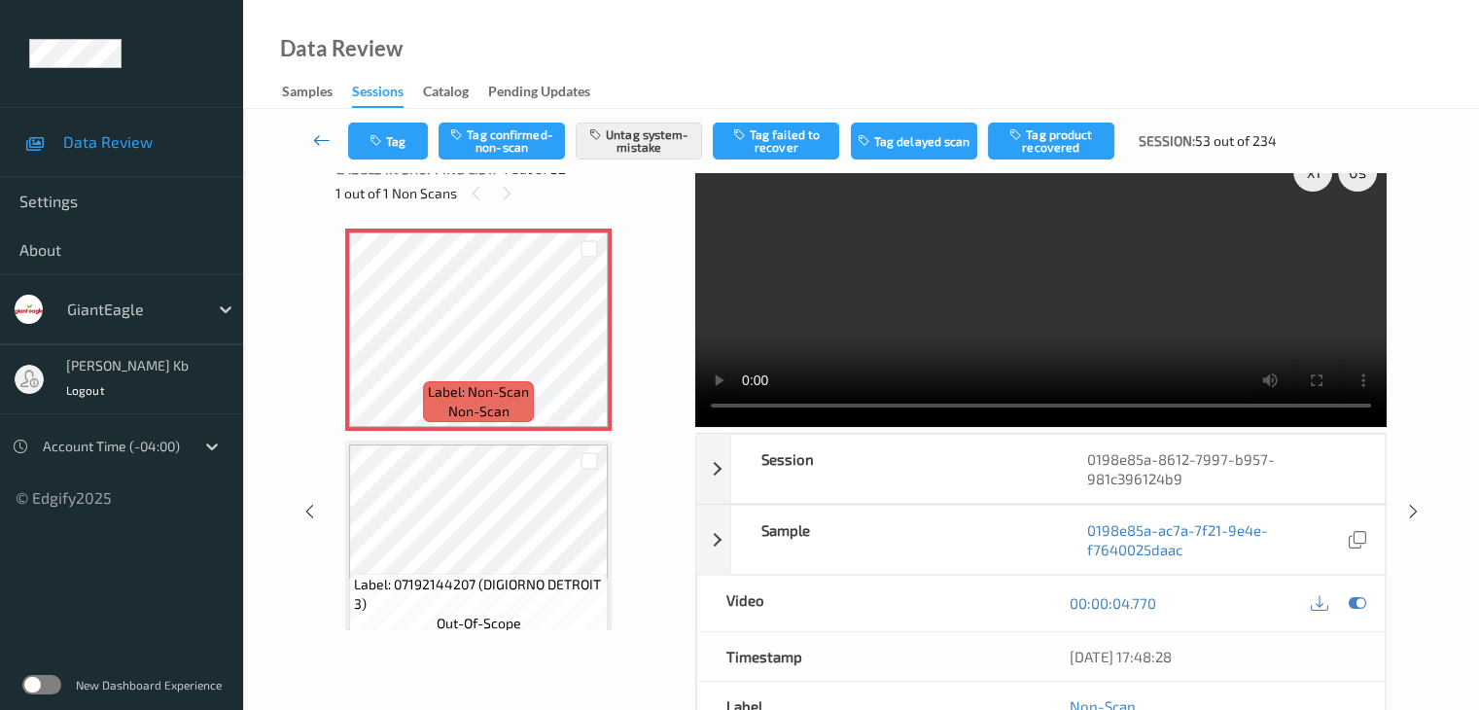
click at [326, 133] on icon at bounding box center [321, 139] width 17 height 19
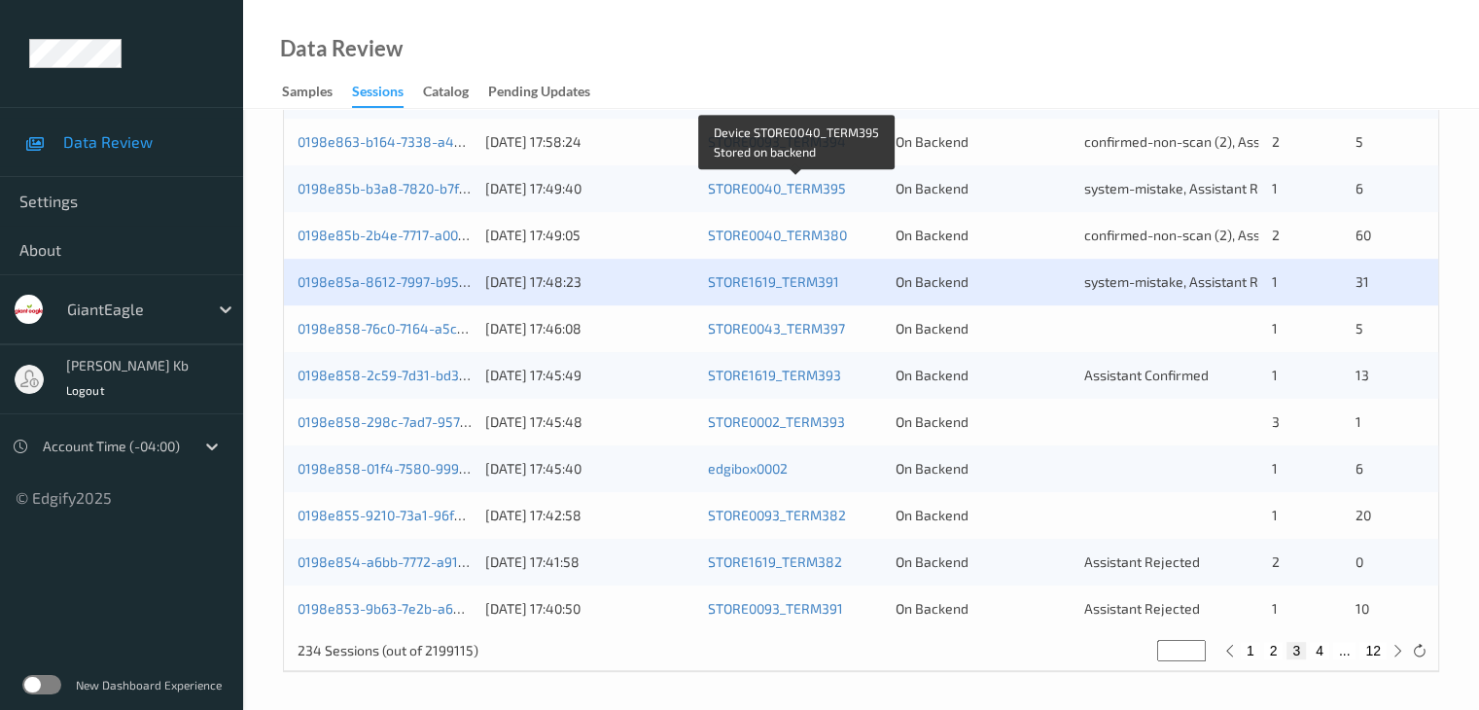
scroll to position [906, 0]
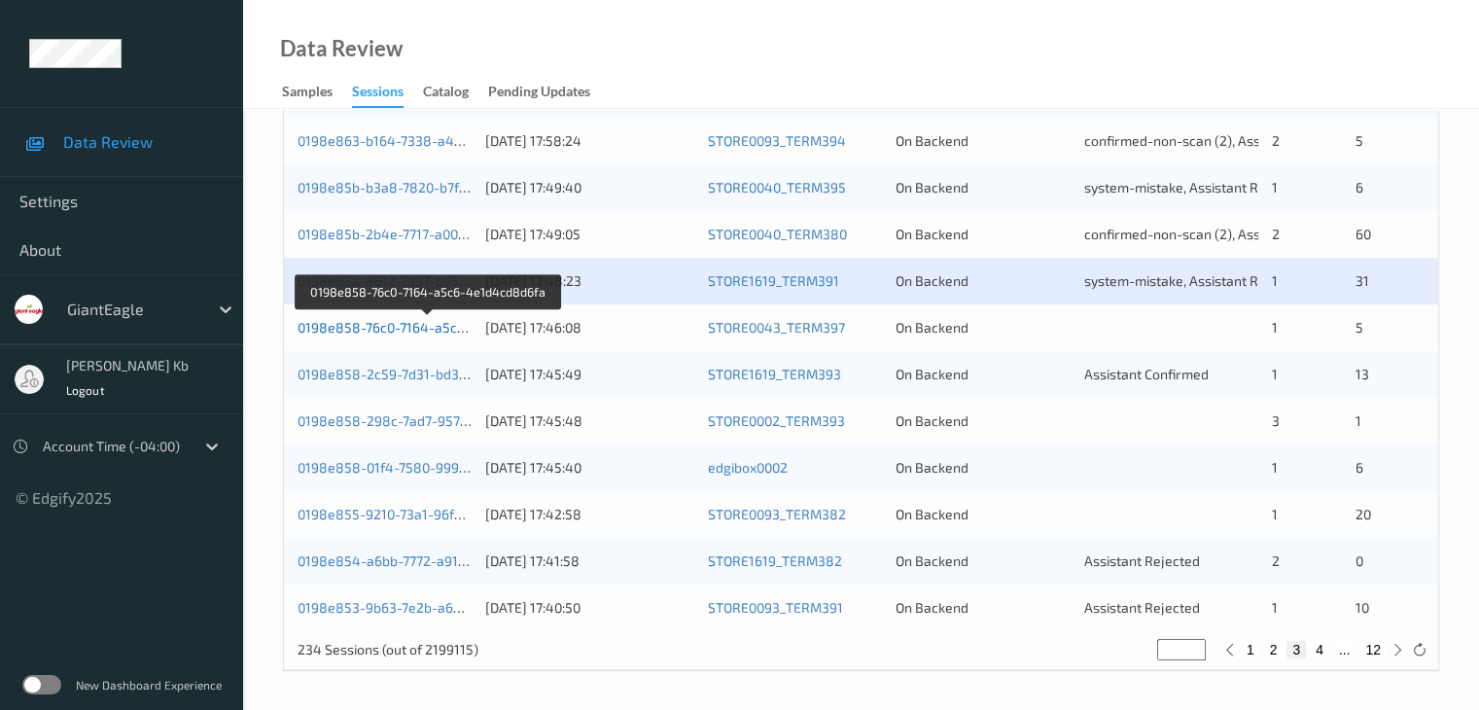
click at [410, 326] on link "0198e858-76c0-7164-a5c6-4e1d4cd8d6fa" at bounding box center [428, 327] width 263 height 17
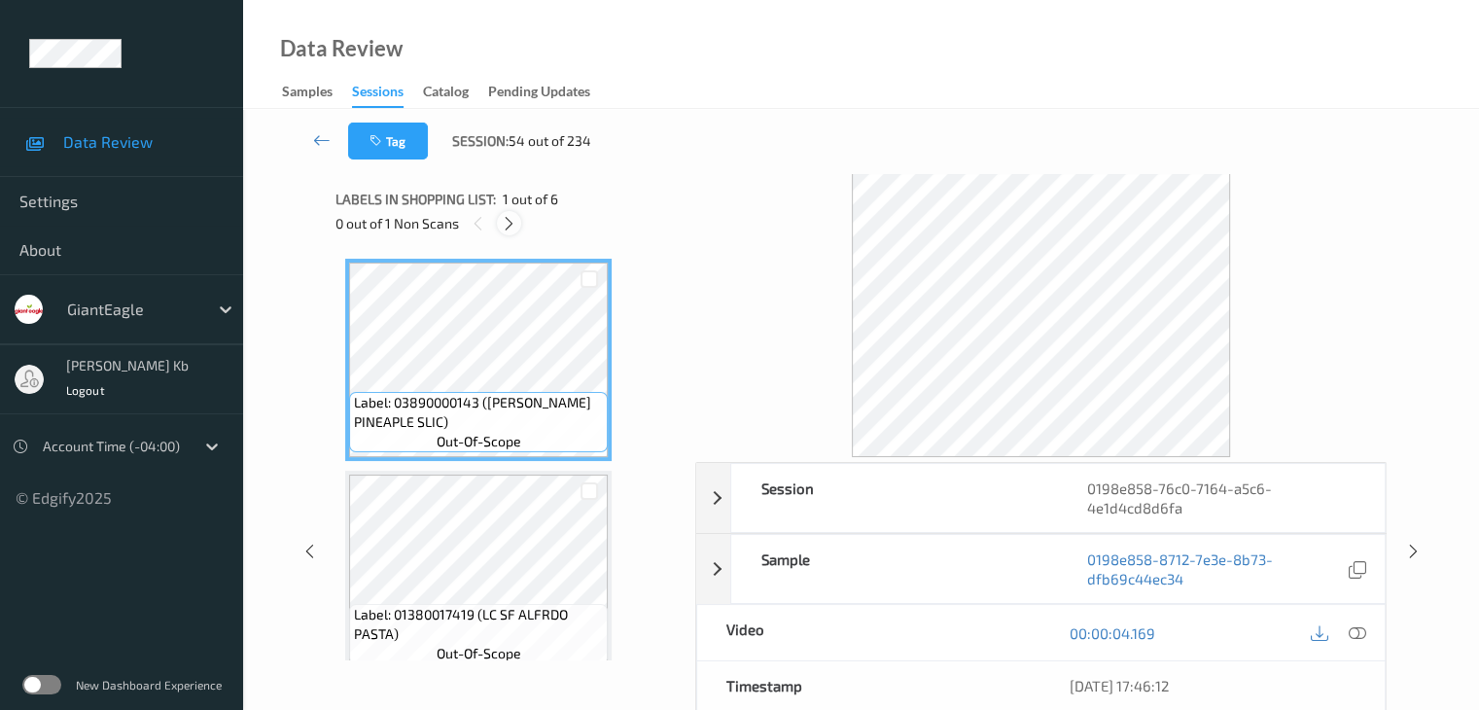
click at [515, 227] on icon at bounding box center [509, 223] width 17 height 17
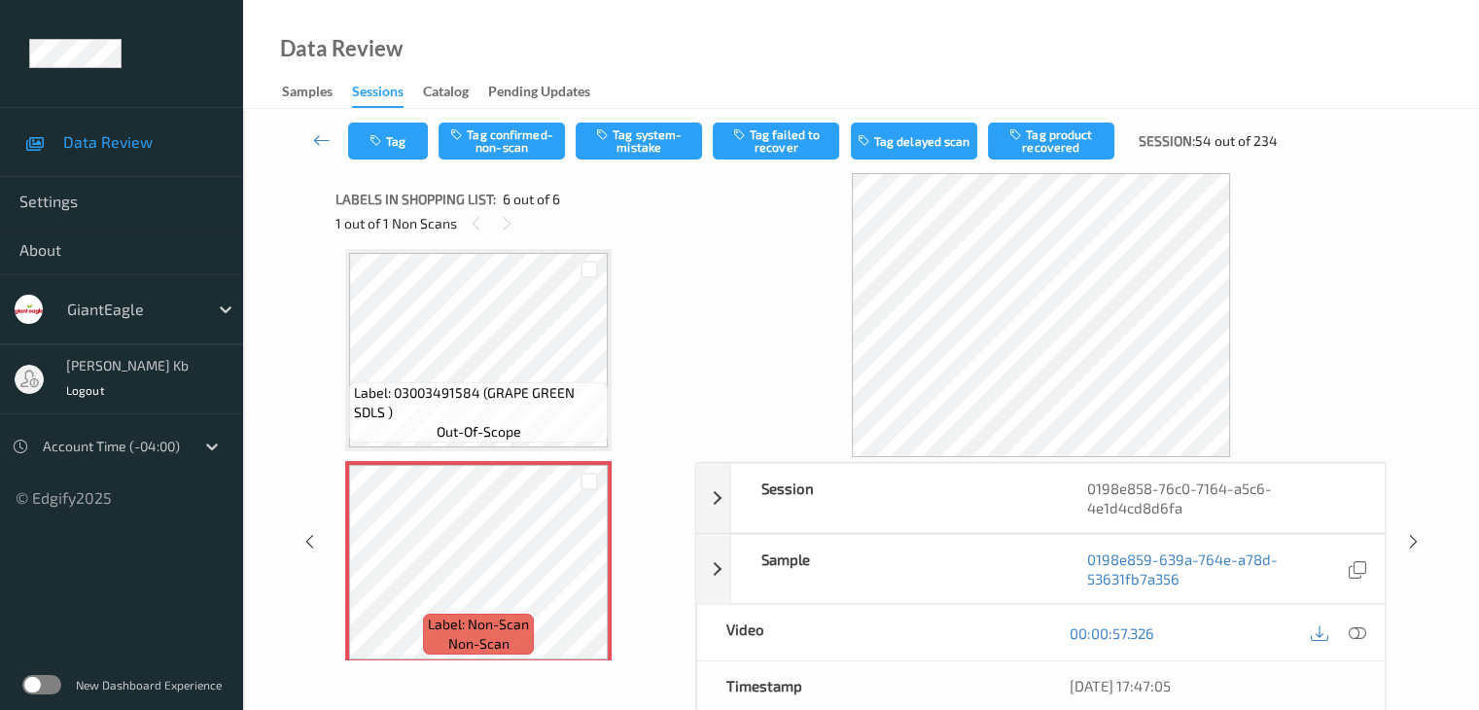
scroll to position [870, 0]
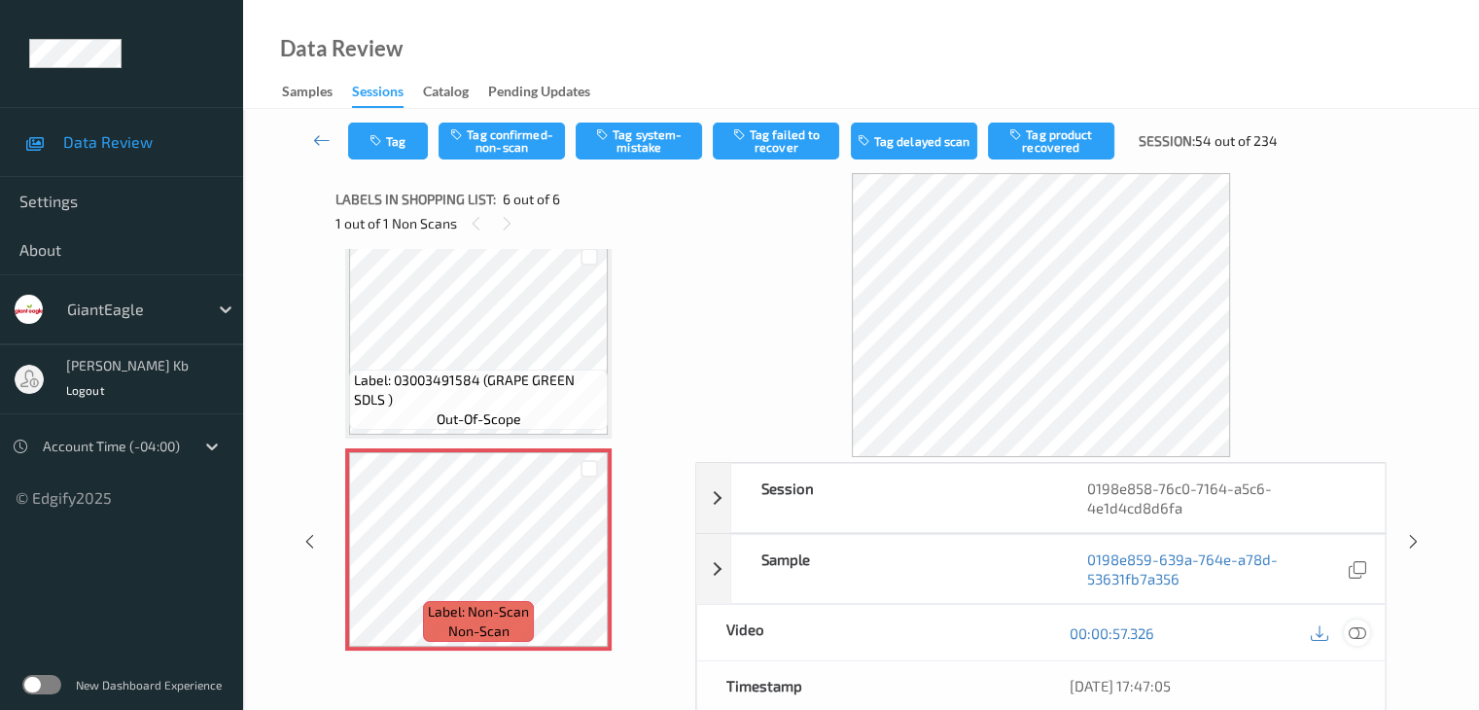
click at [1353, 633] on icon at bounding box center [1355, 632] width 17 height 17
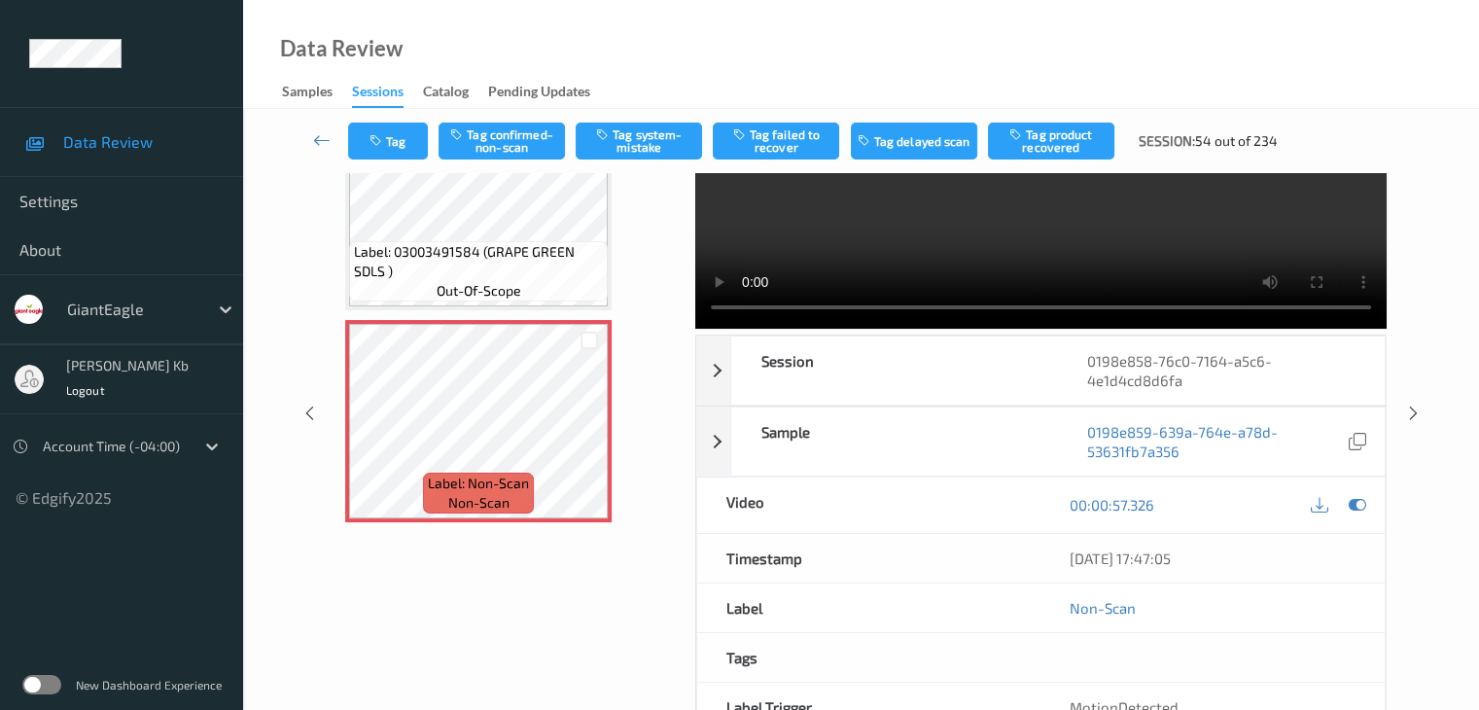
scroll to position [0, 0]
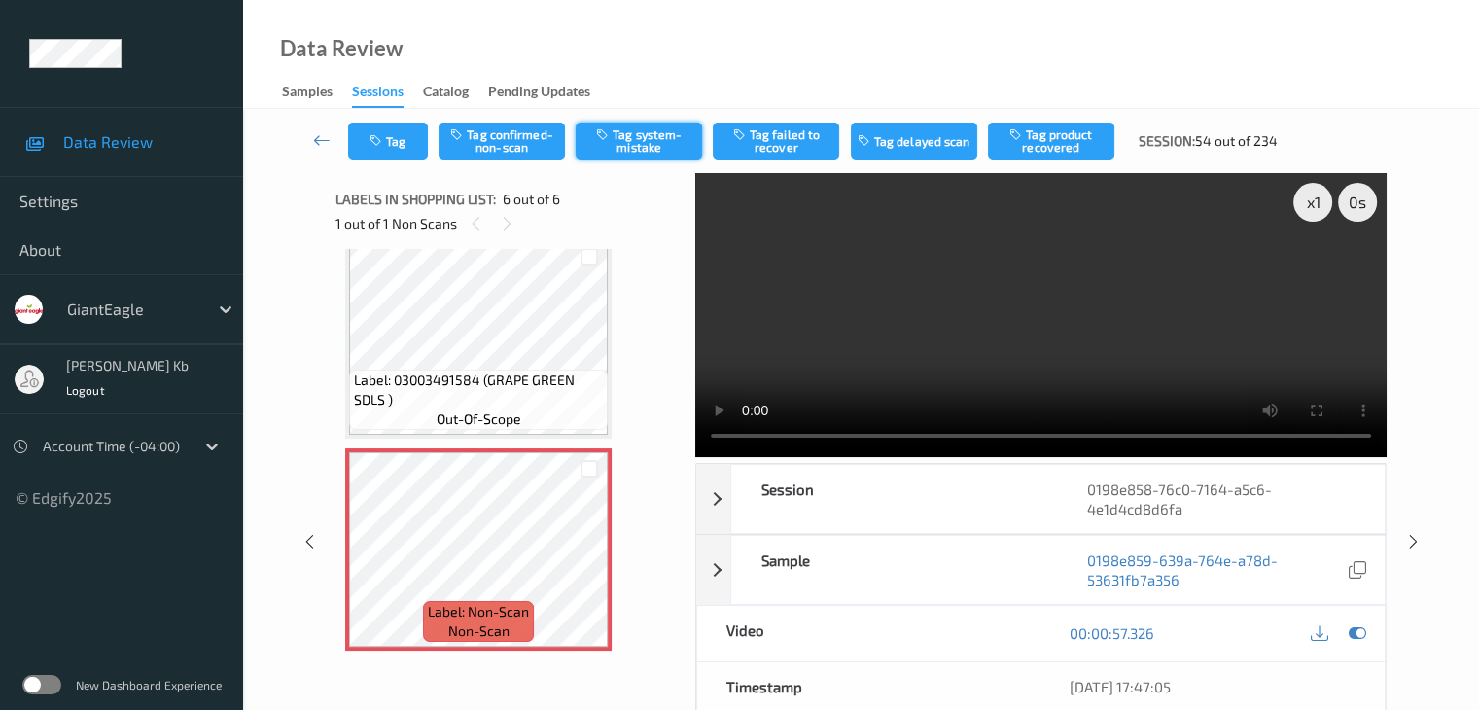
click at [658, 143] on button "Tag system-mistake" at bounding box center [638, 140] width 126 height 37
drag, startPoint x: 323, startPoint y: 142, endPoint x: 325, endPoint y: 117, distance: 25.3
click at [323, 141] on icon at bounding box center [321, 139] width 17 height 19
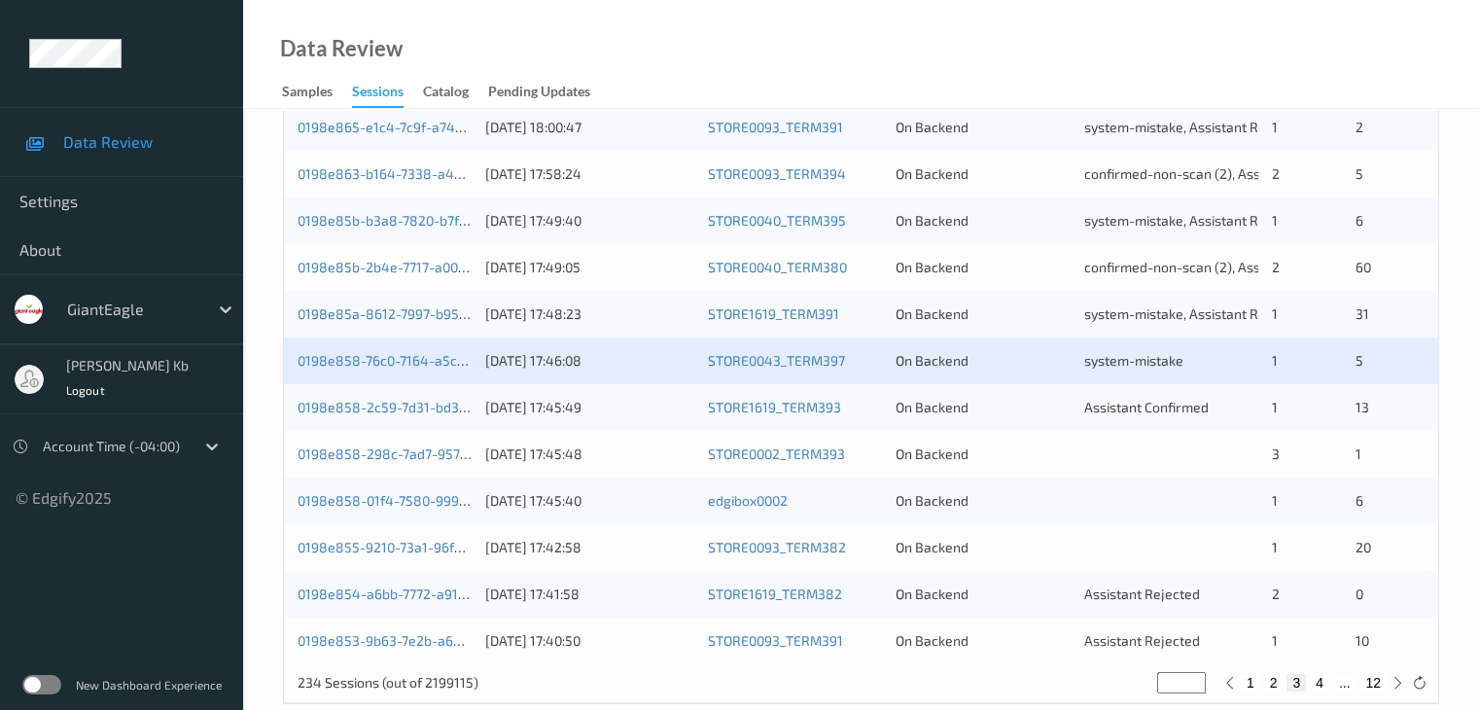
scroll to position [875, 0]
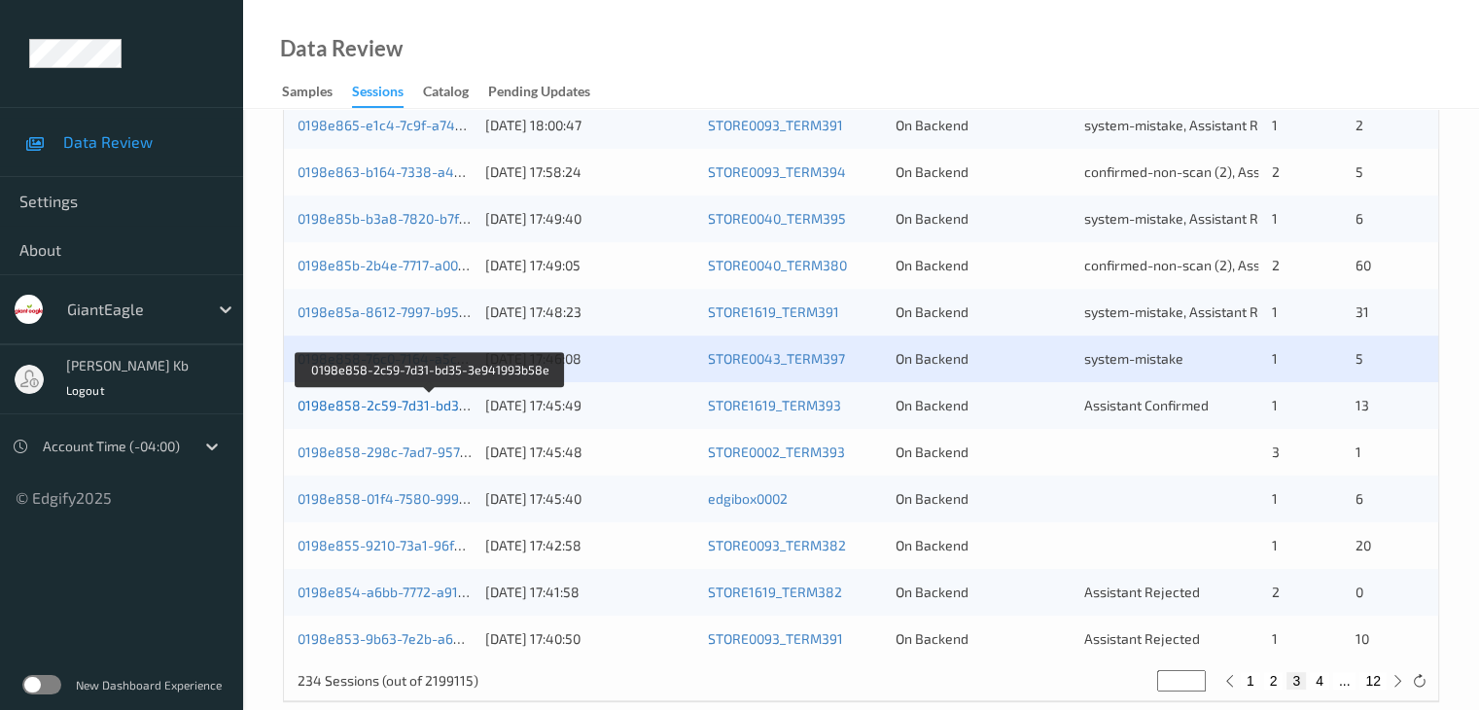
click at [418, 405] on link "0198e858-2c59-7d31-bd35-3e941993b58e" at bounding box center [431, 405] width 268 height 17
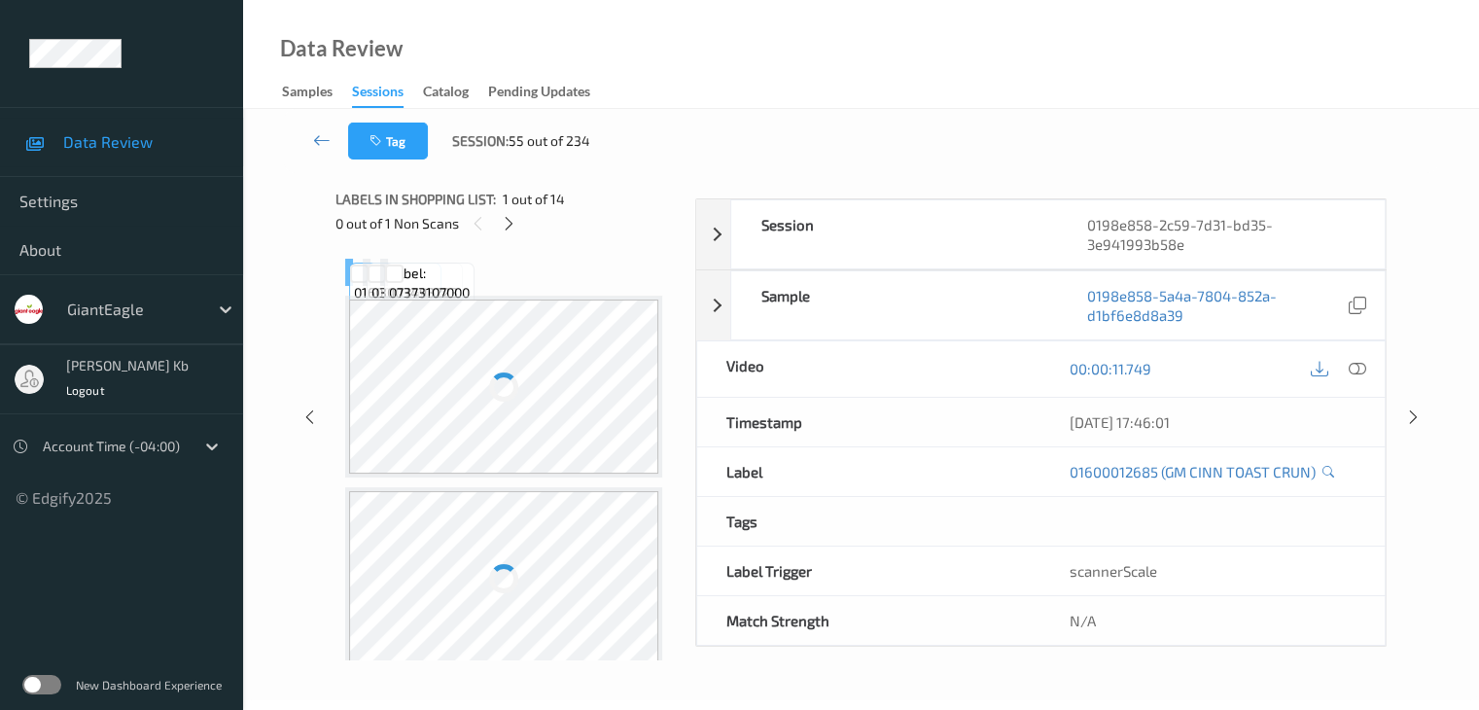
scroll to position [237, 0]
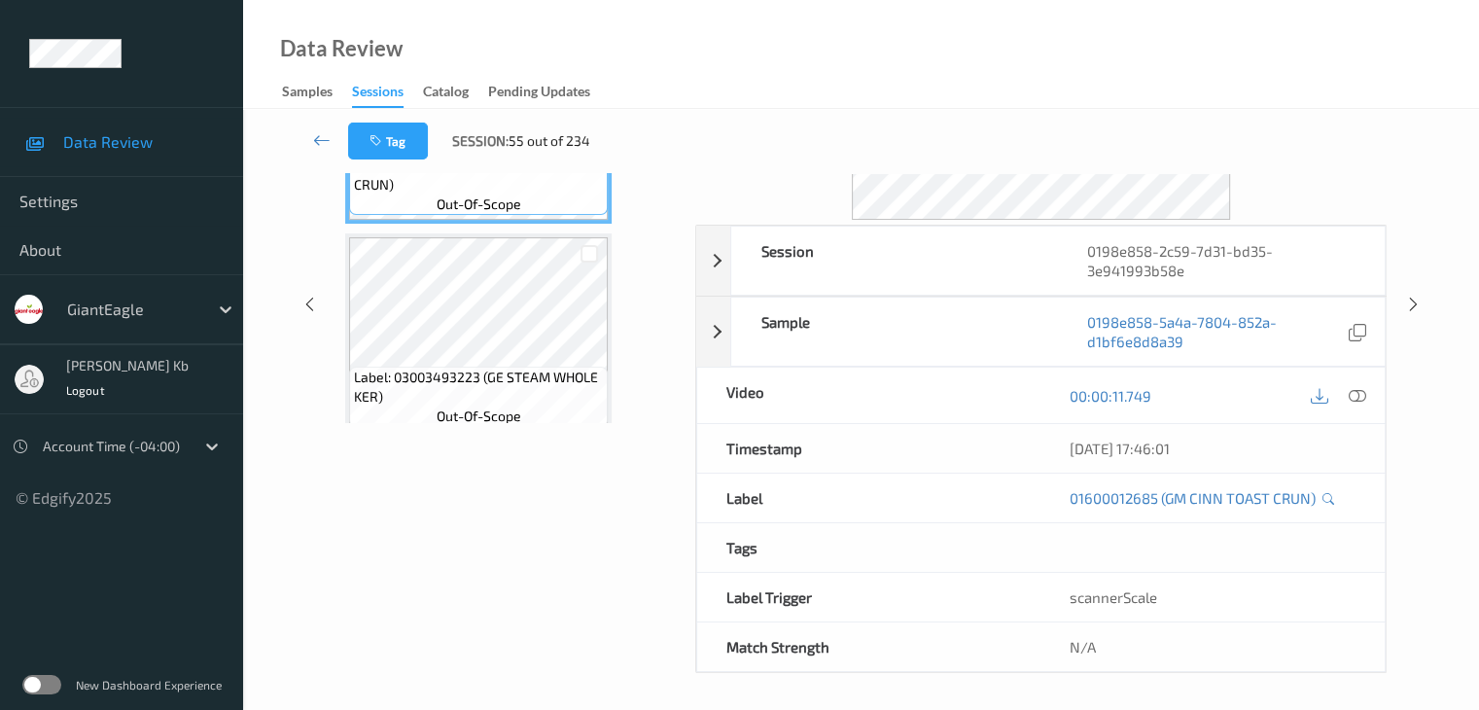
drag, startPoint x: 451, startPoint y: 0, endPoint x: 982, endPoint y: 29, distance: 531.6
click at [1007, 32] on div "Data Review Samples Sessions Catalog Pending Updates" at bounding box center [861, 54] width 1236 height 109
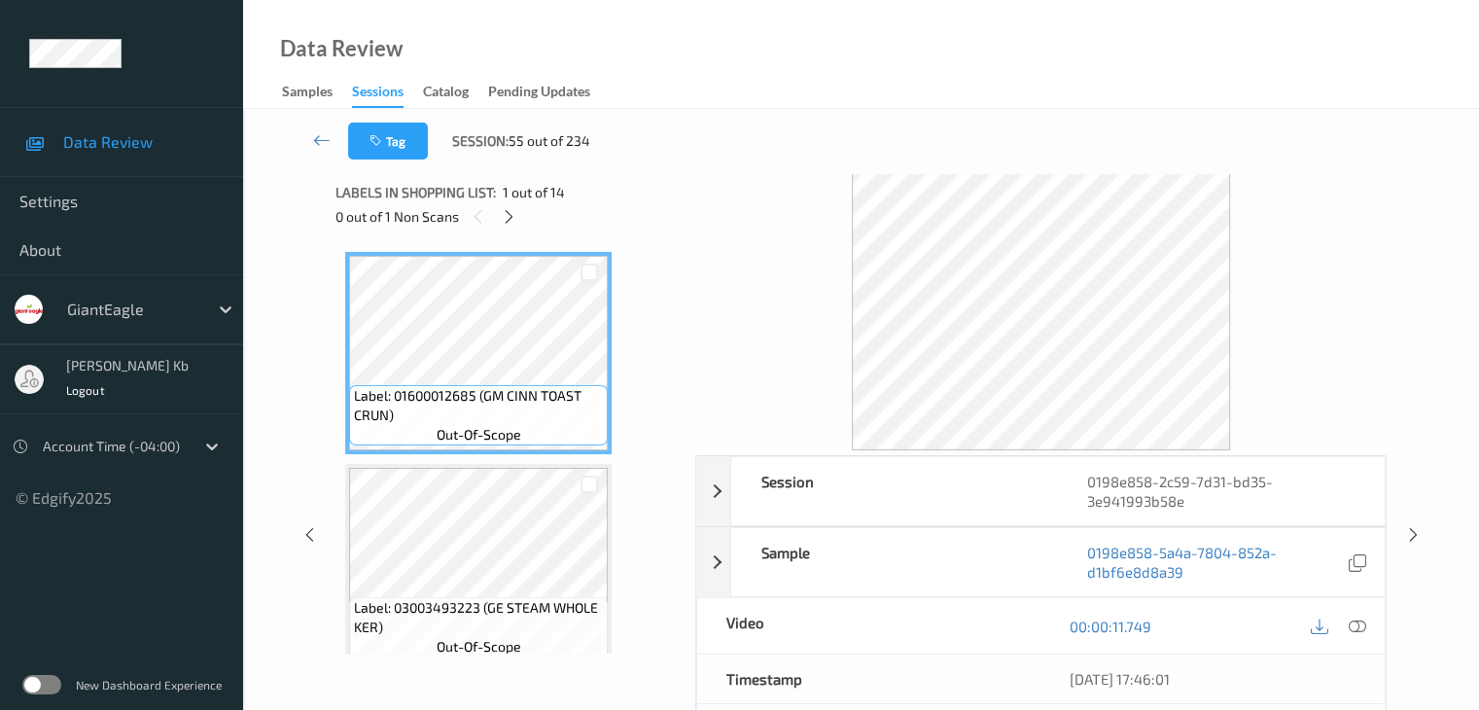
scroll to position [0, 0]
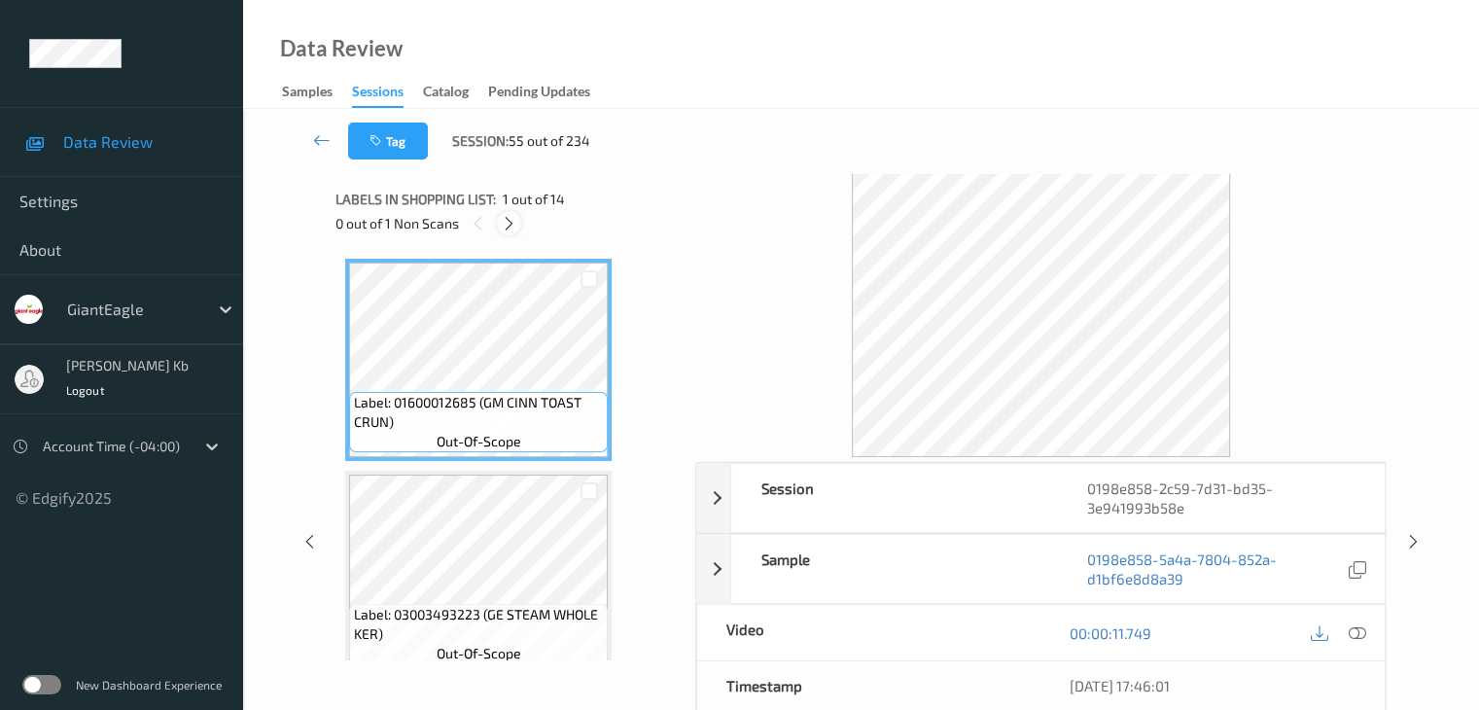
click at [509, 224] on icon at bounding box center [509, 223] width 17 height 17
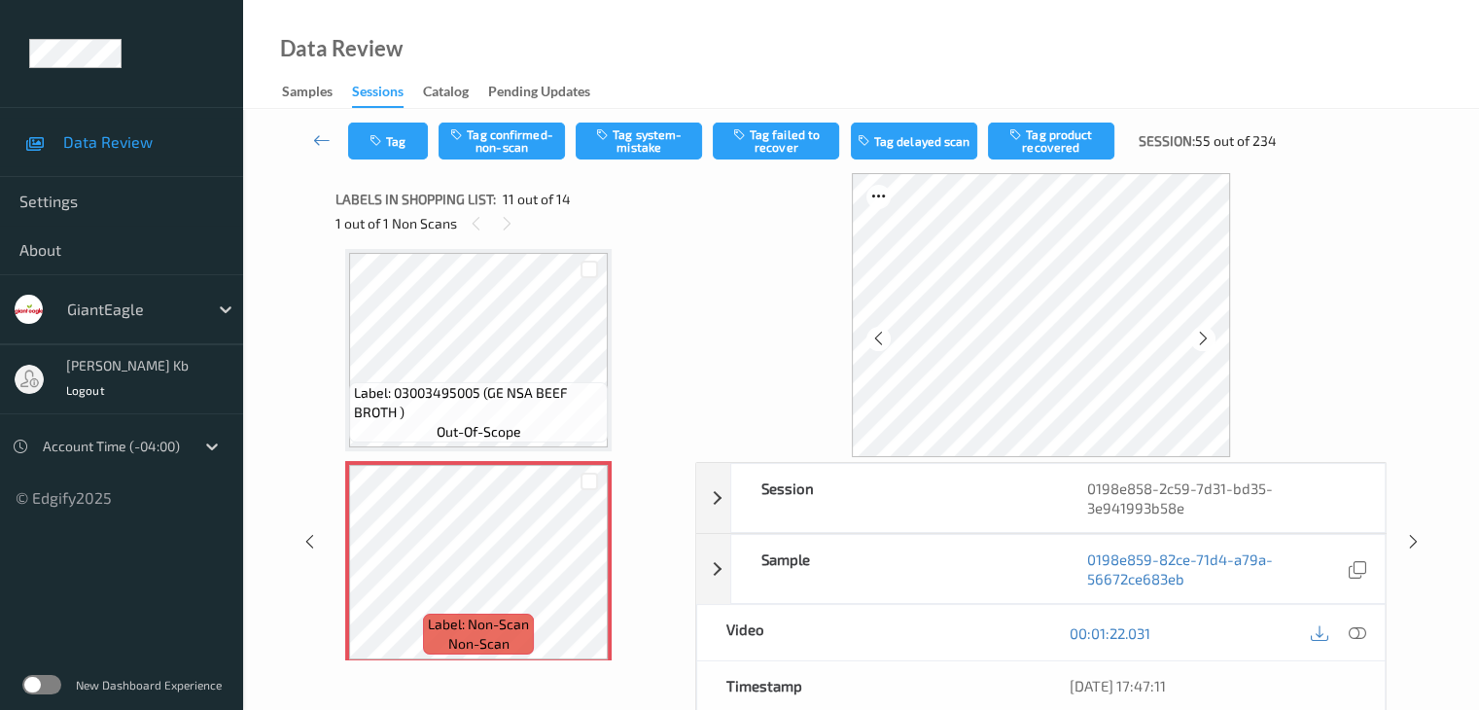
click at [1352, 630] on icon at bounding box center [1355, 632] width 17 height 17
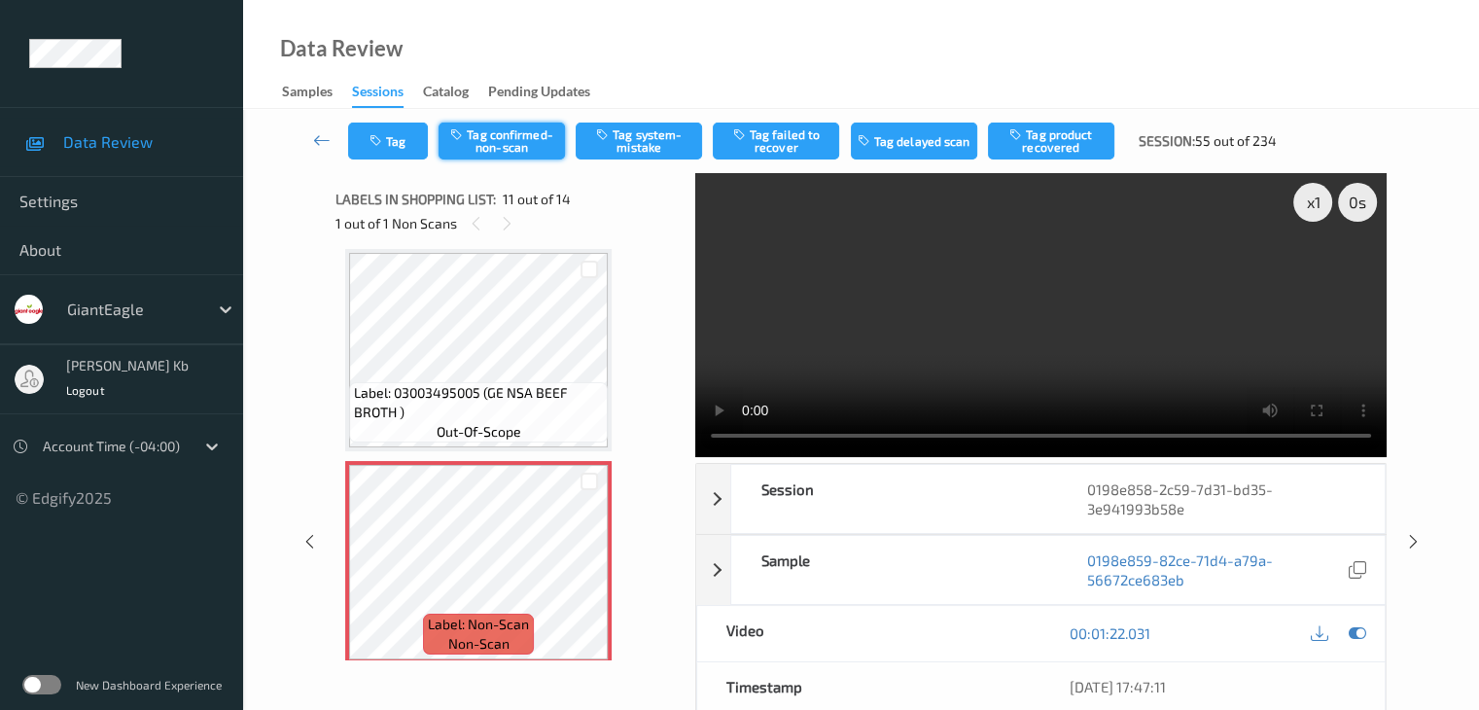
click at [520, 146] on button "Tag confirmed-non-scan" at bounding box center [501, 140] width 126 height 37
click at [1063, 143] on button "Tag product recovered" at bounding box center [1051, 140] width 126 height 37
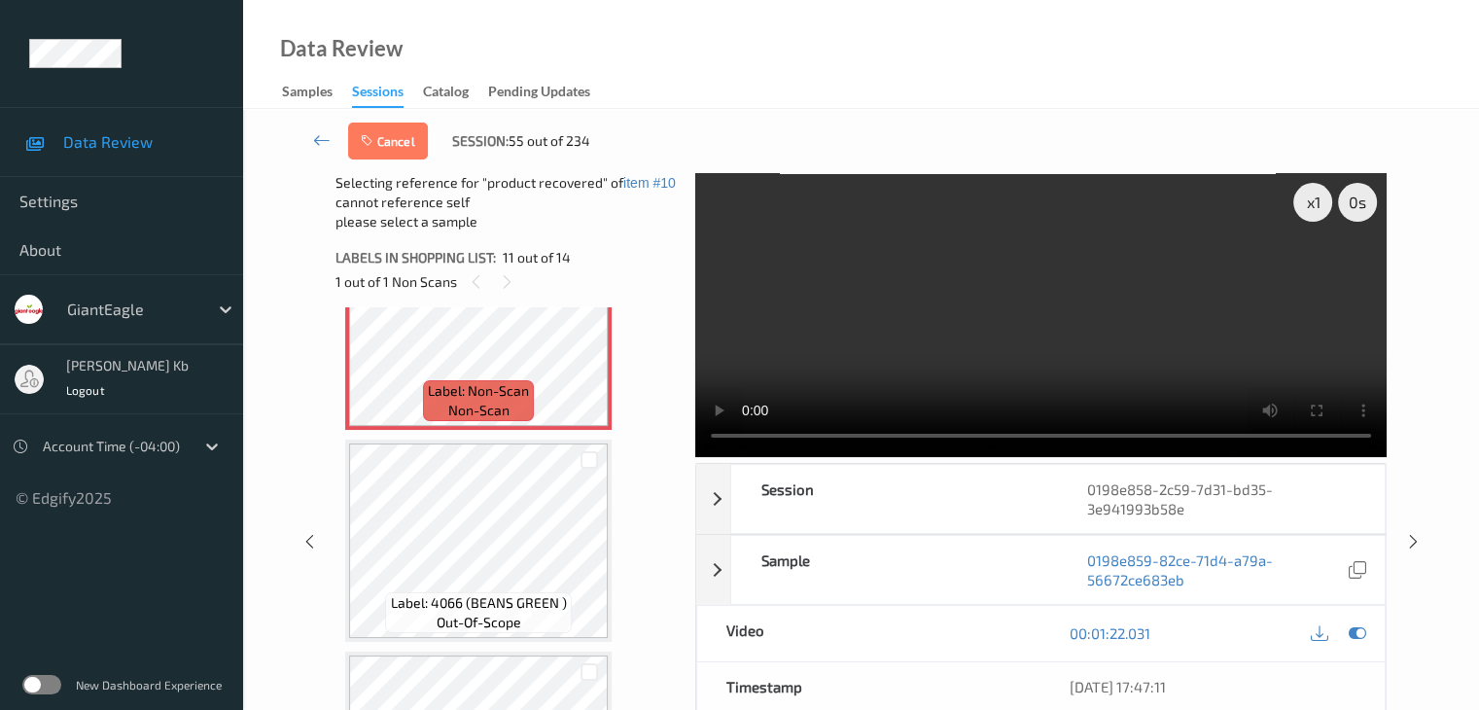
scroll to position [2177, 0]
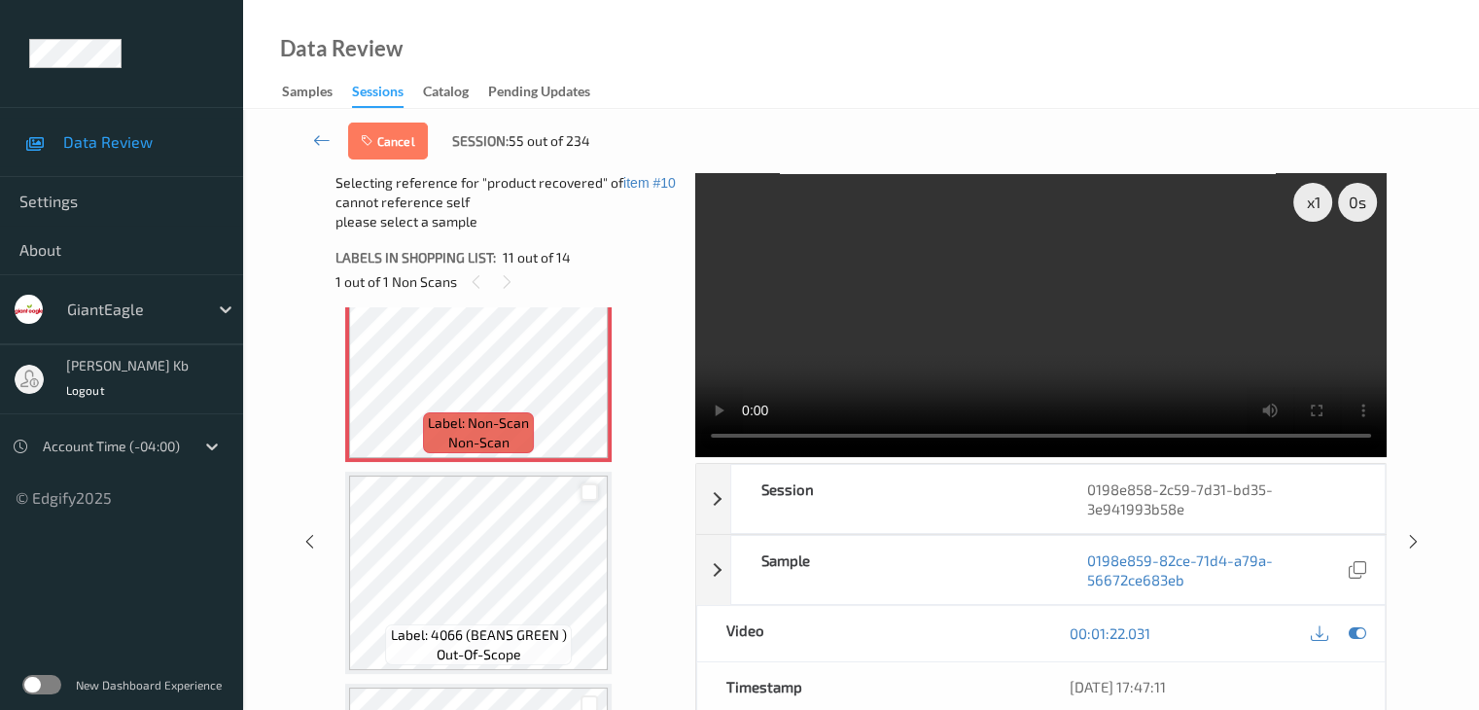
click at [588, 495] on div at bounding box center [589, 492] width 18 height 18
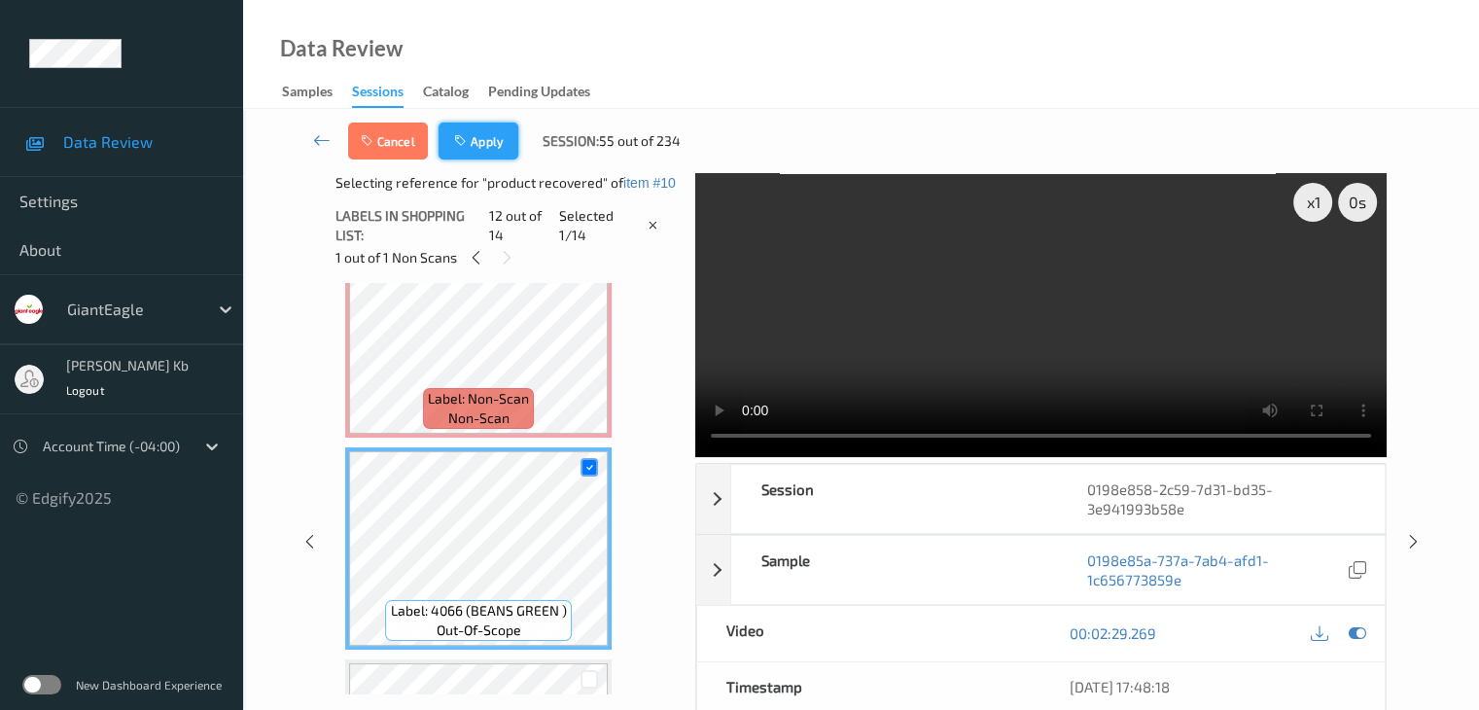
click at [490, 140] on button "Apply" at bounding box center [478, 140] width 80 height 37
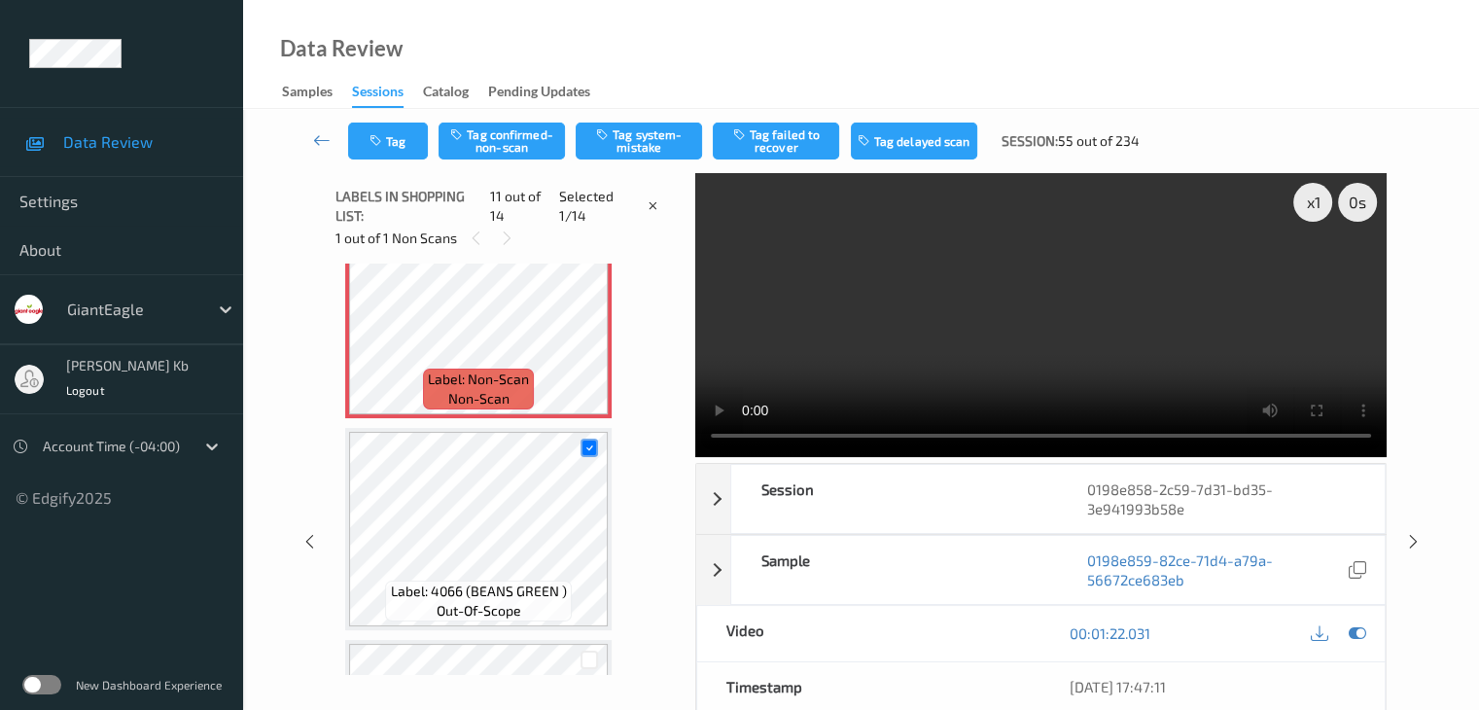
scroll to position [1917, 0]
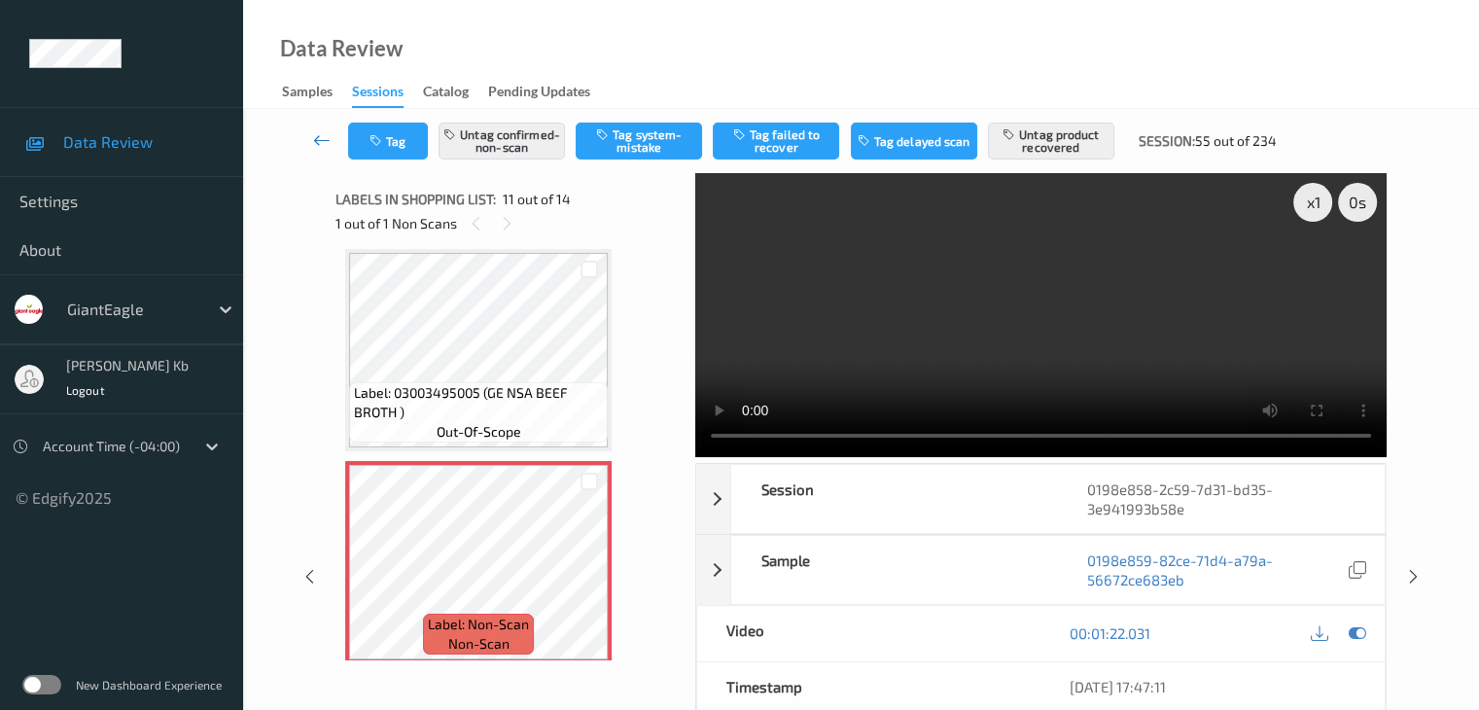
click at [311, 137] on link at bounding box center [322, 140] width 52 height 37
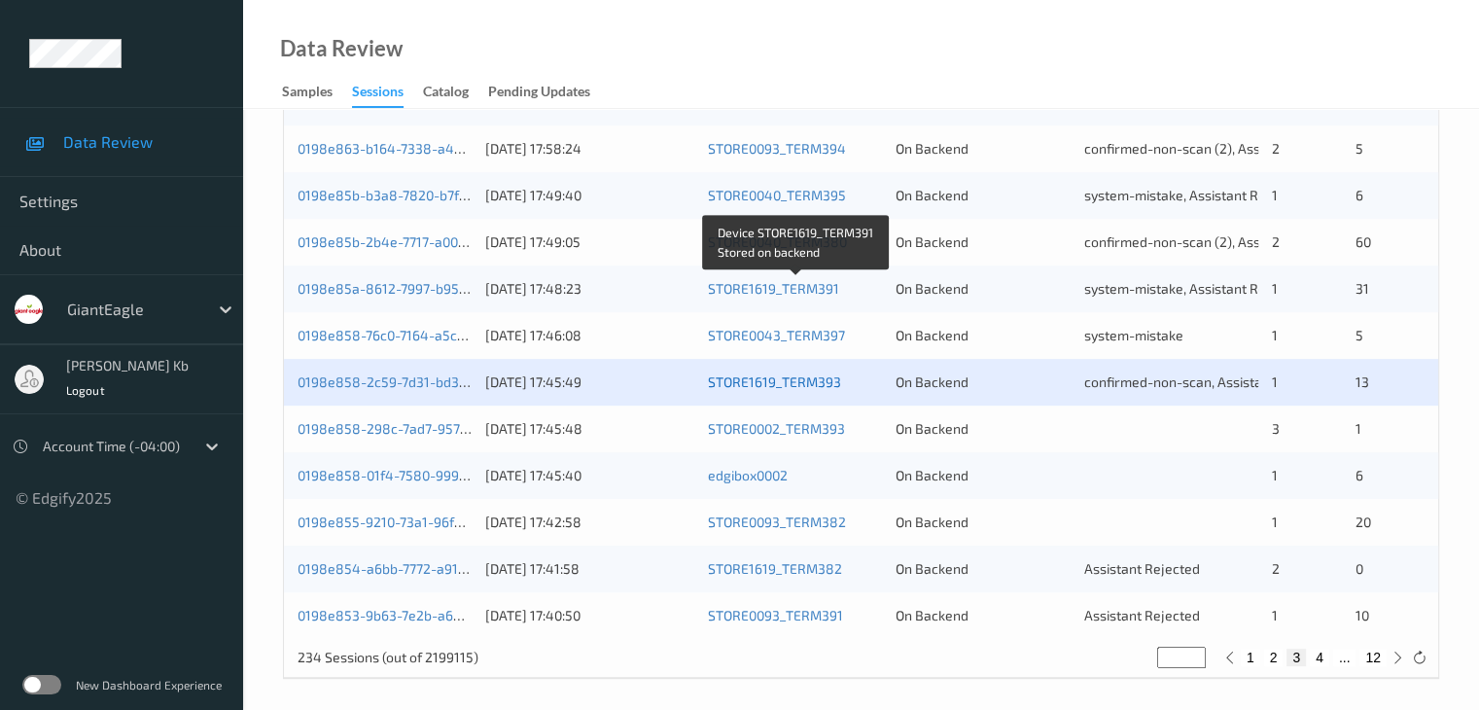
scroll to position [906, 0]
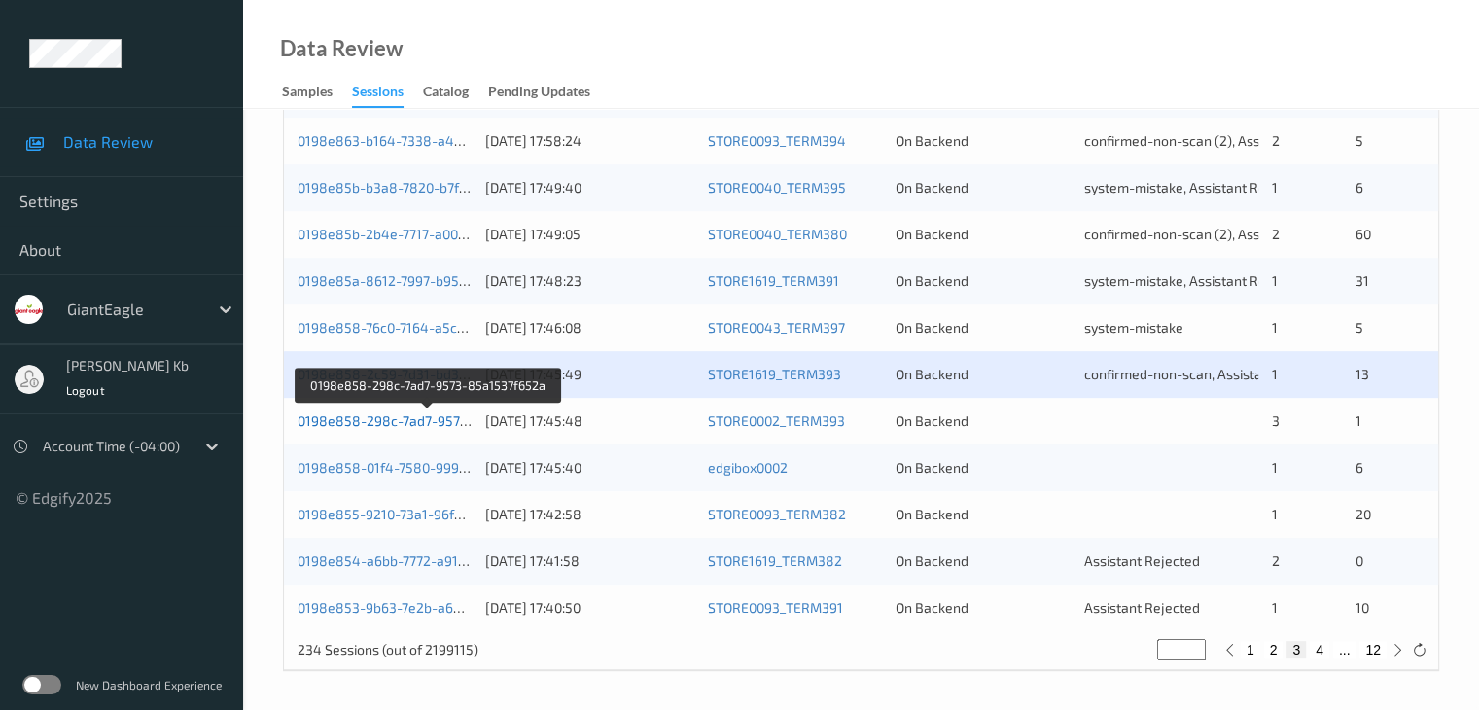
click at [389, 413] on link "0198e858-298c-7ad7-9573-85a1537f652a" at bounding box center [429, 420] width 264 height 17
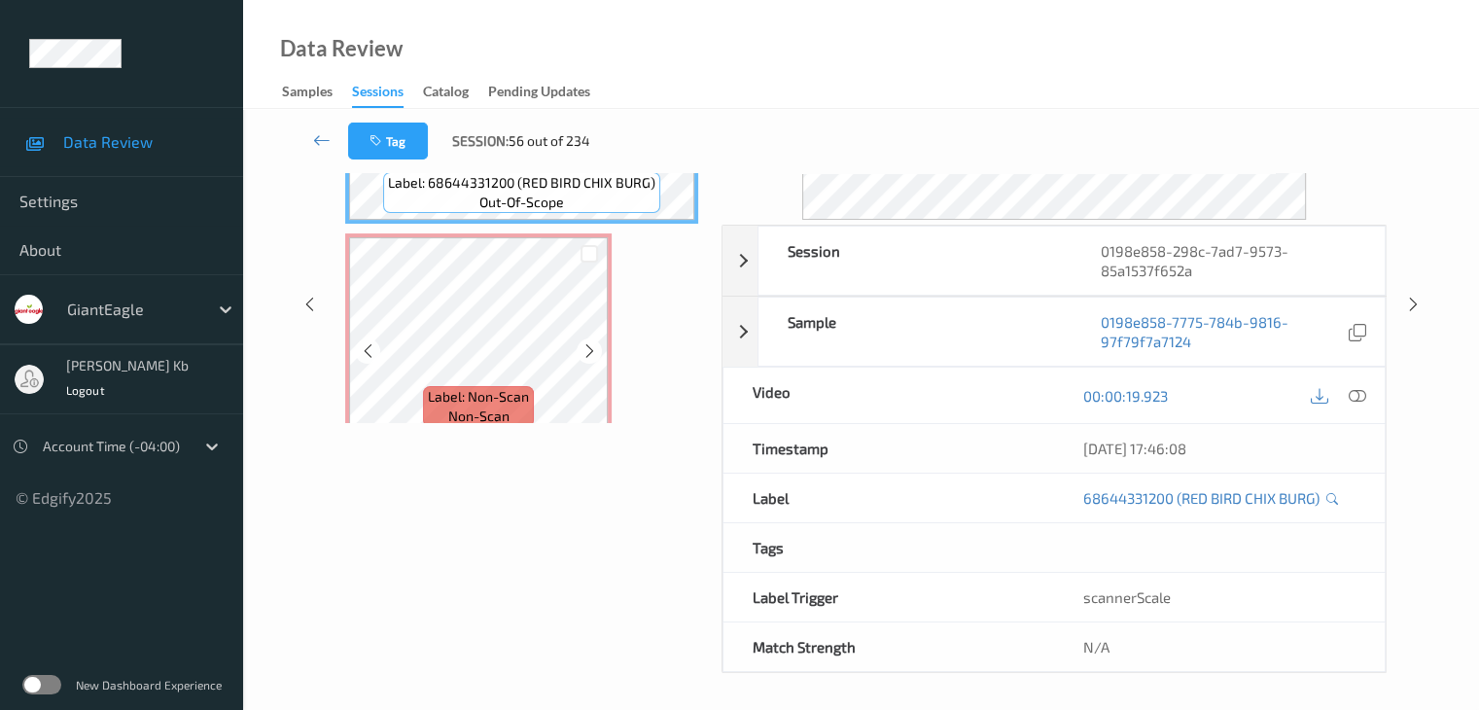
scroll to position [43, 0]
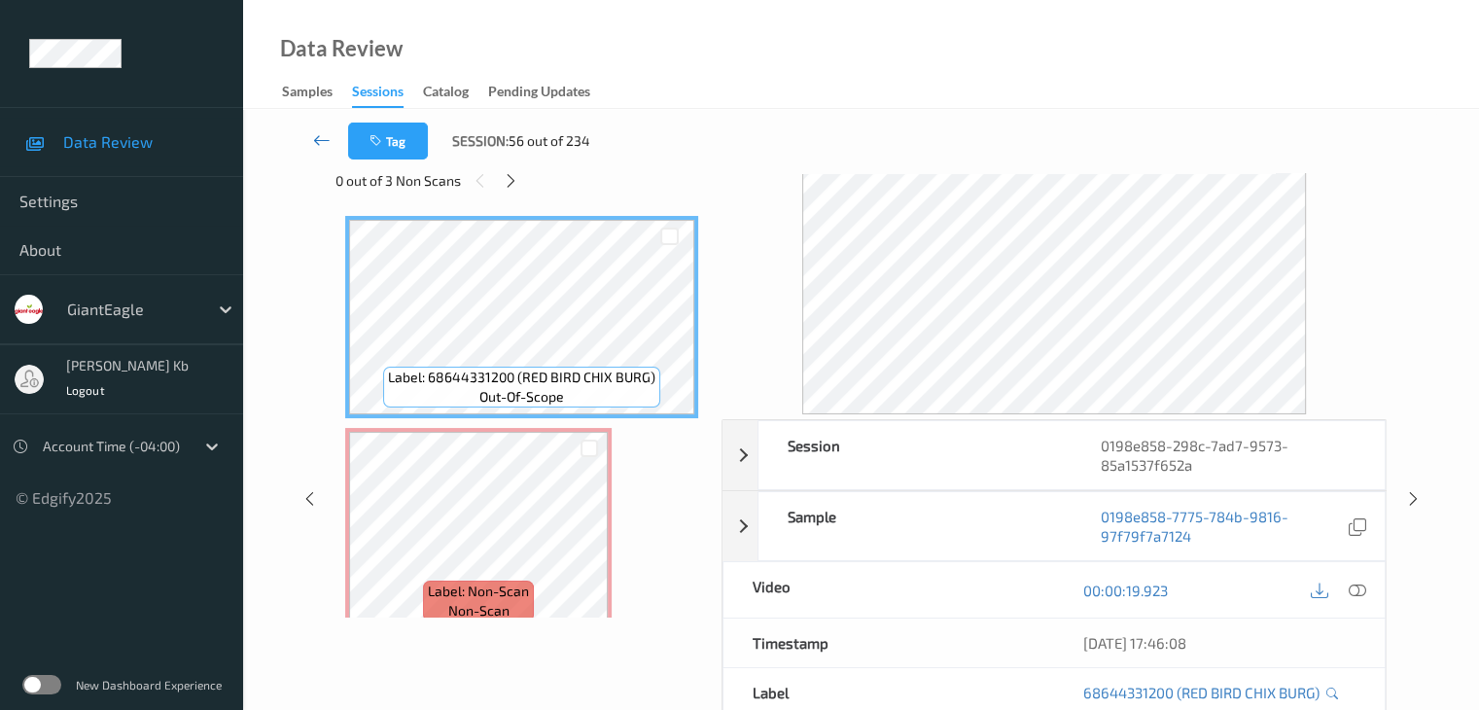
click at [311, 137] on link at bounding box center [322, 140] width 52 height 37
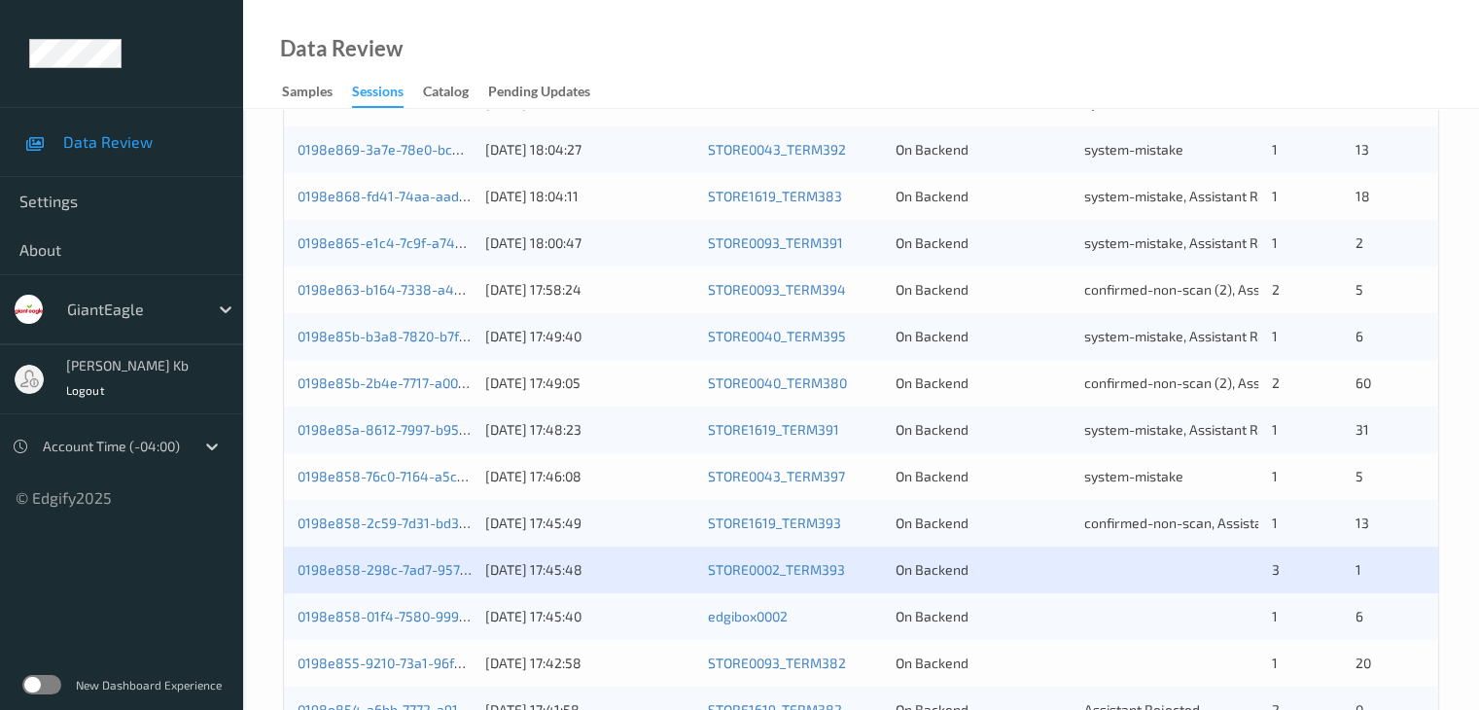
scroll to position [875, 0]
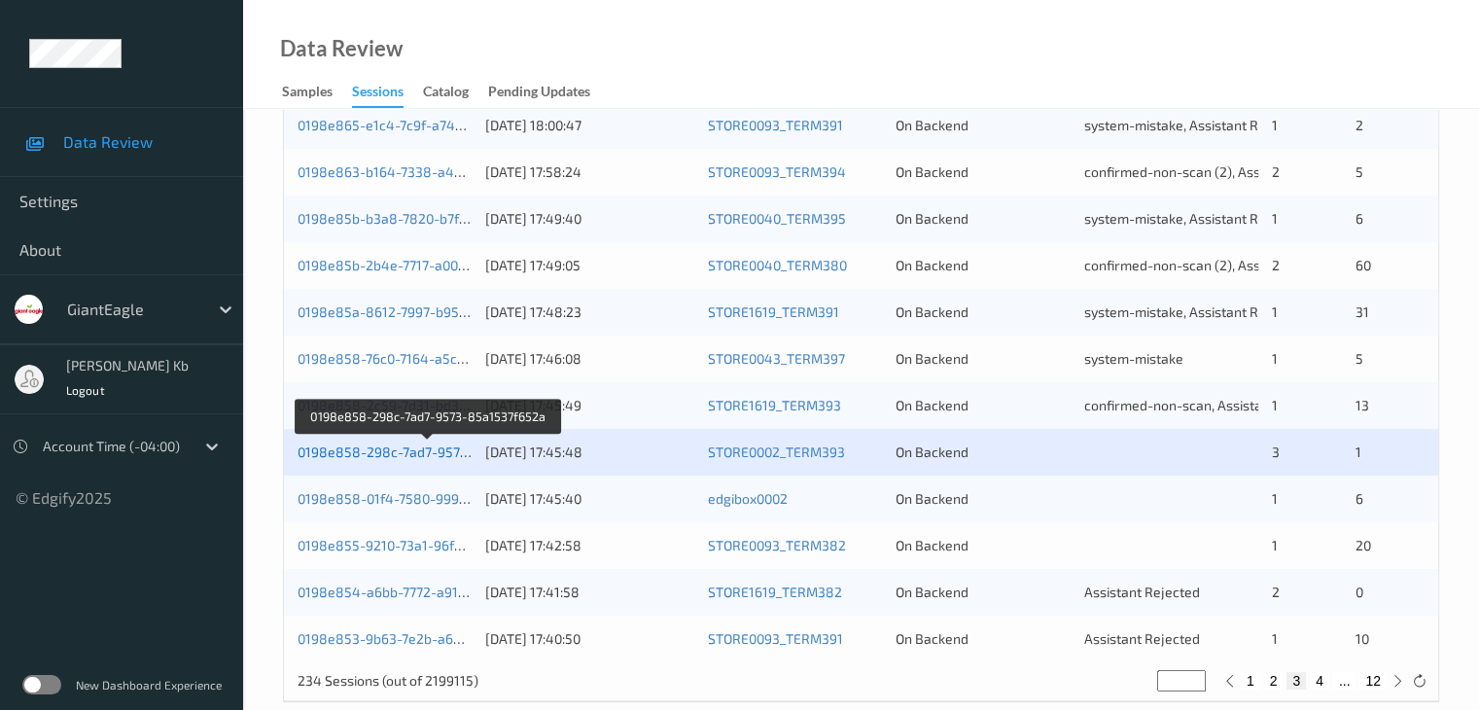
click at [424, 452] on link "0198e858-298c-7ad7-9573-85a1537f652a" at bounding box center [429, 451] width 264 height 17
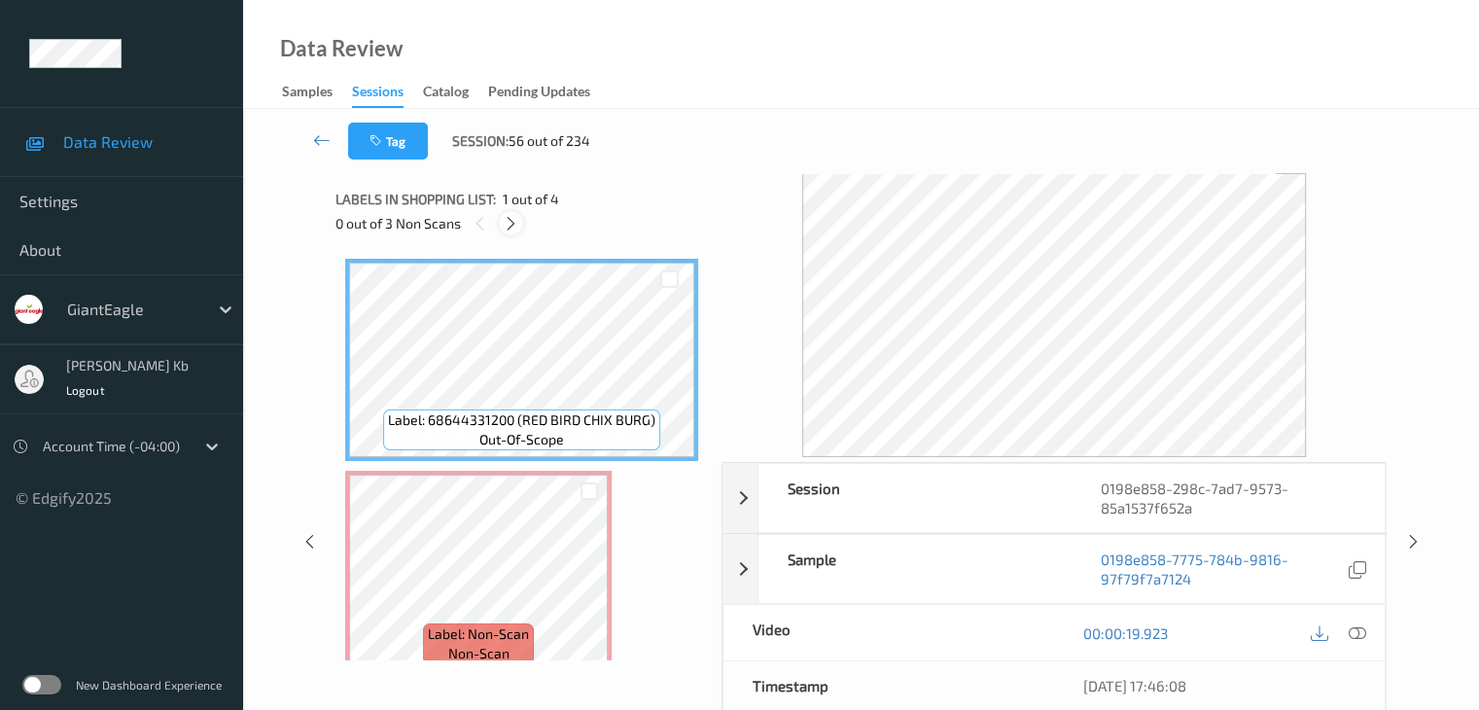
click at [509, 219] on icon at bounding box center [511, 223] width 17 height 17
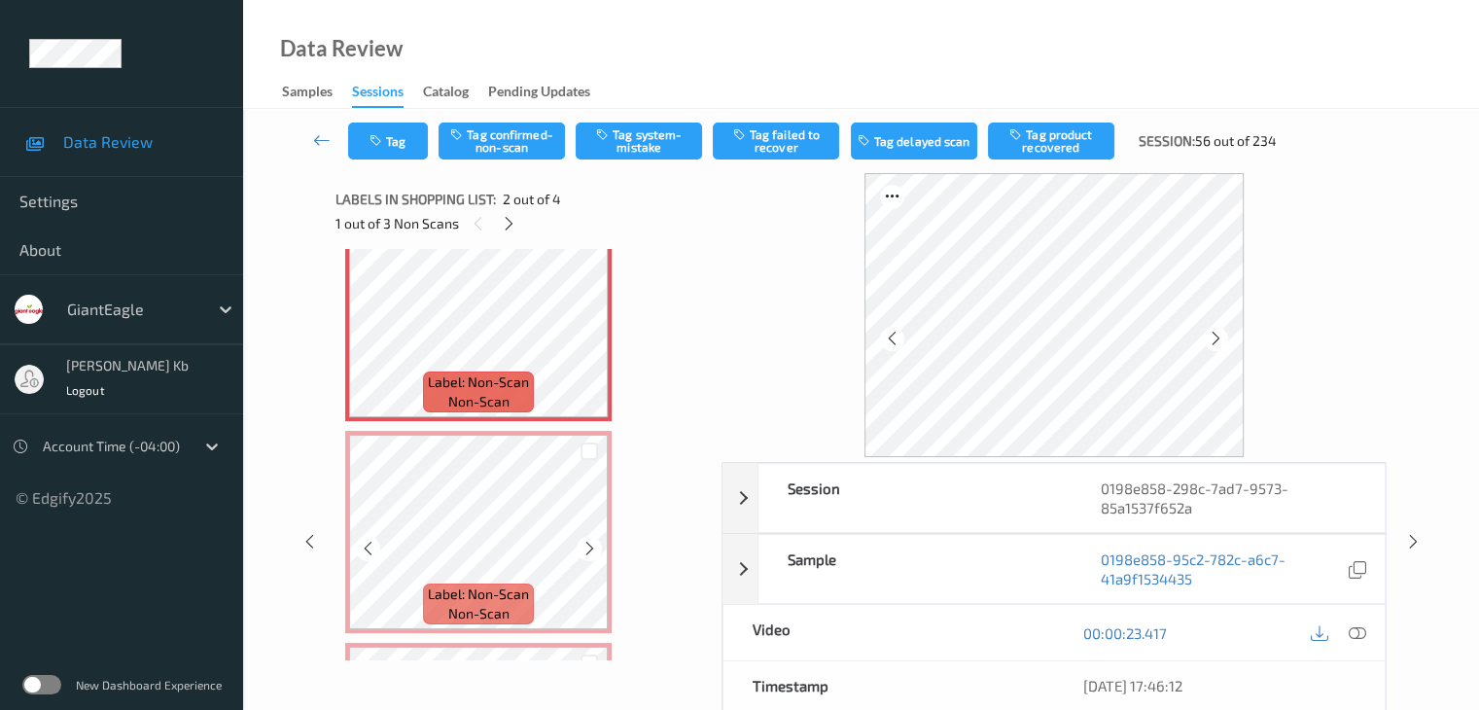
scroll to position [155, 0]
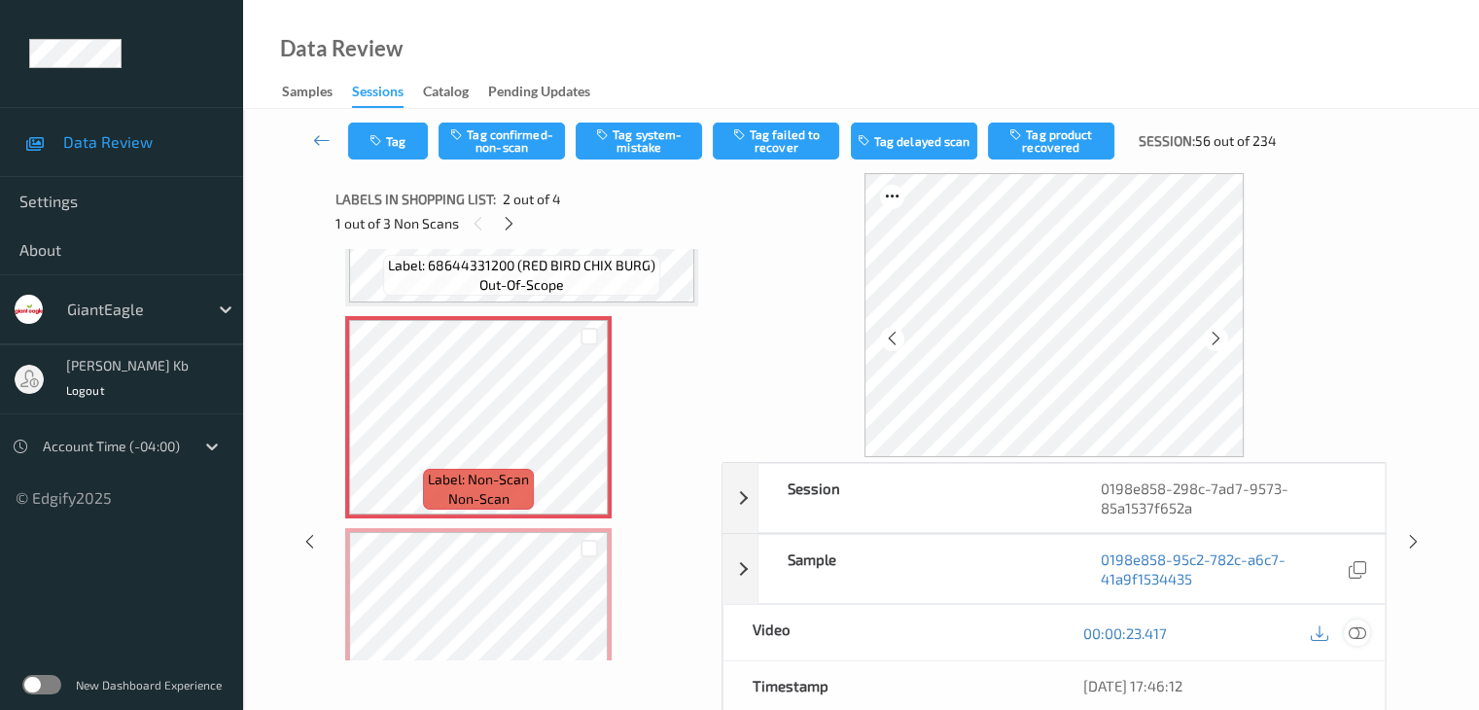
click at [1353, 628] on icon at bounding box center [1355, 632] width 17 height 17
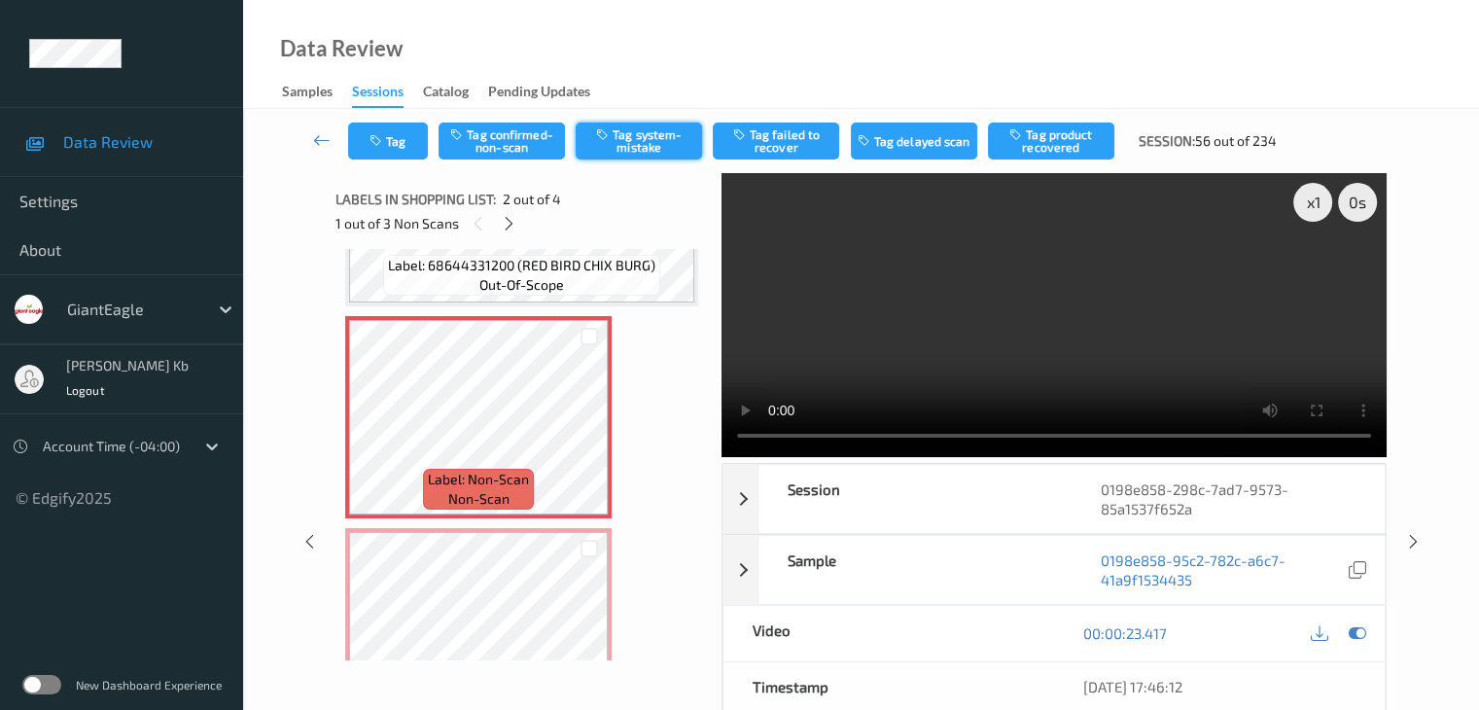
click at [634, 144] on button "Tag system-mistake" at bounding box center [638, 140] width 126 height 37
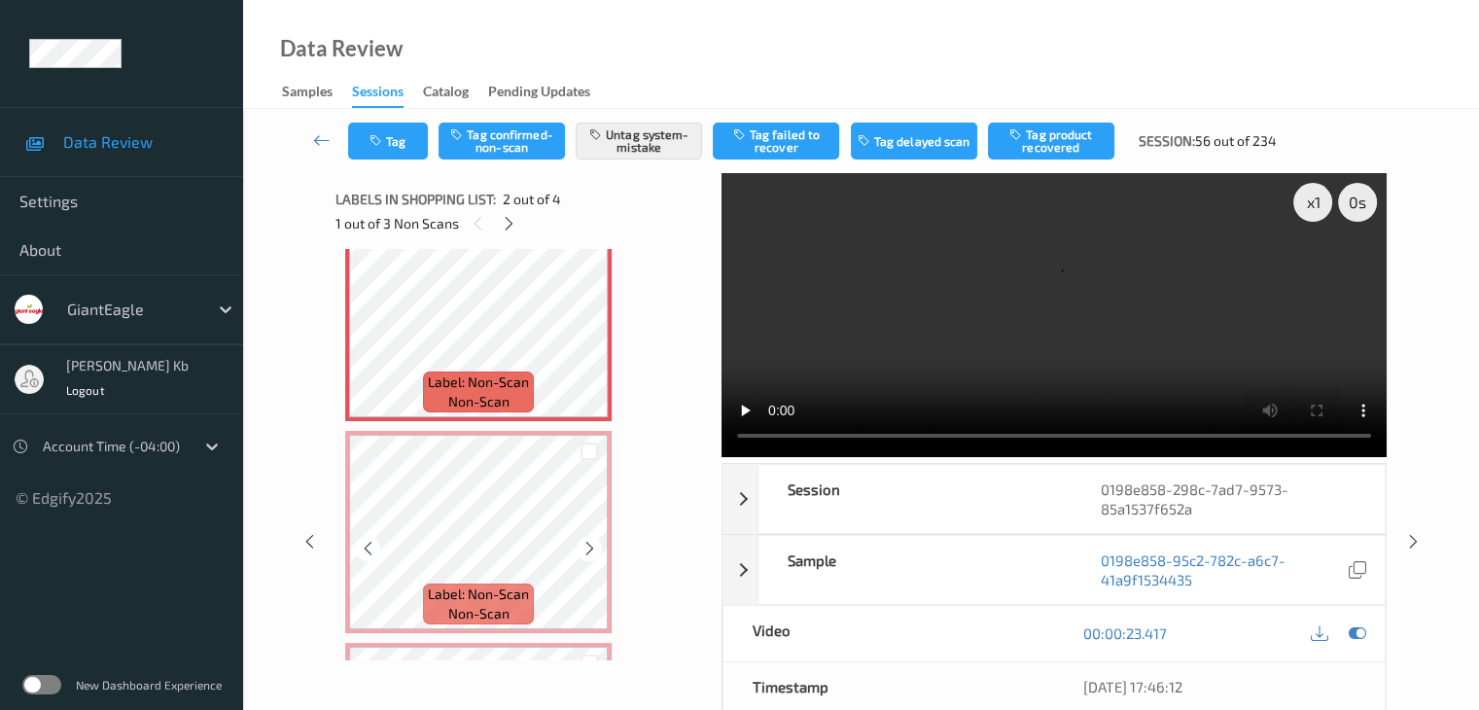
scroll to position [349, 0]
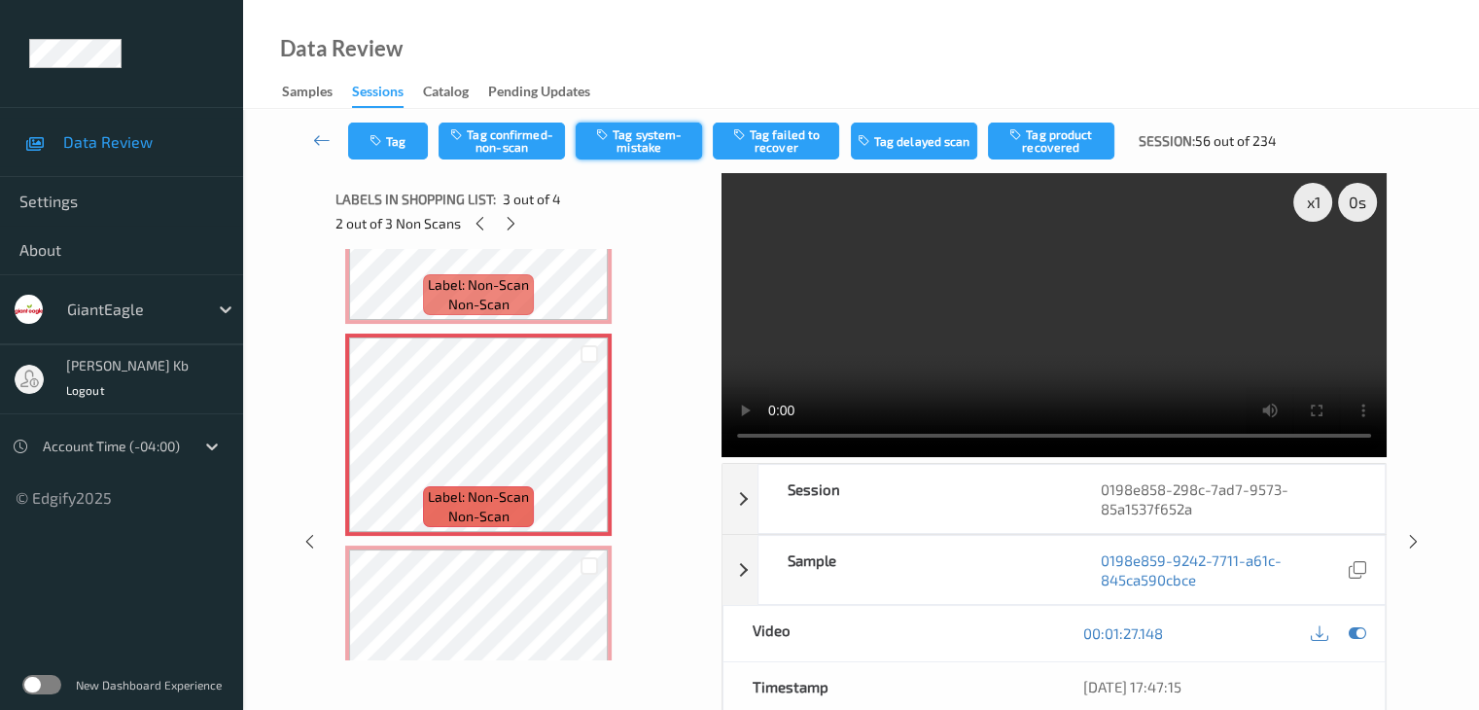
click at [634, 145] on button "Tag system-mistake" at bounding box center [638, 140] width 126 height 37
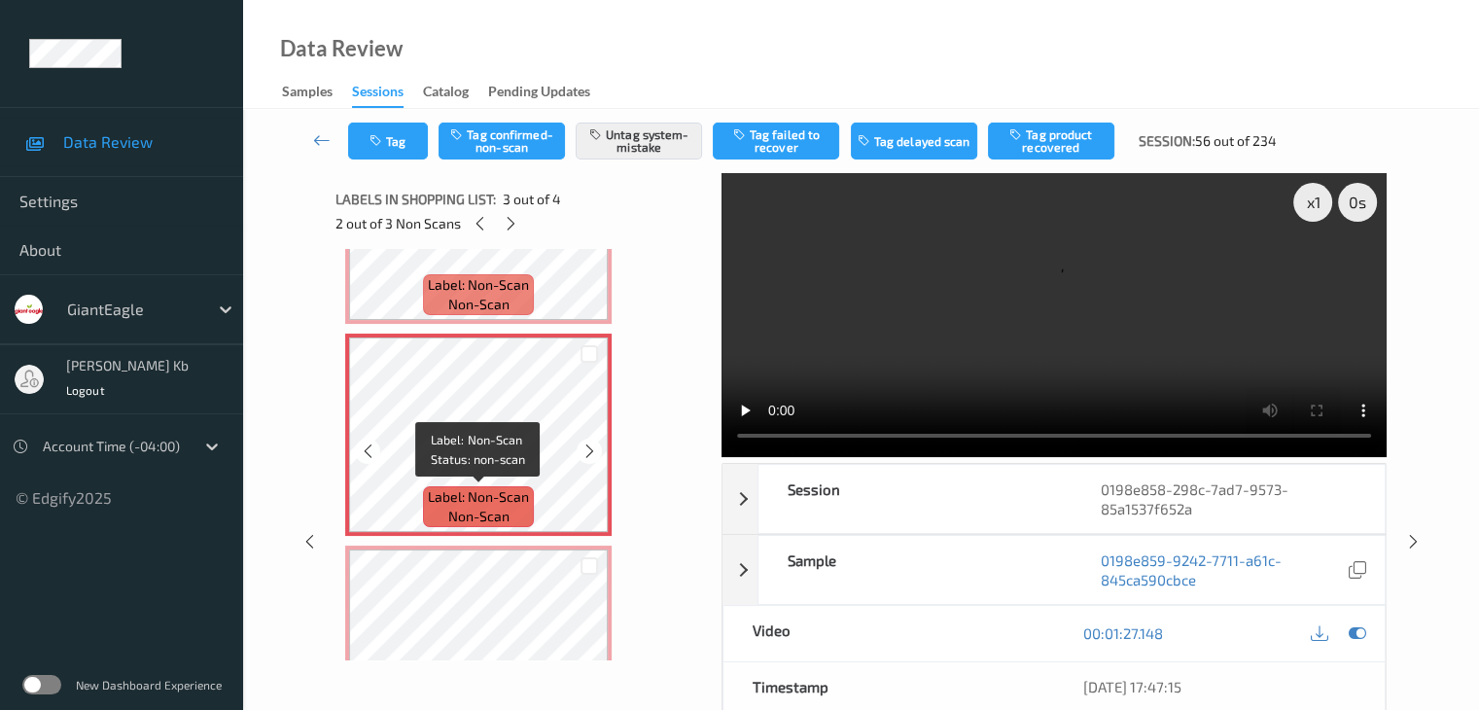
scroll to position [446, 0]
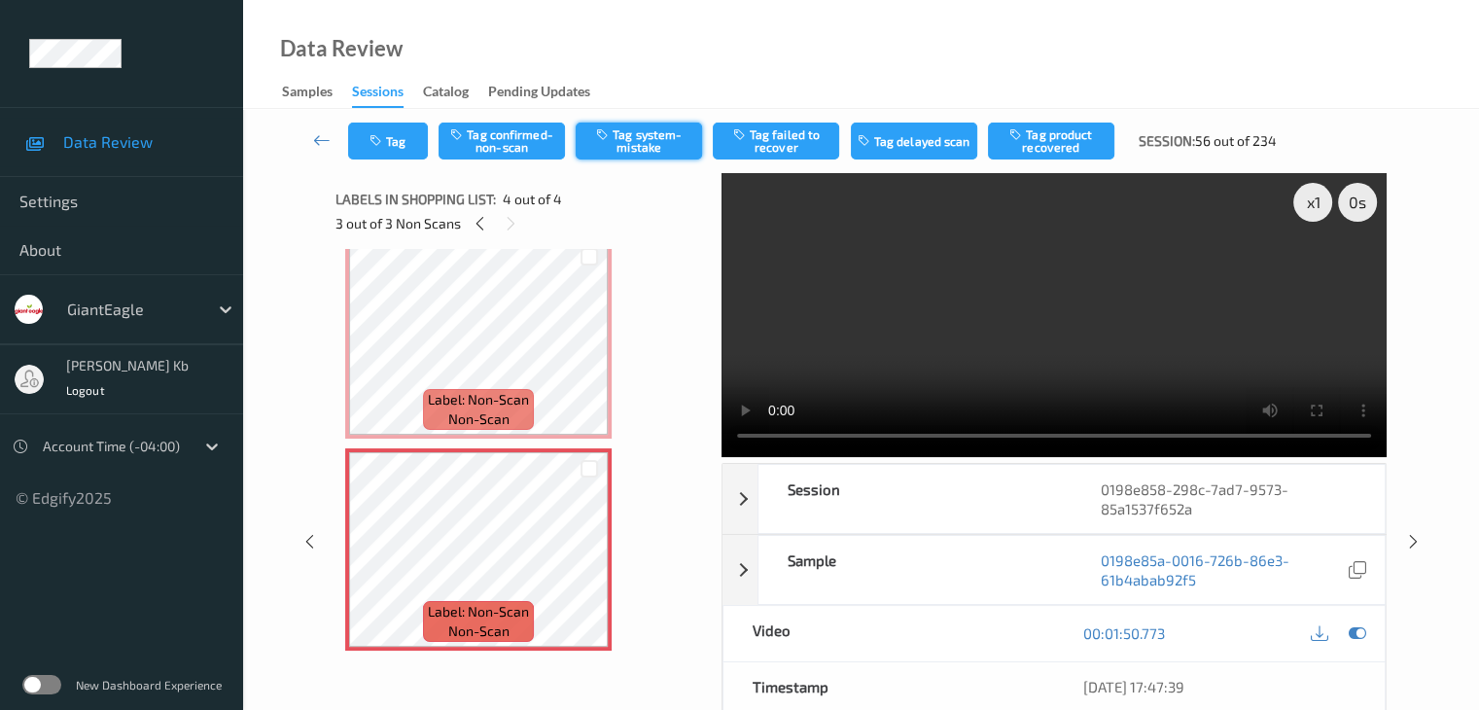
click at [630, 141] on button "Tag system-mistake" at bounding box center [638, 140] width 126 height 37
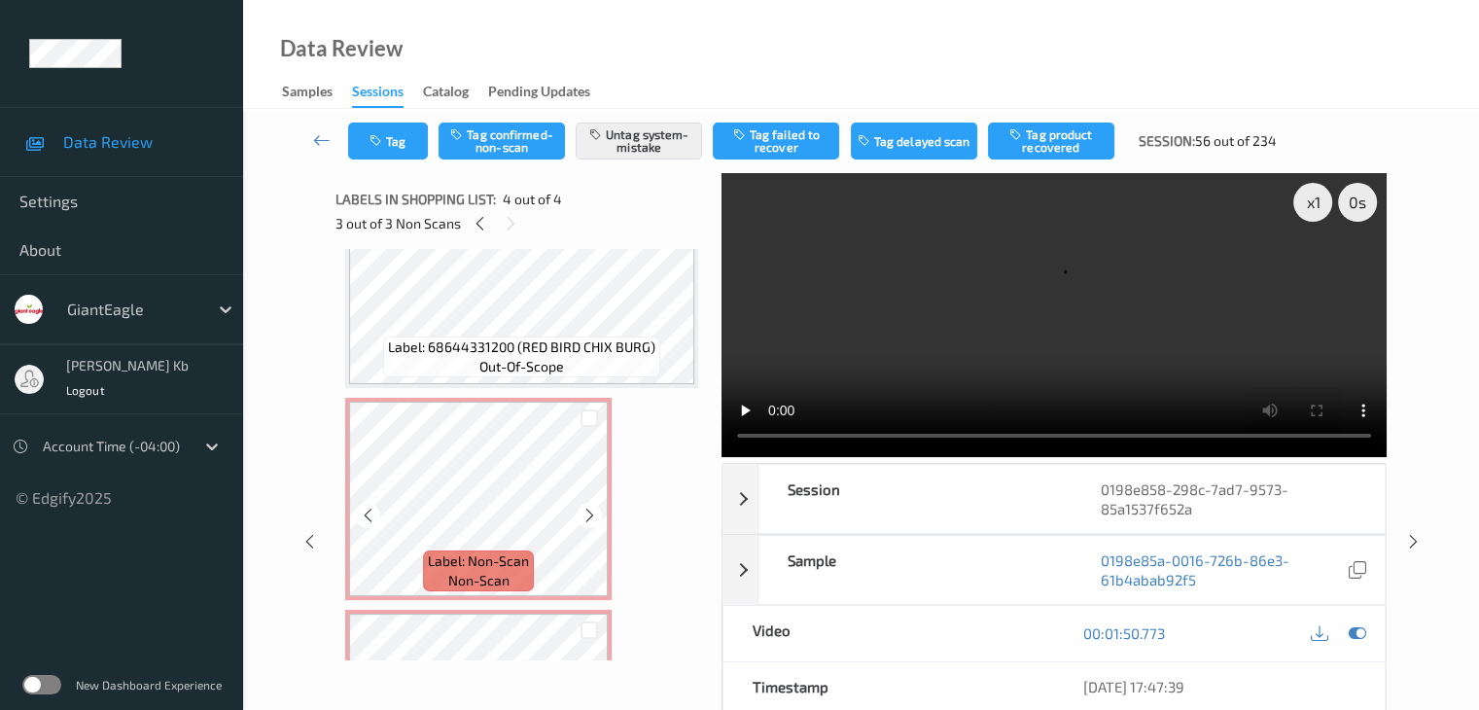
scroll to position [0, 0]
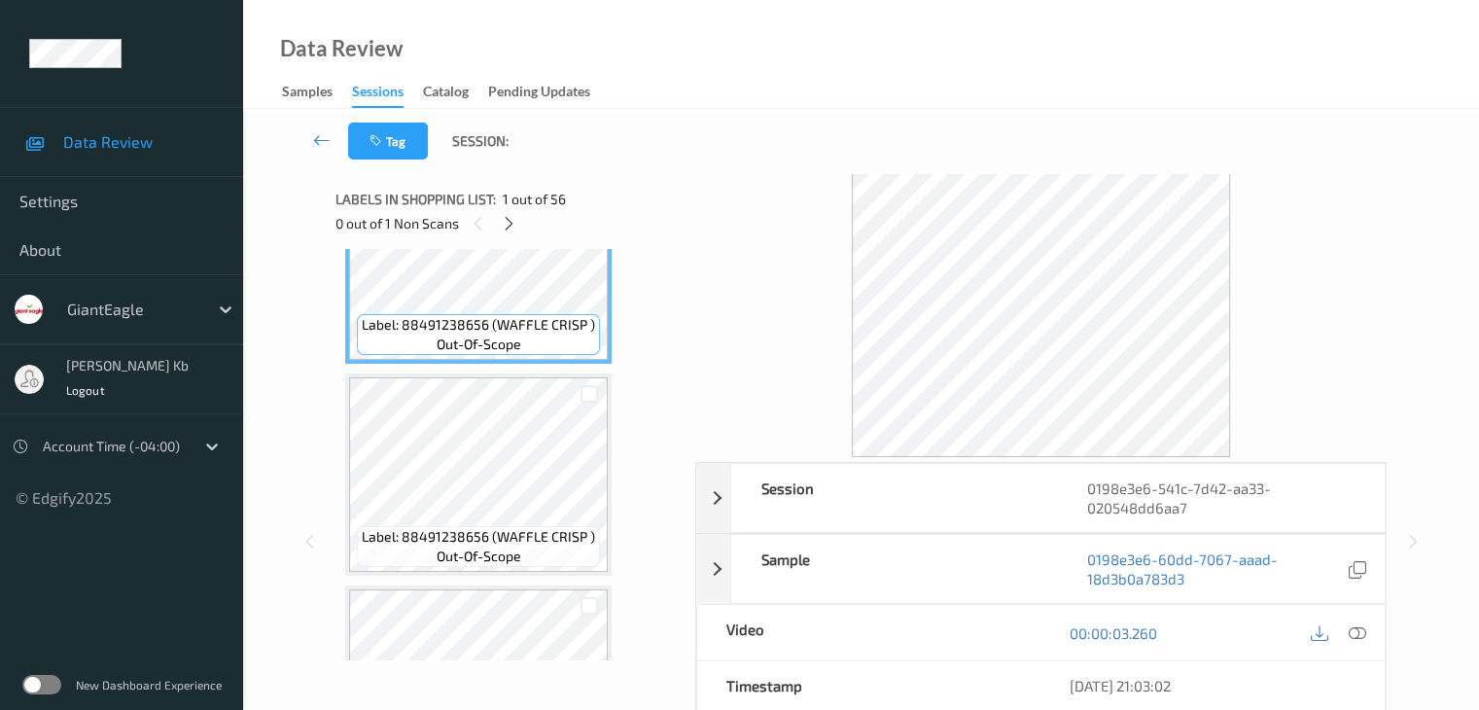
drag, startPoint x: 508, startPoint y: 224, endPoint x: 522, endPoint y: 234, distance: 17.3
click at [508, 224] on icon at bounding box center [509, 223] width 17 height 17
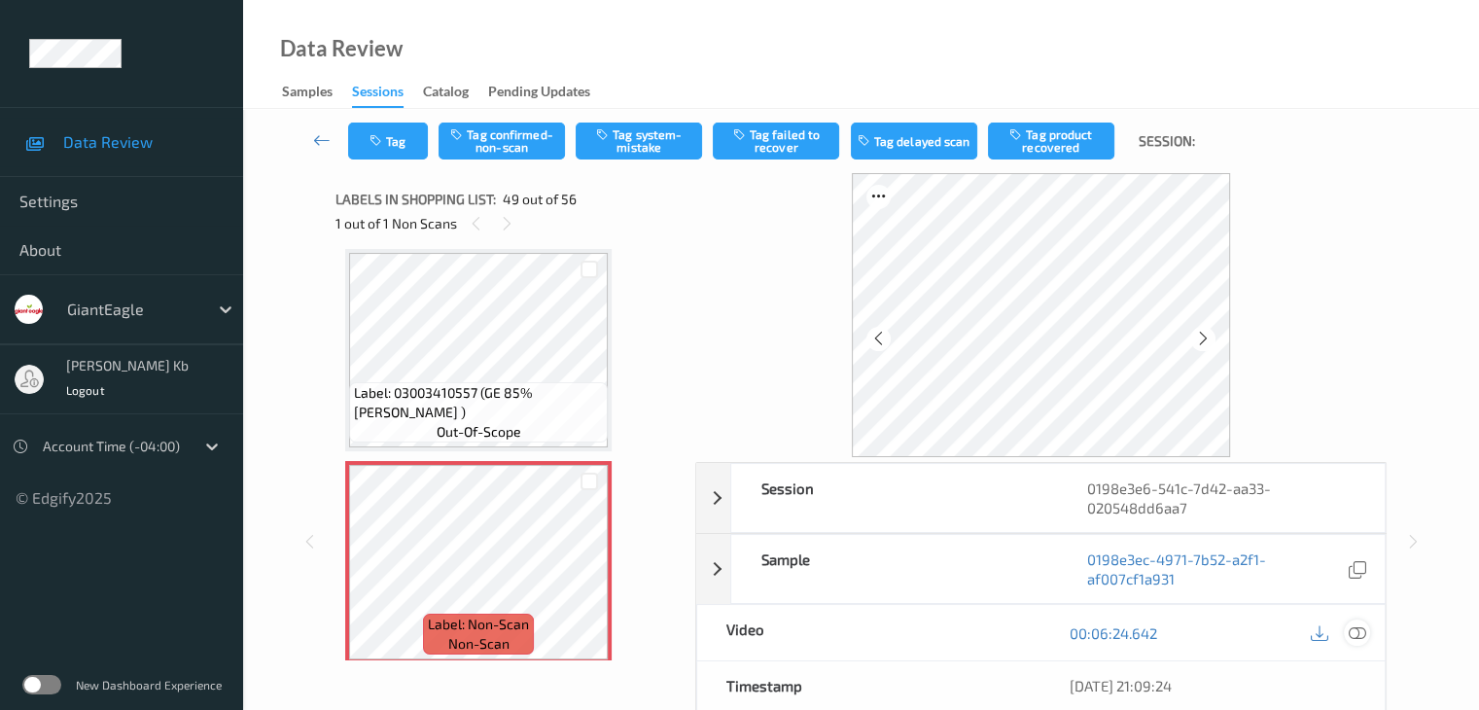
click at [1358, 634] on icon at bounding box center [1355, 632] width 17 height 17
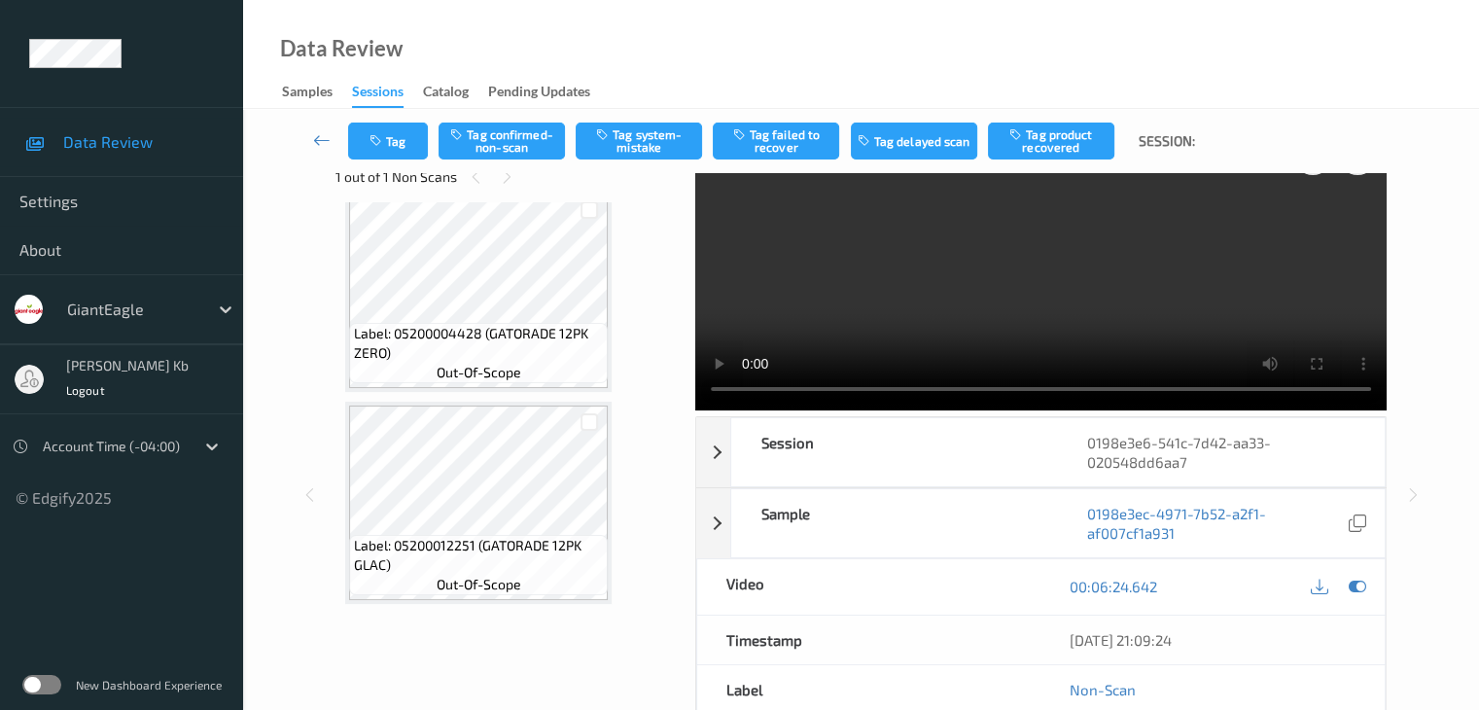
scroll to position [0, 0]
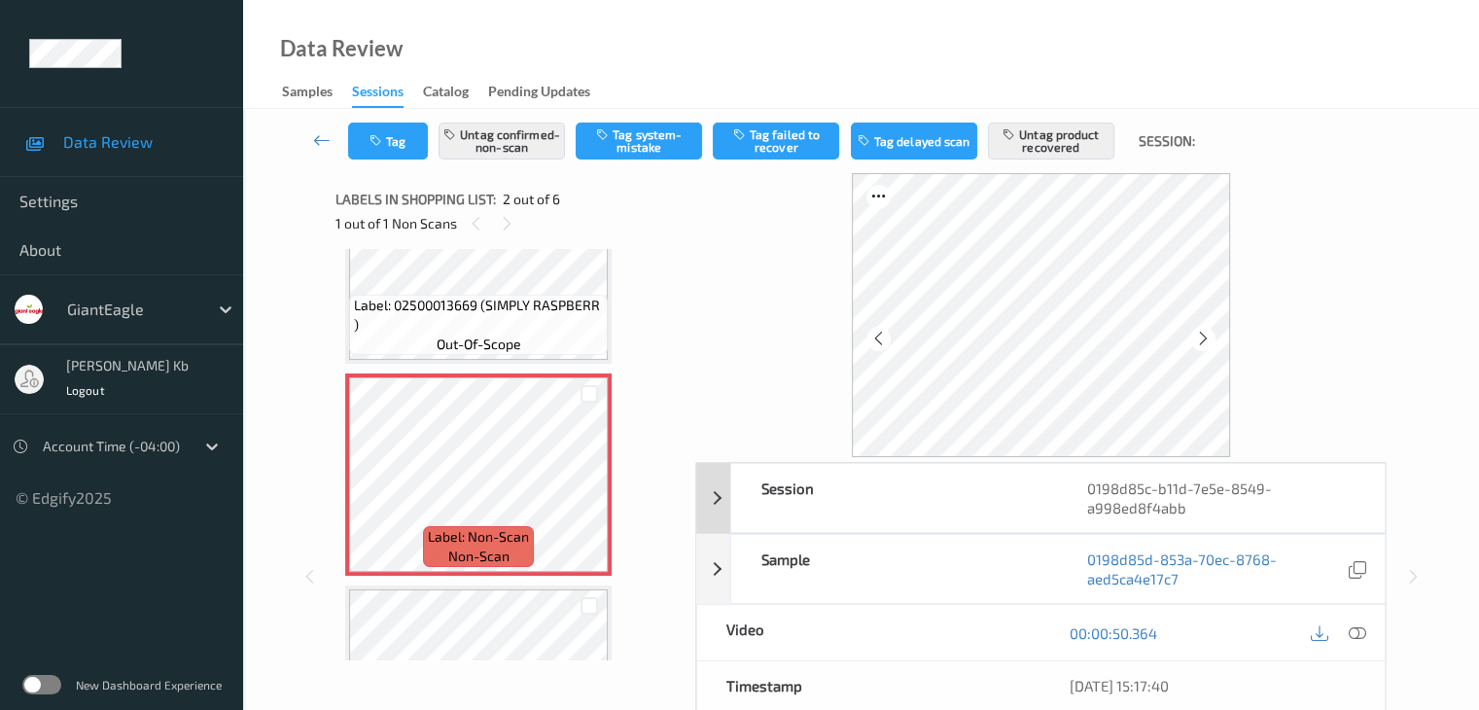
scroll to position [97, 0]
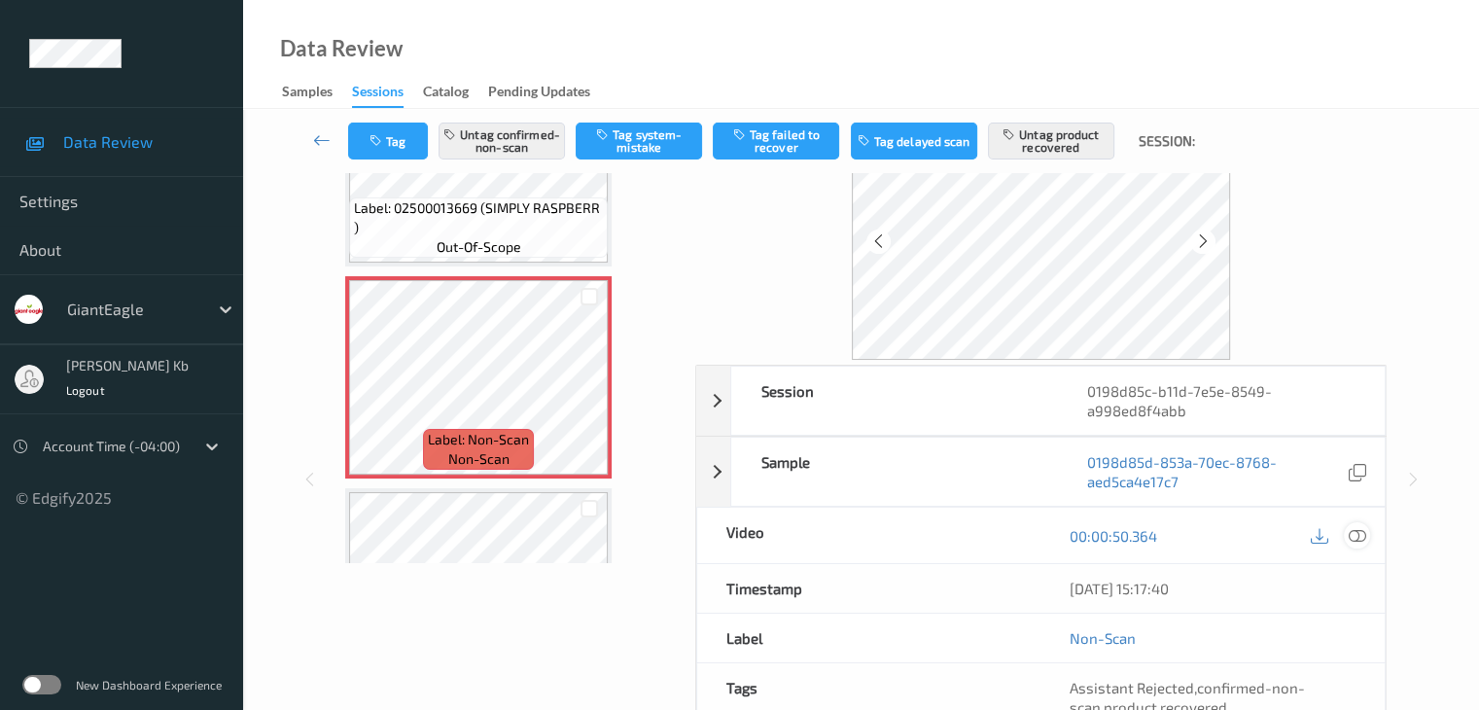
click at [1357, 538] on icon at bounding box center [1355, 535] width 17 height 17
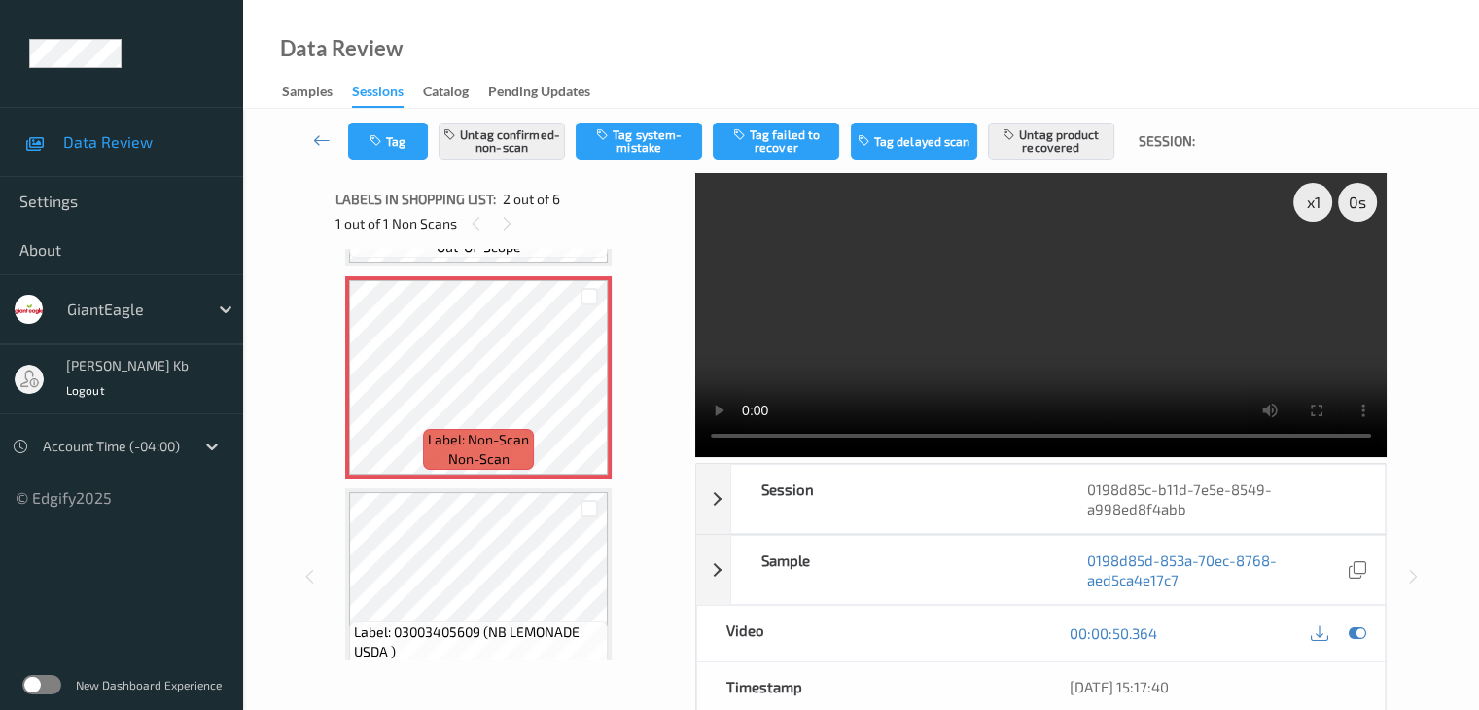
scroll to position [292, 0]
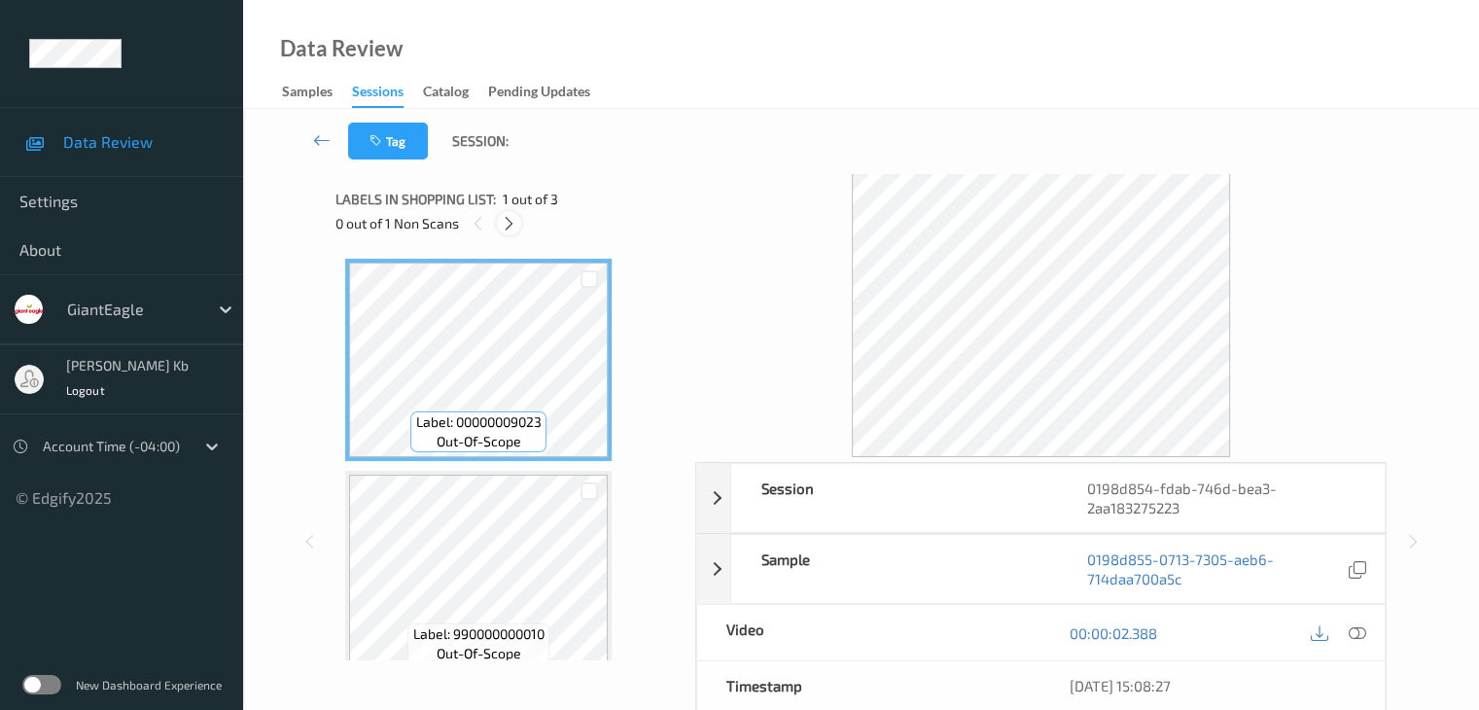
click at [511, 228] on icon at bounding box center [509, 223] width 17 height 17
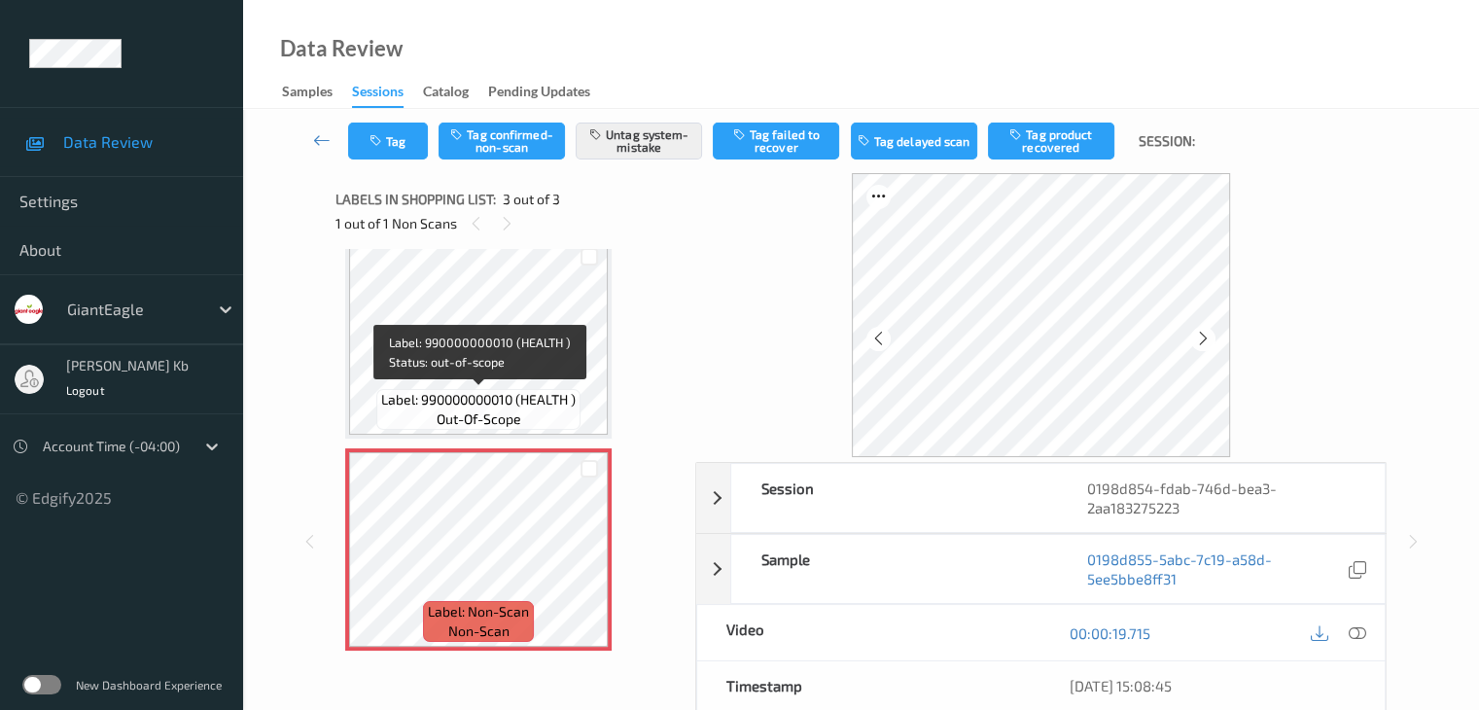
scroll to position [97, 0]
